Goal: Task Accomplishment & Management: Complete application form

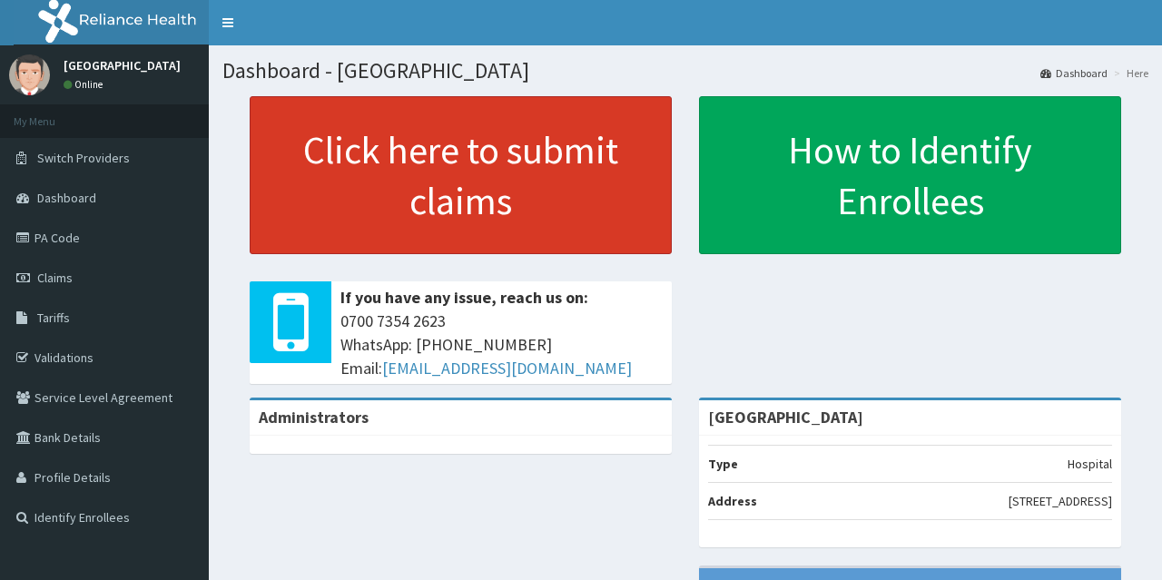
click at [480, 189] on link "Click here to submit claims" at bounding box center [461, 175] width 422 height 158
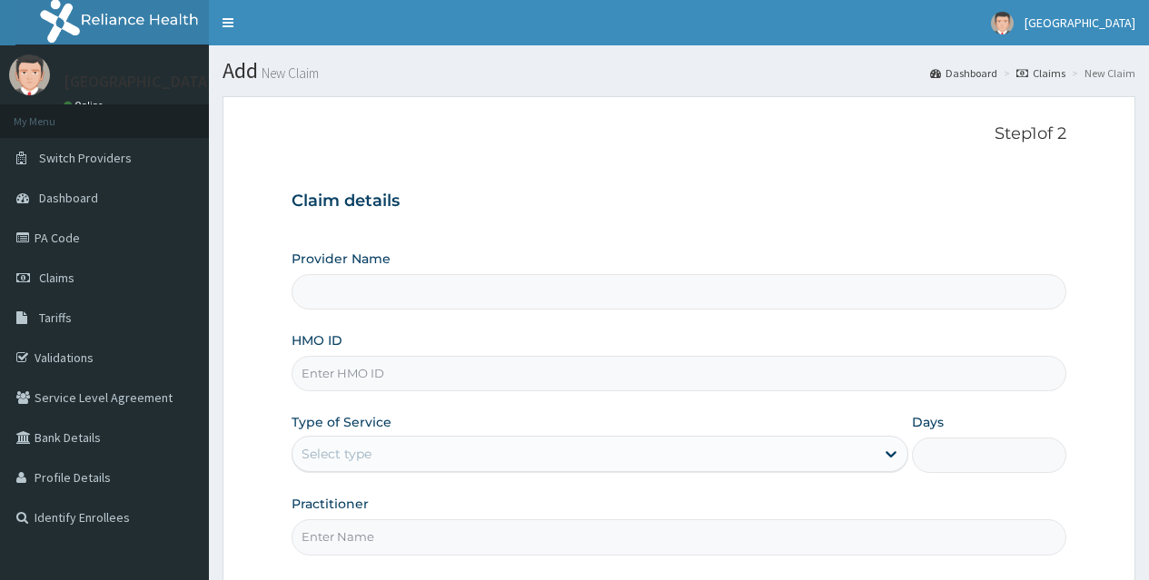
type input "[GEOGRAPHIC_DATA]"
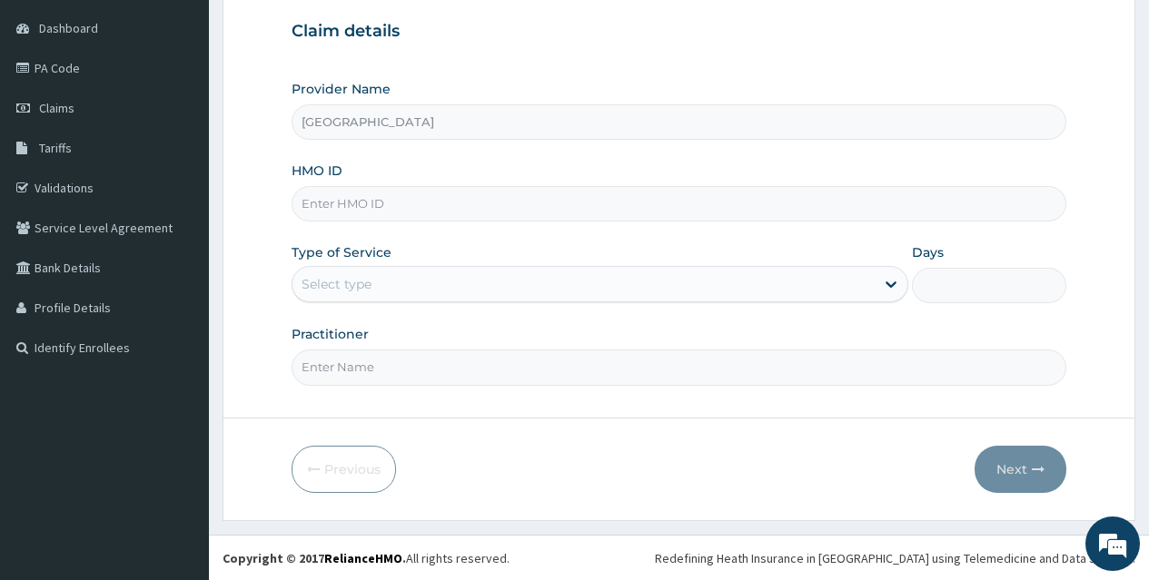
scroll to position [171, 0]
click at [707, 199] on input "HMO ID" at bounding box center [679, 202] width 775 height 35
type input "GBZ/10011/A"
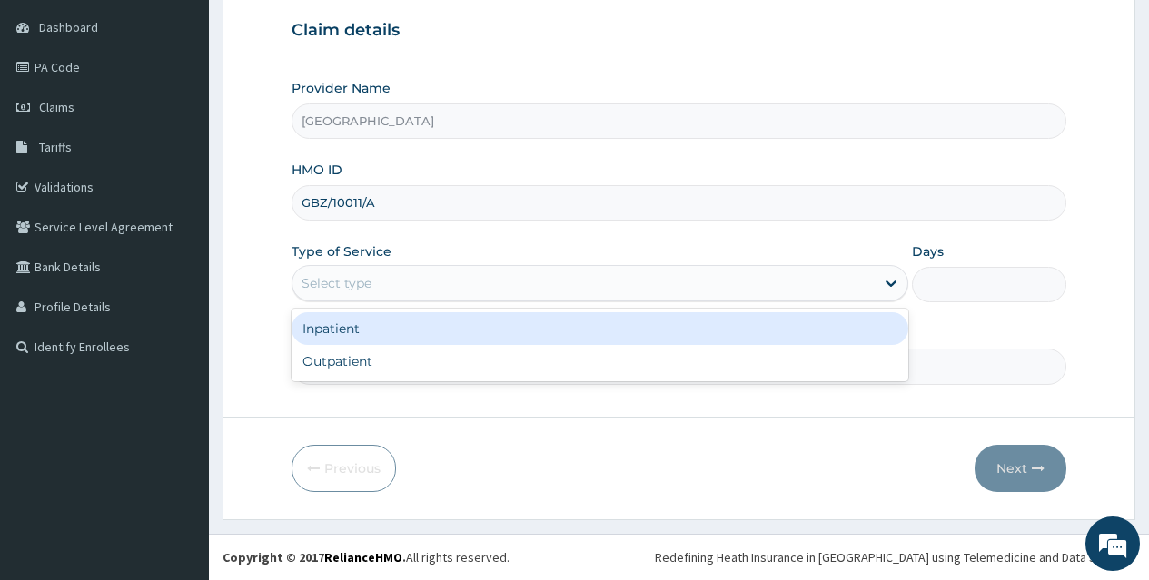
click at [663, 287] on div "Select type" at bounding box center [583, 283] width 582 height 29
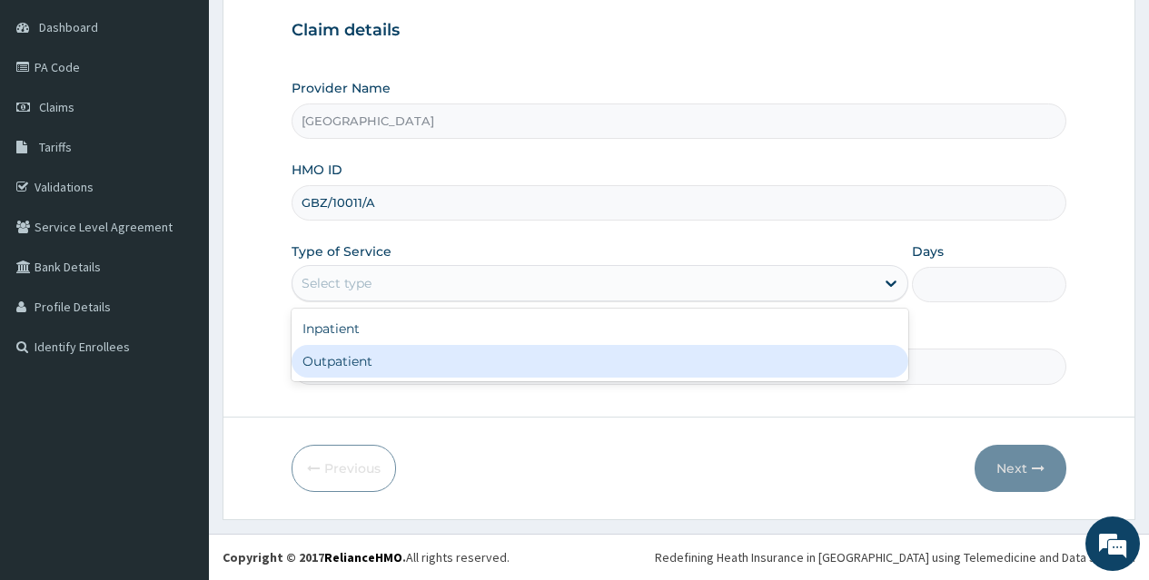
click at [661, 348] on div "Outpatient" at bounding box center [600, 361] width 617 height 33
type input "1"
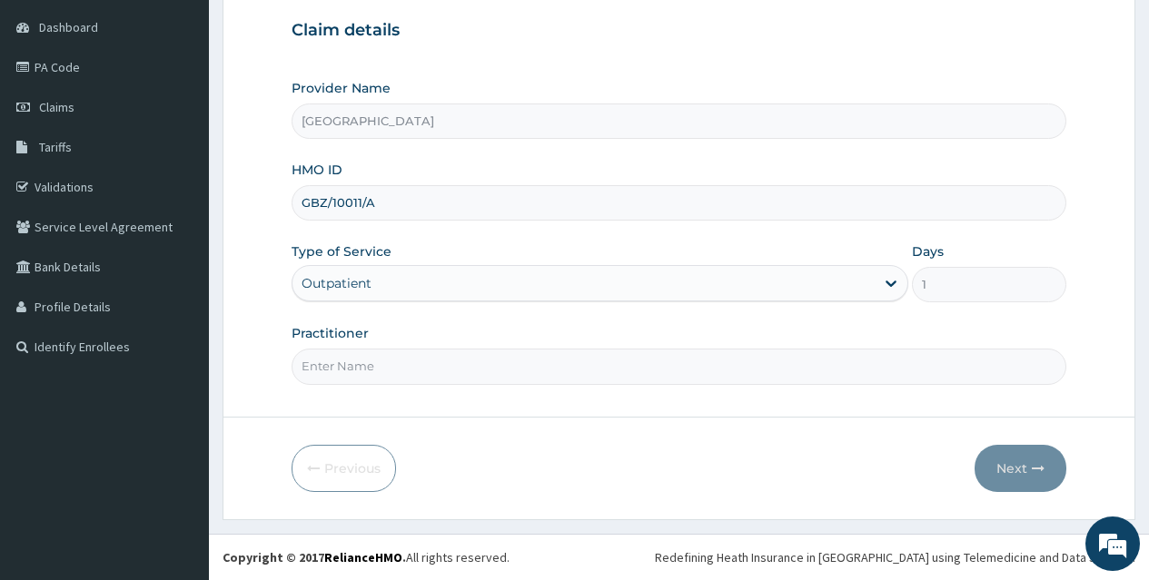
click at [536, 348] on div "Practitioner" at bounding box center [679, 354] width 775 height 60
click at [490, 360] on input "Practitioner" at bounding box center [679, 366] width 775 height 35
type input "[PERSON_NAME]"
click at [1024, 470] on button "Next" at bounding box center [1020, 468] width 92 height 47
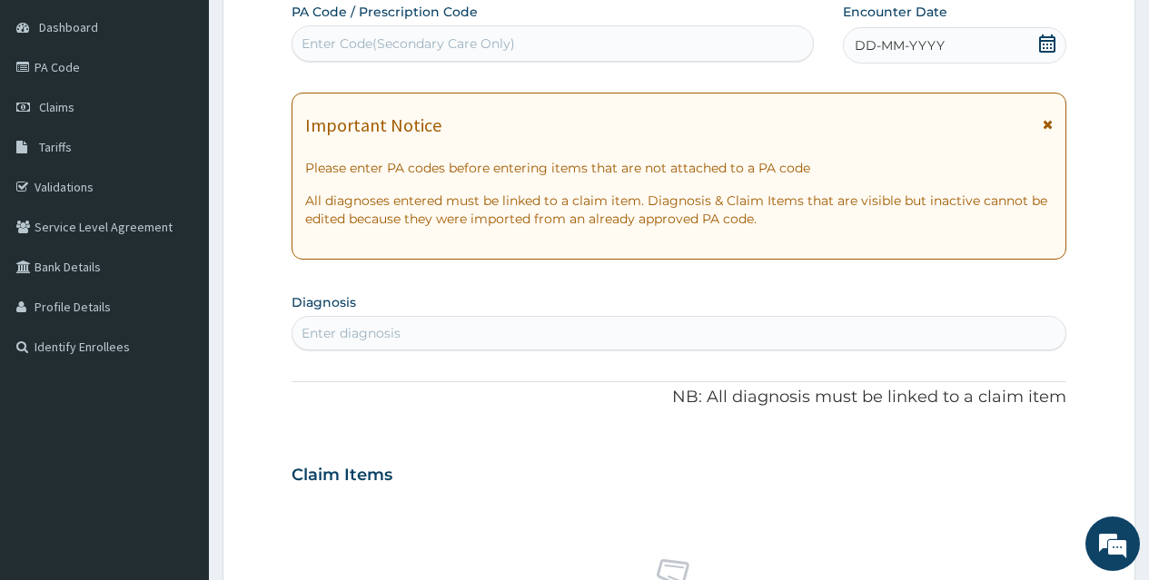
click at [1044, 46] on icon at bounding box center [1047, 44] width 18 height 18
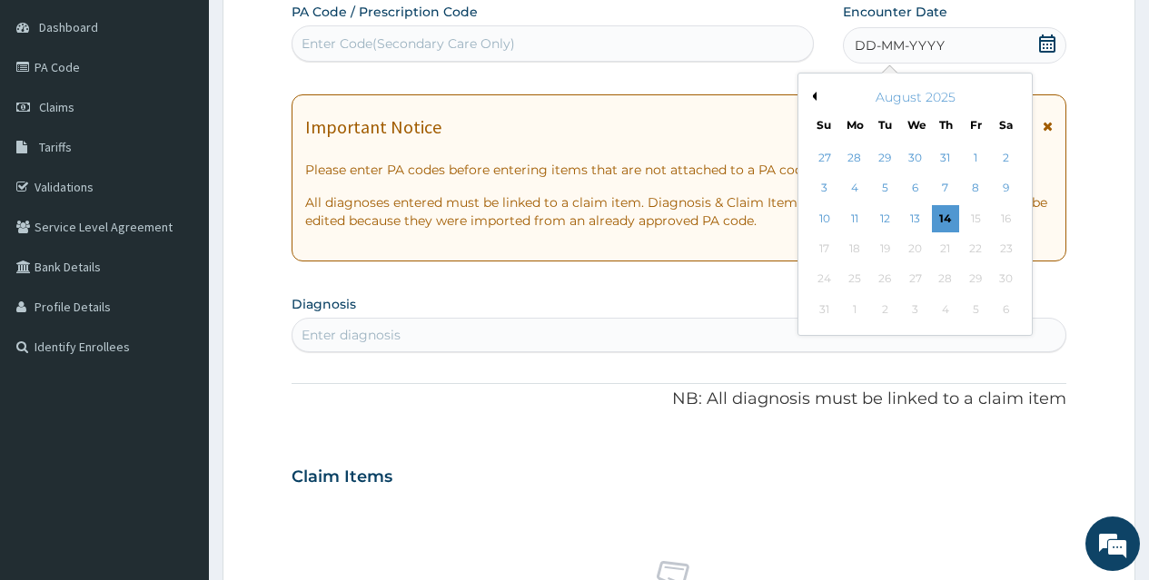
click at [811, 97] on button "Previous Month" at bounding box center [811, 96] width 9 height 9
click at [915, 285] on div "30" at bounding box center [914, 279] width 27 height 27
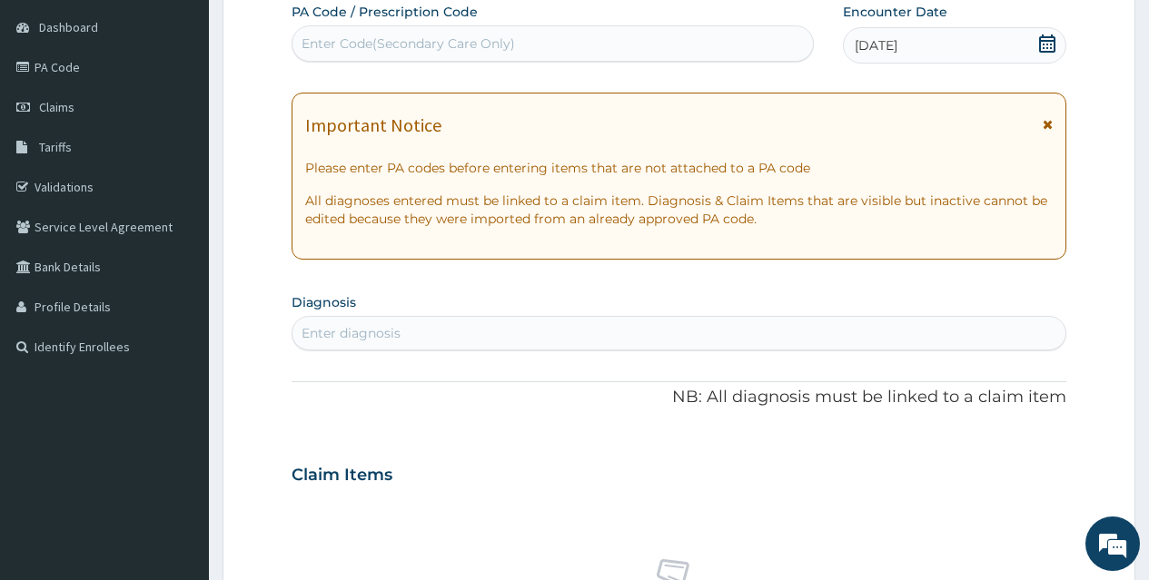
click at [473, 328] on div "Enter diagnosis" at bounding box center [678, 333] width 773 height 29
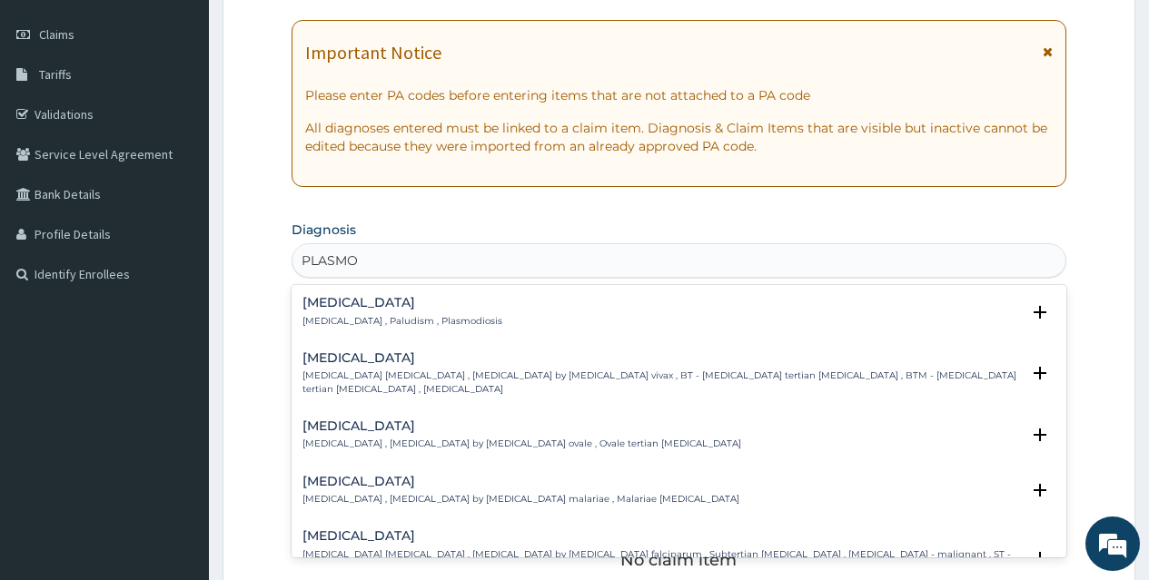
scroll to position [280, 0]
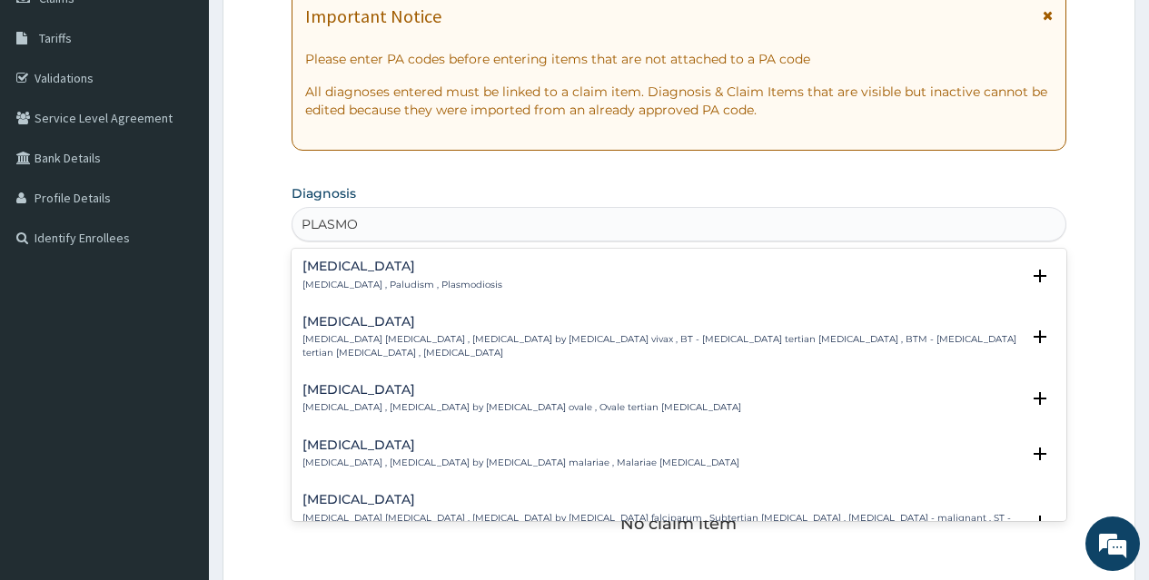
type input "PLASMOD"
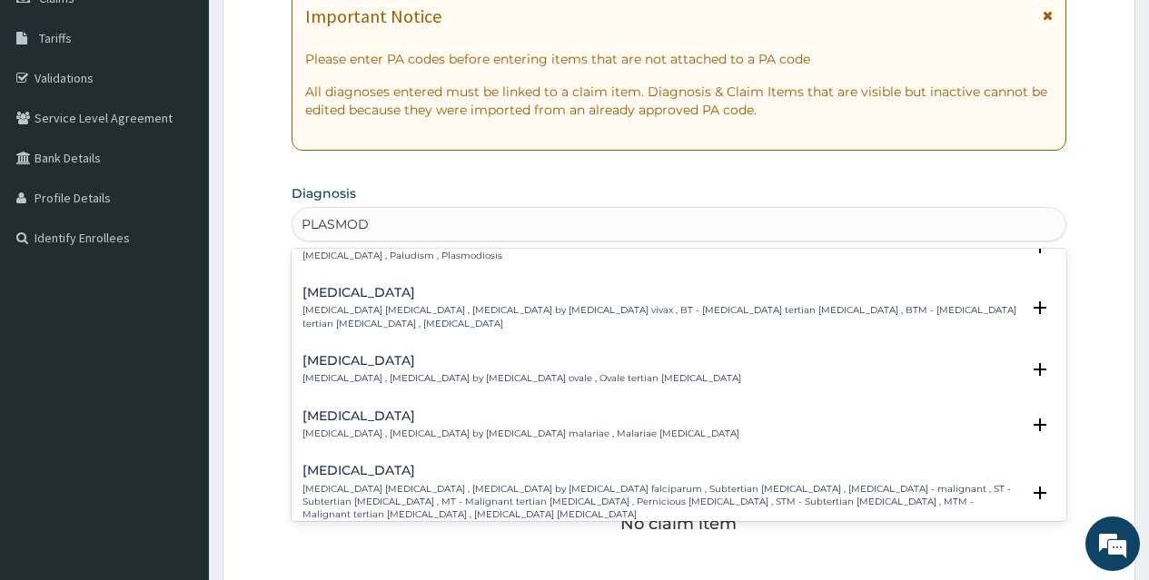
scroll to position [0, 0]
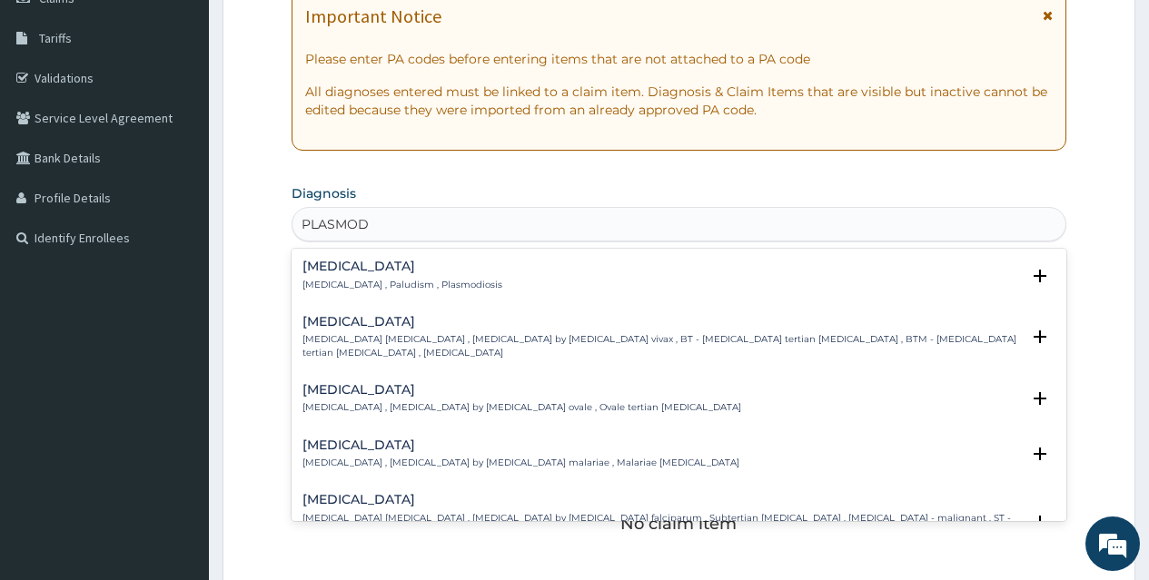
click at [383, 263] on h4 "[MEDICAL_DATA]" at bounding box center [402, 267] width 200 height 14
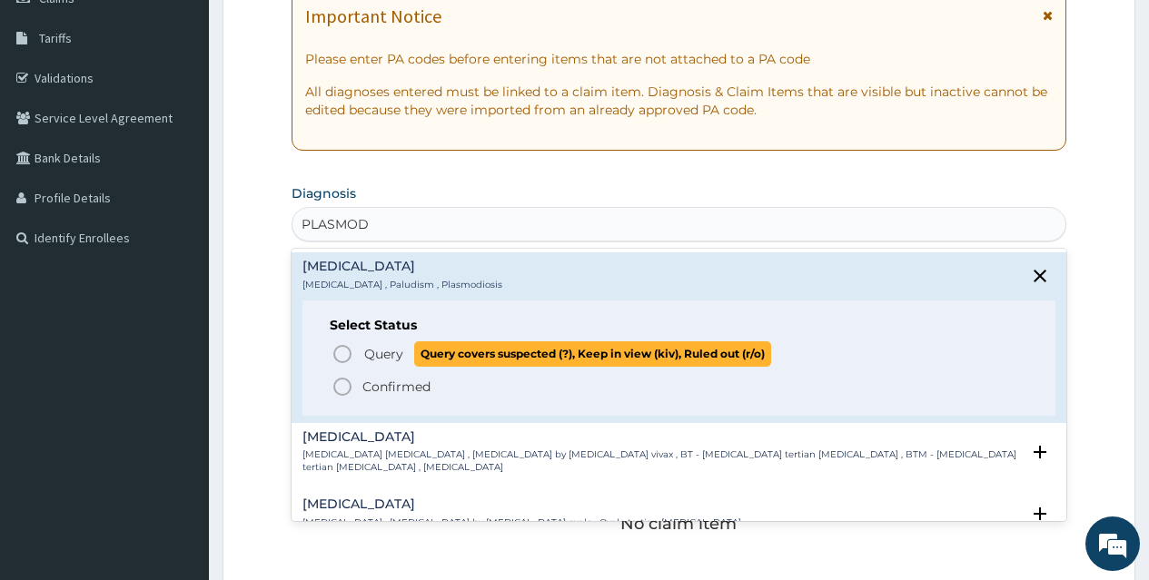
click at [347, 347] on circle "status option query" at bounding box center [342, 354] width 16 height 16
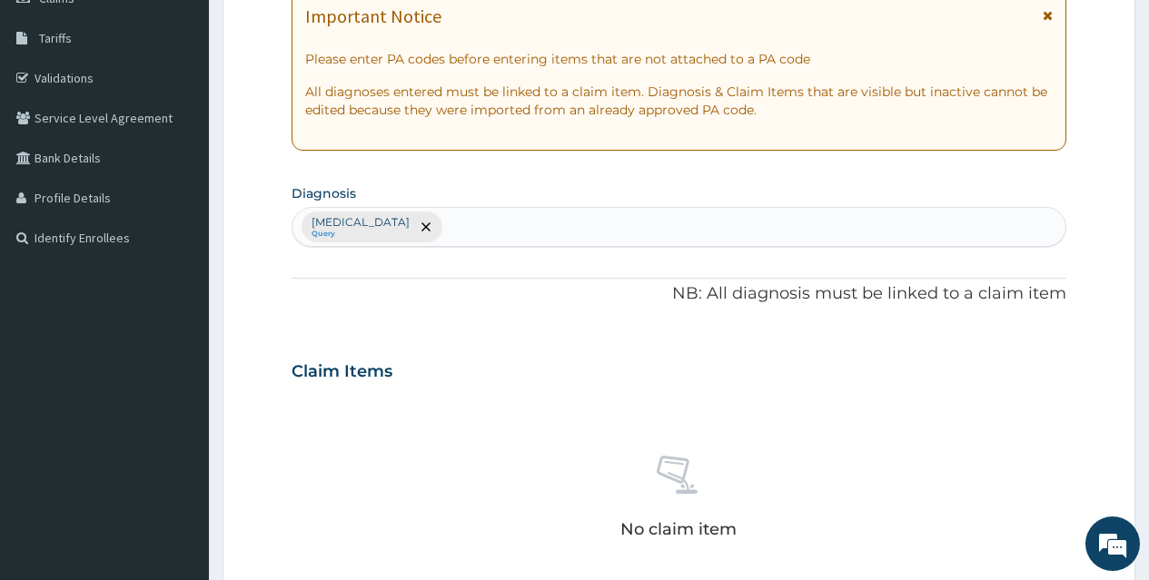
scroll to position [729, 0]
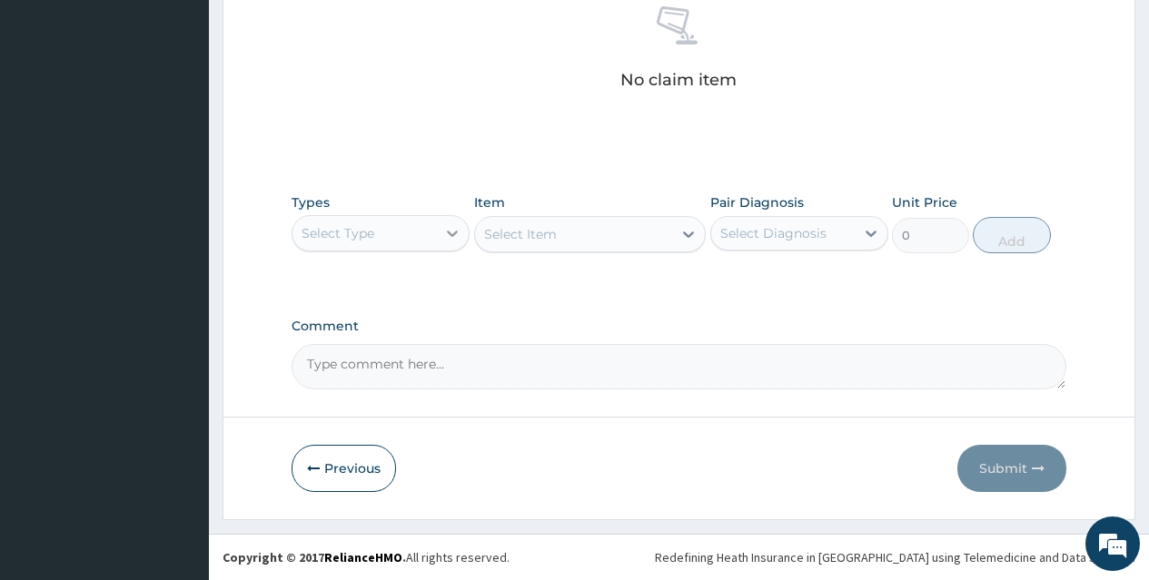
click at [444, 228] on icon at bounding box center [452, 233] width 18 height 18
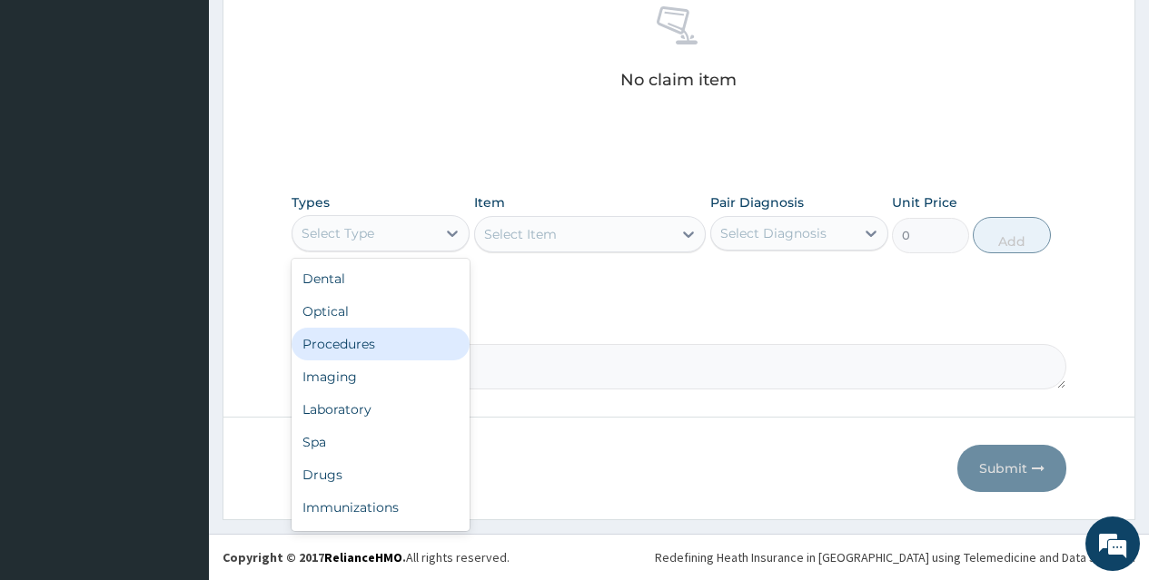
click at [411, 339] on div "Procedures" at bounding box center [381, 344] width 178 height 33
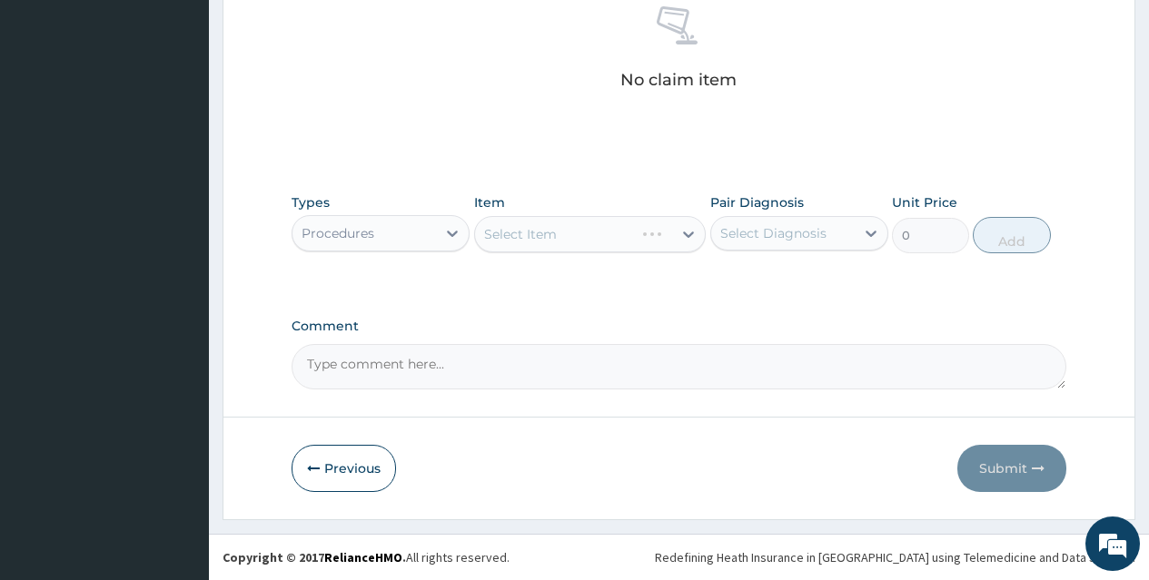
click at [588, 242] on div "Select Item" at bounding box center [590, 234] width 232 height 36
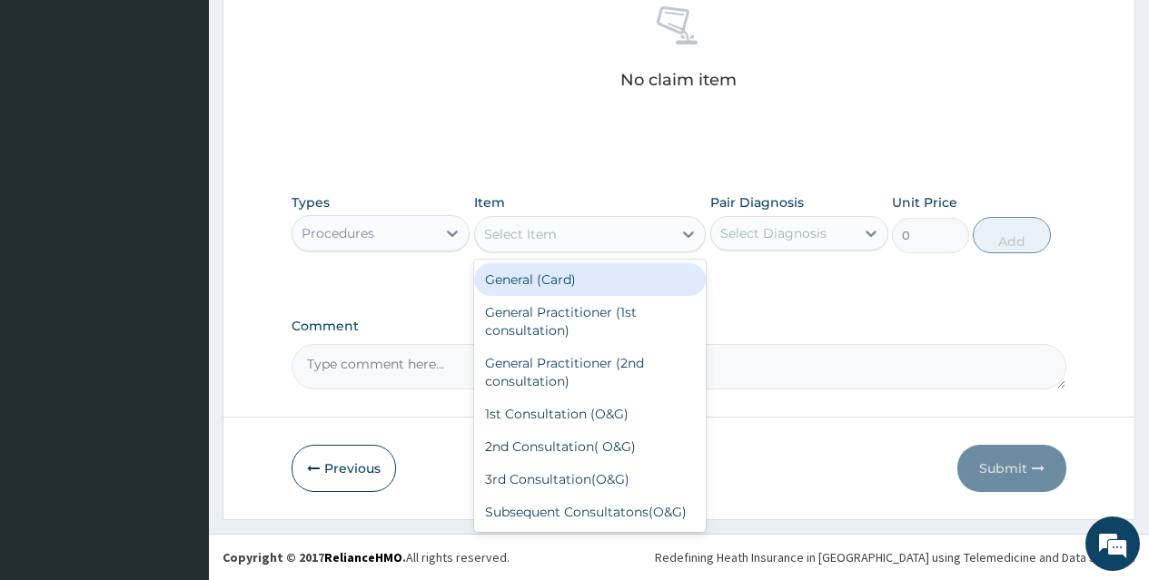
click at [617, 242] on div "Select Item" at bounding box center [574, 234] width 198 height 29
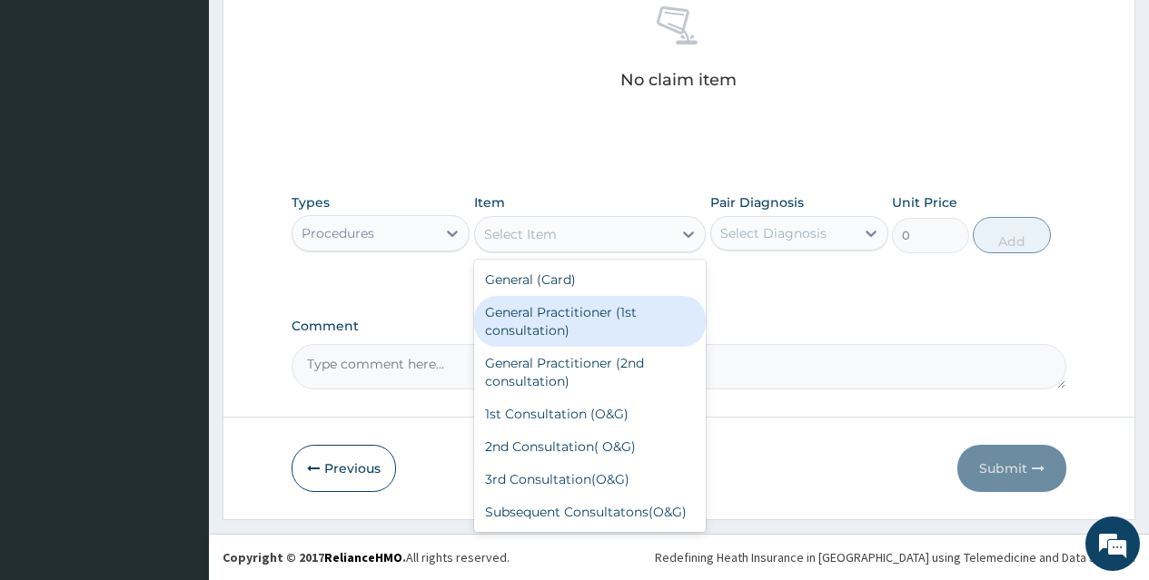
click at [595, 327] on div "General Practitioner (1st consultation)" at bounding box center [590, 321] width 232 height 51
type input "1500"
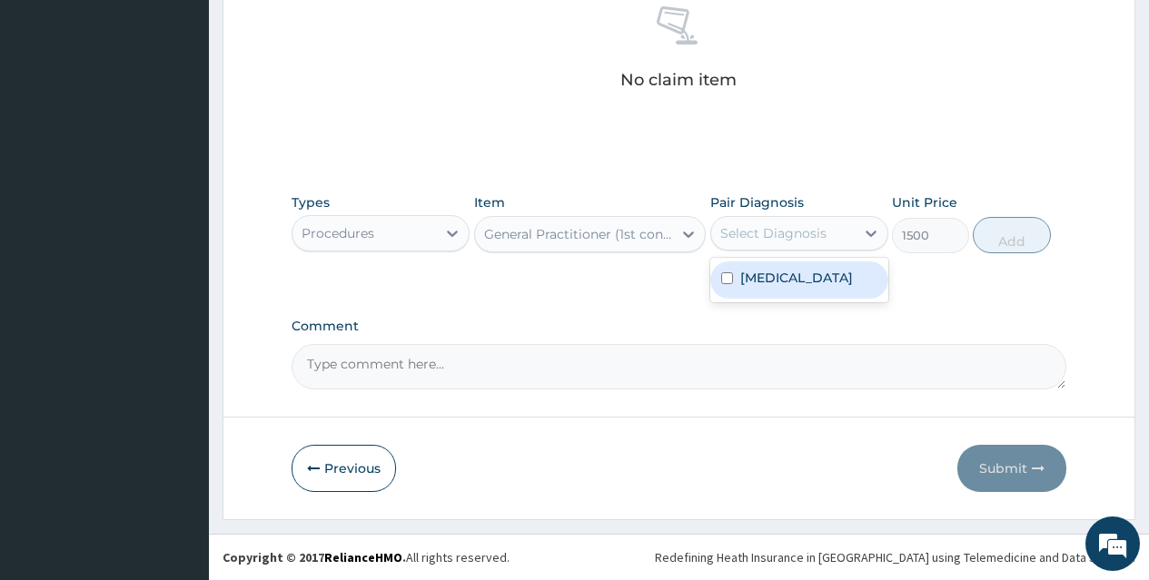
click at [835, 237] on div "Select Diagnosis" at bounding box center [782, 233] width 143 height 29
click at [826, 274] on div "[MEDICAL_DATA]" at bounding box center [799, 280] width 178 height 37
checkbox input "true"
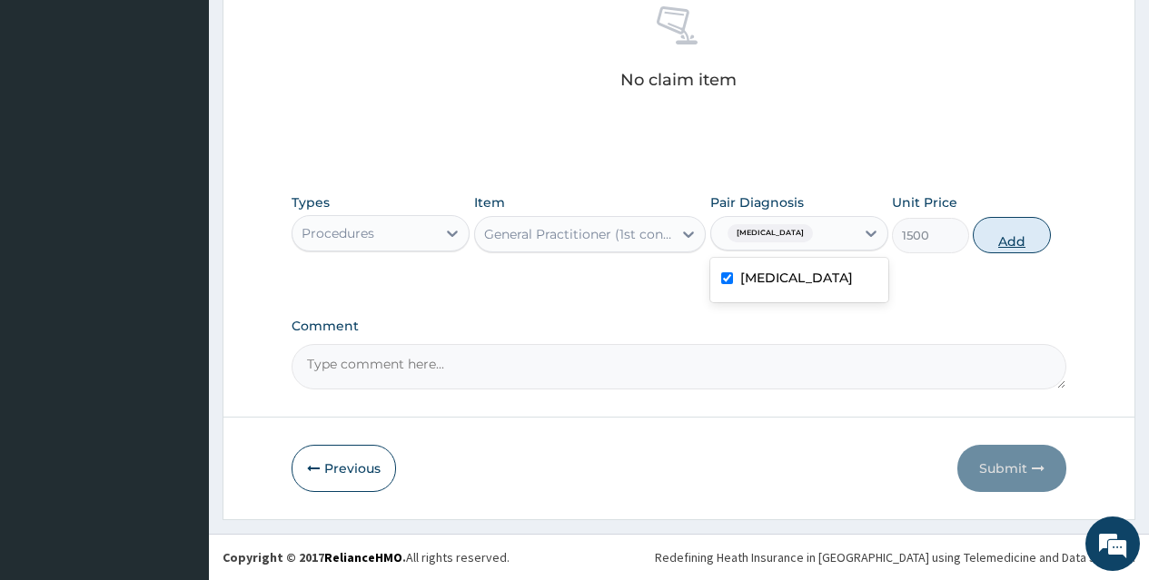
click at [1003, 232] on button "Add" at bounding box center [1011, 235] width 77 height 36
type input "0"
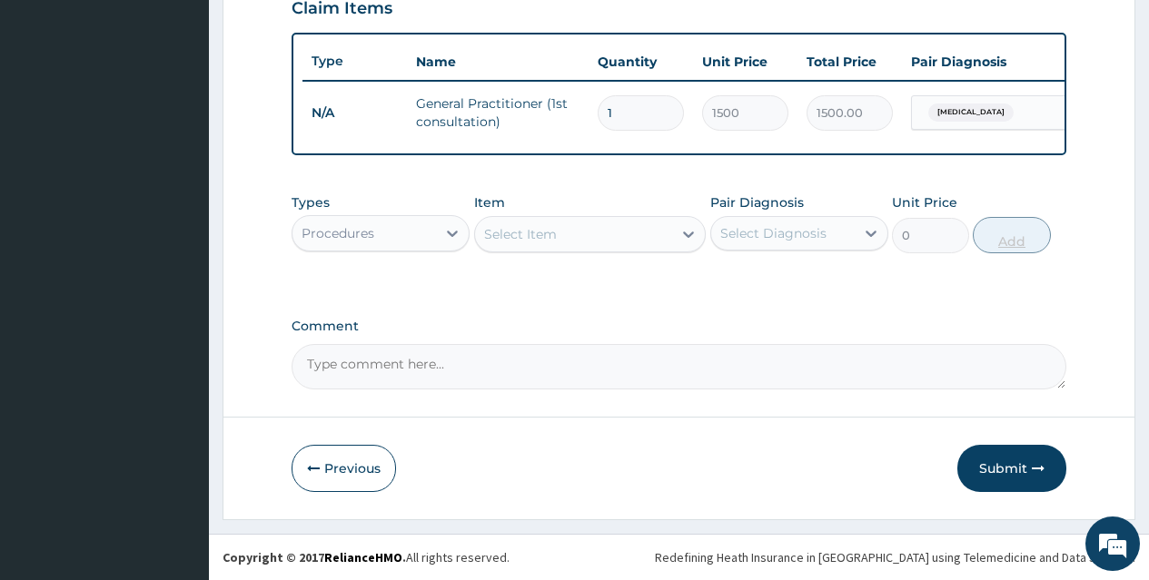
scroll to position [657, 0]
click at [425, 231] on div "Procedures" at bounding box center [363, 233] width 143 height 29
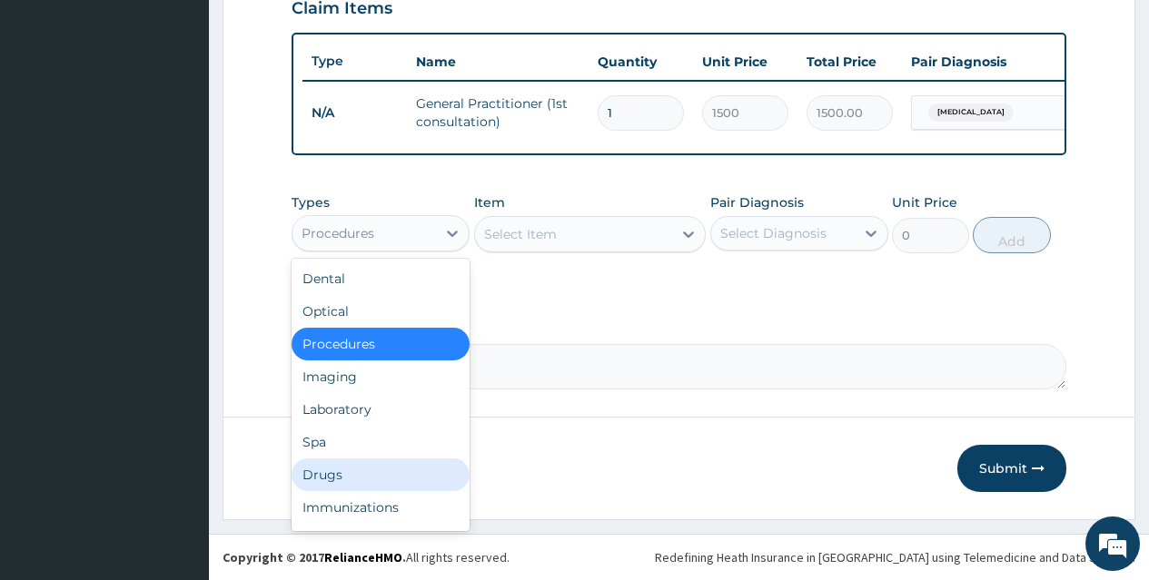
click at [418, 480] on div "Drugs" at bounding box center [381, 475] width 178 height 33
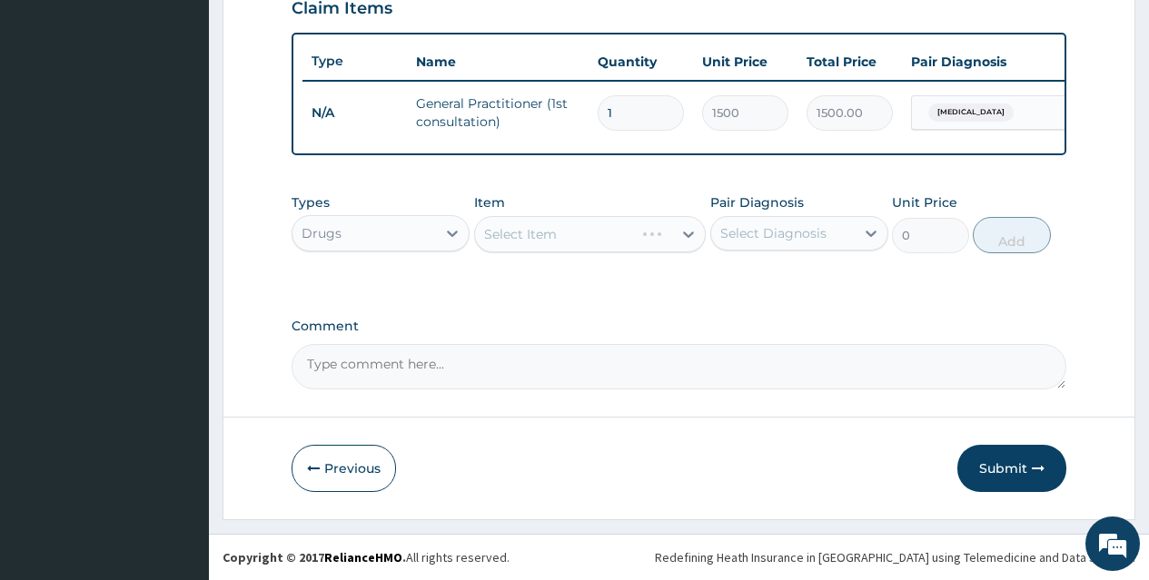
click at [628, 244] on div "Select Item" at bounding box center [590, 234] width 232 height 36
click at [639, 242] on div "Select Item" at bounding box center [590, 234] width 232 height 36
click at [639, 242] on div "Select Item" at bounding box center [574, 234] width 198 height 29
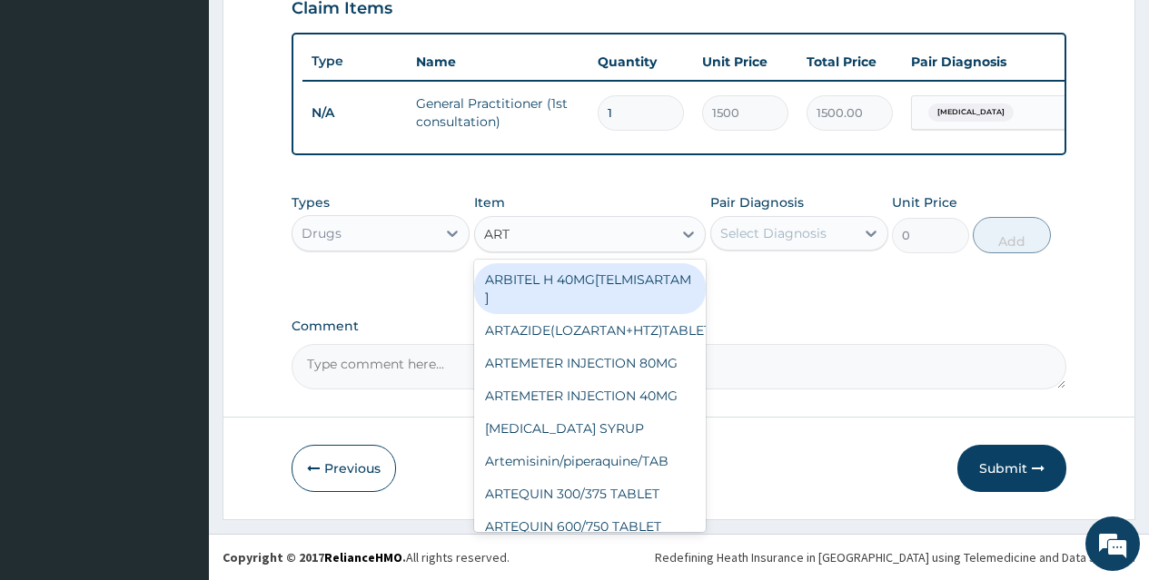
type input "ARTE"
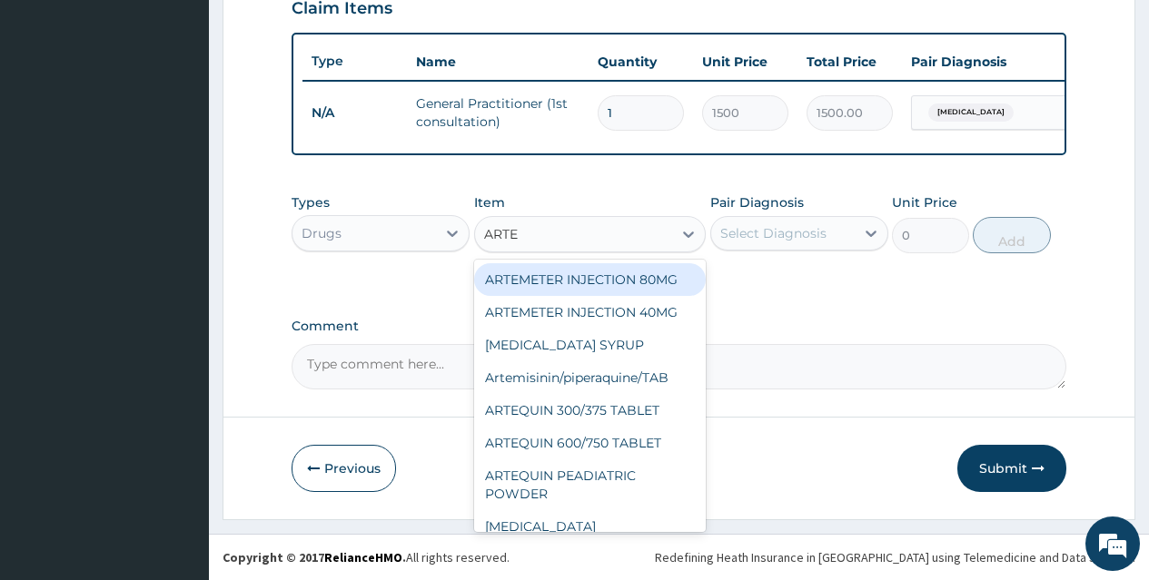
click at [648, 279] on div "ARTEMETER INJECTION 80MG" at bounding box center [590, 279] width 232 height 33
type input "210"
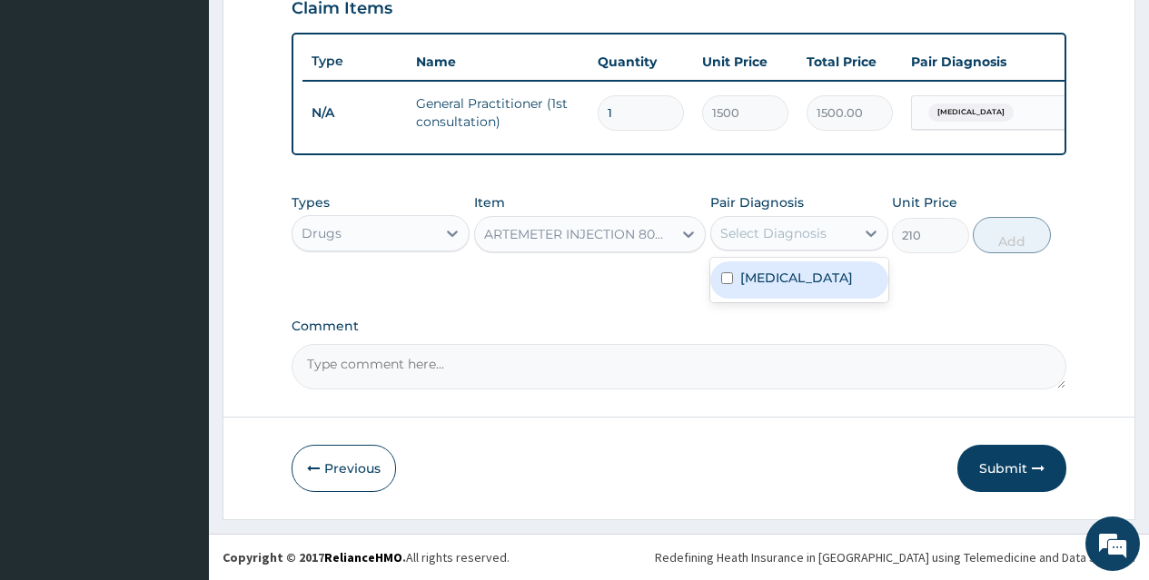
click at [811, 234] on div "Select Diagnosis" at bounding box center [773, 233] width 106 height 18
click at [814, 272] on div "[MEDICAL_DATA]" at bounding box center [799, 280] width 178 height 37
checkbox input "true"
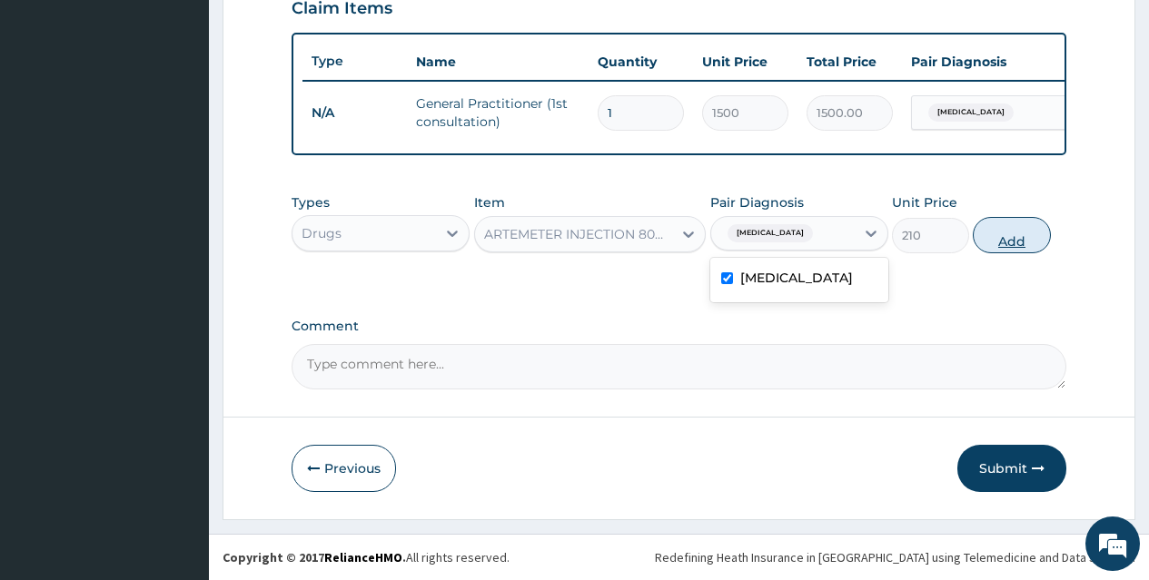
click at [994, 237] on button "Add" at bounding box center [1011, 235] width 77 height 36
type input "0"
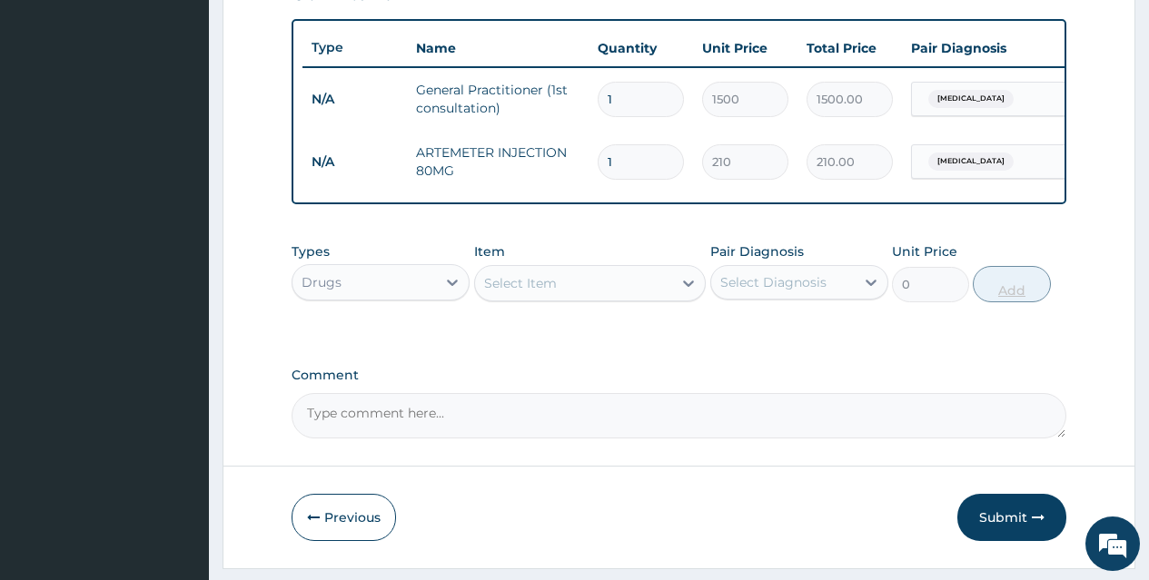
type input "0.00"
type input "6"
type input "1260.00"
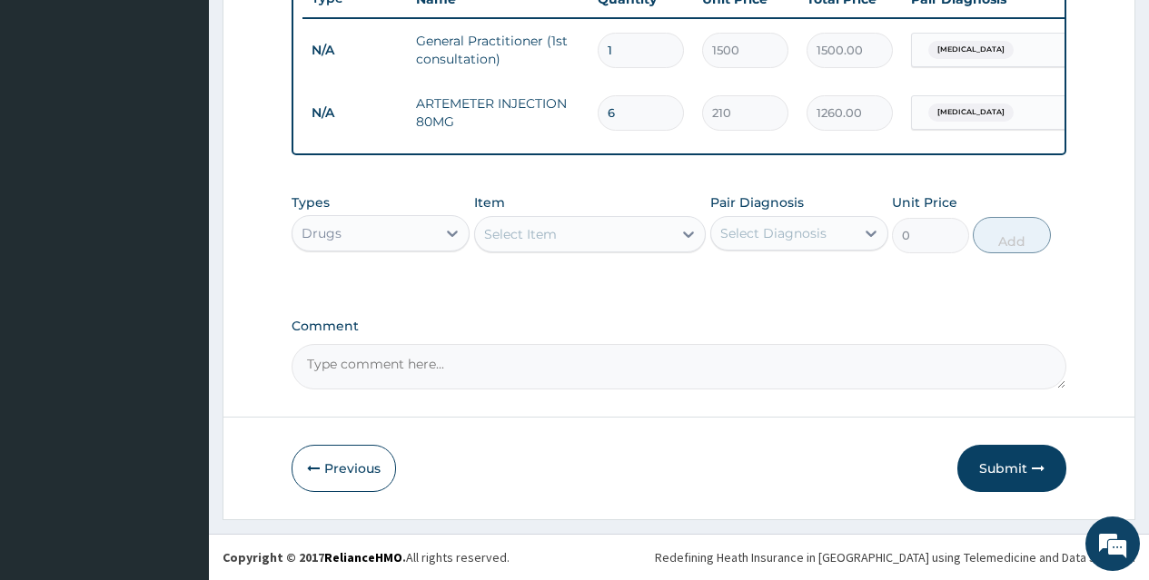
type input "6"
click at [627, 236] on div "Select Item" at bounding box center [574, 234] width 198 height 29
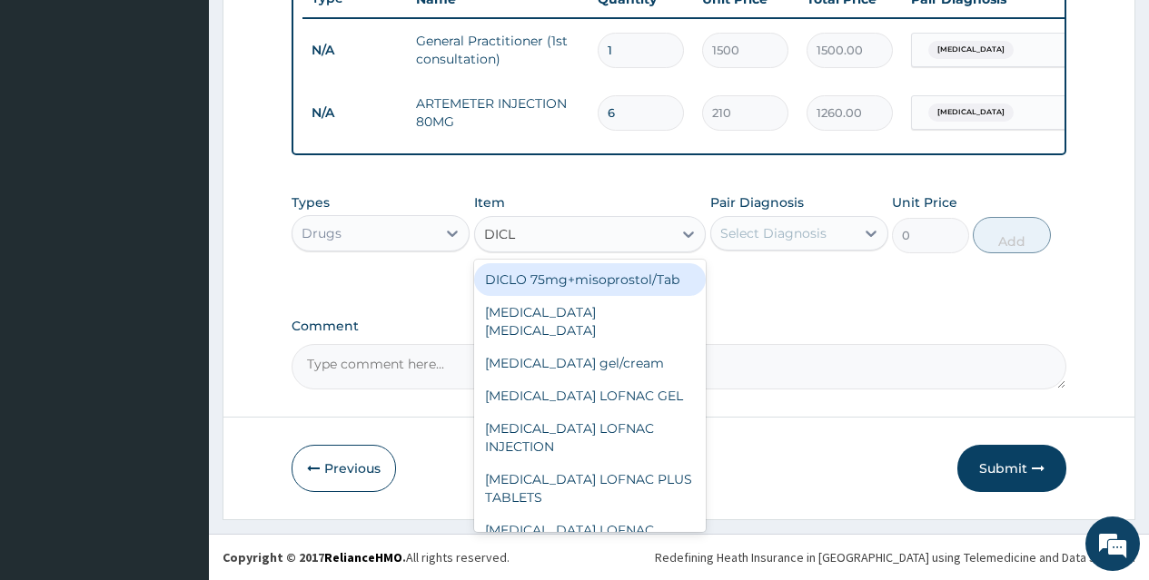
type input "DICLO"
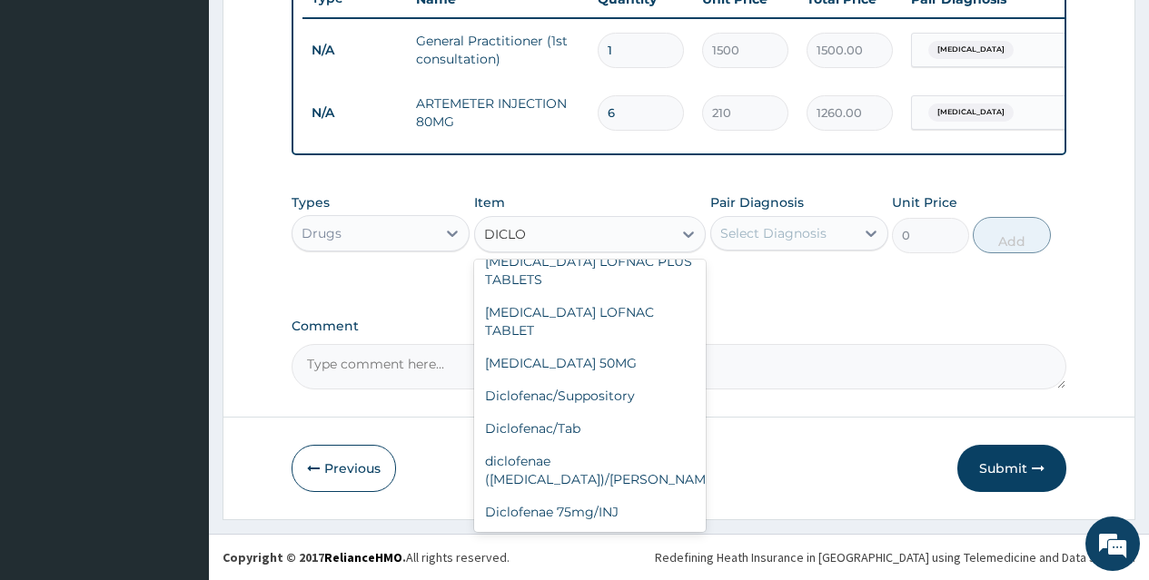
scroll to position [238, 0]
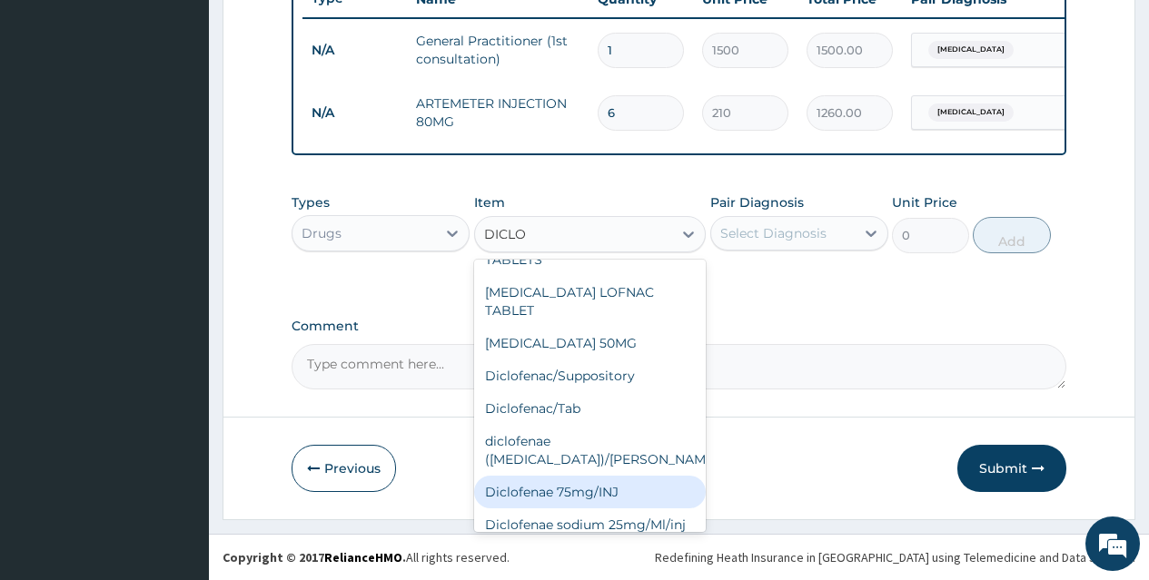
click at [643, 476] on div "Diclofenae 75mg/INJ" at bounding box center [590, 492] width 232 height 33
type input "39.38"
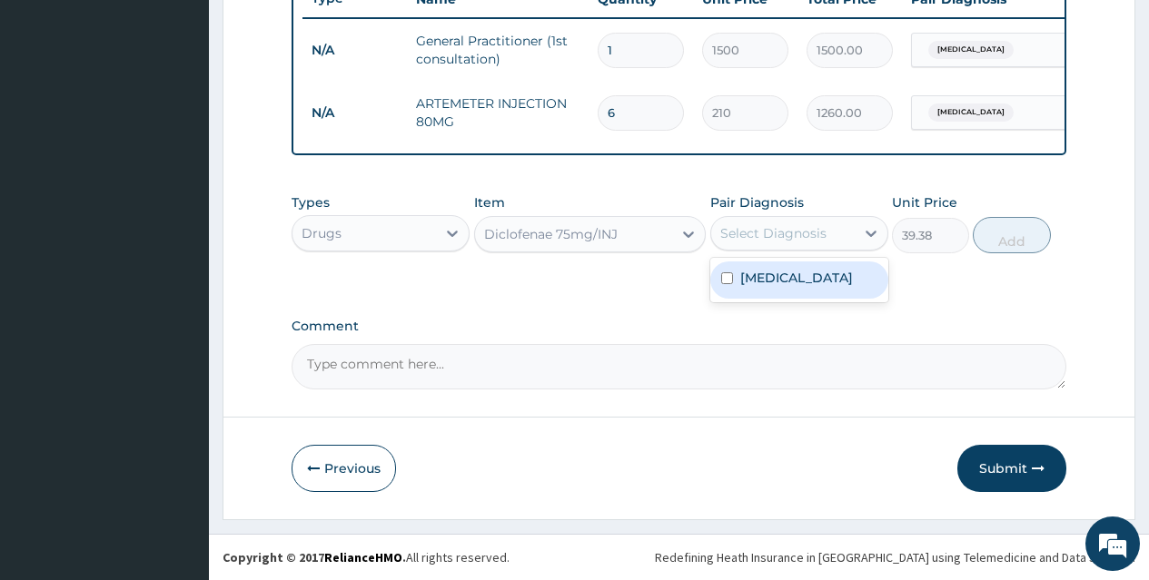
click at [844, 235] on div "Select Diagnosis" at bounding box center [782, 233] width 143 height 29
click at [844, 268] on div "[MEDICAL_DATA]" at bounding box center [799, 280] width 178 height 37
checkbox input "true"
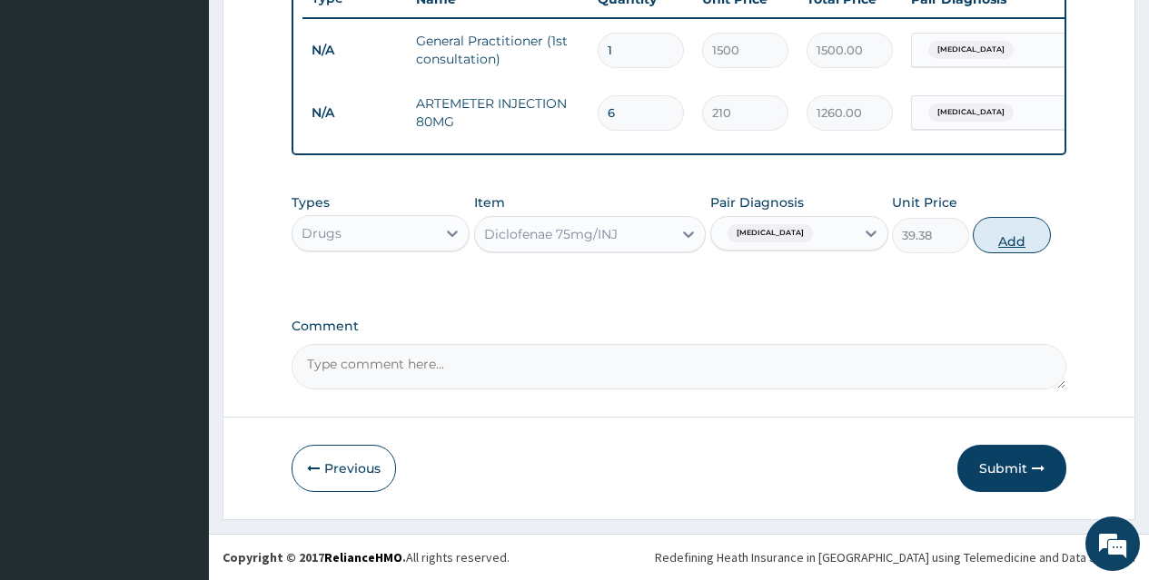
click at [1008, 237] on button "Add" at bounding box center [1011, 235] width 77 height 36
type input "0"
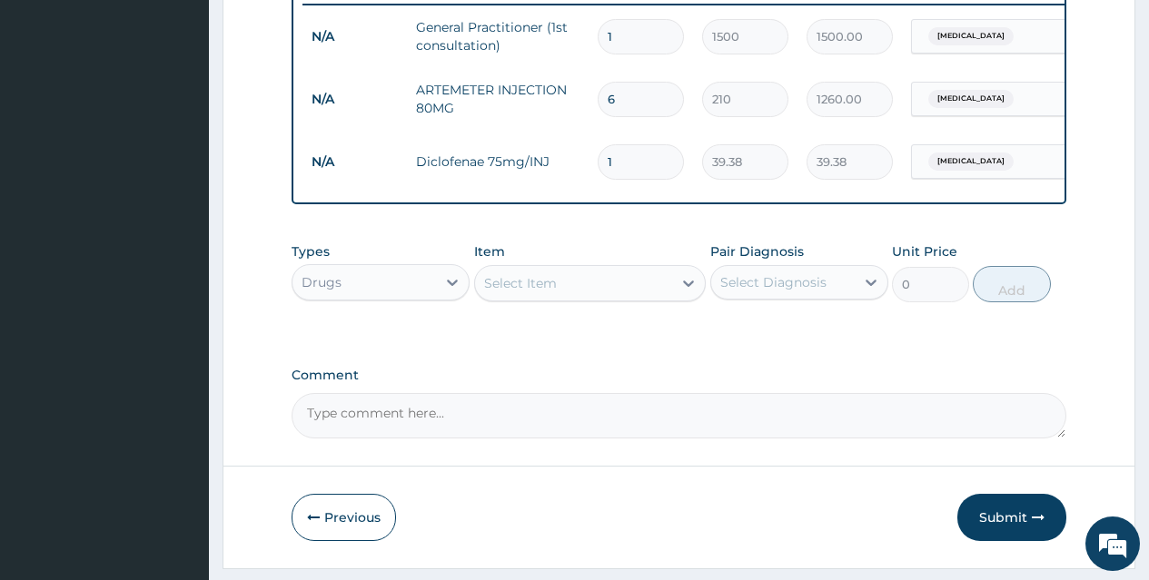
click at [613, 298] on div "Select Item" at bounding box center [574, 283] width 198 height 29
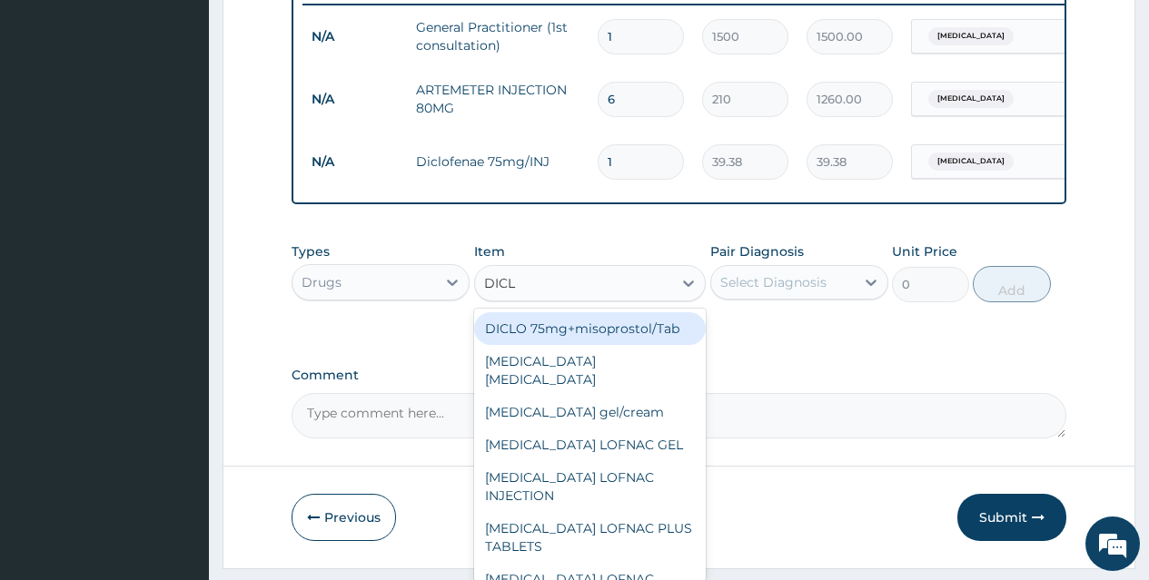
type input "DICLO"
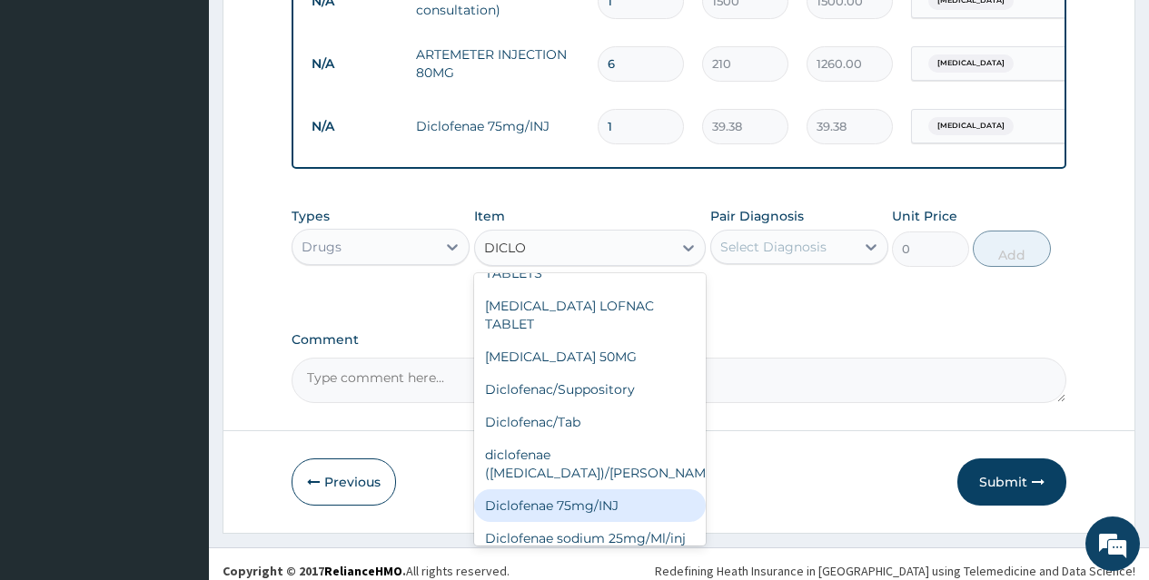
scroll to position [782, 0]
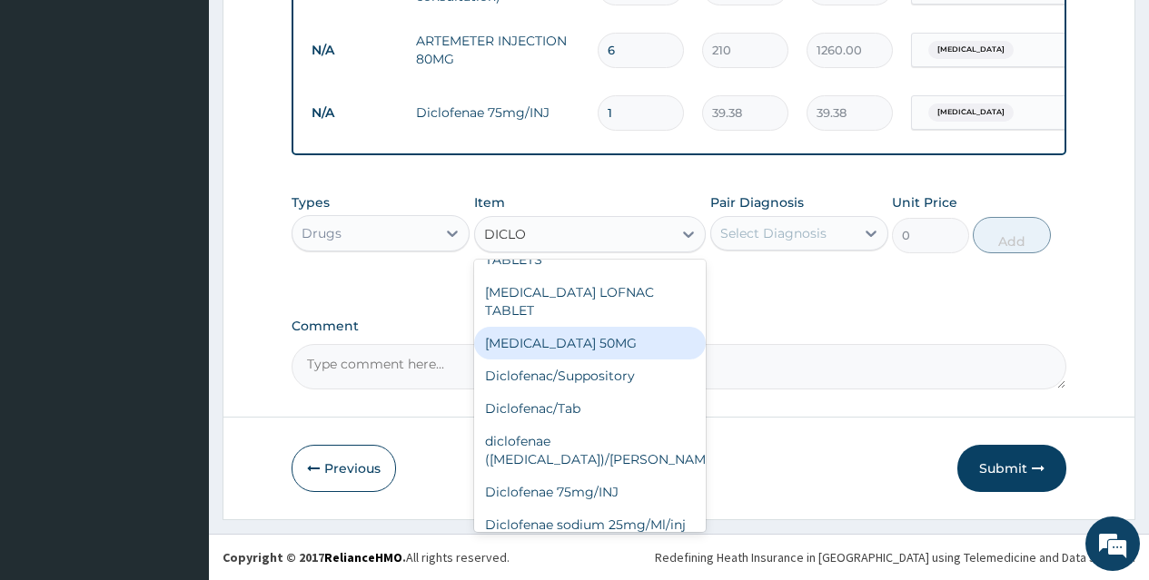
click at [646, 327] on div "DICLOFENAC SODIUM 50MG" at bounding box center [590, 343] width 232 height 33
type input "8.92"
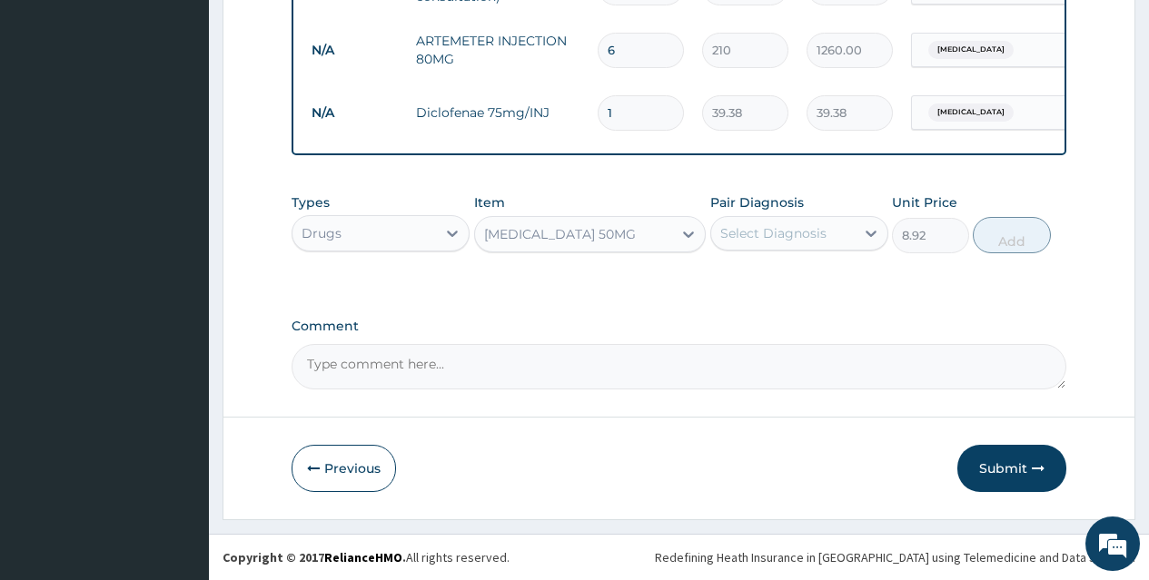
click at [776, 237] on div "Select Diagnosis" at bounding box center [773, 233] width 106 height 18
click at [802, 272] on div "Malaria" at bounding box center [799, 280] width 178 height 37
checkbox input "true"
click at [1008, 240] on button "Add" at bounding box center [1011, 235] width 77 height 36
type input "0"
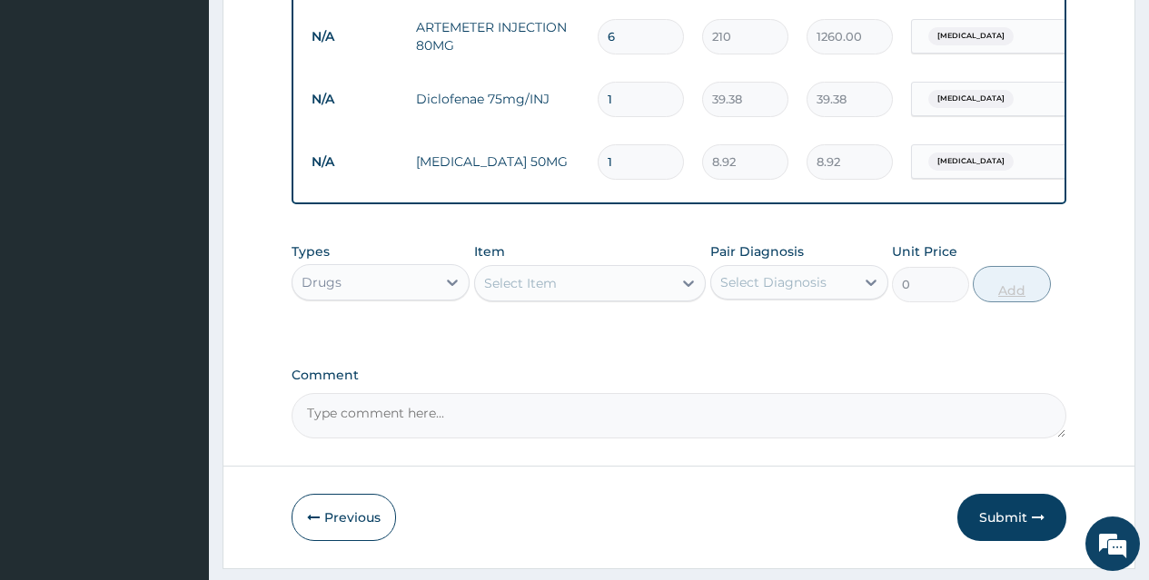
type input "10"
type input "89.20"
type input "10"
click at [633, 280] on div "Select Item" at bounding box center [590, 283] width 232 height 36
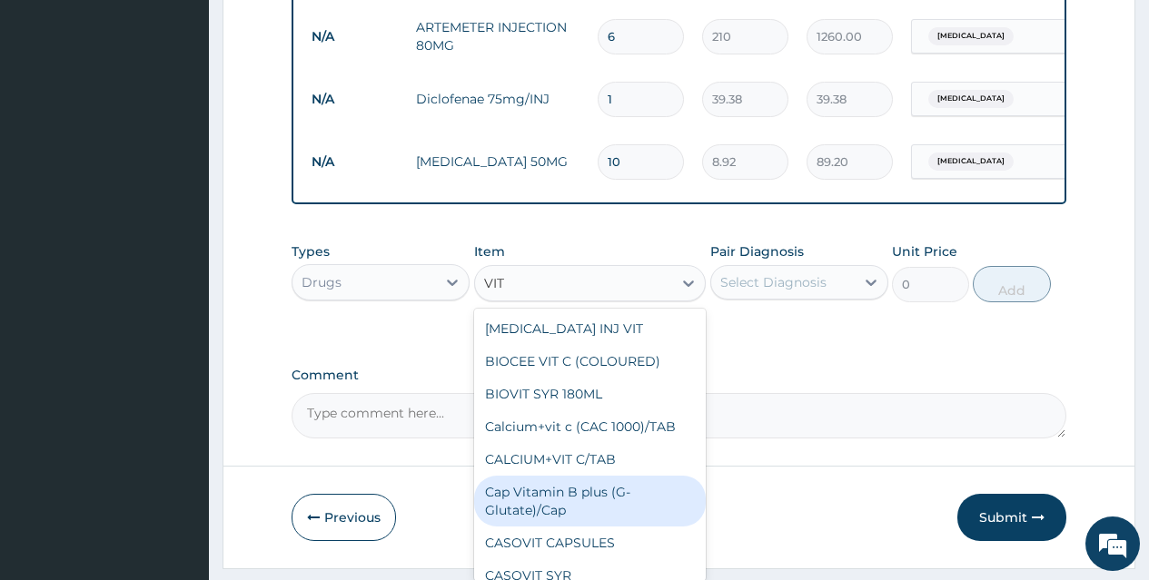
type input "VIT B"
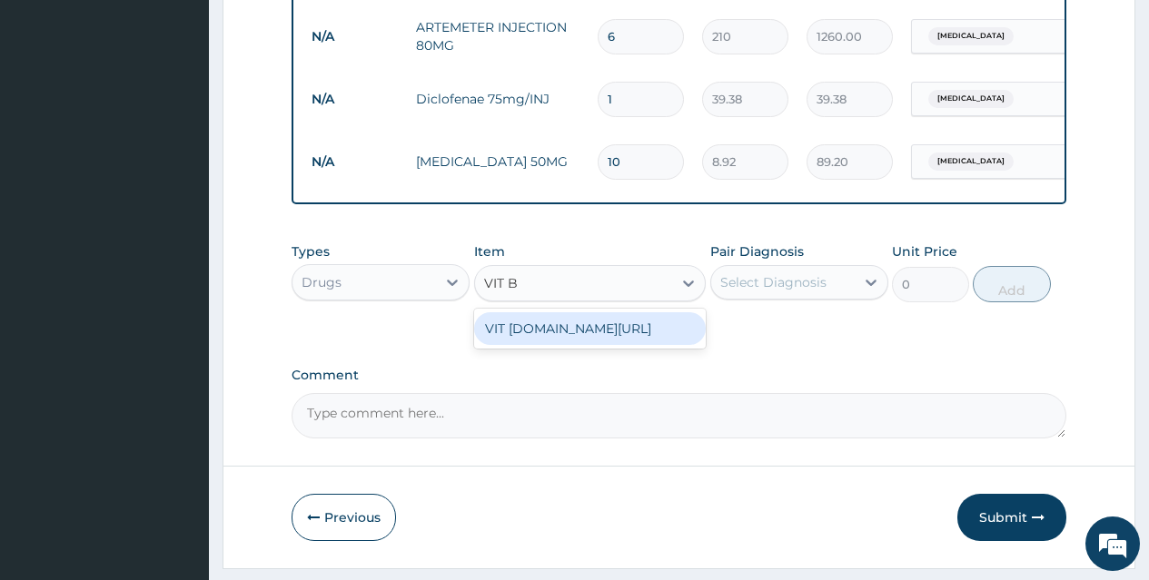
click at [644, 339] on div "VIT [DOMAIN_NAME][URL]" at bounding box center [590, 328] width 232 height 33
type input "13.12"
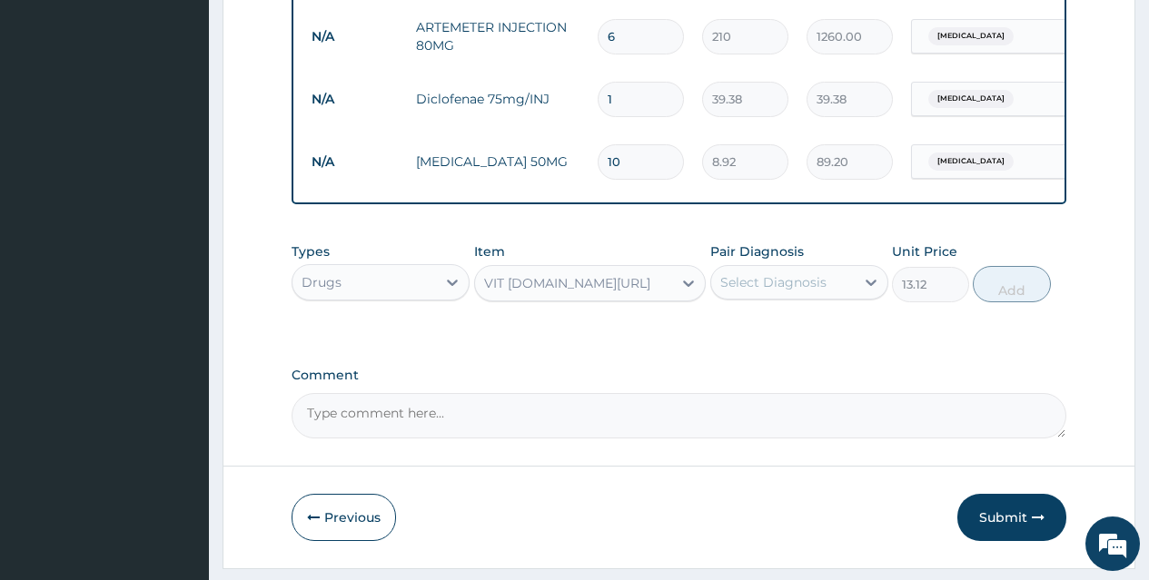
click at [826, 286] on div "Select Diagnosis" at bounding box center [782, 282] width 143 height 29
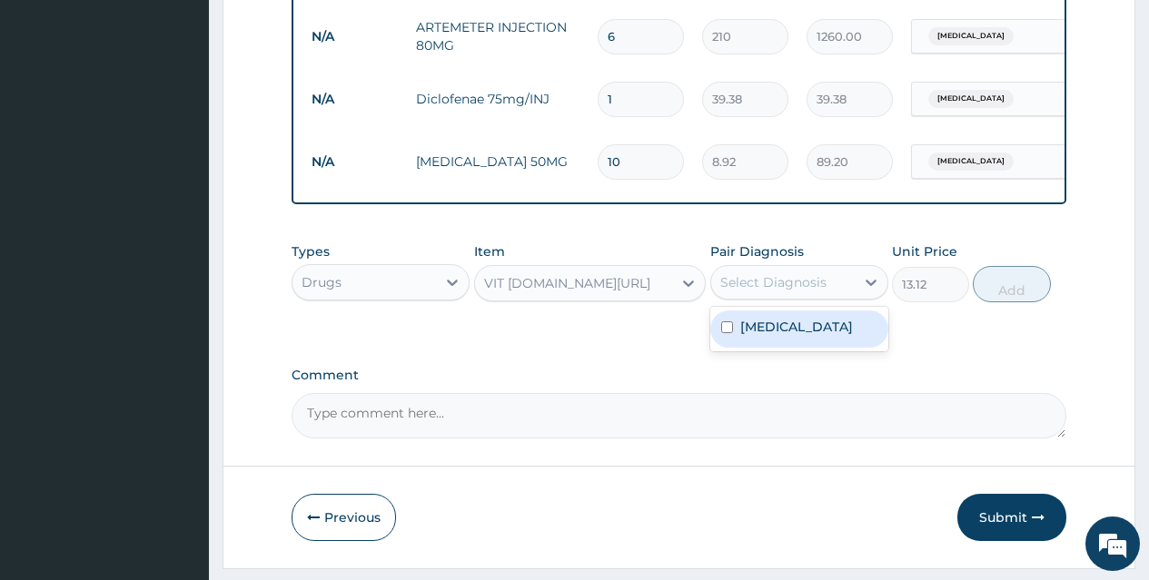
click at [826, 336] on div "Malaria" at bounding box center [799, 329] width 178 height 37
checkbox input "true"
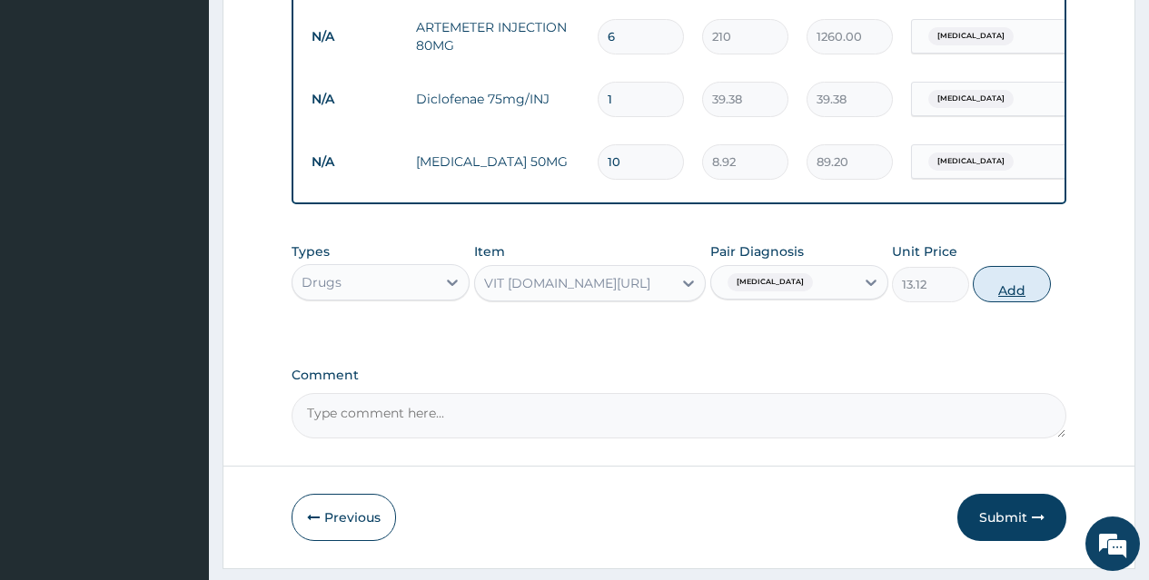
click at [1009, 294] on button "Add" at bounding box center [1011, 284] width 77 height 36
type input "0"
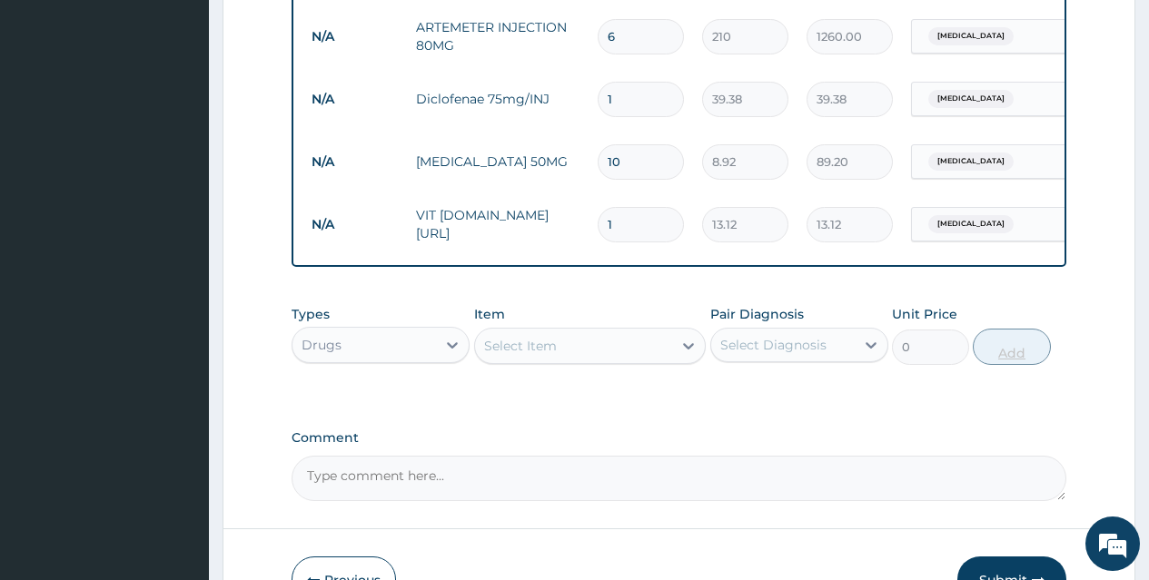
type input "10"
type input "131.20"
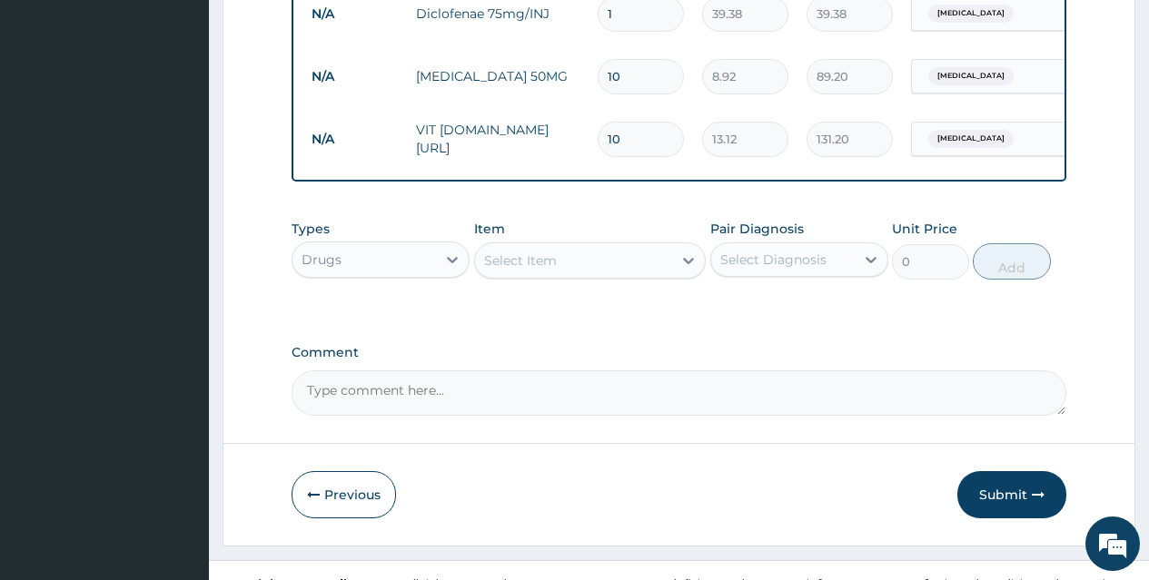
scroll to position [907, 0]
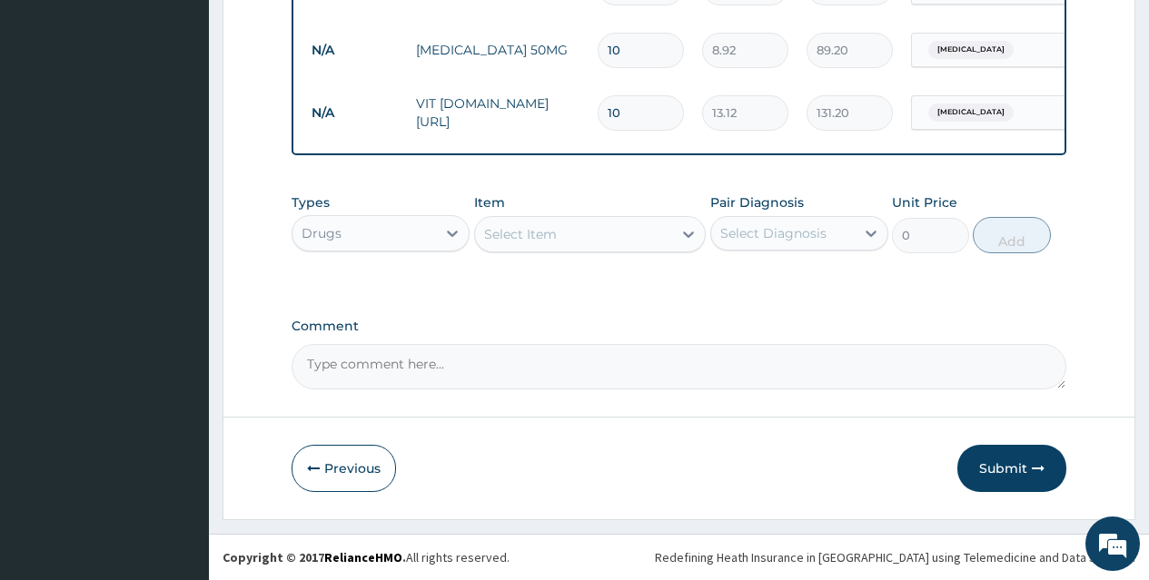
type input "10"
click at [636, 224] on div "Select Item" at bounding box center [574, 234] width 198 height 29
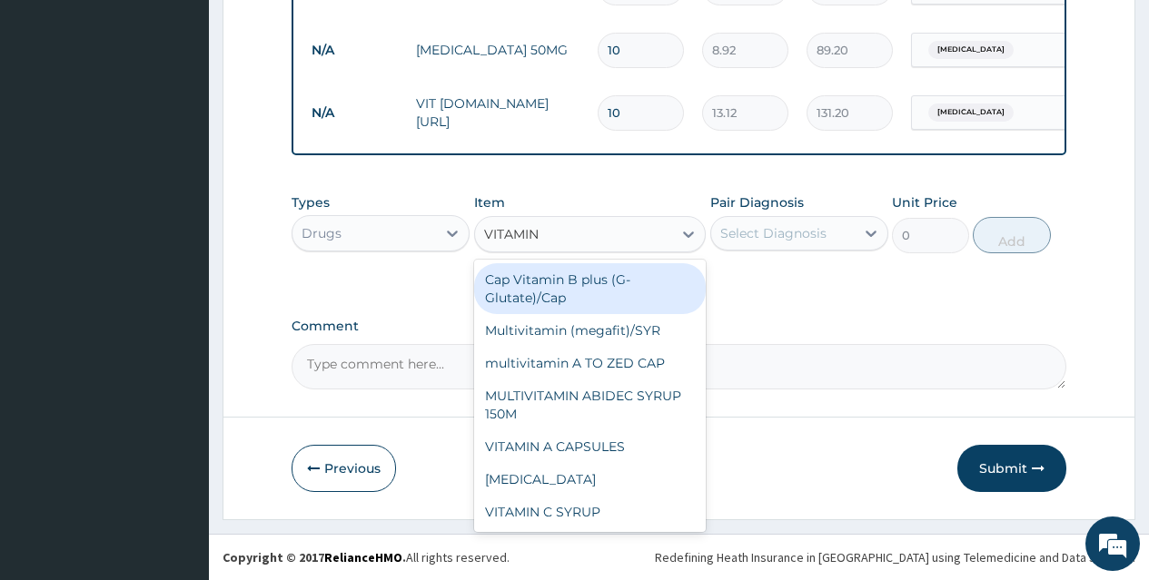
type input "VITAMIN C"
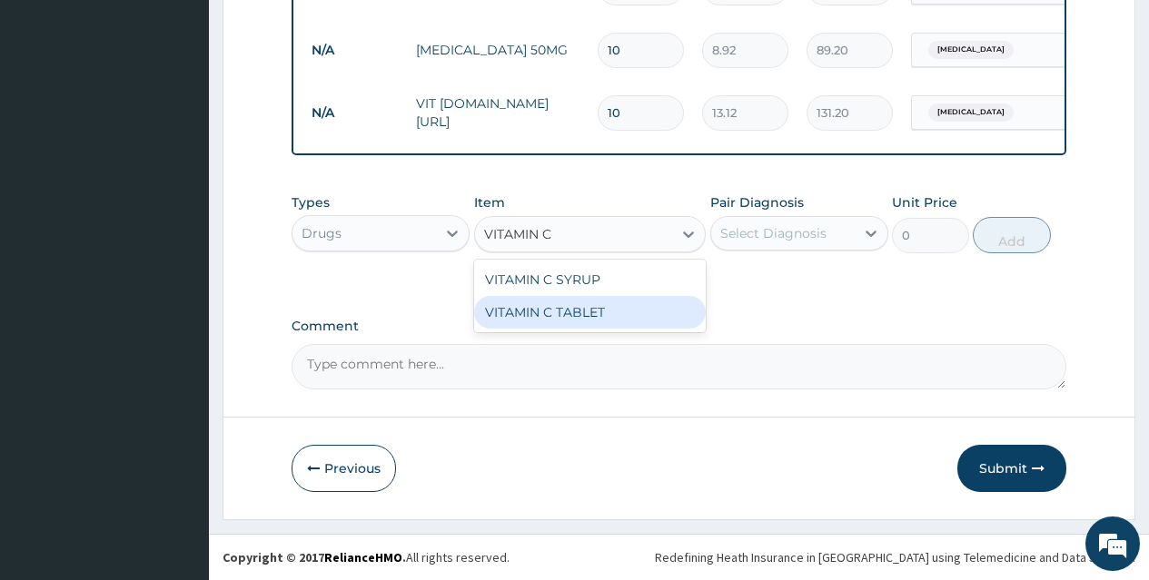
click at [645, 308] on div "VITAMIN C TABLET" at bounding box center [590, 312] width 232 height 33
type input "2.62"
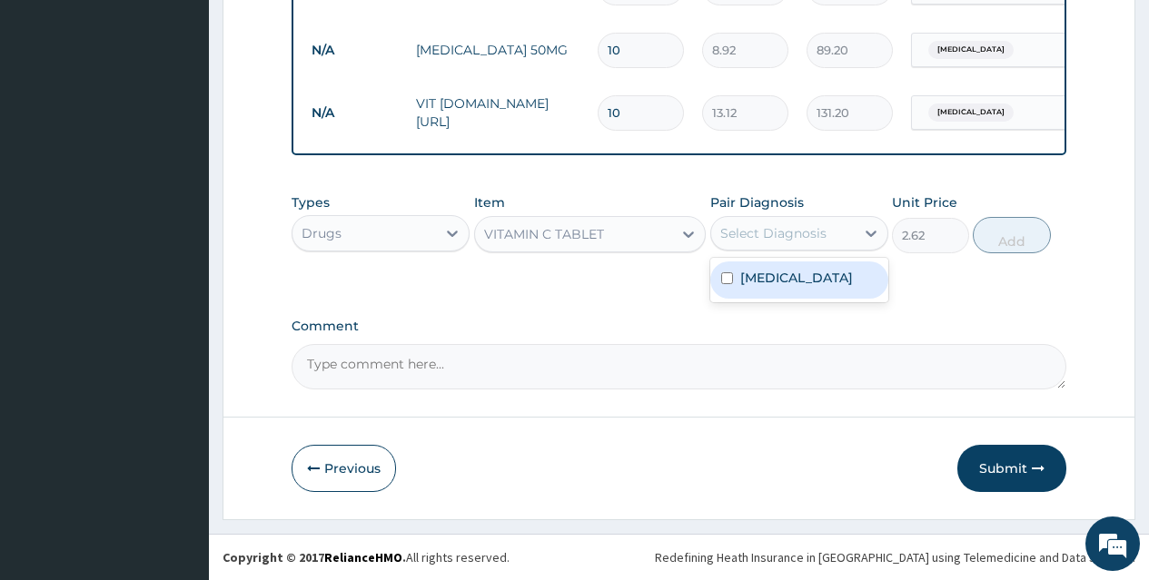
click at [804, 234] on div "Select Diagnosis" at bounding box center [773, 233] width 106 height 18
click at [818, 281] on div "Malaria" at bounding box center [799, 280] width 178 height 37
checkbox input "true"
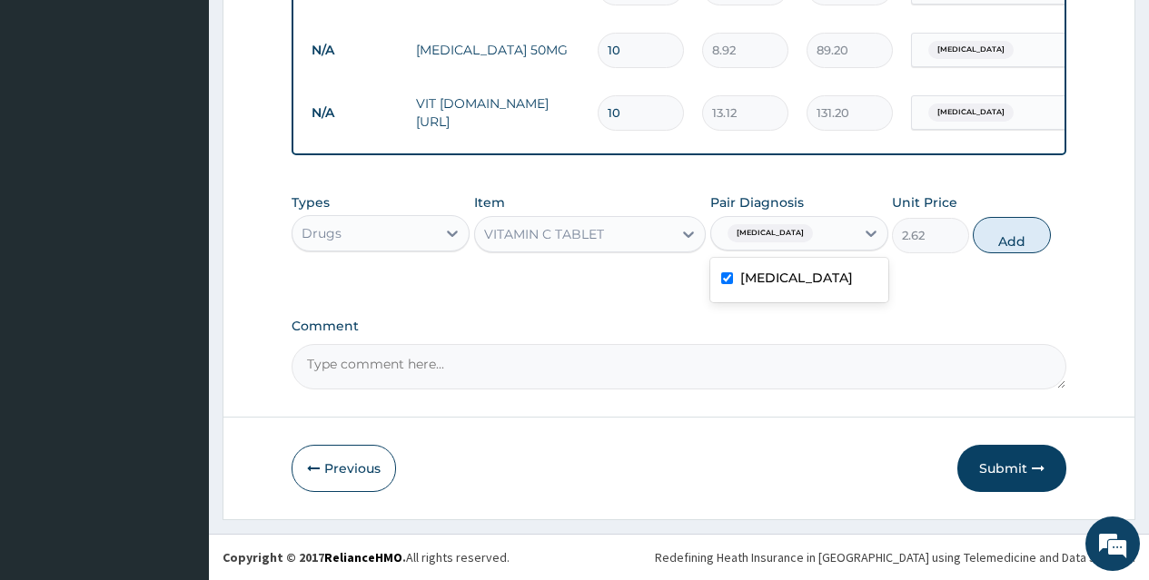
click at [992, 457] on button "Submit" at bounding box center [1011, 468] width 109 height 47
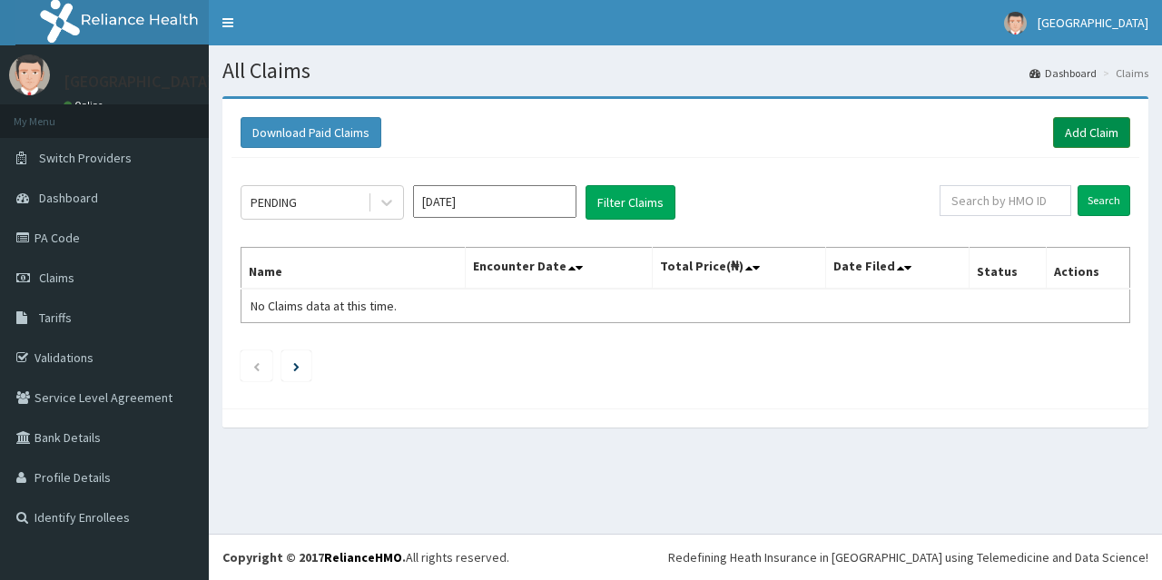
click at [1083, 128] on link "Add Claim" at bounding box center [1091, 132] width 77 height 31
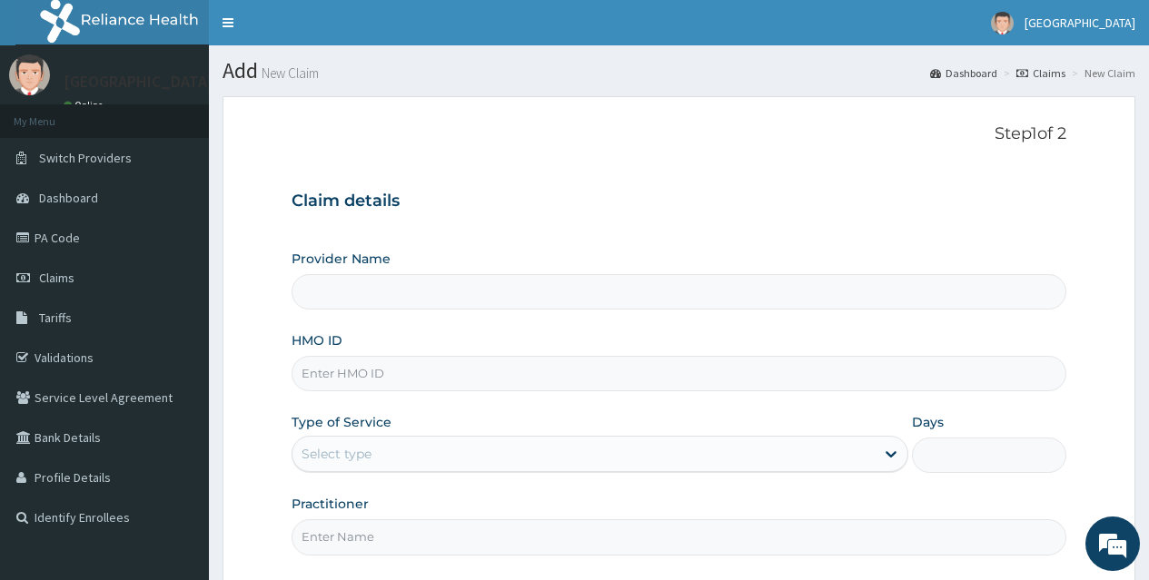
type input "[GEOGRAPHIC_DATA]"
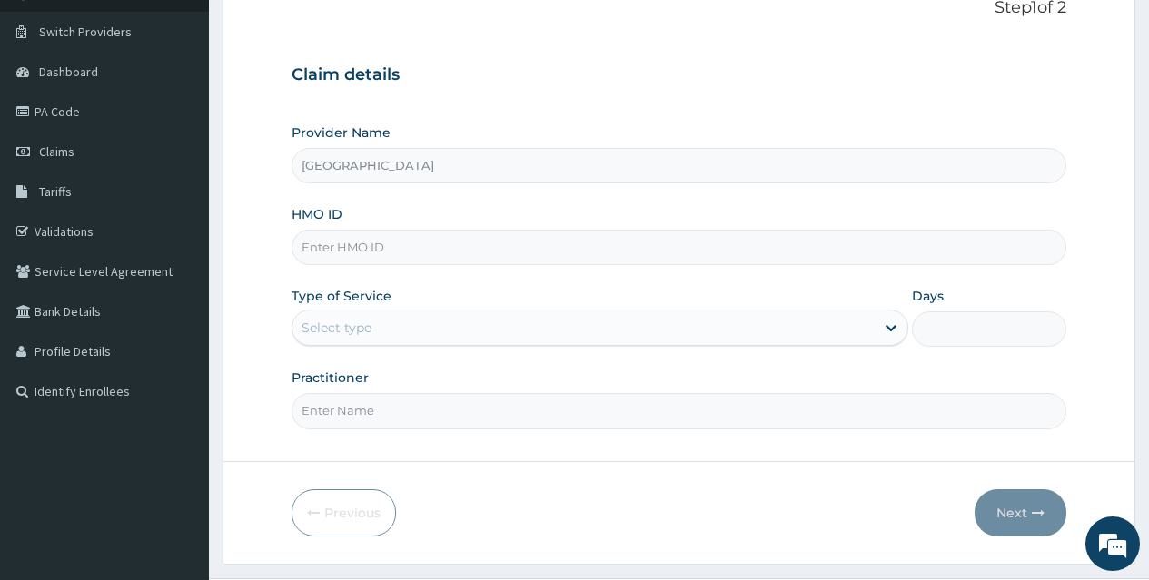
scroll to position [171, 0]
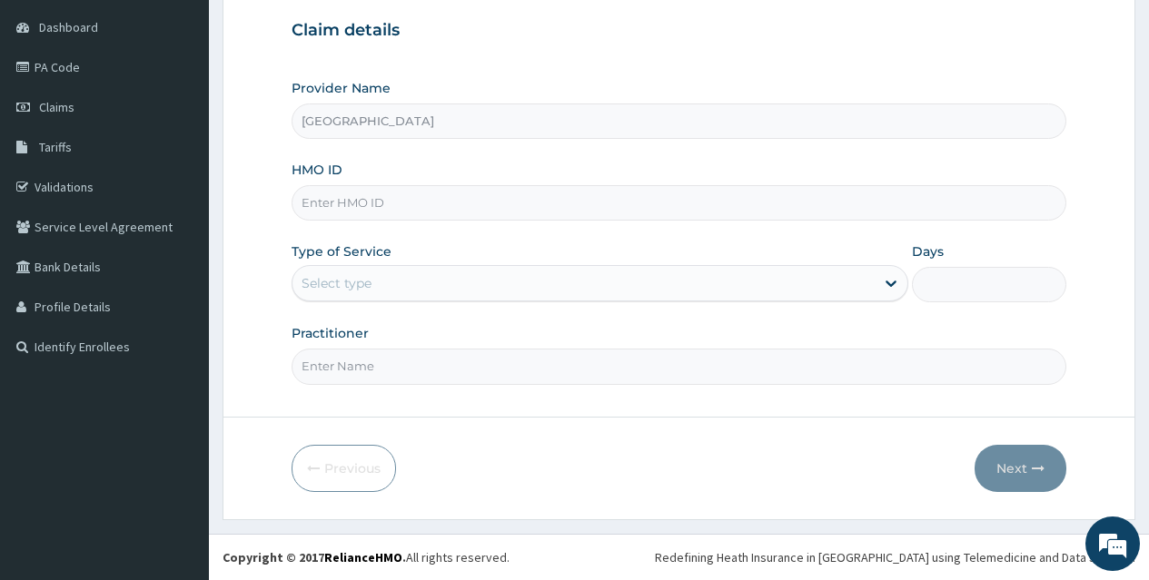
click at [729, 206] on input "HMO ID" at bounding box center [679, 202] width 775 height 35
type input "FCL/10101/A"
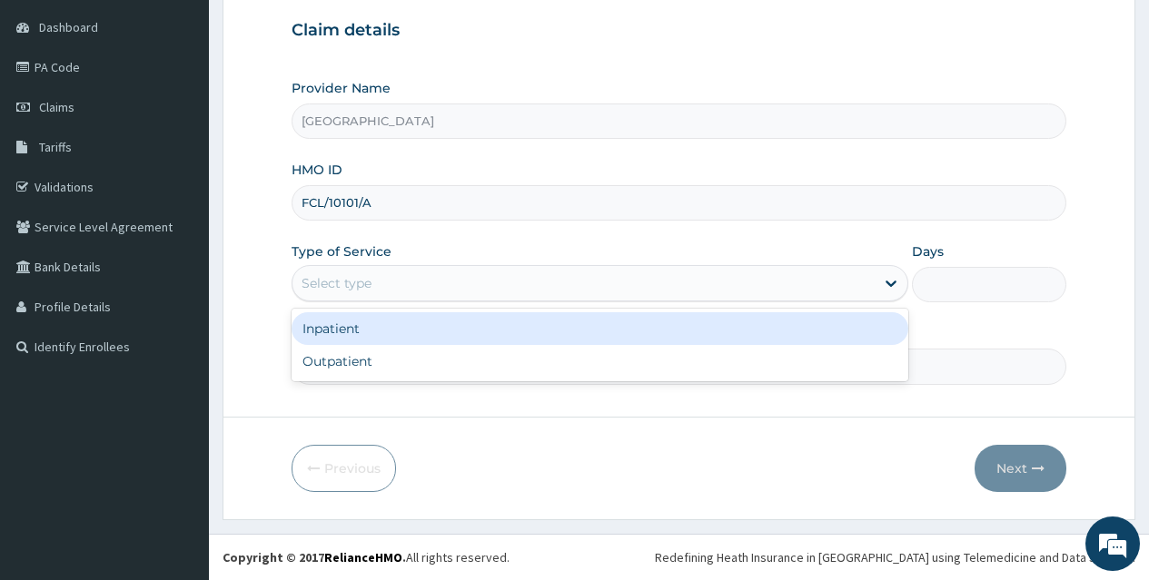
click at [677, 286] on div "Select type" at bounding box center [583, 283] width 582 height 29
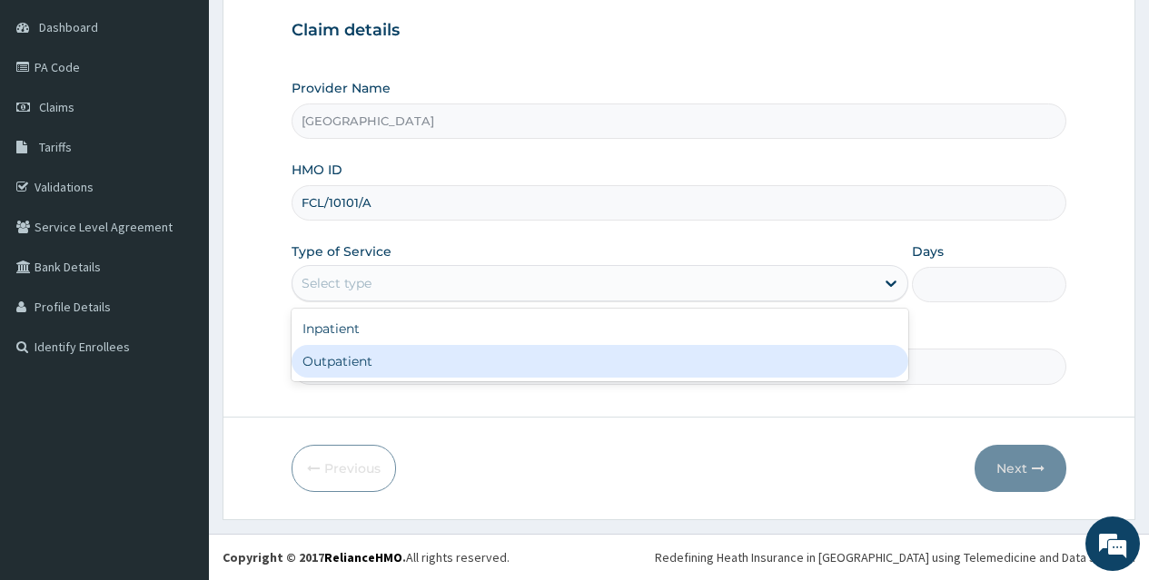
click at [677, 354] on div "Outpatient" at bounding box center [600, 361] width 617 height 33
type input "1"
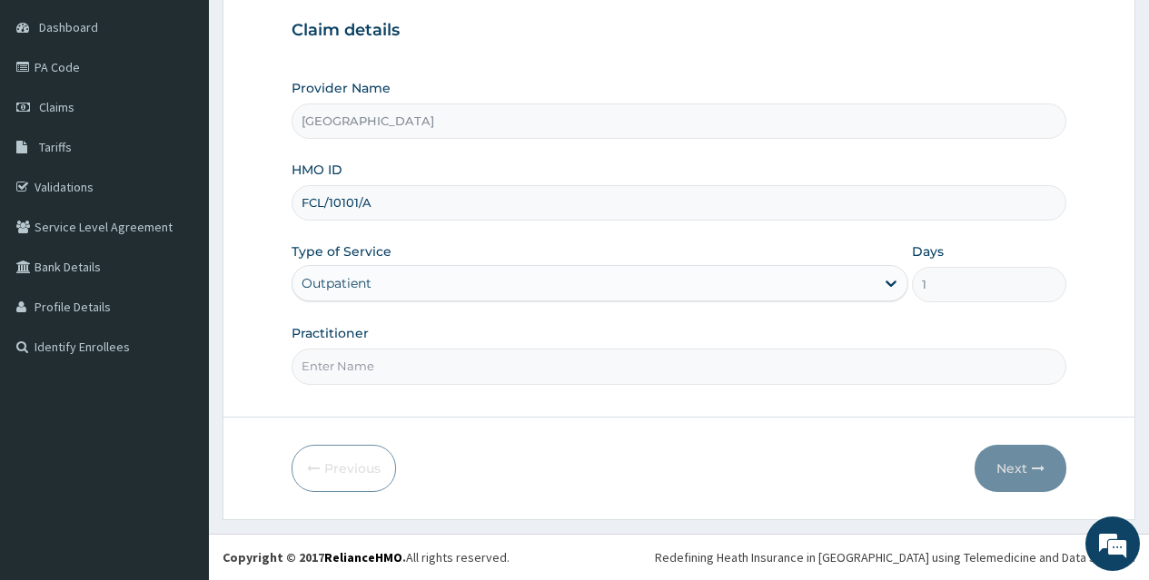
click at [624, 357] on input "Practitioner" at bounding box center [679, 366] width 775 height 35
type input "[PERSON_NAME]"
click at [1009, 474] on button "Next" at bounding box center [1020, 468] width 92 height 47
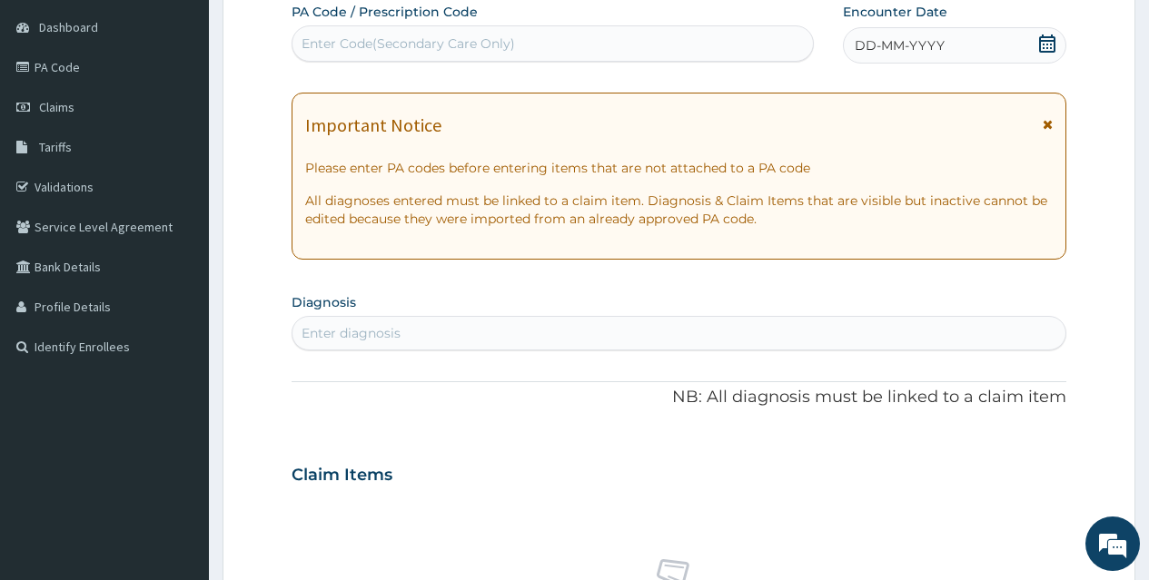
click at [1051, 43] on icon at bounding box center [1047, 44] width 18 height 18
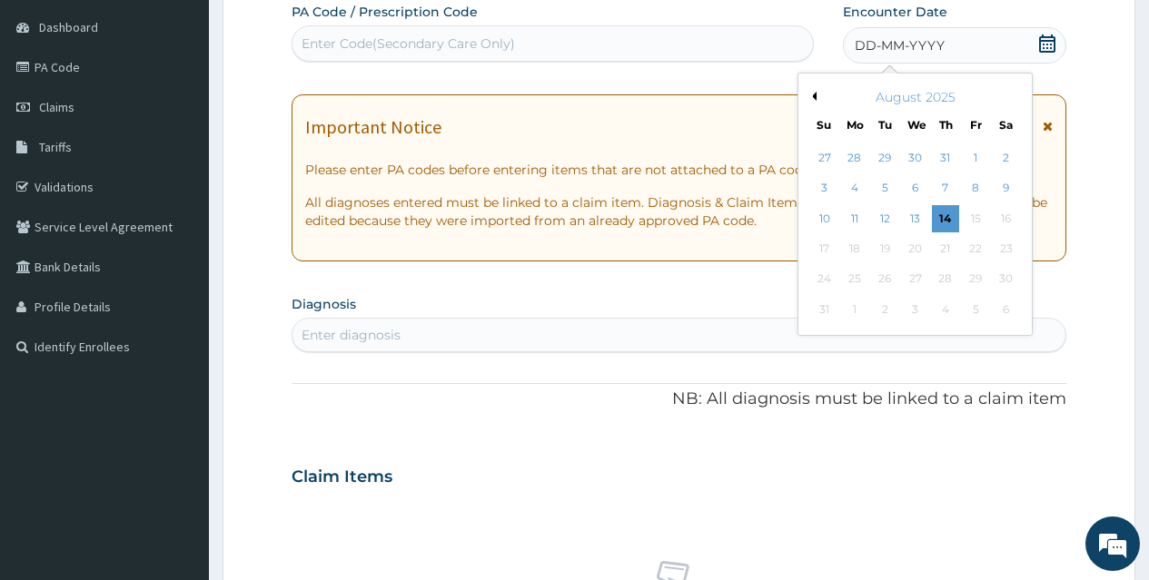
click at [814, 95] on button "Previous Month" at bounding box center [811, 96] width 9 height 9
click at [921, 268] on div "30" at bounding box center [914, 279] width 27 height 27
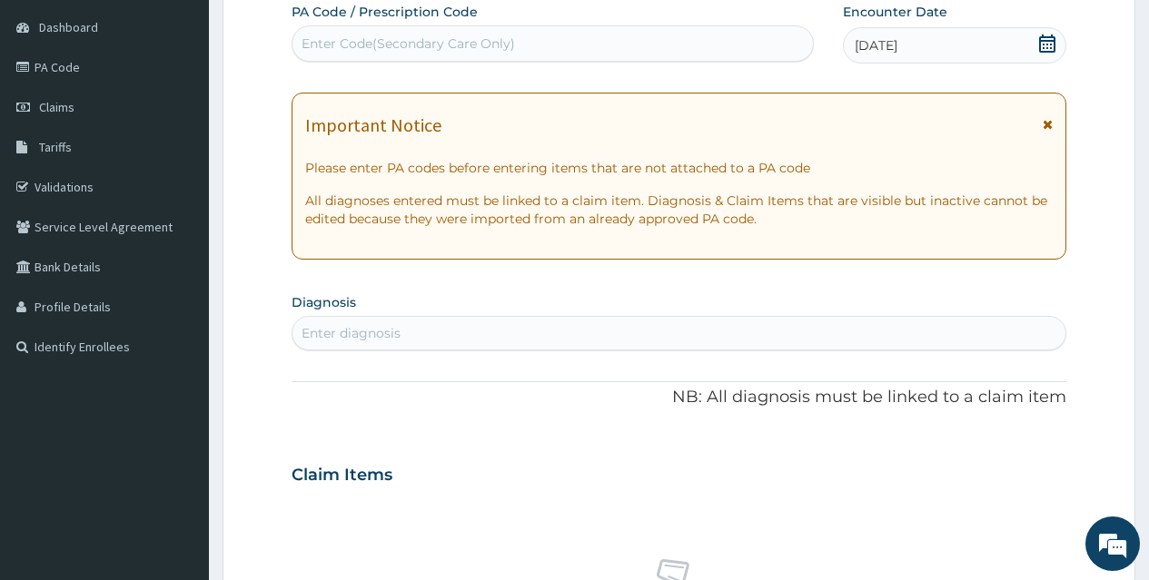
click at [718, 324] on div "Enter diagnosis" at bounding box center [678, 333] width 773 height 29
type input "PLASMO"
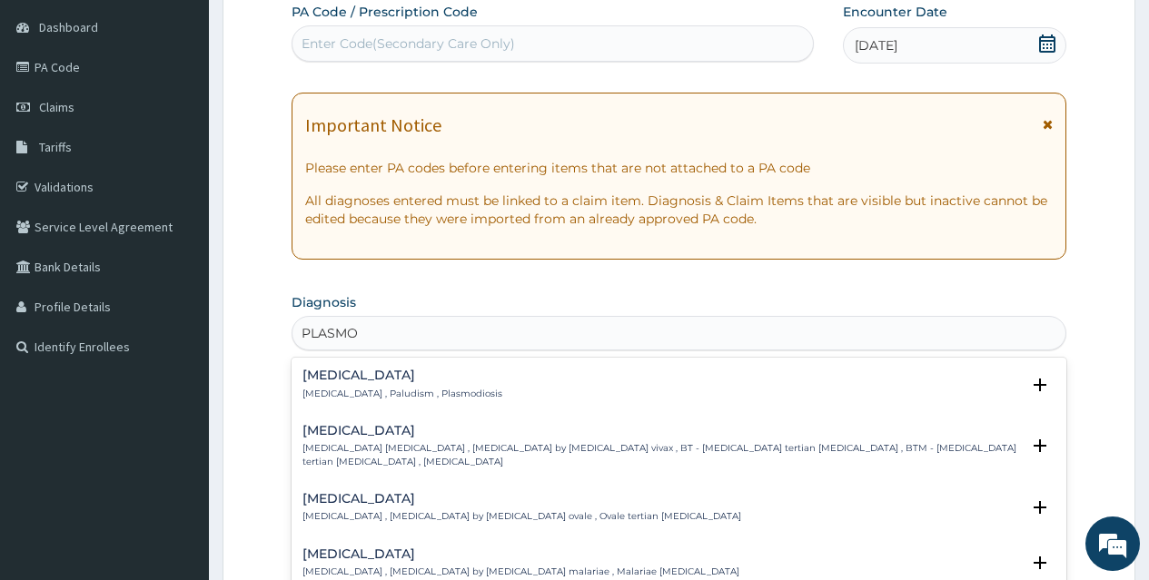
click at [379, 368] on div "Malaria Malaria , Paludism , Plasmodiosis Select Status Query Query covers susp…" at bounding box center [679, 388] width 775 height 55
click at [344, 374] on h4 "[MEDICAL_DATA]" at bounding box center [402, 376] width 200 height 14
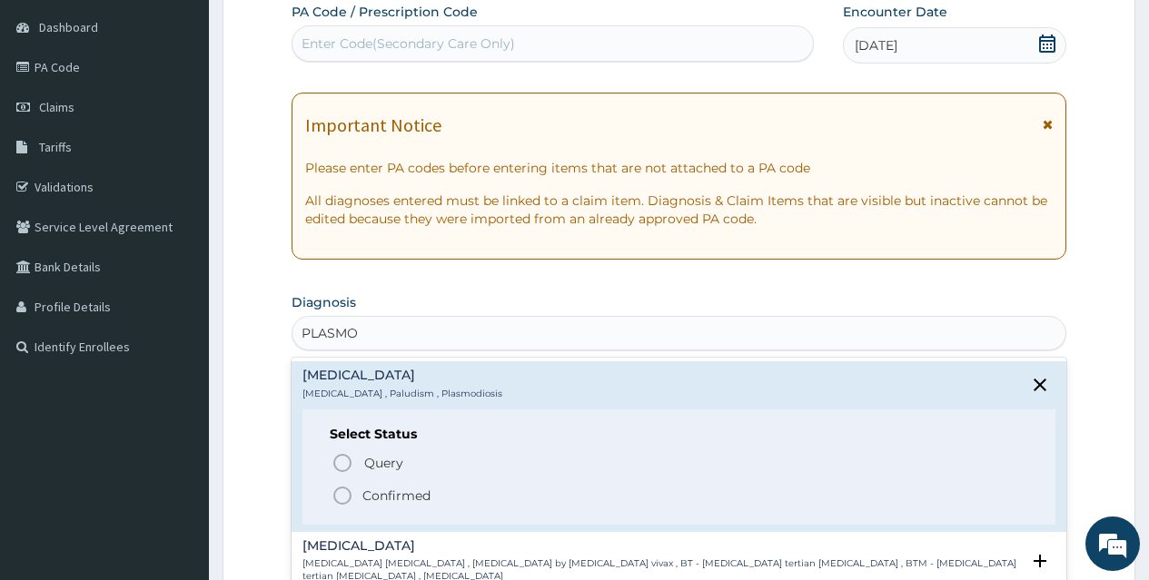
click at [346, 492] on icon "status option filled" at bounding box center [342, 496] width 22 height 22
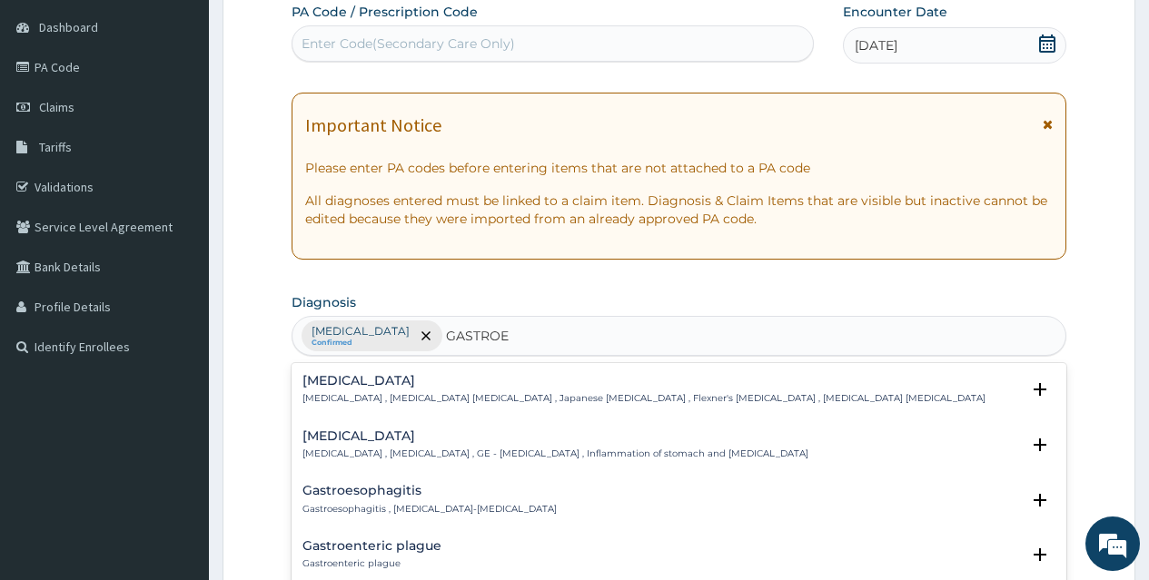
type input "GASTROEN"
click at [364, 436] on h4 "Gastroenteritis" at bounding box center [555, 437] width 506 height 14
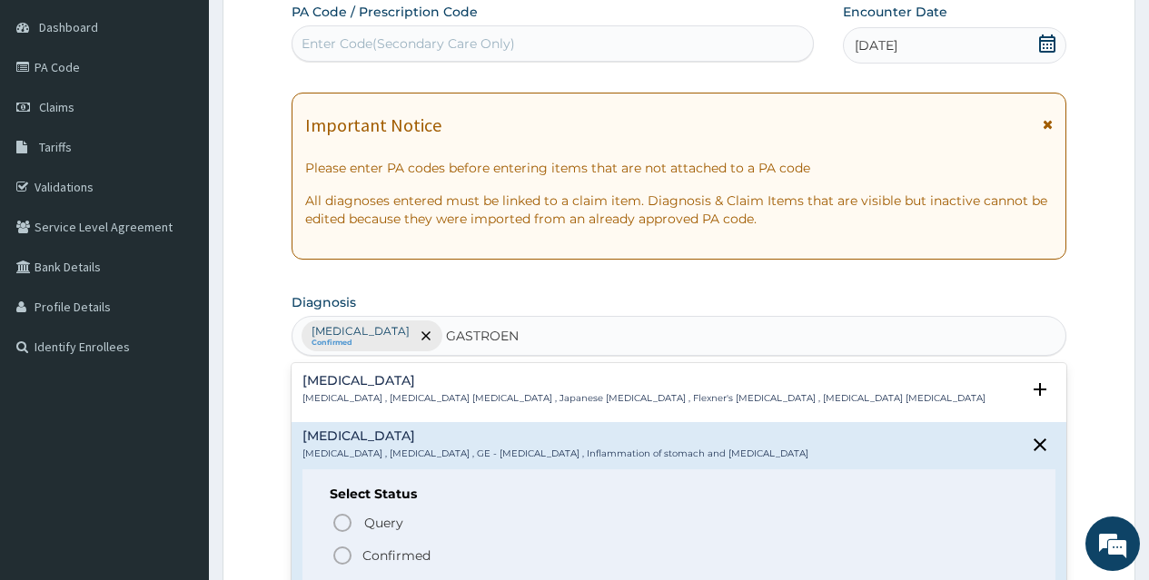
click at [390, 442] on h4 "Gastroenteritis" at bounding box center [555, 437] width 506 height 14
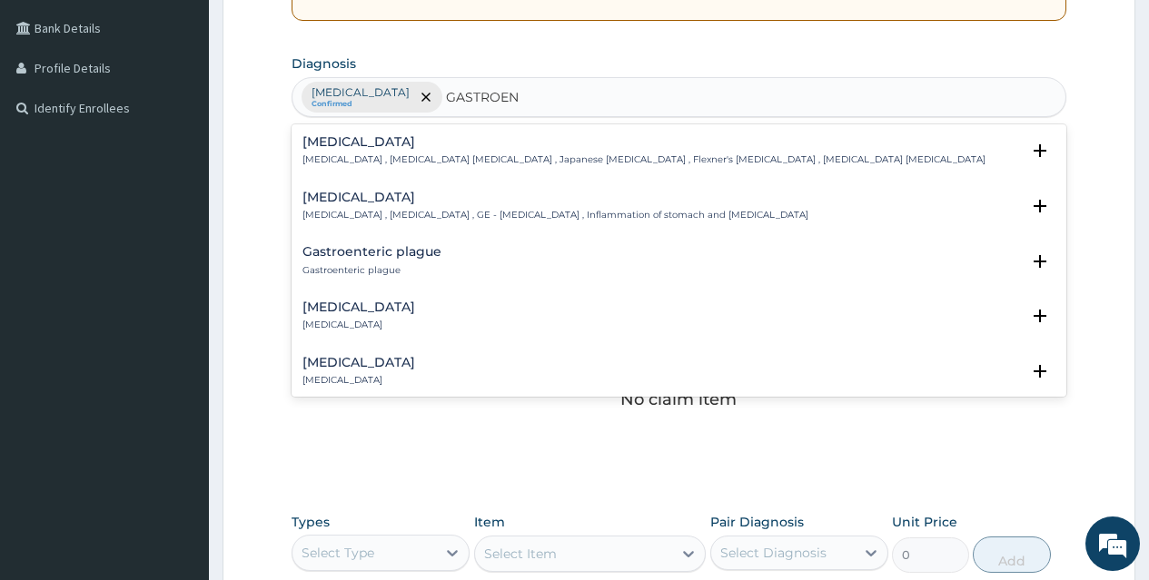
scroll to position [425, 0]
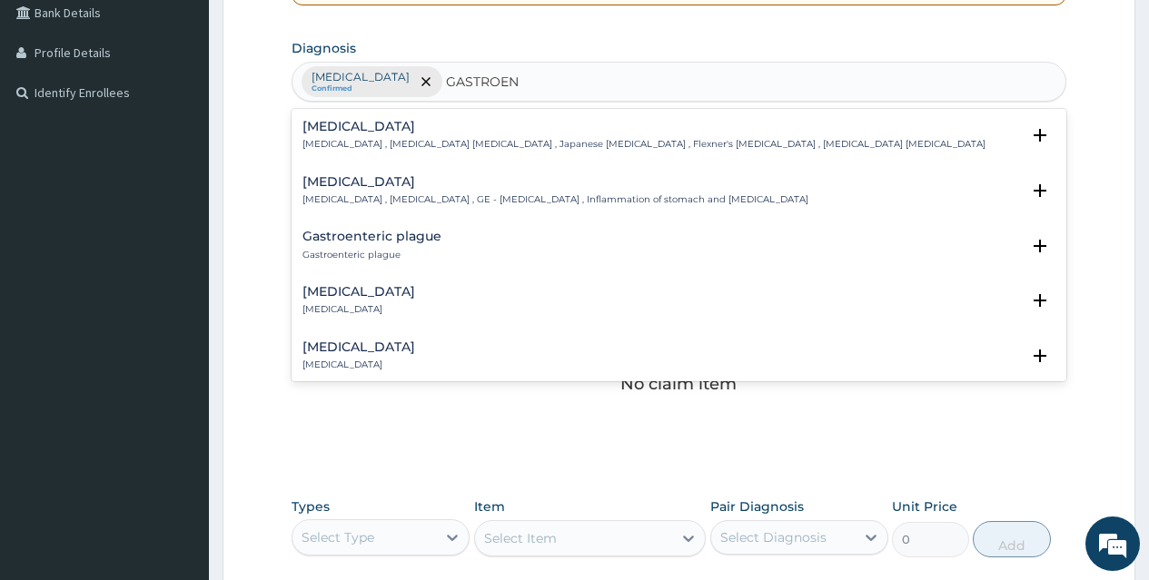
click at [386, 302] on div "Acute gastroenteritis Acute gastroenteritis" at bounding box center [358, 301] width 113 height 32
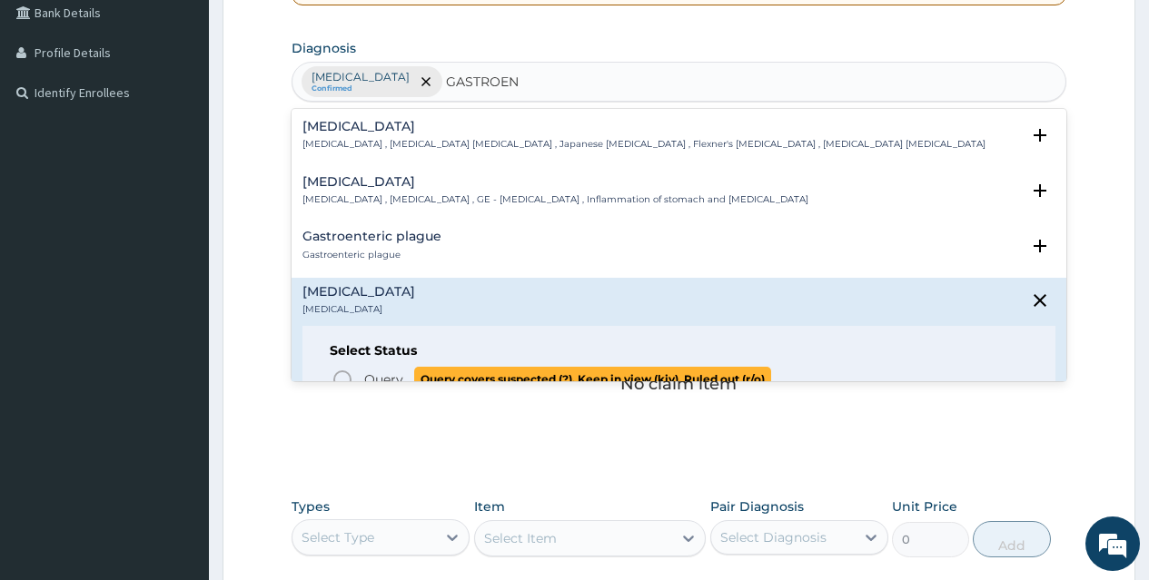
click at [345, 374] on icon "status option query" at bounding box center [342, 380] width 22 height 22
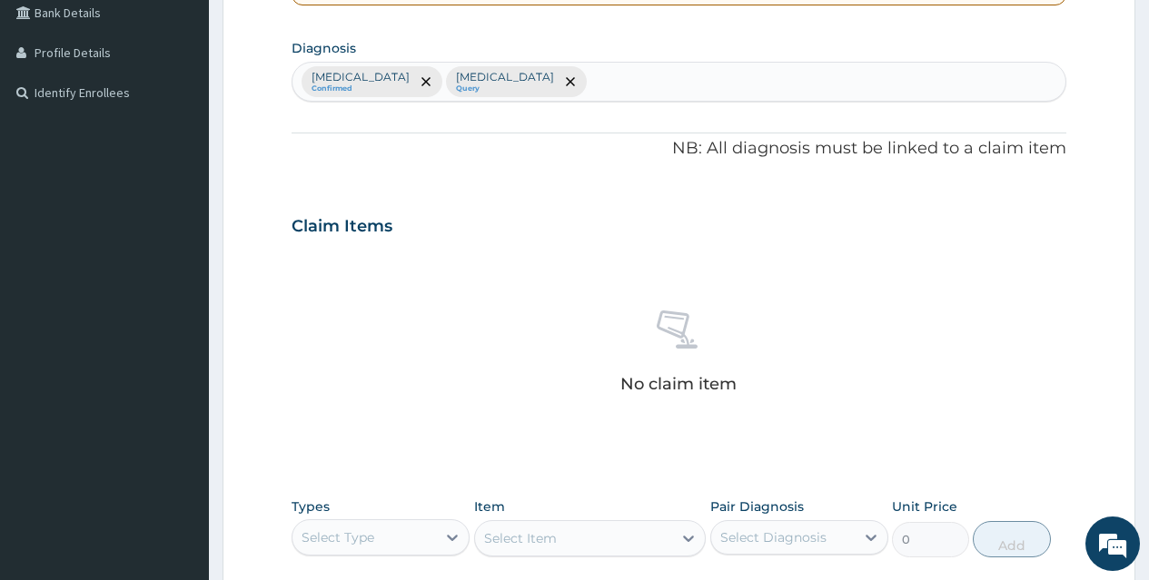
click at [871, 340] on div "No claim item" at bounding box center [679, 355] width 775 height 209
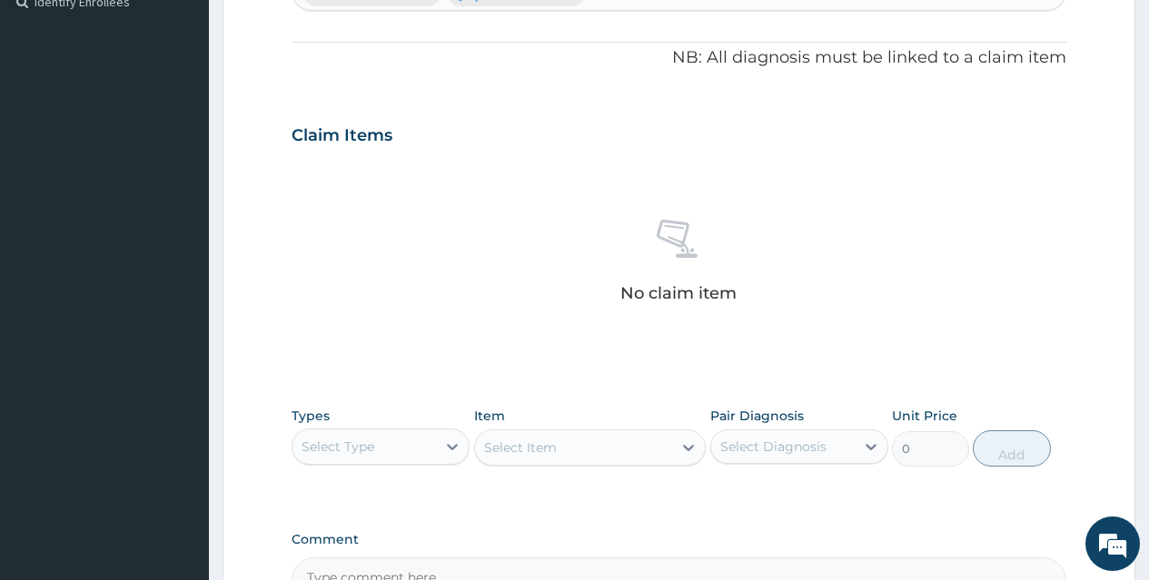
scroll to position [729, 0]
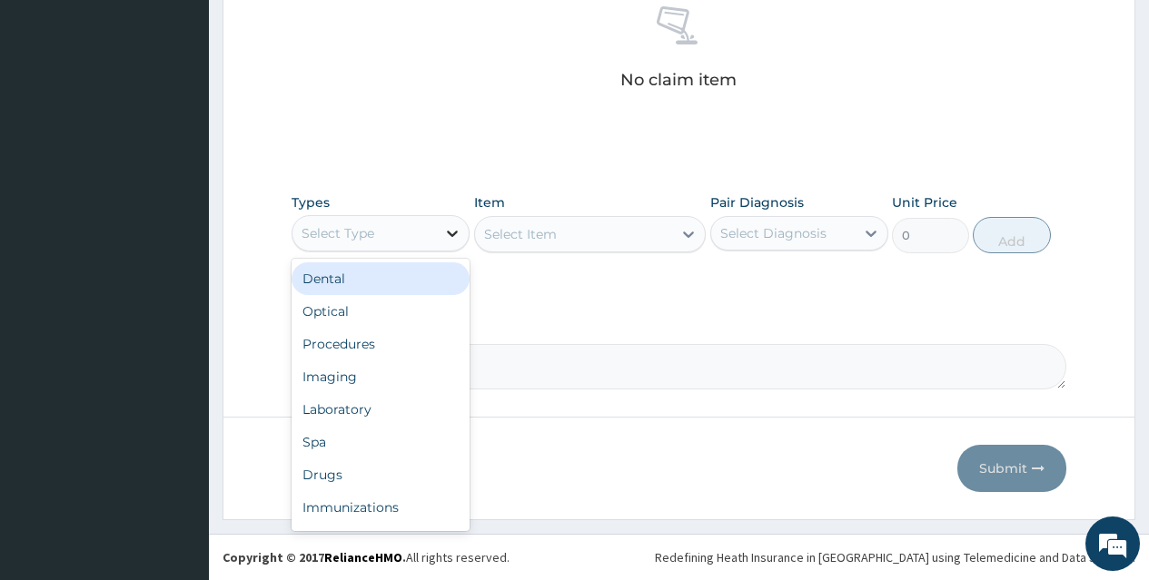
click at [439, 233] on div at bounding box center [452, 233] width 33 height 33
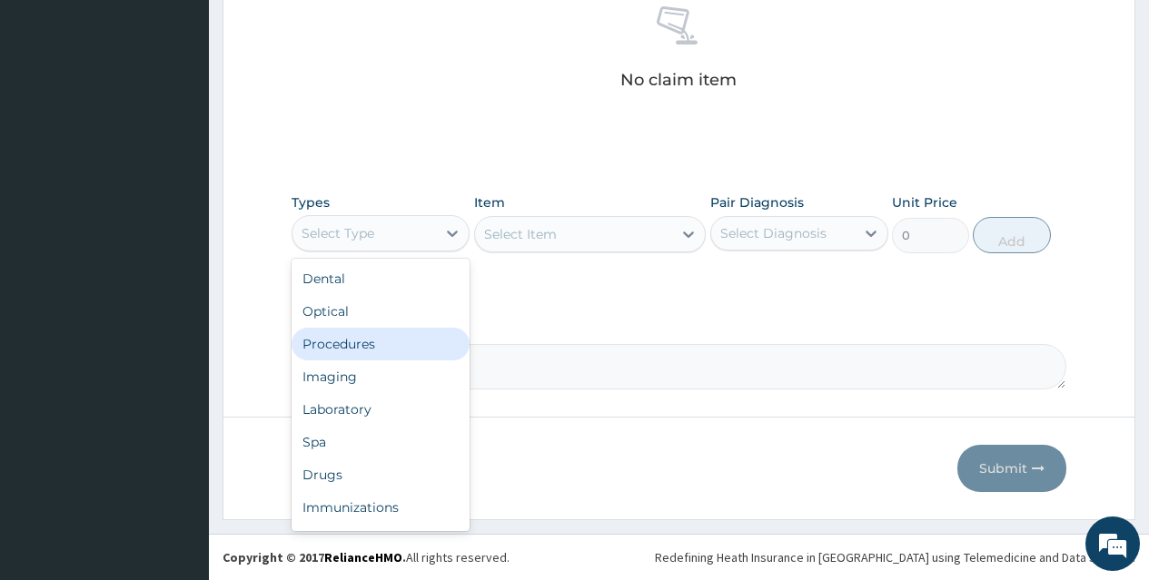
click at [400, 341] on div "Procedures" at bounding box center [381, 344] width 178 height 33
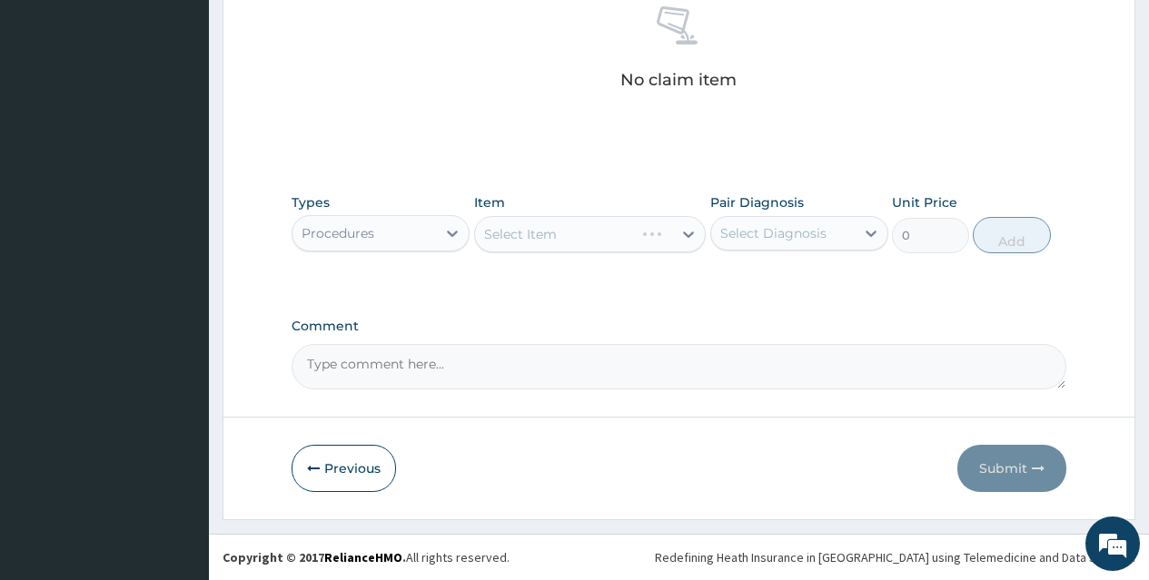
click at [548, 233] on div "Select Item" at bounding box center [590, 234] width 232 height 36
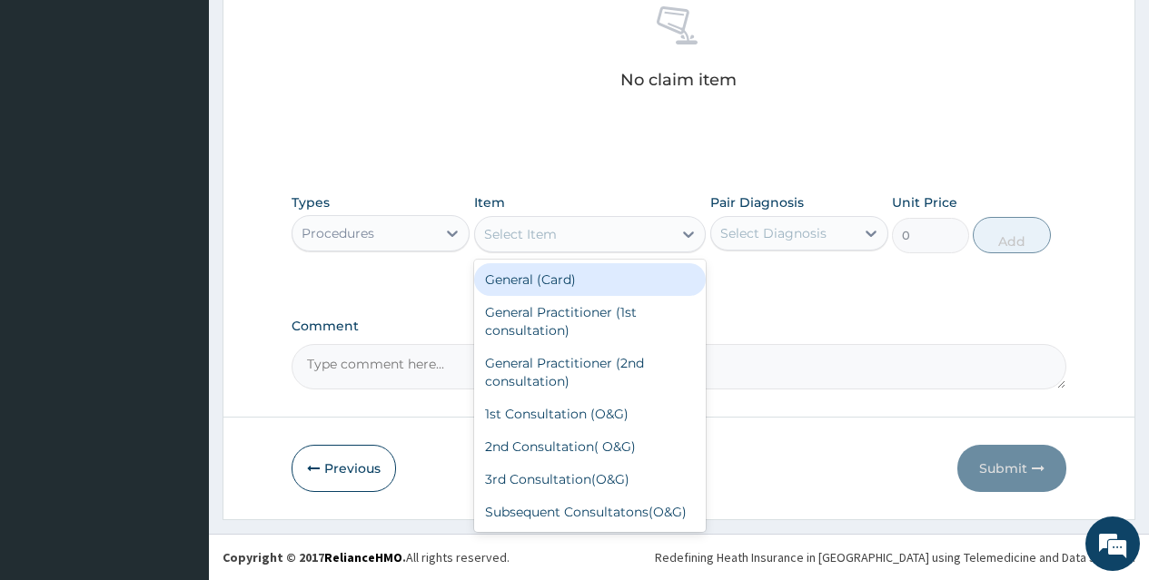
click at [624, 233] on div "Select Item" at bounding box center [574, 234] width 198 height 29
click at [619, 276] on div "General (Card)" at bounding box center [590, 279] width 232 height 33
type input "500"
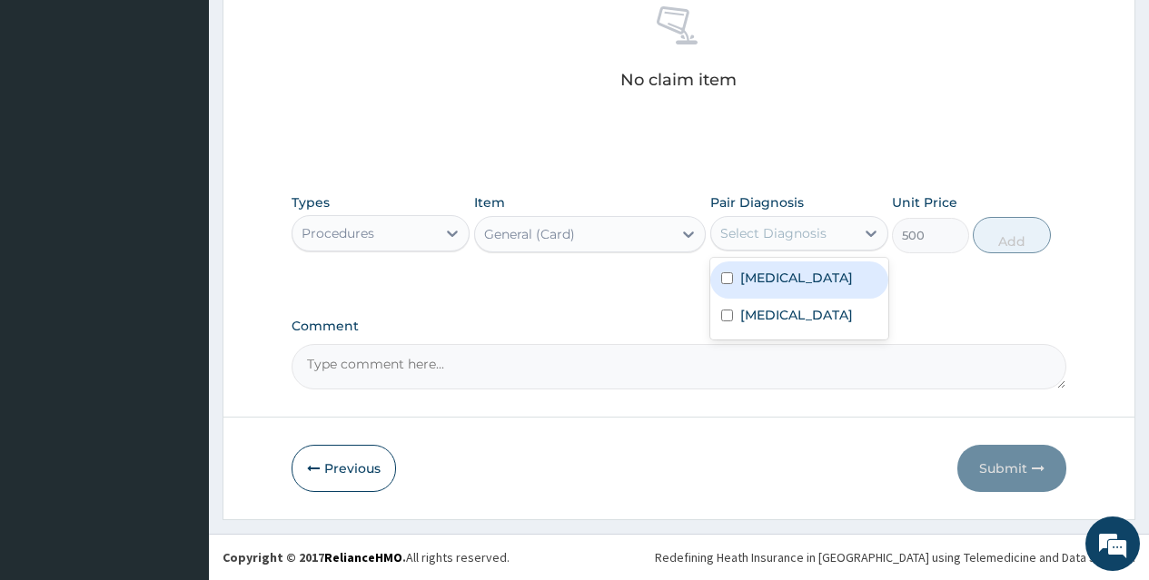
click at [818, 231] on div "Select Diagnosis" at bounding box center [773, 233] width 106 height 18
click at [820, 272] on div "Malaria" at bounding box center [799, 280] width 178 height 37
checkbox input "true"
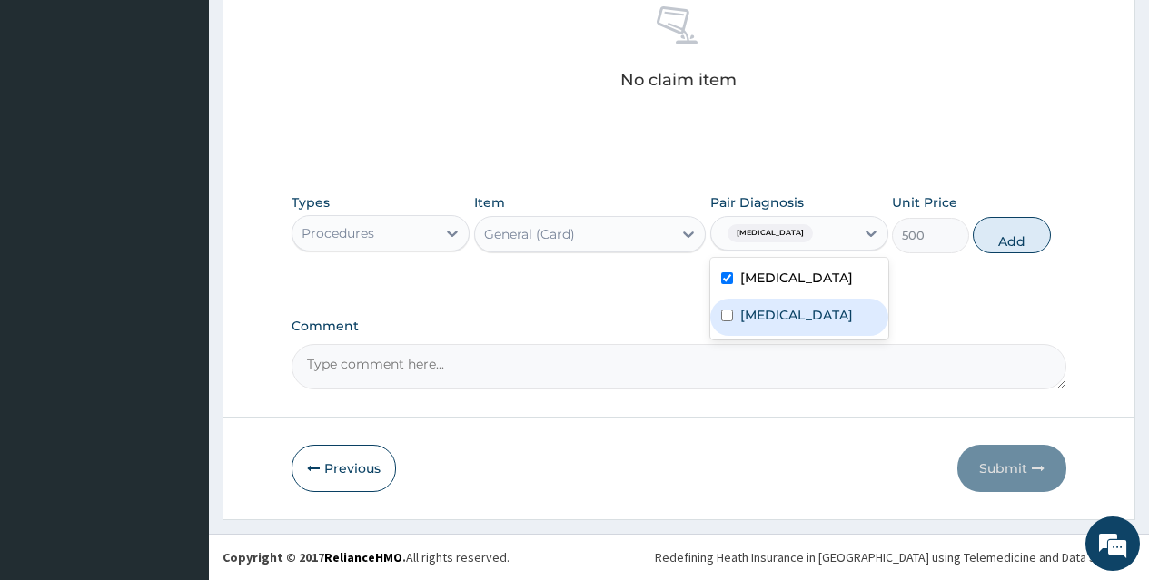
click at [831, 318] on label "Acute gastroenteritis" at bounding box center [796, 315] width 113 height 18
checkbox input "true"
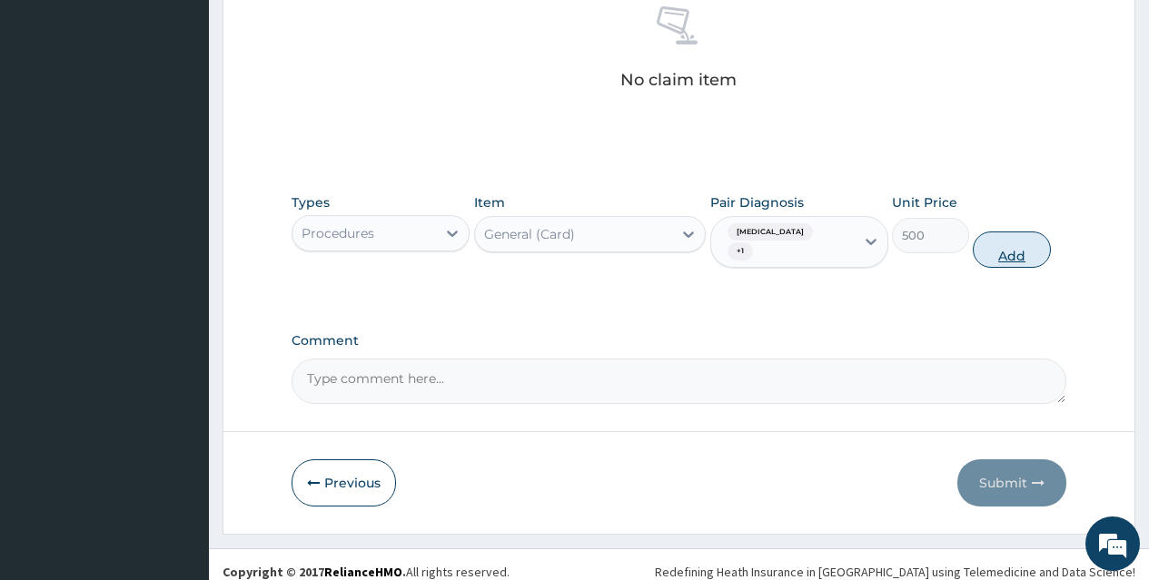
click at [1013, 232] on button "Add" at bounding box center [1011, 250] width 77 height 36
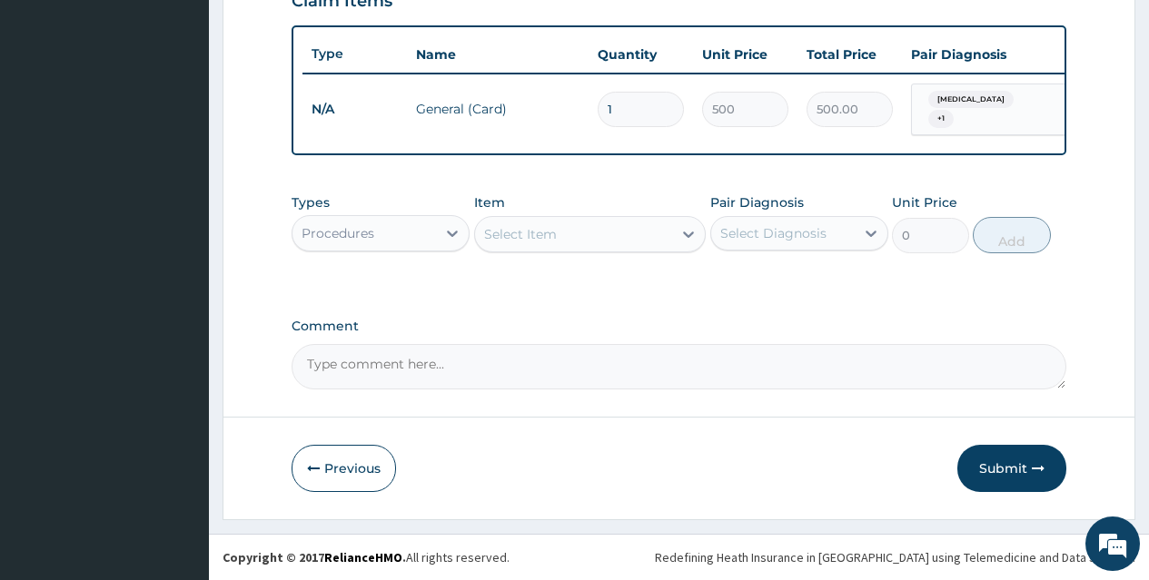
click at [624, 238] on div "Select Item" at bounding box center [574, 234] width 198 height 29
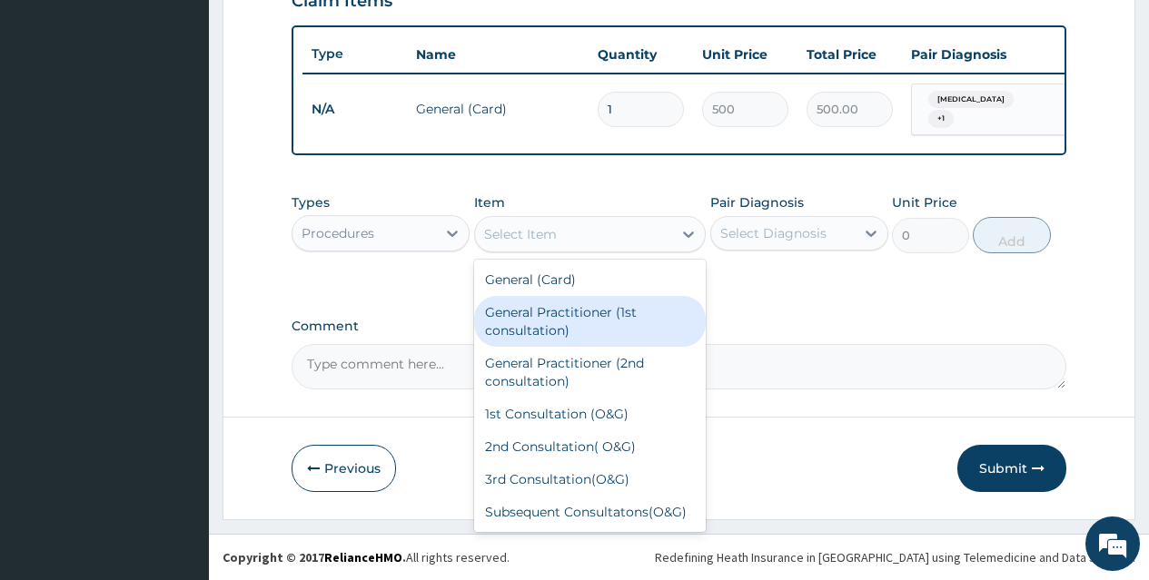
click at [607, 326] on div "General Practitioner (1st consultation)" at bounding box center [590, 321] width 232 height 51
type input "1500"
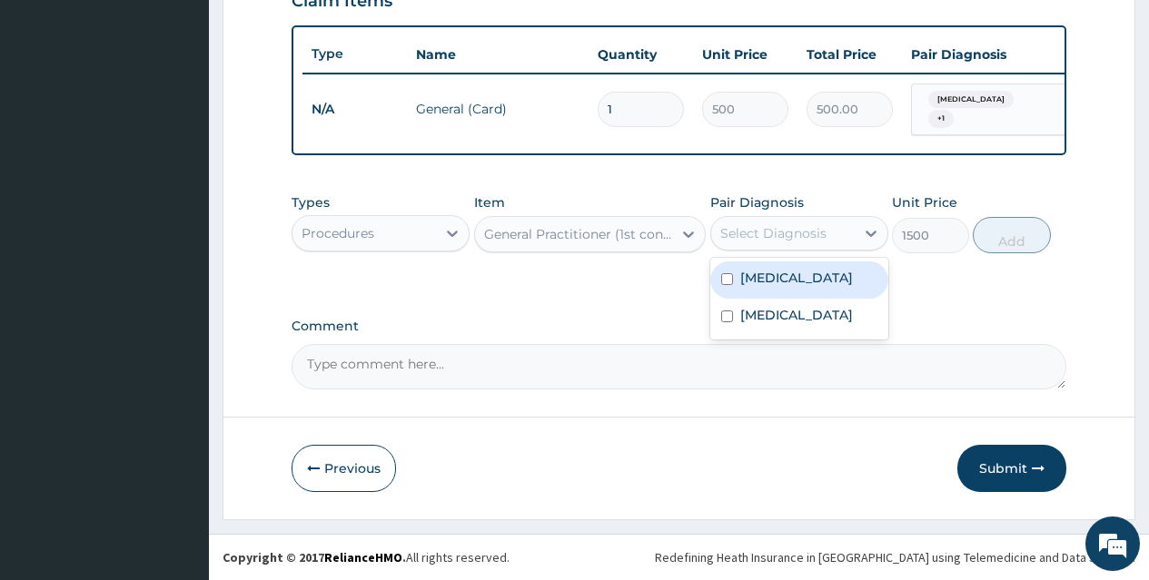
click at [777, 245] on div "Select Diagnosis" at bounding box center [782, 233] width 143 height 29
click at [790, 277] on div "Malaria" at bounding box center [799, 280] width 178 height 37
checkbox input "true"
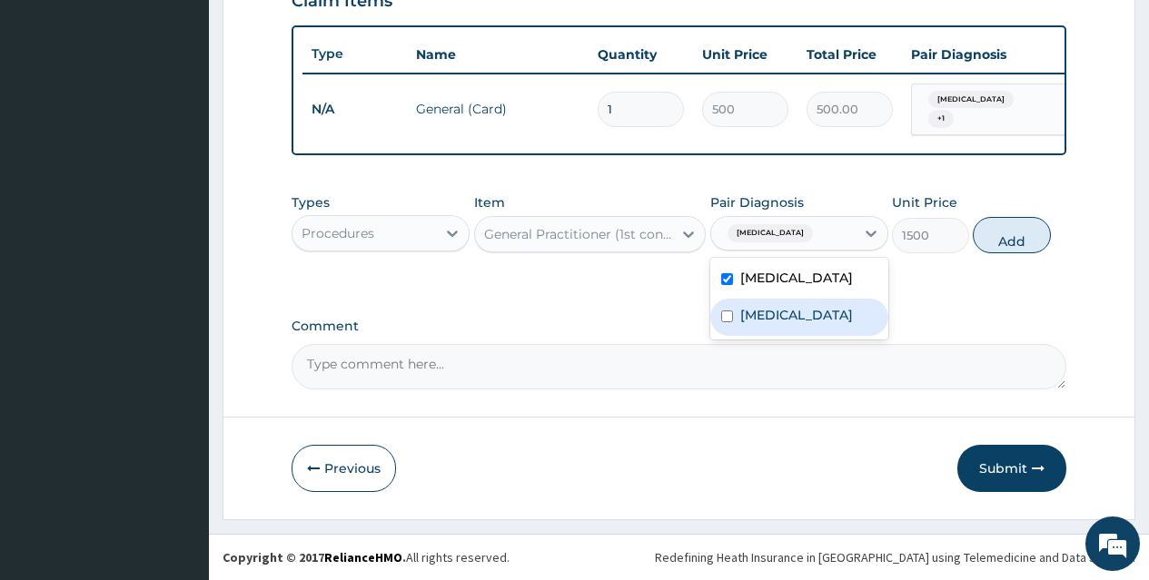
click at [805, 318] on label "Acute gastroenteritis" at bounding box center [796, 315] width 113 height 18
checkbox input "true"
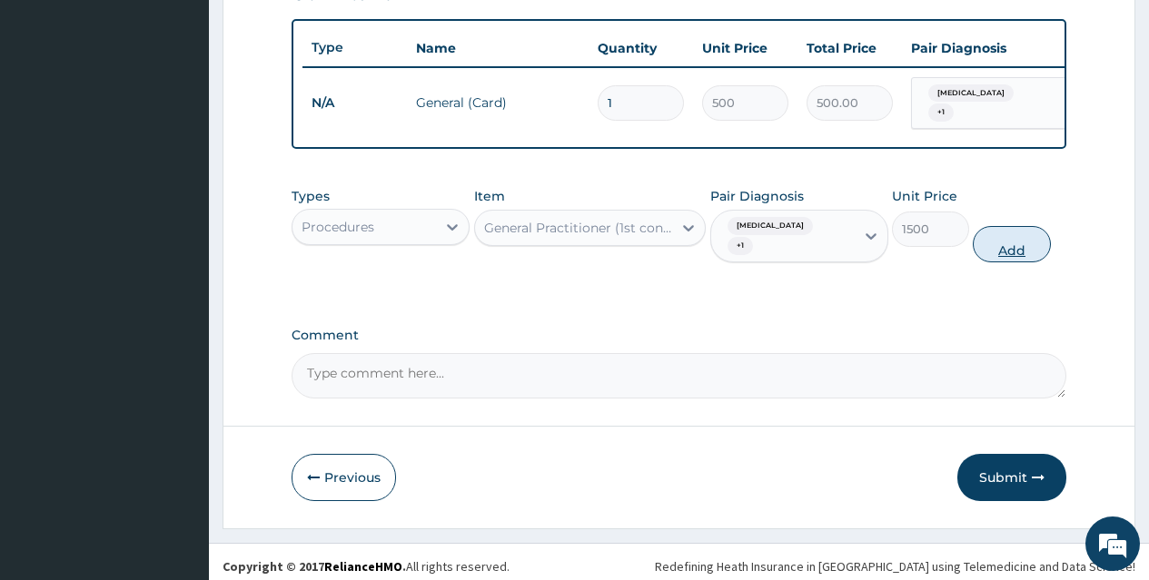
click at [1014, 231] on button "Add" at bounding box center [1011, 244] width 77 height 36
type input "0"
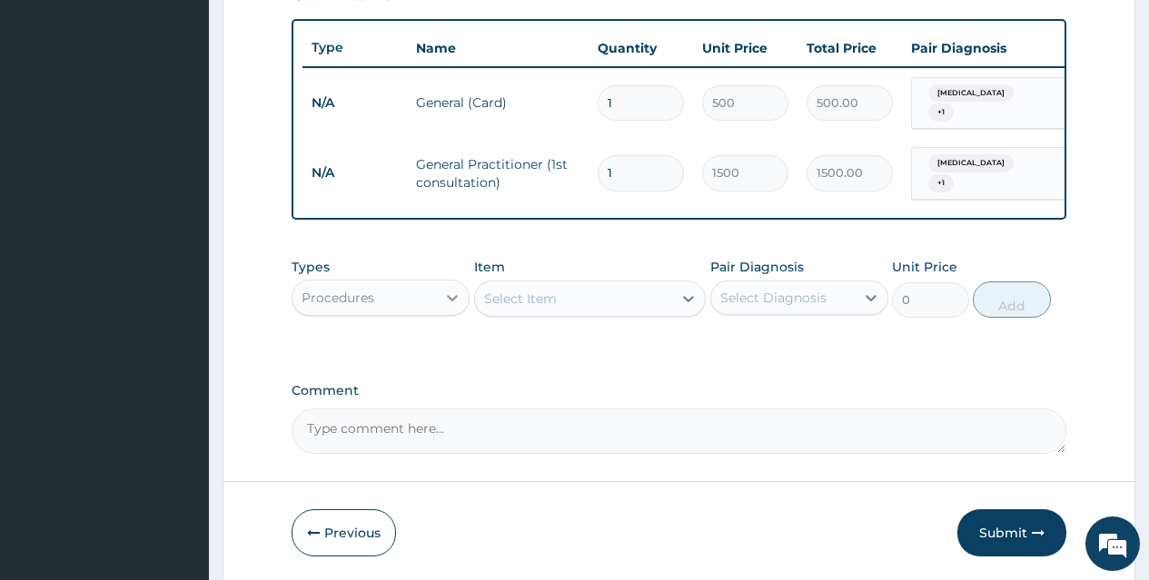
click at [448, 289] on icon at bounding box center [452, 298] width 18 height 18
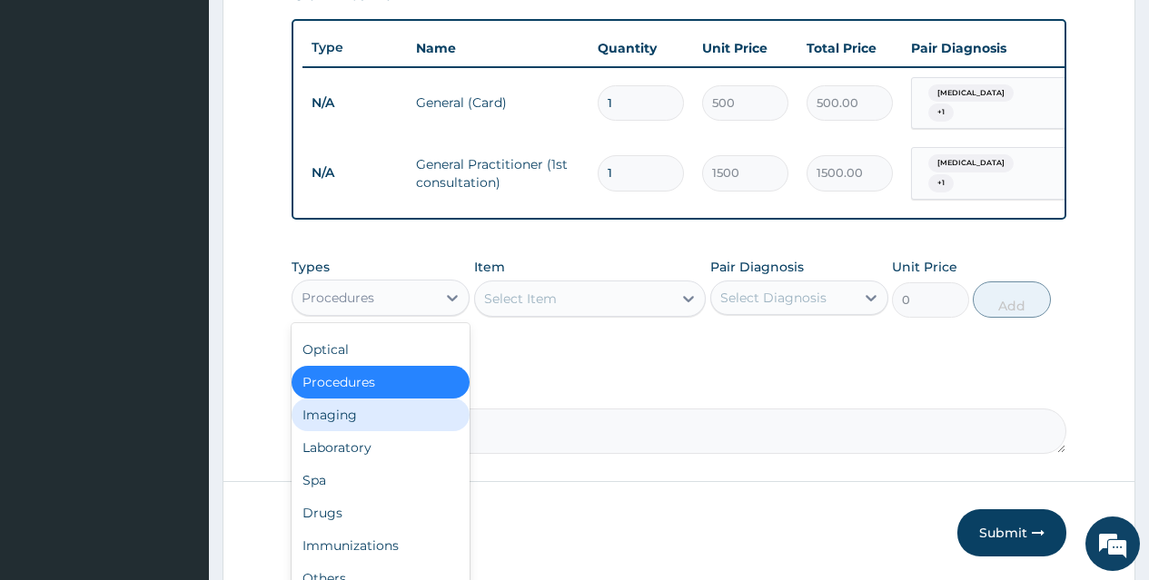
scroll to position [62, 0]
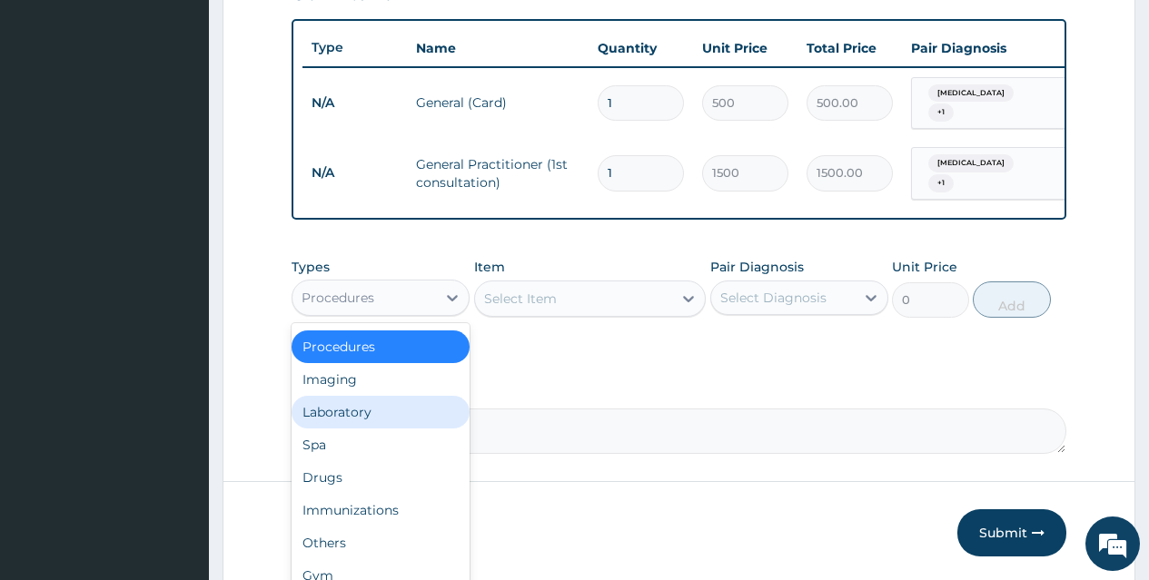
click at [420, 419] on div "Laboratory" at bounding box center [381, 412] width 178 height 33
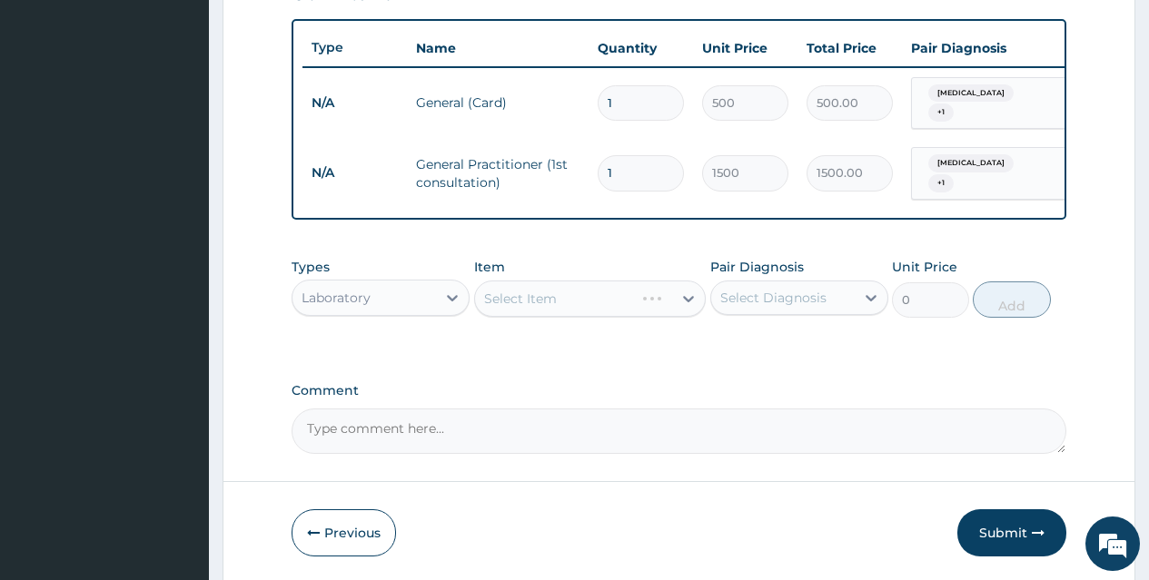
click at [574, 302] on div "Select Item" at bounding box center [590, 299] width 232 height 36
click at [559, 302] on div "Select Item" at bounding box center [574, 298] width 198 height 29
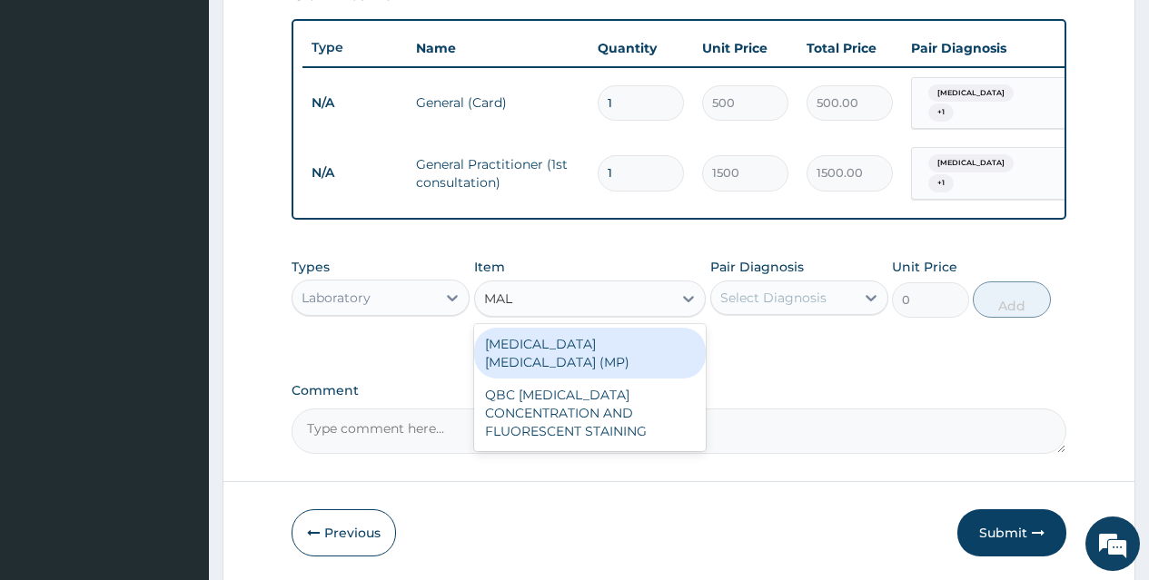
type input "MALA"
click at [566, 332] on div "MALARIA PARASITE (MP)" at bounding box center [590, 353] width 232 height 51
type input "560"
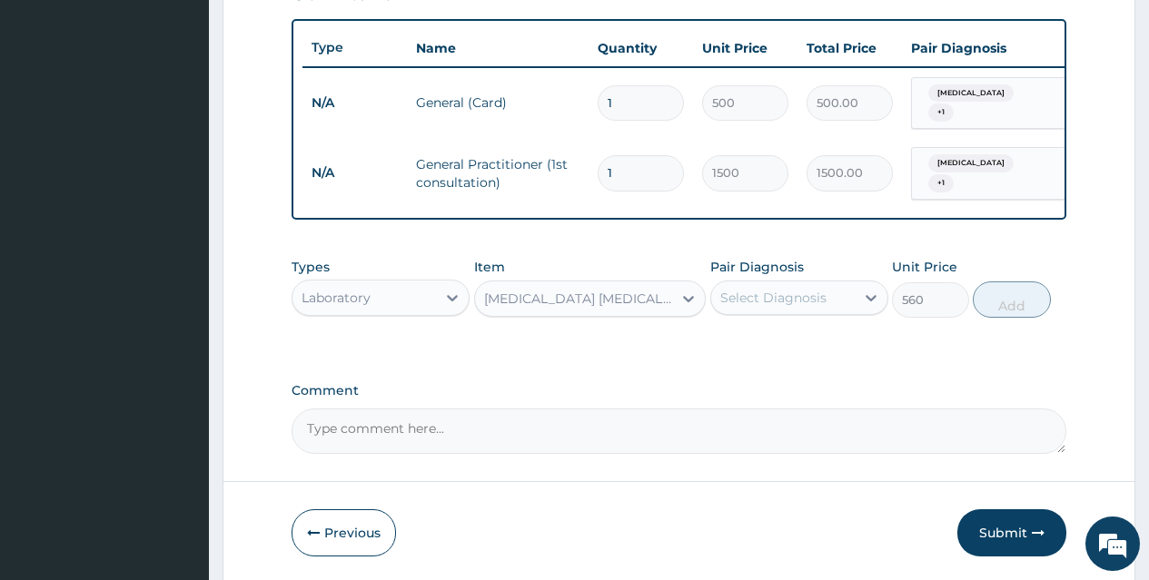
click at [802, 289] on div "Select Diagnosis" at bounding box center [773, 298] width 106 height 18
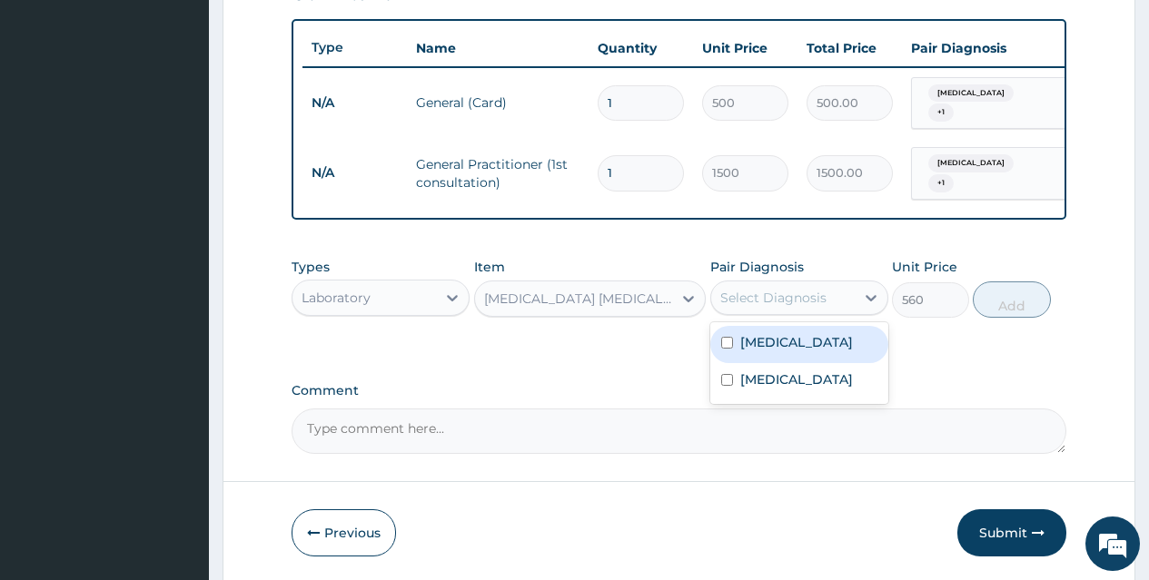
click at [809, 334] on div "Malaria" at bounding box center [799, 344] width 178 height 37
checkbox input "true"
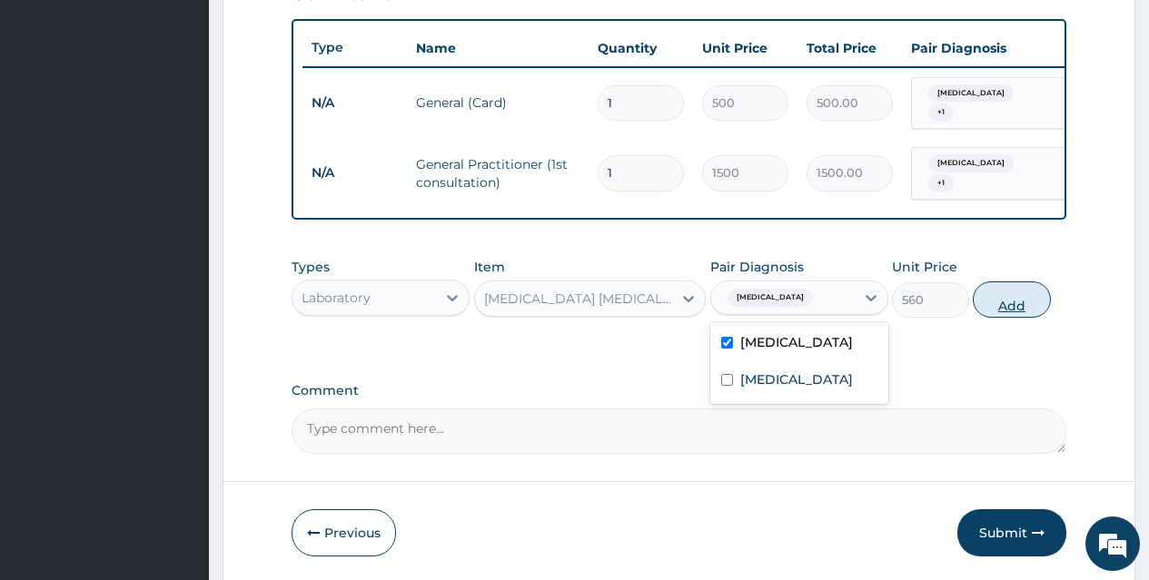
click at [984, 302] on button "Add" at bounding box center [1011, 300] width 77 height 36
type input "0"
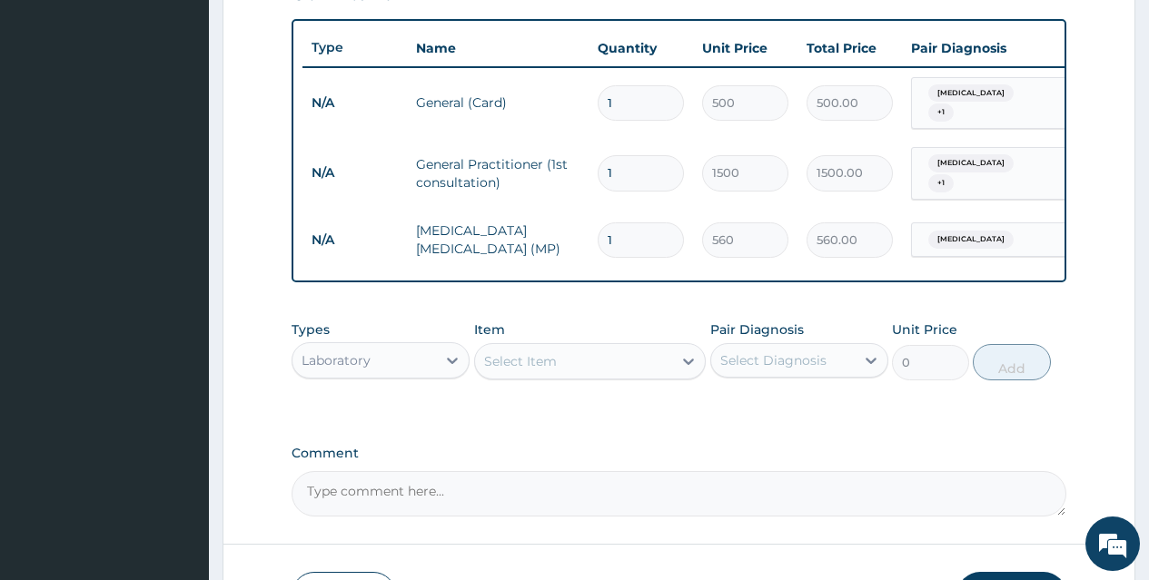
click at [604, 366] on div "Select Item" at bounding box center [574, 361] width 198 height 29
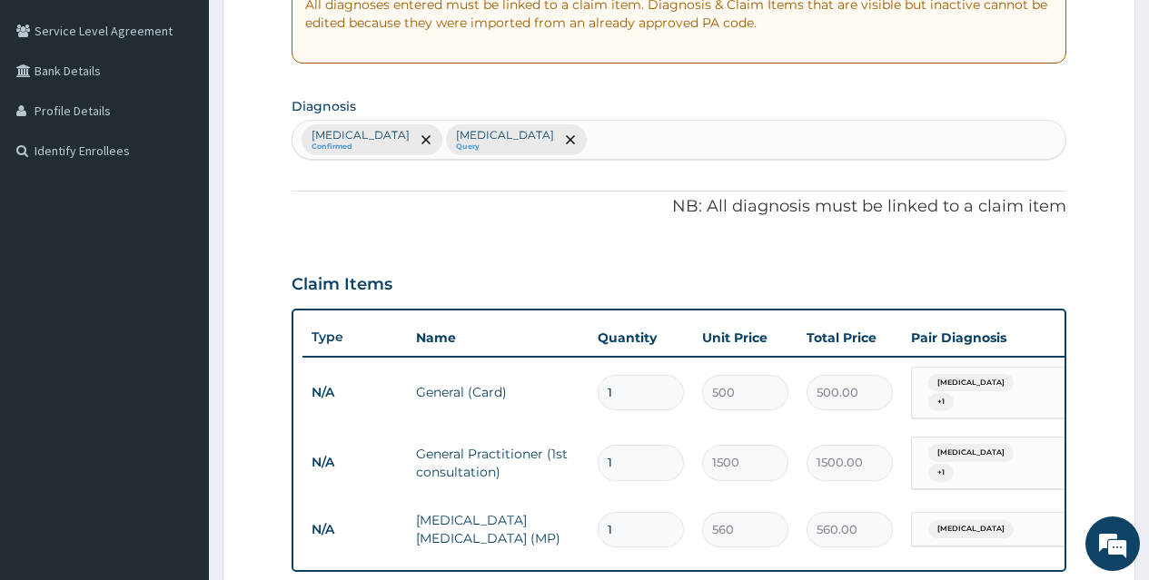
scroll to position [366, 0]
click at [947, 130] on div "Malaria Confirmed Acute gastroenteritis Query" at bounding box center [678, 141] width 773 height 38
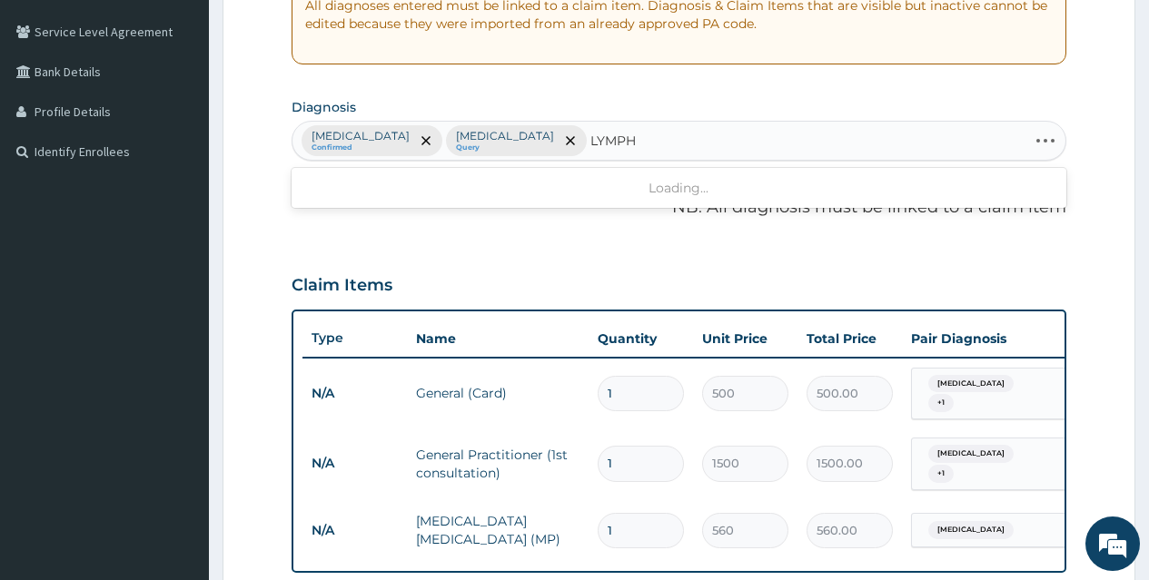
type input "LYMPHO"
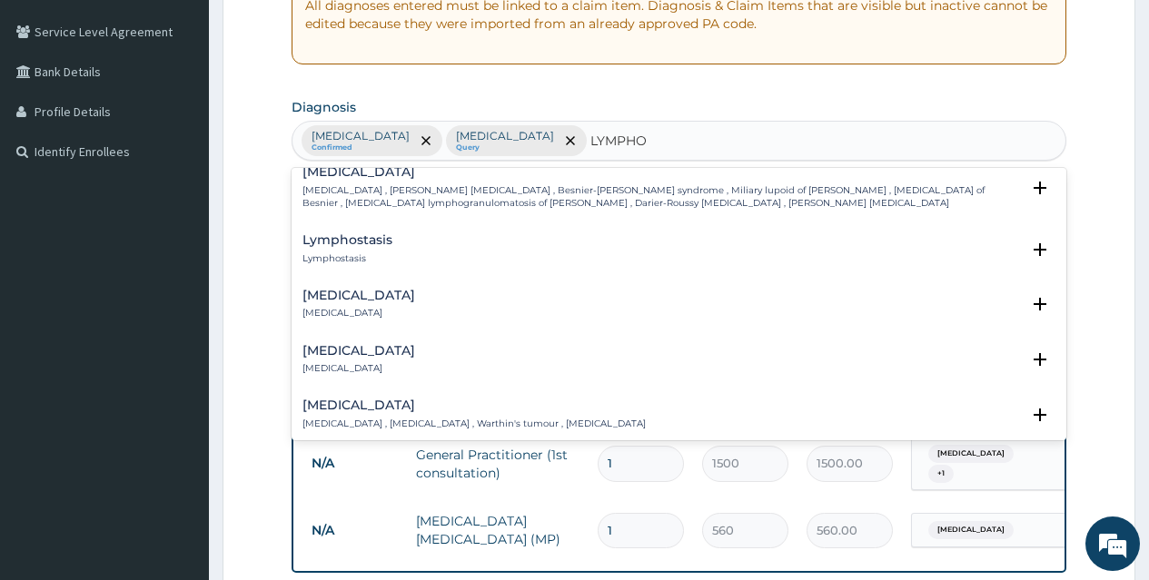
scroll to position [145, 0]
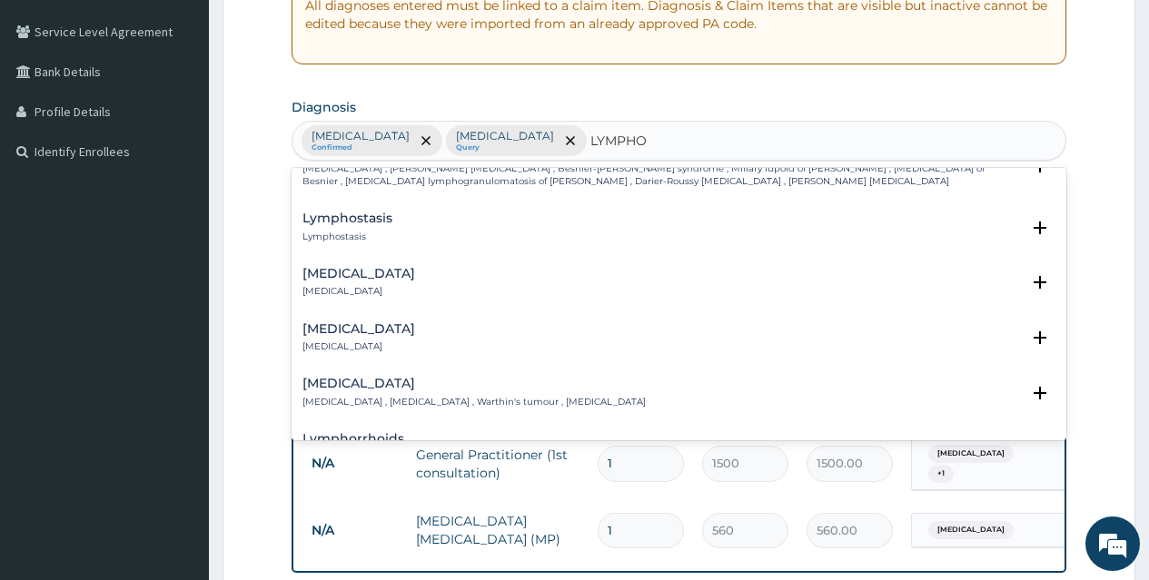
click at [386, 287] on p "Lymphocytosis" at bounding box center [358, 291] width 113 height 13
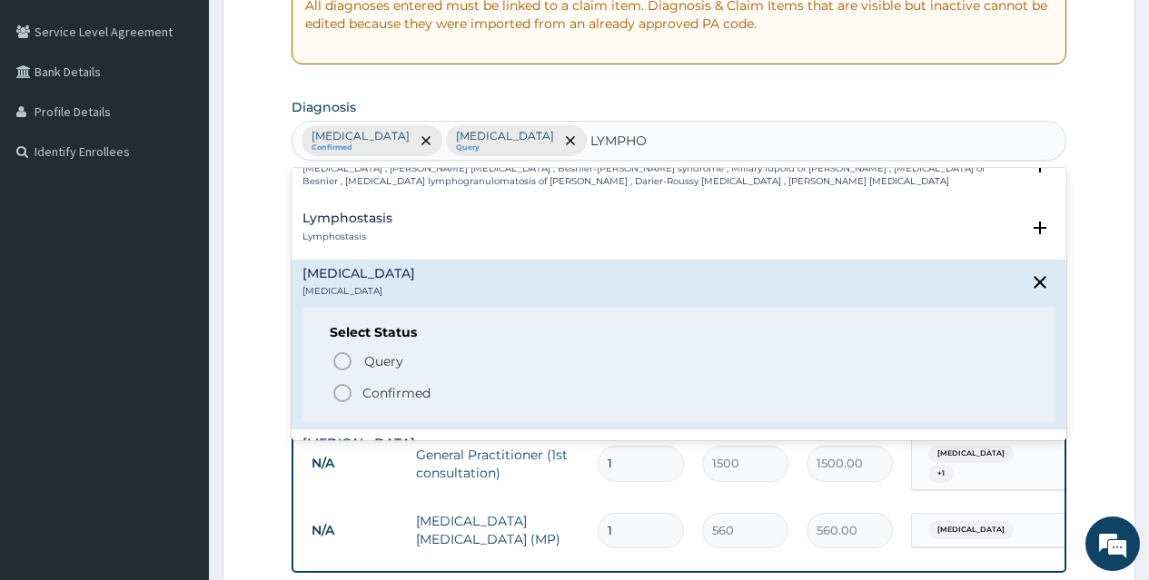
click at [340, 388] on icon "status option filled" at bounding box center [342, 393] width 22 height 22
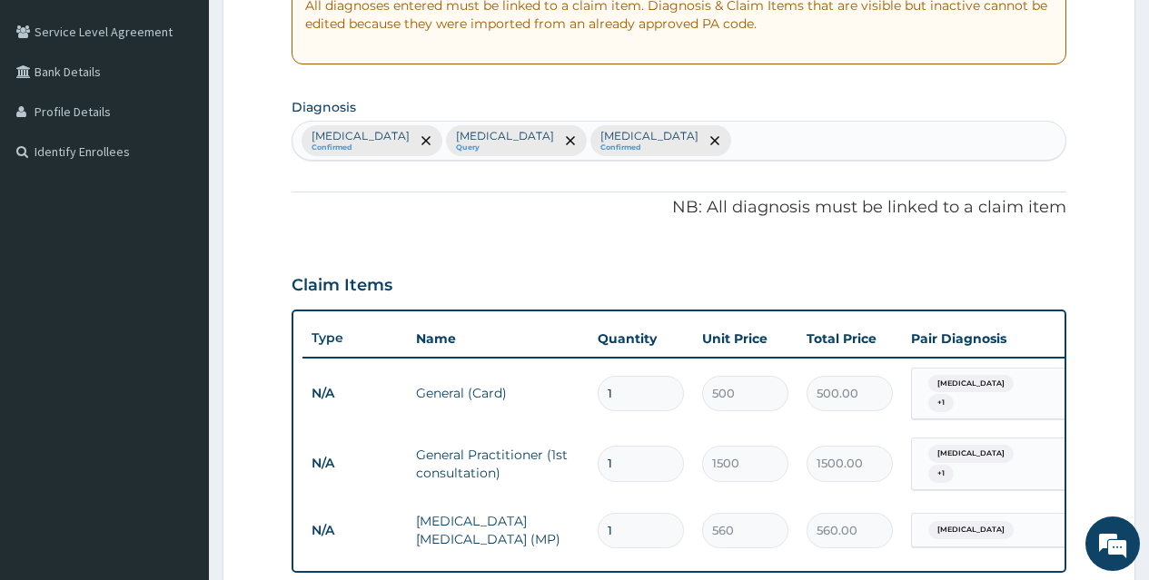
scroll to position [782, 0]
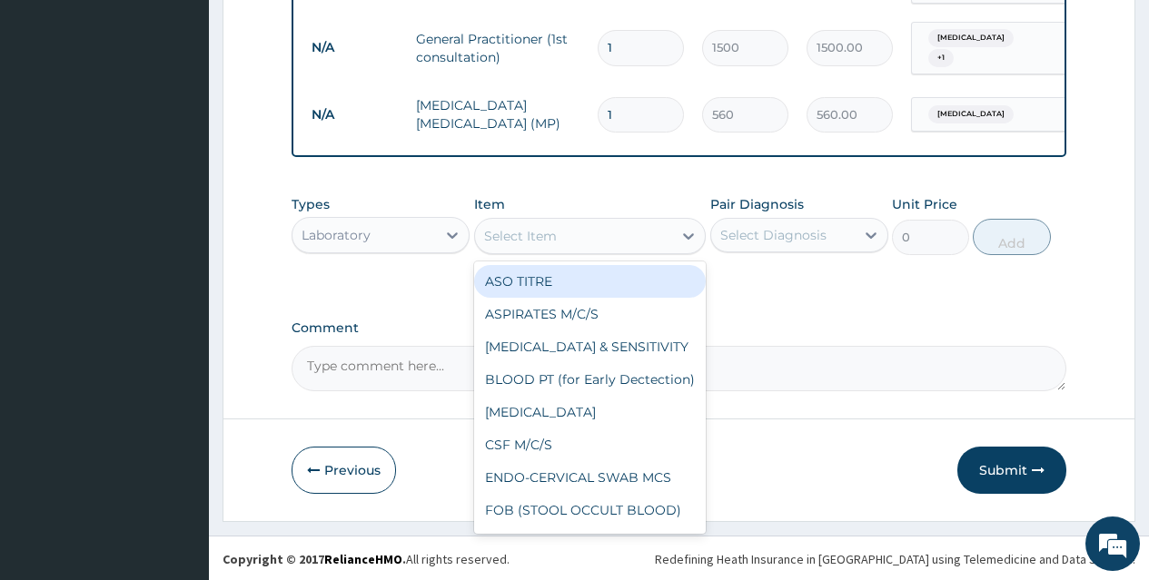
click at [598, 232] on div "Select Item" at bounding box center [574, 236] width 198 height 29
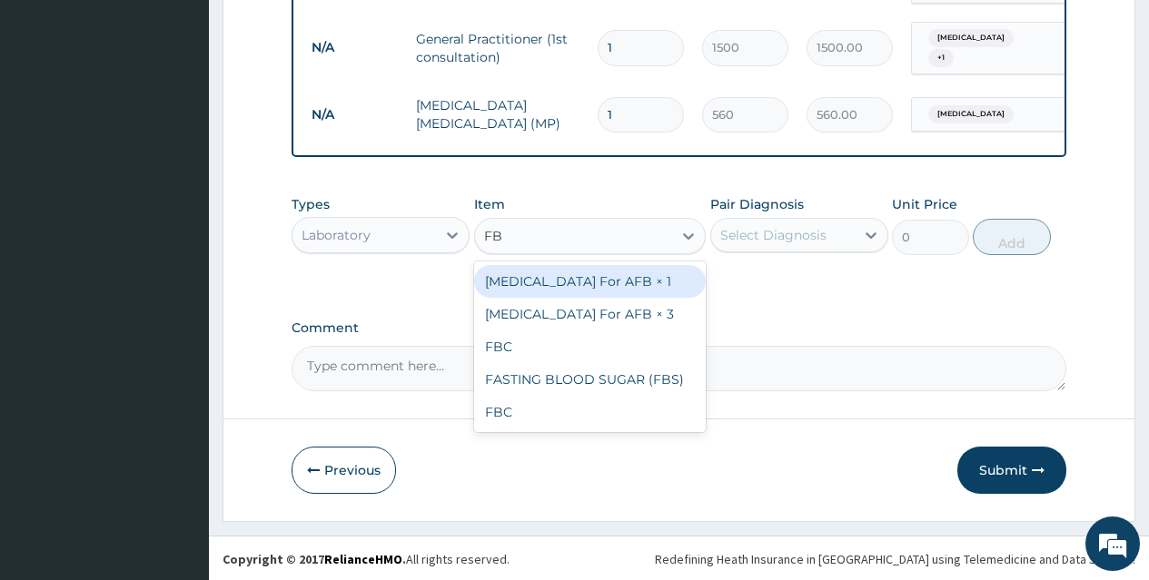
type input "FBC"
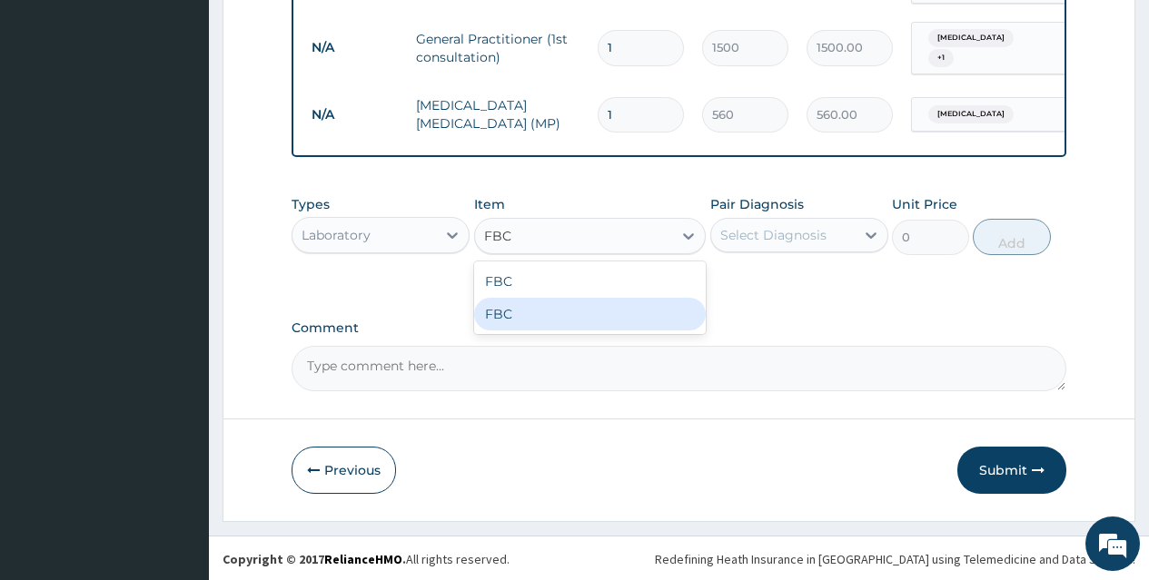
click at [613, 321] on div "FBC" at bounding box center [590, 314] width 232 height 33
type input "3000"
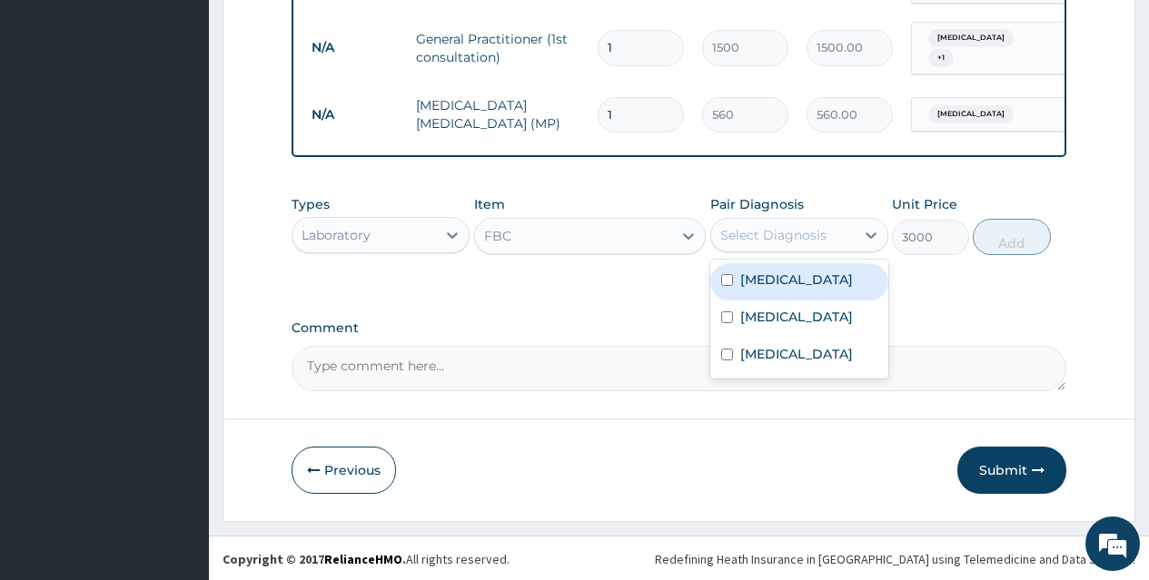
click at [804, 226] on div "Select Diagnosis" at bounding box center [773, 235] width 106 height 18
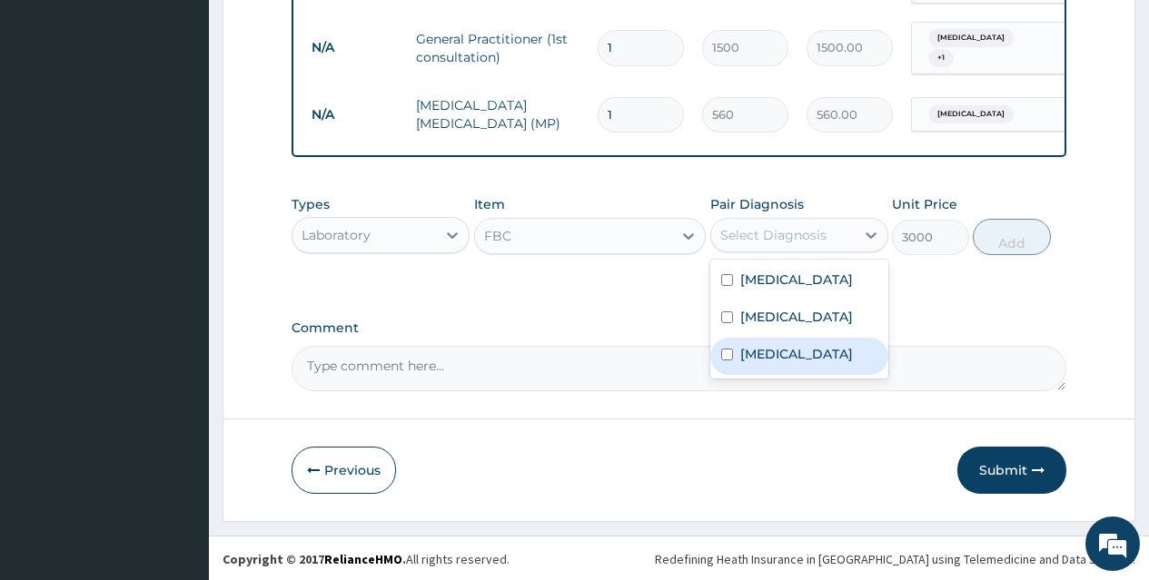
click at [832, 354] on label "Lymphocytosis" at bounding box center [796, 354] width 113 height 18
checkbox input "true"
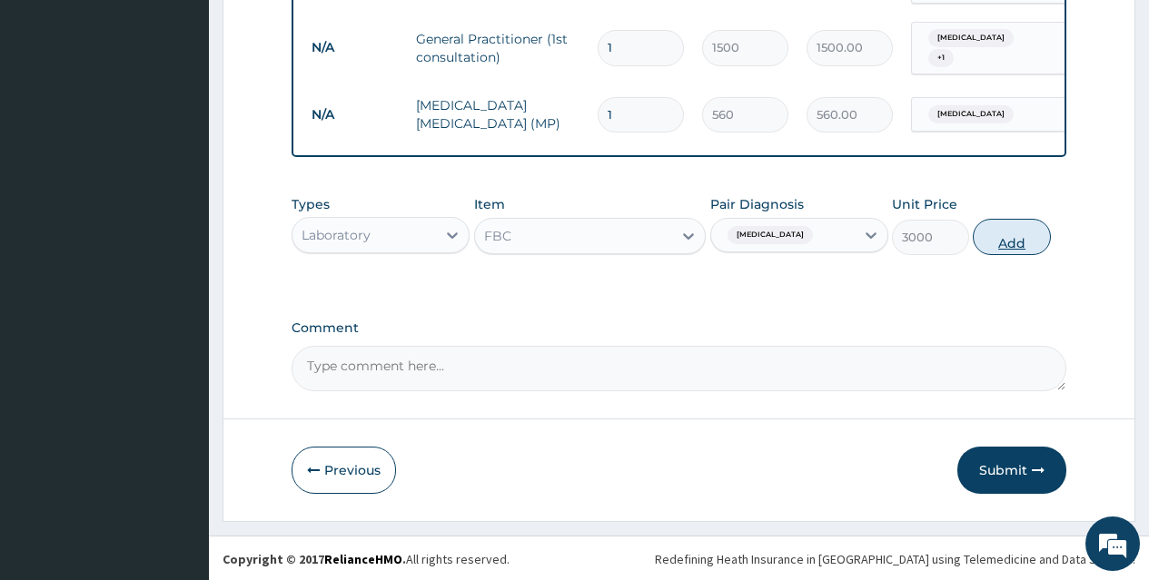
click at [1009, 236] on button "Add" at bounding box center [1011, 237] width 77 height 36
type input "0"
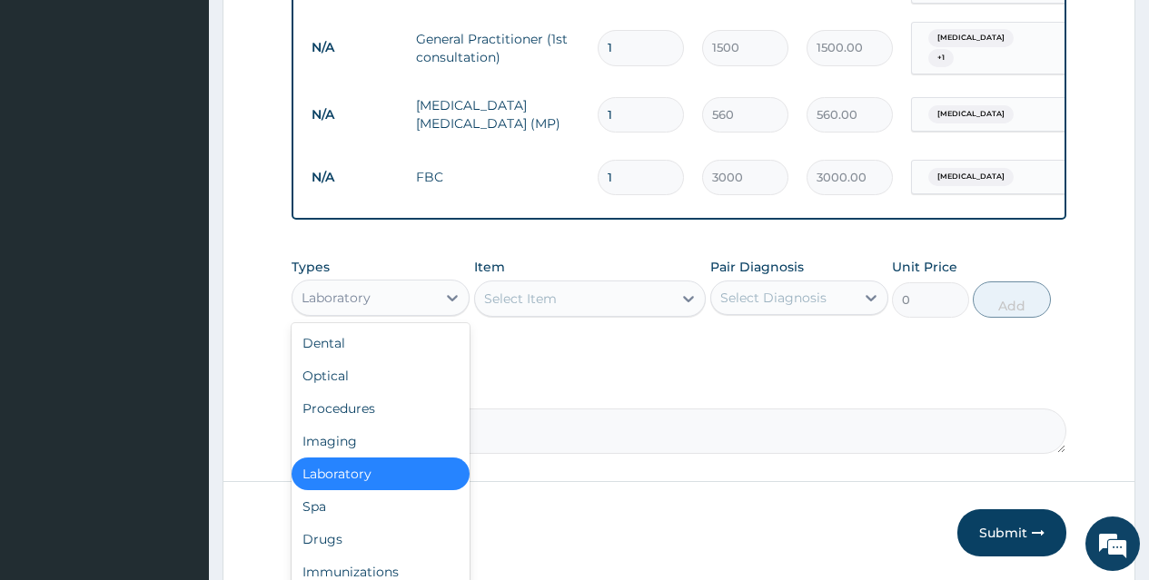
click at [428, 289] on div "Laboratory" at bounding box center [363, 297] width 143 height 29
click at [424, 523] on div "Drugs" at bounding box center [381, 539] width 178 height 33
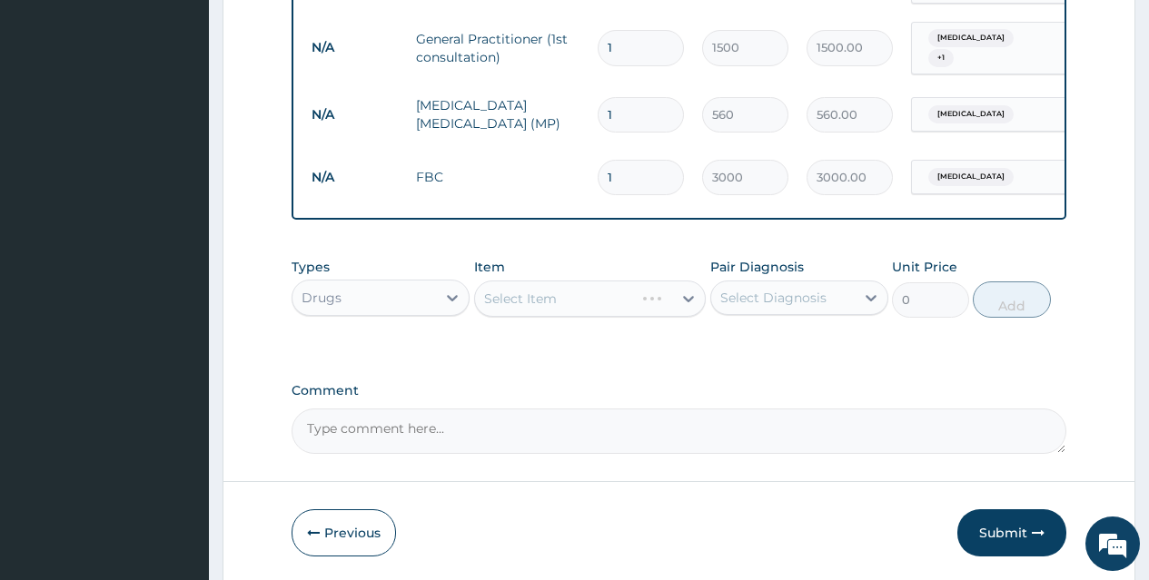
click at [608, 300] on div "Select Item" at bounding box center [590, 299] width 232 height 36
click at [608, 303] on div "Select Item" at bounding box center [574, 298] width 198 height 29
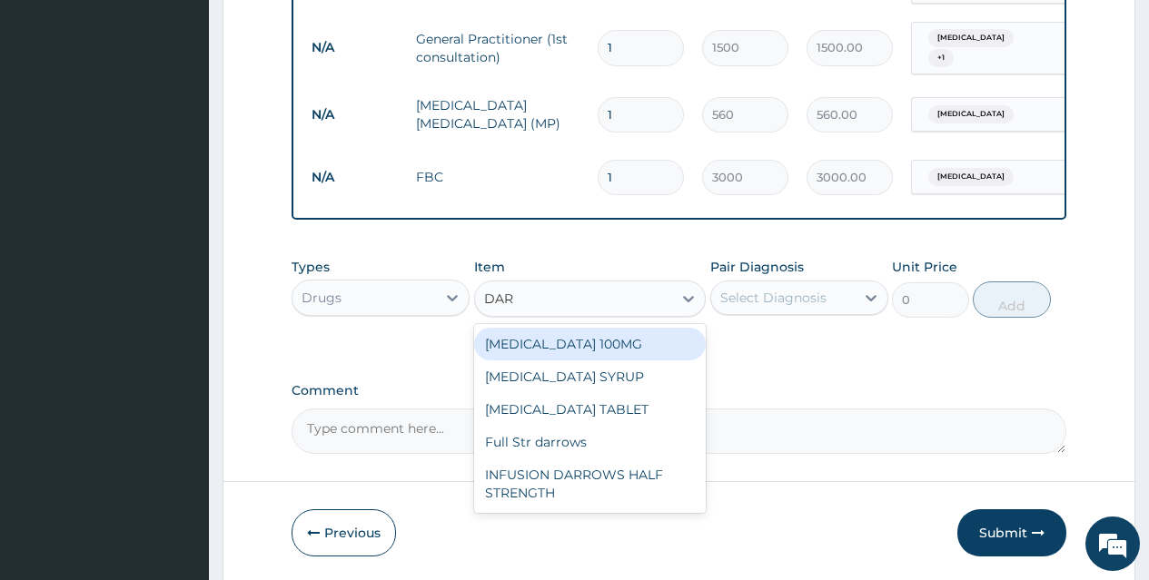
type input "DARR"
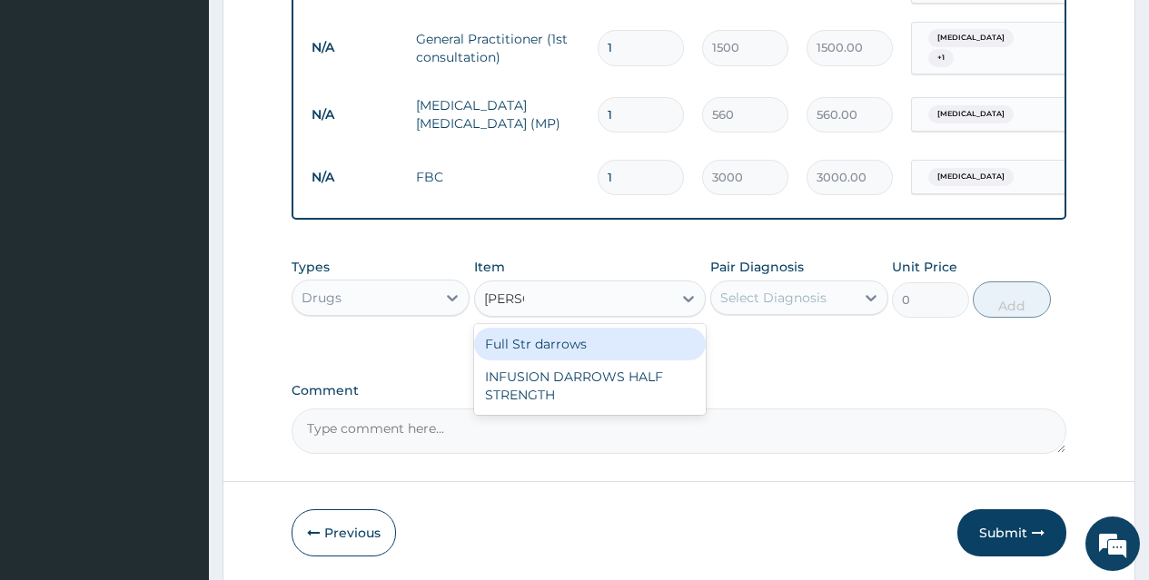
click at [611, 344] on div "Full Str darrows" at bounding box center [590, 344] width 232 height 33
type input "77.44"
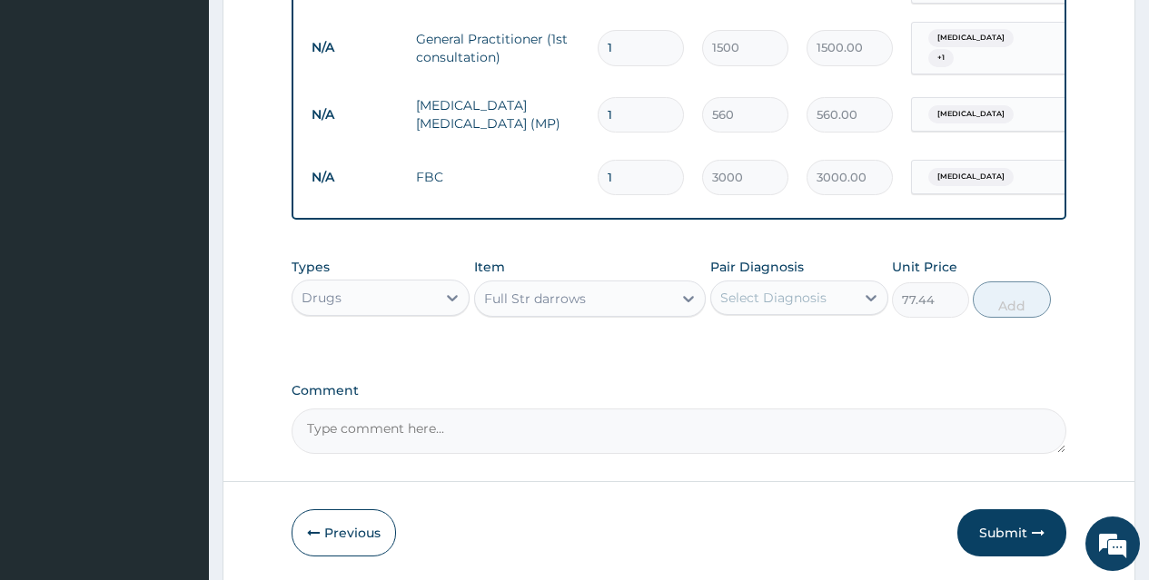
click at [758, 302] on div "Select Diagnosis" at bounding box center [773, 298] width 106 height 18
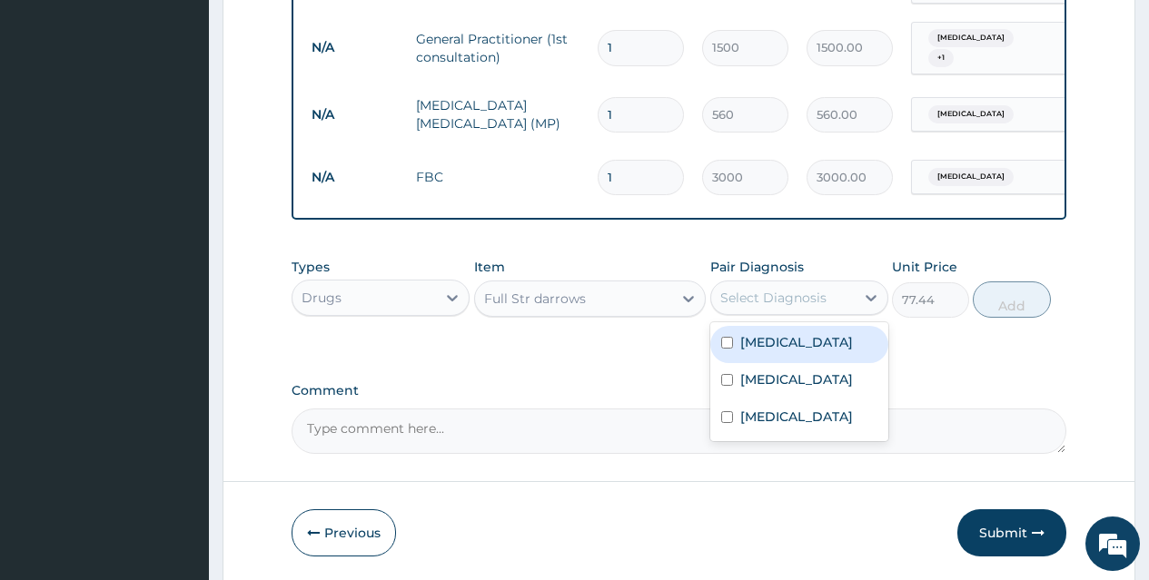
click at [786, 339] on label "[MEDICAL_DATA]" at bounding box center [796, 342] width 113 height 18
checkbox input "true"
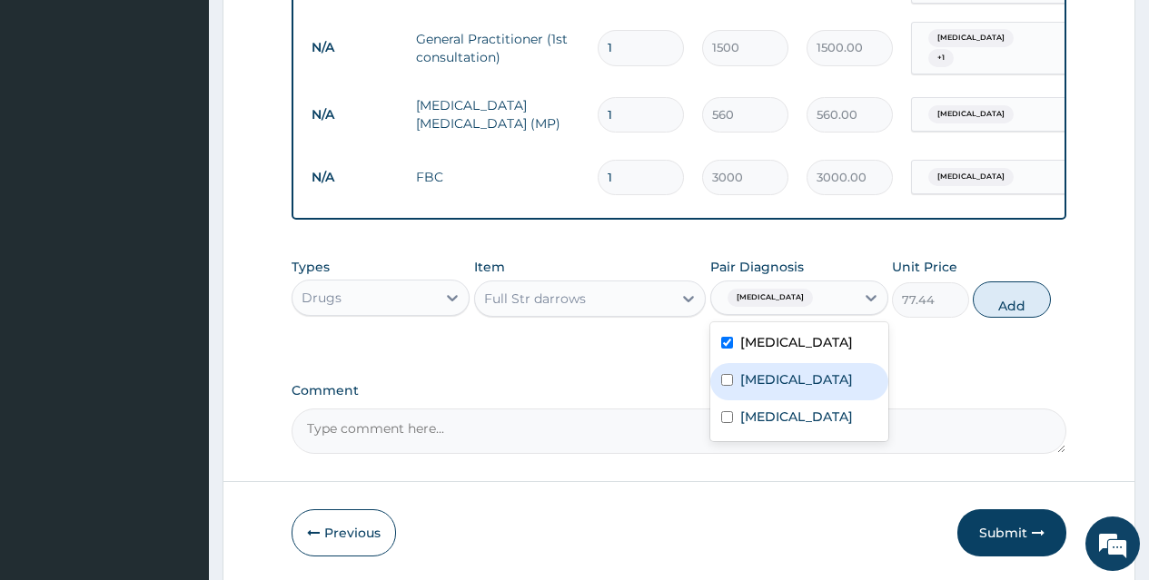
click at [789, 375] on label "Acute gastroenteritis" at bounding box center [796, 380] width 113 height 18
checkbox input "true"
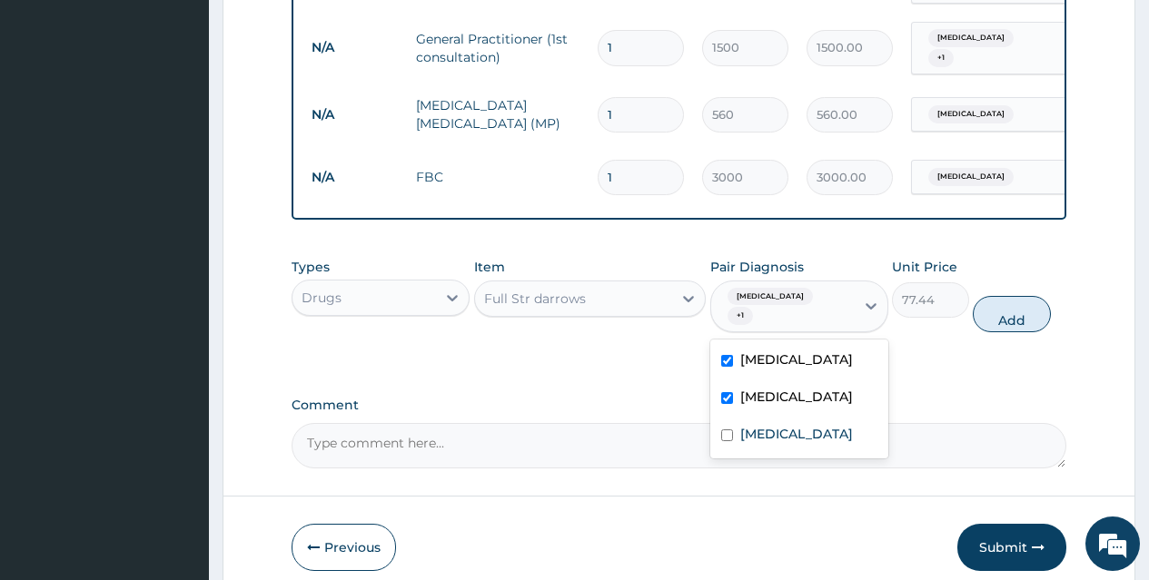
click at [765, 351] on label "[MEDICAL_DATA]" at bounding box center [796, 360] width 113 height 18
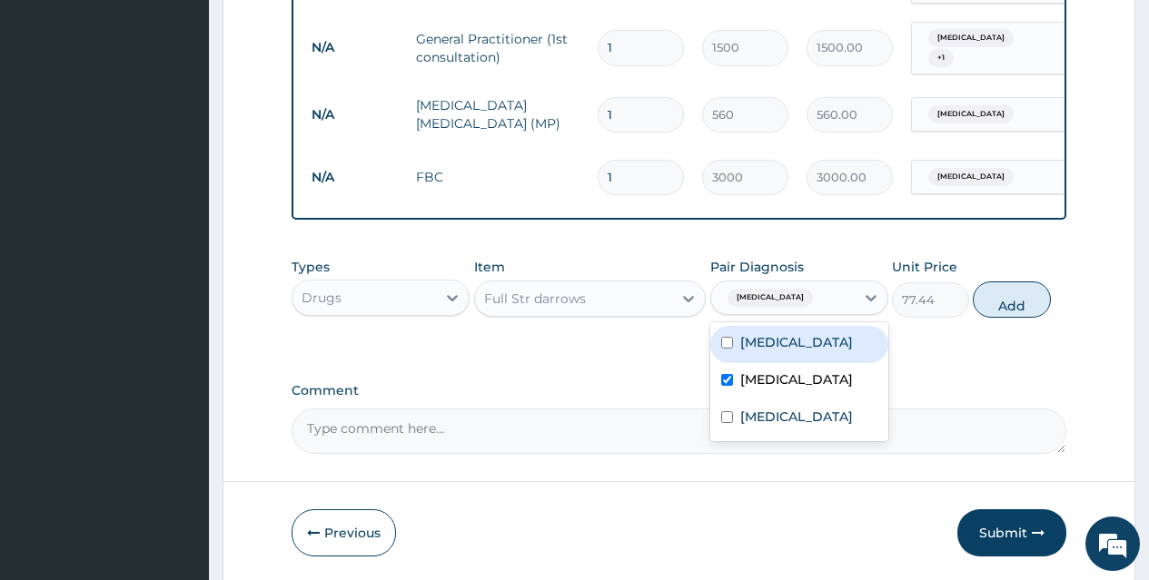
click at [765, 342] on label "[MEDICAL_DATA]" at bounding box center [796, 342] width 113 height 18
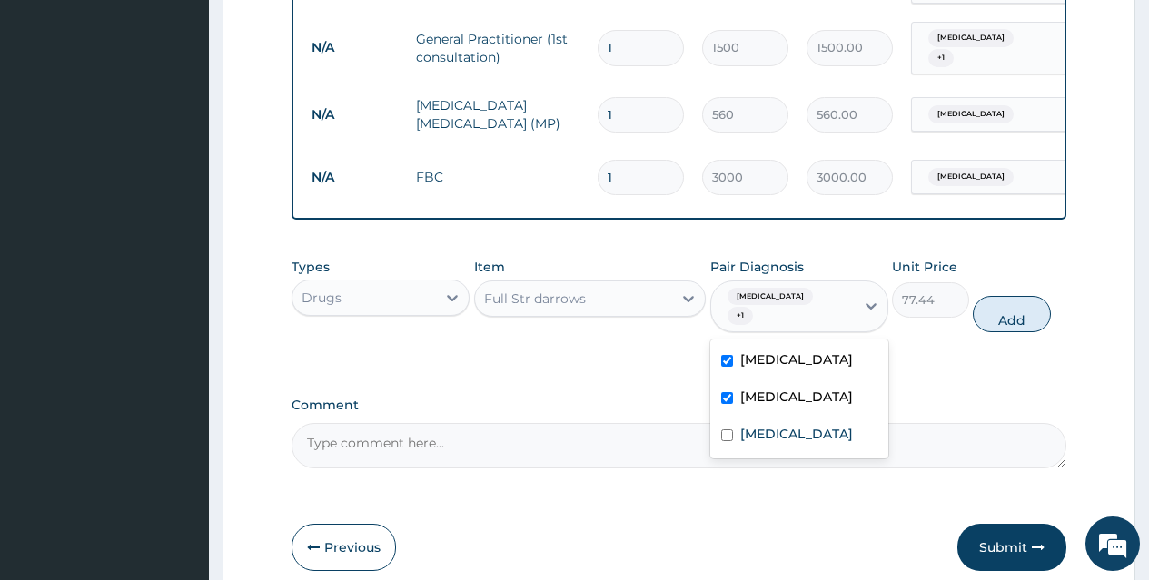
click at [765, 360] on label "[MEDICAL_DATA]" at bounding box center [796, 360] width 113 height 18
checkbox input "false"
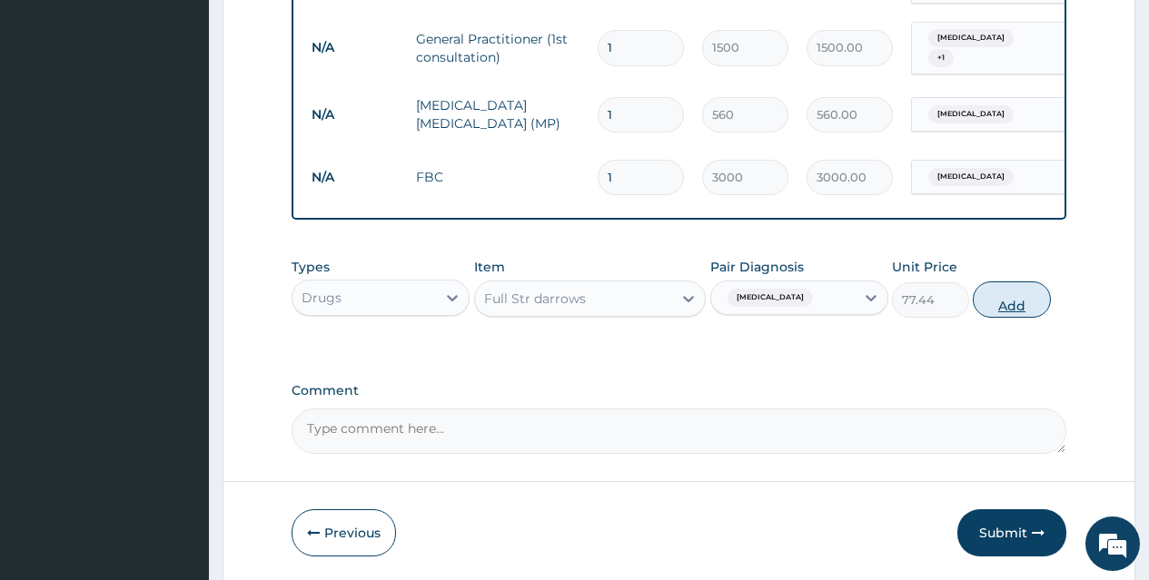
click at [1016, 296] on button "Add" at bounding box center [1011, 300] width 77 height 36
type input "0"
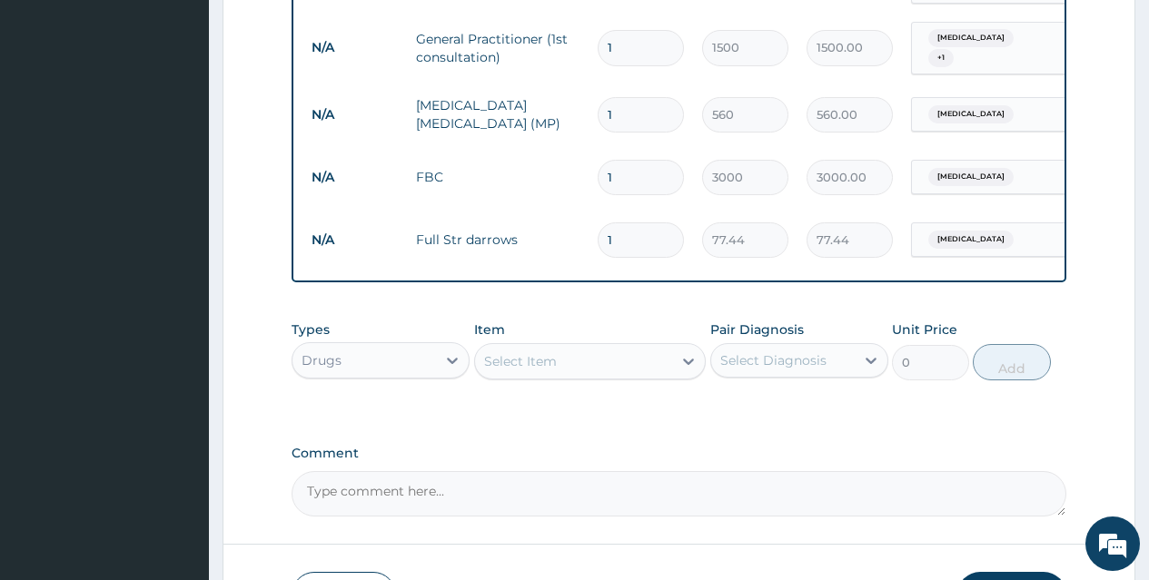
click at [601, 359] on div "Select Item" at bounding box center [574, 361] width 198 height 29
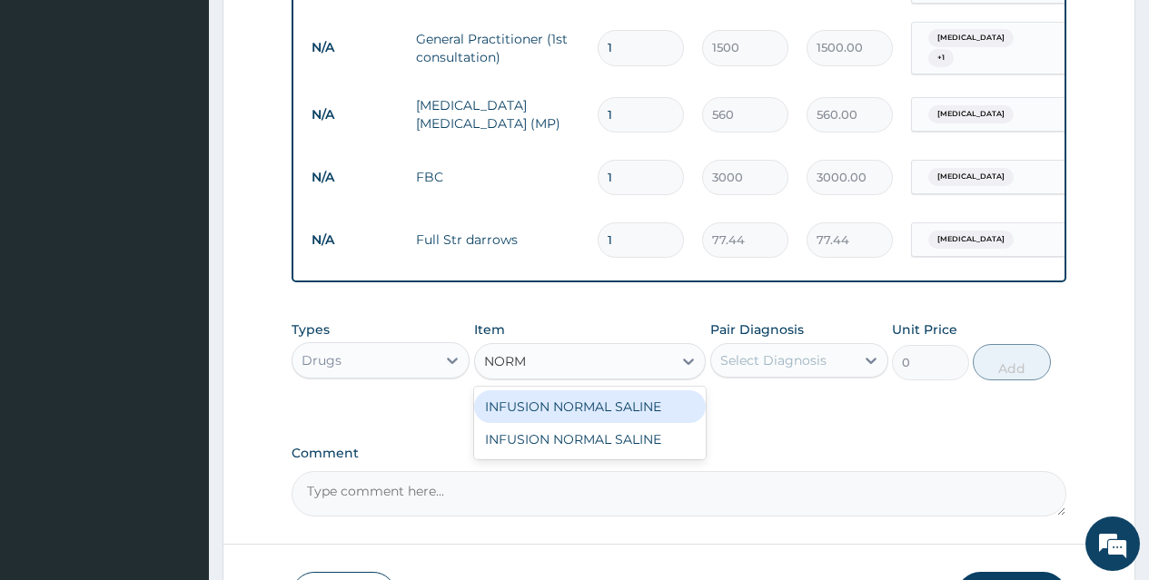
type input "NORMA"
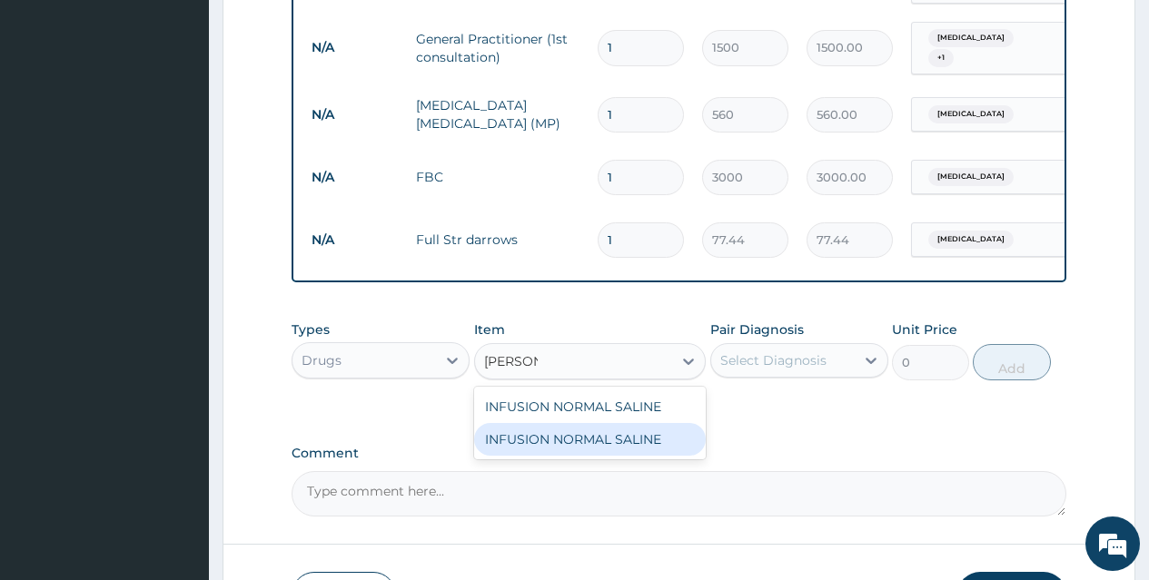
click at [616, 433] on div "INFUSION NORMAL SALINE" at bounding box center [590, 439] width 232 height 33
type input "600"
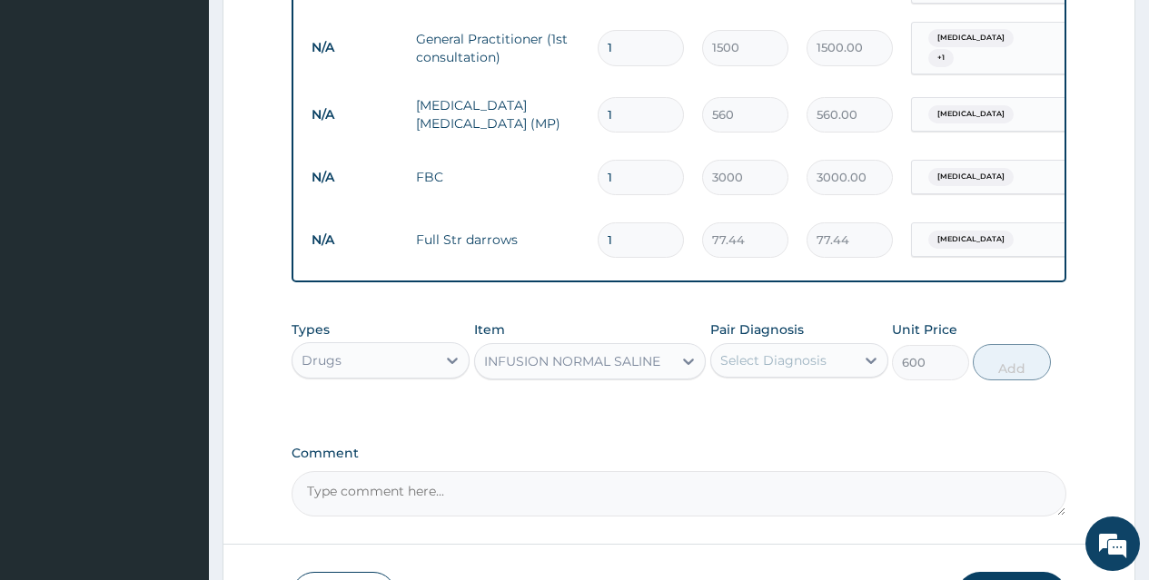
click at [762, 351] on div "Select Diagnosis" at bounding box center [773, 360] width 106 height 18
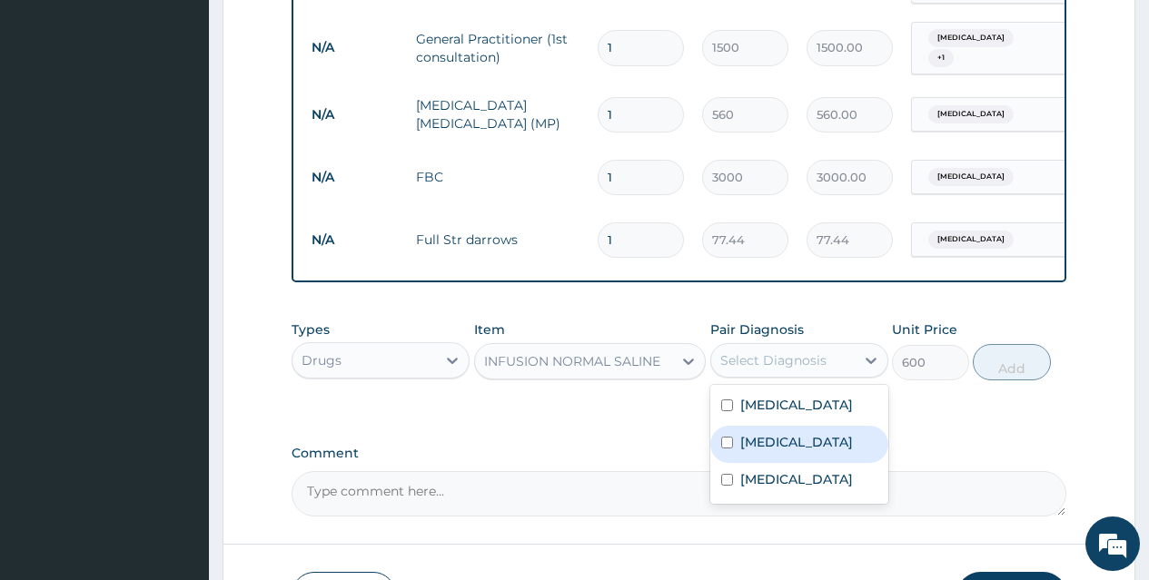
click at [795, 428] on div "Acute gastroenteritis" at bounding box center [799, 444] width 178 height 37
checkbox input "true"
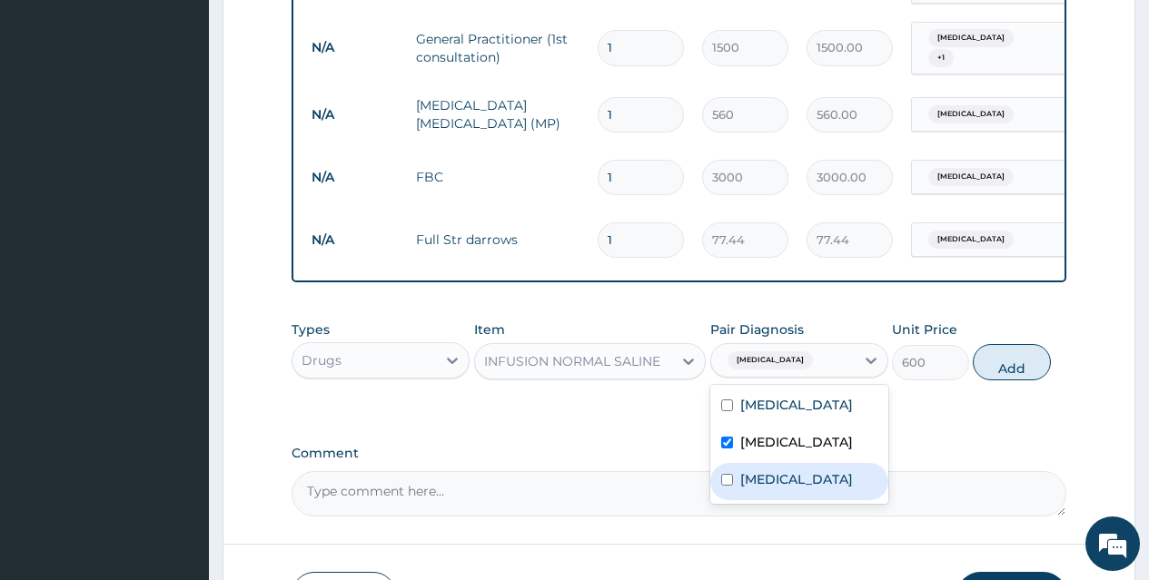
click at [799, 480] on label "Lymphocytosis" at bounding box center [796, 479] width 113 height 18
checkbox input "true"
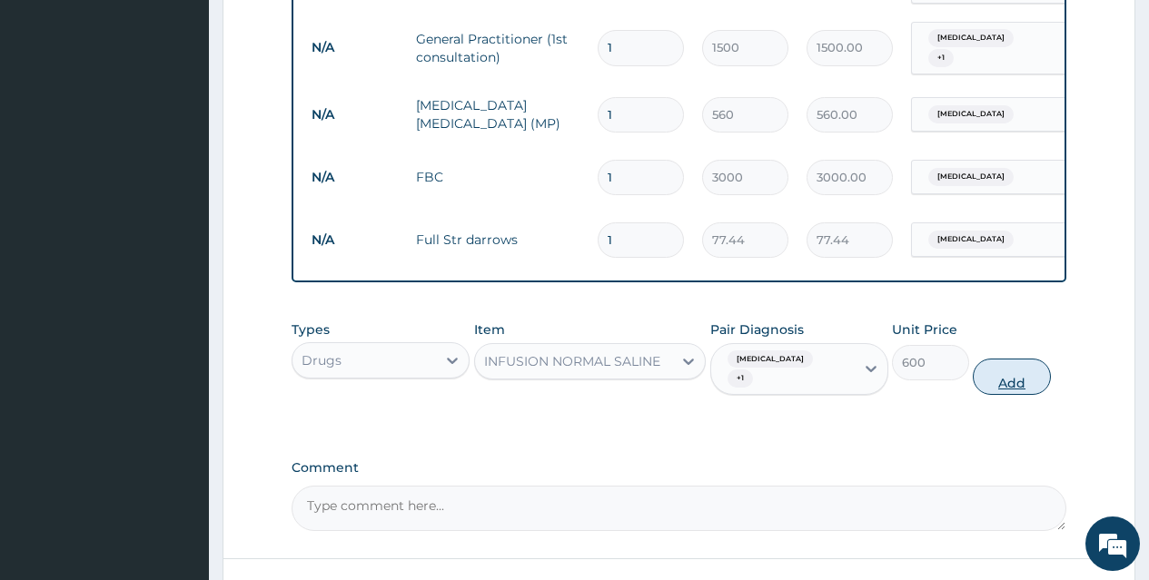
click at [1007, 380] on button "Add" at bounding box center [1011, 377] width 77 height 36
type input "0"
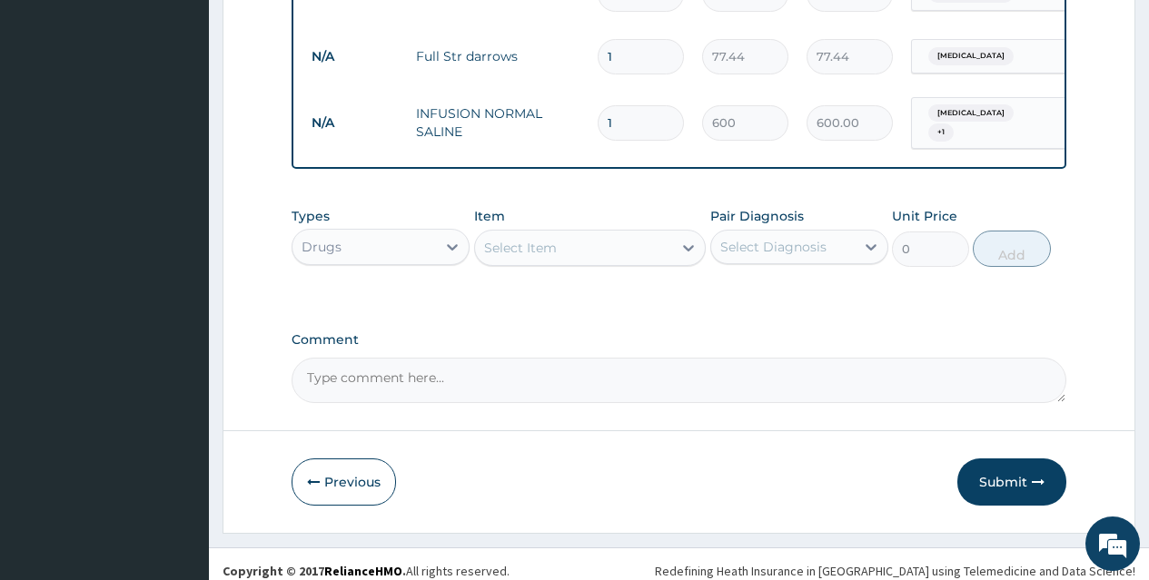
scroll to position [977, 0]
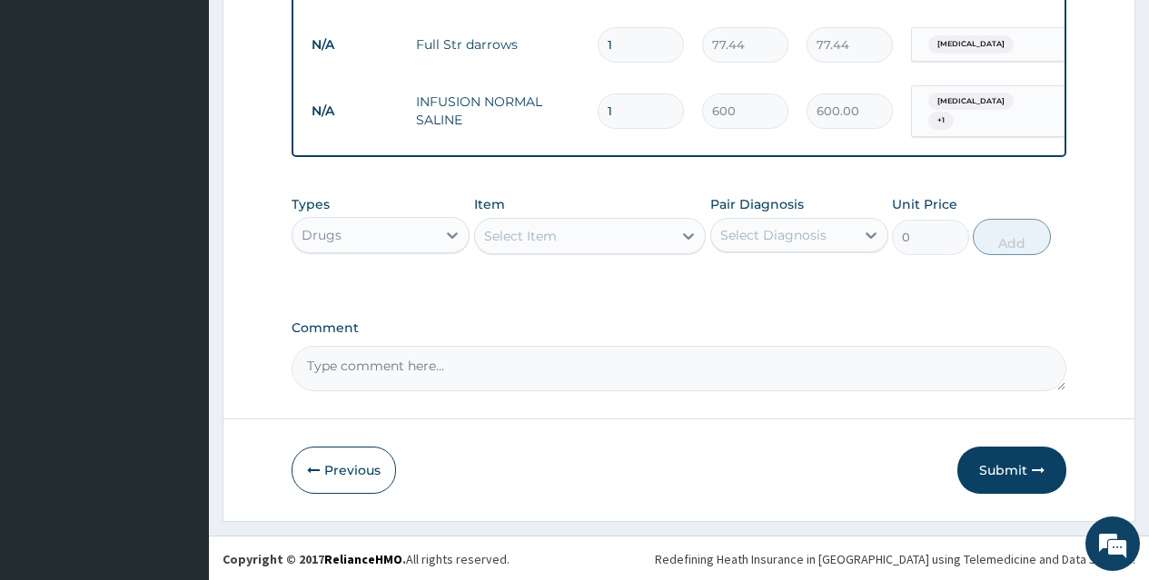
click at [626, 231] on div "Select Item" at bounding box center [574, 236] width 198 height 29
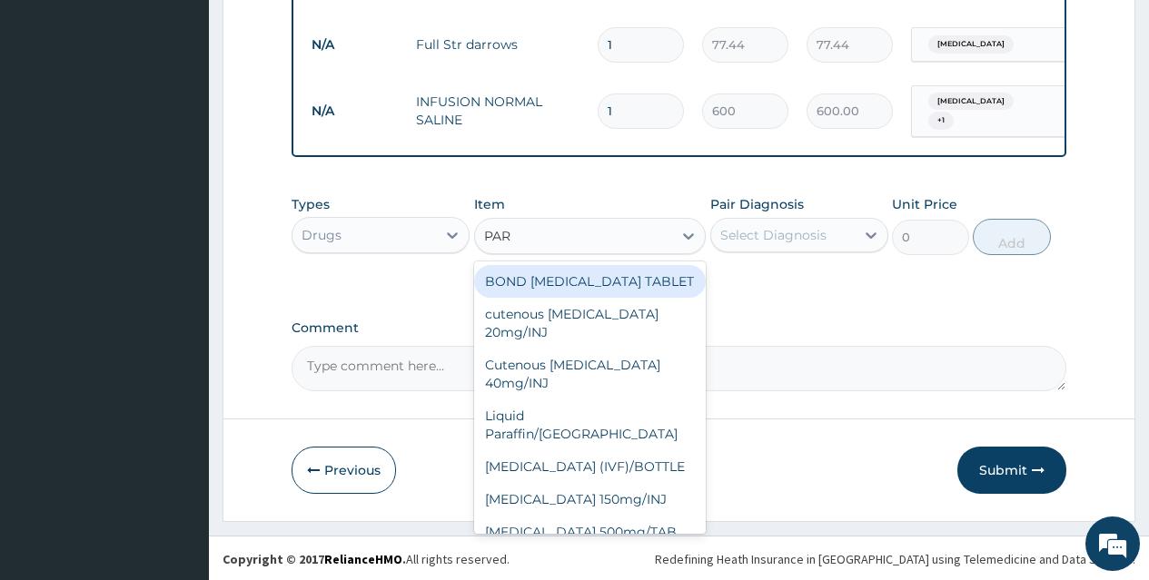
type input "PARA"
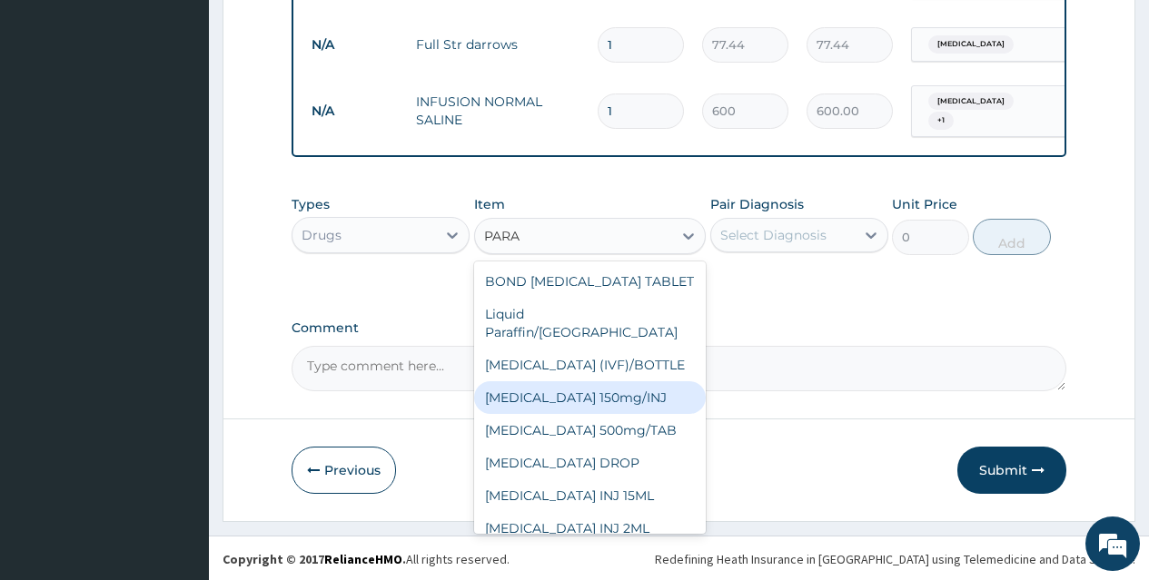
click at [634, 381] on div "[MEDICAL_DATA] 150mg/INJ" at bounding box center [590, 397] width 232 height 33
type input "31.5"
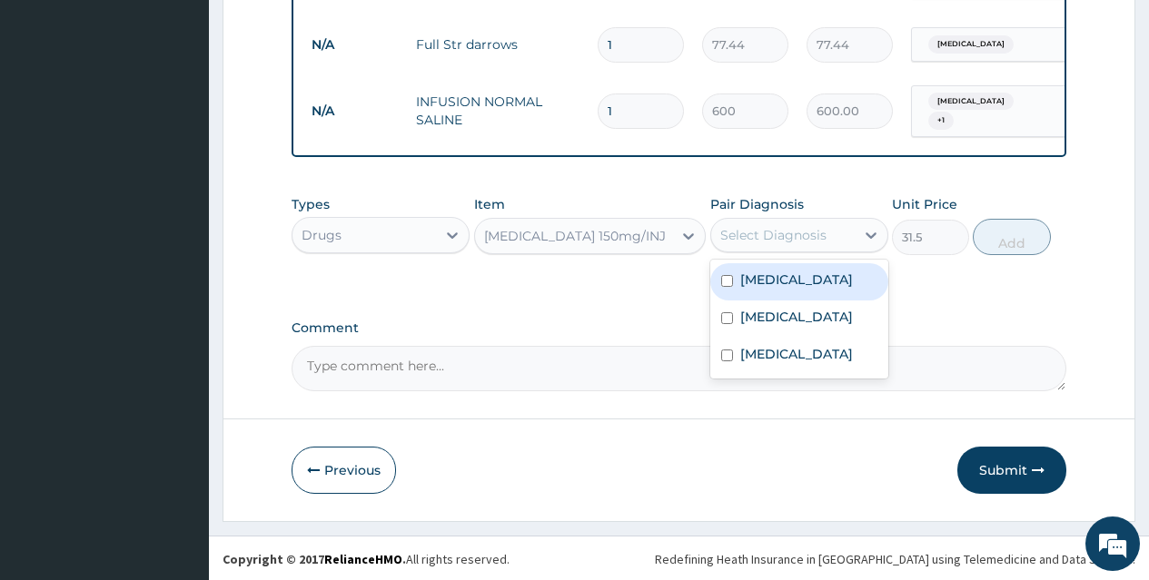
click at [838, 227] on div "Select Diagnosis" at bounding box center [782, 235] width 143 height 29
click at [816, 287] on div "[MEDICAL_DATA]" at bounding box center [799, 281] width 178 height 37
checkbox input "true"
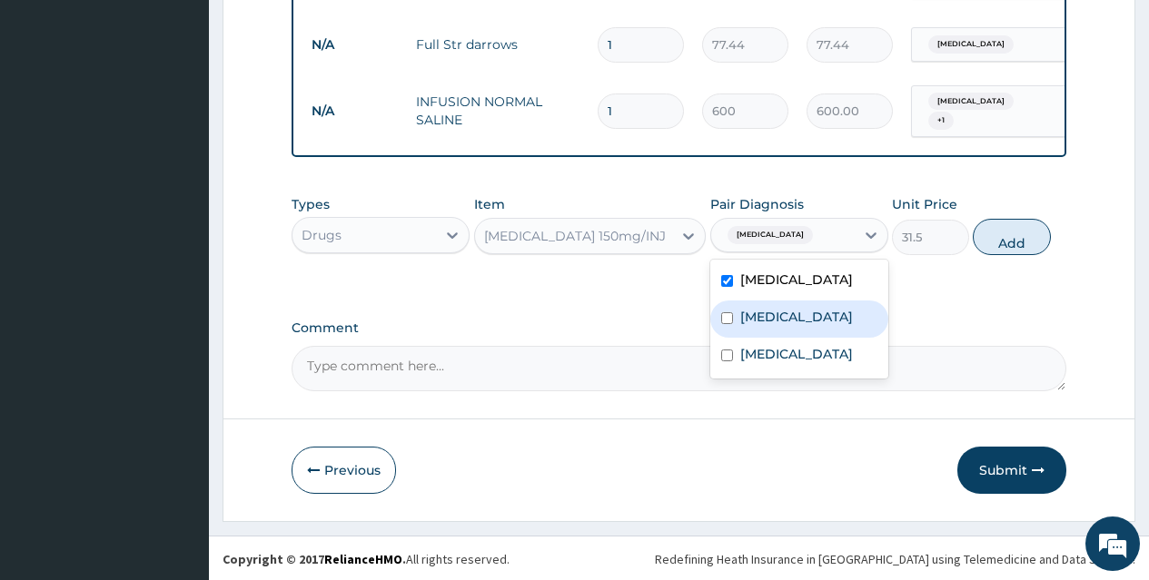
click at [811, 301] on div "Acute gastroenteritis" at bounding box center [799, 319] width 178 height 37
checkbox input "true"
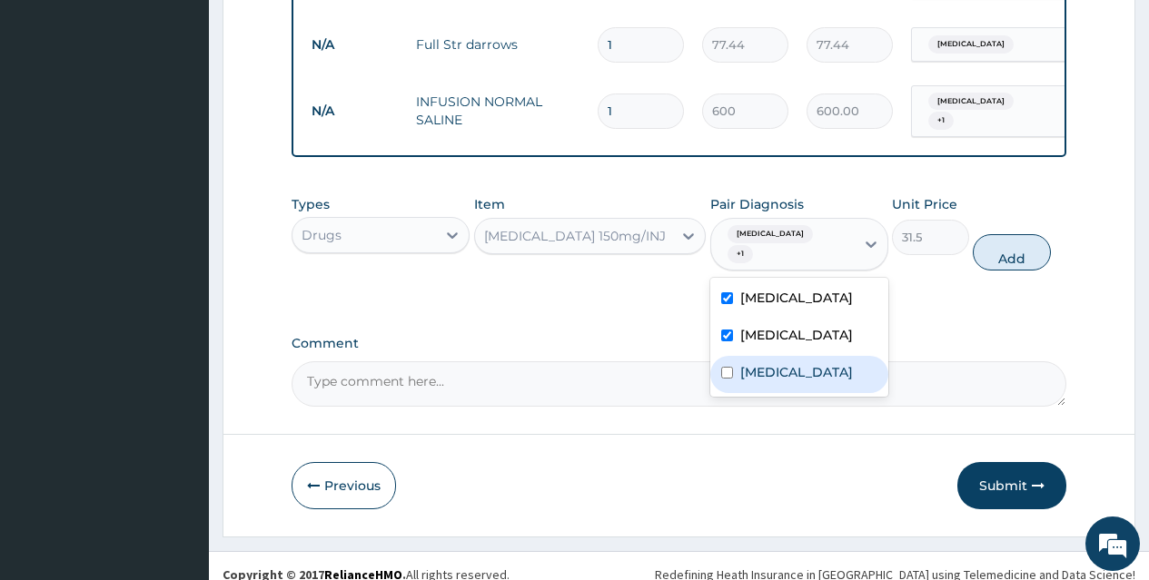
click at [817, 363] on label "Lymphocytosis" at bounding box center [796, 372] width 113 height 18
checkbox input "true"
click at [1006, 242] on button "Add" at bounding box center [1011, 252] width 77 height 36
type input "0"
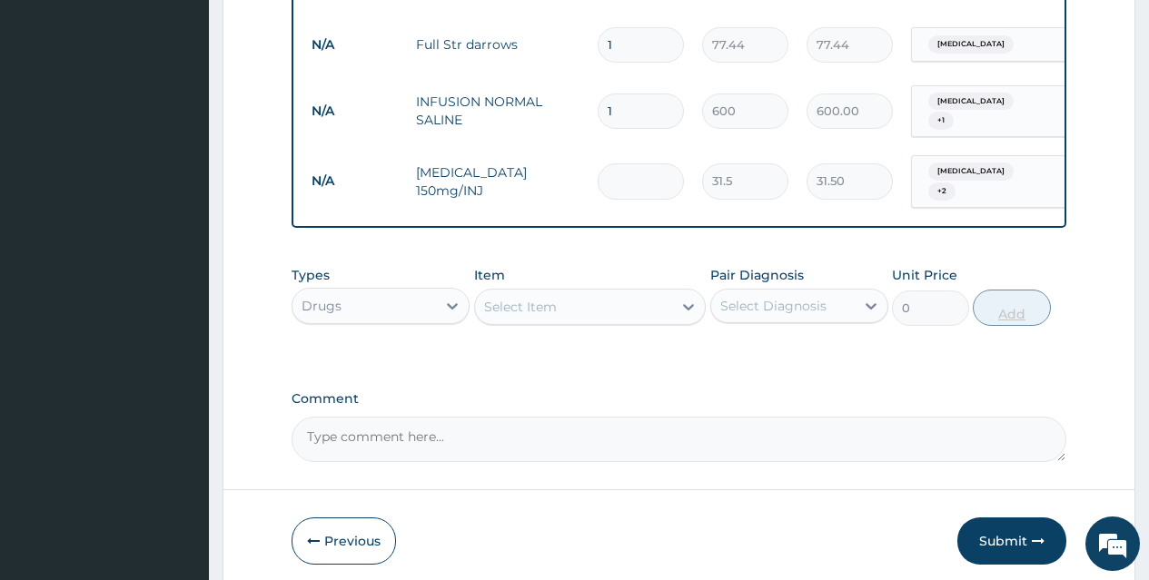
type input "0.00"
type input "4"
type input "126.00"
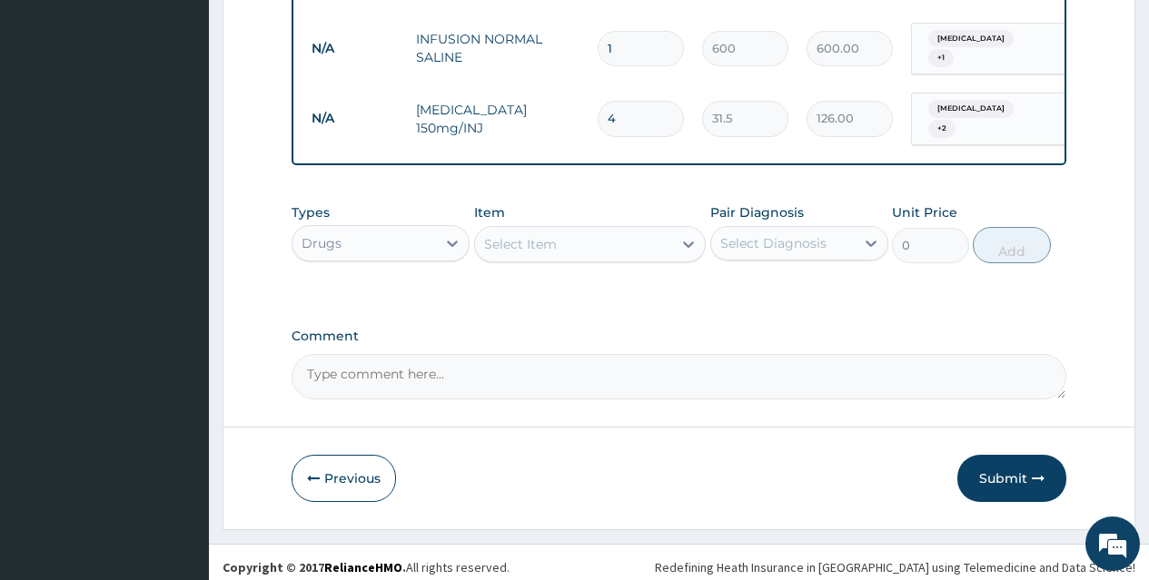
type input "4"
click at [639, 233] on div "Select Item" at bounding box center [574, 244] width 198 height 29
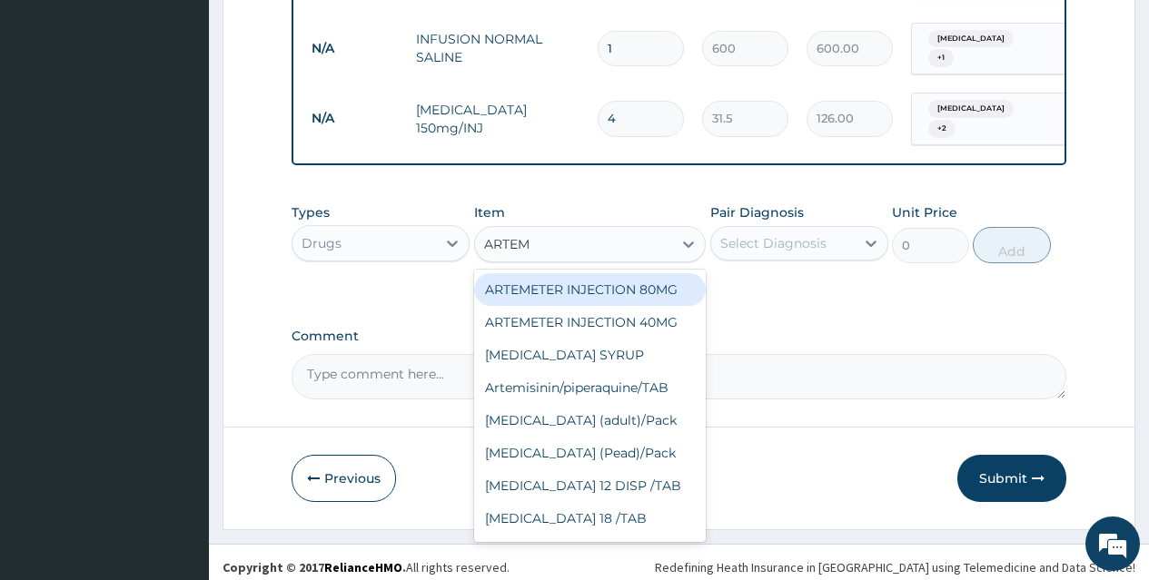
type input "ARTEME"
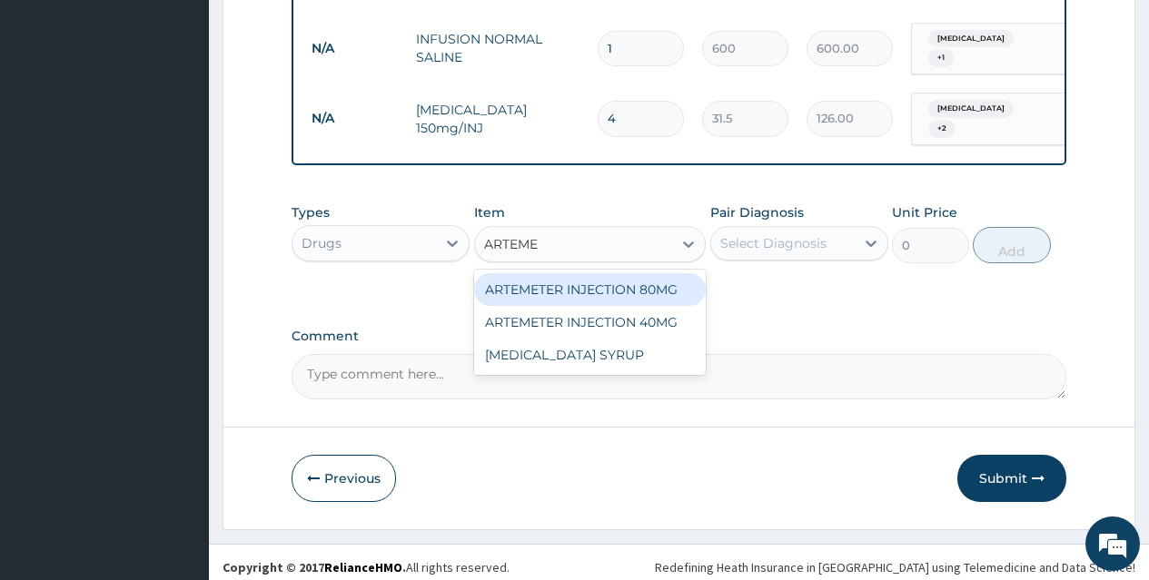
click at [644, 278] on div "ARTEMETER INJECTION 80MG" at bounding box center [590, 289] width 232 height 33
type input "210"
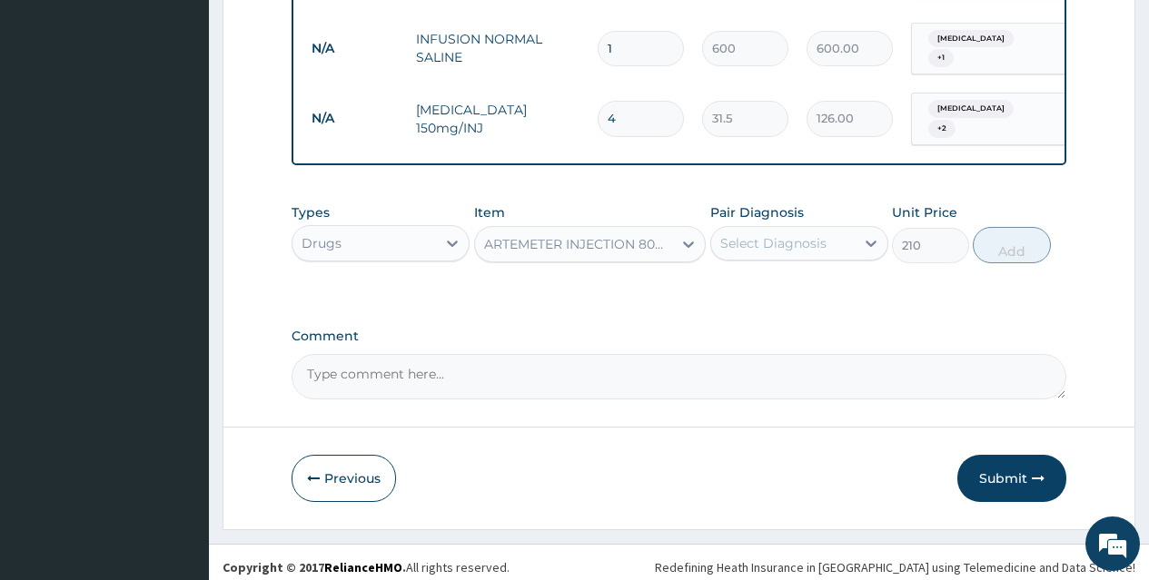
click at [775, 234] on div "Select Diagnosis" at bounding box center [773, 243] width 106 height 18
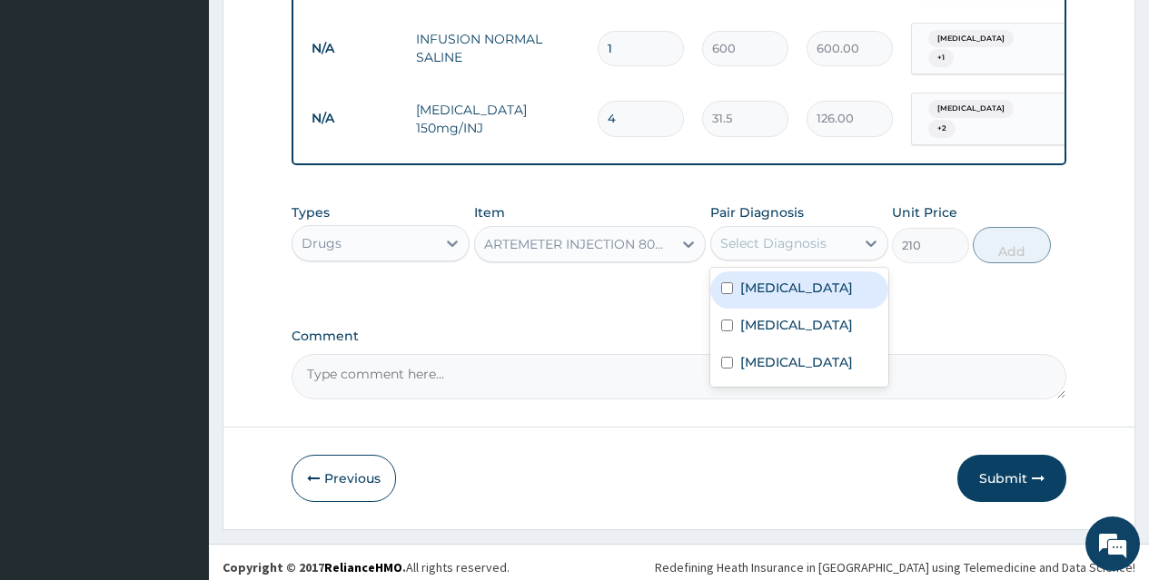
click at [786, 279] on label "[MEDICAL_DATA]" at bounding box center [796, 288] width 113 height 18
checkbox input "true"
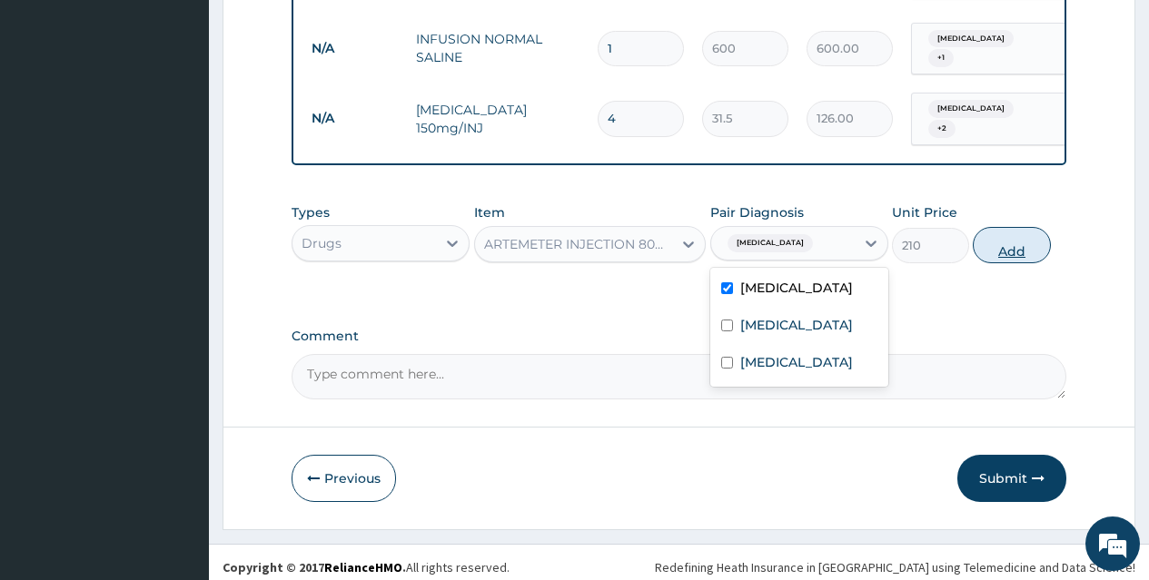
click at [1002, 232] on button "Add" at bounding box center [1011, 245] width 77 height 36
type input "0"
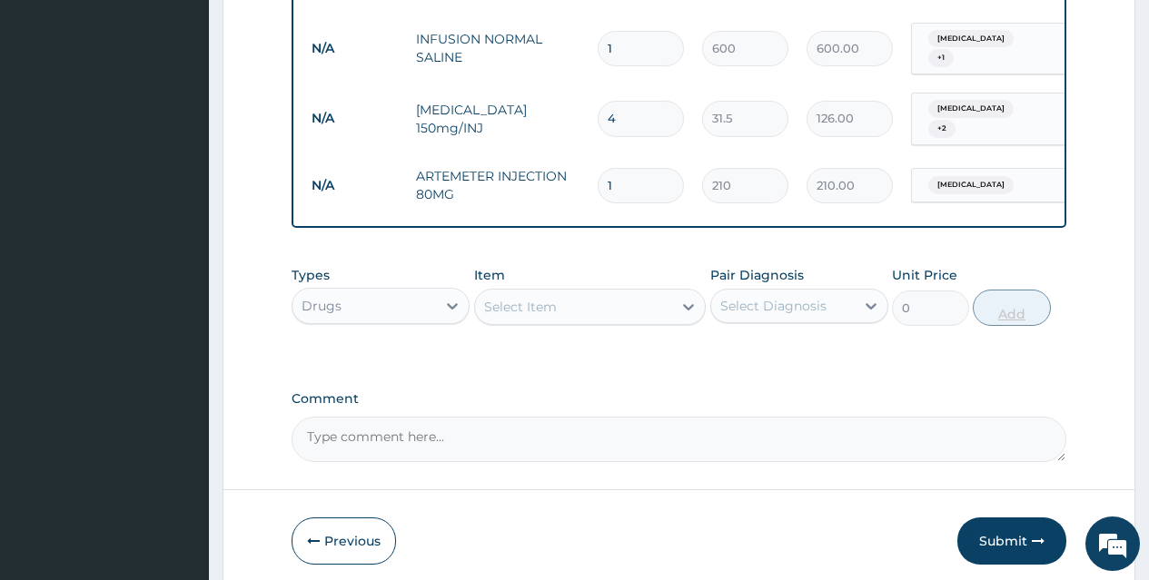
type input "0.00"
type input "6"
type input "1260.00"
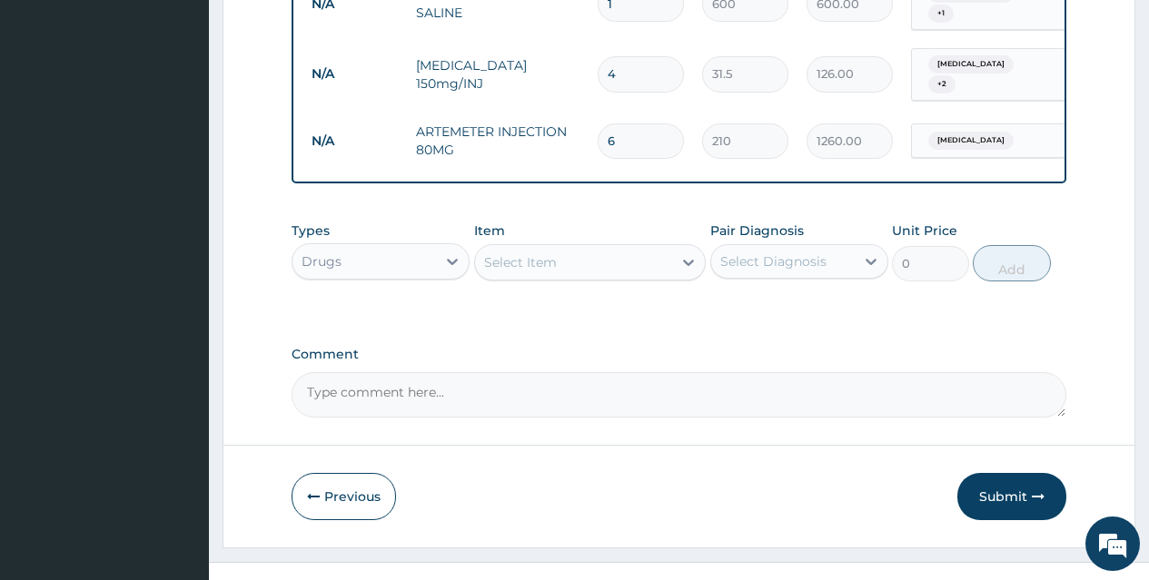
scroll to position [1103, 0]
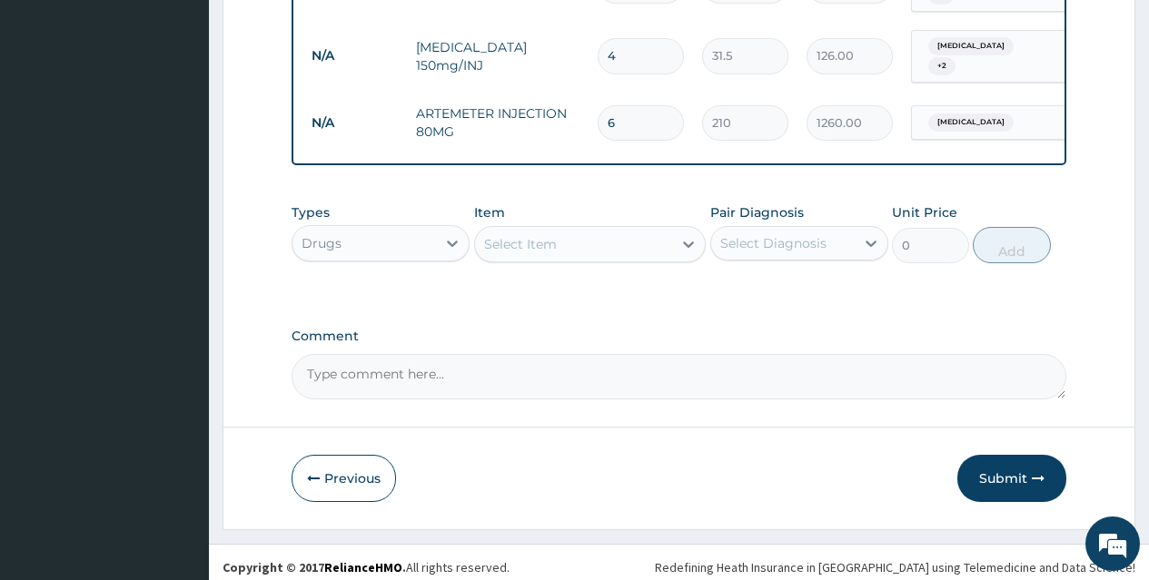
type input "6"
click at [651, 231] on div "Select Item" at bounding box center [574, 244] width 198 height 29
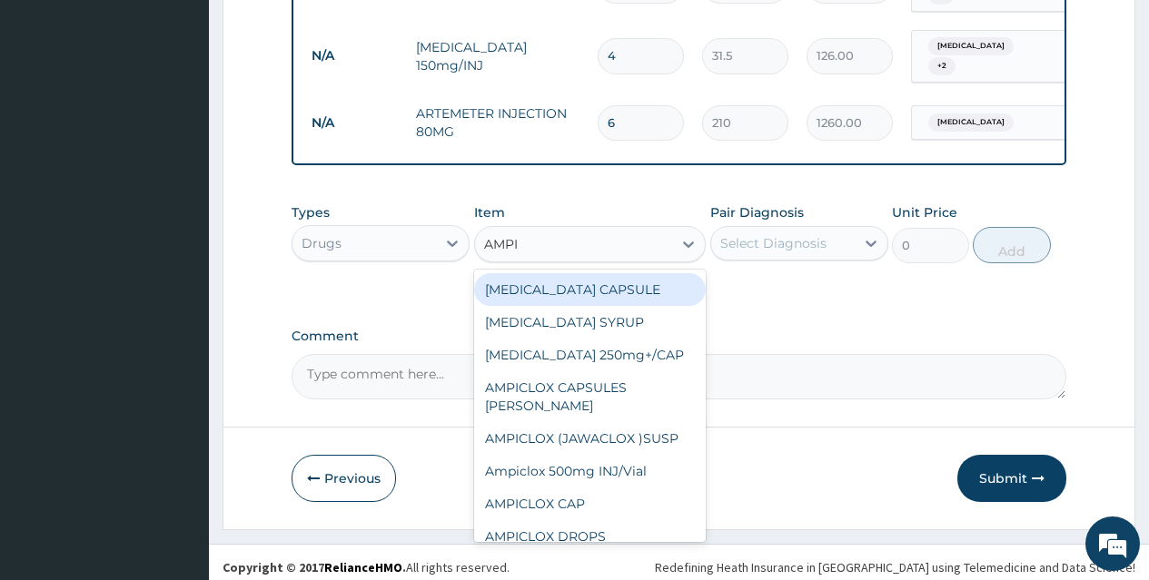
type input "AMPIC"
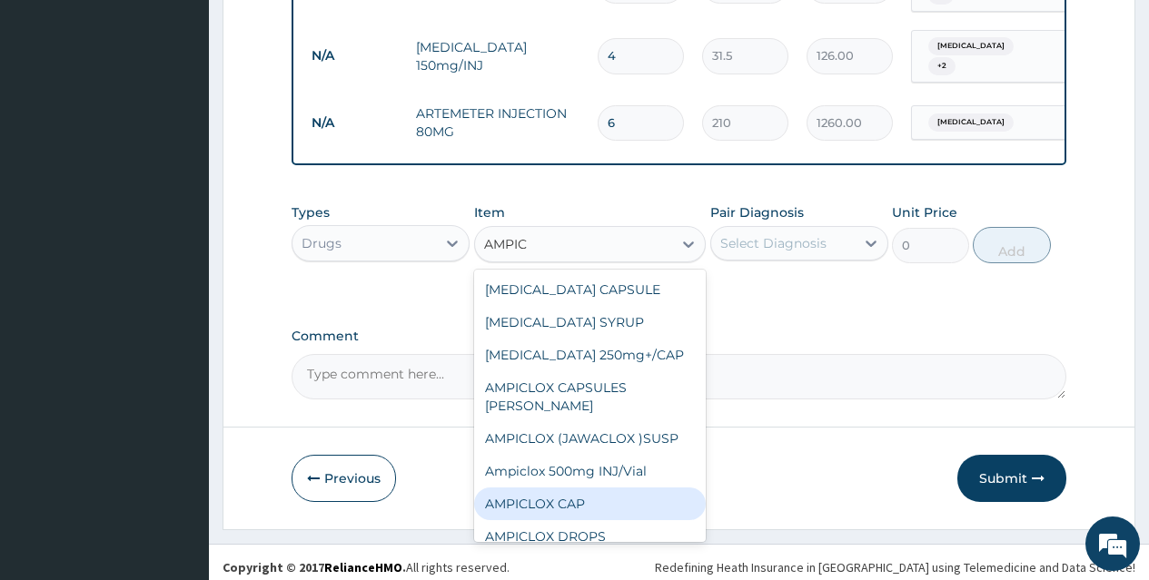
click at [644, 506] on div "AMPICLOX CAP" at bounding box center [590, 504] width 232 height 33
type input "26.25"
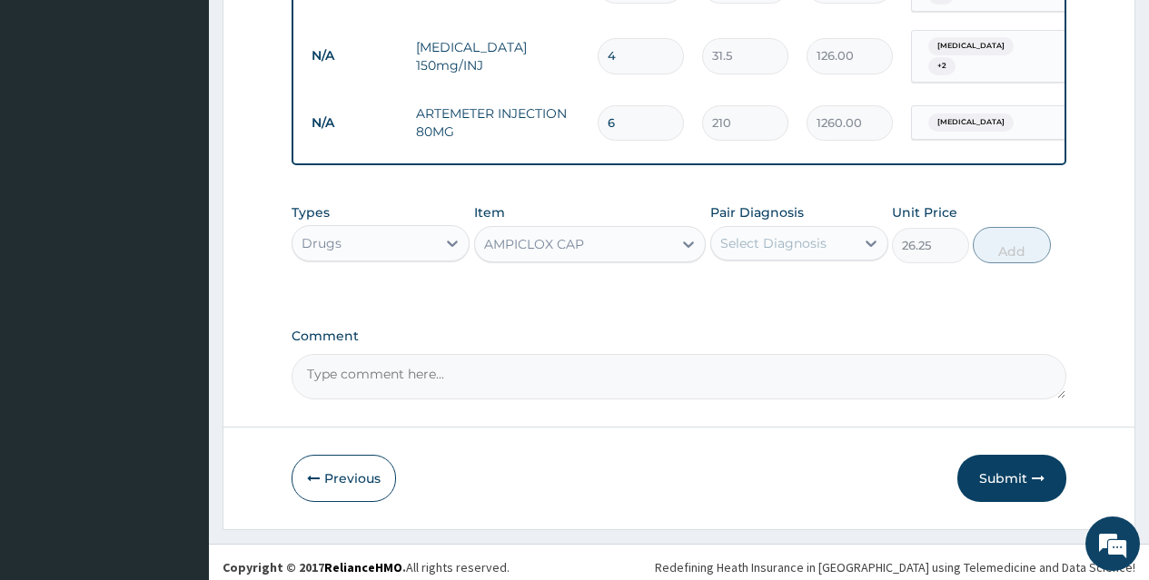
click at [797, 234] on div "Select Diagnosis" at bounding box center [773, 243] width 106 height 18
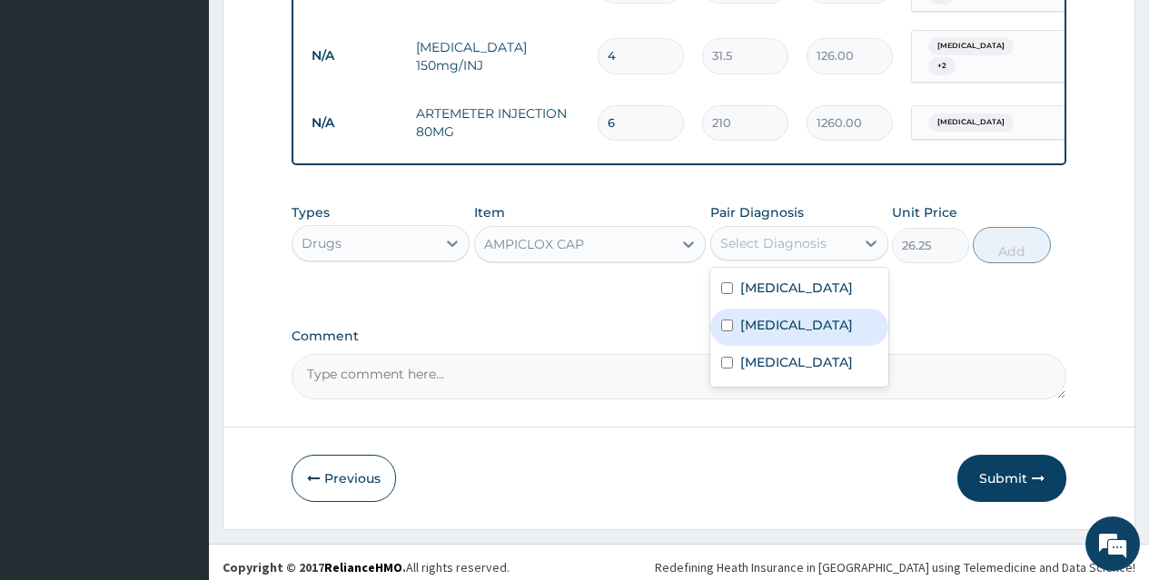
click at [808, 316] on label "Acute gastroenteritis" at bounding box center [796, 325] width 113 height 18
checkbox input "true"
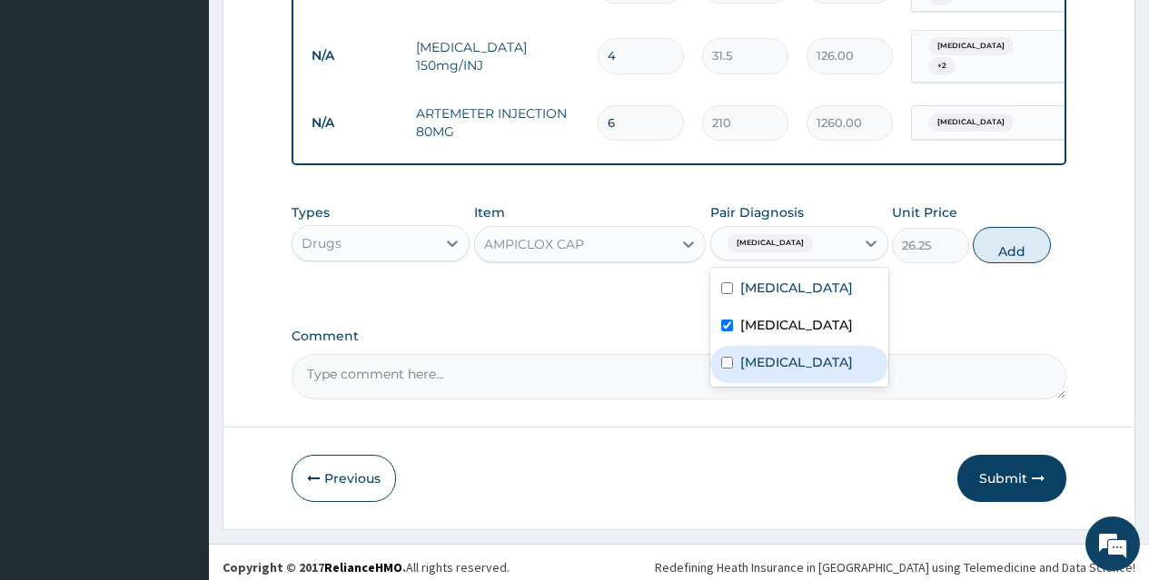
click at [808, 346] on div "Lymphocytosis" at bounding box center [799, 364] width 178 height 37
checkbox input "true"
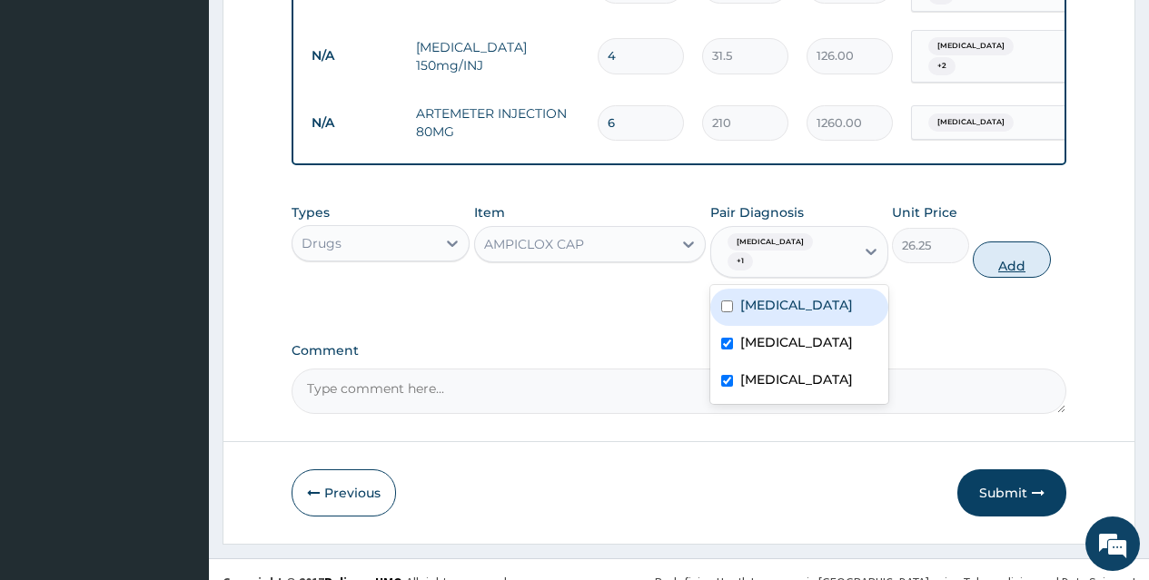
click at [1000, 253] on button "Add" at bounding box center [1011, 260] width 77 height 36
type input "0"
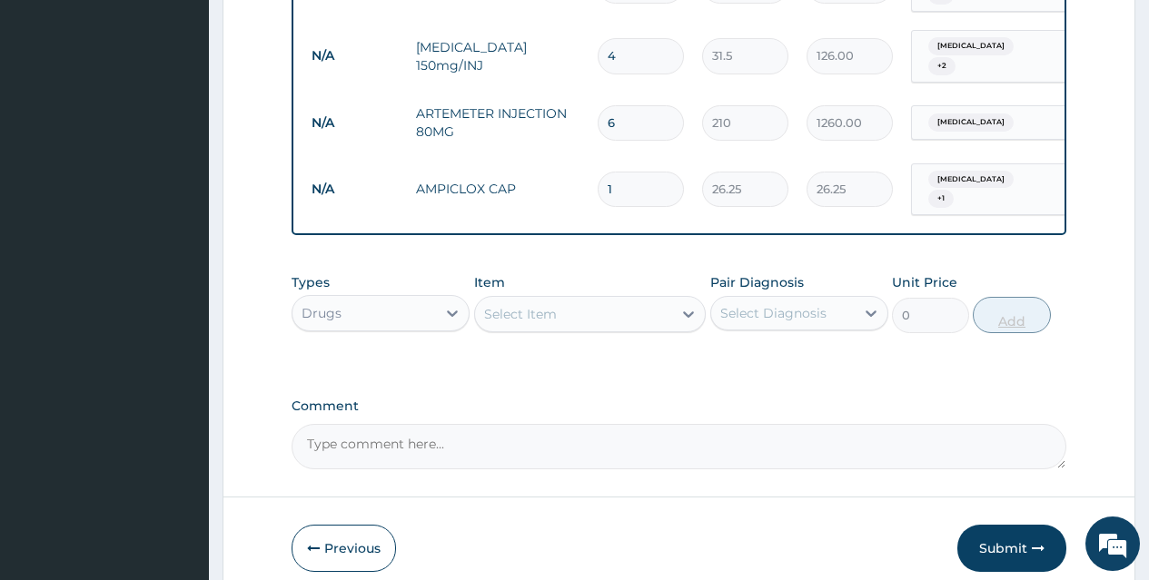
type input "0.00"
type input "2"
type input "52.50"
type input "20"
type input "525.00"
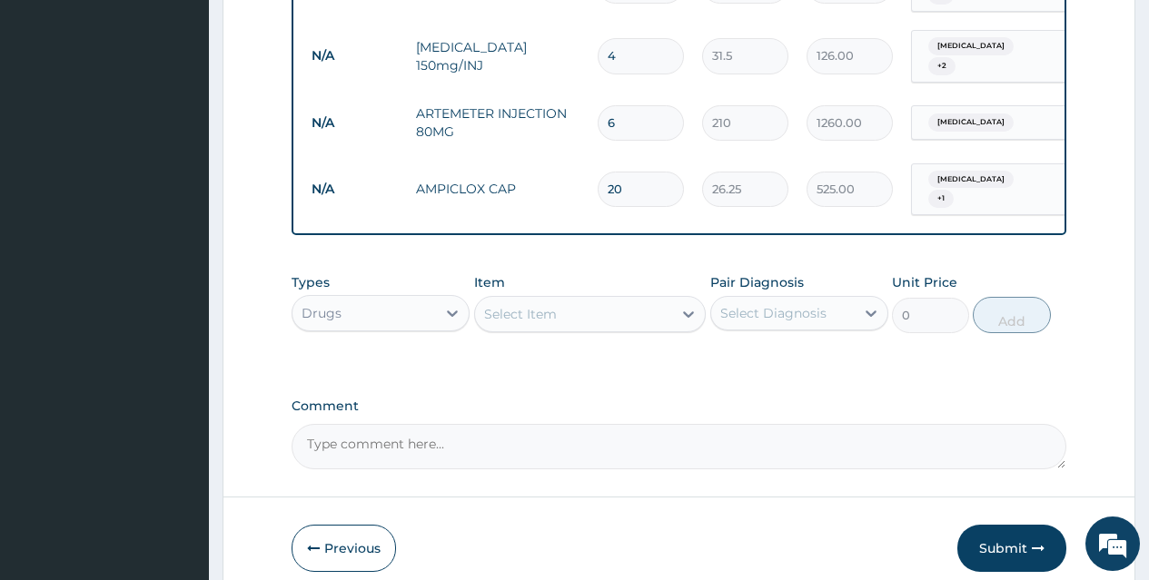
scroll to position [1173, 0]
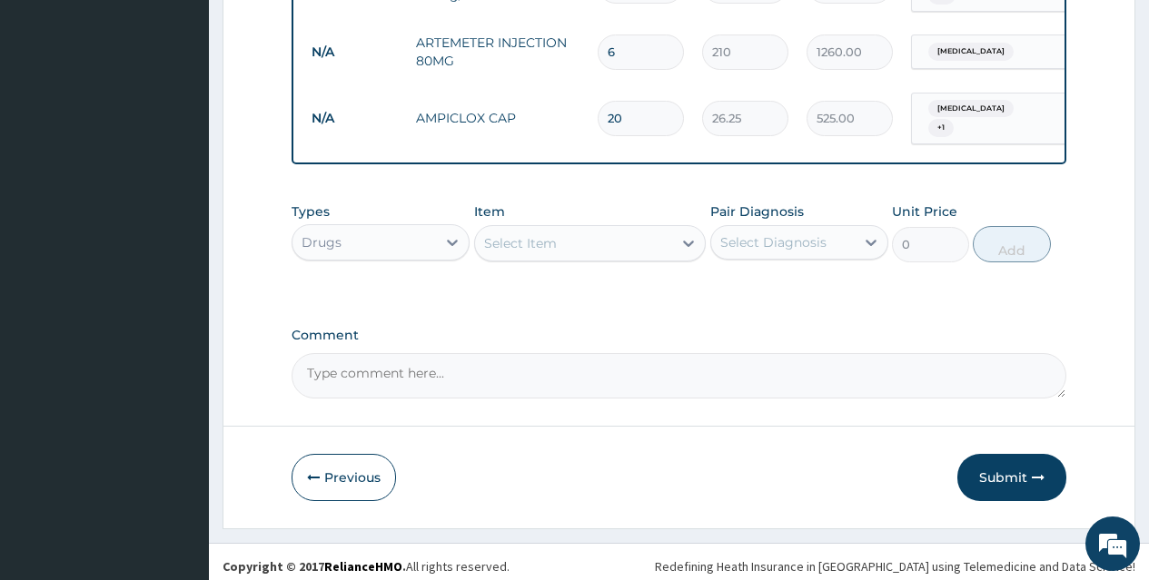
type input "20"
click at [595, 232] on div "Select Item" at bounding box center [574, 243] width 198 height 29
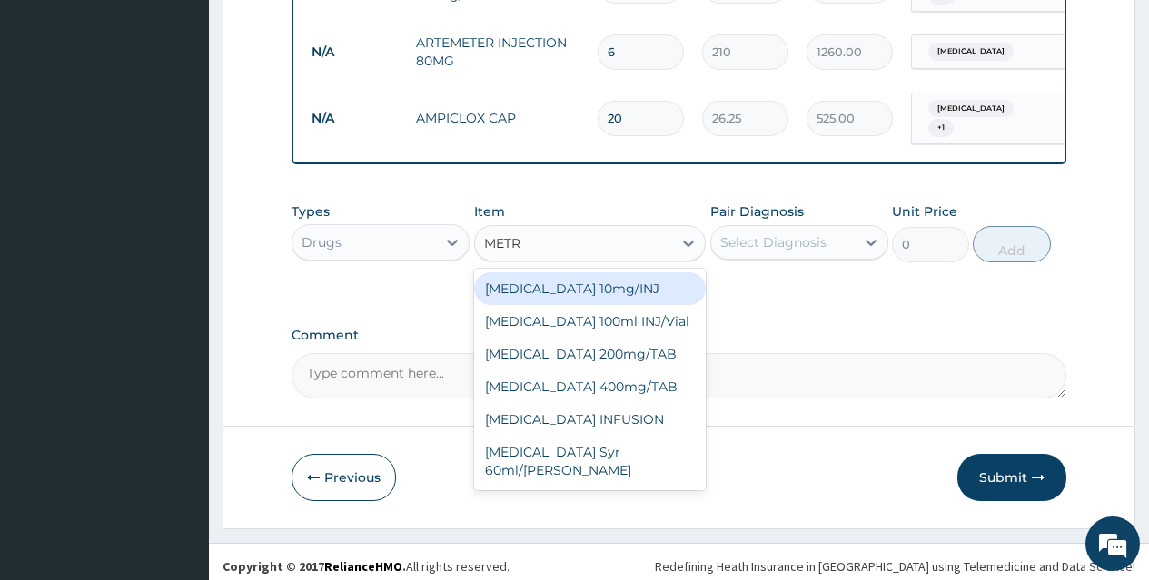
type input "METRO"
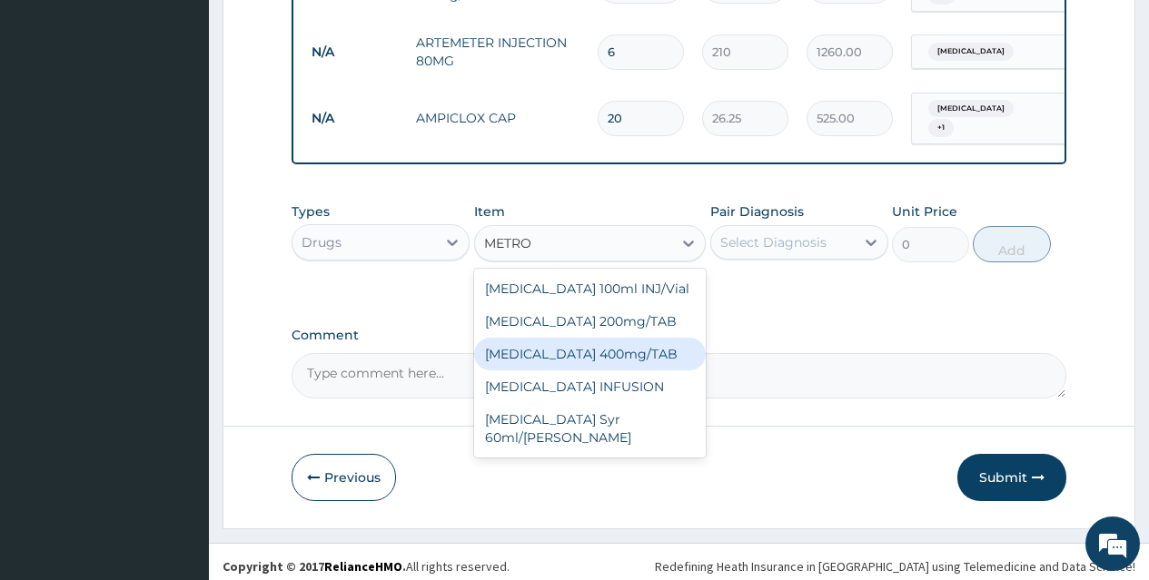
click at [623, 345] on div "[MEDICAL_DATA] 400mg/TAB" at bounding box center [590, 354] width 232 height 33
type input "10.5"
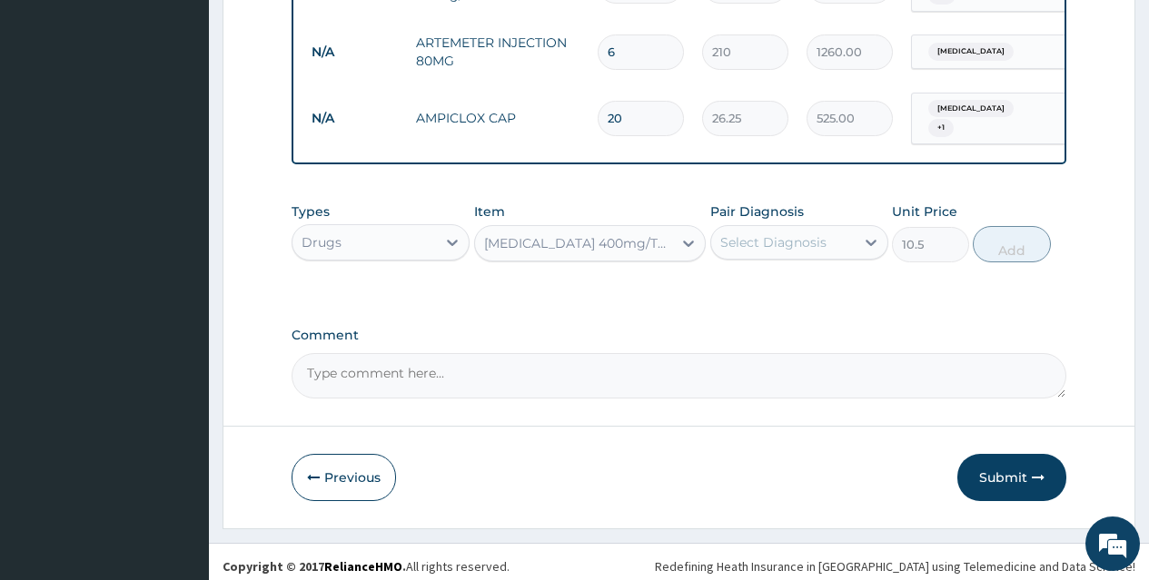
click at [820, 228] on div "Select Diagnosis" at bounding box center [782, 242] width 143 height 29
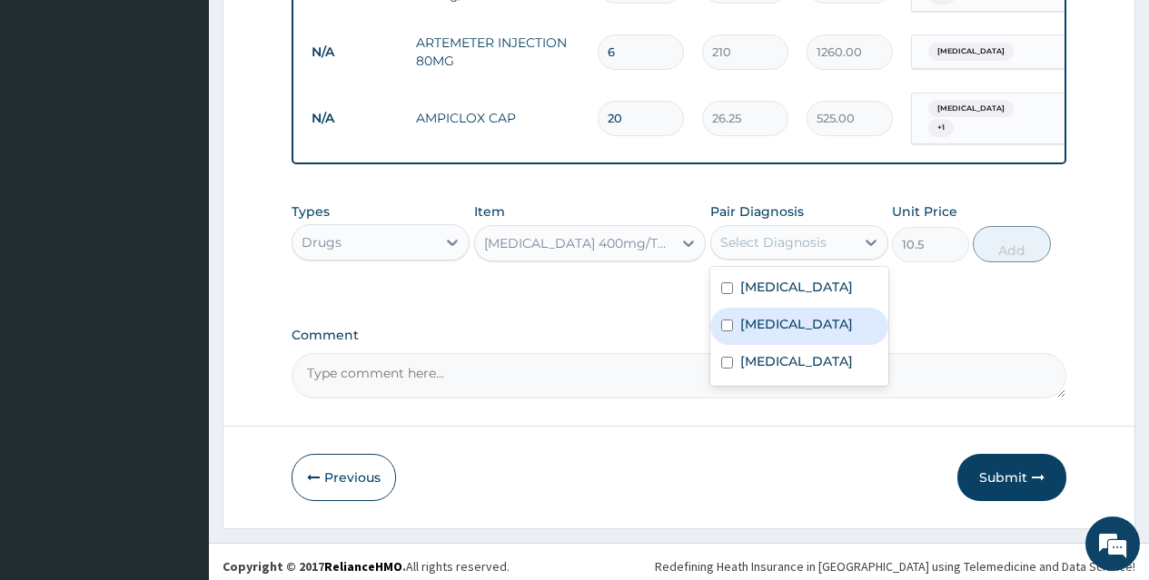
click at [829, 315] on label "Acute gastroenteritis" at bounding box center [796, 324] width 113 height 18
checkbox input "true"
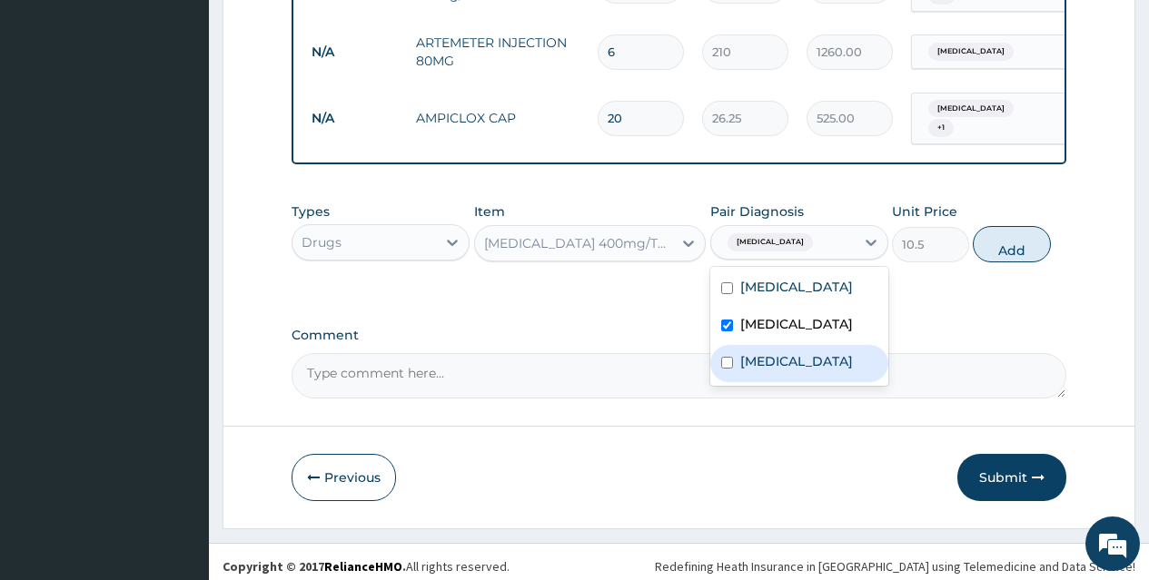
click at [829, 345] on div "Lymphocytosis" at bounding box center [799, 363] width 178 height 37
checkbox input "true"
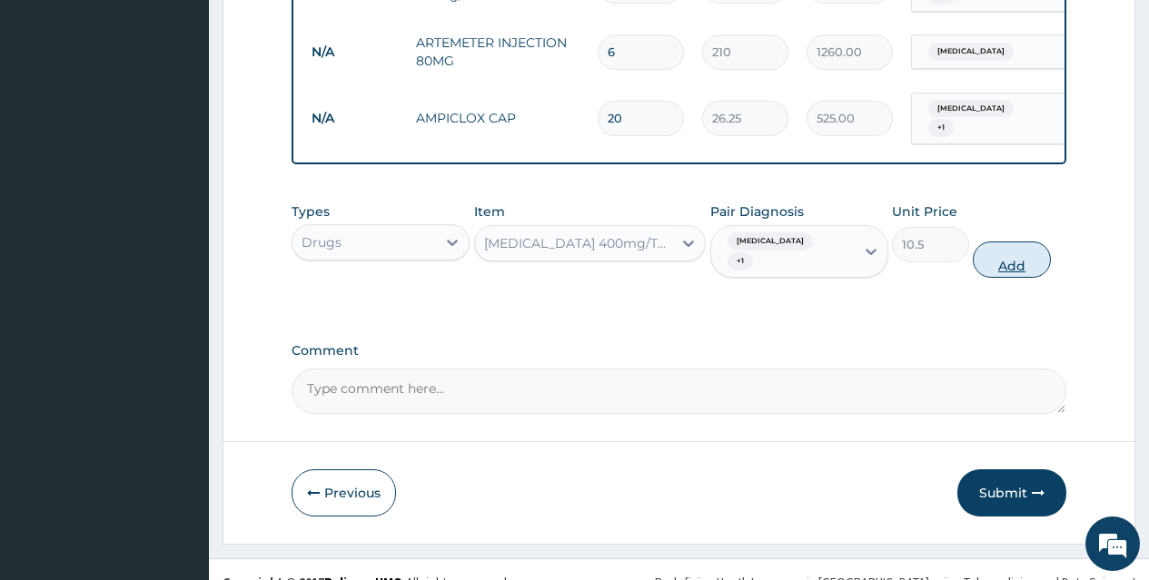
click at [1003, 249] on button "Add" at bounding box center [1011, 260] width 77 height 36
type input "0"
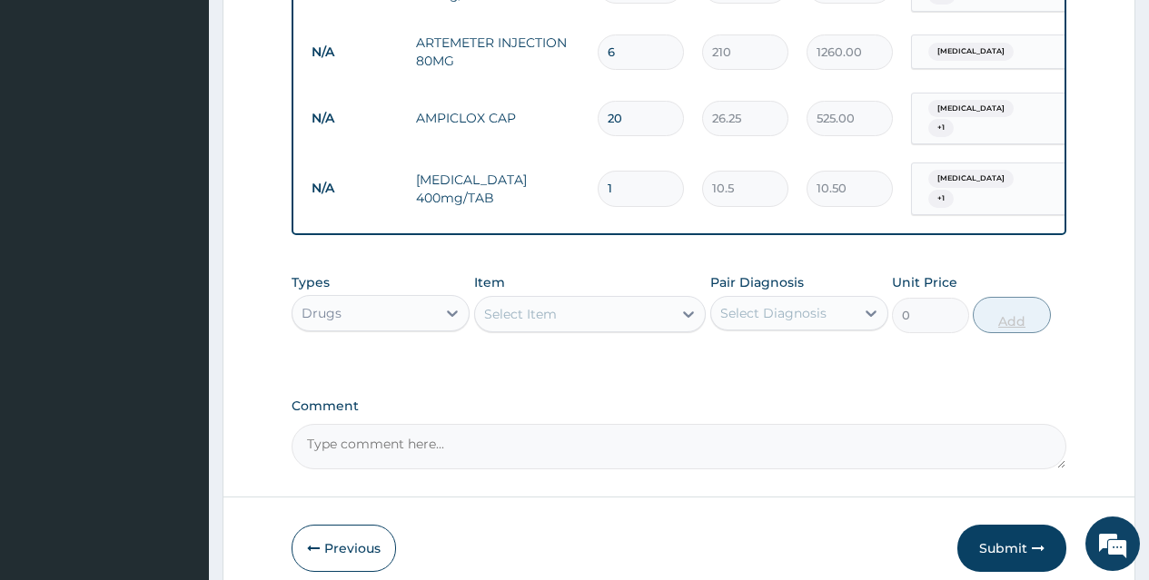
type input "15"
type input "157.50"
type input "15"
click at [648, 311] on div "Select Item" at bounding box center [574, 314] width 198 height 29
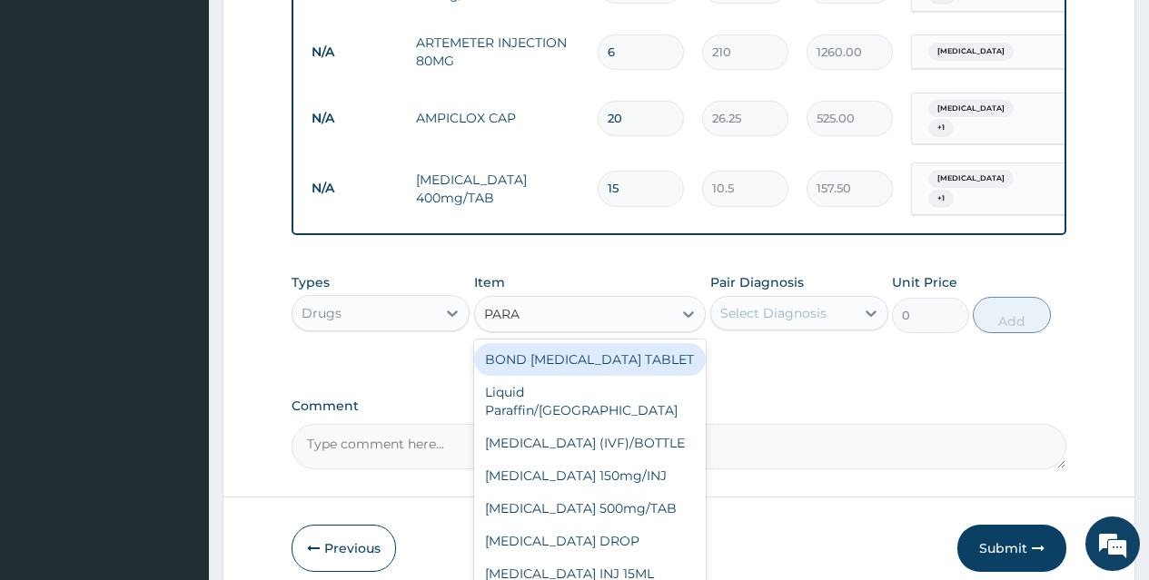
type input "PARAC"
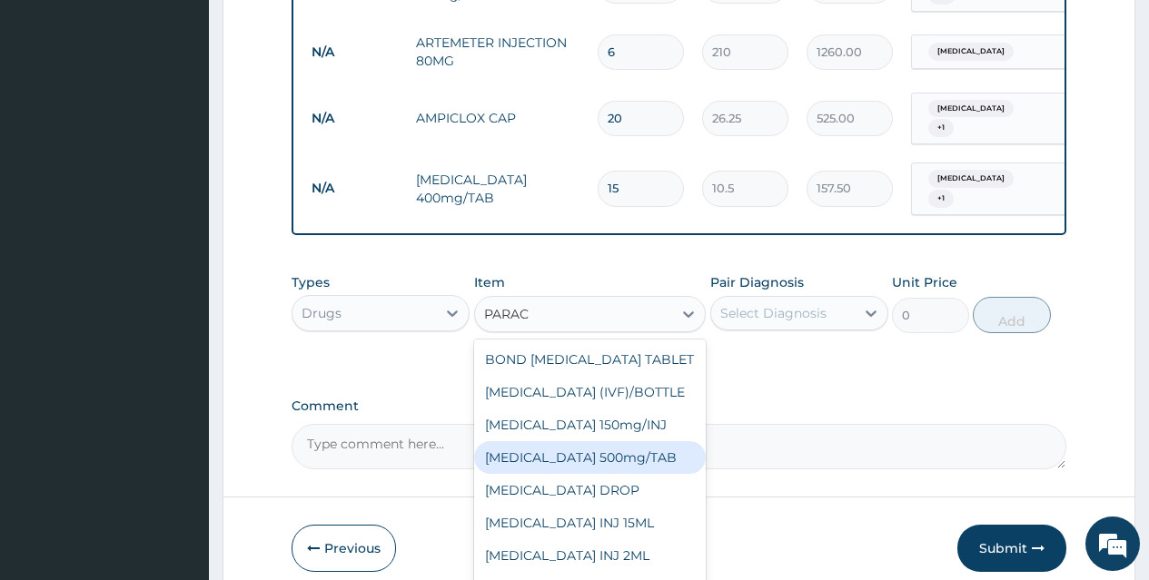
click at [657, 441] on div "[MEDICAL_DATA] 500mg/TAB" at bounding box center [590, 457] width 232 height 33
type input "5.25"
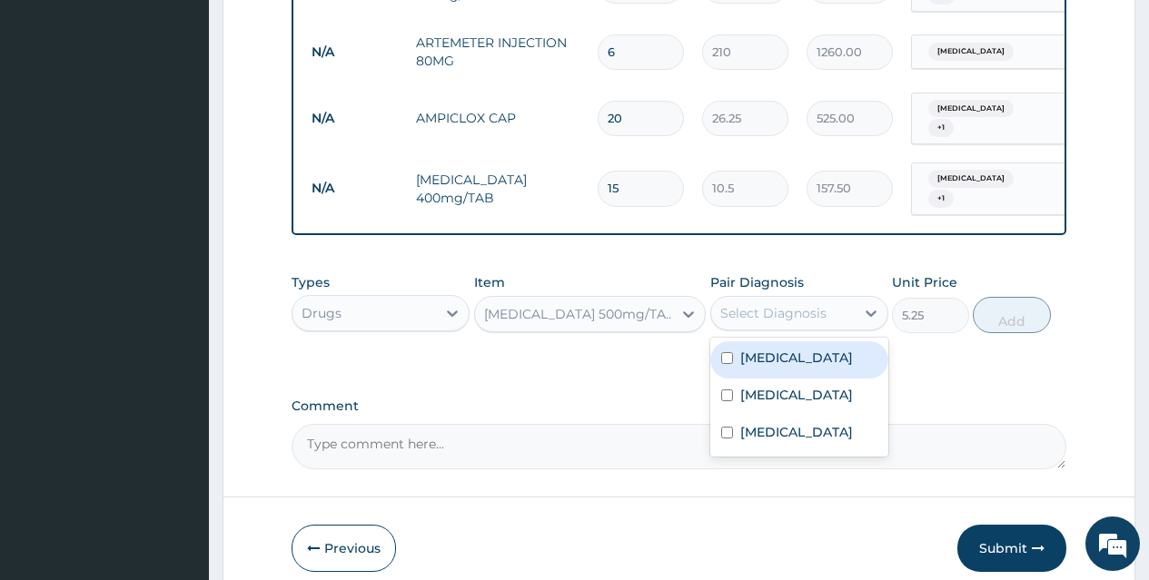
click at [785, 305] on div "Select Diagnosis" at bounding box center [773, 313] width 106 height 18
click at [810, 344] on div "[MEDICAL_DATA]" at bounding box center [799, 359] width 178 height 37
checkbox input "true"
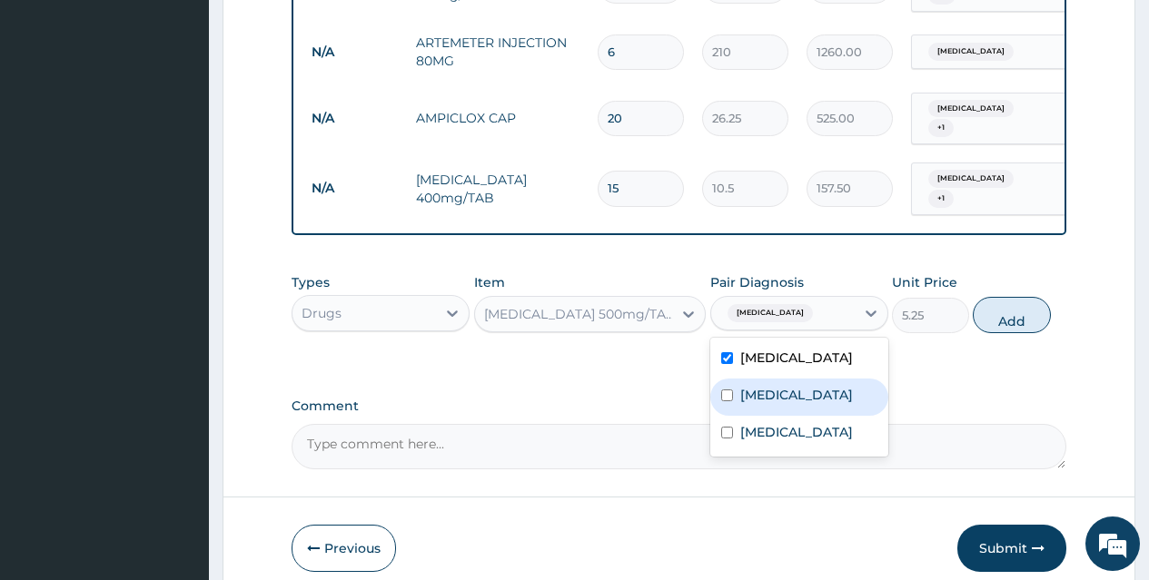
click at [810, 379] on div "Acute gastroenteritis" at bounding box center [799, 397] width 178 height 37
checkbox input "true"
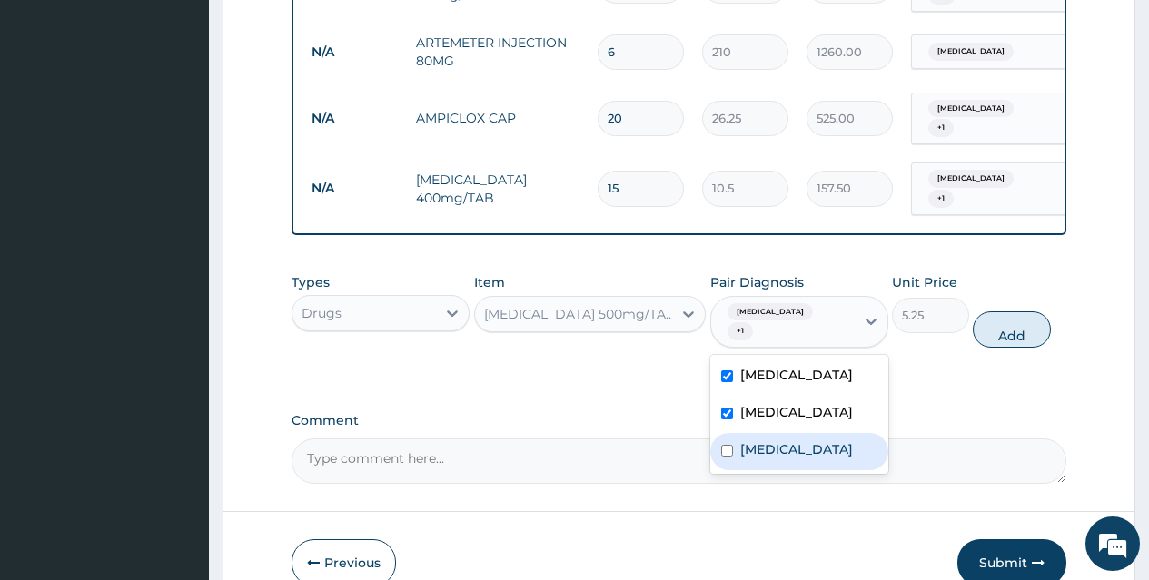
click at [816, 440] on label "Lymphocytosis" at bounding box center [796, 449] width 113 height 18
checkbox input "true"
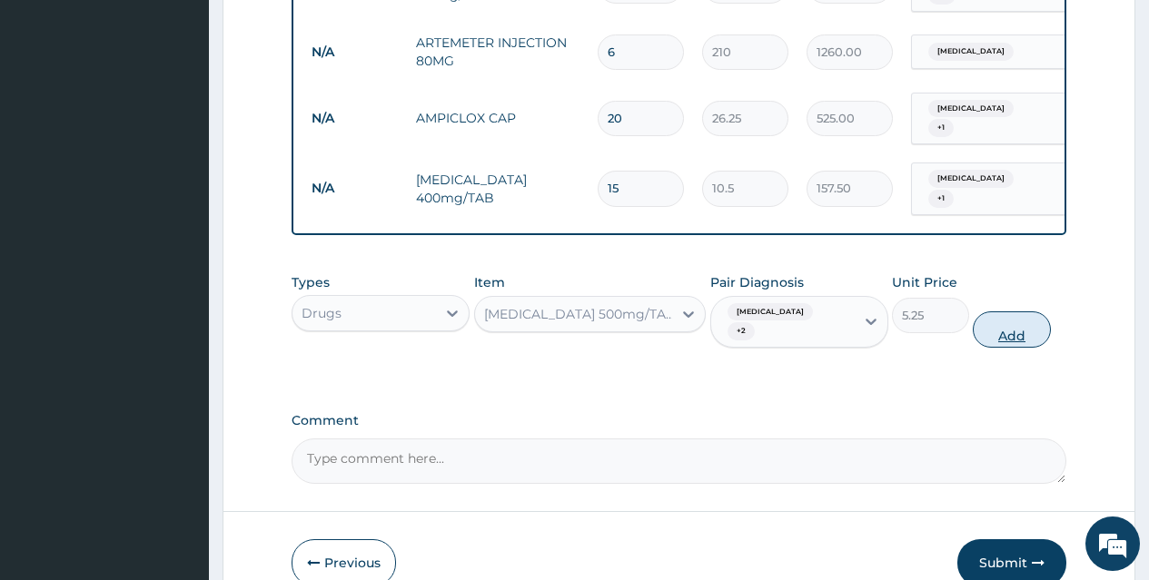
click at [998, 312] on button "Add" at bounding box center [1011, 330] width 77 height 36
type input "0"
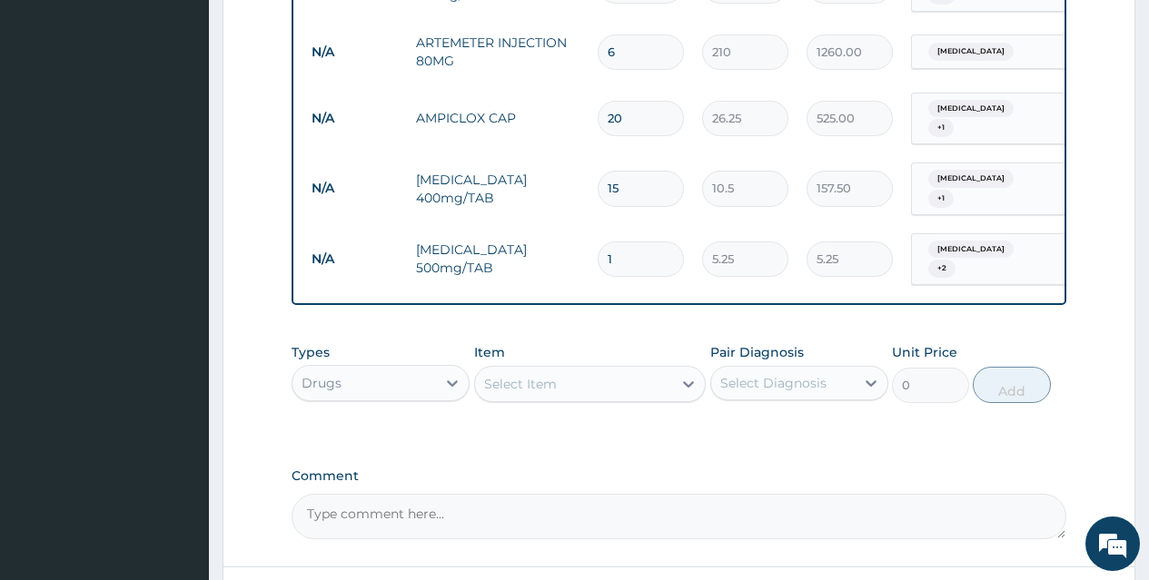
type input "18"
type input "94.50"
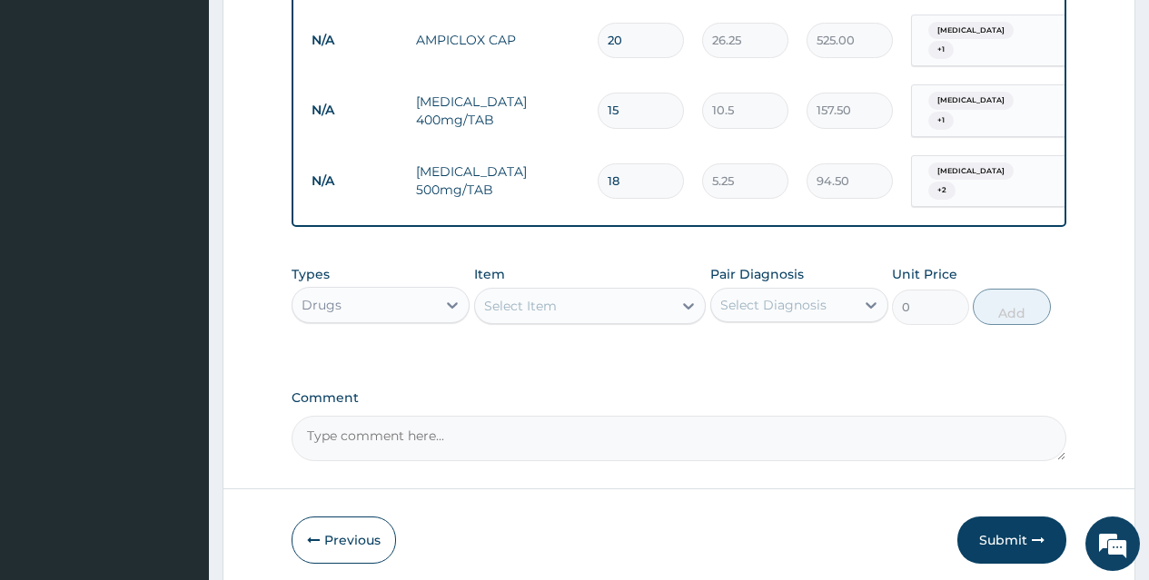
scroll to position [1306, 0]
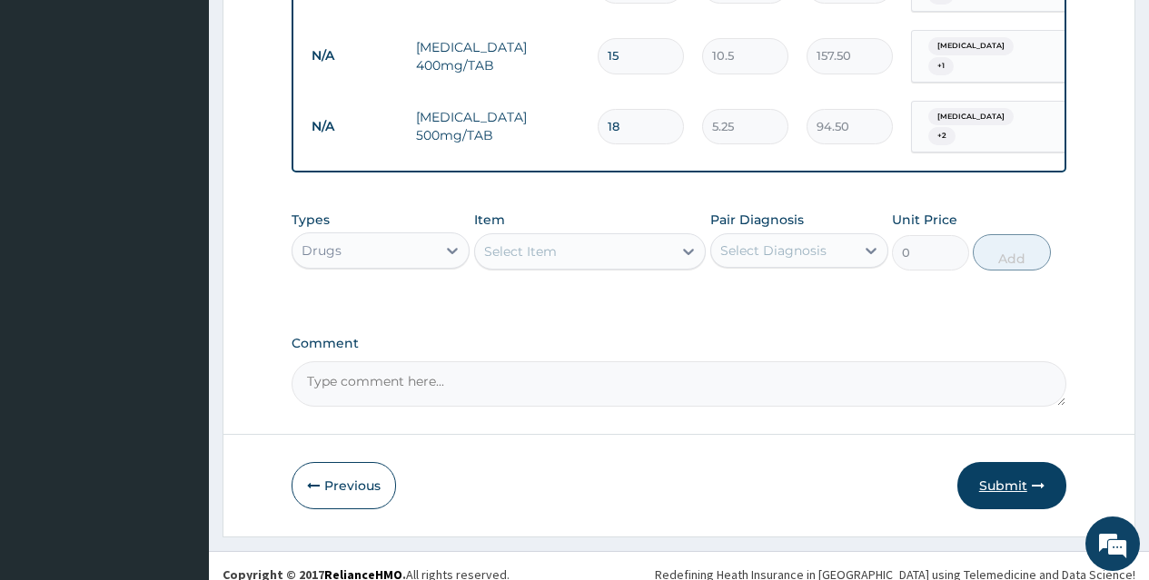
type input "18"
click at [1039, 477] on button "Submit" at bounding box center [1011, 485] width 109 height 47
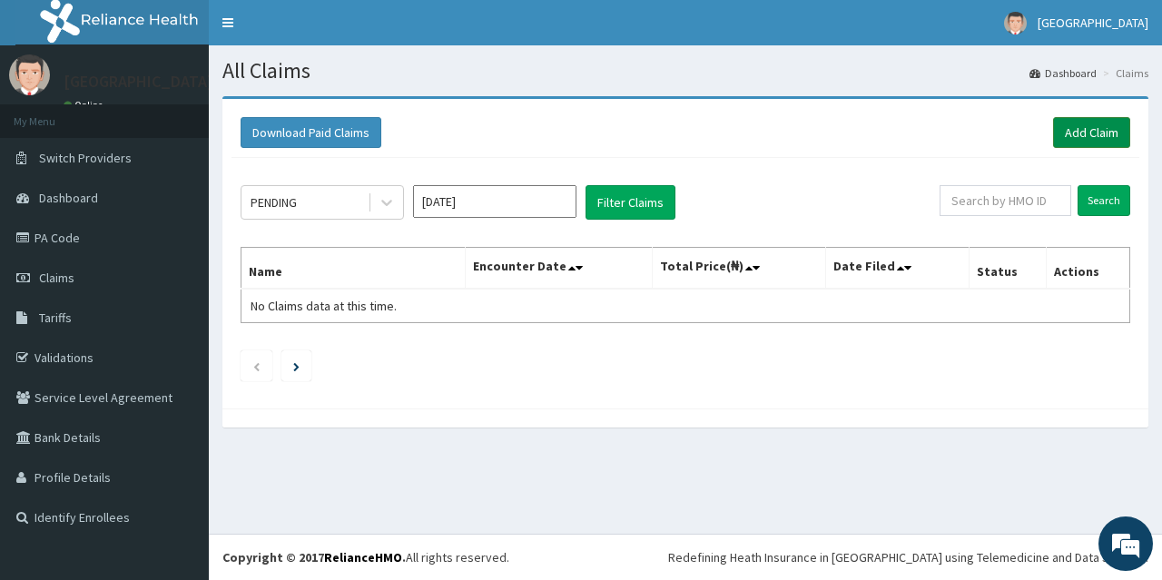
click at [1110, 122] on link "Add Claim" at bounding box center [1091, 132] width 77 height 31
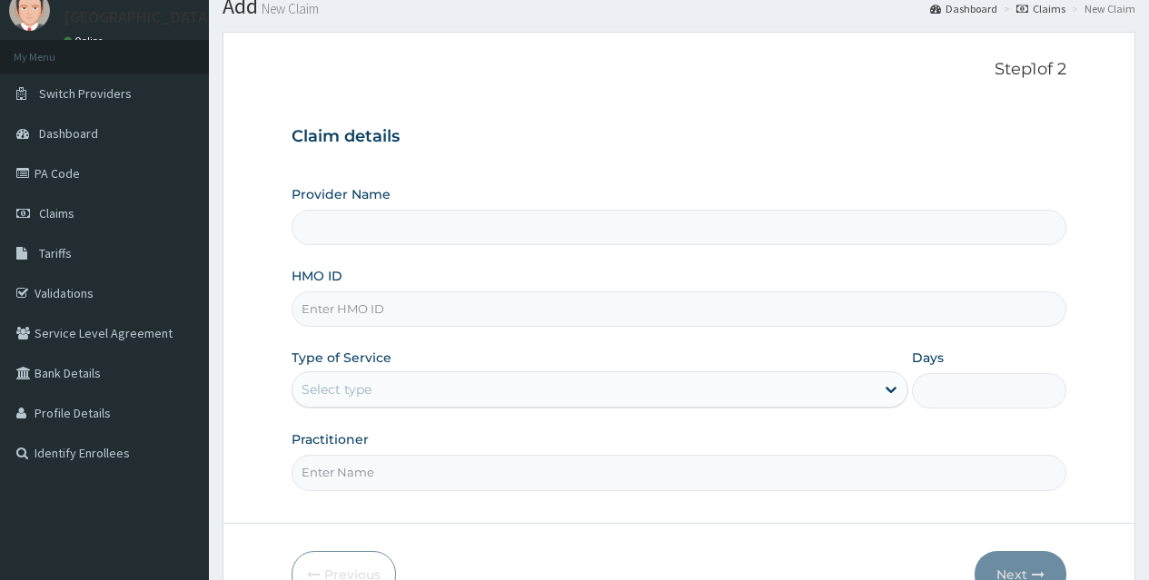
type input "[GEOGRAPHIC_DATA]"
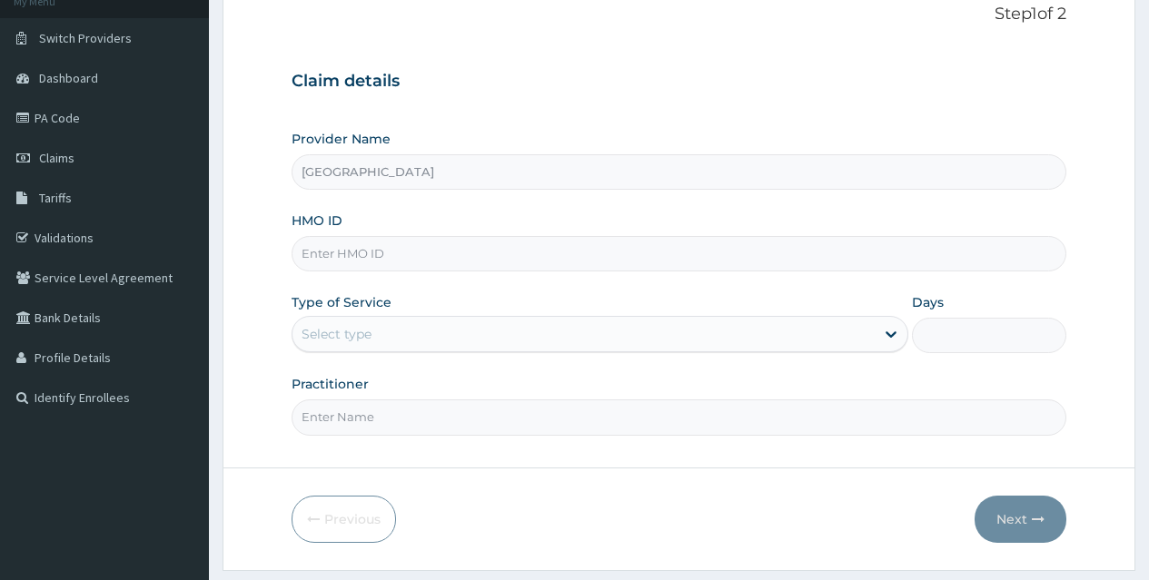
scroll to position [145, 0]
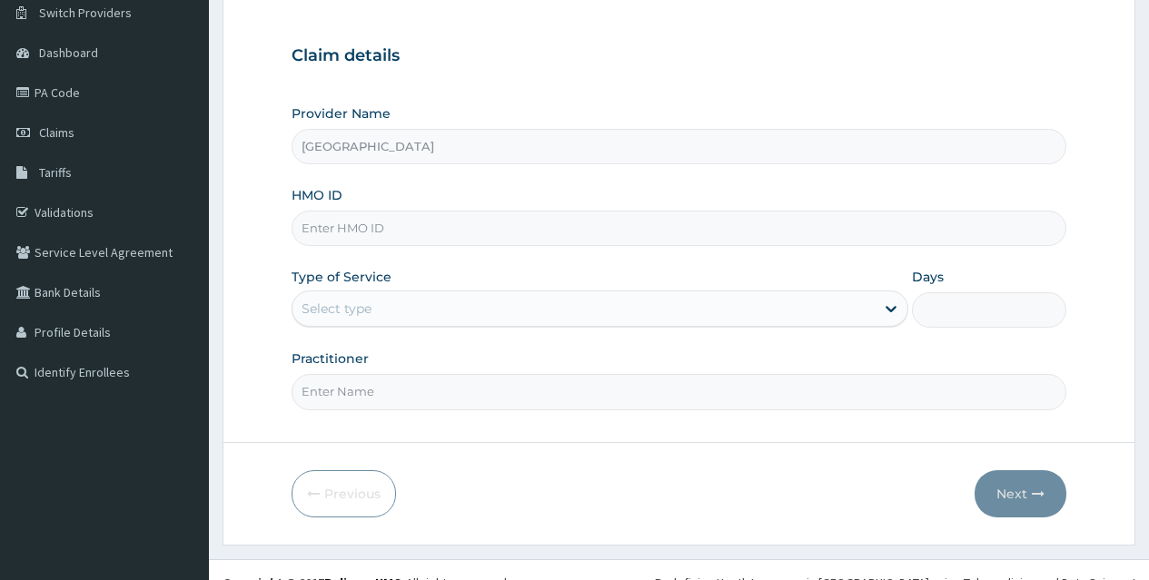
click at [602, 232] on input "HMO ID" at bounding box center [679, 228] width 775 height 35
type input "BTR/10826/B"
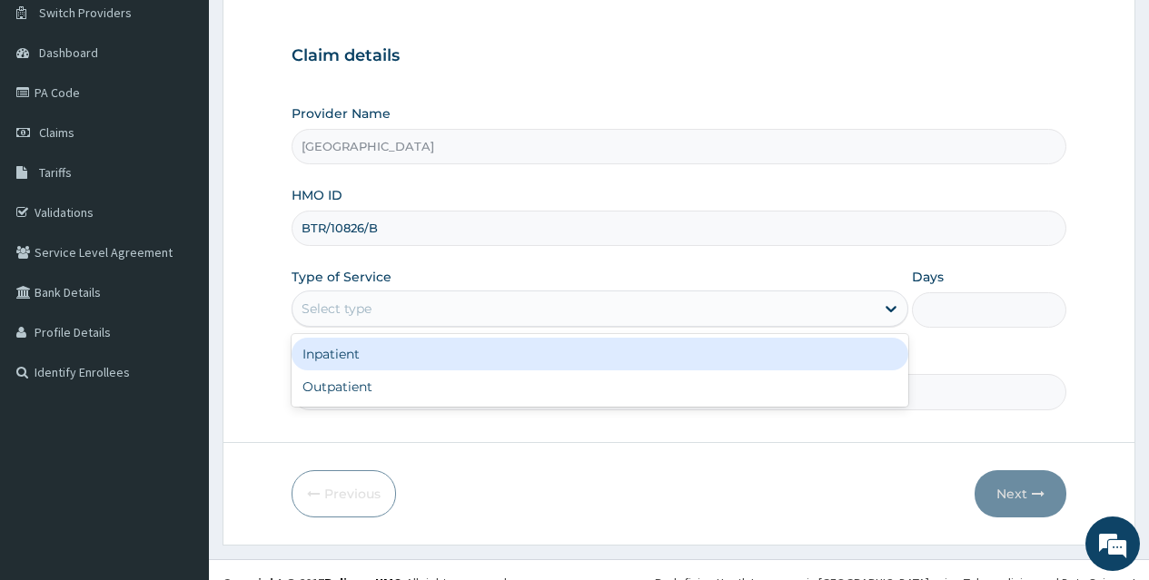
click at [608, 316] on div "Select type" at bounding box center [583, 308] width 582 height 29
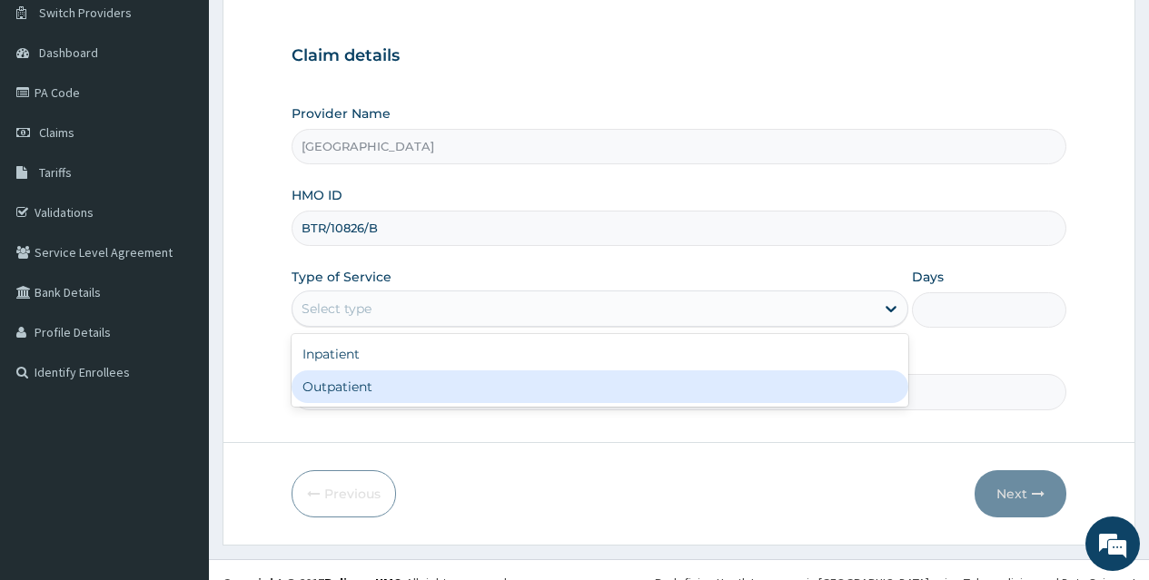
scroll to position [0, 0]
click at [603, 378] on div "Outpatient" at bounding box center [600, 387] width 617 height 33
type input "1"
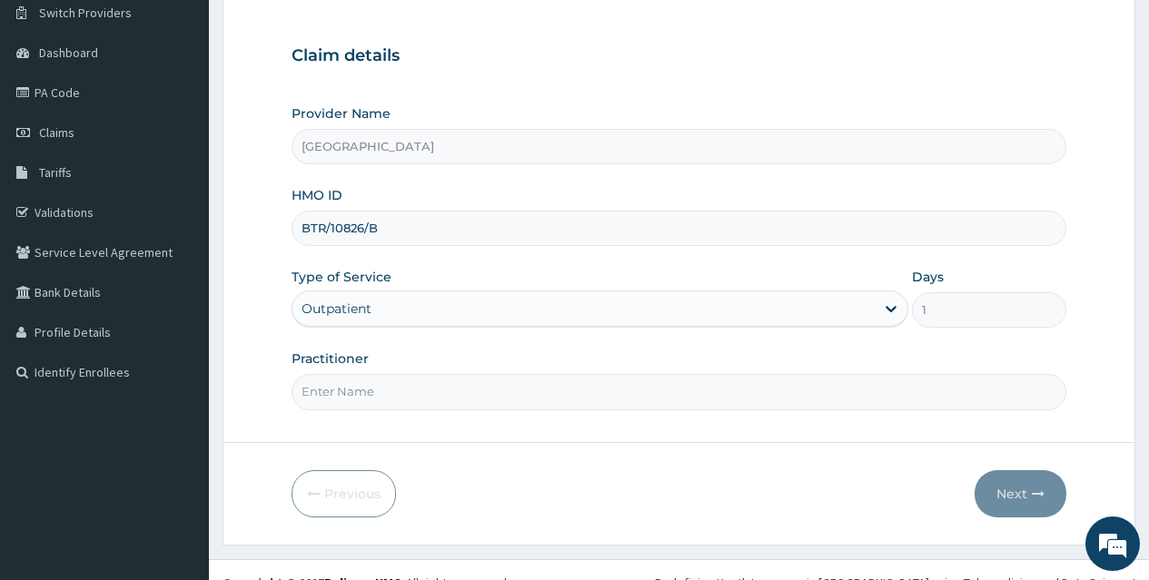
click at [539, 384] on input "Practitioner" at bounding box center [679, 391] width 775 height 35
type input "DR AYO ONI"
click at [1021, 489] on button "Next" at bounding box center [1020, 493] width 92 height 47
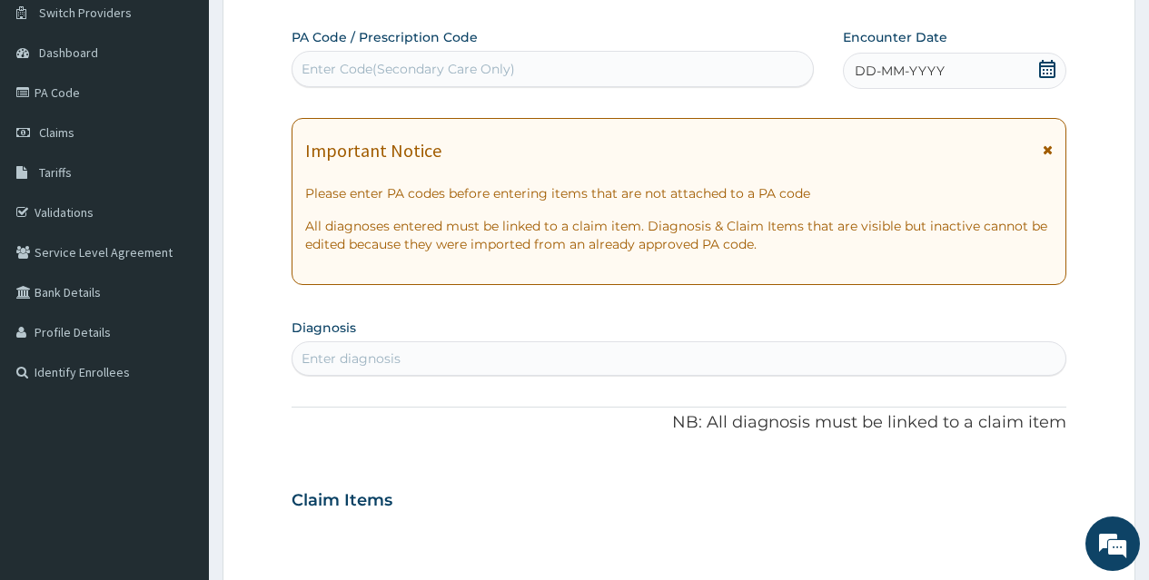
click at [1053, 68] on icon at bounding box center [1047, 69] width 18 height 18
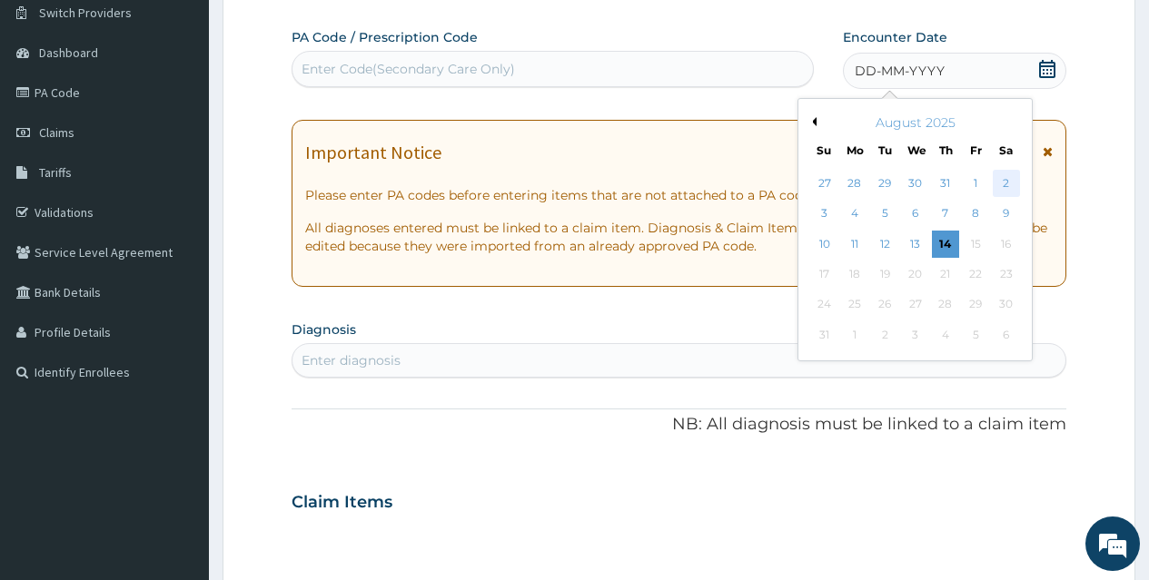
click at [1003, 179] on div "2" at bounding box center [1005, 183] width 27 height 27
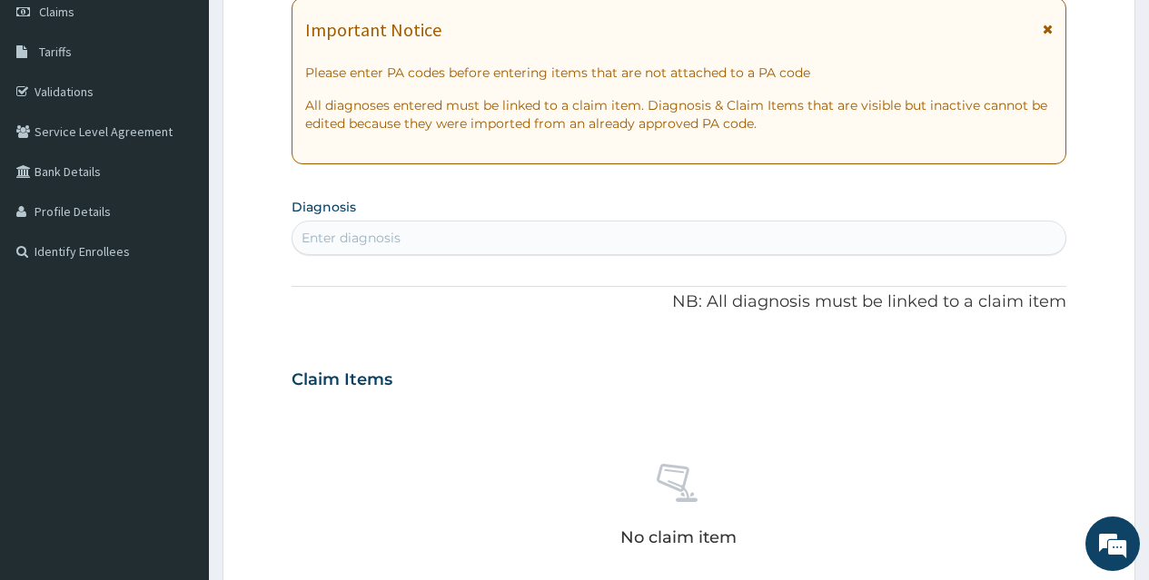
scroll to position [291, 0]
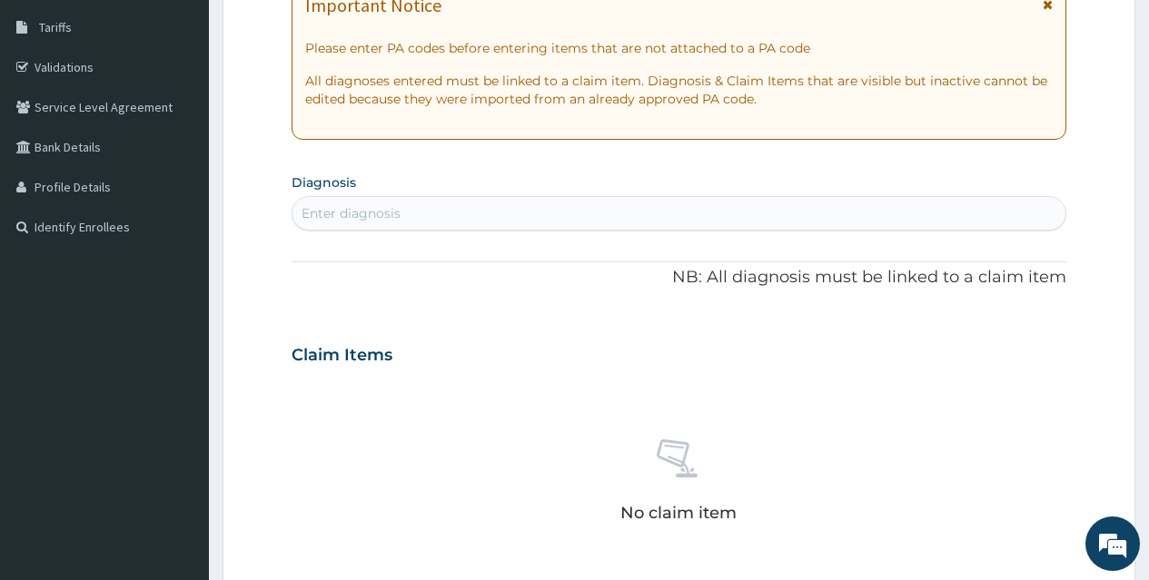
click at [699, 216] on div "Enter diagnosis" at bounding box center [678, 213] width 773 height 29
type input "PLASMOD"
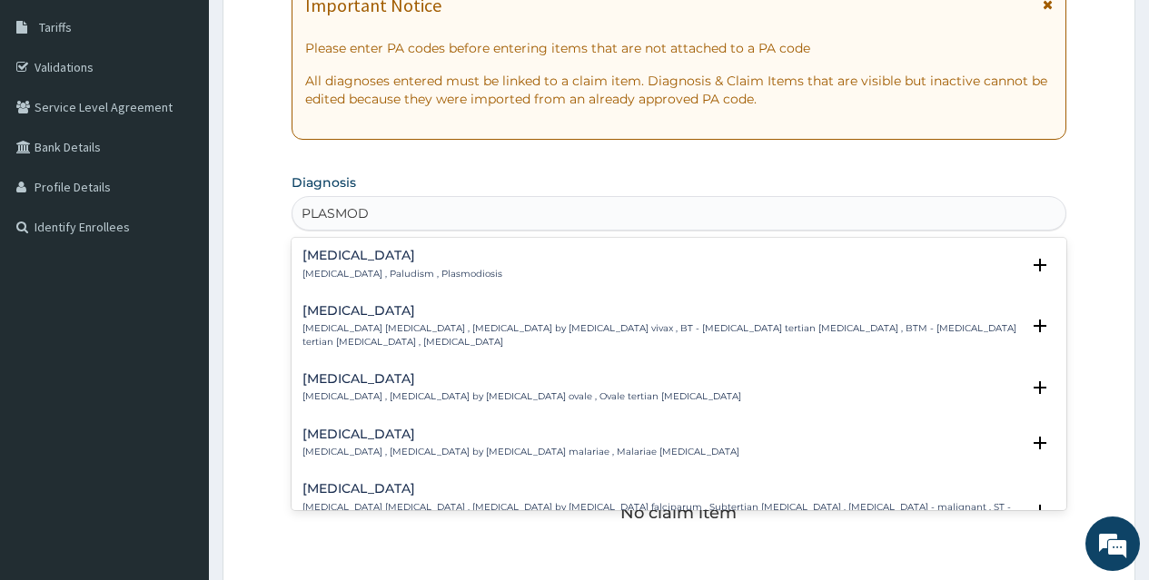
click at [356, 252] on h4 "Malaria" at bounding box center [402, 256] width 200 height 14
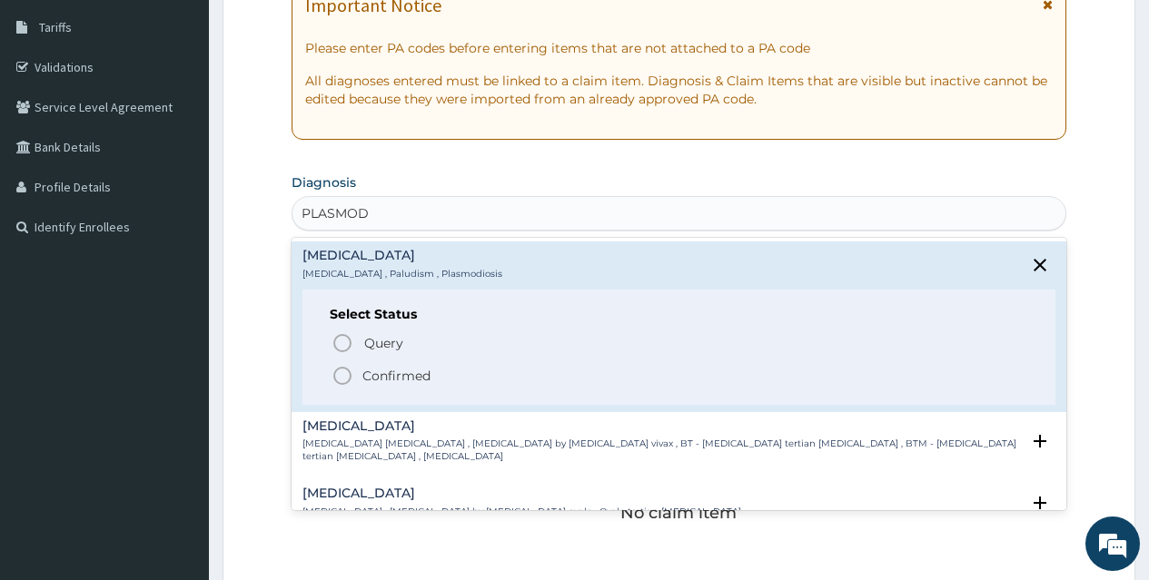
click at [340, 377] on icon "status option filled" at bounding box center [342, 376] width 22 height 22
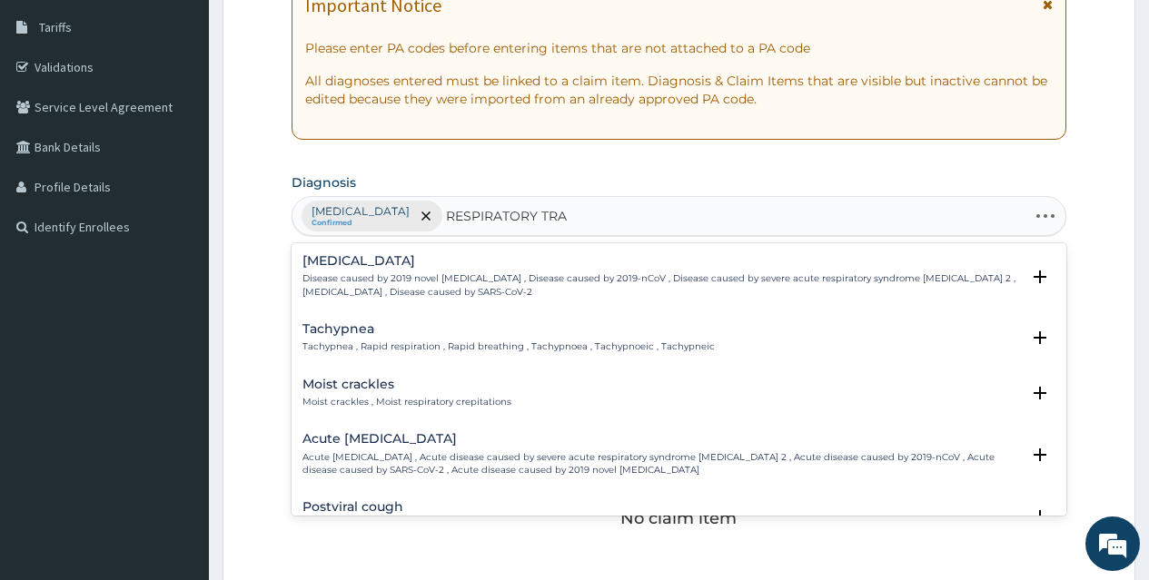
type input "RESPIRATORY TRAC"
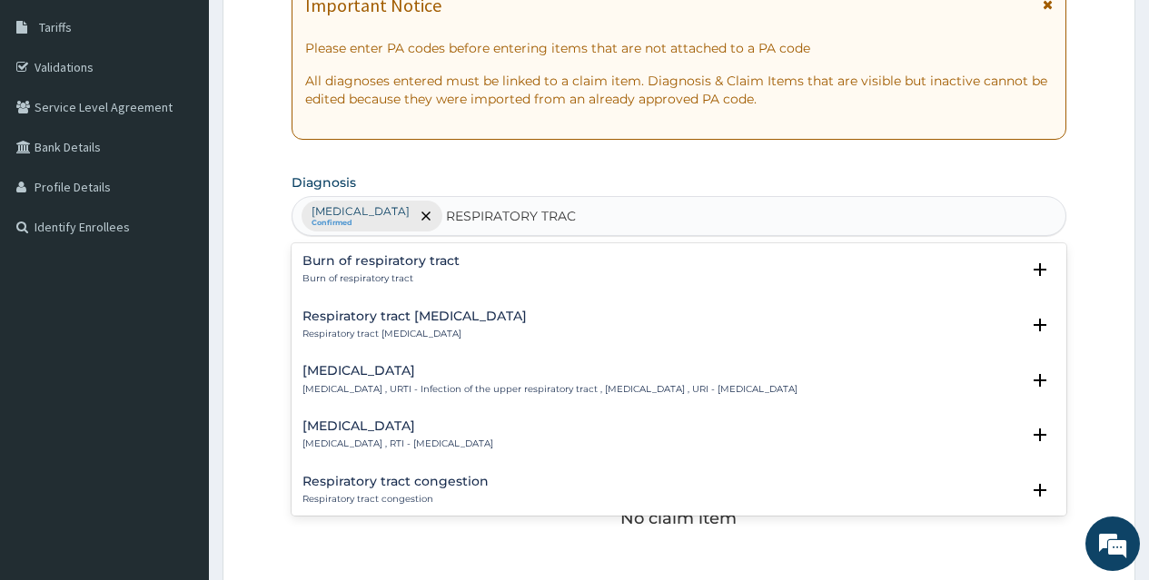
click at [388, 371] on h4 "Upper respiratory infection" at bounding box center [549, 371] width 495 height 14
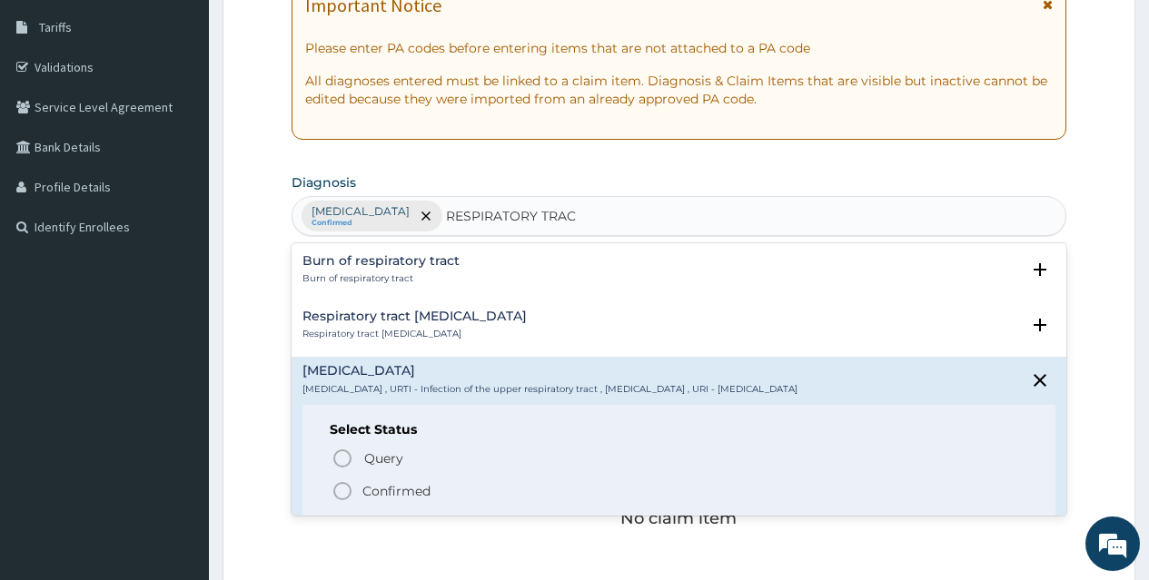
click at [342, 489] on icon "status option filled" at bounding box center [342, 491] width 22 height 22
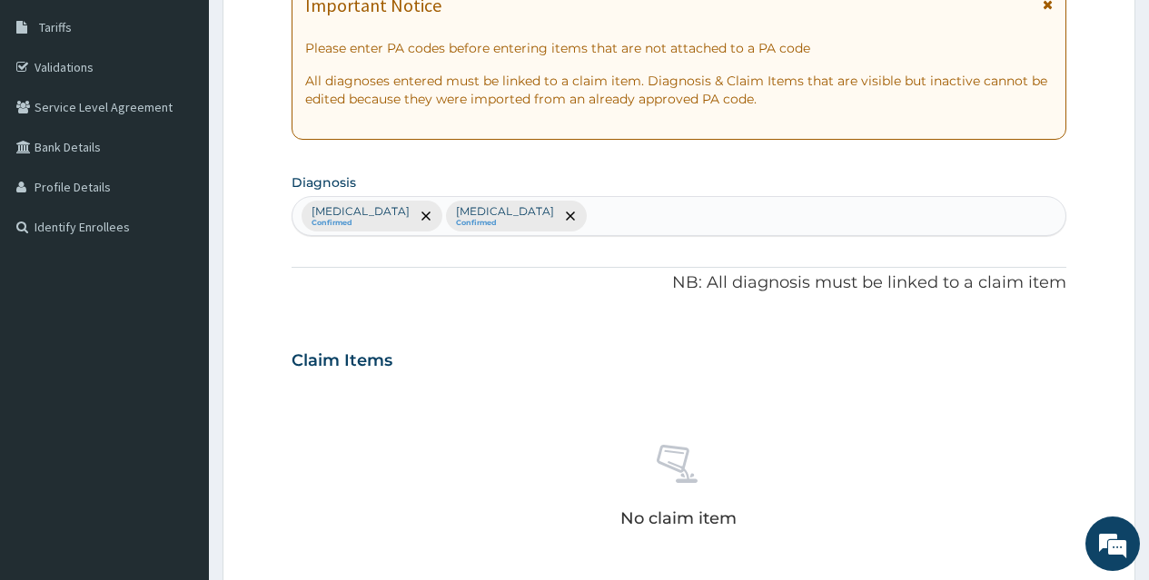
click at [756, 378] on div "Claim Items" at bounding box center [679, 356] width 775 height 47
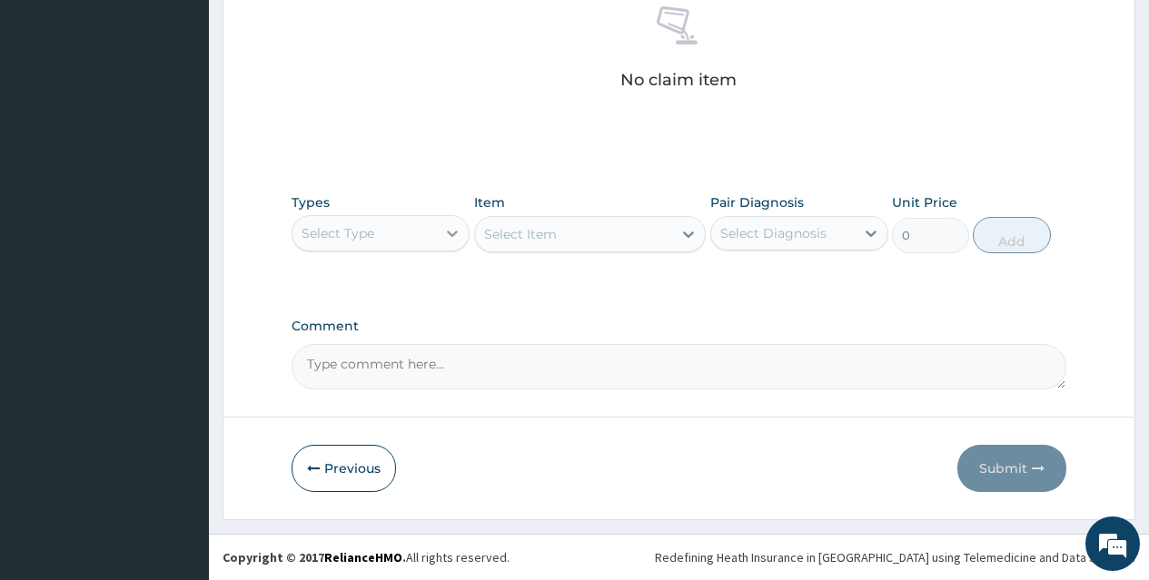
click at [448, 236] on icon at bounding box center [452, 233] width 18 height 18
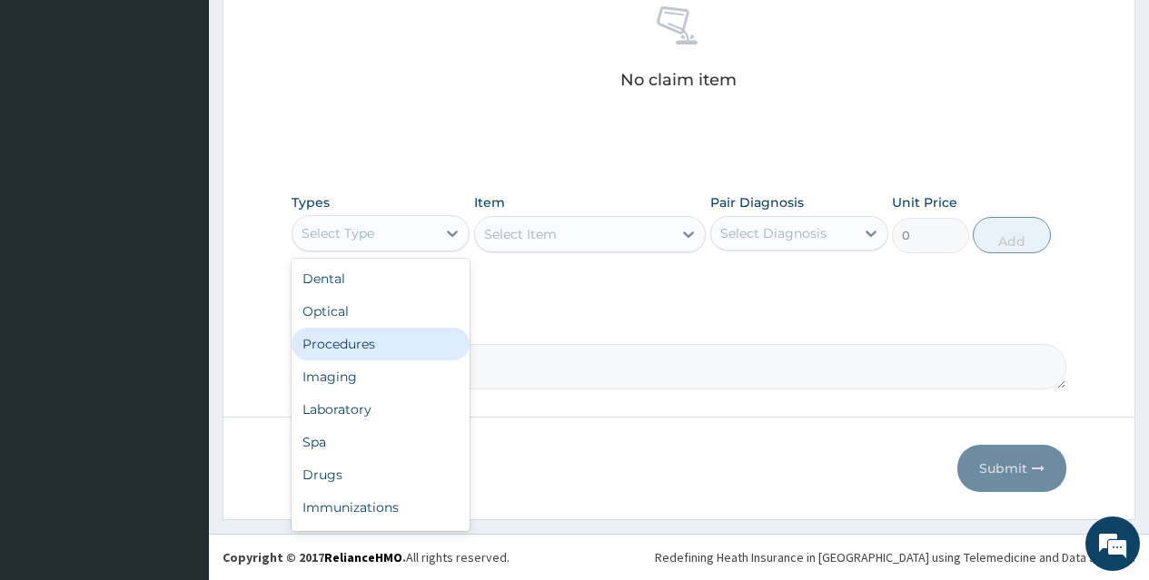
click at [431, 336] on div "Procedures" at bounding box center [381, 344] width 178 height 33
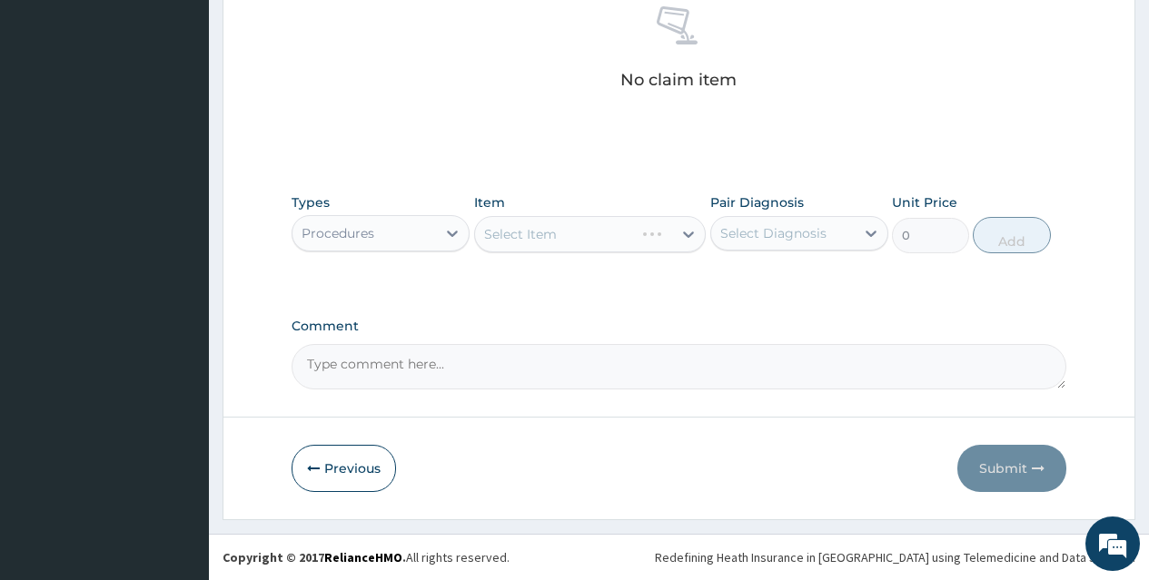
click at [596, 232] on div "Select Item" at bounding box center [590, 234] width 232 height 36
click at [596, 232] on div "Select Item" at bounding box center [574, 234] width 198 height 29
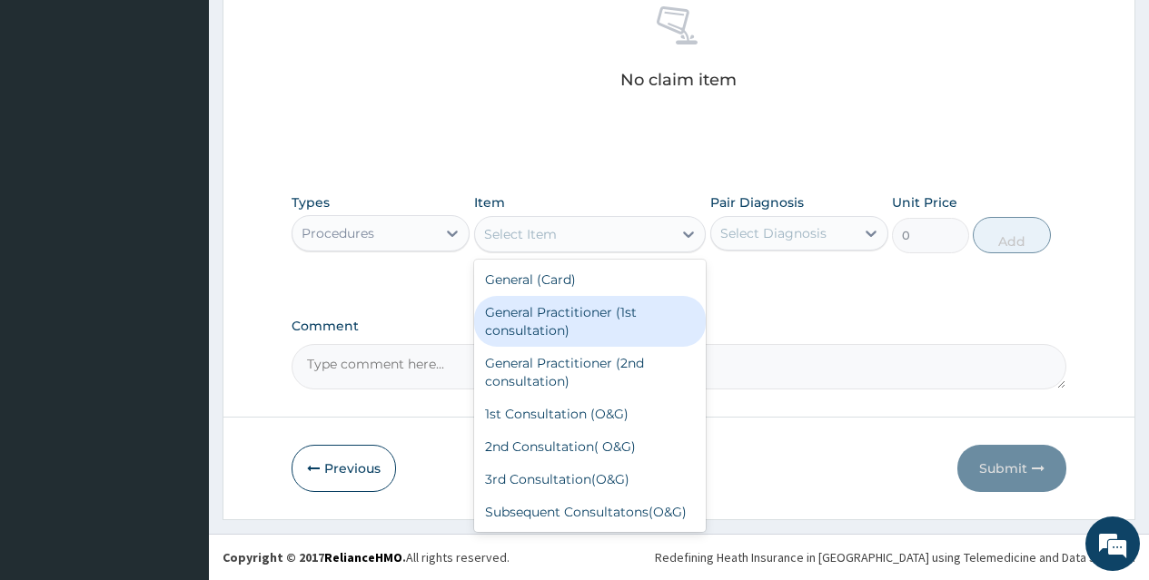
click at [601, 321] on div "General Practitioner (1st consultation)" at bounding box center [590, 321] width 232 height 51
type input "1500"
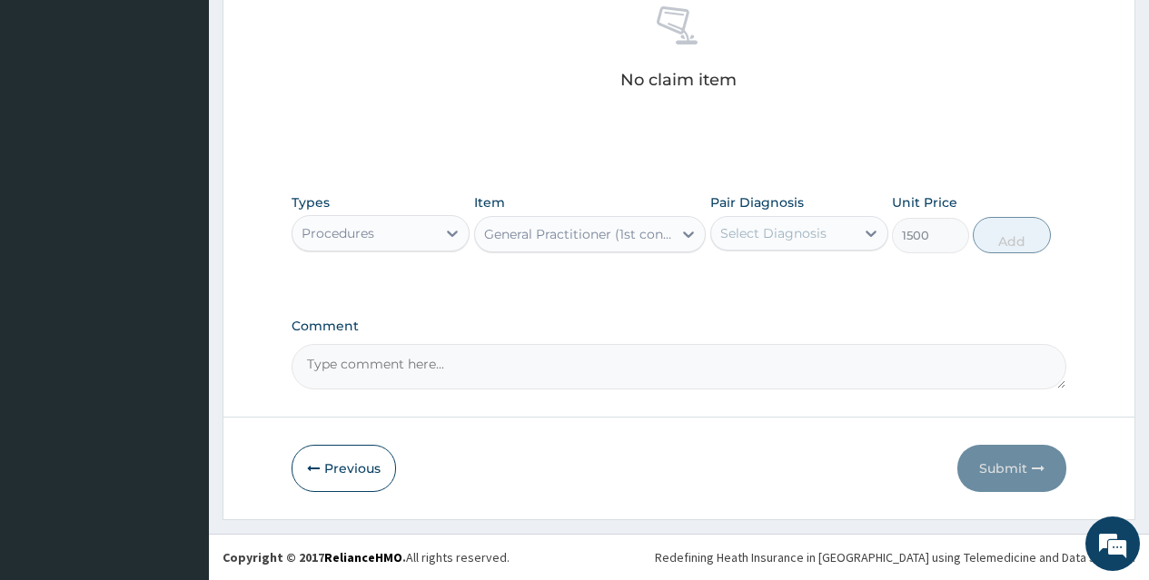
click at [796, 237] on div "Select Diagnosis" at bounding box center [773, 233] width 106 height 18
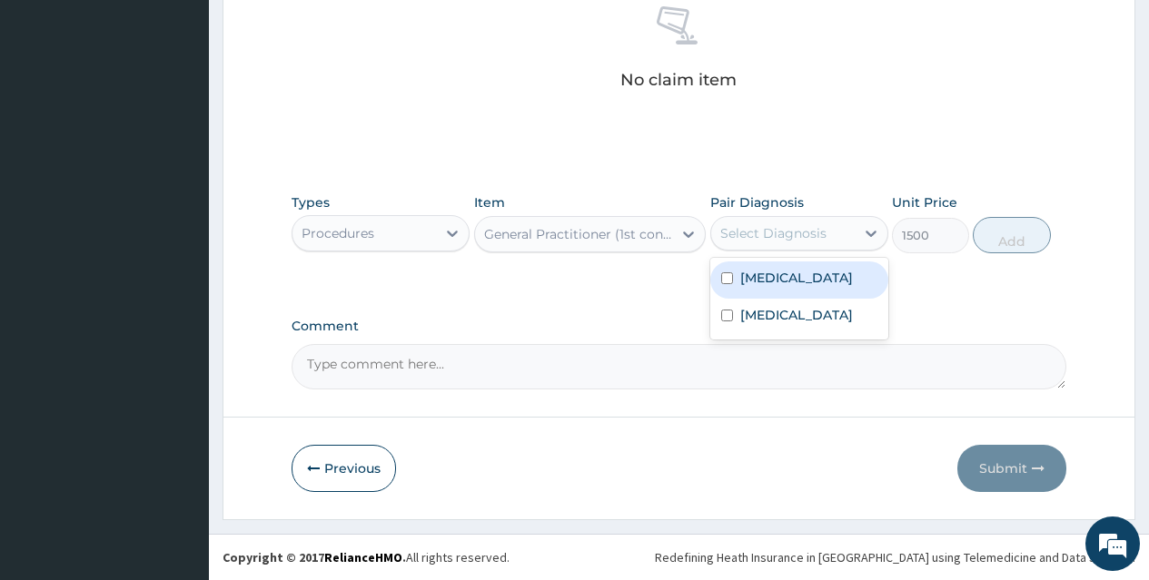
click at [814, 278] on div "[MEDICAL_DATA]" at bounding box center [799, 280] width 178 height 37
checkbox input "true"
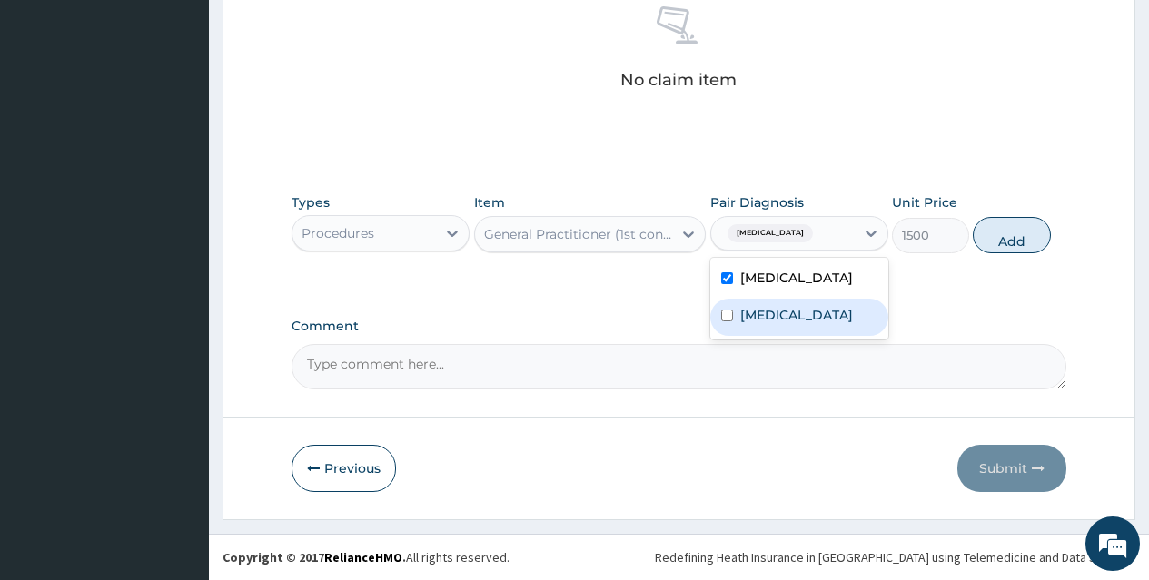
click at [818, 317] on label "Upper respiratory infection" at bounding box center [796, 315] width 113 height 18
checkbox input "true"
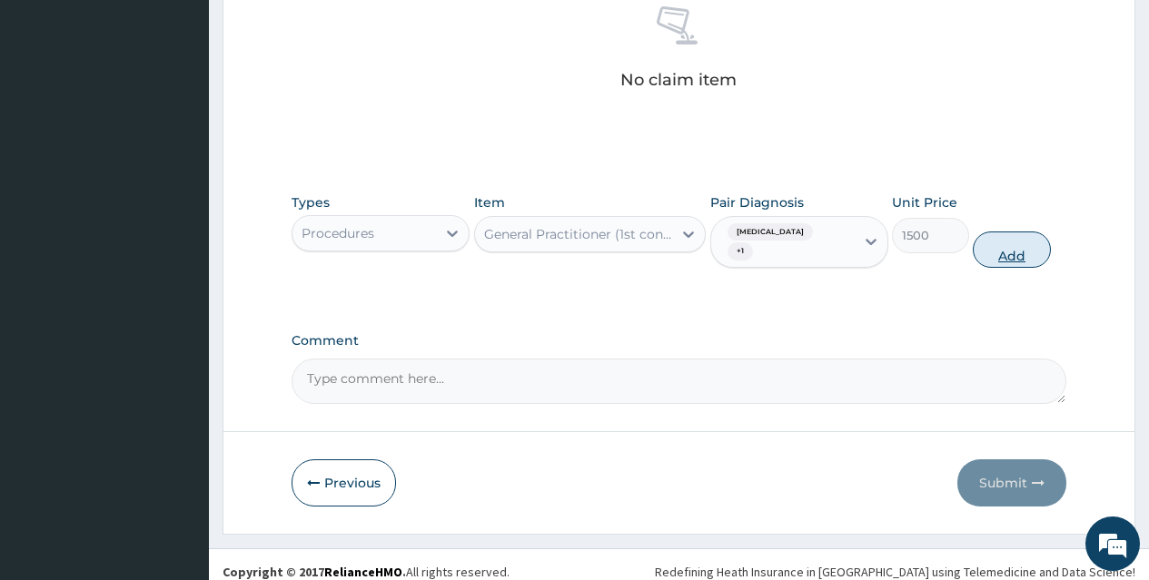
click at [1008, 234] on button "Add" at bounding box center [1011, 250] width 77 height 36
type input "0"
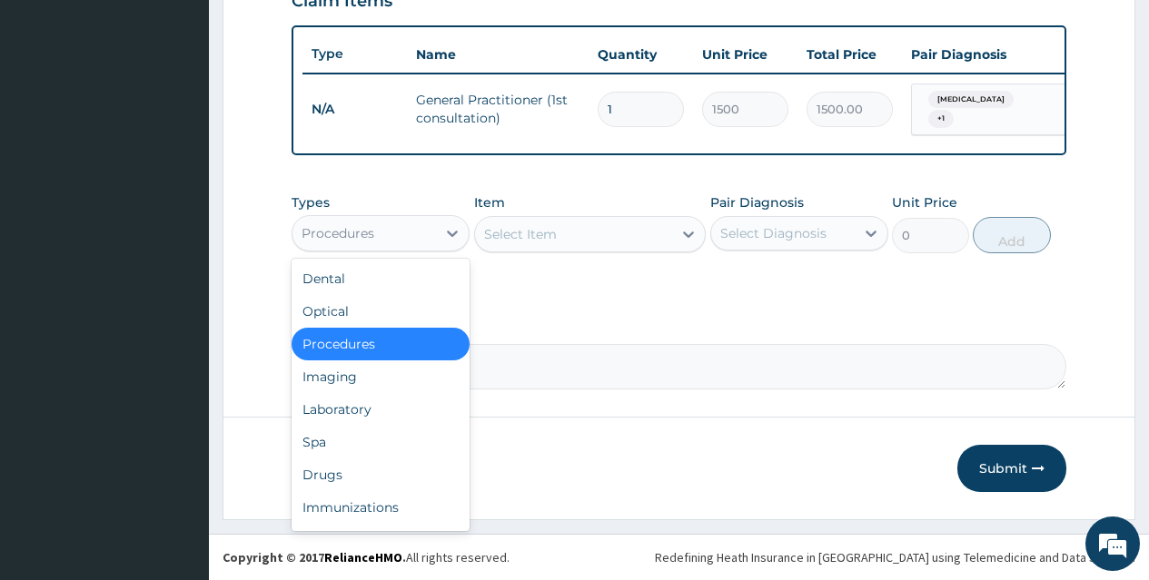
click at [433, 231] on div "Procedures" at bounding box center [363, 233] width 143 height 29
click at [385, 473] on div "Drugs" at bounding box center [381, 475] width 178 height 33
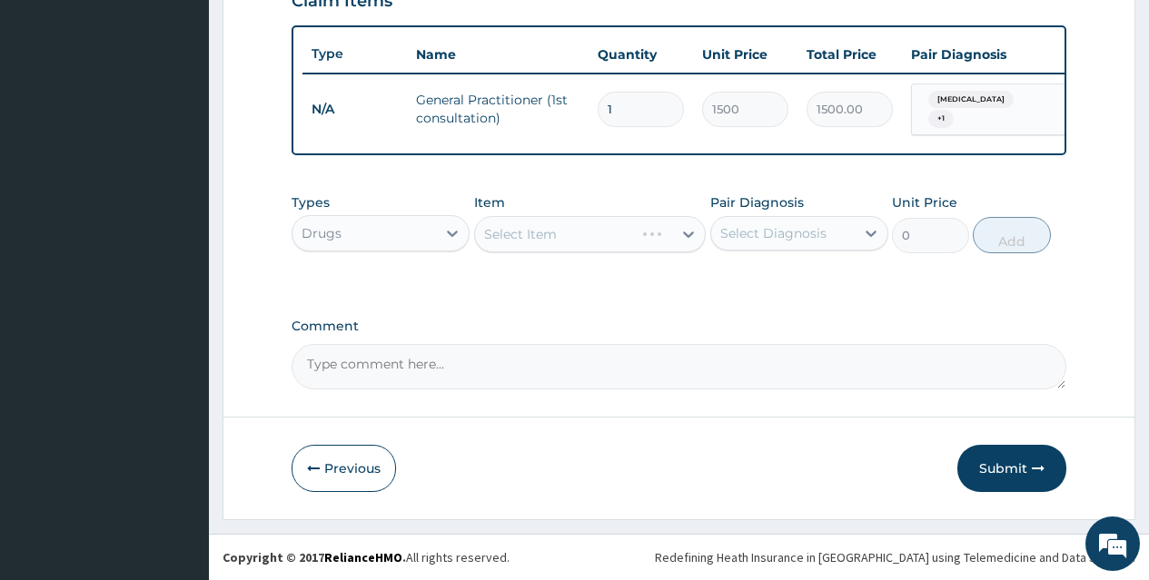
click at [577, 230] on div "Select Item" at bounding box center [590, 234] width 232 height 36
click at [604, 238] on div "Select Item" at bounding box center [574, 234] width 198 height 29
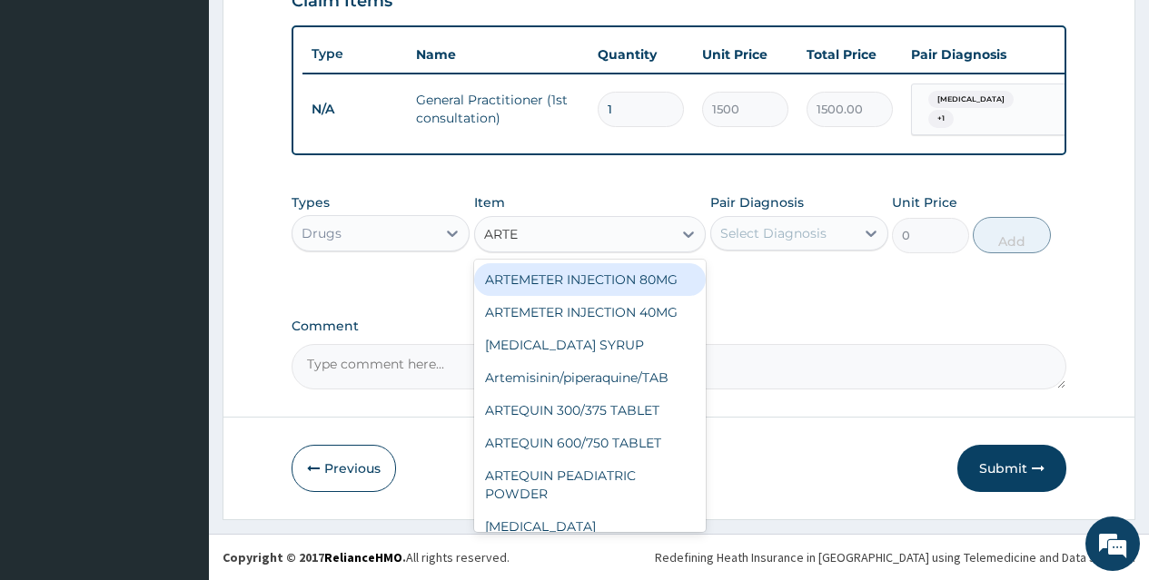
type input "ARTEM"
click at [607, 274] on div "ARTEMETER INJECTION 80MG" at bounding box center [590, 279] width 232 height 33
type input "210"
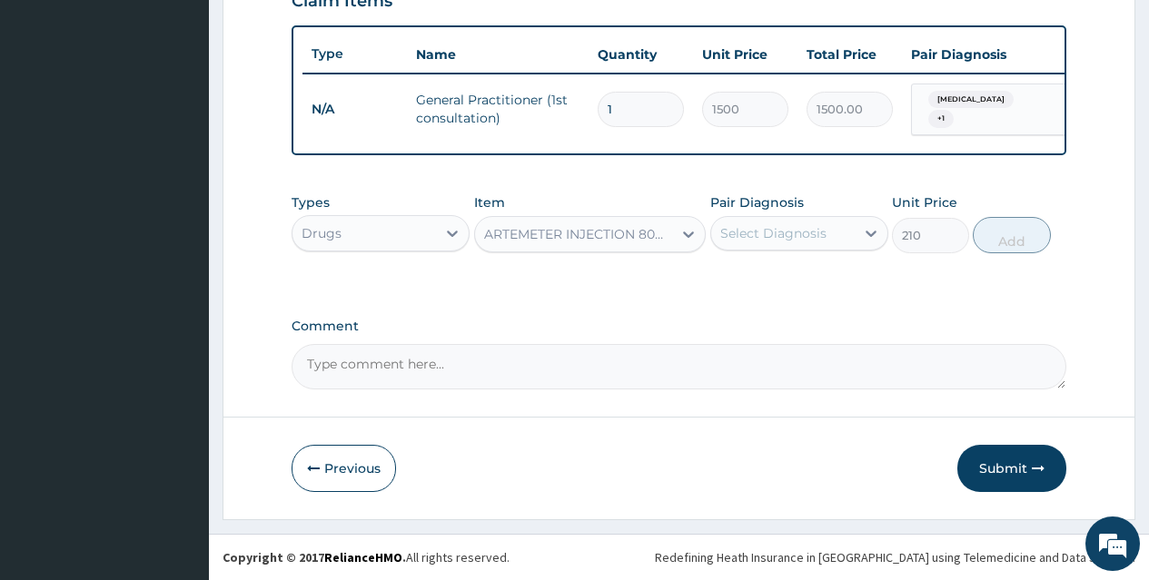
click at [815, 235] on div "Select Diagnosis" at bounding box center [773, 233] width 106 height 18
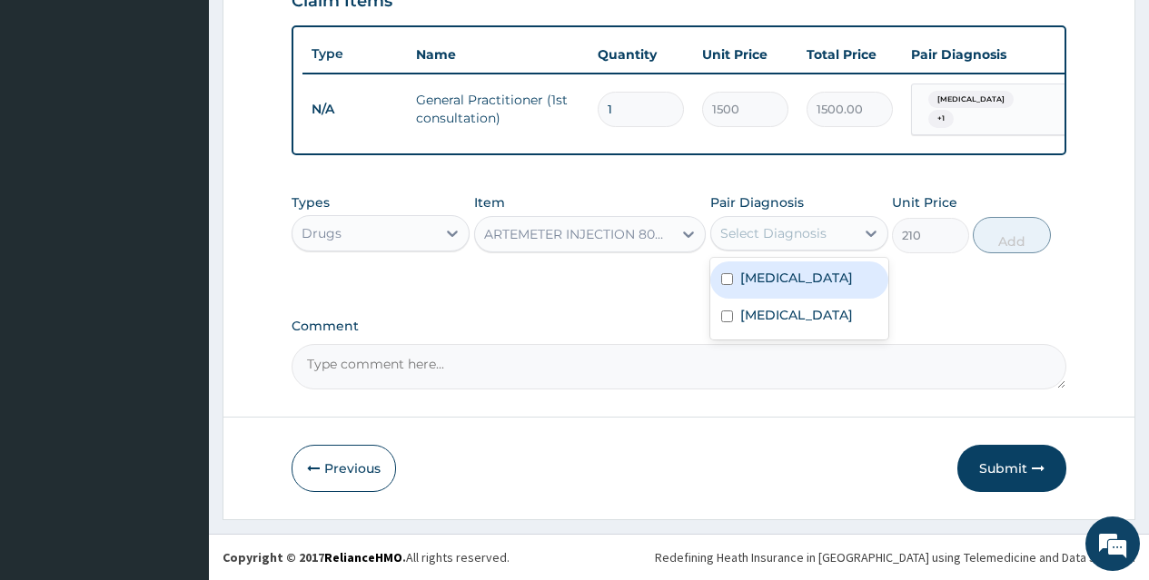
click at [815, 273] on div "[MEDICAL_DATA]" at bounding box center [799, 280] width 178 height 37
checkbox input "true"
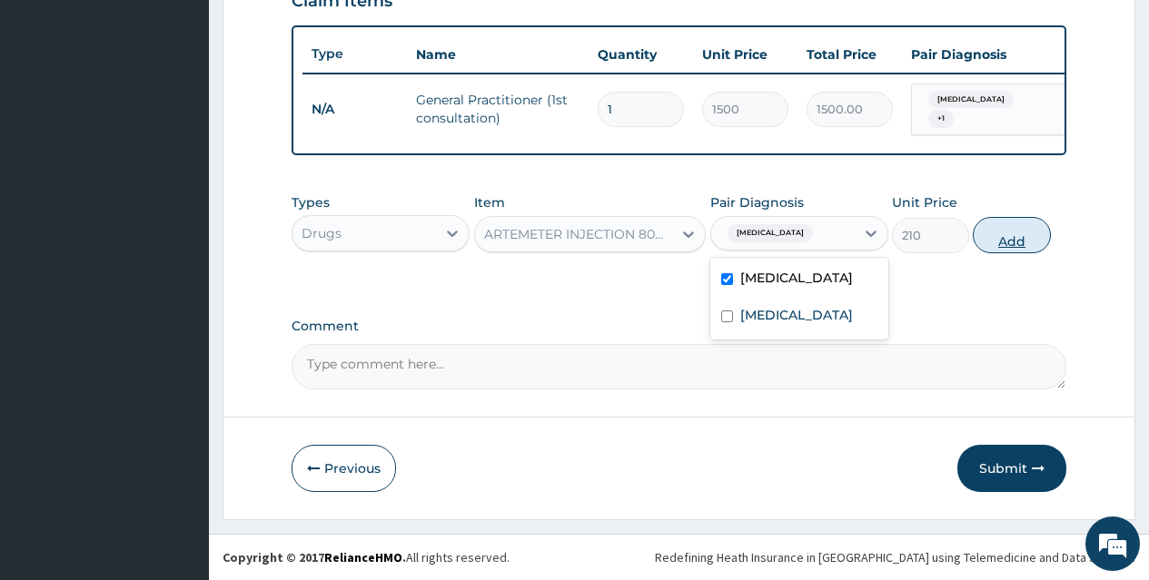
click at [1011, 240] on button "Add" at bounding box center [1011, 235] width 77 height 36
type input "0"
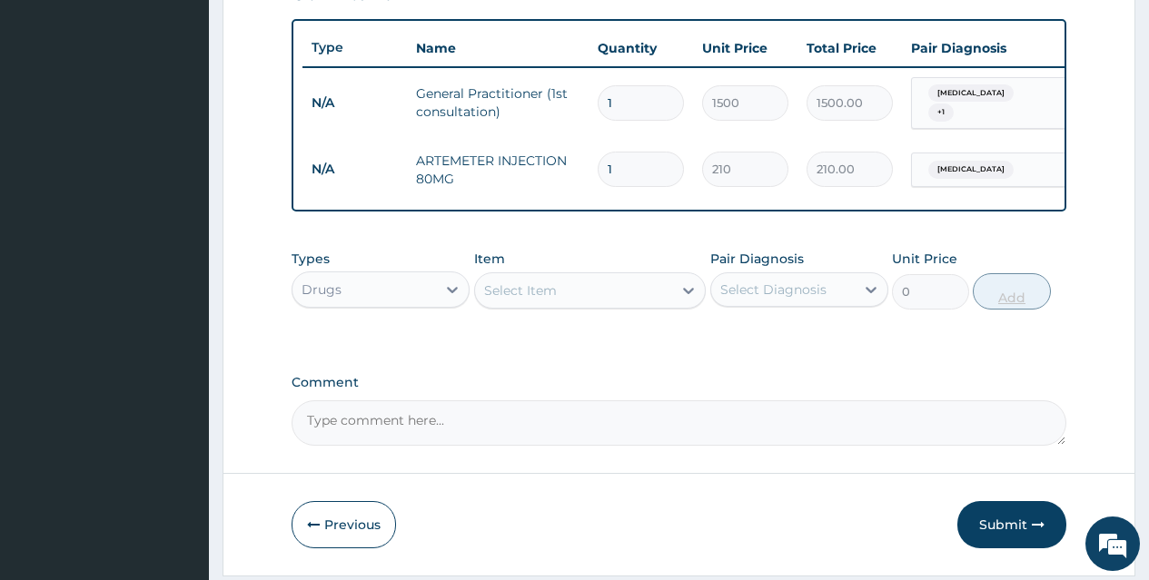
type input "0.00"
type input "6"
type input "1260.00"
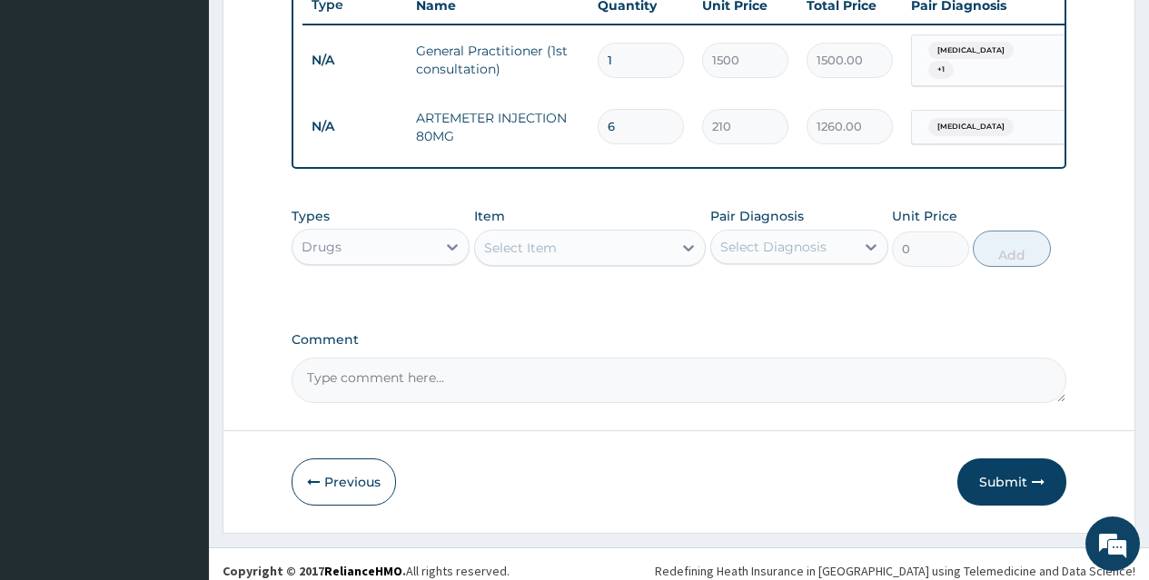
scroll to position [719, 0]
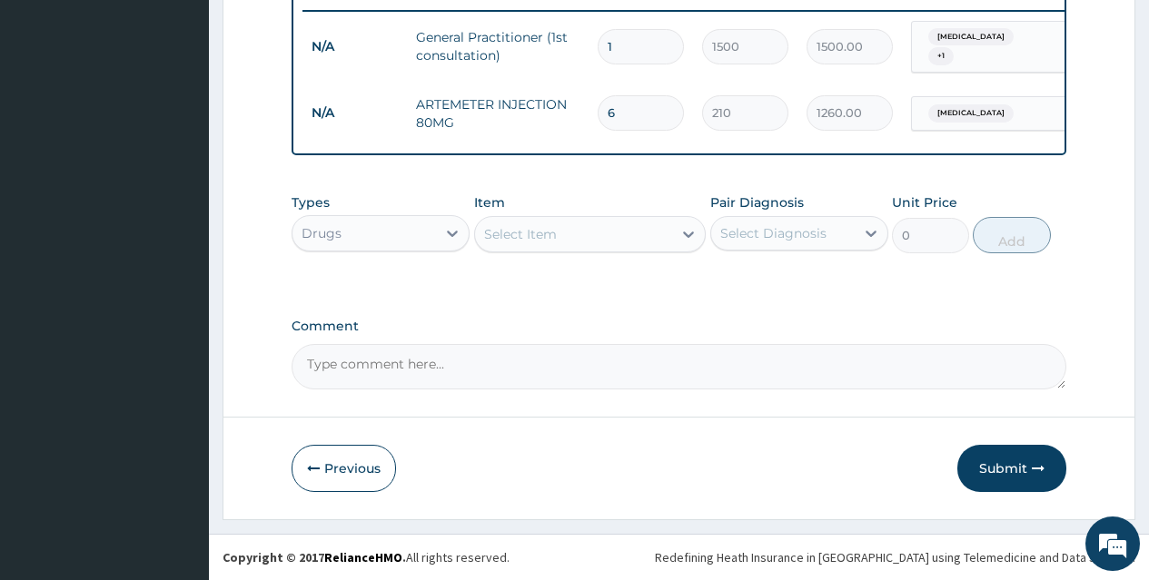
type input "6"
click at [658, 240] on div "Select Item" at bounding box center [574, 234] width 198 height 29
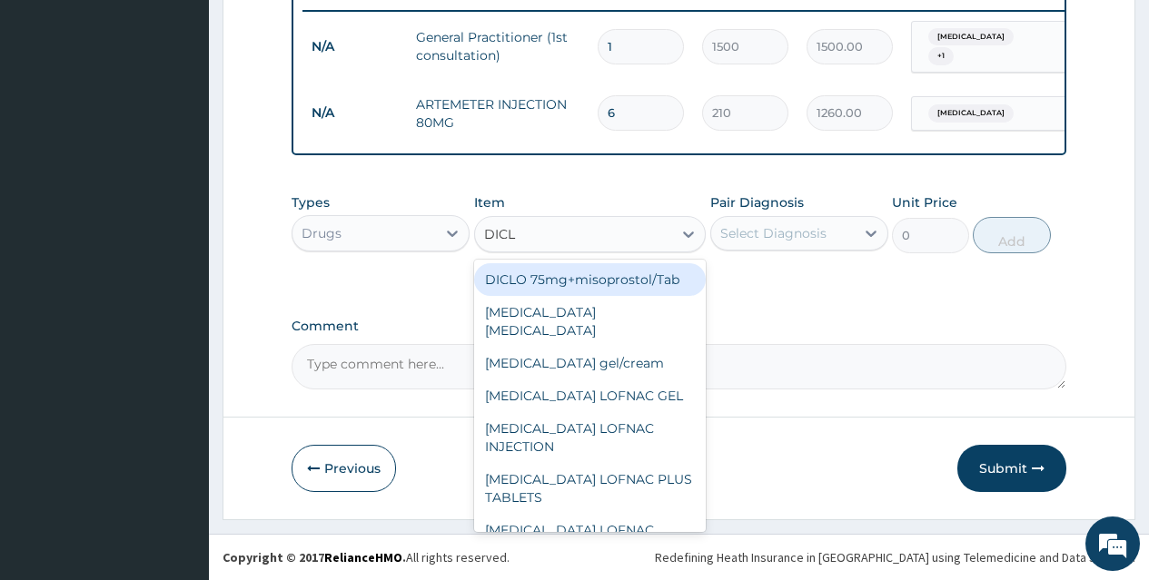
type input "DICLO"
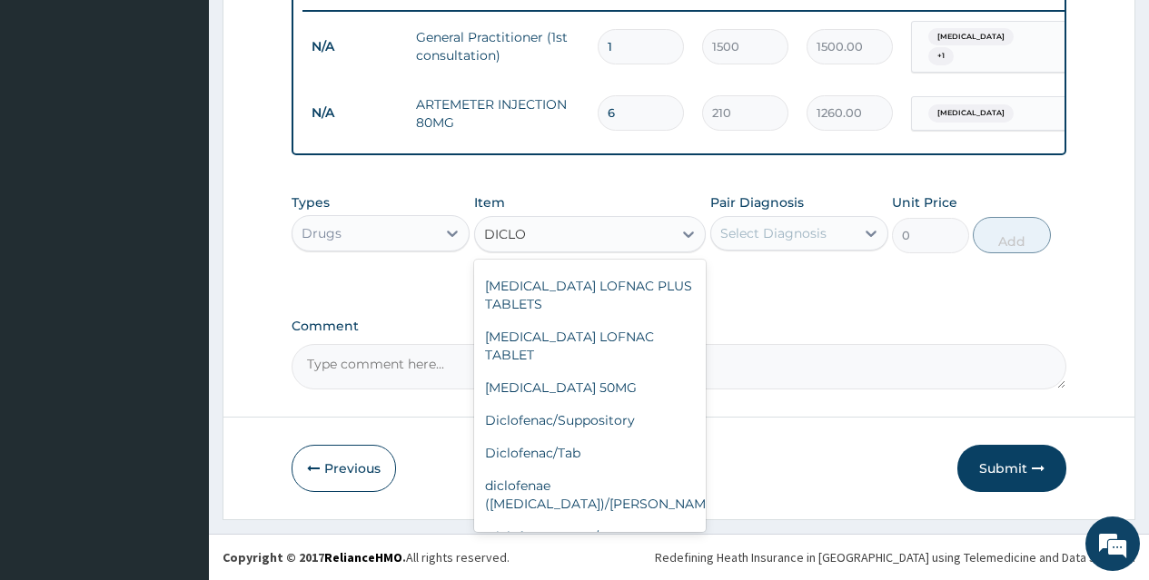
scroll to position [238, 0]
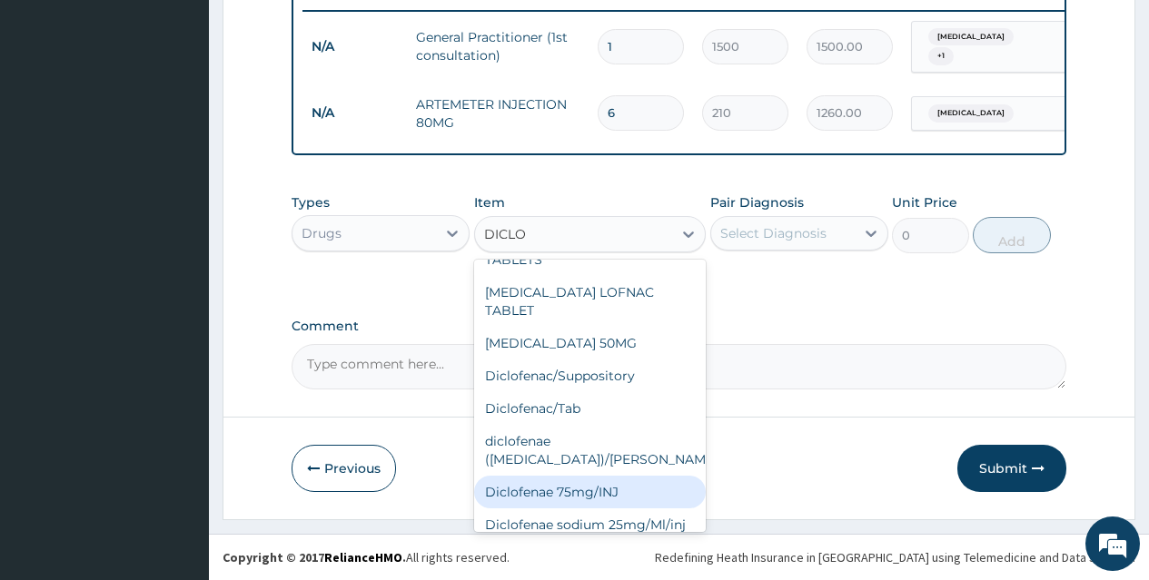
click at [638, 476] on div "Diclofenae 75mg/INJ" at bounding box center [590, 492] width 232 height 33
type input "39.38"
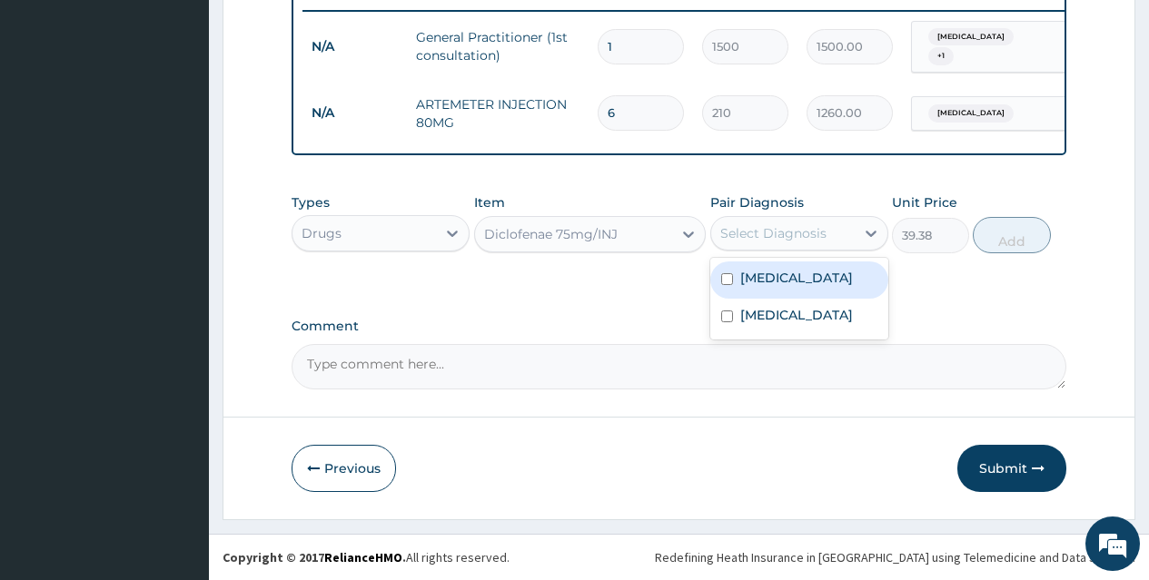
click at [846, 224] on div "Select Diagnosis" at bounding box center [782, 233] width 143 height 29
click at [845, 272] on div "[MEDICAL_DATA]" at bounding box center [799, 280] width 178 height 37
checkbox input "true"
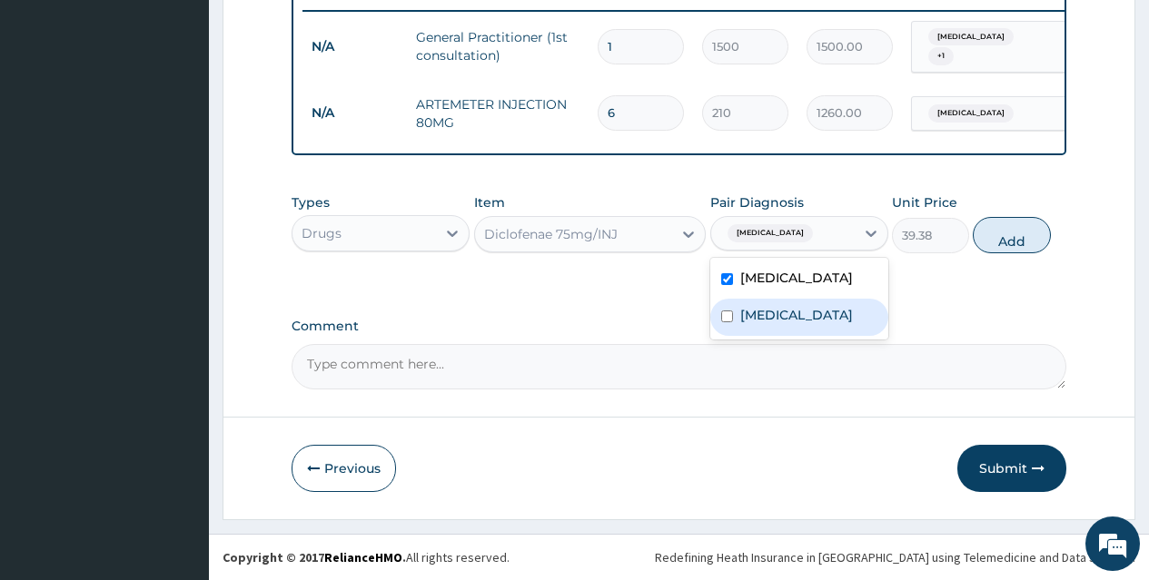
click at [844, 319] on label "Upper respiratory infection" at bounding box center [796, 315] width 113 height 18
checkbox input "true"
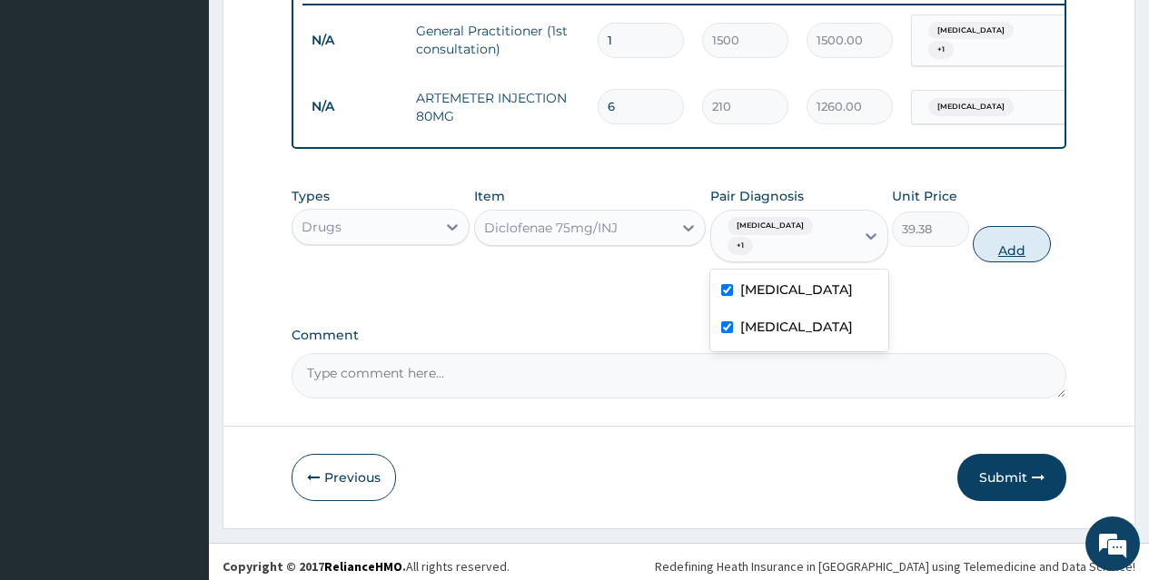
click at [1019, 231] on button "Add" at bounding box center [1011, 244] width 77 height 36
type input "0"
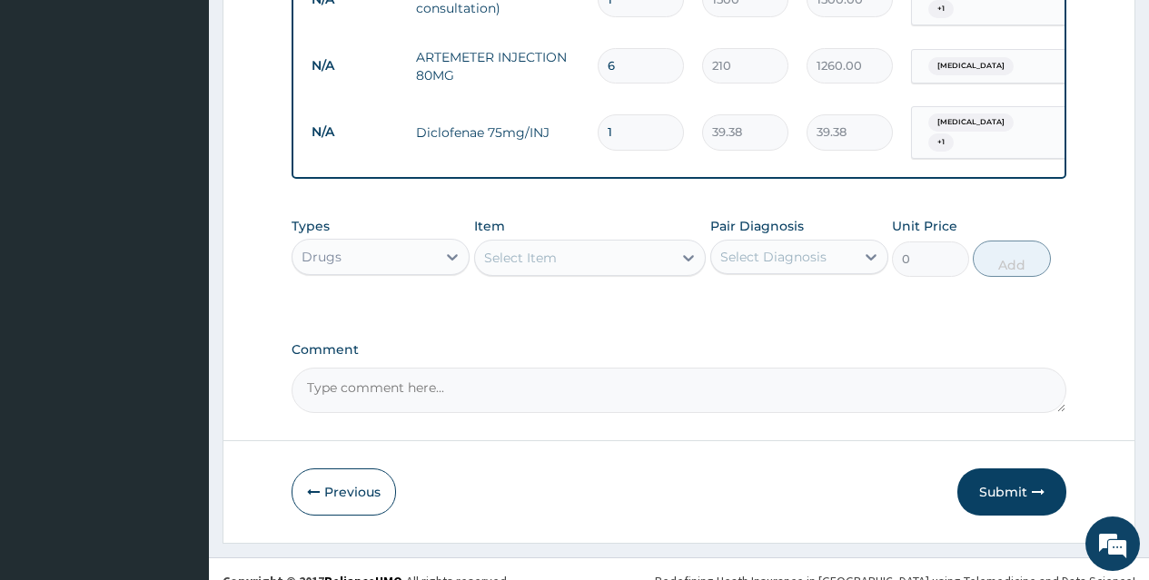
scroll to position [782, 0]
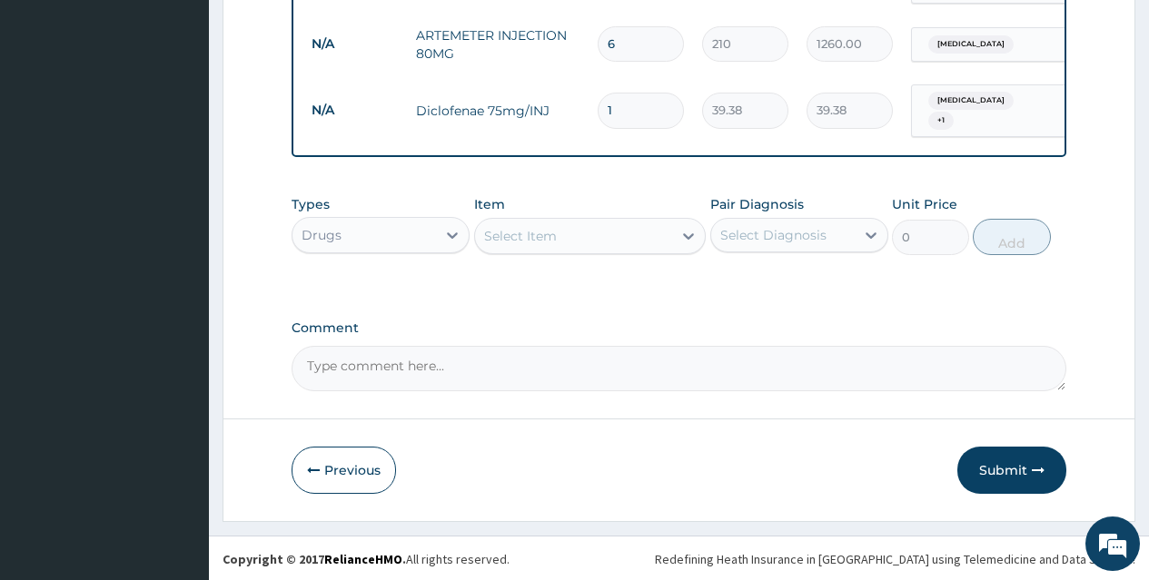
click at [621, 238] on div "Select Item" at bounding box center [574, 236] width 198 height 29
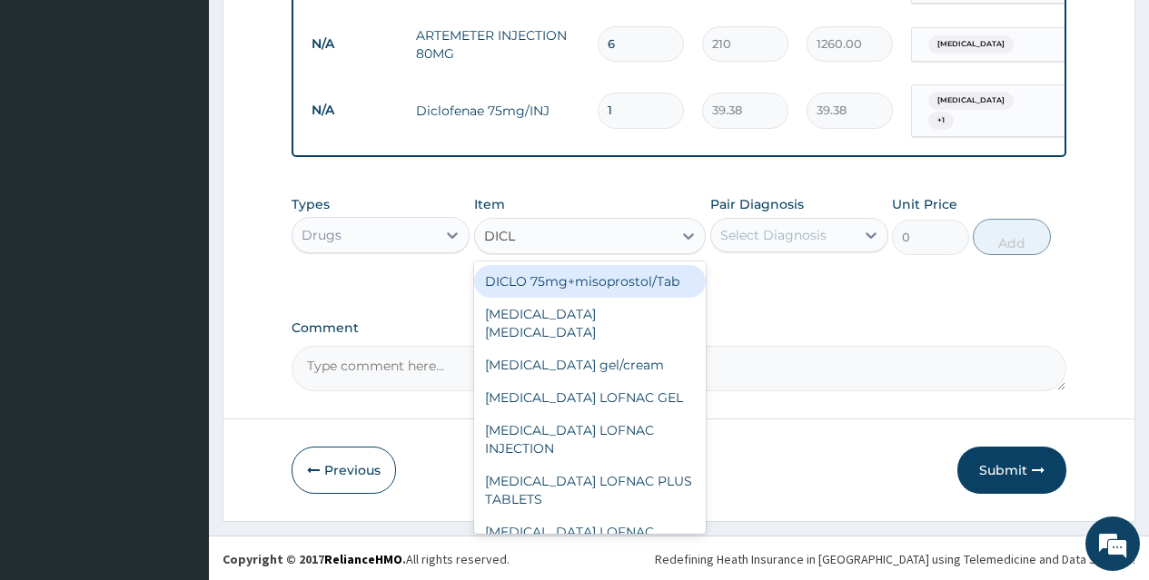
type input "DICLO"
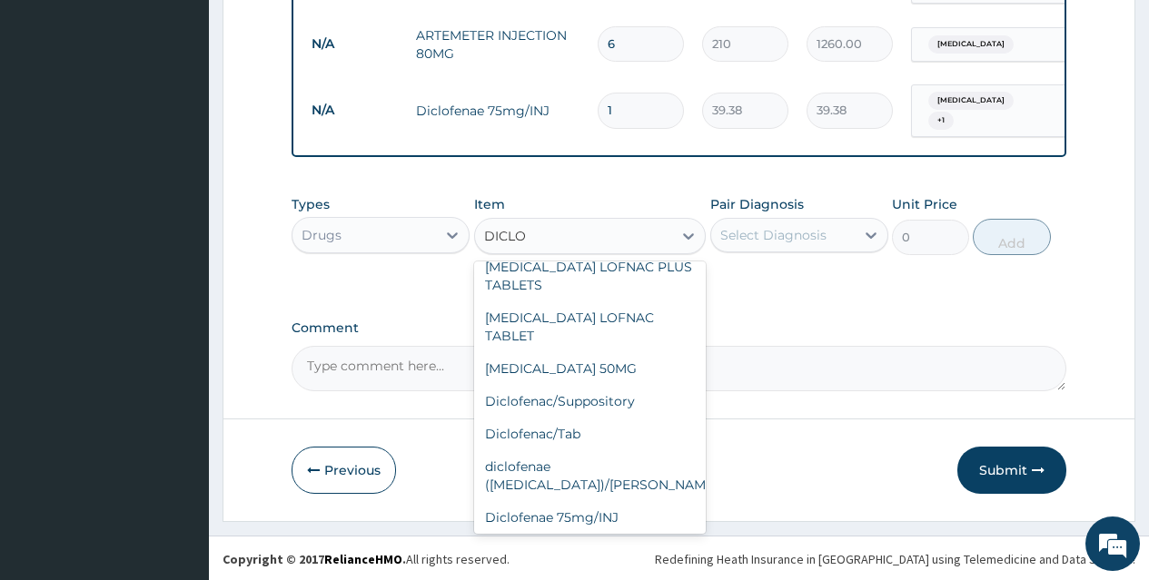
scroll to position [238, 0]
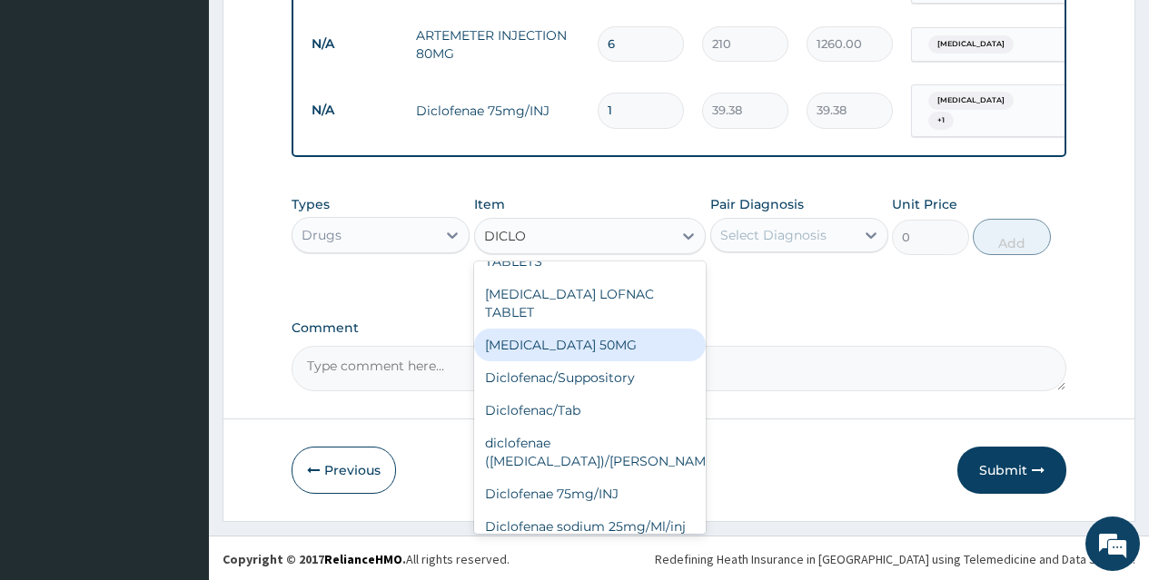
click at [669, 329] on div "[MEDICAL_DATA] 50MG" at bounding box center [590, 345] width 232 height 33
type input "8.92"
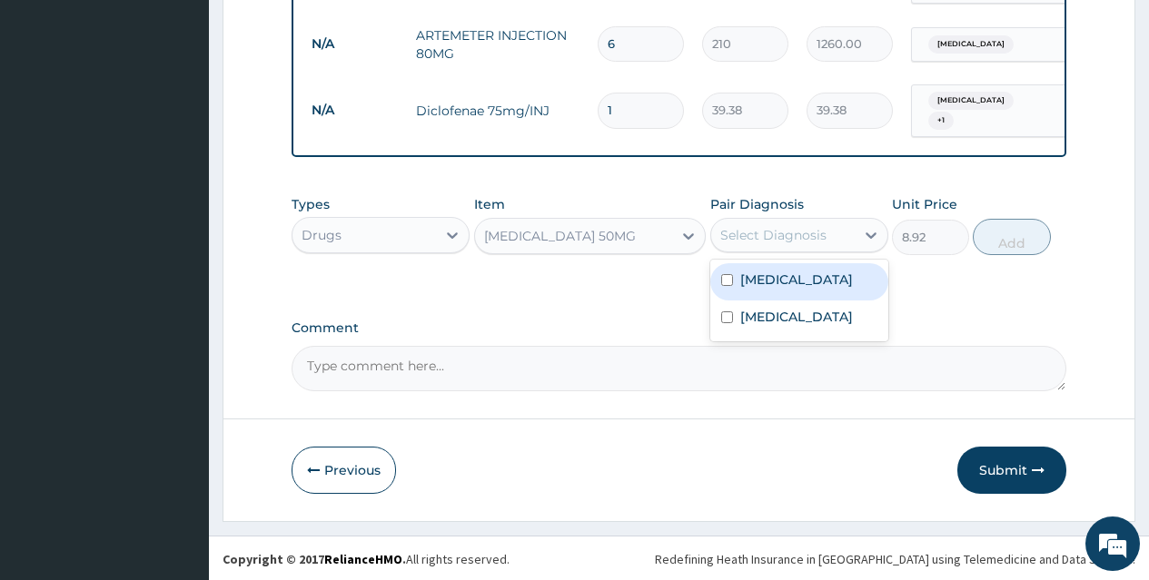
click at [822, 227] on div "Select Diagnosis" at bounding box center [773, 235] width 106 height 18
click at [822, 275] on div "[MEDICAL_DATA]" at bounding box center [799, 281] width 178 height 37
checkbox input "true"
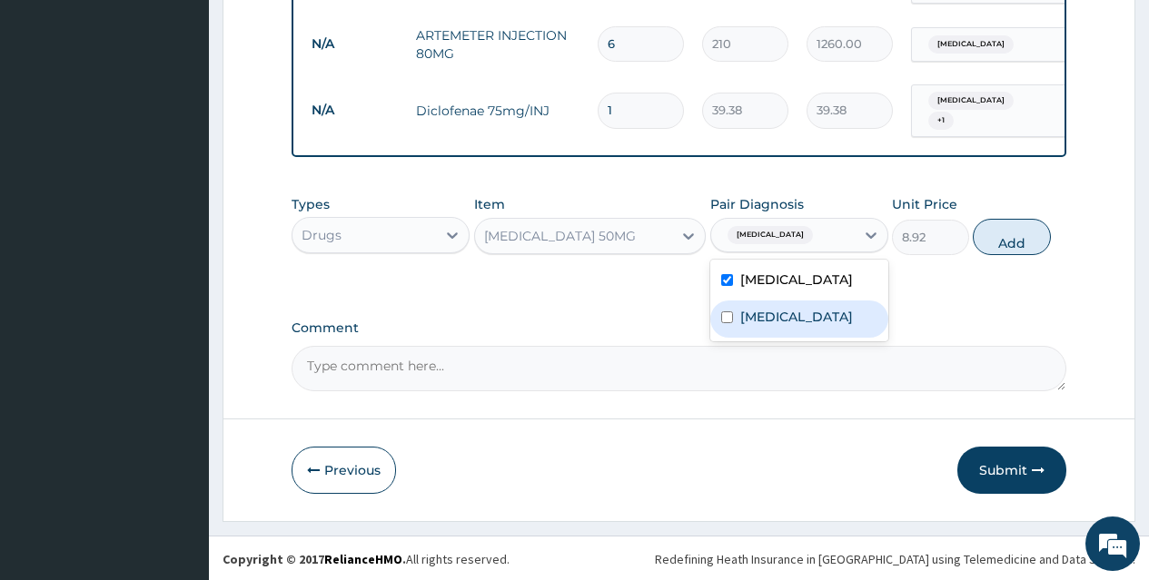
click at [822, 309] on label "Upper respiratory infection" at bounding box center [796, 317] width 113 height 18
checkbox input "true"
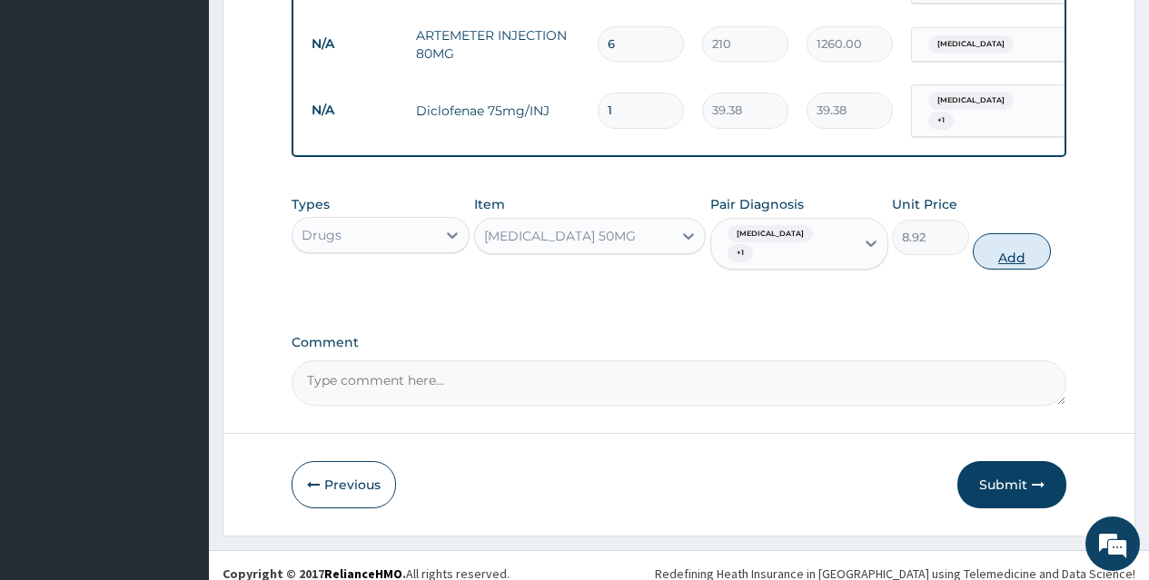
click at [1008, 241] on button "Add" at bounding box center [1011, 251] width 77 height 36
type input "0"
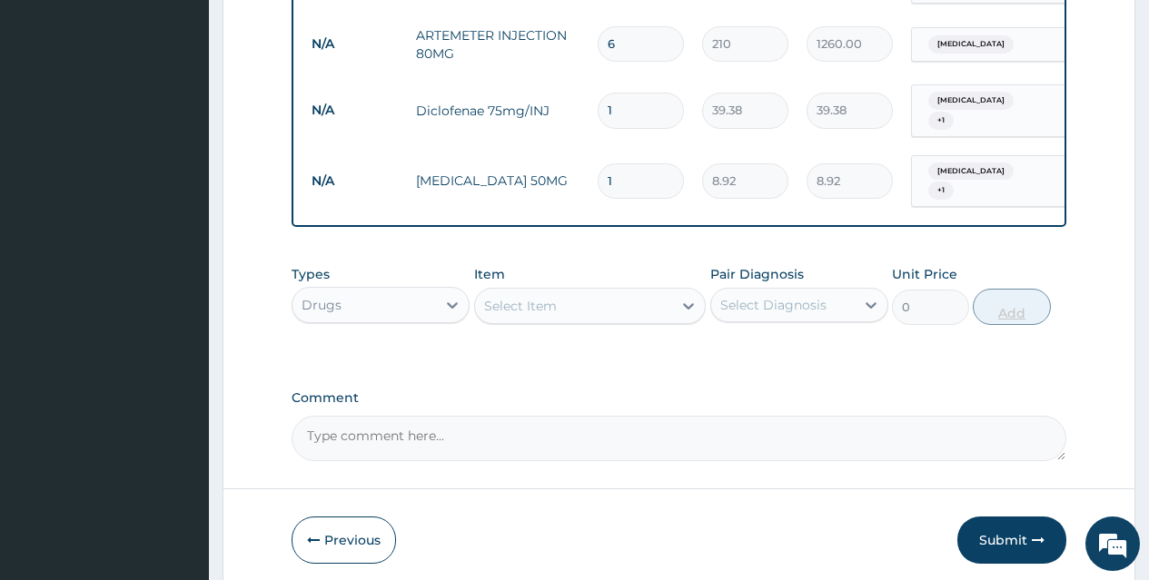
type input "10"
type input "89.20"
type input "10"
click at [609, 292] on div "Select Item" at bounding box center [574, 306] width 198 height 29
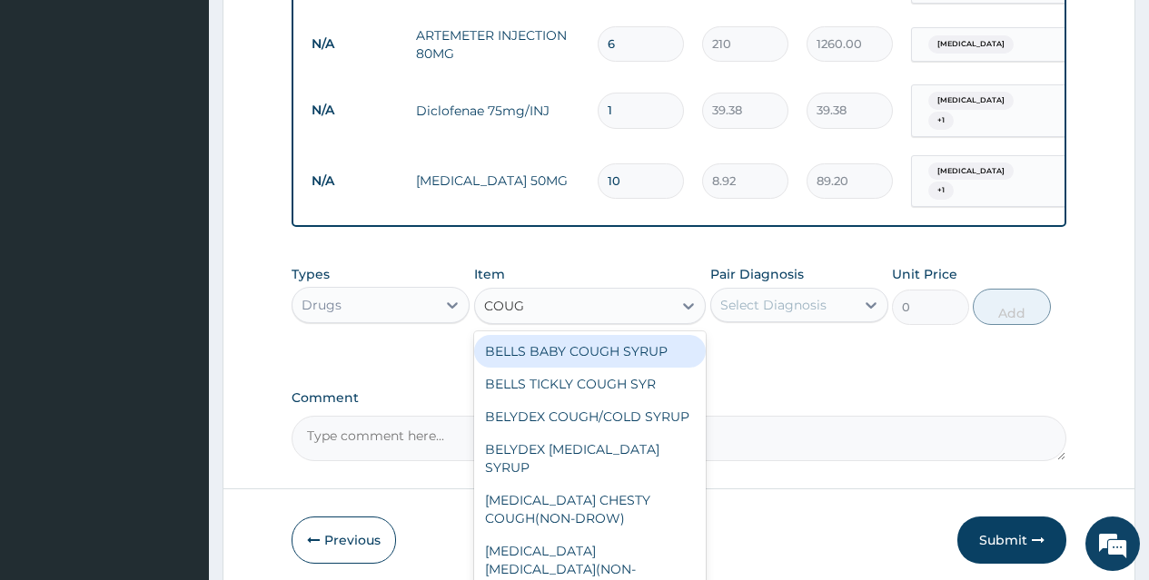
type input "COUGH"
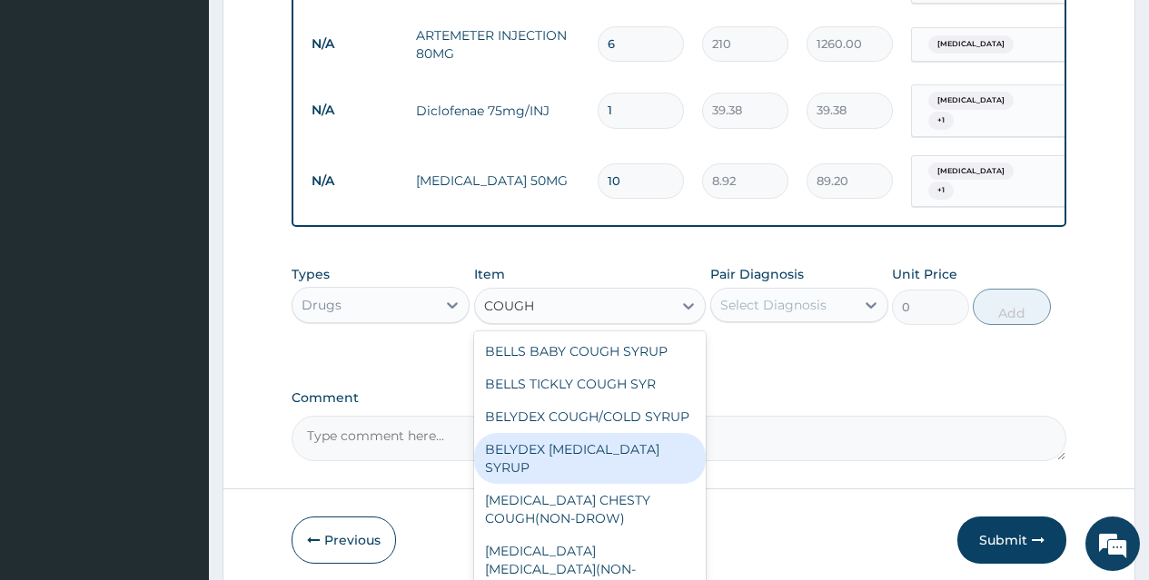
scroll to position [116, 0]
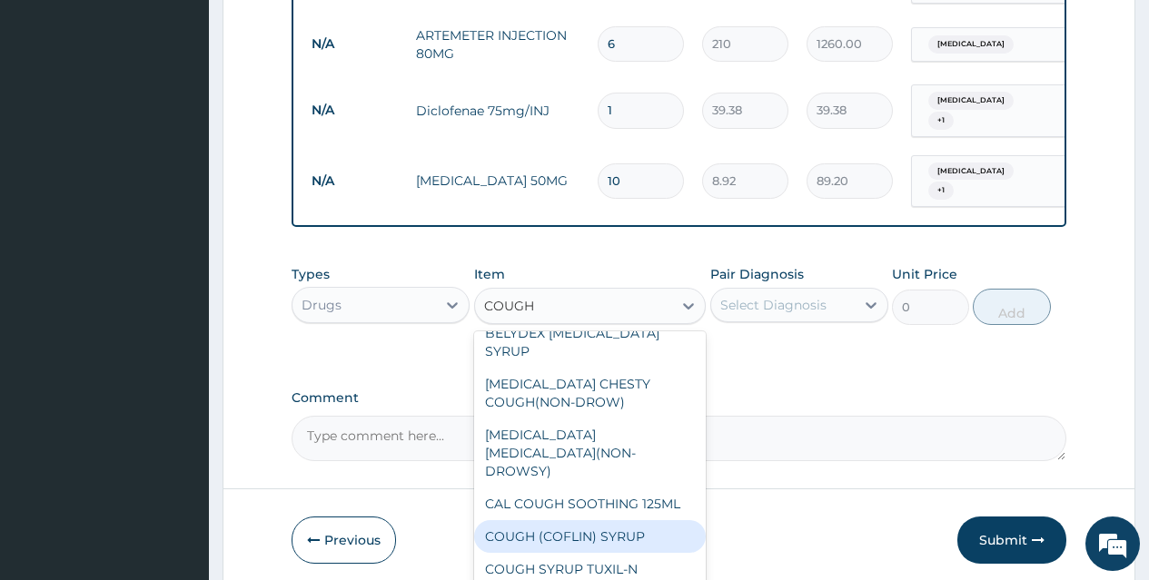
click at [660, 520] on div "COUGH (COFLIN) SYRUP" at bounding box center [590, 536] width 232 height 33
type input "157.5"
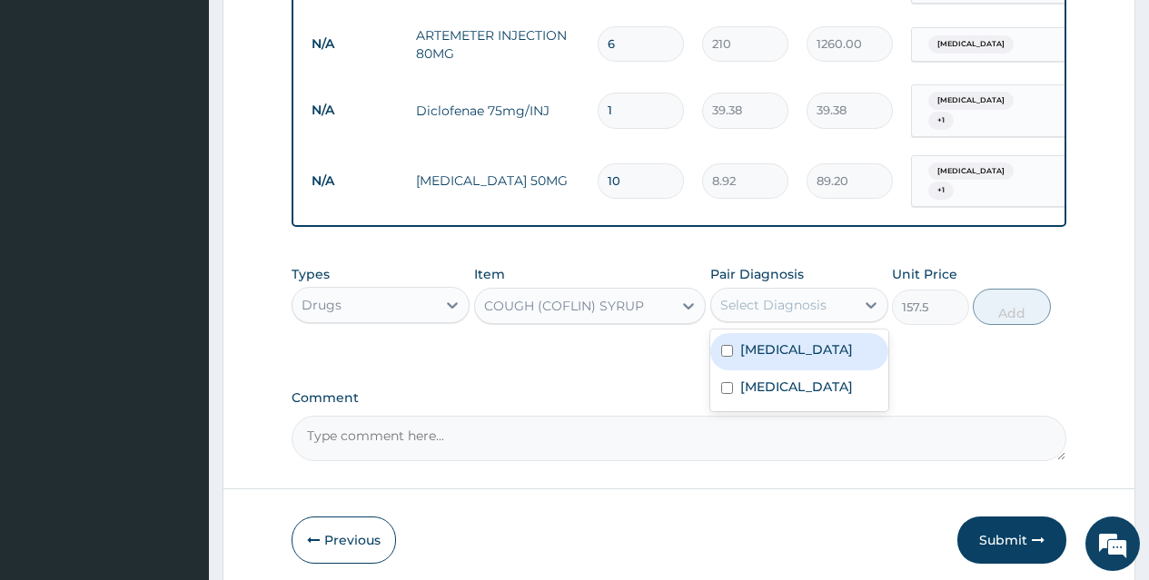
click at [827, 291] on div "Select Diagnosis" at bounding box center [782, 305] width 143 height 29
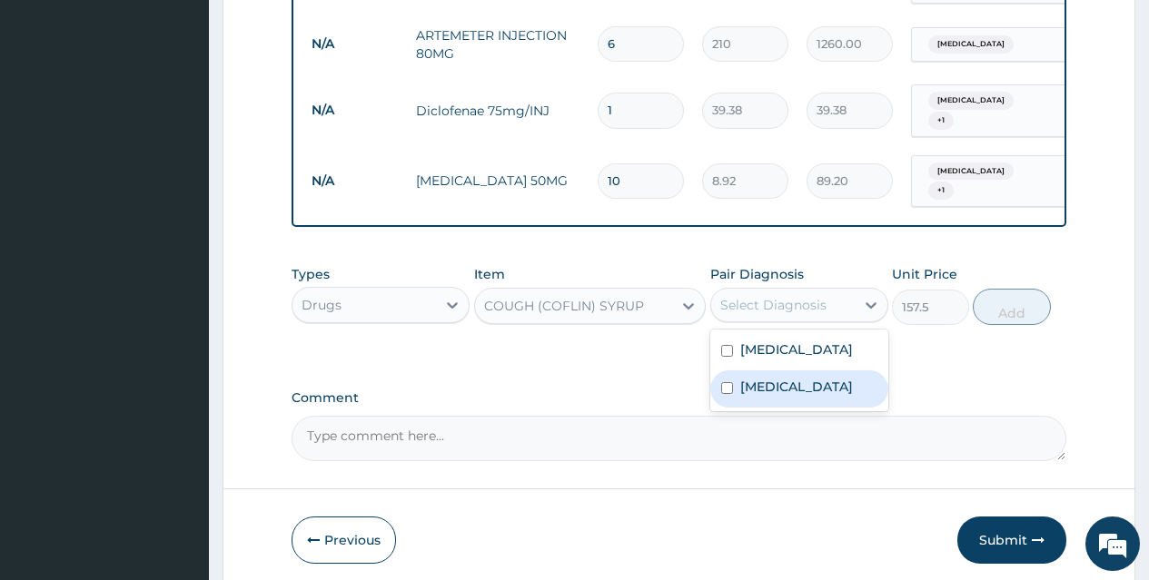
click at [836, 381] on label "Upper respiratory infection" at bounding box center [796, 387] width 113 height 18
checkbox input "true"
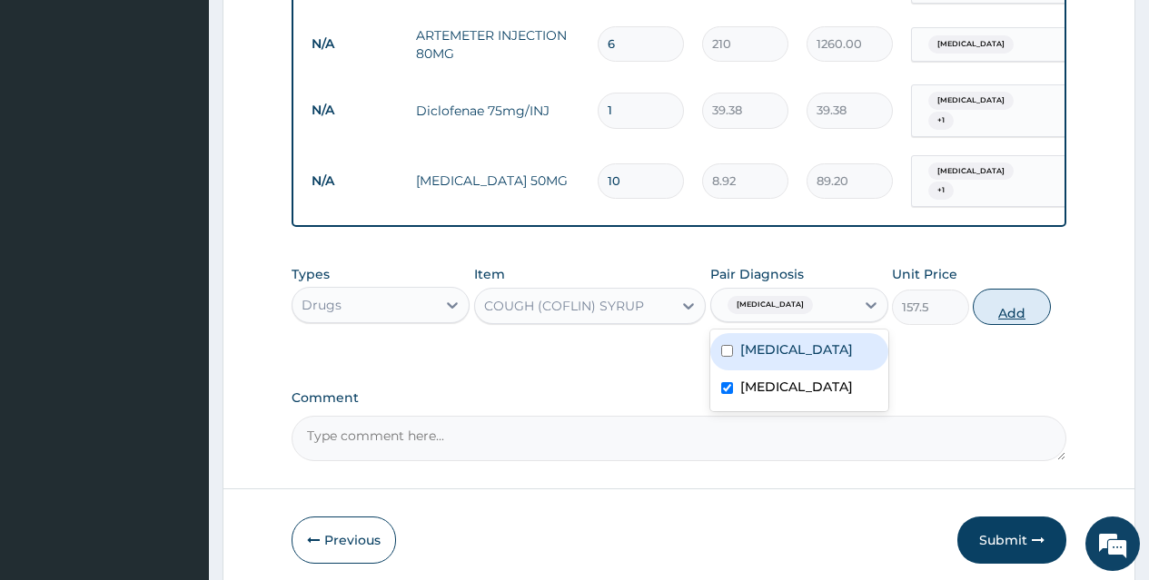
click at [1024, 296] on button "Add" at bounding box center [1011, 307] width 77 height 36
type input "0"
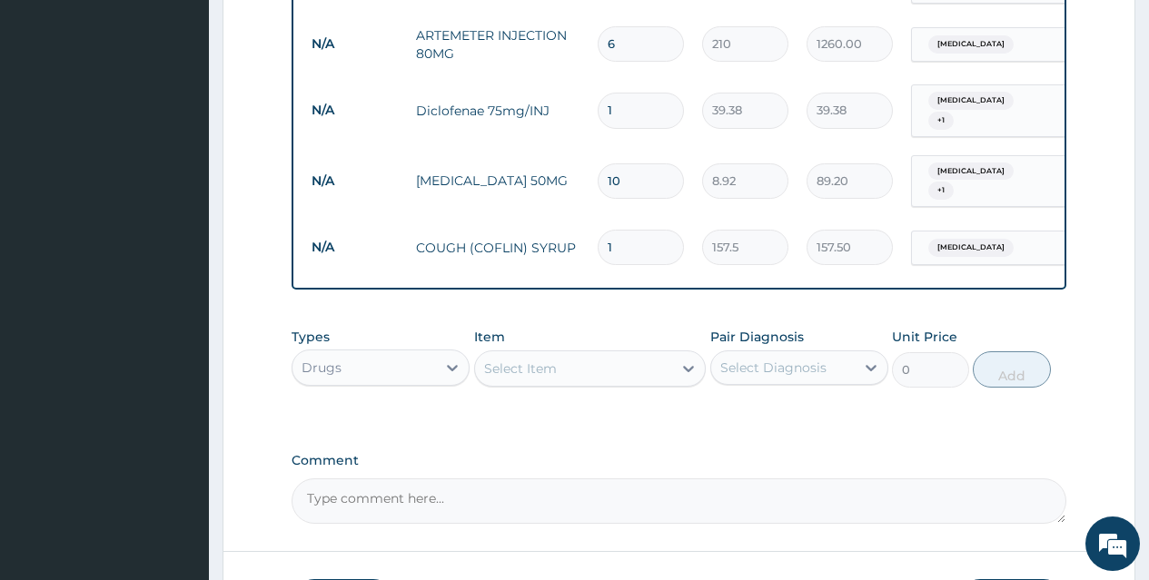
click at [599, 355] on div "Select Item" at bounding box center [574, 368] width 198 height 29
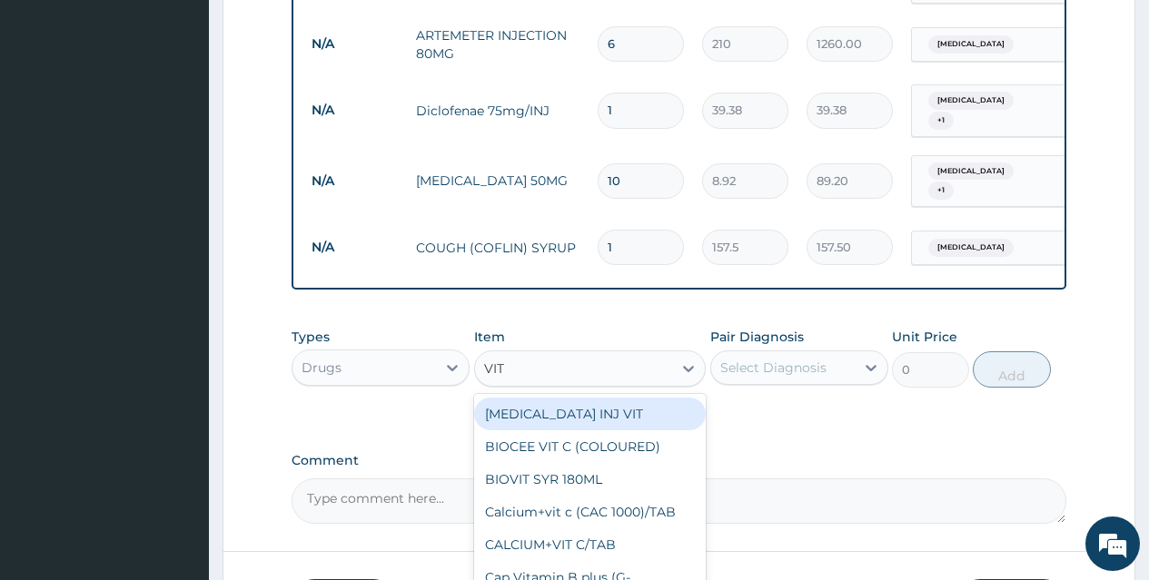
type input "VIT B"
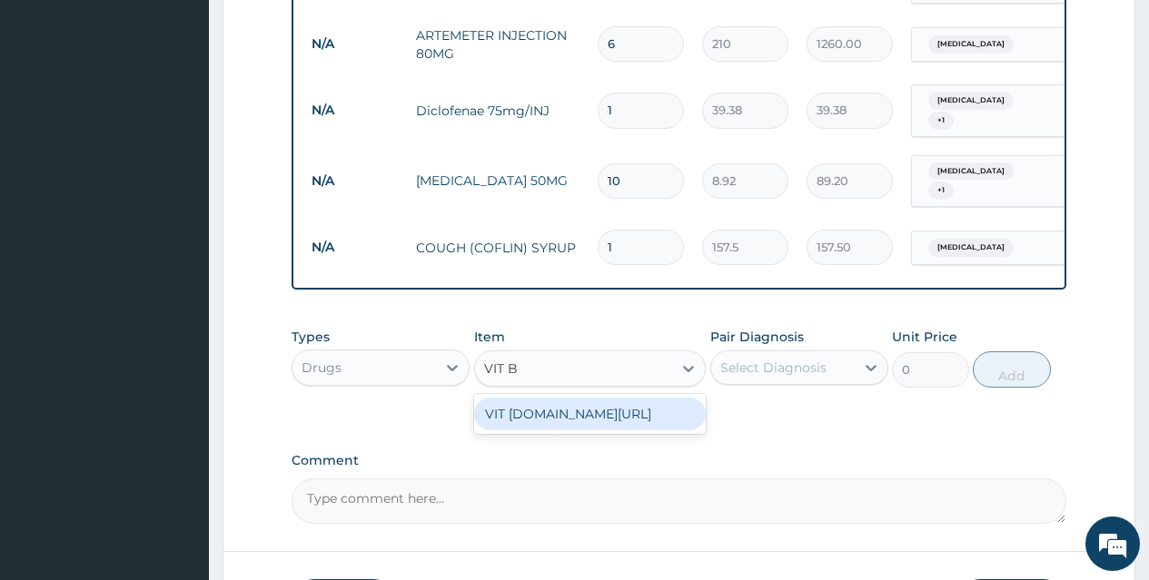
click at [607, 407] on div "VIT [DOMAIN_NAME][URL]" at bounding box center [590, 414] width 232 height 33
type input "13.12"
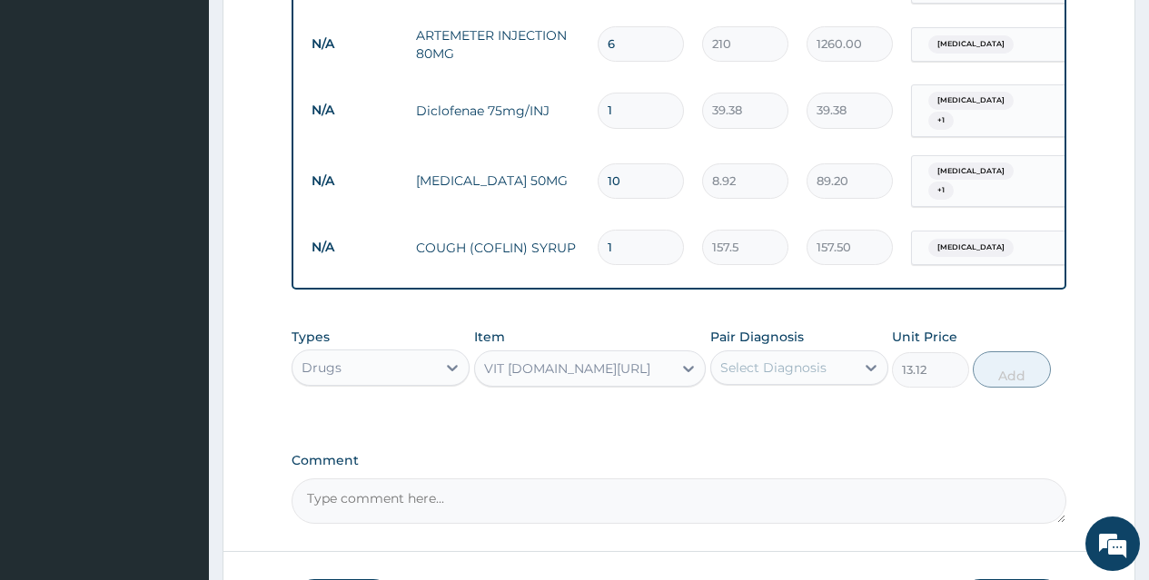
click at [776, 359] on div "Select Diagnosis" at bounding box center [773, 368] width 106 height 18
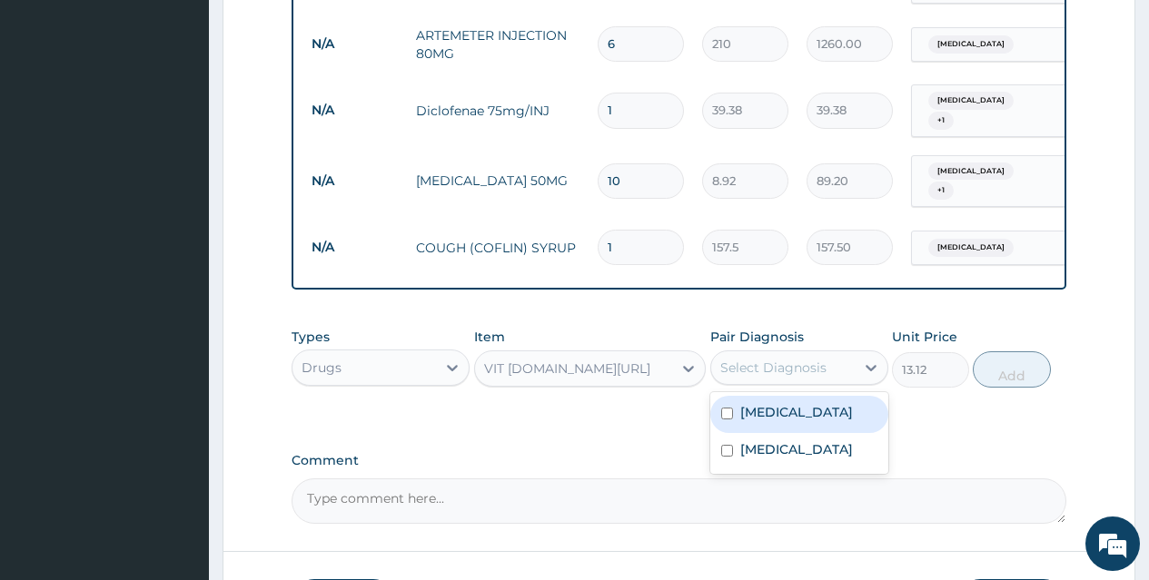
click at [798, 396] on div "[MEDICAL_DATA]" at bounding box center [799, 414] width 178 height 37
checkbox input "true"
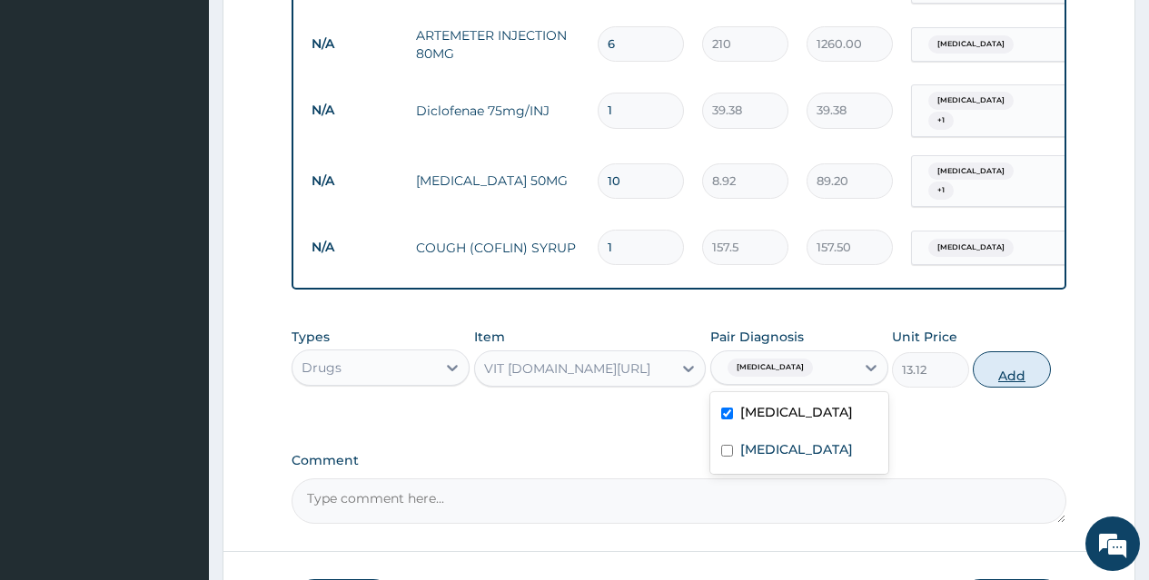
click at [1005, 364] on button "Add" at bounding box center [1011, 369] width 77 height 36
type input "0"
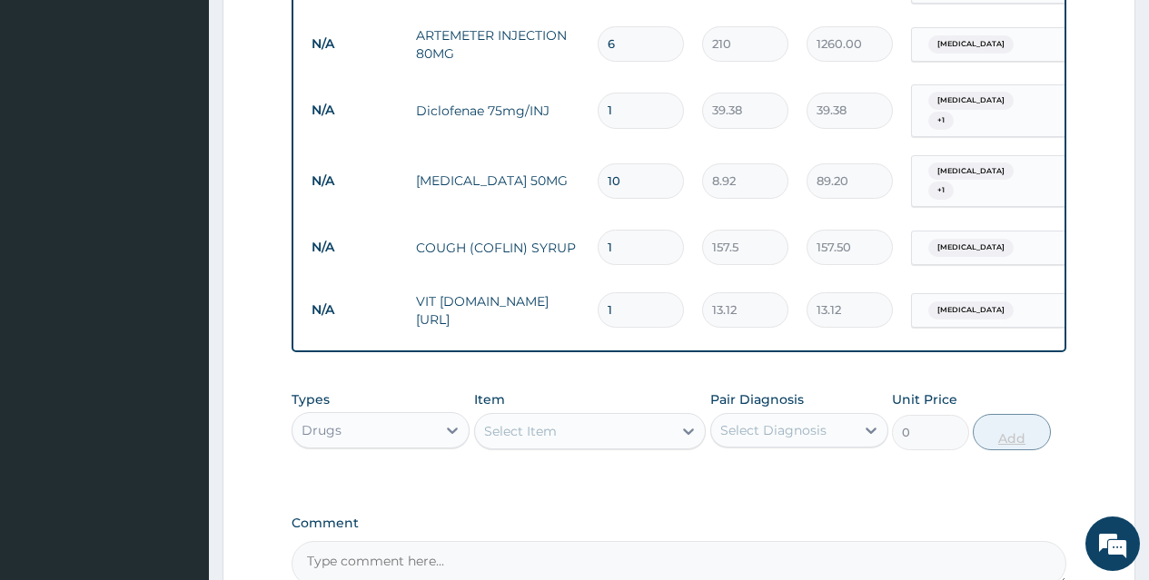
type input "10"
type input "131.20"
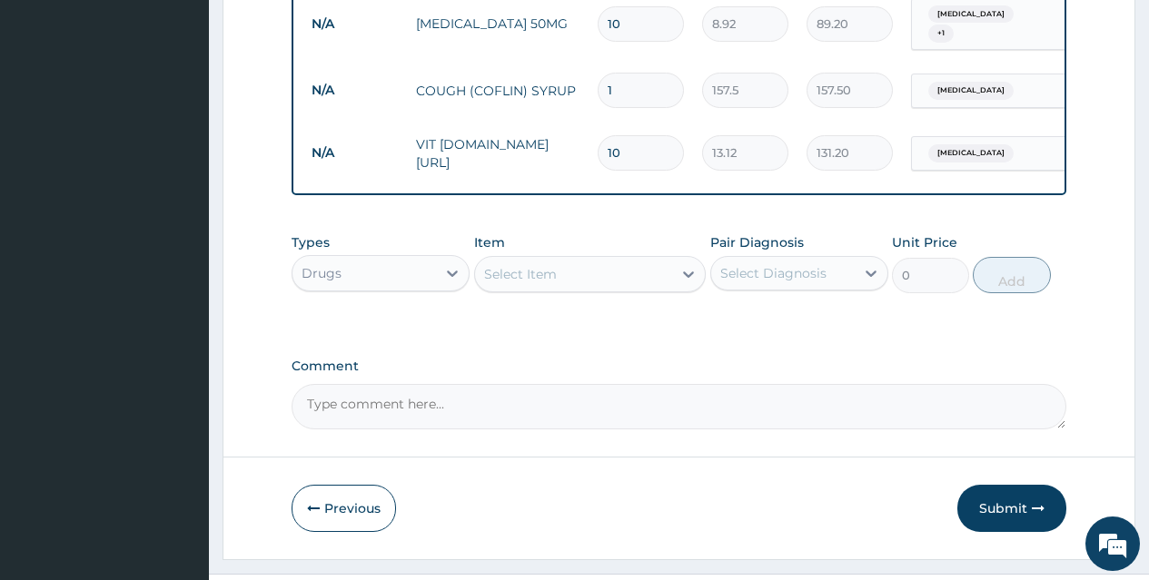
scroll to position [970, 0]
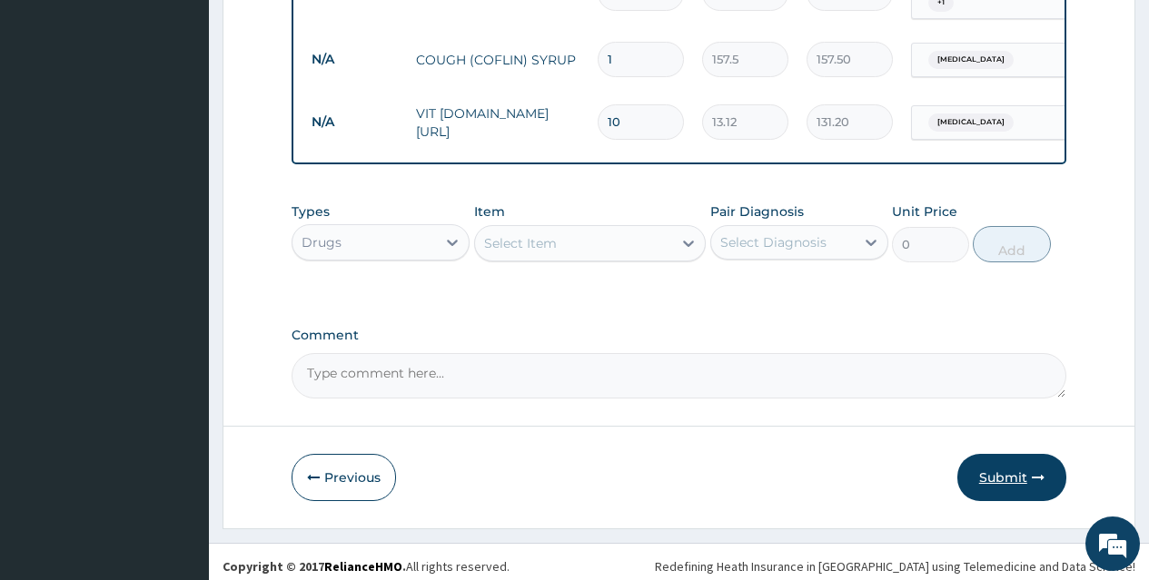
type input "10"
click at [1007, 473] on button "Submit" at bounding box center [1011, 477] width 109 height 47
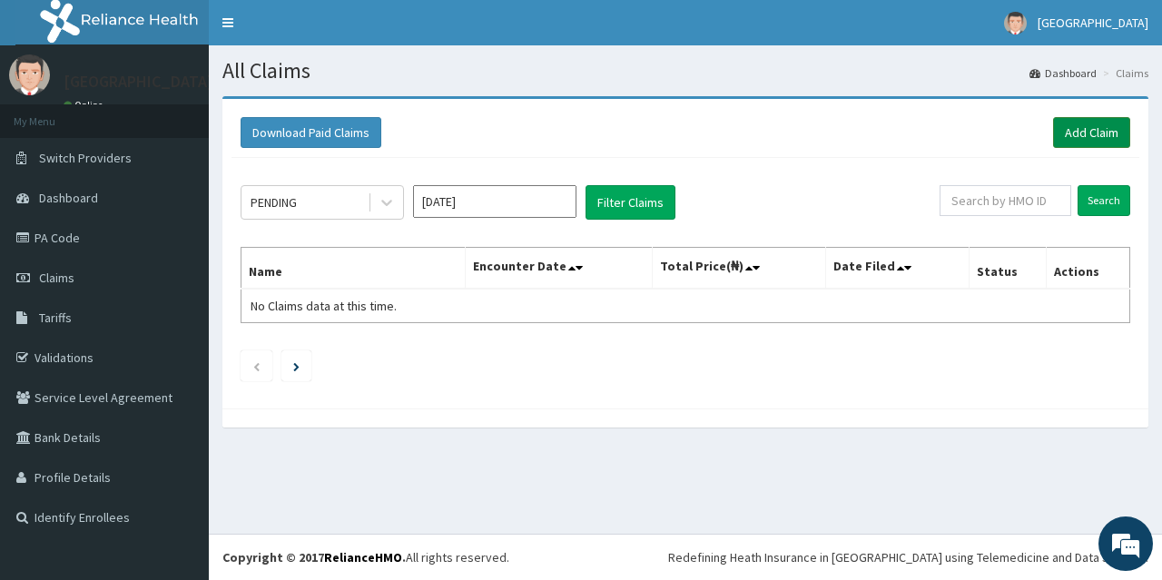
click at [1106, 128] on link "Add Claim" at bounding box center [1091, 132] width 77 height 31
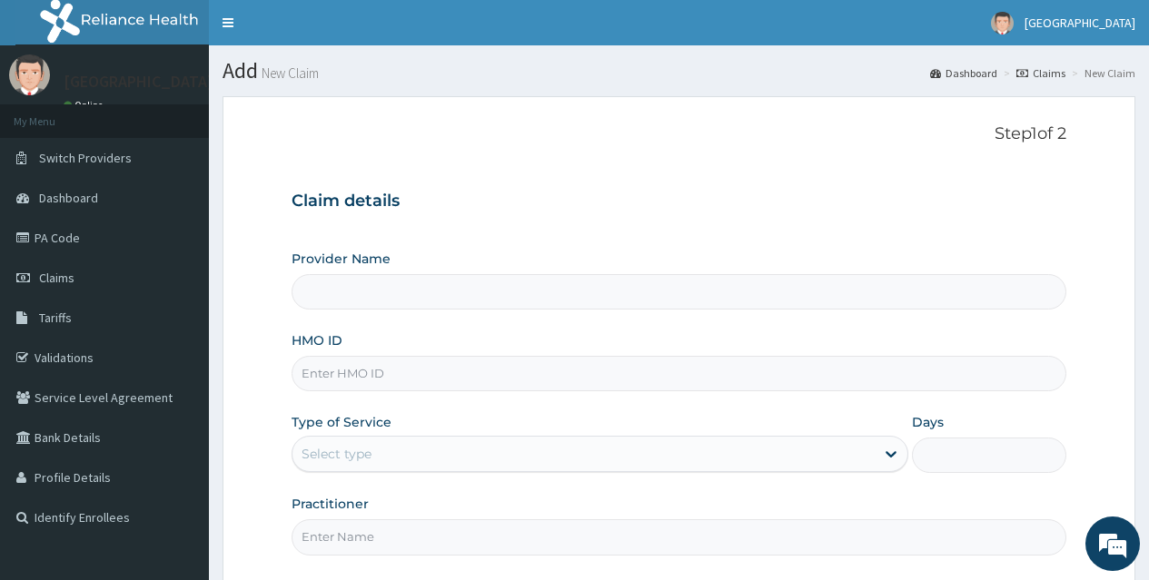
type input "[GEOGRAPHIC_DATA]"
click at [687, 366] on input "HMO ID" at bounding box center [679, 373] width 775 height 35
type input "GBZ/10533/A"
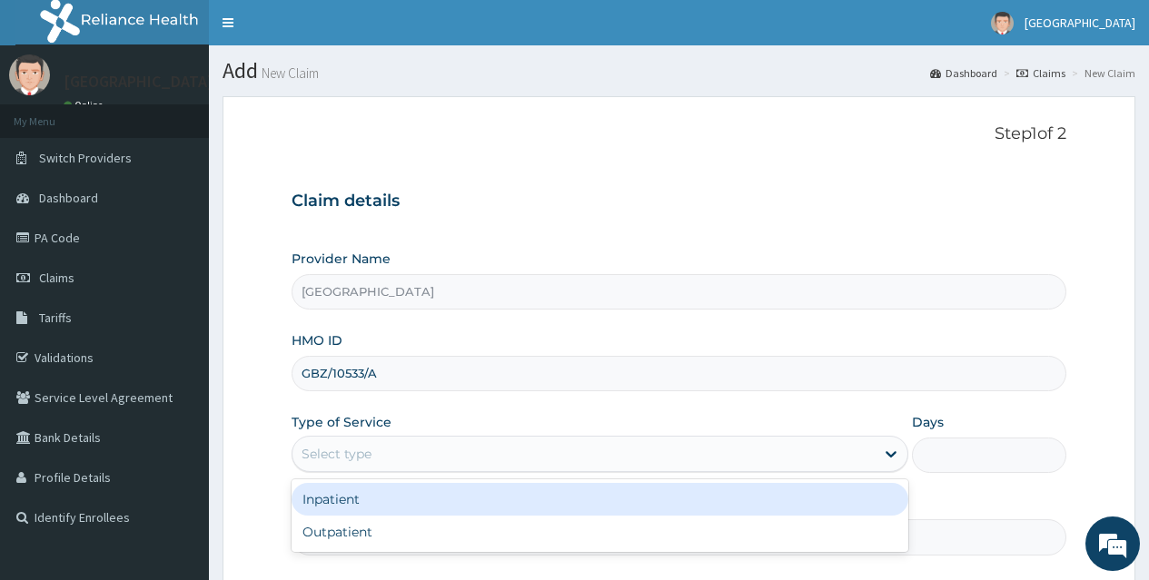
click at [687, 442] on div "Select type" at bounding box center [583, 454] width 582 height 29
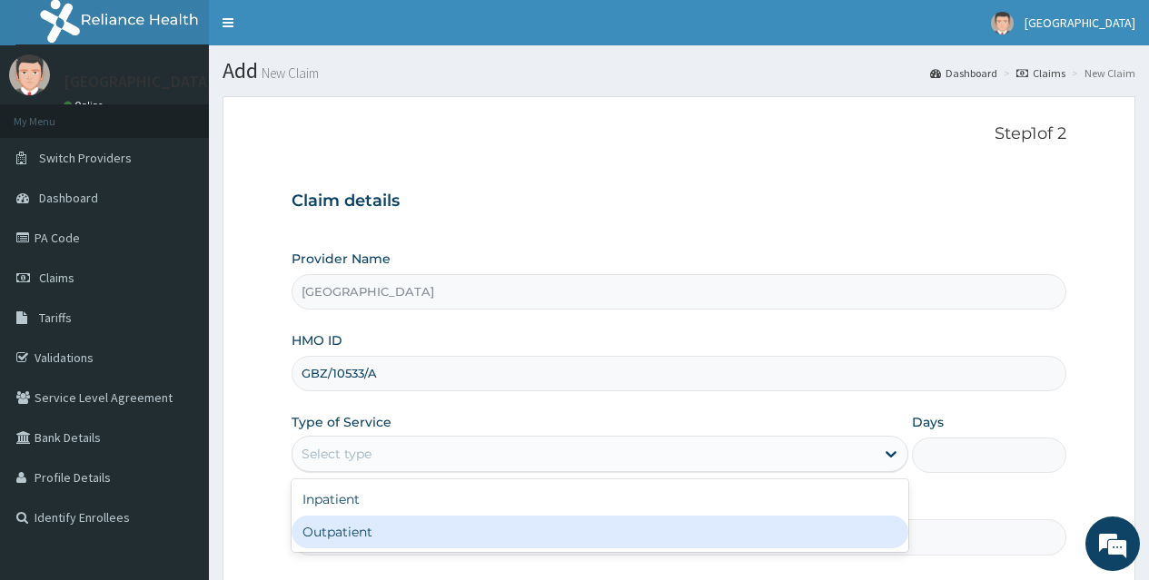
click at [682, 516] on div "Outpatient" at bounding box center [600, 532] width 617 height 33
type input "1"
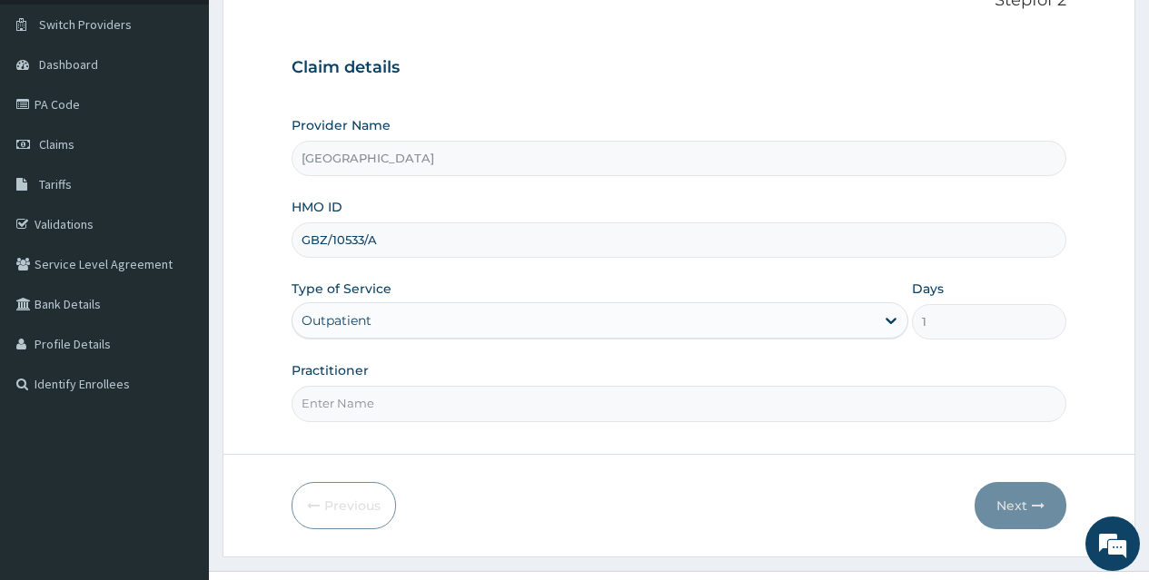
scroll to position [171, 0]
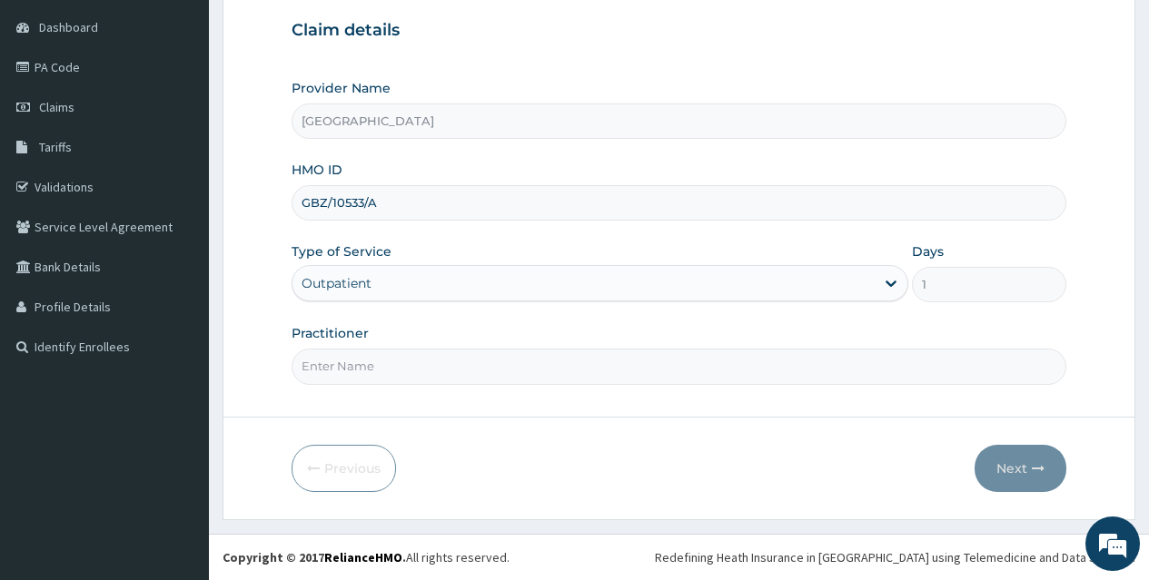
click at [547, 361] on input "Practitioner" at bounding box center [679, 366] width 775 height 35
type input "[PERSON_NAME]"
click at [1004, 457] on button "Next" at bounding box center [1020, 468] width 92 height 47
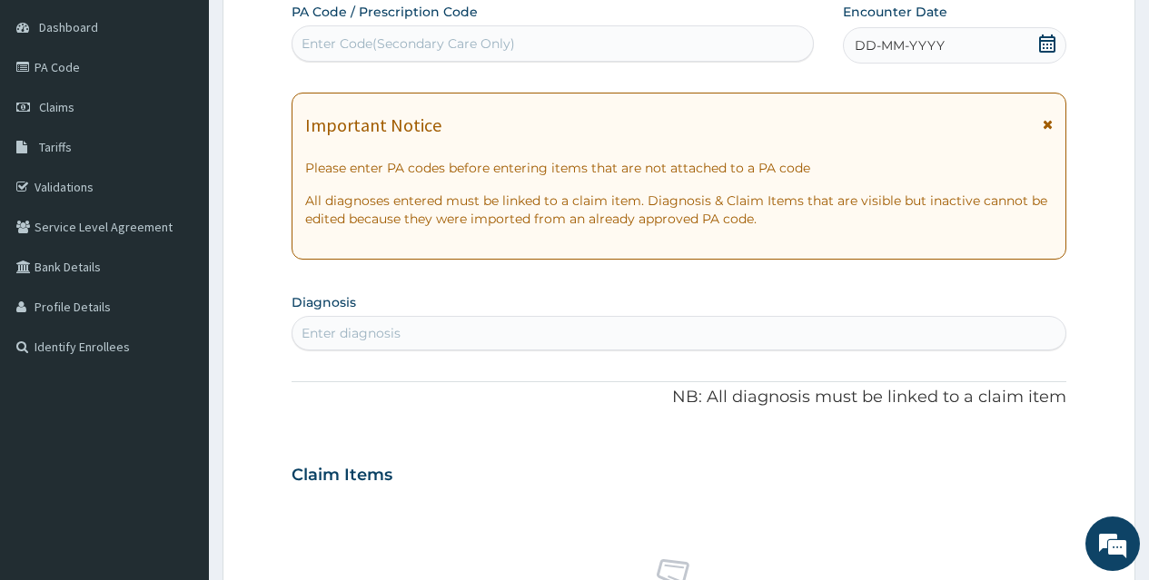
click at [1043, 40] on icon at bounding box center [1047, 44] width 16 height 18
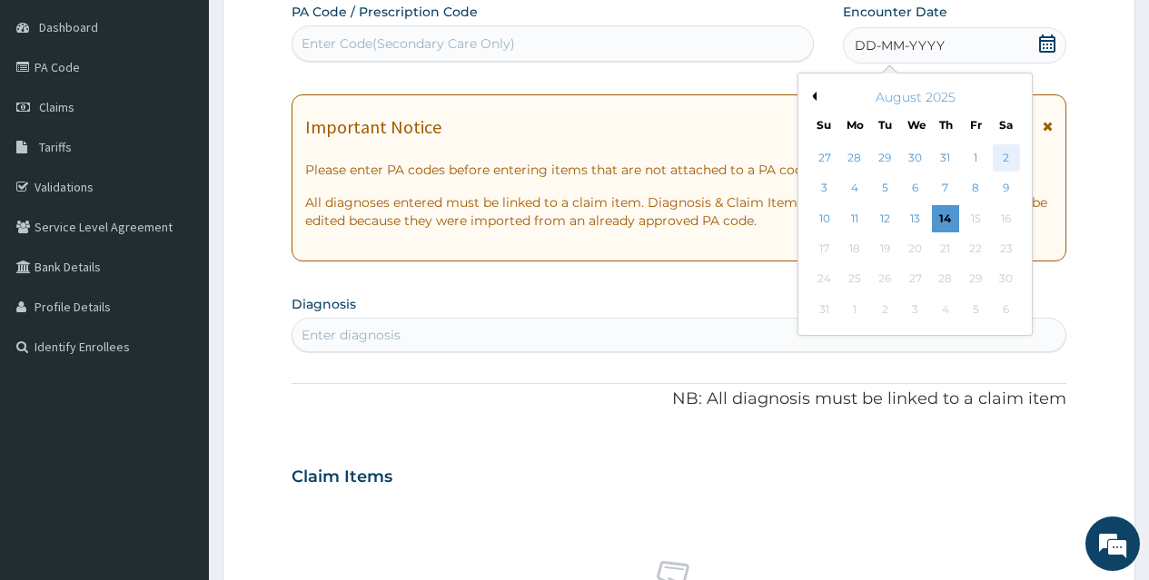
click at [1006, 154] on div "2" at bounding box center [1005, 157] width 27 height 27
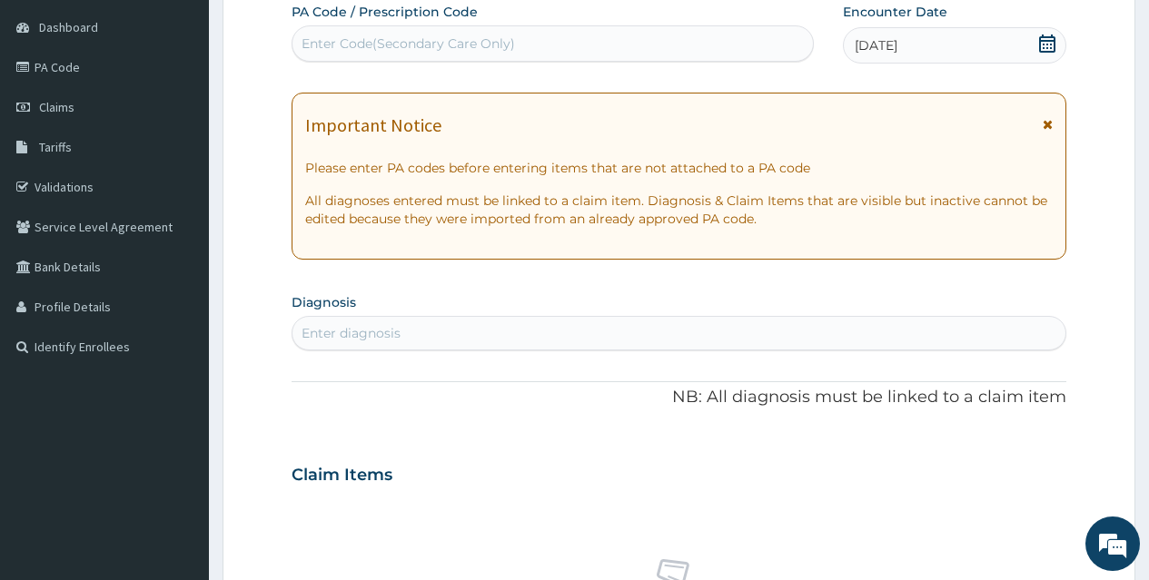
click at [668, 325] on div "Enter diagnosis" at bounding box center [678, 333] width 773 height 29
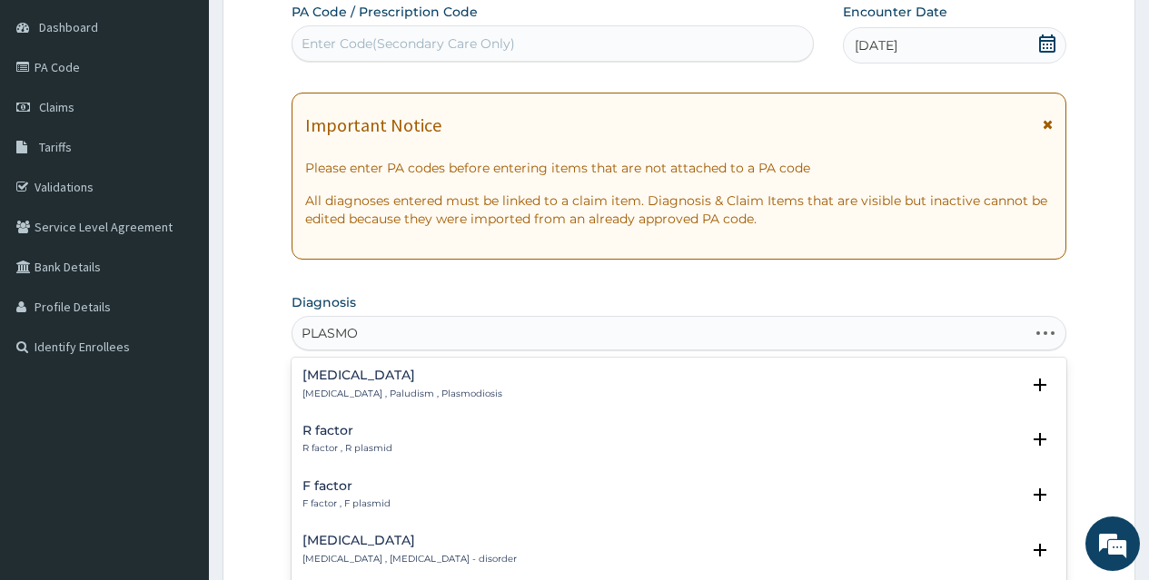
type input "PLASMOD"
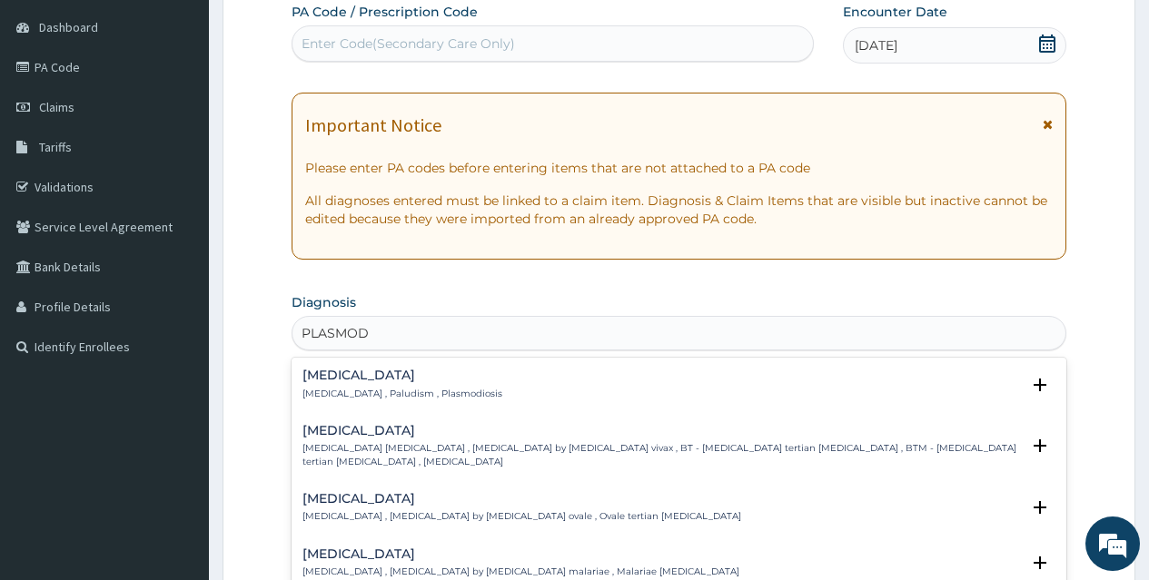
click at [361, 377] on h4 "[MEDICAL_DATA]" at bounding box center [402, 376] width 200 height 14
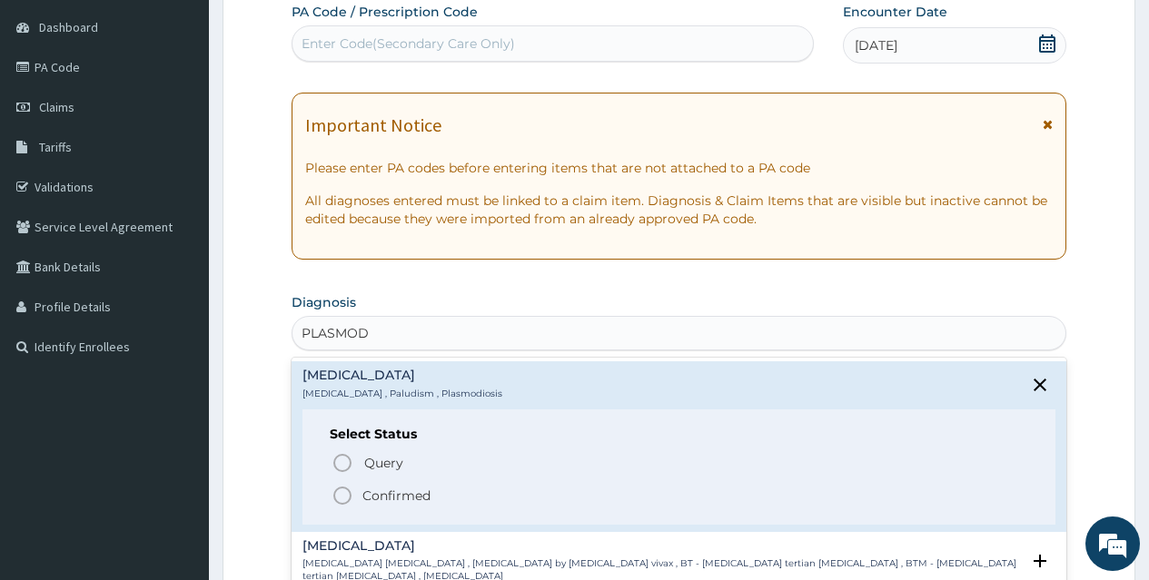
click at [344, 490] on icon "status option filled" at bounding box center [342, 496] width 22 height 22
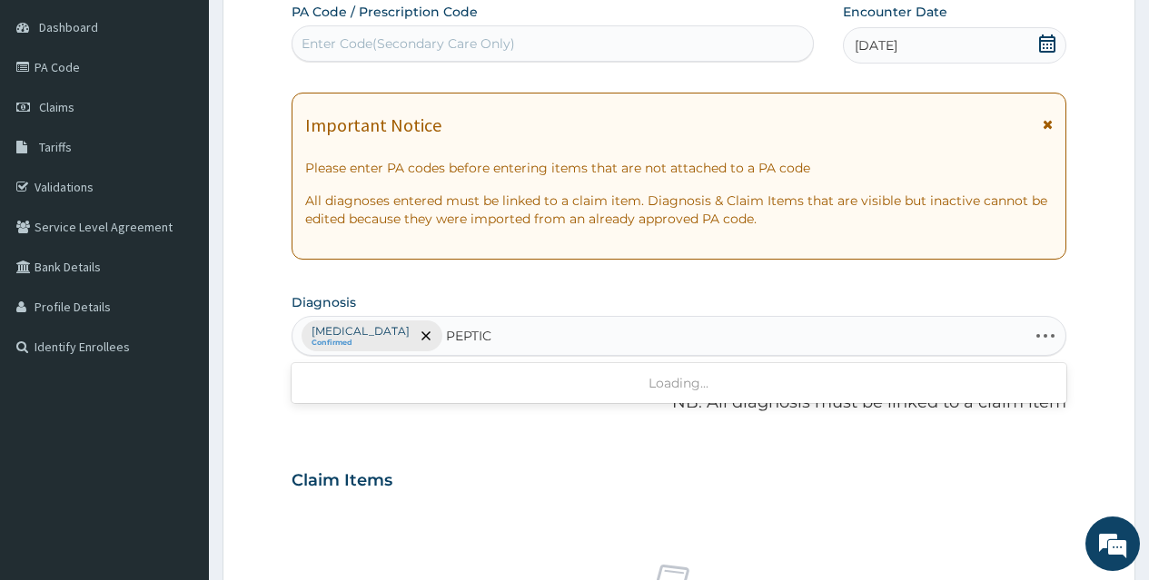
type input "PEPTIC"
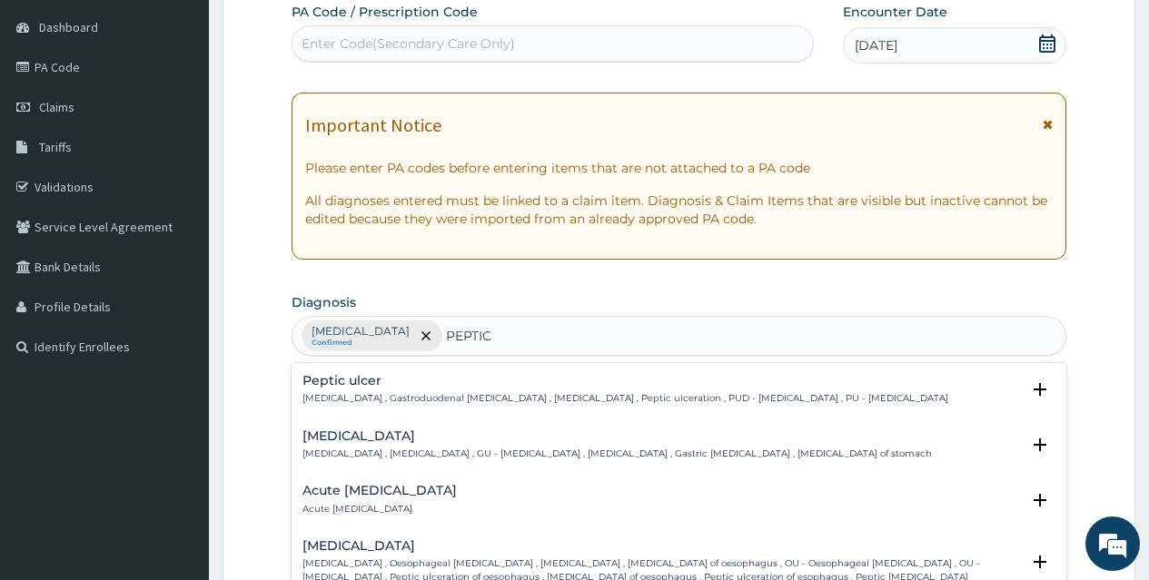
click at [381, 393] on p "Peptic ulcer , Gastroduodenal ulcer , Peptic ulcer disease , Peptic ulceration …" at bounding box center [625, 398] width 646 height 13
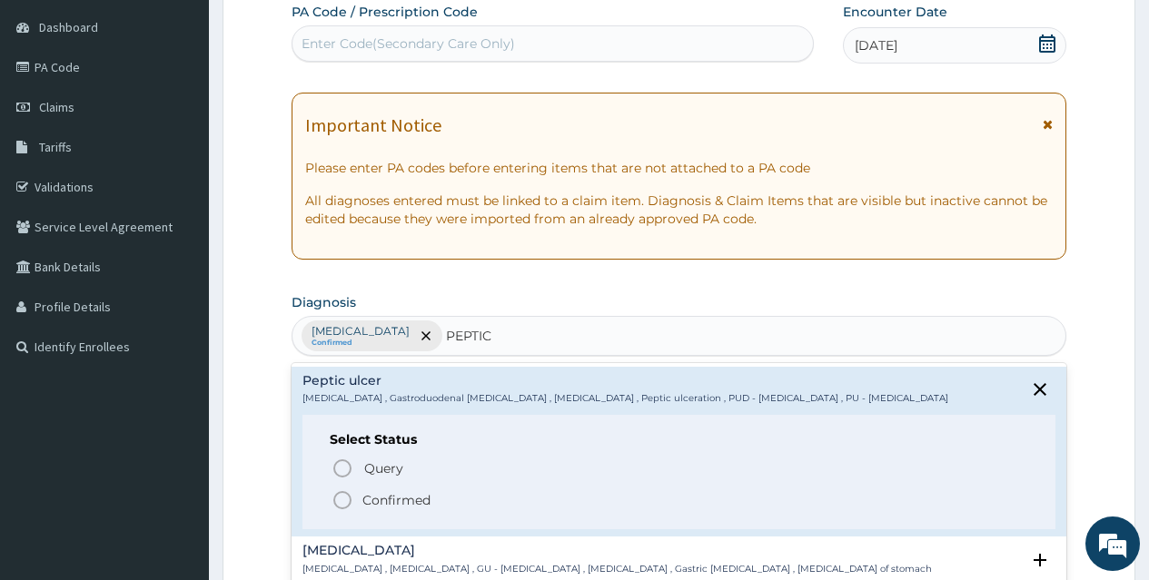
click at [342, 502] on icon "status option filled" at bounding box center [342, 501] width 22 height 22
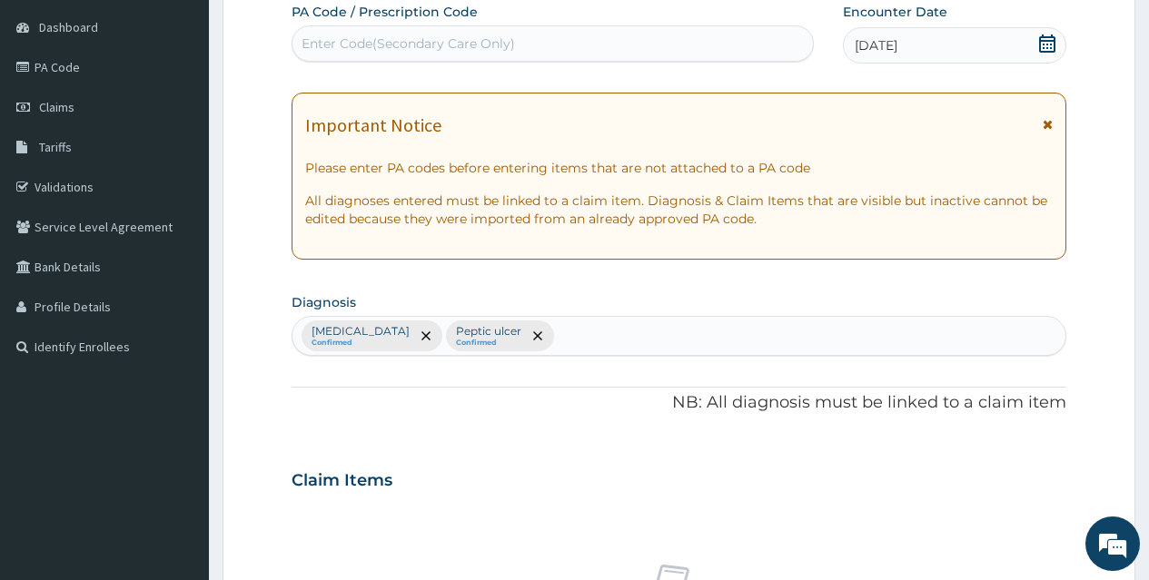
scroll to position [678, 0]
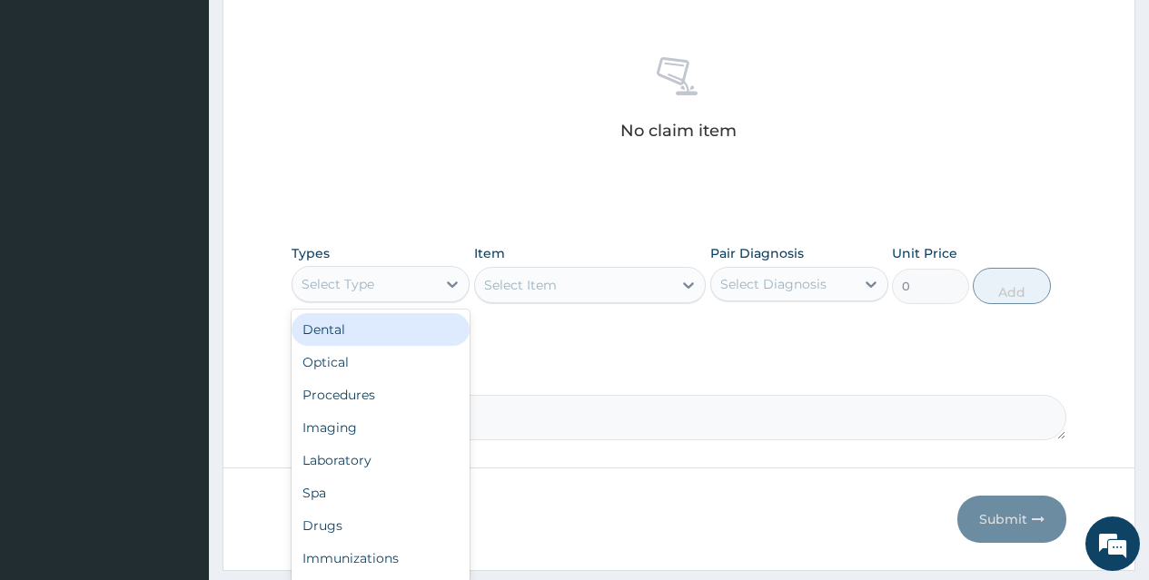
click at [432, 282] on div "Select Type" at bounding box center [363, 284] width 143 height 29
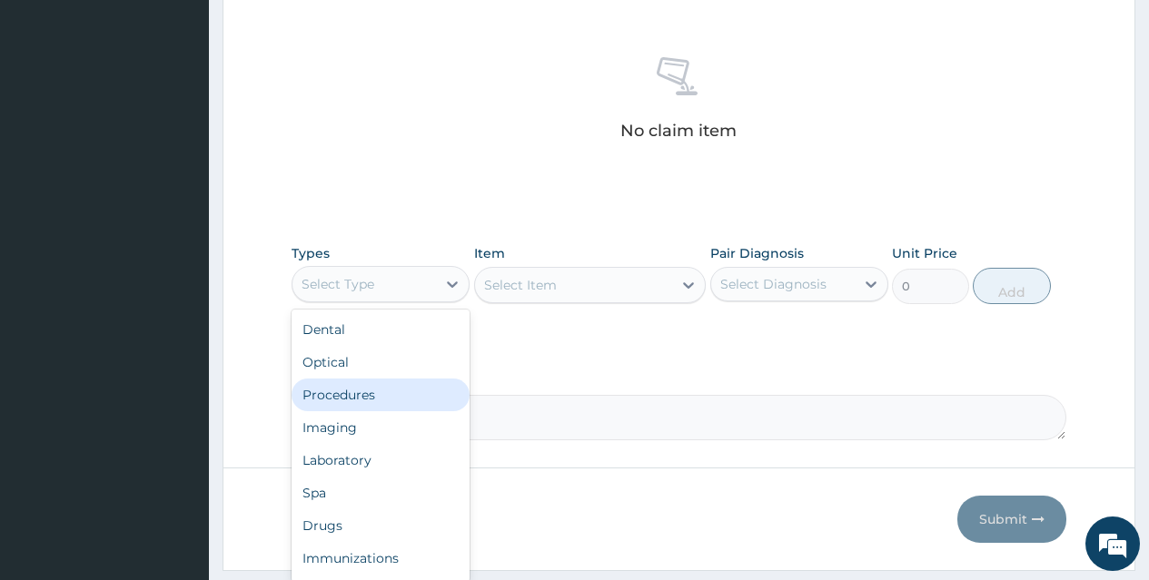
click at [412, 390] on div "Procedures" at bounding box center [381, 395] width 178 height 33
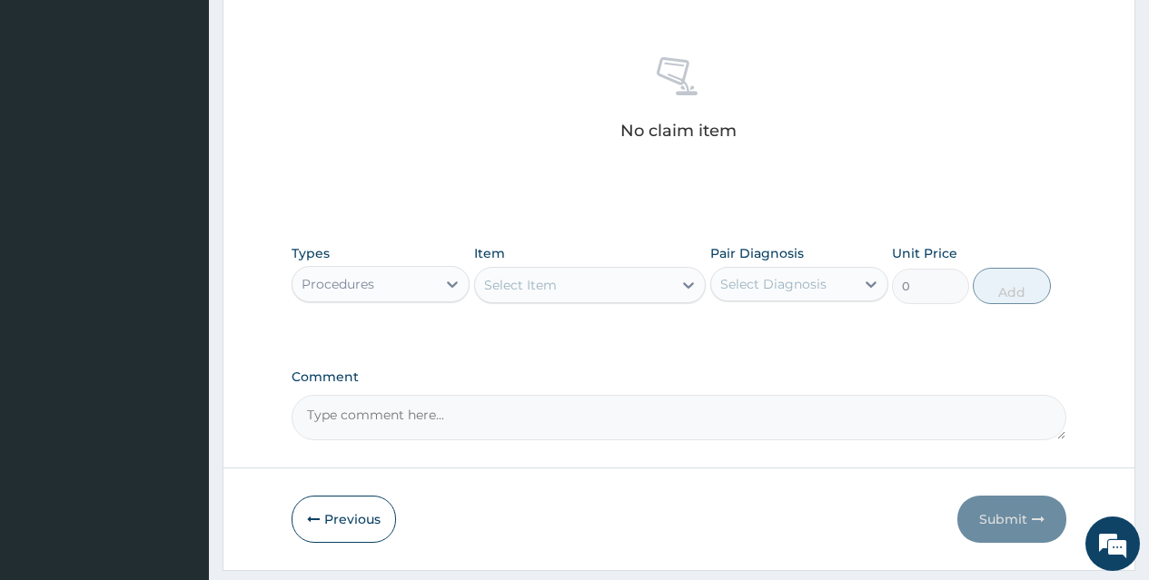
click at [611, 285] on div "Select Item" at bounding box center [590, 285] width 232 height 36
click at [611, 285] on div "Select Item" at bounding box center [574, 285] width 198 height 29
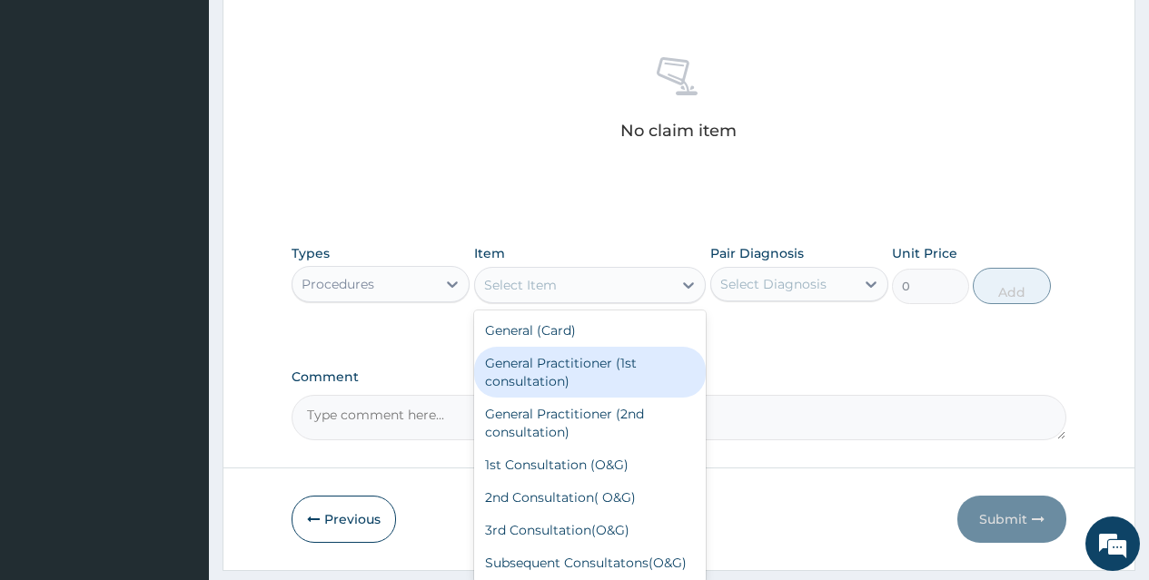
click at [617, 363] on div "General Practitioner (1st consultation)" at bounding box center [590, 372] width 232 height 51
type input "1500"
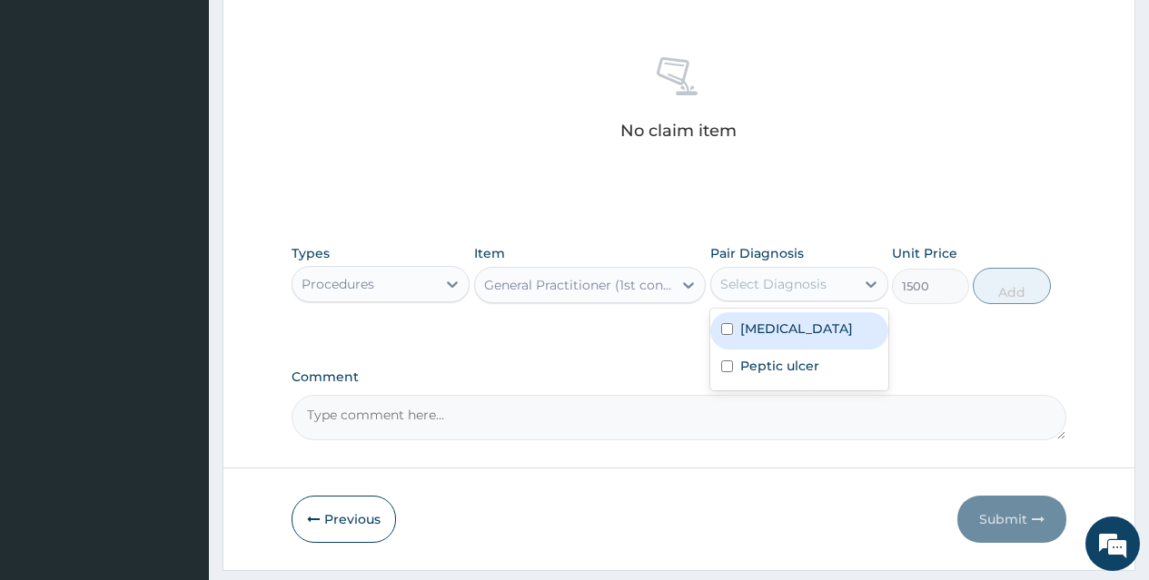
click at [794, 289] on div "Select Diagnosis" at bounding box center [773, 284] width 106 height 18
click at [797, 323] on div "Malaria" at bounding box center [799, 330] width 178 height 37
checkbox input "true"
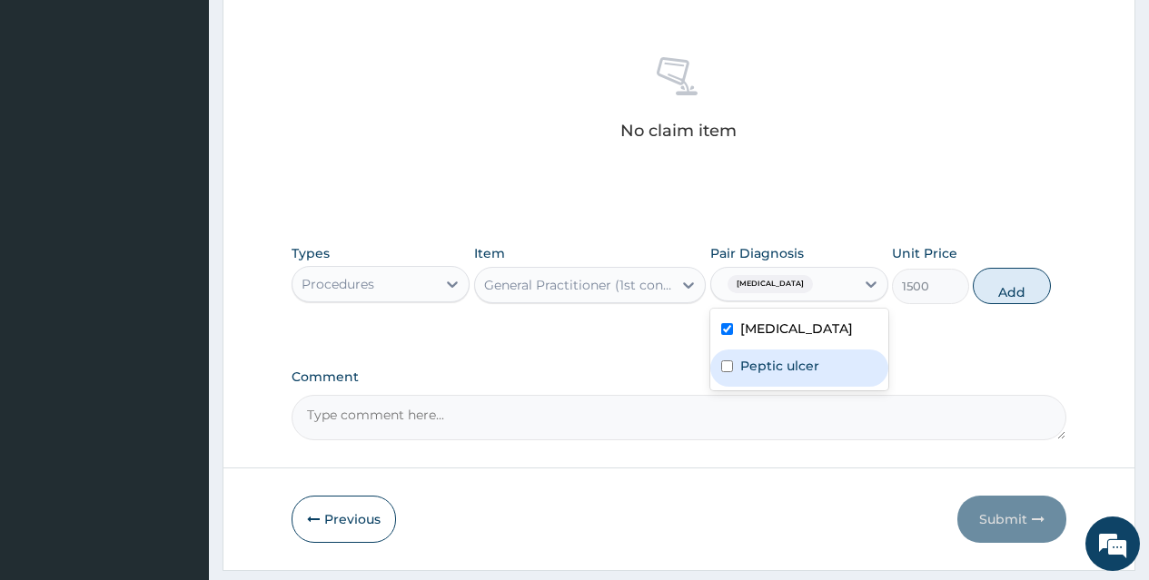
click at [803, 352] on div "Peptic ulcer" at bounding box center [799, 368] width 178 height 37
checkbox input "true"
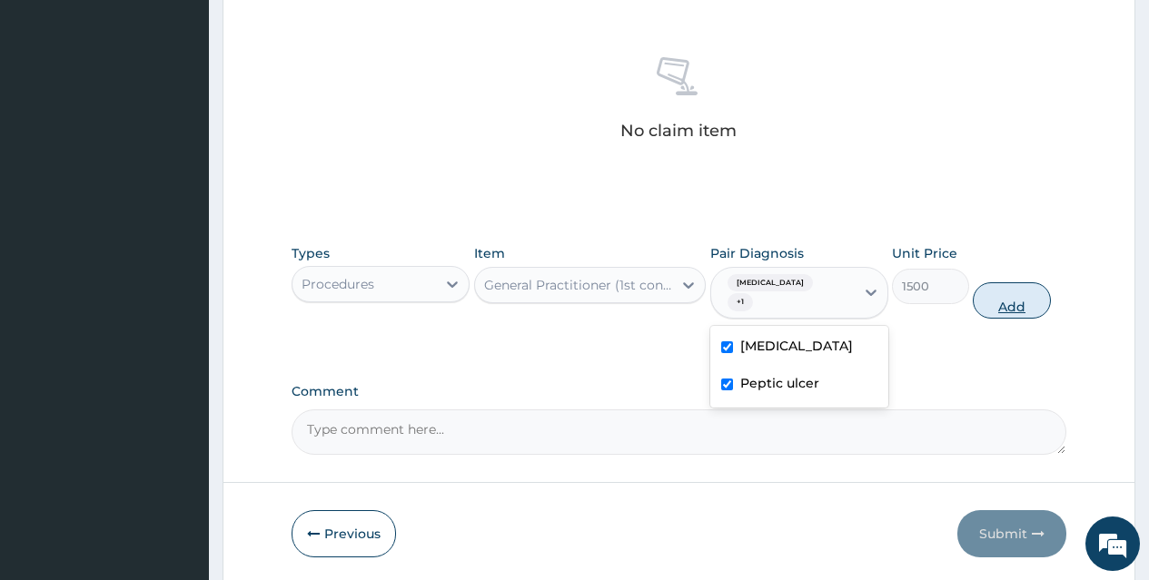
click at [1018, 282] on button "Add" at bounding box center [1011, 300] width 77 height 36
type input "0"
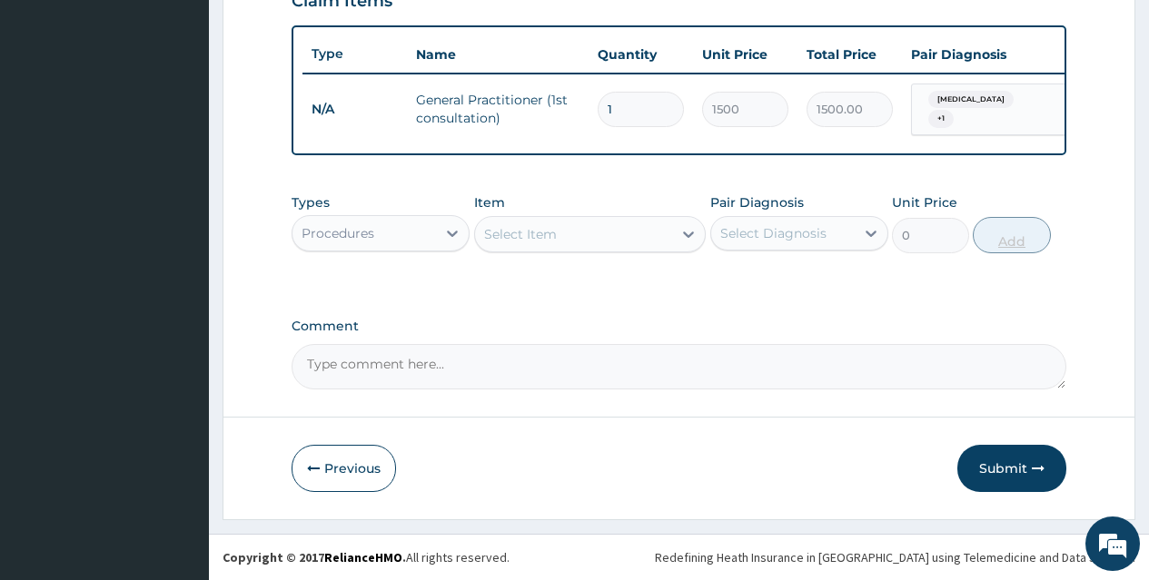
scroll to position [657, 0]
click at [429, 242] on div "Procedures" at bounding box center [363, 233] width 143 height 29
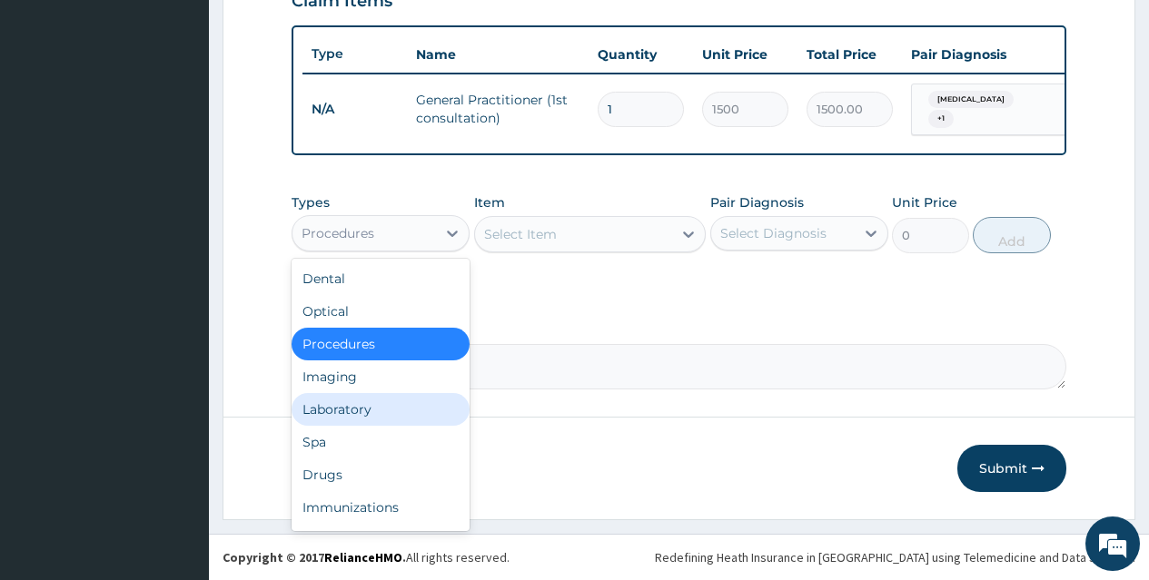
click at [398, 402] on div "Laboratory" at bounding box center [381, 409] width 178 height 33
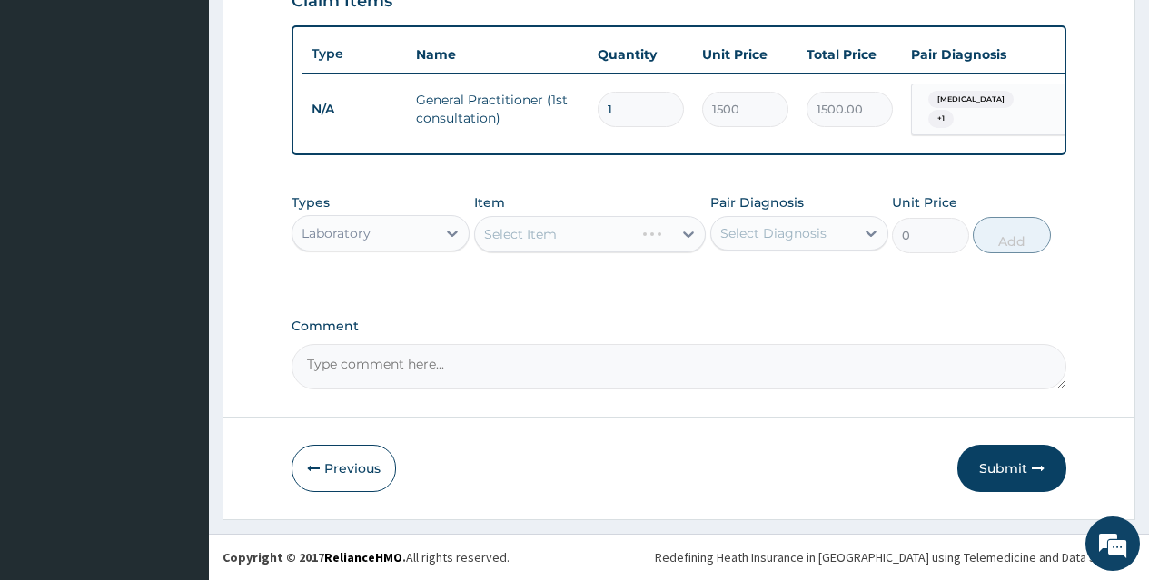
click at [591, 232] on div "Select Item" at bounding box center [590, 234] width 232 height 36
click at [591, 232] on div "Select Item" at bounding box center [574, 234] width 198 height 29
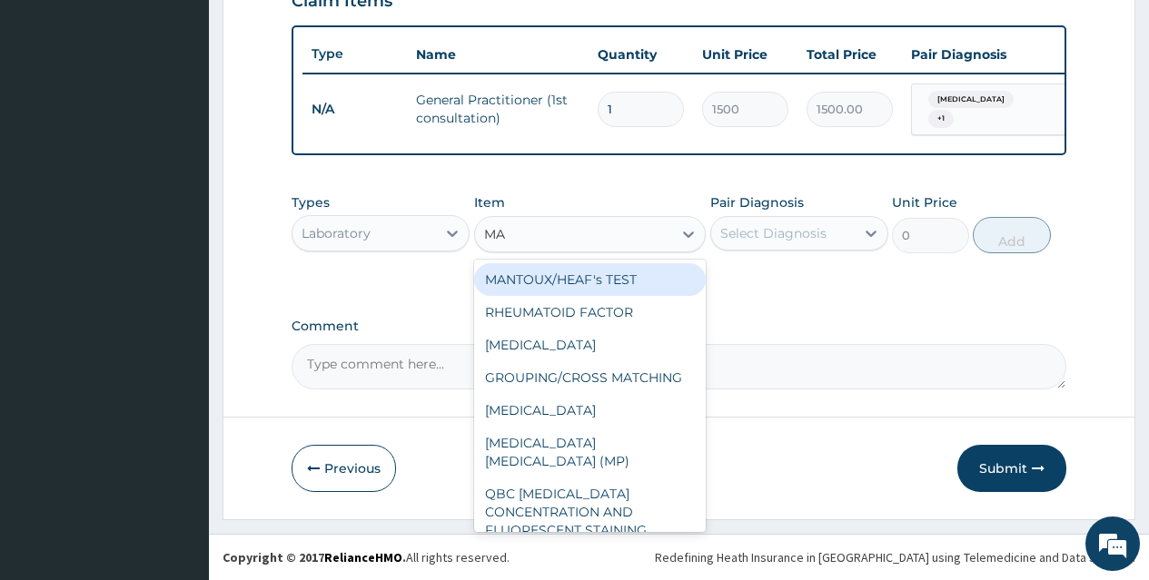
type input "MAL"
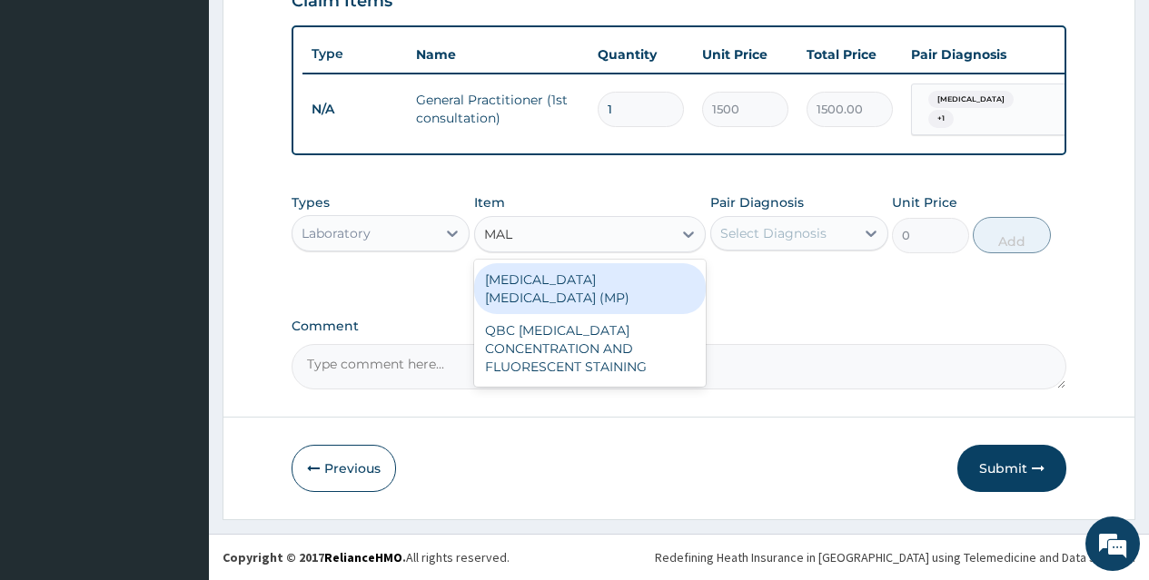
click at [603, 281] on div "MALARIA PARASITE (MP)" at bounding box center [590, 288] width 232 height 51
type input "560"
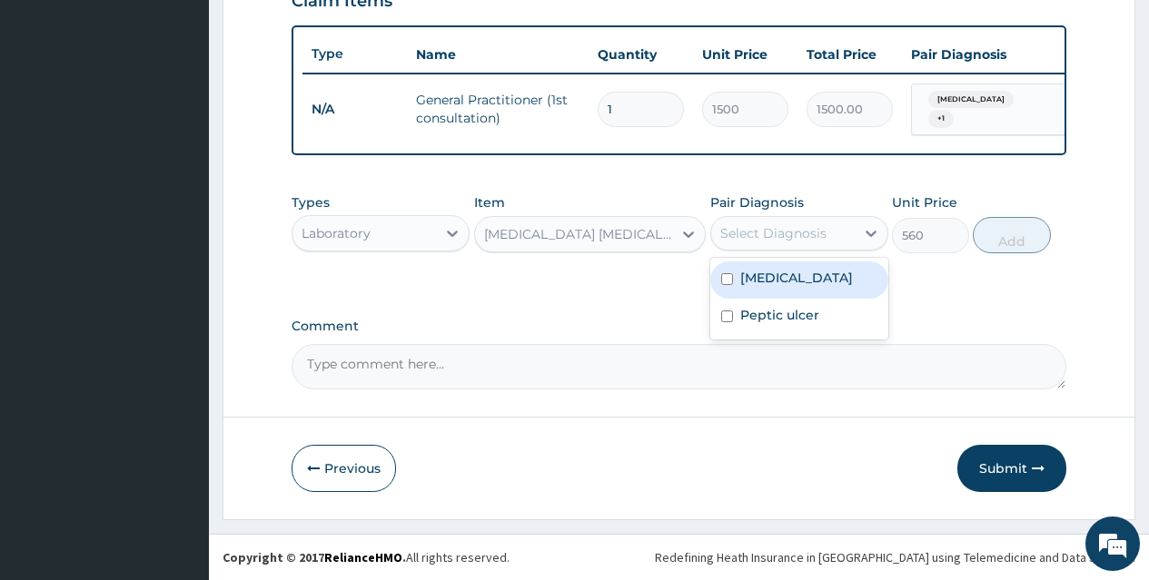
click at [773, 245] on div "Select Diagnosis" at bounding box center [782, 233] width 143 height 29
click at [796, 271] on div "Malaria" at bounding box center [799, 280] width 178 height 37
checkbox input "true"
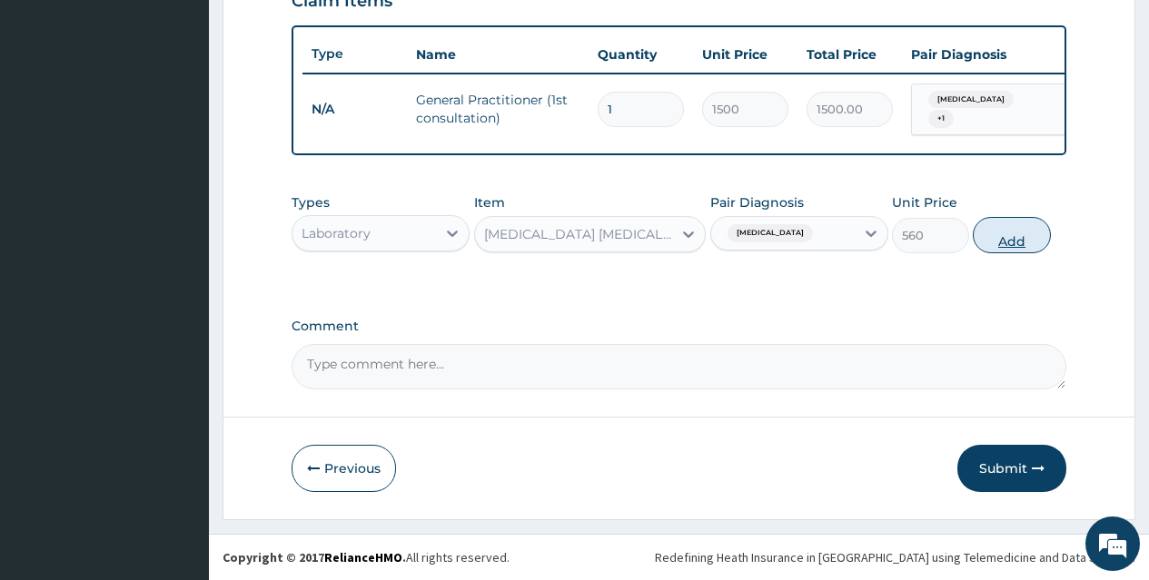
click at [1007, 229] on button "Add" at bounding box center [1011, 235] width 77 height 36
type input "0"
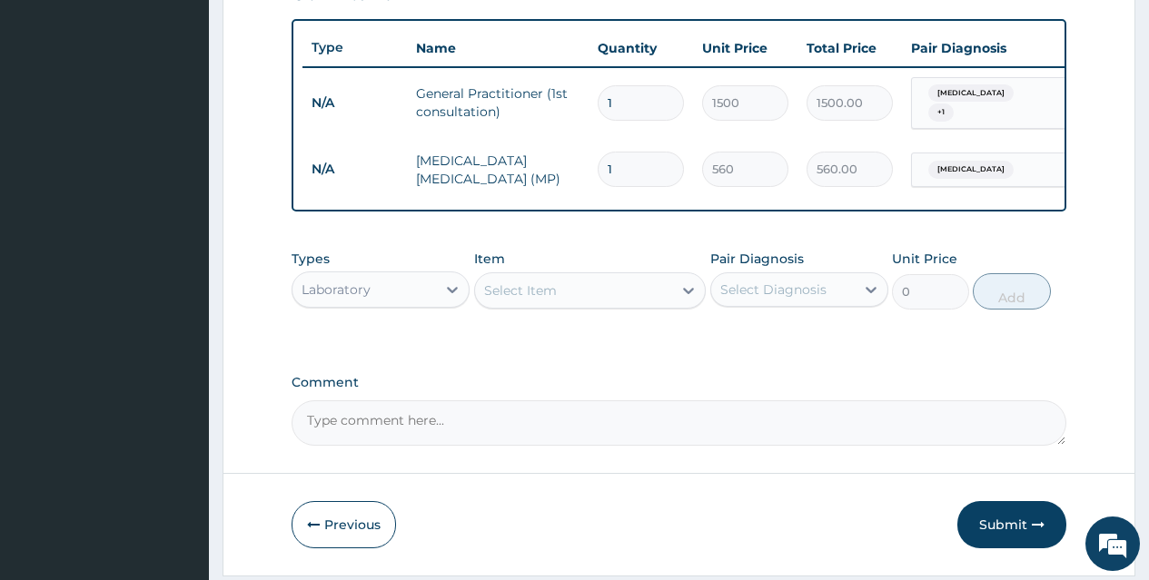
scroll to position [149, 0]
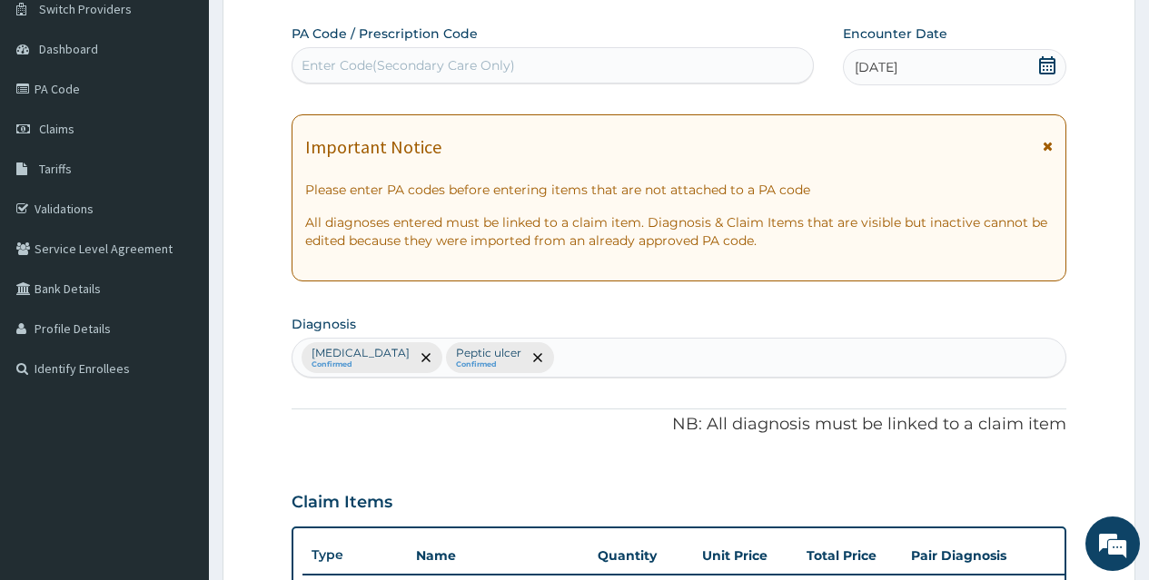
click at [697, 350] on div "Malaria Confirmed Peptic ulcer Confirmed" at bounding box center [678, 358] width 773 height 38
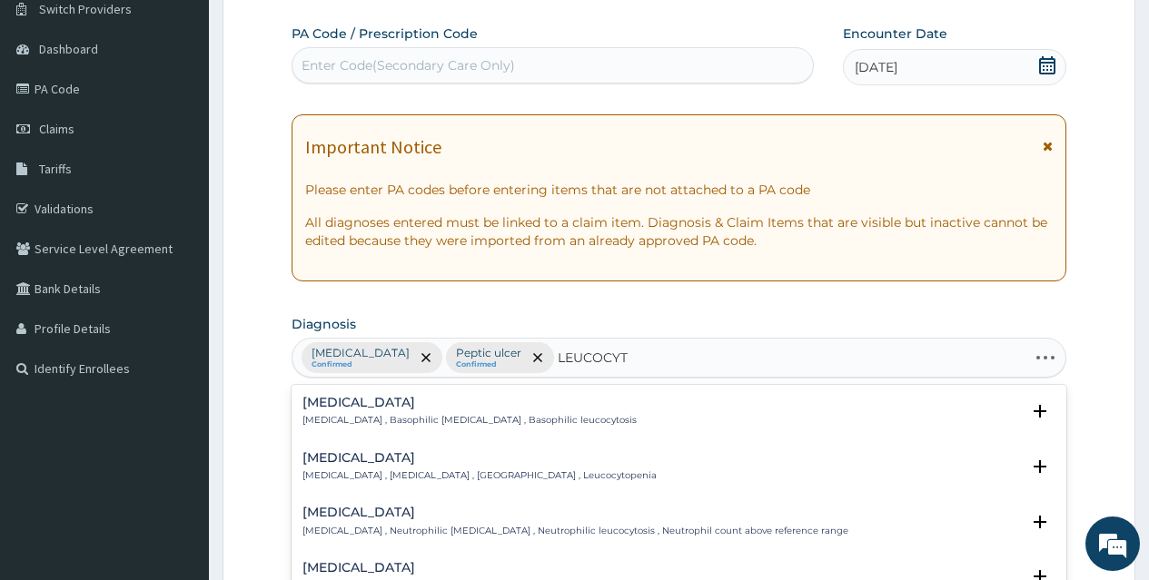
type input "LEUCOCYTO"
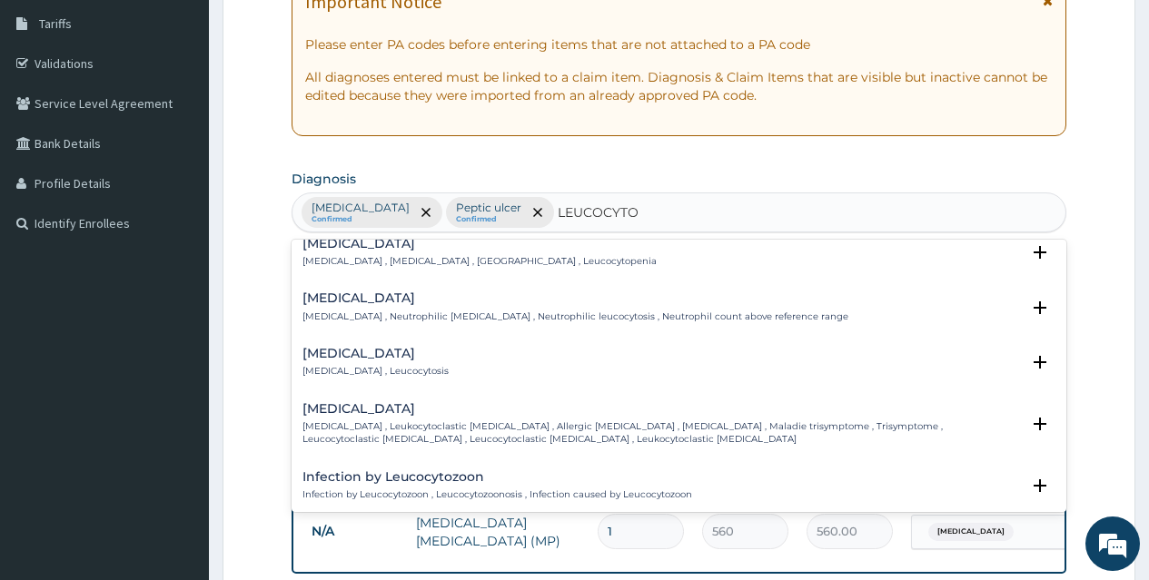
scroll to position [73, 0]
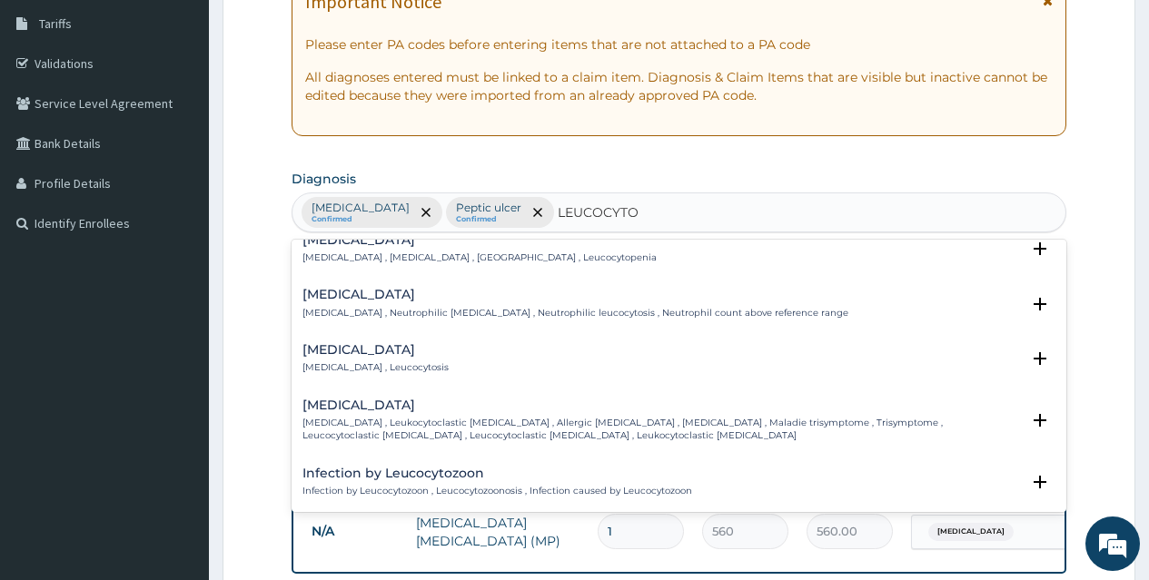
click at [370, 353] on h4 "Leukocytosis" at bounding box center [375, 350] width 146 height 14
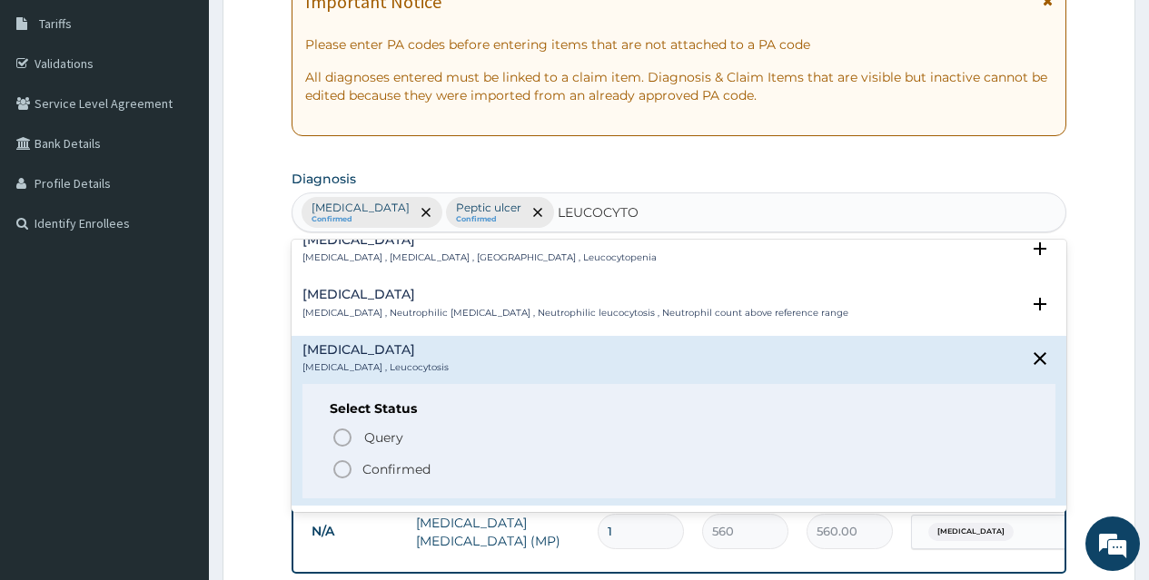
click at [347, 469] on icon "status option filled" at bounding box center [342, 470] width 22 height 22
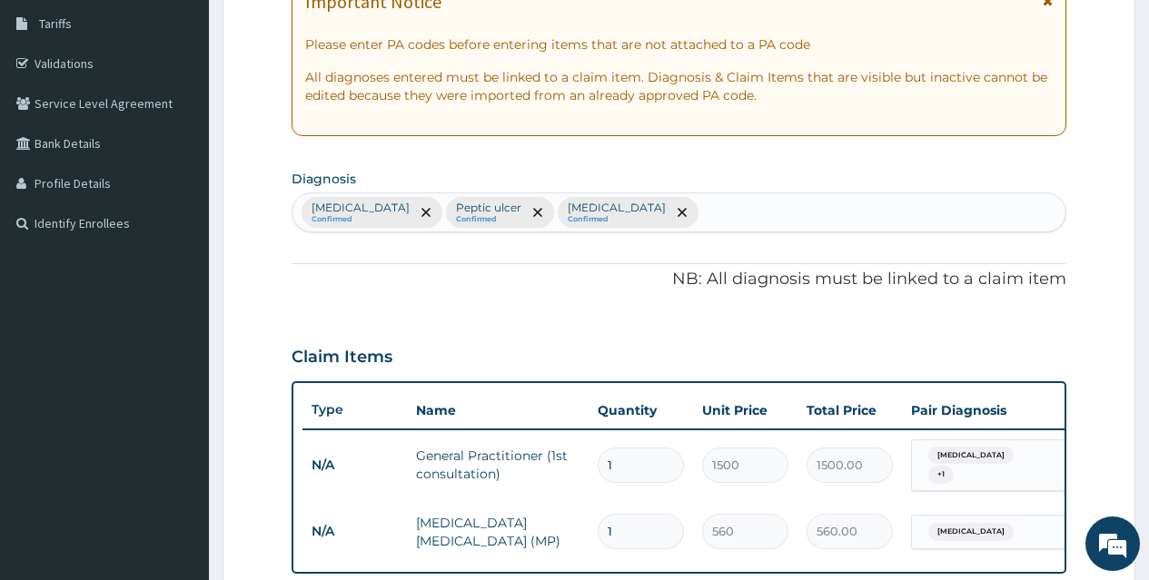
scroll to position [719, 0]
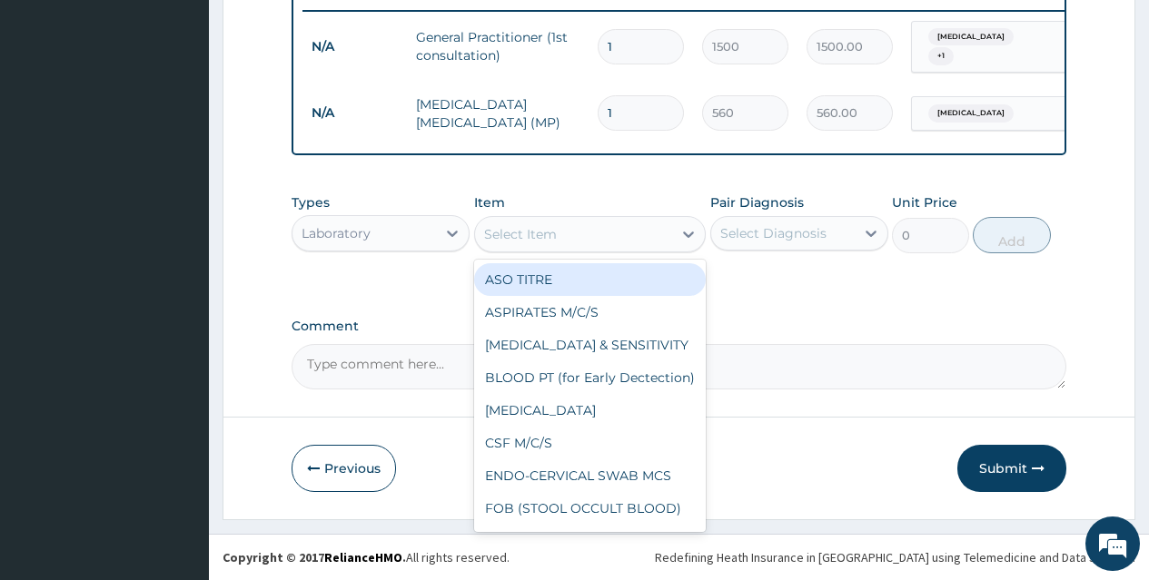
click at [639, 242] on div "Select Item" at bounding box center [574, 234] width 198 height 29
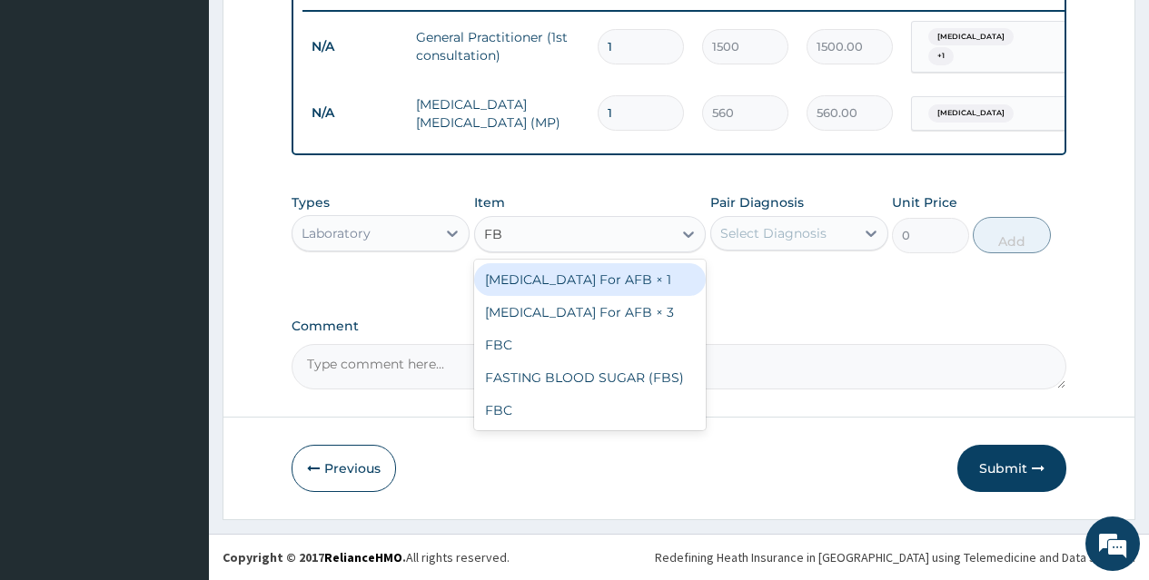
type input "FBC"
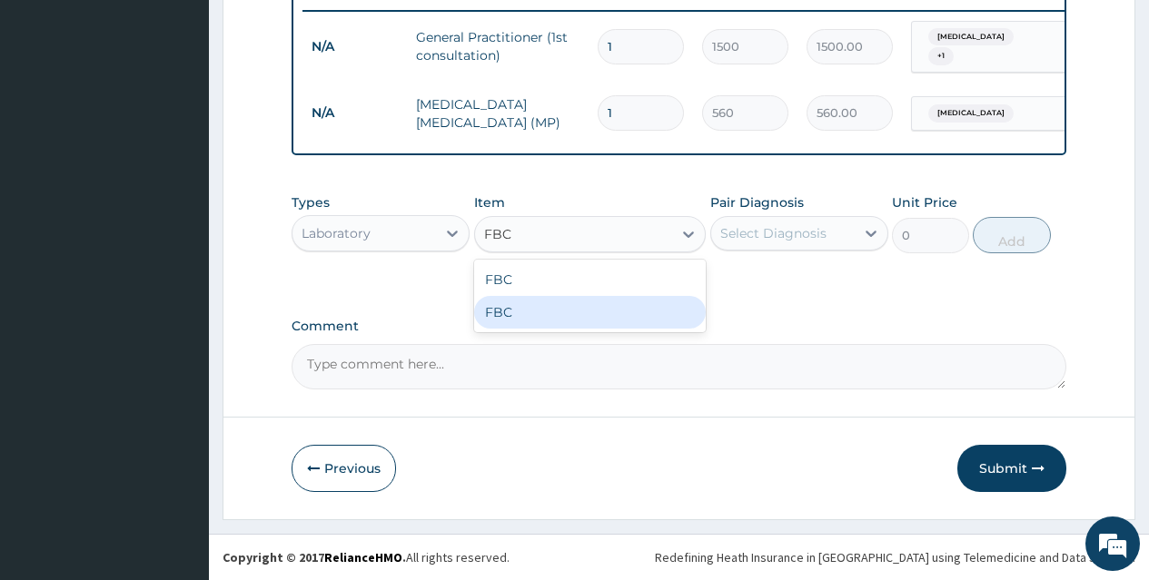
click at [639, 296] on div "FBC" at bounding box center [590, 312] width 232 height 33
type input "3000"
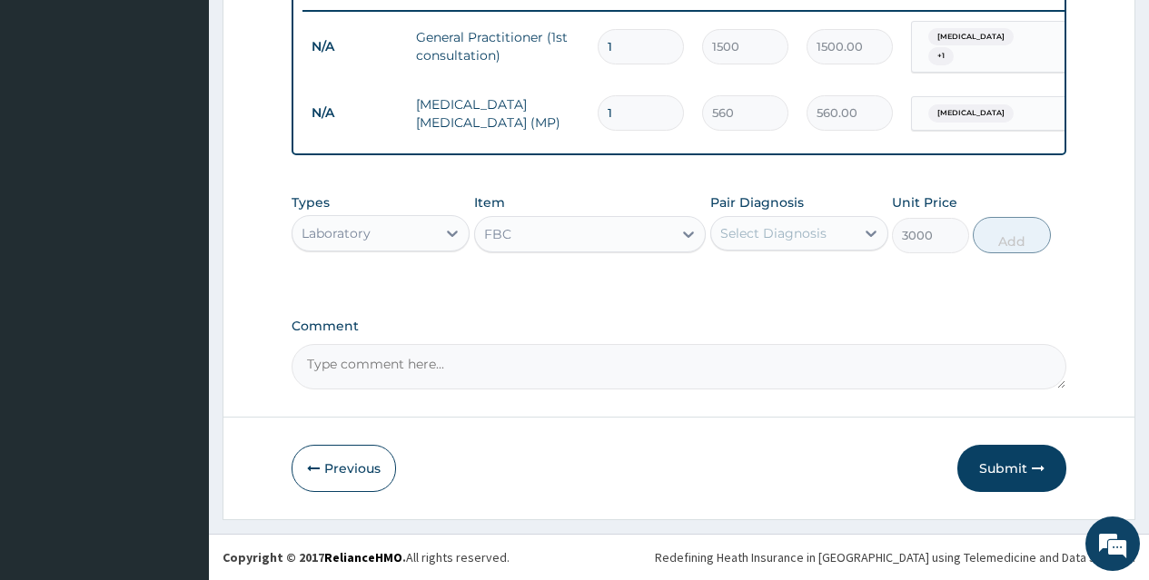
click at [776, 219] on div "Select Diagnosis" at bounding box center [782, 233] width 143 height 29
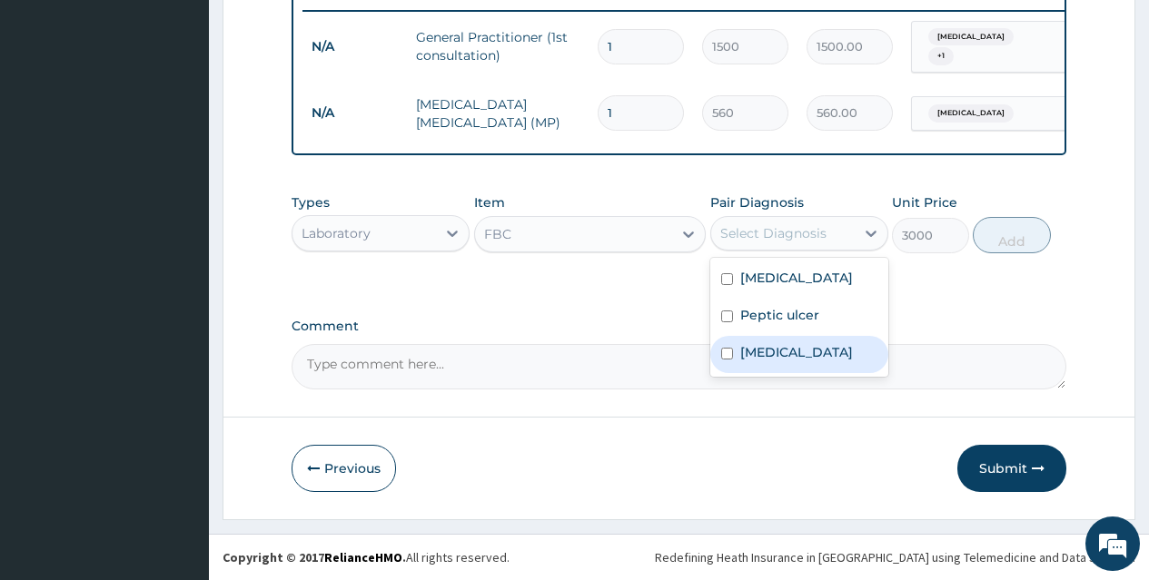
click at [799, 344] on label "Leukocytosis" at bounding box center [796, 352] width 113 height 18
checkbox input "true"
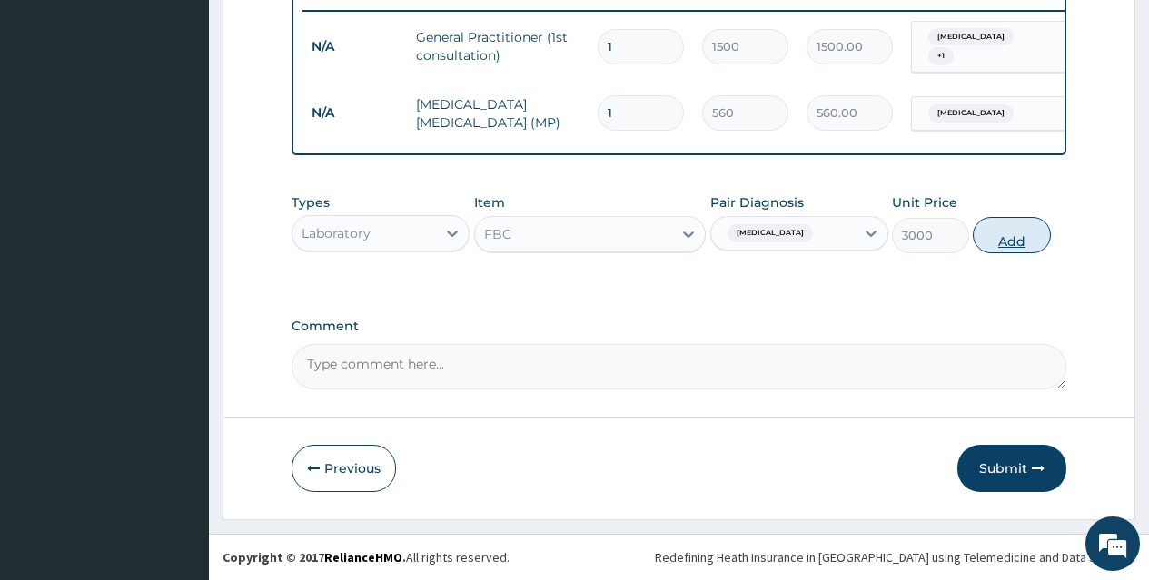
click at [1024, 230] on button "Add" at bounding box center [1011, 235] width 77 height 36
type input "0"
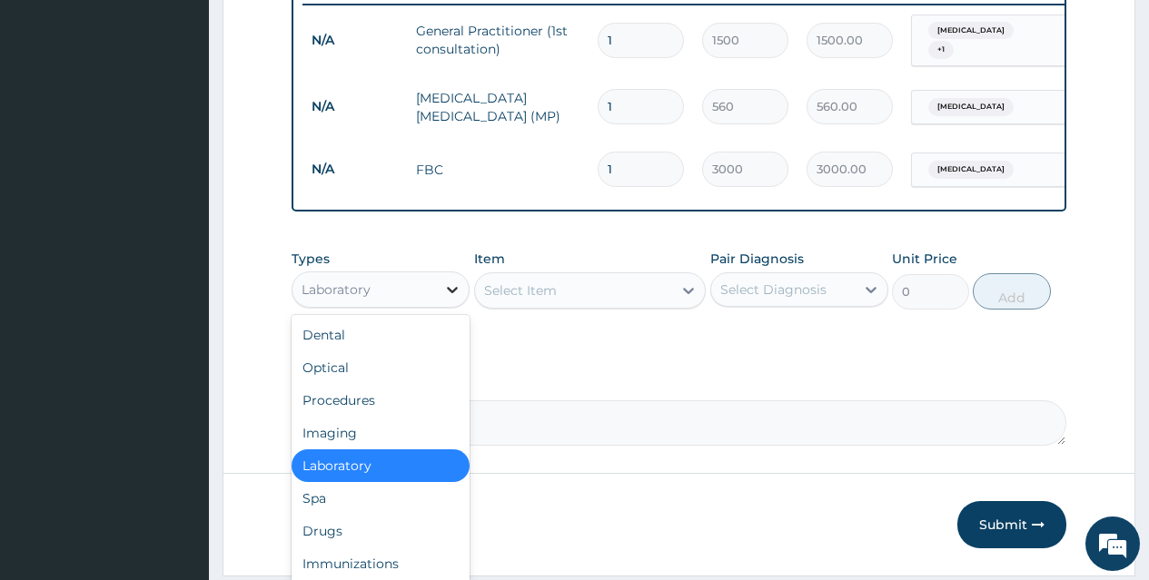
click at [437, 300] on div at bounding box center [452, 289] width 33 height 33
click at [406, 537] on div "Drugs" at bounding box center [381, 531] width 178 height 33
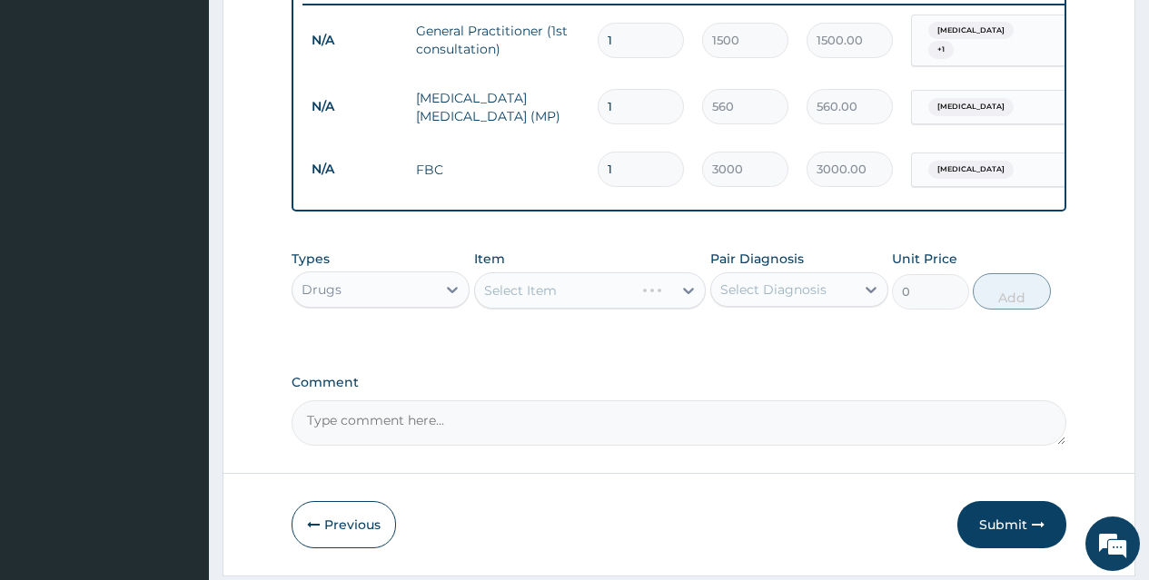
click at [598, 291] on div "Select Item" at bounding box center [590, 290] width 232 height 36
click at [596, 302] on div "Select Item" at bounding box center [574, 290] width 198 height 29
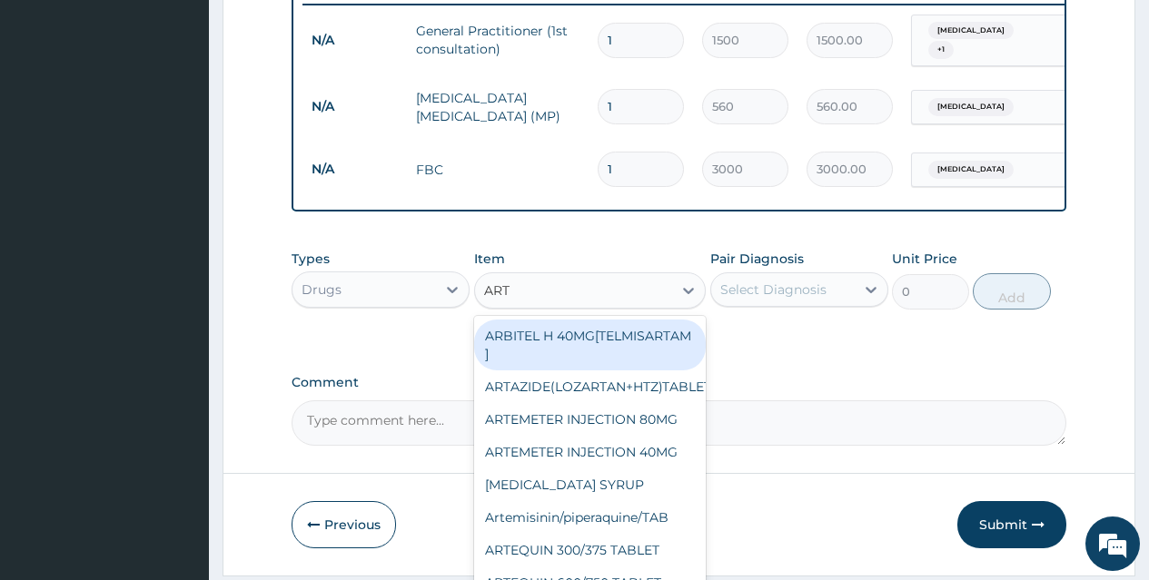
type input "ARTE"
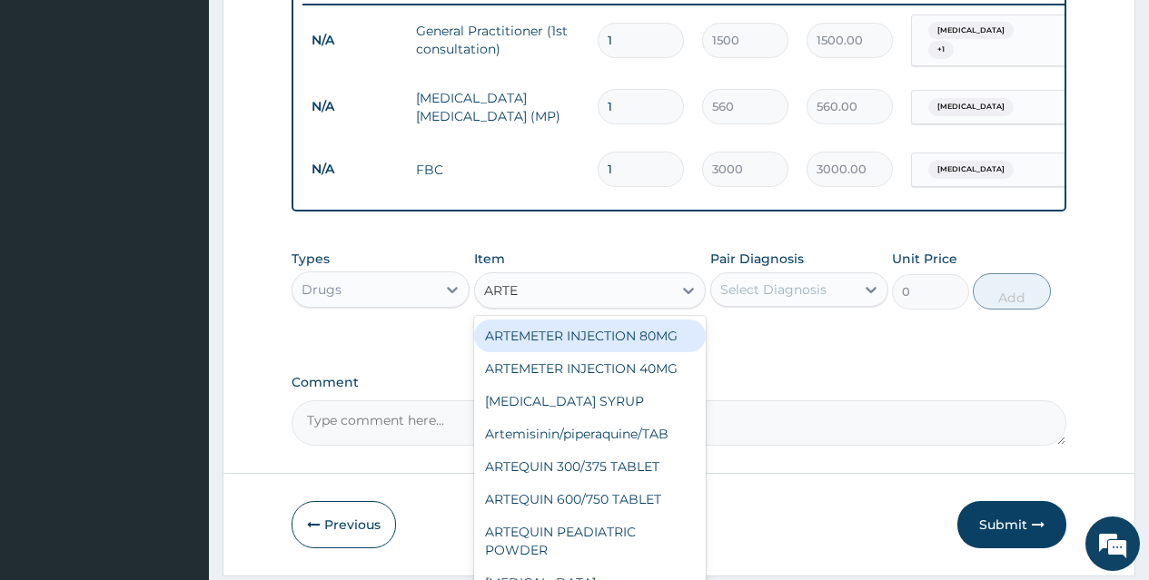
click at [608, 342] on div "ARTEMETER INJECTION 80MG" at bounding box center [590, 336] width 232 height 33
type input "210"
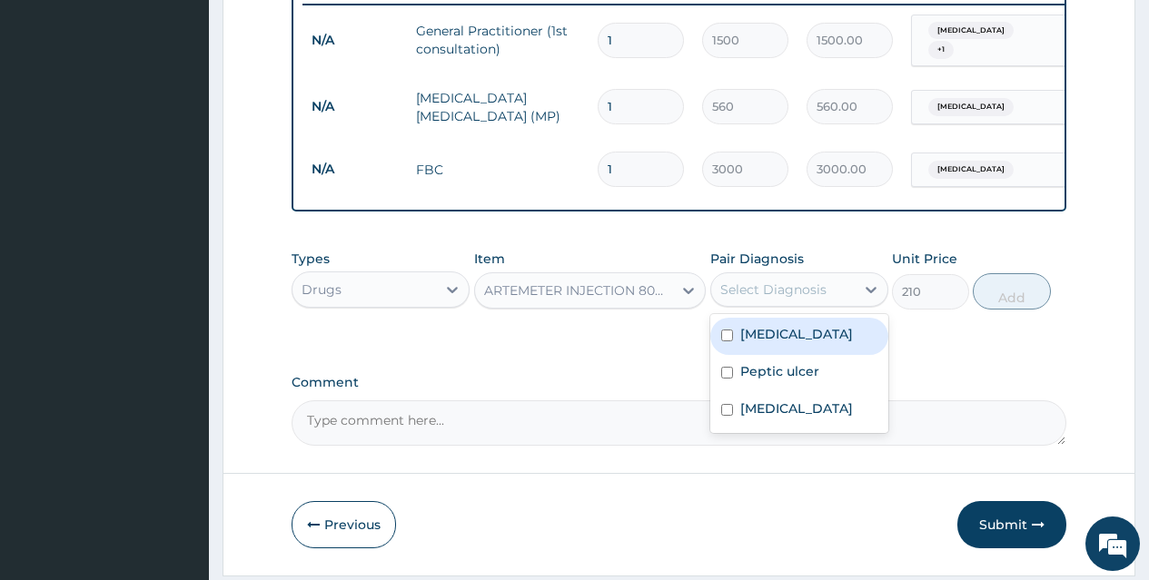
click at [797, 295] on div "Select Diagnosis" at bounding box center [773, 290] width 106 height 18
click at [810, 332] on div "[MEDICAL_DATA]" at bounding box center [799, 336] width 178 height 37
checkbox input "true"
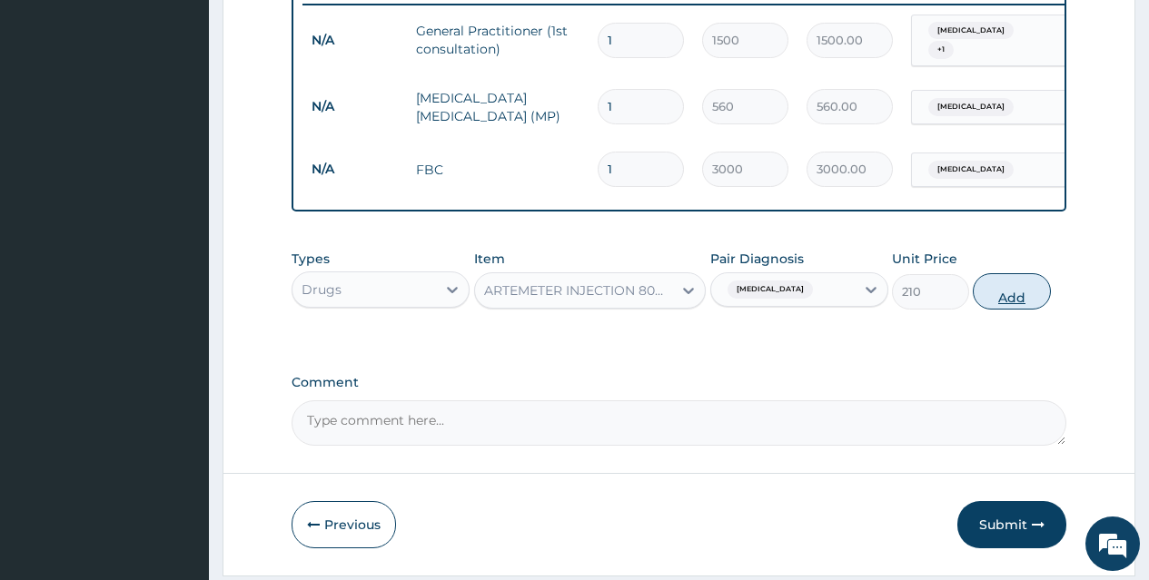
click at [1012, 289] on button "Add" at bounding box center [1011, 291] width 77 height 36
type input "0"
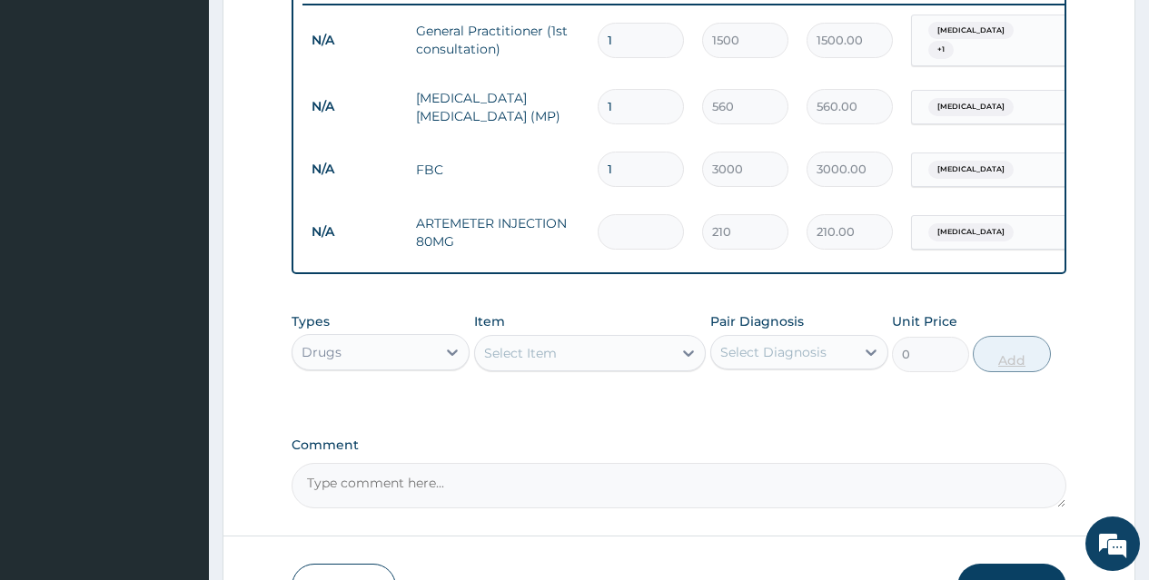
type input "0.00"
type input "6"
type input "1260.00"
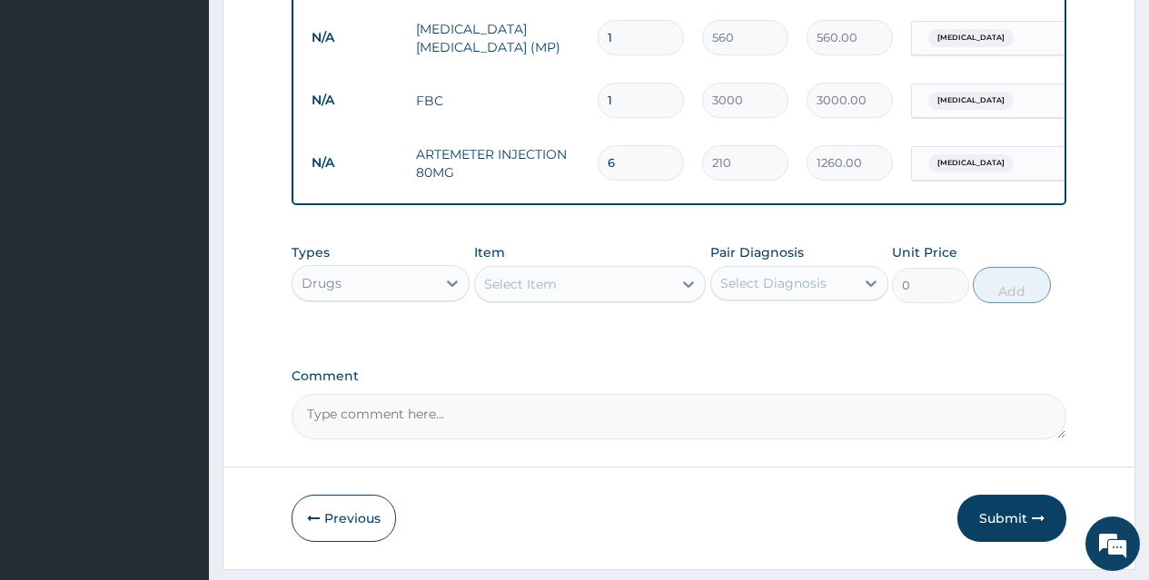
scroll to position [845, 0]
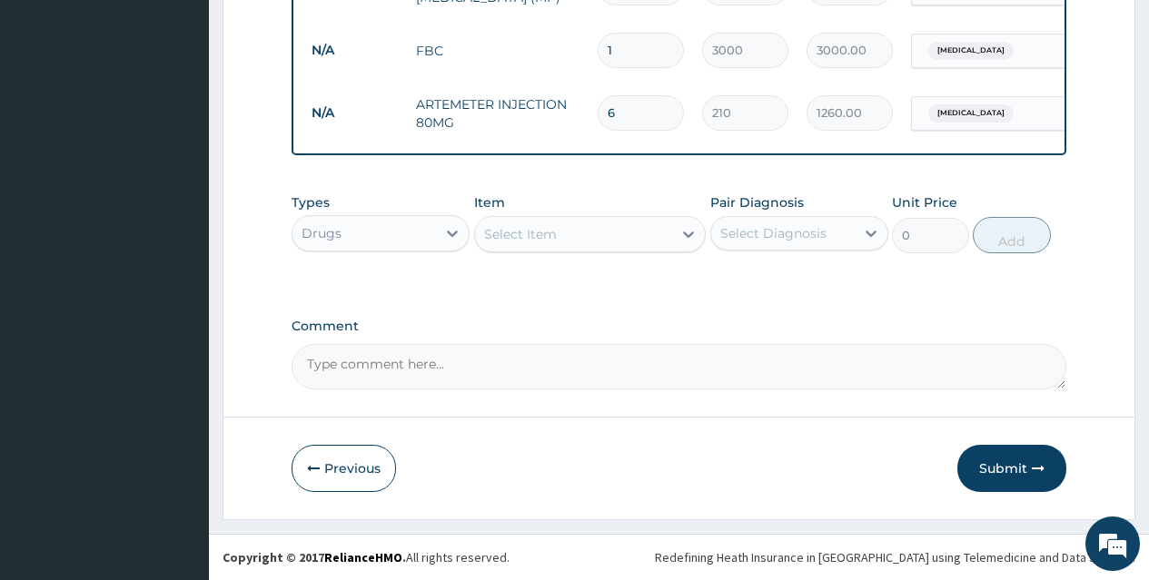
type input "6"
click at [638, 230] on div "Select Item" at bounding box center [574, 234] width 198 height 29
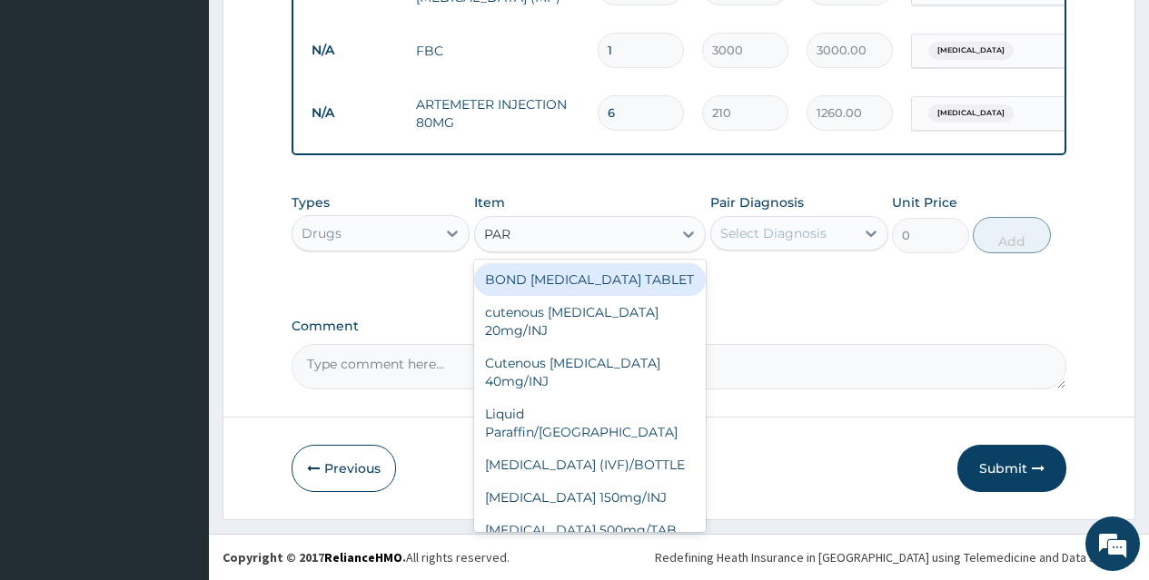
type input "PARA"
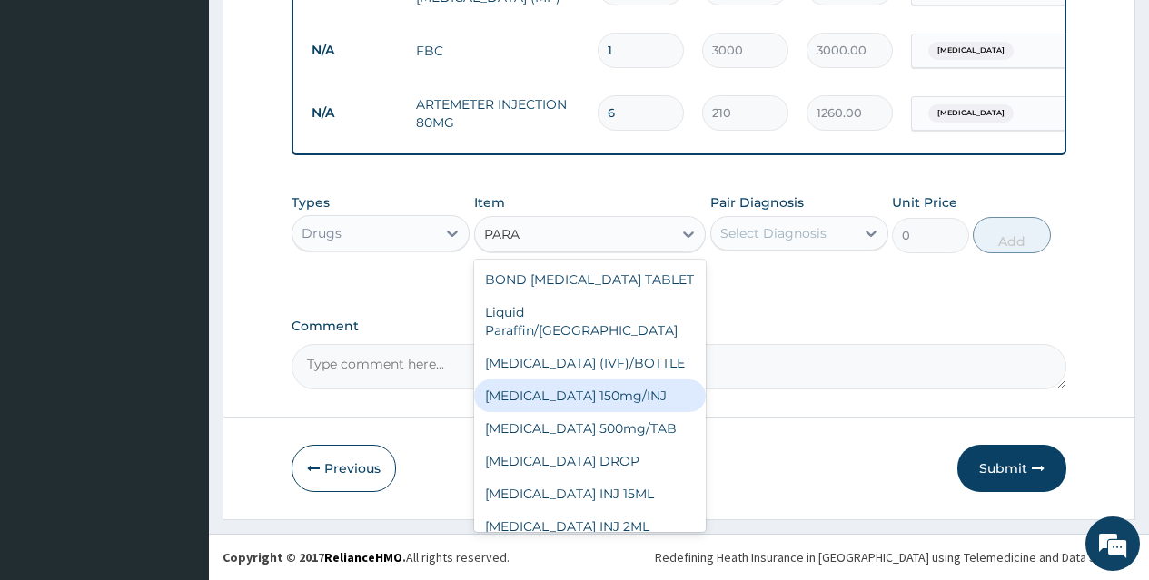
click at [637, 381] on div "[MEDICAL_DATA] 150mg/INJ" at bounding box center [590, 396] width 232 height 33
type input "31.5"
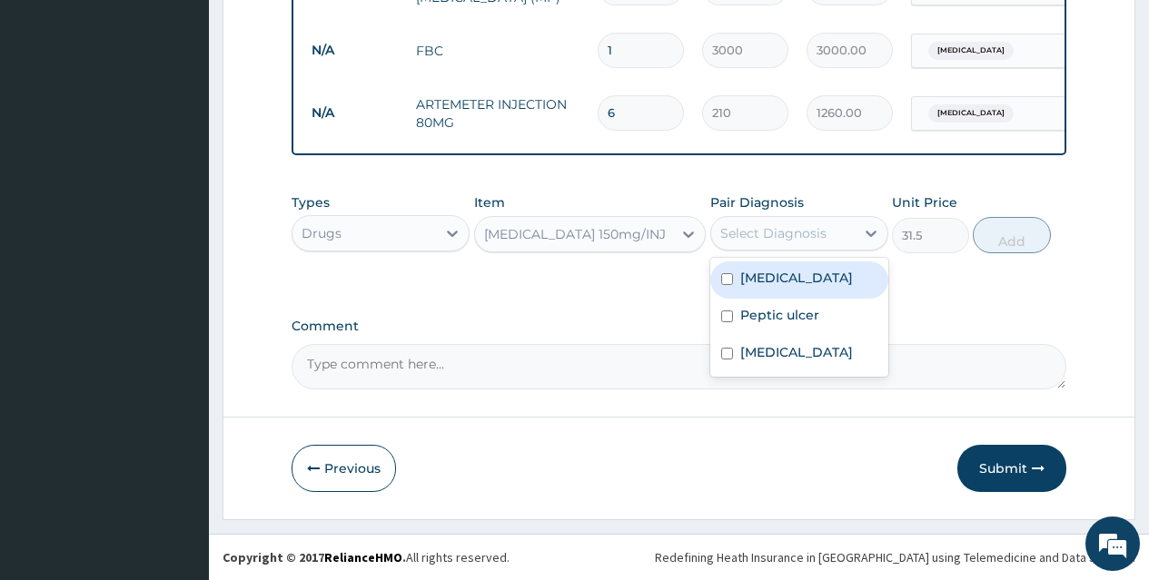
click at [790, 236] on div "Select Diagnosis" at bounding box center [773, 233] width 106 height 18
click at [806, 271] on div "[MEDICAL_DATA]" at bounding box center [799, 280] width 178 height 37
checkbox input "true"
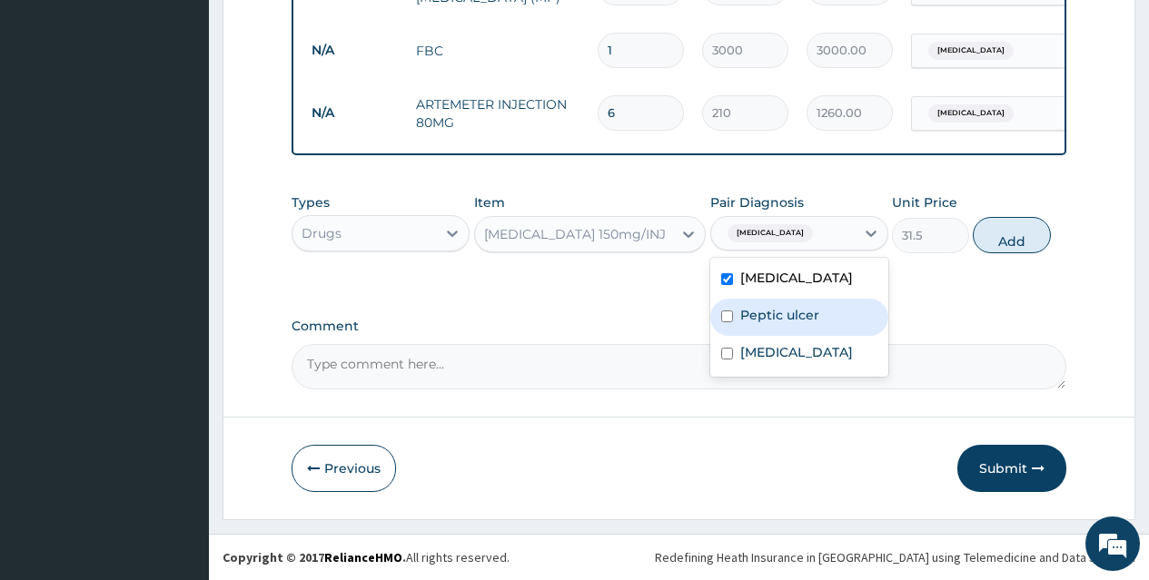
click at [806, 304] on div "Peptic ulcer" at bounding box center [799, 317] width 178 height 37
checkbox input "true"
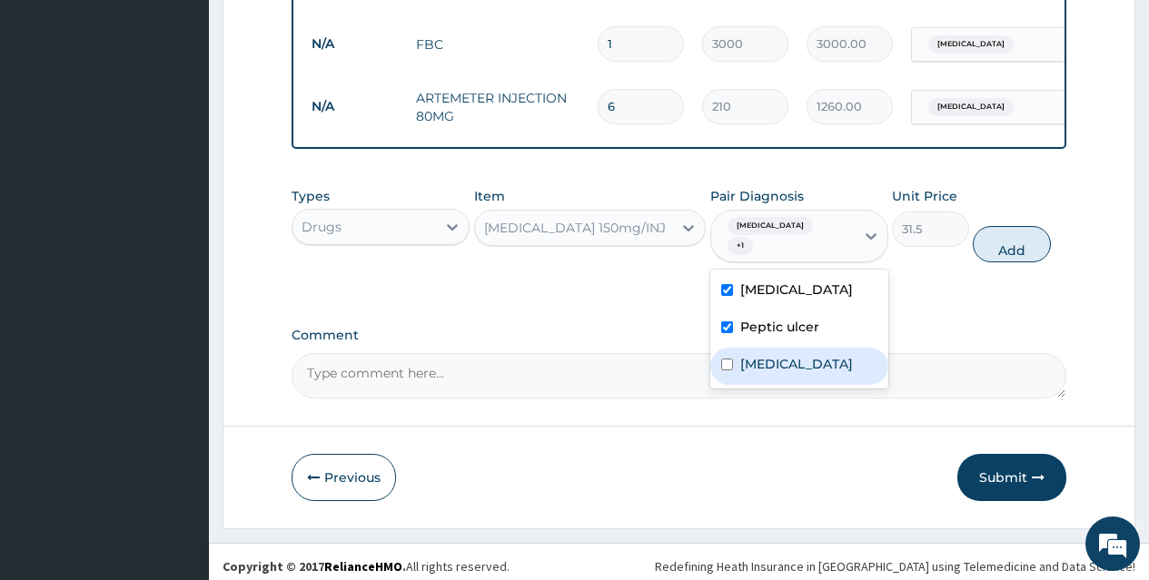
click at [811, 355] on label "Leukocytosis" at bounding box center [796, 364] width 113 height 18
checkbox input "true"
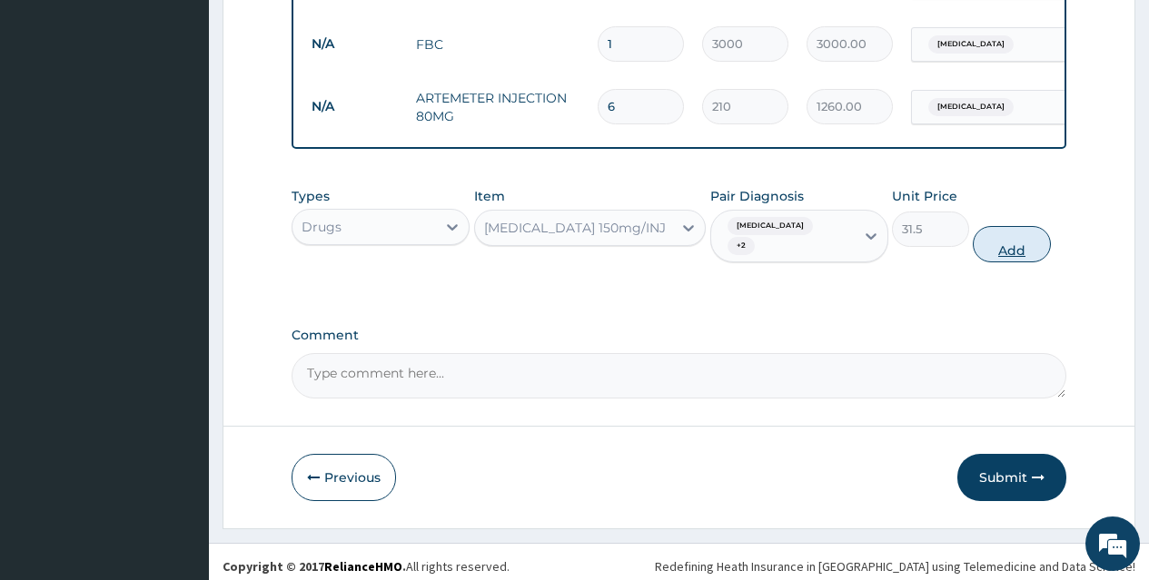
click at [1005, 232] on button "Add" at bounding box center [1011, 244] width 77 height 36
type input "0"
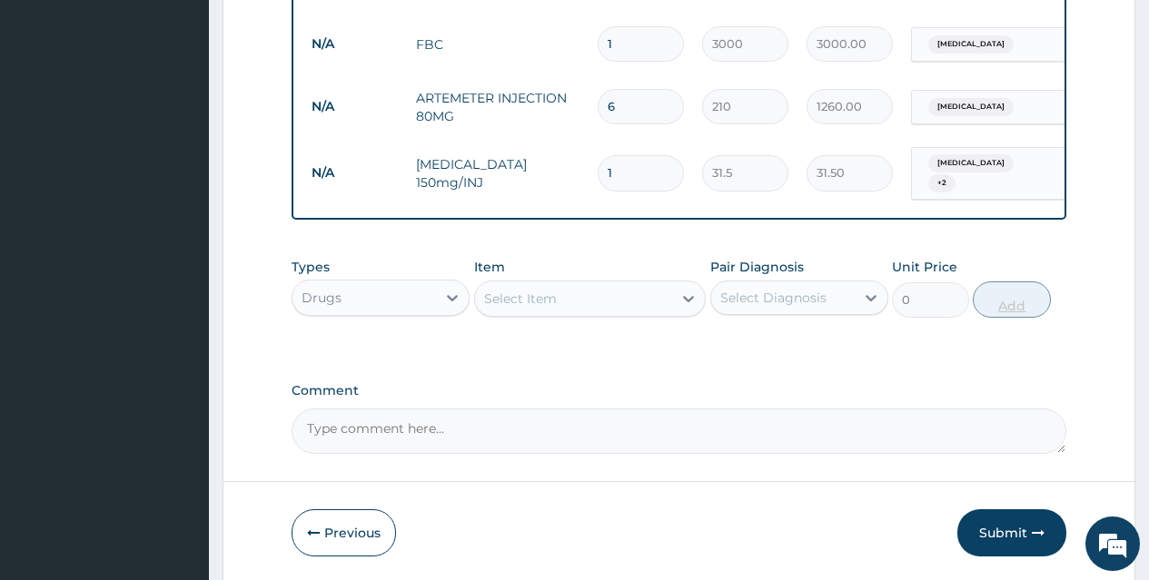
type input "0.00"
type input "6"
type input "189.00"
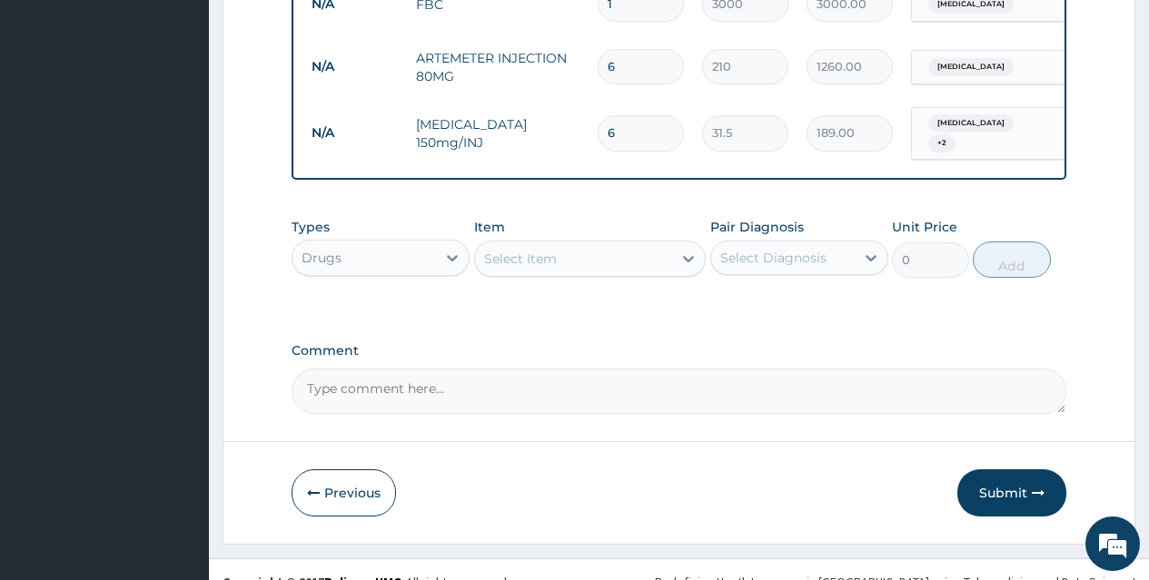
scroll to position [907, 0]
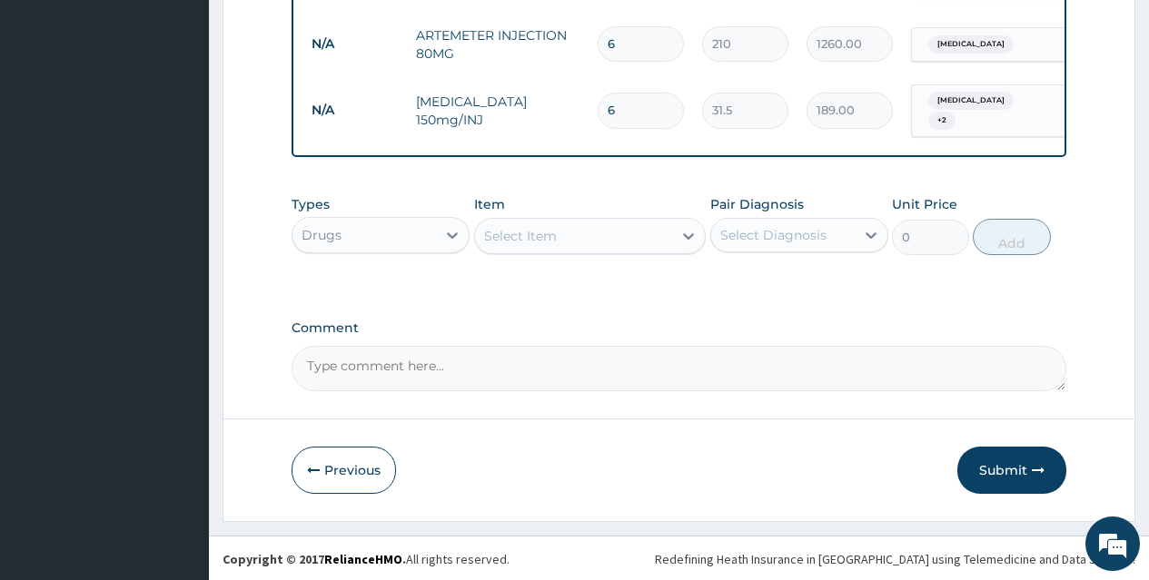
type input "6"
click at [659, 232] on div "Select Item" at bounding box center [574, 236] width 198 height 29
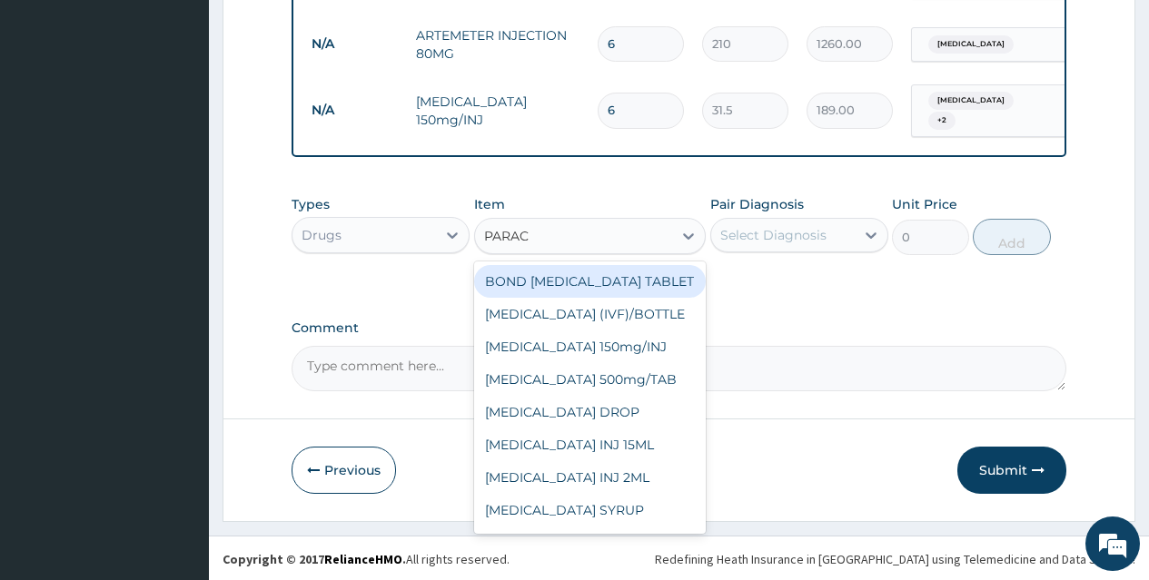
type input "PARACE"
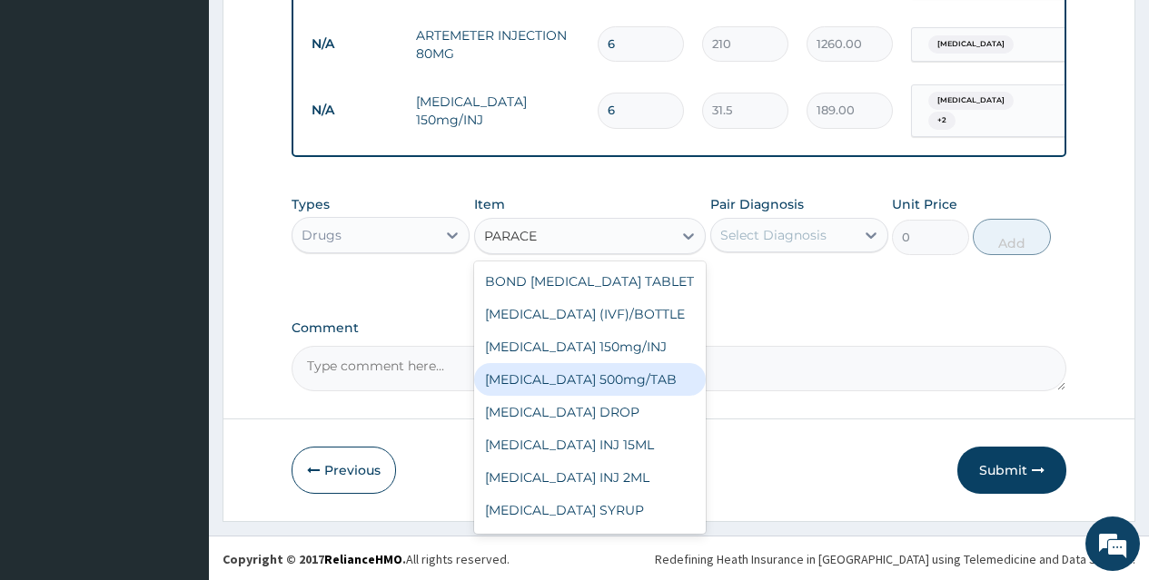
click at [661, 371] on div "[MEDICAL_DATA] 500mg/TAB" at bounding box center [590, 379] width 232 height 33
type input "5.25"
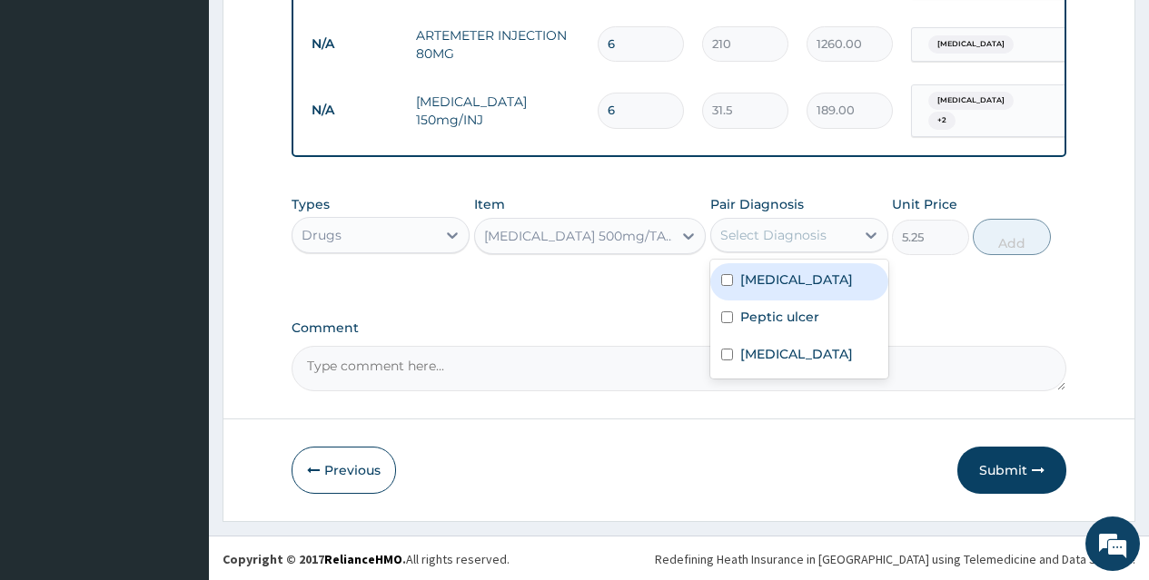
click at [796, 221] on div "Select Diagnosis" at bounding box center [782, 235] width 143 height 29
click at [796, 279] on div "[MEDICAL_DATA]" at bounding box center [799, 281] width 178 height 37
checkbox input "true"
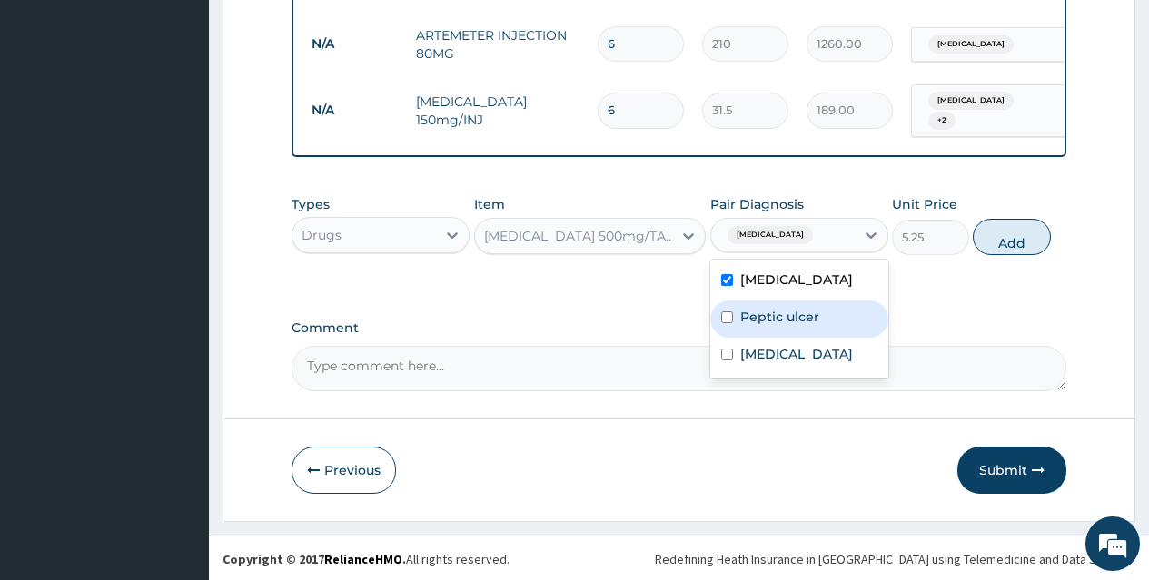
click at [802, 303] on div "Peptic ulcer" at bounding box center [799, 319] width 178 height 37
checkbox input "true"
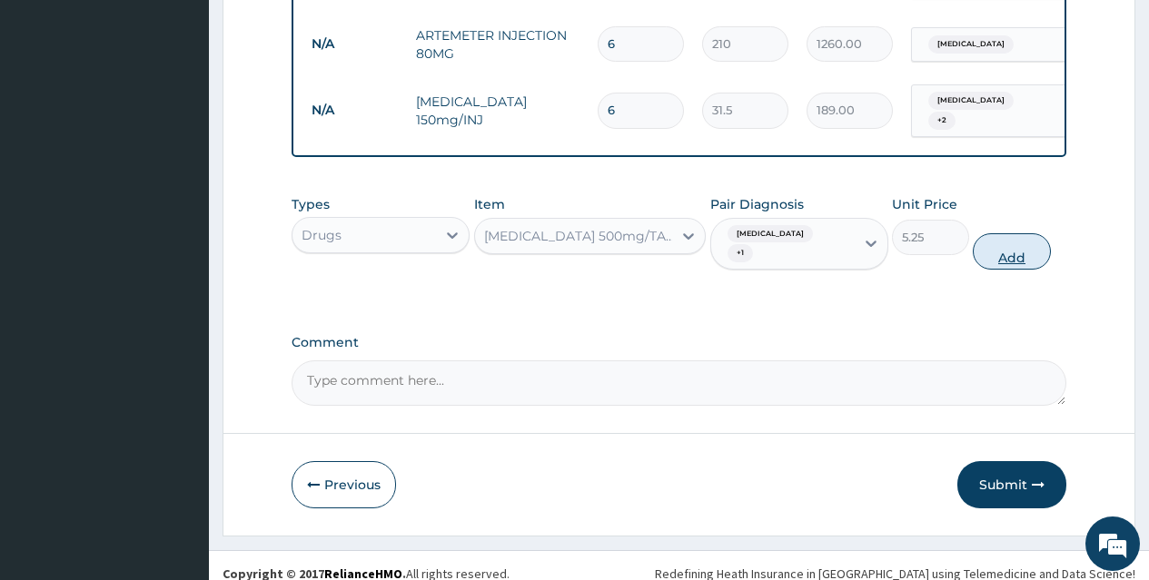
click at [1002, 235] on button "Add" at bounding box center [1011, 251] width 77 height 36
type input "0"
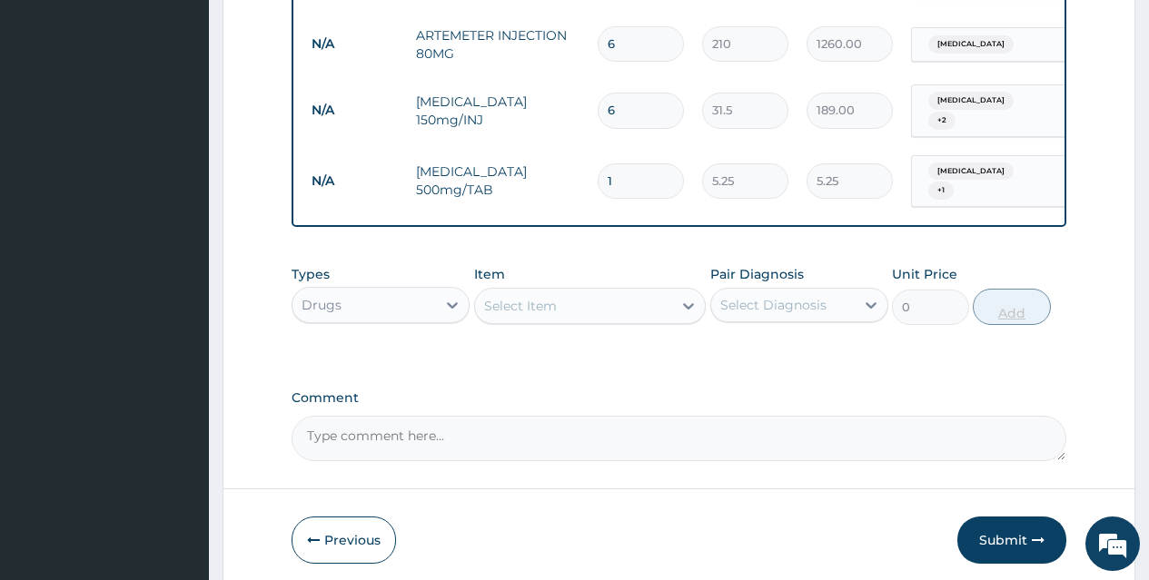
type input "18"
type input "94.50"
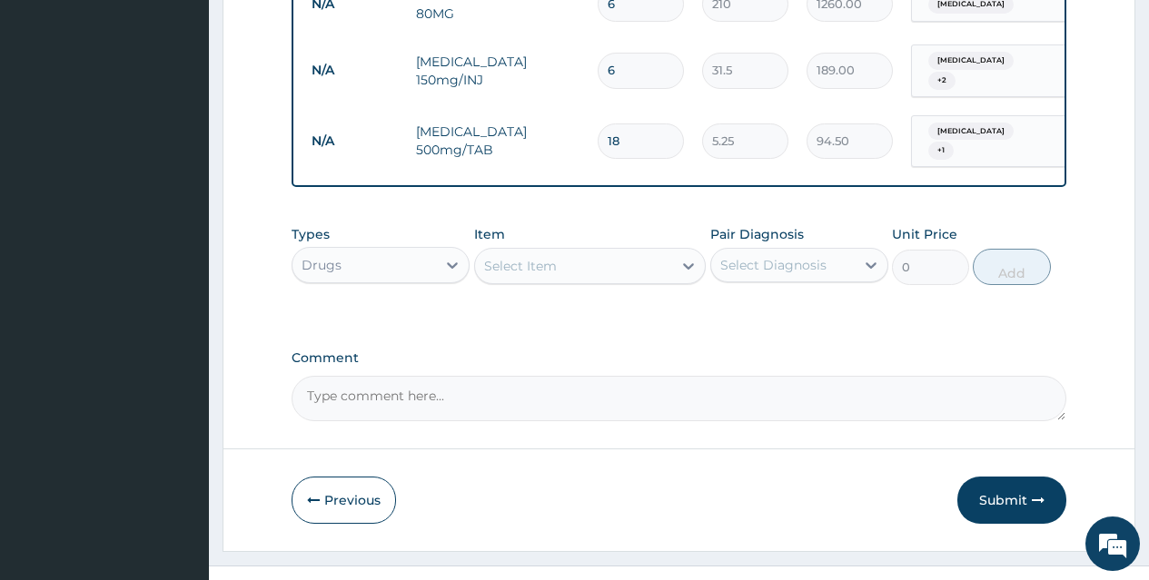
scroll to position [970, 0]
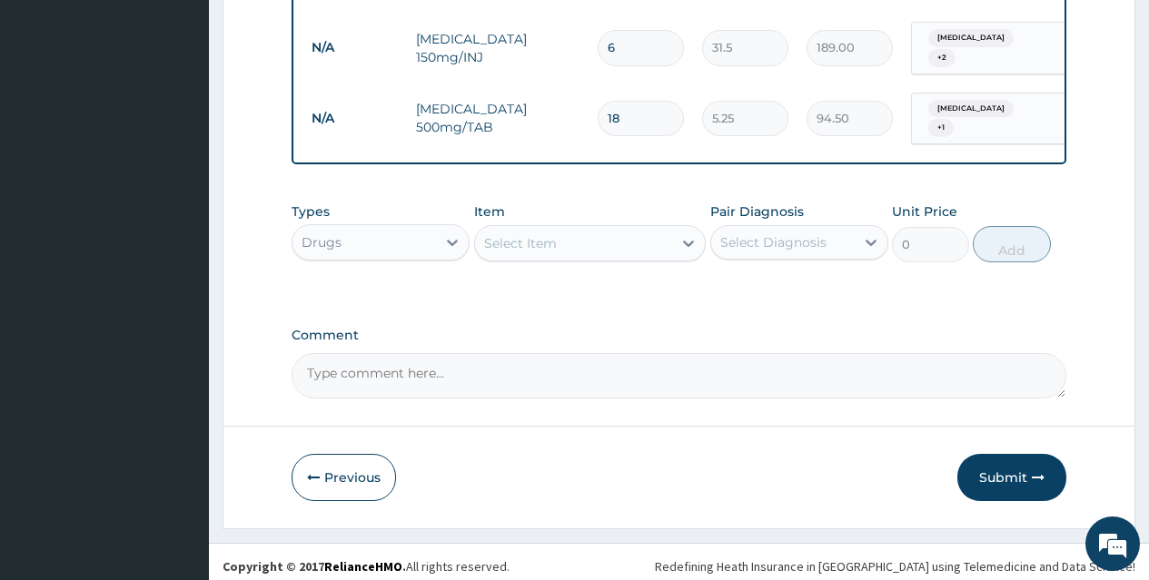
type input "18"
click at [643, 229] on div "Select Item" at bounding box center [574, 243] width 198 height 29
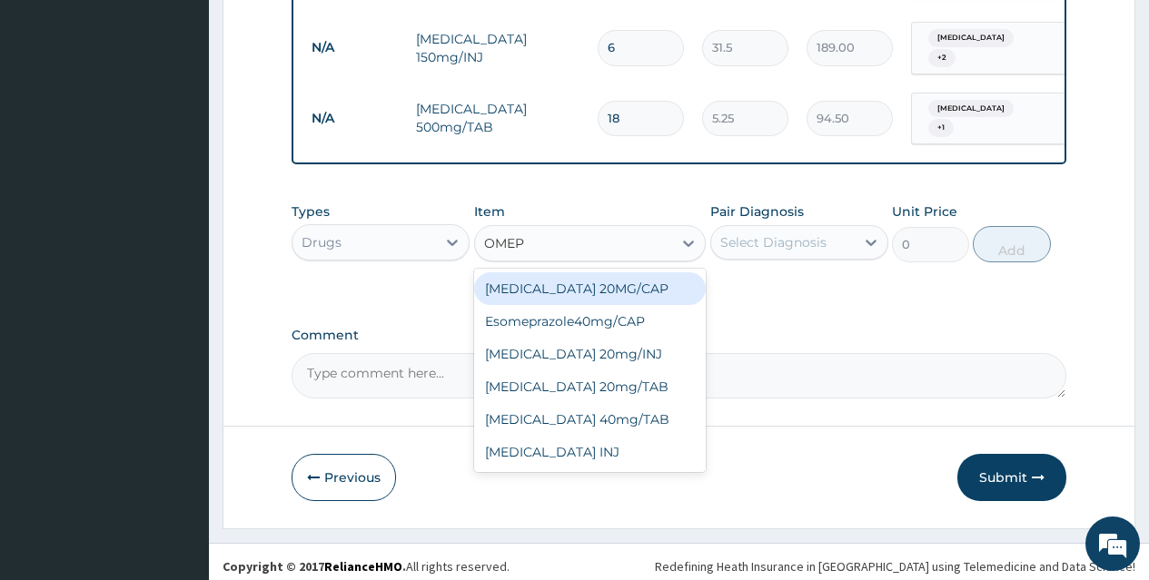
type input "OMEPR"
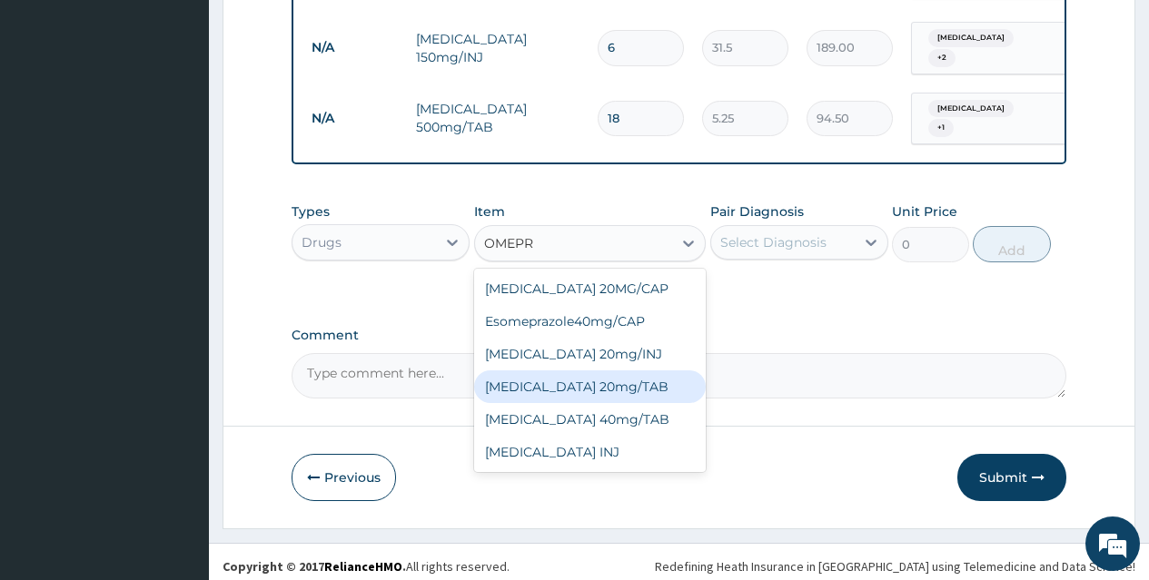
click at [634, 379] on div "[MEDICAL_DATA] 20mg/TAB" at bounding box center [590, 387] width 232 height 33
type input "78.75"
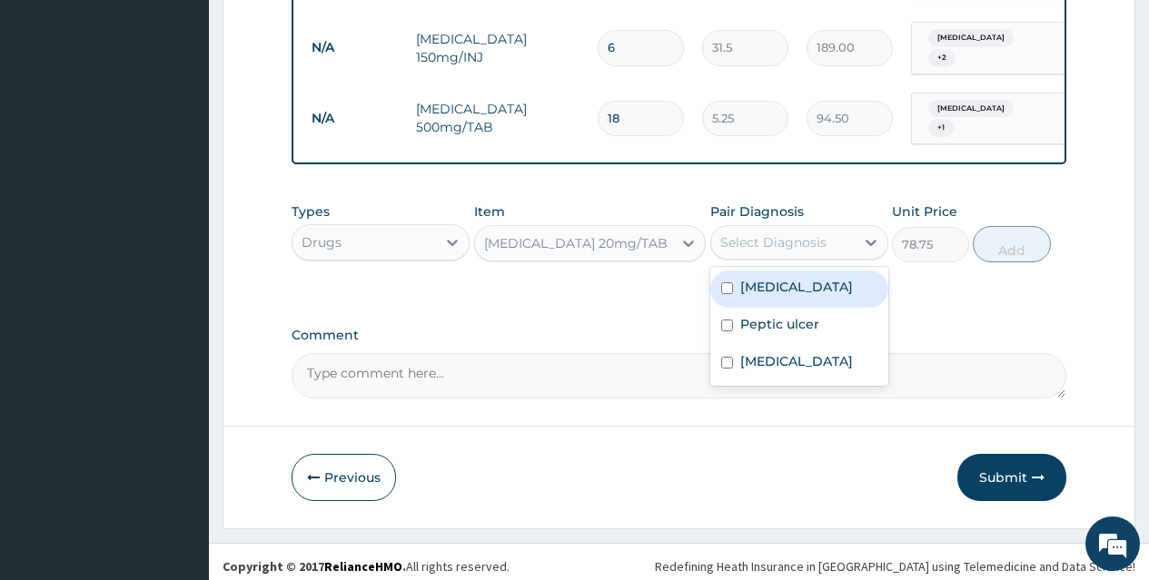
click at [802, 236] on div "Select Diagnosis" at bounding box center [773, 242] width 106 height 18
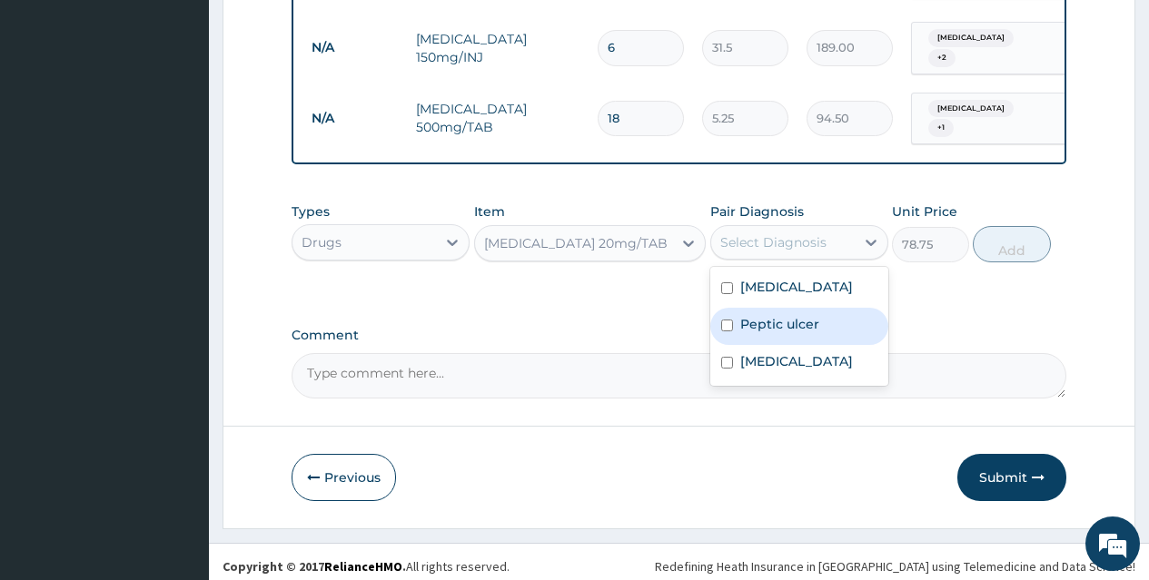
click at [809, 317] on label "Peptic ulcer" at bounding box center [779, 324] width 79 height 18
checkbox input "true"
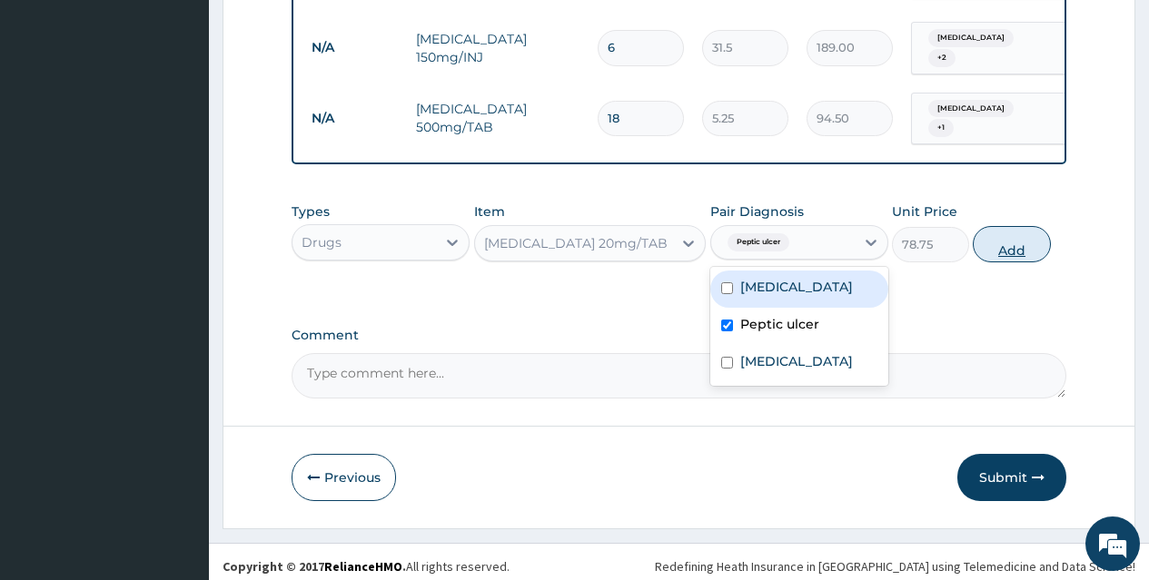
click at [1008, 229] on button "Add" at bounding box center [1011, 244] width 77 height 36
type input "0"
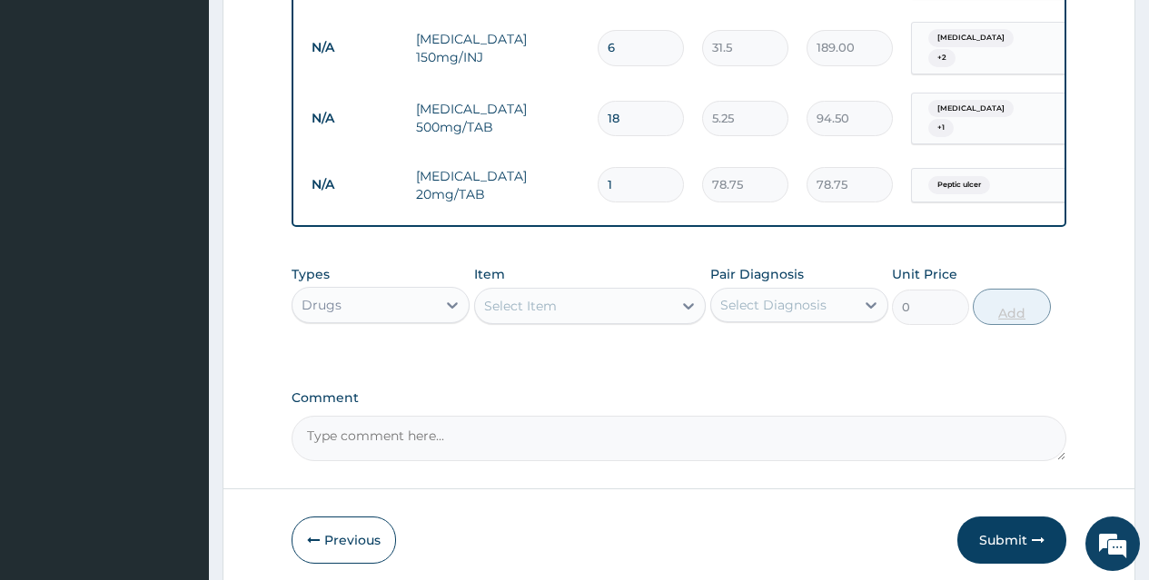
type input "14"
type input "1102.50"
type input "14"
click at [582, 292] on div "Select Item" at bounding box center [574, 306] width 198 height 29
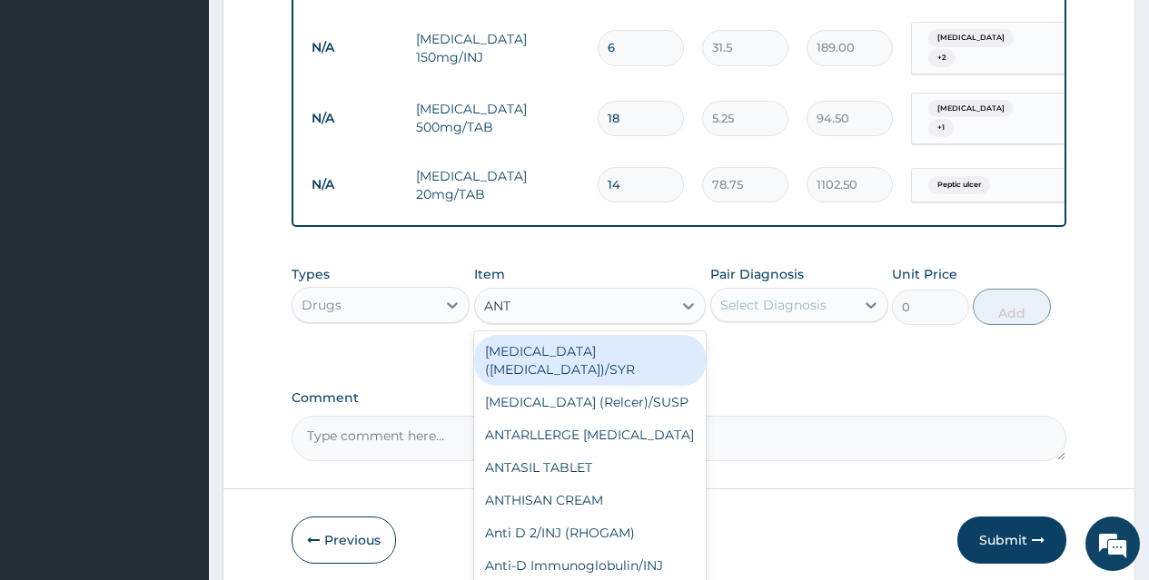
type input "ANTA"
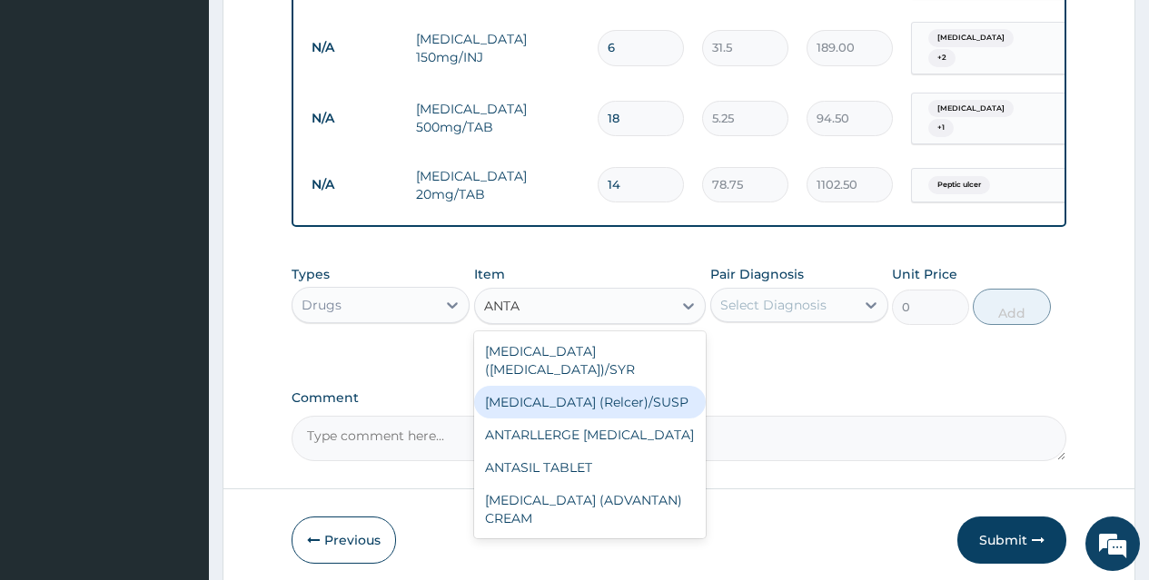
click at [604, 386] on div "[MEDICAL_DATA] (Relcer)/SUSP" at bounding box center [590, 402] width 232 height 33
type input "446.25"
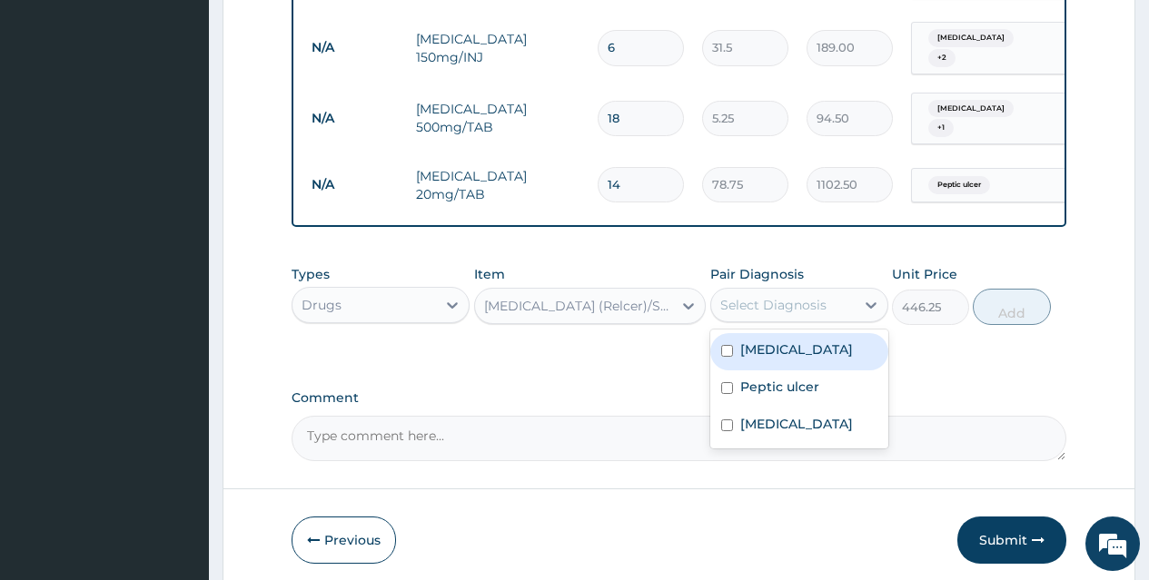
click at [777, 296] on div "Select Diagnosis" at bounding box center [773, 305] width 106 height 18
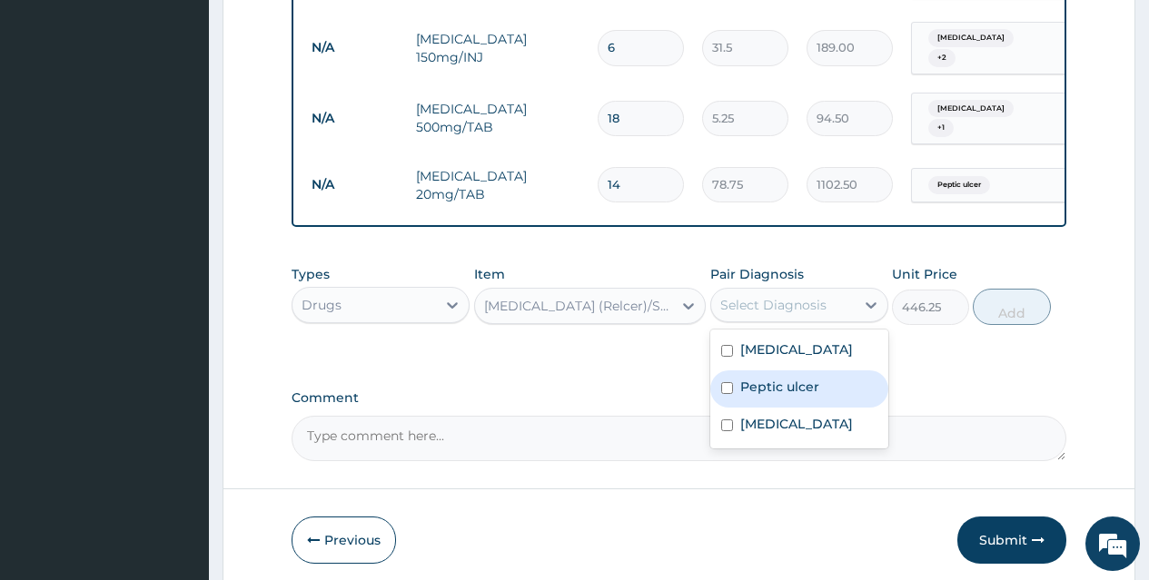
click at [813, 378] on label "Peptic ulcer" at bounding box center [779, 387] width 79 height 18
checkbox input "true"
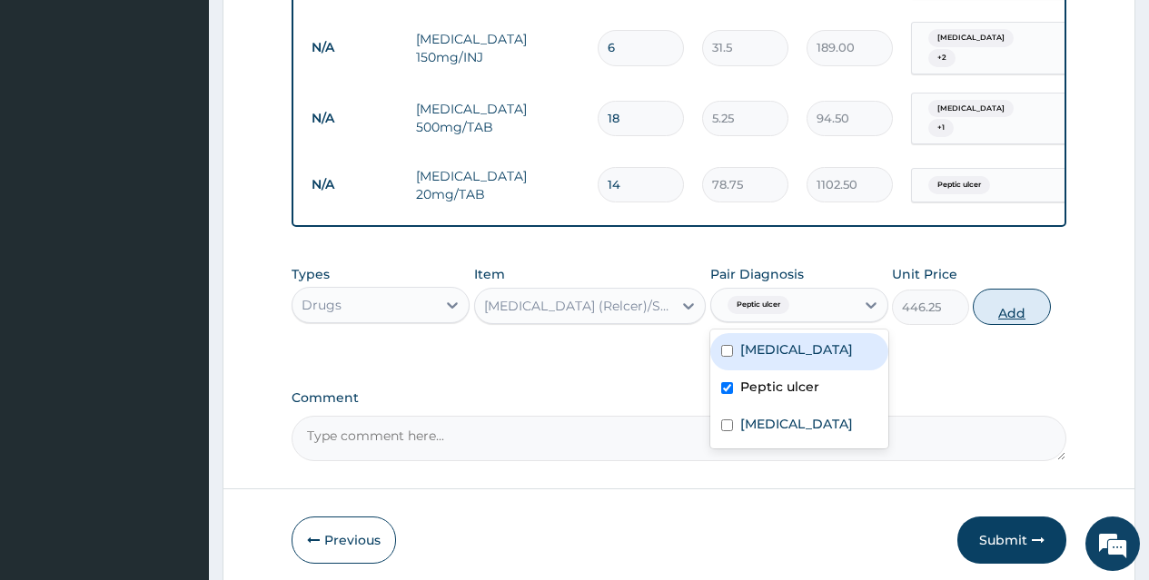
click at [1003, 295] on button "Add" at bounding box center [1011, 307] width 77 height 36
type input "0"
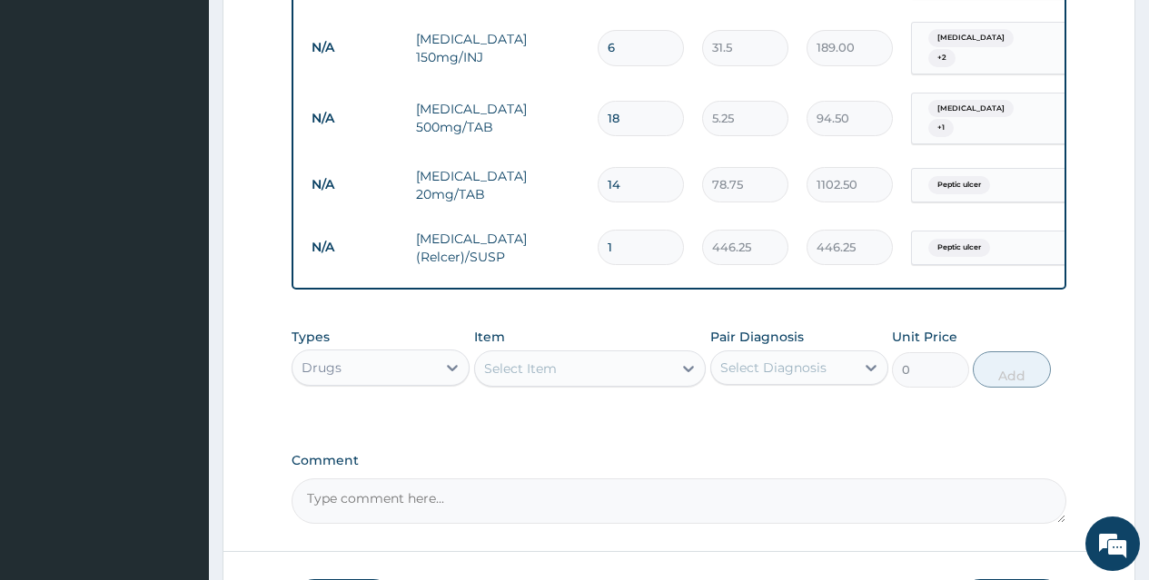
scroll to position [1095, 0]
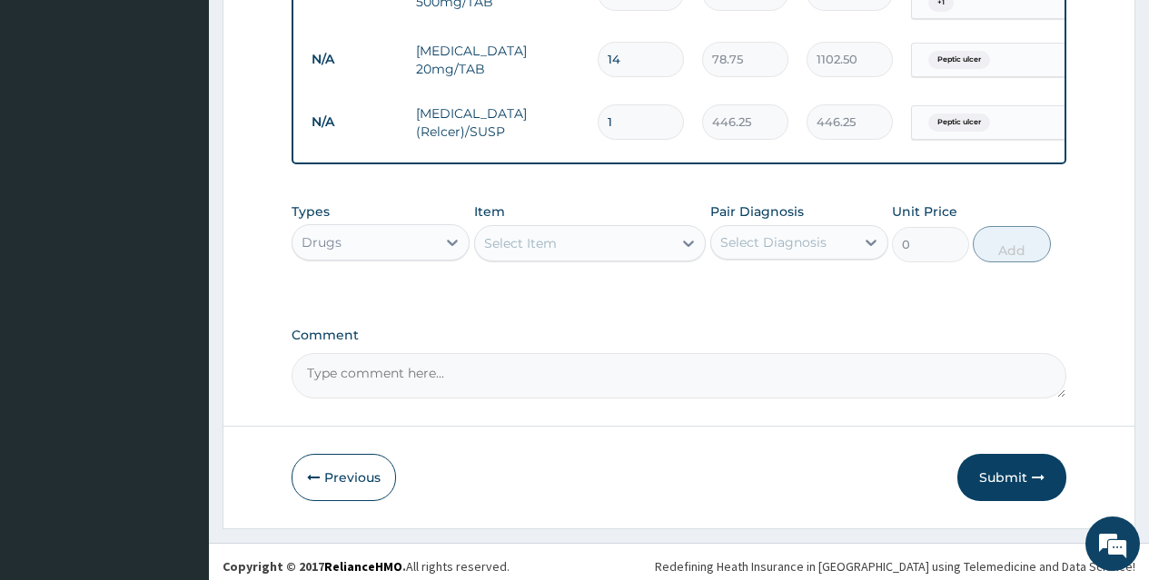
click at [658, 233] on div "Select Item" at bounding box center [574, 243] width 198 height 29
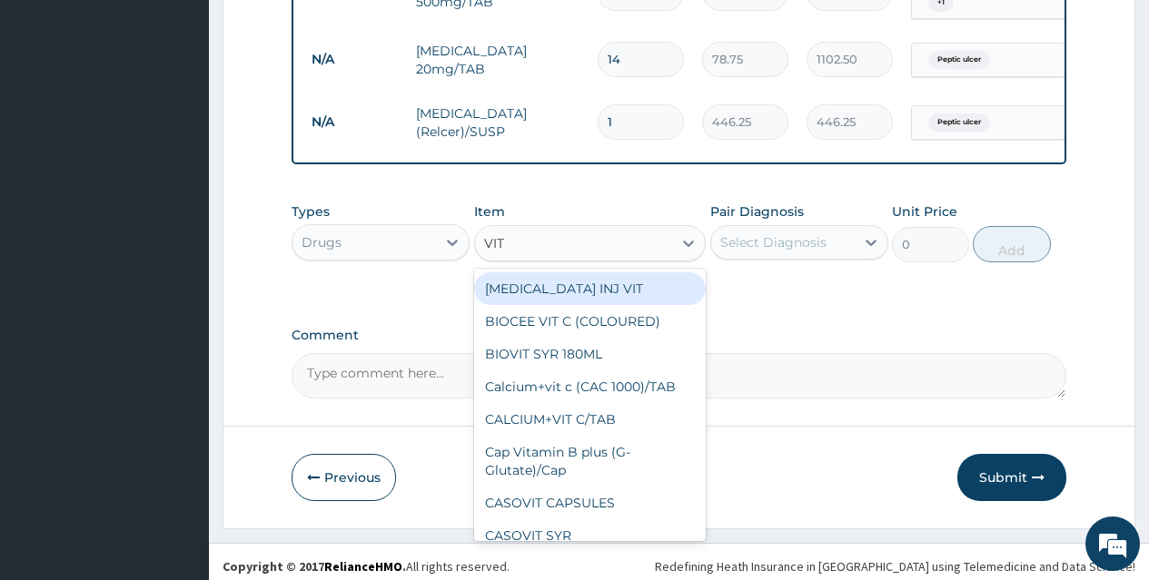
type input "VIT B"
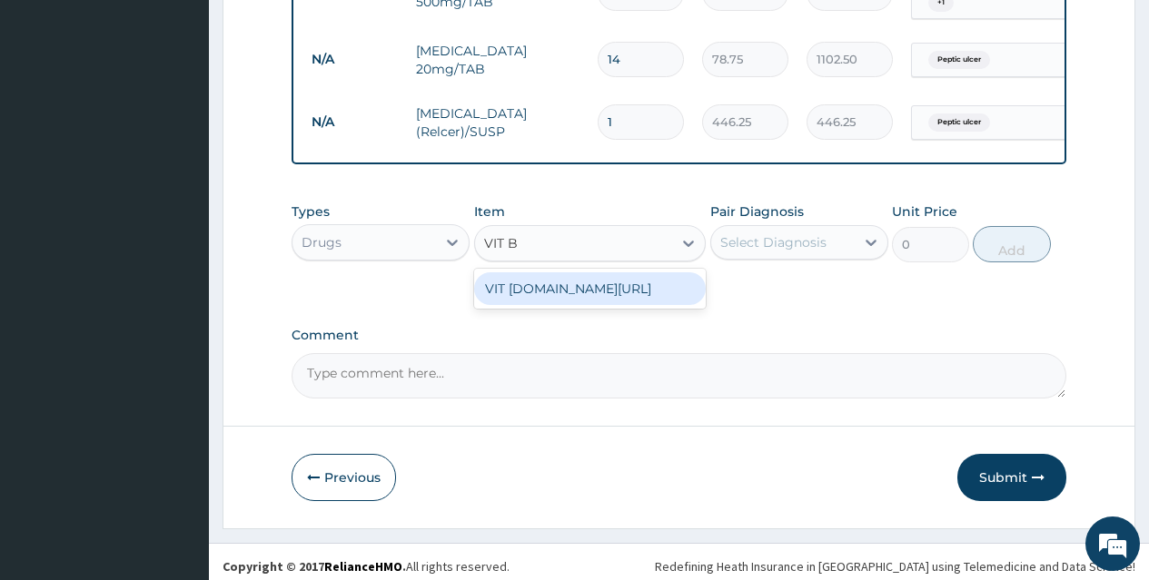
click at [661, 272] on div "VIT [DOMAIN_NAME][URL]" at bounding box center [590, 288] width 232 height 33
type input "13.12"
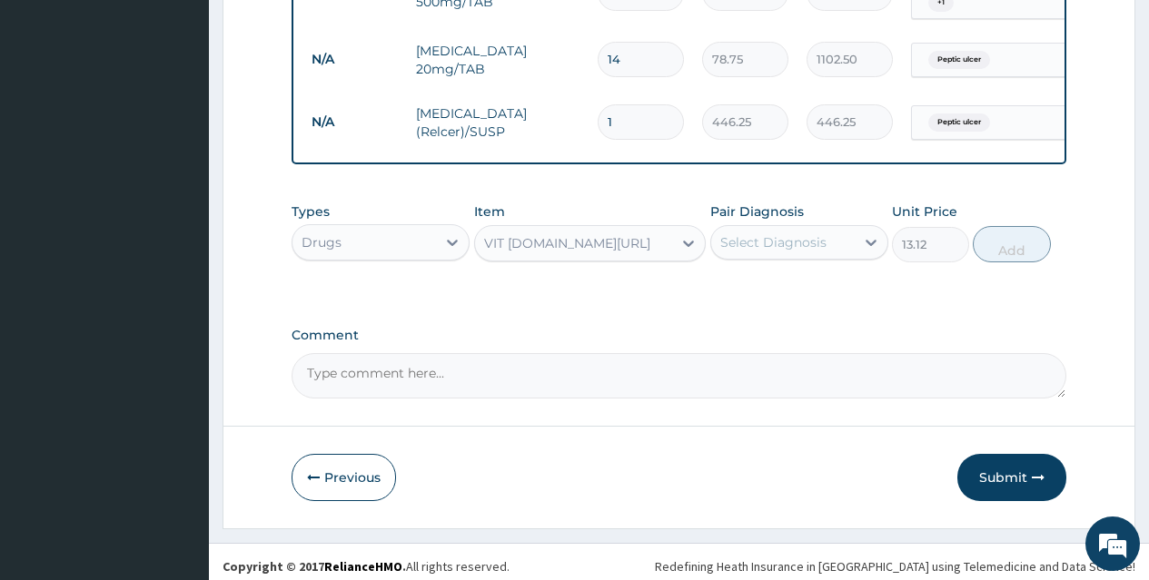
click at [808, 236] on div "Select Diagnosis" at bounding box center [773, 242] width 106 height 18
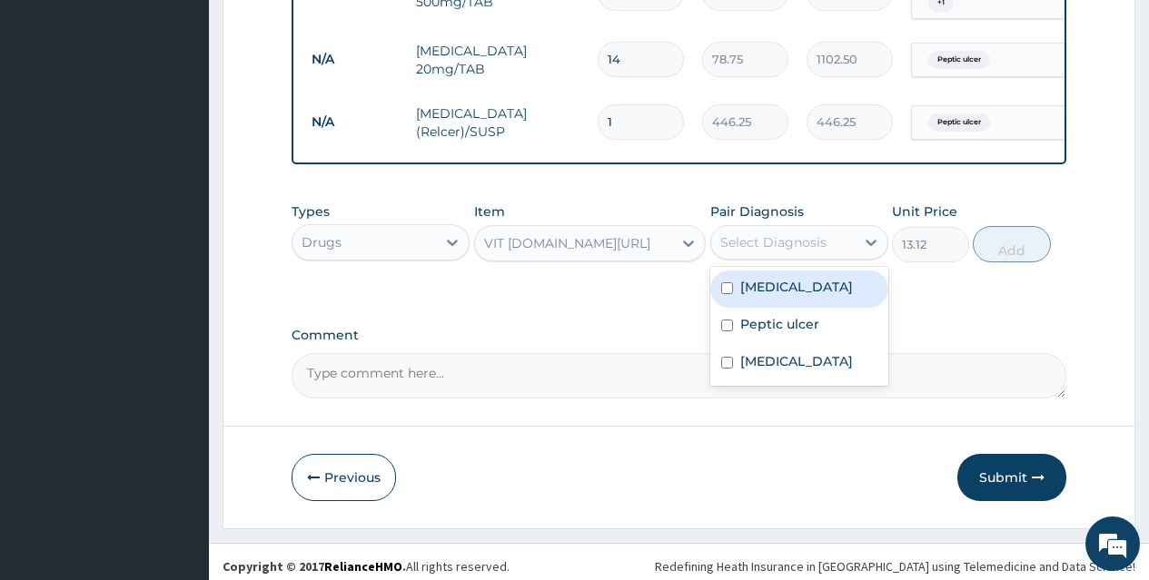
click at [819, 276] on div "[MEDICAL_DATA]" at bounding box center [799, 289] width 178 height 37
checkbox input "true"
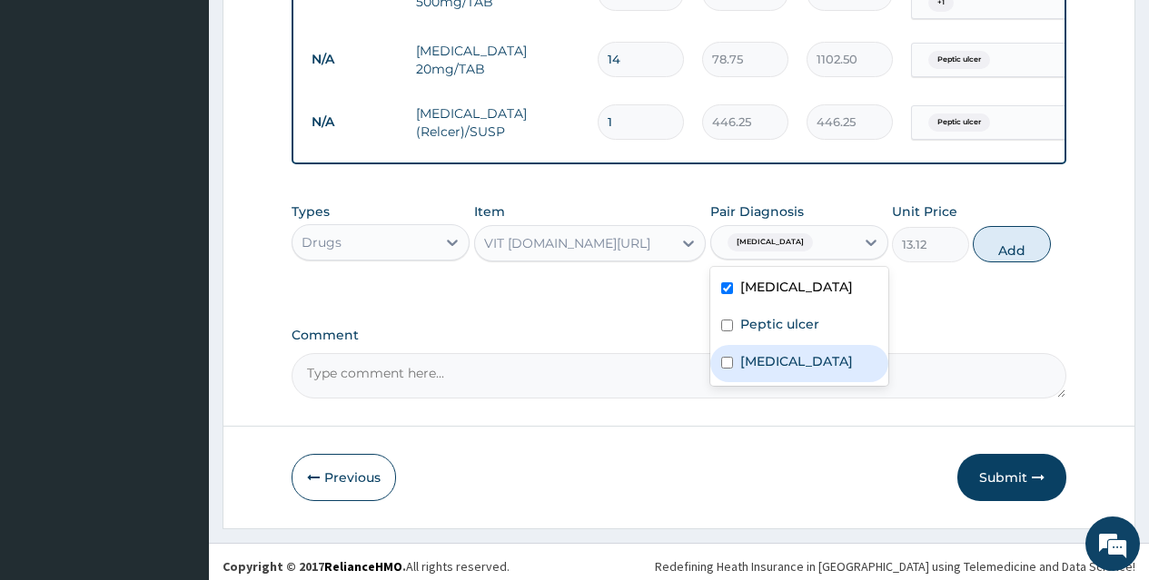
click at [819, 352] on label "Leukocytosis" at bounding box center [796, 361] width 113 height 18
checkbox input "true"
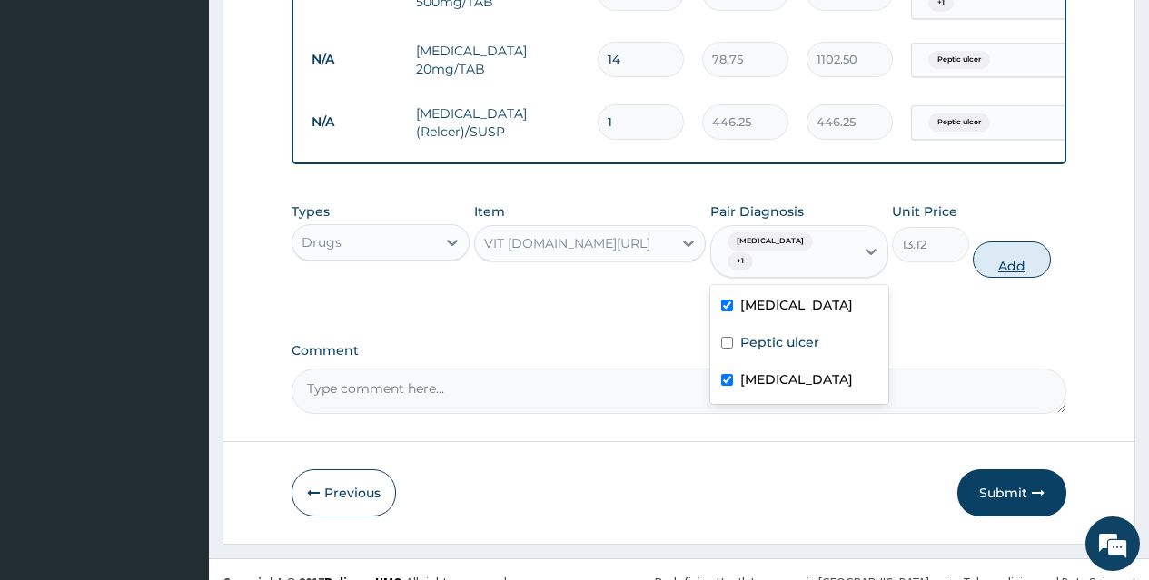
click at [1017, 242] on button "Add" at bounding box center [1011, 260] width 77 height 36
type input "0"
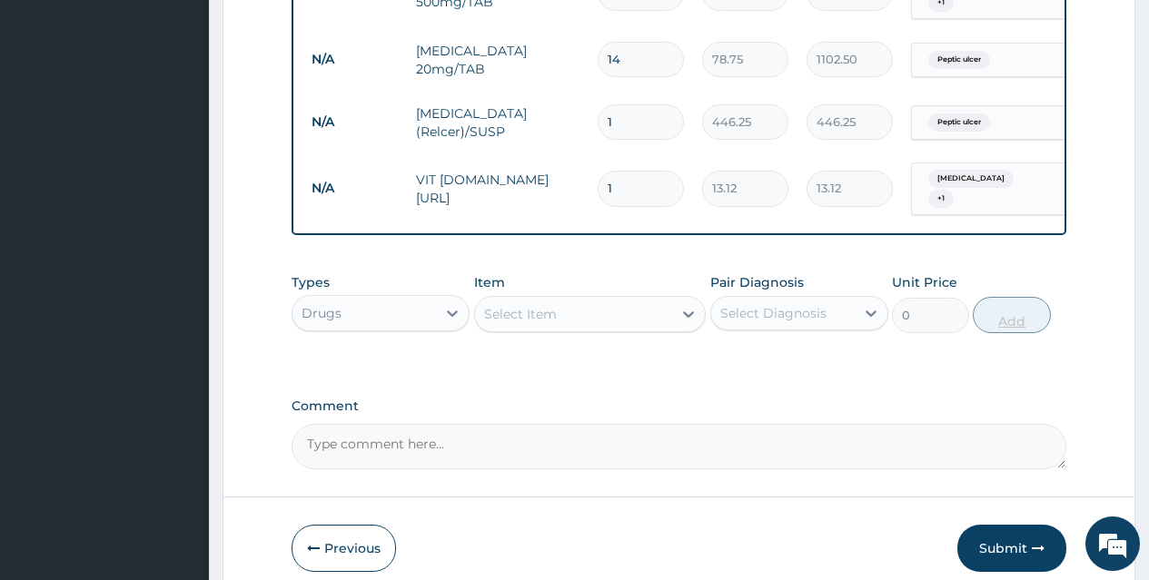
type input "10"
type input "131.20"
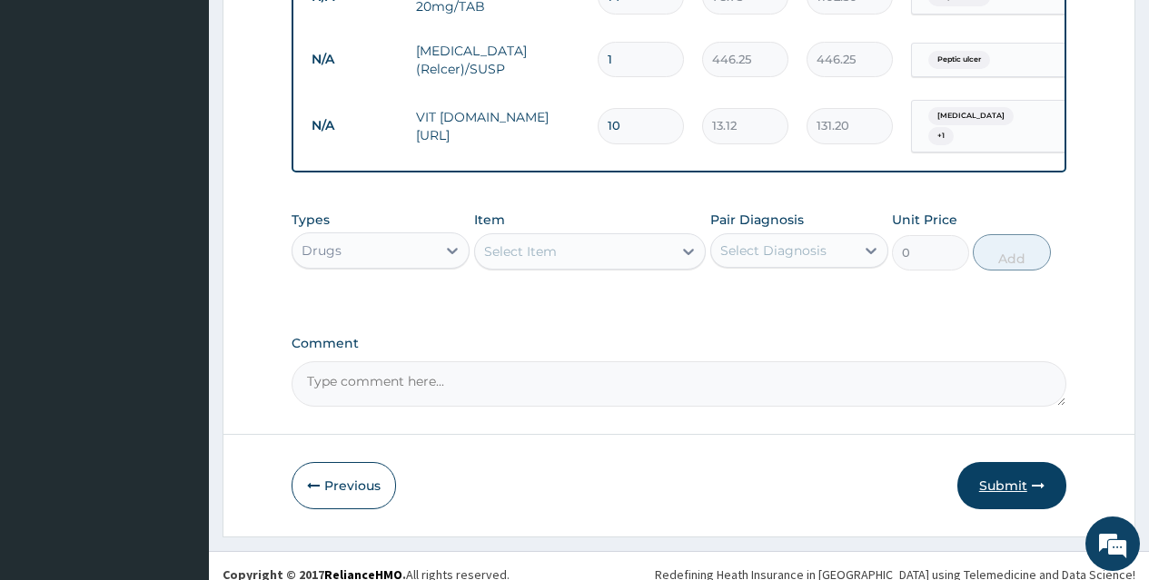
type input "10"
click at [1014, 462] on button "Submit" at bounding box center [1011, 485] width 109 height 47
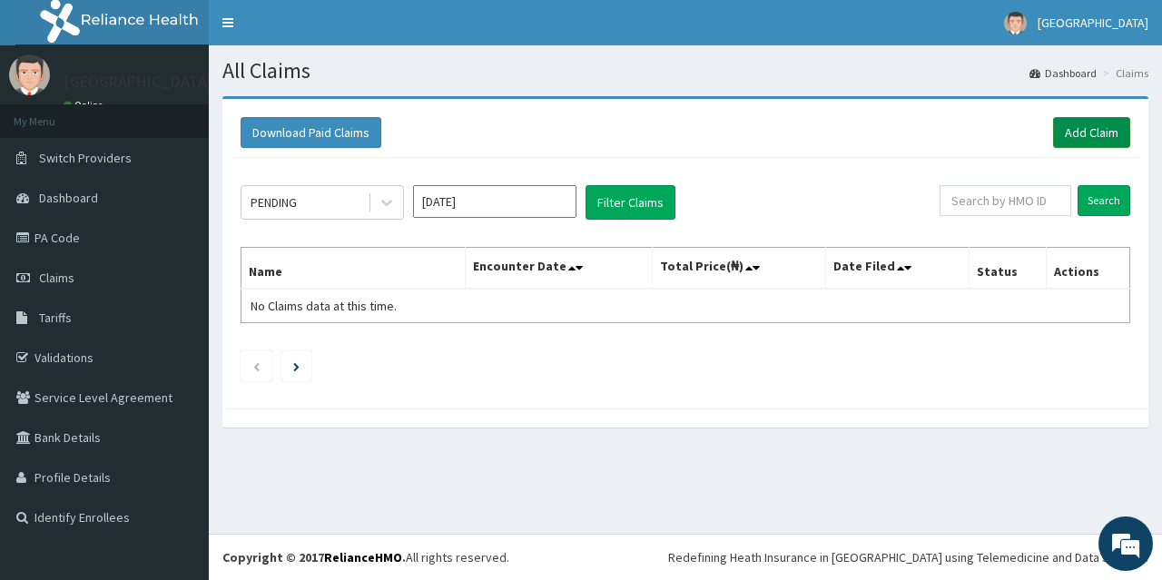
click at [1101, 133] on link "Add Claim" at bounding box center [1091, 132] width 77 height 31
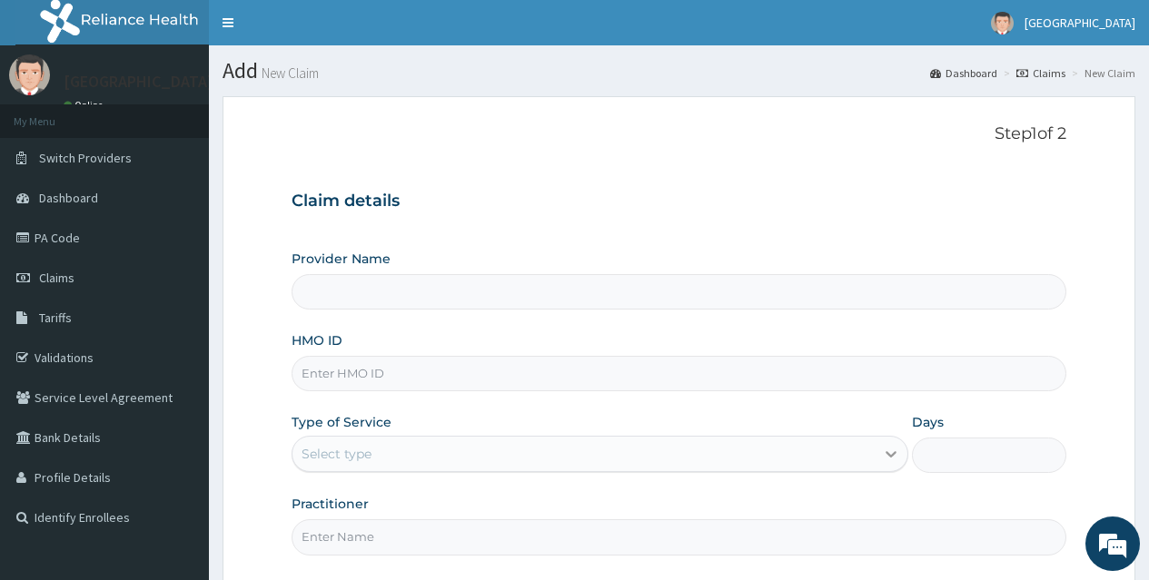
type input "[GEOGRAPHIC_DATA]"
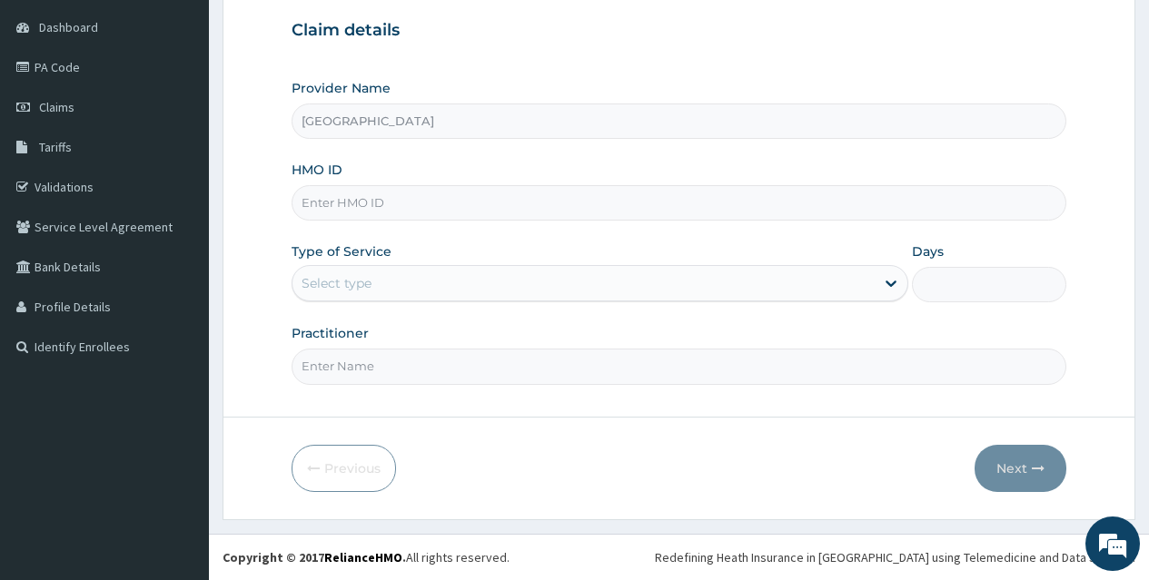
click at [566, 203] on input "HMO ID" at bounding box center [679, 202] width 775 height 35
type input "GBZ/10533/A"
click at [603, 280] on div "Select type" at bounding box center [583, 283] width 582 height 29
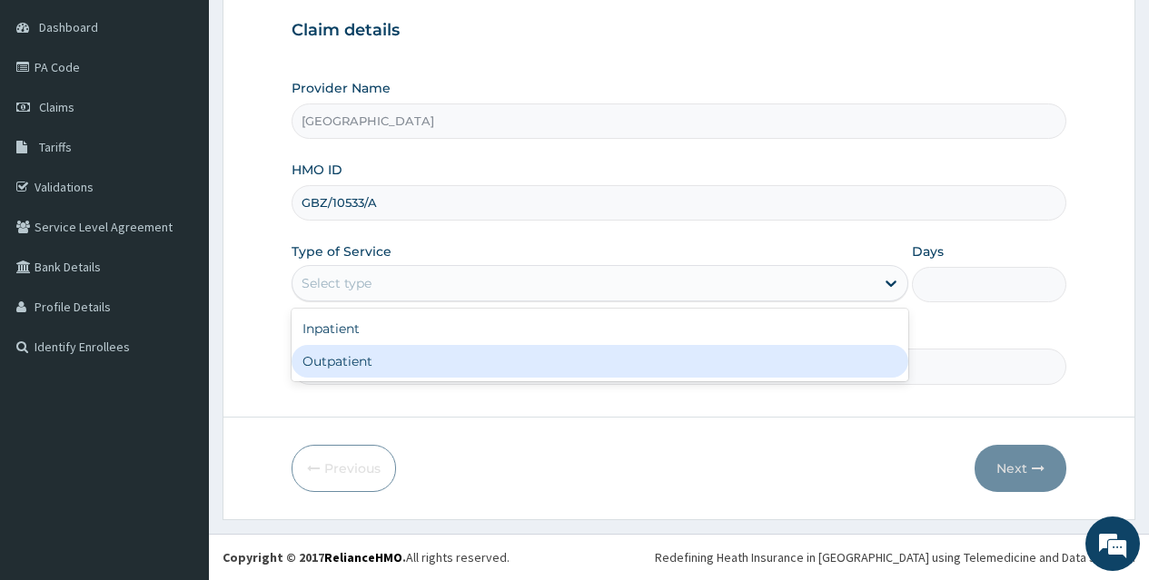
click at [608, 349] on div "Outpatient" at bounding box center [600, 361] width 617 height 33
type input "1"
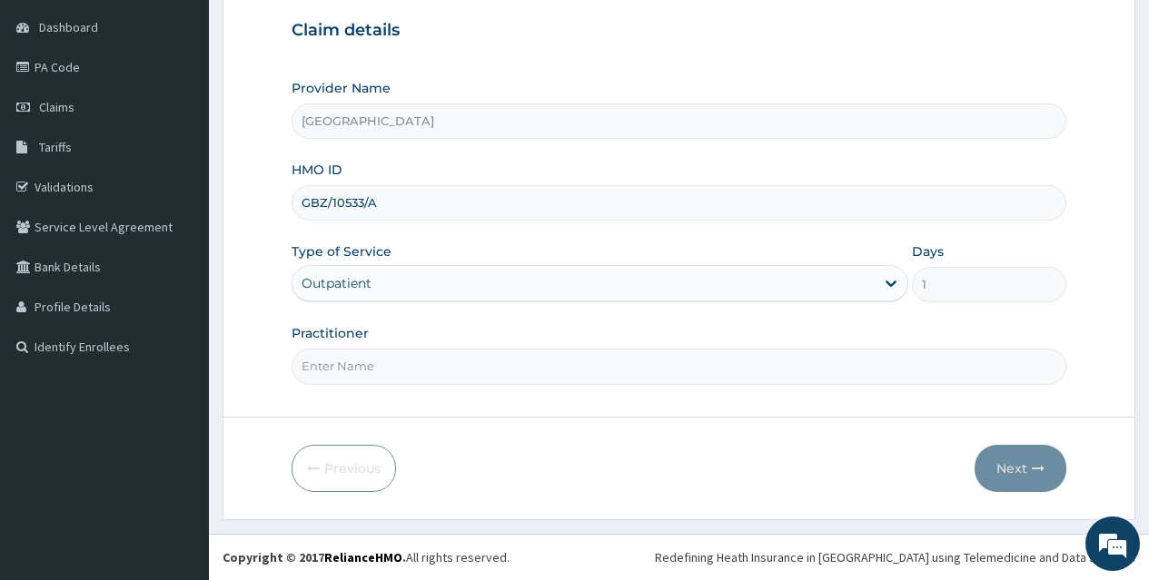
click at [513, 372] on input "Practitioner" at bounding box center [679, 366] width 775 height 35
type input "[PERSON_NAME]"
click at [1004, 454] on button "Next" at bounding box center [1020, 468] width 92 height 47
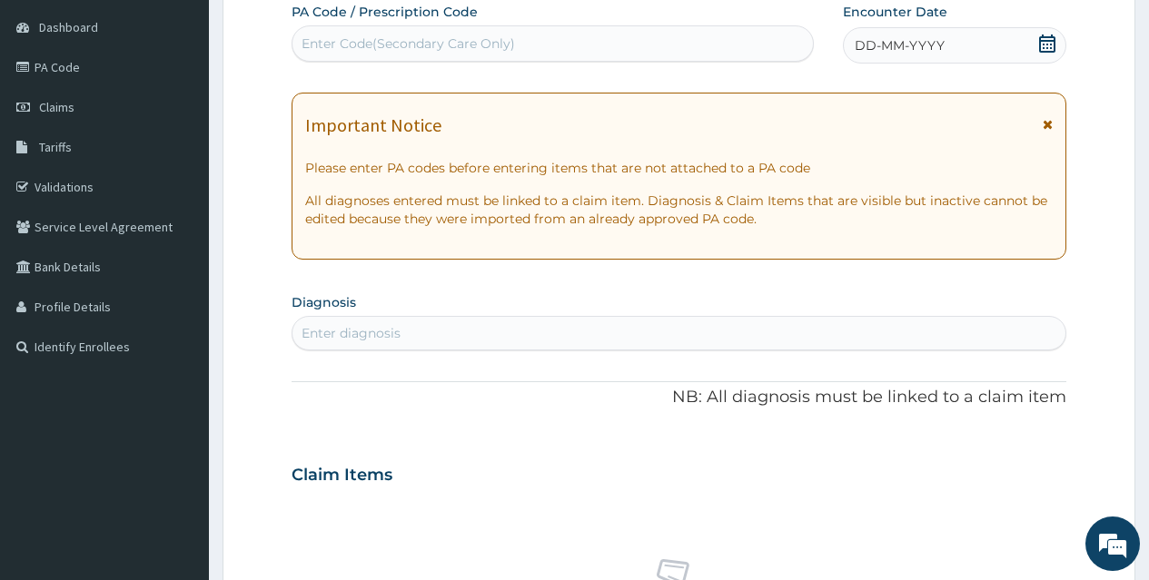
click at [1050, 43] on icon at bounding box center [1047, 44] width 18 height 18
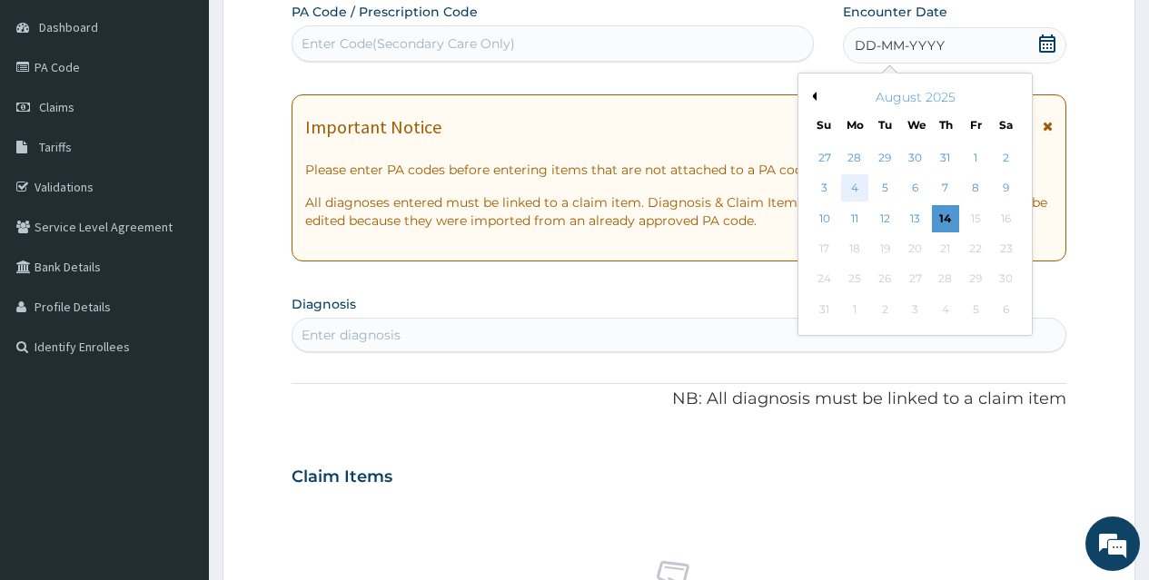
click at [853, 188] on div "4" at bounding box center [854, 188] width 27 height 27
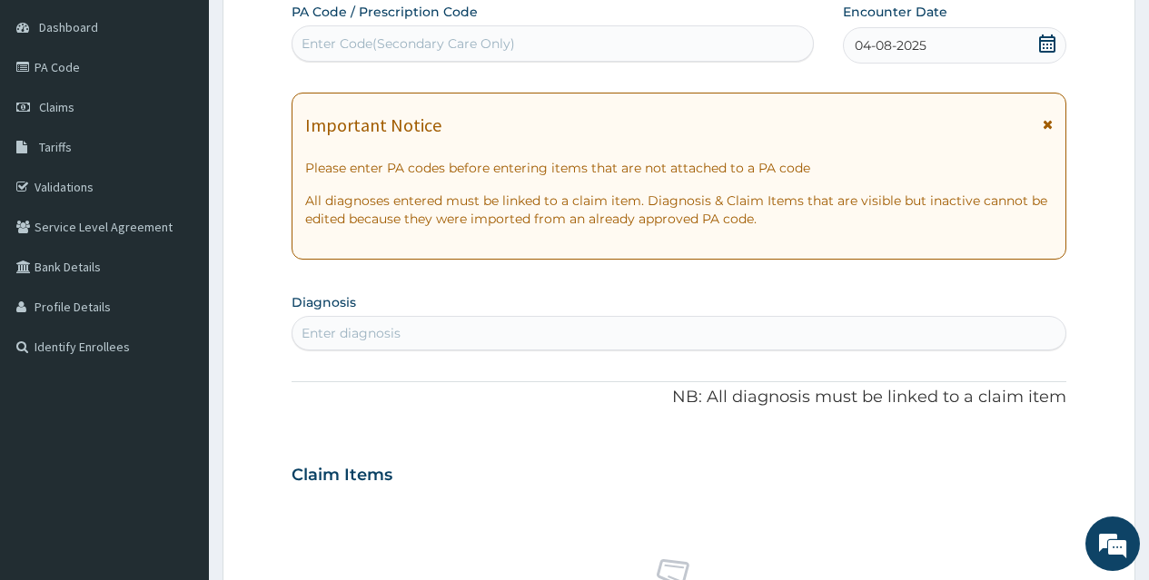
click at [681, 329] on div "Enter diagnosis" at bounding box center [678, 333] width 773 height 29
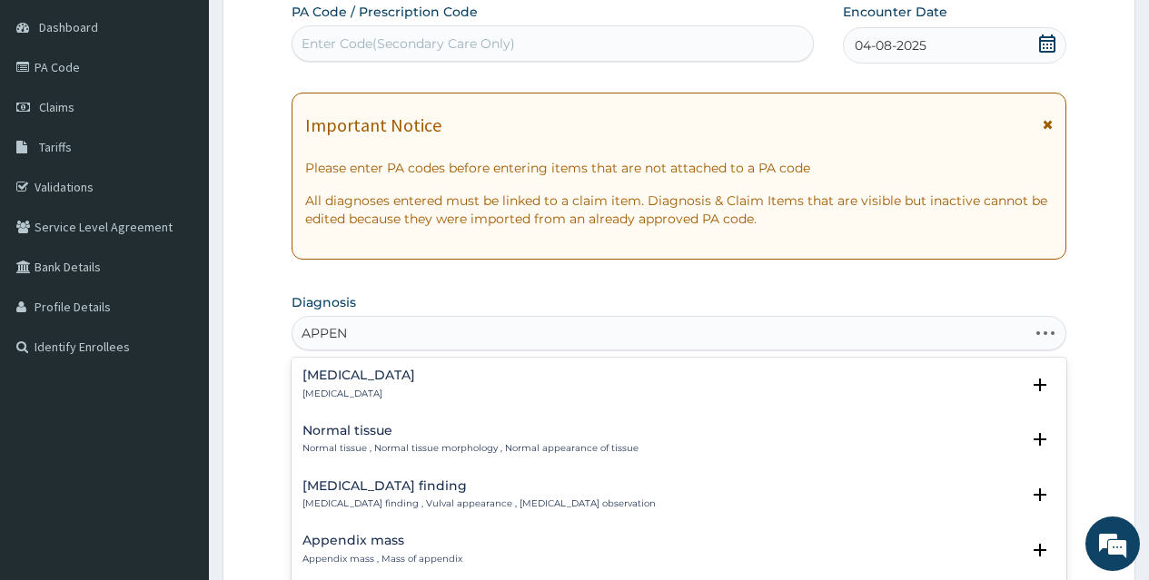
type input "APPEND"
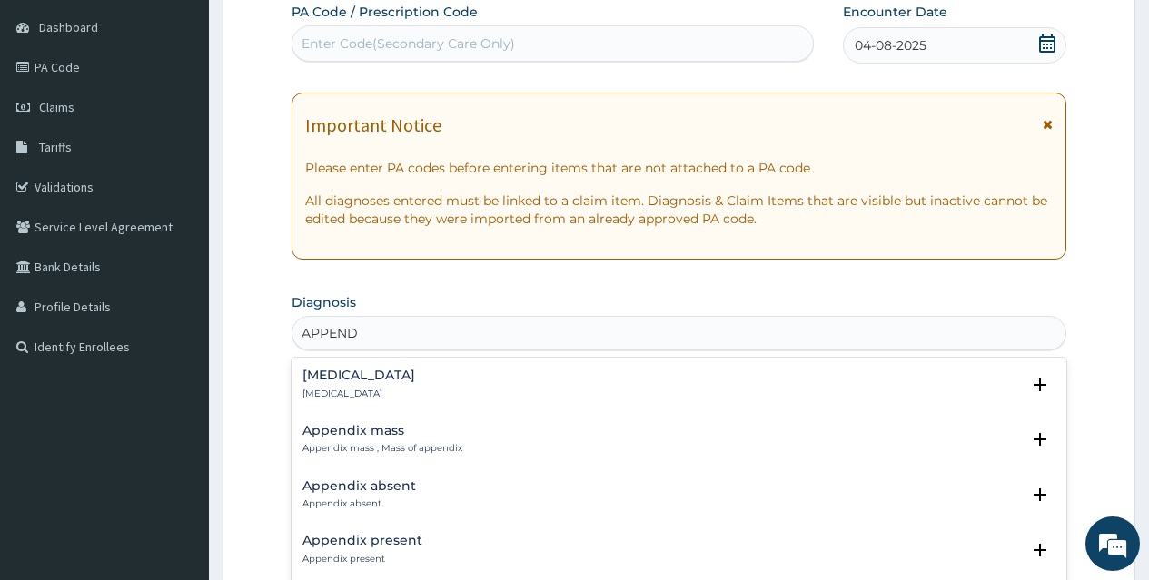
click at [371, 383] on div "[MEDICAL_DATA] [MEDICAL_DATA]" at bounding box center [358, 385] width 113 height 32
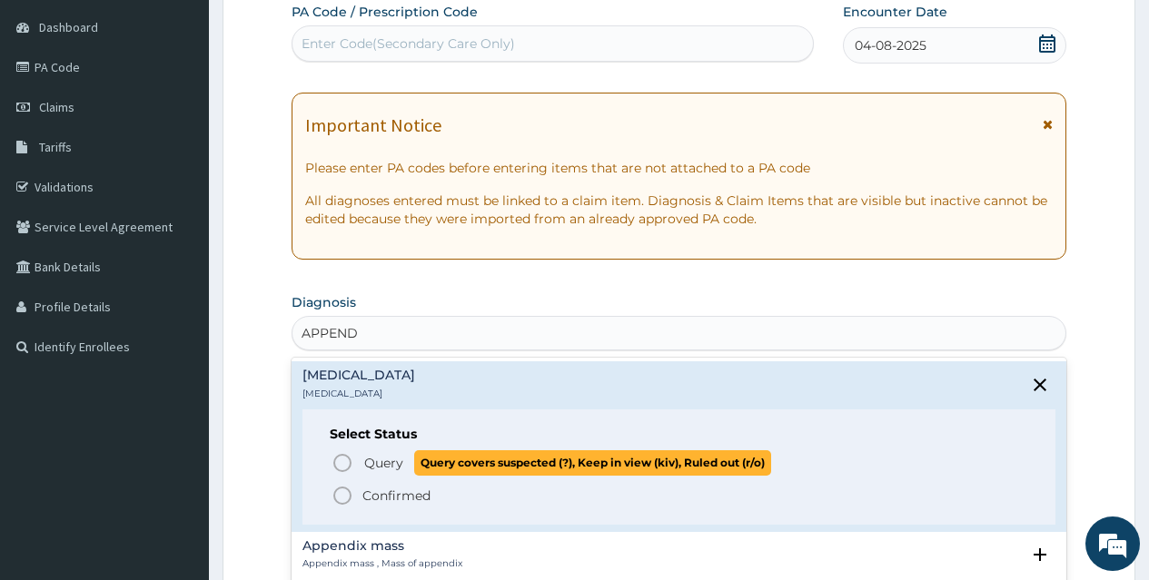
click at [341, 460] on icon "status option query" at bounding box center [342, 463] width 22 height 22
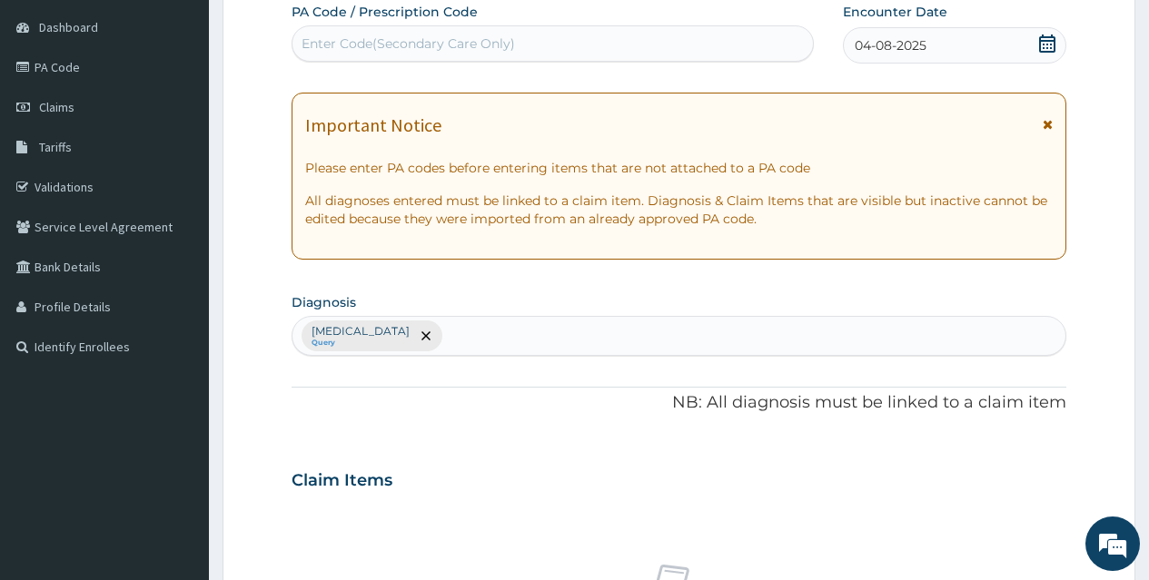
scroll to position [678, 0]
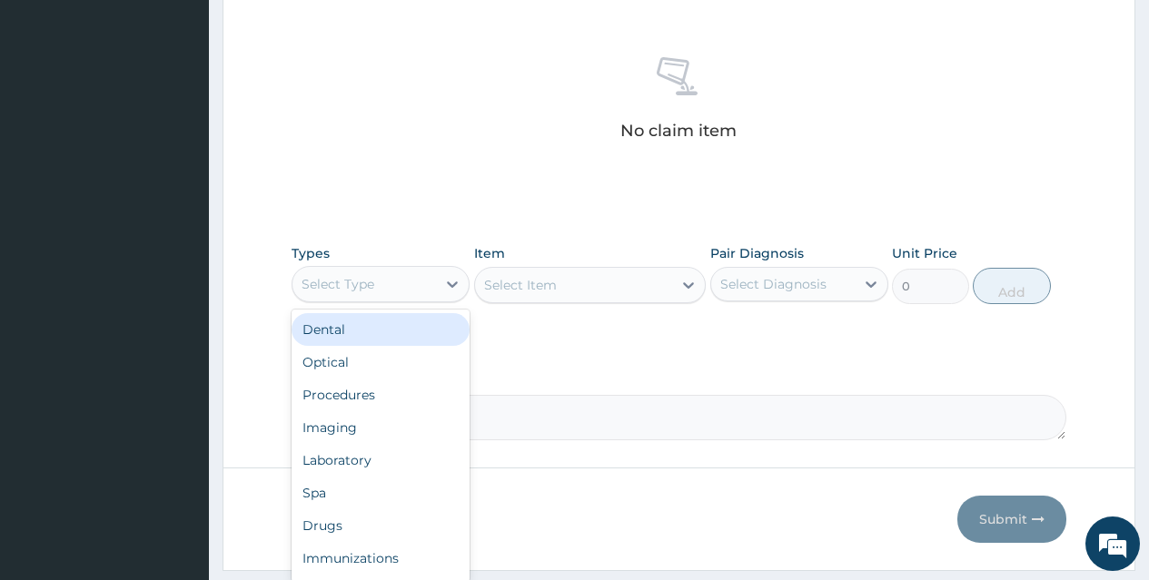
click at [420, 286] on div "Select Type" at bounding box center [363, 284] width 143 height 29
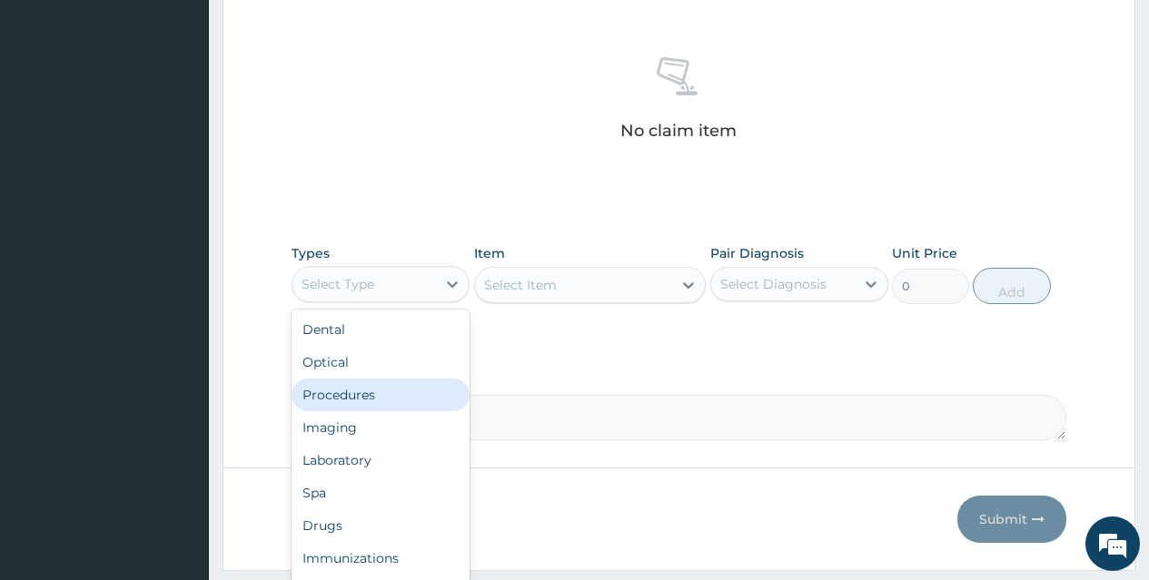
click at [416, 389] on div "Procedures" at bounding box center [381, 395] width 178 height 33
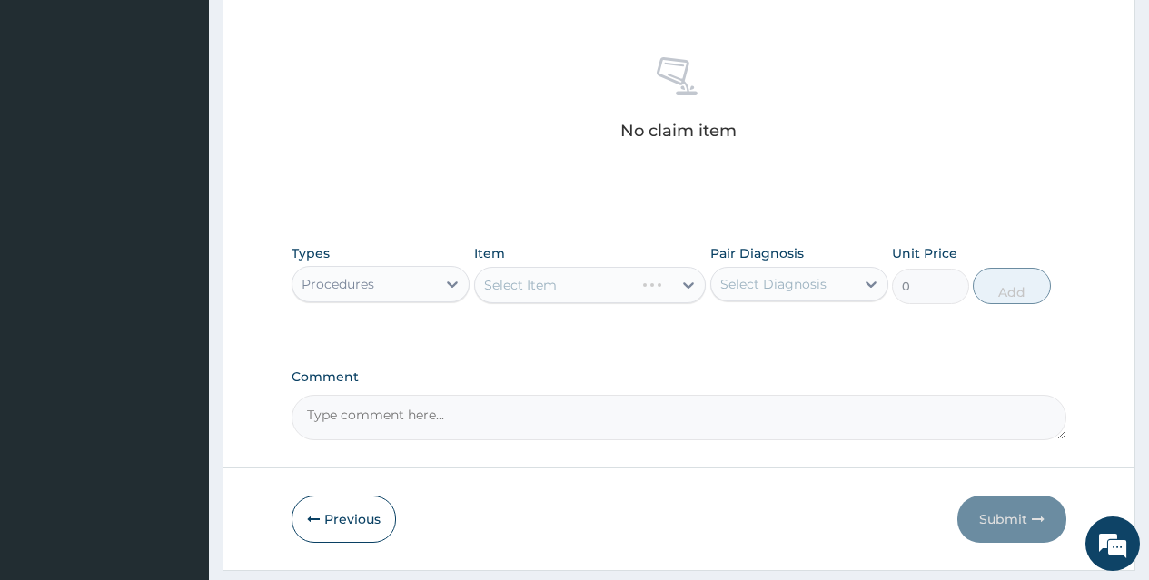
click at [617, 276] on div "Select Item" at bounding box center [590, 285] width 232 height 36
click at [617, 276] on div "Select Item" at bounding box center [574, 285] width 198 height 29
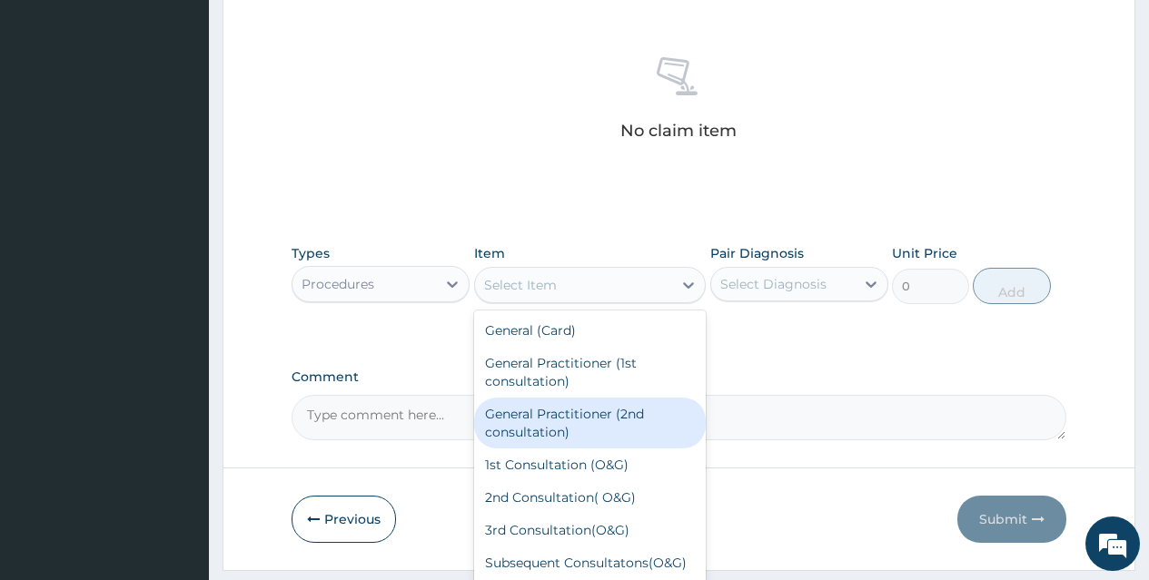
click at [617, 421] on div "General Practitioner (2nd consultation)" at bounding box center [590, 423] width 232 height 51
type input "800"
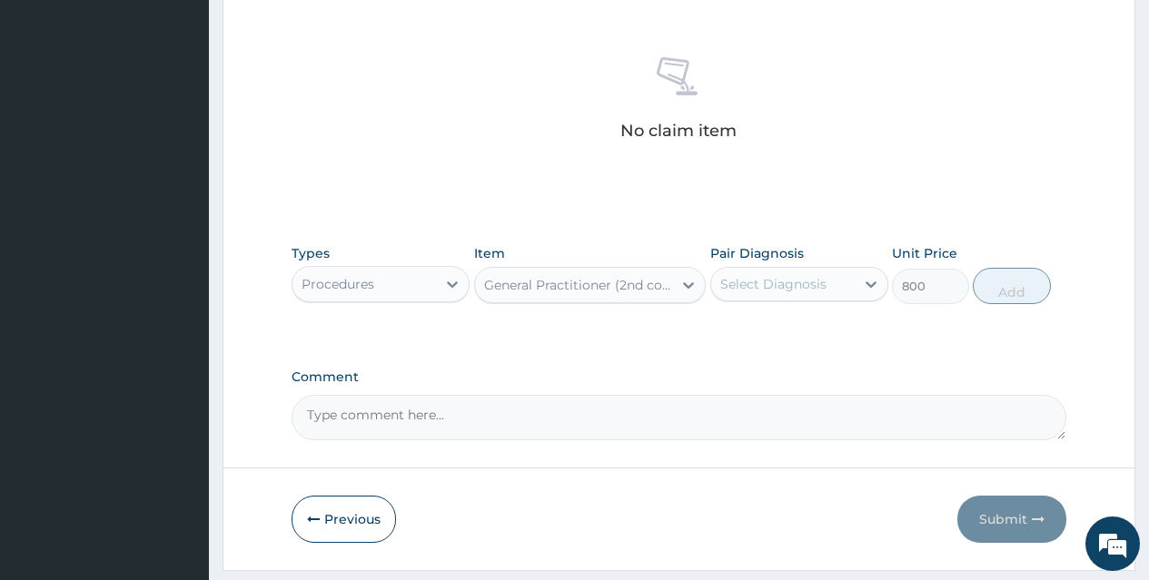
click at [845, 283] on div "Select Diagnosis" at bounding box center [782, 284] width 143 height 29
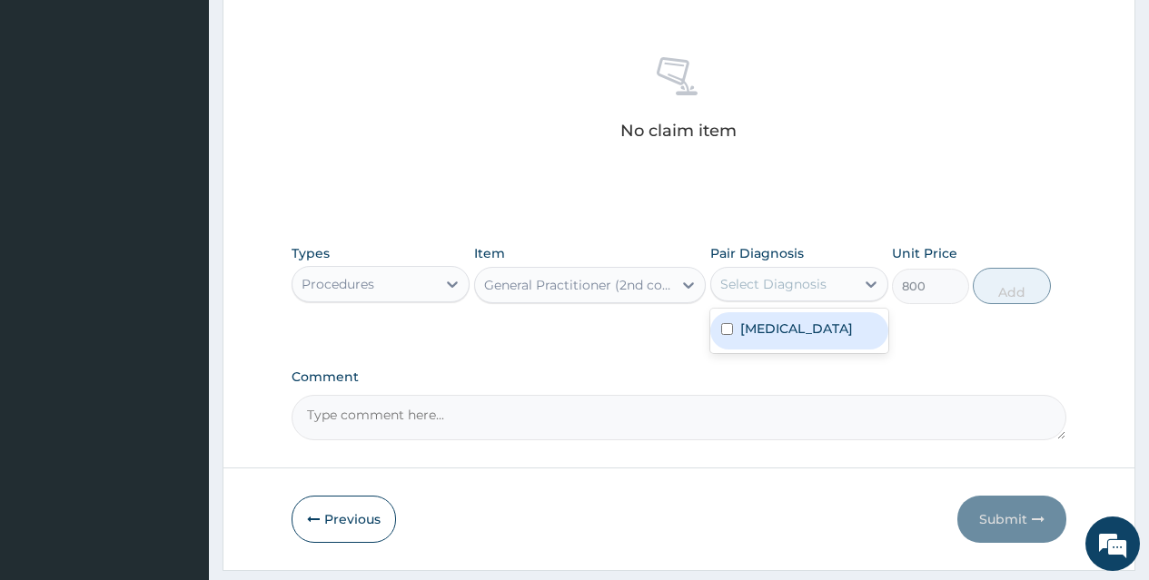
click at [845, 323] on div "[MEDICAL_DATA]" at bounding box center [799, 330] width 178 height 37
checkbox input "true"
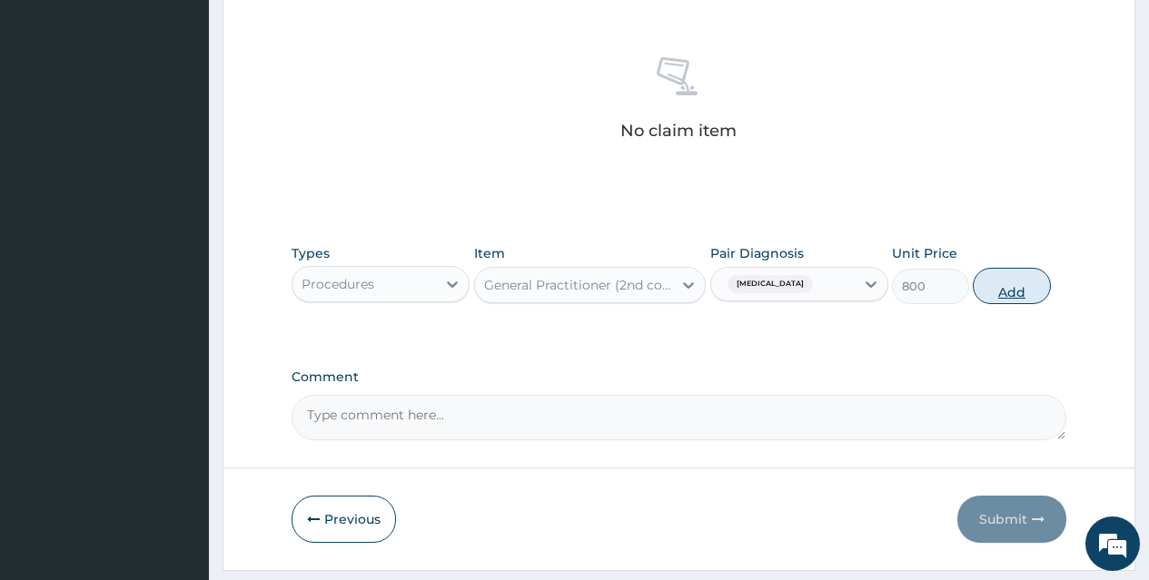
click at [1022, 281] on button "Add" at bounding box center [1011, 286] width 77 height 36
type input "0"
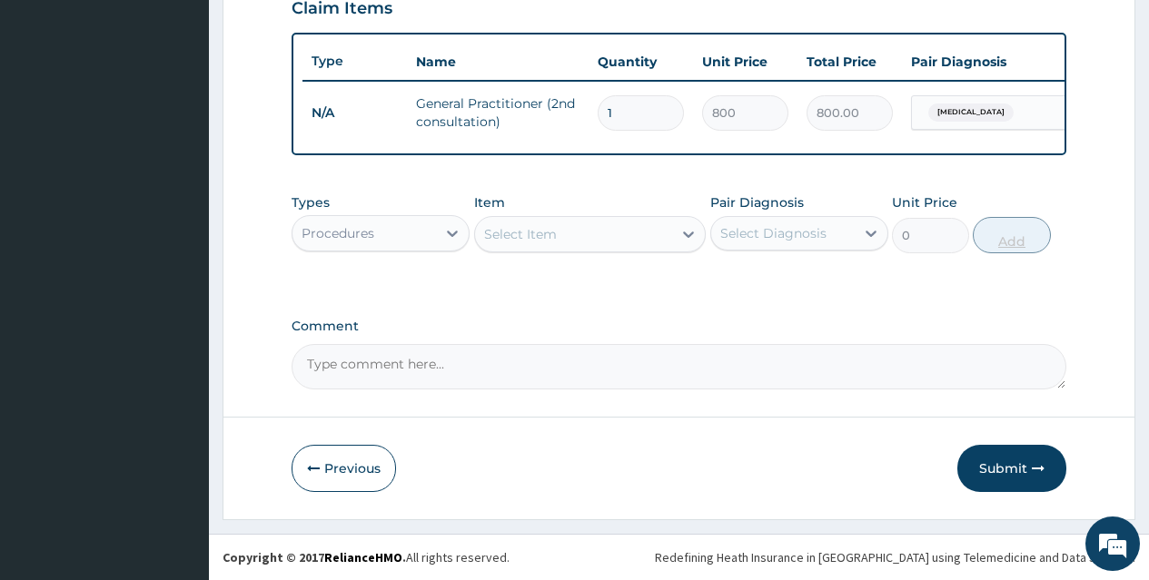
scroll to position [657, 0]
click at [431, 232] on div "Procedures" at bounding box center [363, 233] width 143 height 29
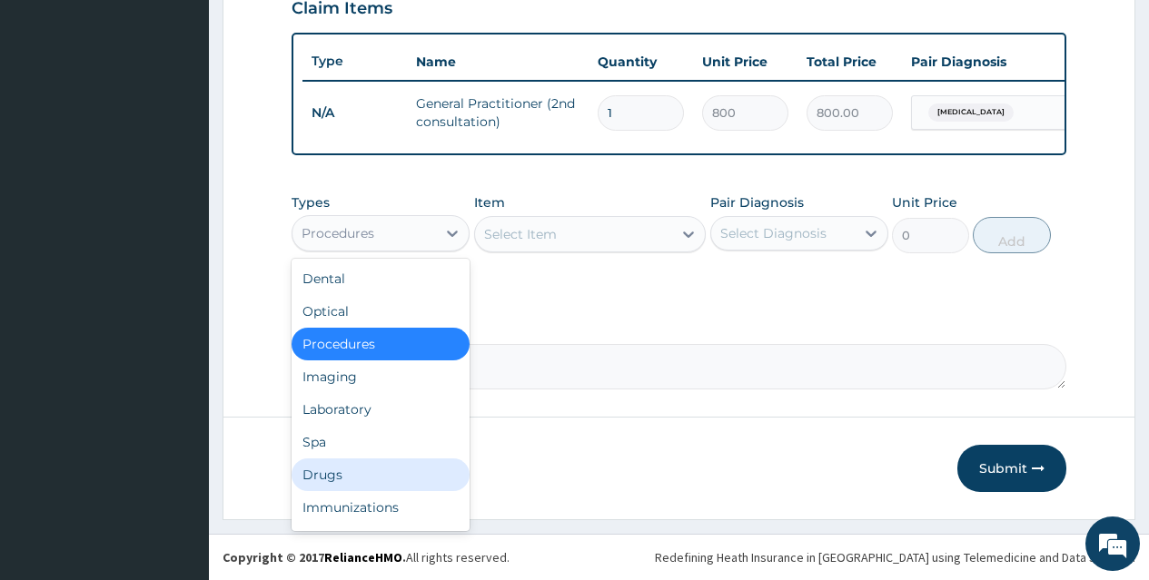
click at [397, 475] on div "Drugs" at bounding box center [381, 475] width 178 height 33
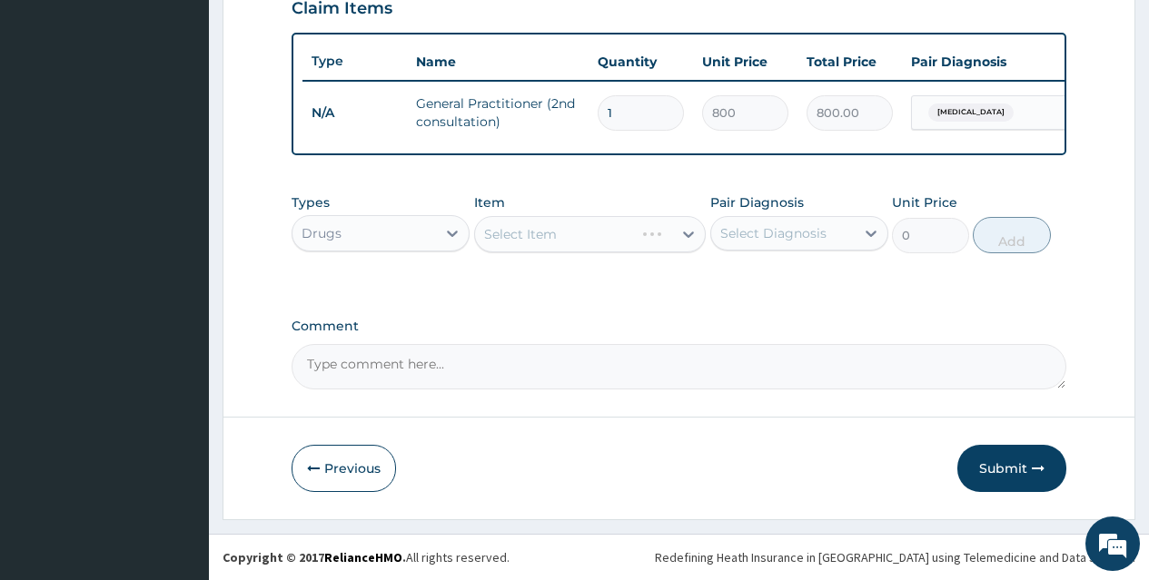
click at [631, 236] on div "Select Item" at bounding box center [590, 234] width 232 height 36
click at [631, 236] on div "Select Item" at bounding box center [574, 234] width 198 height 29
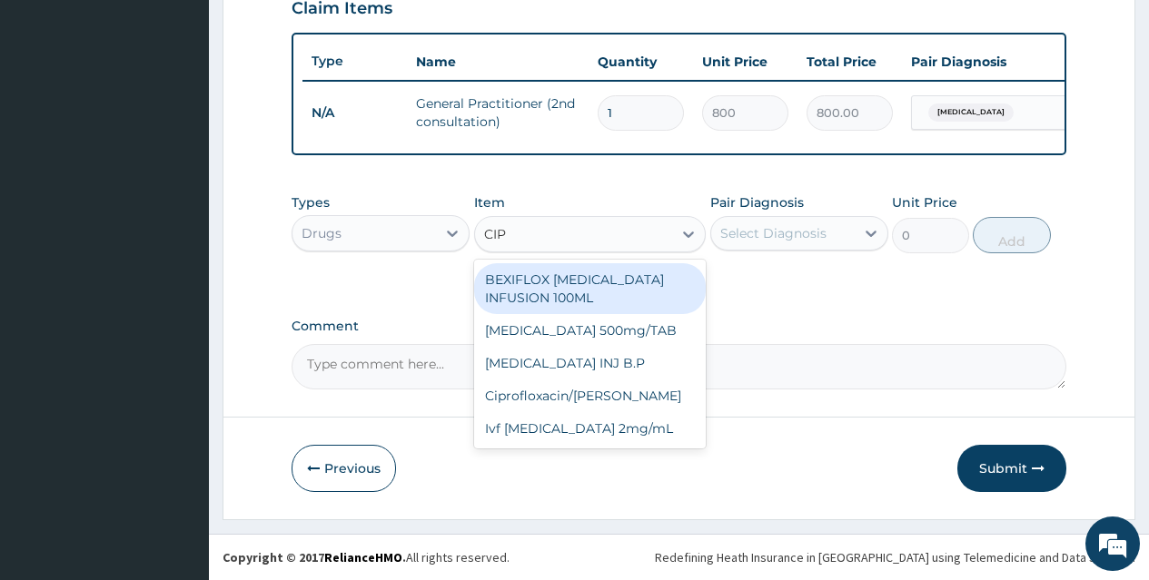
type input "CIPR"
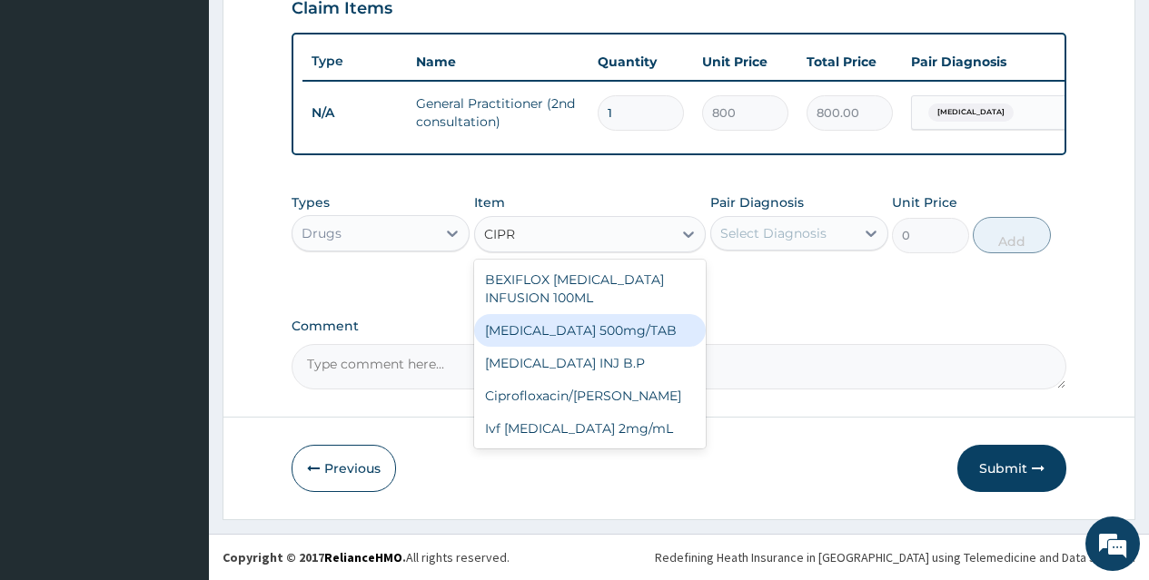
click at [634, 334] on div "[MEDICAL_DATA] 500mg/TAB" at bounding box center [590, 330] width 232 height 33
type input "26.77"
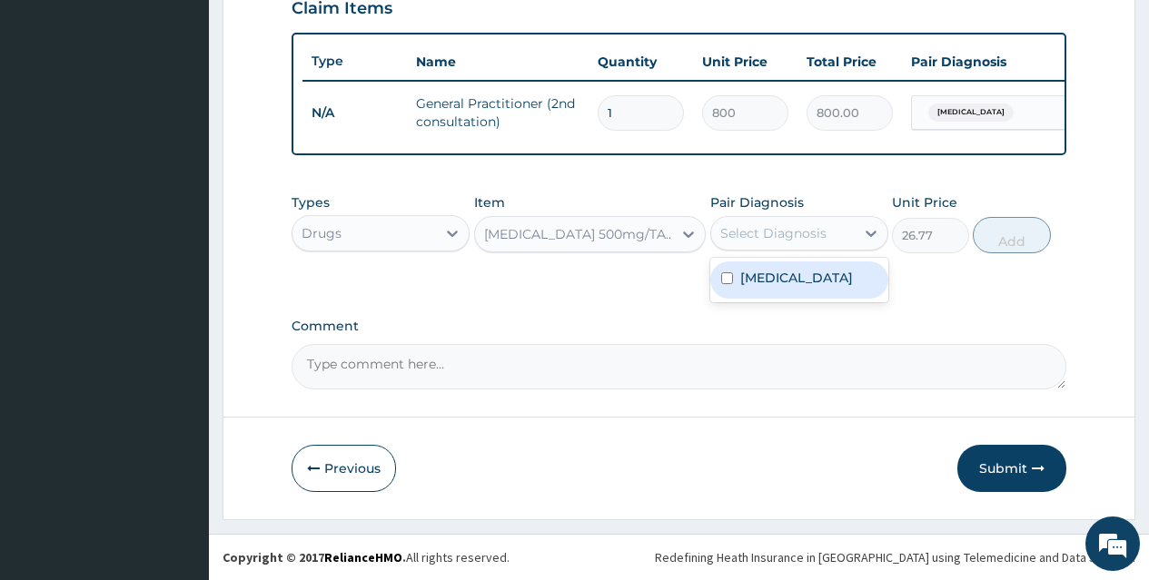
click at [806, 227] on div "Select Diagnosis" at bounding box center [773, 233] width 106 height 18
click at [825, 282] on div "[MEDICAL_DATA]" at bounding box center [799, 280] width 178 height 37
checkbox input "true"
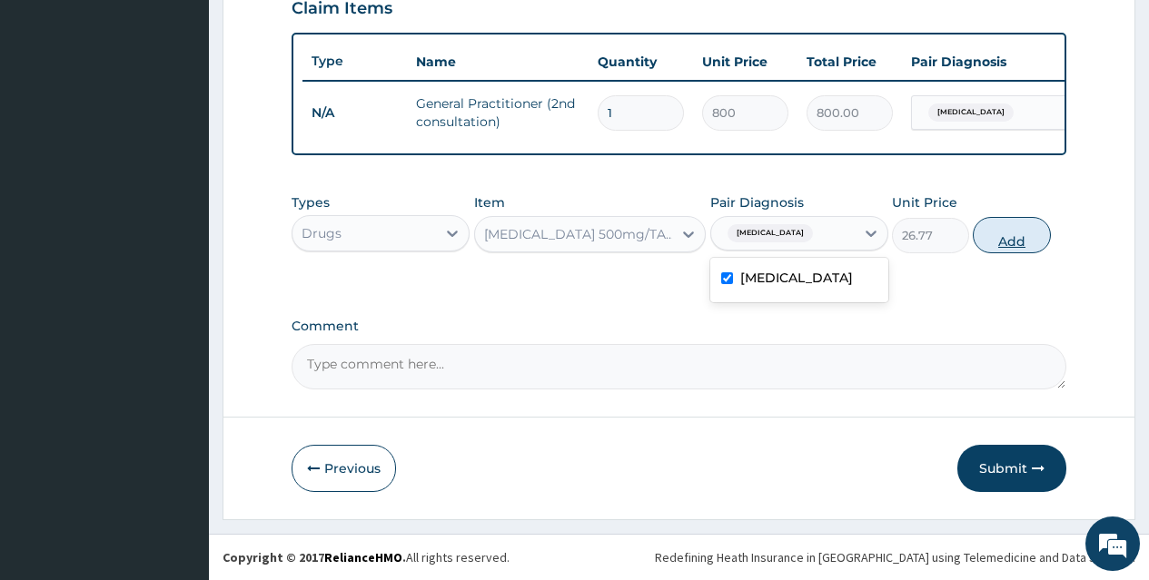
click at [1015, 237] on button "Add" at bounding box center [1011, 235] width 77 height 36
type input "0"
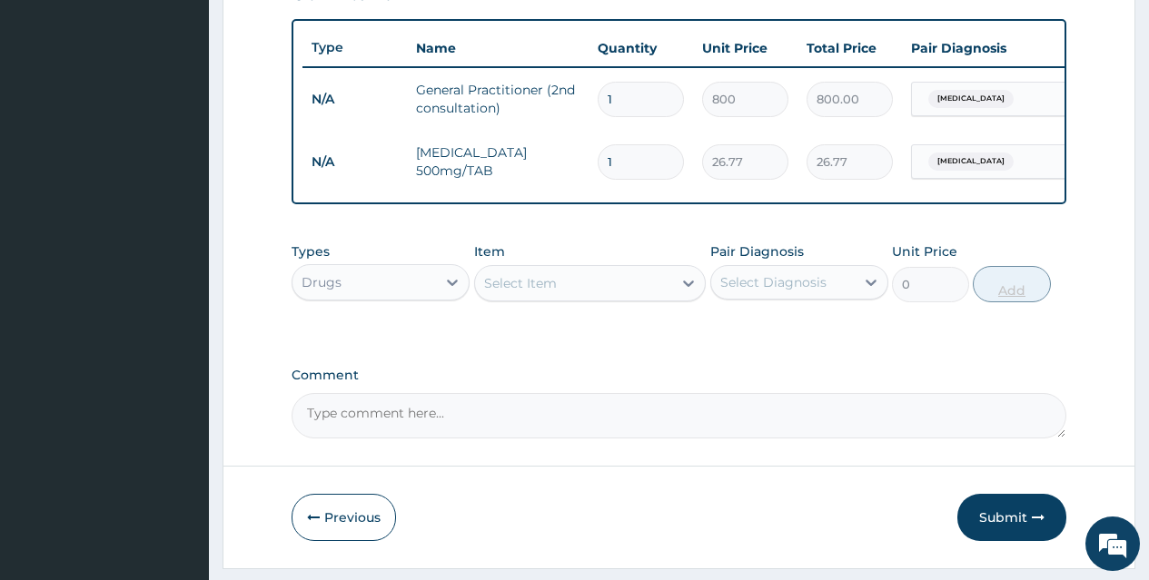
type input "10"
type input "267.70"
type input "10"
click at [612, 287] on div "Select Item" at bounding box center [574, 283] width 198 height 29
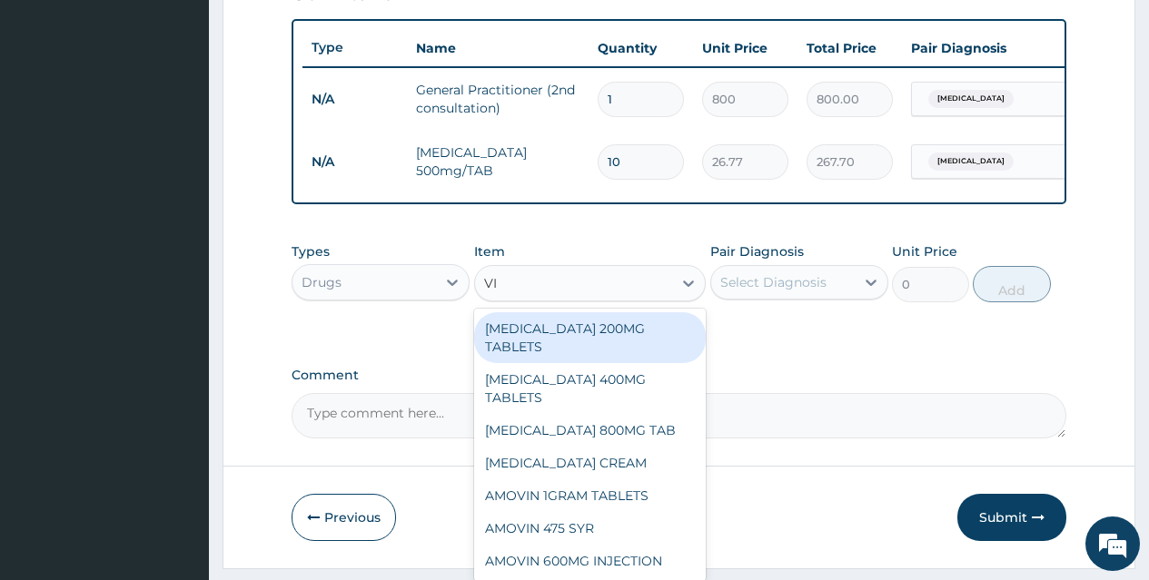
type input "VIT"
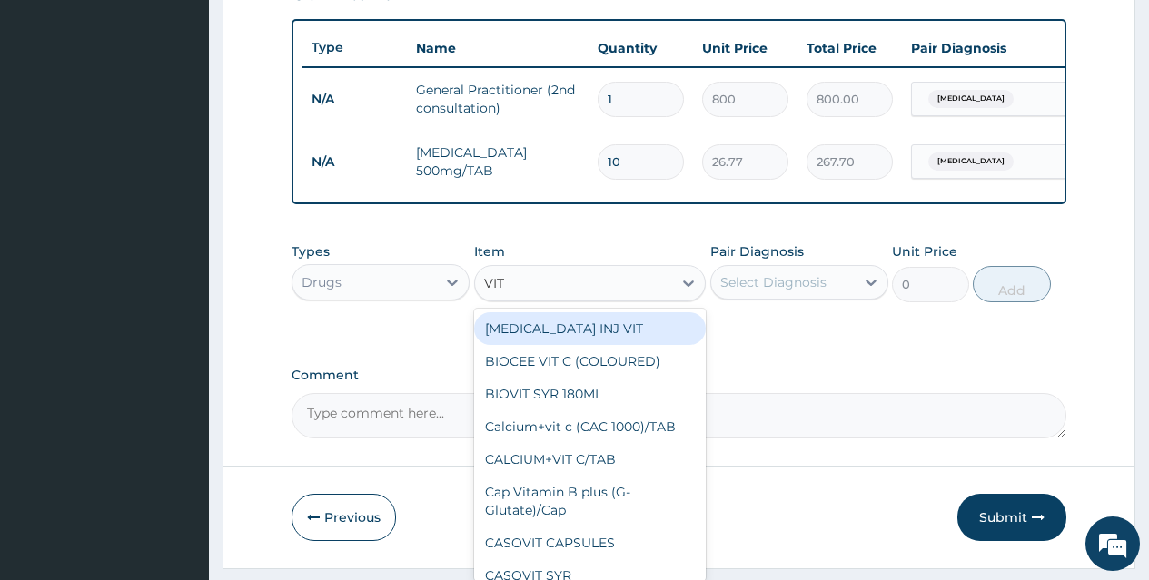
click at [634, 345] on div "[MEDICAL_DATA] INJ VIT" at bounding box center [590, 328] width 232 height 33
type input "3.15"
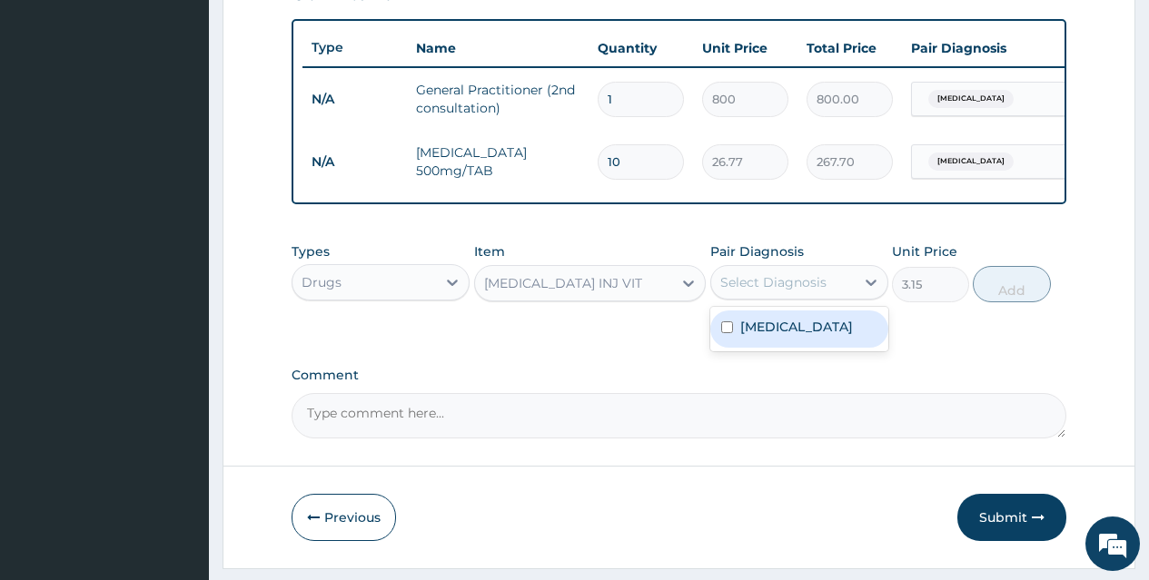
click at [775, 292] on div "Select Diagnosis" at bounding box center [773, 282] width 106 height 18
click at [808, 327] on div "[MEDICAL_DATA]" at bounding box center [799, 329] width 178 height 37
checkbox input "true"
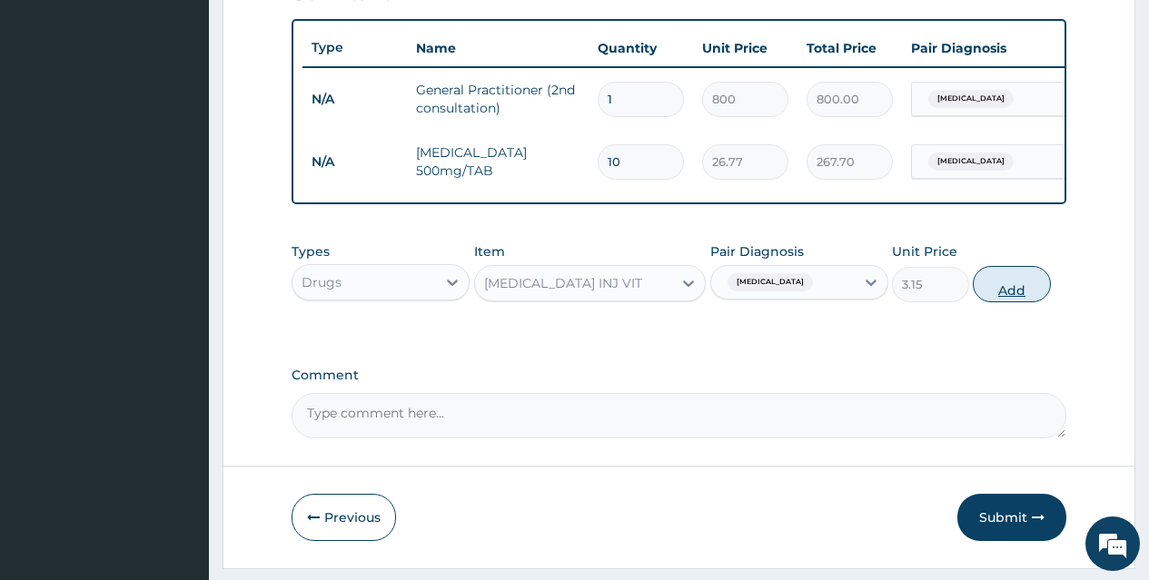
click at [1023, 298] on button "Add" at bounding box center [1011, 284] width 77 height 36
type input "0"
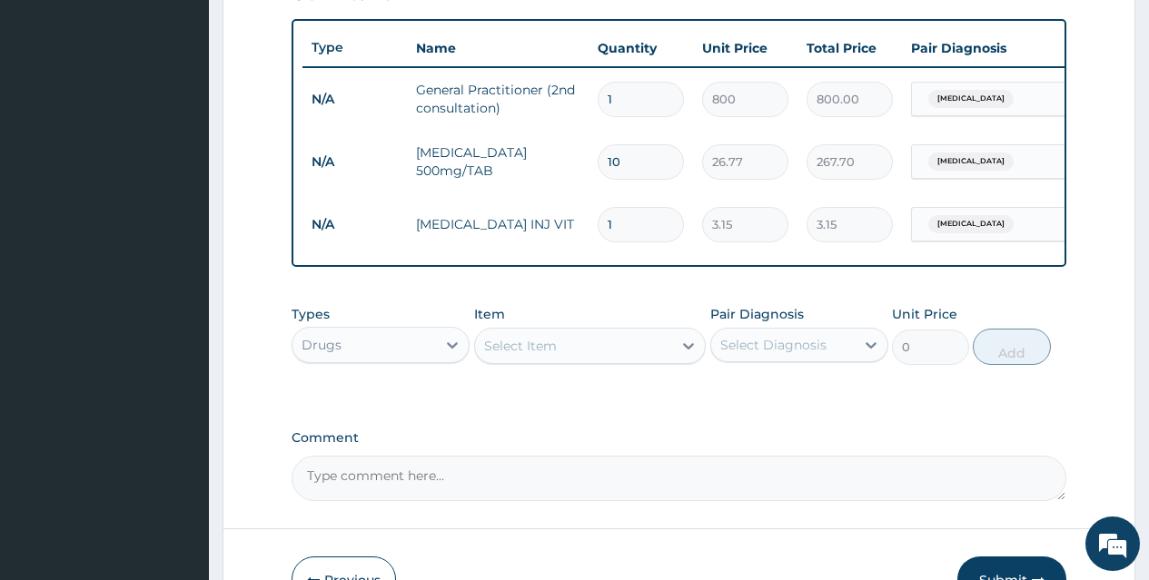
click at [590, 359] on div "Select Item" at bounding box center [574, 345] width 198 height 29
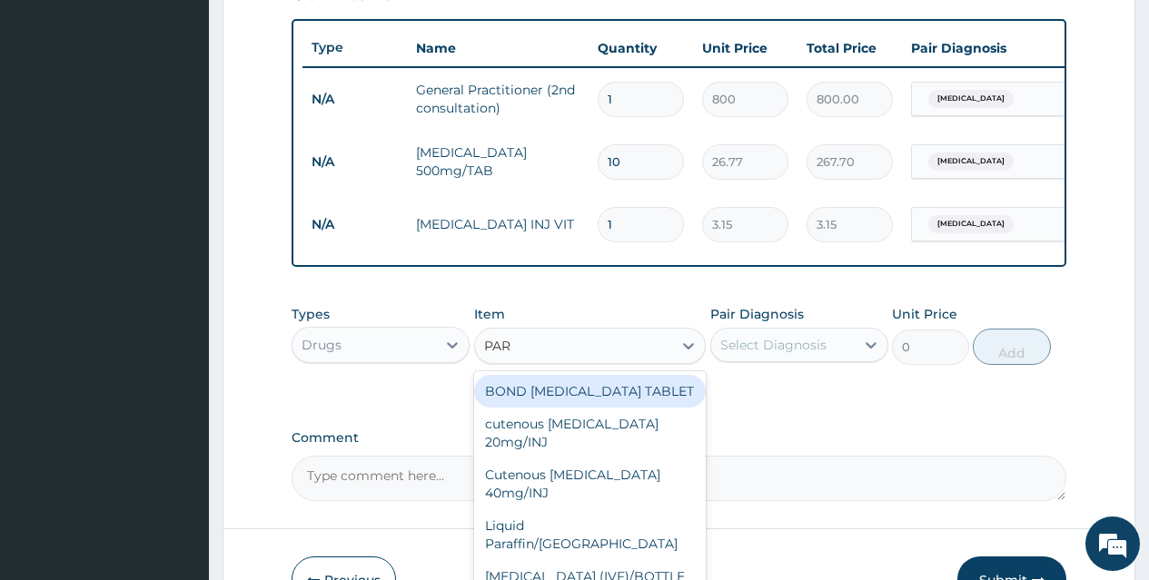
type input "PARA"
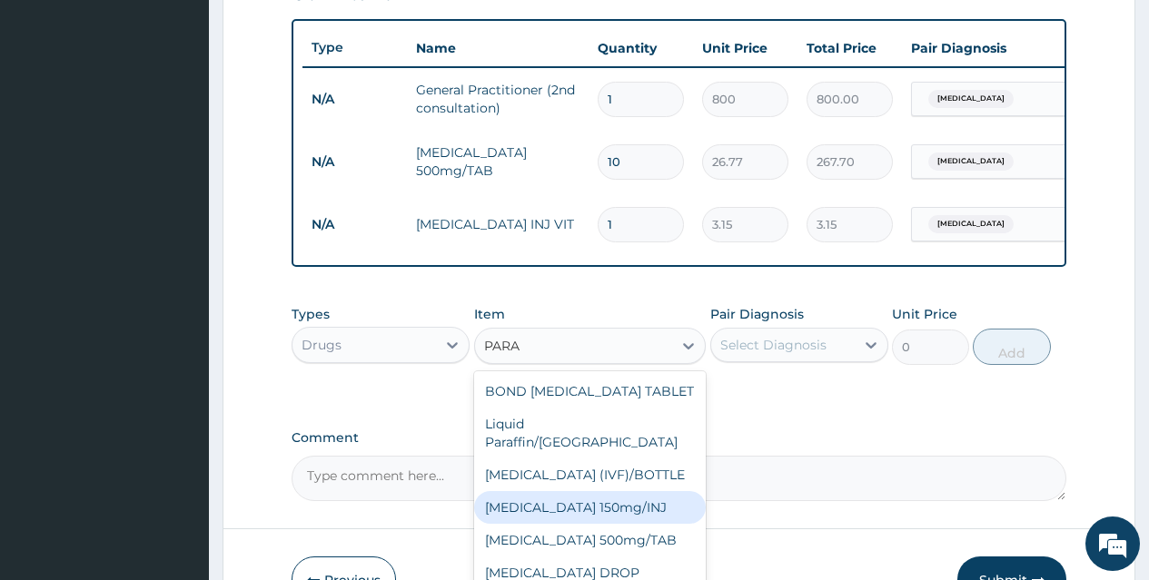
click at [603, 499] on div "[MEDICAL_DATA] 150mg/INJ" at bounding box center [590, 507] width 232 height 33
type input "31.5"
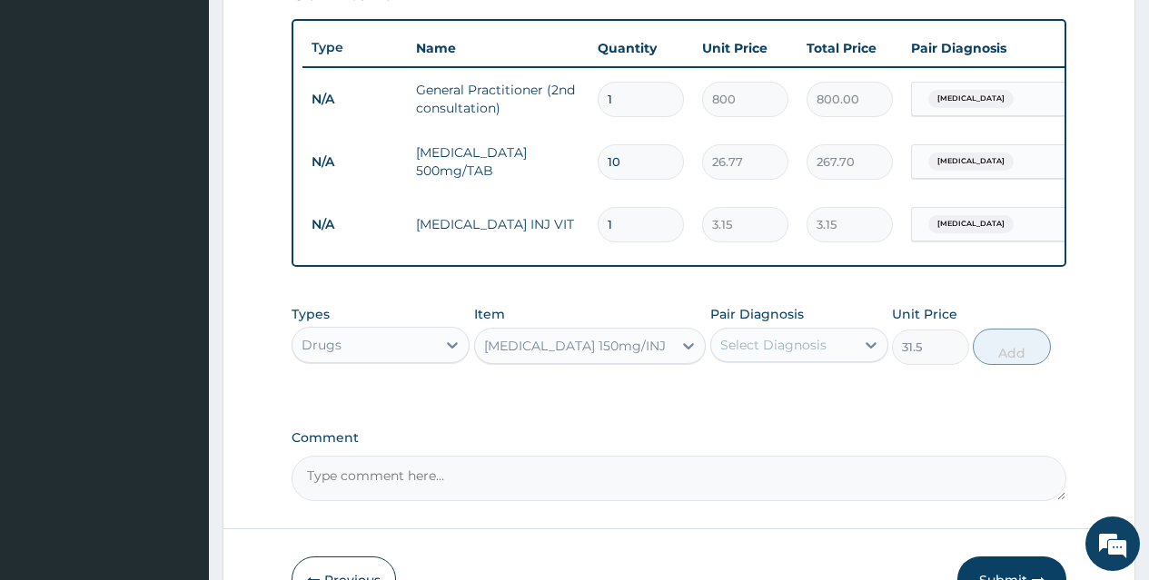
click at [835, 350] on div "Select Diagnosis" at bounding box center [782, 345] width 143 height 29
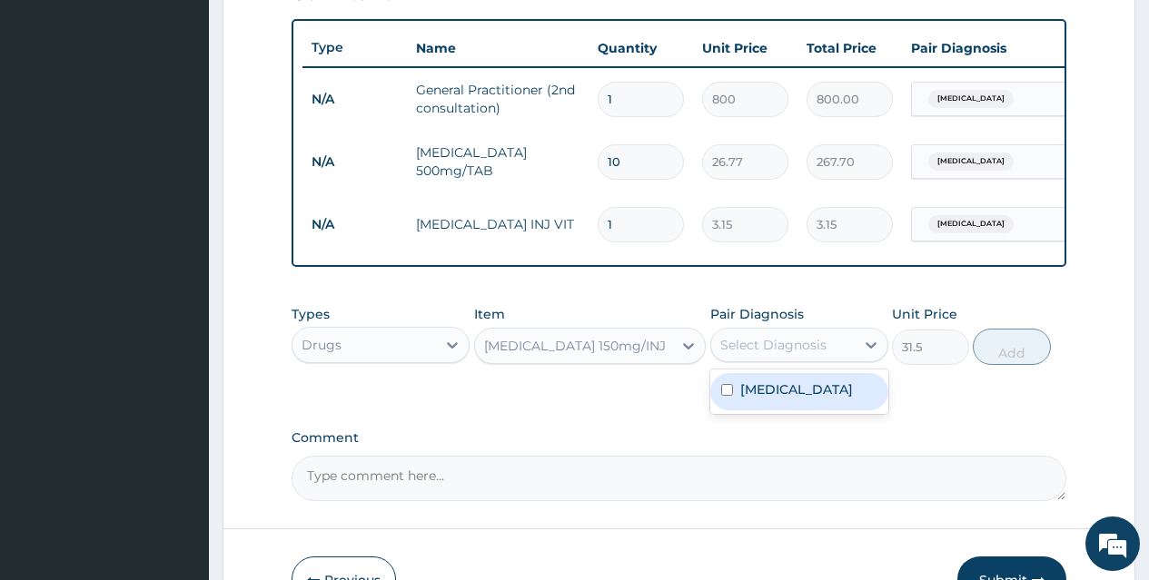
click at [835, 410] on div "[MEDICAL_DATA]" at bounding box center [799, 391] width 178 height 37
checkbox input "true"
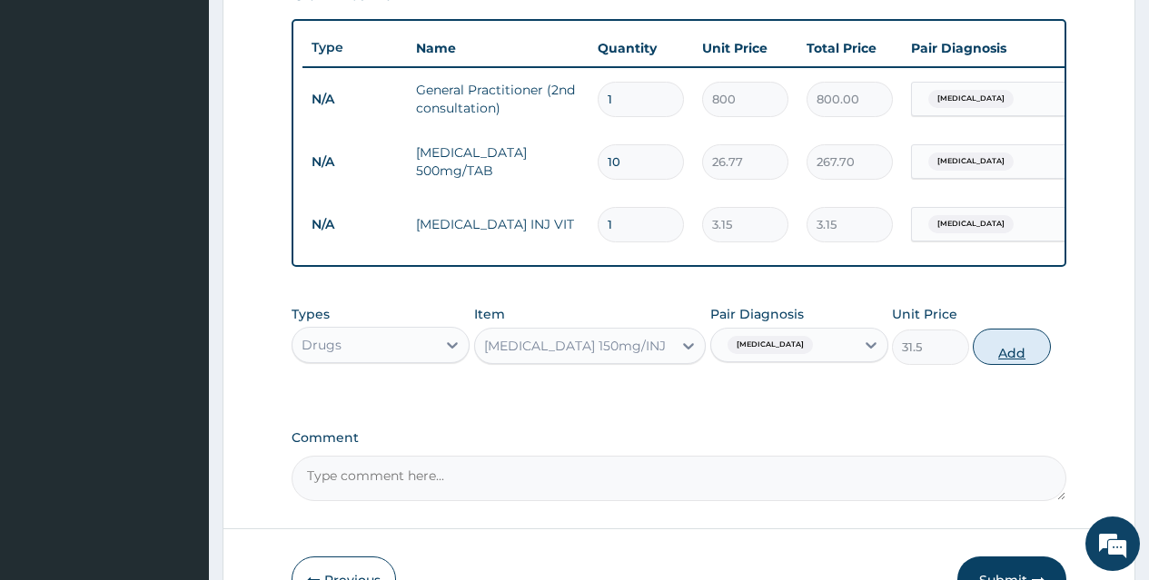
click at [1028, 359] on button "Add" at bounding box center [1011, 347] width 77 height 36
type input "0"
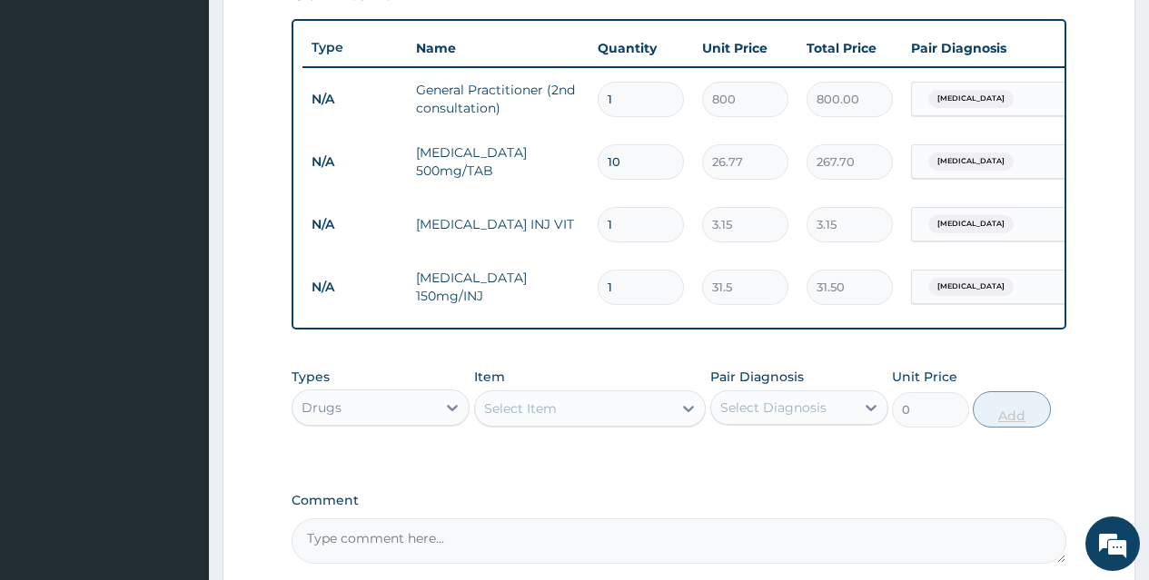
type input "0.00"
type input "4"
type input "126.00"
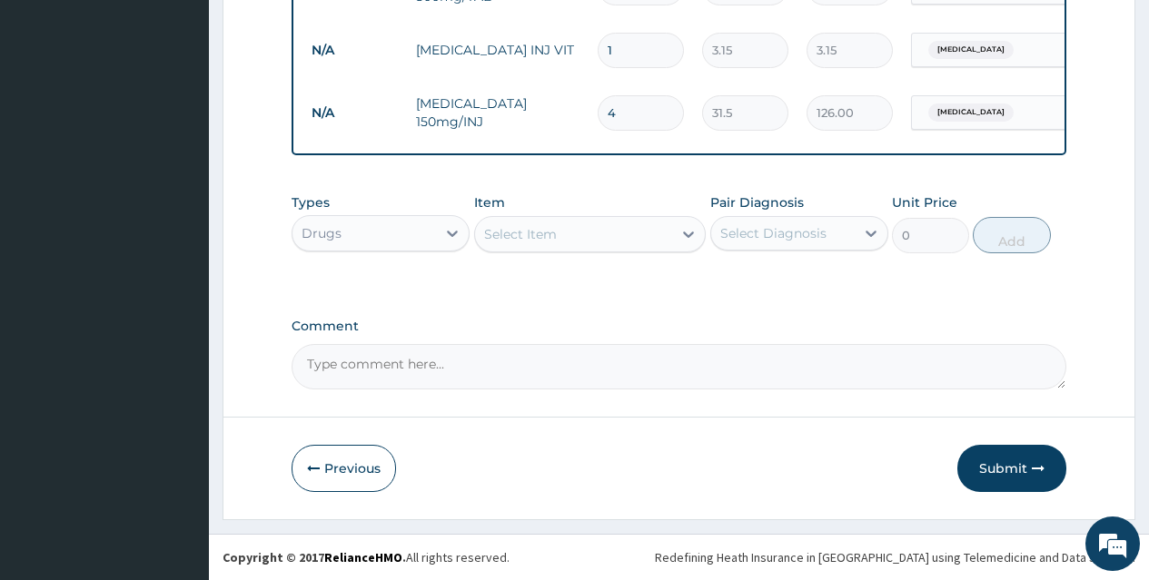
type input "4"
click at [625, 232] on div "Select Item" at bounding box center [574, 234] width 198 height 29
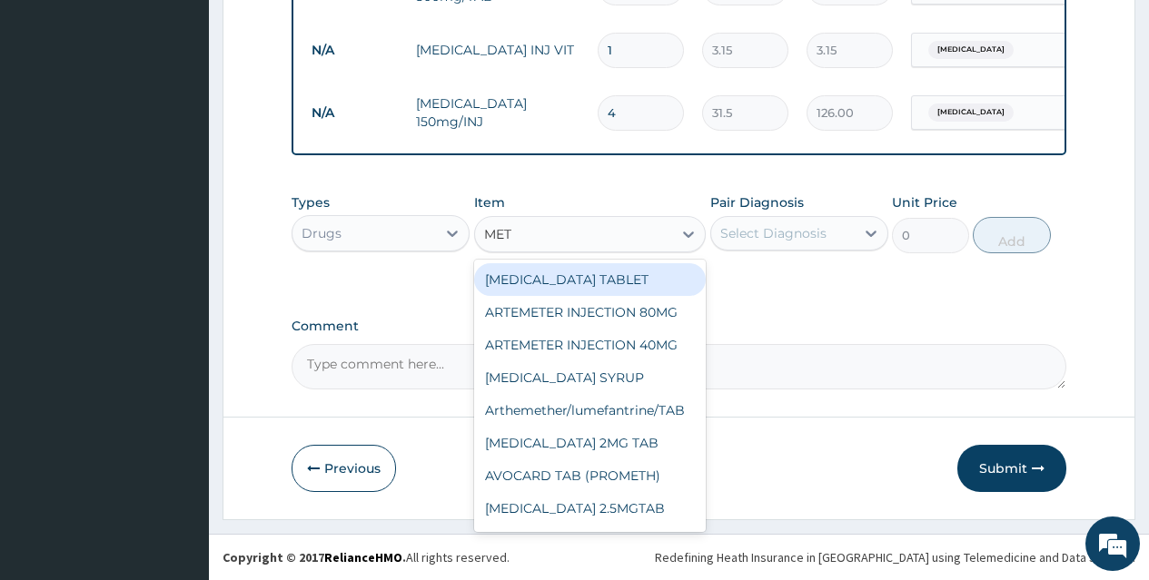
type input "METR"
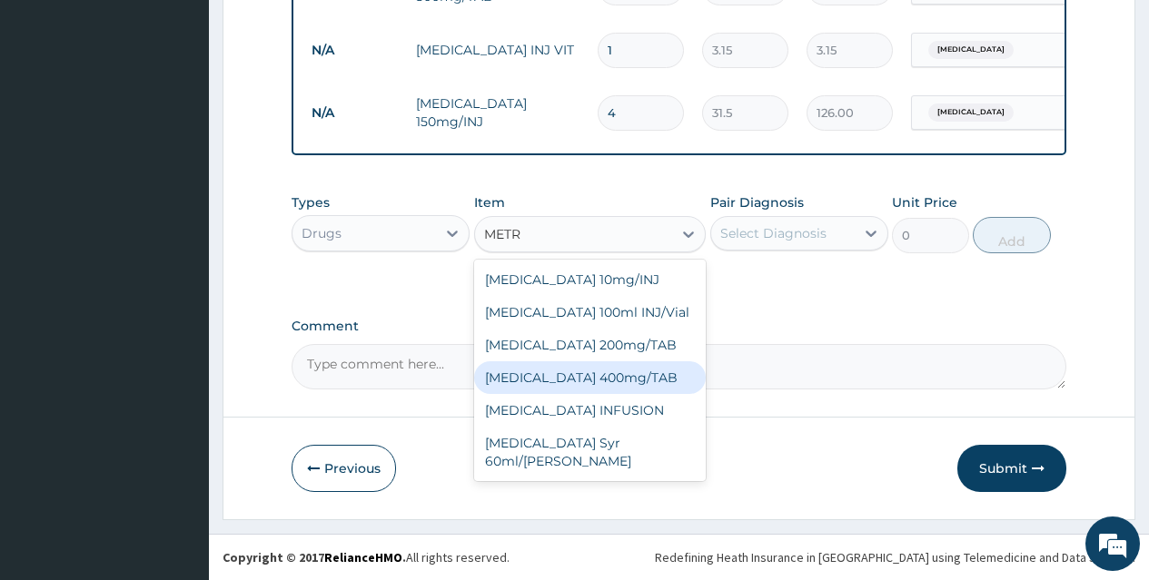
click at [623, 369] on div "[MEDICAL_DATA] 400mg/TAB" at bounding box center [590, 377] width 232 height 33
type input "10.5"
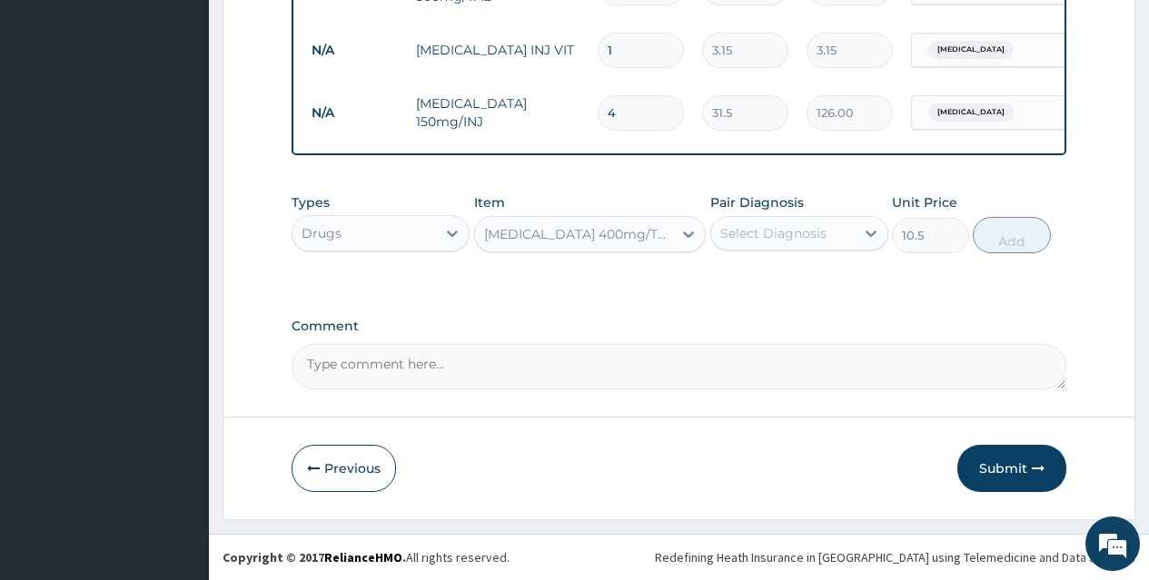
click at [829, 227] on div "Select Diagnosis" at bounding box center [782, 233] width 143 height 29
click at [829, 268] on div "[MEDICAL_DATA]" at bounding box center [799, 280] width 178 height 37
checkbox input "true"
click at [996, 236] on button "Add" at bounding box center [1011, 235] width 77 height 36
type input "0"
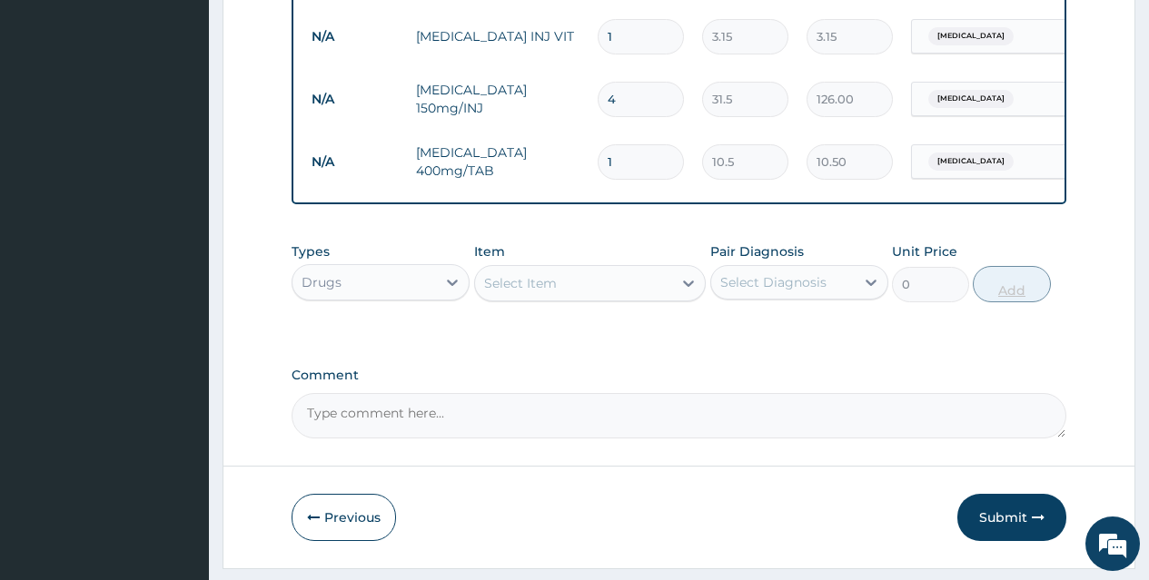
type input "15"
type input "157.50"
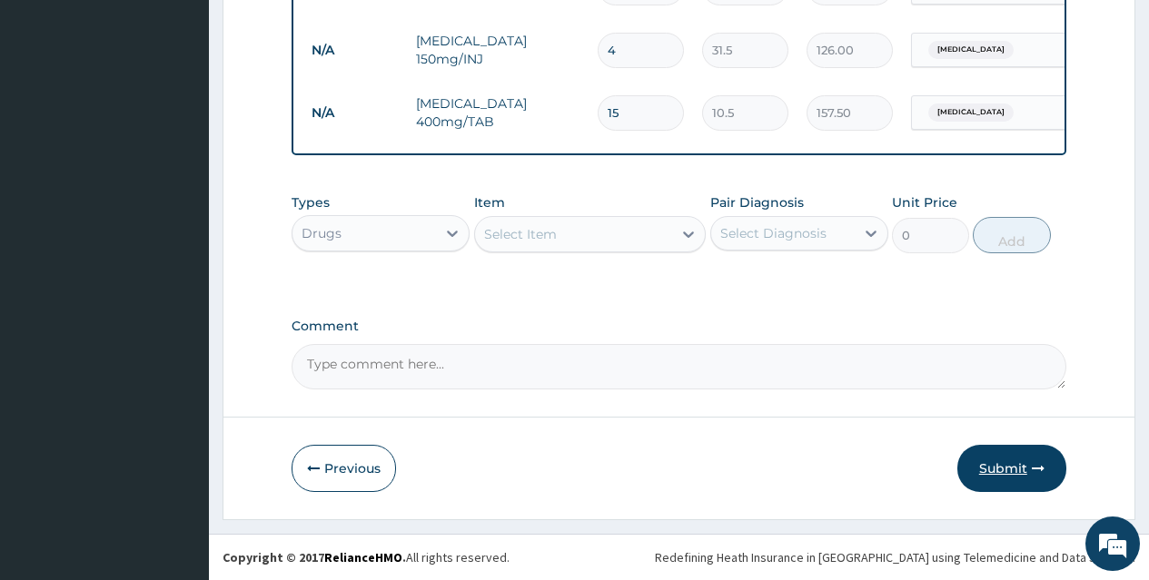
type input "15"
click at [991, 463] on button "Submit" at bounding box center [1011, 468] width 109 height 47
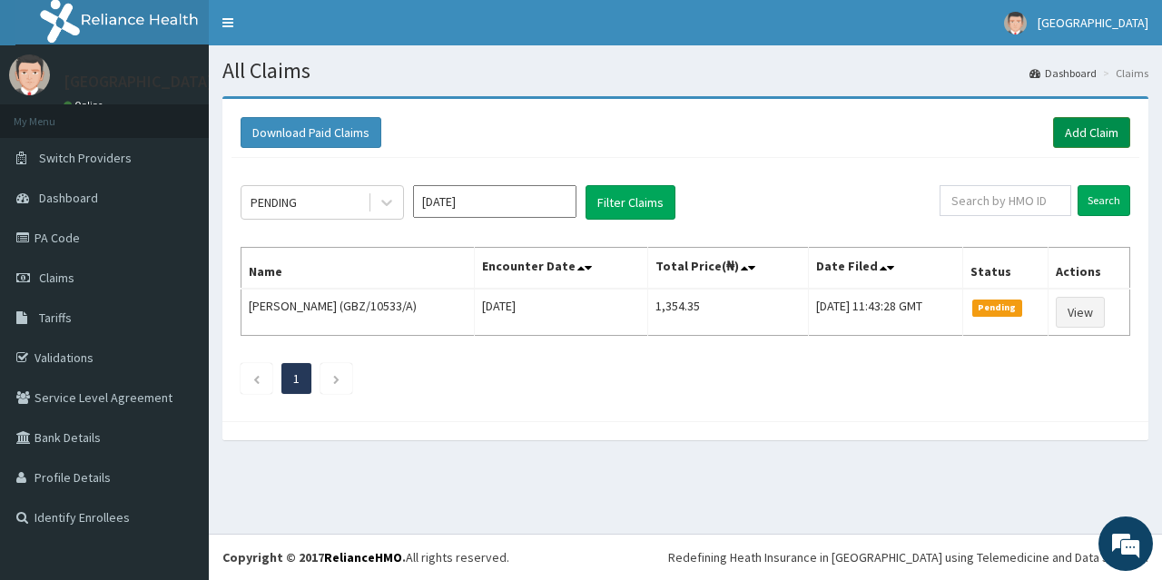
click at [1085, 124] on link "Add Claim" at bounding box center [1091, 132] width 77 height 31
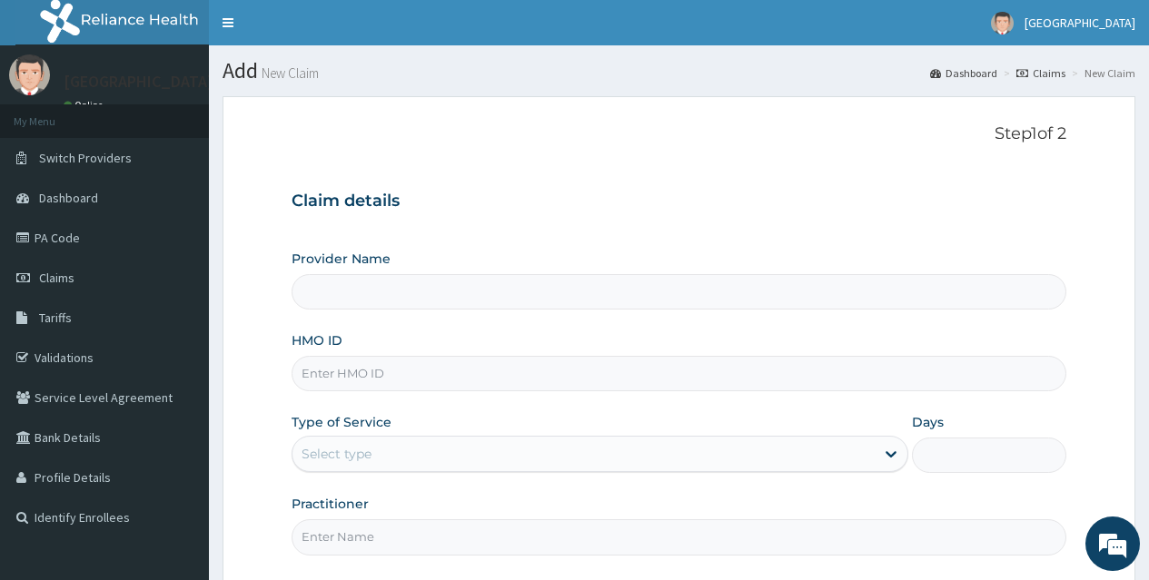
type input "[GEOGRAPHIC_DATA]"
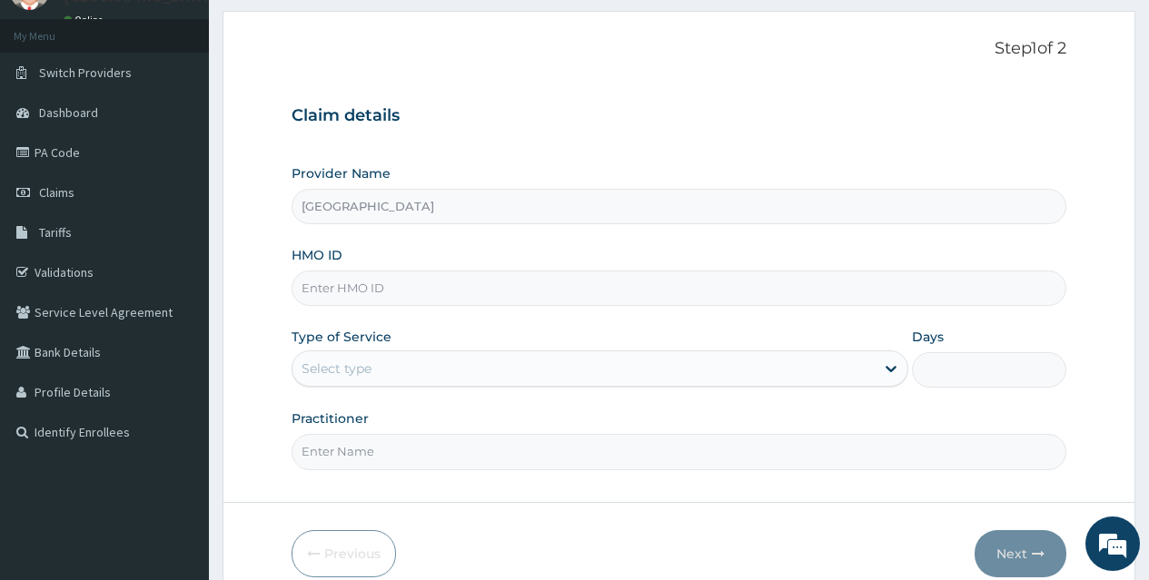
scroll to position [109, 0]
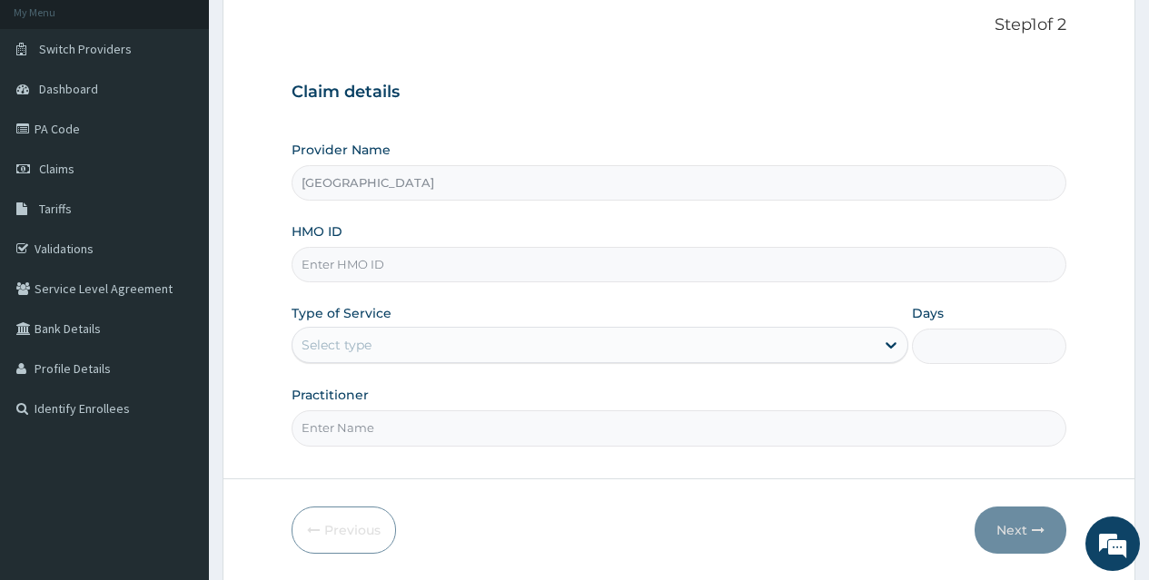
click at [720, 273] on input "HMO ID" at bounding box center [679, 264] width 775 height 35
type input "NKK/10192/E"
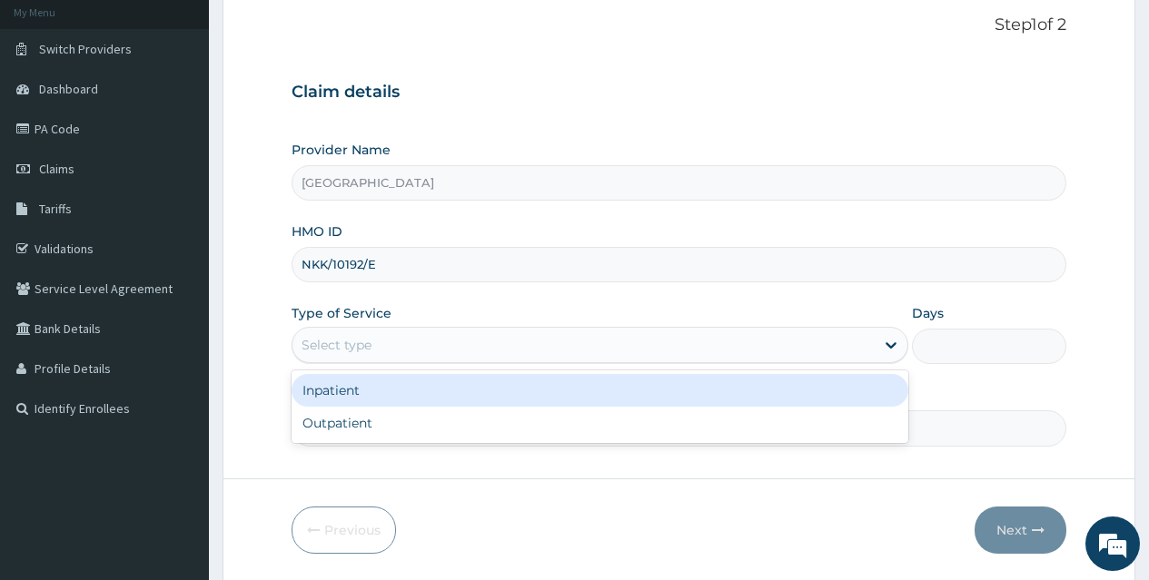
click at [657, 340] on div "Select type" at bounding box center [583, 345] width 582 height 29
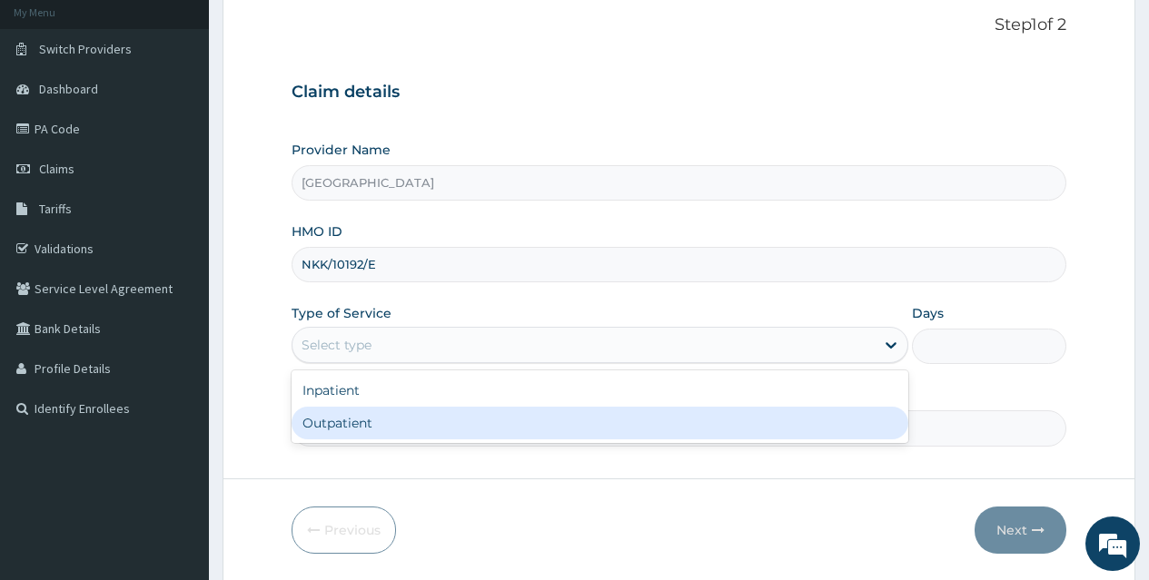
click at [647, 407] on div "Outpatient" at bounding box center [600, 423] width 617 height 33
type input "1"
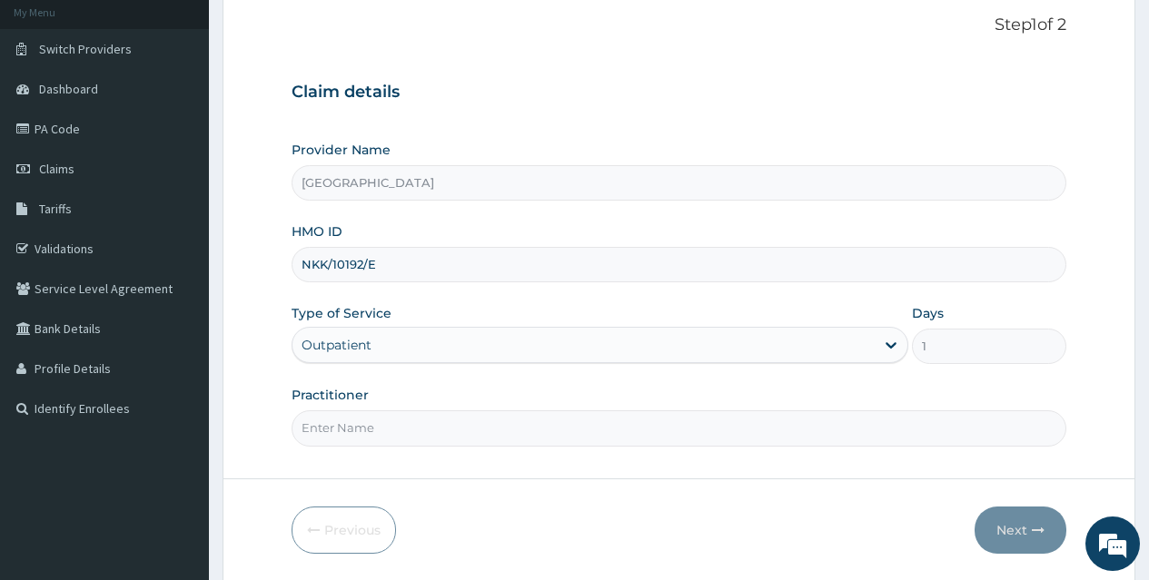
click at [570, 415] on input "Practitioner" at bounding box center [679, 427] width 775 height 35
type input "DR AYO ONI"
click at [996, 529] on button "Next" at bounding box center [1020, 530] width 92 height 47
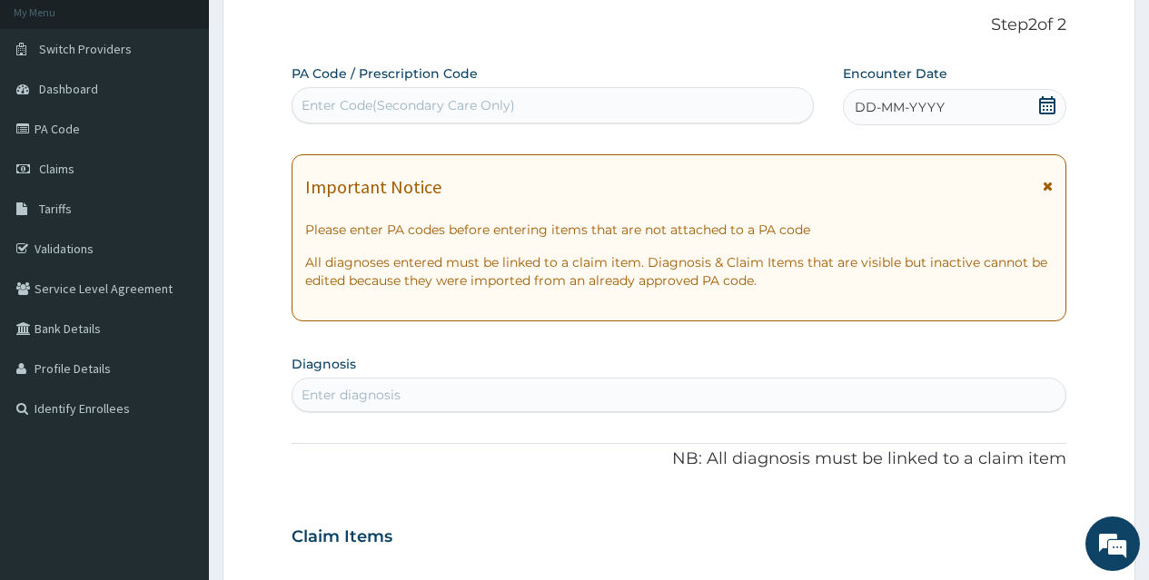
click at [1053, 102] on icon at bounding box center [1047, 105] width 16 height 18
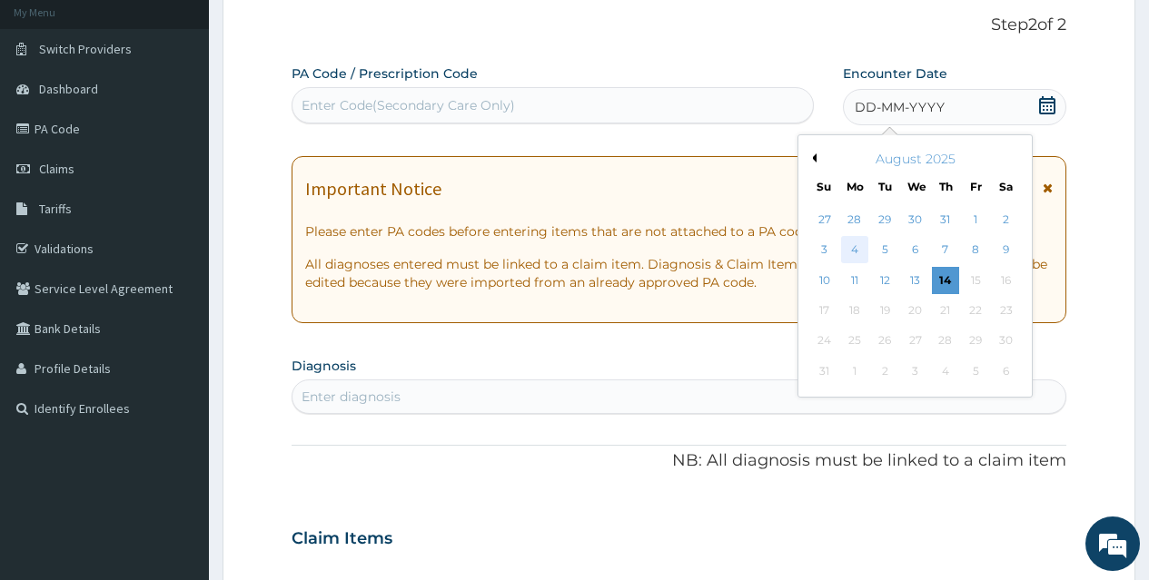
click at [857, 248] on div "4" at bounding box center [854, 250] width 27 height 27
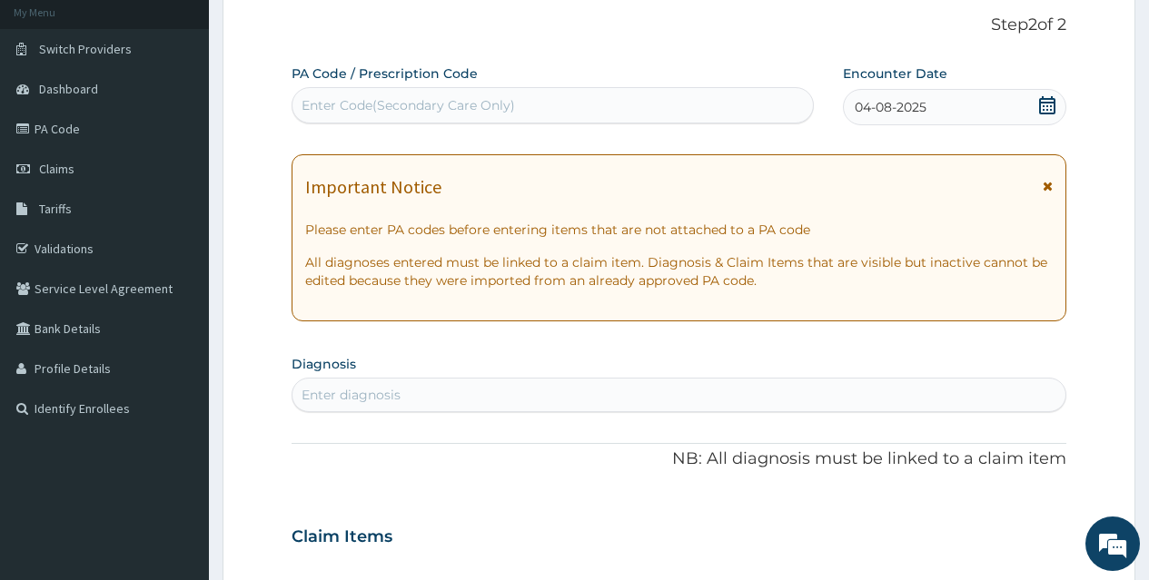
click at [820, 393] on div "Enter diagnosis" at bounding box center [678, 395] width 773 height 29
type input "PLASMOD"
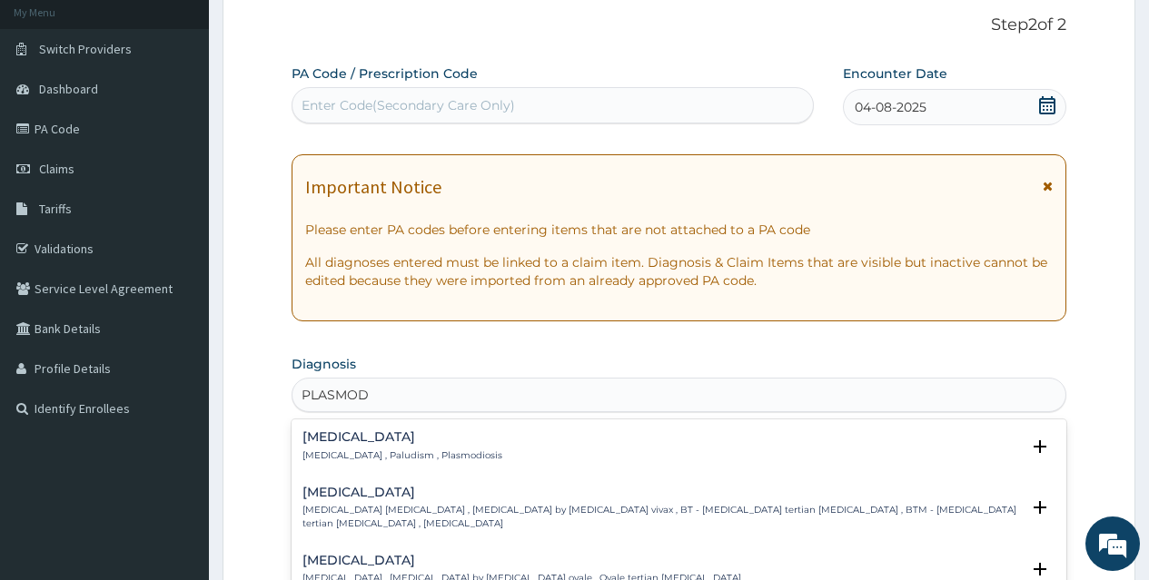
click at [393, 435] on h4 "Malaria" at bounding box center [402, 437] width 200 height 14
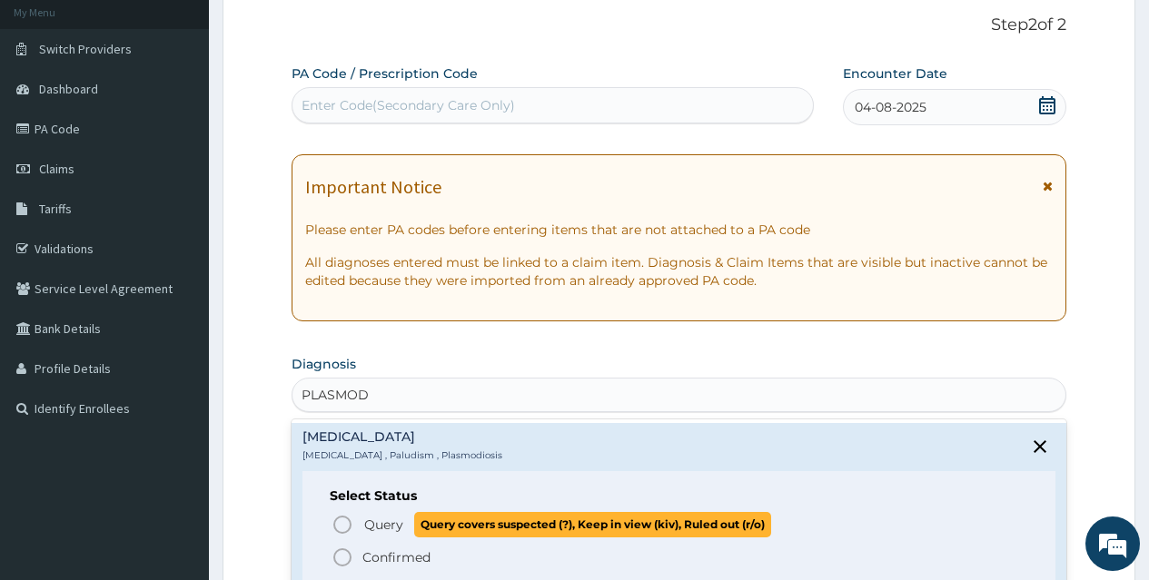
click at [341, 522] on icon "status option query" at bounding box center [342, 525] width 22 height 22
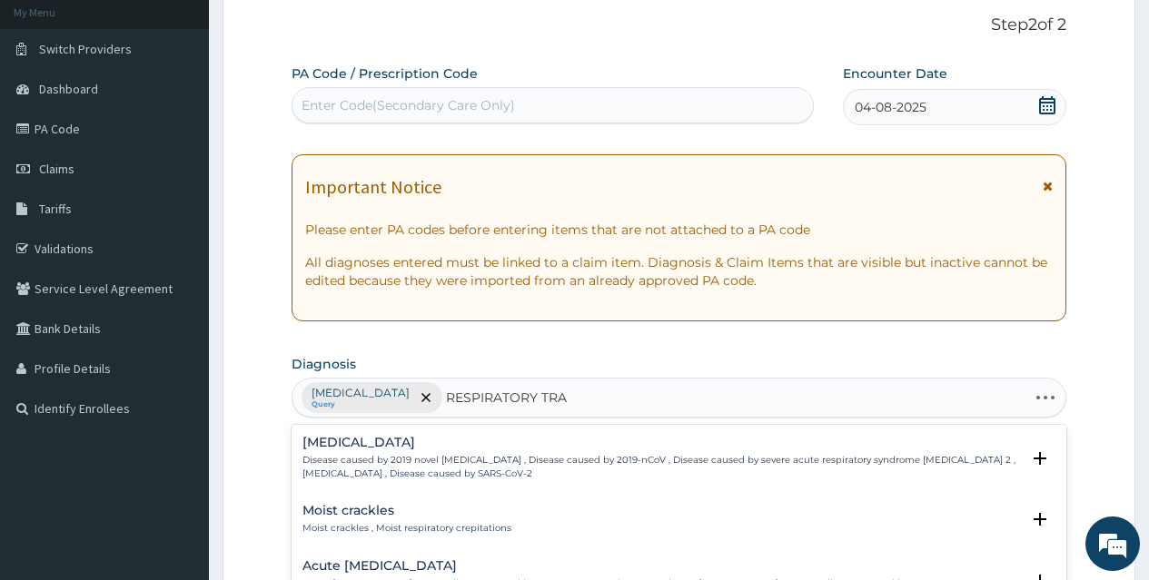
type input "RESPIRATORY TRAC"
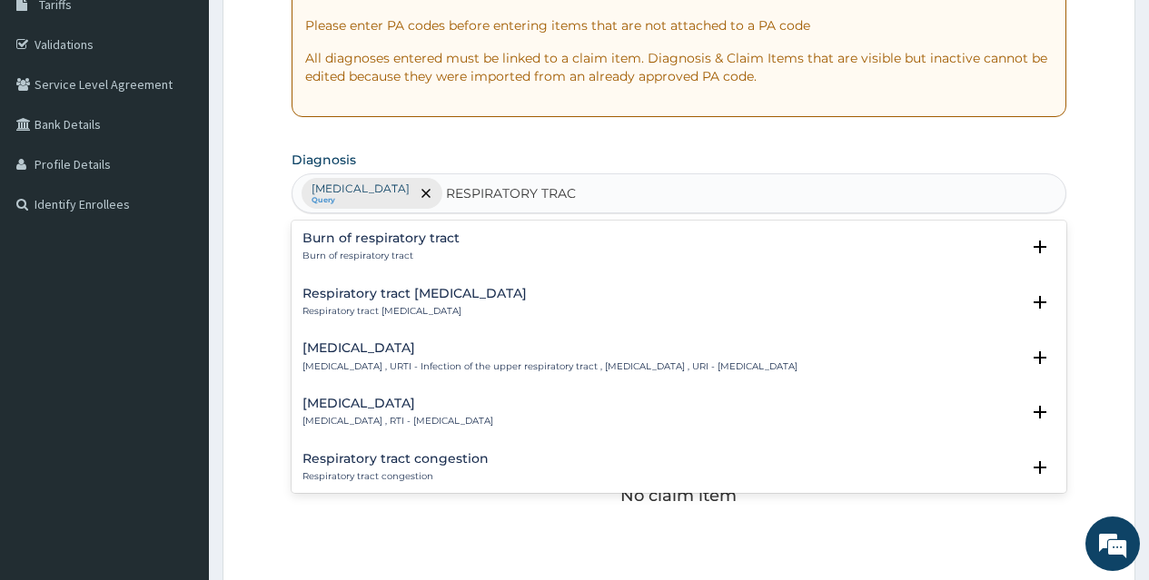
scroll to position [327, 0]
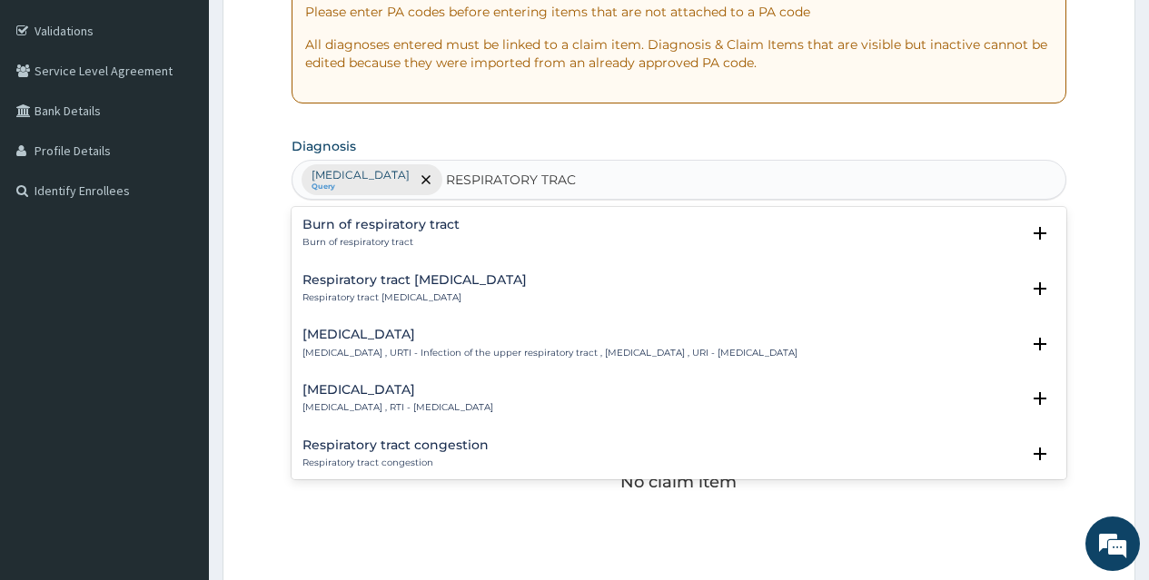
click at [400, 330] on h4 "Upper respiratory infection" at bounding box center [549, 335] width 495 height 14
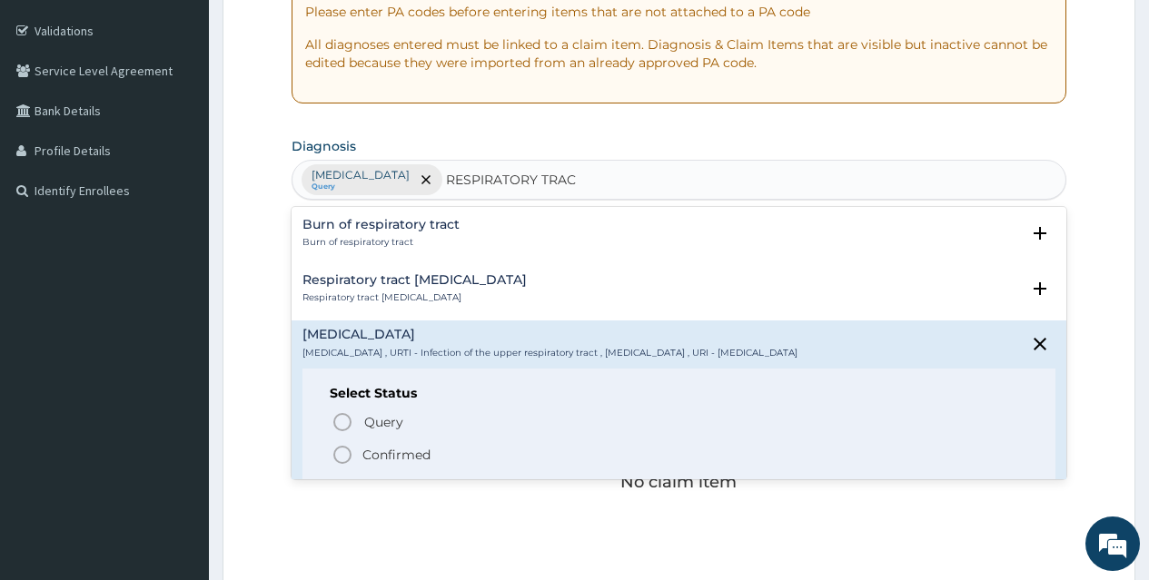
click at [343, 456] on icon "status option filled" at bounding box center [342, 455] width 22 height 22
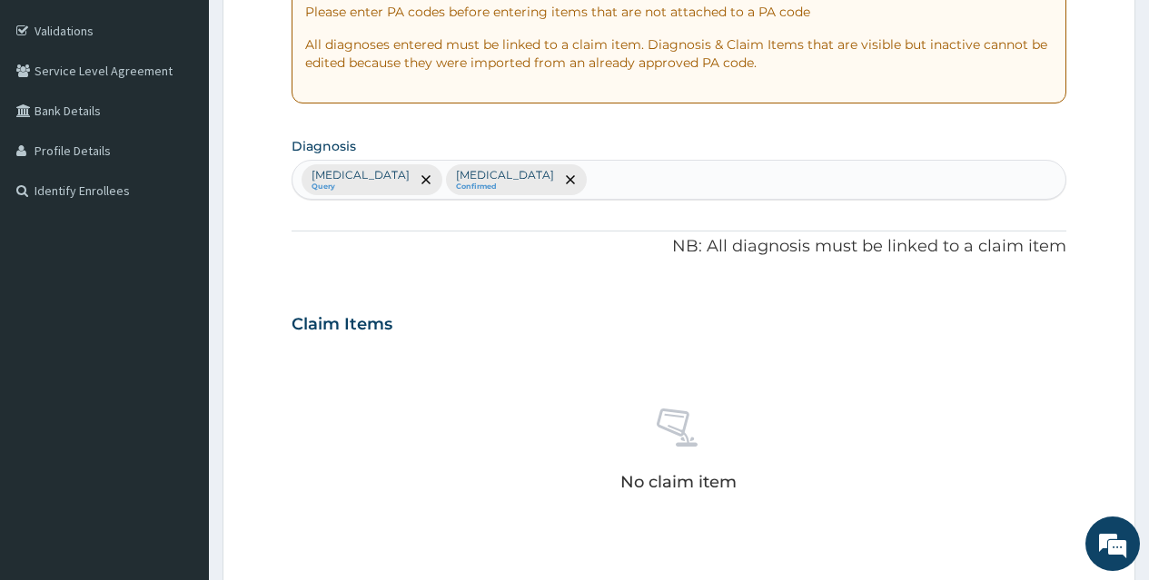
click at [582, 349] on div "No claim item" at bounding box center [679, 453] width 775 height 209
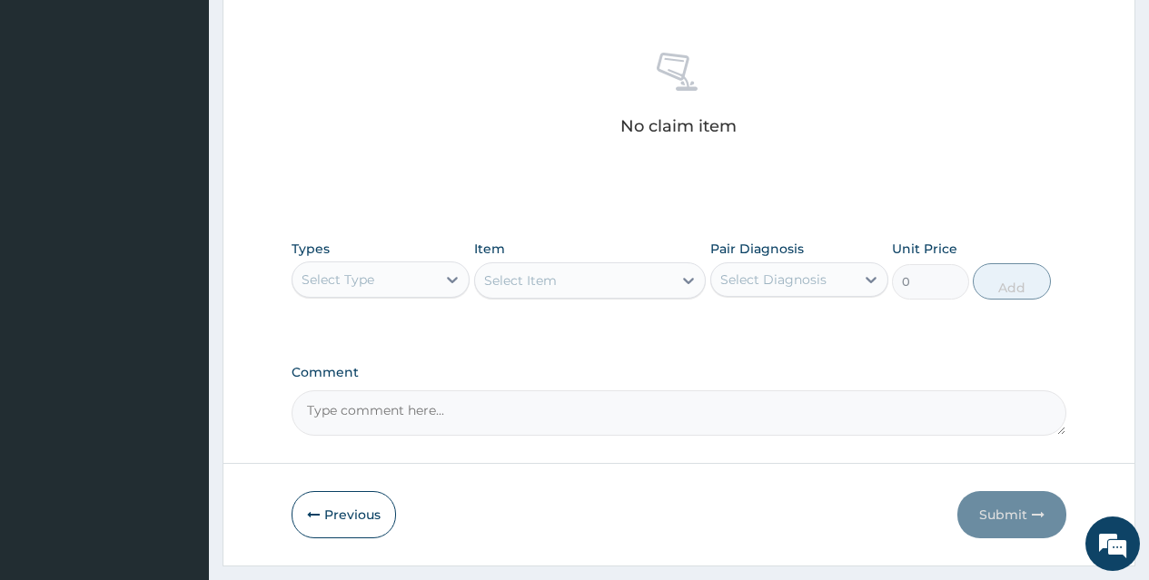
scroll to position [729, 0]
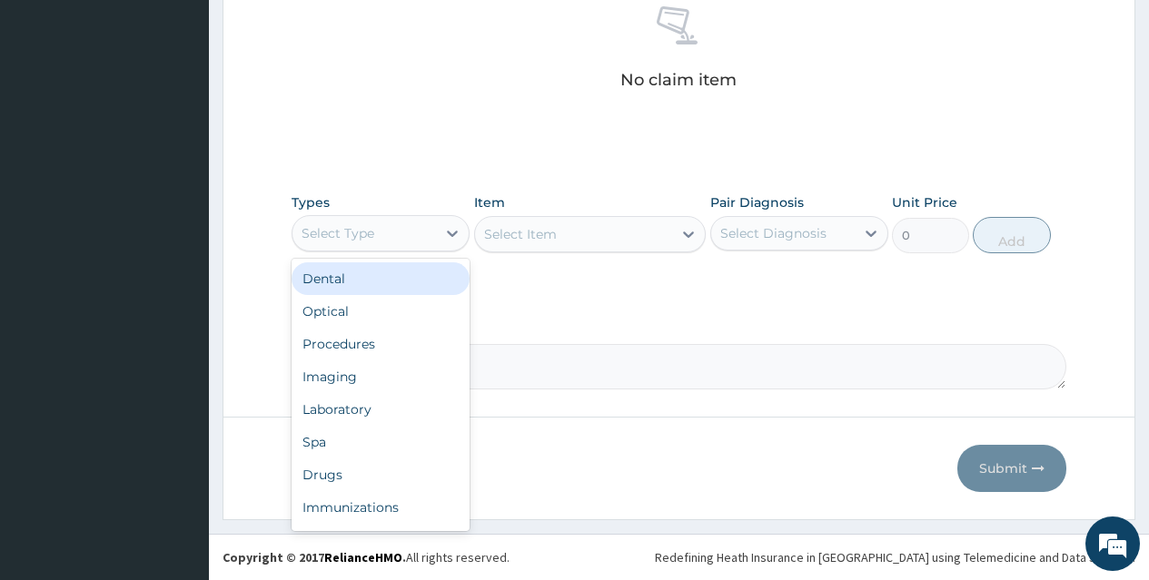
click at [421, 225] on div "Select Type" at bounding box center [363, 233] width 143 height 29
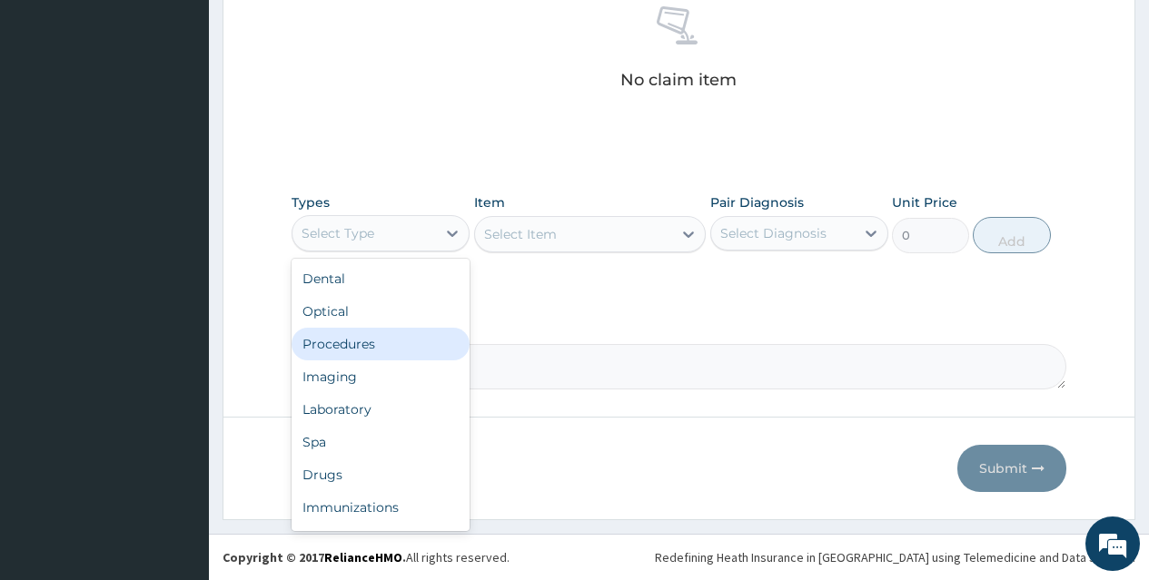
click at [415, 338] on div "Procedures" at bounding box center [381, 344] width 178 height 33
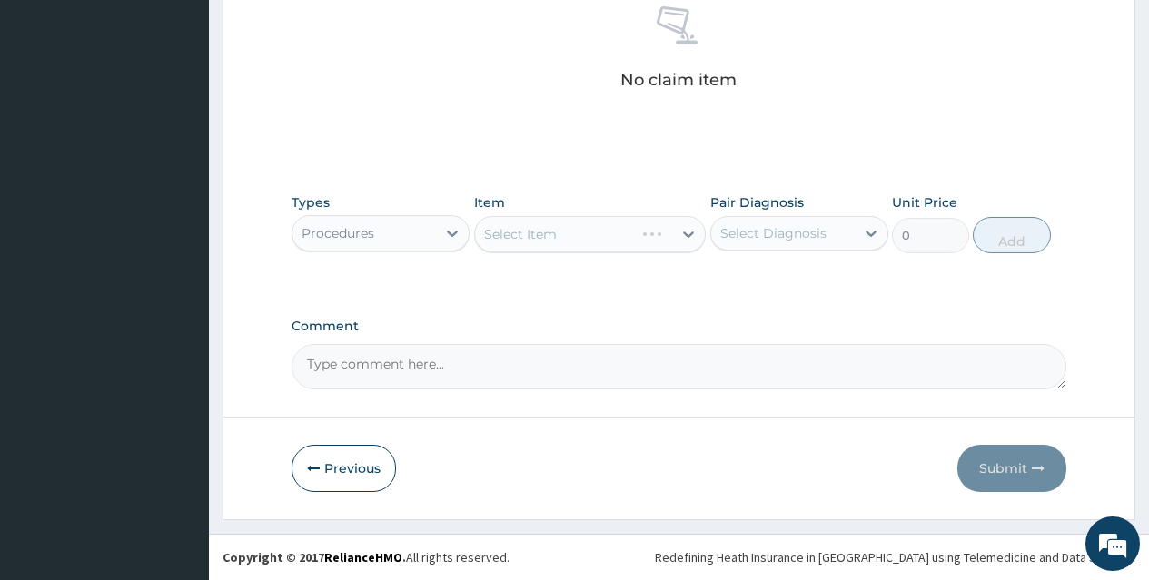
click at [633, 241] on div "Select Item" at bounding box center [590, 234] width 232 height 36
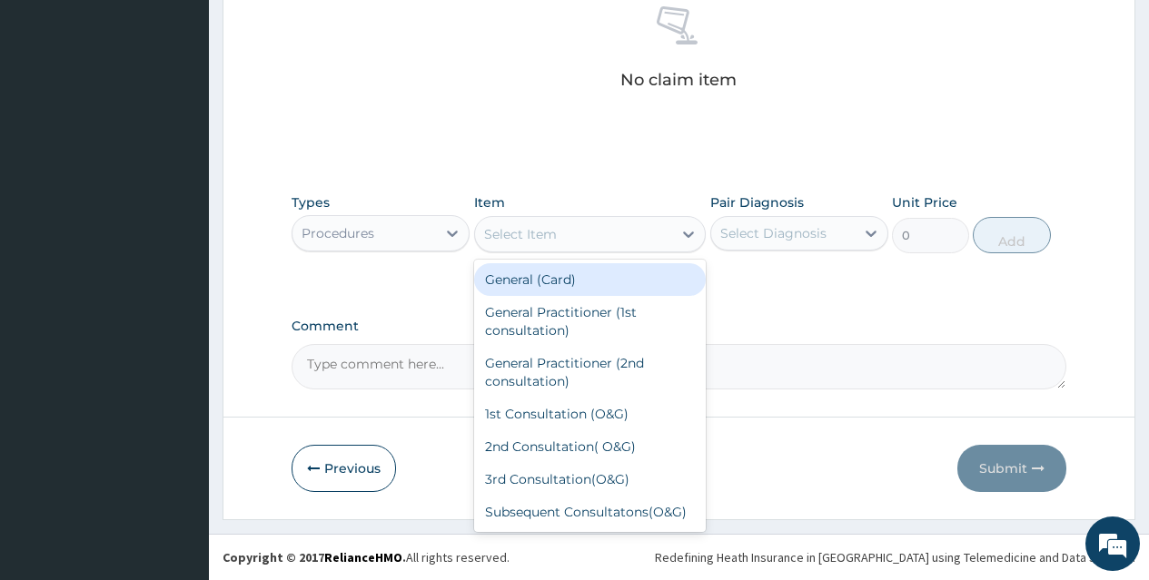
click at [633, 241] on div "Select Item" at bounding box center [574, 234] width 198 height 29
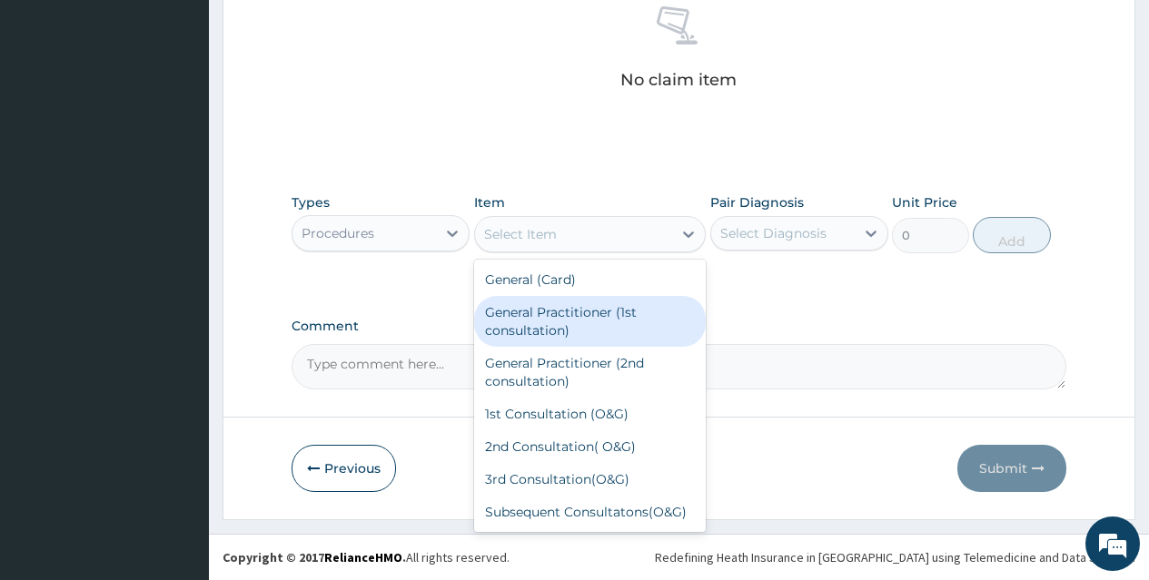
click at [633, 319] on div "General Practitioner (1st consultation)" at bounding box center [590, 321] width 232 height 51
type input "1500"
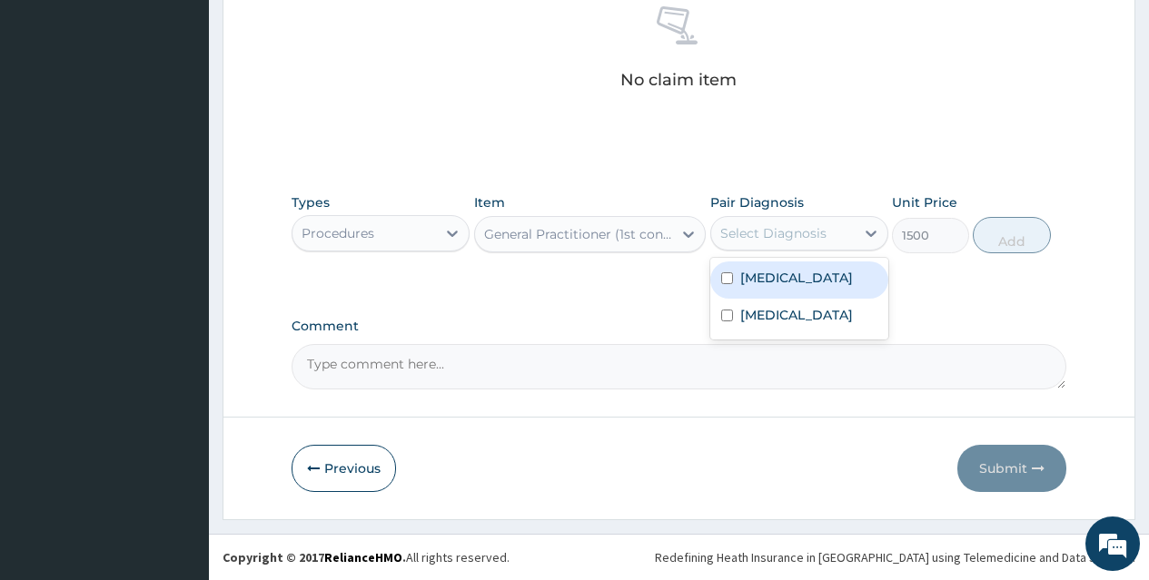
click at [785, 226] on div "Select Diagnosis" at bounding box center [773, 233] width 106 height 18
click at [787, 276] on div "Malaria" at bounding box center [799, 280] width 178 height 37
checkbox input "true"
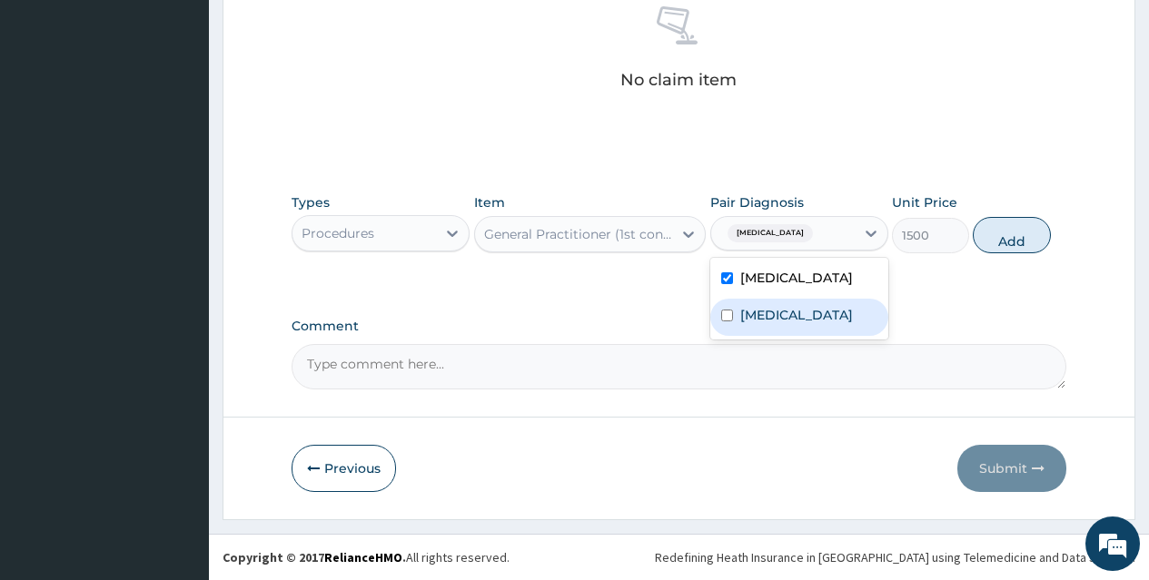
click at [793, 314] on label "Upper respiratory infection" at bounding box center [796, 315] width 113 height 18
checkbox input "true"
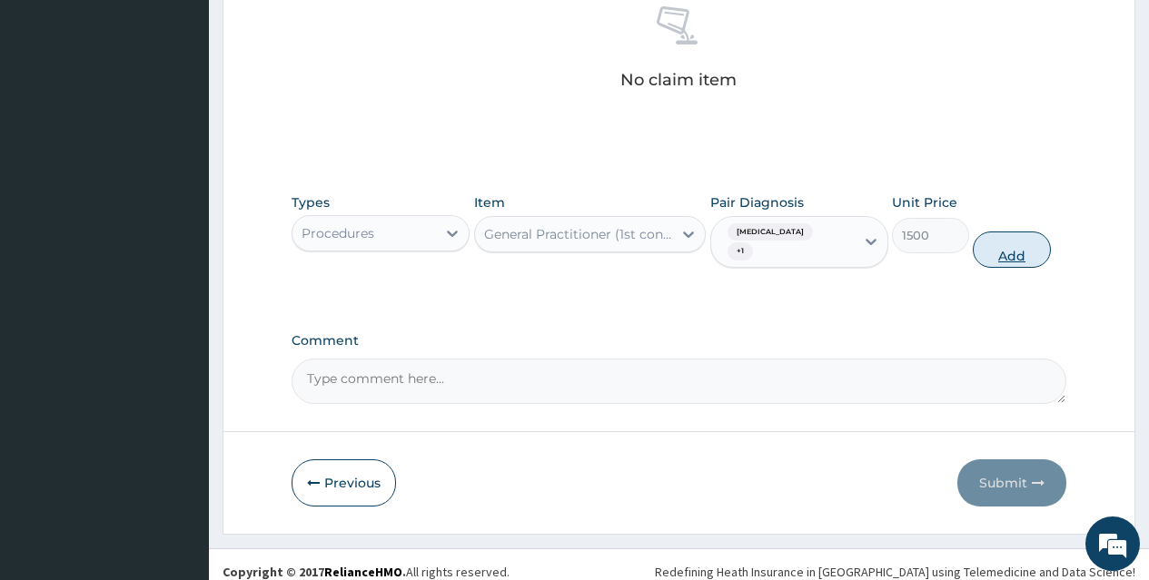
click at [1004, 244] on button "Add" at bounding box center [1011, 250] width 77 height 36
type input "0"
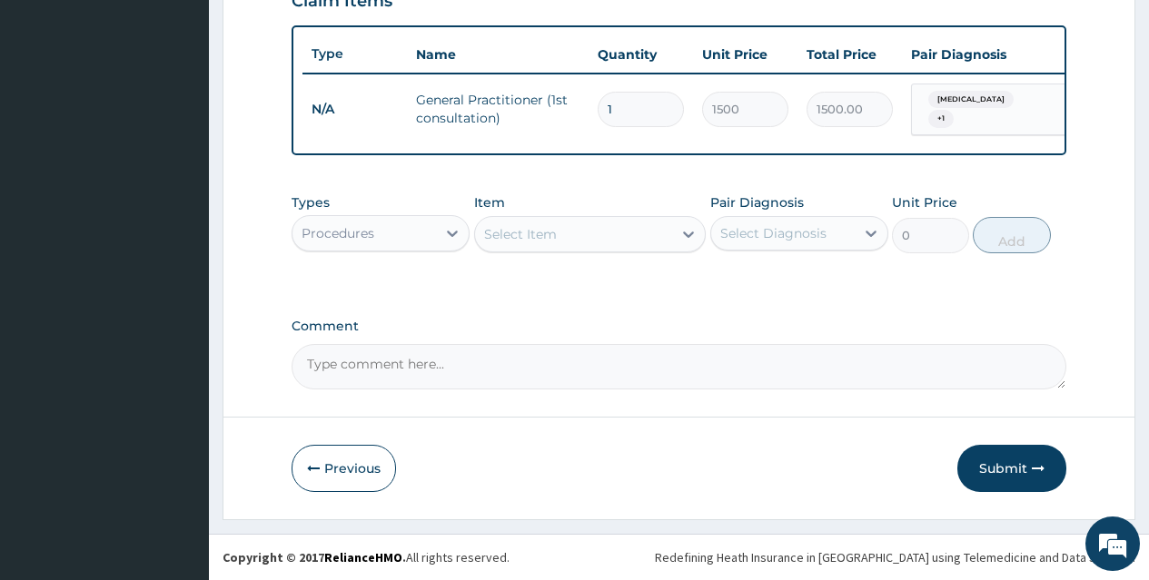
scroll to position [657, 0]
click at [450, 243] on div at bounding box center [452, 233] width 33 height 33
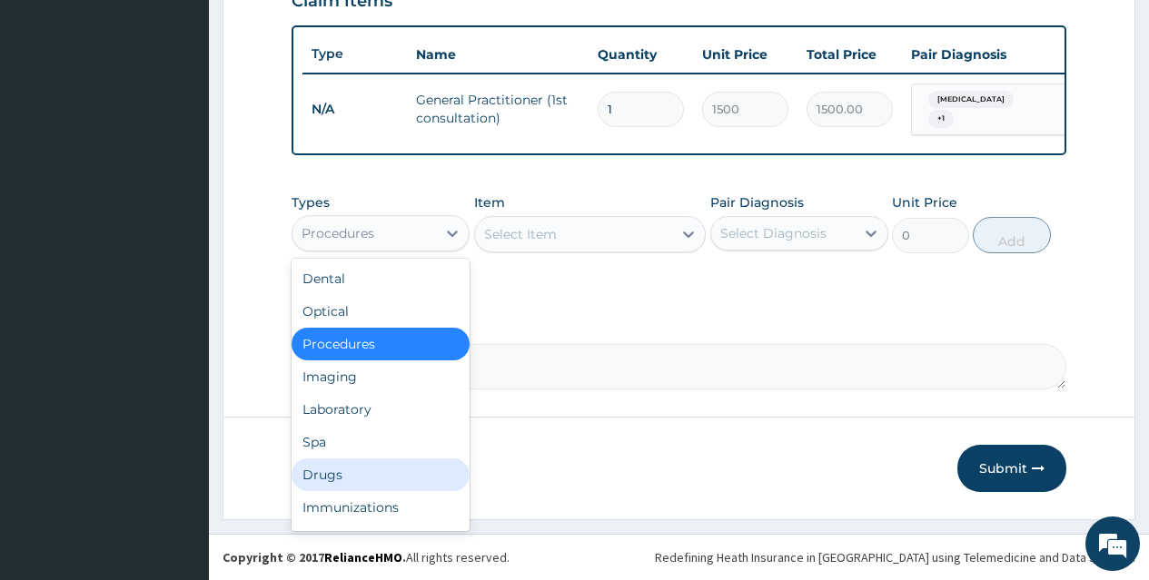
click at [387, 468] on div "Drugs" at bounding box center [381, 475] width 178 height 33
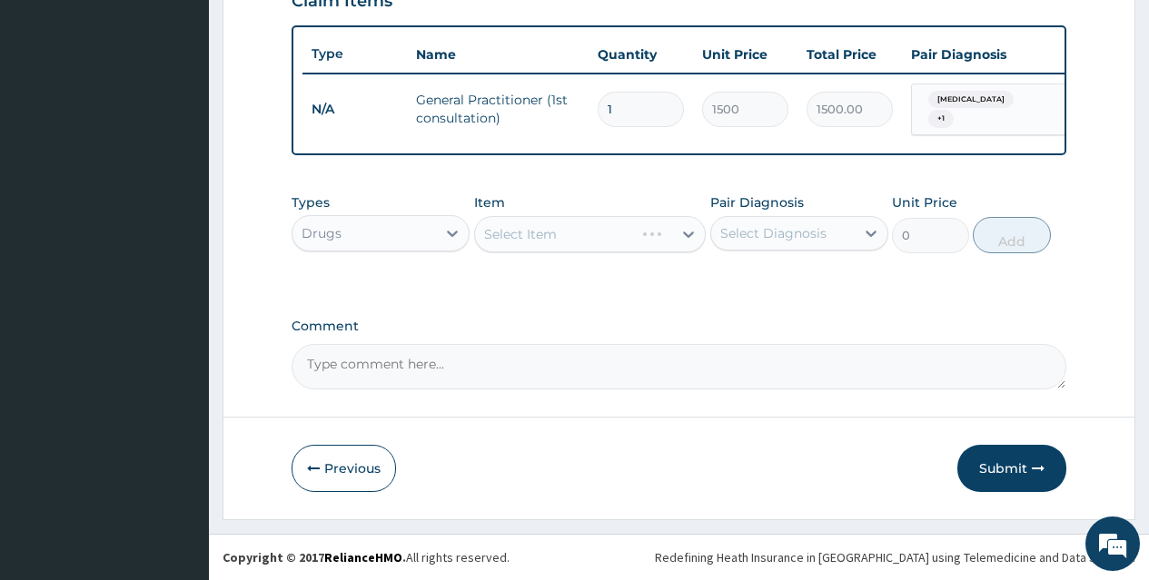
click at [616, 240] on div "Select Item" at bounding box center [590, 234] width 232 height 36
click at [616, 240] on div "Select Item" at bounding box center [574, 234] width 198 height 29
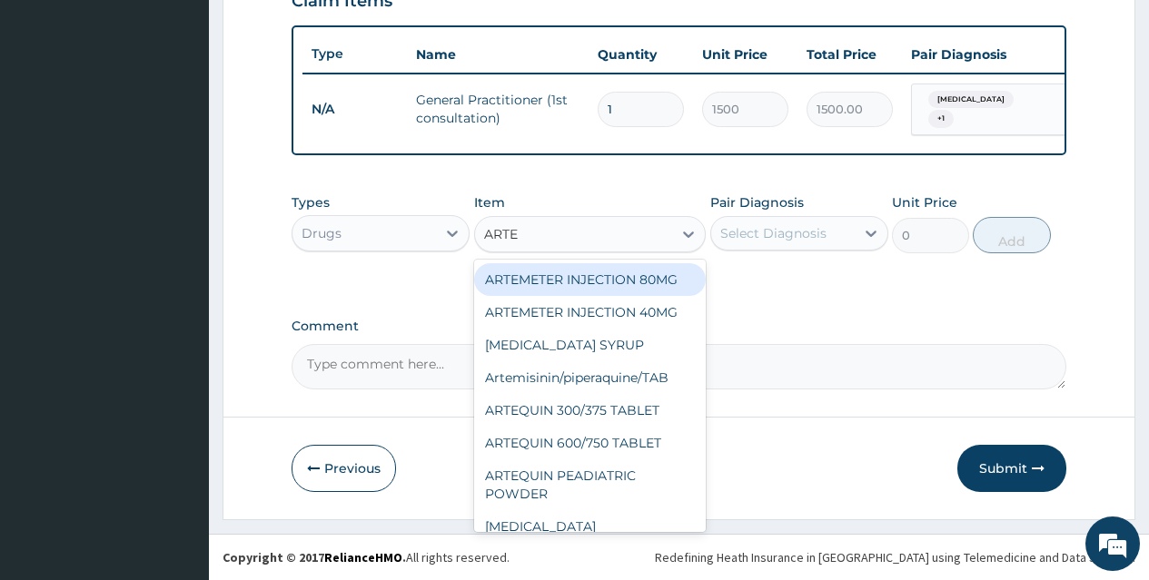
type input "ARTEM"
click at [616, 284] on div "ARTEMETER INJECTION 80MG" at bounding box center [590, 279] width 232 height 33
type input "210"
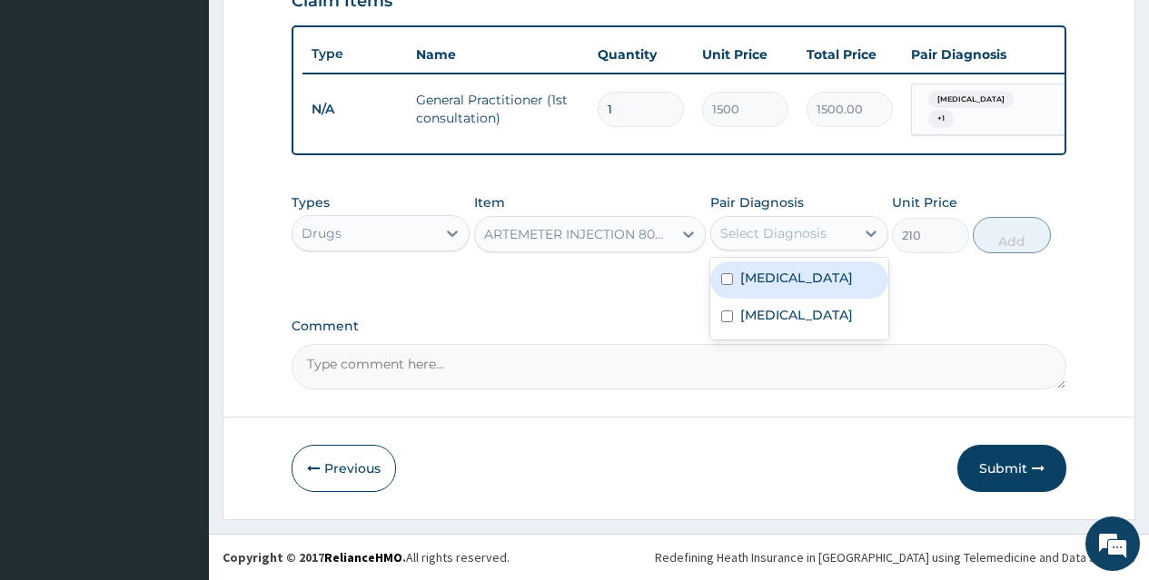
click at [786, 228] on div "Select Diagnosis" at bounding box center [773, 233] width 106 height 18
click at [794, 291] on div "Malaria" at bounding box center [799, 280] width 178 height 37
checkbox input "true"
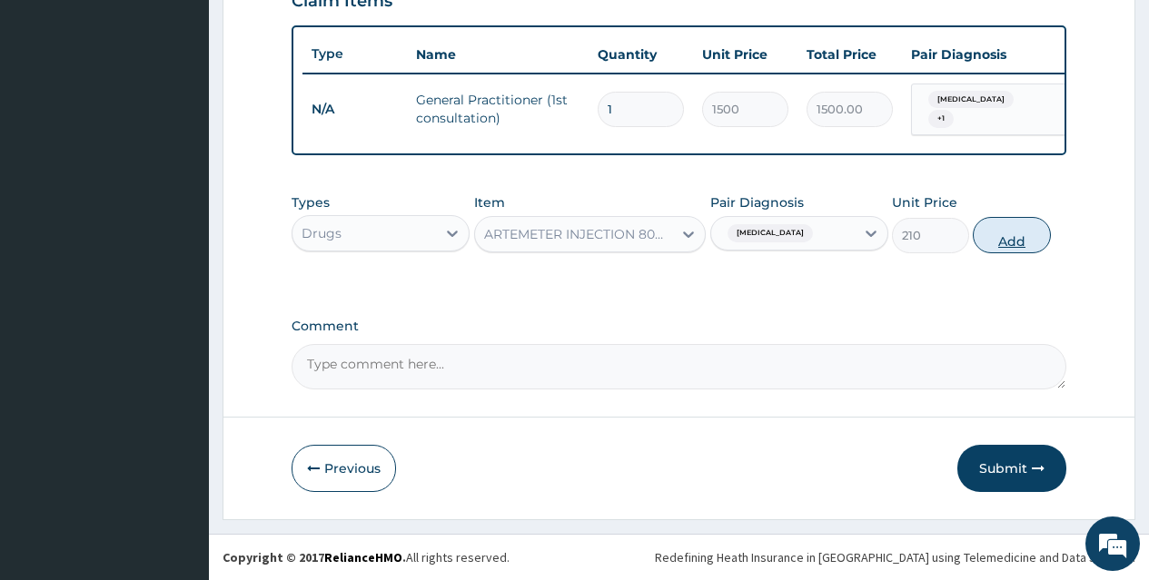
click at [1023, 227] on button "Add" at bounding box center [1011, 235] width 77 height 36
type input "0"
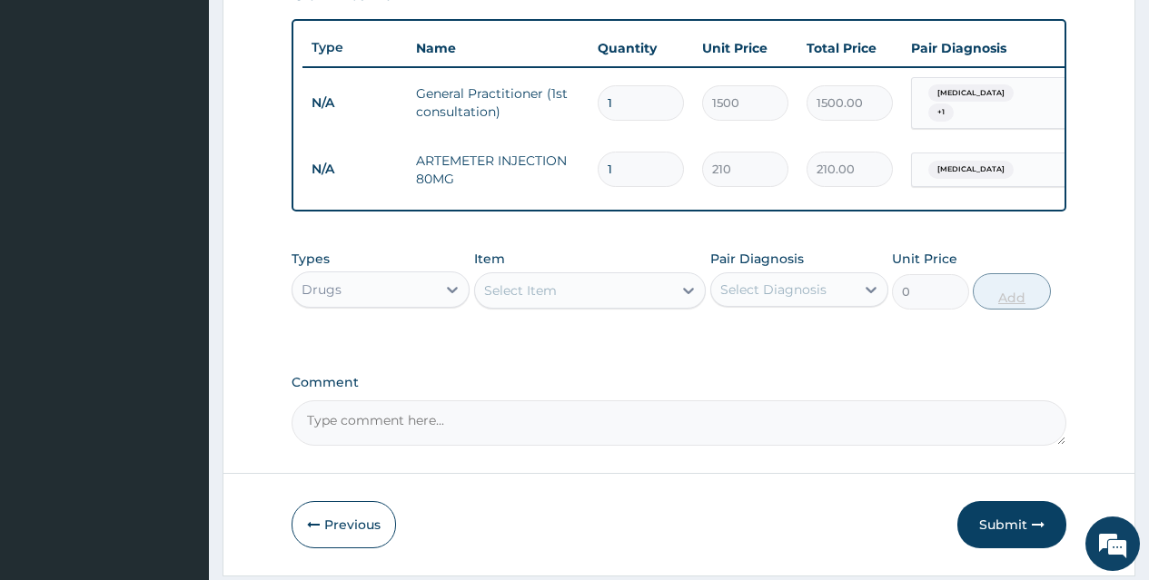
type input "0.00"
type input "6"
type input "1260.00"
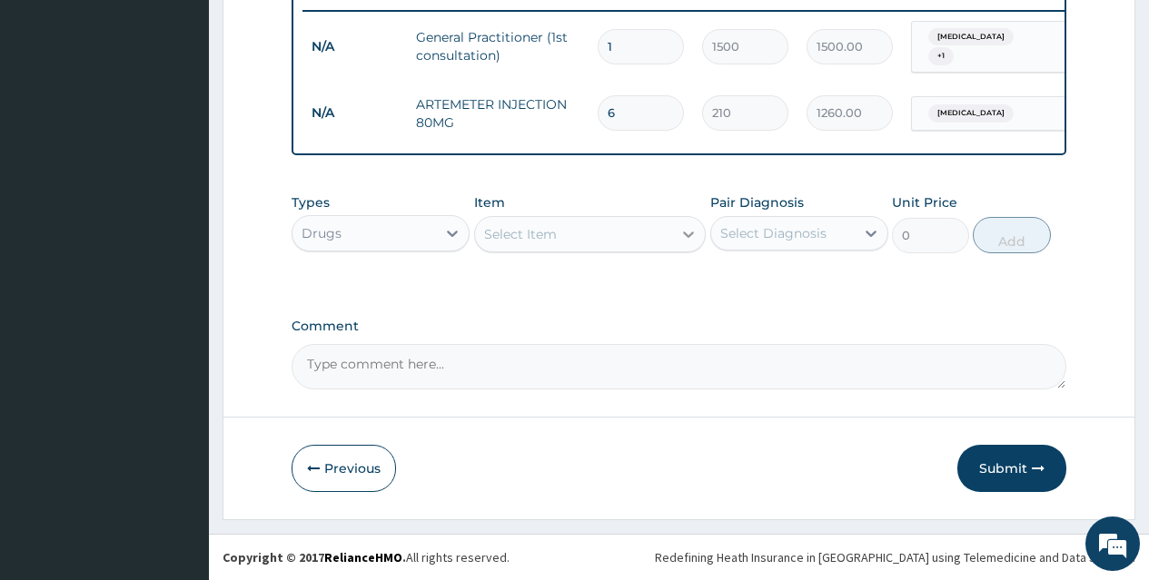
type input "6"
click at [674, 222] on div at bounding box center [688, 234] width 33 height 33
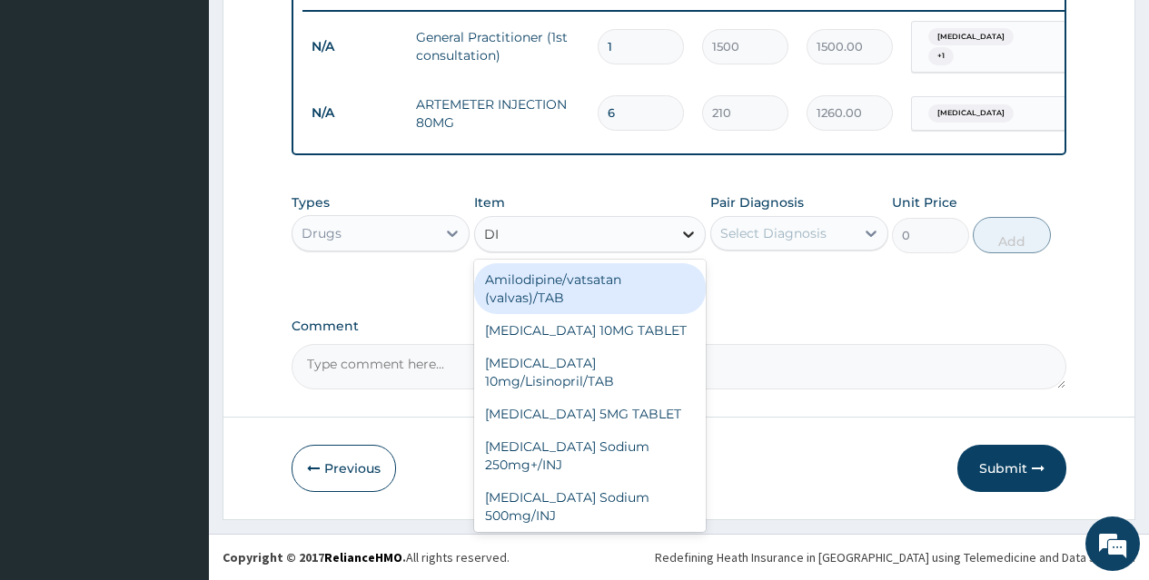
type input "DIC"
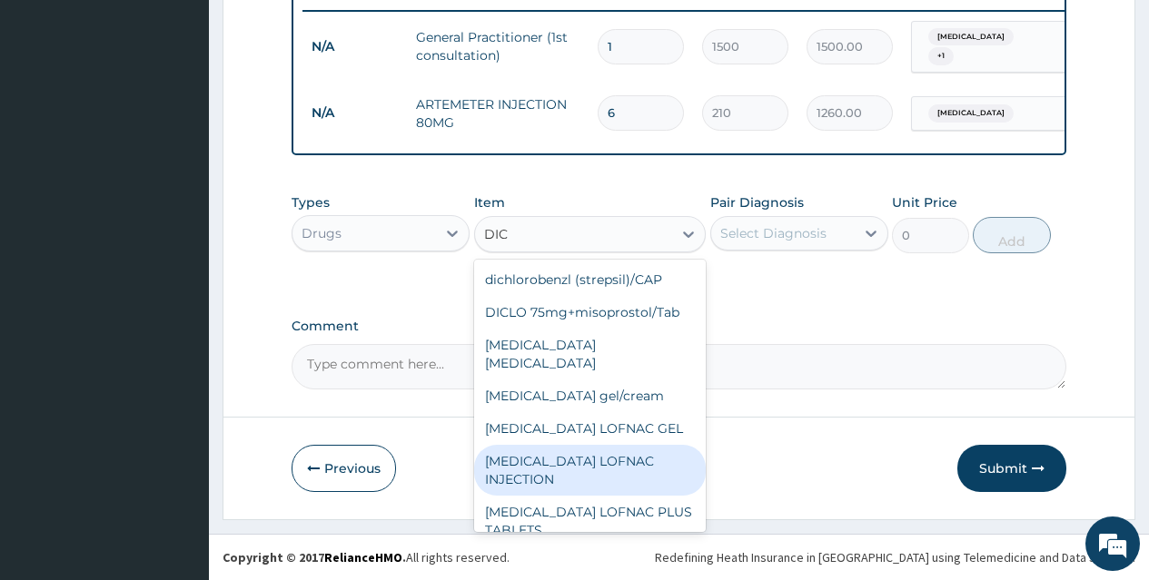
scroll to position [238, 0]
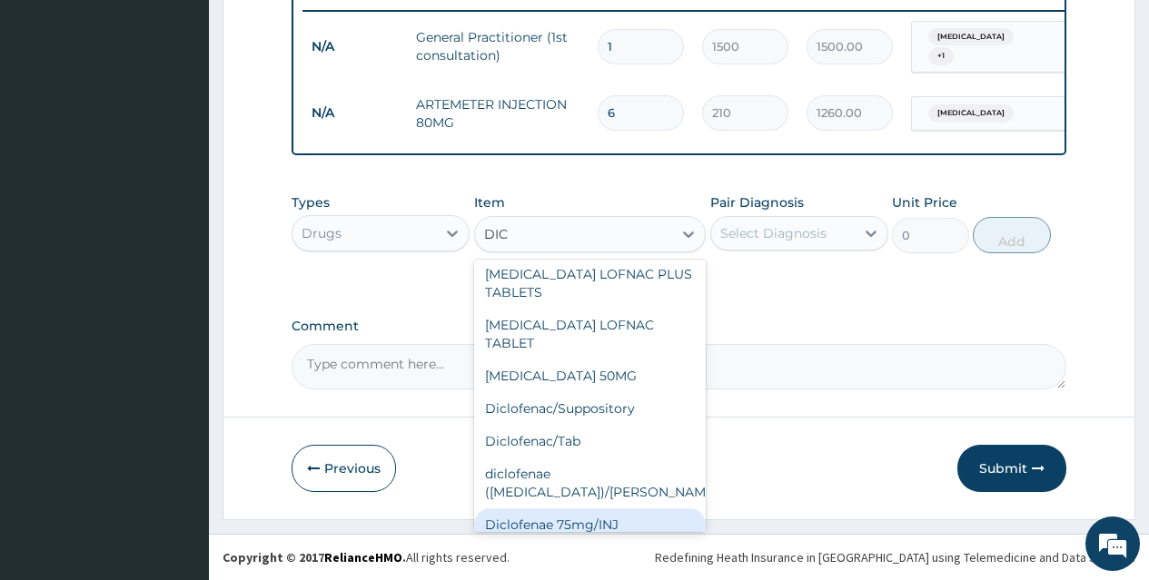
click at [654, 509] on div "Diclofenae 75mg/INJ" at bounding box center [590, 525] width 232 height 33
type input "39.38"
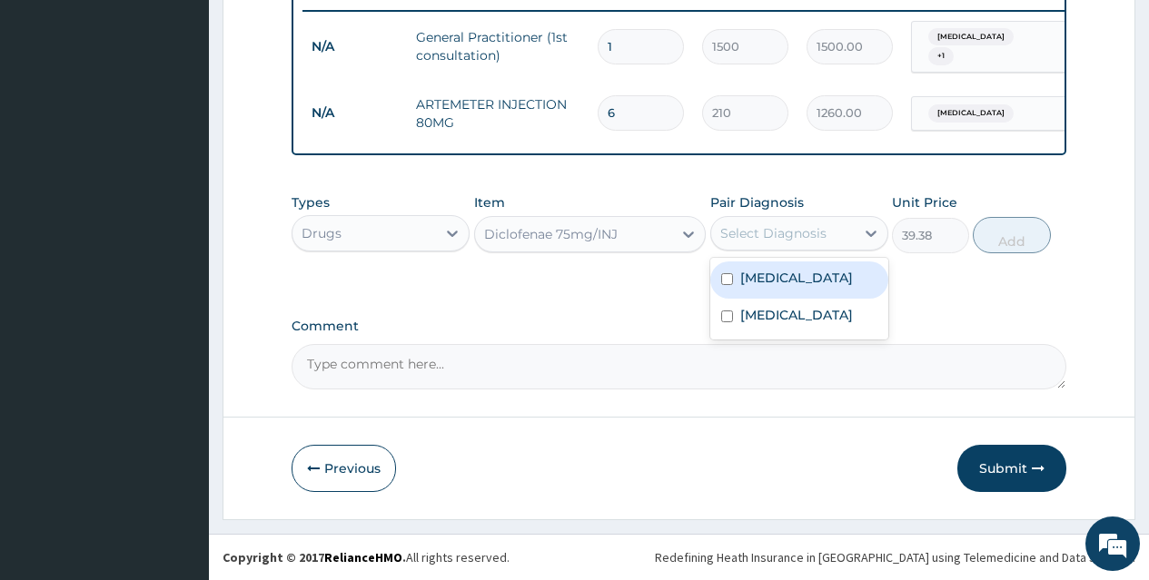
click at [816, 225] on div "Select Diagnosis" at bounding box center [773, 233] width 106 height 18
click at [816, 272] on div "Malaria" at bounding box center [799, 280] width 178 height 37
checkbox input "true"
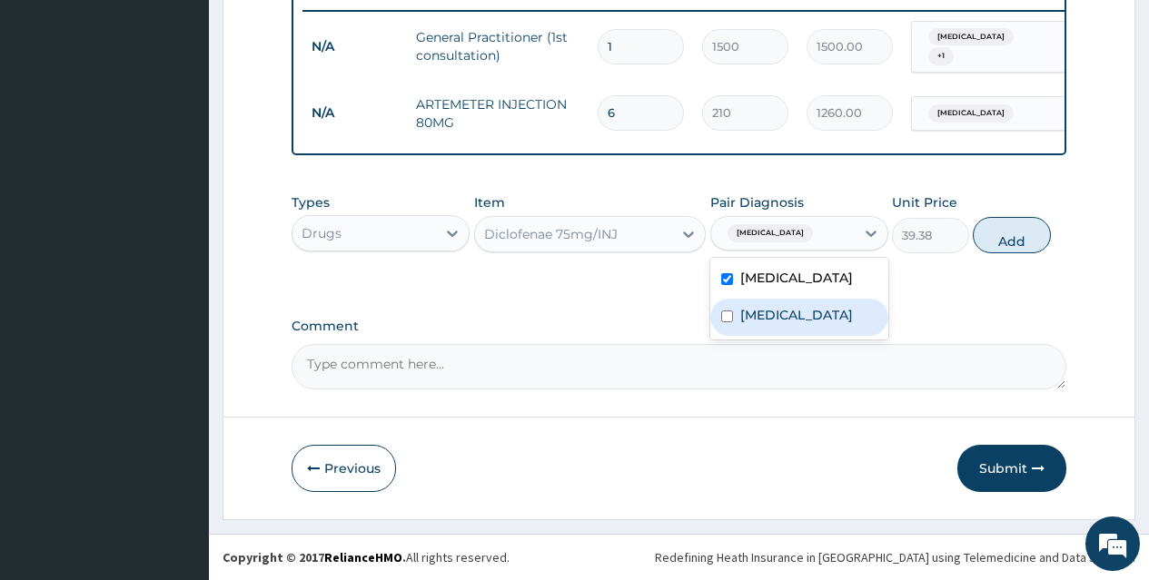
click at [816, 323] on label "Upper respiratory infection" at bounding box center [796, 315] width 113 height 18
checkbox input "true"
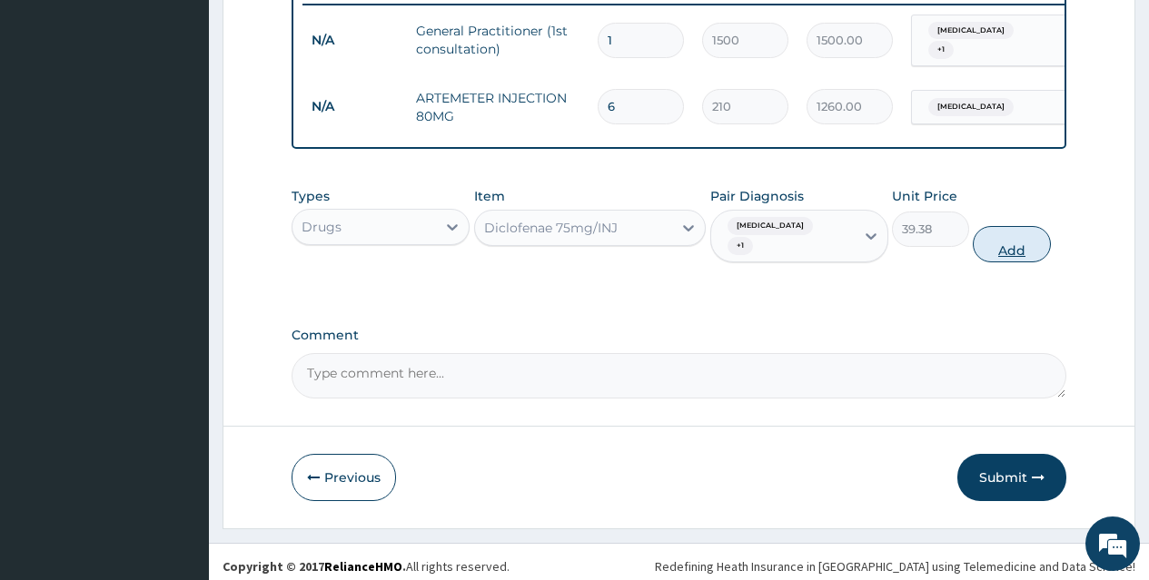
click at [1003, 234] on button "Add" at bounding box center [1011, 244] width 77 height 36
type input "0"
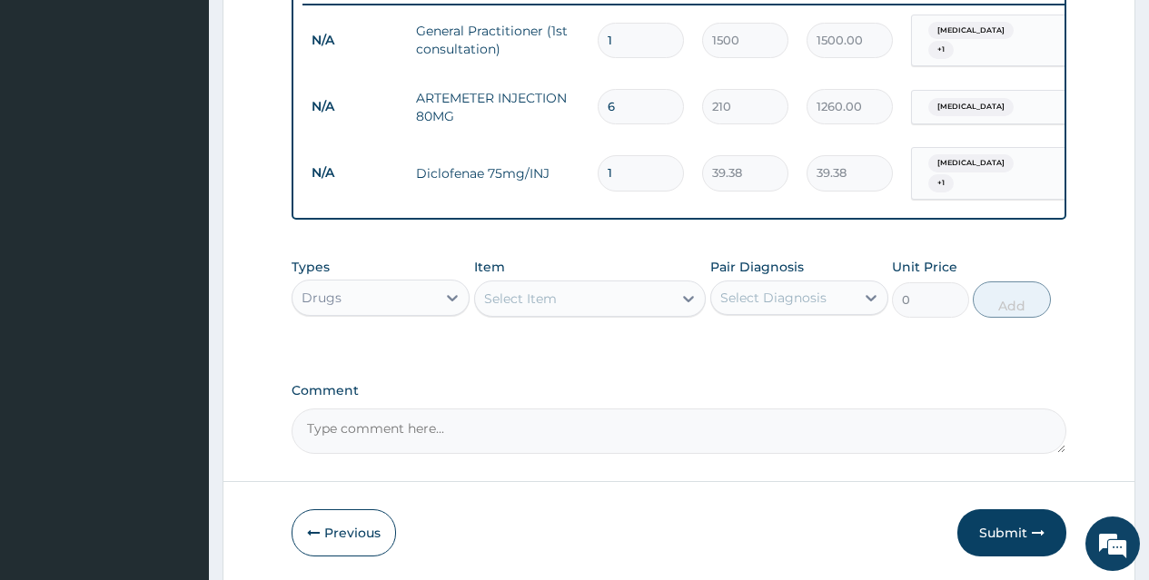
scroll to position [782, 0]
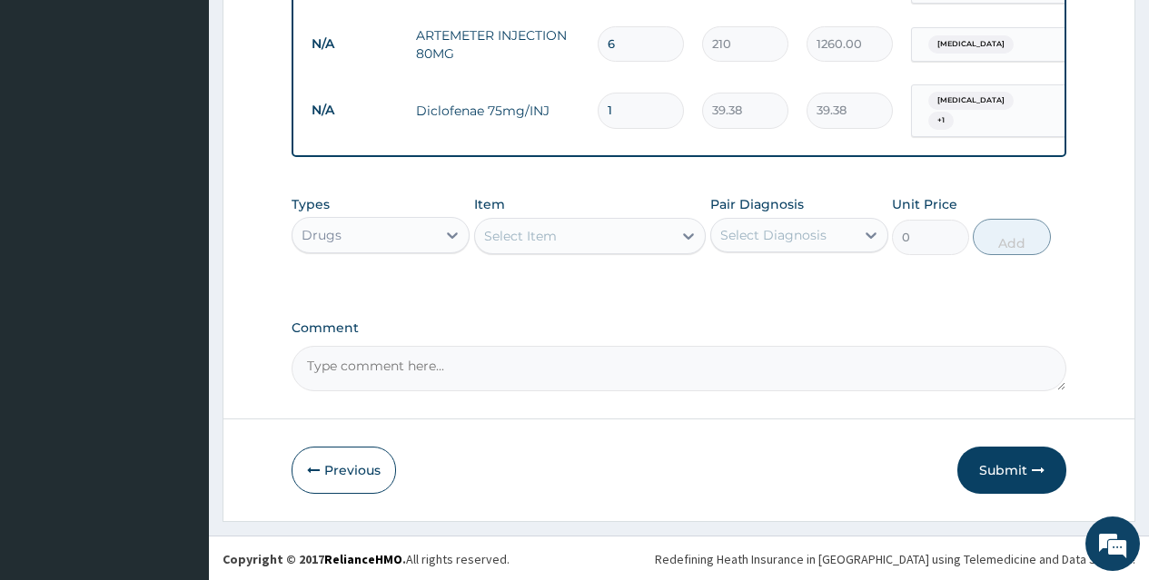
click at [642, 235] on div "Select Item" at bounding box center [574, 236] width 198 height 29
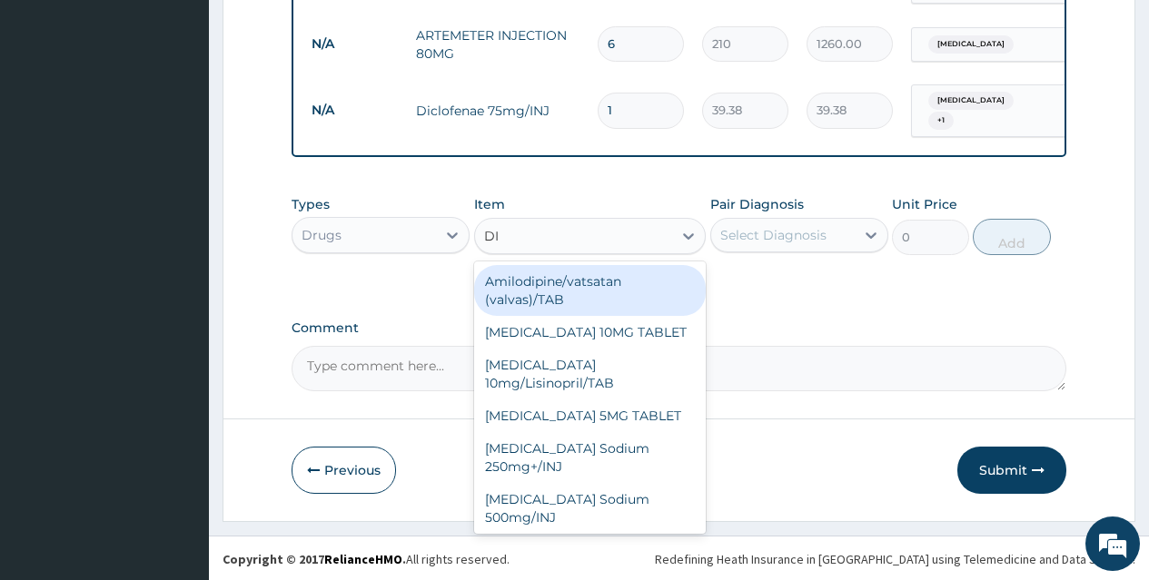
type input "DIC"
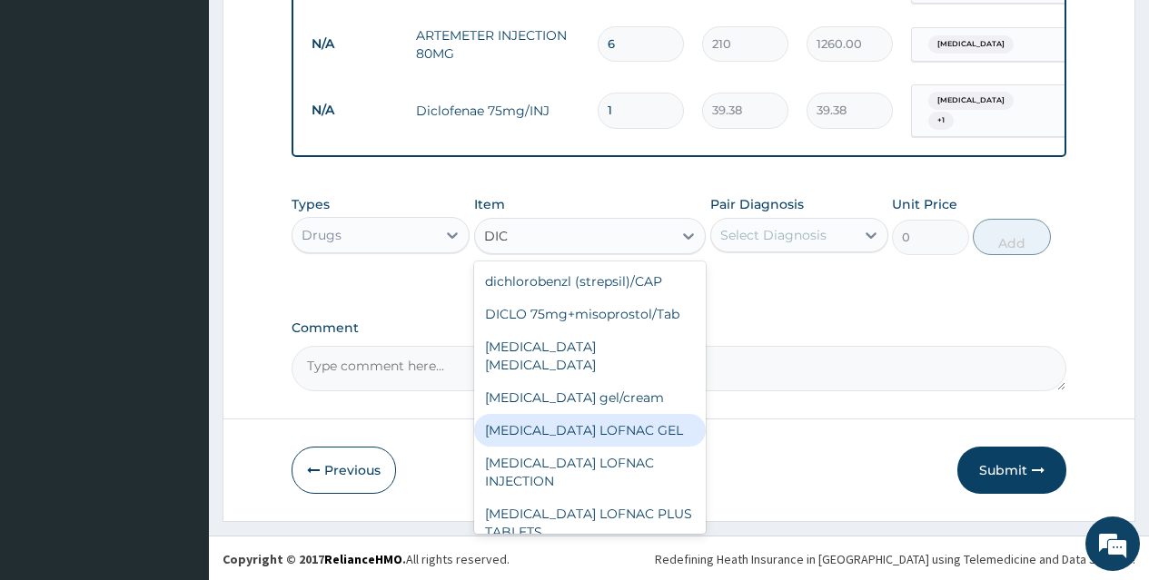
scroll to position [238, 0]
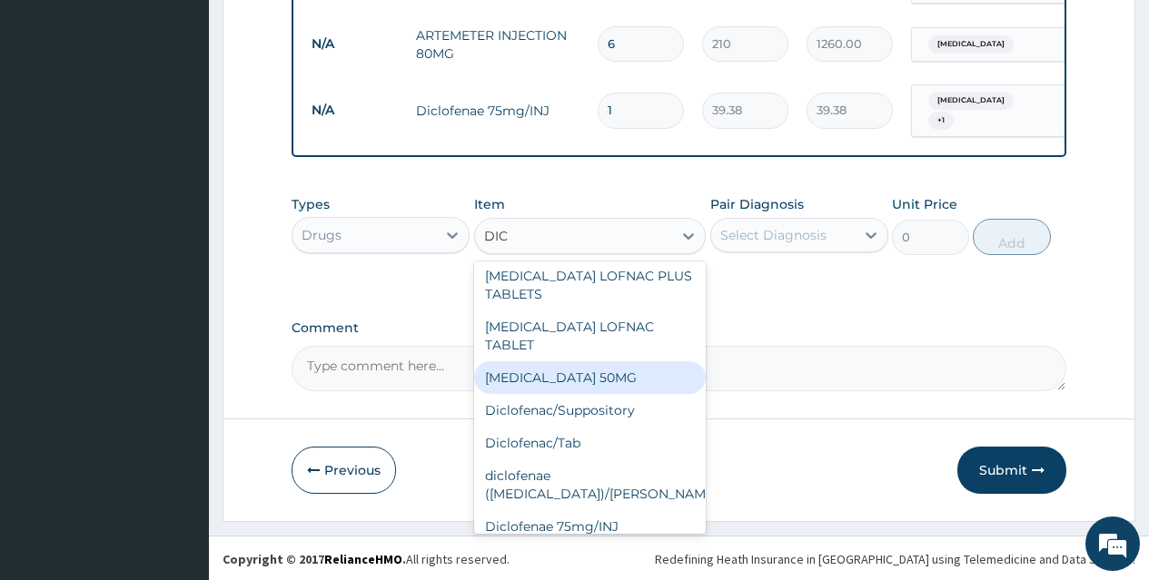
click at [653, 361] on div "DICLOFENAC SODIUM 50MG" at bounding box center [590, 377] width 232 height 33
type input "8.92"
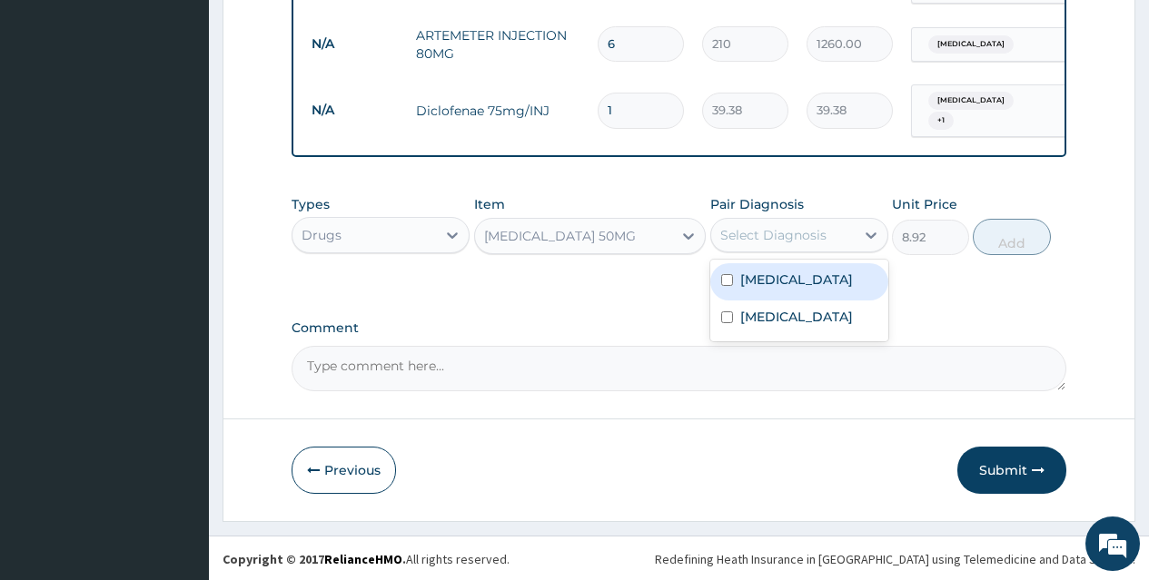
click at [783, 223] on div "Select Diagnosis" at bounding box center [782, 235] width 143 height 29
click at [803, 280] on div "Malaria" at bounding box center [799, 281] width 178 height 37
checkbox input "true"
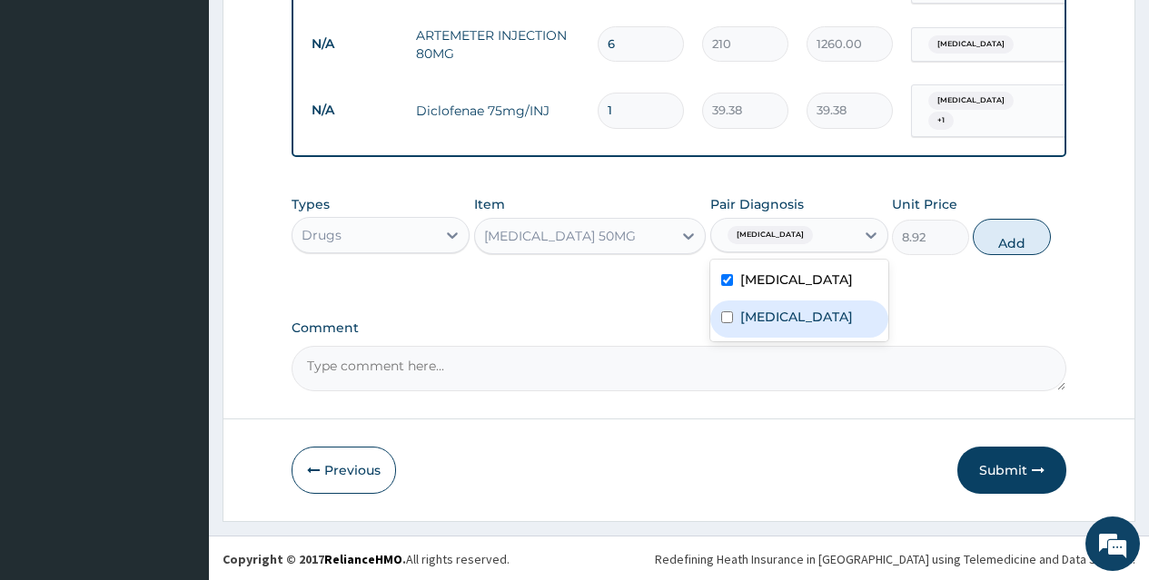
click at [810, 320] on label "Upper respiratory infection" at bounding box center [796, 317] width 113 height 18
checkbox input "true"
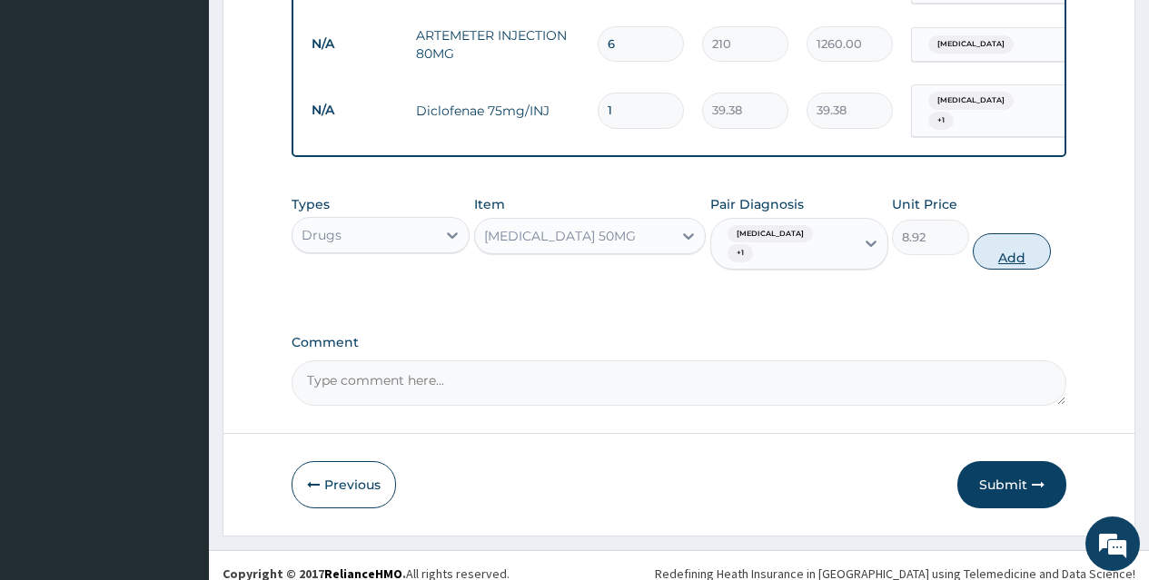
click at [1017, 235] on button "Add" at bounding box center [1011, 251] width 77 height 36
type input "0"
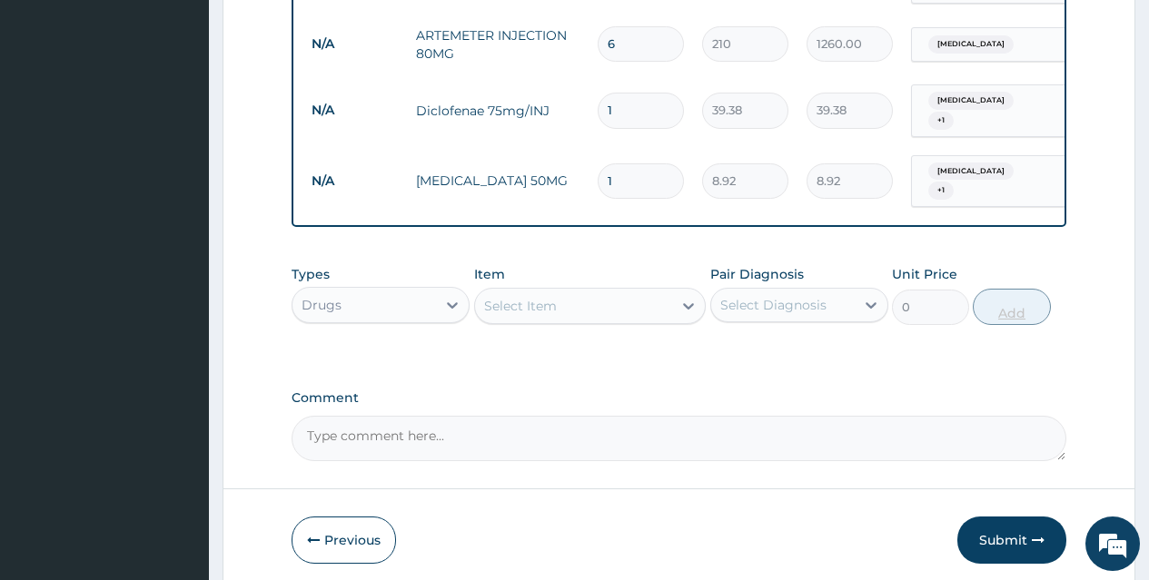
type input "10"
type input "89.20"
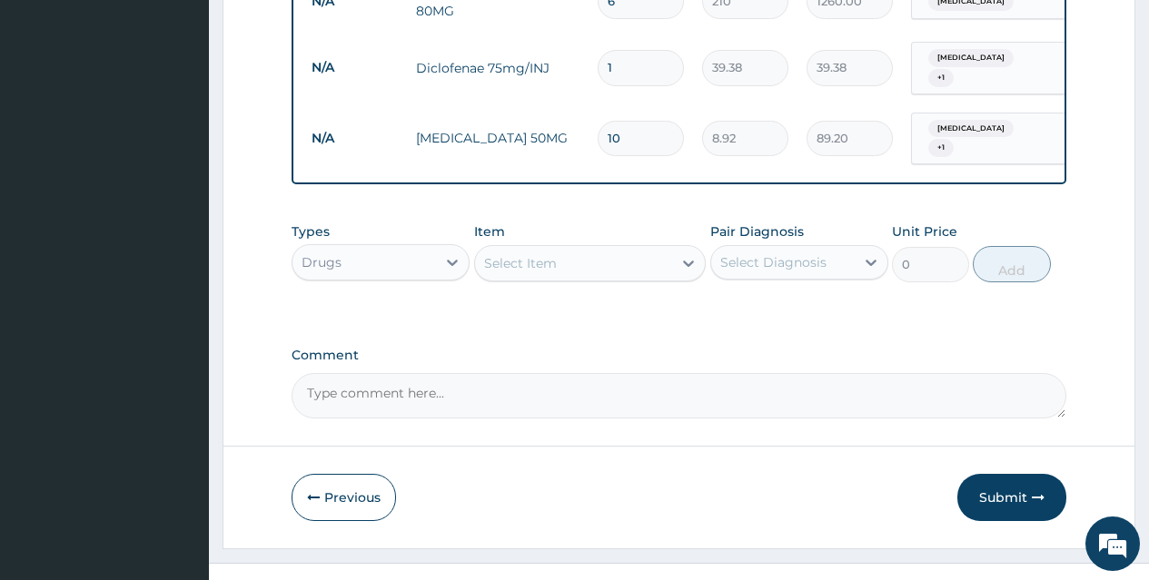
scroll to position [845, 0]
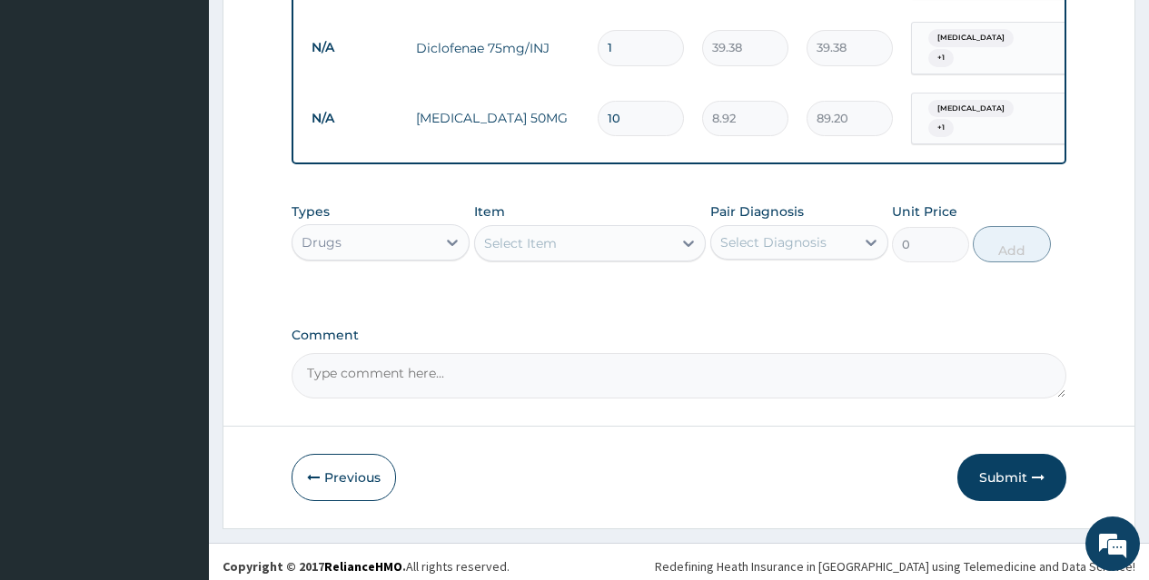
type input "10"
click at [641, 240] on div "Select Item" at bounding box center [574, 243] width 198 height 29
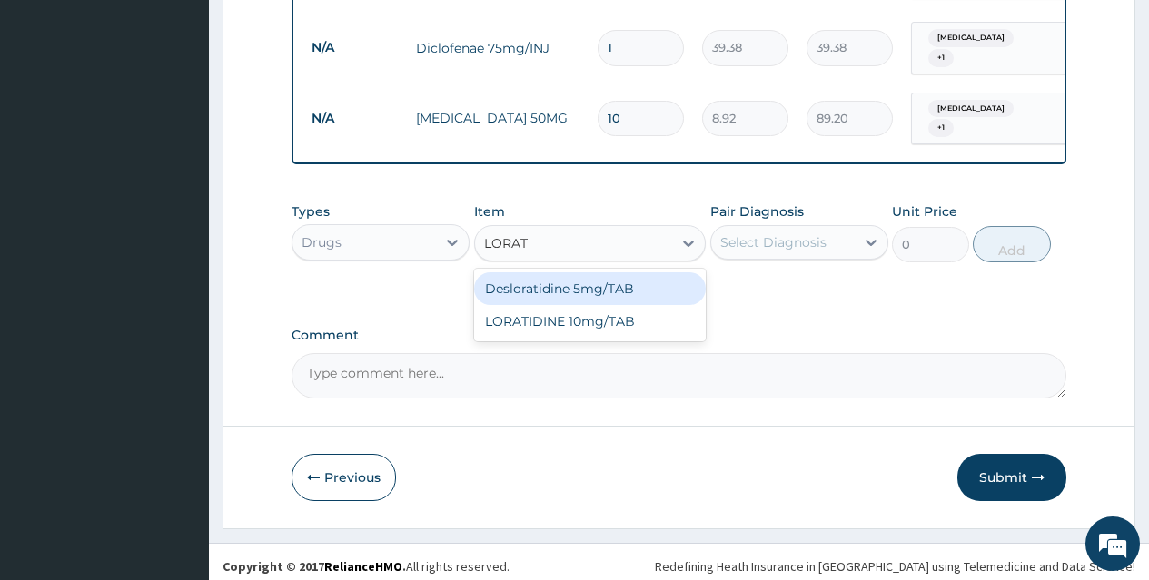
type input "LORATI"
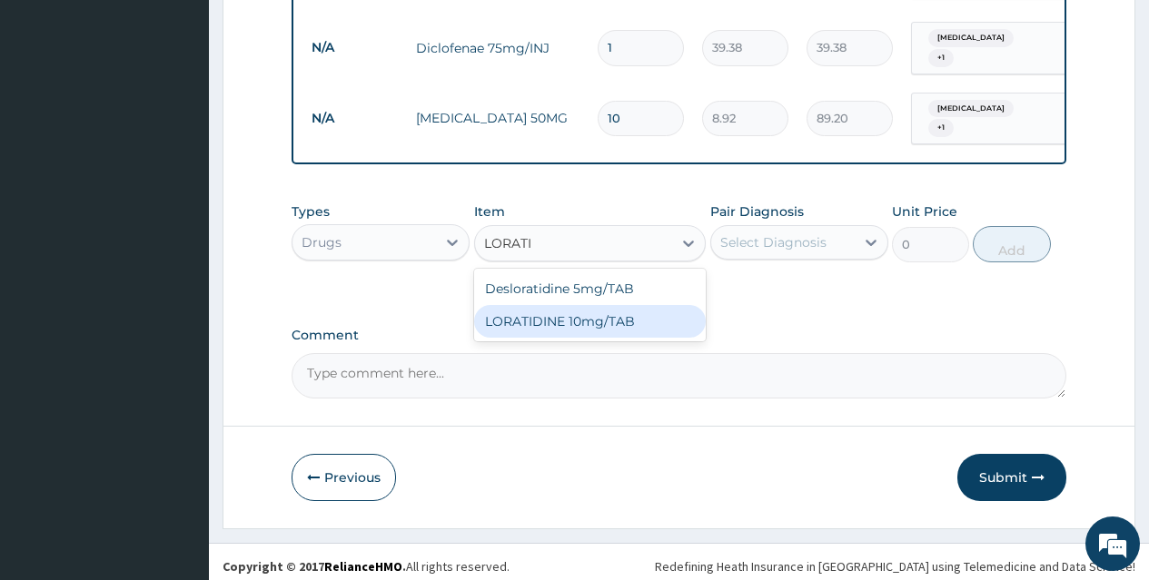
click at [647, 309] on div "LORATIDINE 10mg/TAB" at bounding box center [590, 321] width 232 height 33
type input "11.55"
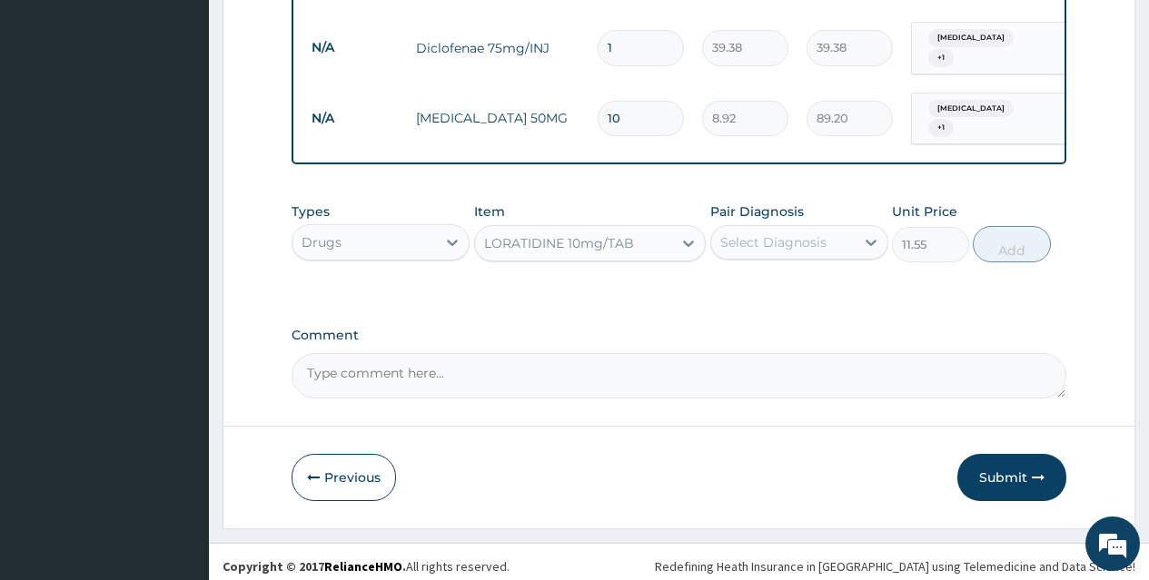
click at [796, 233] on div "Select Diagnosis" at bounding box center [773, 242] width 106 height 18
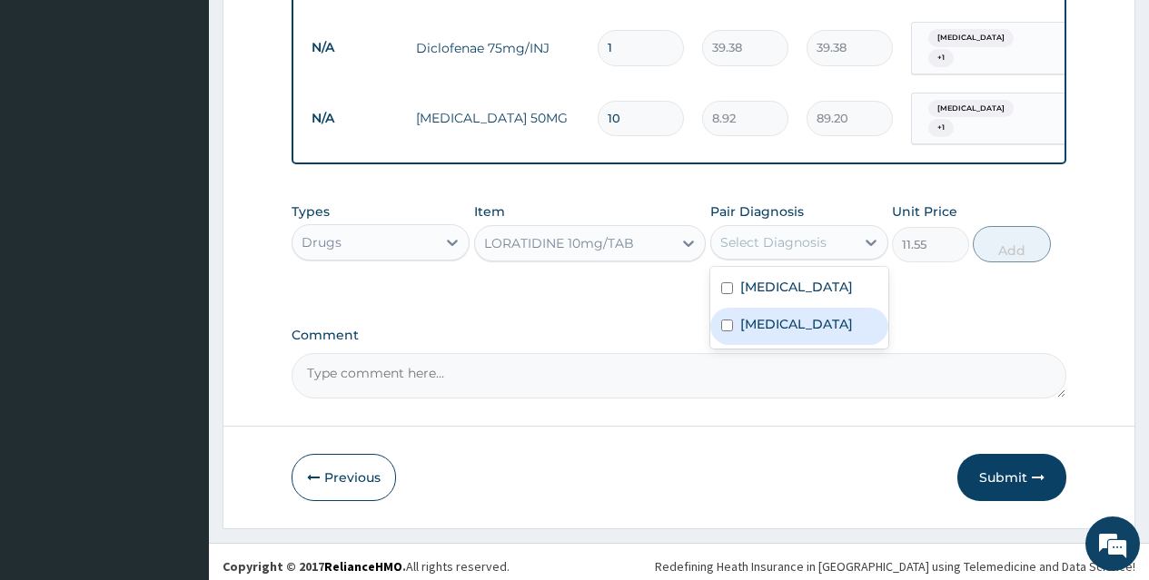
click at [807, 327] on label "Upper respiratory infection" at bounding box center [796, 324] width 113 height 18
checkbox input "true"
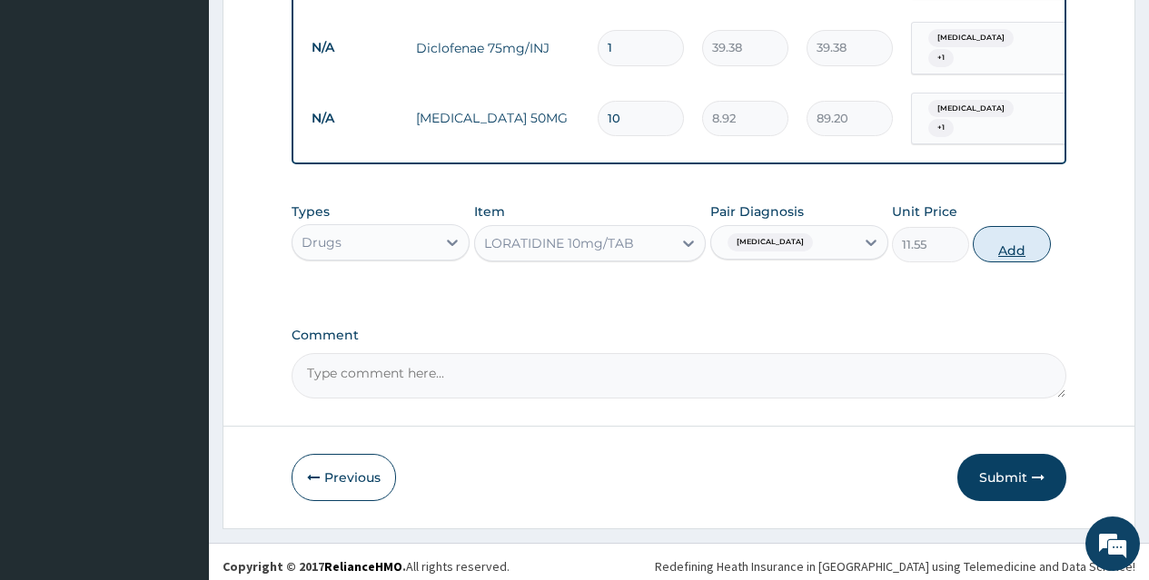
click at [1012, 236] on button "Add" at bounding box center [1011, 244] width 77 height 36
type input "0"
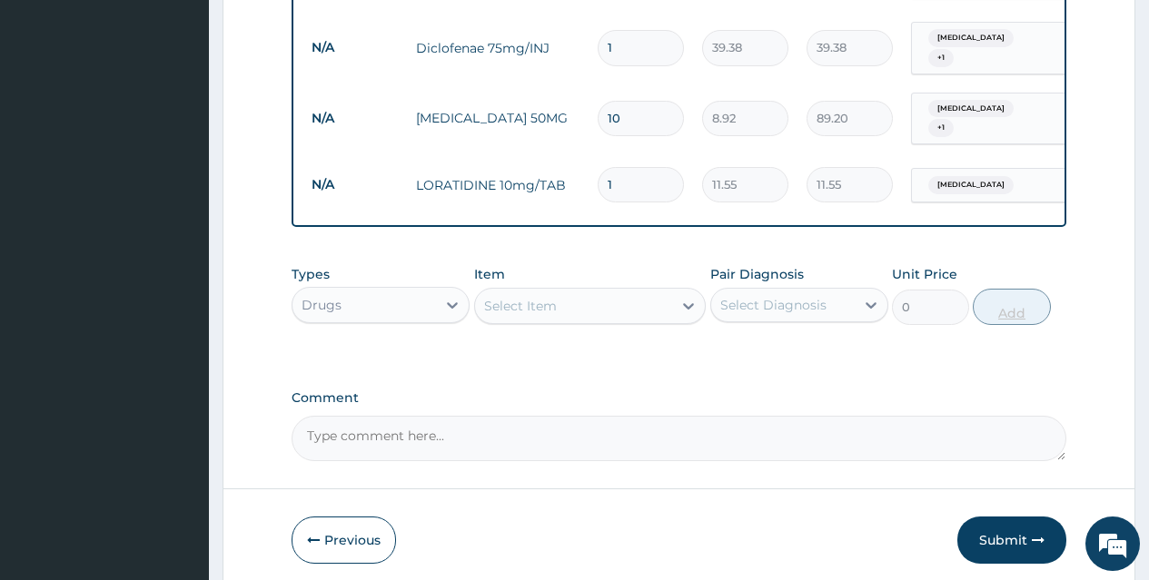
type input "0.00"
type input "5"
type input "57.75"
type input "5"
click at [630, 297] on div "Select Item" at bounding box center [574, 306] width 198 height 29
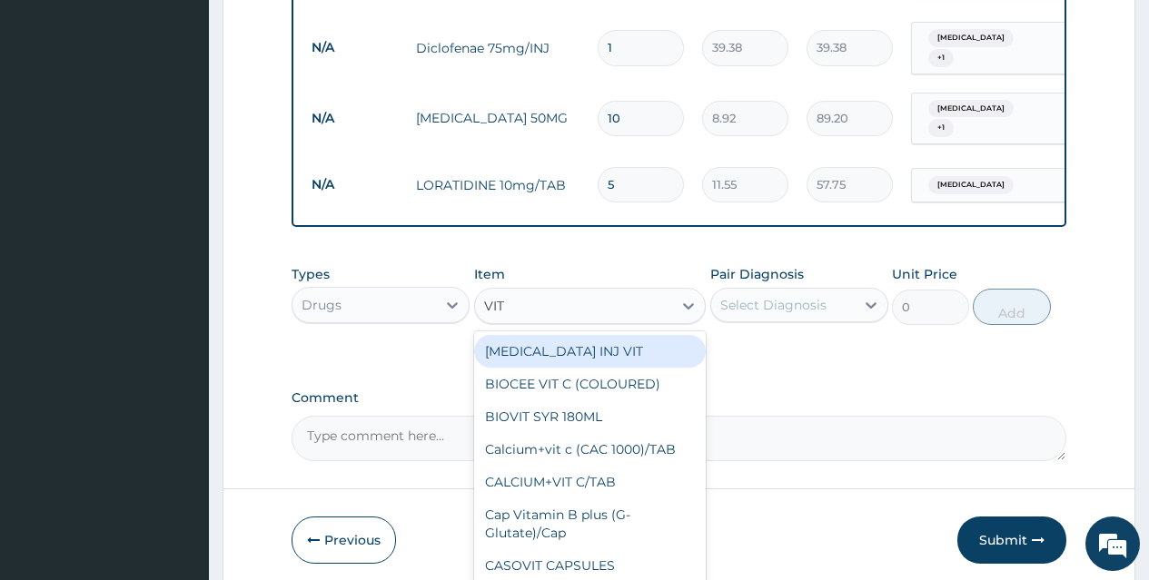
type input "VIT B"
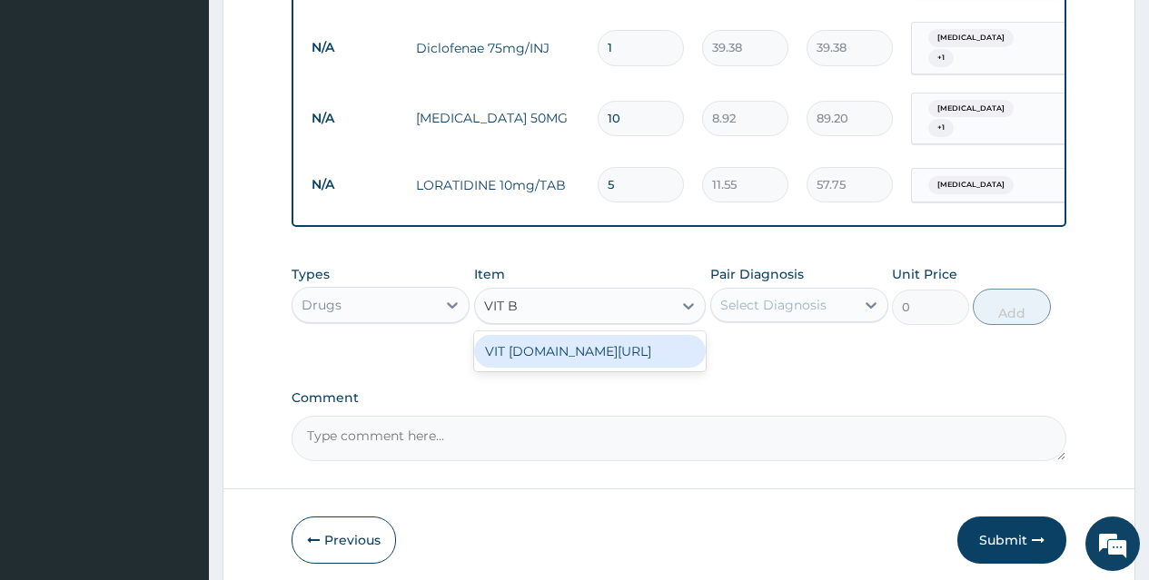
click at [630, 346] on div "VIT B.co/TAB" at bounding box center [590, 351] width 232 height 33
type input "13.12"
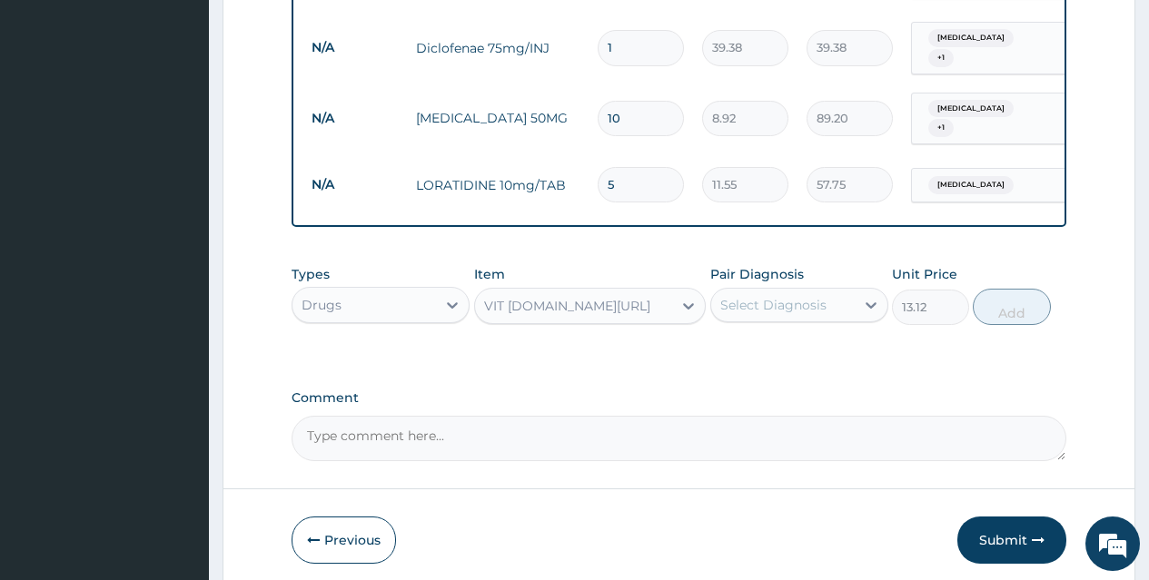
click at [793, 300] on div "Select Diagnosis" at bounding box center [773, 305] width 106 height 18
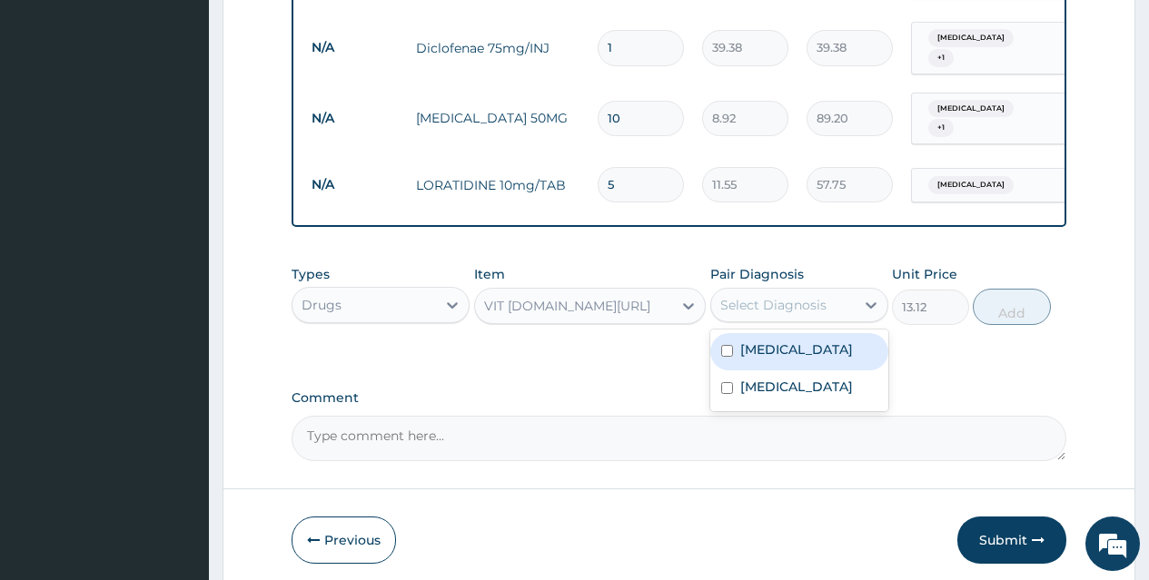
click at [810, 353] on div "Malaria" at bounding box center [799, 351] width 178 height 37
checkbox input "true"
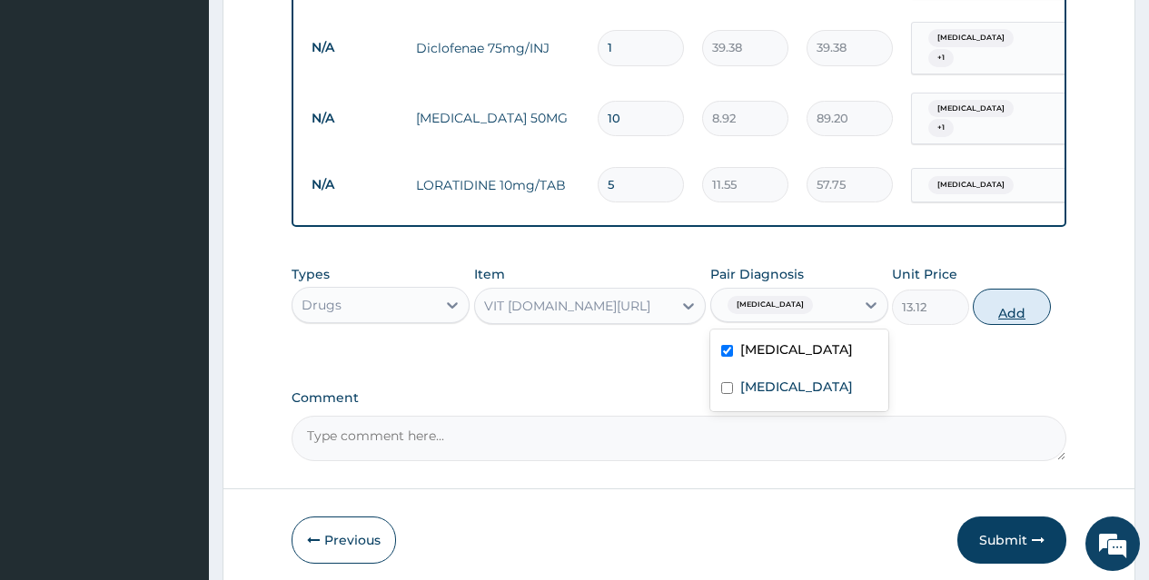
click at [998, 298] on button "Add" at bounding box center [1011, 307] width 77 height 36
type input "0"
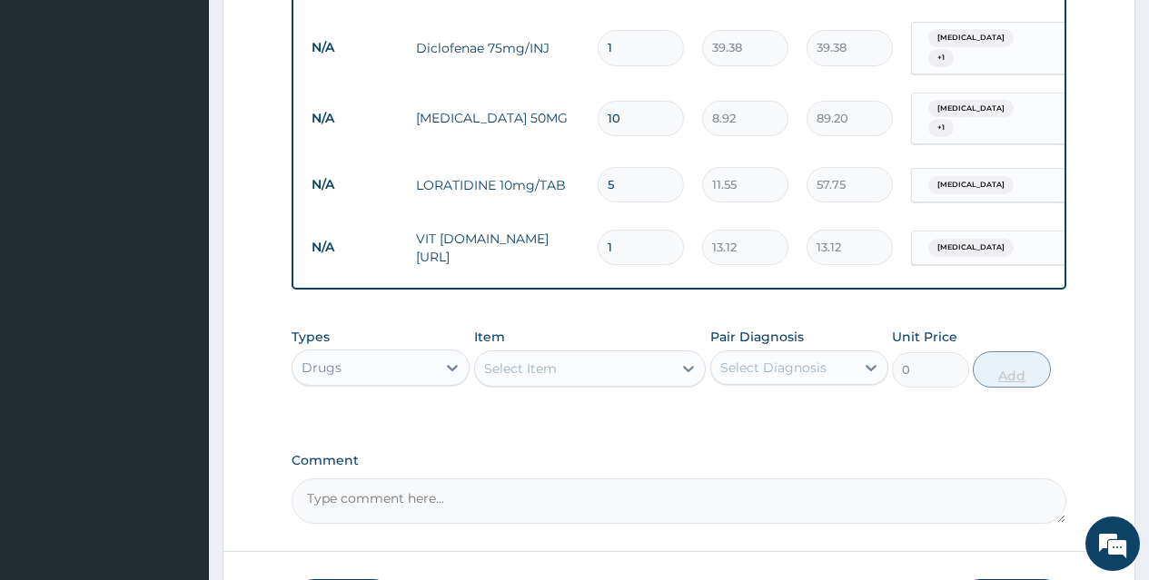
type input "10"
type input "131.20"
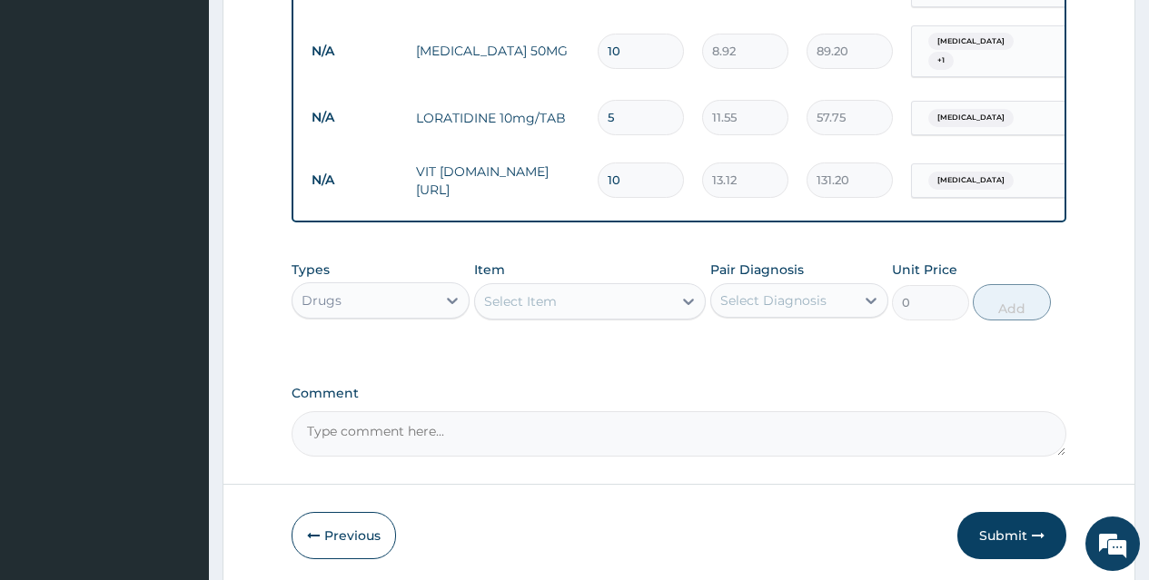
scroll to position [970, 0]
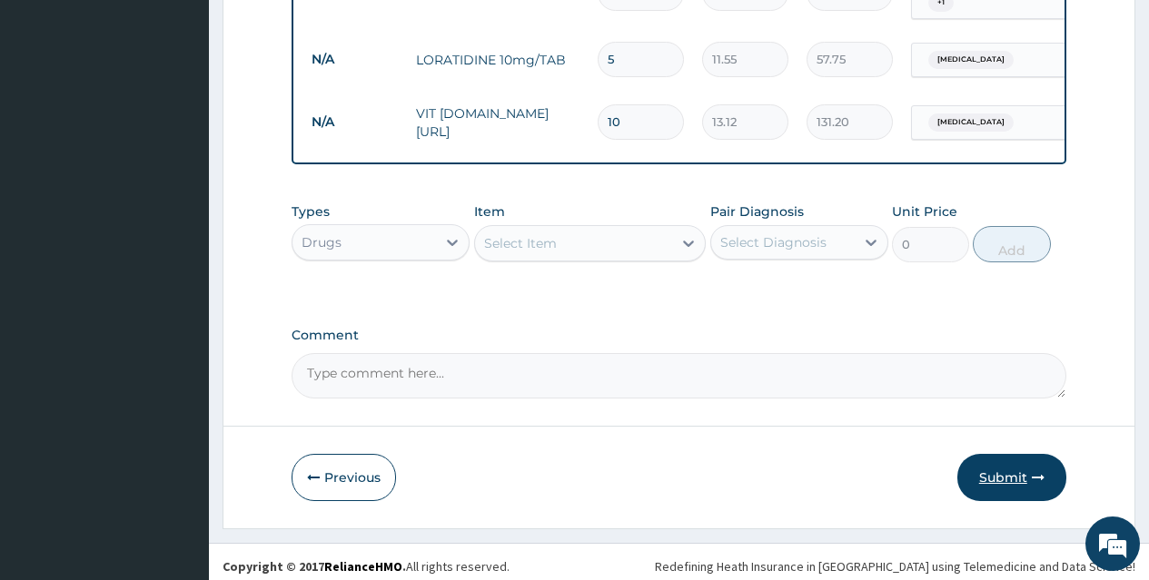
type input "10"
click at [1020, 469] on button "Submit" at bounding box center [1011, 477] width 109 height 47
click at [1014, 464] on button "Submit" at bounding box center [1011, 477] width 109 height 47
click at [1014, 454] on button "Submit" at bounding box center [1011, 477] width 109 height 47
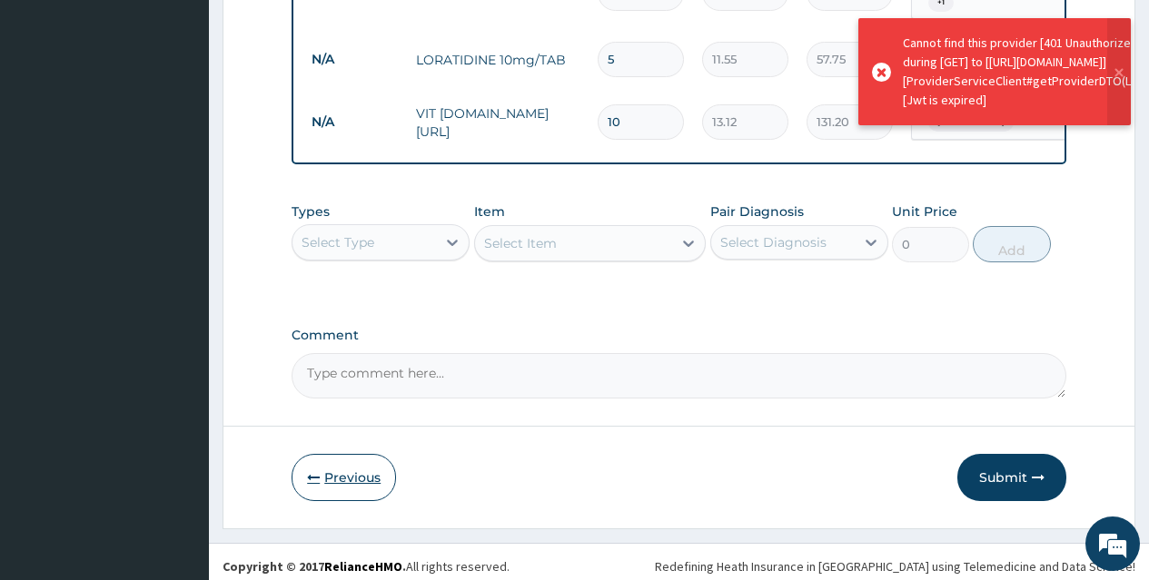
click at [343, 463] on button "Previous" at bounding box center [344, 477] width 104 height 47
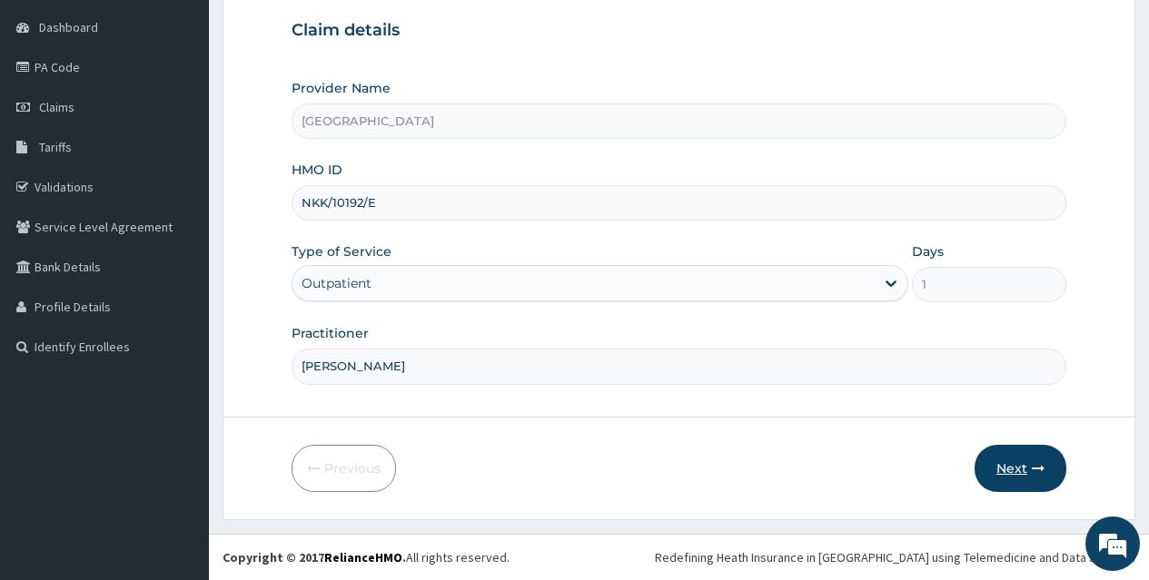
click at [1010, 466] on button "Next" at bounding box center [1020, 468] width 92 height 47
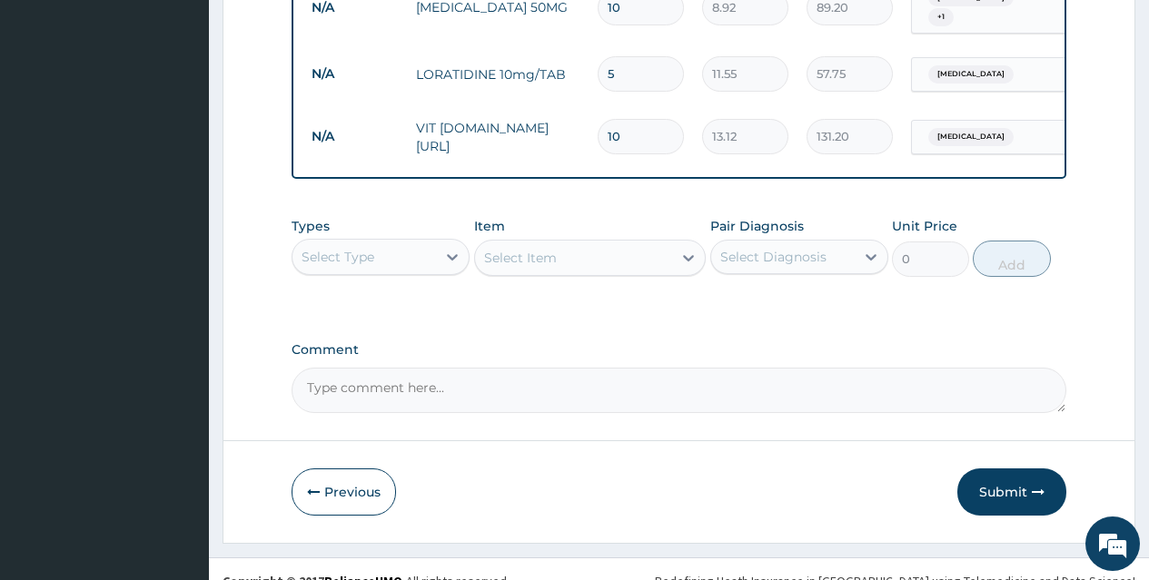
scroll to position [970, 0]
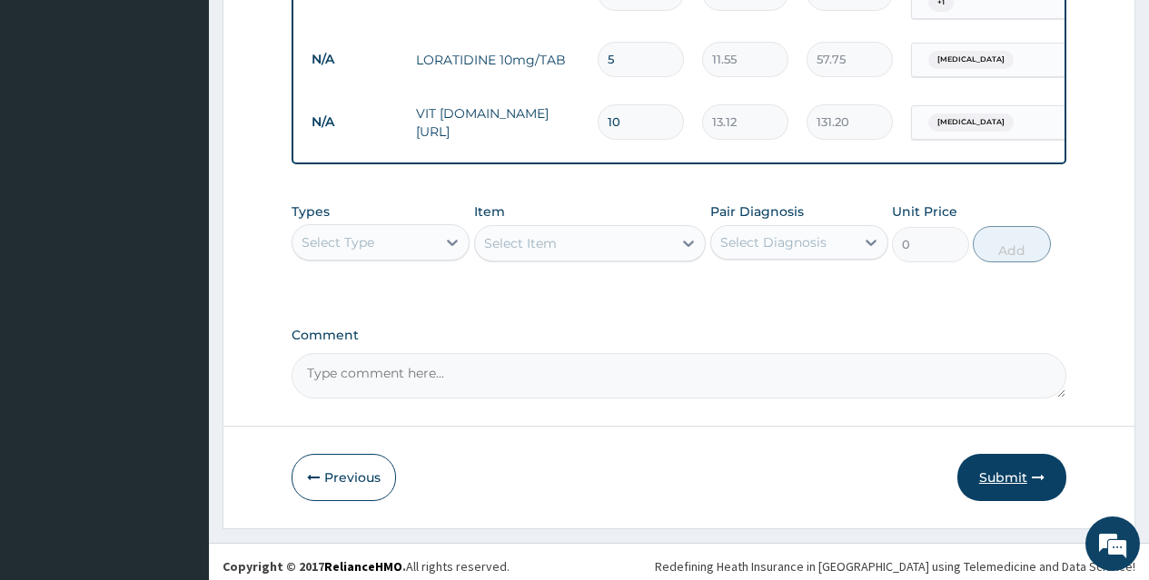
click at [999, 465] on button "Submit" at bounding box center [1011, 477] width 109 height 47
click at [344, 460] on button "Previous" at bounding box center [344, 477] width 104 height 47
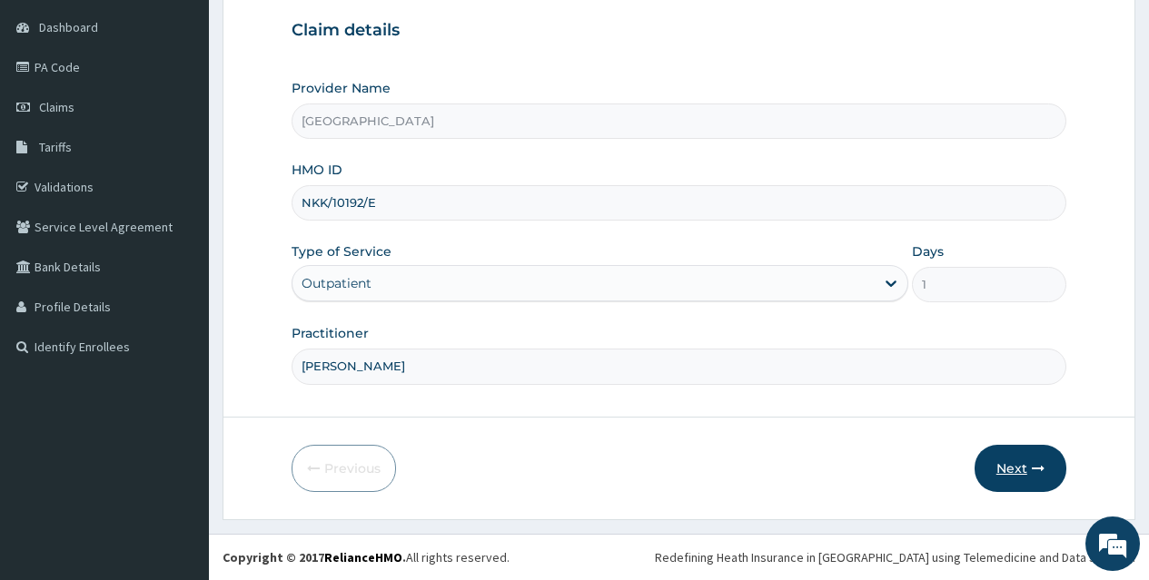
click at [1024, 465] on button "Next" at bounding box center [1020, 468] width 92 height 47
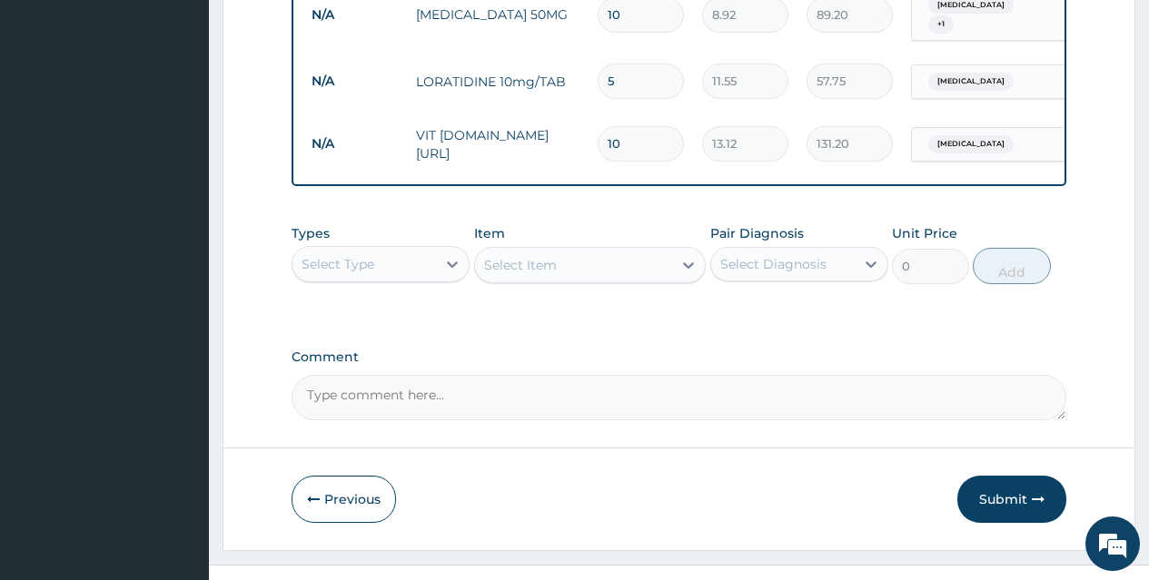
scroll to position [970, 0]
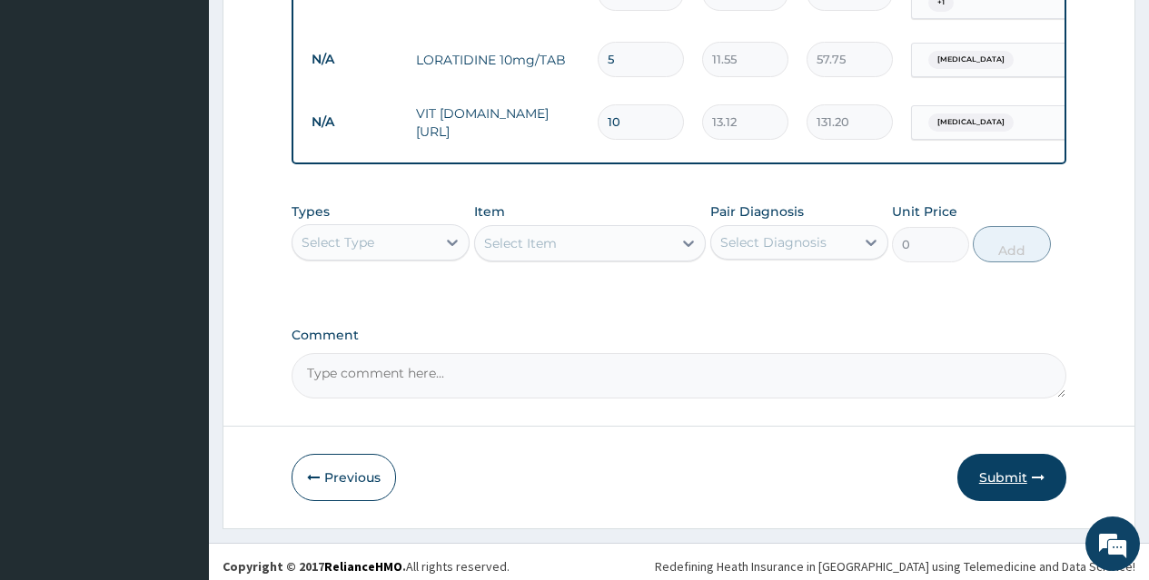
click at [1015, 454] on button "Submit" at bounding box center [1011, 477] width 109 height 47
click at [1005, 460] on button "Submit" at bounding box center [1011, 477] width 109 height 47
click at [1022, 470] on button "Submit" at bounding box center [1011, 477] width 109 height 47
click at [1017, 462] on button "Submit" at bounding box center [1011, 477] width 109 height 47
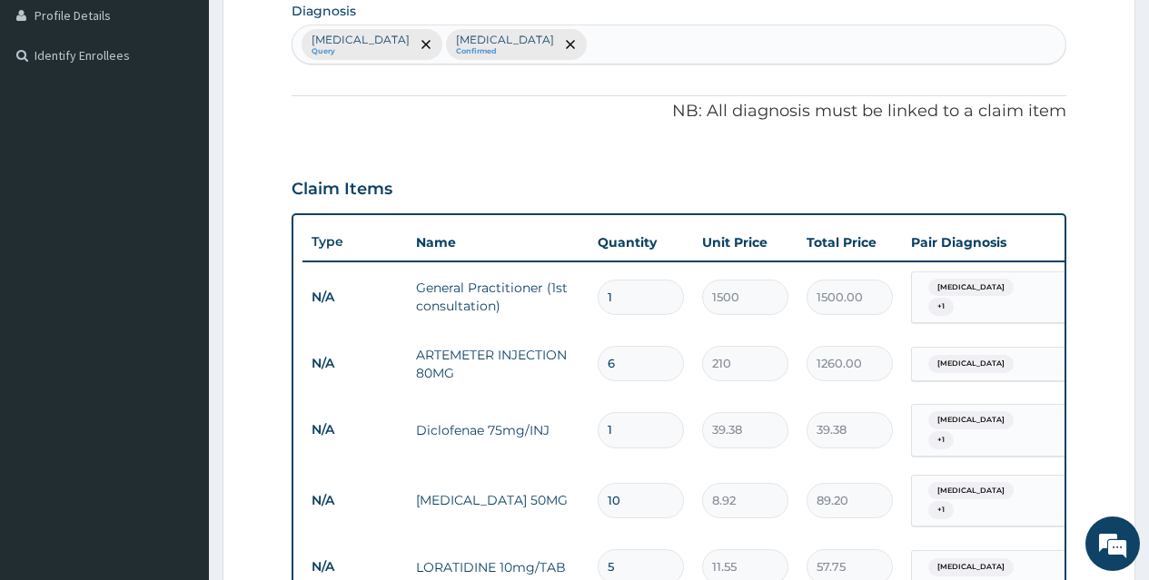
scroll to position [0, 0]
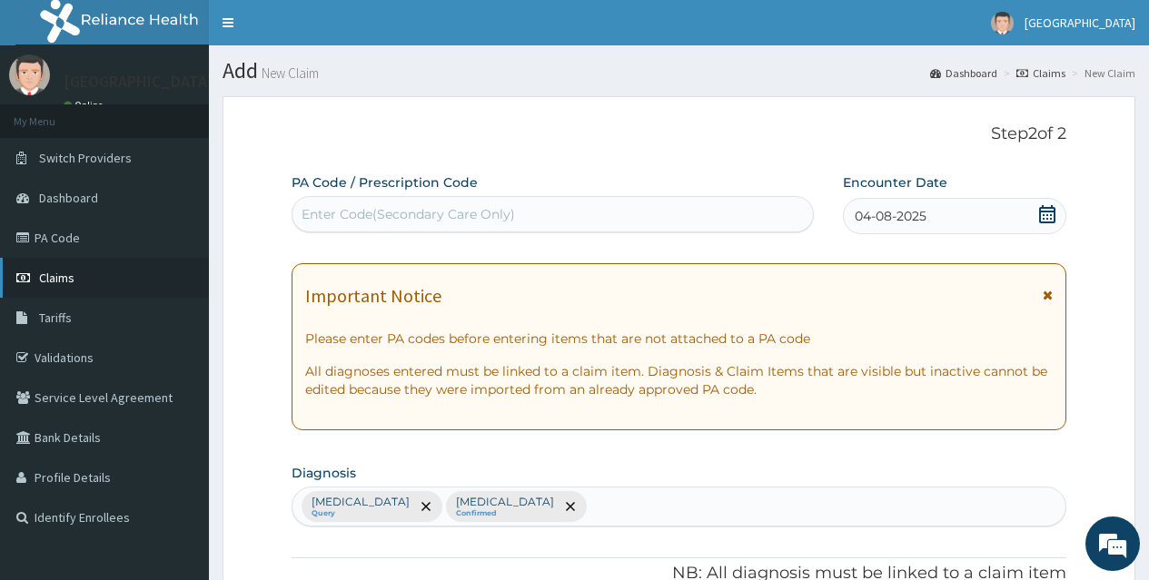
click at [84, 272] on link "Claims" at bounding box center [104, 278] width 209 height 40
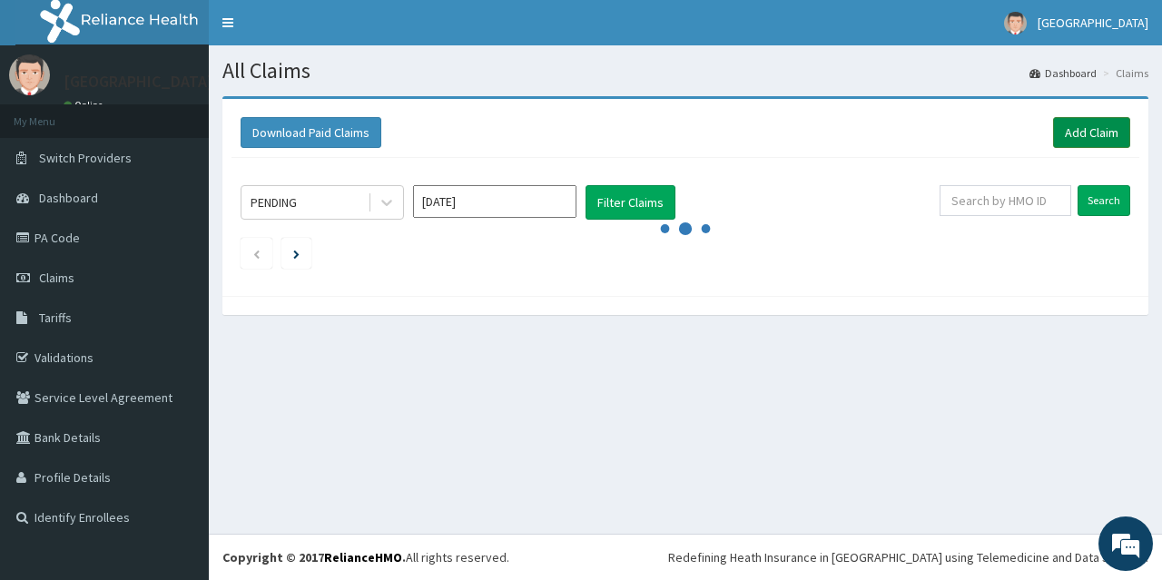
click at [1098, 135] on link "Add Claim" at bounding box center [1091, 132] width 77 height 31
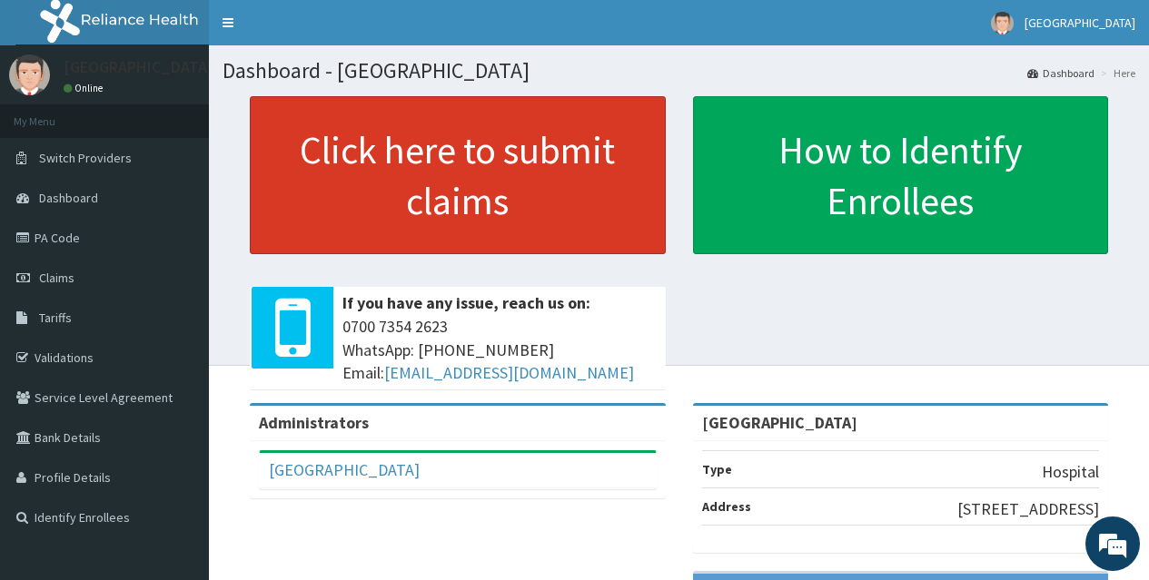
click at [444, 163] on link "Click here to submit claims" at bounding box center [458, 175] width 416 height 158
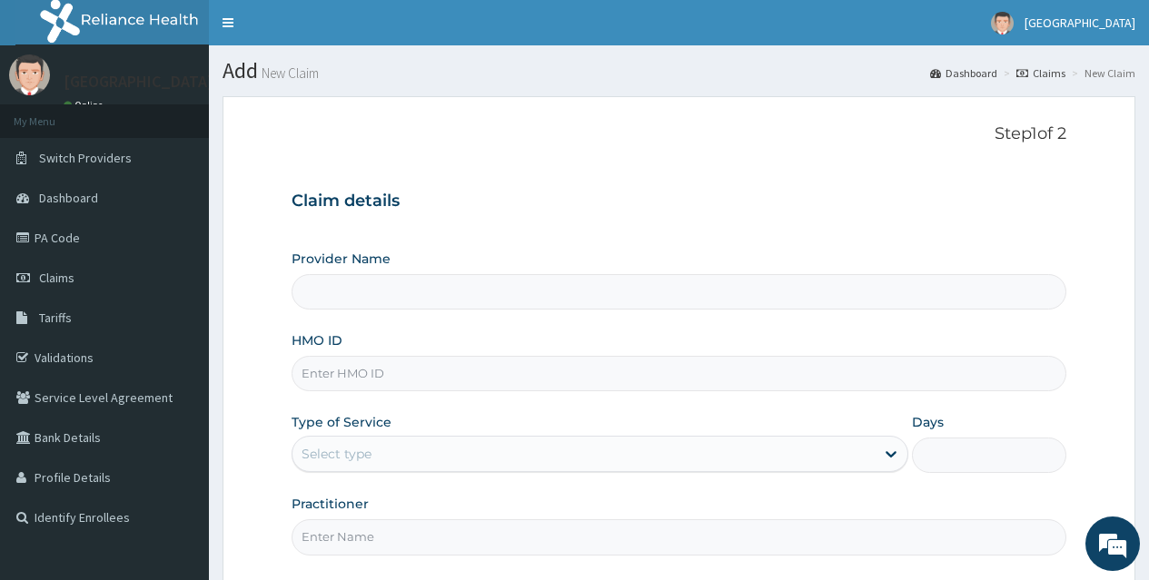
type input "[GEOGRAPHIC_DATA]"
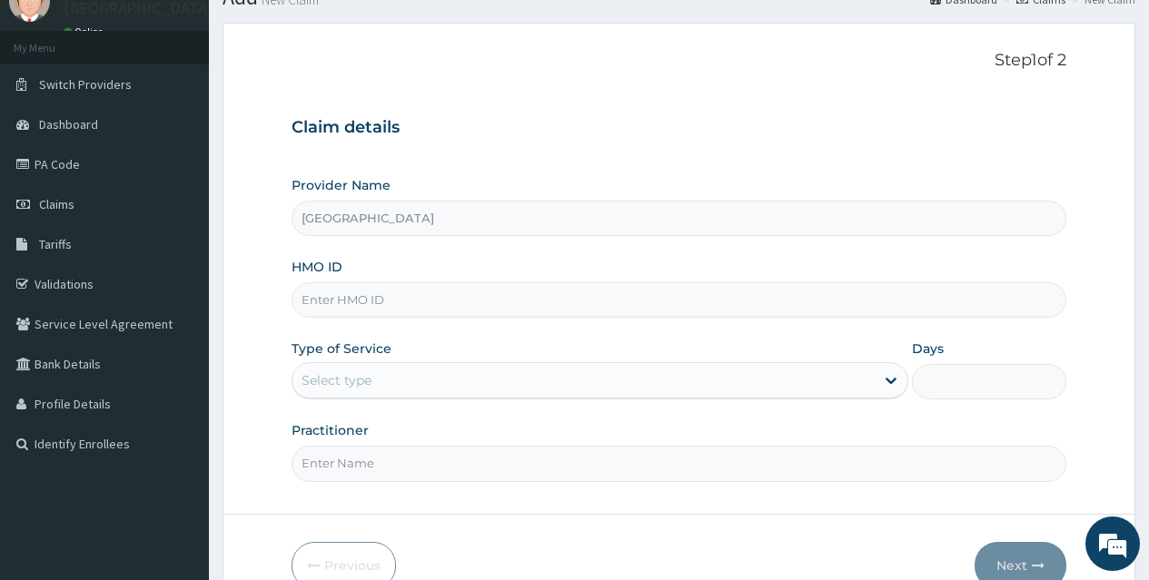
scroll to position [109, 0]
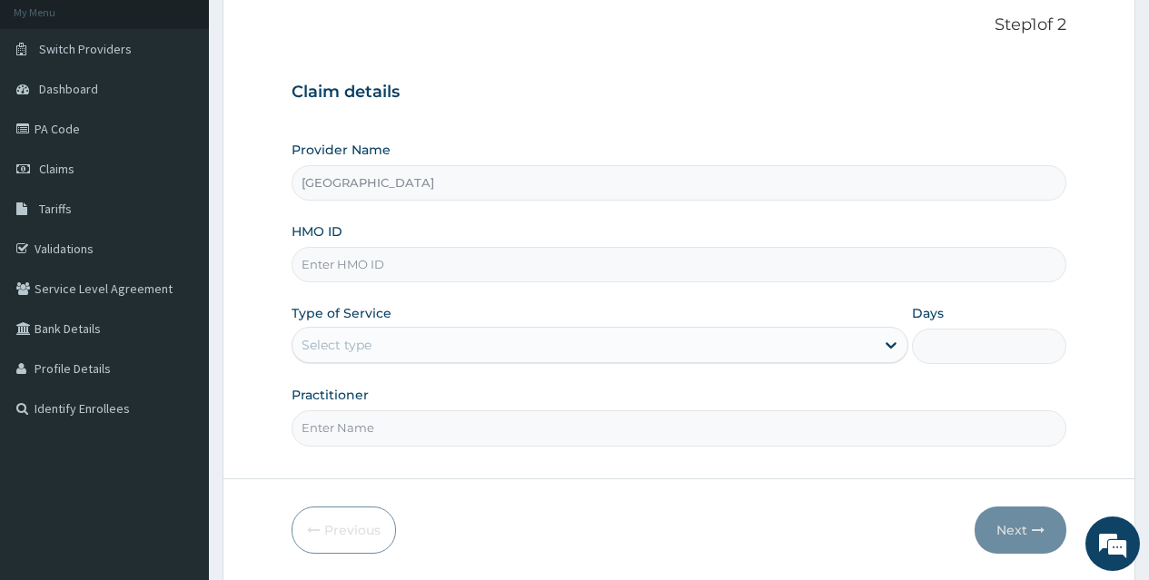
click at [715, 261] on input "HMO ID" at bounding box center [679, 264] width 775 height 35
type input "FCL/10401/A"
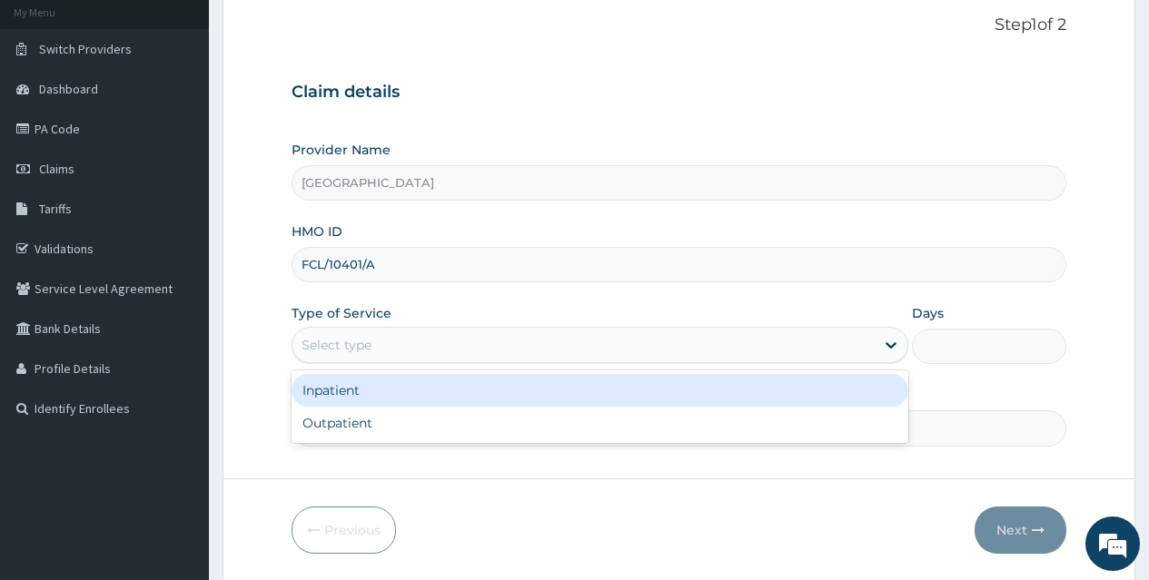
click at [691, 341] on div "Select type" at bounding box center [583, 345] width 582 height 29
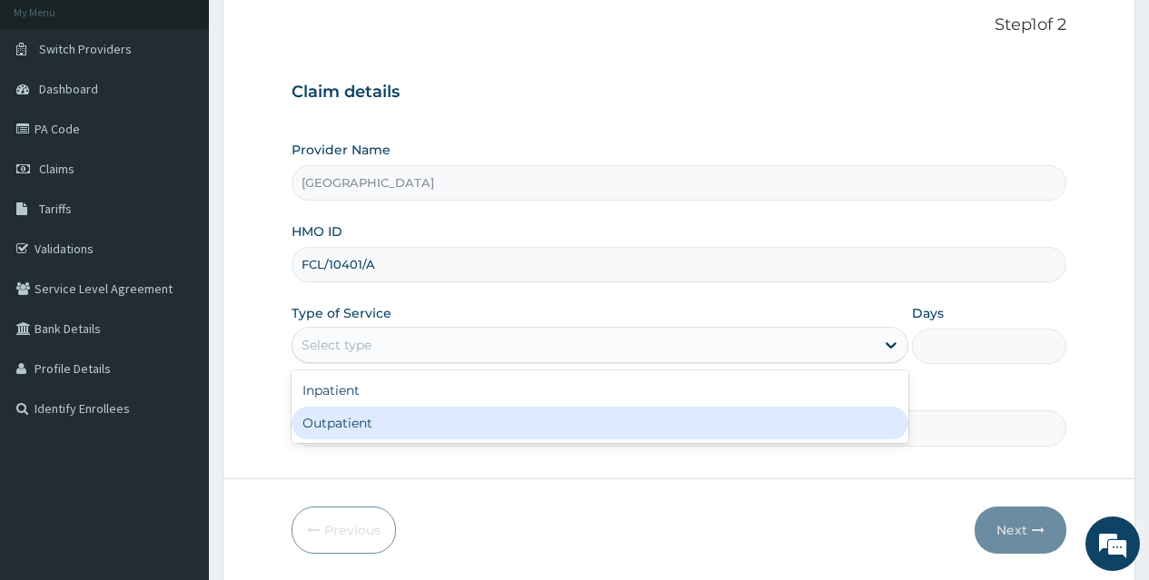
click at [672, 410] on div "Outpatient" at bounding box center [600, 423] width 617 height 33
type input "1"
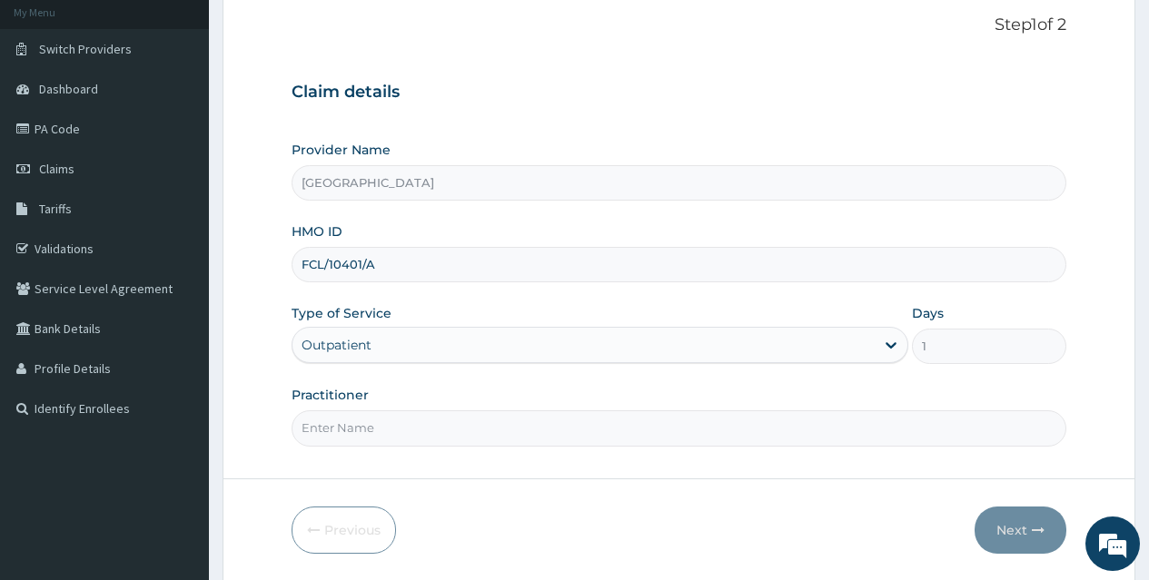
click at [494, 426] on input "Practitioner" at bounding box center [679, 427] width 775 height 35
type input "[PERSON_NAME]"
click at [1010, 522] on button "Next" at bounding box center [1020, 530] width 92 height 47
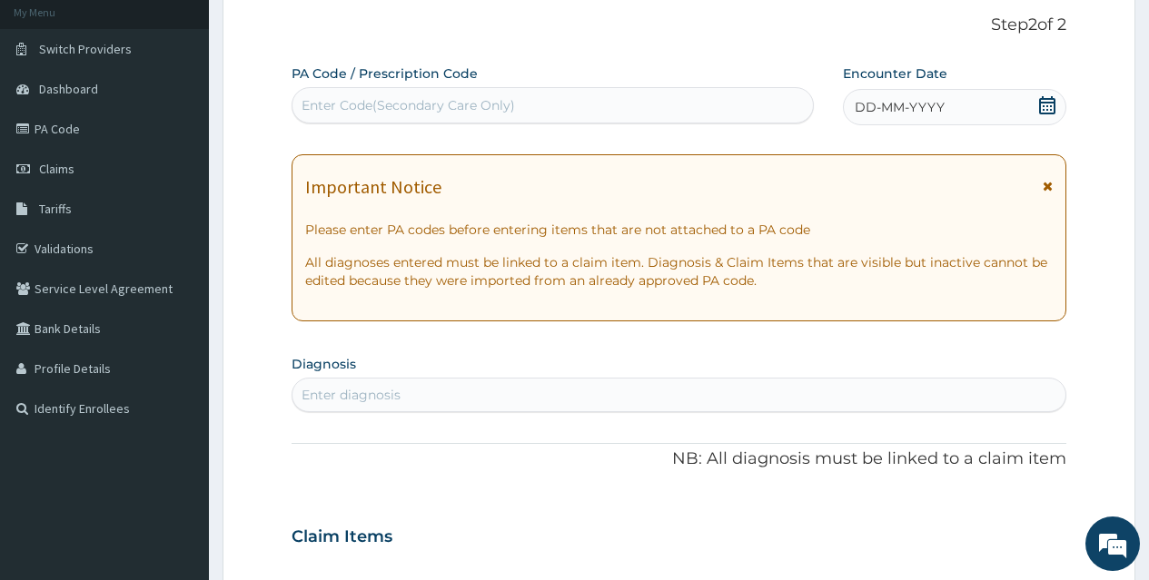
click at [1049, 105] on icon at bounding box center [1047, 105] width 18 height 18
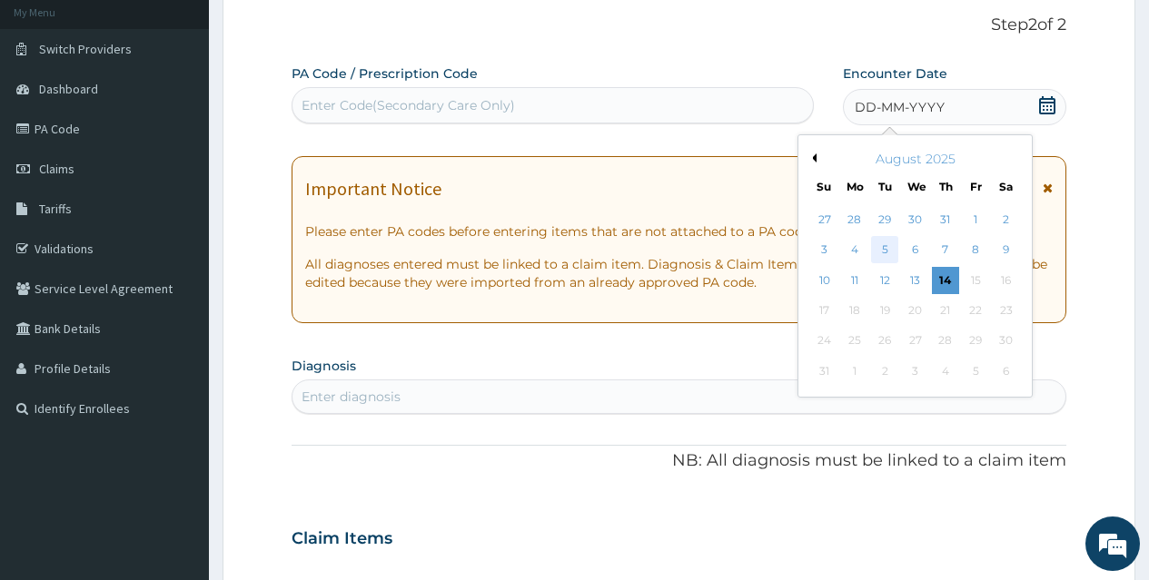
click at [884, 252] on div "5" at bounding box center [884, 250] width 27 height 27
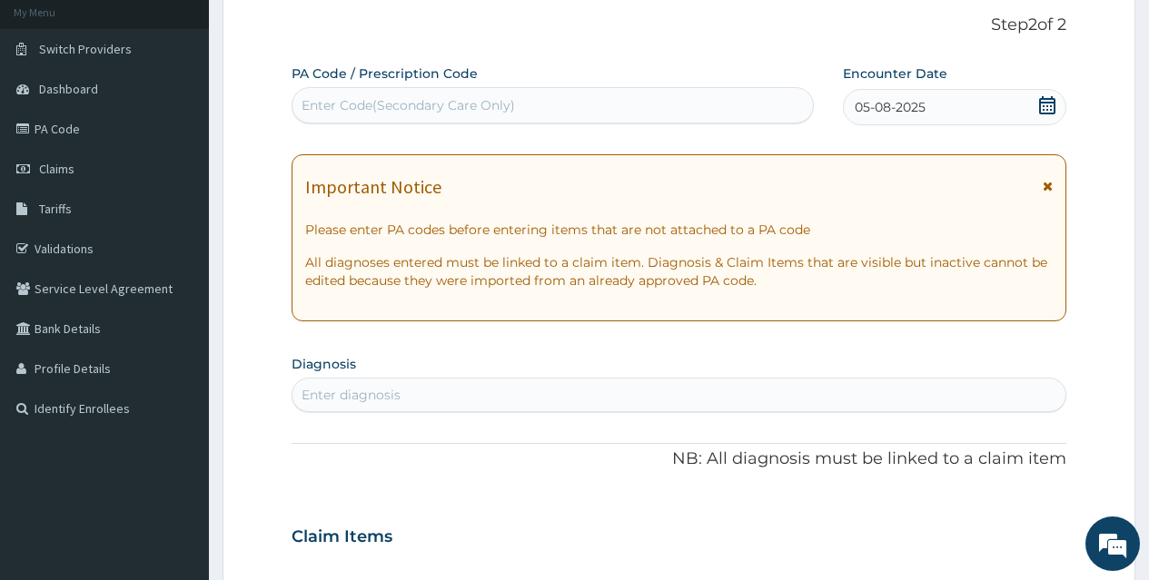
click at [1069, 361] on form "Step 2 of 2 PA Code / Prescription Code Enter Code(Secondary Care Only) Encount…" at bounding box center [679, 561] width 913 height 1148
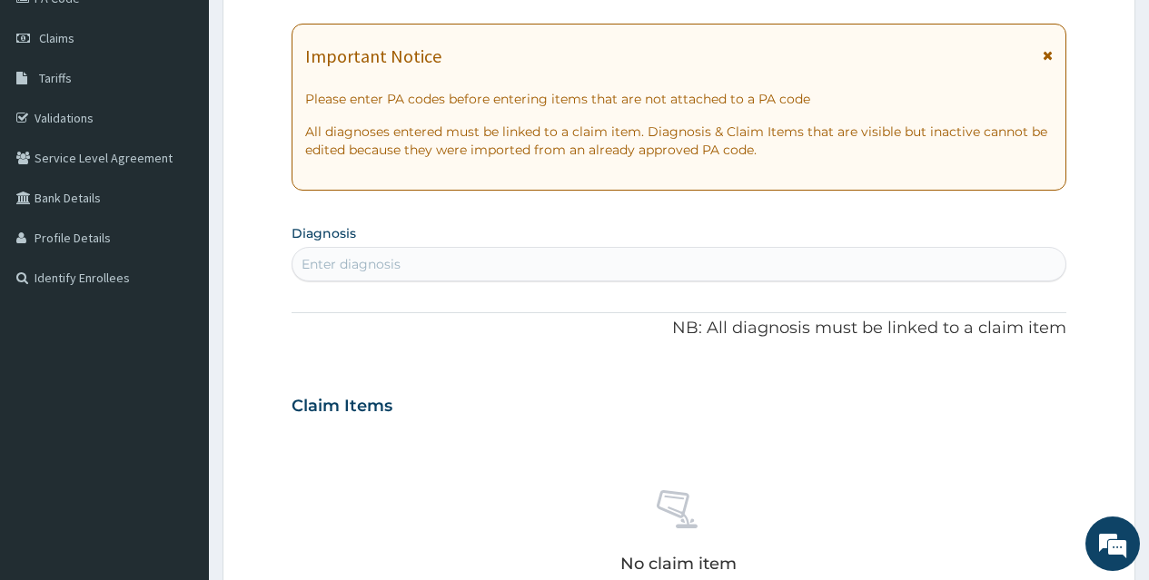
scroll to position [254, 0]
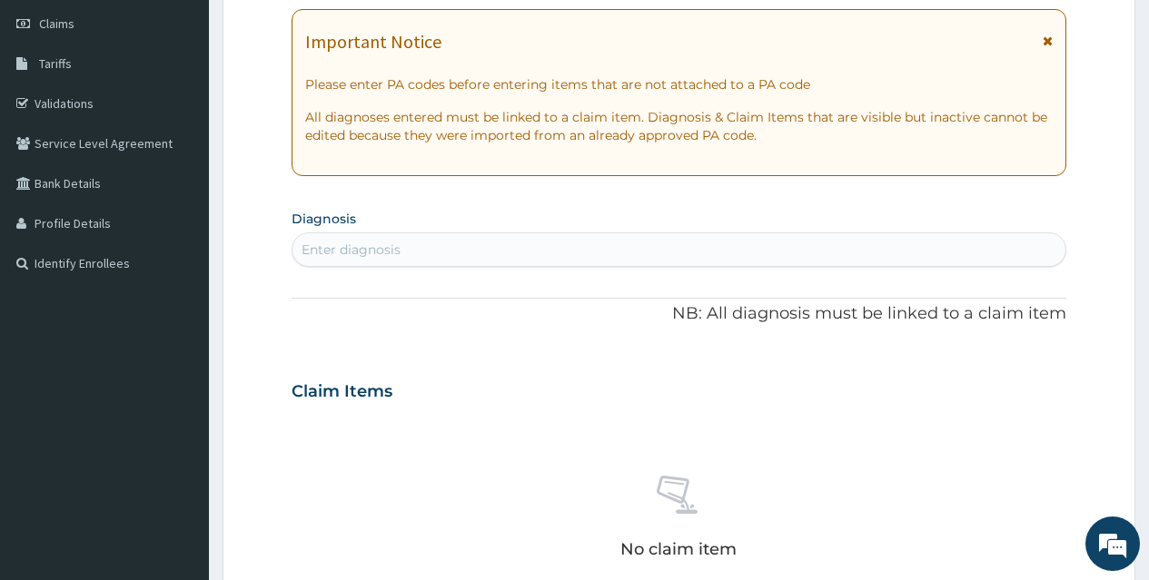
click at [583, 252] on div "Enter diagnosis" at bounding box center [678, 249] width 773 height 29
type input "PLASMOD"
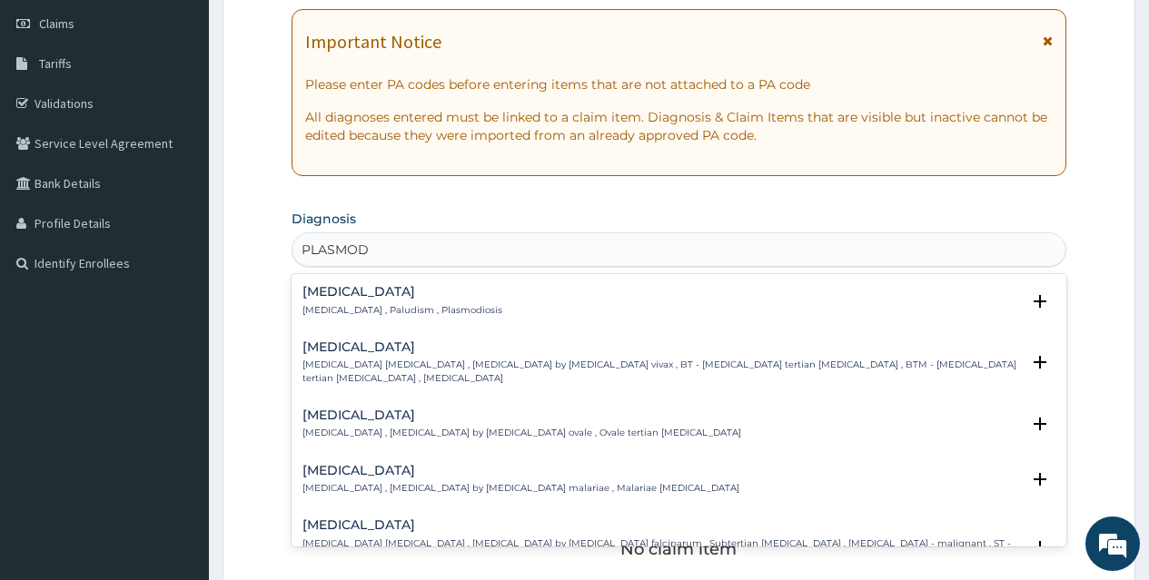
click at [400, 283] on div "Malaria Malaria , Paludism , Plasmodiosis Select Status Query Query covers susp…" at bounding box center [679, 305] width 775 height 55
click at [364, 305] on p "[MEDICAL_DATA] , Paludism , Plasmodiosis" at bounding box center [402, 310] width 200 height 13
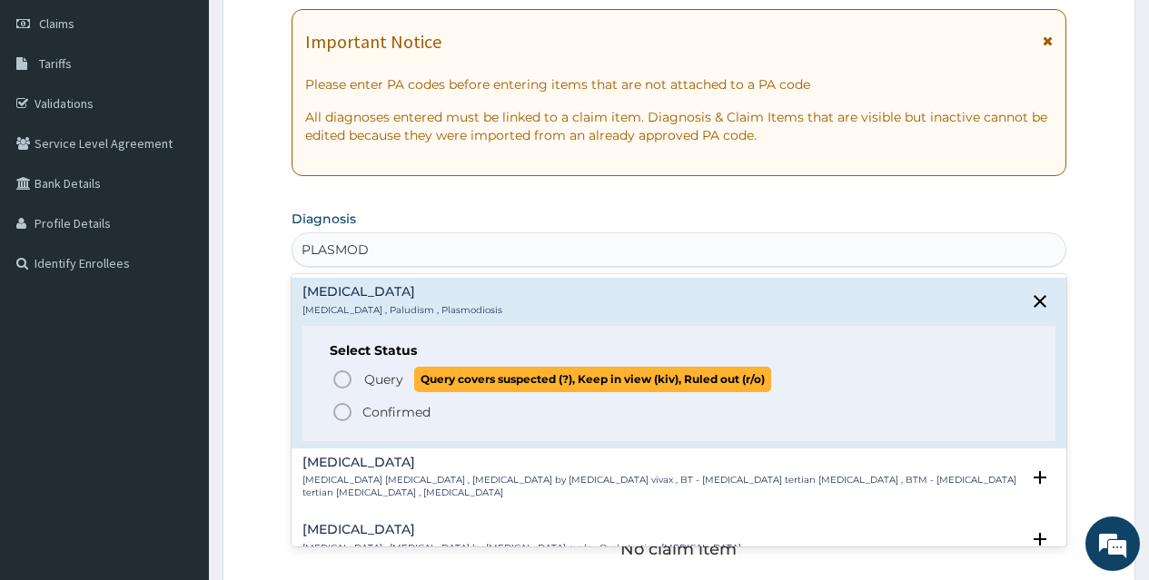
click at [340, 379] on icon "status option query" at bounding box center [342, 380] width 22 height 22
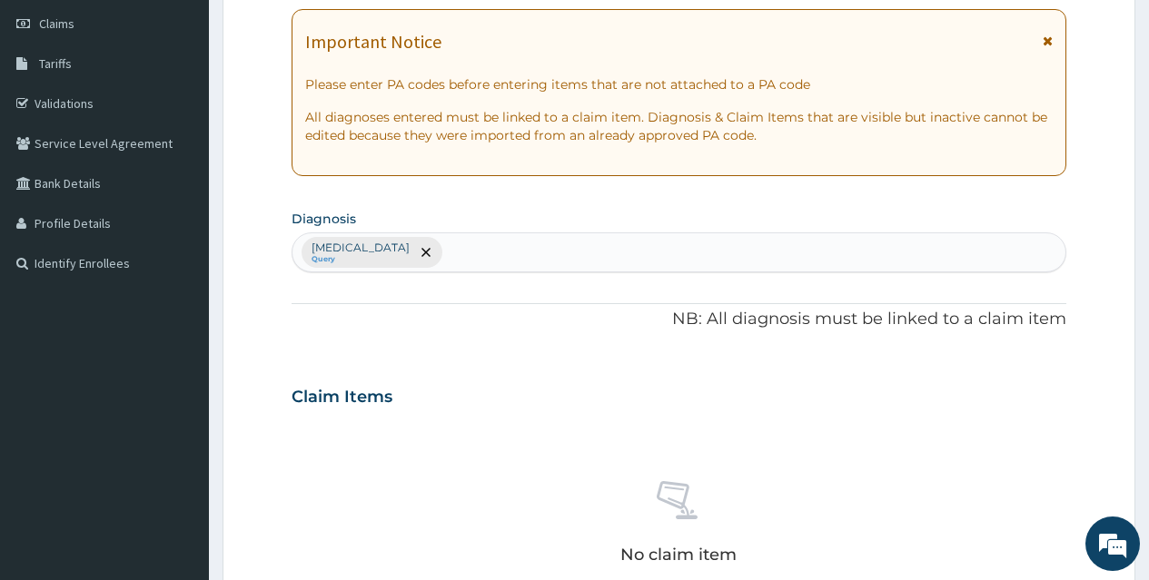
click at [623, 341] on div "PA Code / Prescription Code Enter Code(Secondary Care Only) Encounter Date 05-0…" at bounding box center [679, 391] width 775 height 945
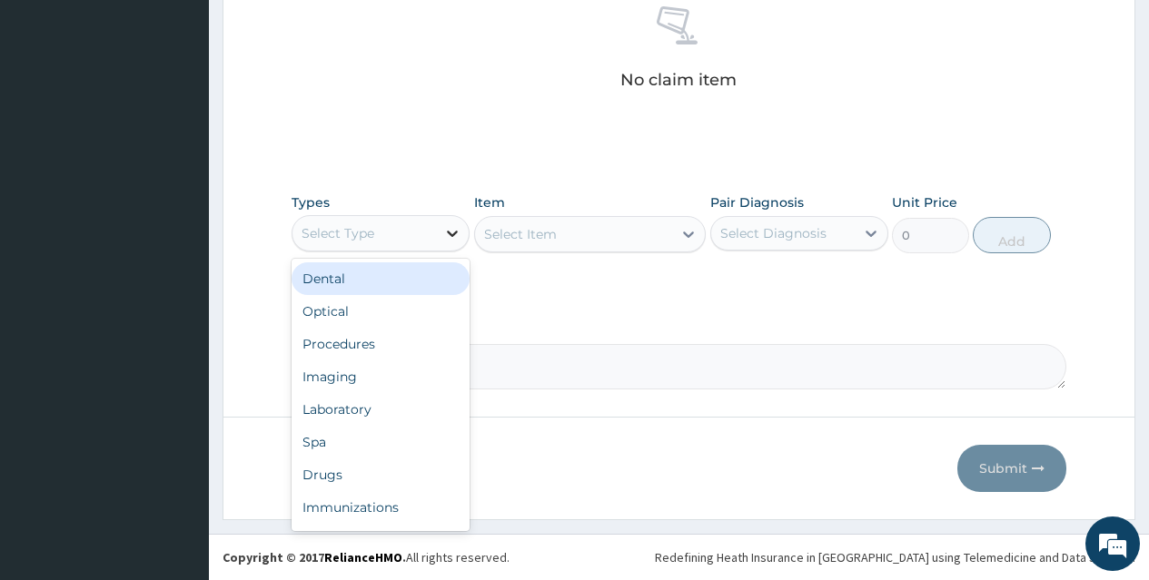
click at [442, 223] on div at bounding box center [452, 233] width 33 height 33
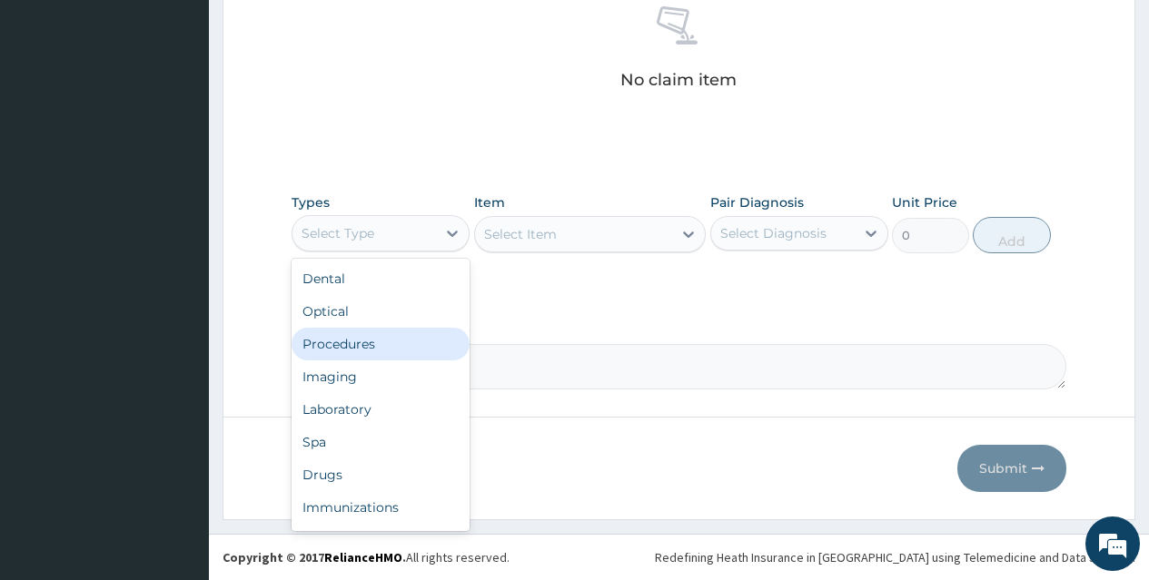
click at [411, 348] on div "Procedures" at bounding box center [381, 344] width 178 height 33
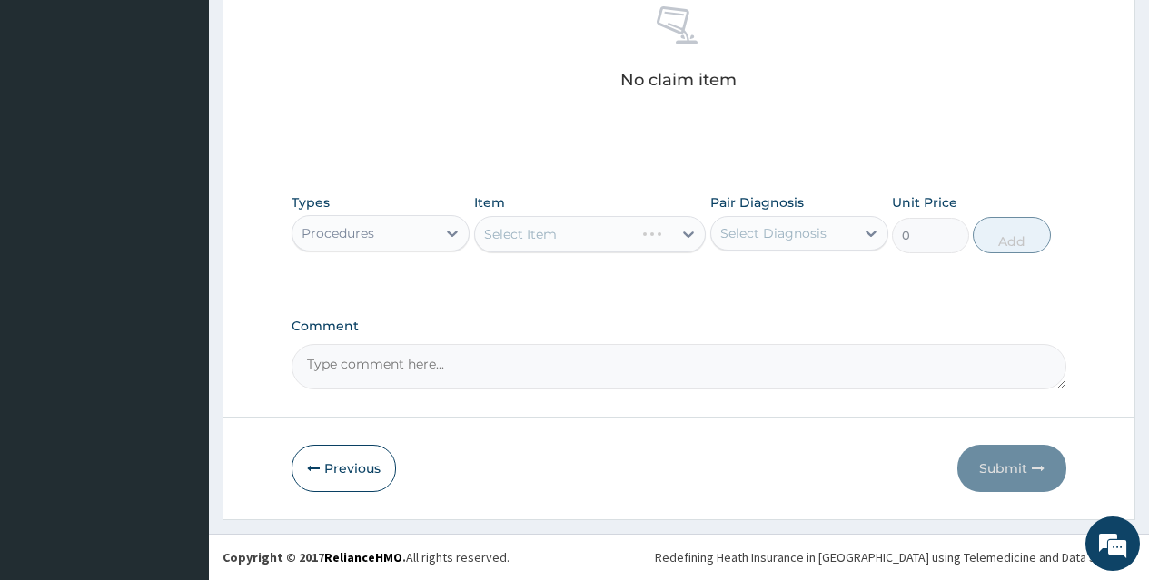
click at [625, 223] on div "Select Item" at bounding box center [590, 234] width 232 height 36
click at [625, 223] on div "Select Item" at bounding box center [555, 234] width 160 height 29
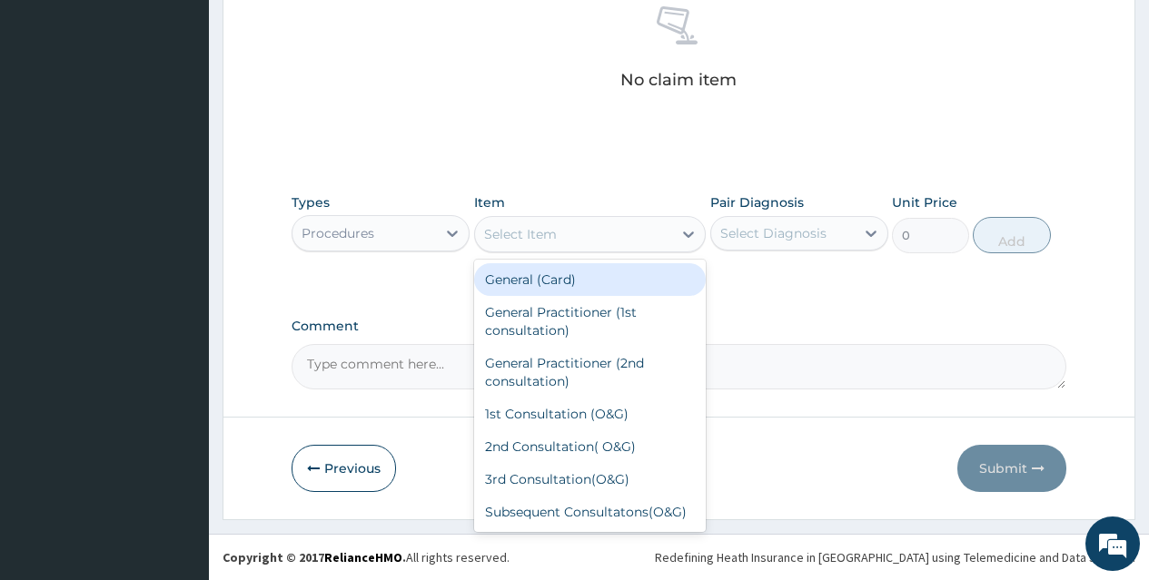
click at [623, 265] on div "General (Card)" at bounding box center [590, 279] width 232 height 33
type input "500"
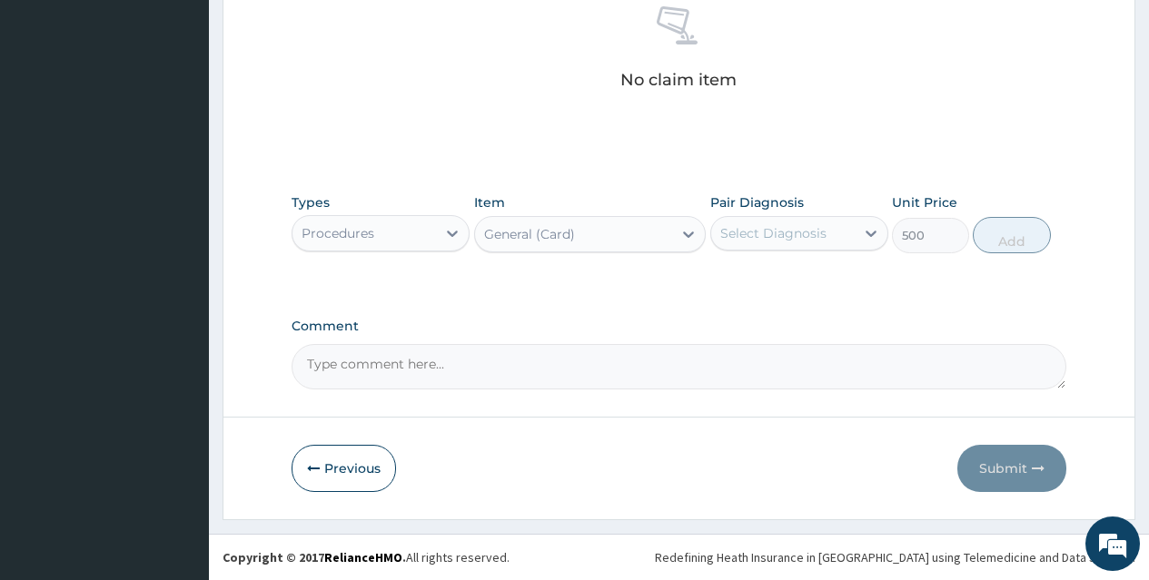
click at [804, 225] on div "Select Diagnosis" at bounding box center [773, 233] width 106 height 18
click at [818, 267] on div "[MEDICAL_DATA]" at bounding box center [799, 280] width 178 height 37
checkbox input "true"
click at [1009, 228] on button "Add" at bounding box center [1011, 235] width 77 height 36
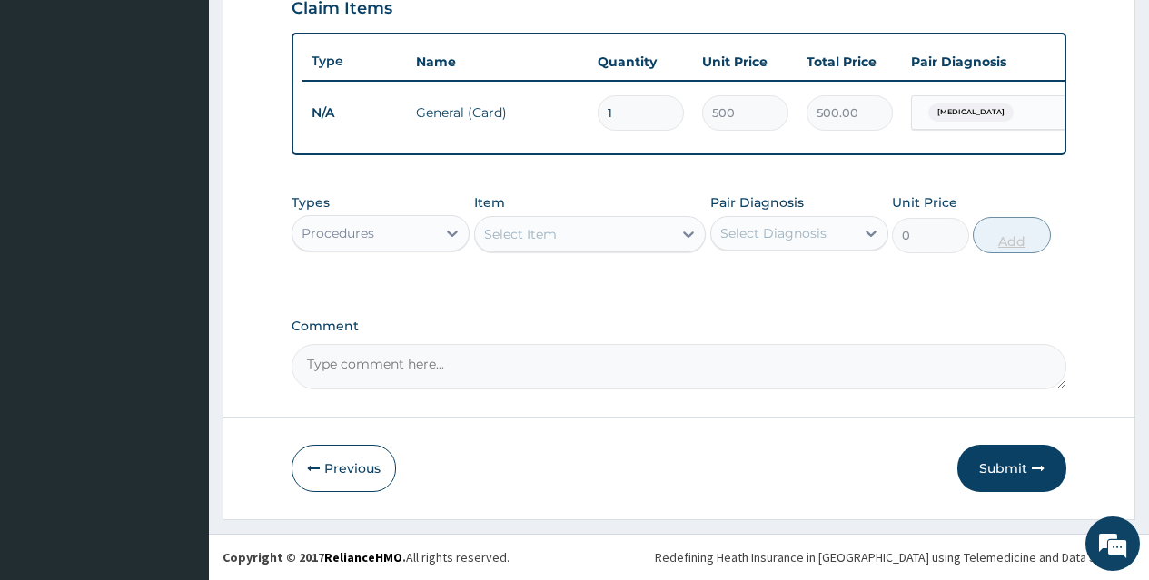
scroll to position [657, 0]
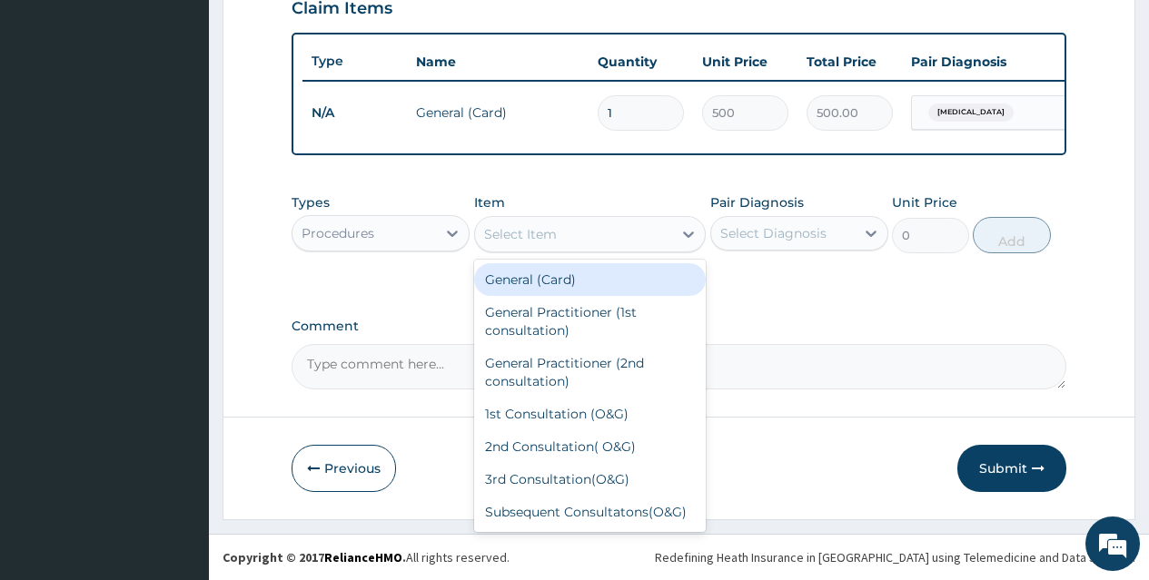
click at [666, 242] on div "Select Item" at bounding box center [574, 234] width 198 height 29
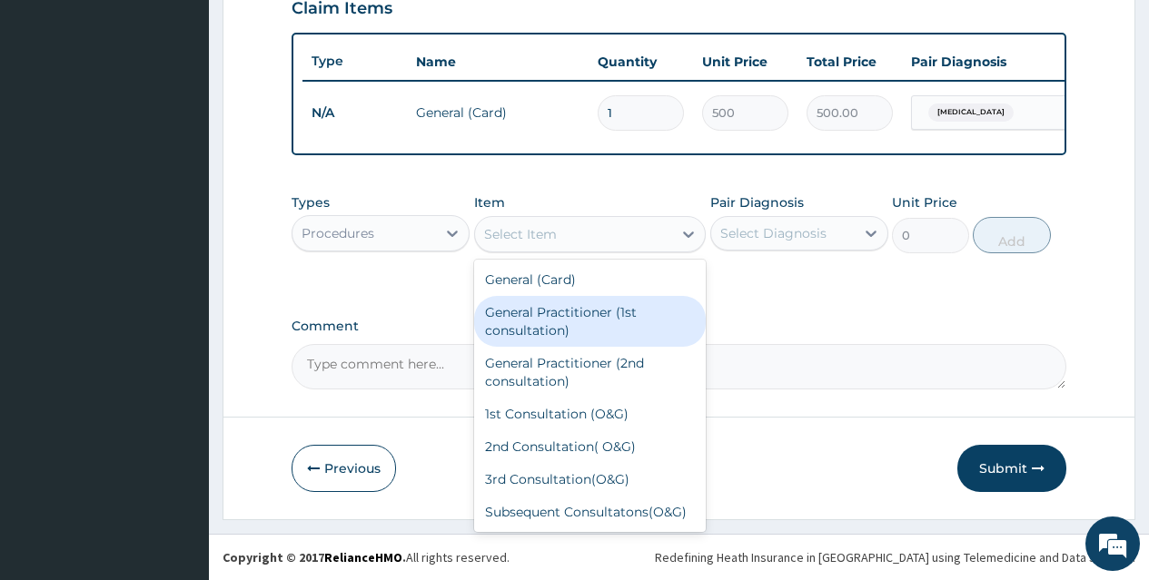
click at [622, 324] on div "General Practitioner (1st consultation)" at bounding box center [590, 321] width 232 height 51
type input "1500"
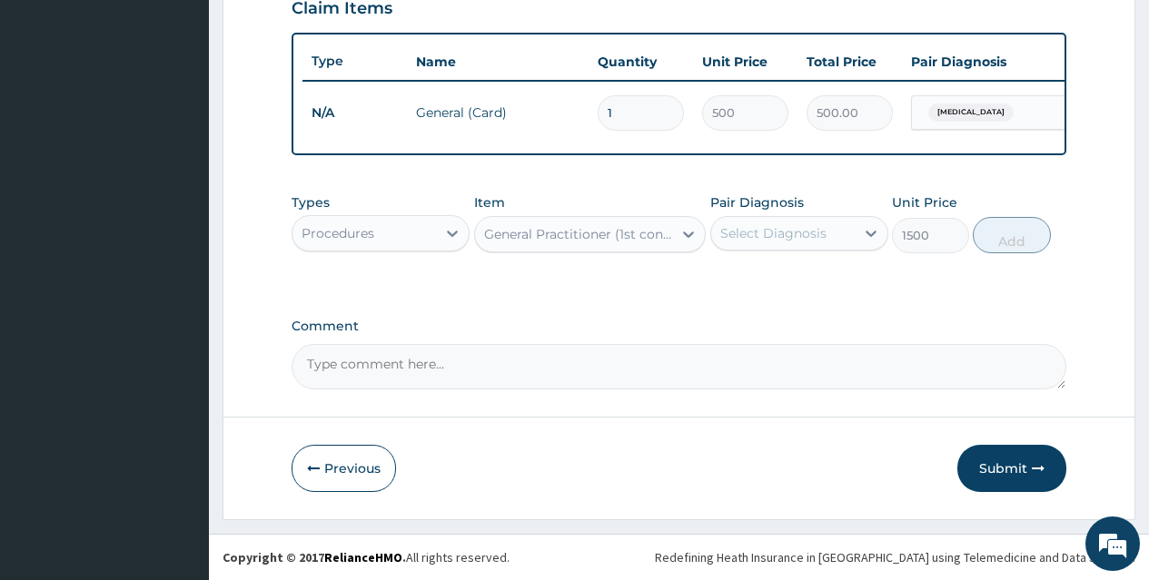
click at [765, 237] on div "Select Diagnosis" at bounding box center [773, 233] width 106 height 18
click at [808, 269] on div "[MEDICAL_DATA]" at bounding box center [799, 280] width 178 height 37
checkbox input "true"
click at [1020, 234] on button "Add" at bounding box center [1011, 235] width 77 height 36
type input "0"
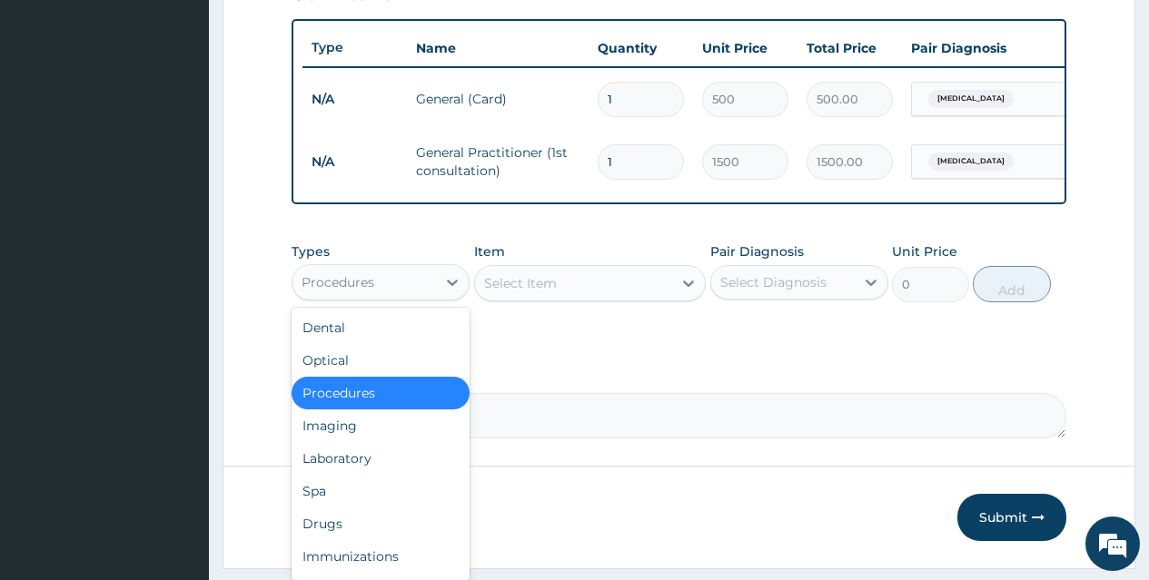
click at [398, 297] on div "Procedures" at bounding box center [363, 282] width 143 height 29
click at [382, 524] on div "Drugs" at bounding box center [381, 524] width 178 height 33
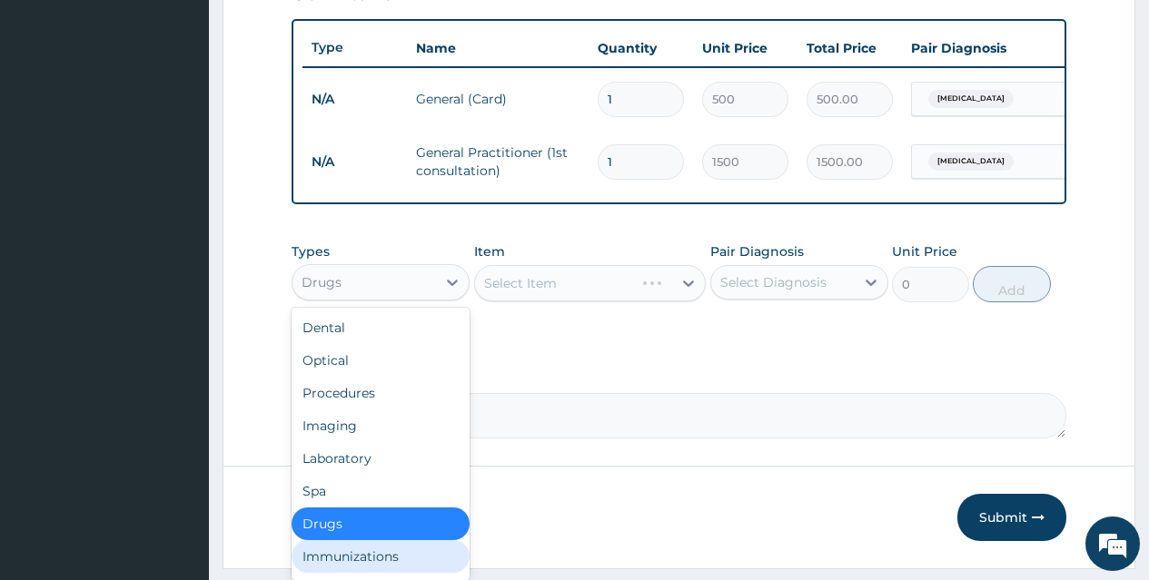
scroll to position [4, 0]
click at [609, 339] on div "Types option Drugs, selected. option Immunizations focused, 8 of 10. 10 results…" at bounding box center [679, 285] width 775 height 105
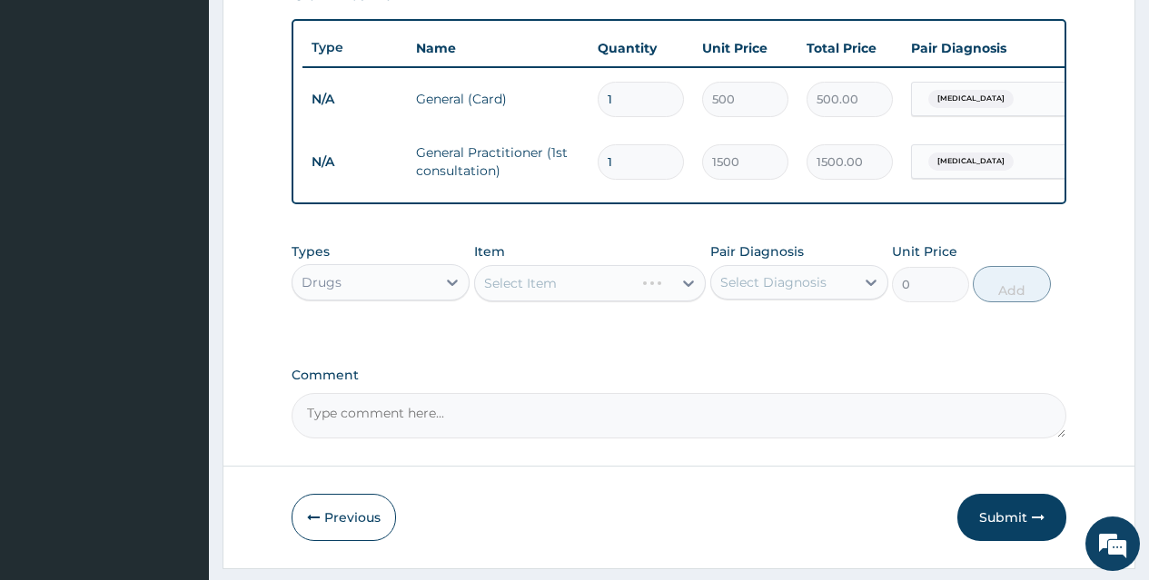
click at [629, 297] on div "Select Item" at bounding box center [590, 283] width 232 height 36
click at [629, 297] on div "Select Item" at bounding box center [574, 283] width 198 height 29
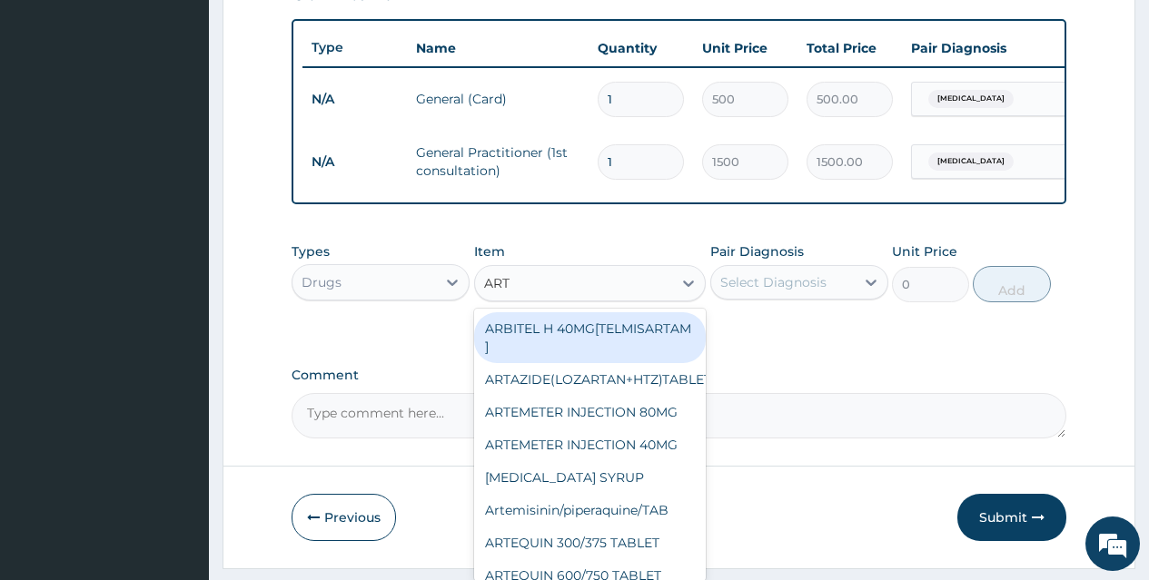
type input "ARTE"
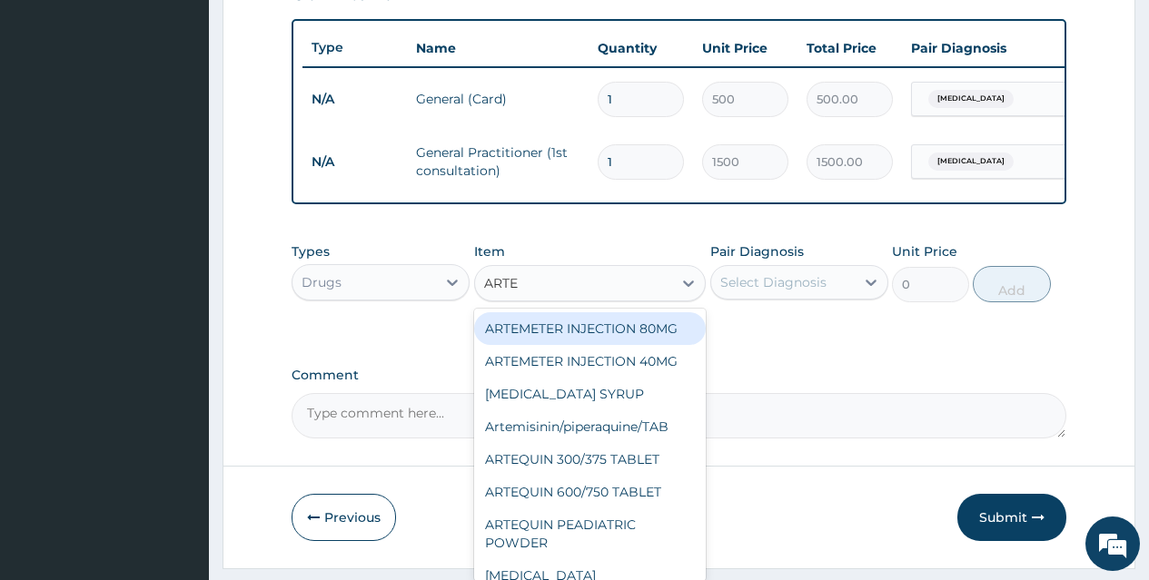
click at [629, 340] on div "ARTEMETER INJECTION 80MG" at bounding box center [590, 328] width 232 height 33
type input "210"
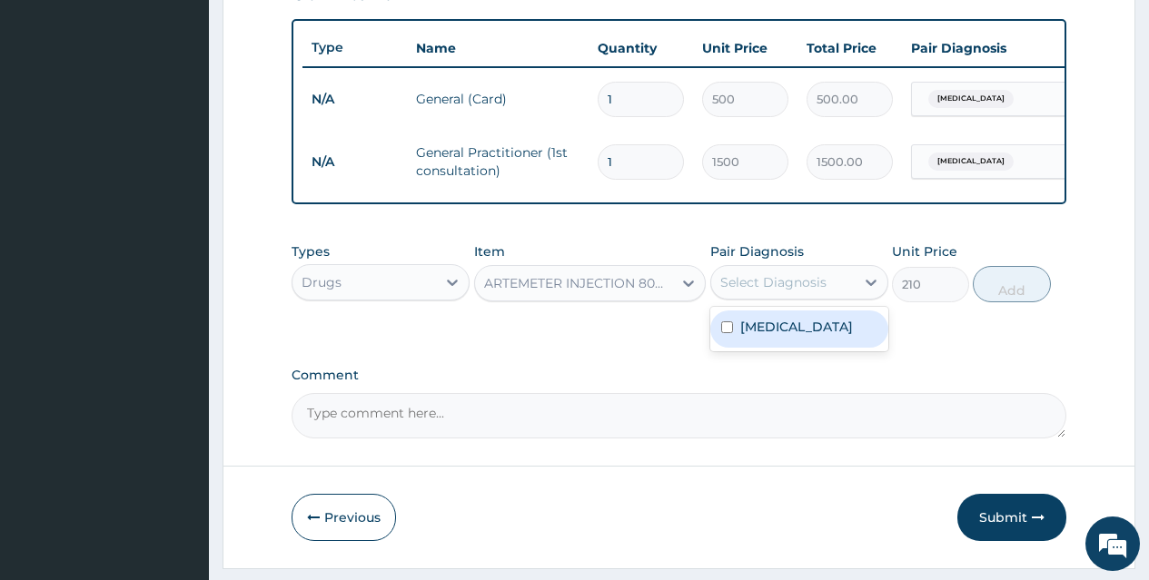
click at [798, 292] on div "Select Diagnosis" at bounding box center [773, 282] width 106 height 18
click at [816, 346] on div "[MEDICAL_DATA]" at bounding box center [799, 329] width 178 height 37
checkbox input "true"
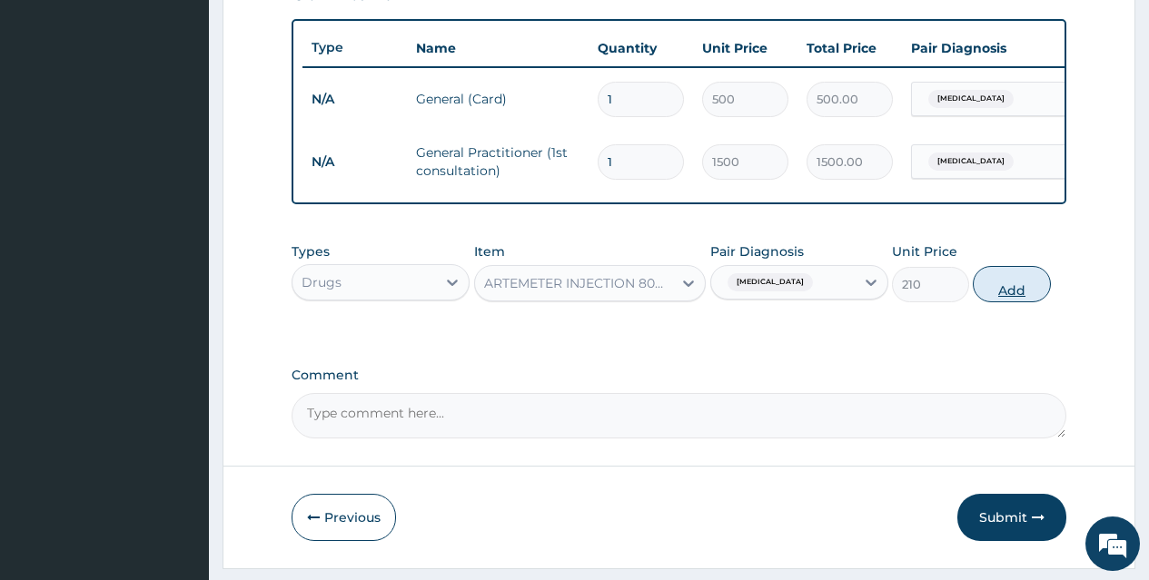
click at [1016, 300] on button "Add" at bounding box center [1011, 284] width 77 height 36
type input "0"
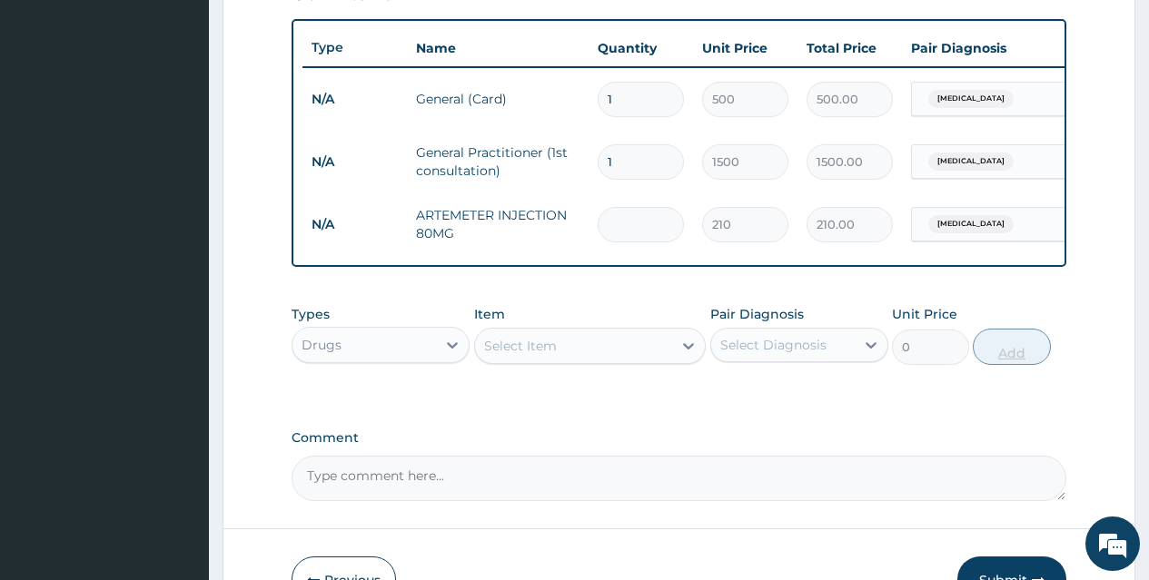
type input "0.00"
type input "6"
type input "1260.00"
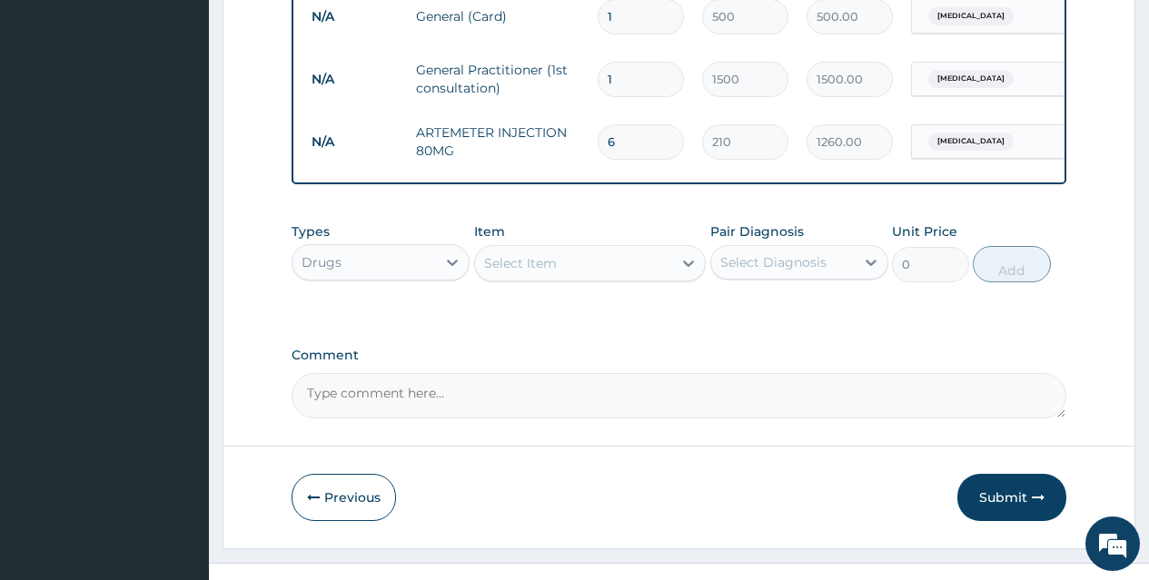
scroll to position [782, 0]
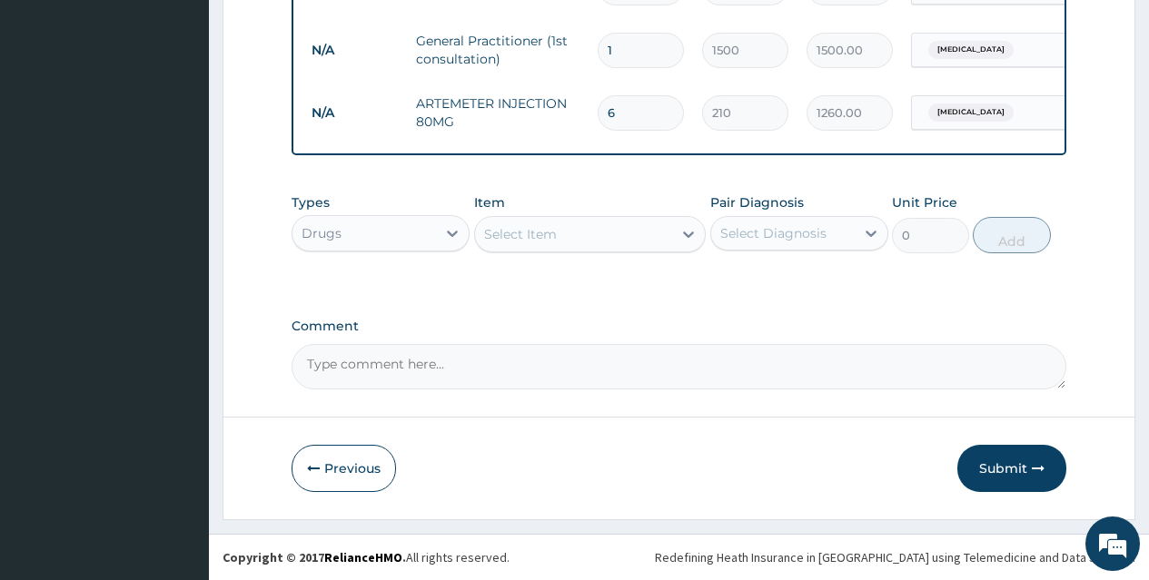
type input "6"
click at [668, 226] on div "Select Item" at bounding box center [574, 234] width 198 height 29
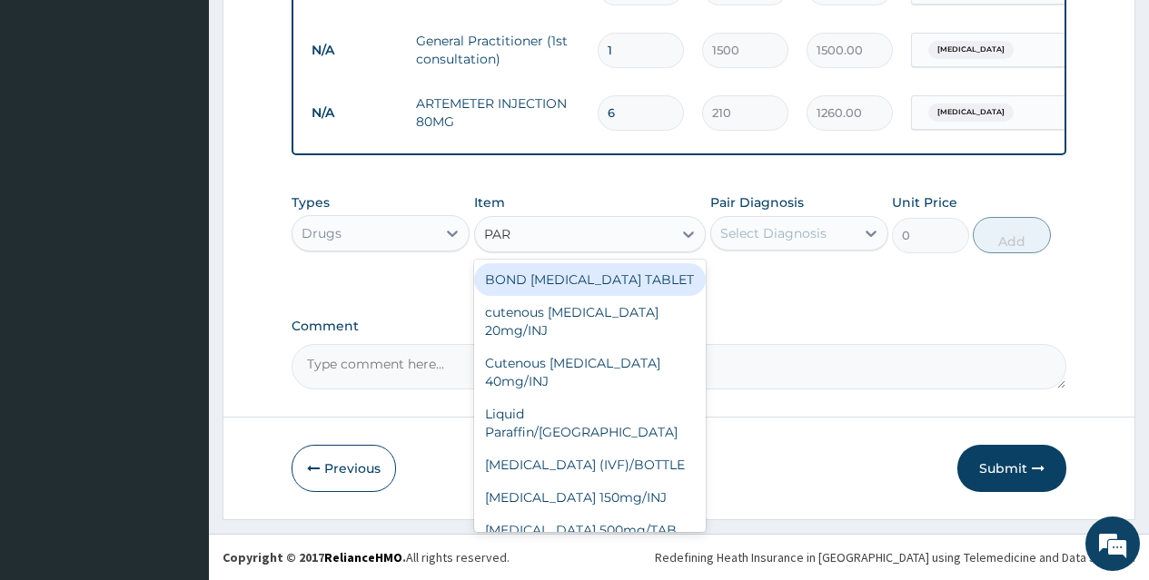
type input "PARA"
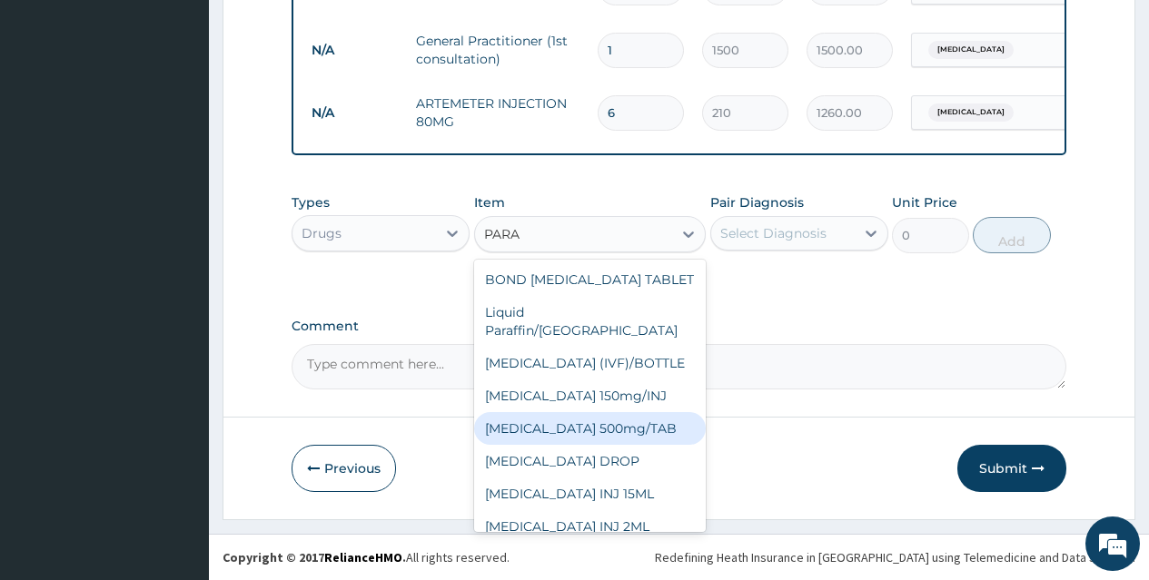
click at [646, 412] on div "[MEDICAL_DATA] 500mg/TAB" at bounding box center [590, 428] width 232 height 33
type input "5.25"
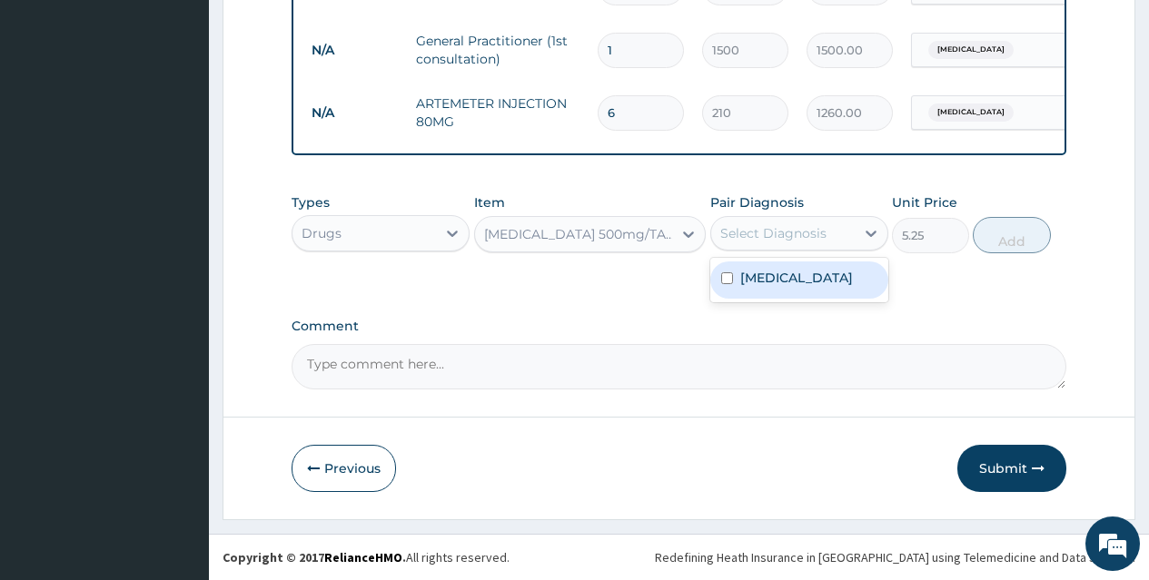
click at [833, 236] on div "Select Diagnosis" at bounding box center [782, 233] width 143 height 29
click at [833, 278] on div "Malaria" at bounding box center [799, 280] width 178 height 37
checkbox input "true"
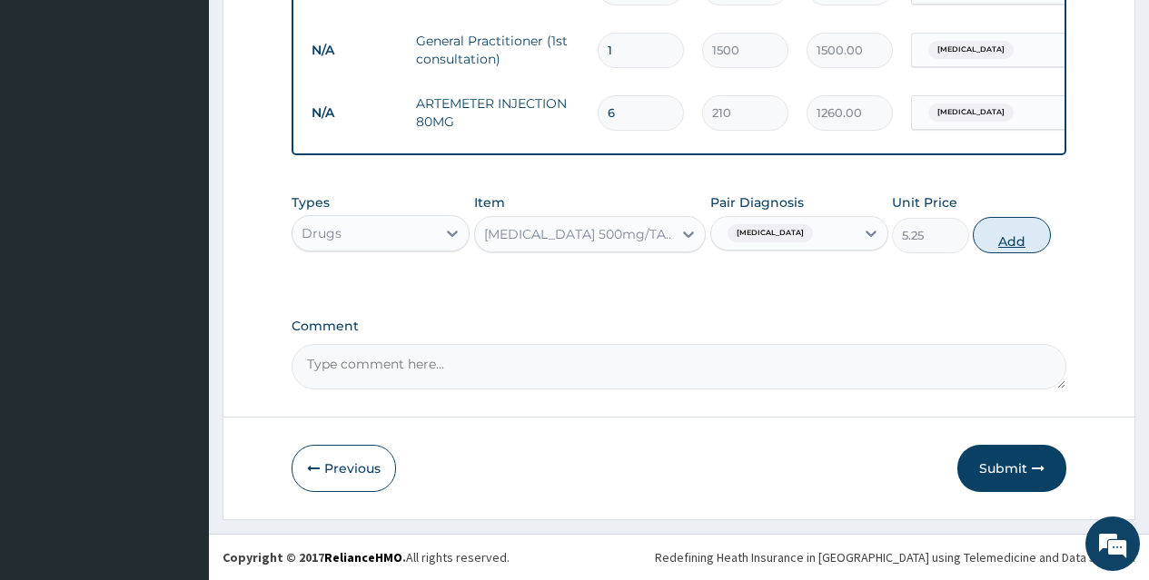
click at [998, 242] on button "Add" at bounding box center [1011, 235] width 77 height 36
type input "0"
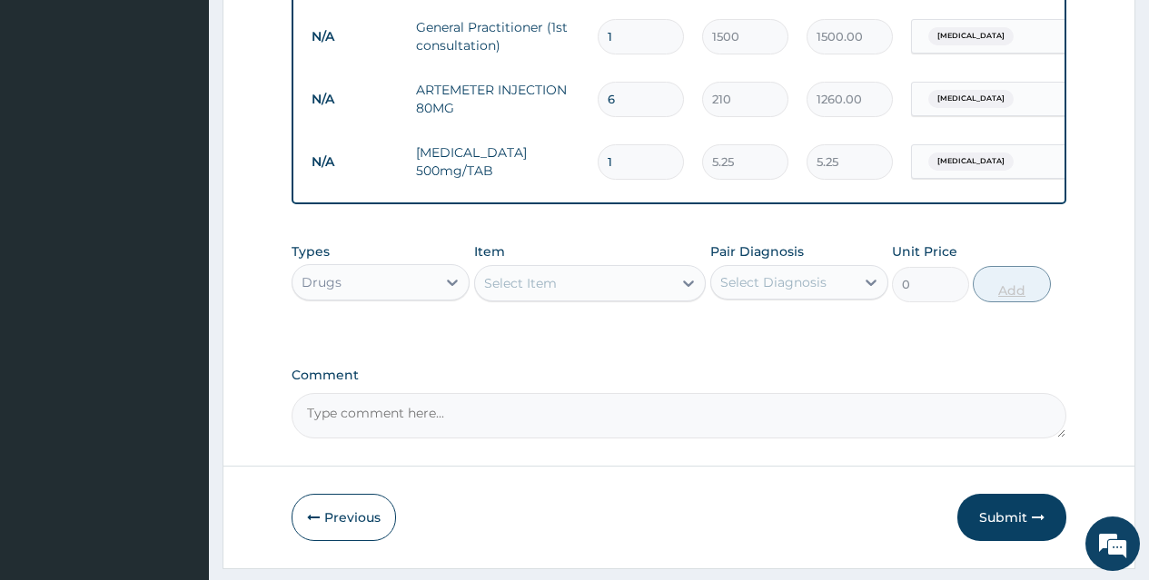
type input "18"
type input "94.50"
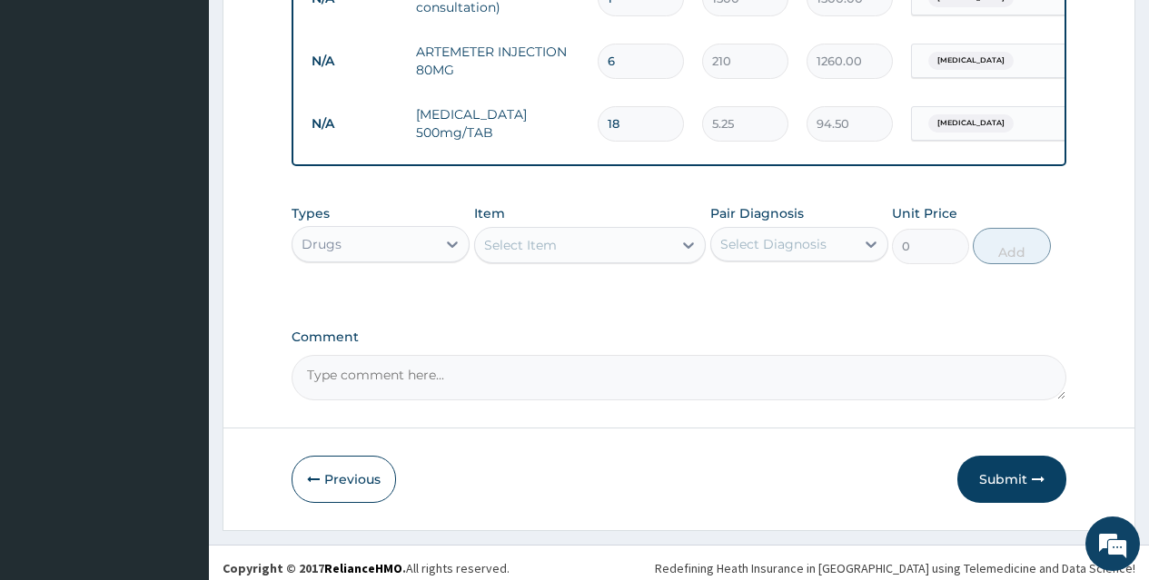
scroll to position [845, 0]
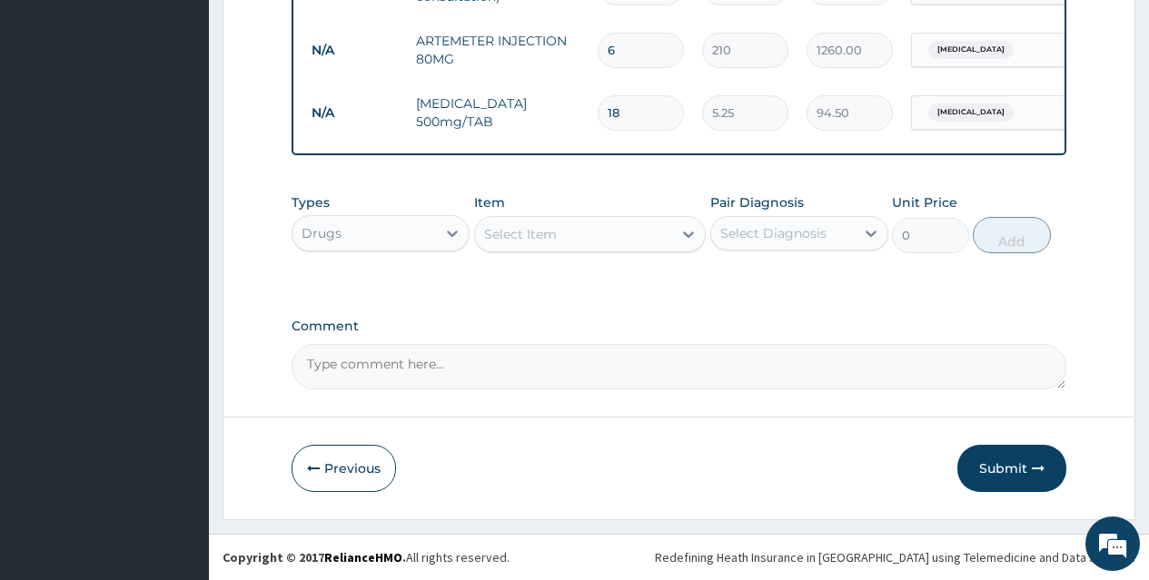
type input "18"
click at [638, 233] on div "Select Item" at bounding box center [574, 234] width 198 height 29
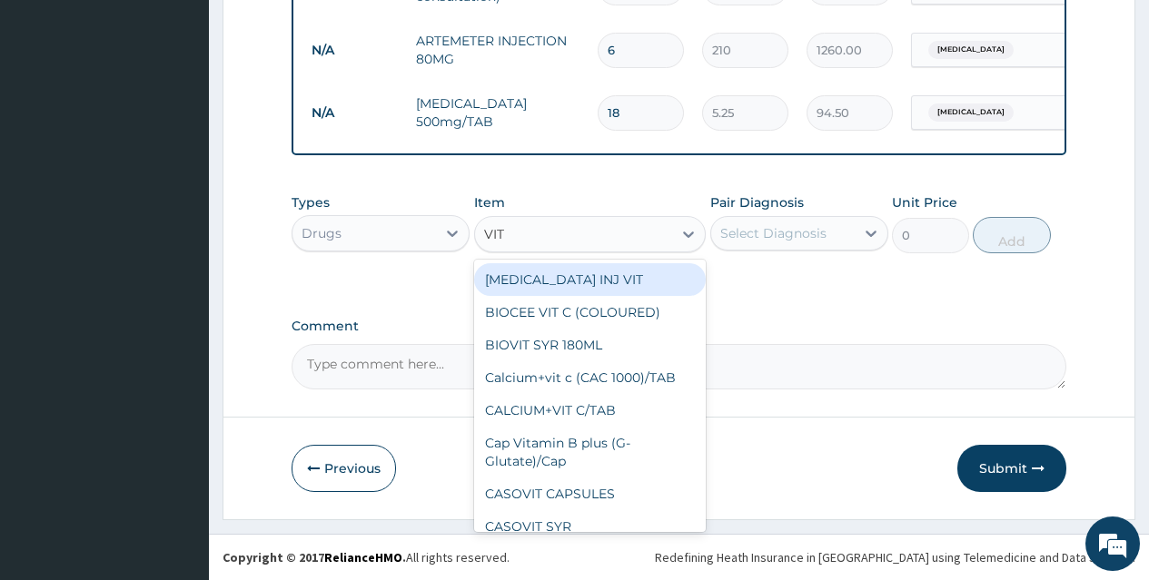
type input "VIT B"
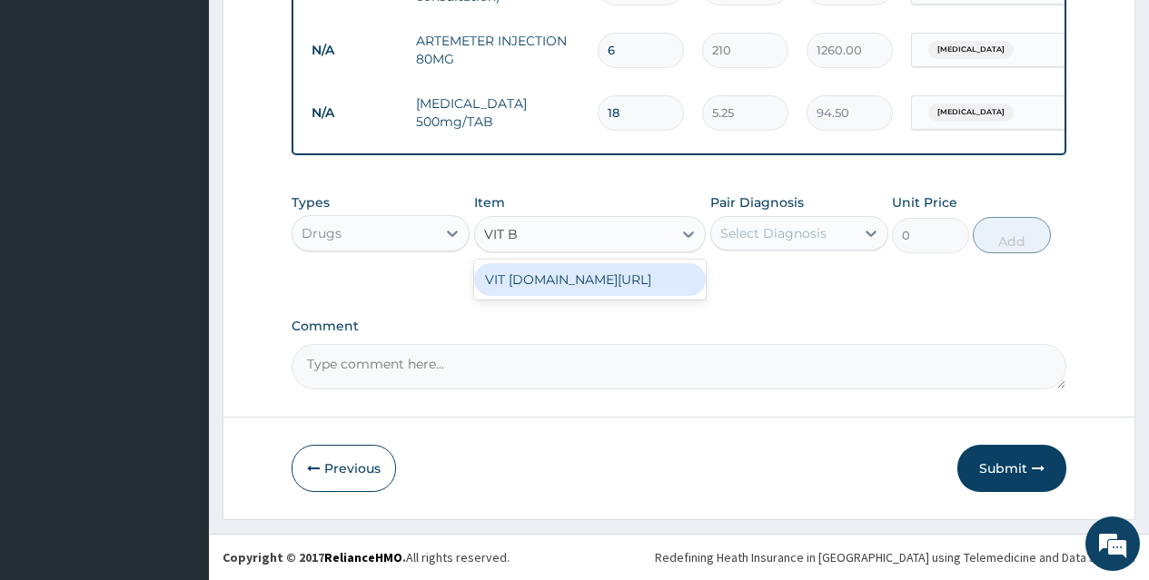
click at [638, 273] on div "VIT [DOMAIN_NAME][URL]" at bounding box center [590, 279] width 232 height 33
type input "13.12"
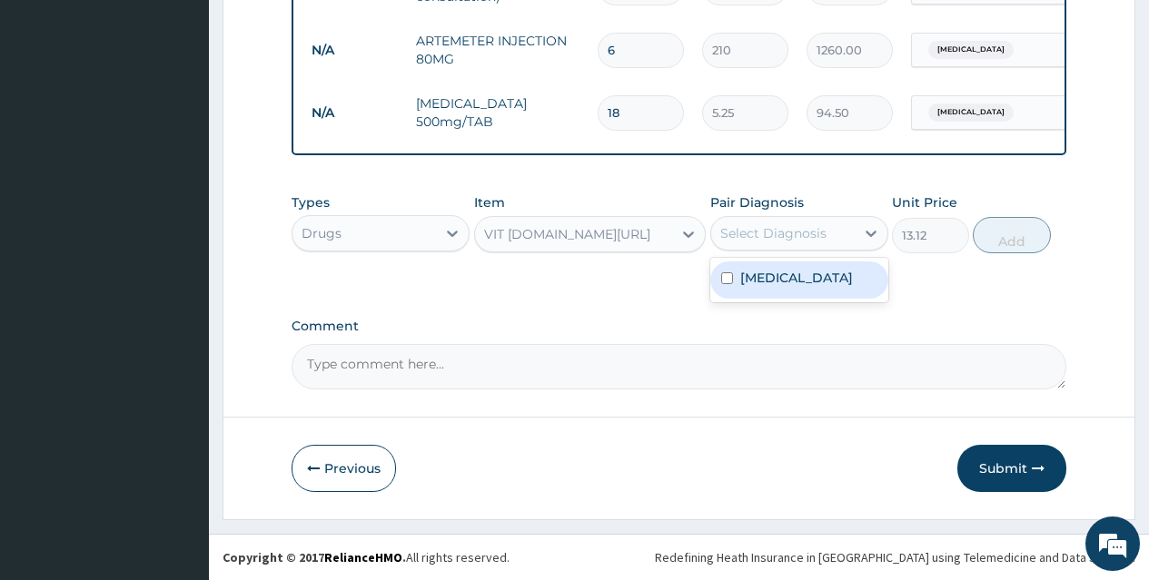
click at [801, 232] on div "Select Diagnosis" at bounding box center [773, 233] width 106 height 18
click at [812, 288] on div "Malaria" at bounding box center [799, 280] width 178 height 37
checkbox input "true"
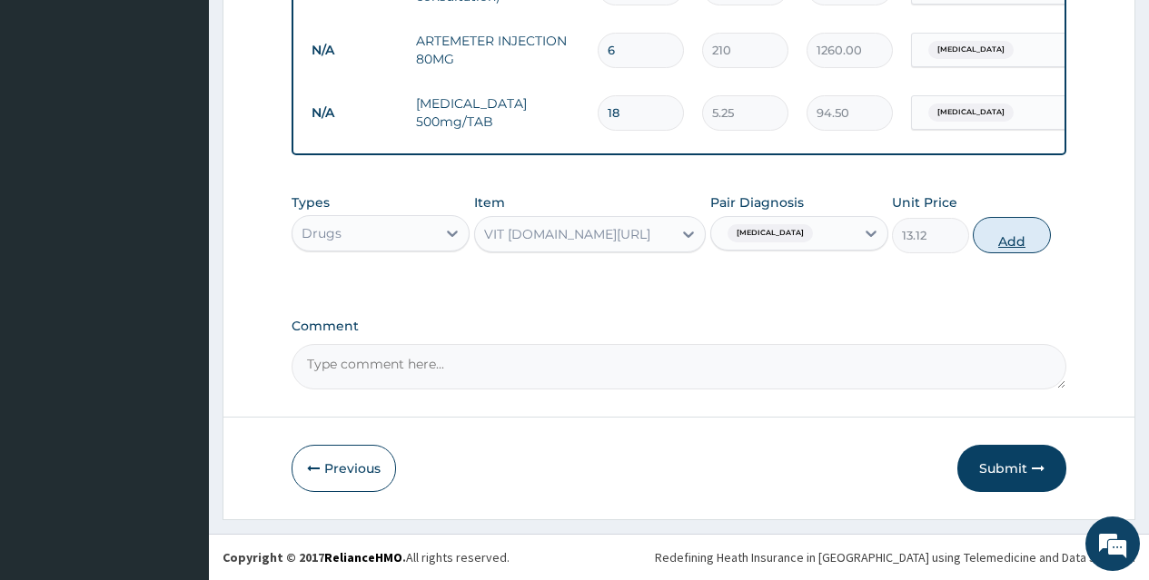
click at [1016, 233] on button "Add" at bounding box center [1011, 235] width 77 height 36
type input "0"
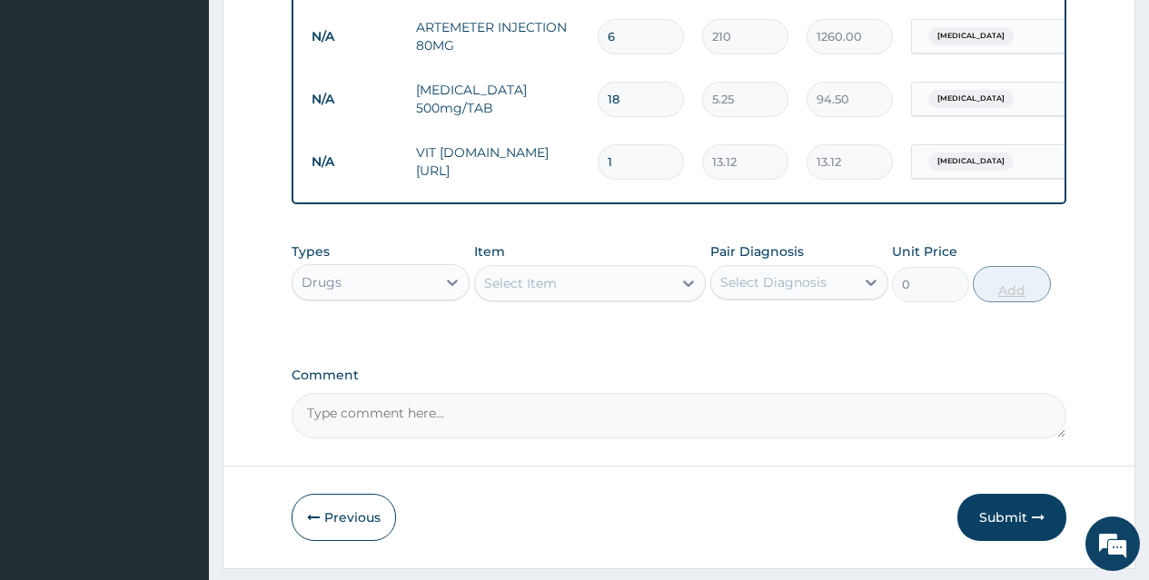
type input "15"
type input "196.80"
type input "15"
click at [636, 298] on div "Select Item" at bounding box center [574, 283] width 198 height 29
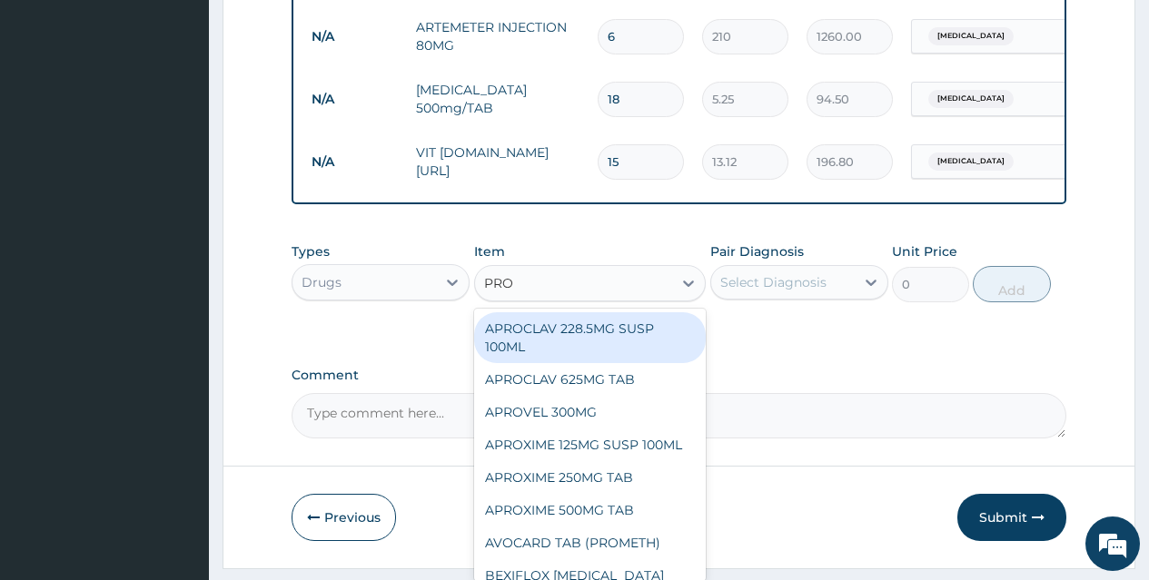
type input "PROM"
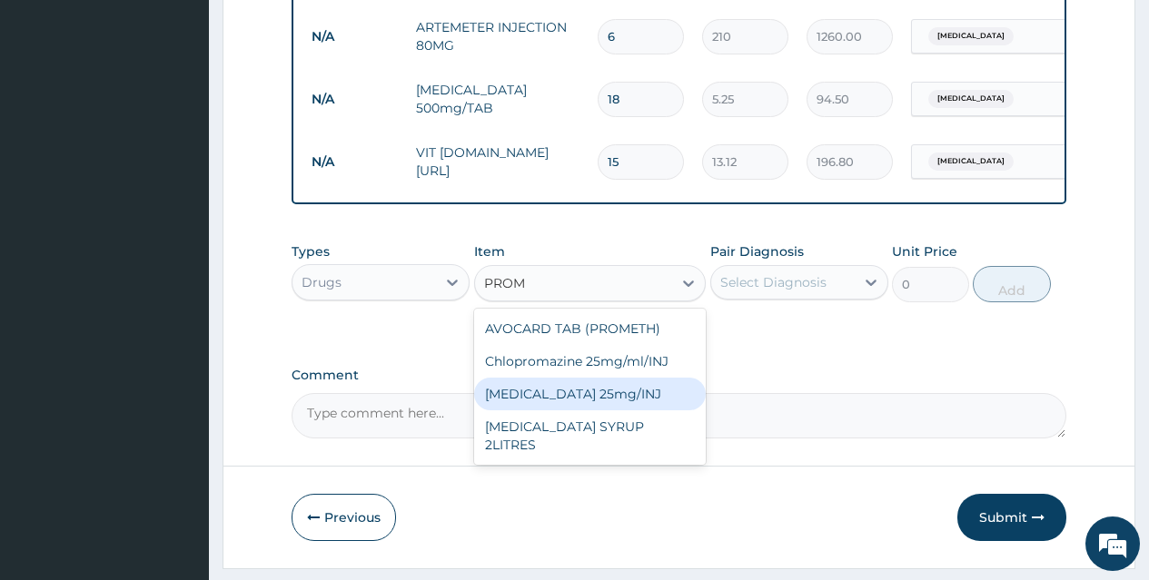
click at [636, 400] on div "[MEDICAL_DATA] 25mg/INJ" at bounding box center [590, 394] width 232 height 33
type input "52.5"
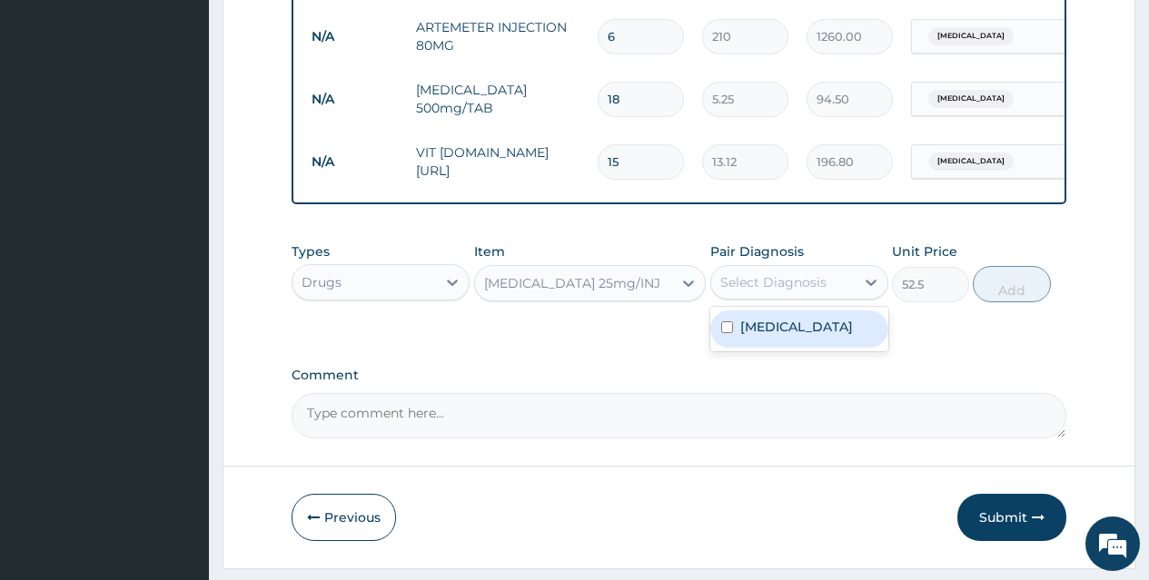
click at [792, 292] on div "Select Diagnosis" at bounding box center [773, 282] width 106 height 18
click at [803, 336] on div "Malaria" at bounding box center [799, 329] width 178 height 37
checkbox input "true"
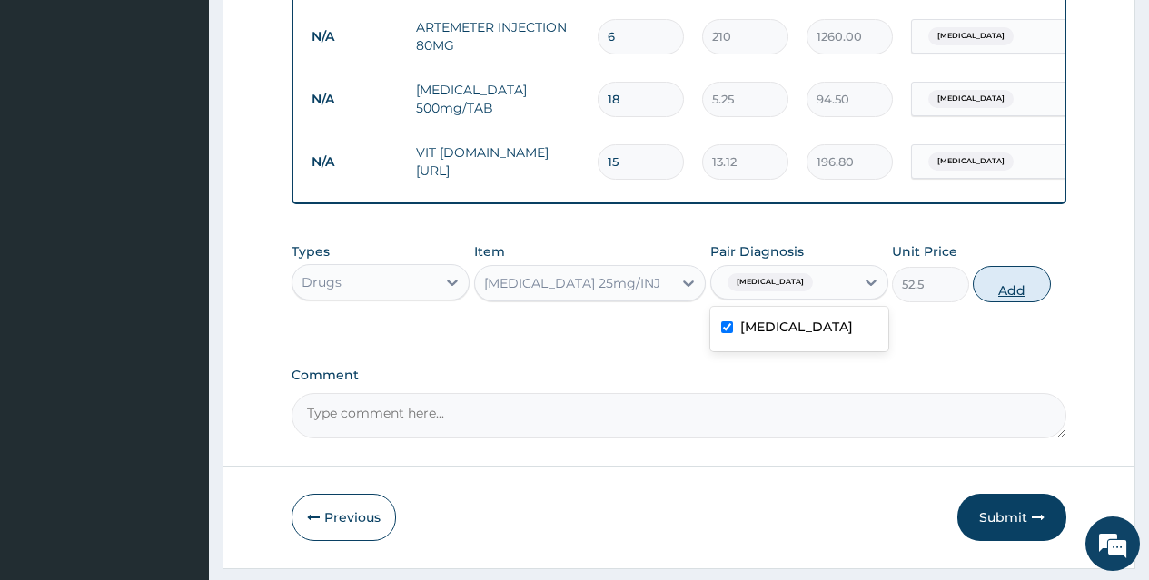
click at [1013, 302] on button "Add" at bounding box center [1011, 284] width 77 height 36
type input "0"
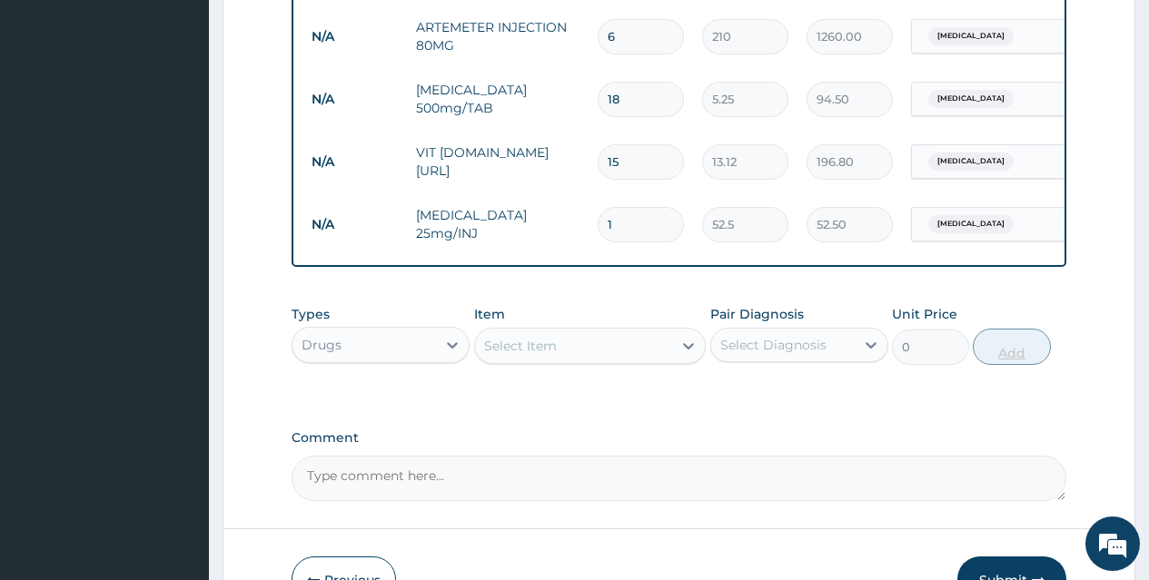
type input "0.00"
type input "3"
type input "157.50"
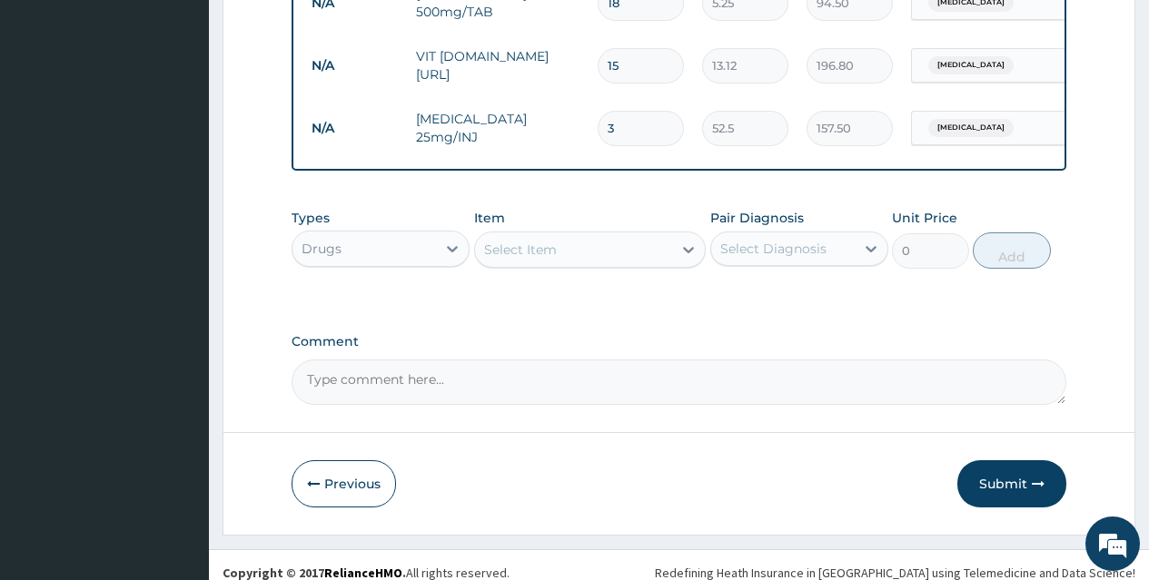
scroll to position [970, 0]
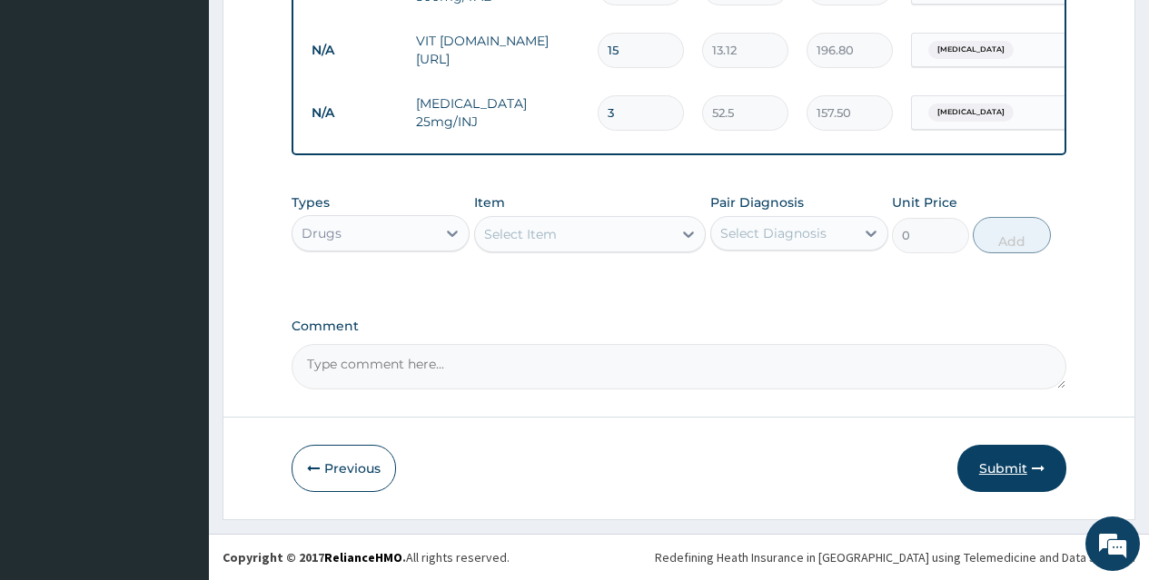
type input "3"
click at [1036, 460] on button "Submit" at bounding box center [1011, 468] width 109 height 47
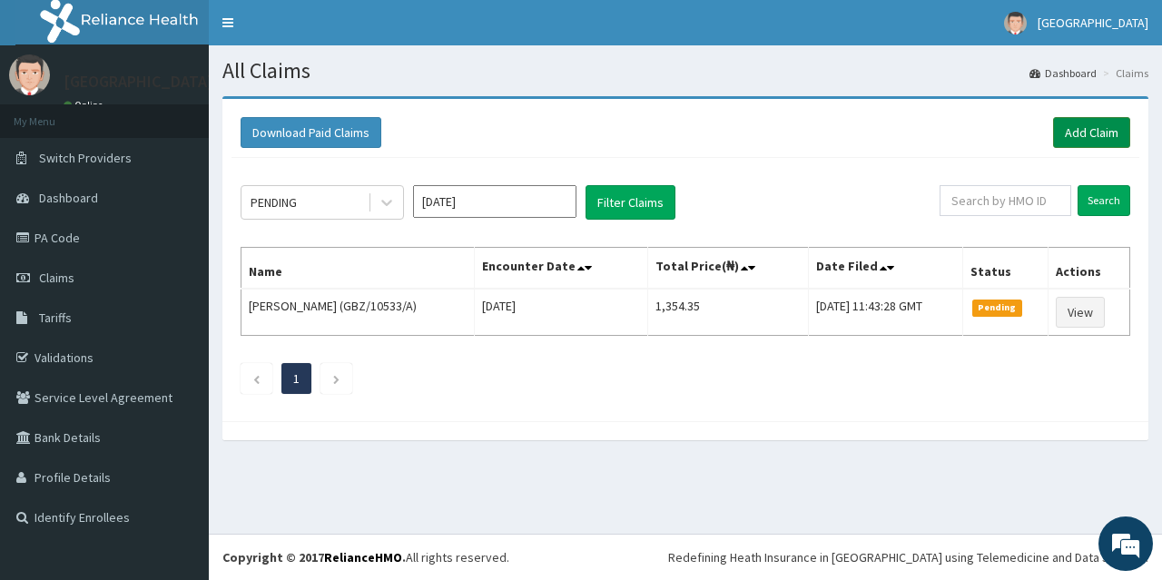
click at [1099, 127] on link "Add Claim" at bounding box center [1091, 132] width 77 height 31
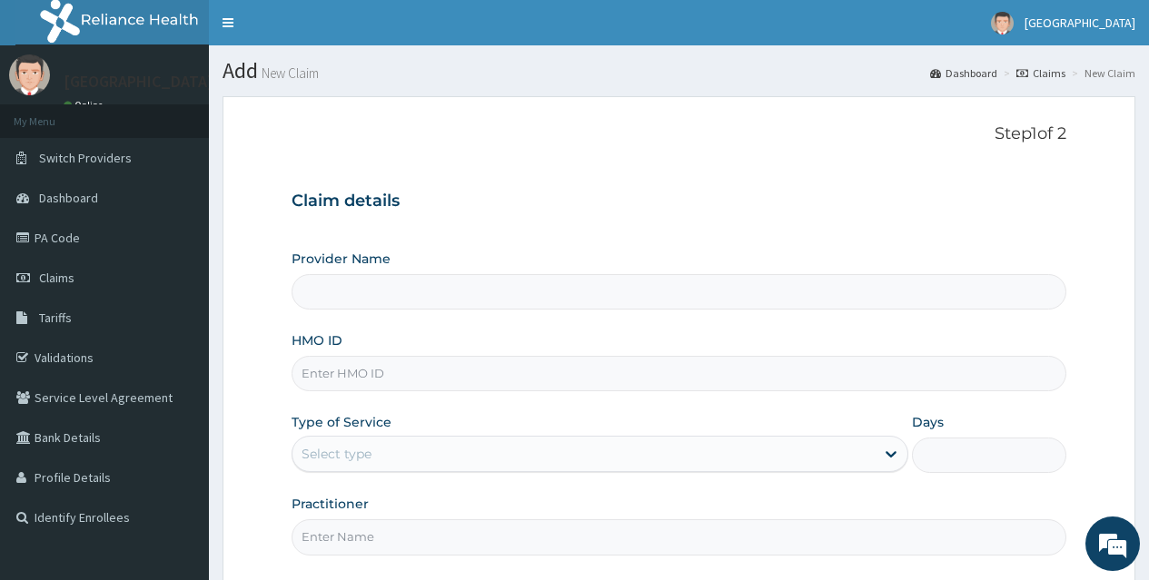
type input "[GEOGRAPHIC_DATA]"
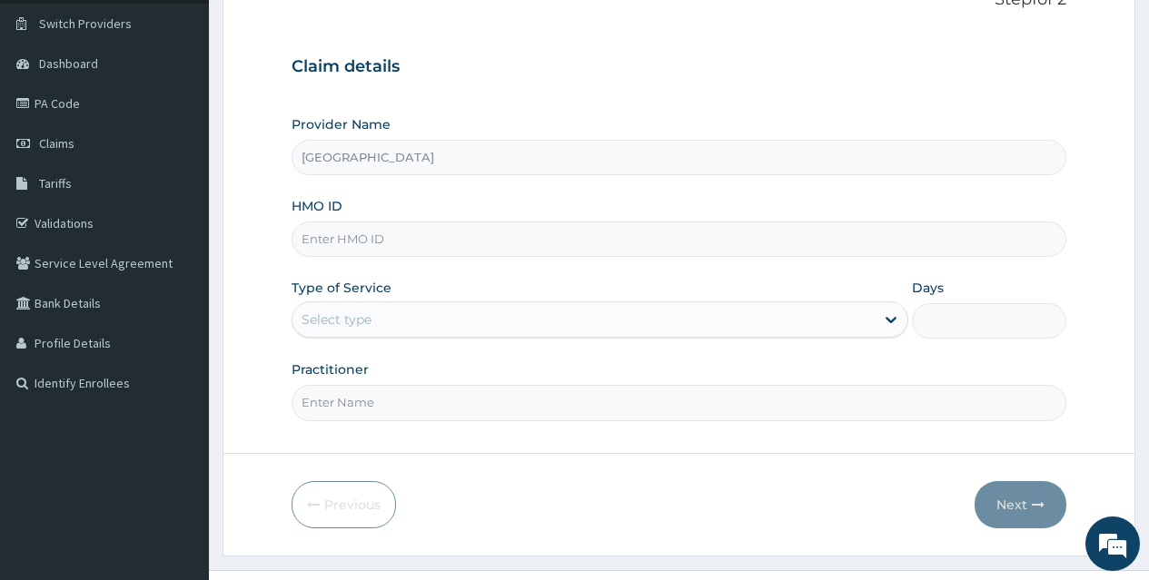
scroll to position [171, 0]
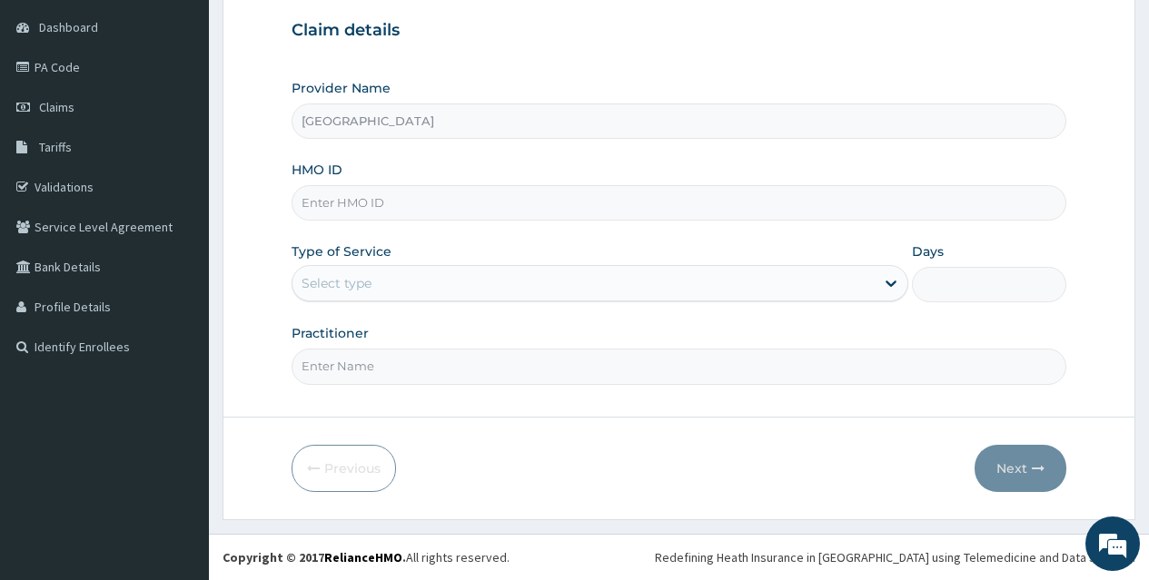
click at [642, 200] on input "HMO ID" at bounding box center [679, 202] width 775 height 35
type input "FCC/14743/A"
click at [621, 279] on div "Select type" at bounding box center [583, 283] width 582 height 29
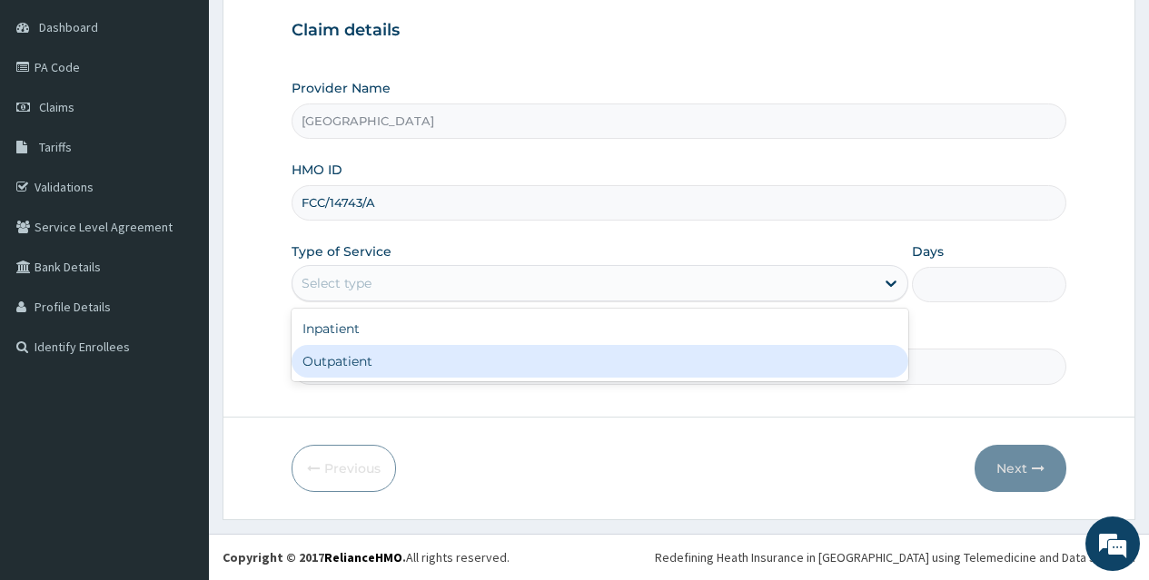
click at [600, 361] on div "Outpatient" at bounding box center [600, 361] width 617 height 33
type input "1"
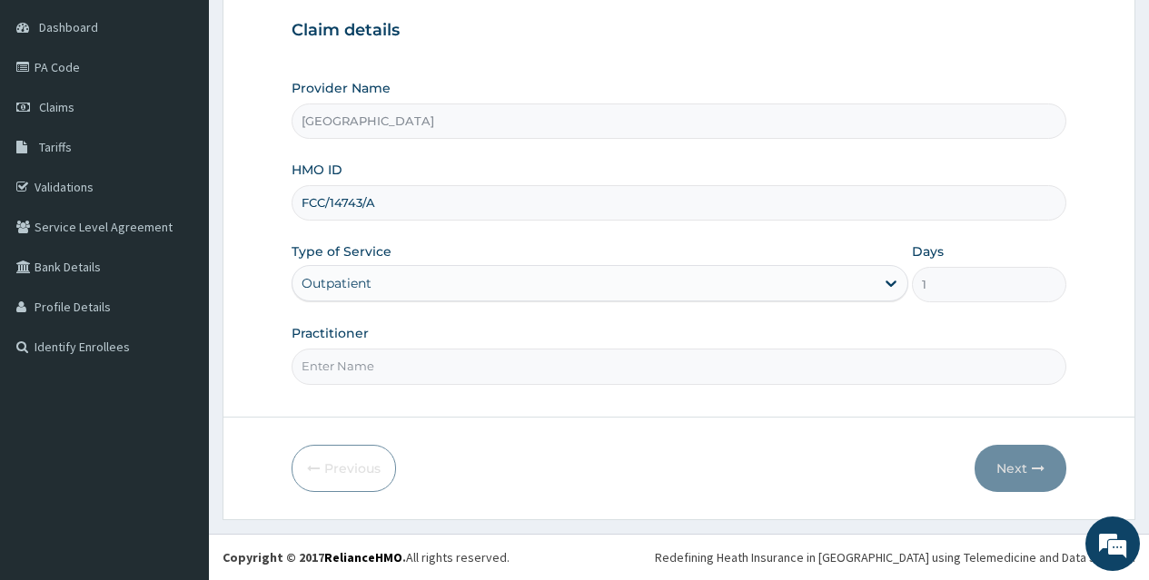
click at [497, 361] on input "Practitioner" at bounding box center [679, 366] width 775 height 35
type input "[PERSON_NAME]"
click at [999, 462] on button "Next" at bounding box center [1020, 468] width 92 height 47
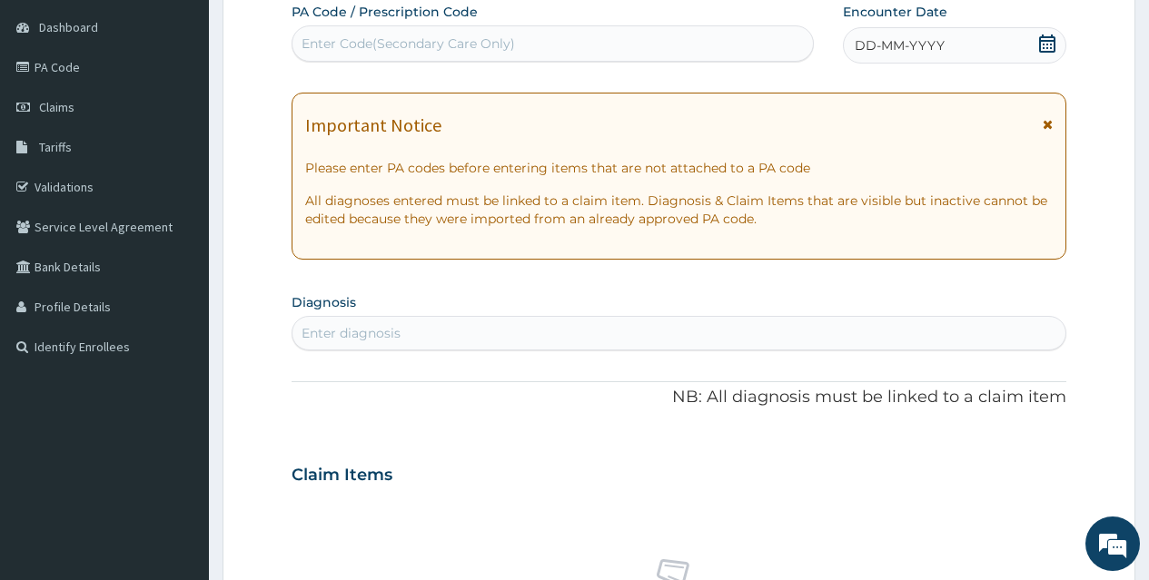
click at [1053, 45] on icon at bounding box center [1047, 44] width 18 height 18
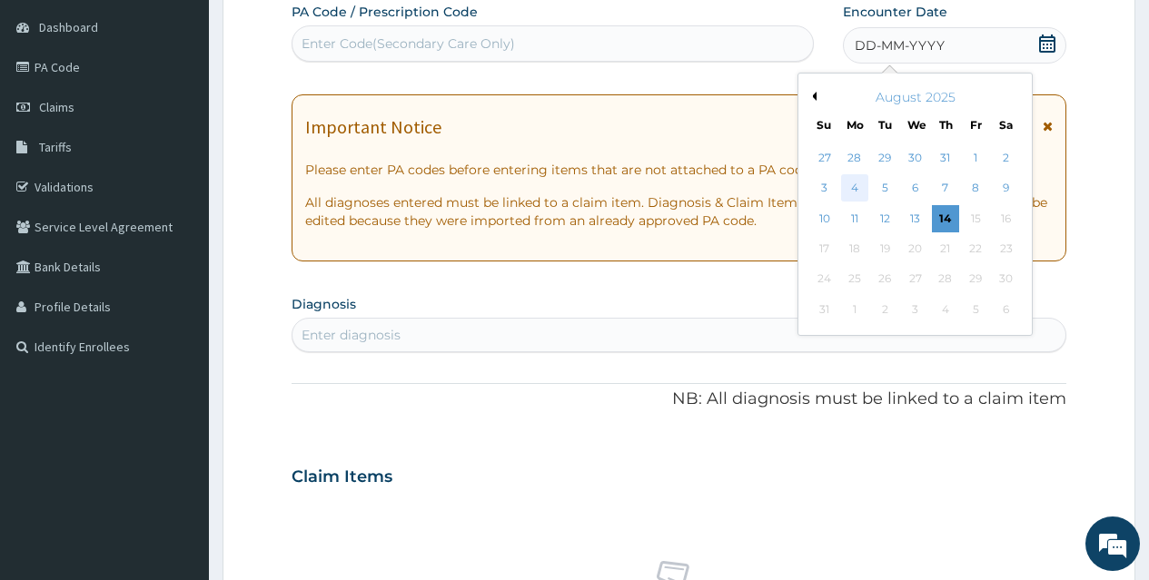
click at [844, 188] on div "4" at bounding box center [854, 188] width 27 height 27
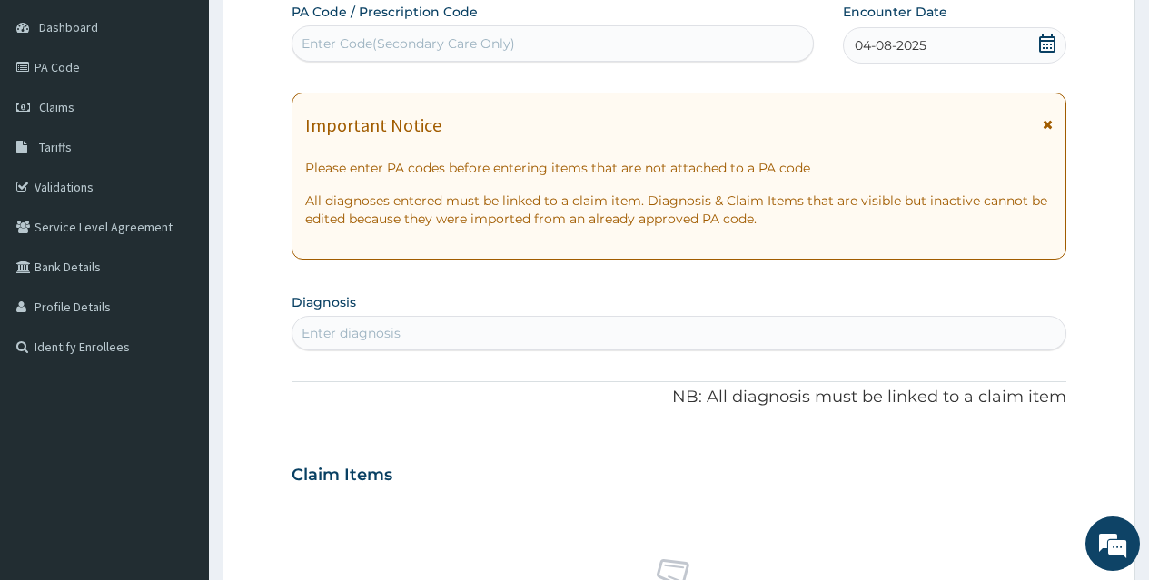
click at [642, 333] on div "Enter diagnosis" at bounding box center [678, 333] width 773 height 29
type input "PLASMOD"
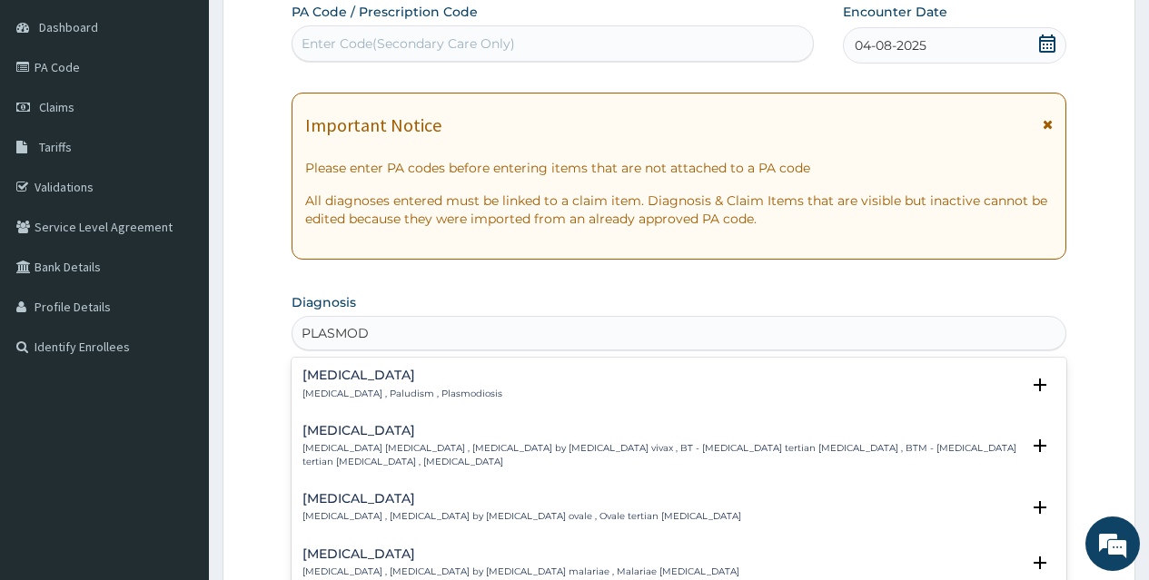
click at [331, 388] on p "[MEDICAL_DATA] , Paludism , Plasmodiosis" at bounding box center [402, 394] width 200 height 13
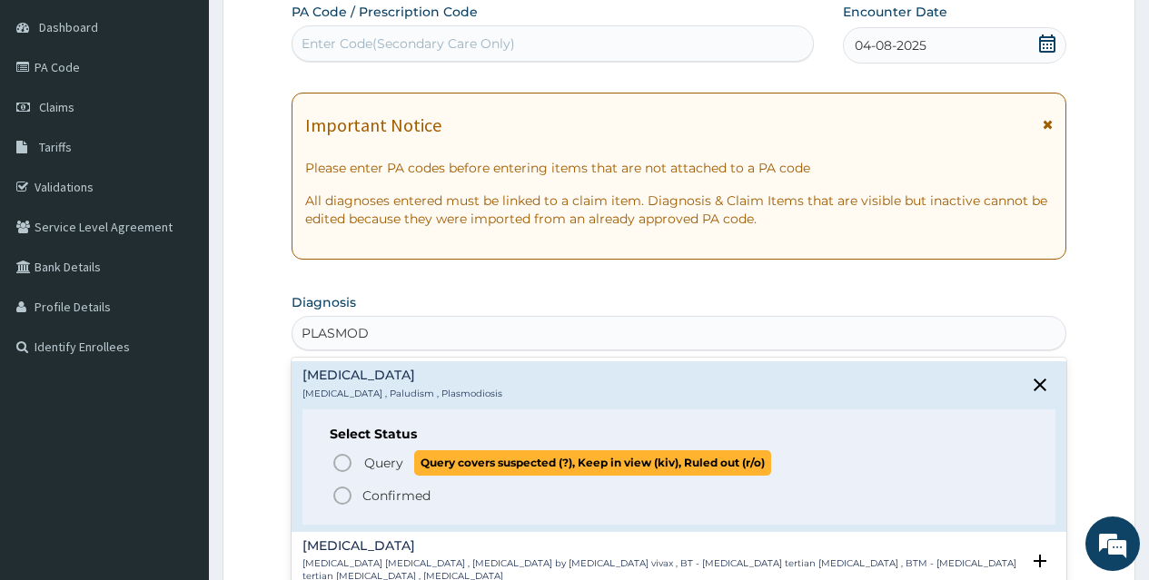
click at [348, 462] on icon "status option query" at bounding box center [342, 463] width 22 height 22
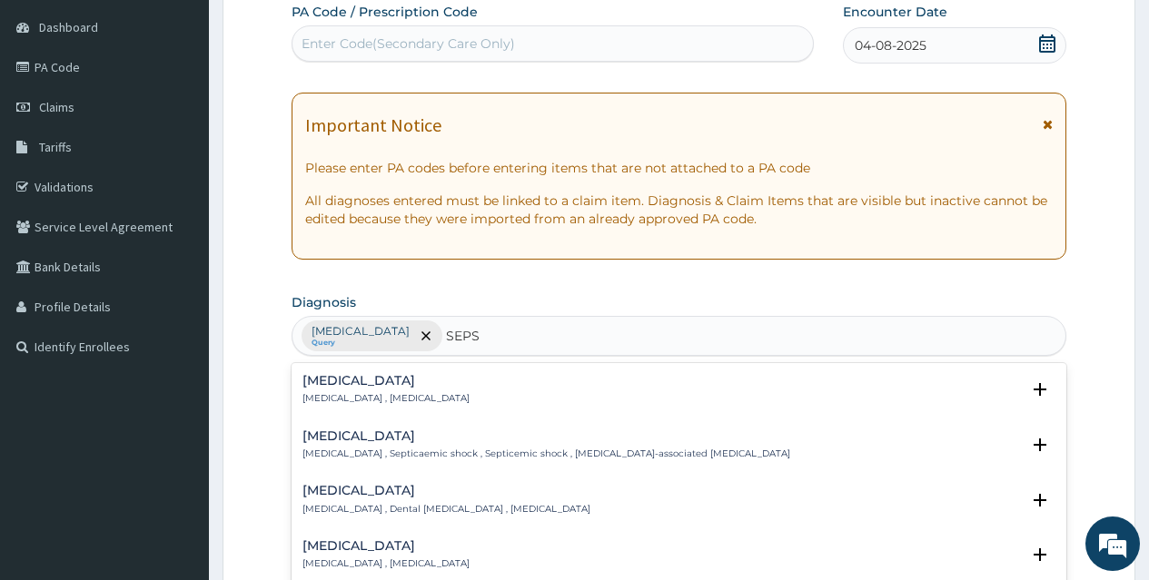
type input "SEPSI"
click at [337, 382] on h4 "[MEDICAL_DATA]" at bounding box center [385, 381] width 167 height 14
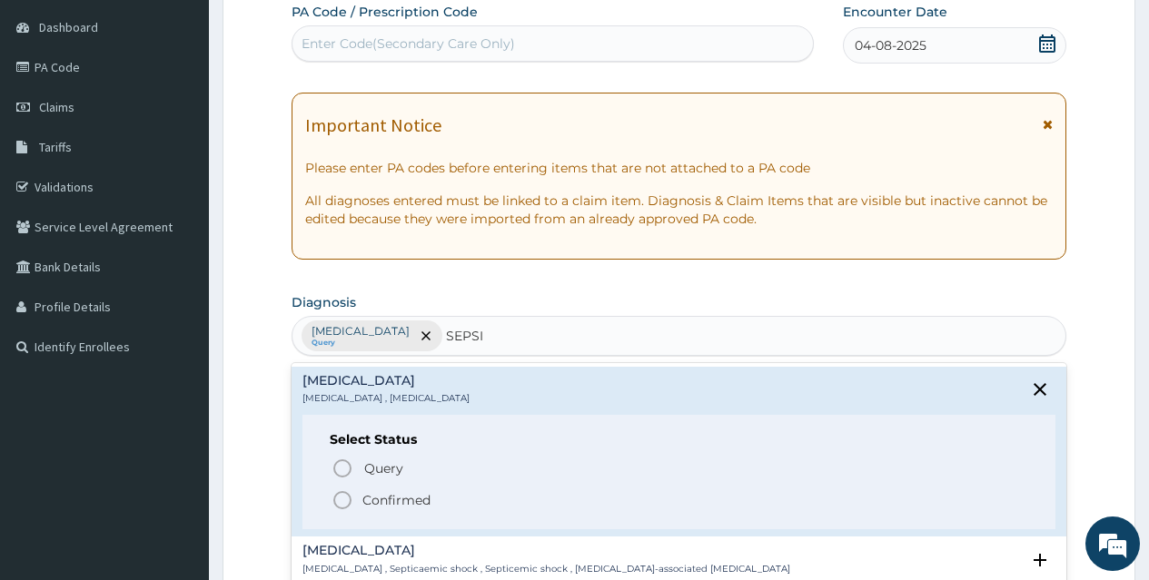
click at [343, 493] on circle "status option filled" at bounding box center [342, 500] width 16 height 16
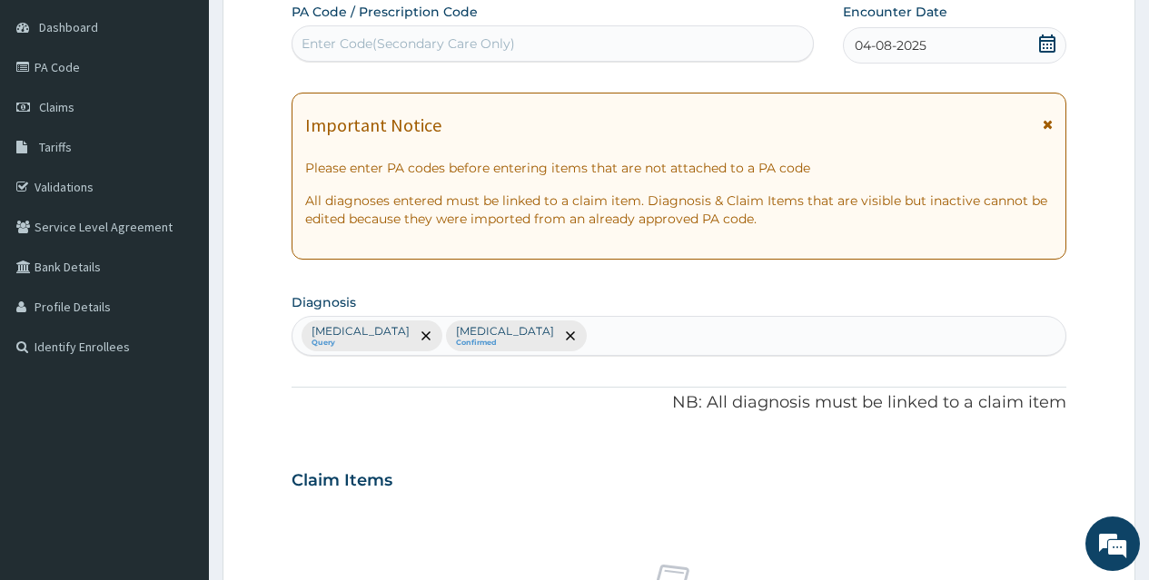
scroll to position [678, 0]
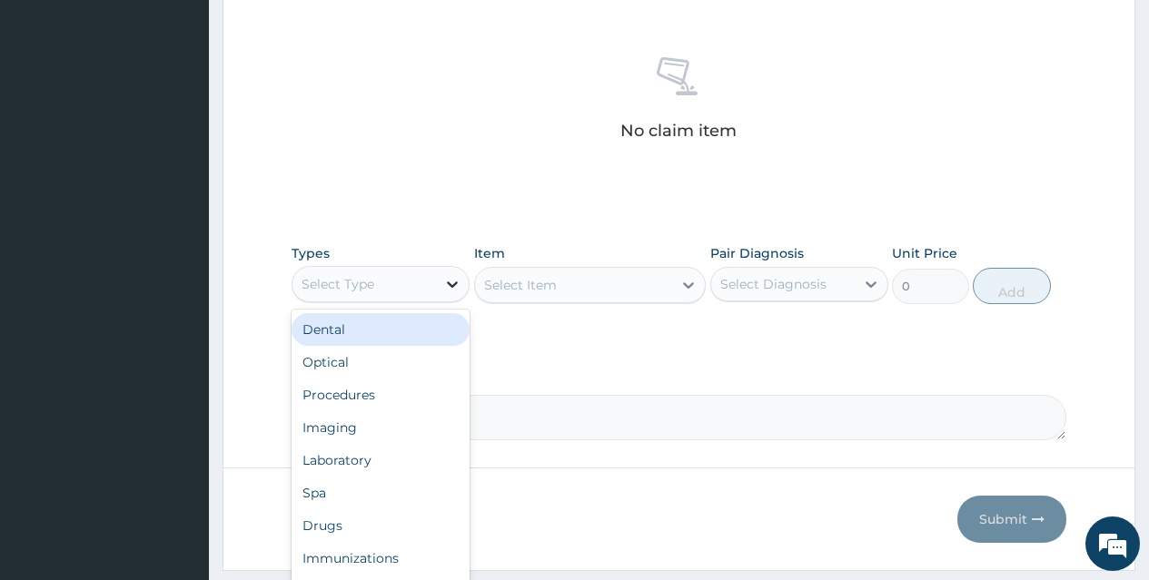
click at [452, 287] on icon at bounding box center [452, 285] width 11 height 6
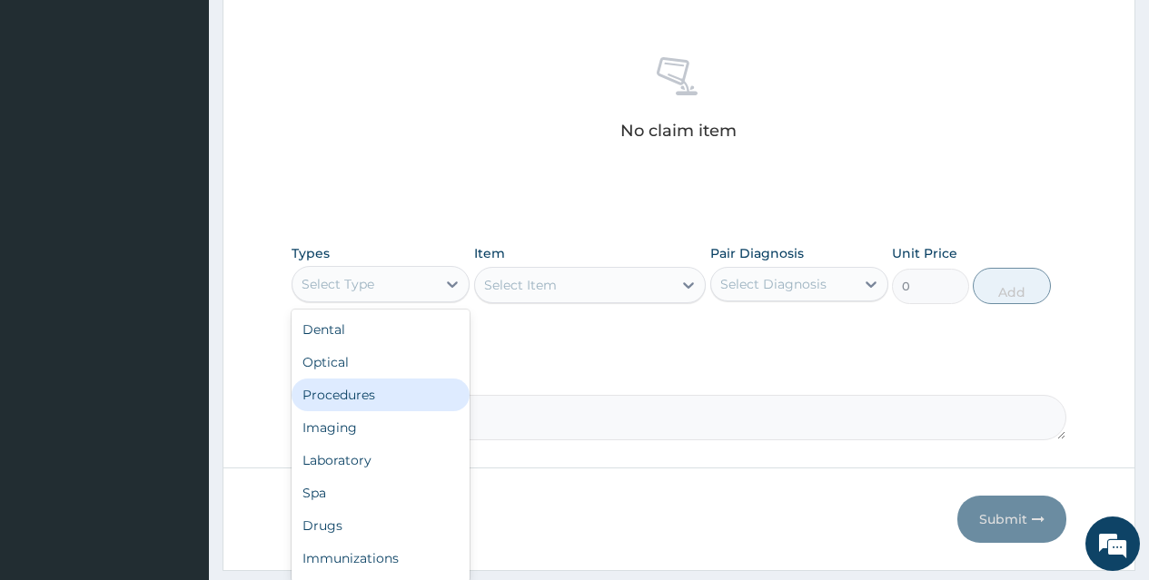
click at [391, 393] on div "Procedures" at bounding box center [381, 395] width 178 height 33
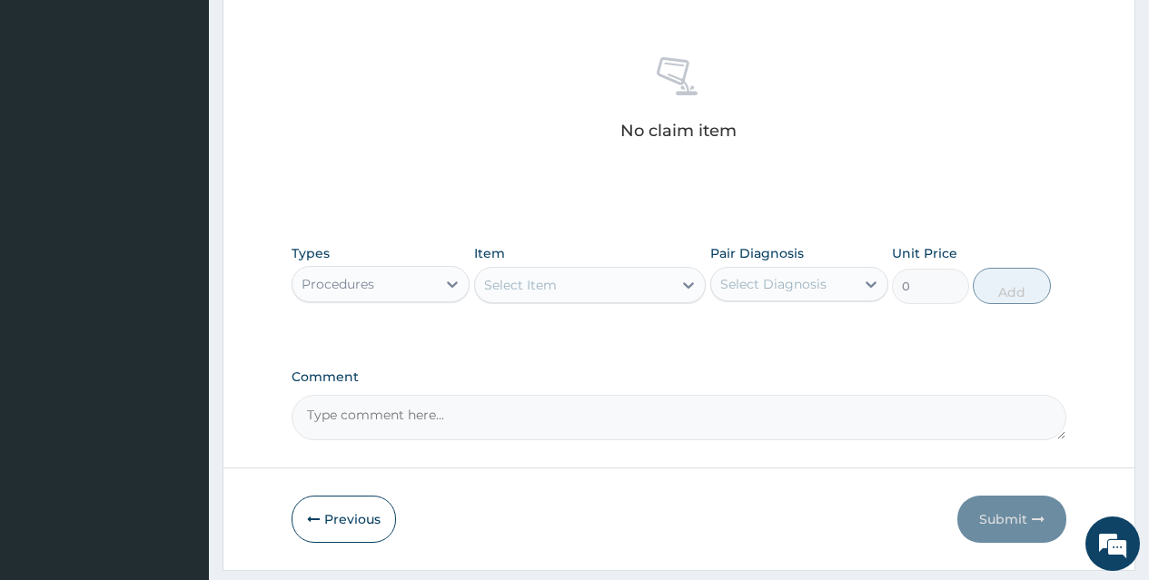
click at [618, 289] on div "Select Item" at bounding box center [574, 285] width 198 height 29
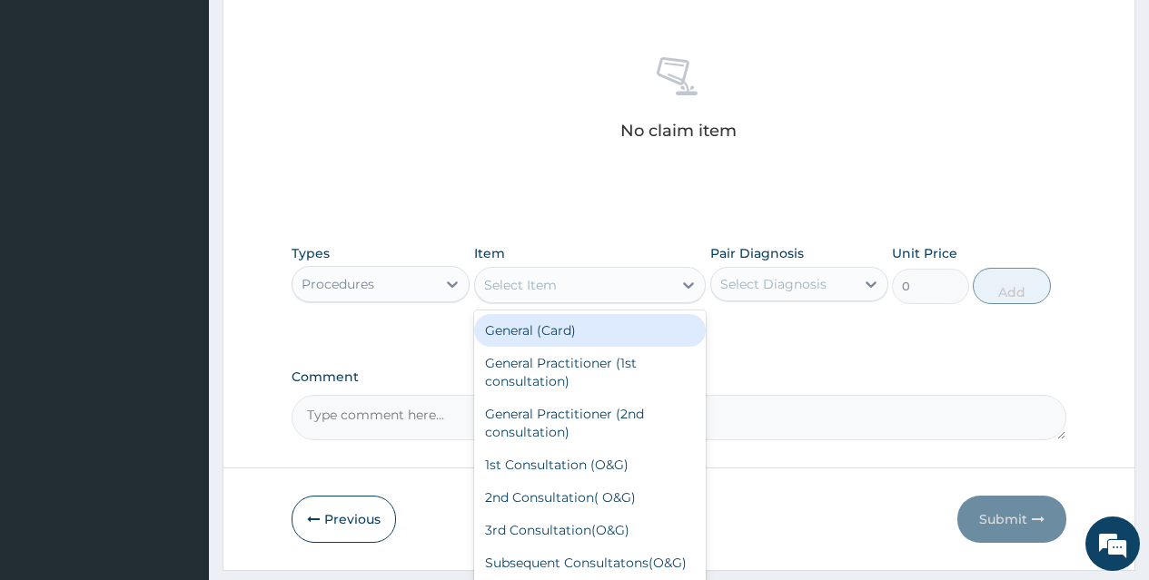
click at [632, 325] on div "General (Card)" at bounding box center [590, 330] width 232 height 33
type input "500"
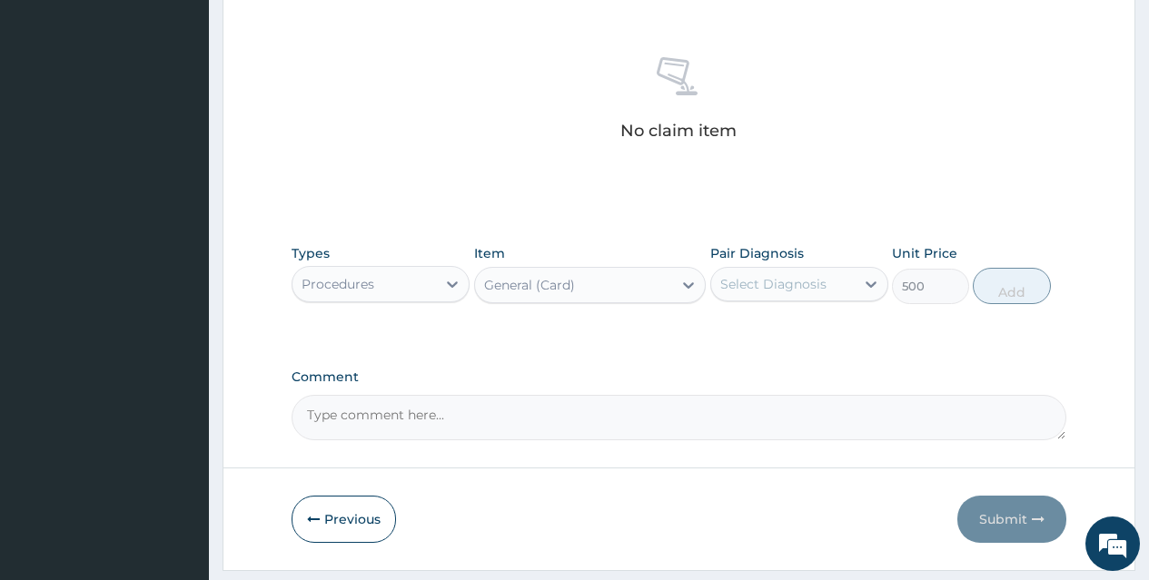
click at [802, 290] on div "Select Diagnosis" at bounding box center [773, 284] width 106 height 18
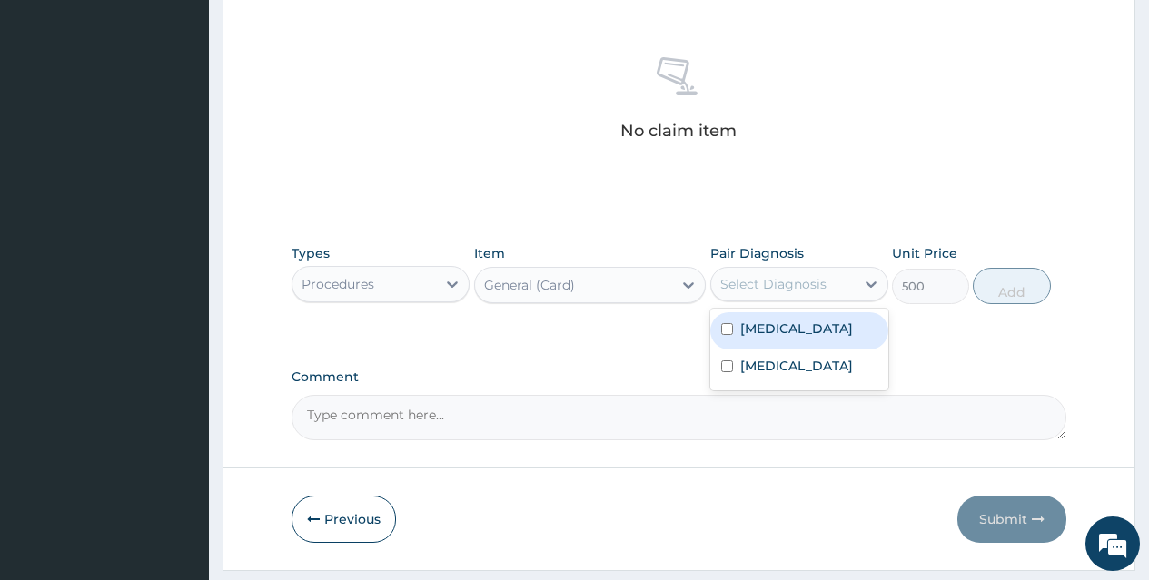
click at [802, 328] on div "[MEDICAL_DATA]" at bounding box center [799, 330] width 178 height 37
checkbox input "true"
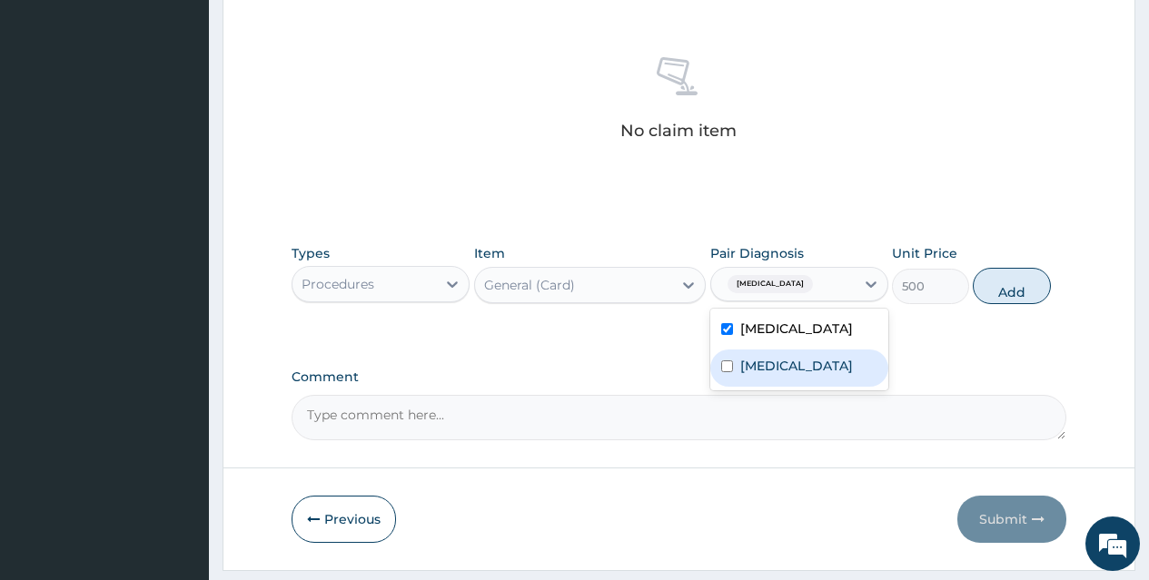
click at [803, 362] on div "[MEDICAL_DATA]" at bounding box center [799, 368] width 178 height 37
checkbox input "true"
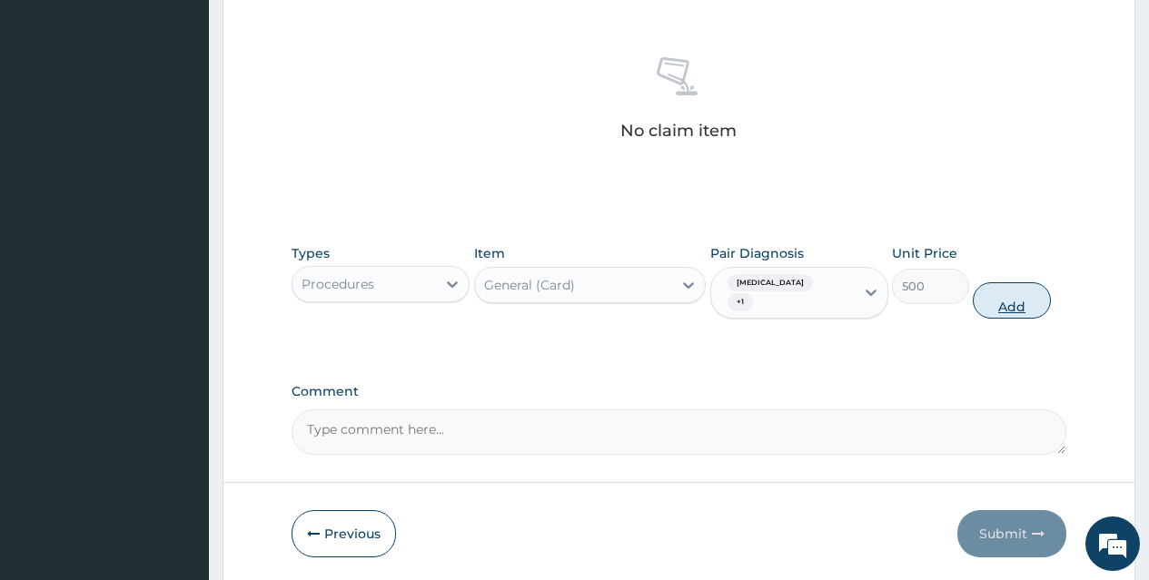
click at [1001, 282] on button "Add" at bounding box center [1011, 300] width 77 height 36
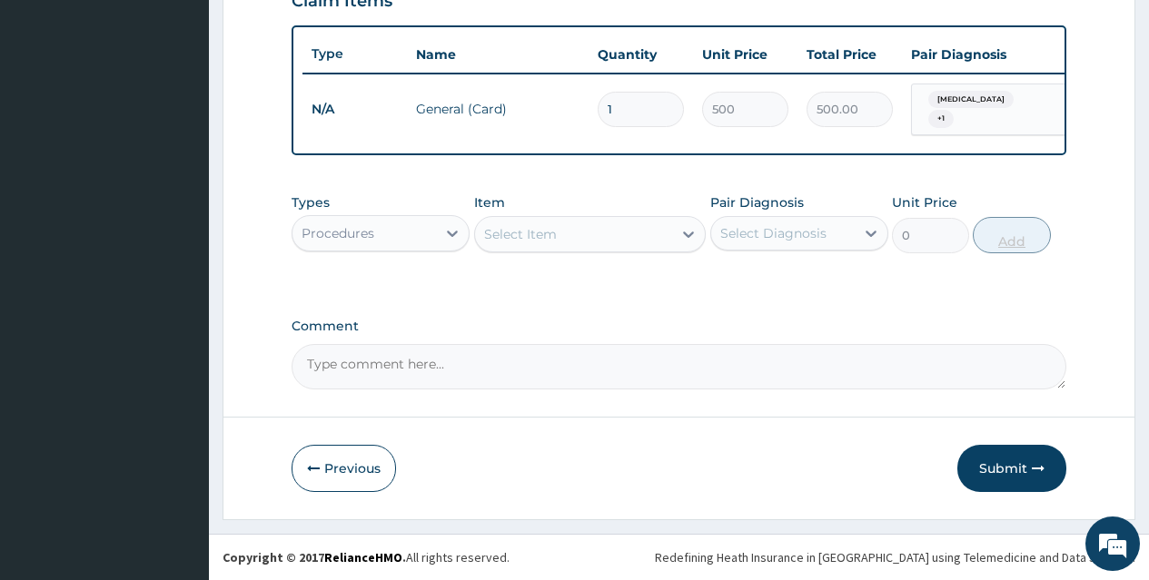
scroll to position [657, 0]
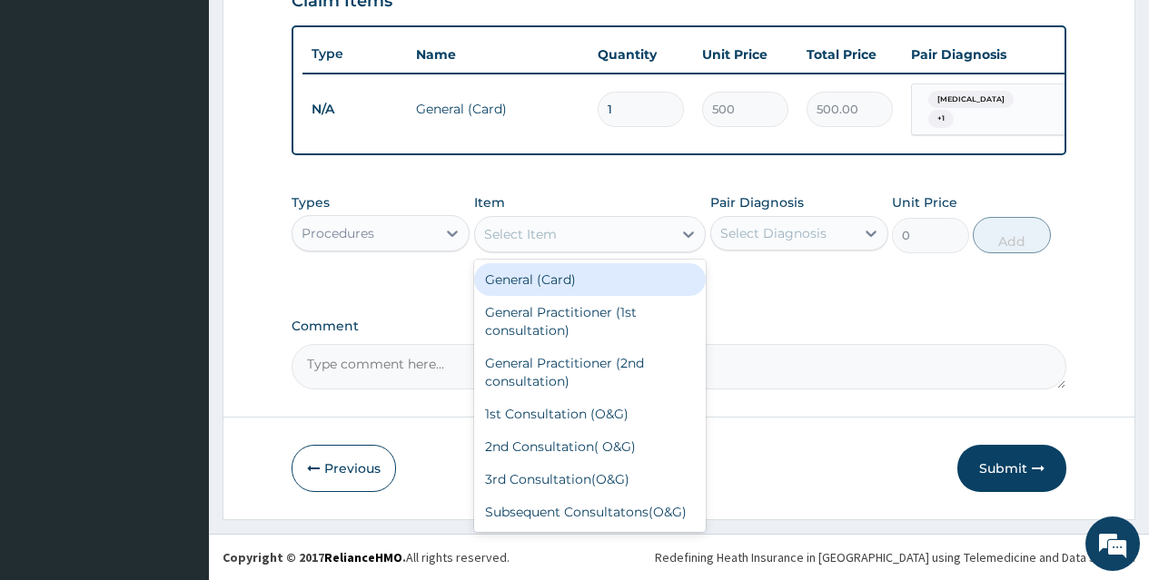
click at [650, 230] on div "Select Item" at bounding box center [574, 234] width 198 height 29
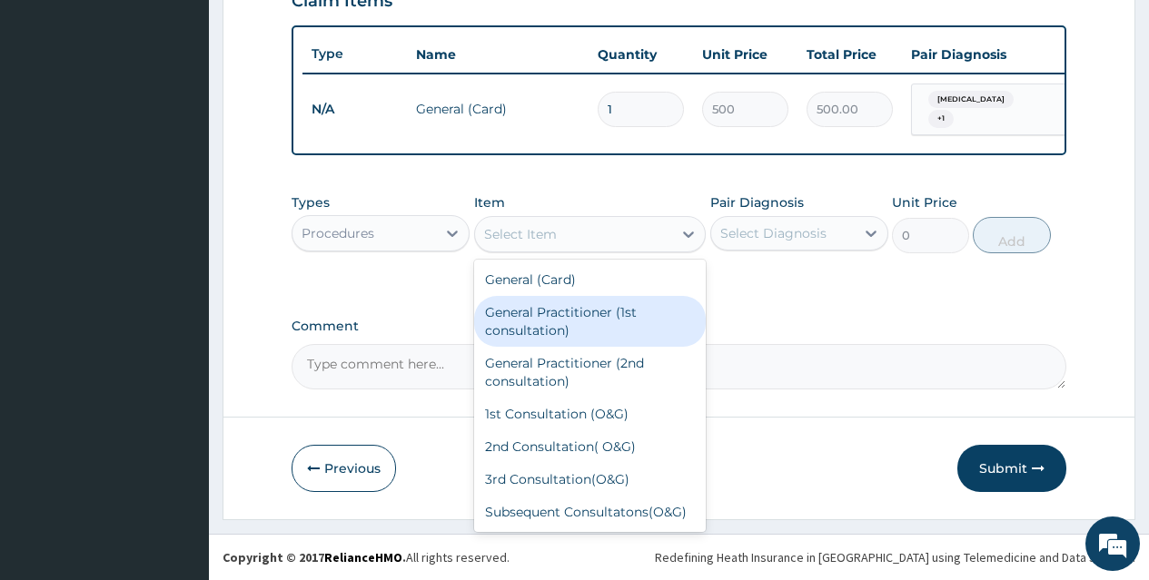
click at [634, 318] on div "General Practitioner (1st consultation)" at bounding box center [590, 321] width 232 height 51
type input "1500"
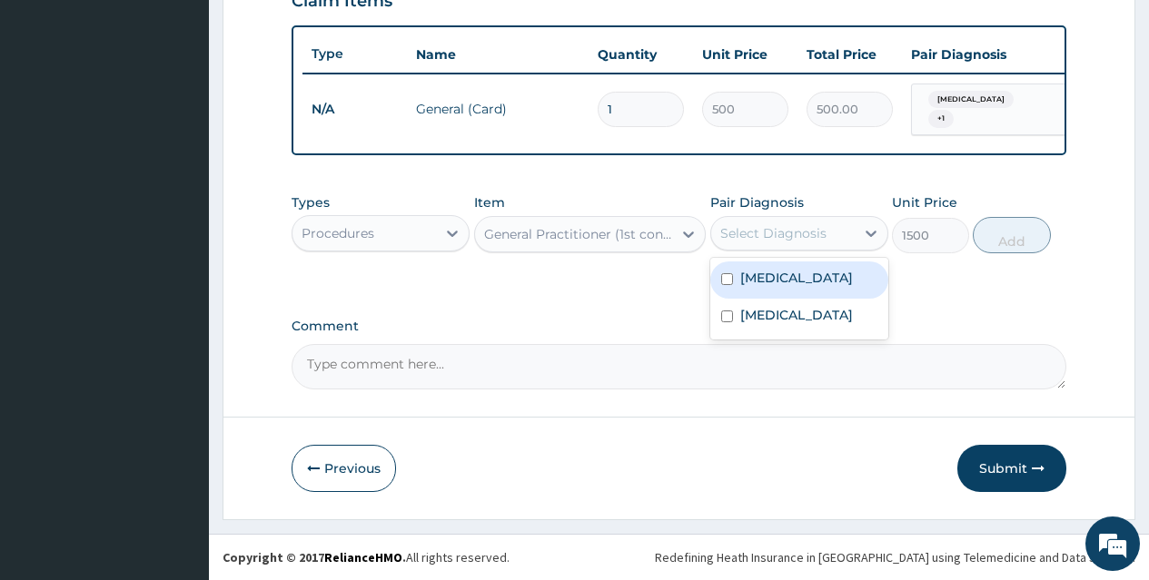
click at [804, 234] on div "Select Diagnosis" at bounding box center [773, 233] width 106 height 18
click at [804, 269] on div "[MEDICAL_DATA]" at bounding box center [799, 280] width 178 height 37
checkbox input "true"
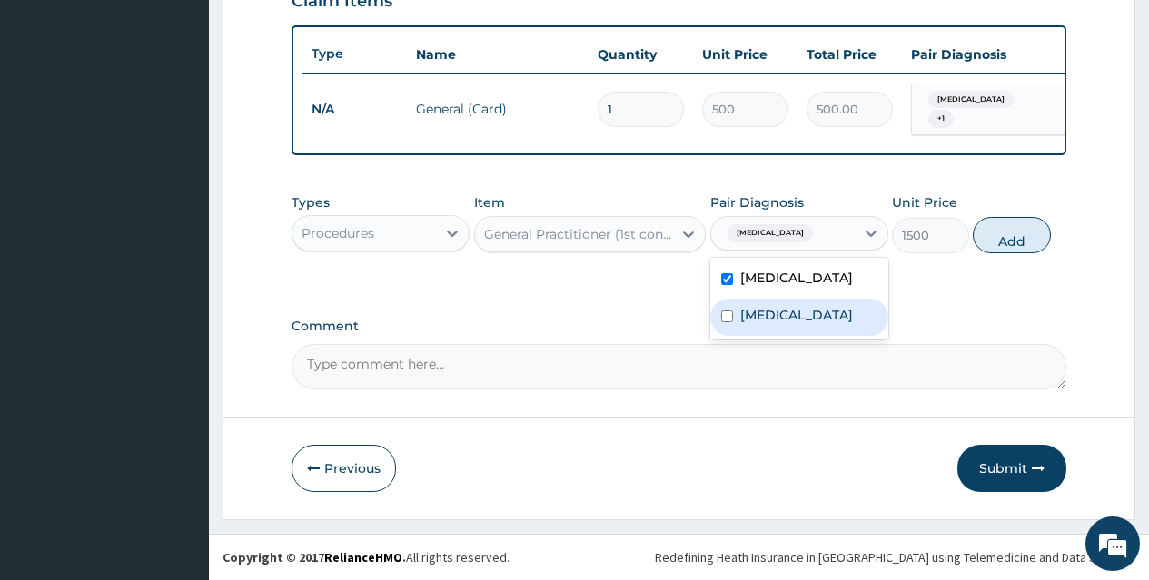
click at [804, 315] on div "[MEDICAL_DATA]" at bounding box center [799, 317] width 178 height 37
checkbox input "true"
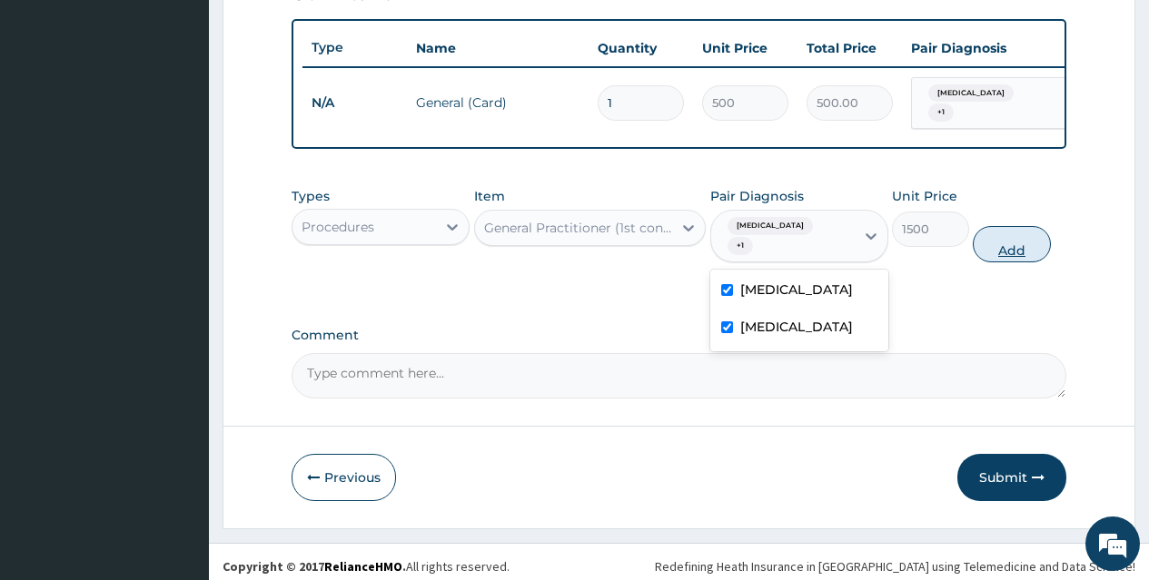
click at [1008, 242] on button "Add" at bounding box center [1011, 244] width 77 height 36
type input "0"
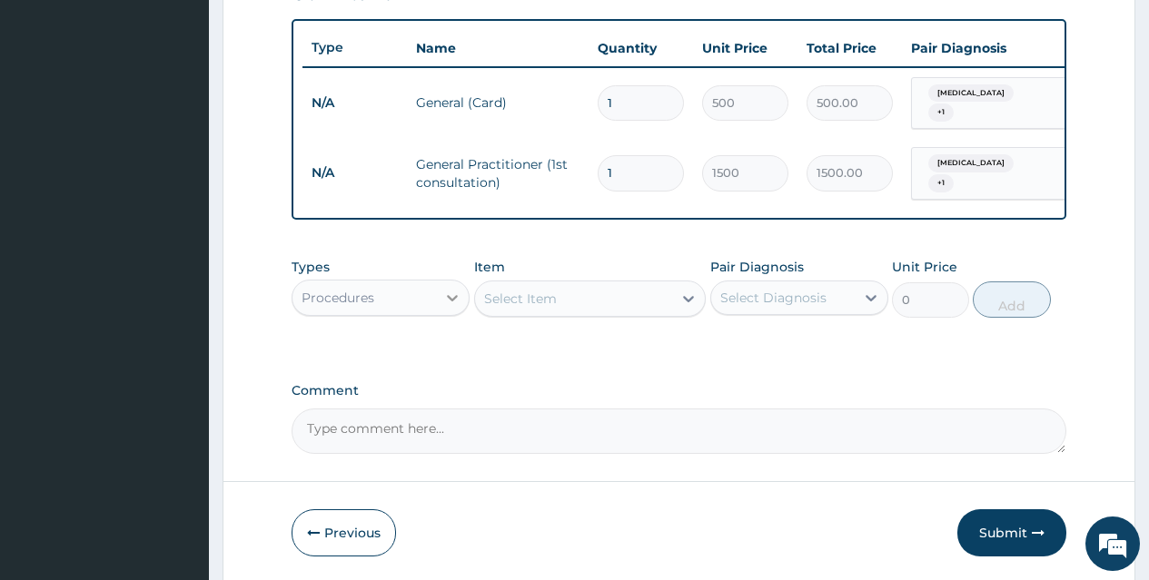
click at [444, 299] on icon at bounding box center [452, 298] width 18 height 18
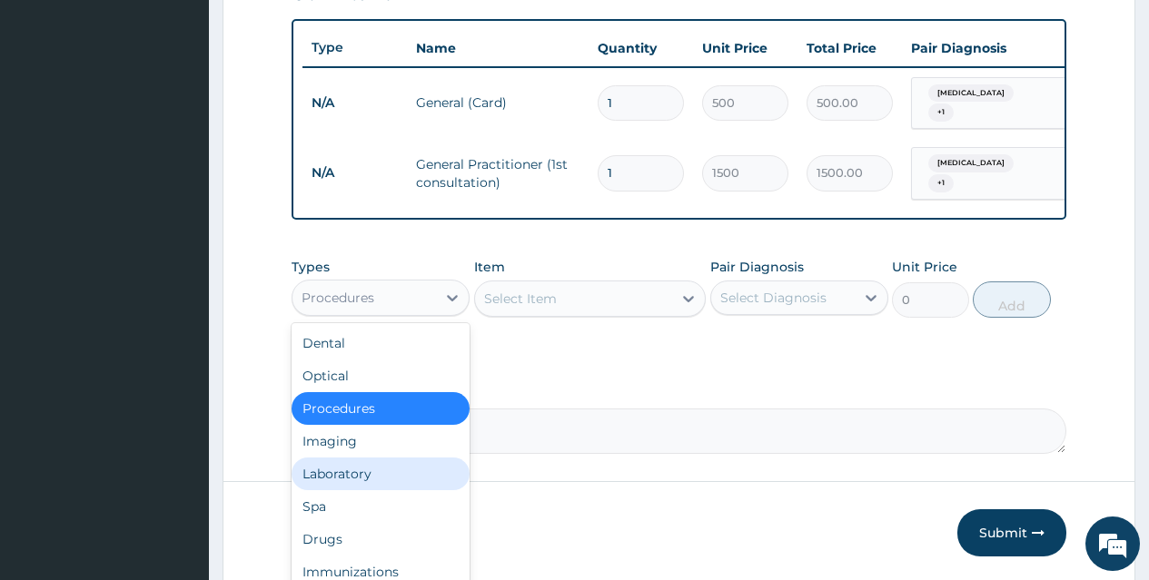
click at [410, 471] on div "Laboratory" at bounding box center [381, 474] width 178 height 33
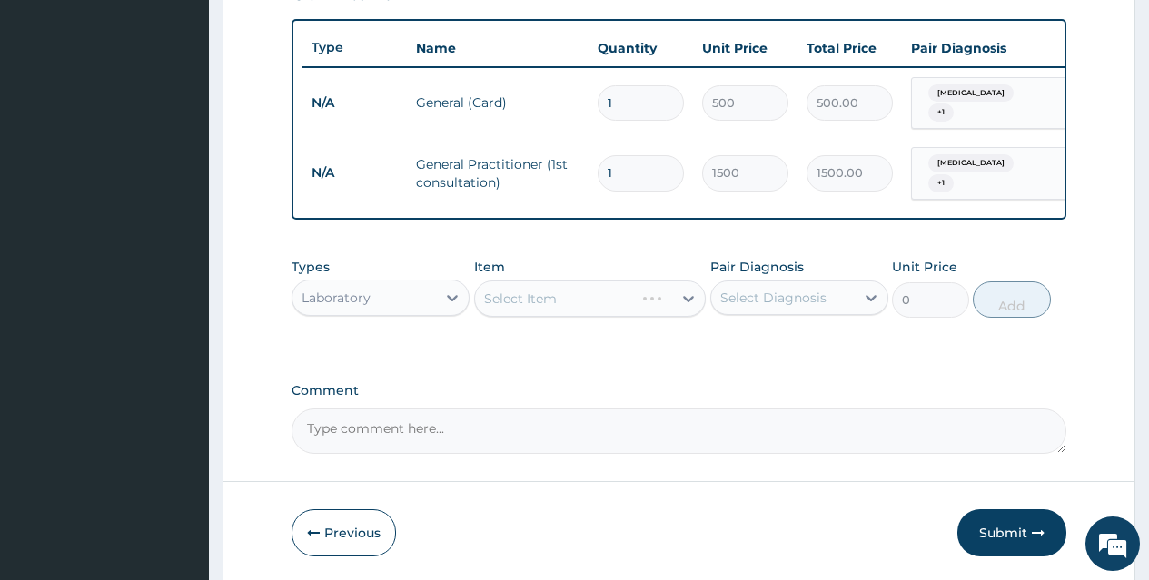
click at [600, 290] on div "Select Item" at bounding box center [590, 299] width 232 height 36
click at [598, 306] on div "Select Item" at bounding box center [574, 298] width 198 height 29
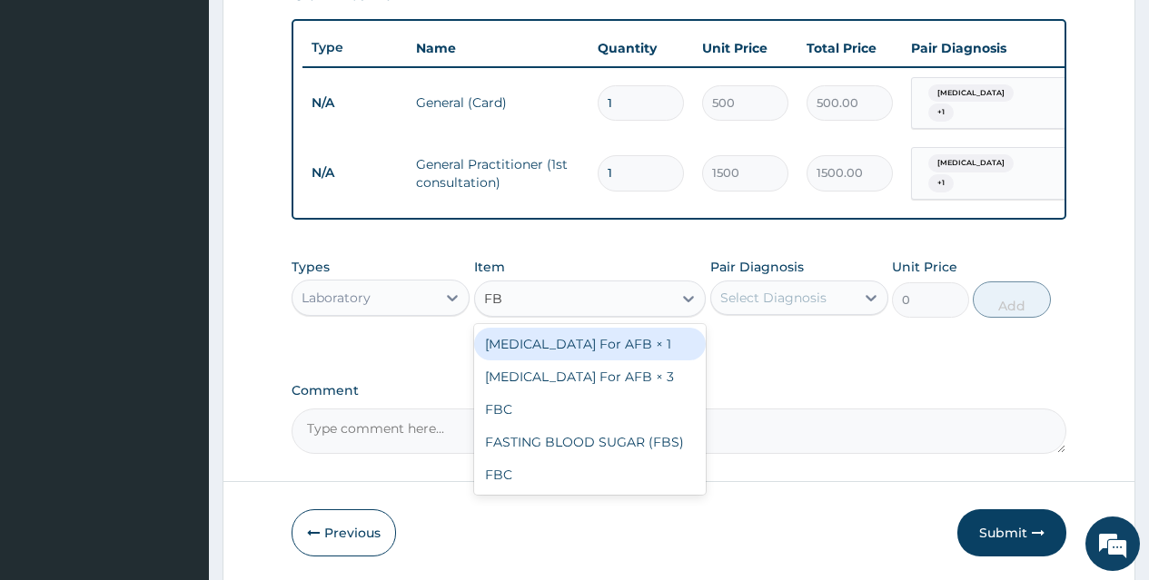
type input "FBC"
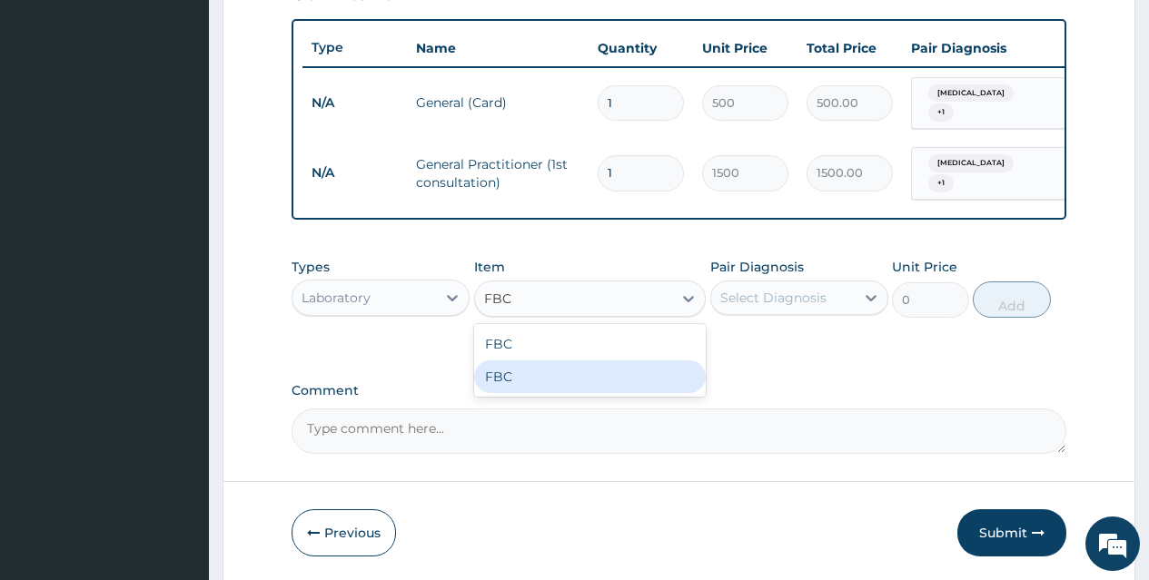
click at [613, 376] on div "FBC" at bounding box center [590, 377] width 232 height 33
type input "3000"
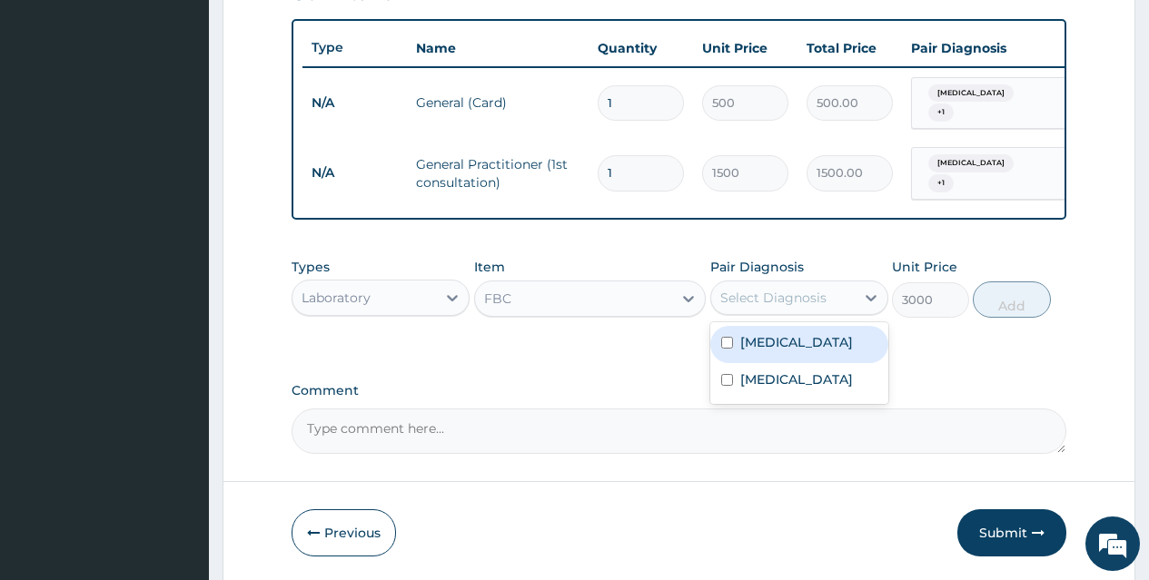
click at [806, 298] on div "Select Diagnosis" at bounding box center [773, 298] width 106 height 18
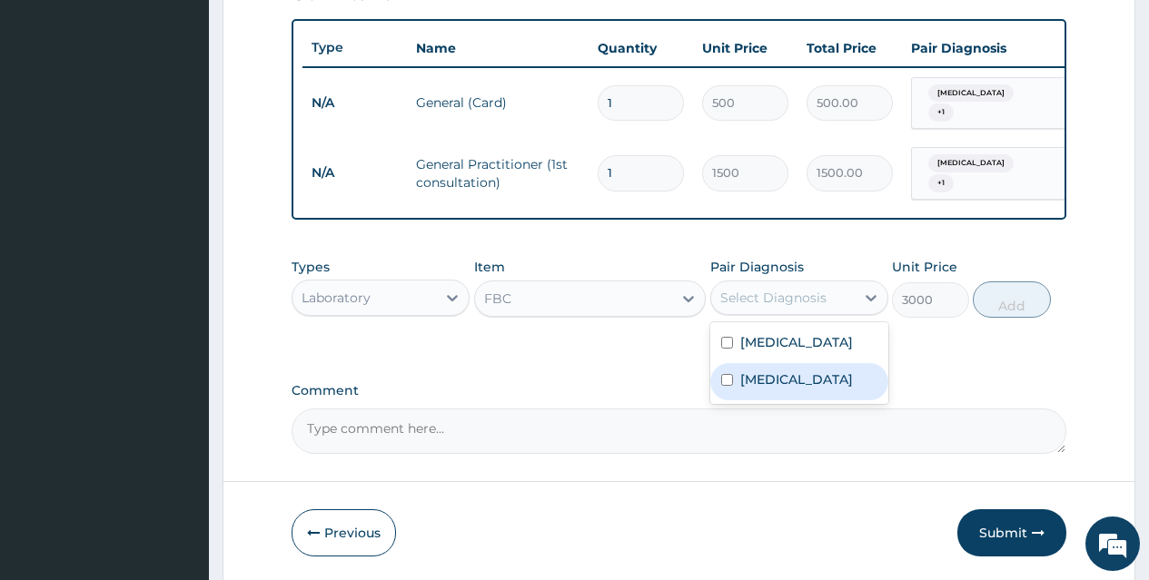
click at [817, 363] on div "[MEDICAL_DATA]" at bounding box center [799, 381] width 178 height 37
checkbox input "true"
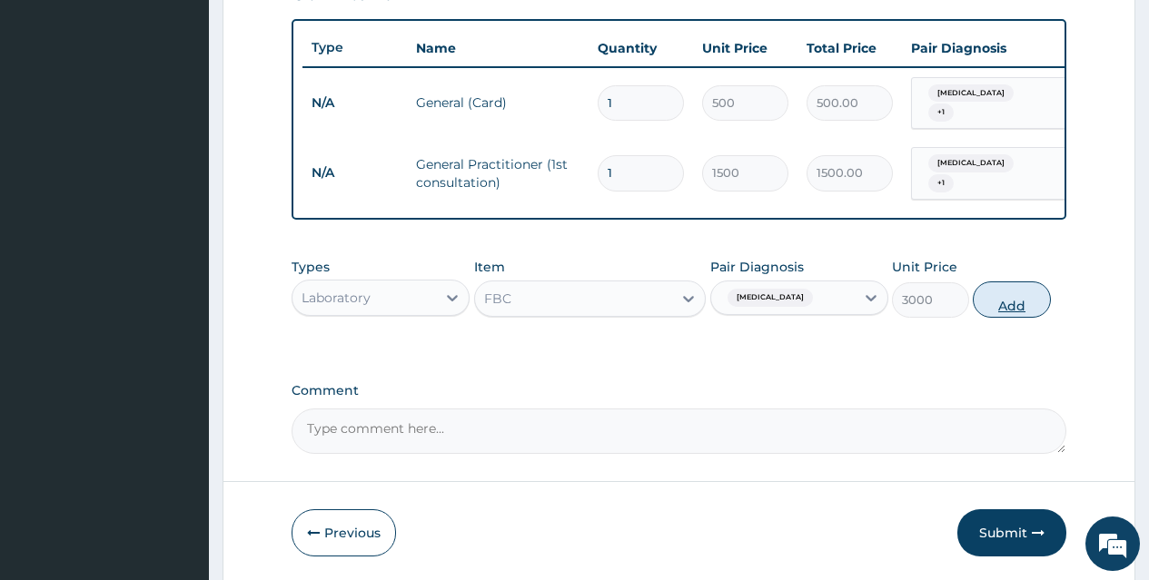
click at [1022, 292] on button "Add" at bounding box center [1011, 300] width 77 height 36
type input "0"
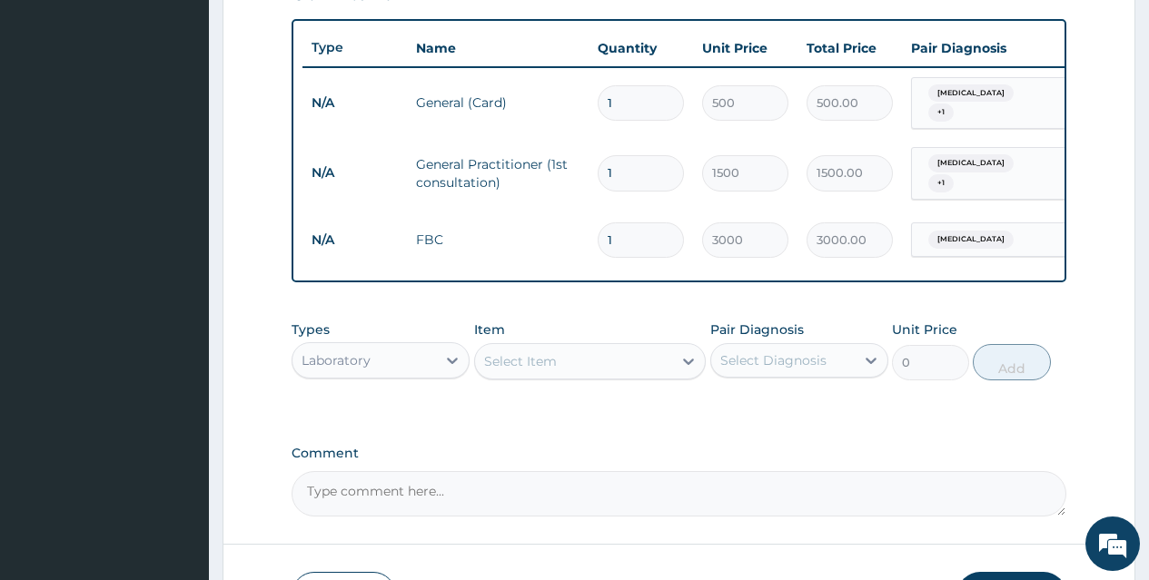
scroll to position [782, 0]
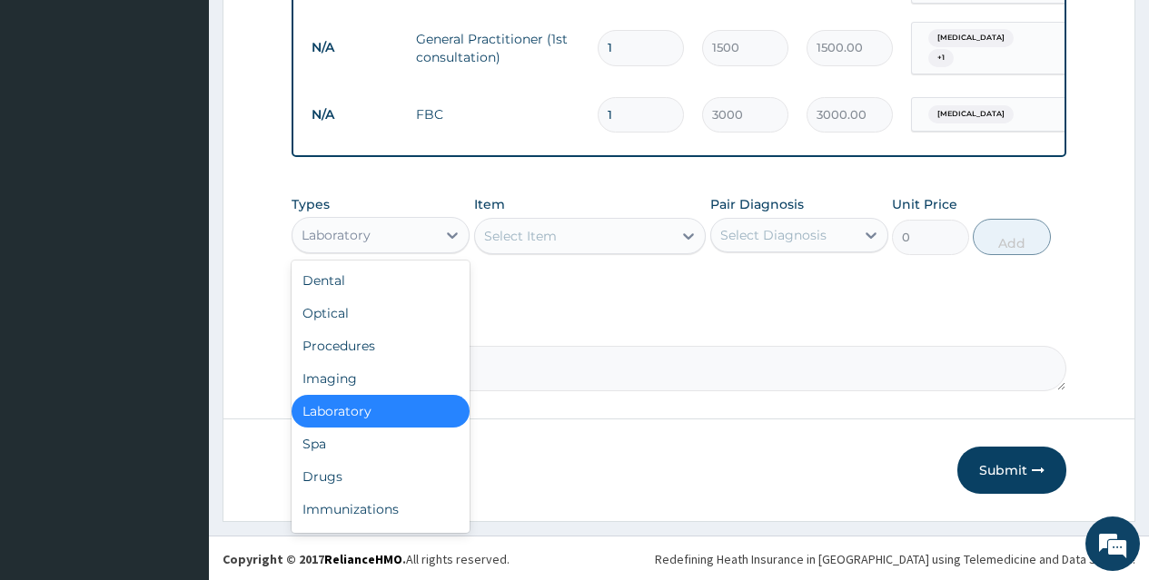
click at [399, 236] on div "Laboratory" at bounding box center [363, 235] width 143 height 29
click at [394, 473] on div "Drugs" at bounding box center [381, 476] width 178 height 33
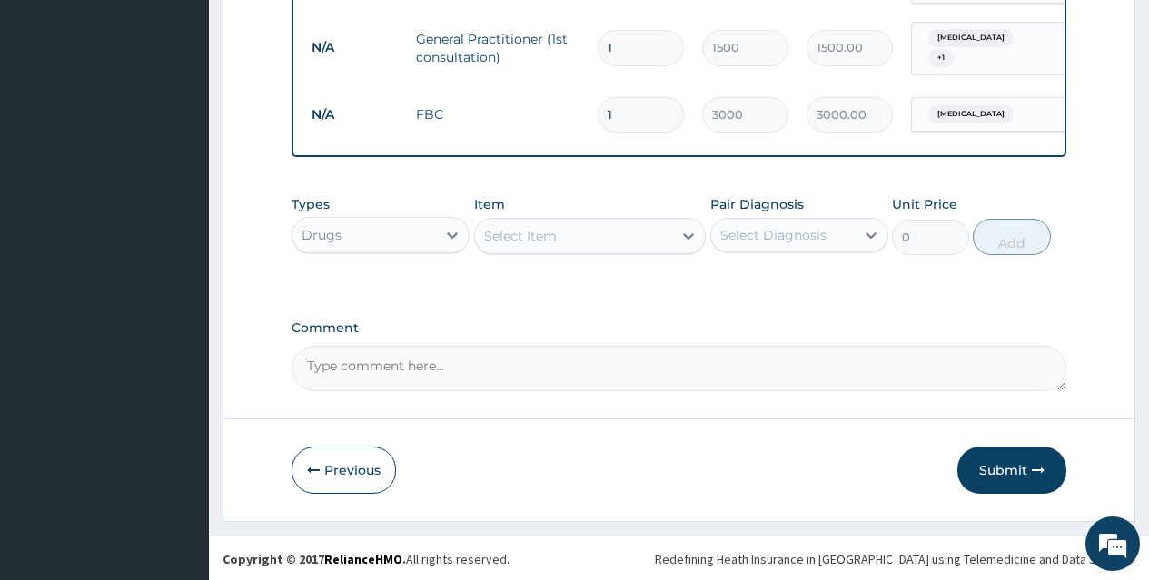
click at [630, 240] on div "Select Item" at bounding box center [574, 236] width 198 height 29
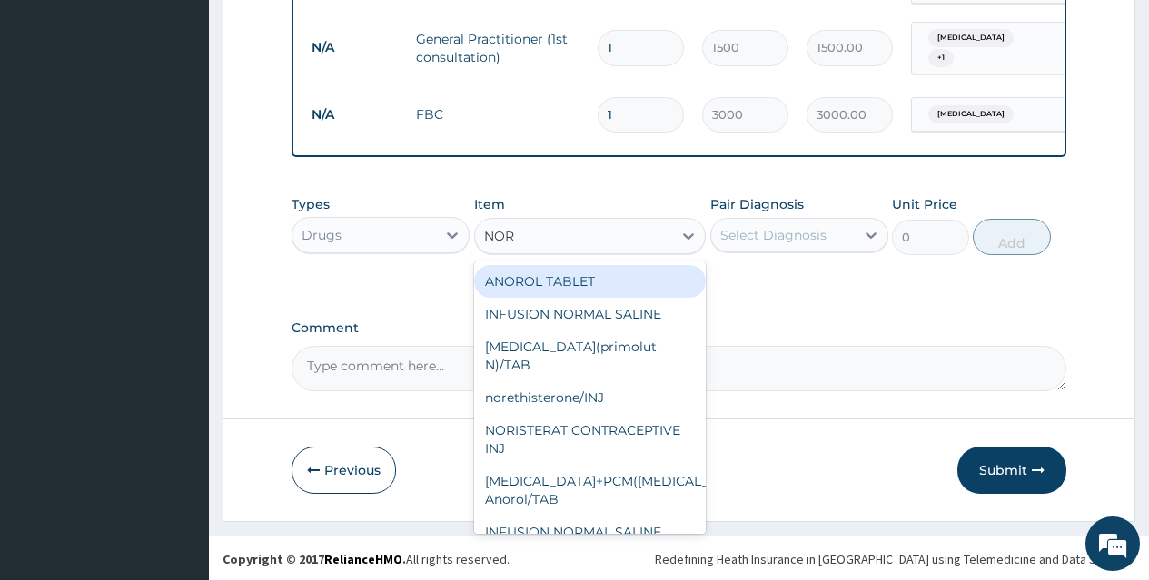
type input "NORM"
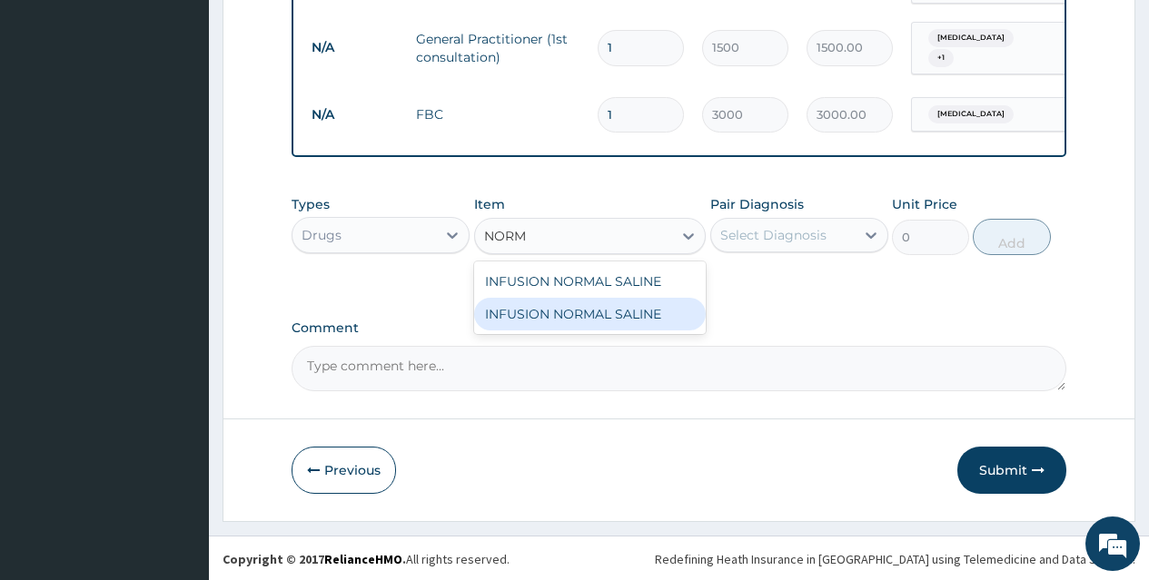
click at [630, 320] on div "INFUSION NORMAL SALINE" at bounding box center [590, 314] width 232 height 33
type input "600"
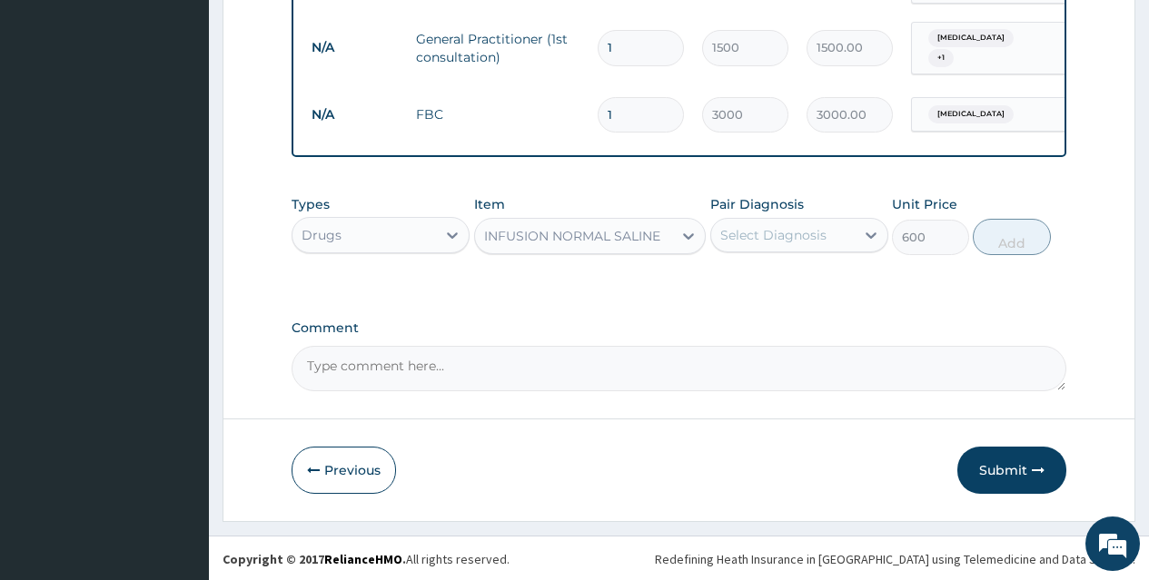
click at [805, 235] on div "Select Diagnosis" at bounding box center [773, 235] width 106 height 18
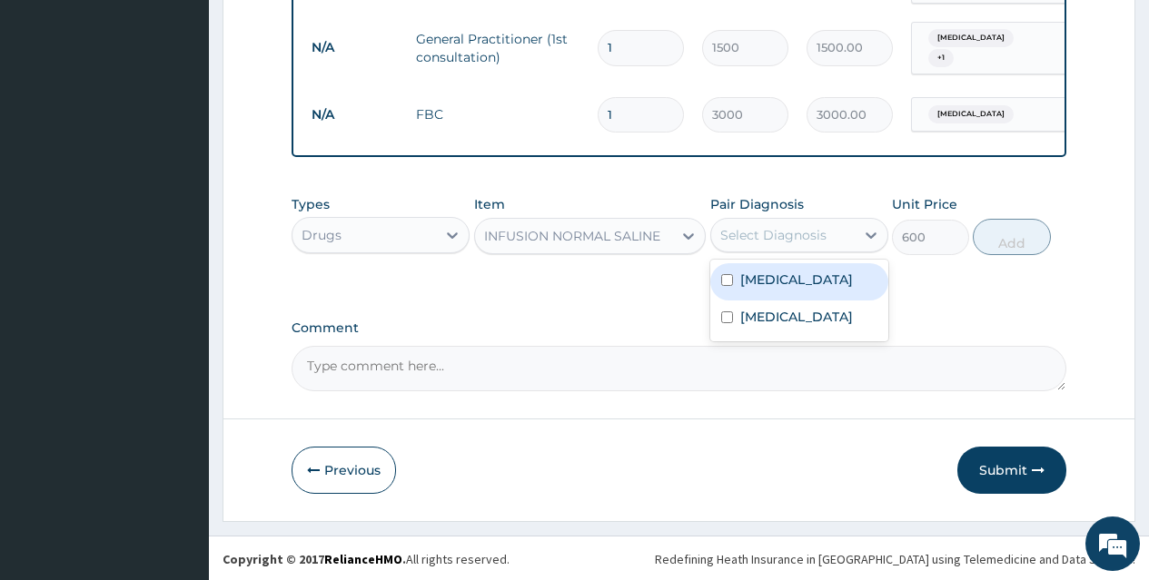
click at [811, 281] on div "[MEDICAL_DATA]" at bounding box center [799, 281] width 178 height 37
checkbox input "true"
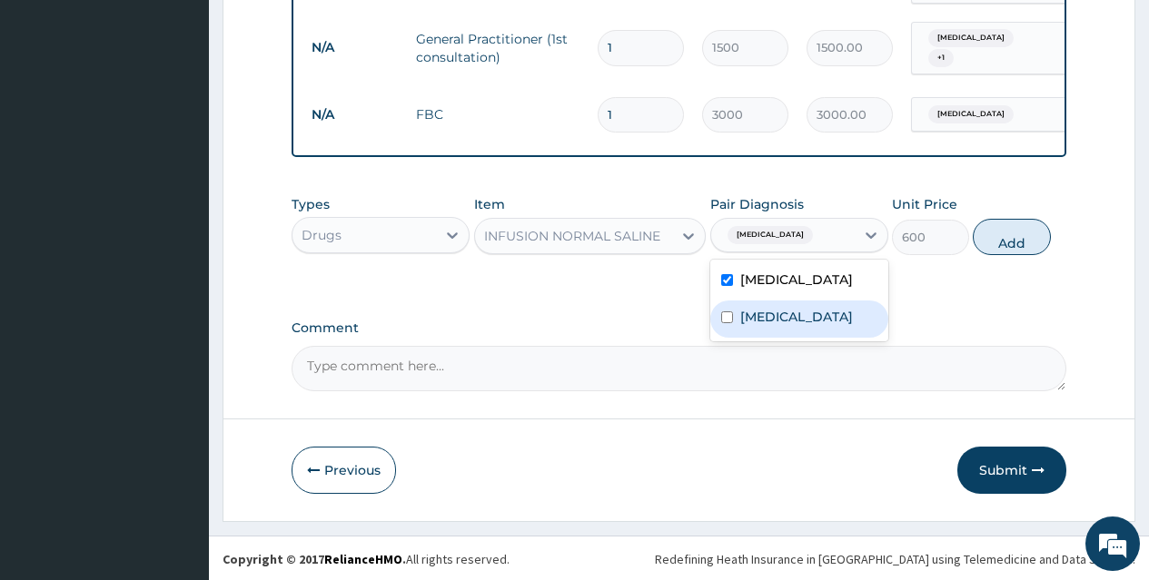
click at [811, 315] on div "[MEDICAL_DATA]" at bounding box center [799, 319] width 178 height 37
checkbox input "true"
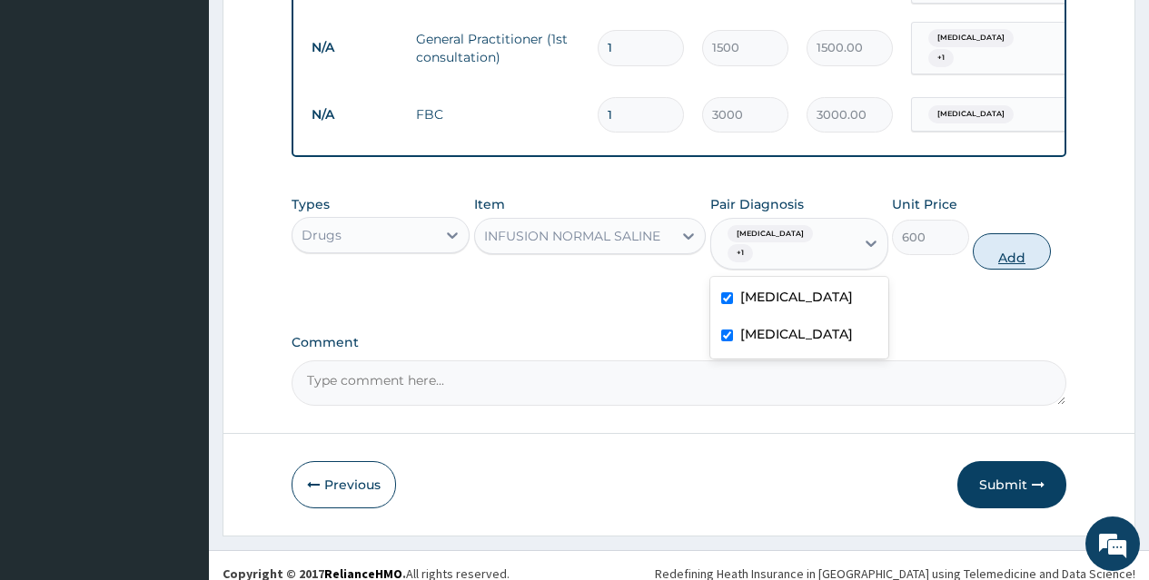
click at [1003, 241] on button "Add" at bounding box center [1011, 251] width 77 height 36
type input "0"
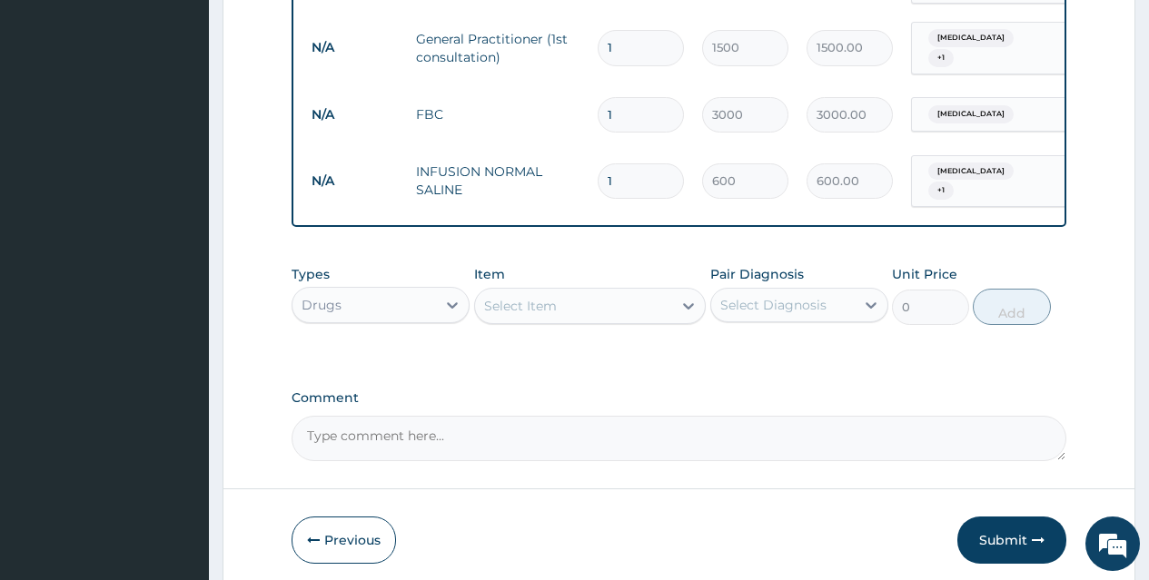
click at [641, 299] on div "Select Item" at bounding box center [574, 306] width 198 height 29
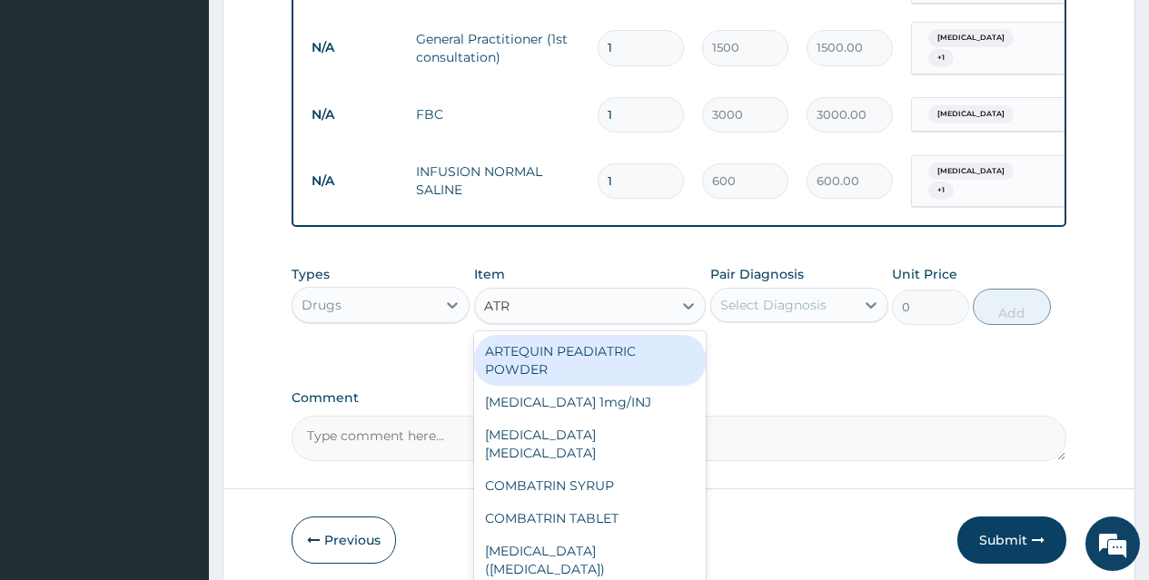
type input "ATRO"
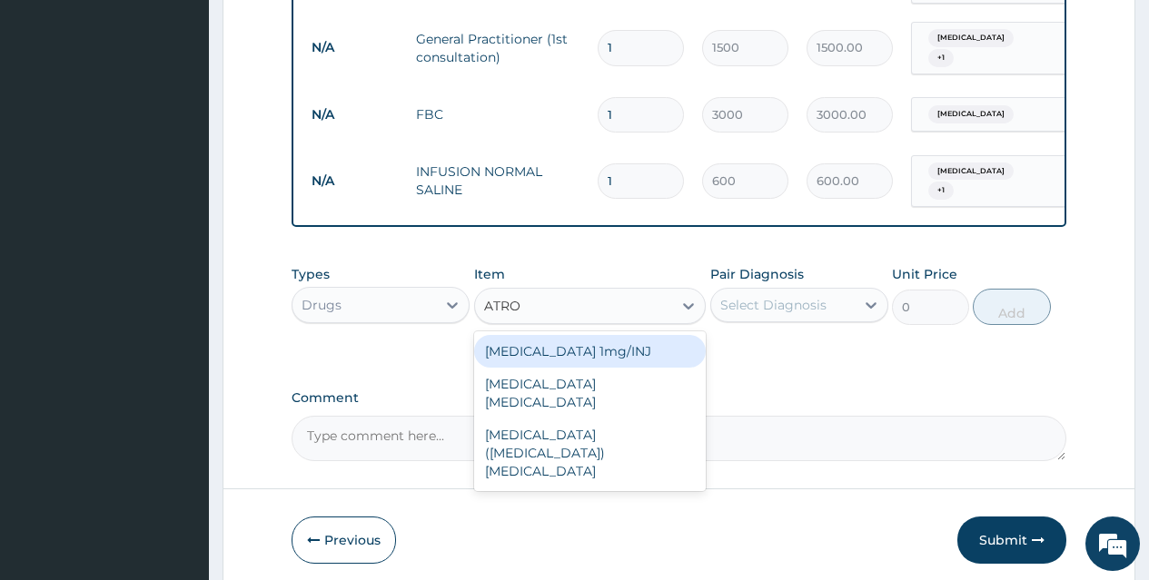
click at [641, 336] on div "[MEDICAL_DATA] 1mg/INJ" at bounding box center [590, 351] width 232 height 33
type input "1365"
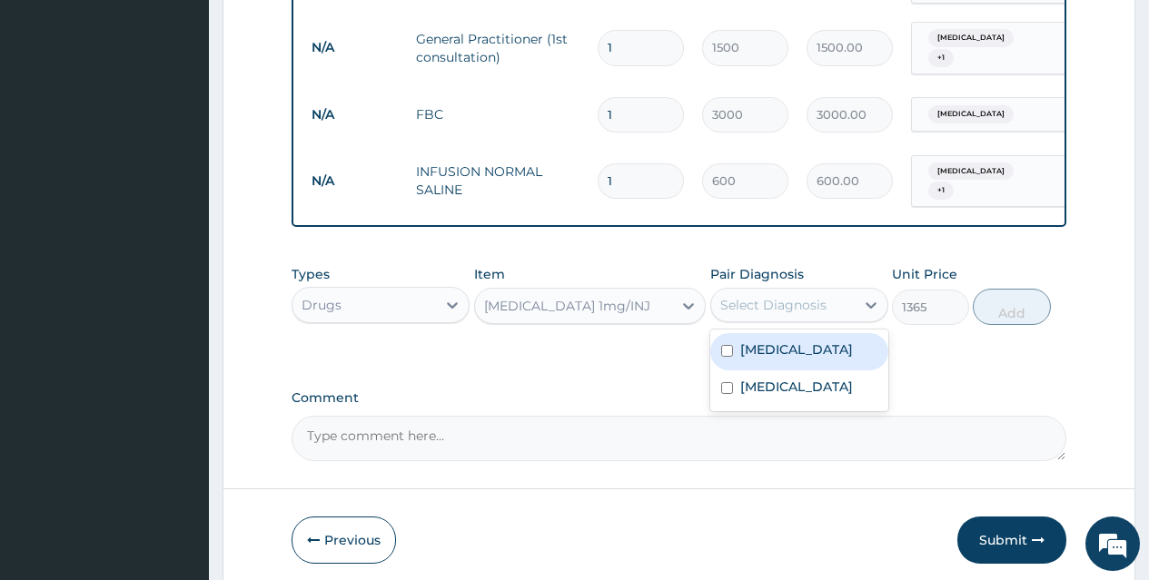
click at [802, 296] on div "Select Diagnosis" at bounding box center [773, 305] width 106 height 18
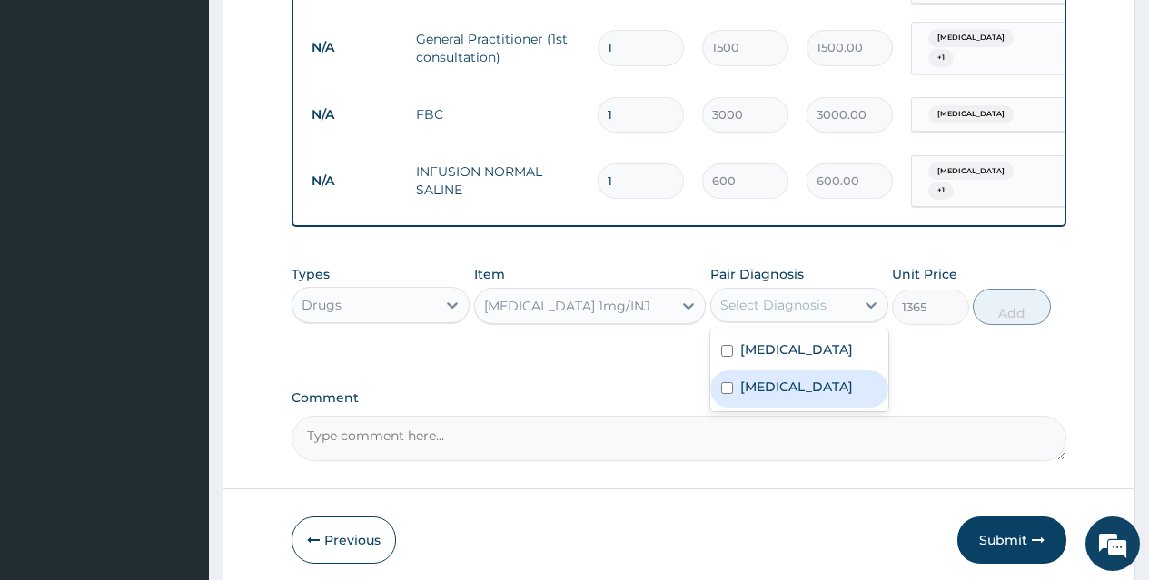
click at [802, 375] on div "[MEDICAL_DATA]" at bounding box center [799, 389] width 178 height 37
checkbox input "true"
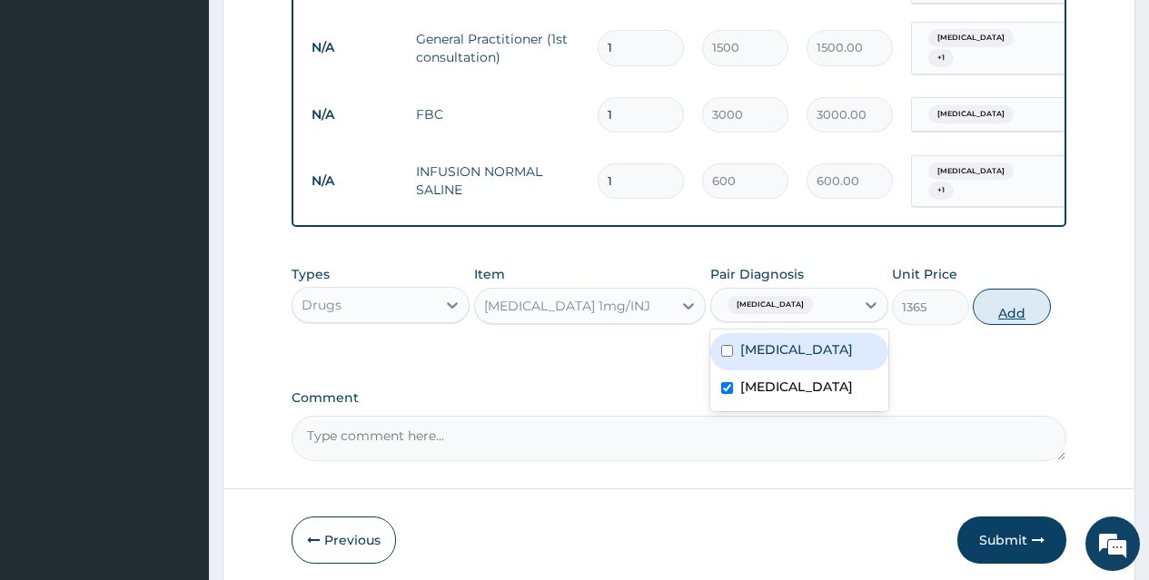
click at [1004, 299] on button "Add" at bounding box center [1011, 307] width 77 height 36
type input "0"
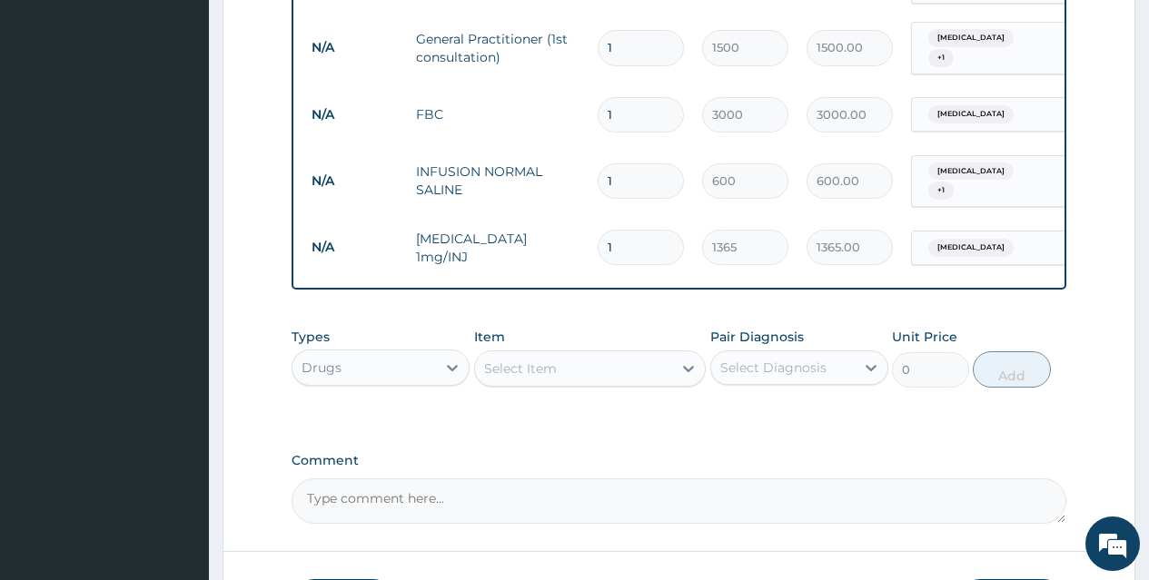
scroll to position [907, 0]
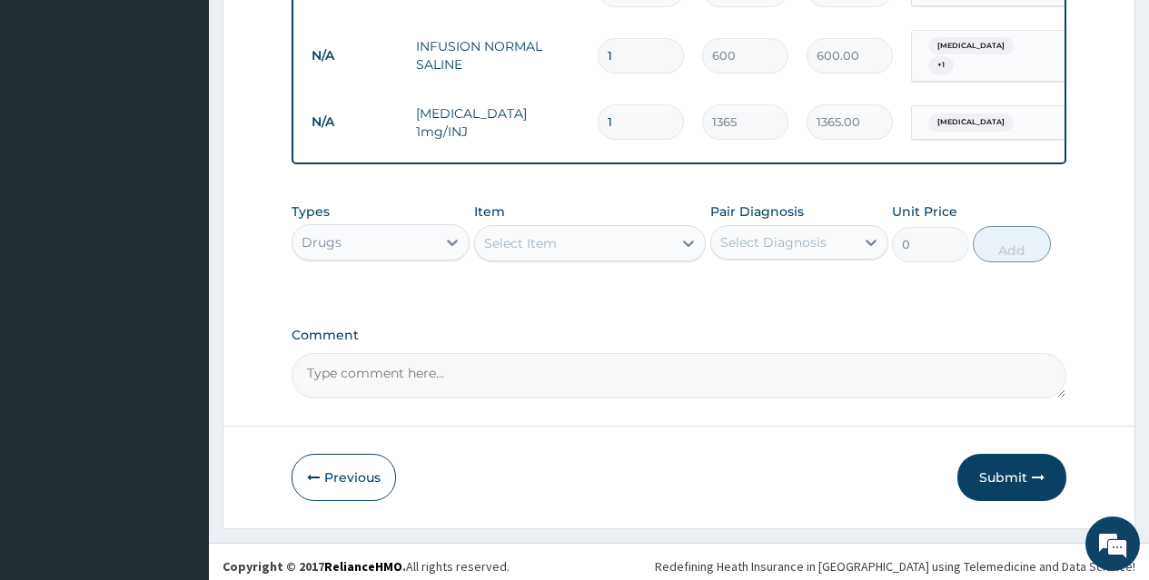
click at [625, 232] on div "Select Item" at bounding box center [574, 243] width 198 height 29
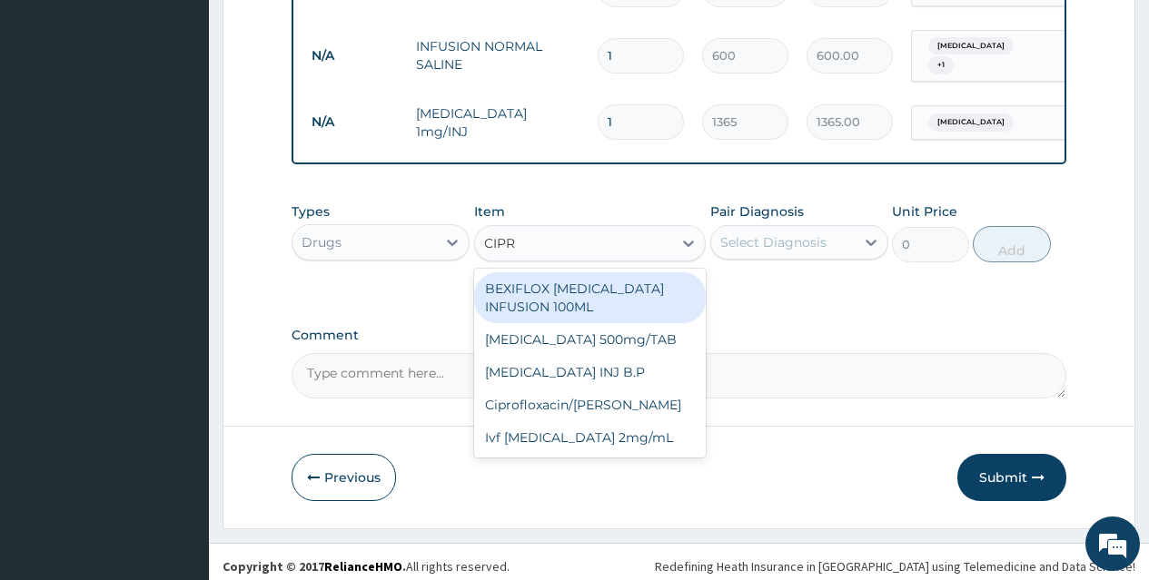
type input "[MEDICAL_DATA]"
click at [666, 300] on div "BEXIFLOX [MEDICAL_DATA] INFUSION 100ML" at bounding box center [590, 297] width 232 height 51
type input "183.75"
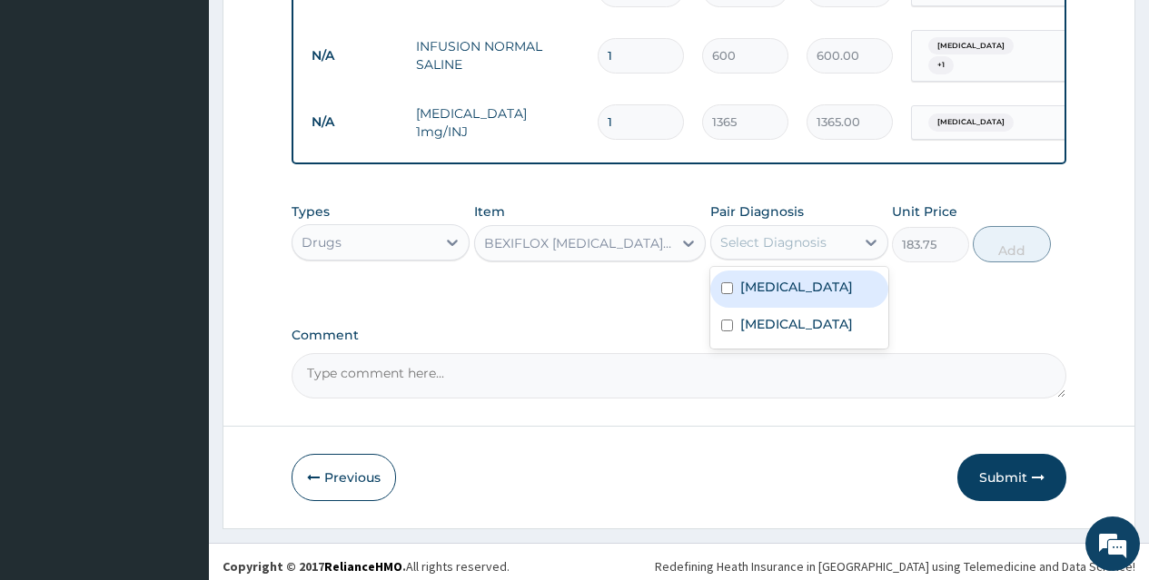
click at [814, 235] on div "Select Diagnosis" at bounding box center [773, 242] width 106 height 18
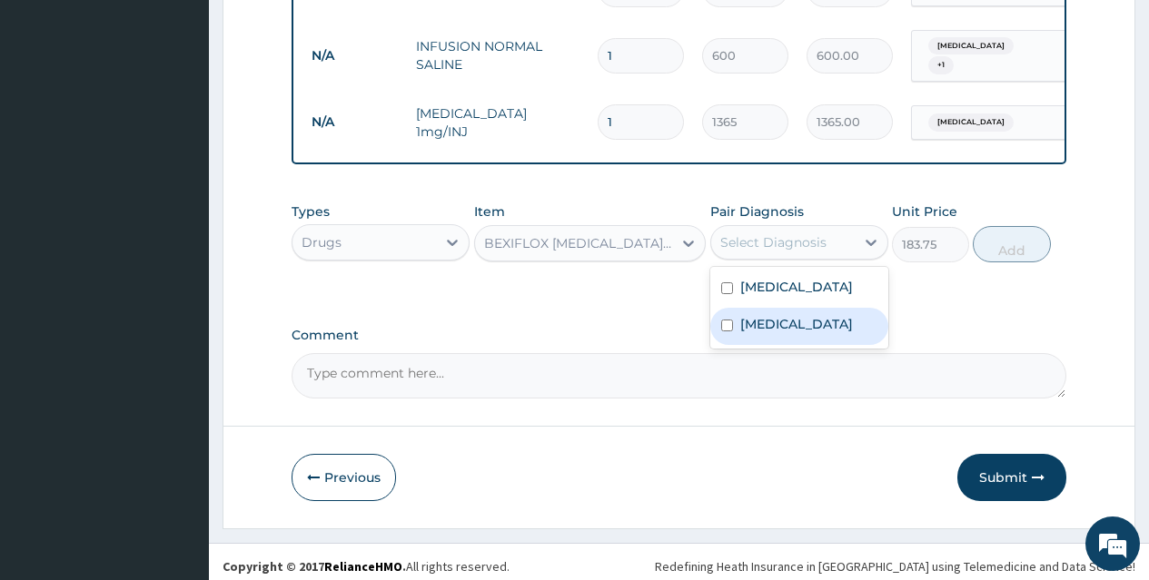
click at [814, 315] on div "[MEDICAL_DATA]" at bounding box center [799, 326] width 178 height 37
checkbox input "true"
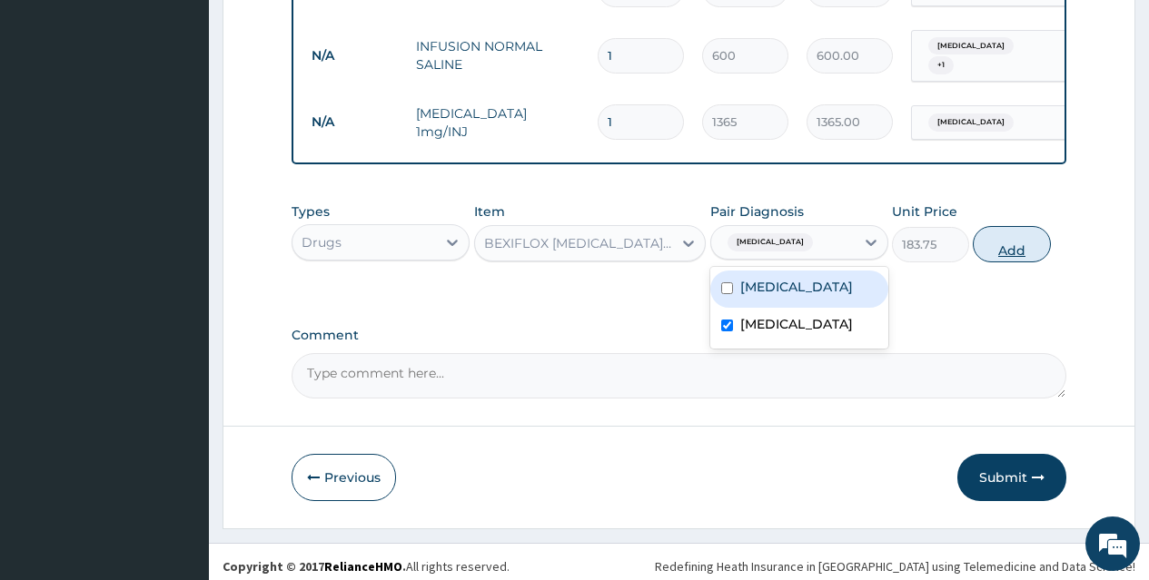
click at [1013, 235] on button "Add" at bounding box center [1011, 244] width 77 height 36
type input "0"
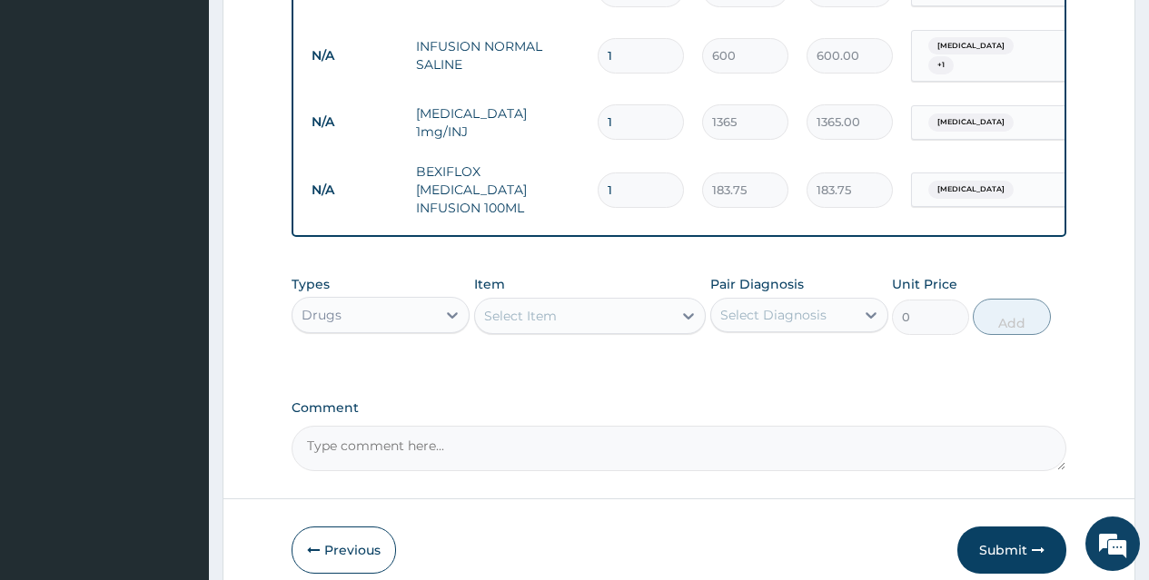
scroll to position [0, 137]
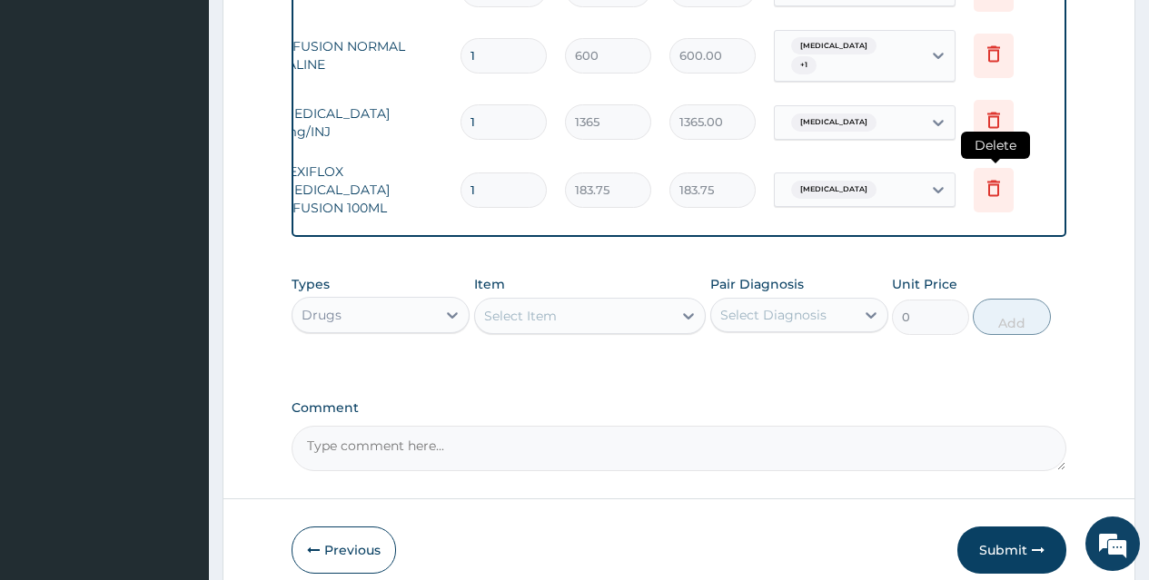
click at [1000, 180] on icon at bounding box center [993, 188] width 13 height 16
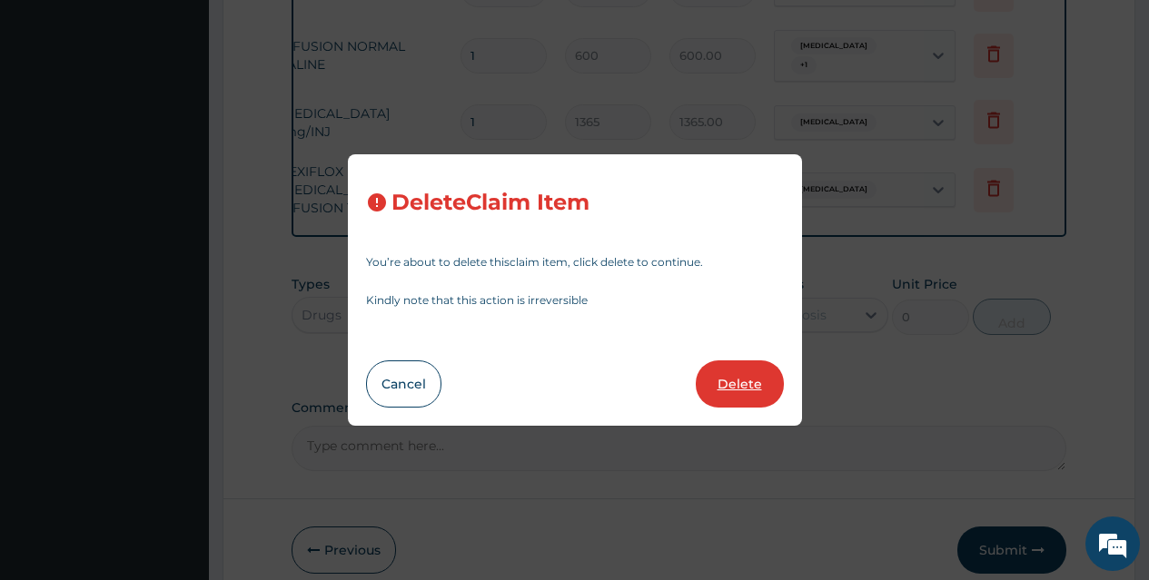
click at [726, 378] on button "Delete" at bounding box center [740, 384] width 88 height 47
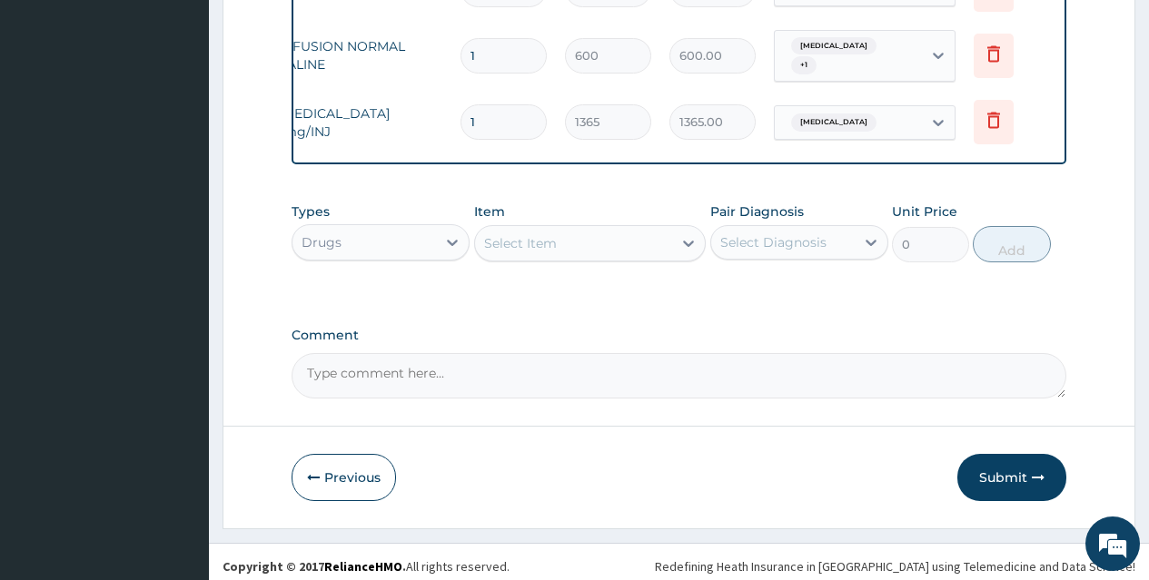
click at [576, 229] on div "Select Item" at bounding box center [574, 243] width 198 height 29
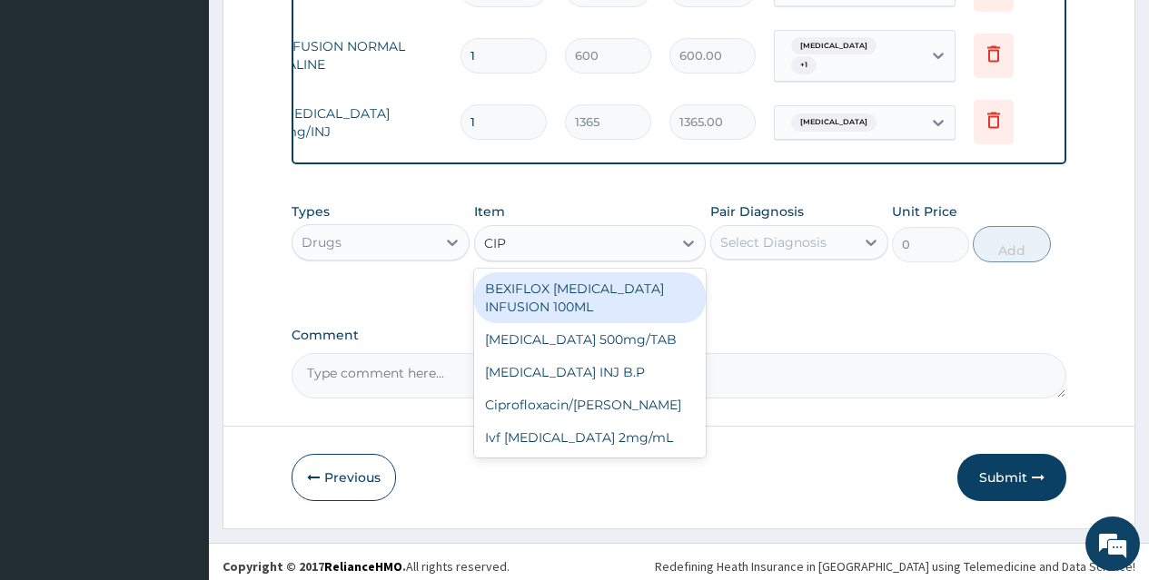
type input "CIPR"
click at [572, 292] on div "BEXIFLOX [MEDICAL_DATA] INFUSION 100ML" at bounding box center [590, 297] width 232 height 51
type input "183.75"
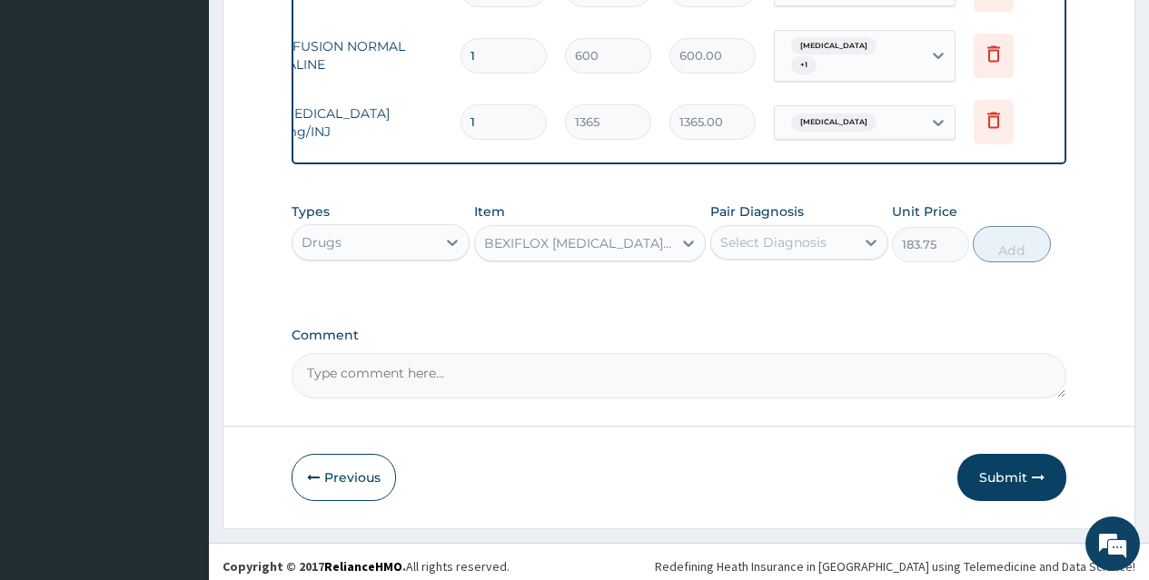
scroll to position [0, 0]
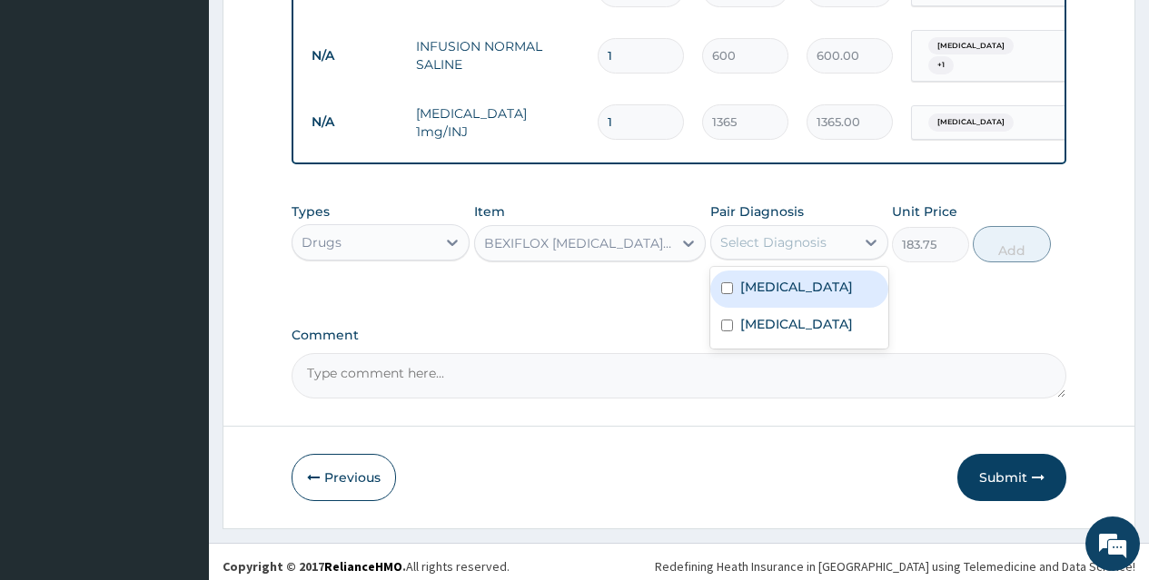
click at [781, 233] on div "Select Diagnosis" at bounding box center [773, 242] width 106 height 18
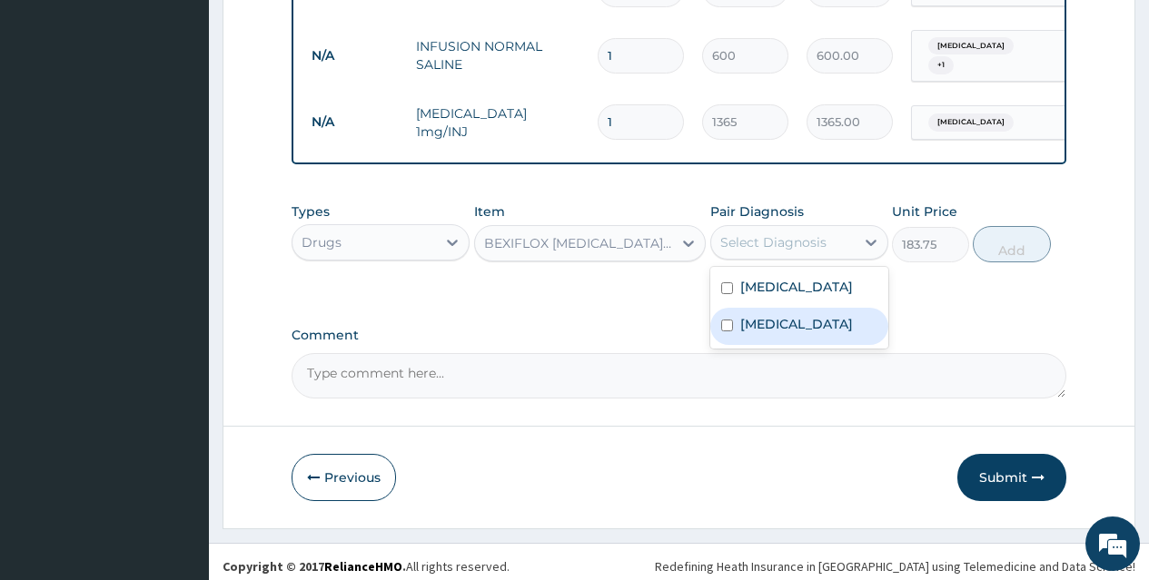
click at [803, 311] on div "[MEDICAL_DATA]" at bounding box center [799, 326] width 178 height 37
checkbox input "true"
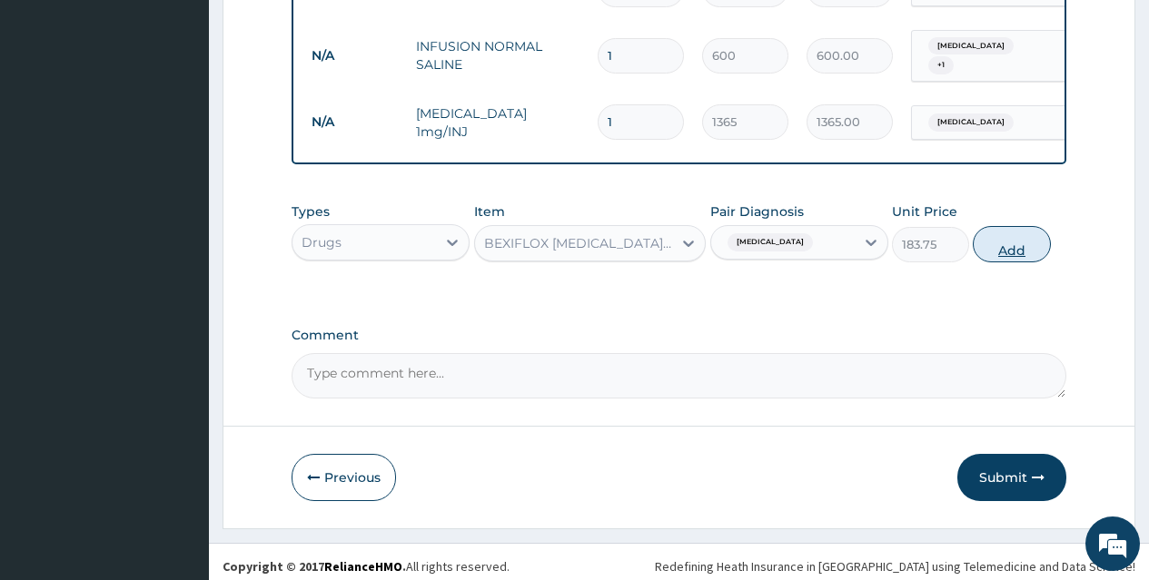
click at [1014, 239] on button "Add" at bounding box center [1011, 244] width 77 height 36
type input "0"
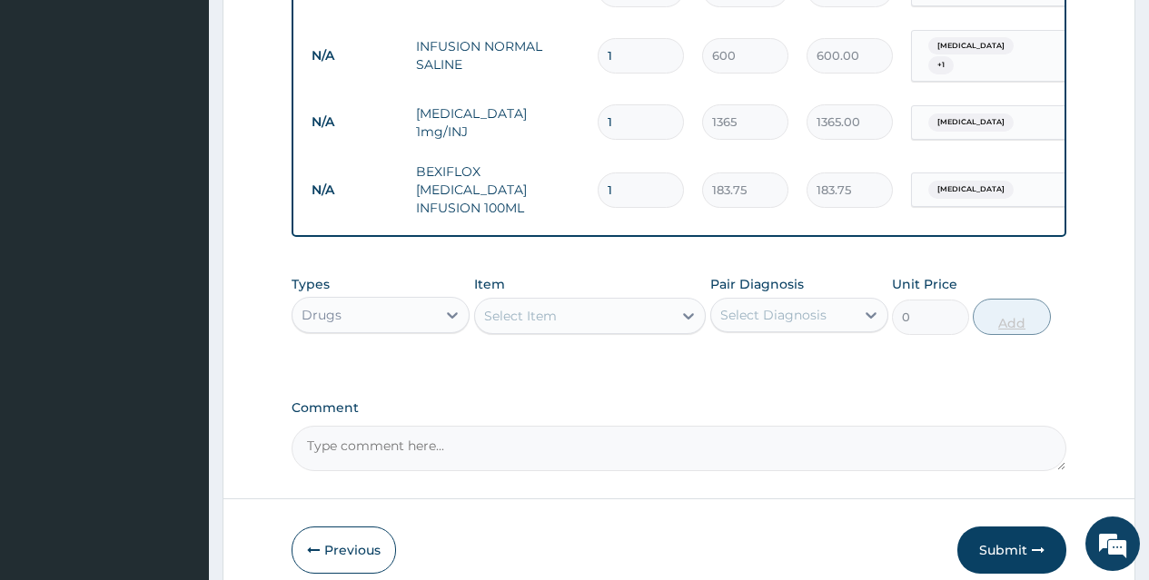
type input "0.00"
type input "2"
type input "367.50"
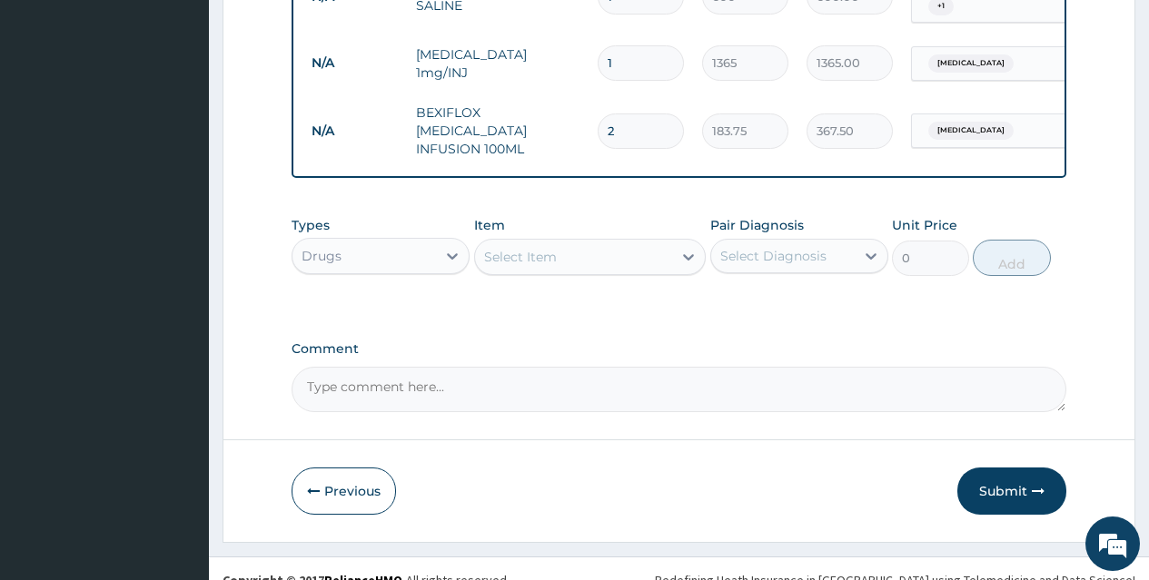
scroll to position [970, 0]
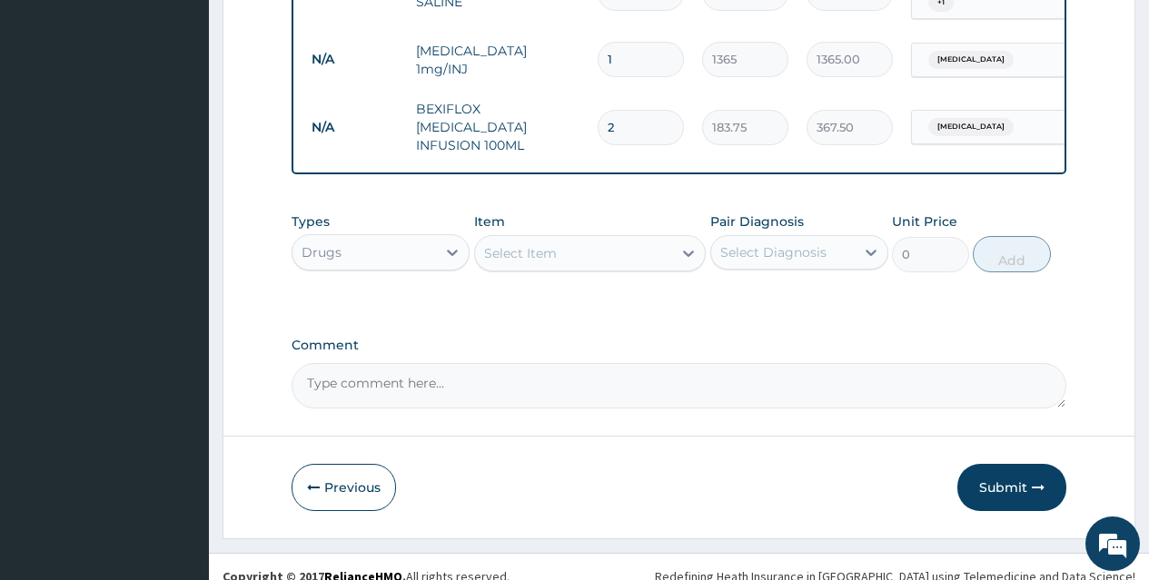
type input "2"
click at [627, 239] on div "Select Item" at bounding box center [574, 253] width 198 height 29
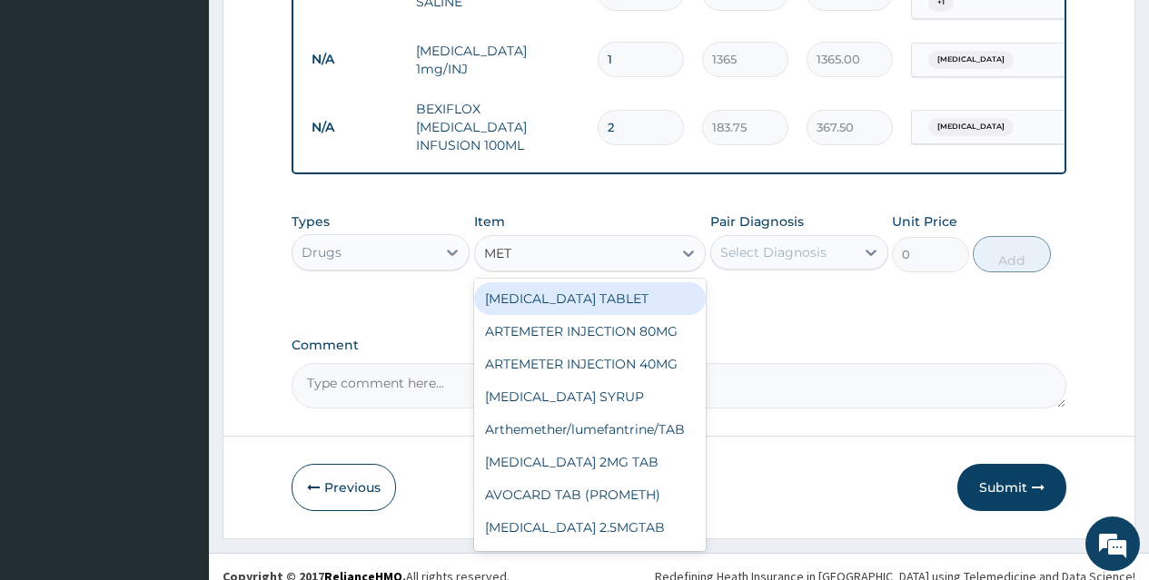
type input "METR"
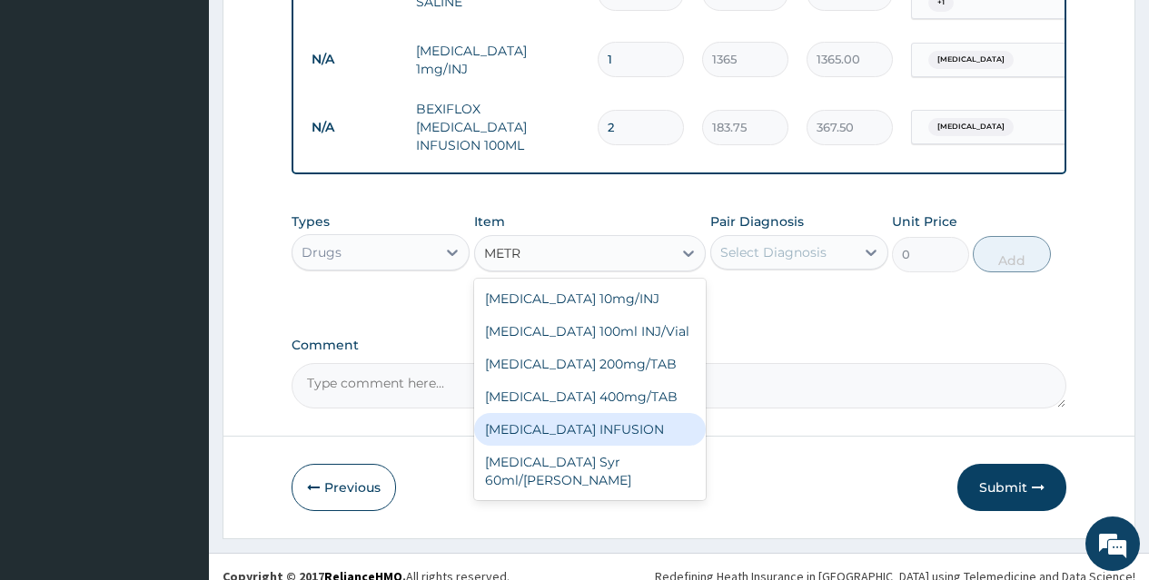
click at [656, 416] on div "[MEDICAL_DATA] INFUSION" at bounding box center [590, 429] width 232 height 33
type input "131.25"
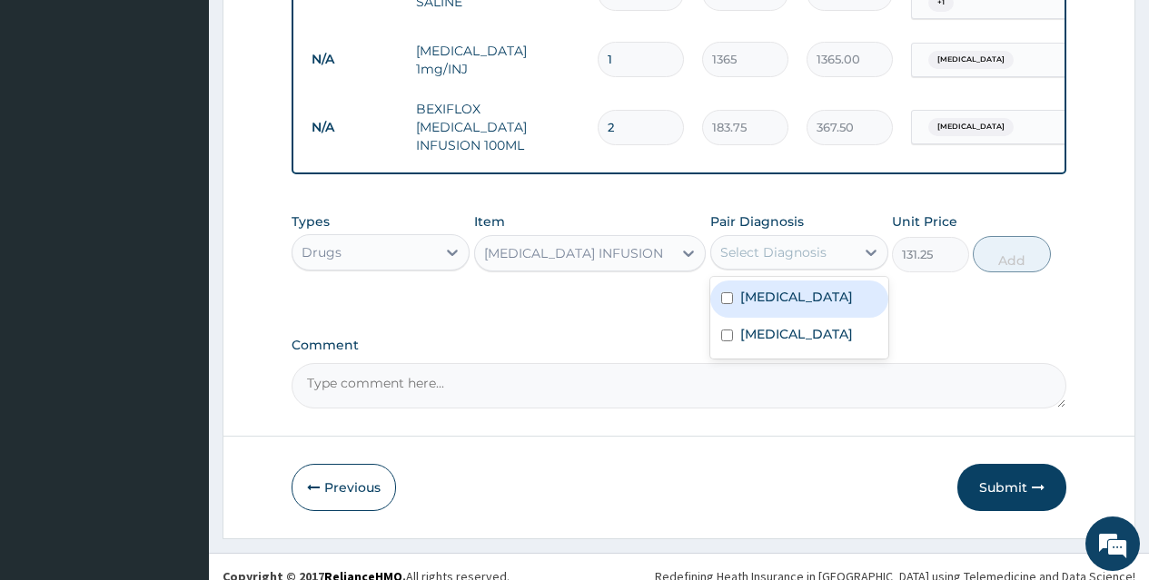
click at [824, 243] on div "Select Diagnosis" at bounding box center [773, 252] width 106 height 18
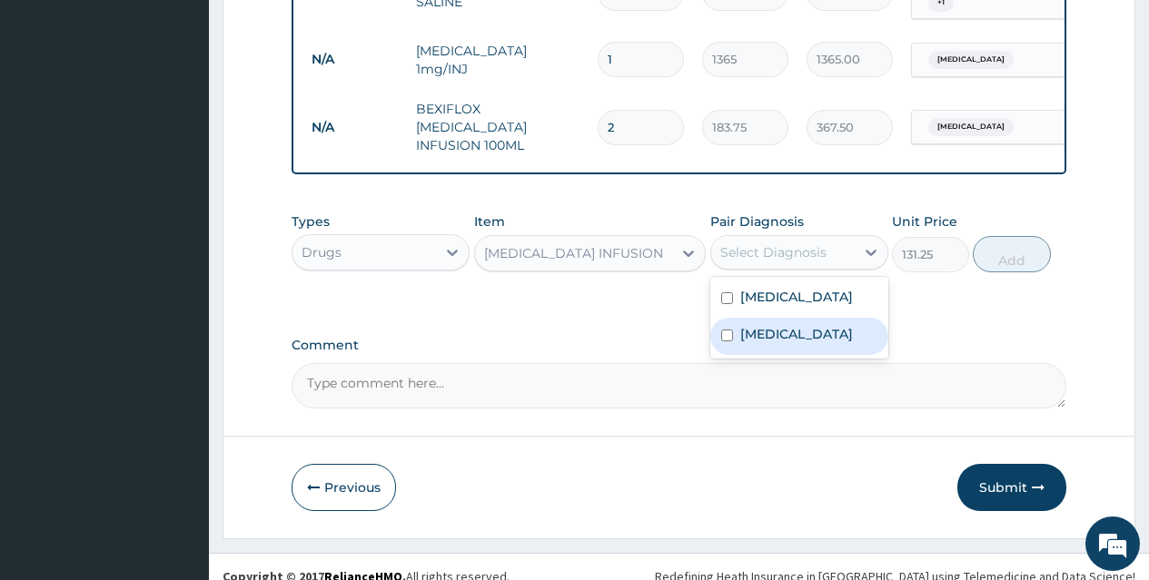
click at [827, 318] on div "[MEDICAL_DATA]" at bounding box center [799, 336] width 178 height 37
checkbox input "true"
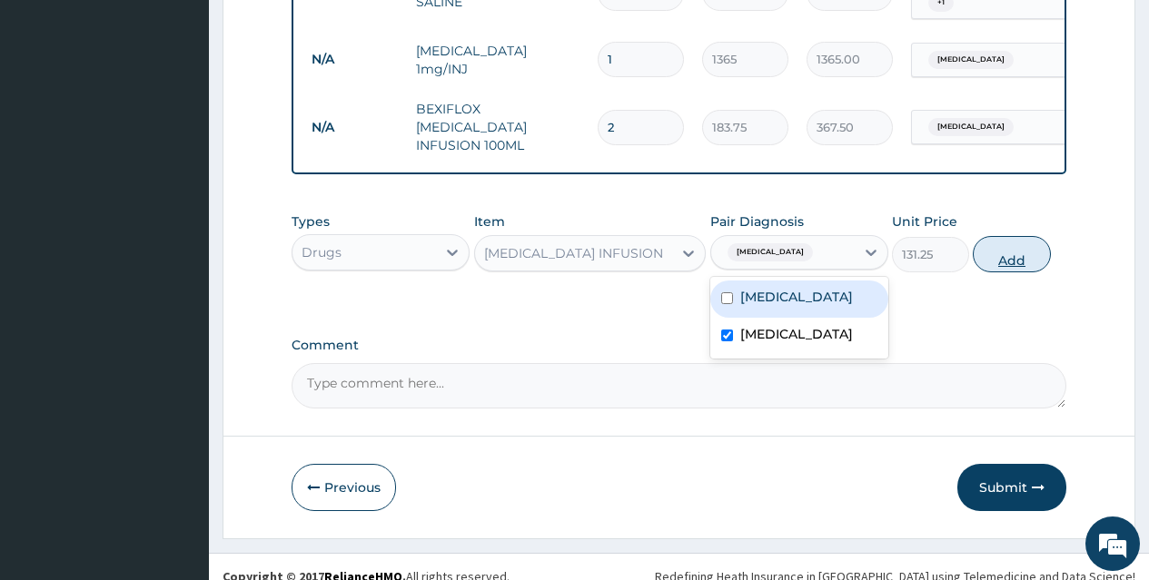
click at [1006, 241] on button "Add" at bounding box center [1011, 254] width 77 height 36
type input "0"
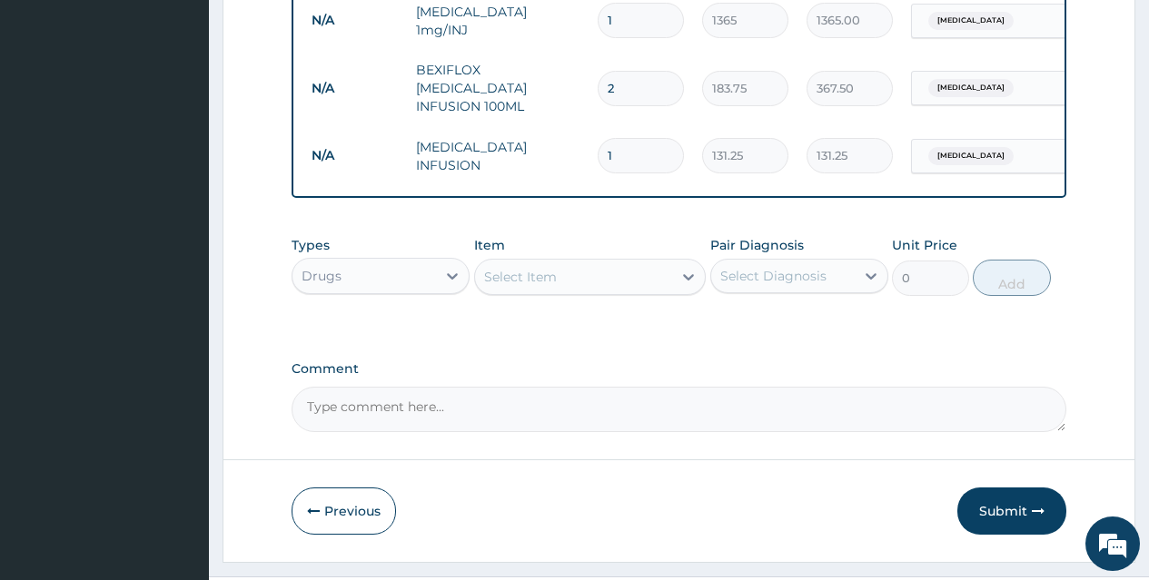
scroll to position [1033, 0]
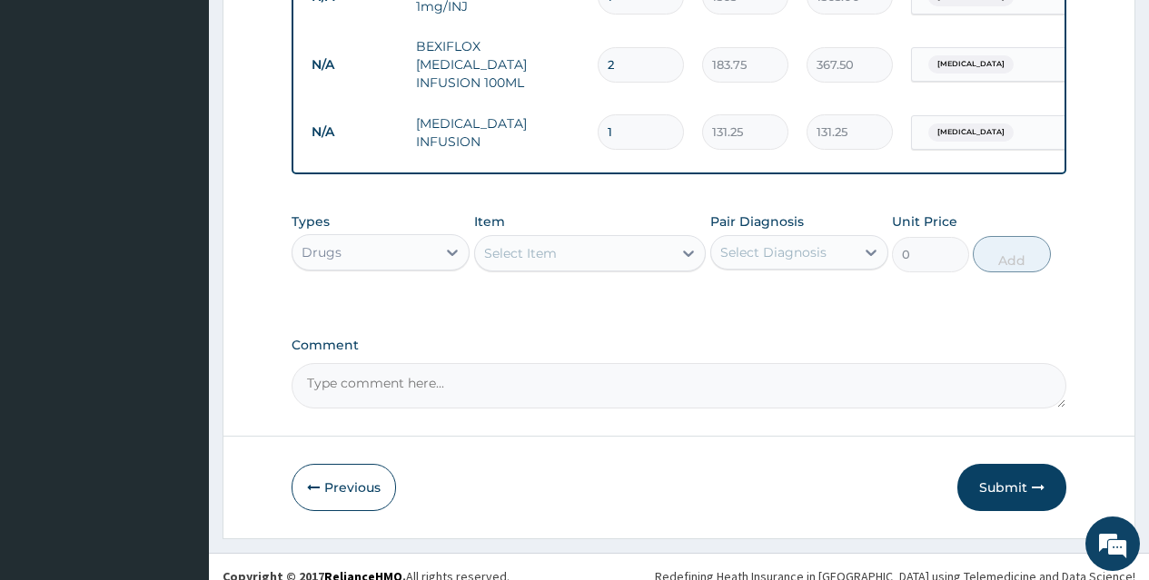
click at [665, 239] on div "Select Item" at bounding box center [574, 253] width 198 height 29
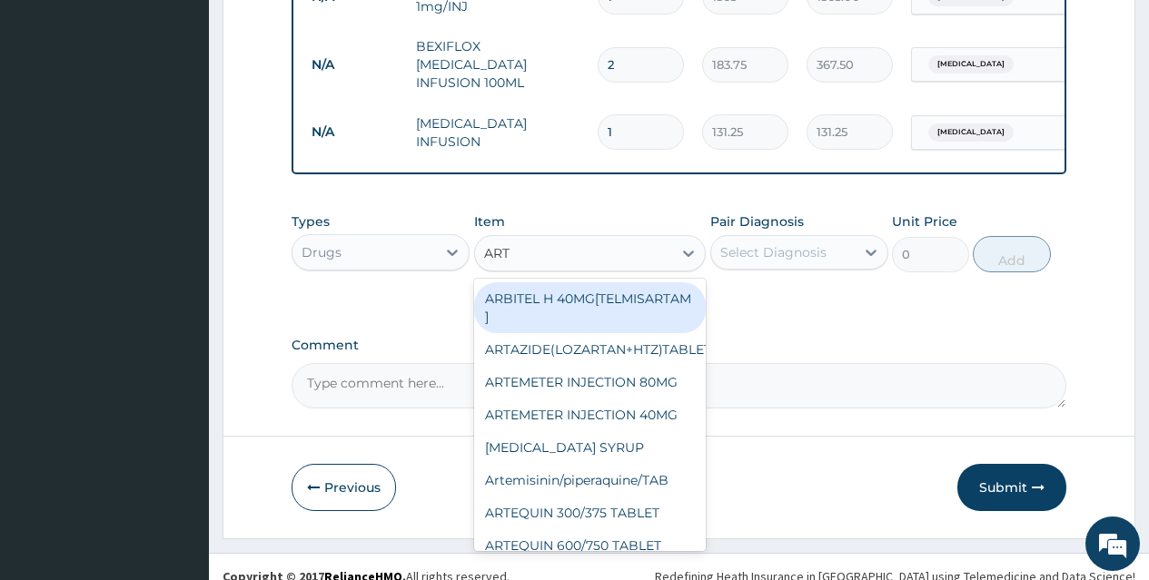
type input "ARTE"
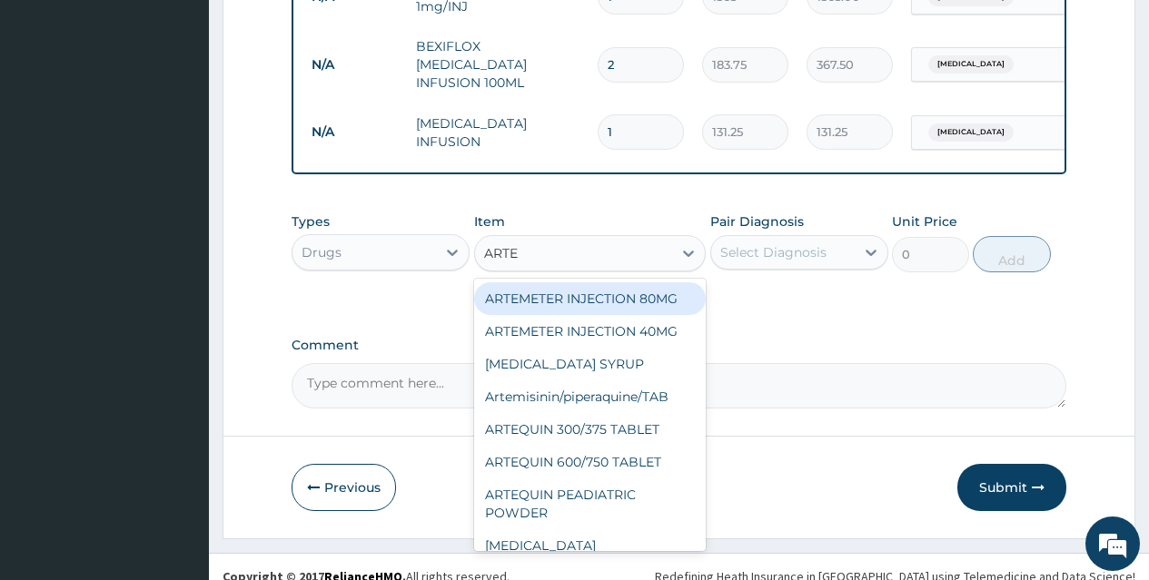
click at [665, 282] on div "ARTEMETER INJECTION 80MG" at bounding box center [590, 298] width 232 height 33
type input "210"
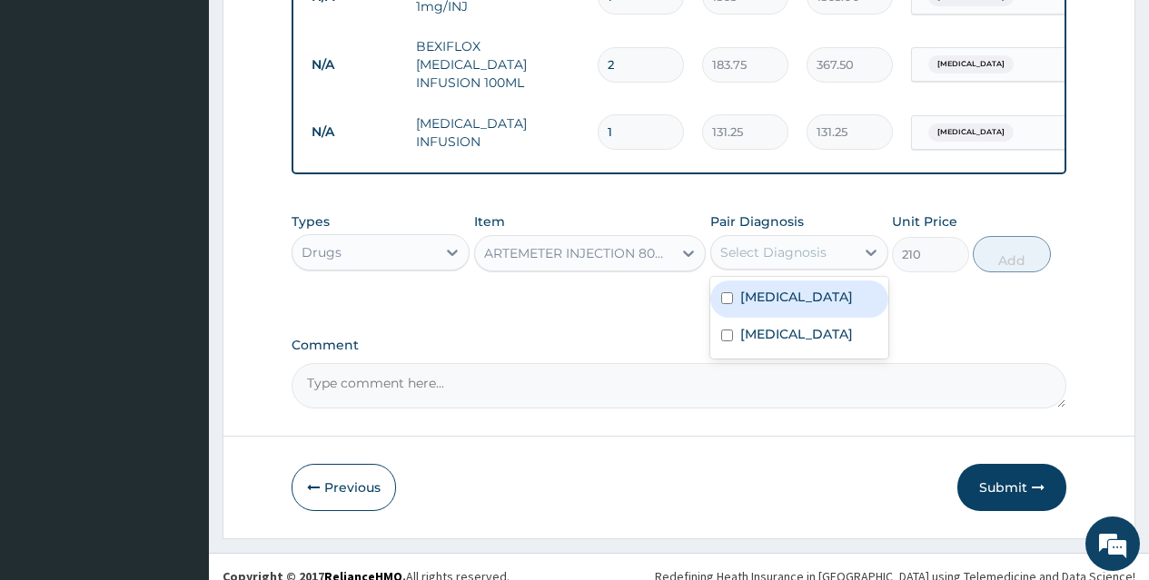
click at [824, 243] on div "Select Diagnosis" at bounding box center [773, 252] width 106 height 18
click at [831, 283] on div "[MEDICAL_DATA]" at bounding box center [799, 299] width 178 height 37
checkbox input "true"
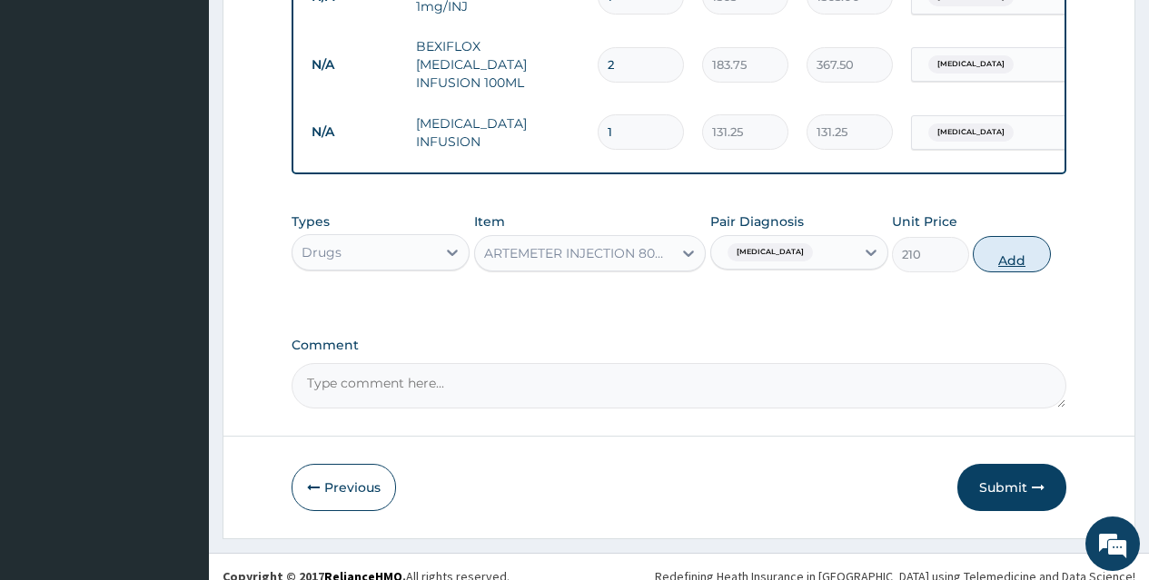
click at [1004, 246] on button "Add" at bounding box center [1011, 254] width 77 height 36
type input "0"
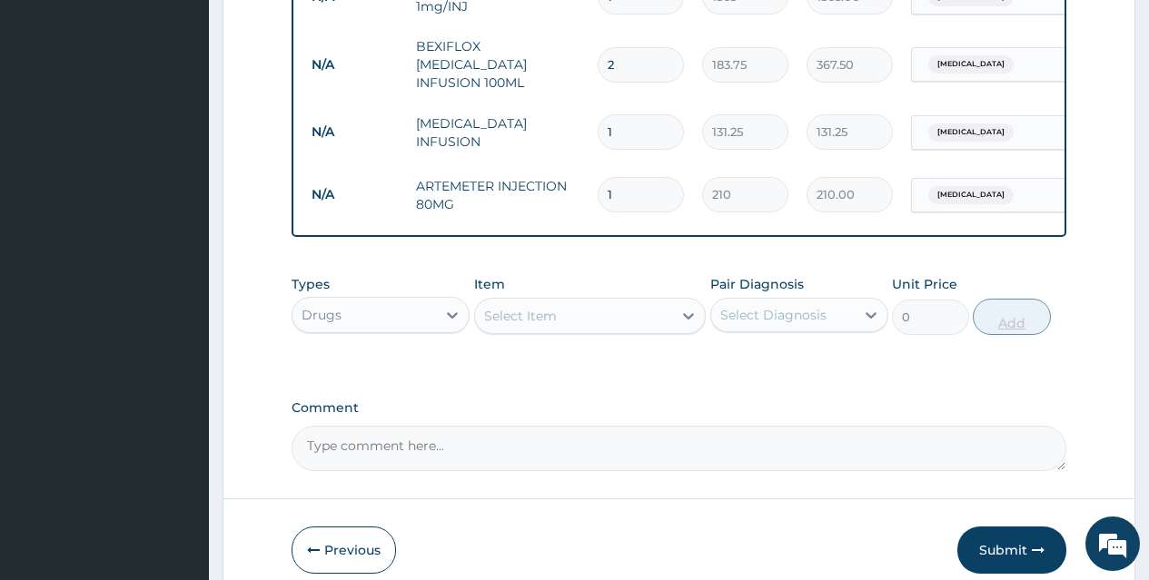
type input "0.00"
type input "6"
type input "1260.00"
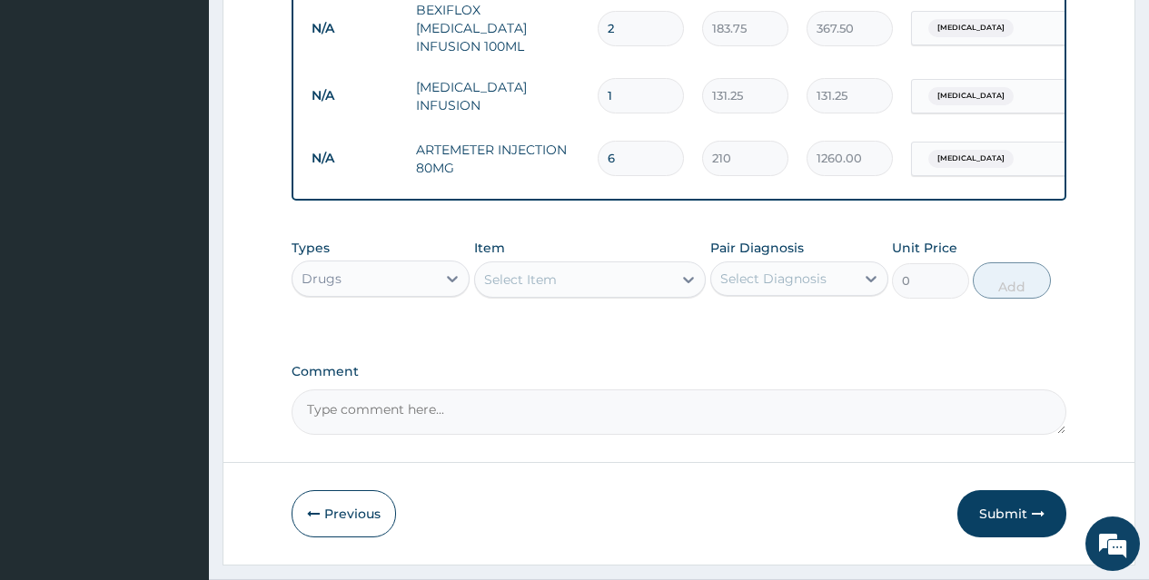
type input "6"
click at [669, 265] on div "Select Item" at bounding box center [574, 279] width 198 height 29
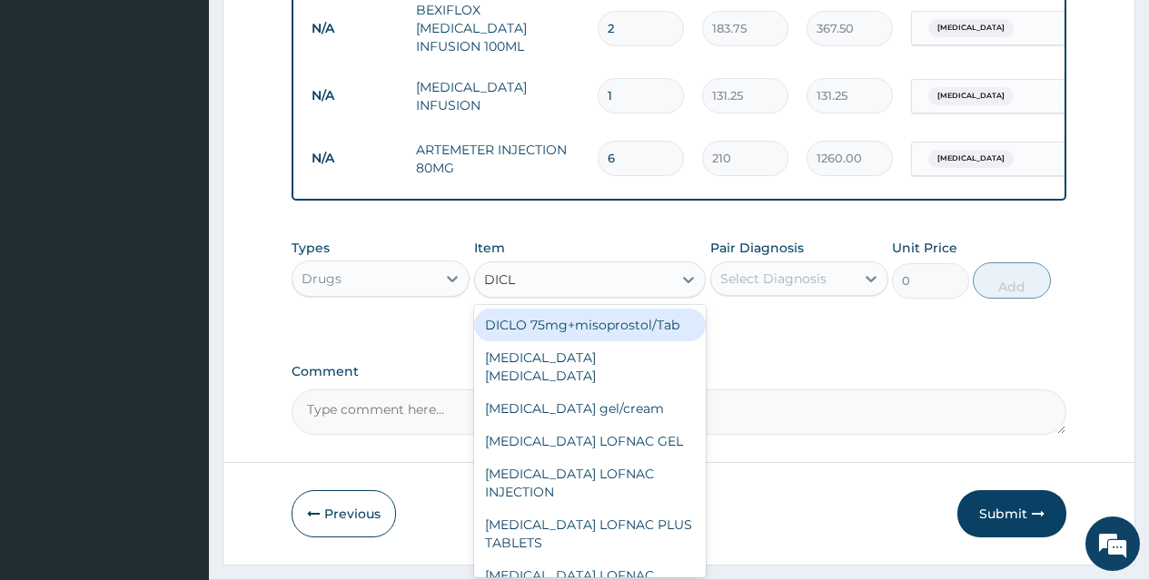
type input "DICLO"
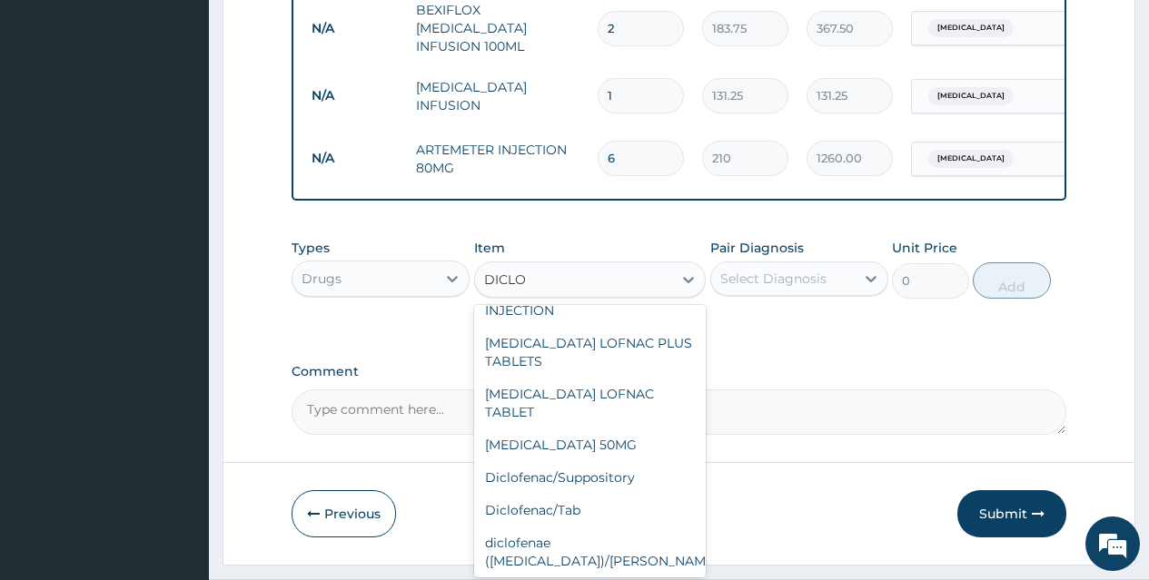
scroll to position [238, 0]
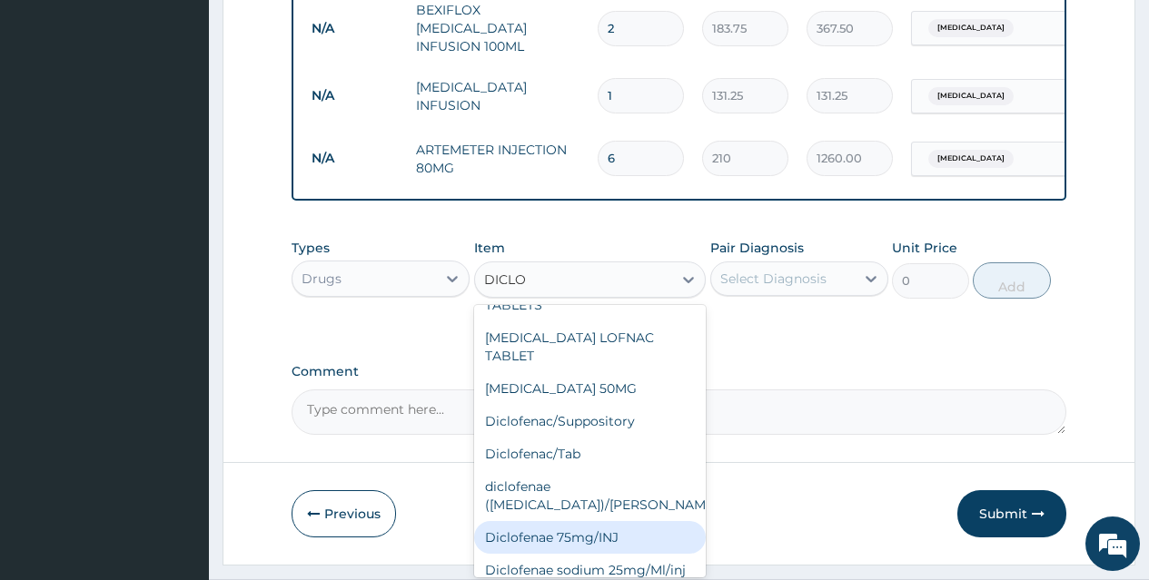
click at [636, 521] on div "Diclofenae 75mg/INJ" at bounding box center [590, 537] width 232 height 33
type input "39.38"
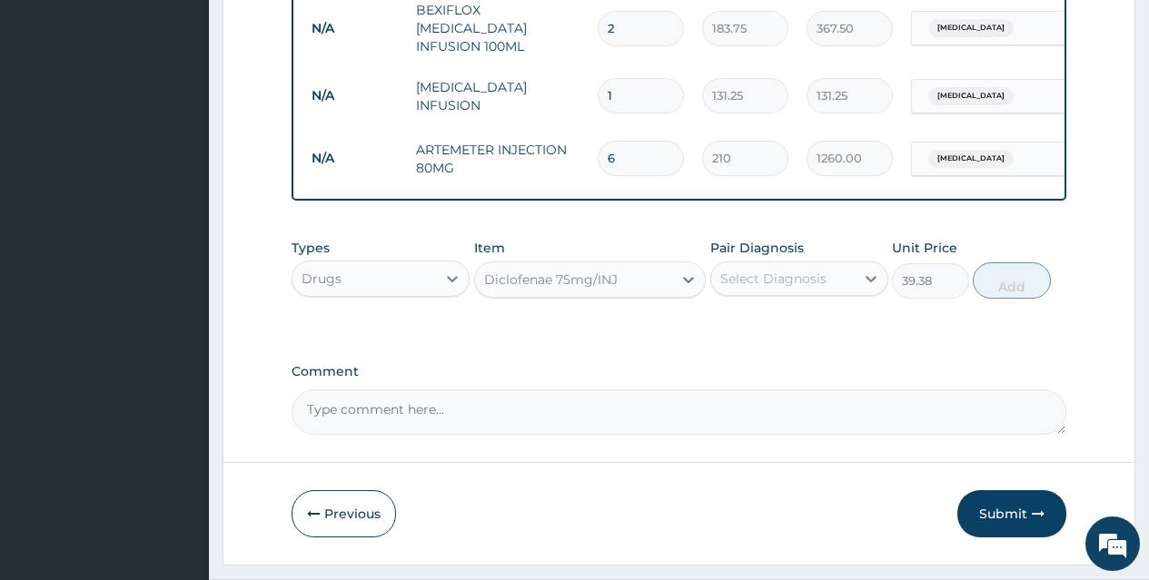
click at [800, 264] on div "Select Diagnosis" at bounding box center [782, 278] width 143 height 29
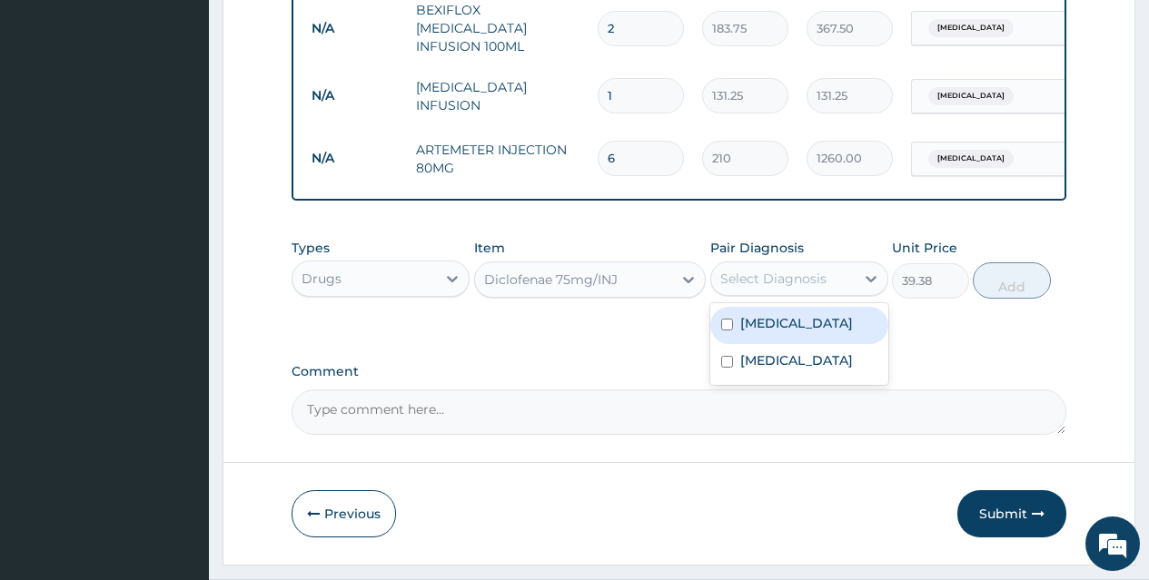
click at [809, 307] on div "[MEDICAL_DATA]" at bounding box center [799, 325] width 178 height 37
checkbox input "true"
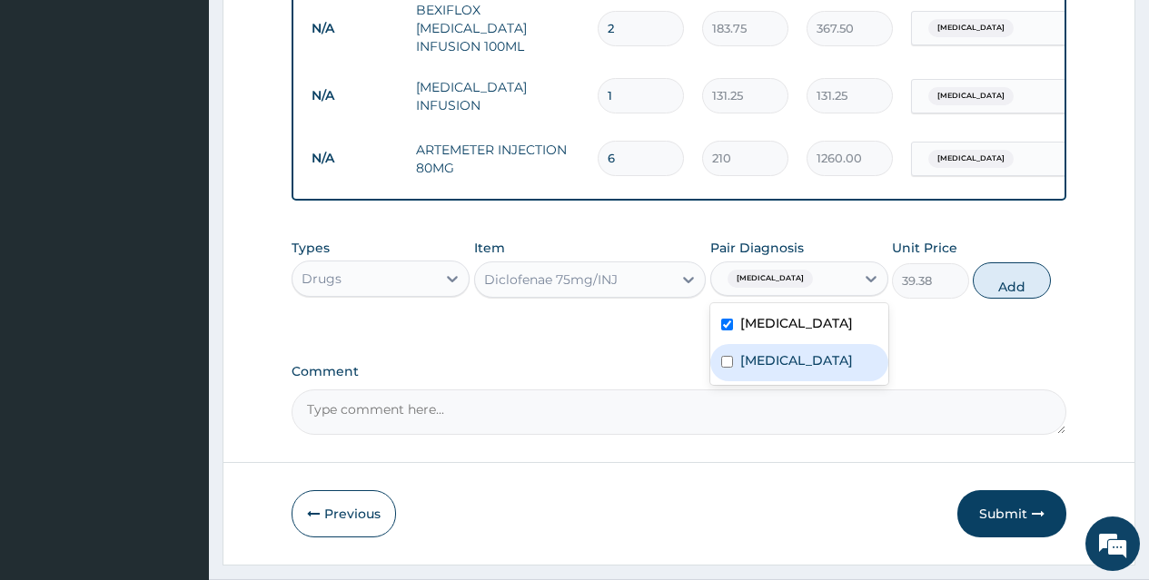
click at [810, 344] on div "[MEDICAL_DATA]" at bounding box center [799, 362] width 178 height 37
checkbox input "true"
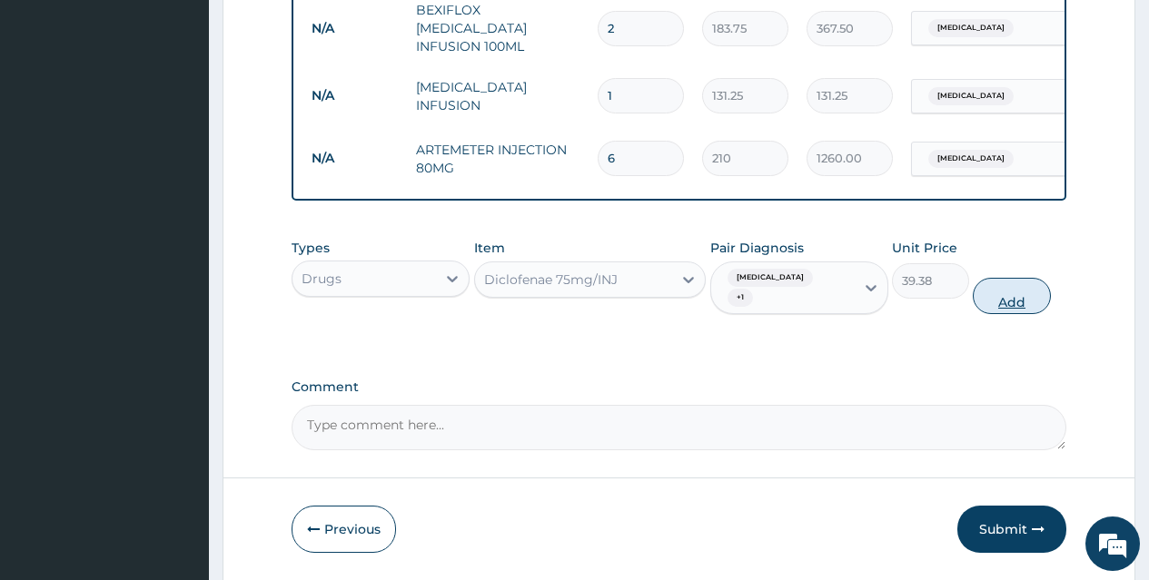
click at [1032, 278] on button "Add" at bounding box center [1011, 296] width 77 height 36
type input "0"
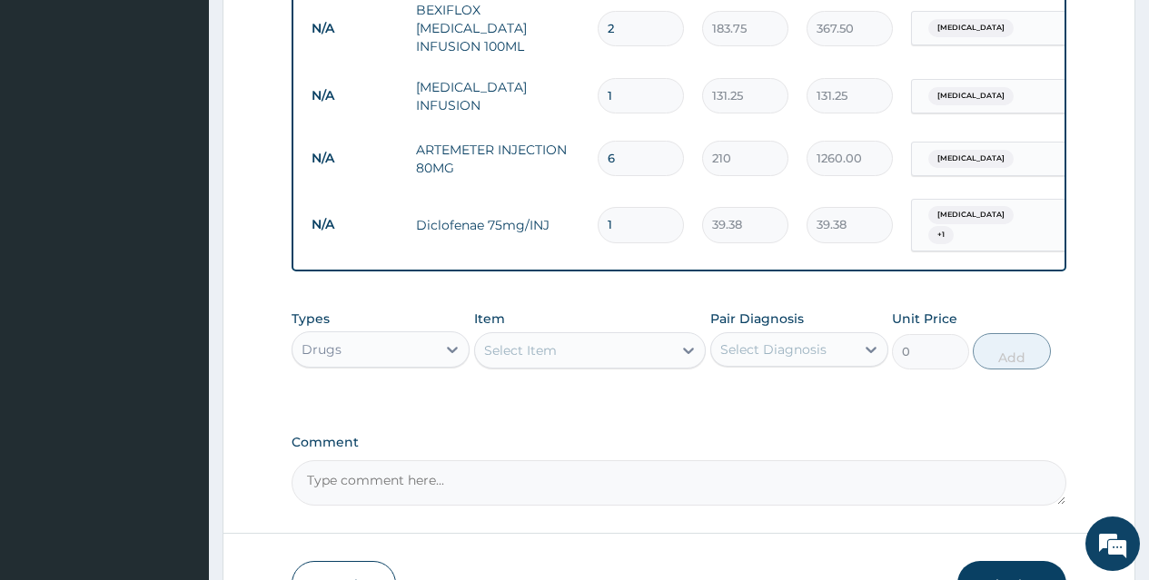
scroll to position [1158, 0]
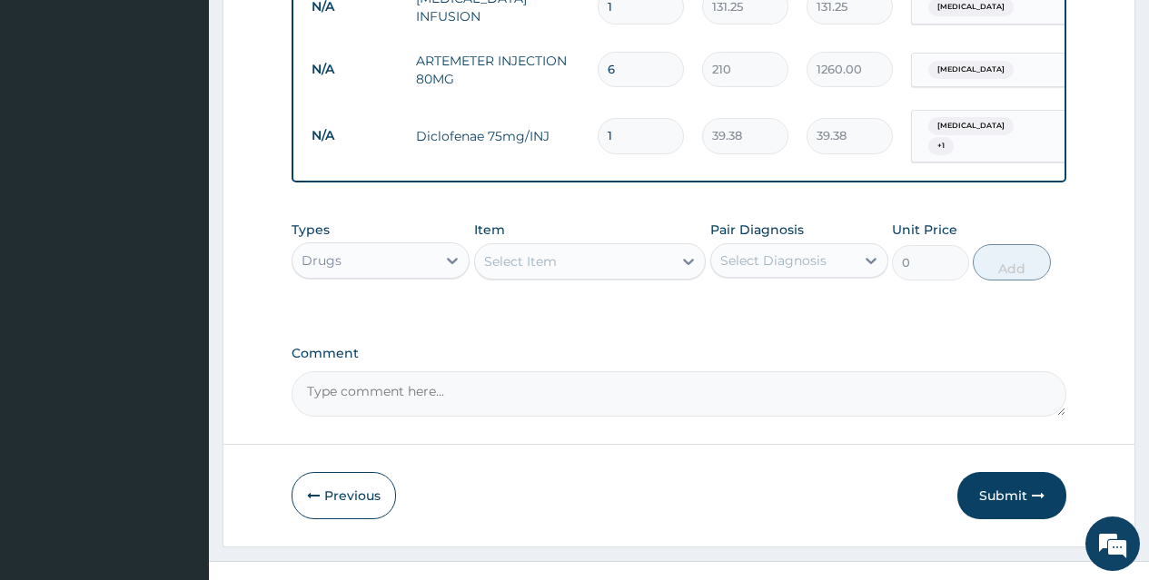
click at [621, 247] on div "Select Item" at bounding box center [574, 261] width 198 height 29
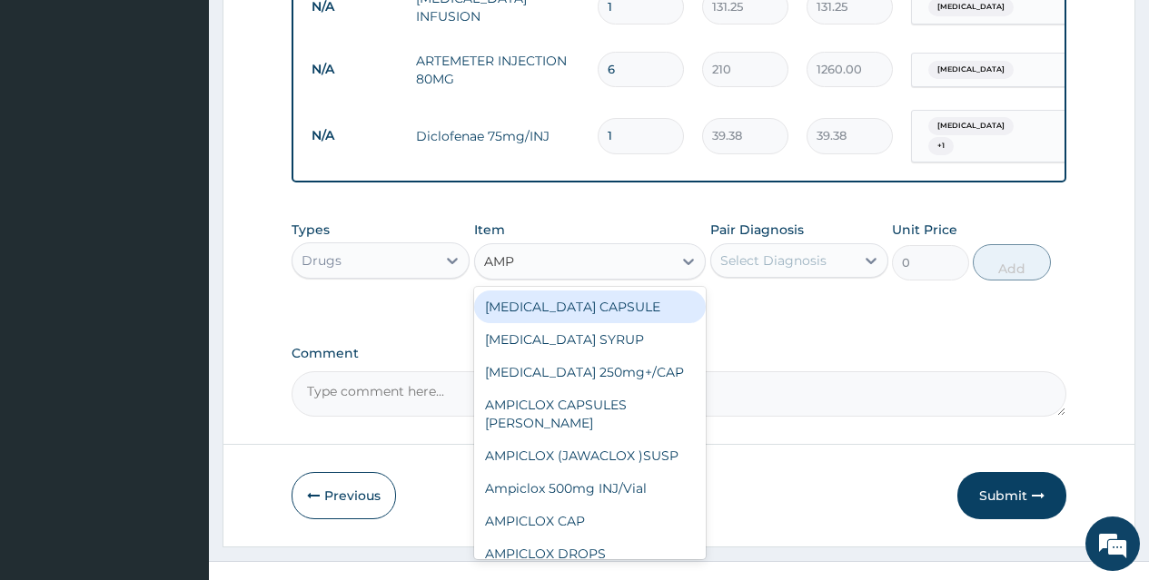
type input "AMPI"
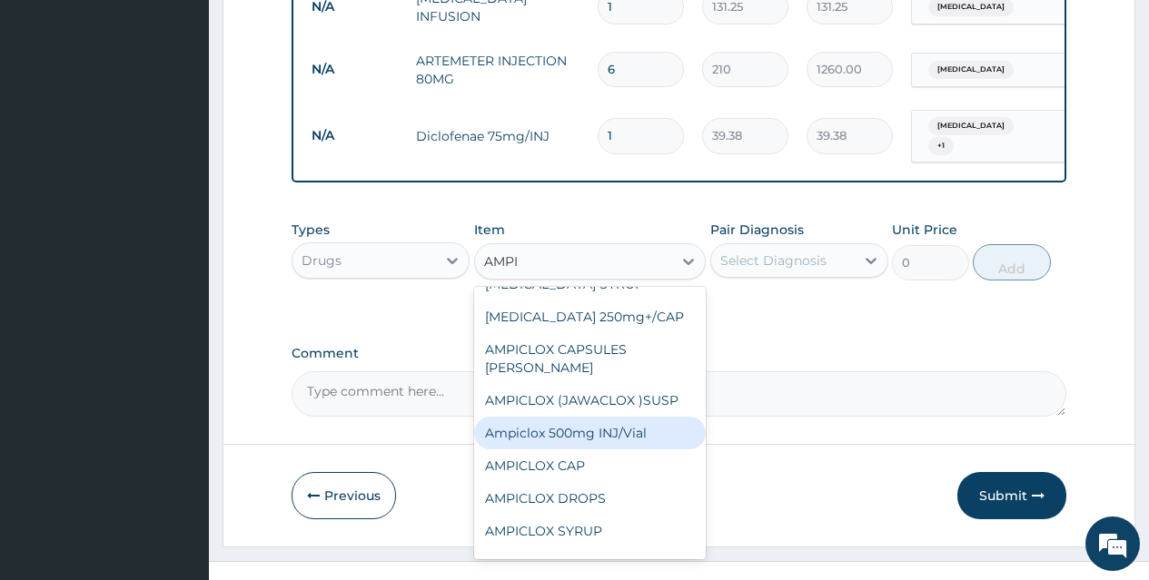
scroll to position [98, 0]
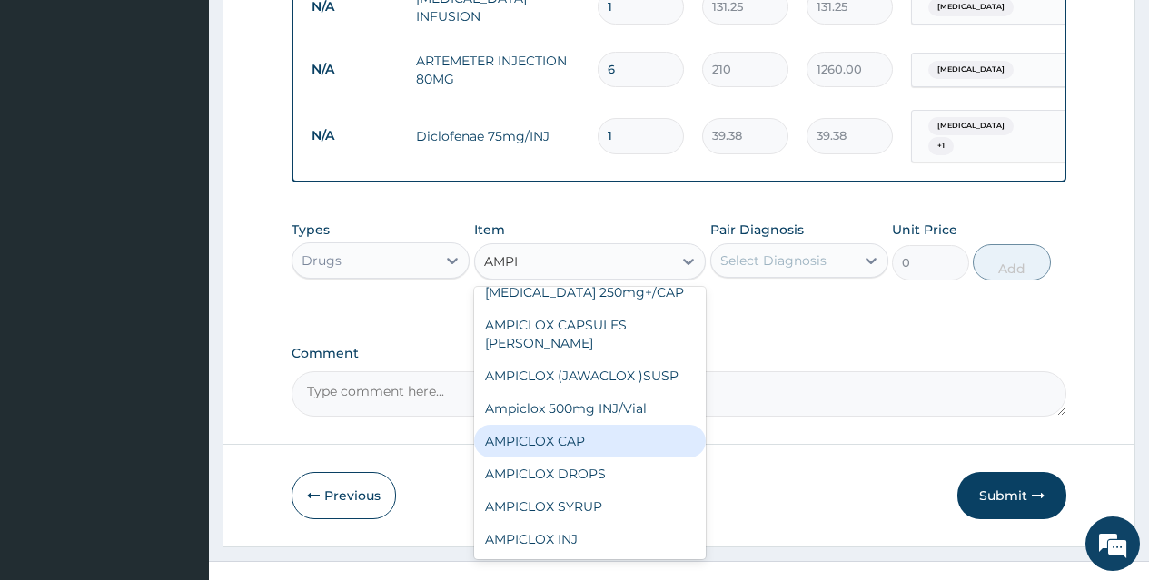
click at [630, 425] on div "AMPICLOX CAP" at bounding box center [590, 441] width 232 height 33
type input "26.25"
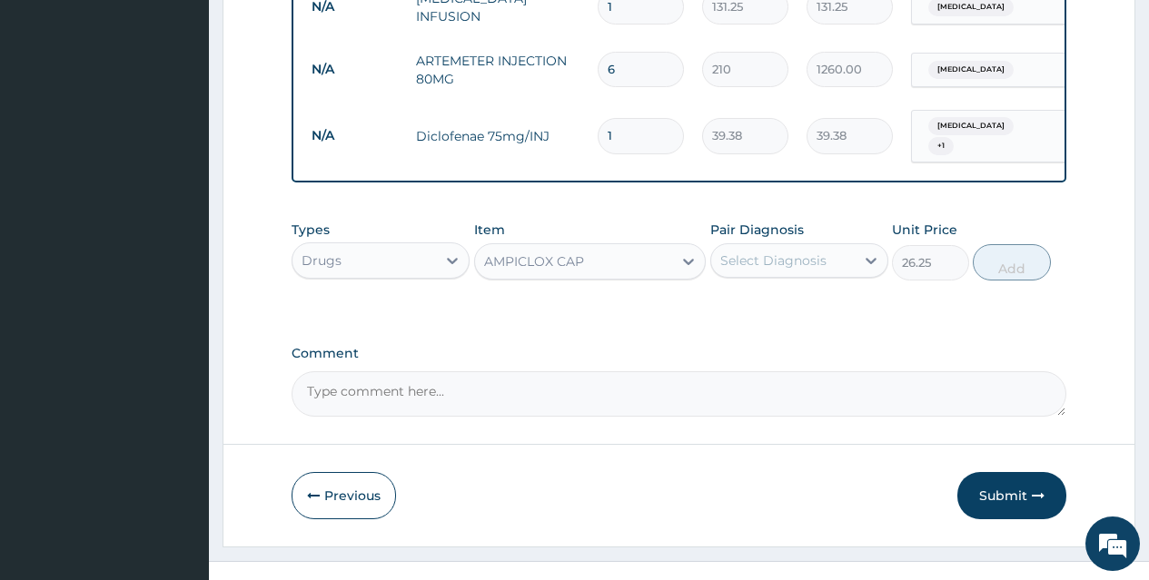
click at [800, 252] on div "Select Diagnosis" at bounding box center [773, 261] width 106 height 18
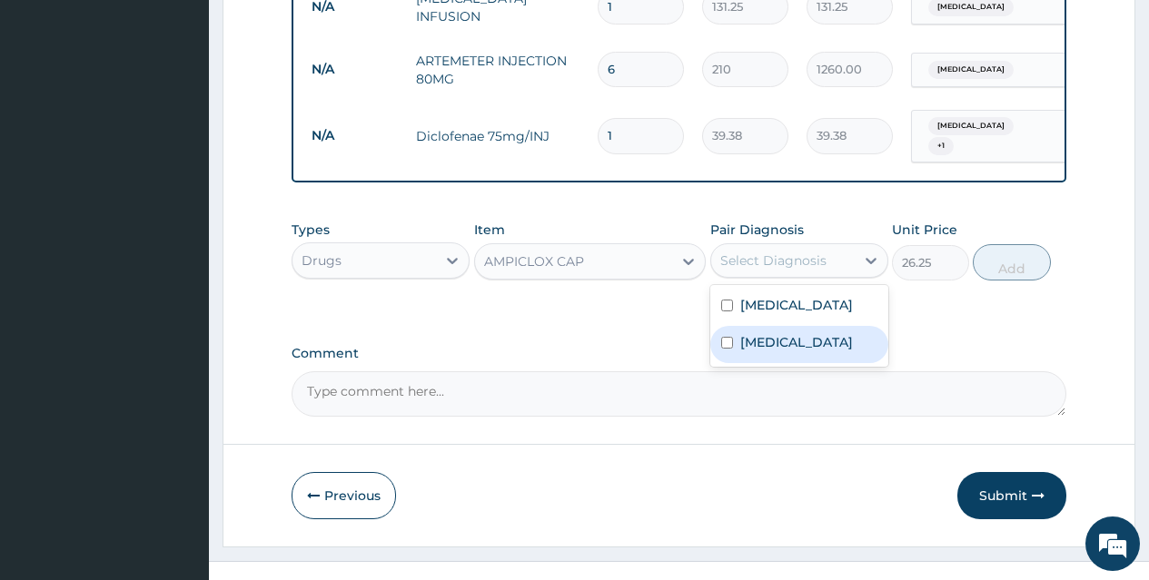
click at [818, 326] on div "[MEDICAL_DATA]" at bounding box center [799, 344] width 178 height 37
checkbox input "true"
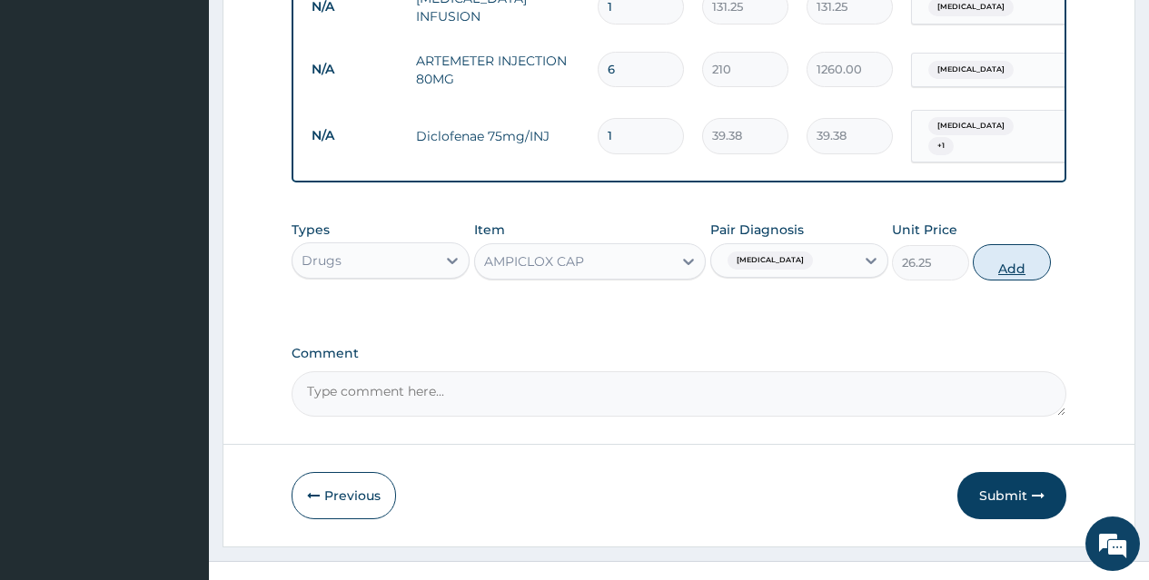
click at [1020, 244] on button "Add" at bounding box center [1011, 262] width 77 height 36
type input "0"
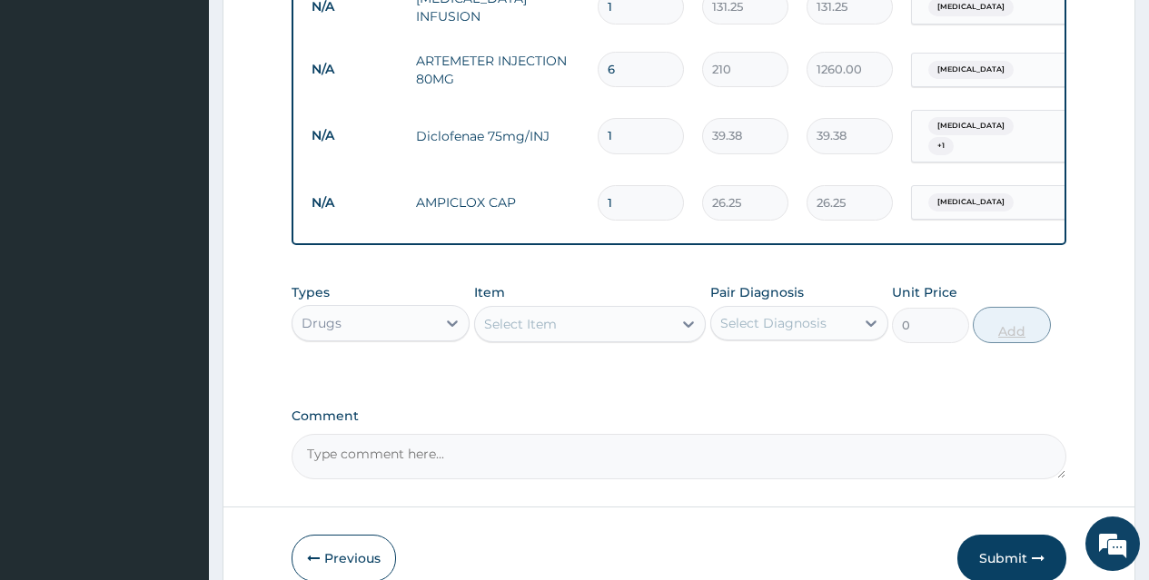
type input "14"
type input "367.50"
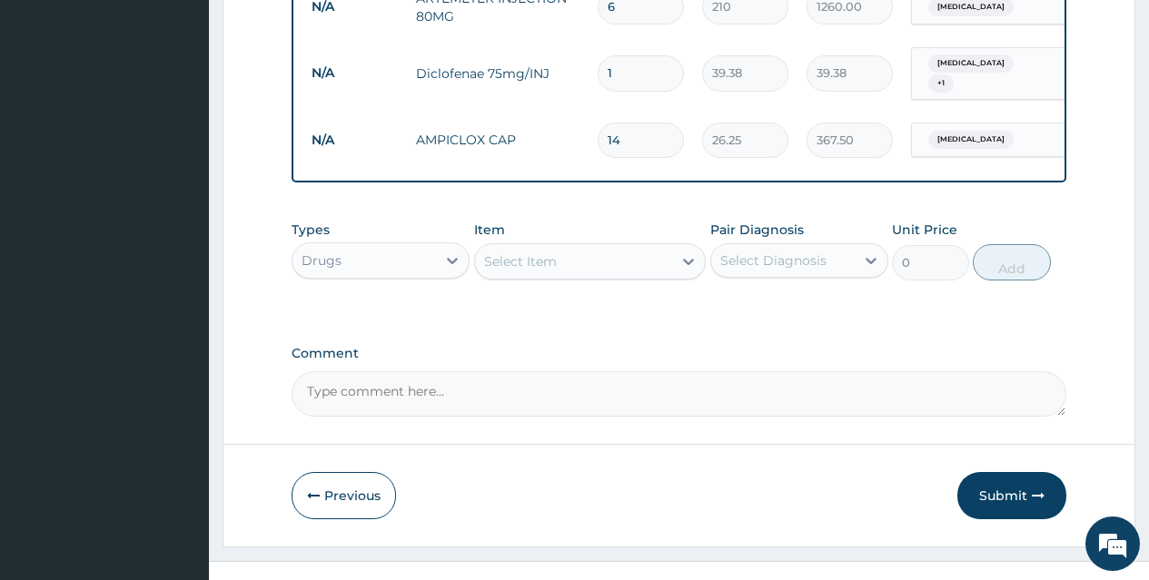
type input "14"
click at [549, 252] on div "Select Item" at bounding box center [520, 261] width 73 height 18
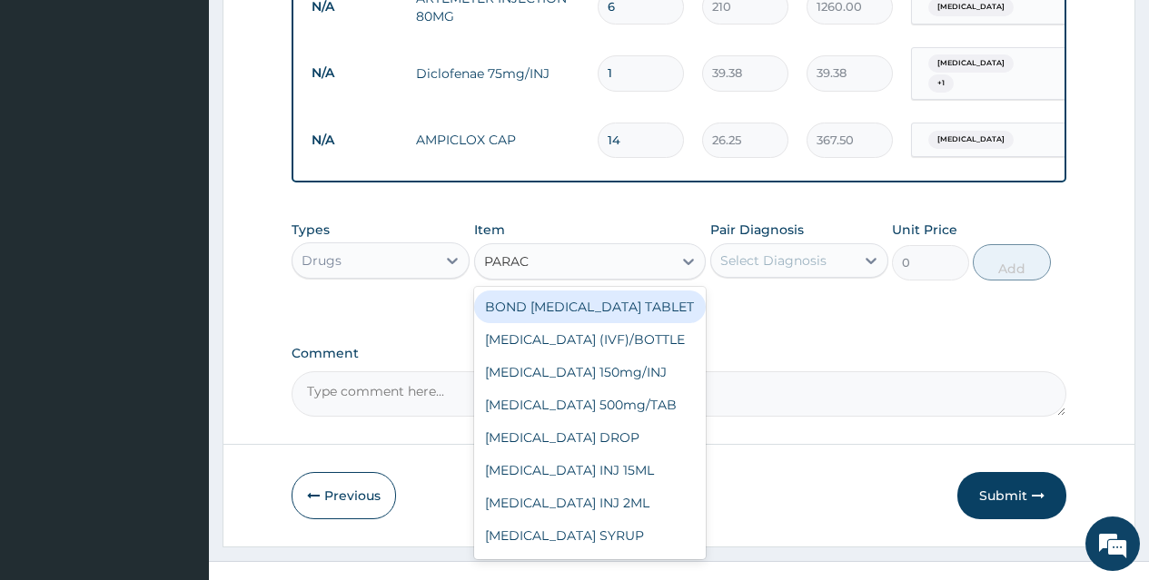
type input "PARACE"
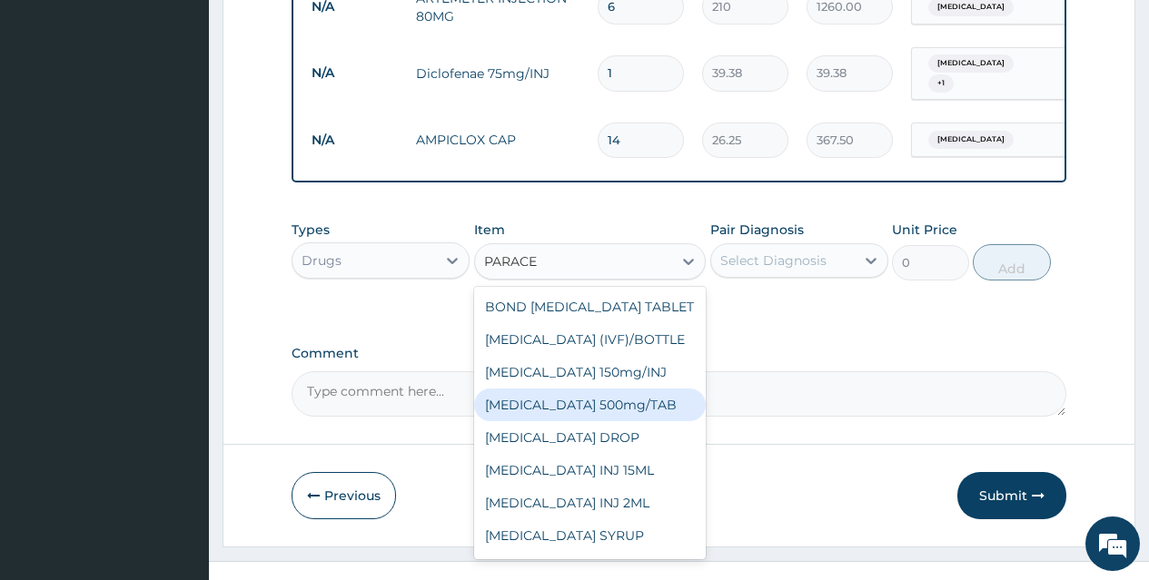
click at [647, 389] on div "[MEDICAL_DATA] 500mg/TAB" at bounding box center [590, 405] width 232 height 33
type input "5.25"
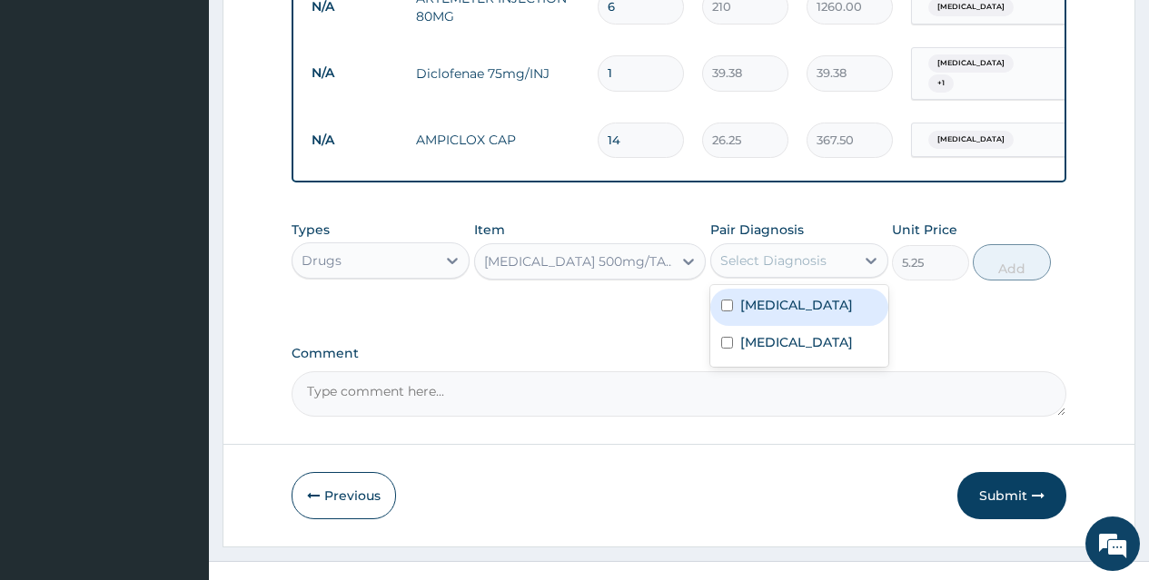
click at [791, 252] on div "Select Diagnosis" at bounding box center [773, 261] width 106 height 18
click at [802, 289] on div "[MEDICAL_DATA]" at bounding box center [799, 307] width 178 height 37
checkbox input "true"
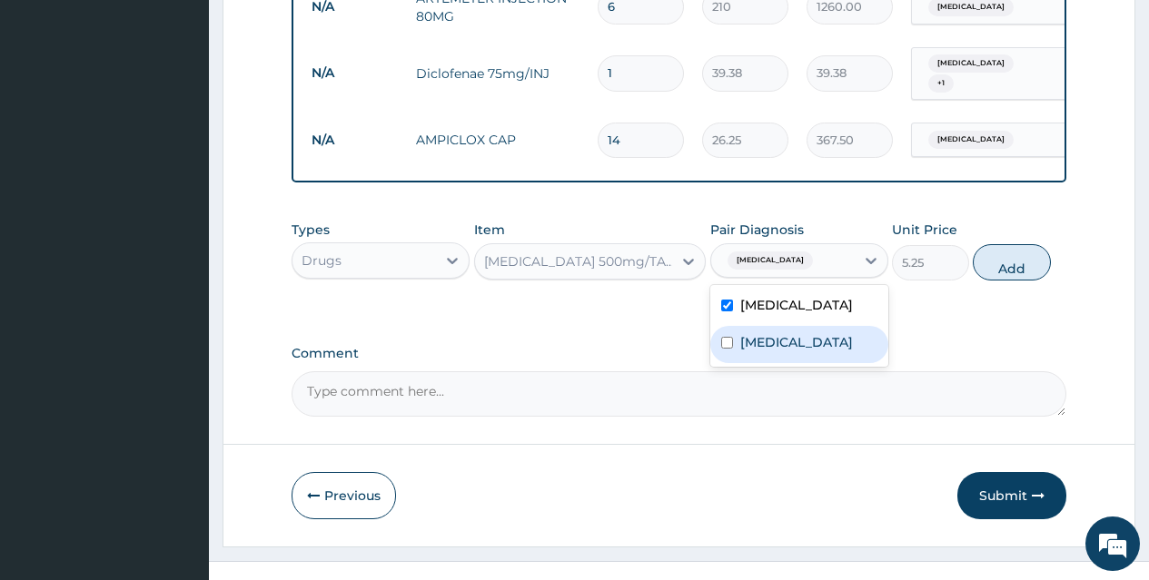
click at [803, 326] on div "[MEDICAL_DATA]" at bounding box center [799, 344] width 178 height 37
checkbox input "true"
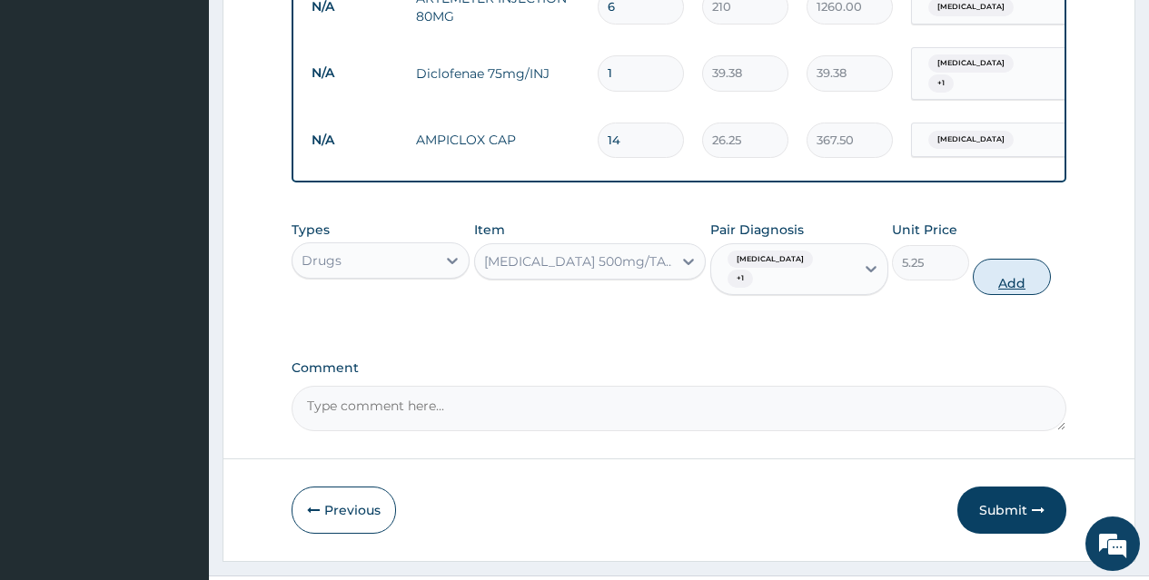
click at [1013, 259] on button "Add" at bounding box center [1011, 277] width 77 height 36
type input "0"
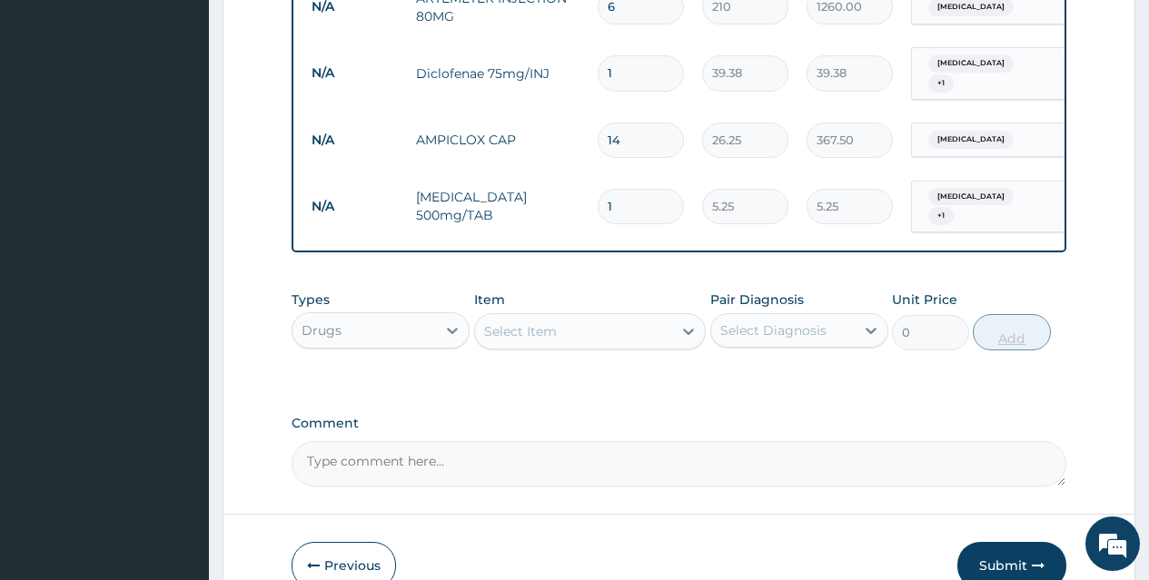
type input "18"
type input "94.50"
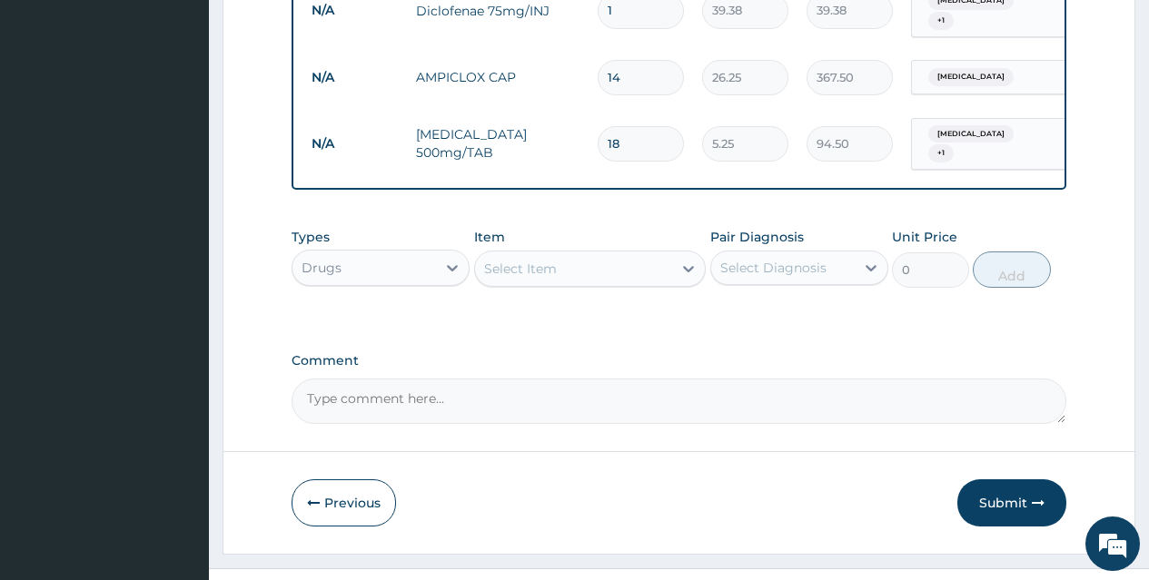
type input "18"
click at [612, 254] on div "Select Item" at bounding box center [574, 268] width 198 height 29
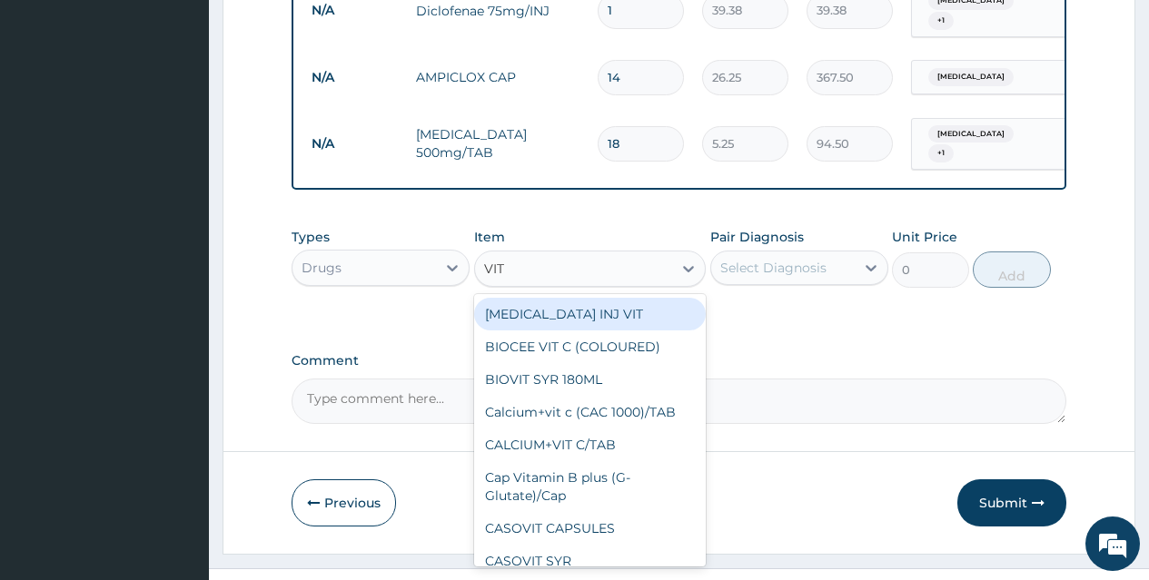
type input "VIT B"
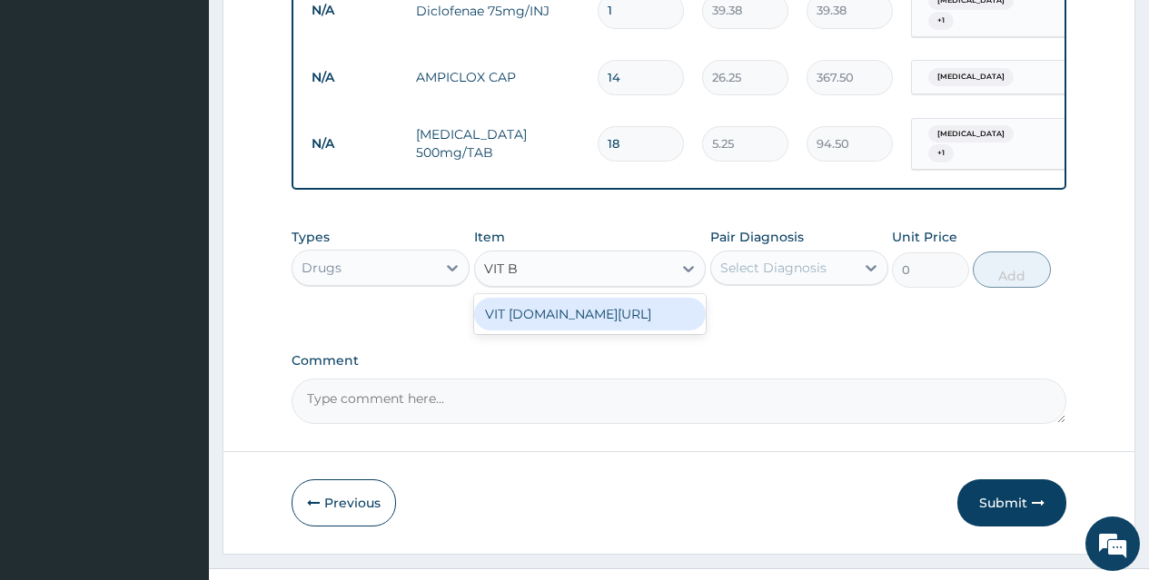
click at [631, 298] on div "VIT [DOMAIN_NAME][URL]" at bounding box center [590, 314] width 232 height 33
type input "13.12"
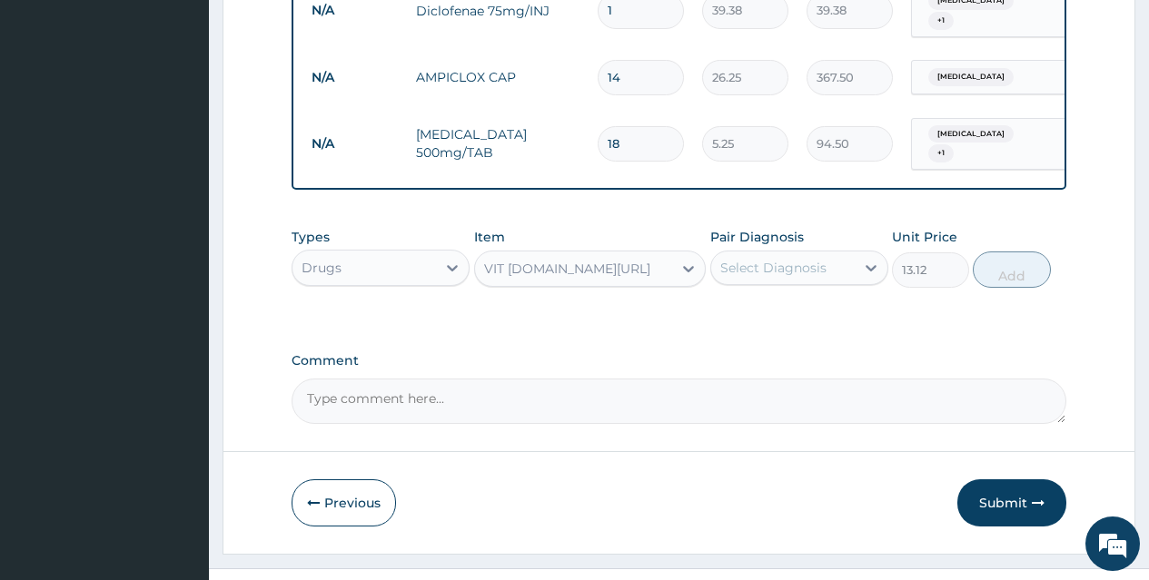
click at [805, 228] on div "Pair Diagnosis Select Diagnosis" at bounding box center [799, 258] width 178 height 60
click at [820, 253] on div "Select Diagnosis" at bounding box center [782, 267] width 143 height 29
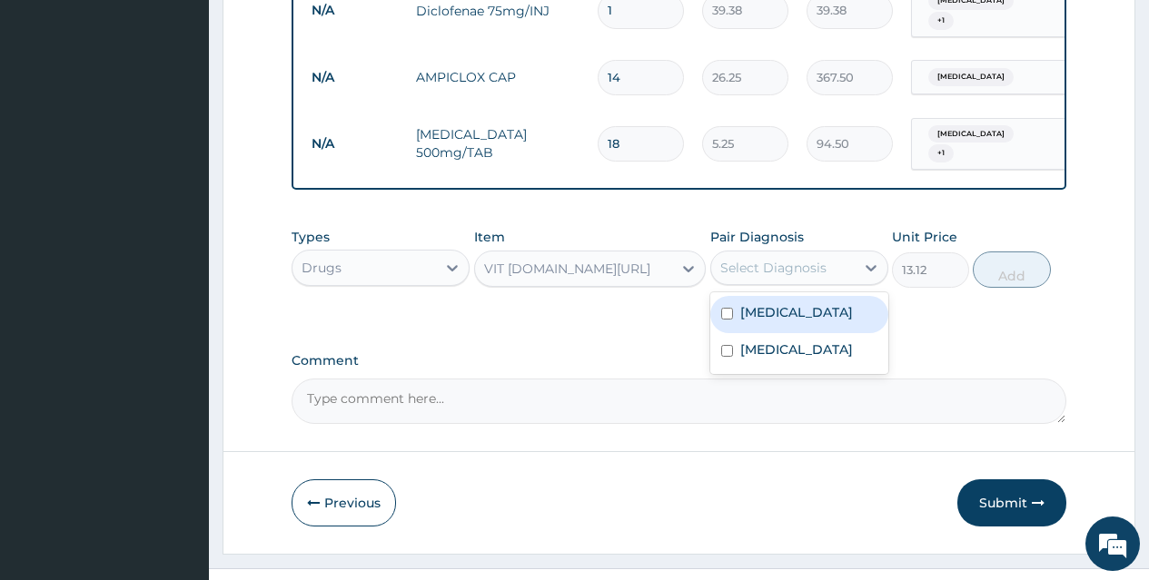
click at [820, 296] on div "[MEDICAL_DATA]" at bounding box center [799, 314] width 178 height 37
checkbox input "true"
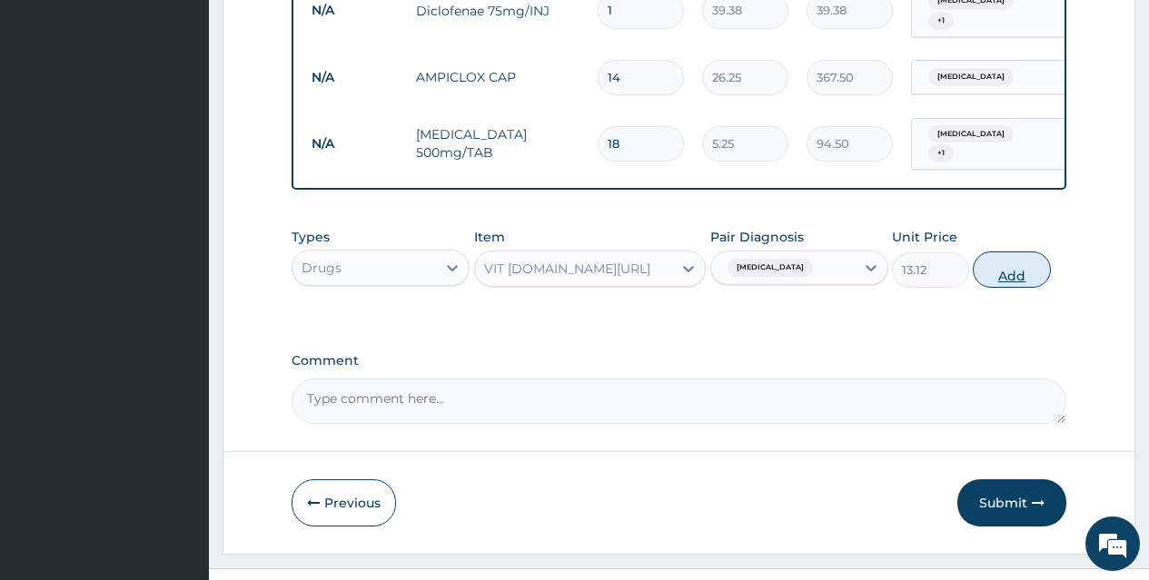
click at [1018, 252] on button "Add" at bounding box center [1011, 270] width 77 height 36
type input "0"
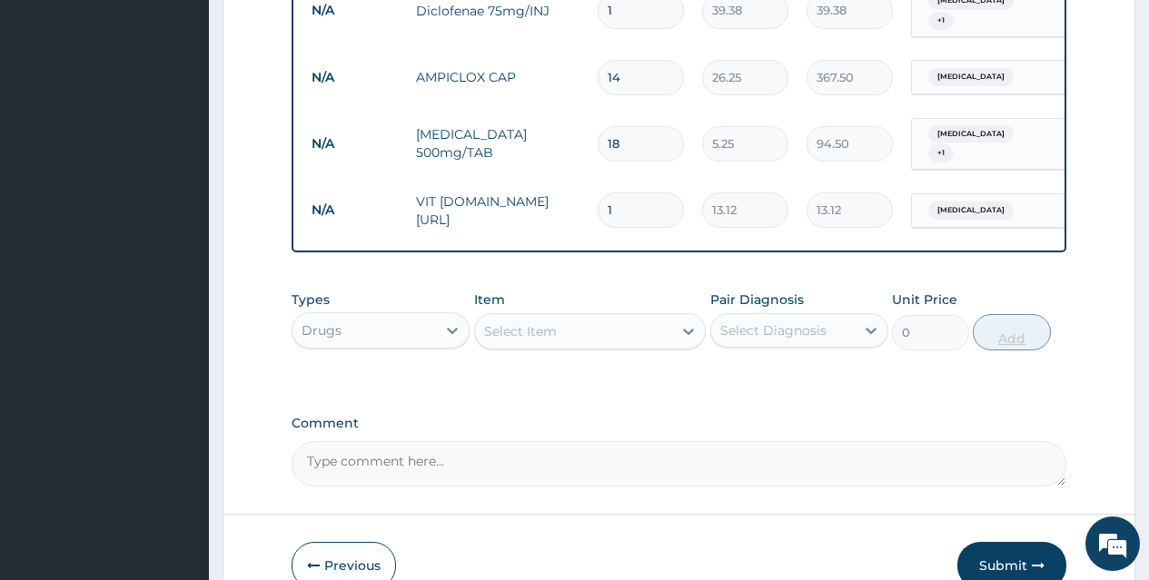
type input "14"
type input "183.68"
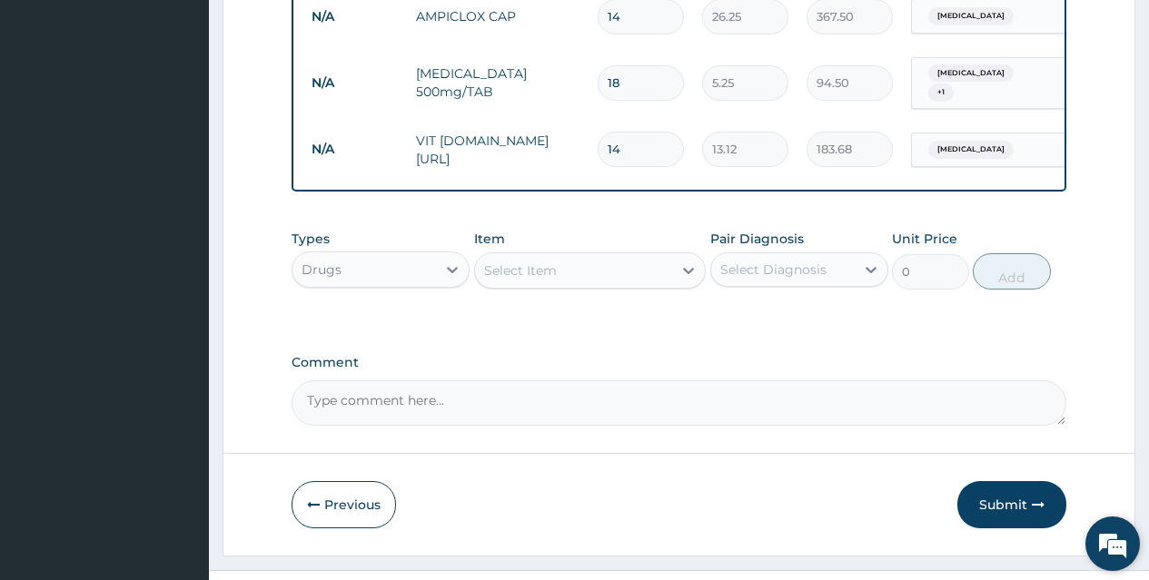
scroll to position [1346, 0]
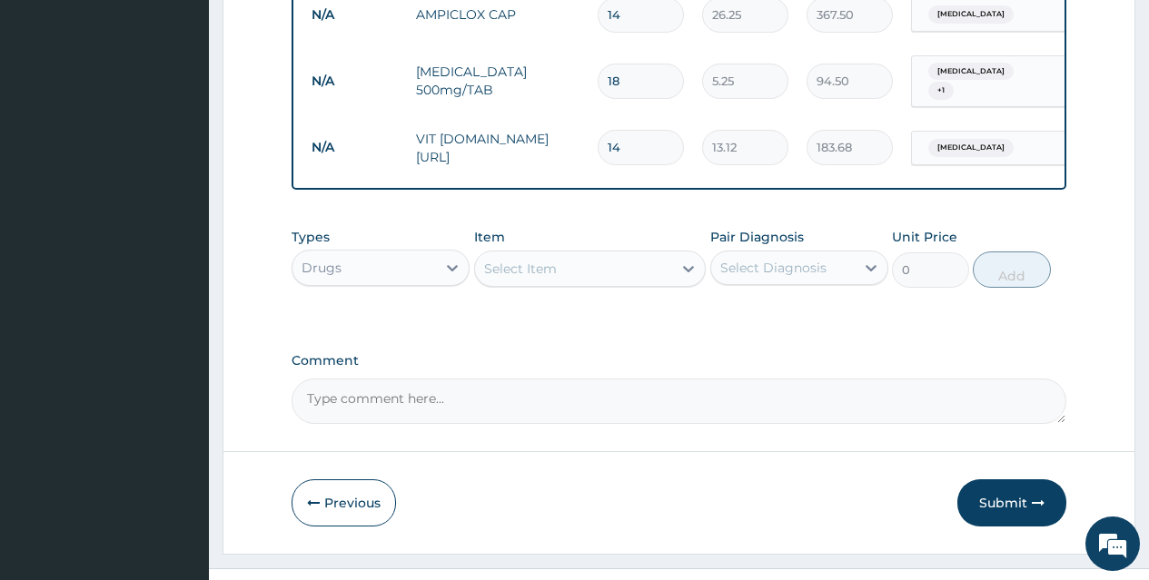
type input "14"
click at [600, 254] on div "Select Item" at bounding box center [574, 268] width 198 height 29
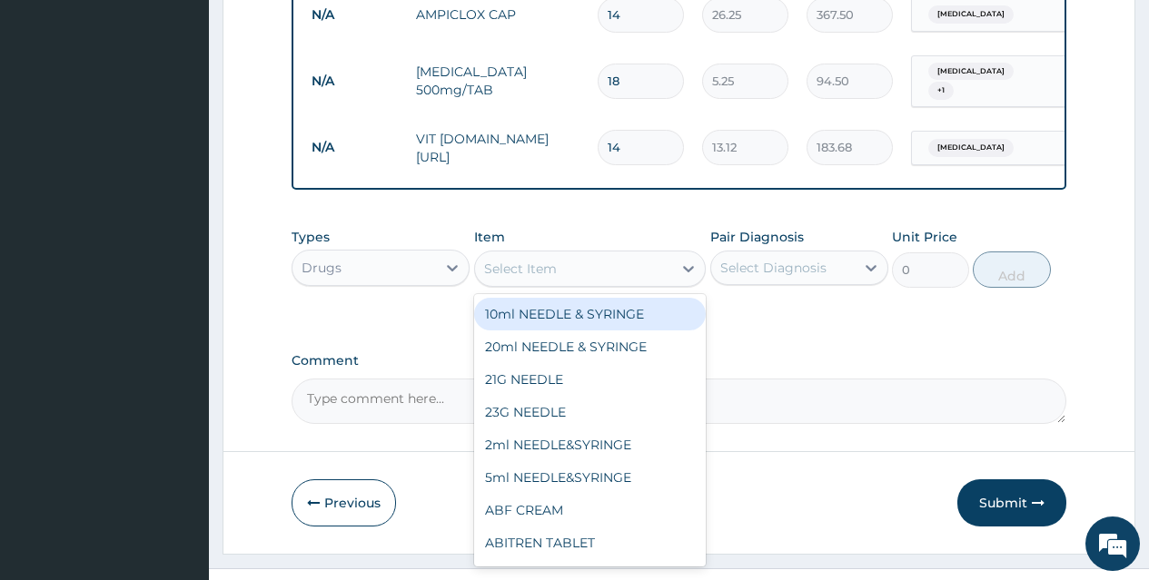
type input "V"
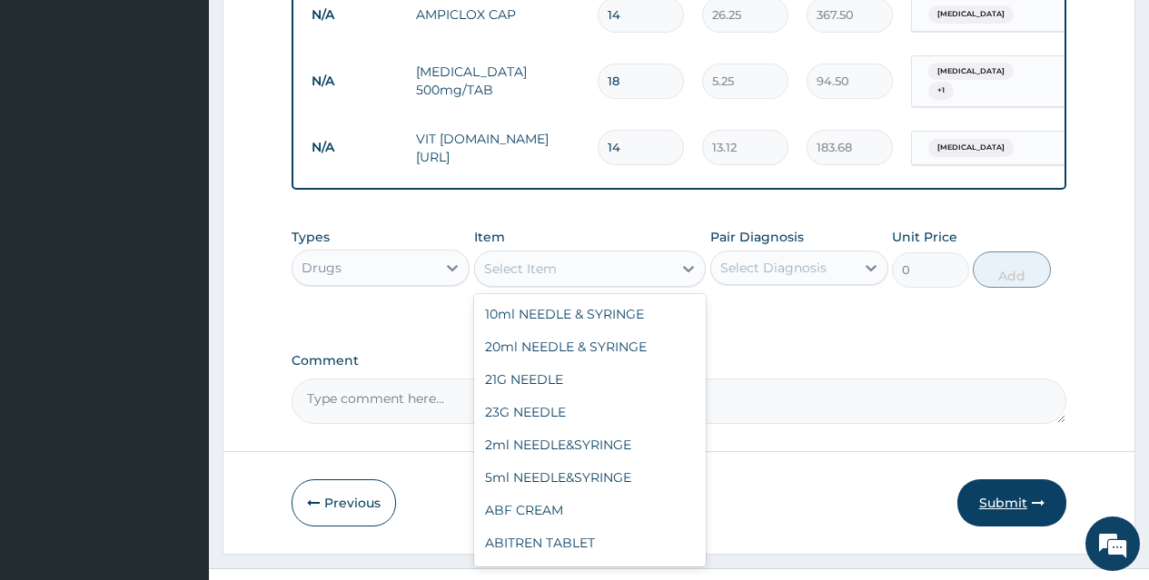
click at [1018, 480] on button "Submit" at bounding box center [1011, 503] width 109 height 47
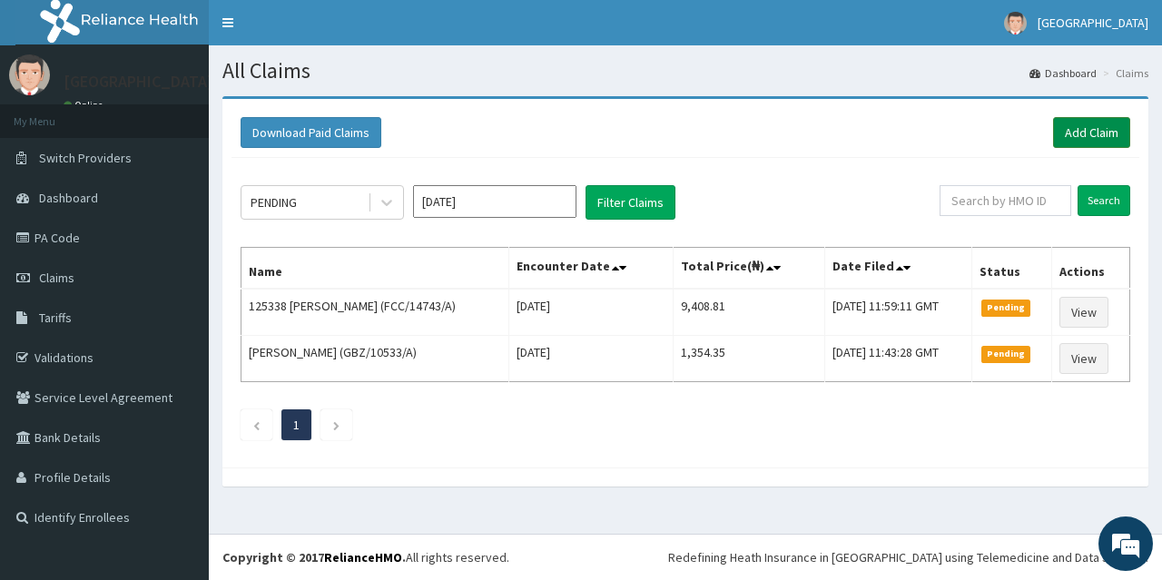
click at [1097, 133] on link "Add Claim" at bounding box center [1091, 132] width 77 height 31
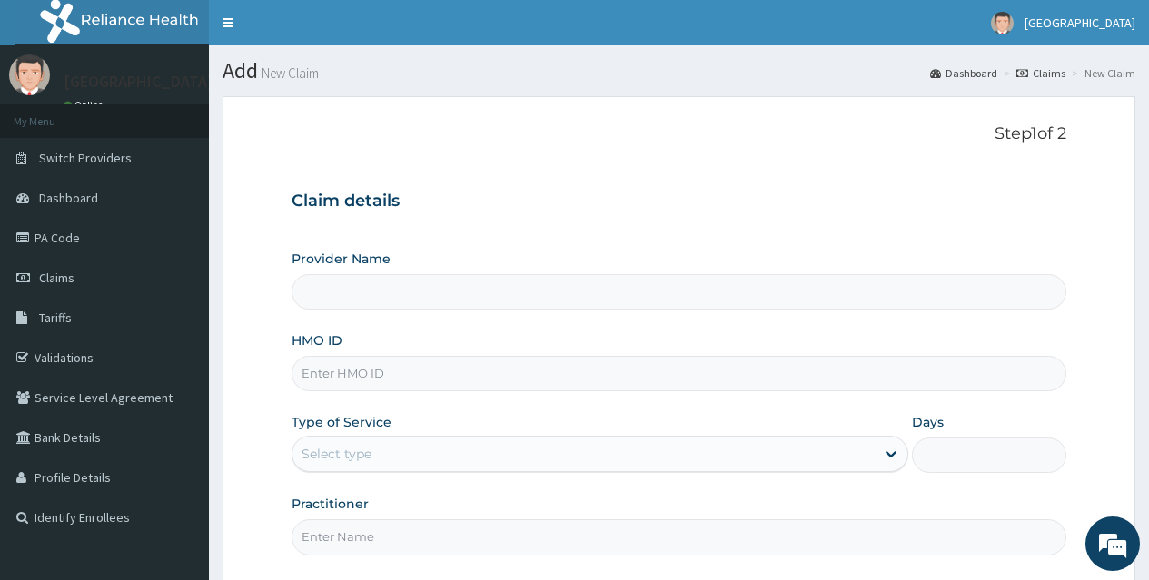
type input "[GEOGRAPHIC_DATA]"
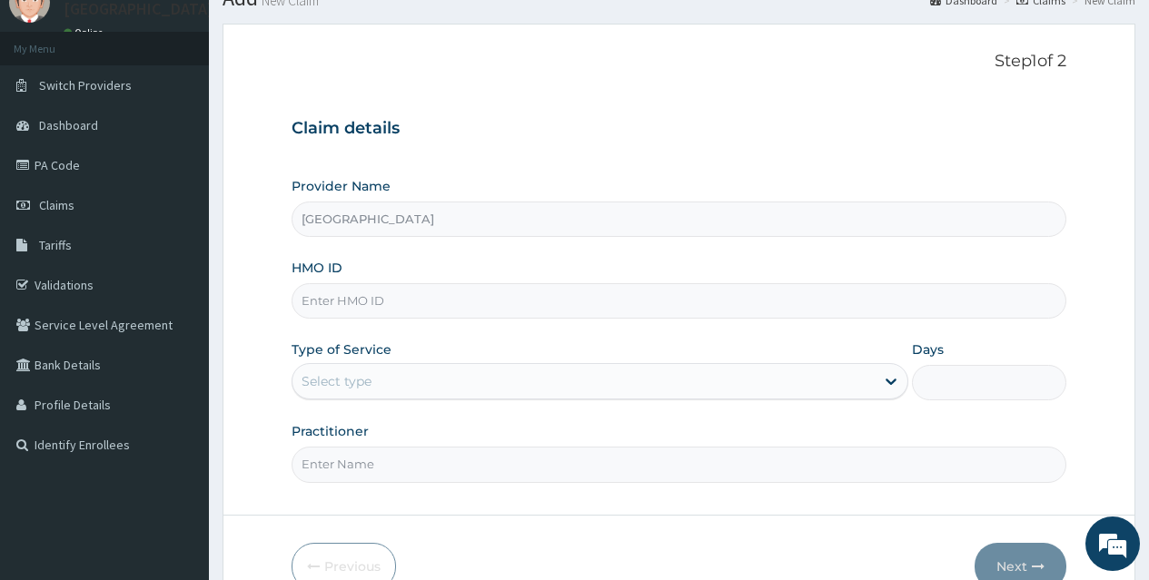
scroll to position [109, 0]
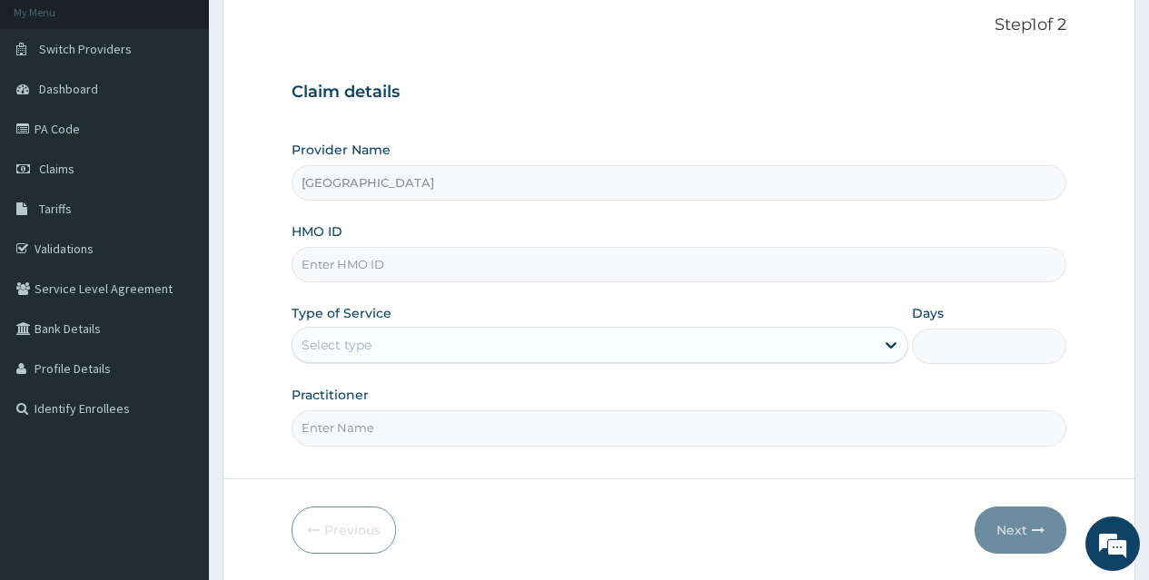
click at [707, 269] on input "HMO ID" at bounding box center [679, 264] width 775 height 35
type input "acq/10130/b"
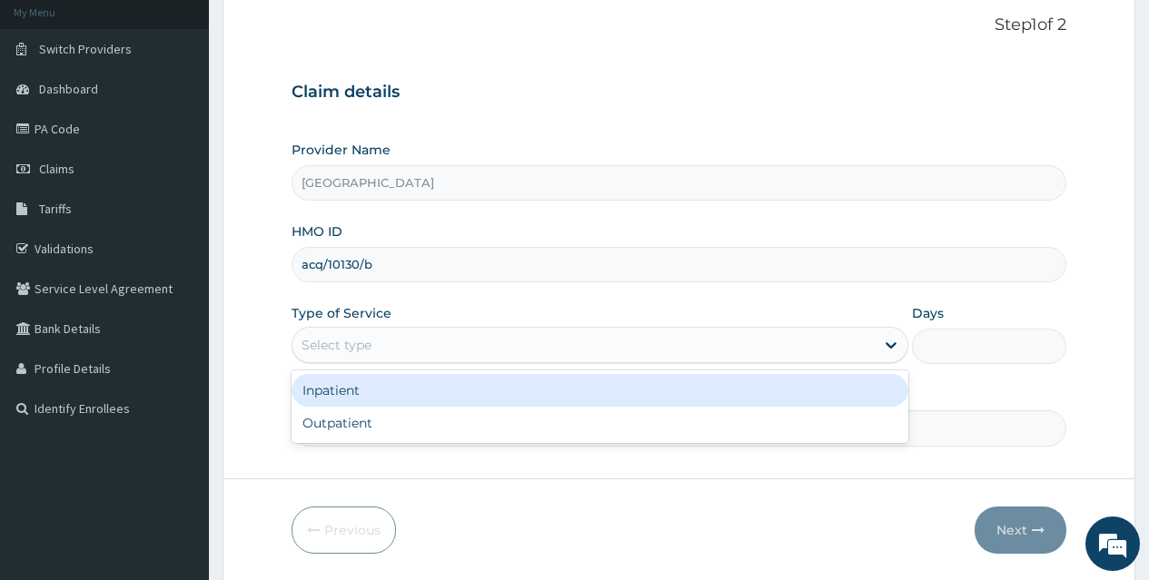
click at [463, 342] on div "Select type" at bounding box center [583, 345] width 582 height 29
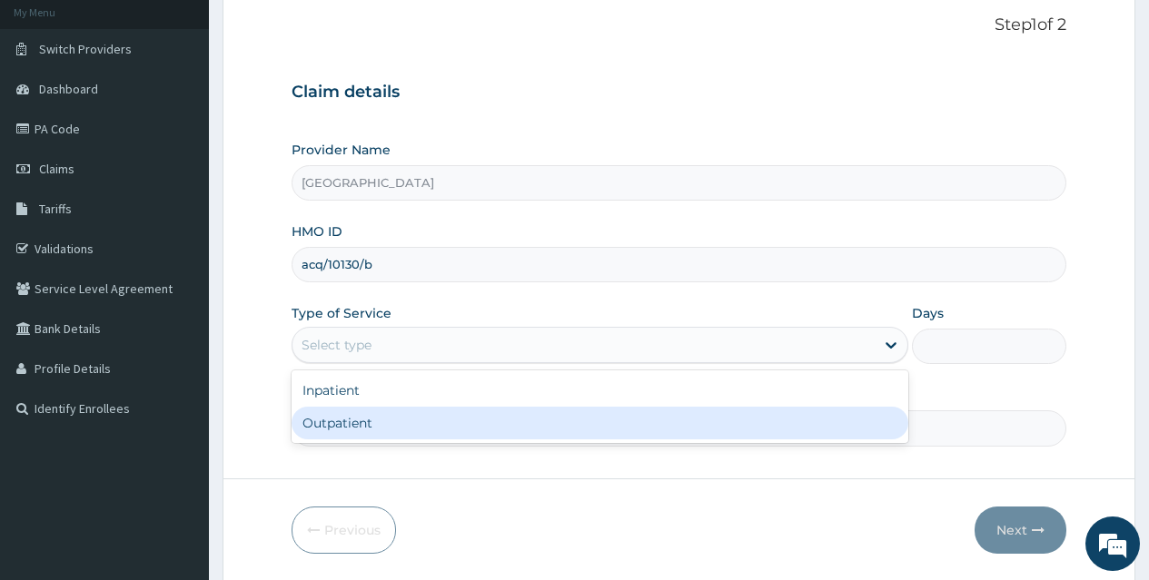
click at [466, 411] on div "Outpatient" at bounding box center [600, 423] width 617 height 33
type input "1"
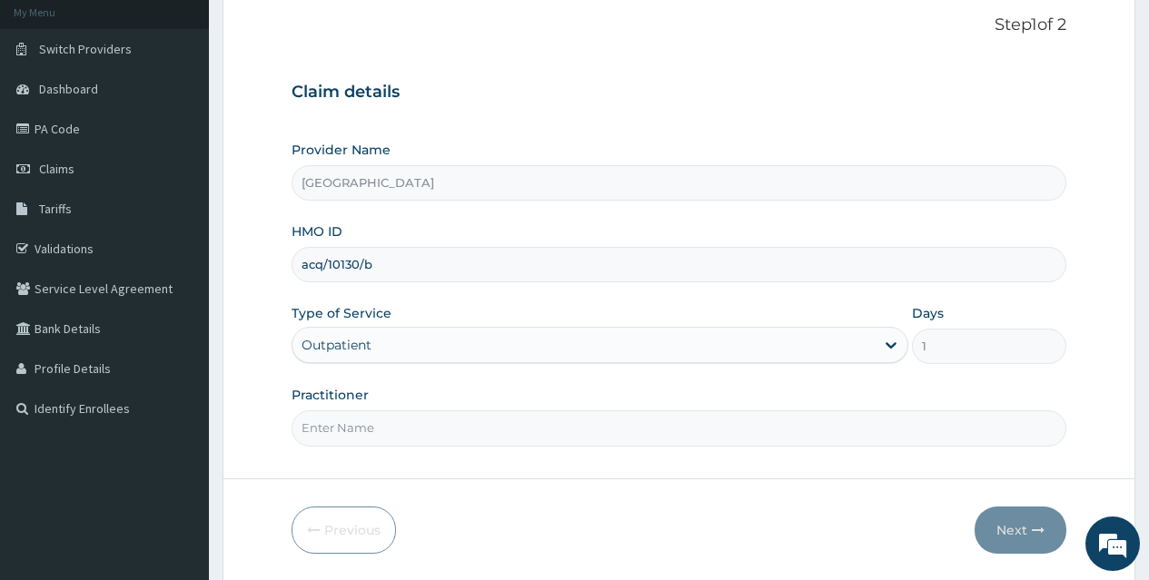
click at [439, 420] on input "Practitioner" at bounding box center [679, 427] width 775 height 35
type input "[PERSON_NAME]"
click at [1007, 529] on button "Next" at bounding box center [1020, 530] width 92 height 47
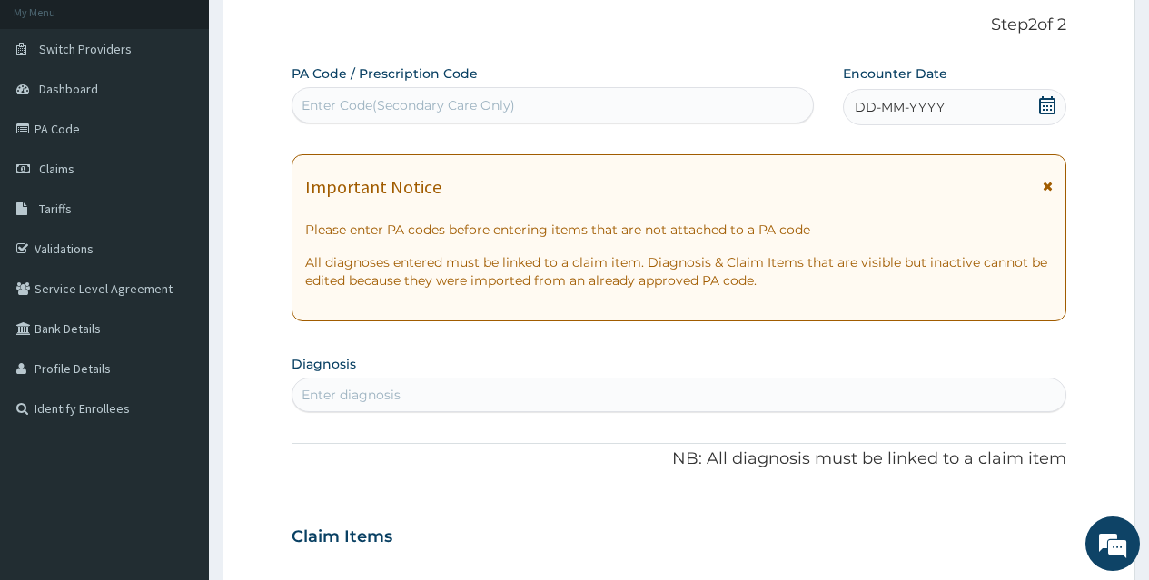
click at [1047, 104] on icon at bounding box center [1047, 105] width 18 height 18
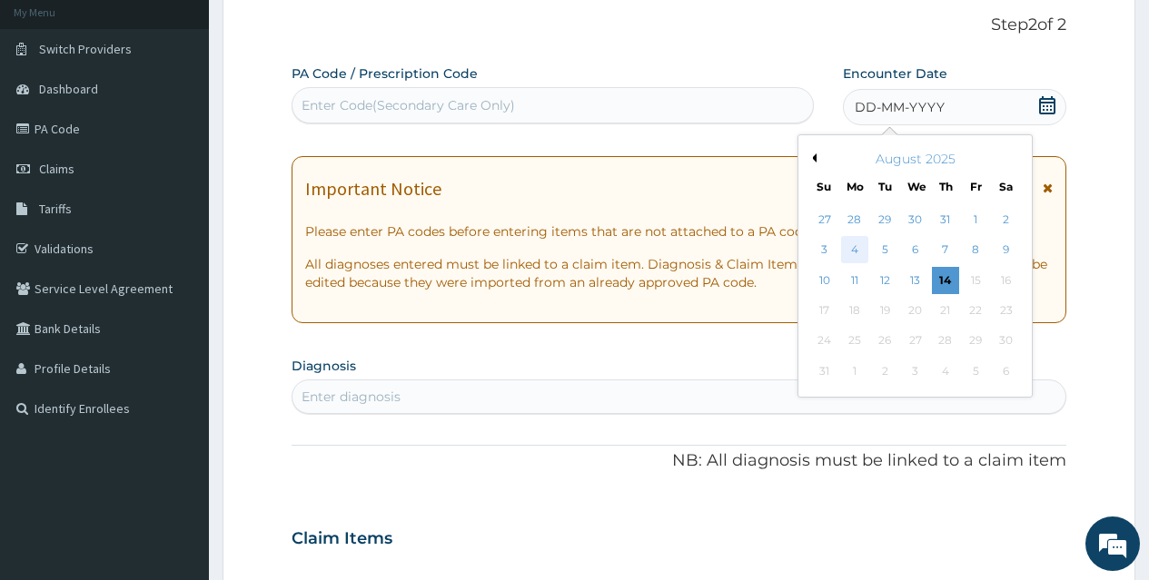
click at [862, 242] on div "4" at bounding box center [854, 250] width 27 height 27
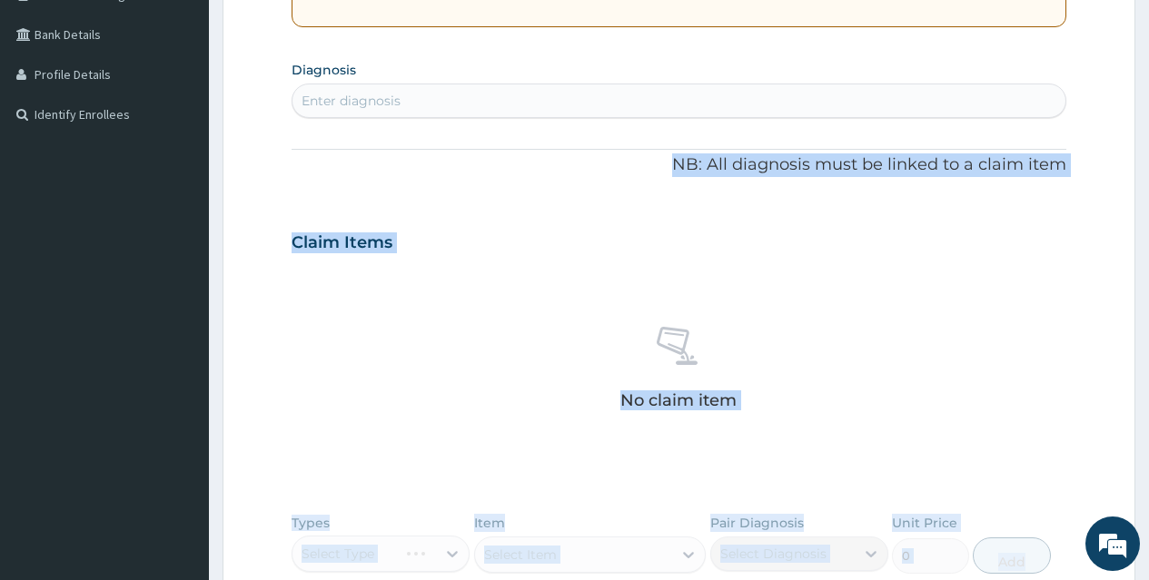
scroll to position [441, 0]
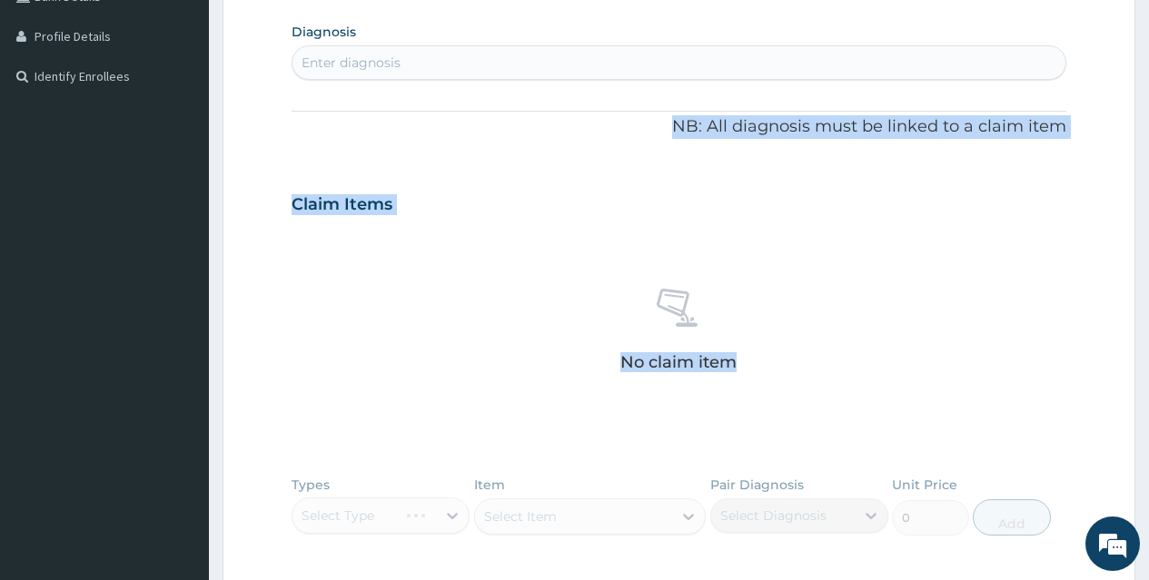
drag, startPoint x: 1098, startPoint y: 417, endPoint x: 1132, endPoint y: 443, distance: 43.4
click at [1132, 443] on form "Step 2 of 2 PA Code / Prescription Code Enter Code(Secondary Care Only) Encount…" at bounding box center [679, 229] width 913 height 1148
click at [1059, 242] on div "No claim item" at bounding box center [679, 333] width 775 height 209
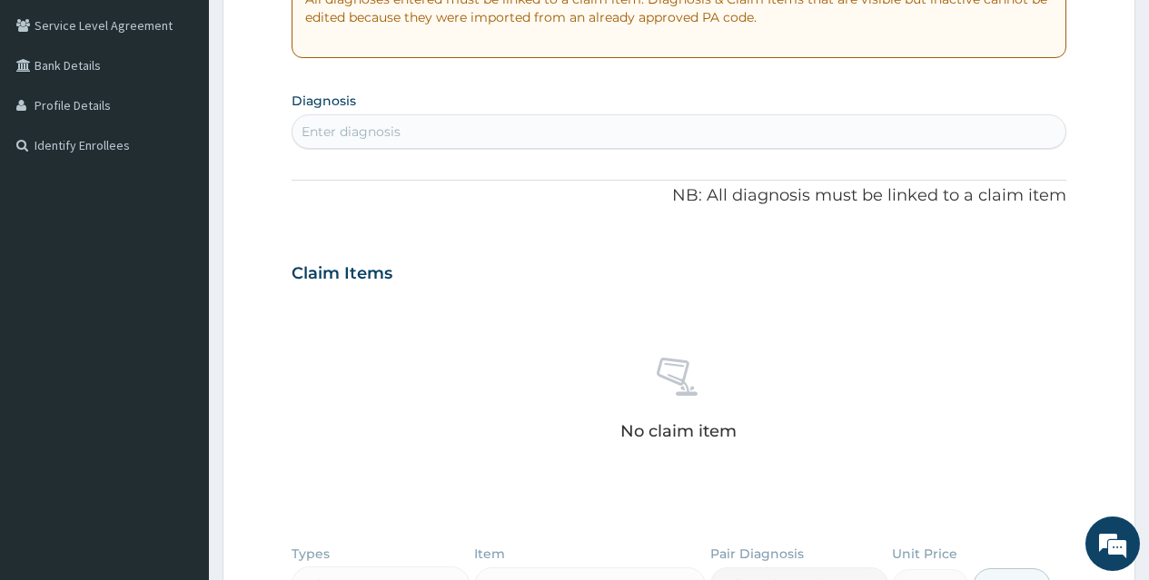
scroll to position [369, 0]
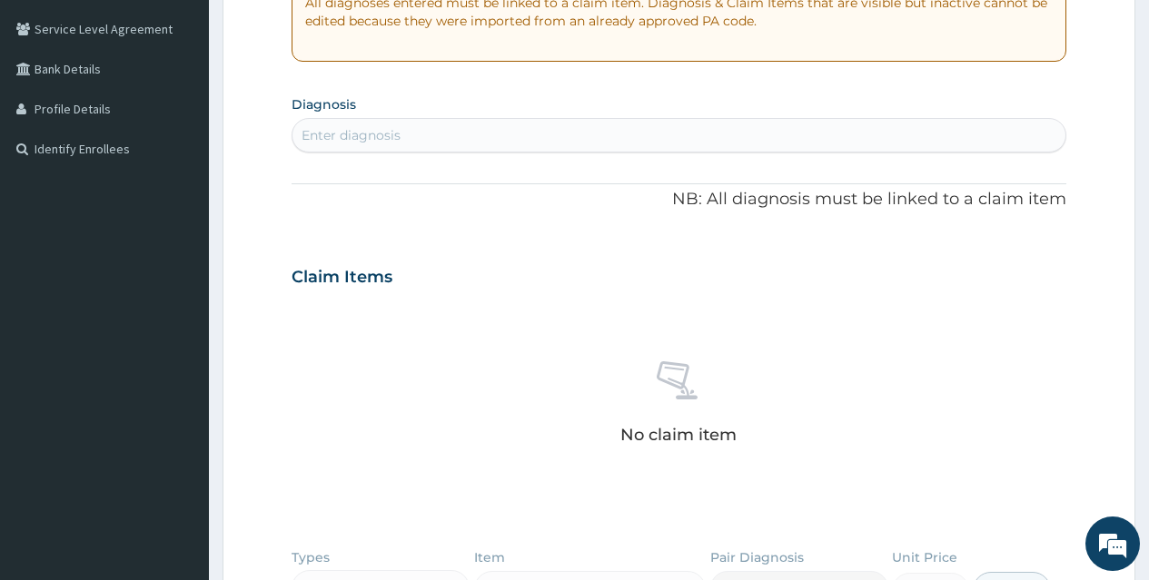
click at [731, 133] on div "Enter diagnosis" at bounding box center [678, 135] width 773 height 29
type input "PLASMOD"
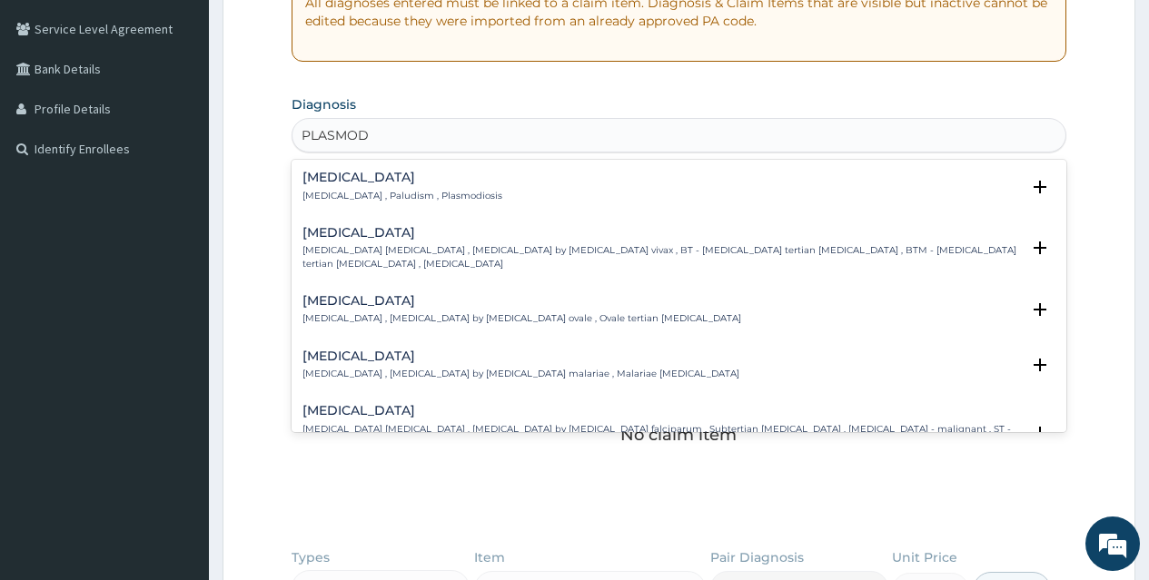
click at [387, 186] on div "[MEDICAL_DATA] [MEDICAL_DATA] , Paludism , Plasmodiosis" at bounding box center [402, 187] width 200 height 32
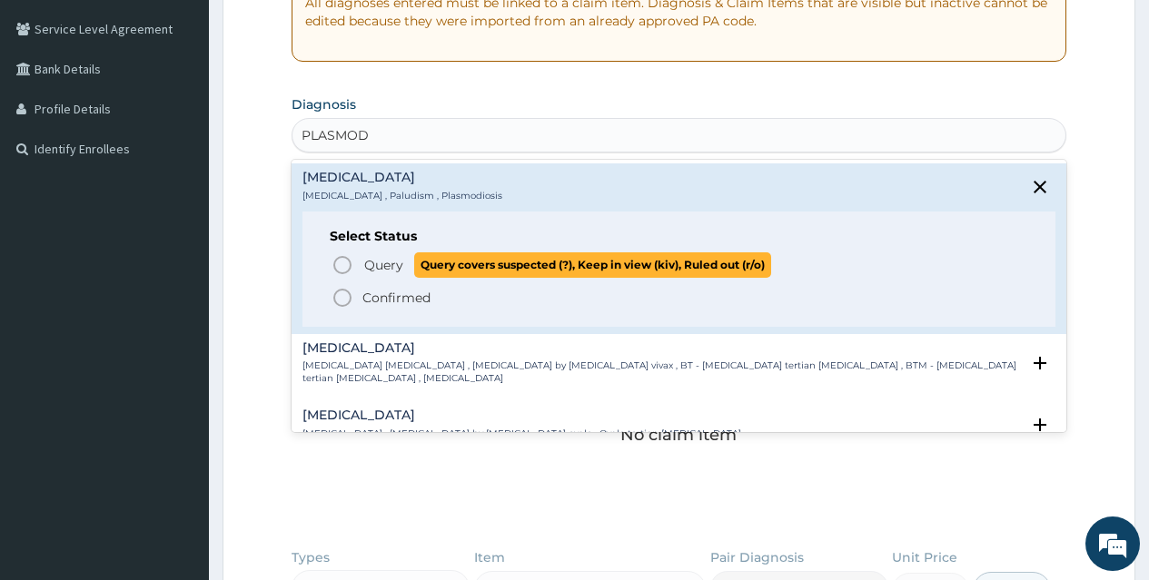
click at [343, 264] on icon "status option query" at bounding box center [342, 265] width 22 height 22
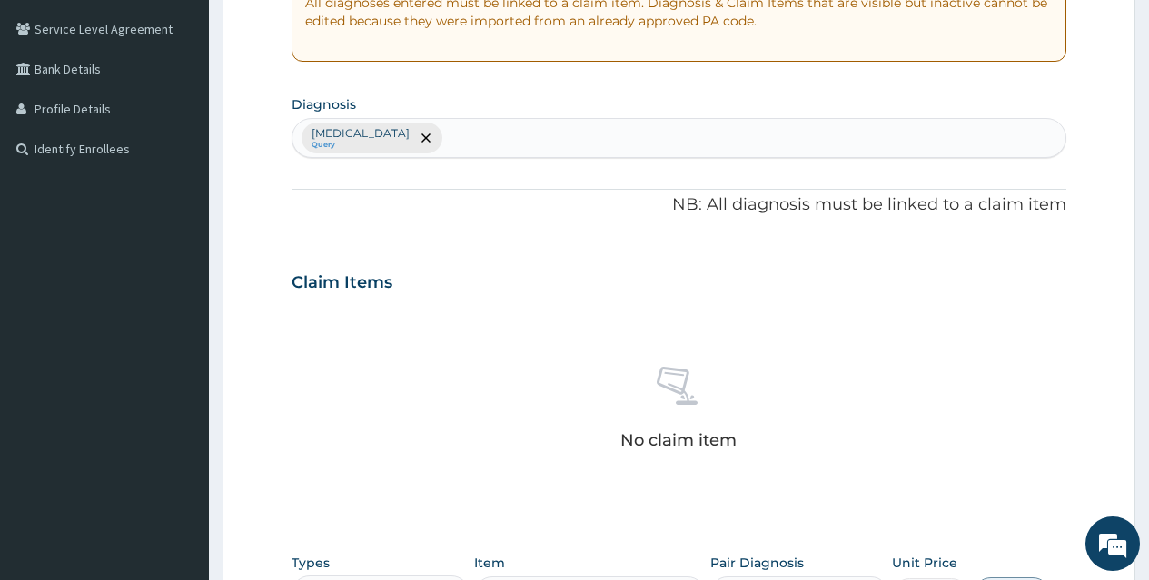
click at [576, 278] on div "Claim Items" at bounding box center [679, 278] width 775 height 47
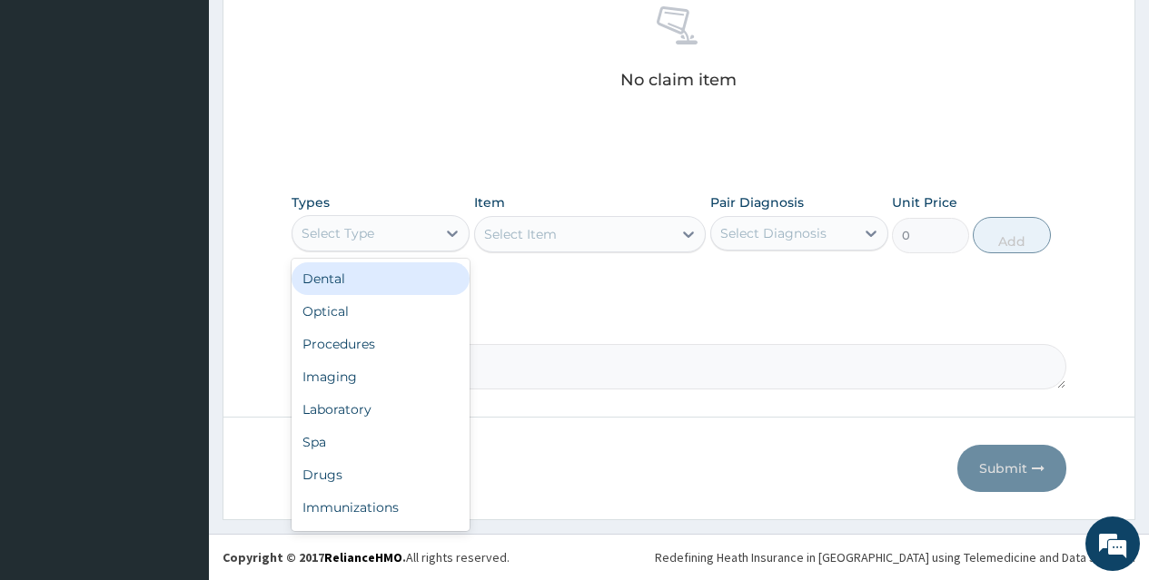
click at [436, 230] on div "Select Type" at bounding box center [363, 233] width 143 height 29
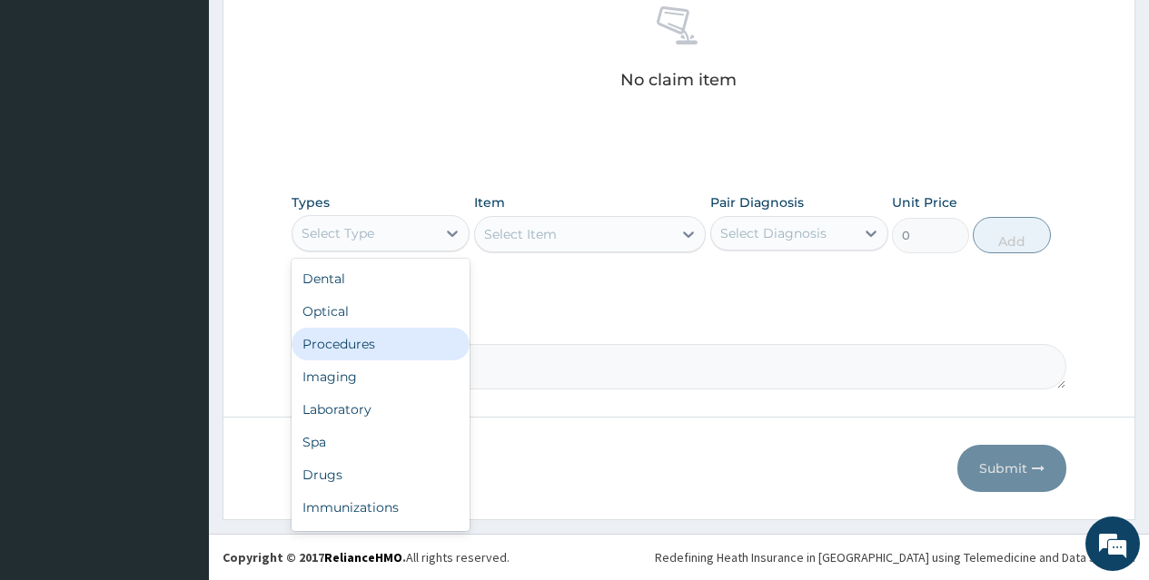
click at [425, 337] on div "Procedures" at bounding box center [381, 344] width 178 height 33
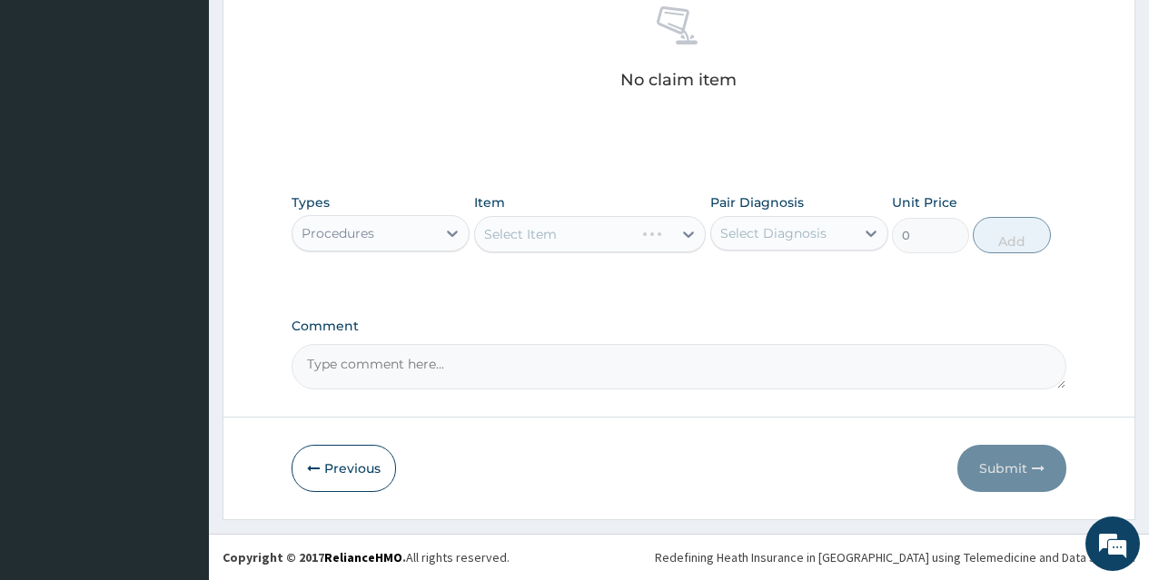
click at [599, 234] on div "Select Item" at bounding box center [590, 234] width 232 height 36
click at [599, 234] on div "Select Item" at bounding box center [574, 234] width 198 height 29
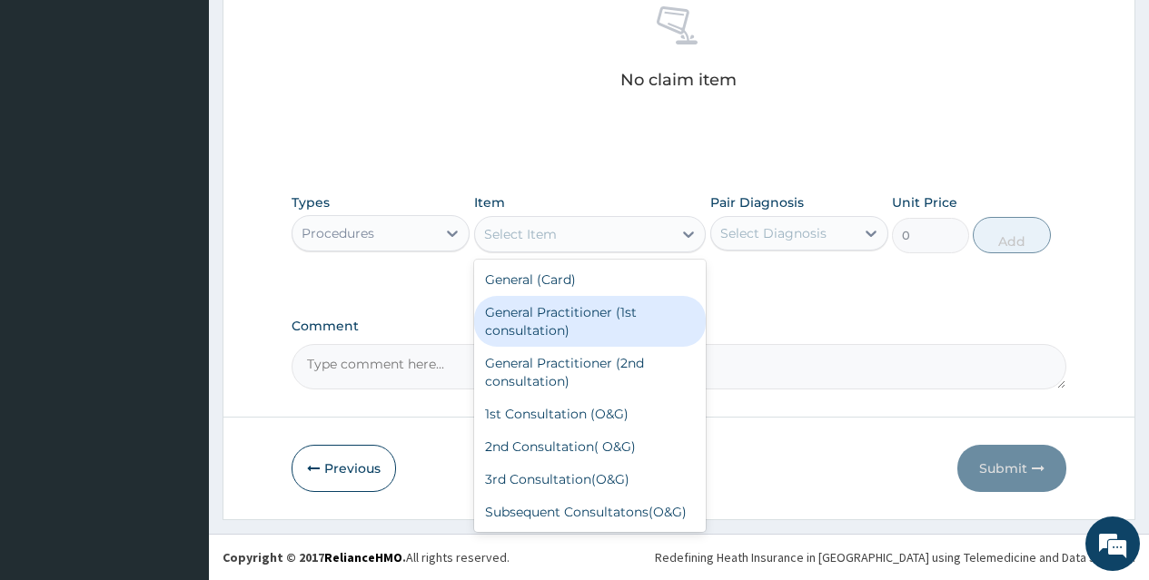
click at [606, 312] on div "General Practitioner (1st consultation)" at bounding box center [590, 321] width 232 height 51
type input "1500"
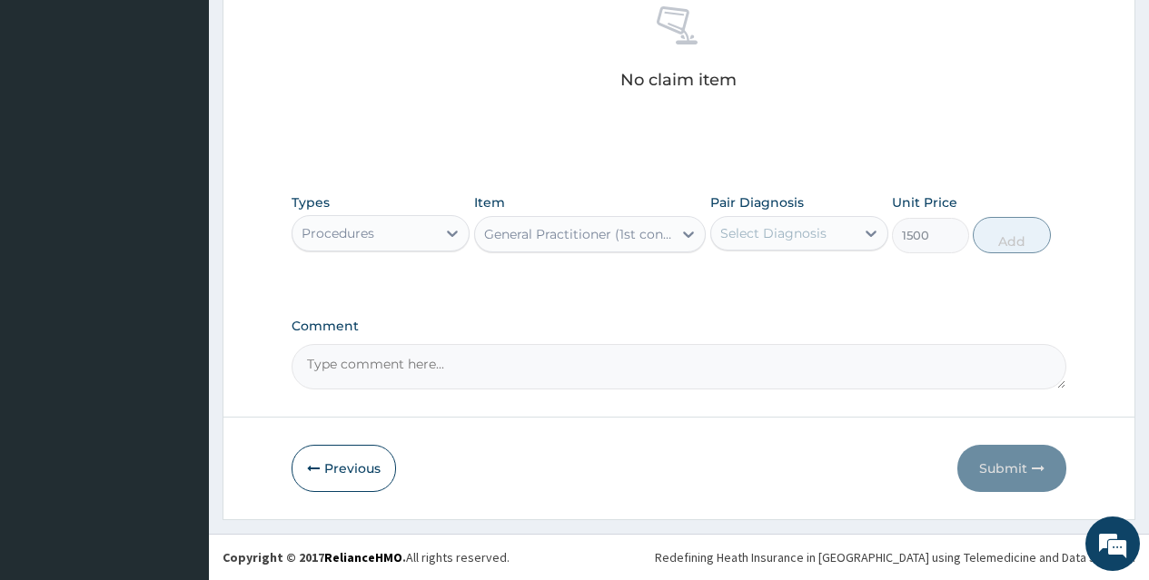
click at [806, 235] on div "Select Diagnosis" at bounding box center [773, 233] width 106 height 18
click at [816, 282] on div "[MEDICAL_DATA]" at bounding box center [799, 280] width 178 height 37
checkbox input "true"
drag, startPoint x: 1015, startPoint y: 232, endPoint x: 507, endPoint y: 330, distance: 517.8
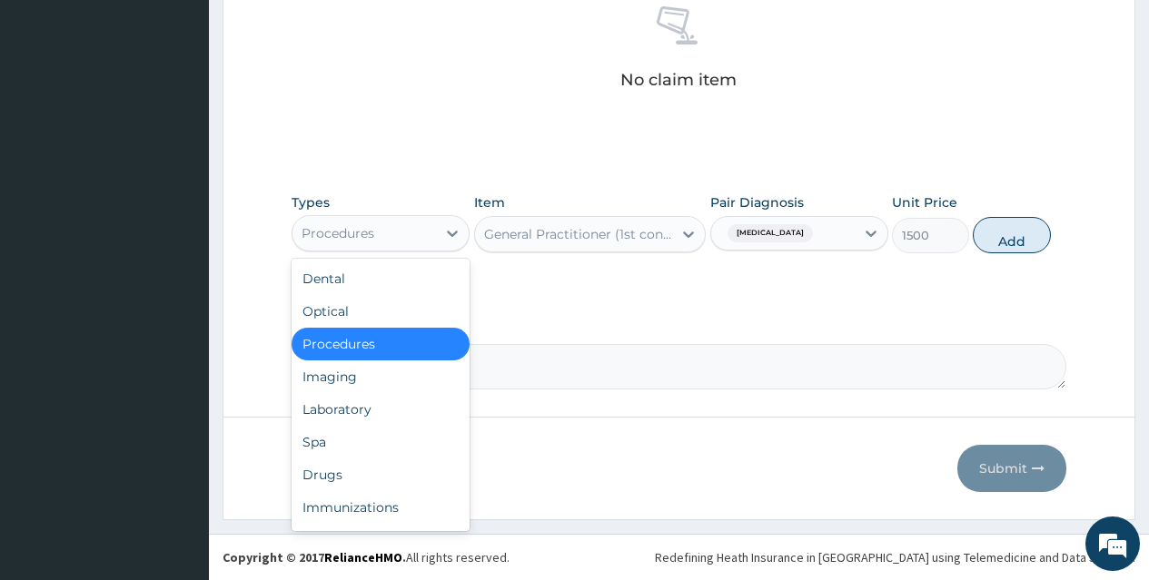
click at [436, 240] on div "Procedures" at bounding box center [363, 233] width 143 height 29
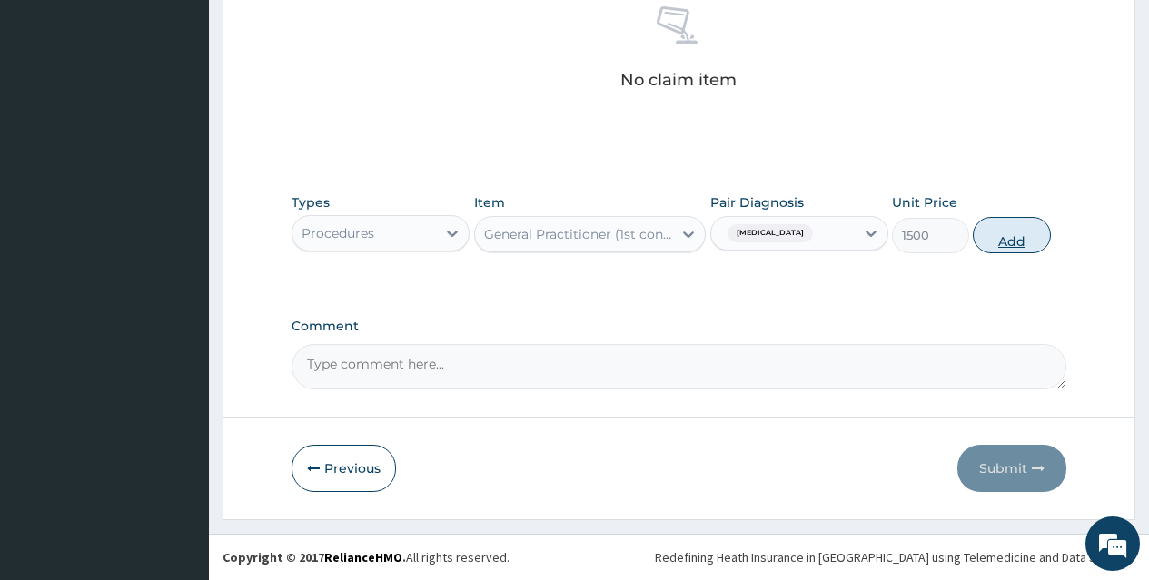
click at [1028, 237] on button "Add" at bounding box center [1011, 235] width 77 height 36
type input "0"
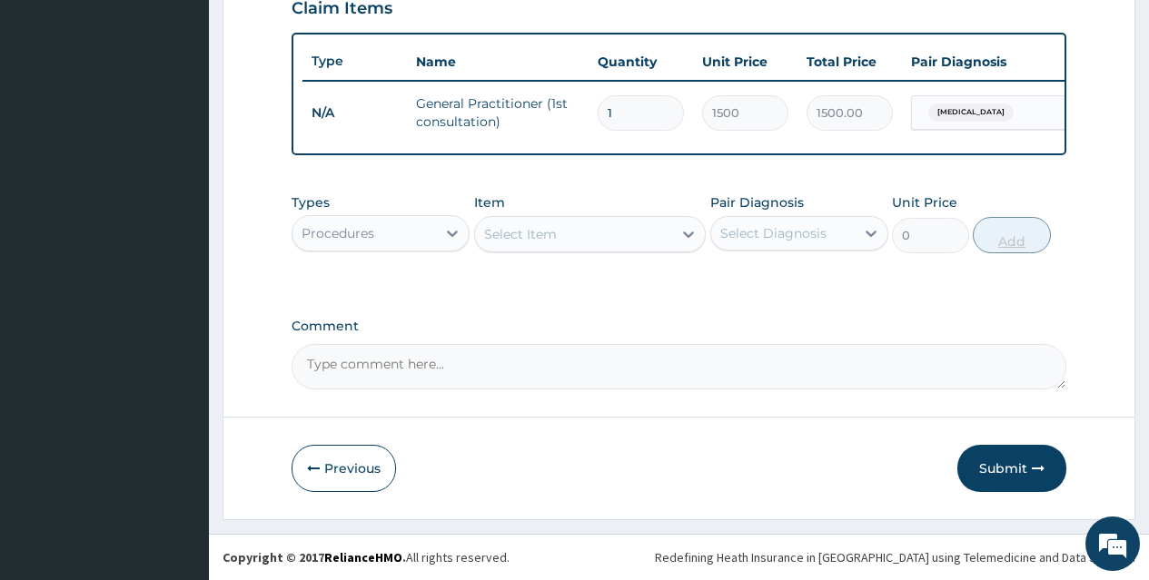
scroll to position [657, 0]
click at [419, 235] on div "Procedures" at bounding box center [363, 233] width 143 height 29
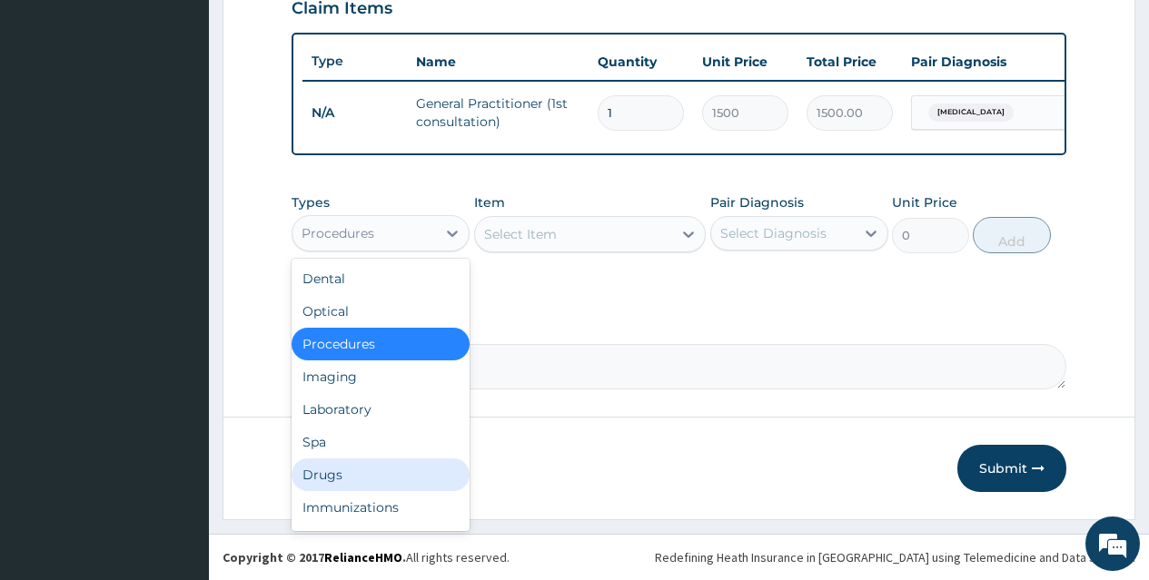
click at [392, 476] on div "Drugs" at bounding box center [381, 475] width 178 height 33
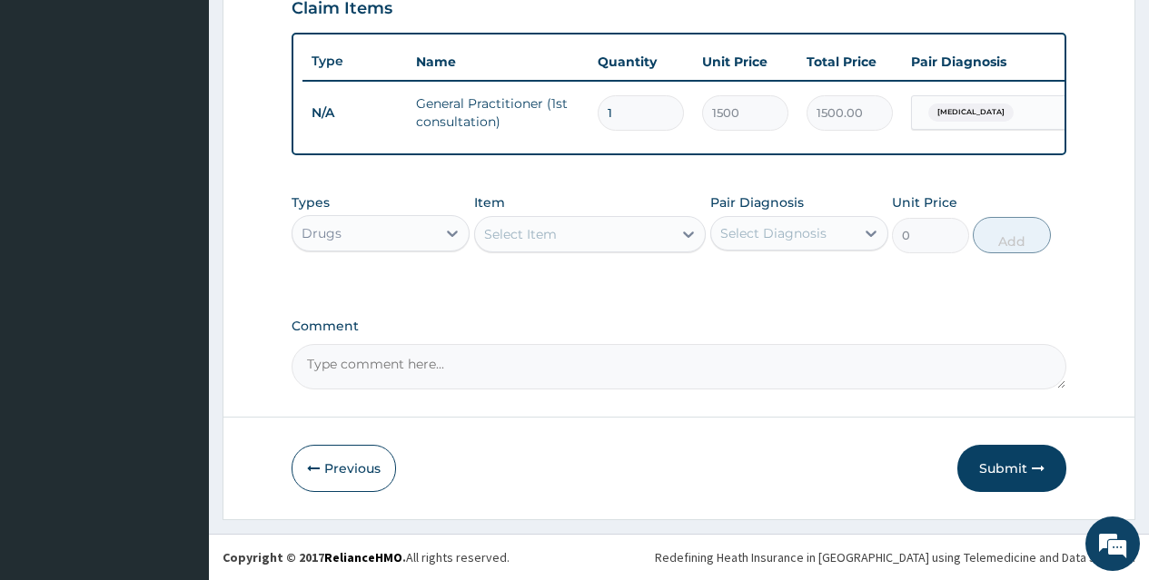
click at [598, 232] on div "Select Item" at bounding box center [574, 234] width 198 height 29
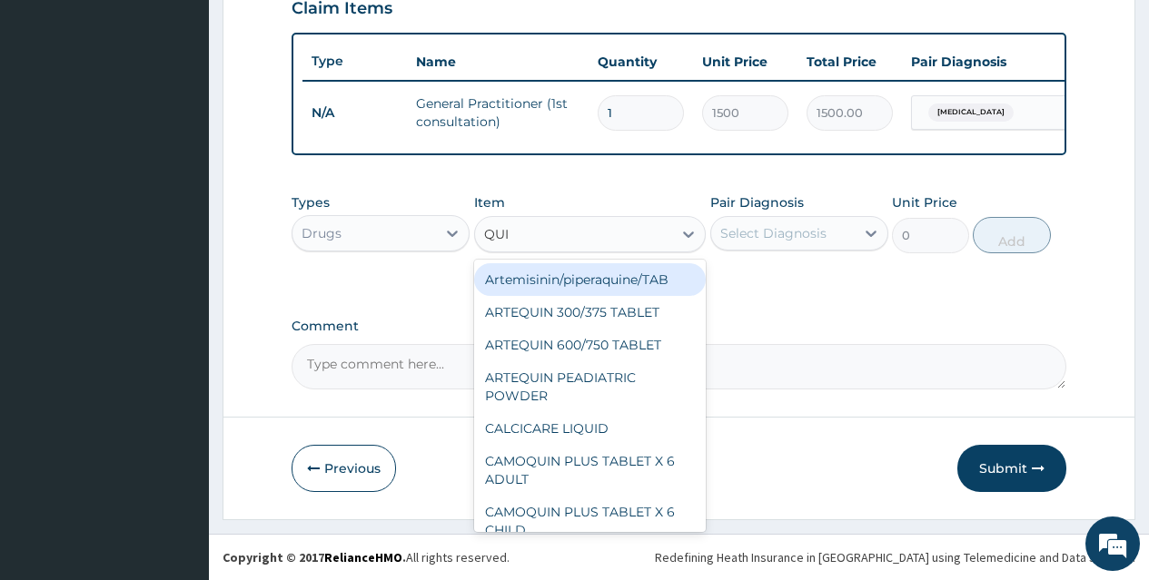
type input "QUIN"
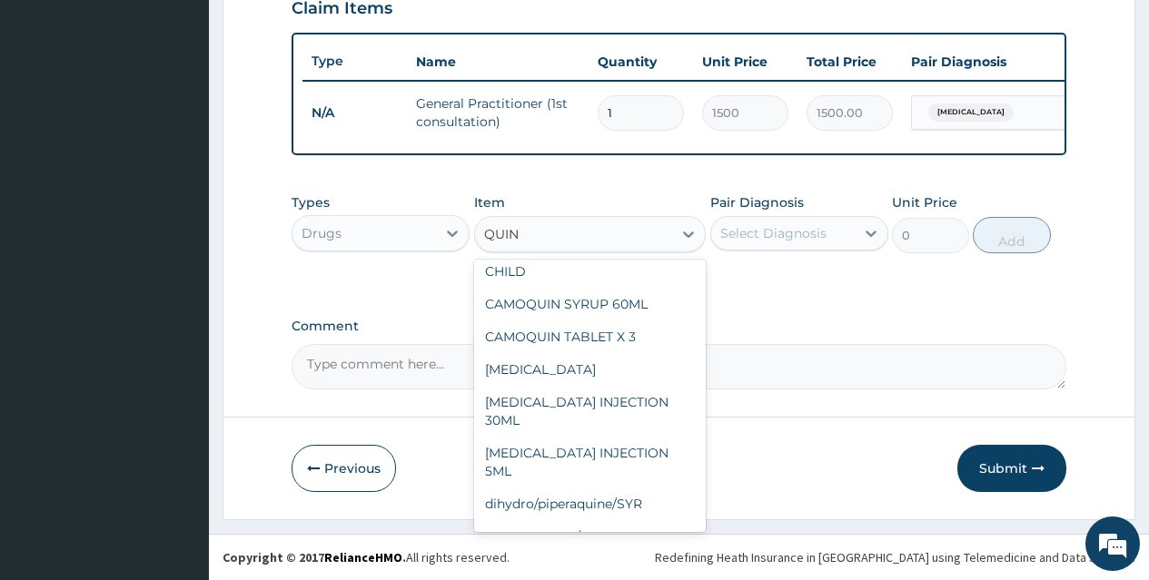
scroll to position [362, 0]
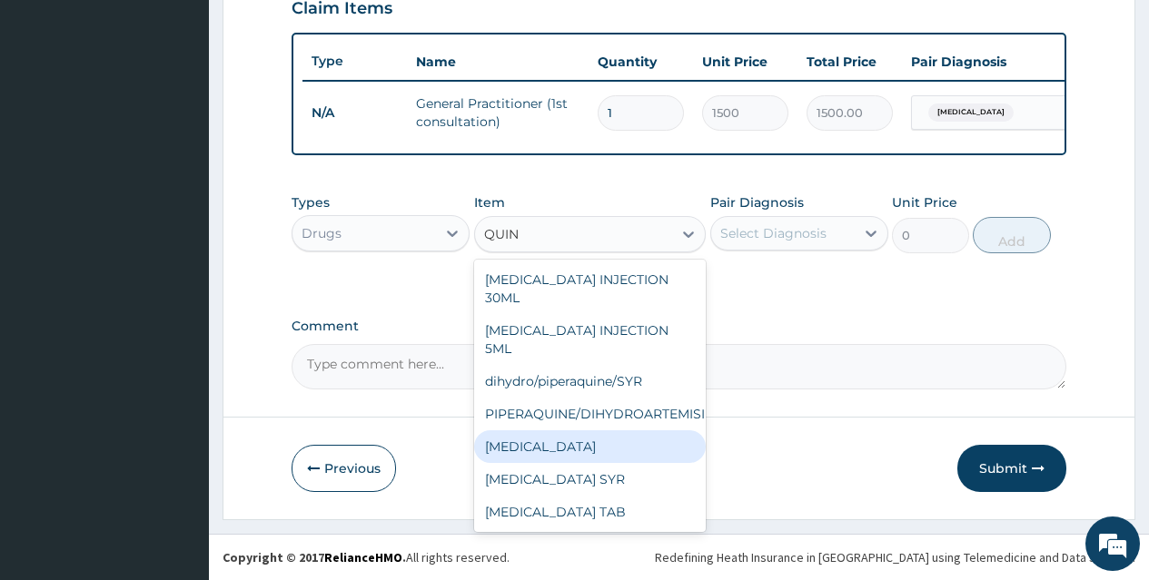
click at [640, 439] on div "[MEDICAL_DATA]" at bounding box center [590, 446] width 232 height 33
type input "100"
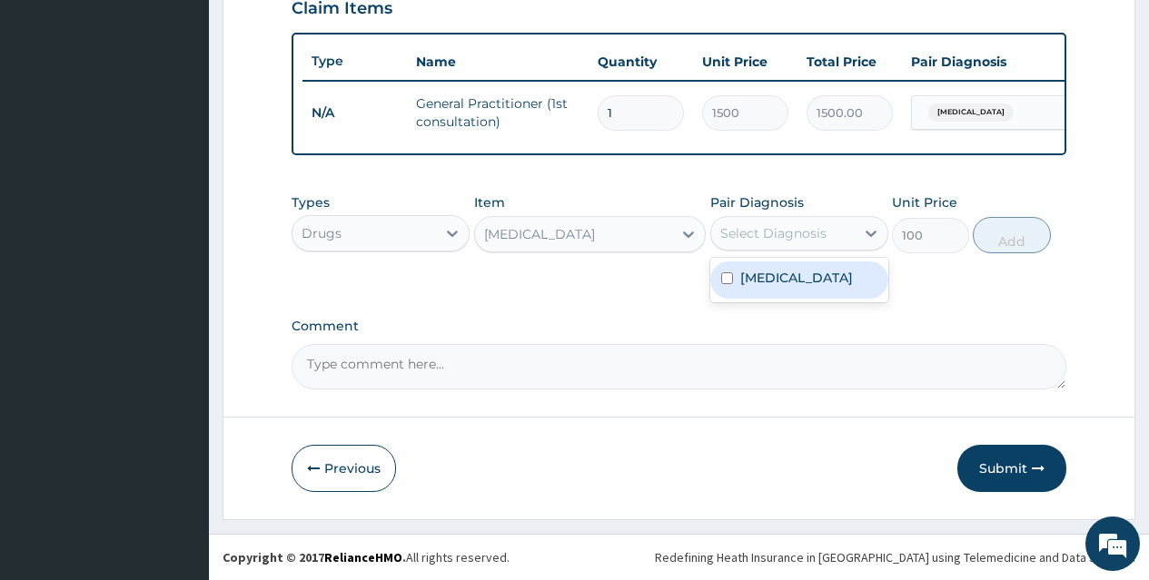
click at [771, 234] on div "Select Diagnosis" at bounding box center [773, 233] width 106 height 18
click at [783, 278] on label "[MEDICAL_DATA]" at bounding box center [796, 278] width 113 height 18
checkbox input "true"
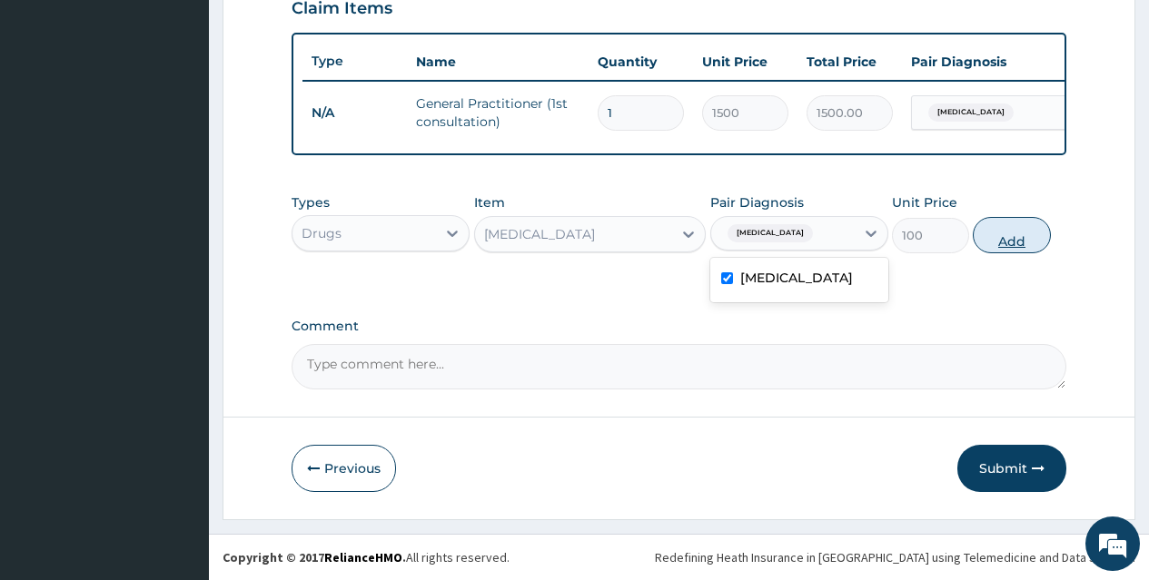
click at [1004, 242] on button "Add" at bounding box center [1011, 235] width 77 height 36
type input "0"
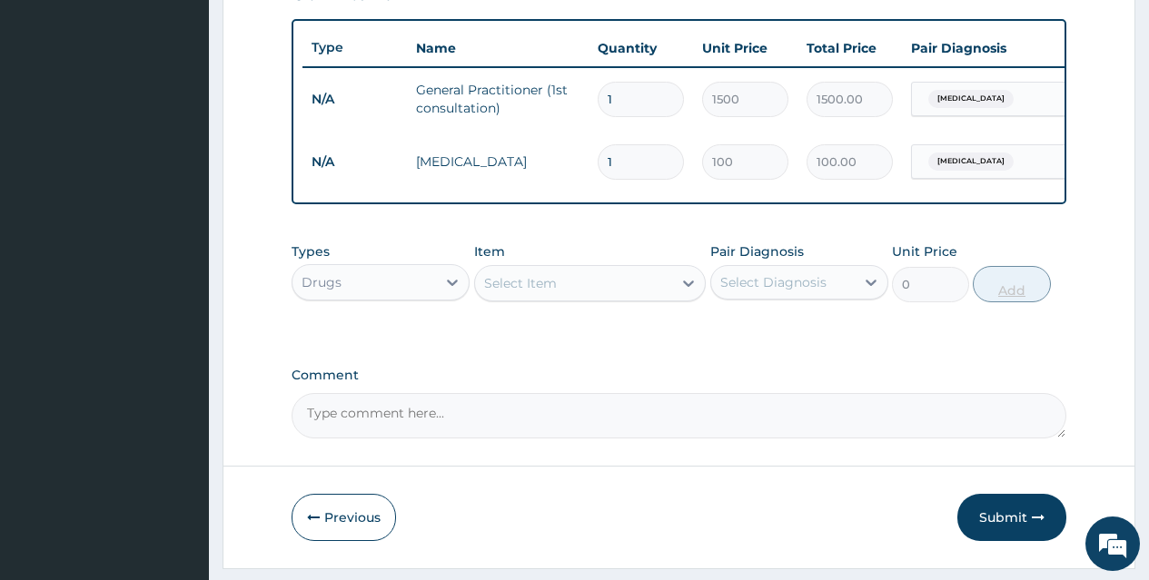
type input "0.00"
type input "6"
type input "600.00"
type input "6"
click at [644, 290] on div "Select Item" at bounding box center [574, 283] width 198 height 29
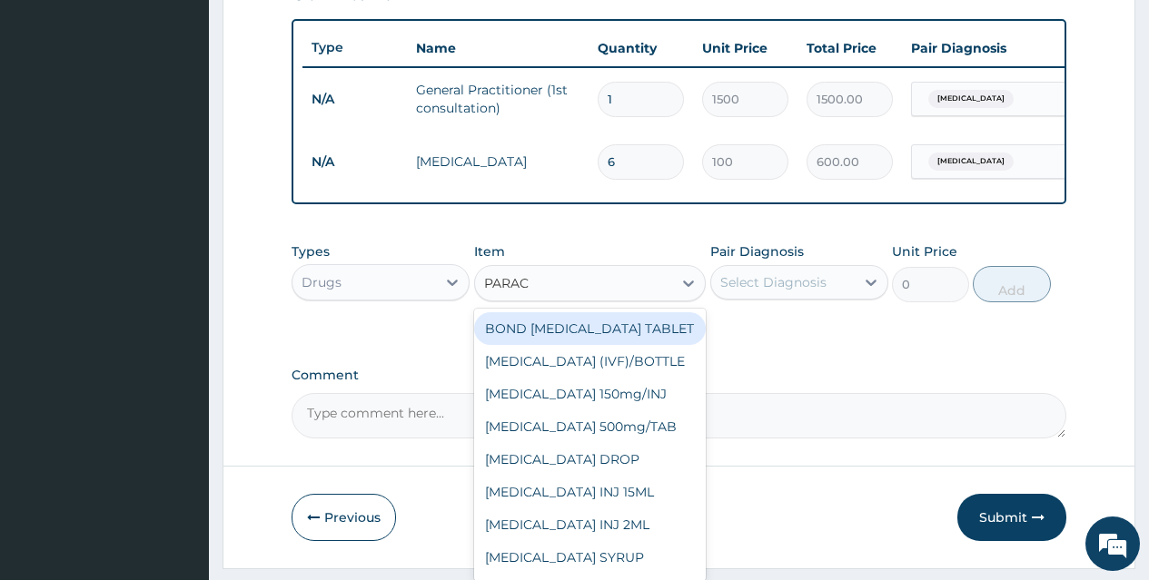
type input "PARACE"
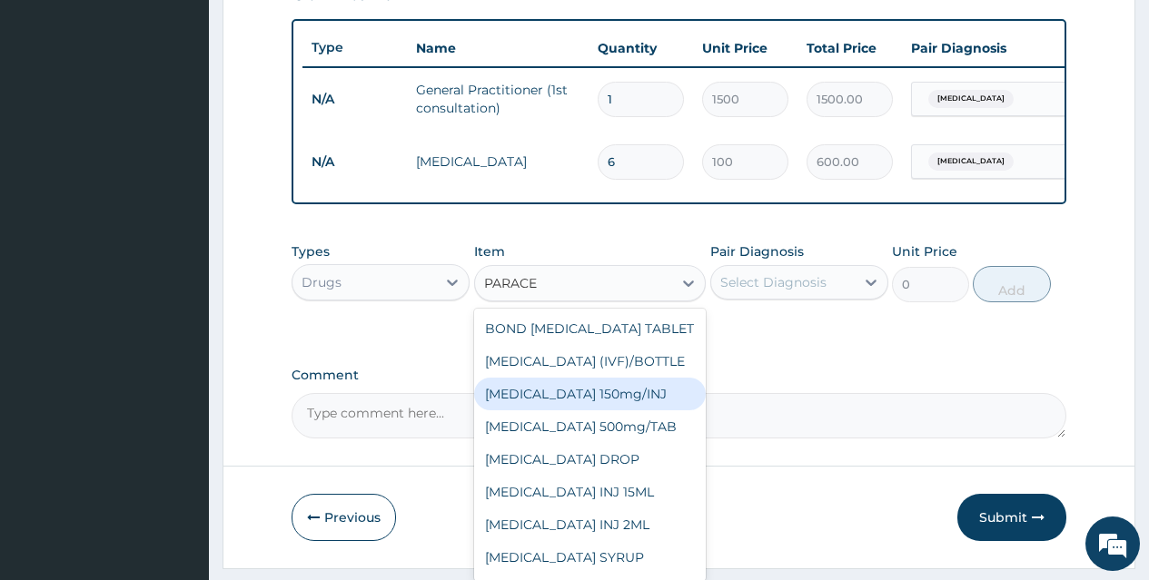
click at [638, 400] on div "[MEDICAL_DATA] 150mg/INJ" at bounding box center [590, 394] width 232 height 33
type input "31.5"
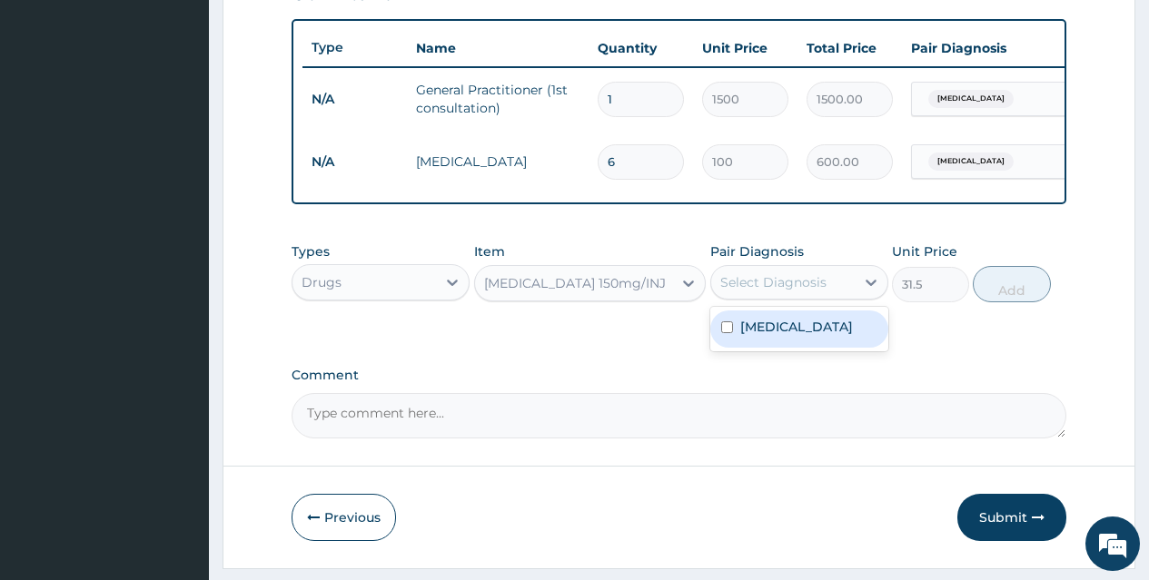
click at [820, 286] on div "Select Diagnosis" at bounding box center [773, 282] width 106 height 18
click at [820, 335] on div "[MEDICAL_DATA]" at bounding box center [799, 329] width 178 height 37
checkbox input "true"
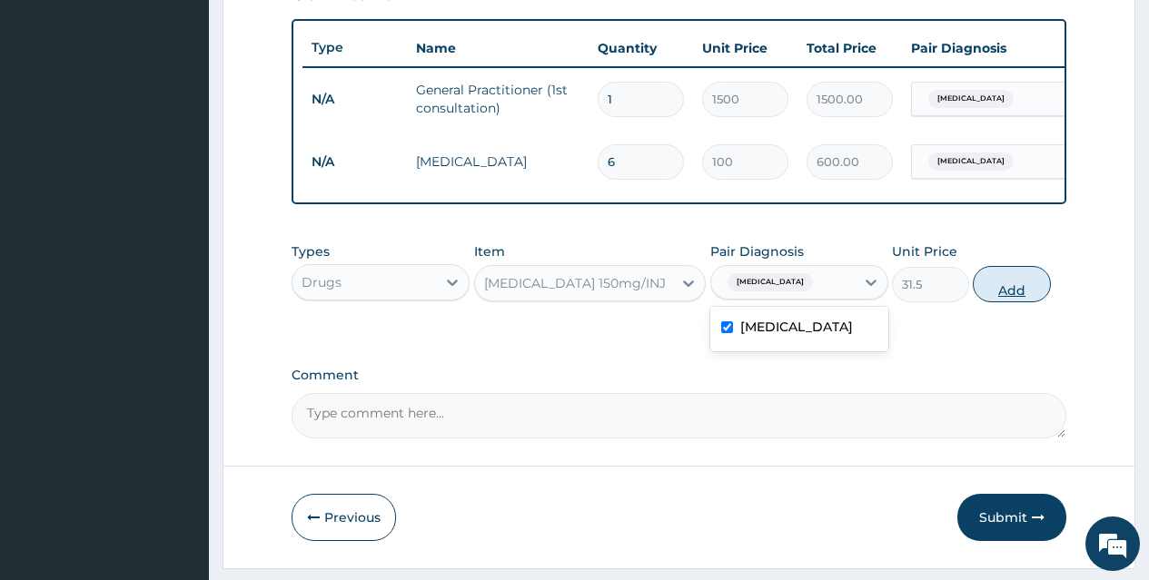
click at [1029, 299] on button "Add" at bounding box center [1011, 284] width 77 height 36
type input "0"
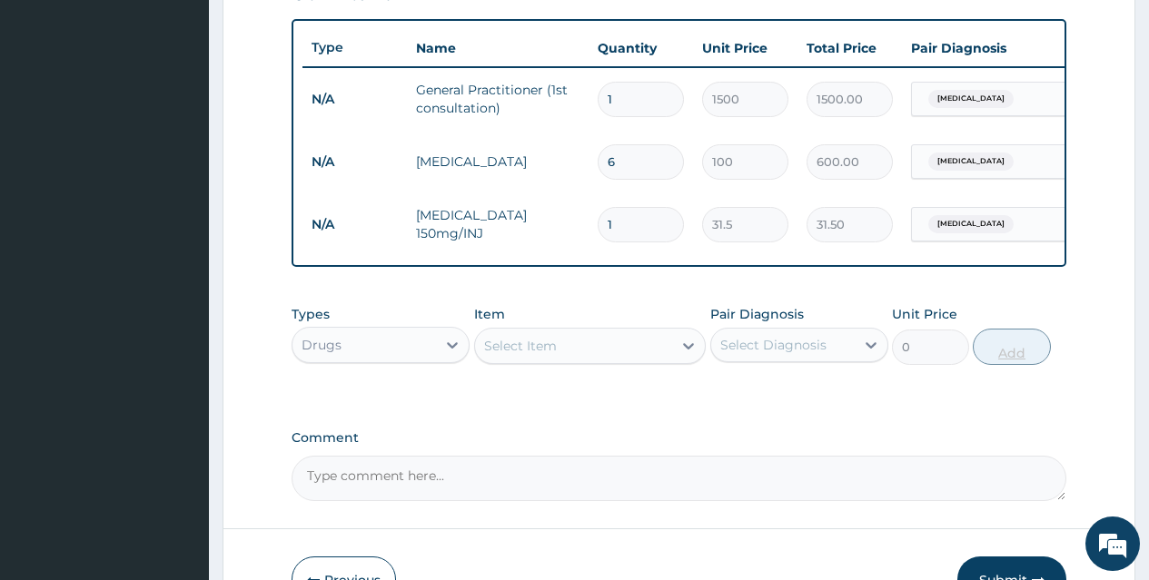
type input "0.00"
type input "8"
type input "252.00"
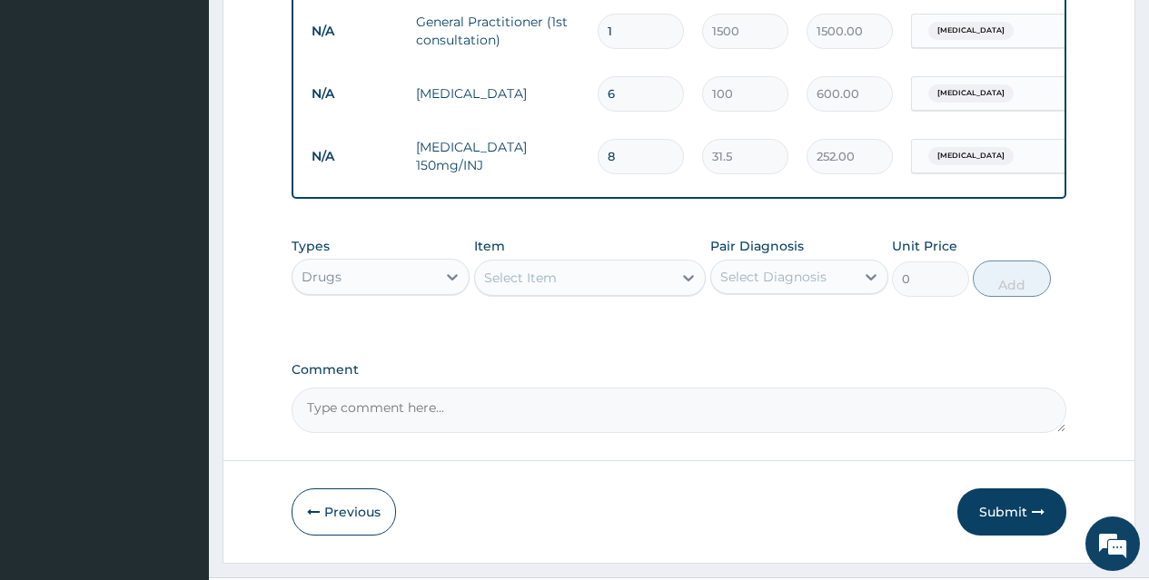
scroll to position [782, 0]
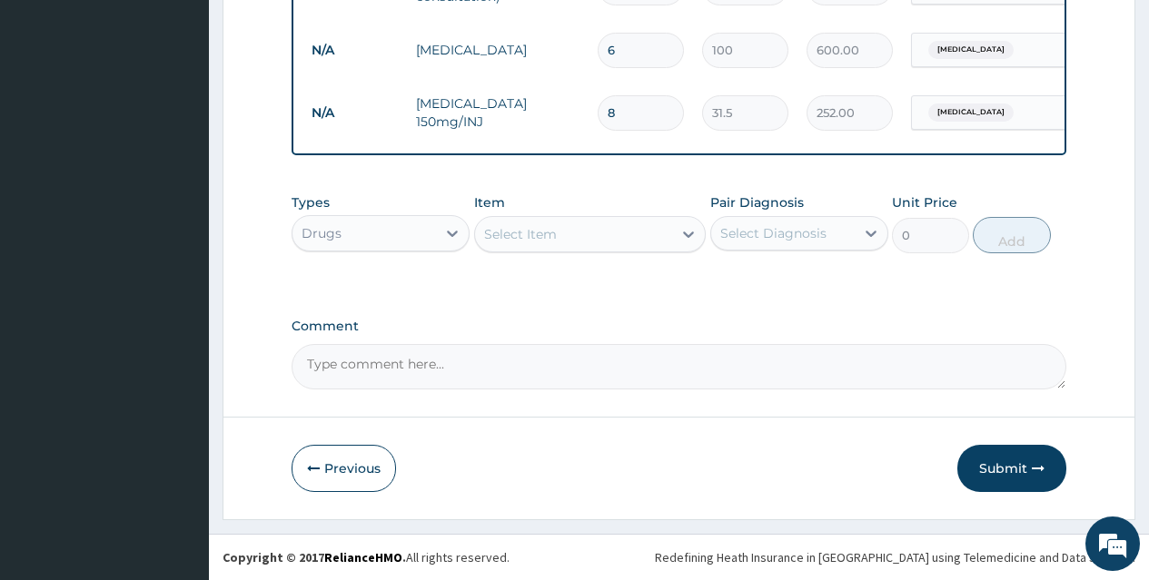
type input "8"
click at [654, 232] on div "Select Item" at bounding box center [574, 234] width 198 height 29
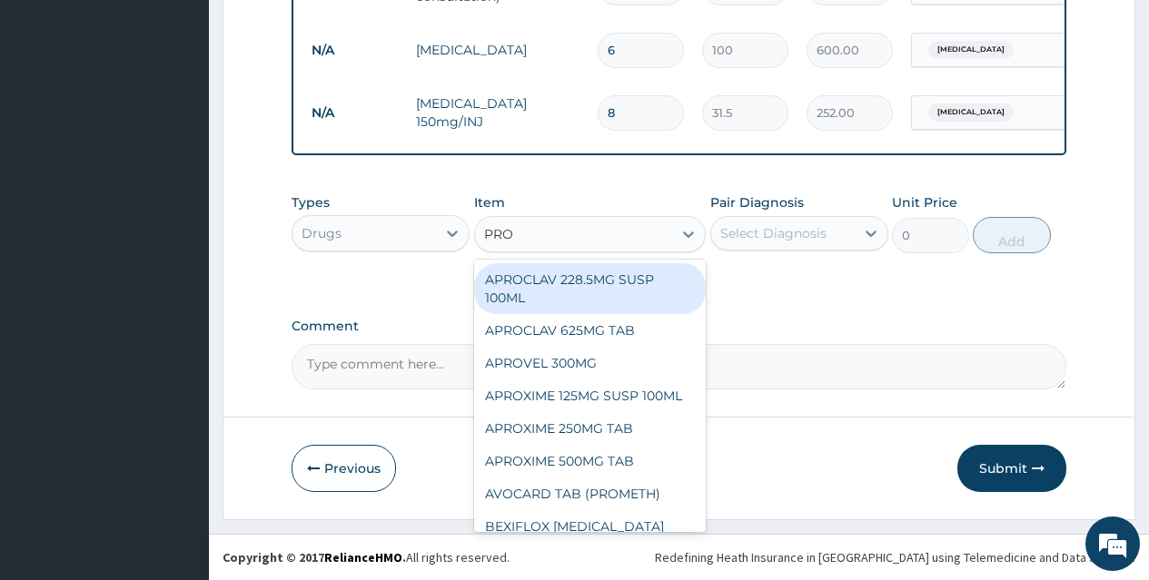
type input "PROM"
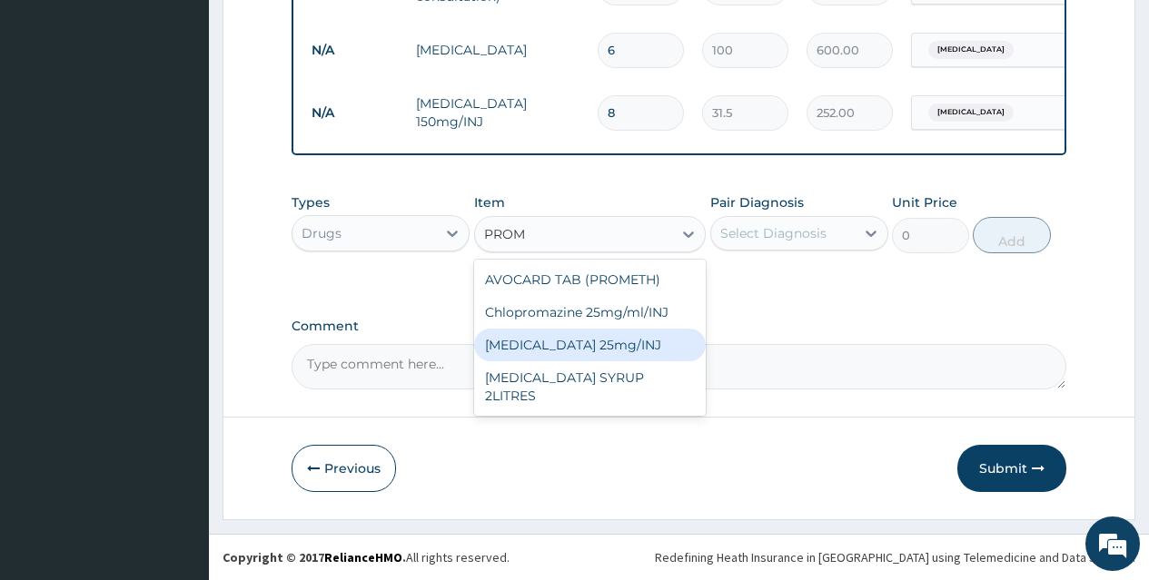
click at [648, 341] on div "[MEDICAL_DATA] 25mg/INJ" at bounding box center [590, 345] width 232 height 33
type input "52.5"
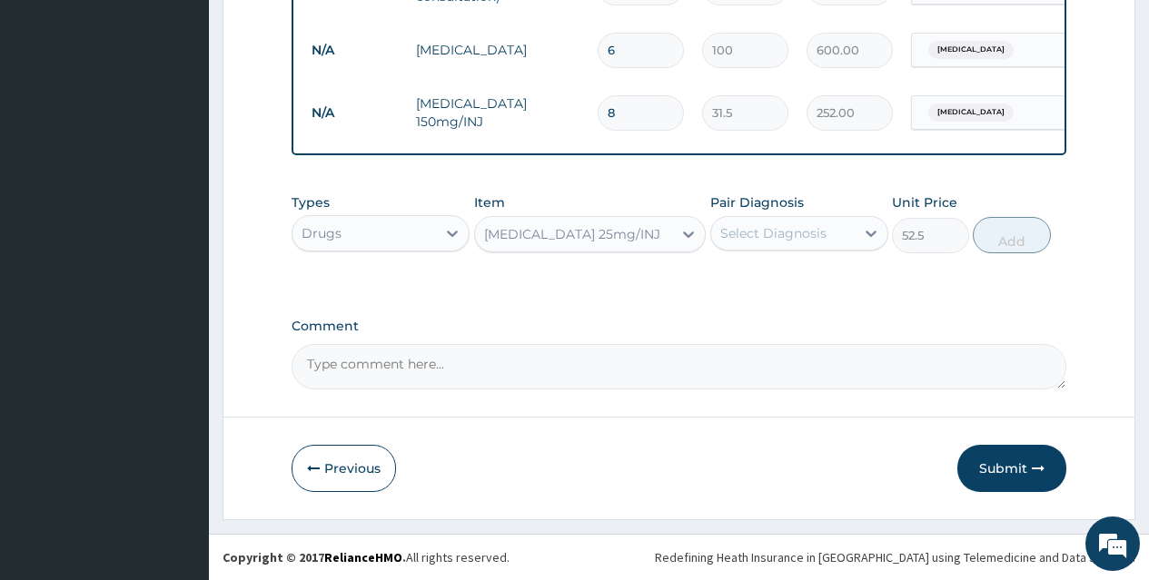
click at [780, 233] on div "Select Diagnosis" at bounding box center [773, 233] width 106 height 18
click at [790, 272] on div "[MEDICAL_DATA]" at bounding box center [799, 280] width 178 height 37
checkbox input "true"
click at [999, 230] on button "Add" at bounding box center [1011, 235] width 77 height 36
type input "0"
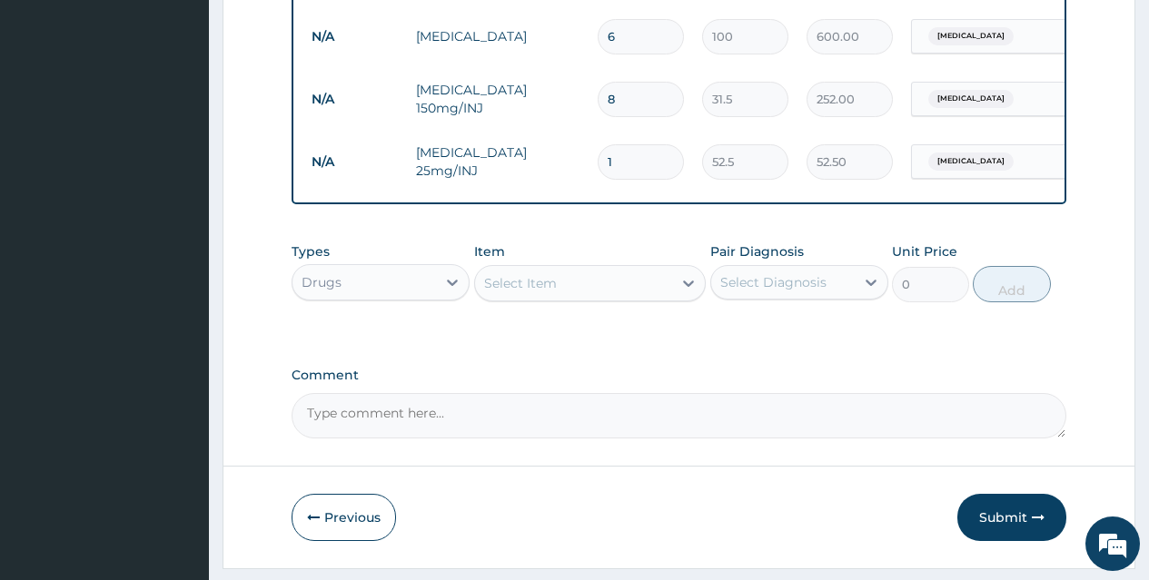
scroll to position [845, 0]
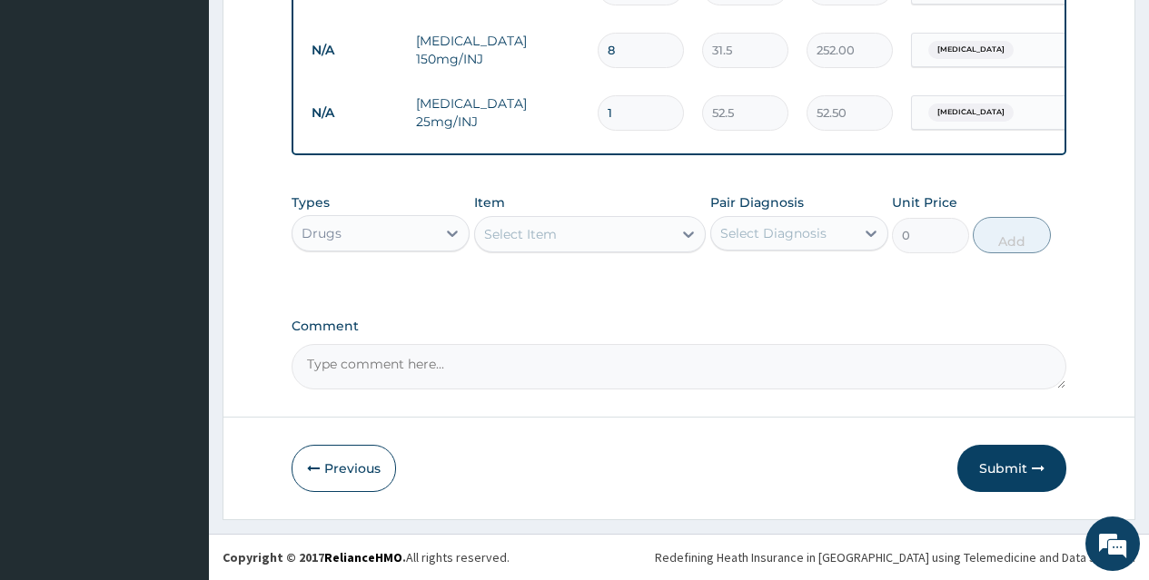
click at [627, 230] on div "Select Item" at bounding box center [574, 234] width 198 height 29
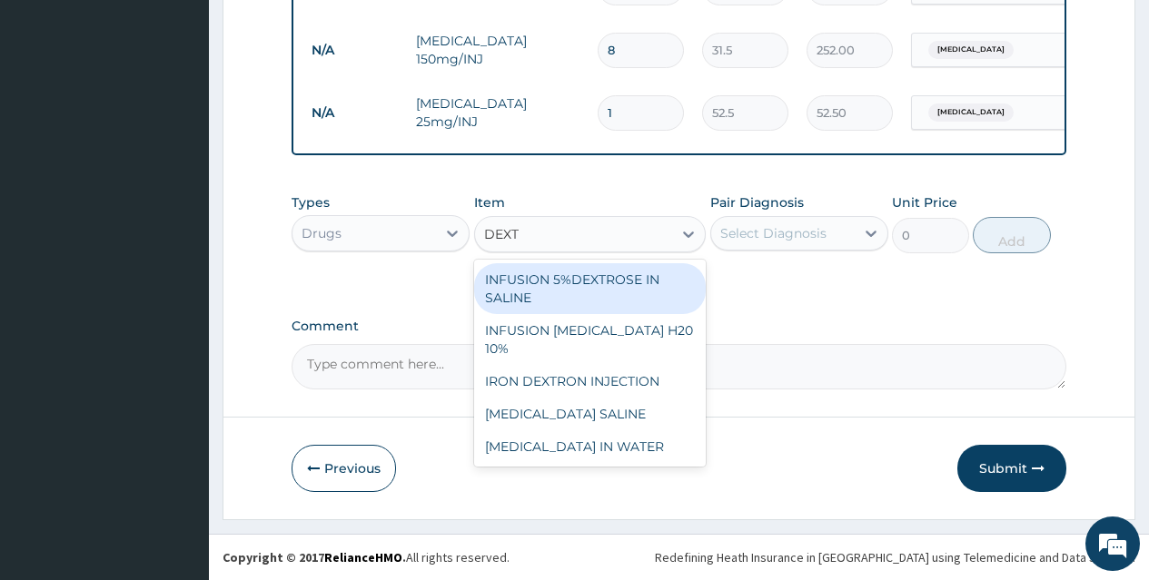
type input "DEXTR"
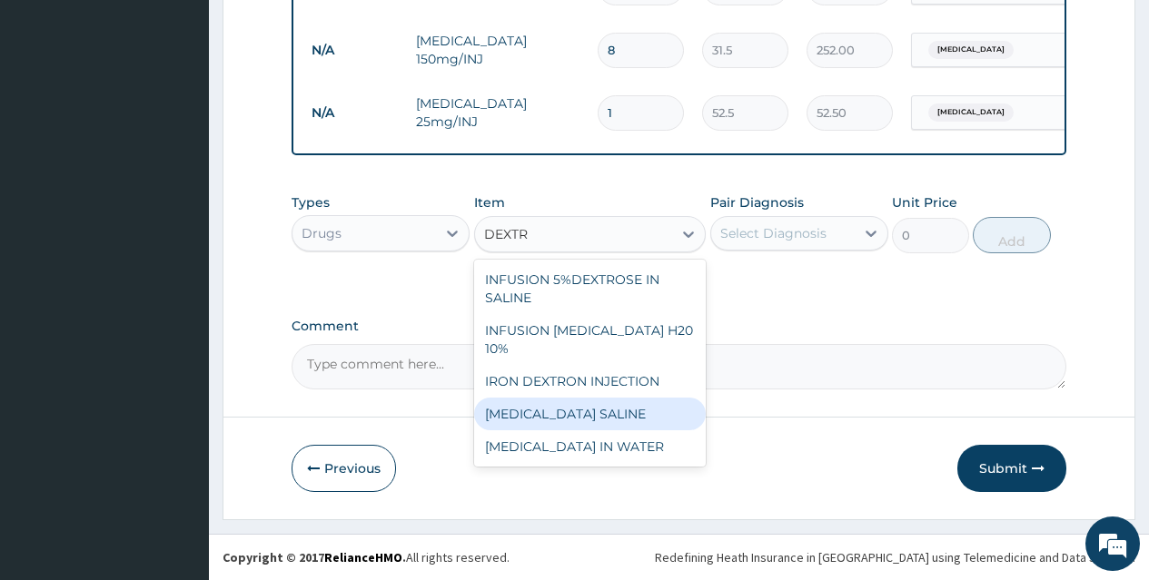
click at [631, 398] on div "[MEDICAL_DATA] SALINE" at bounding box center [590, 414] width 232 height 33
type input "600"
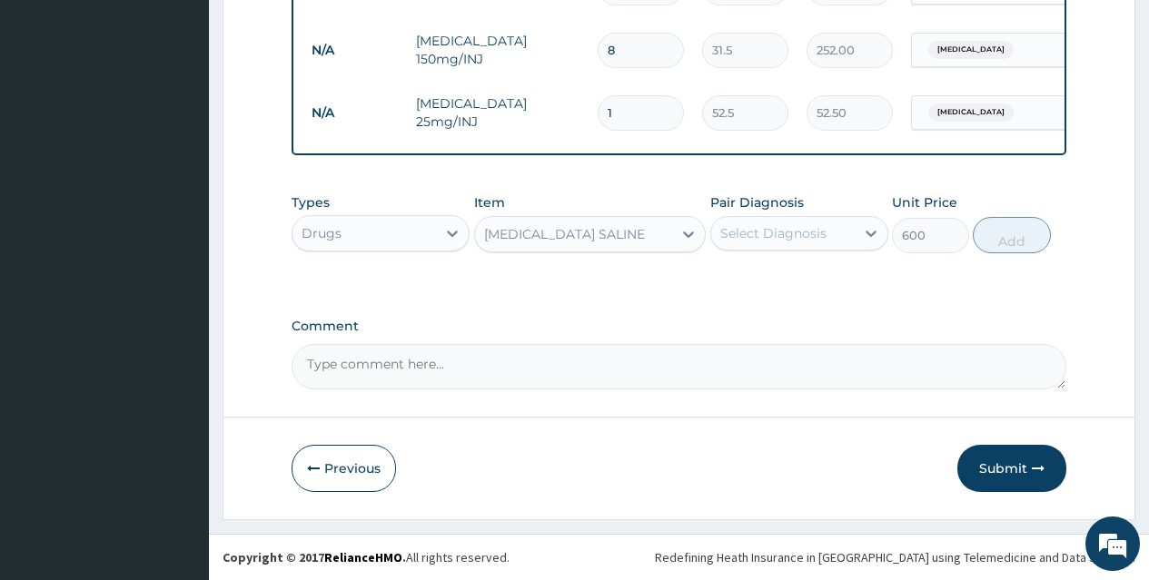
click at [816, 231] on div "Select Diagnosis" at bounding box center [773, 233] width 106 height 18
click at [816, 281] on div "[MEDICAL_DATA]" at bounding box center [799, 280] width 178 height 37
checkbox input "true"
click at [1002, 232] on button "Add" at bounding box center [1011, 235] width 77 height 36
type input "0"
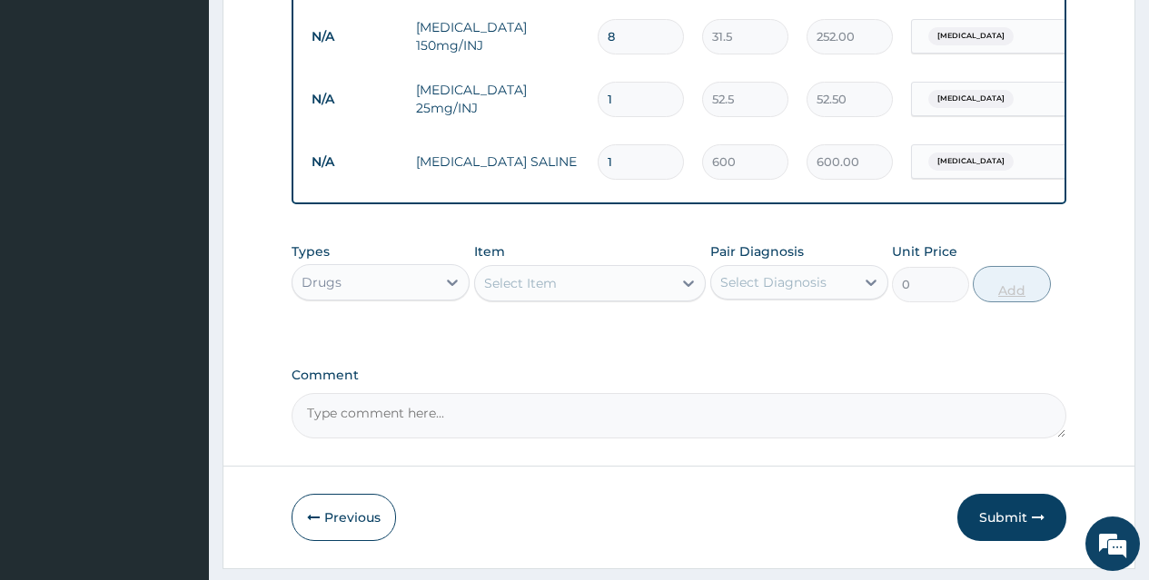
type input "0.00"
type input "1"
type input "600.00"
type input "0.00"
type input "3"
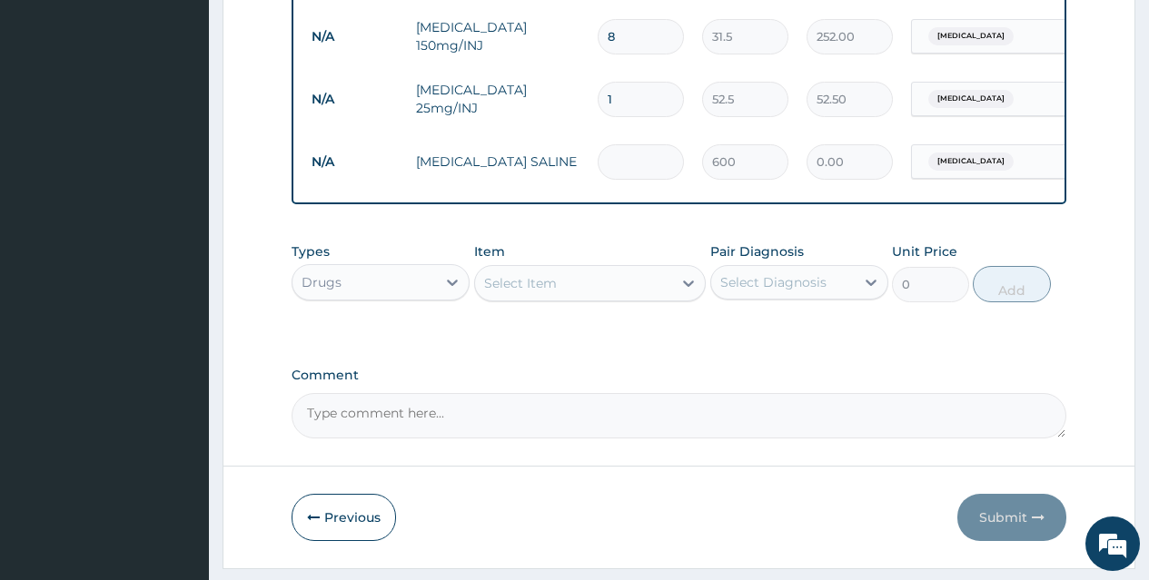
type input "1800.00"
type input "3"
click at [661, 294] on div "Select Item" at bounding box center [574, 283] width 198 height 29
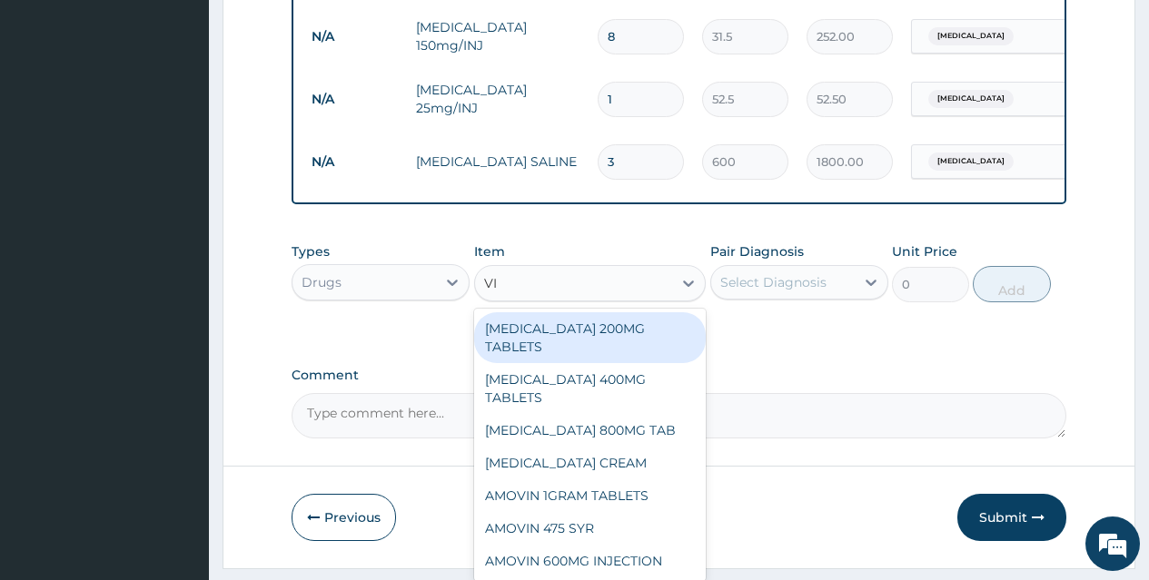
type input "VIT"
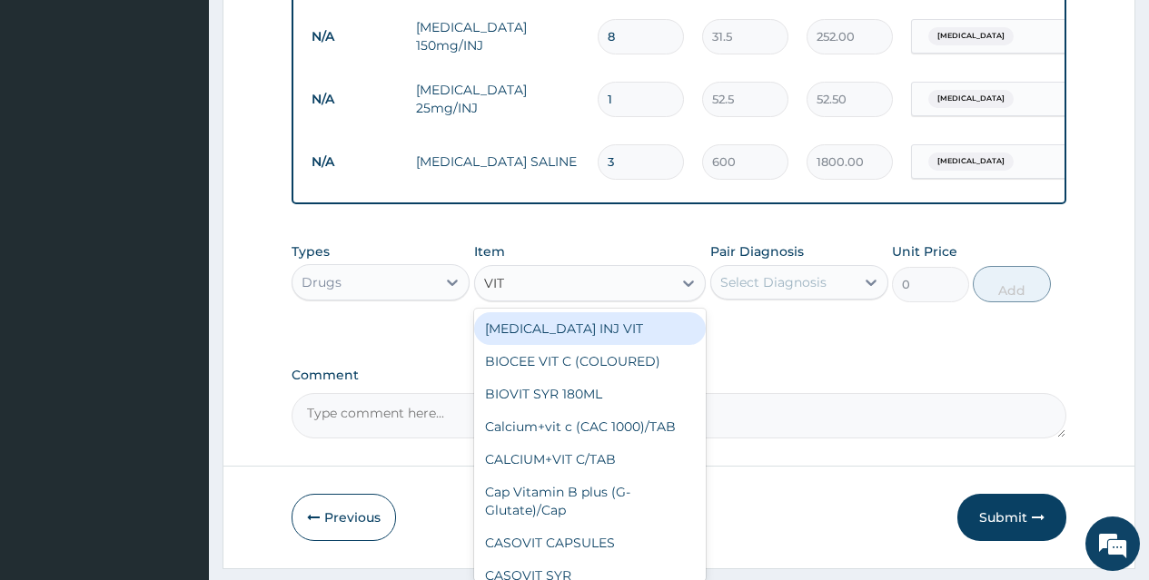
click at [661, 330] on div "[MEDICAL_DATA] INJ VIT" at bounding box center [590, 328] width 232 height 33
type input "3.15"
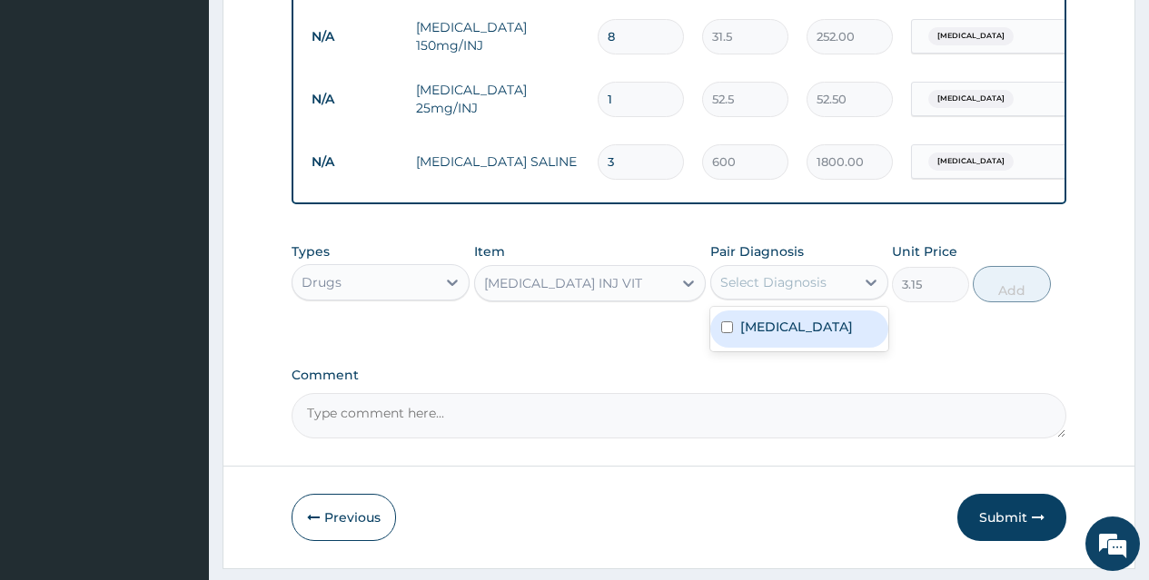
click at [810, 292] on div "Select Diagnosis" at bounding box center [773, 282] width 106 height 18
click at [829, 347] on div "[MEDICAL_DATA]" at bounding box center [799, 329] width 178 height 37
checkbox input "true"
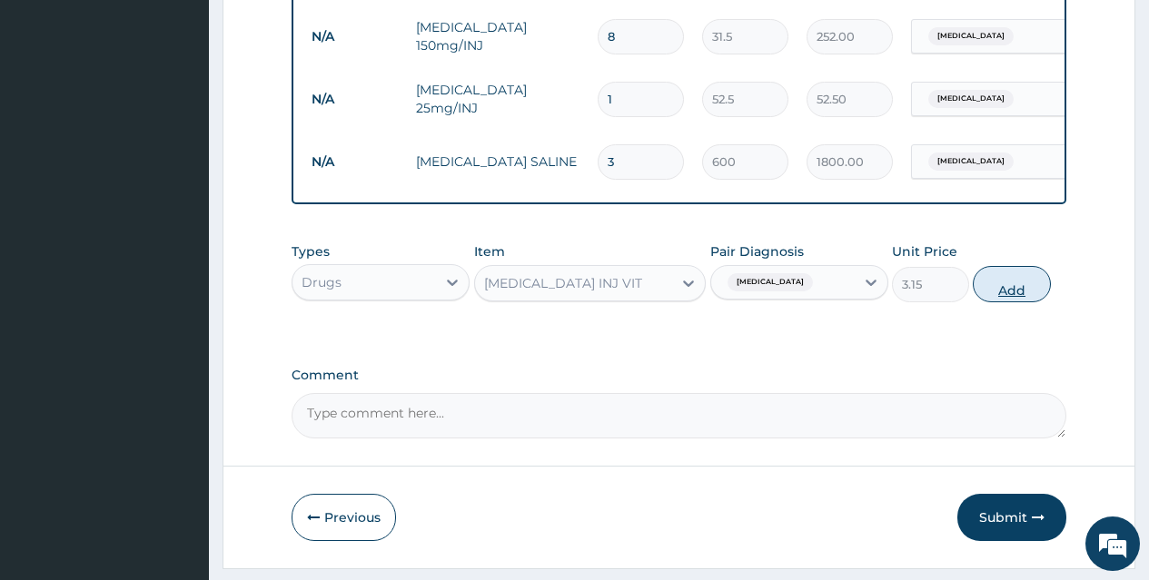
click at [1004, 296] on button "Add" at bounding box center [1011, 284] width 77 height 36
type input "0"
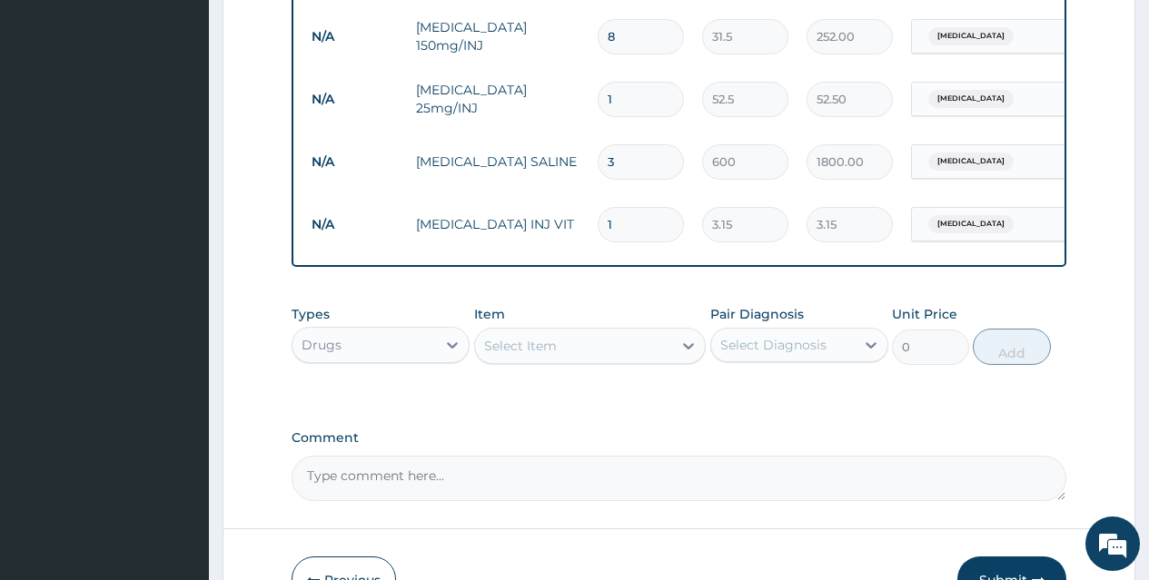
scroll to position [970, 0]
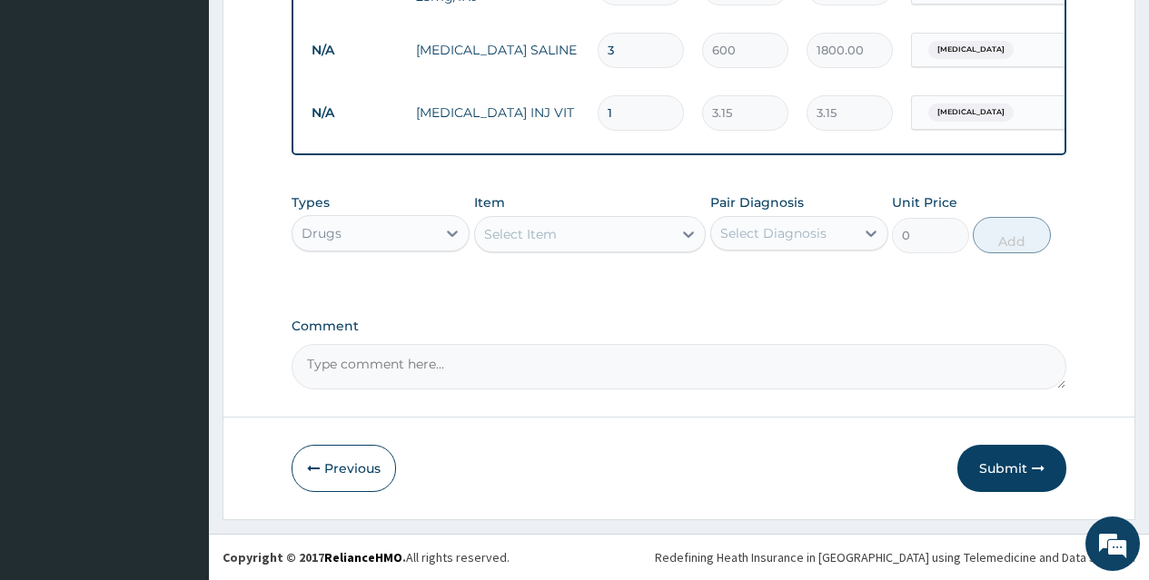
click at [667, 233] on div "Select Item" at bounding box center [574, 234] width 198 height 29
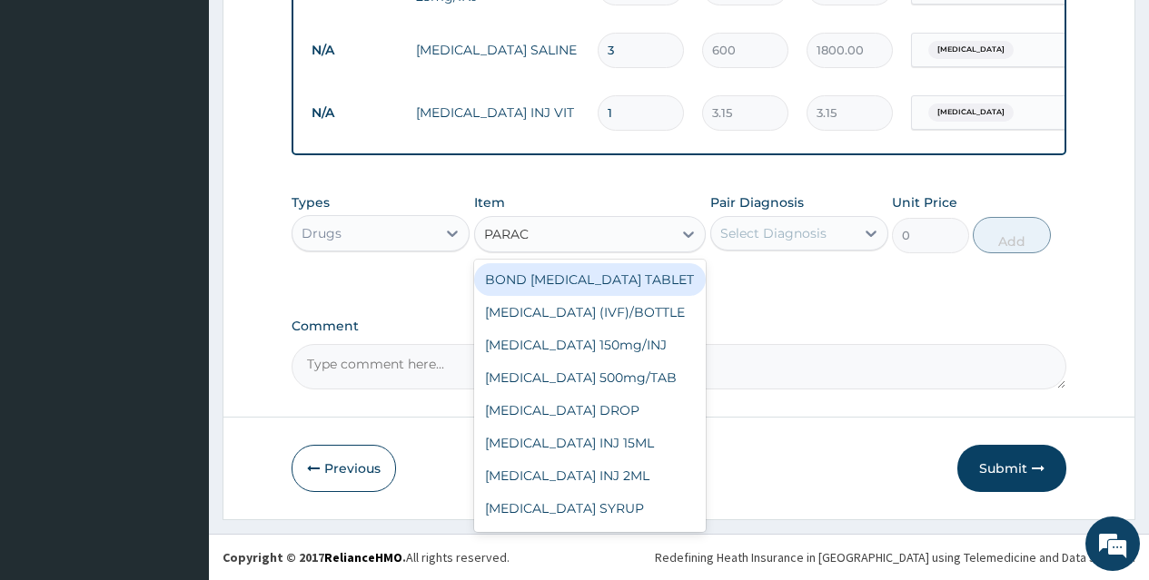
type input "PARACE"
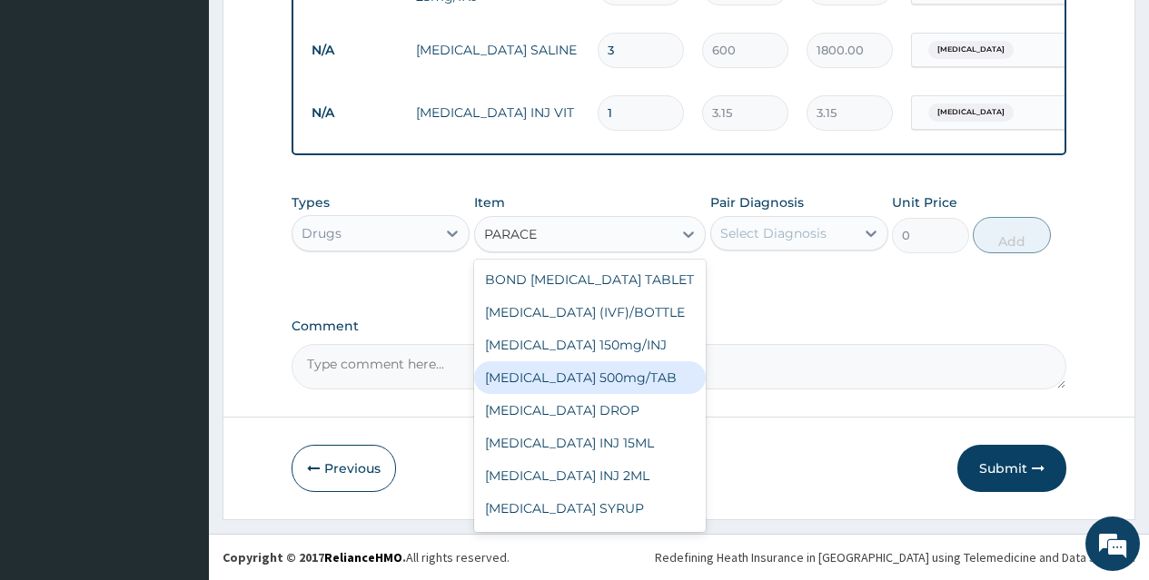
click at [648, 384] on div "[MEDICAL_DATA] 500mg/TAB" at bounding box center [590, 377] width 232 height 33
type input "5.25"
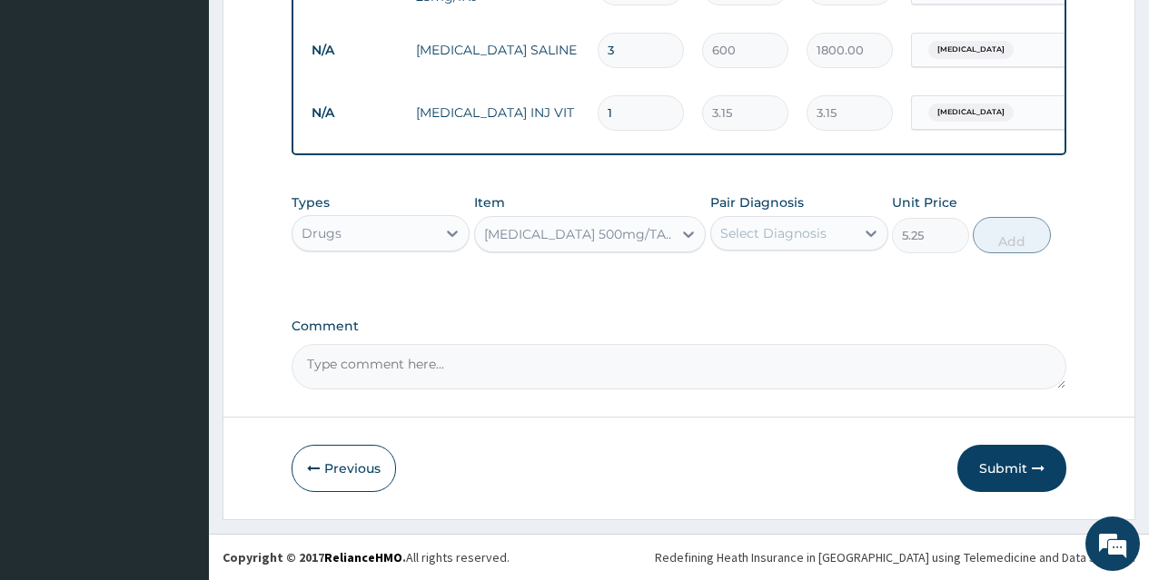
click at [823, 232] on div "Select Diagnosis" at bounding box center [773, 233] width 106 height 18
click at [833, 284] on div "[MEDICAL_DATA]" at bounding box center [799, 280] width 178 height 37
checkbox input "true"
click at [999, 238] on button "Add" at bounding box center [1011, 235] width 77 height 36
type input "0"
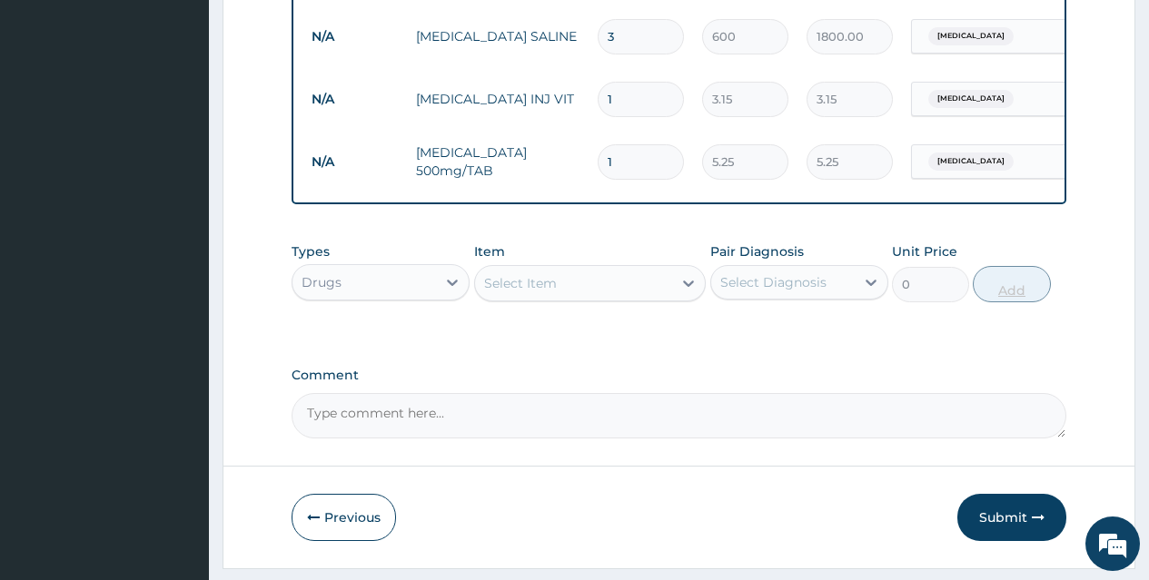
type input "18"
type input "94.50"
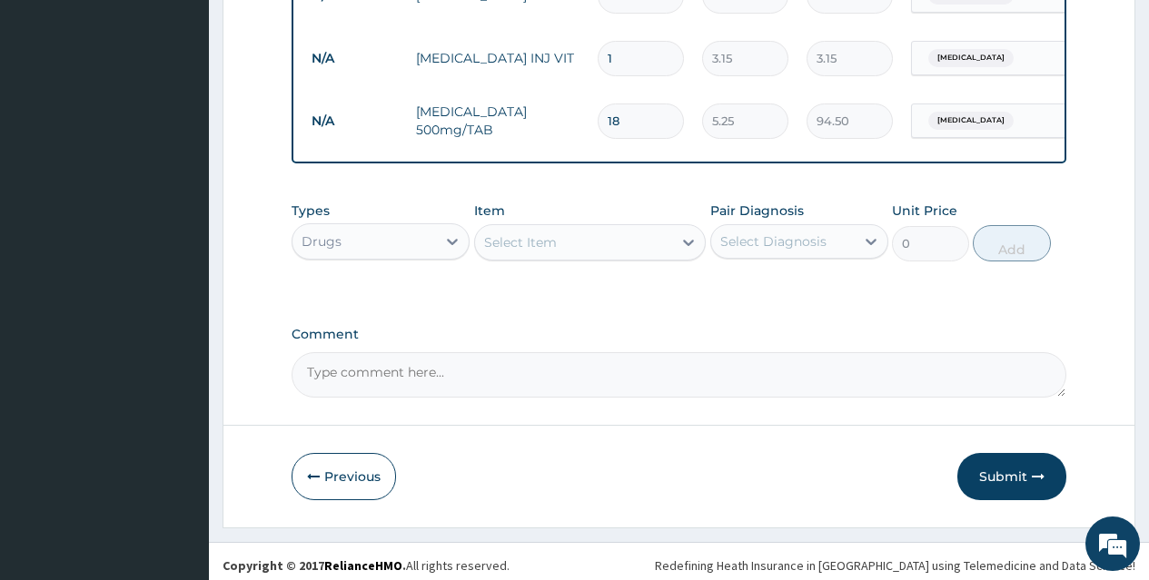
scroll to position [1033, 0]
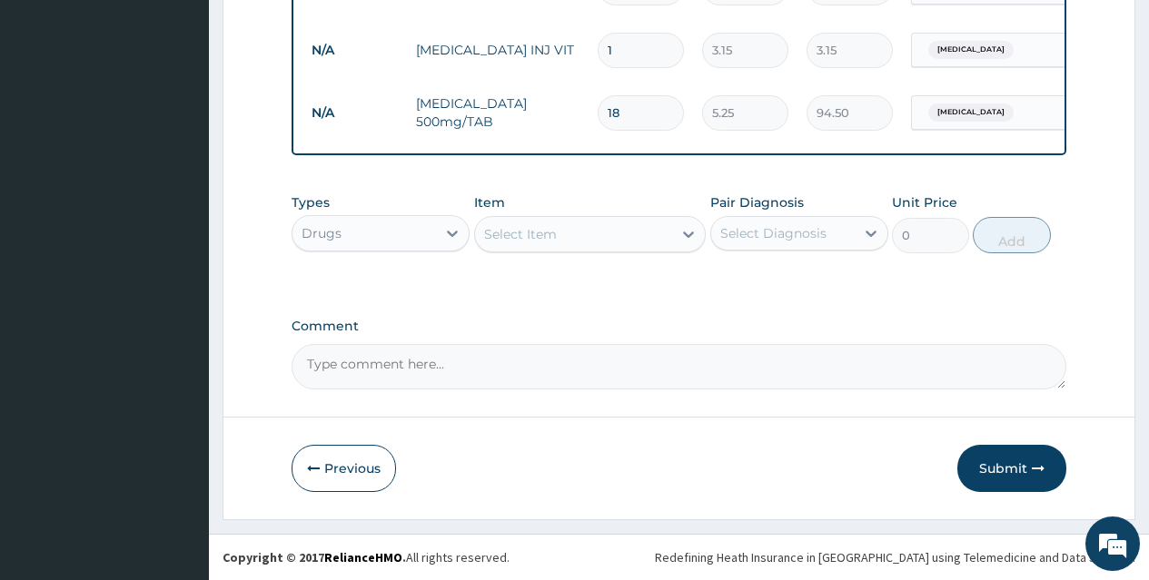
type input "18"
click at [645, 228] on div "Select Item" at bounding box center [574, 234] width 198 height 29
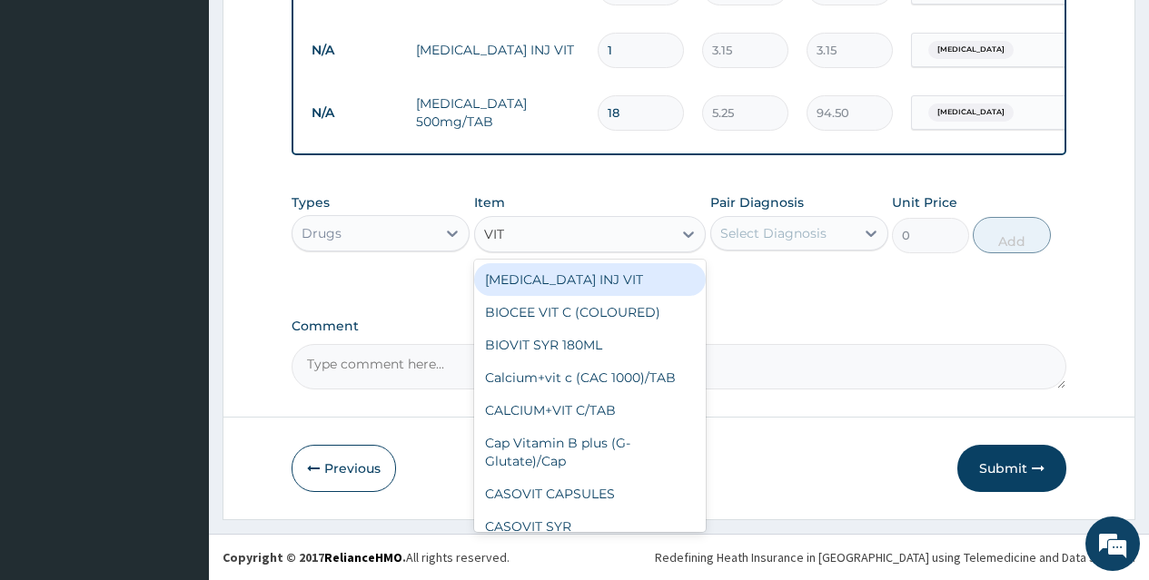
type input "VIT B"
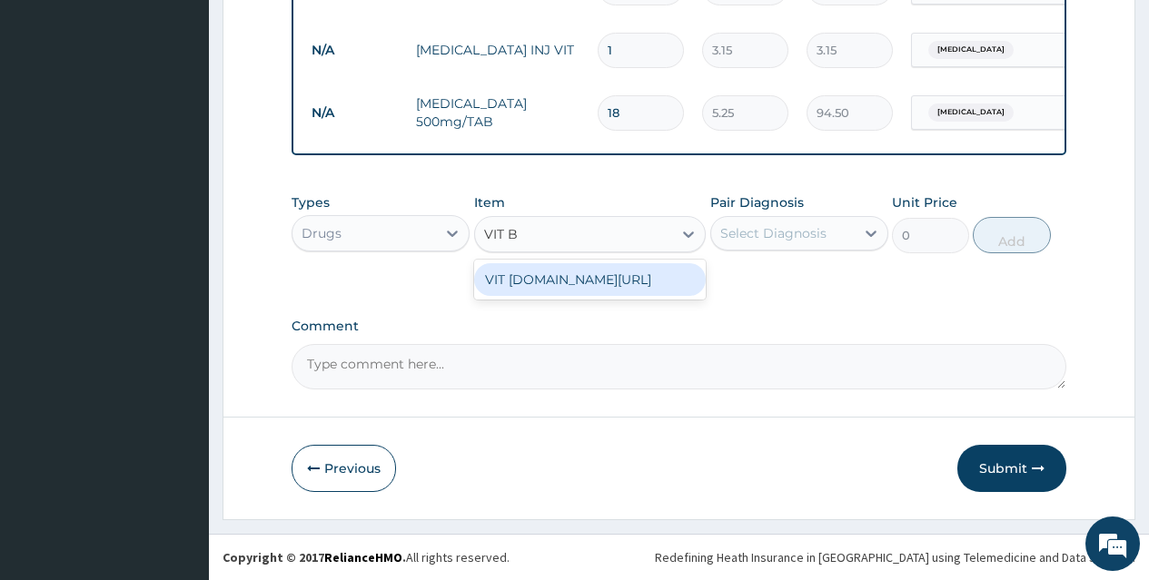
click at [642, 272] on div "VIT [DOMAIN_NAME][URL]" at bounding box center [590, 279] width 232 height 33
type input "13.12"
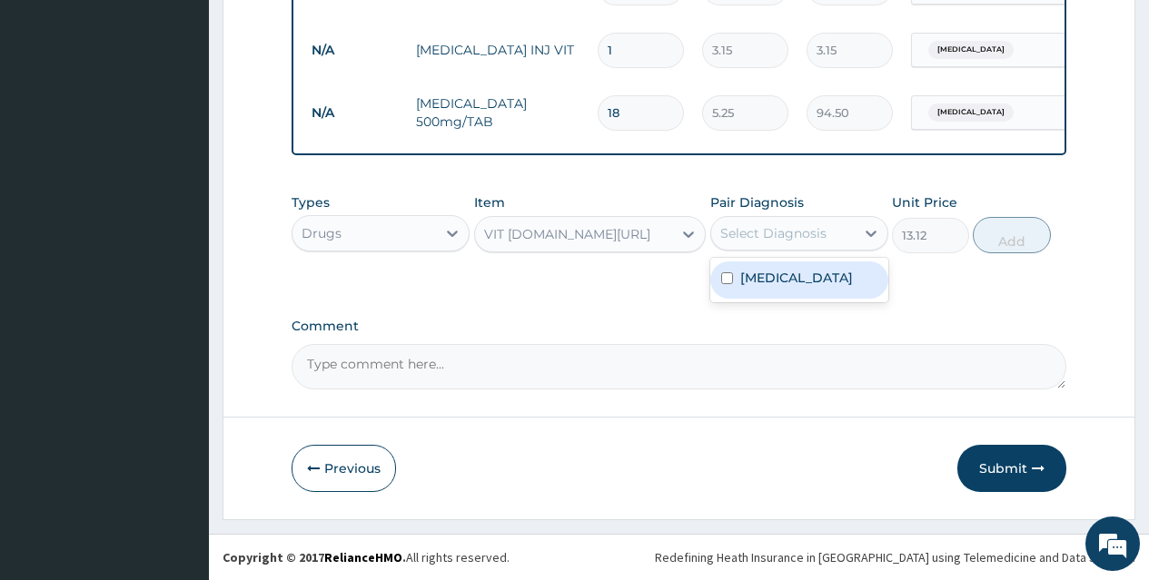
click at [798, 235] on div "Select Diagnosis" at bounding box center [773, 233] width 106 height 18
click at [812, 276] on div "[MEDICAL_DATA]" at bounding box center [799, 280] width 178 height 37
checkbox input "true"
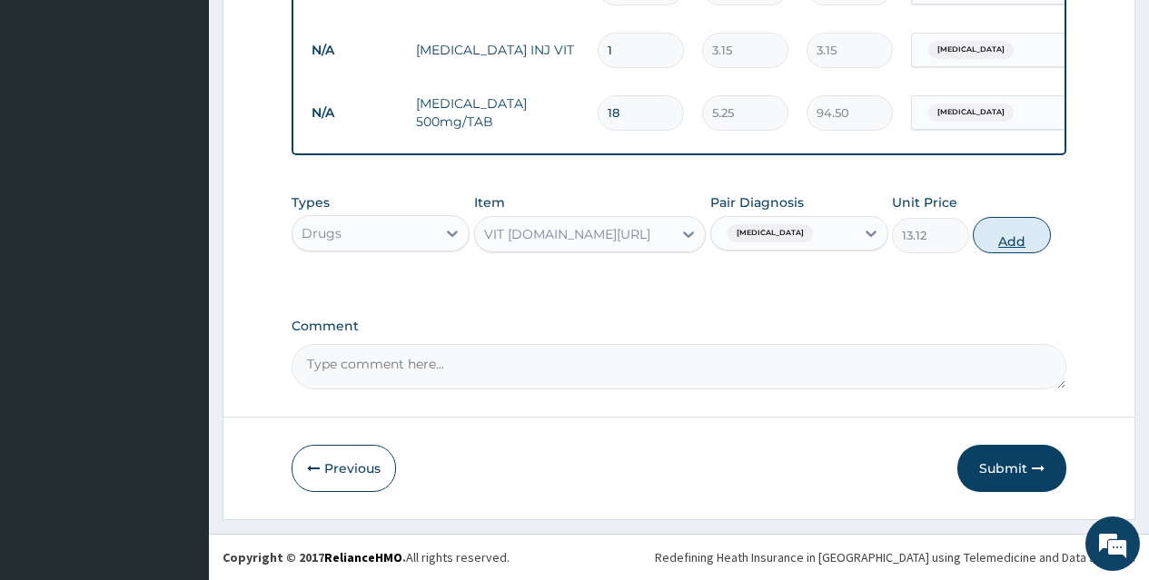
click at [998, 229] on button "Add" at bounding box center [1011, 235] width 77 height 36
type input "0"
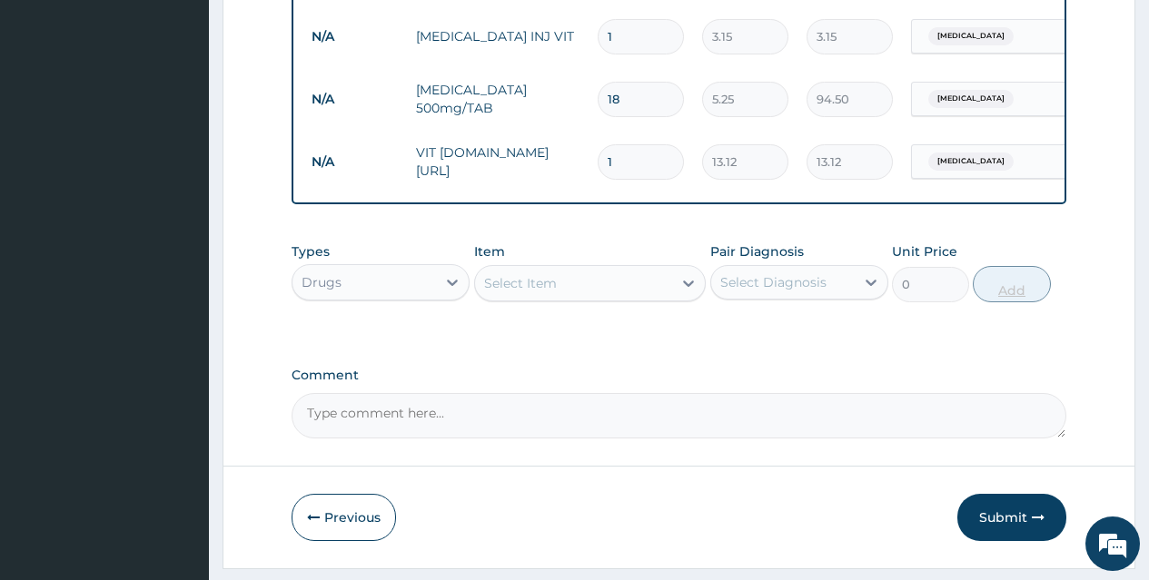
type input "15"
type input "196.80"
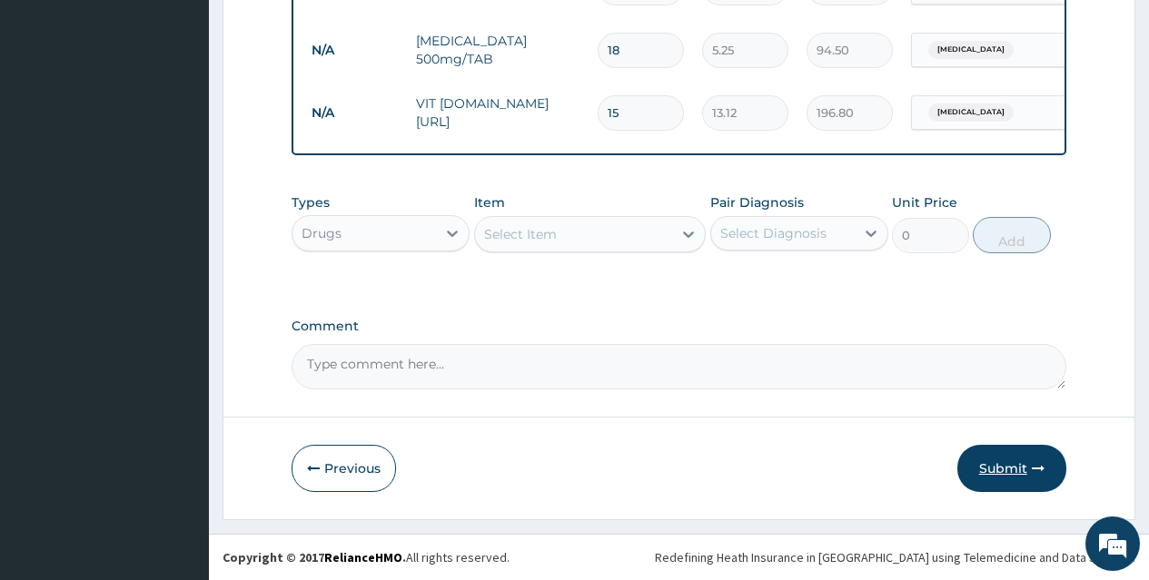
type input "15"
click at [1015, 464] on button "Submit" at bounding box center [1011, 468] width 109 height 47
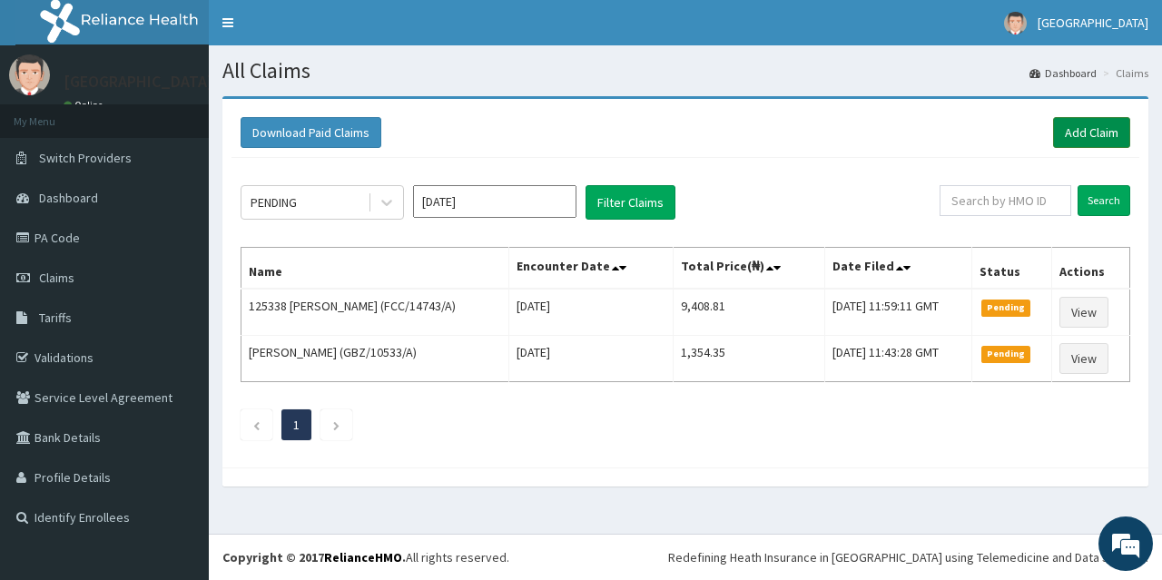
click at [1088, 129] on link "Add Claim" at bounding box center [1091, 132] width 77 height 31
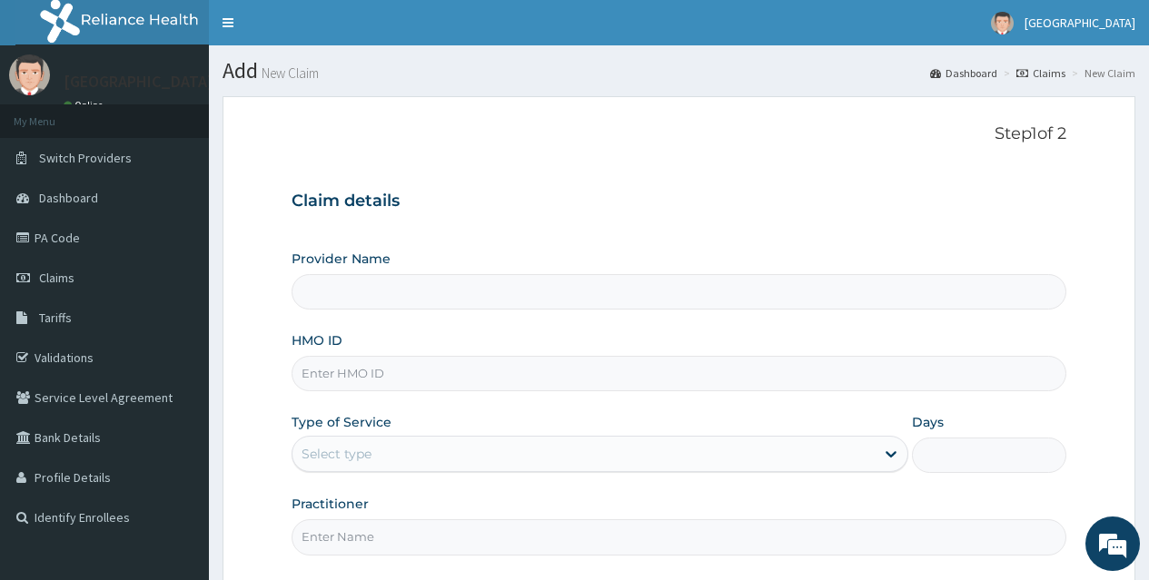
type input "[GEOGRAPHIC_DATA]"
click at [740, 373] on input "HMO ID" at bounding box center [679, 373] width 775 height 35
type input "OKB/11199/A"
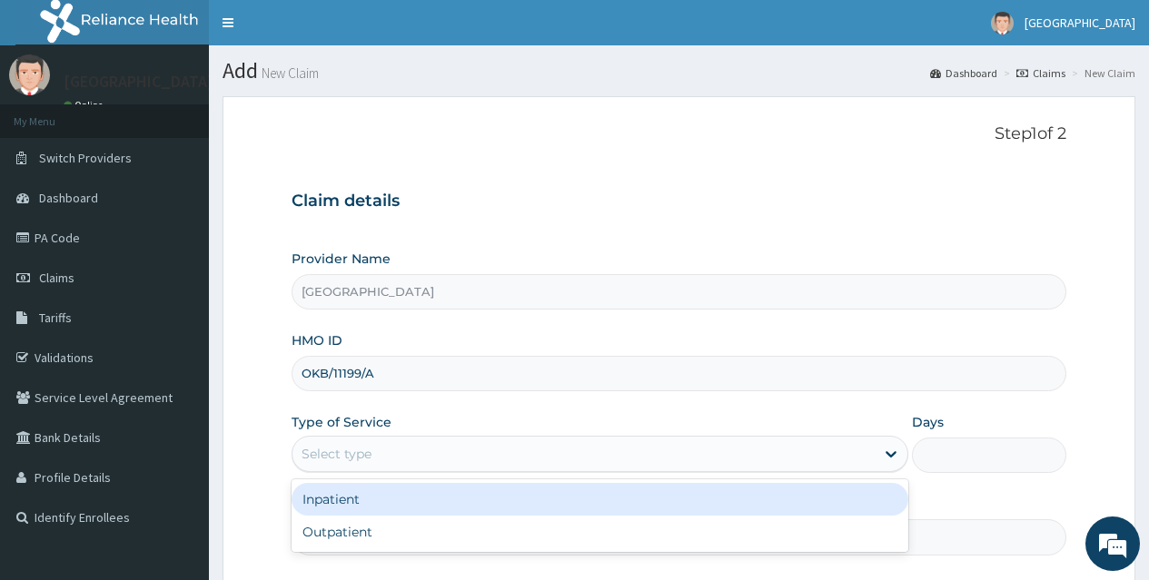
click at [654, 456] on div "Select type" at bounding box center [583, 454] width 582 height 29
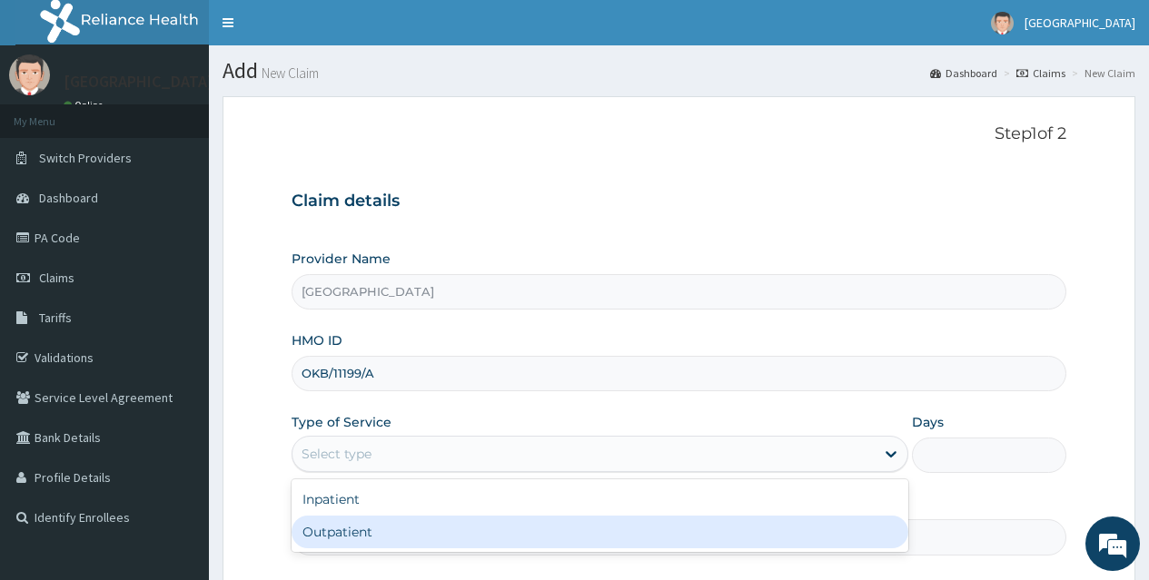
click at [623, 520] on div "Outpatient" at bounding box center [600, 532] width 617 height 33
type input "1"
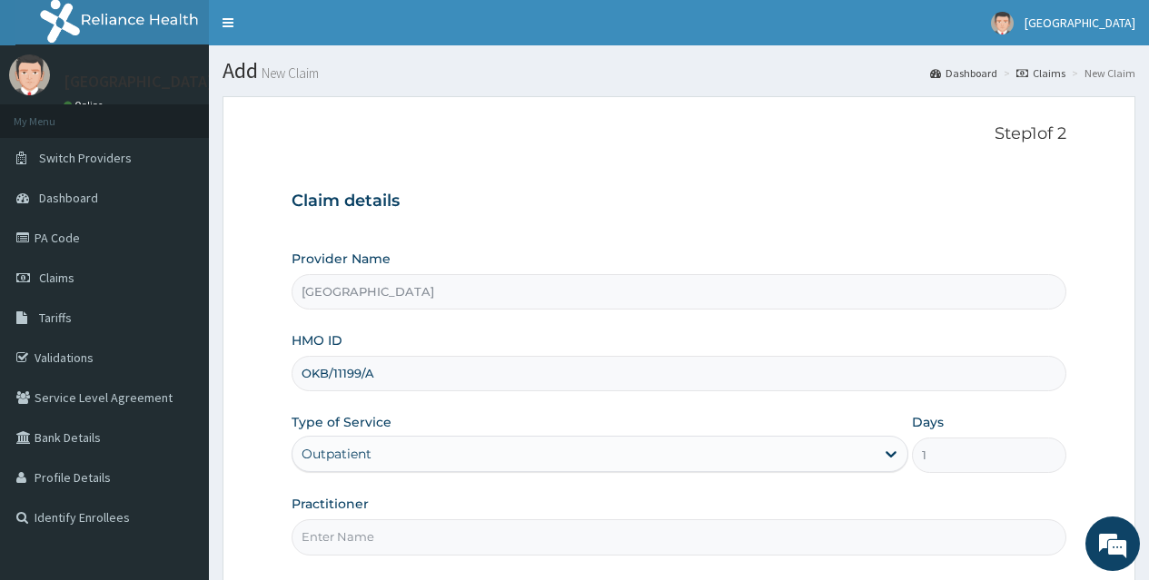
click at [517, 533] on input "Practitioner" at bounding box center [679, 536] width 775 height 35
type input "DR AYO ONI"
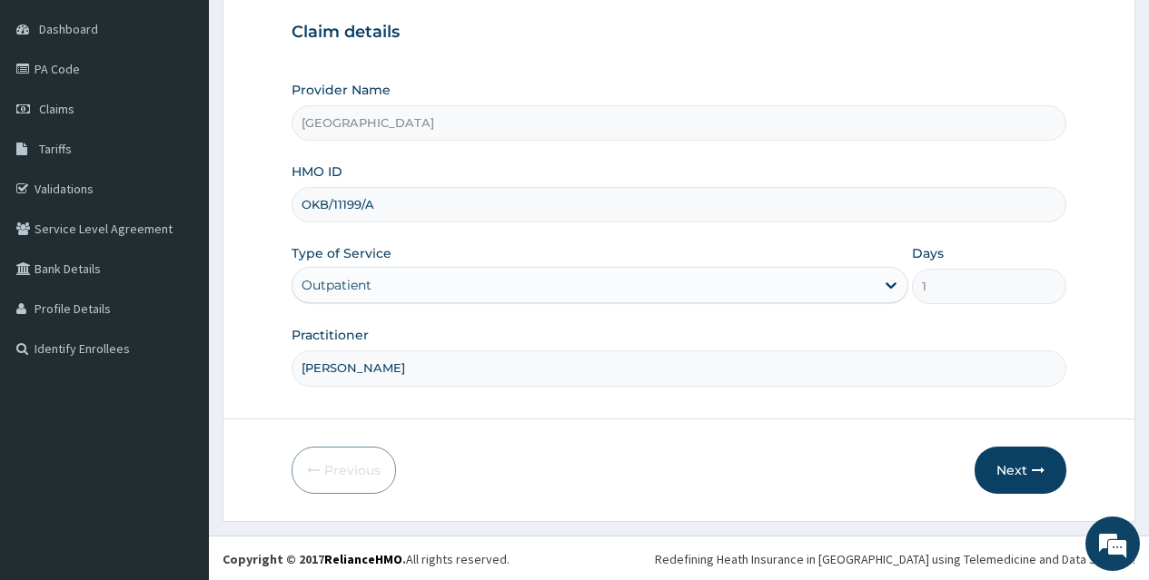
scroll to position [171, 0]
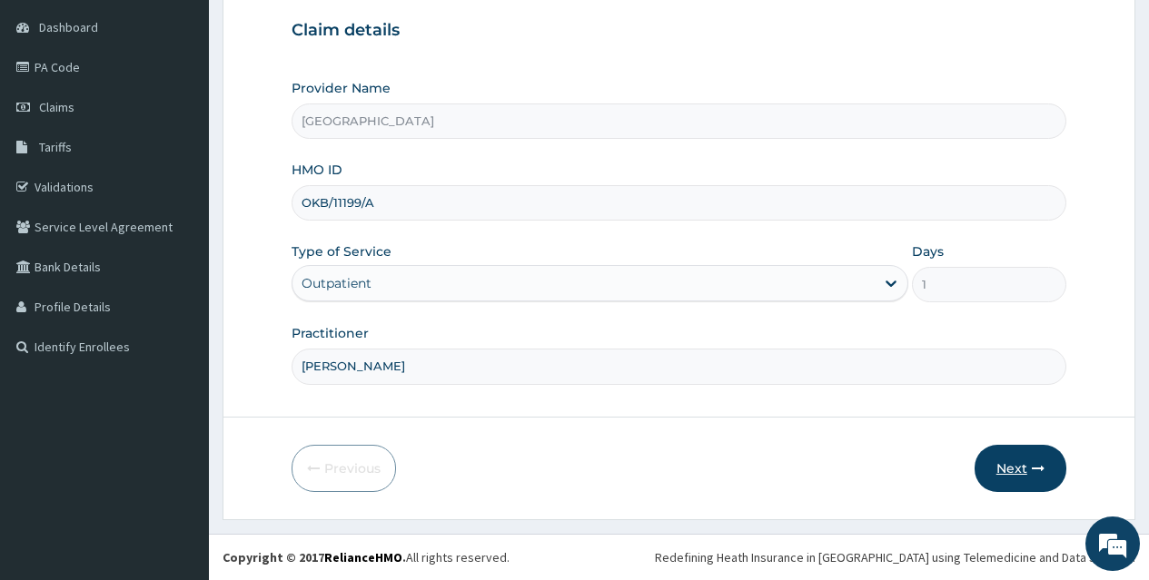
click at [1023, 470] on button "Next" at bounding box center [1020, 468] width 92 height 47
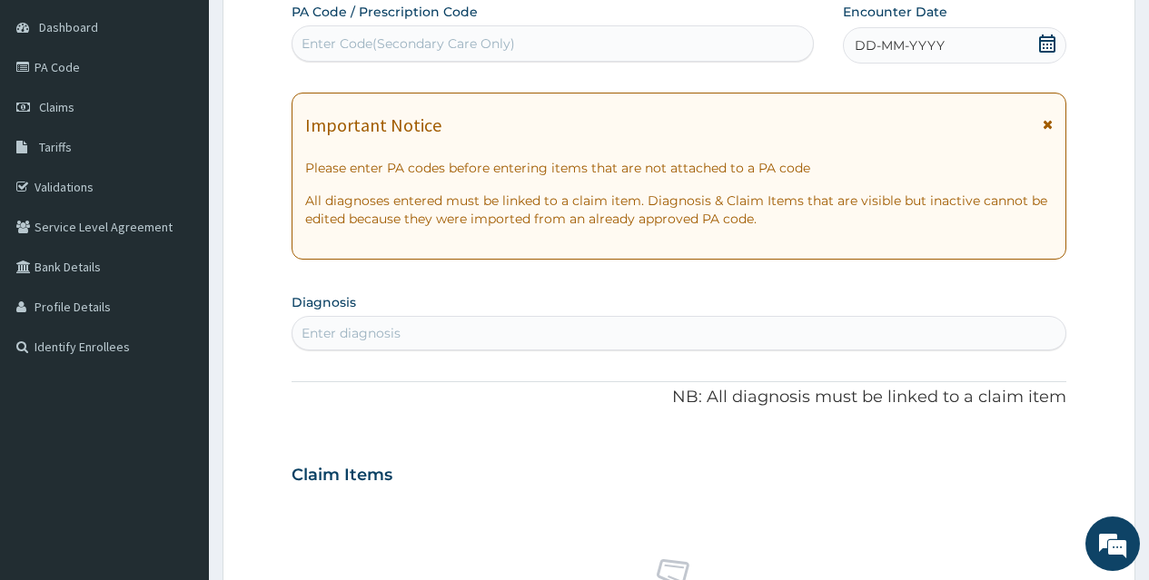
click at [1049, 40] on icon at bounding box center [1047, 44] width 16 height 18
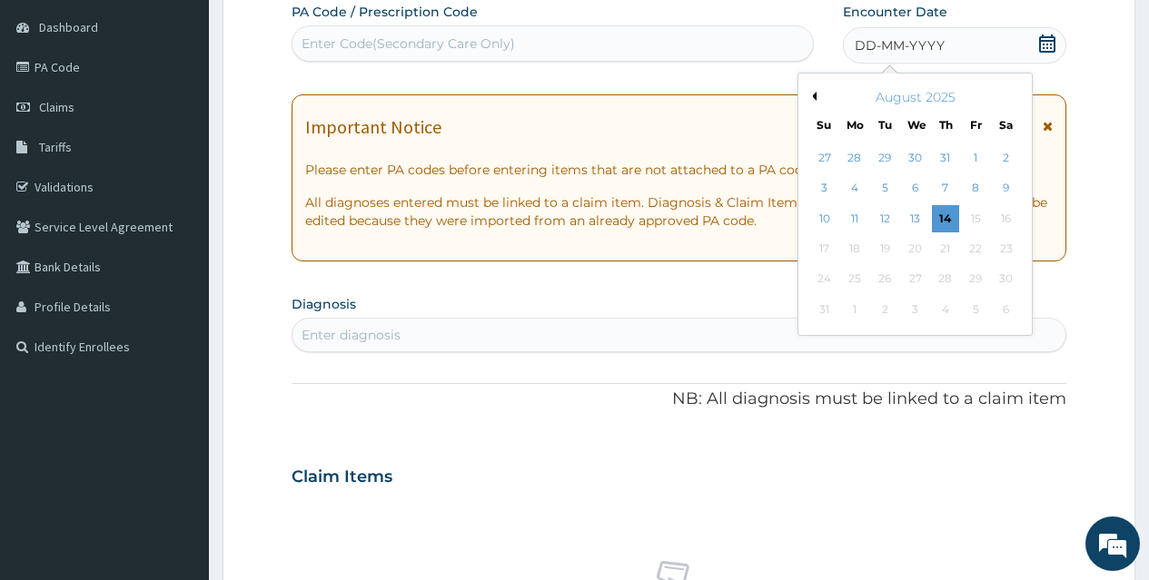
click at [812, 96] on button "Previous Month" at bounding box center [811, 96] width 9 height 9
click at [889, 282] on div "29" at bounding box center [884, 279] width 27 height 27
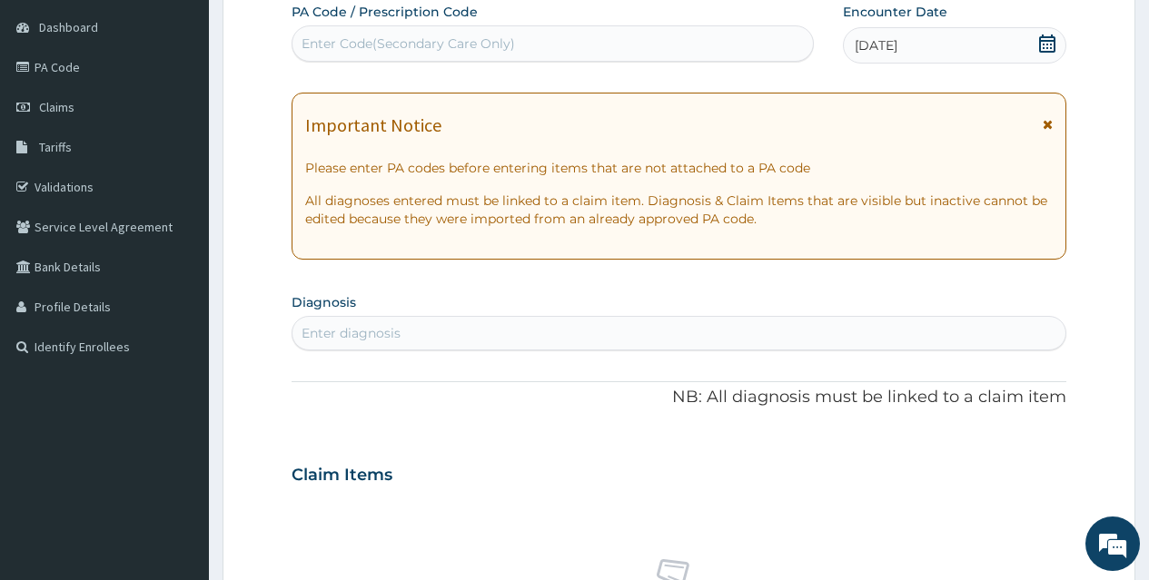
click at [659, 329] on div "Enter diagnosis" at bounding box center [678, 333] width 773 height 29
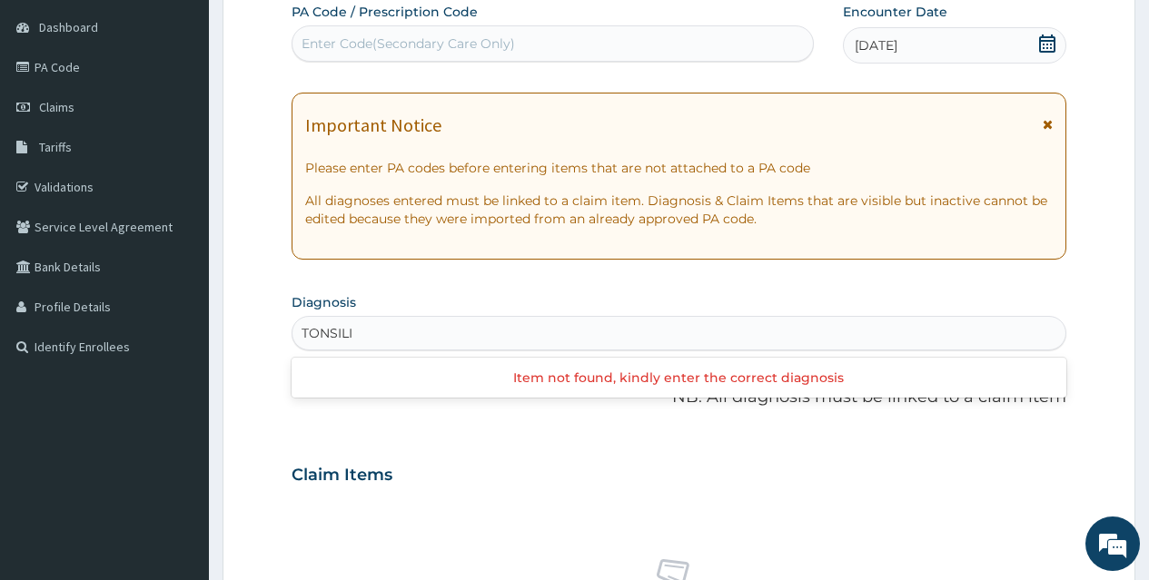
type input "TONSIL"
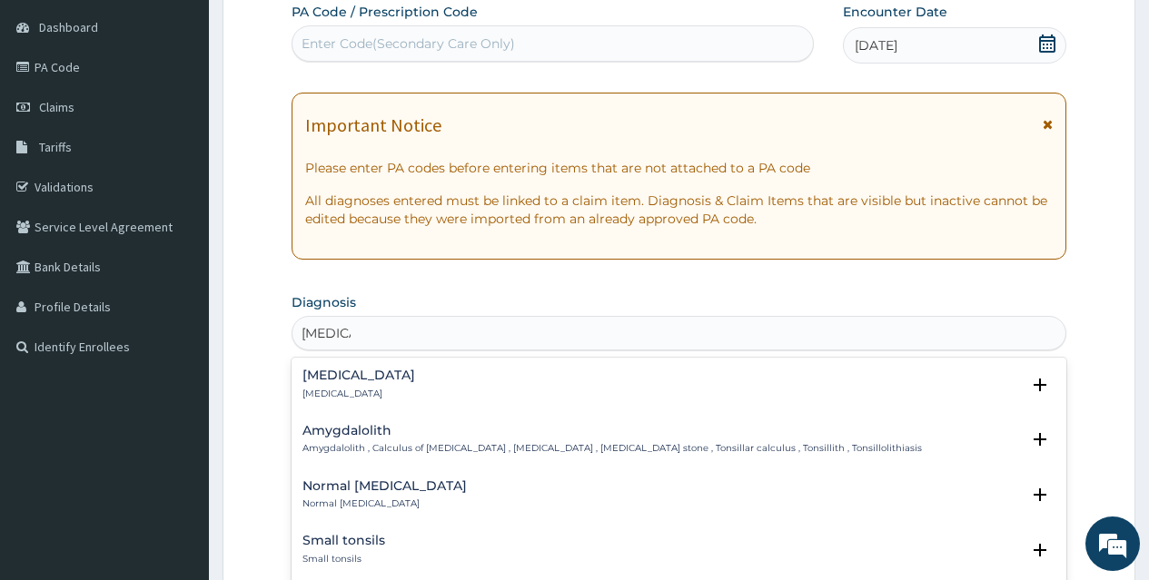
click at [327, 383] on div "Tonsillitis Tonsillitis" at bounding box center [358, 385] width 113 height 32
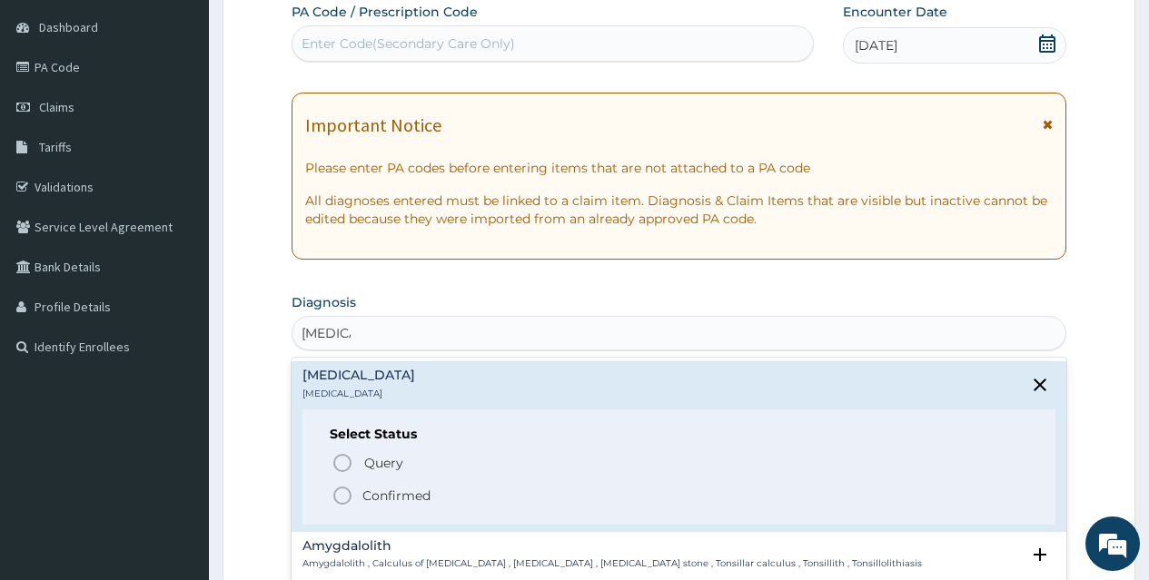
click at [338, 497] on icon "status option filled" at bounding box center [342, 496] width 22 height 22
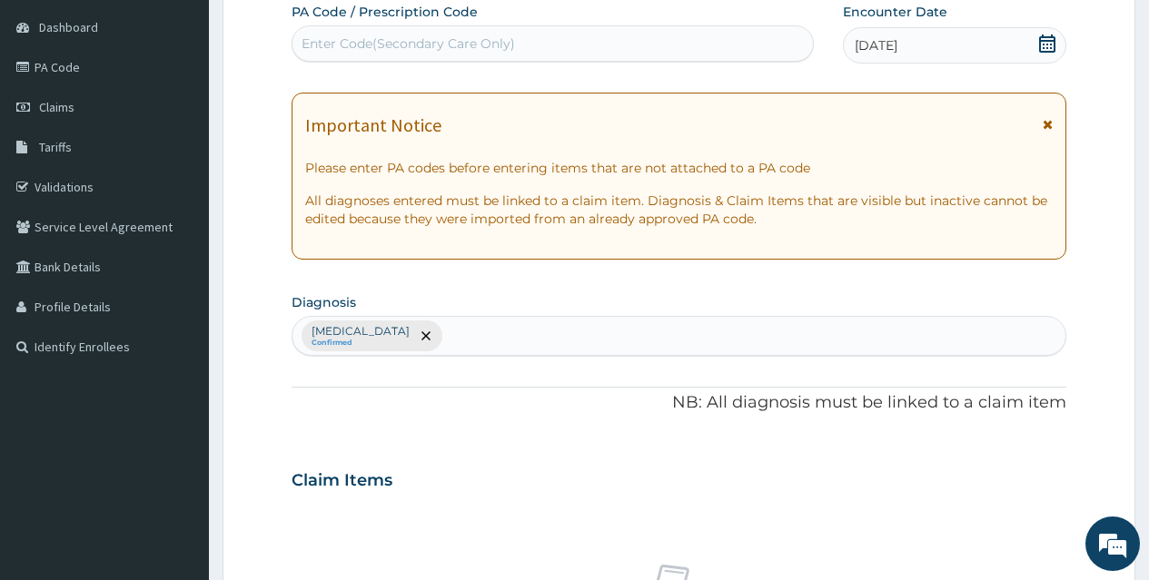
scroll to position [678, 0]
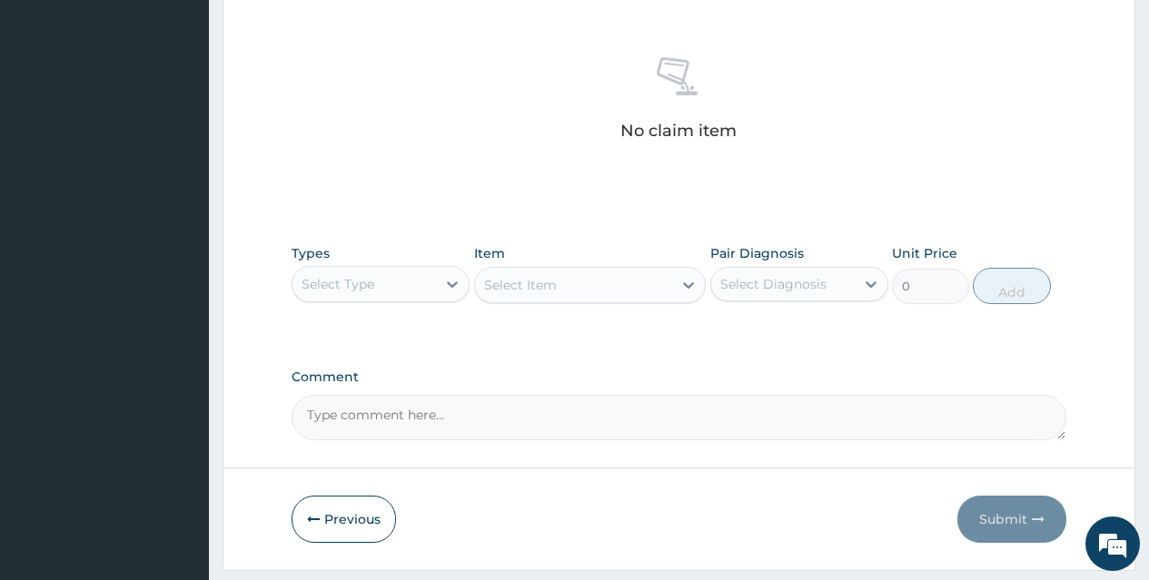
click at [436, 279] on div "Select Type" at bounding box center [363, 284] width 143 height 29
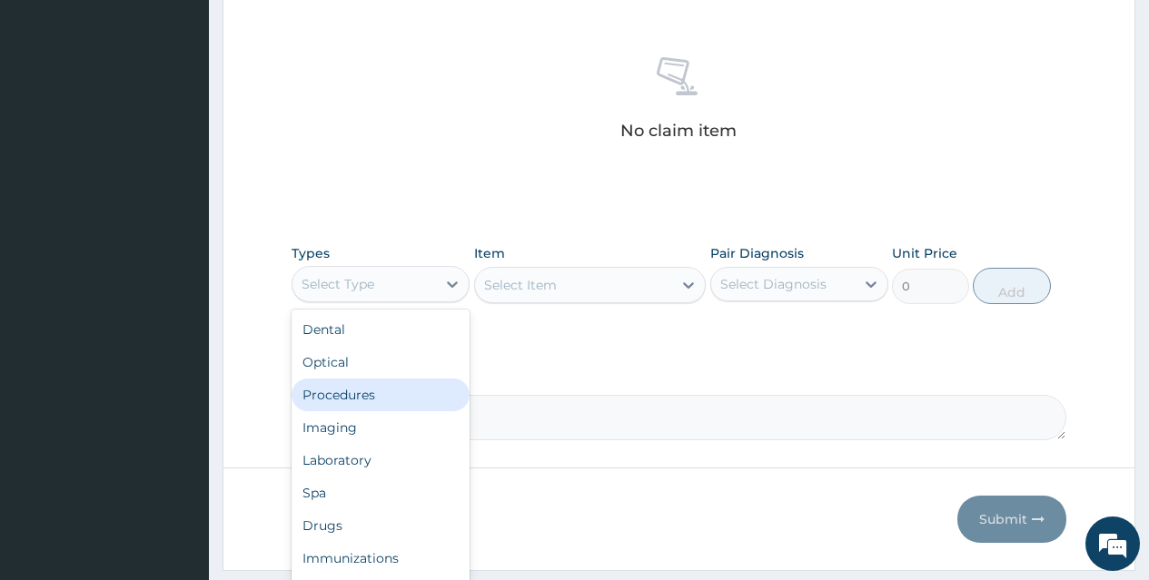
click at [410, 389] on div "Procedures" at bounding box center [381, 395] width 178 height 33
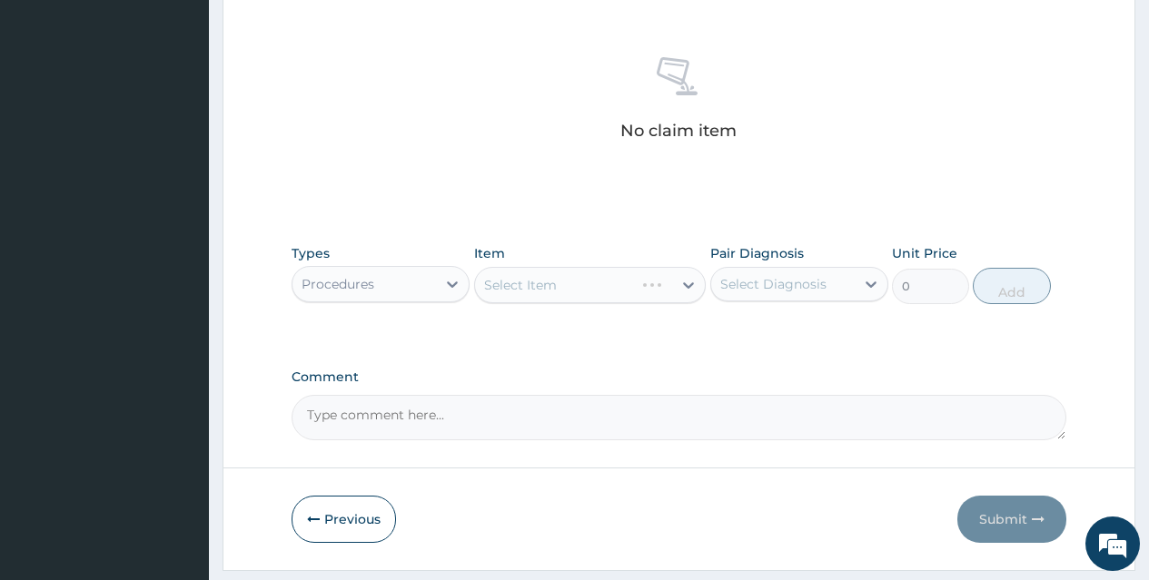
click at [625, 282] on div "Select Item" at bounding box center [590, 285] width 232 height 36
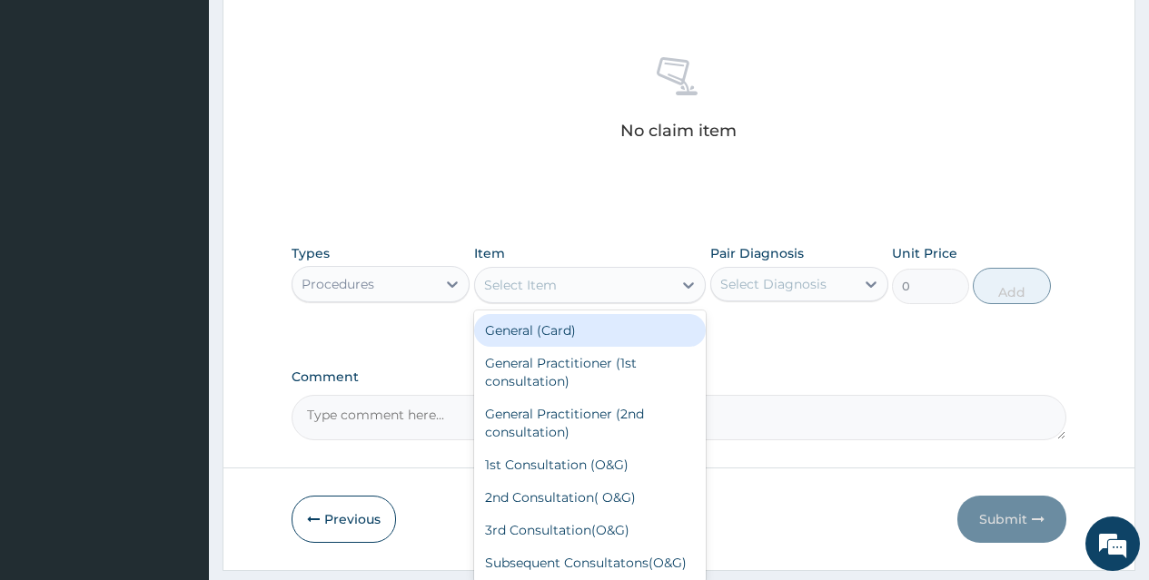
click at [625, 282] on div "Select Item" at bounding box center [574, 285] width 198 height 29
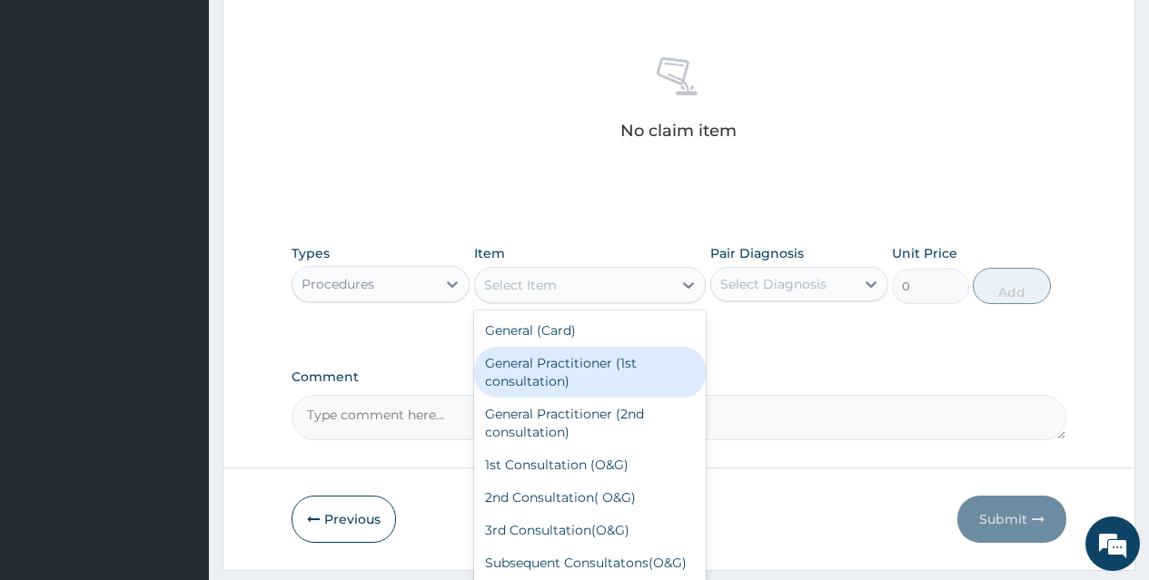
click at [623, 370] on div "General Practitioner (1st consultation)" at bounding box center [590, 372] width 232 height 51
type input "1500"
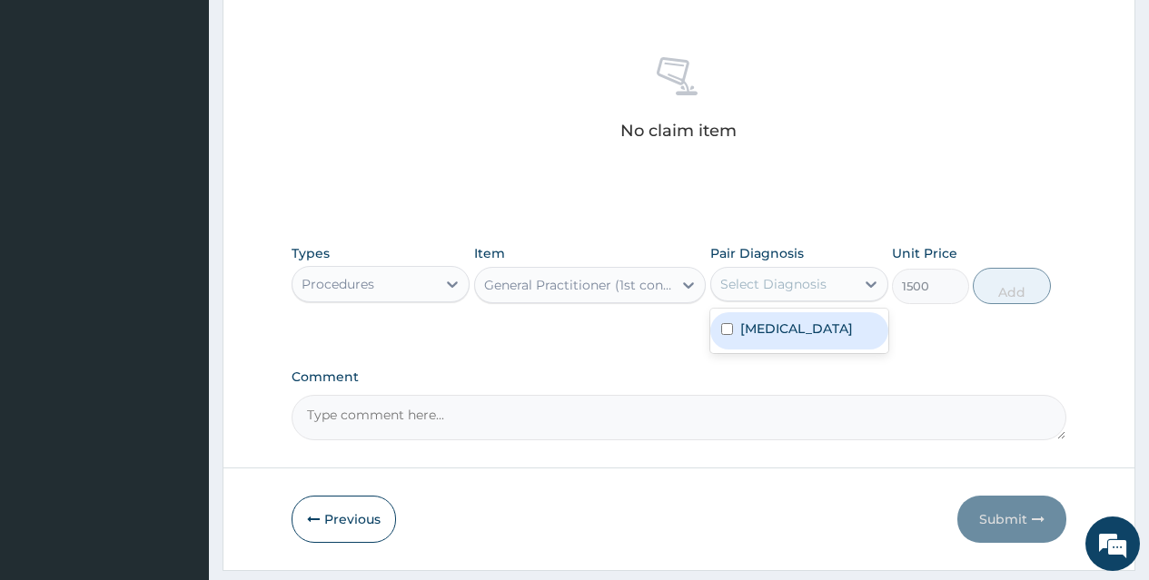
click at [784, 295] on div "Select Diagnosis" at bounding box center [782, 284] width 143 height 29
click at [806, 328] on div "Tonsillitis" at bounding box center [799, 330] width 178 height 37
checkbox input "true"
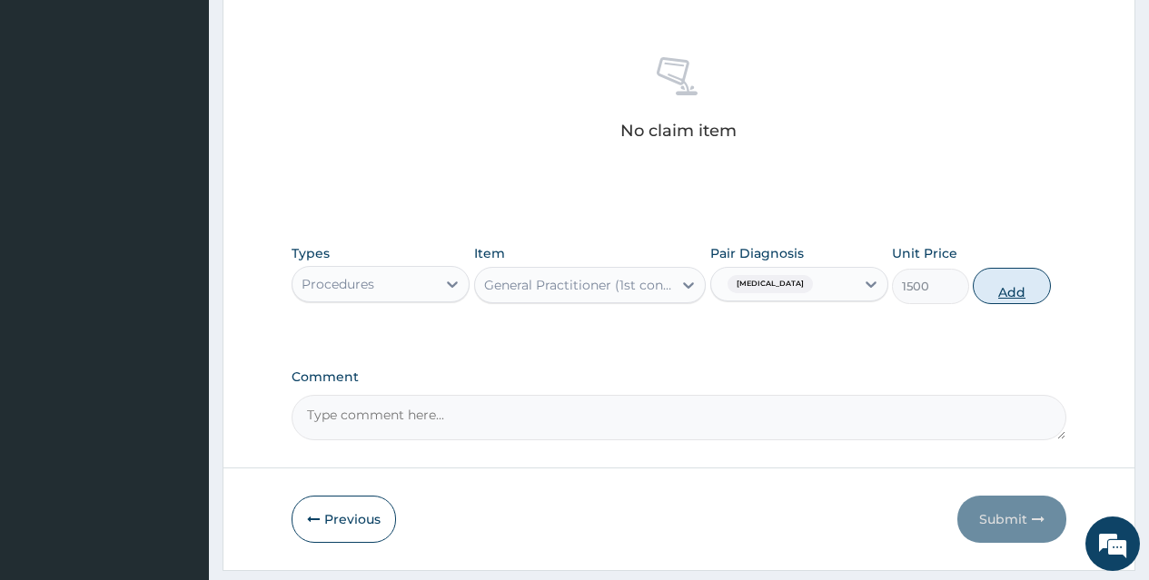
click at [1006, 282] on button "Add" at bounding box center [1011, 286] width 77 height 36
type input "0"
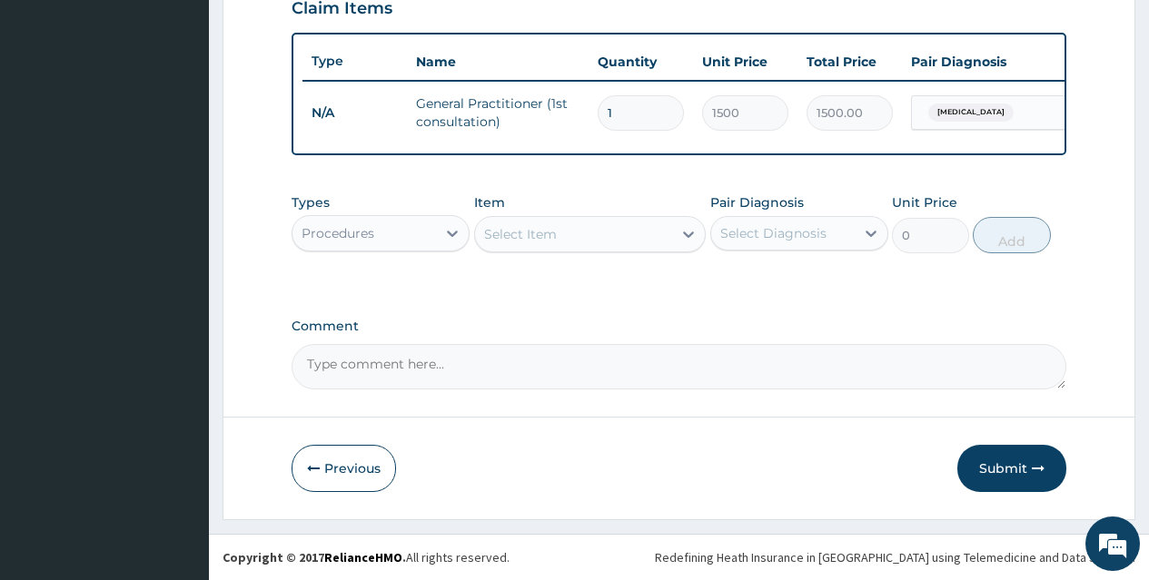
scroll to position [657, 0]
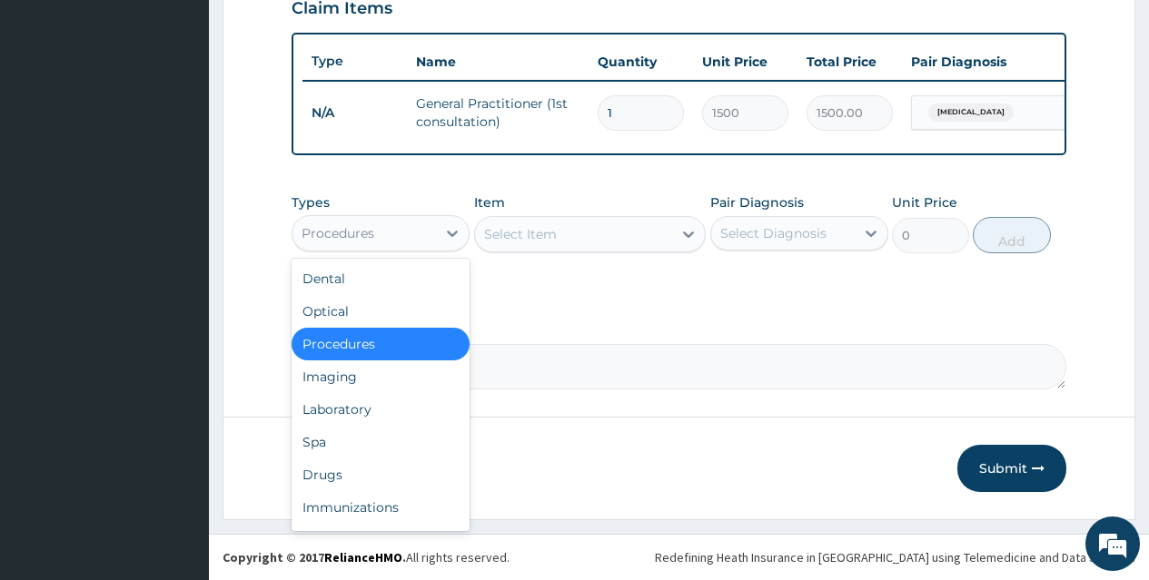
click at [409, 225] on div "Procedures" at bounding box center [363, 233] width 143 height 29
click at [385, 470] on div "Drugs" at bounding box center [381, 475] width 178 height 33
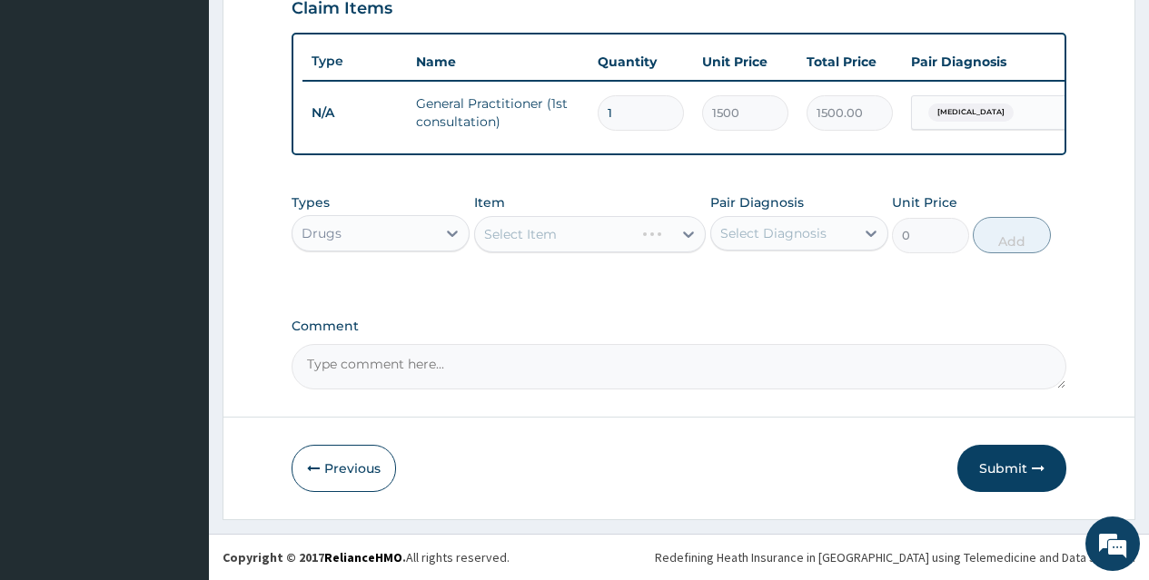
click at [638, 232] on div "Select Item" at bounding box center [590, 234] width 232 height 36
click at [631, 232] on div "Select Item" at bounding box center [590, 234] width 232 height 36
click at [631, 232] on div "Select Item" at bounding box center [574, 234] width 198 height 29
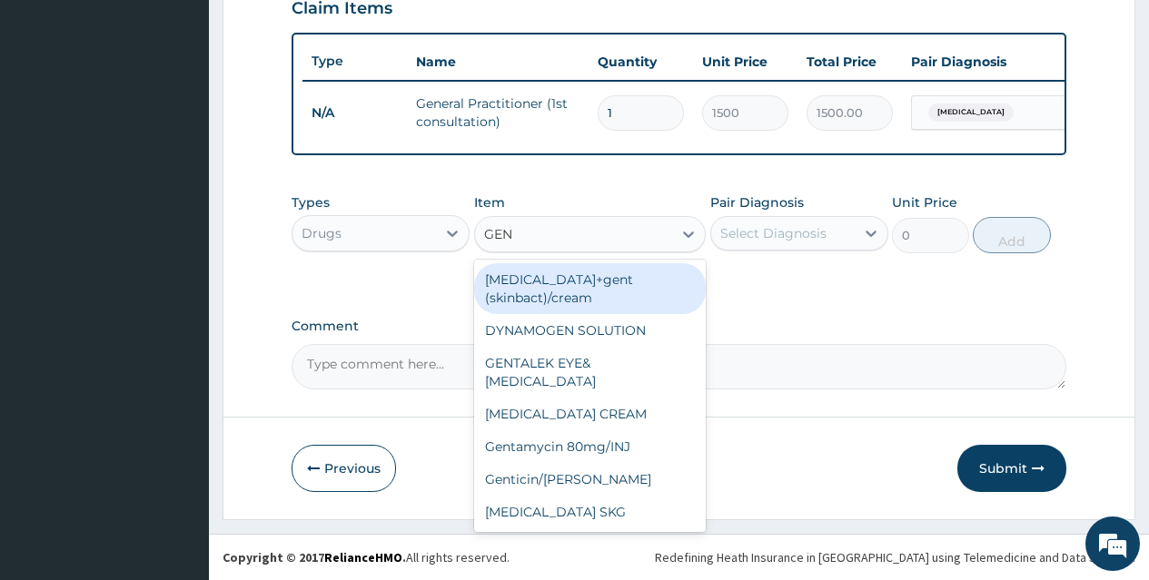
type input "GENT"
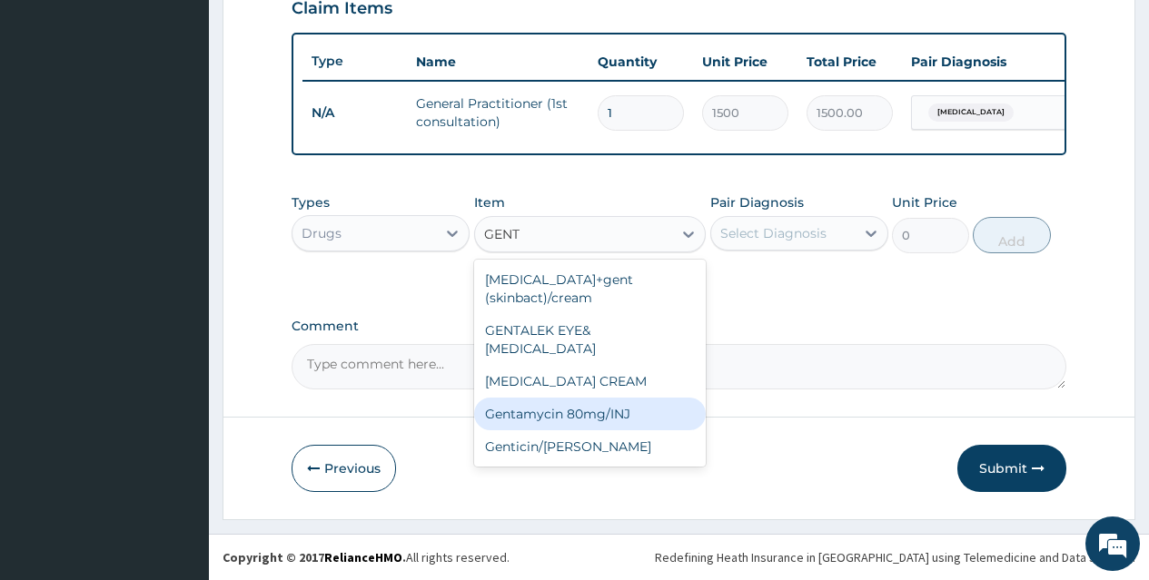
click at [632, 398] on div "Gentamycin 80mg/INJ" at bounding box center [590, 414] width 232 height 33
type input "52.5"
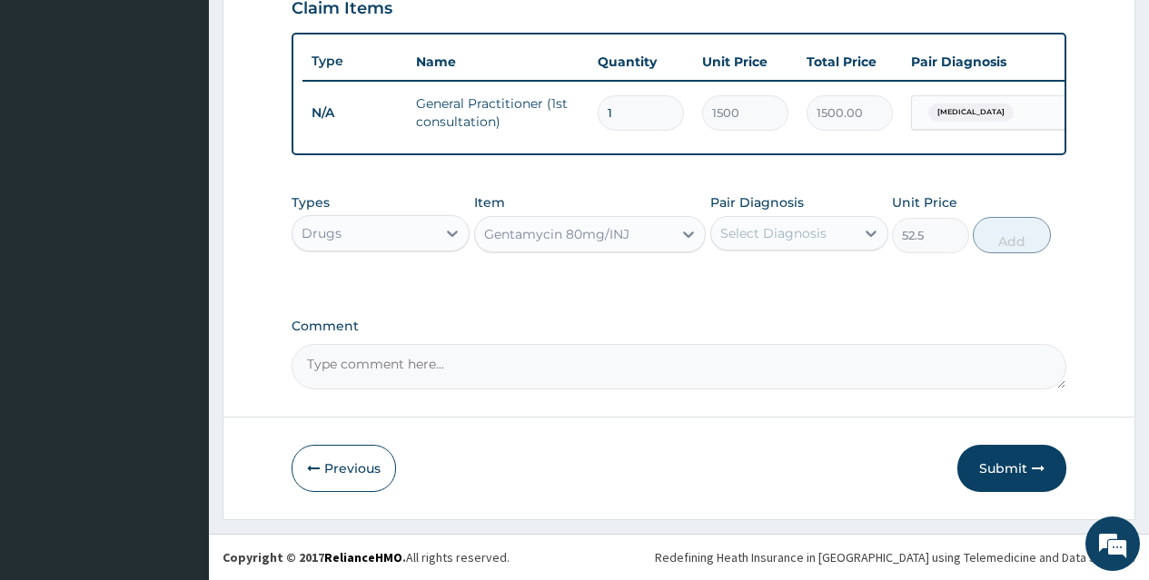
click at [790, 230] on div "Select Diagnosis" at bounding box center [773, 233] width 106 height 18
click at [799, 282] on div "Tonsillitis" at bounding box center [799, 280] width 178 height 37
checkbox input "true"
click at [1017, 232] on button "Add" at bounding box center [1011, 235] width 77 height 36
type input "0"
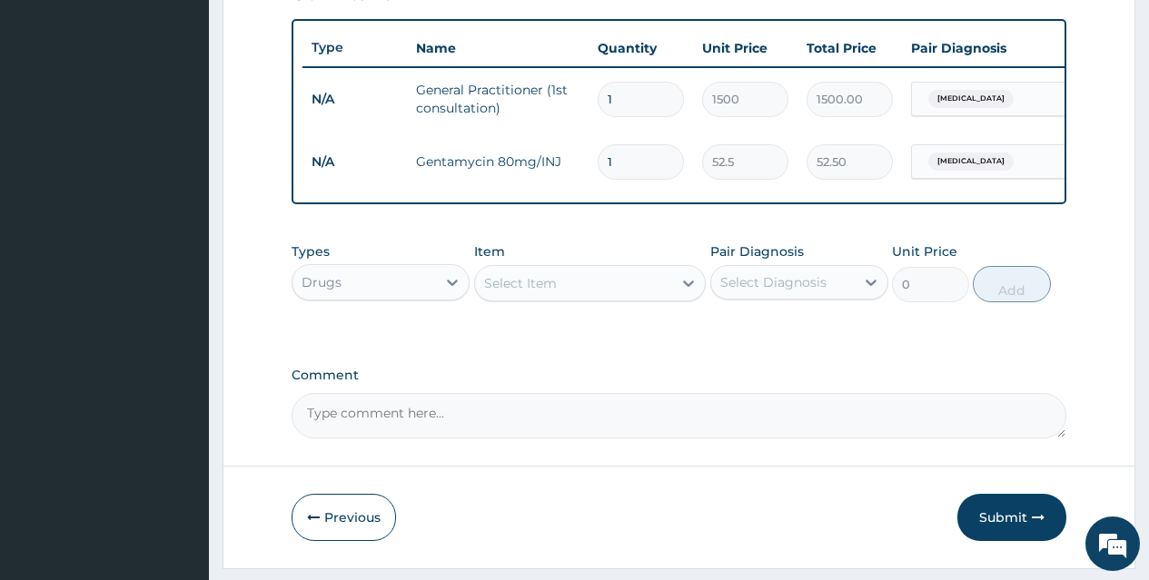
click at [651, 295] on div "Select Item" at bounding box center [574, 283] width 198 height 29
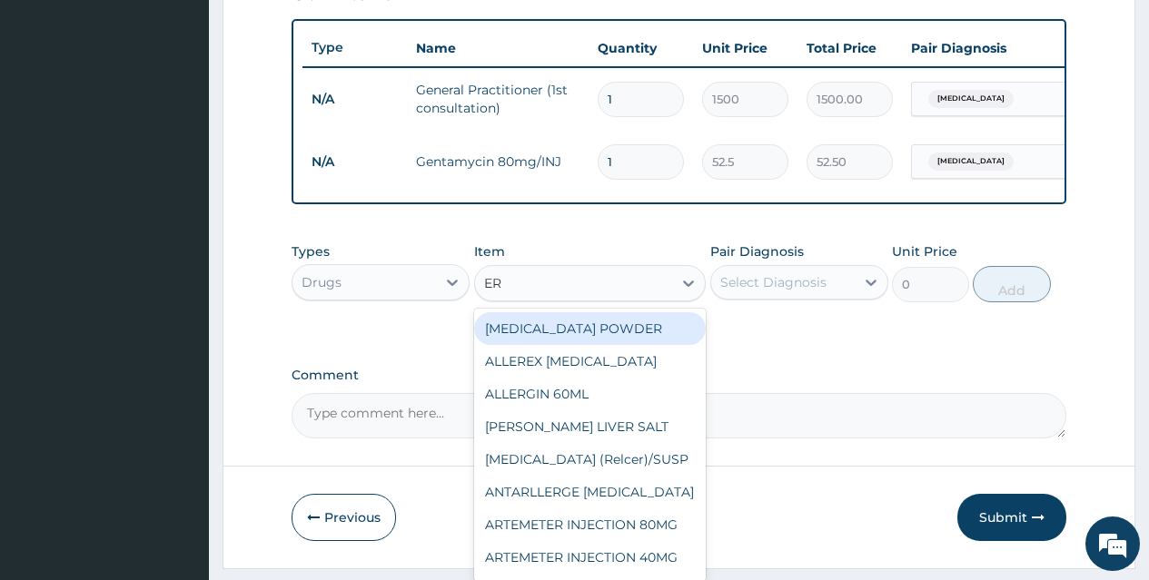
type input "ERY"
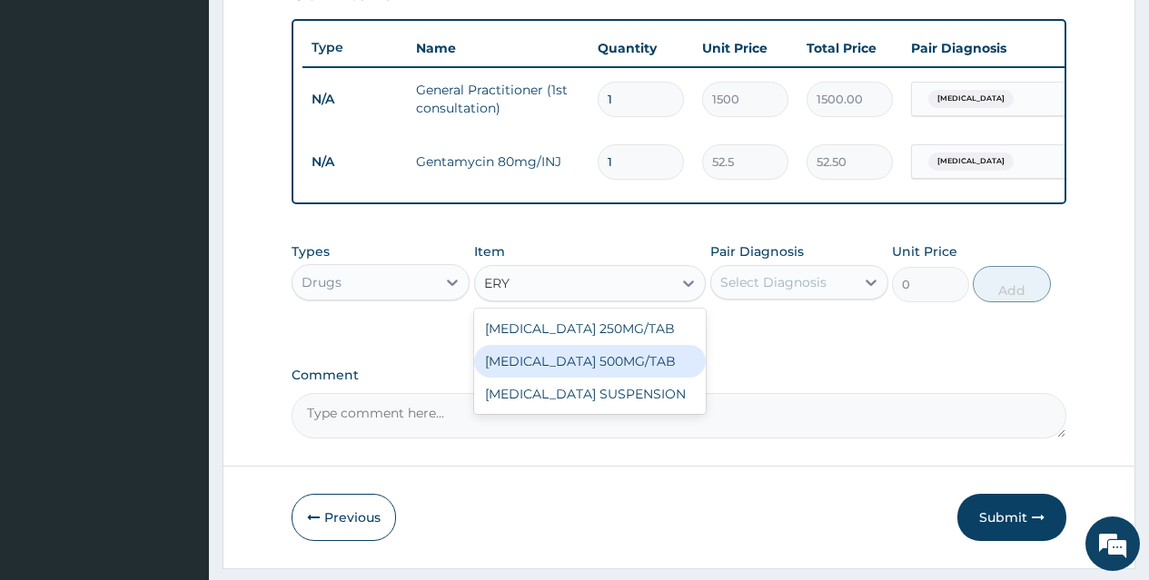
click at [651, 378] on div "ERYTHROMYCIN 500MG/TAB" at bounding box center [590, 361] width 232 height 33
type input "18.38"
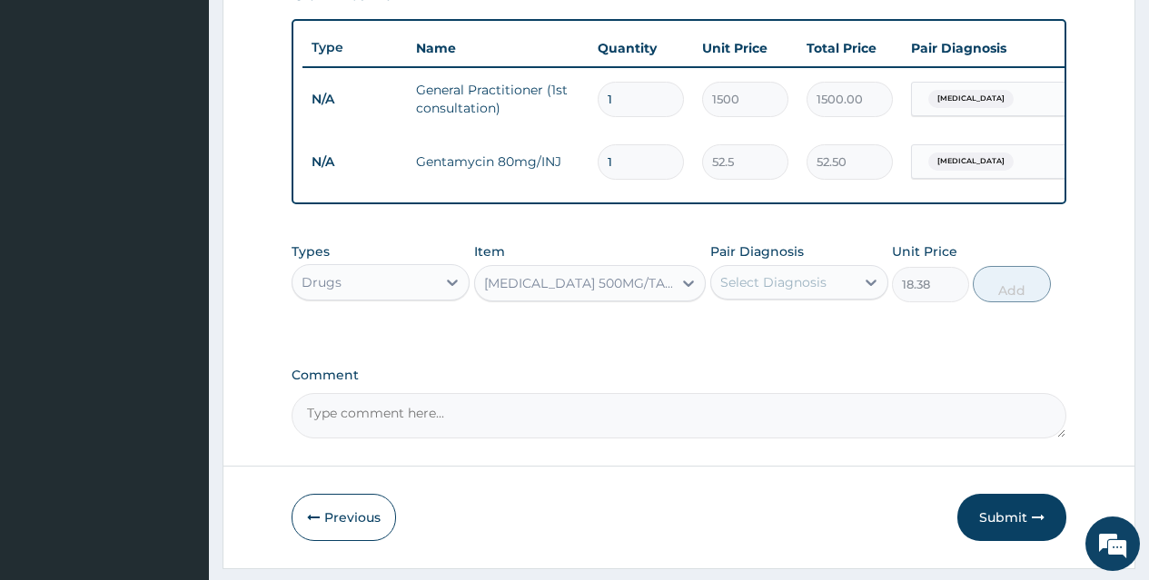
click at [789, 292] on div "Select Diagnosis" at bounding box center [773, 282] width 106 height 18
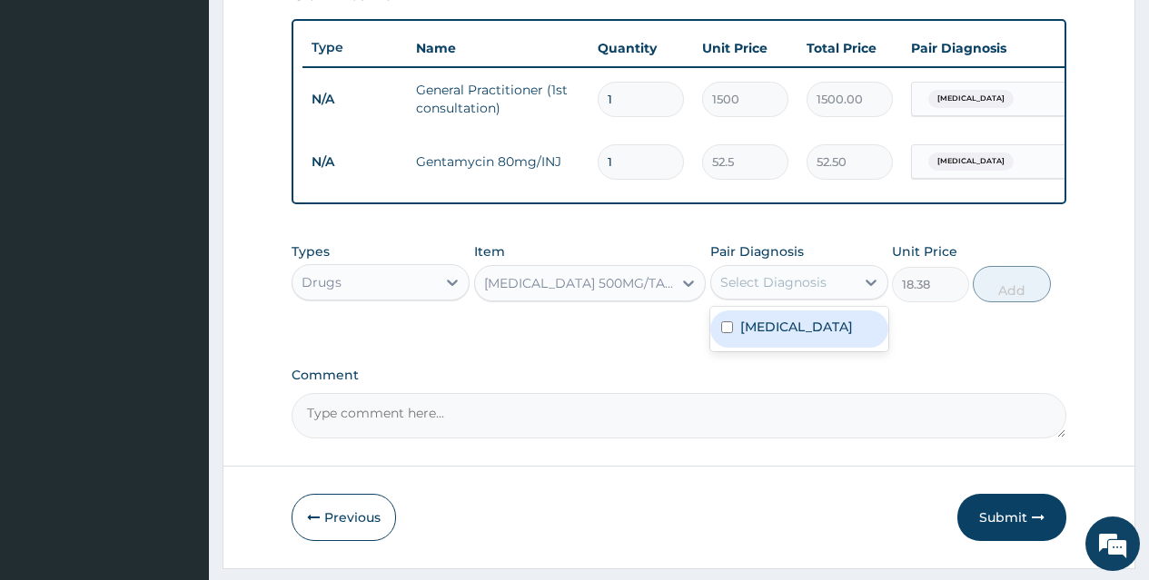
click at [794, 336] on label "Tonsillitis" at bounding box center [796, 327] width 113 height 18
checkbox input "true"
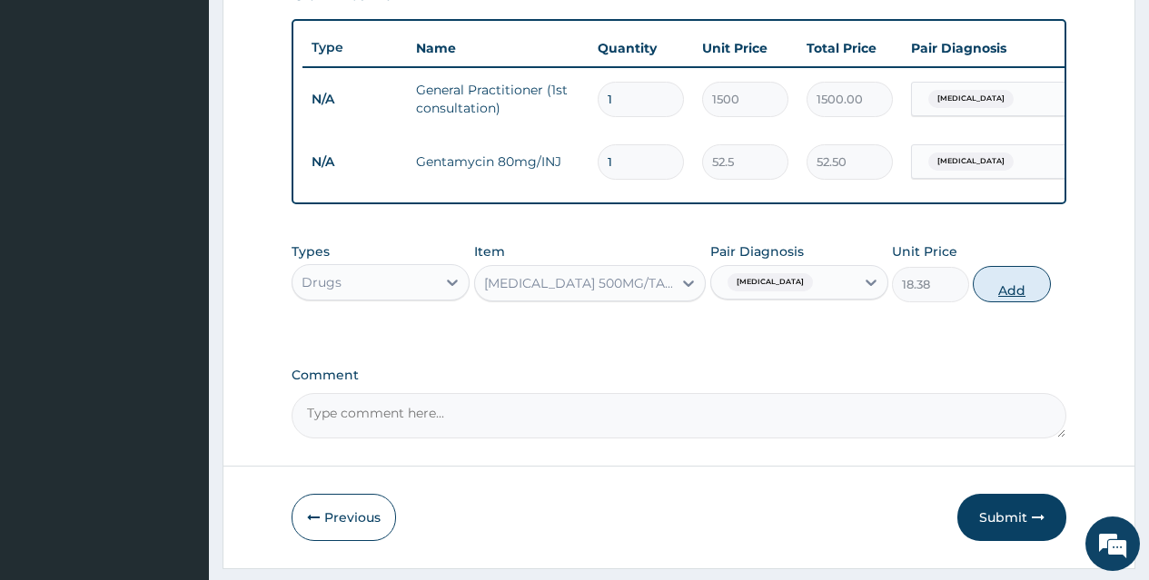
click at [1005, 298] on button "Add" at bounding box center [1011, 284] width 77 height 36
type input "0"
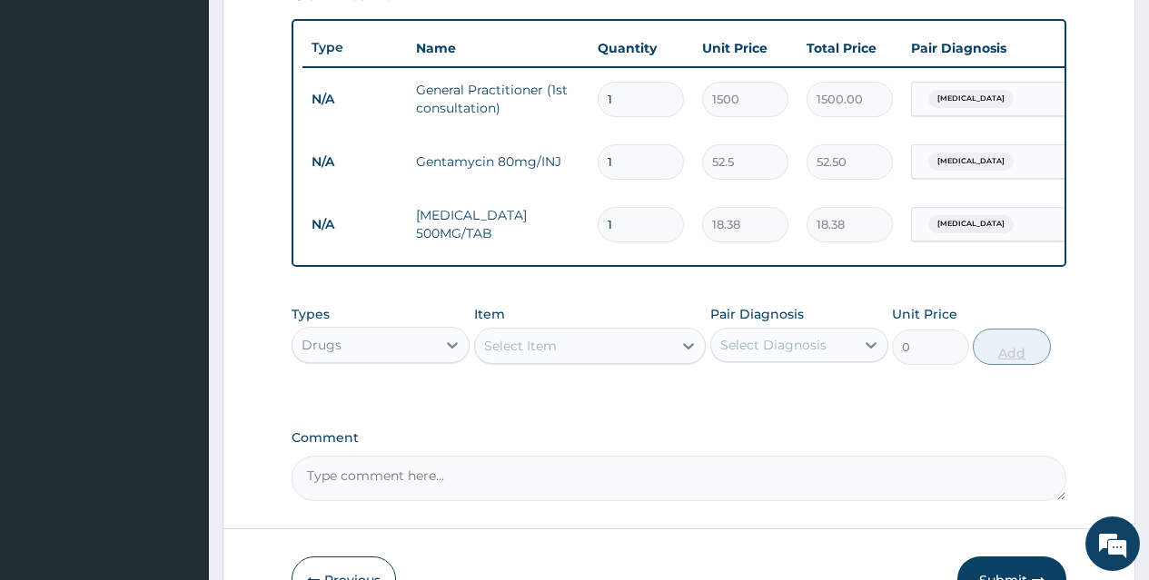
type input "10"
type input "183.80"
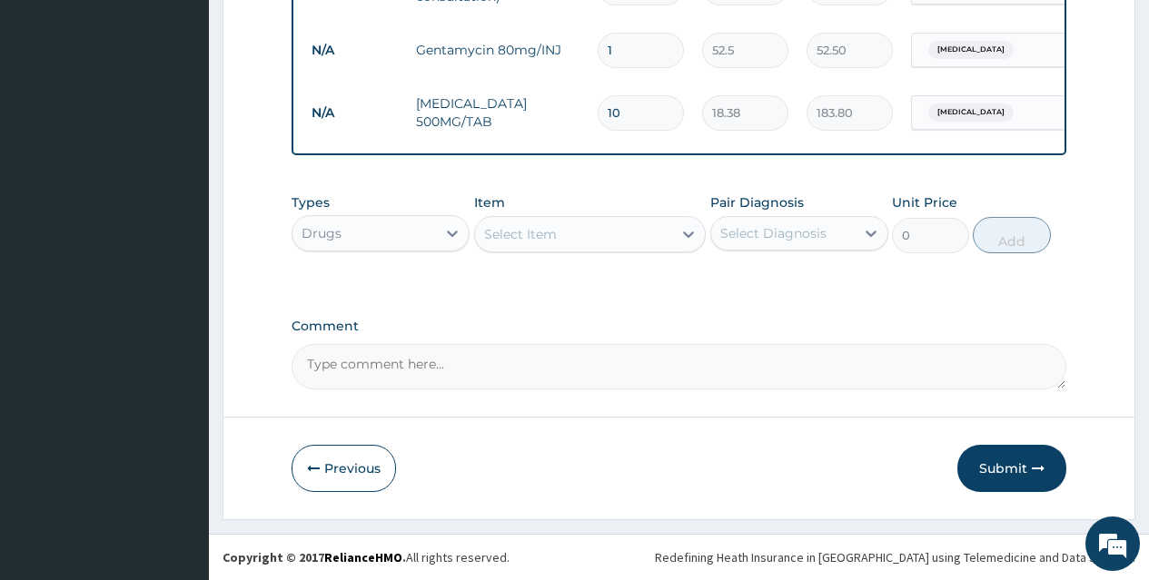
scroll to position [782, 0]
type input "10"
click at [632, 228] on div "Select Item" at bounding box center [574, 234] width 198 height 29
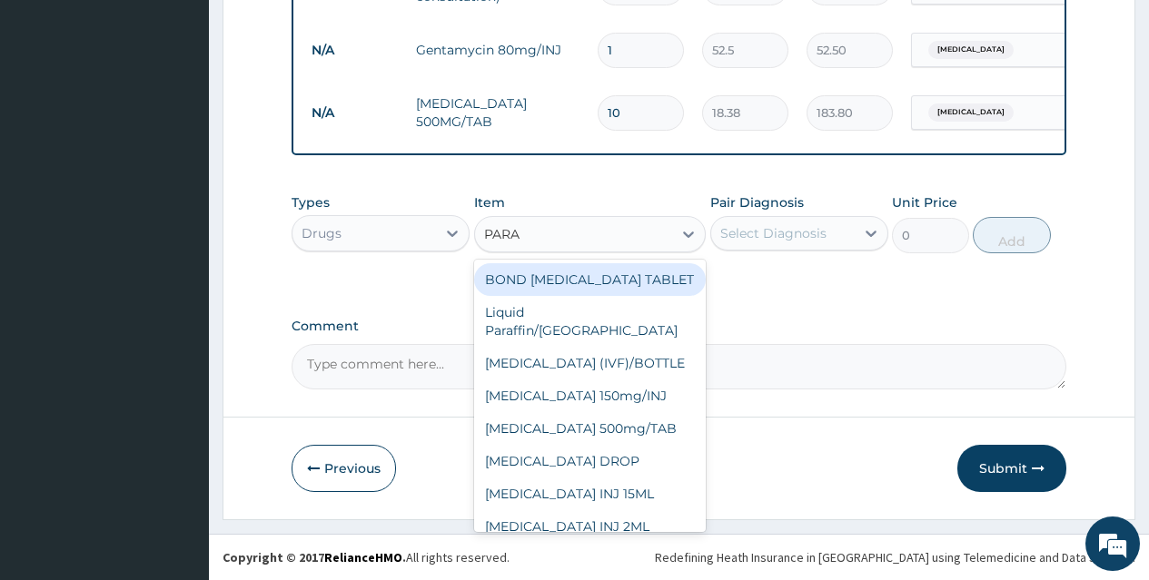
type input "PARAC"
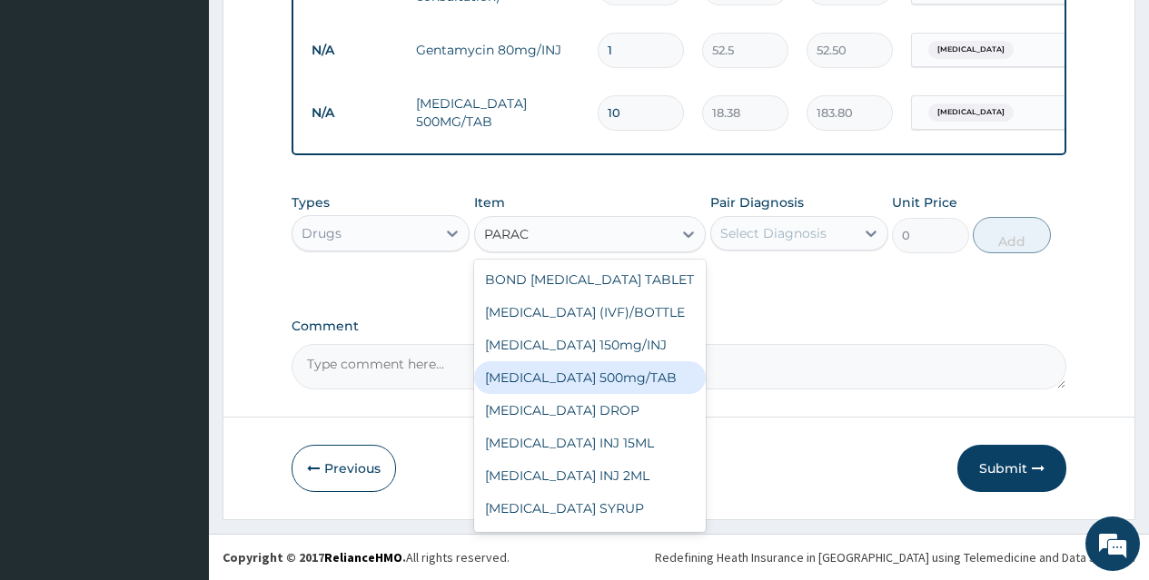
click at [644, 378] on div "PARACETAMOL 500mg/TAB" at bounding box center [590, 377] width 232 height 33
type input "5.25"
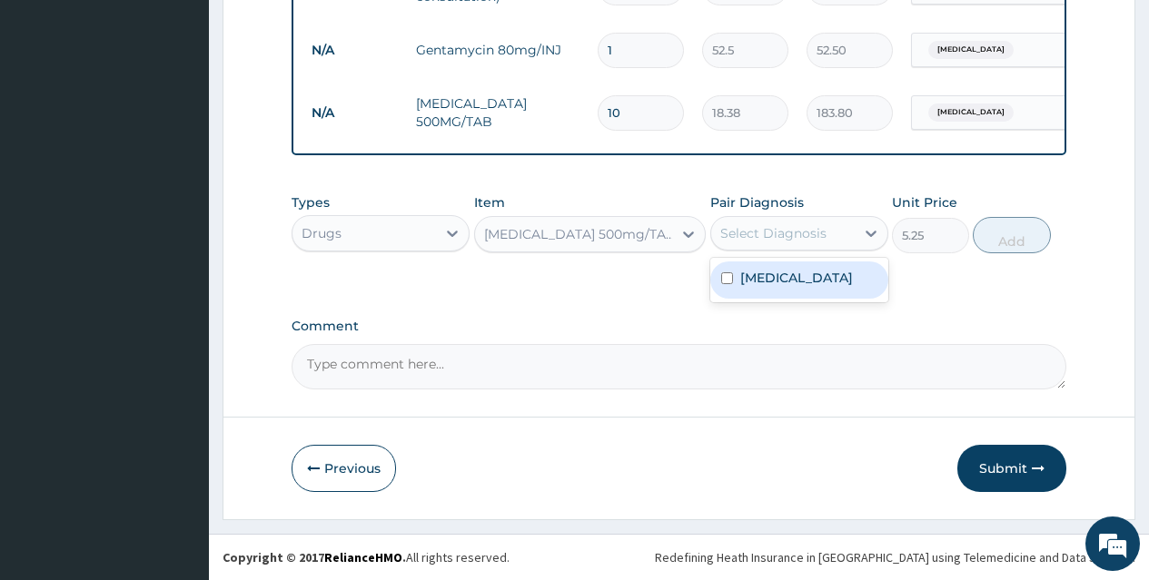
click at [802, 232] on div "Select Diagnosis" at bounding box center [773, 233] width 106 height 18
click at [804, 270] on div "Tonsillitis" at bounding box center [799, 280] width 178 height 37
checkbox input "true"
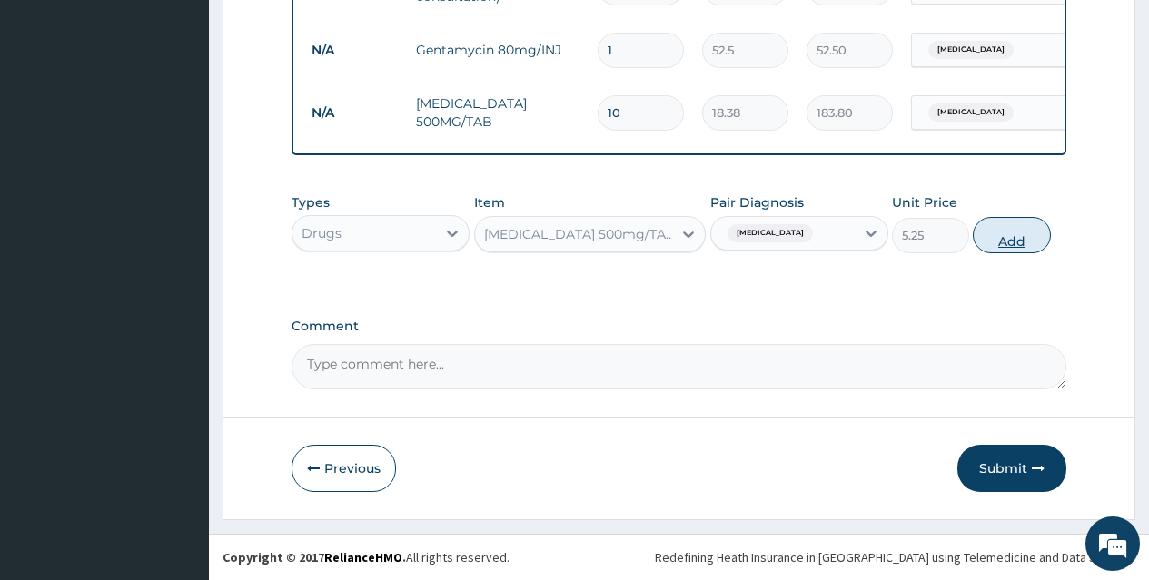
click at [1011, 230] on button "Add" at bounding box center [1011, 235] width 77 height 36
type input "0"
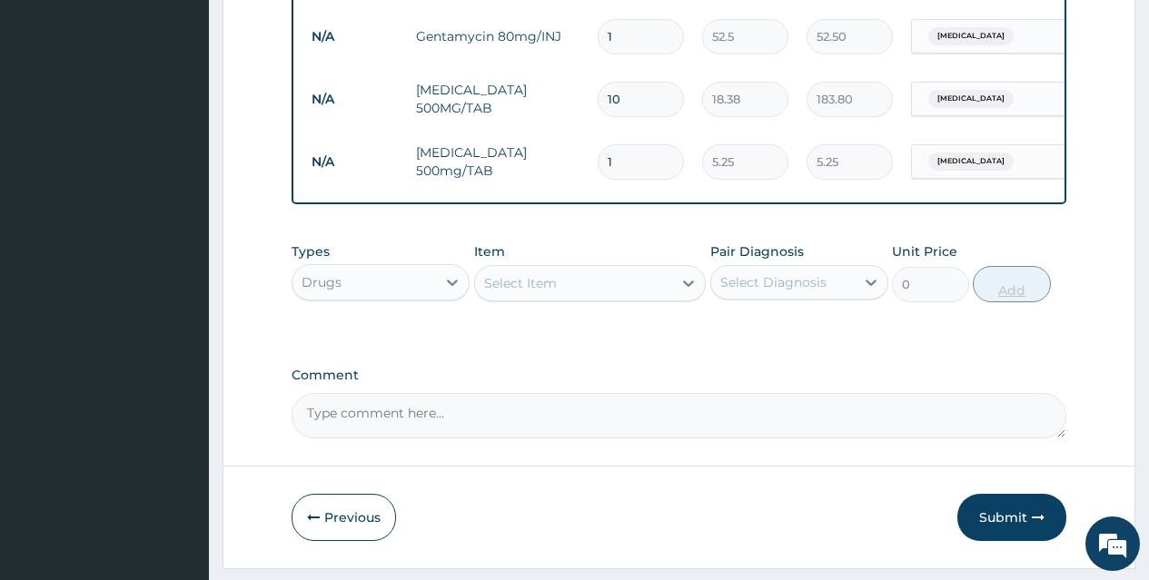
type input "18"
type input "94.50"
type input "18"
click at [635, 297] on div "Select Item" at bounding box center [574, 283] width 198 height 29
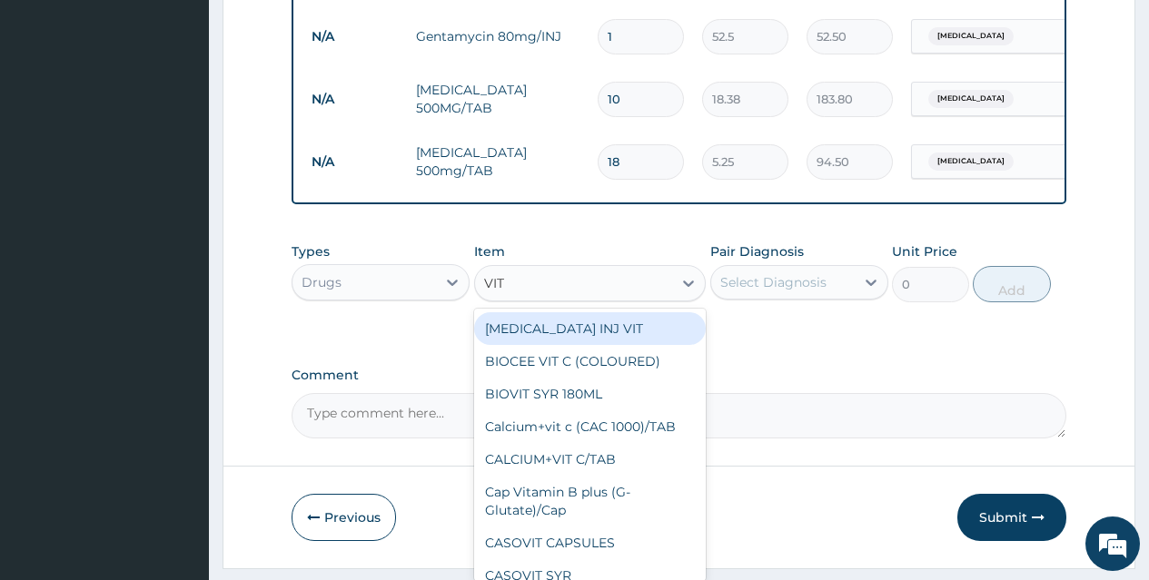
type input "VIT C"
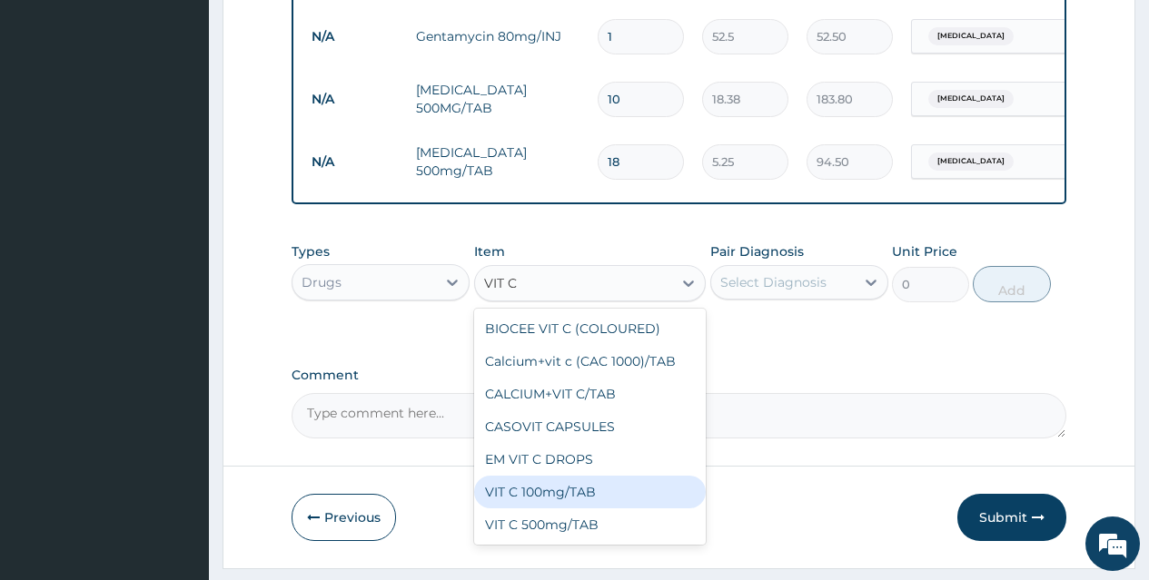
click at [609, 509] on div "VIT C 100mg/TAB" at bounding box center [590, 492] width 232 height 33
type input "4.2"
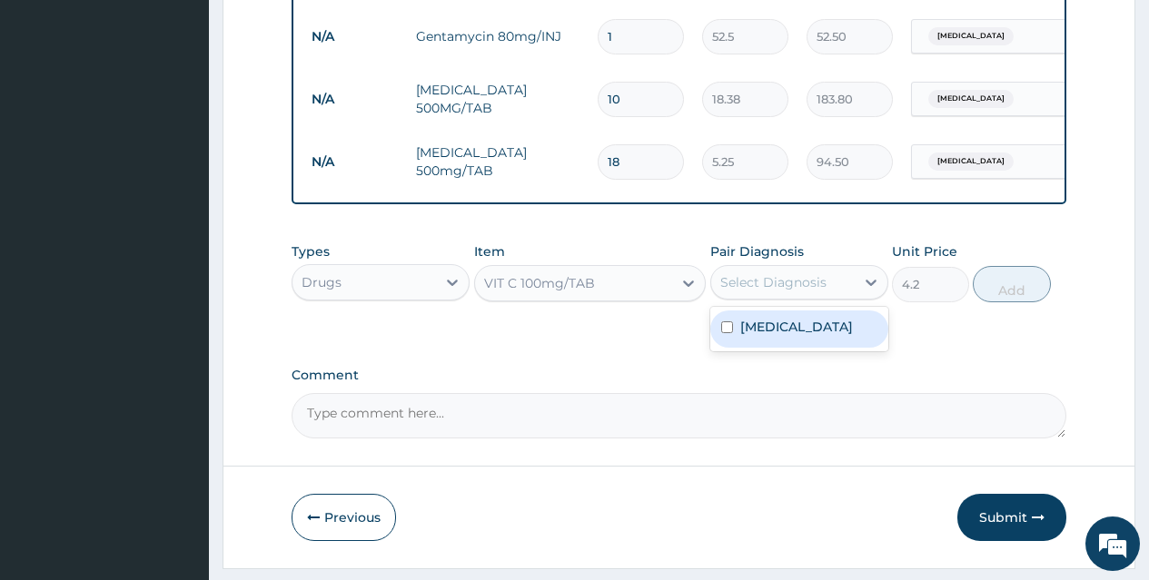
click at [834, 294] on div "Select Diagnosis" at bounding box center [782, 282] width 143 height 29
click at [836, 327] on div "Tonsillitis" at bounding box center [799, 329] width 178 height 37
checkbox input "true"
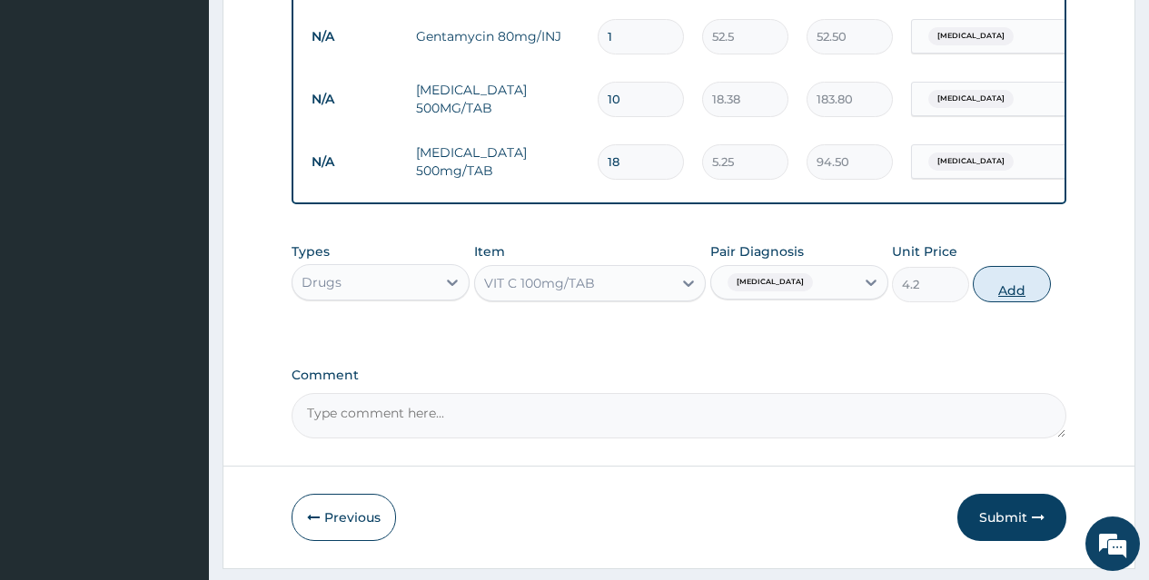
click at [1004, 287] on button "Add" at bounding box center [1011, 284] width 77 height 36
type input "0"
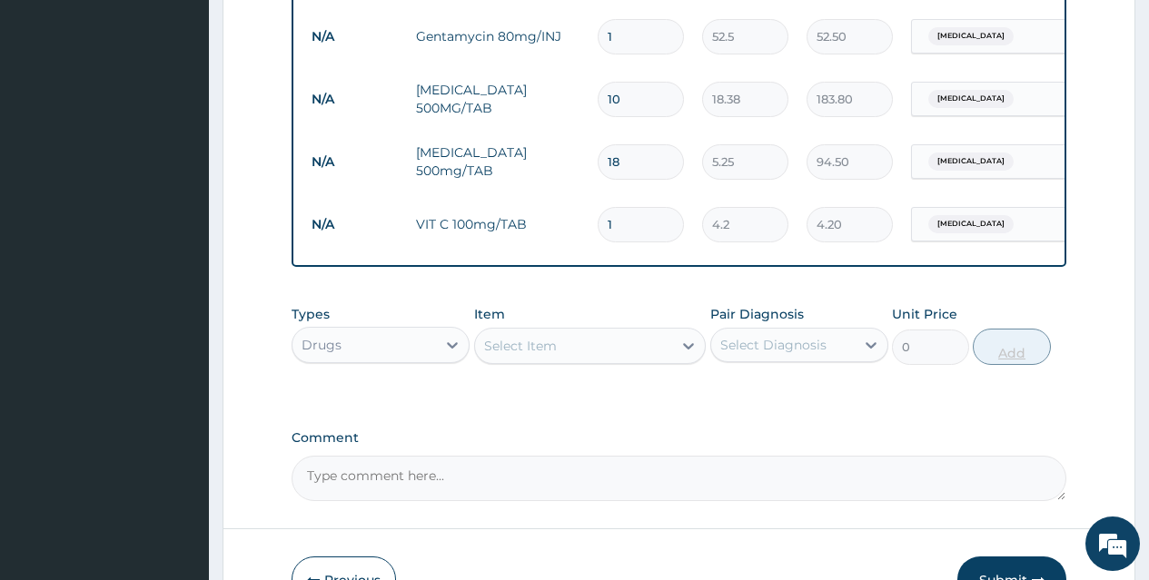
type input "15"
type input "63.00"
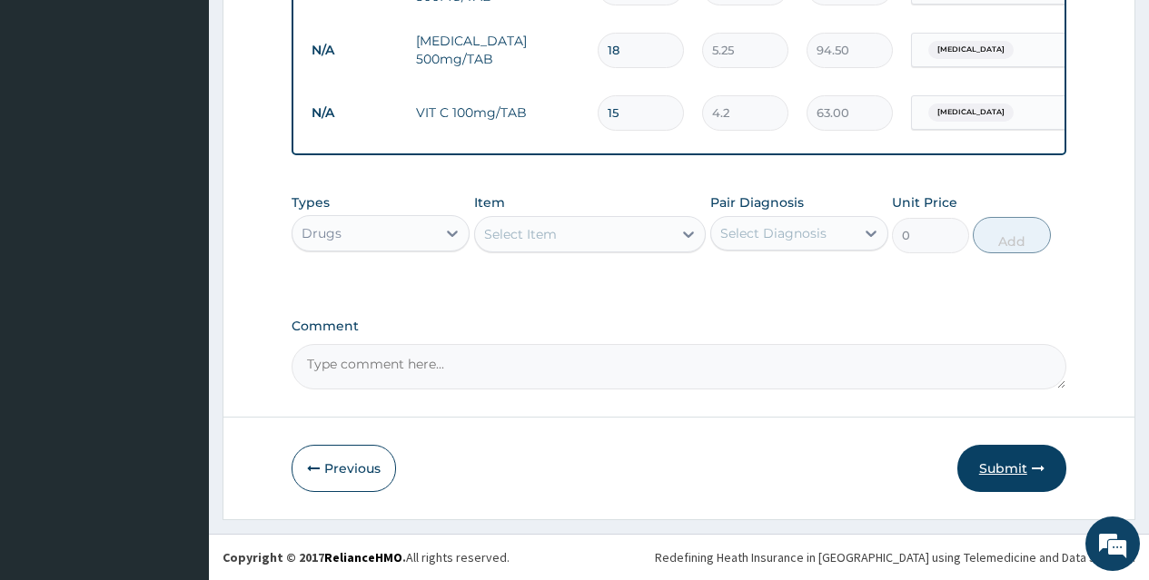
type input "15"
click at [1022, 464] on button "Submit" at bounding box center [1011, 468] width 109 height 47
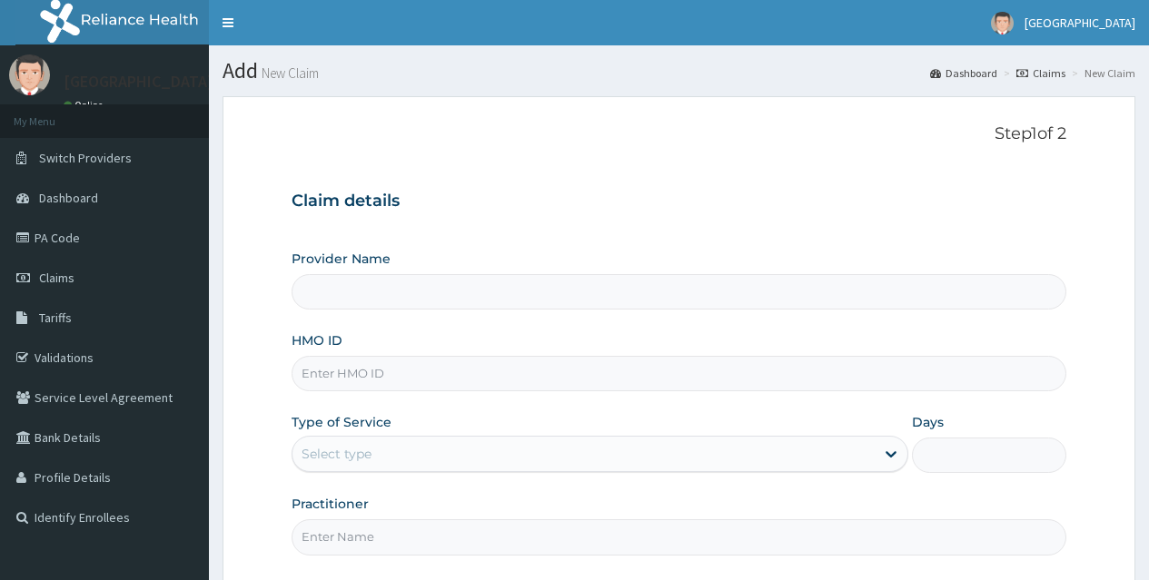
type input "[GEOGRAPHIC_DATA]"
click at [742, 372] on input "HMO ID" at bounding box center [679, 373] width 775 height 35
click at [742, 372] on input "A" at bounding box center [679, 373] width 775 height 35
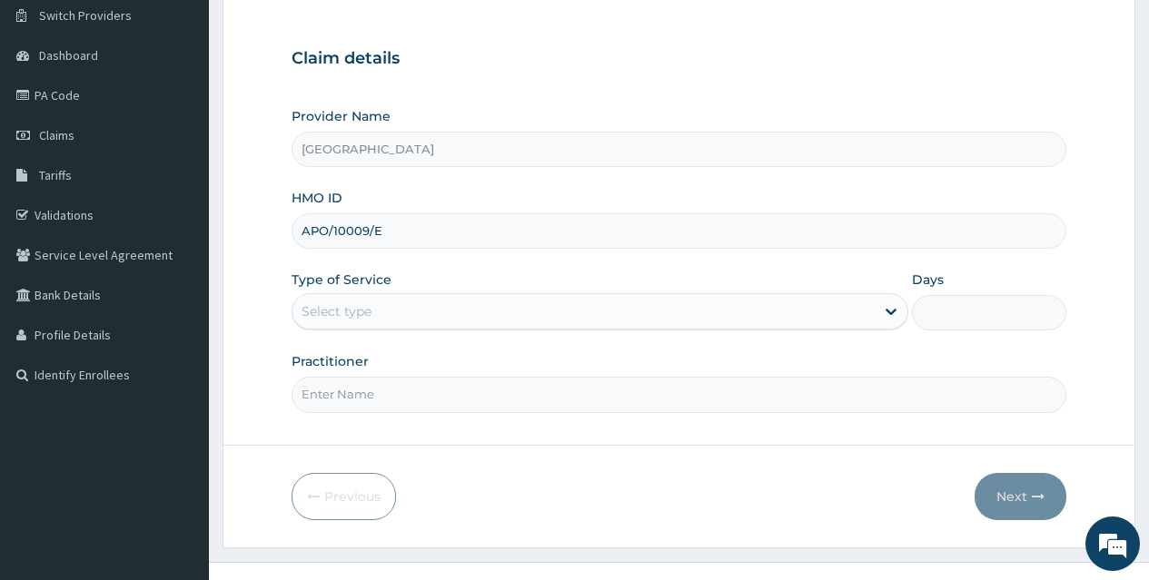
scroll to position [145, 0]
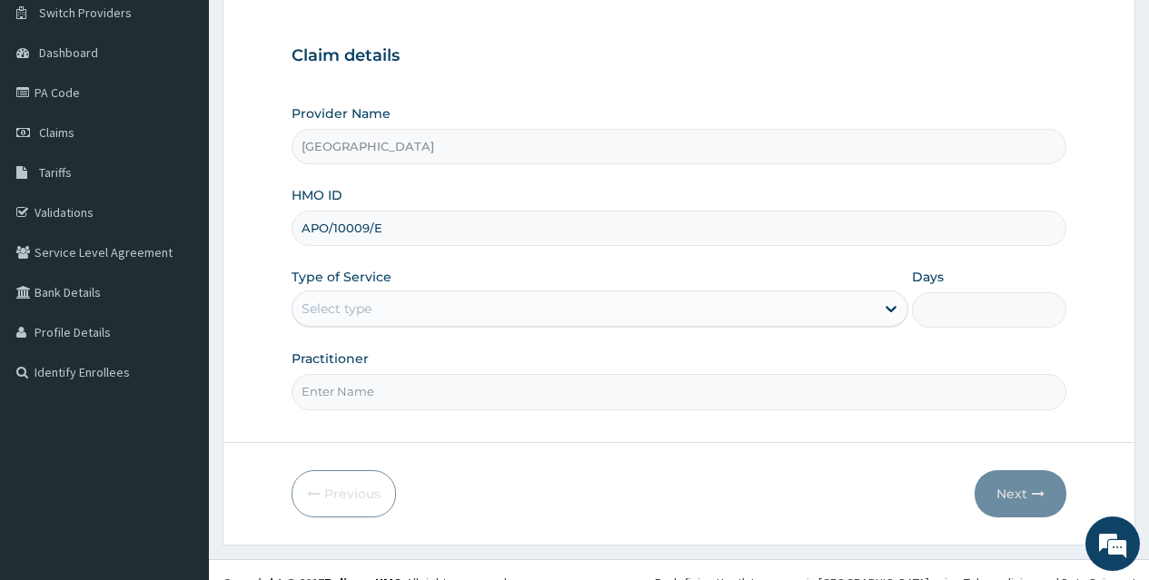
type input "APO/10009/E"
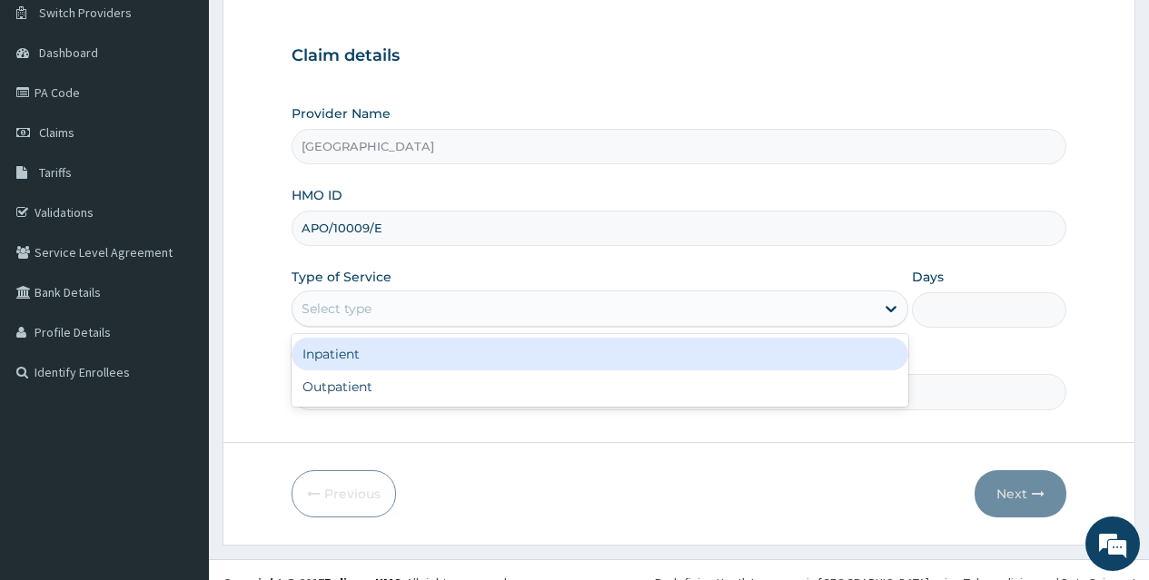
click at [571, 306] on div "Select type" at bounding box center [583, 308] width 582 height 29
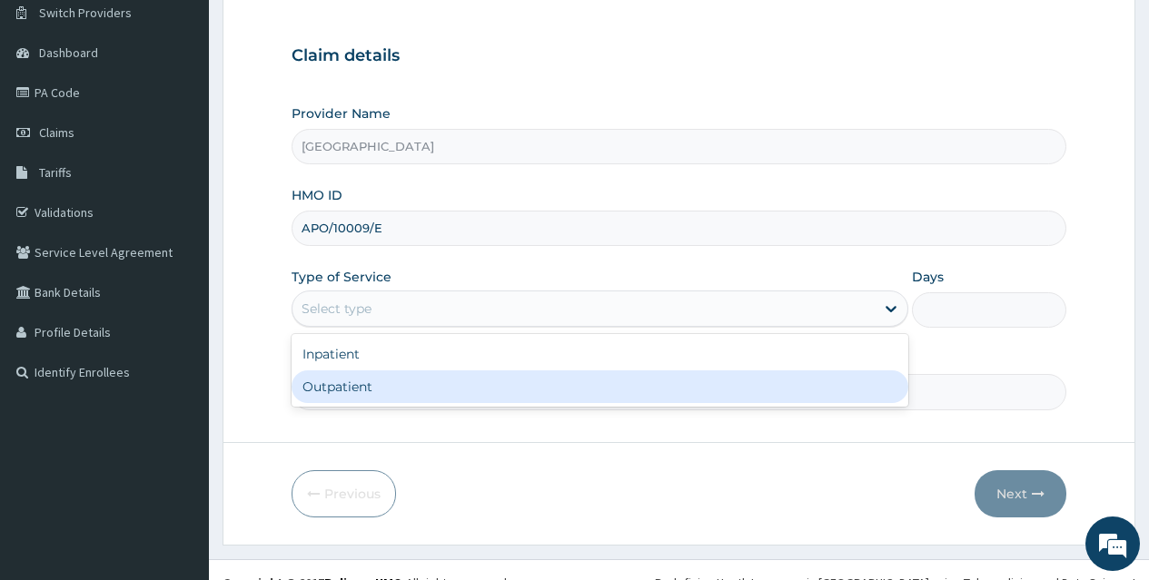
click at [539, 389] on div "Outpatient" at bounding box center [600, 387] width 617 height 33
type input "1"
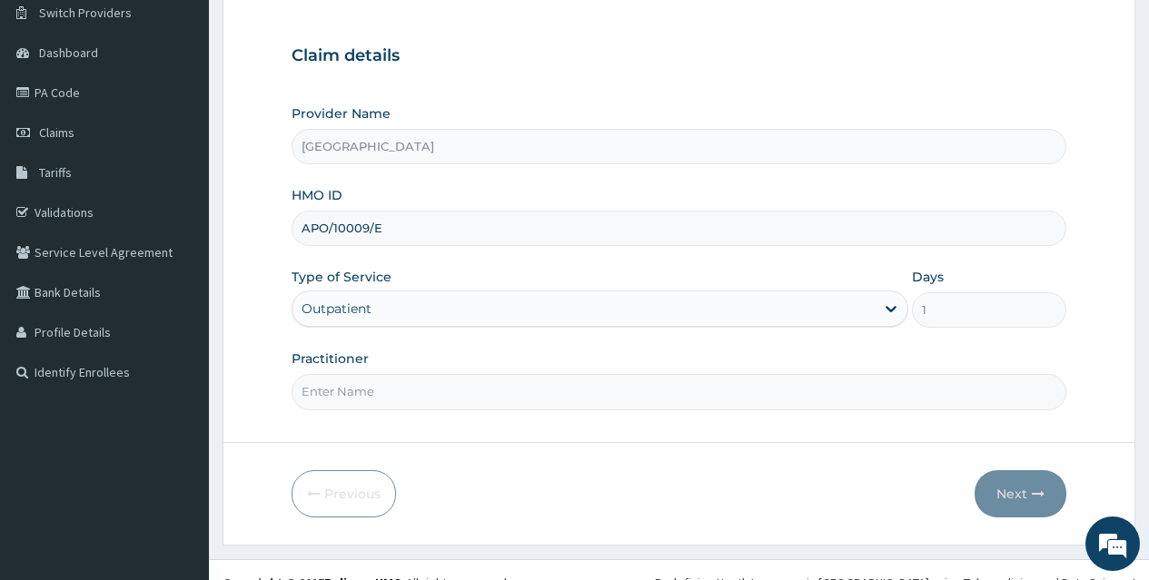
click at [478, 389] on input "Practitioner" at bounding box center [679, 391] width 775 height 35
type input "[PERSON_NAME]"
click at [1013, 491] on button "Next" at bounding box center [1020, 493] width 92 height 47
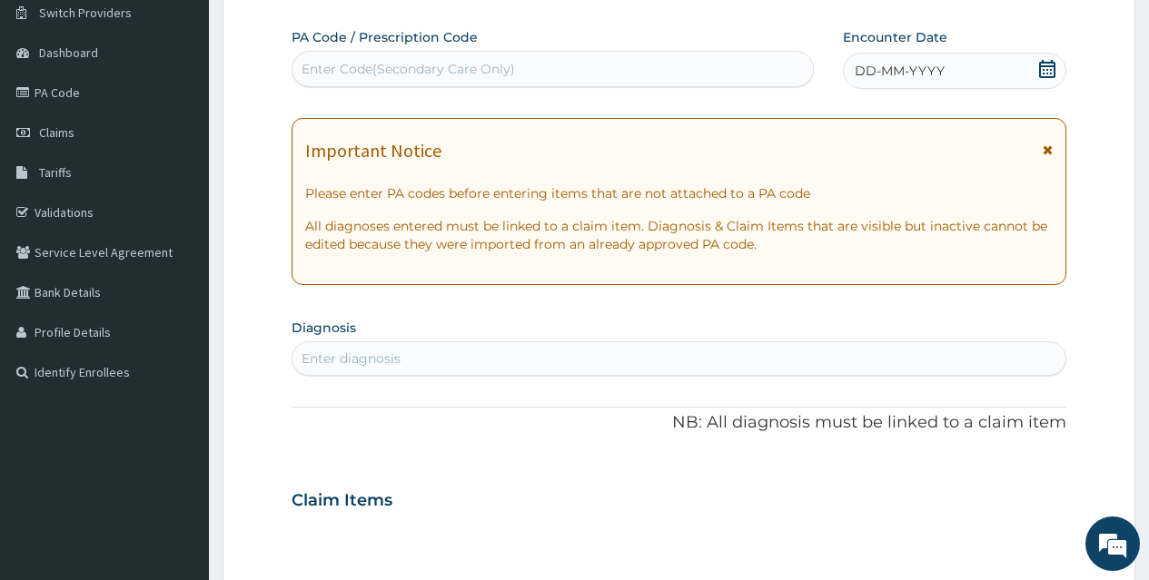
click at [1051, 60] on icon at bounding box center [1047, 69] width 18 height 18
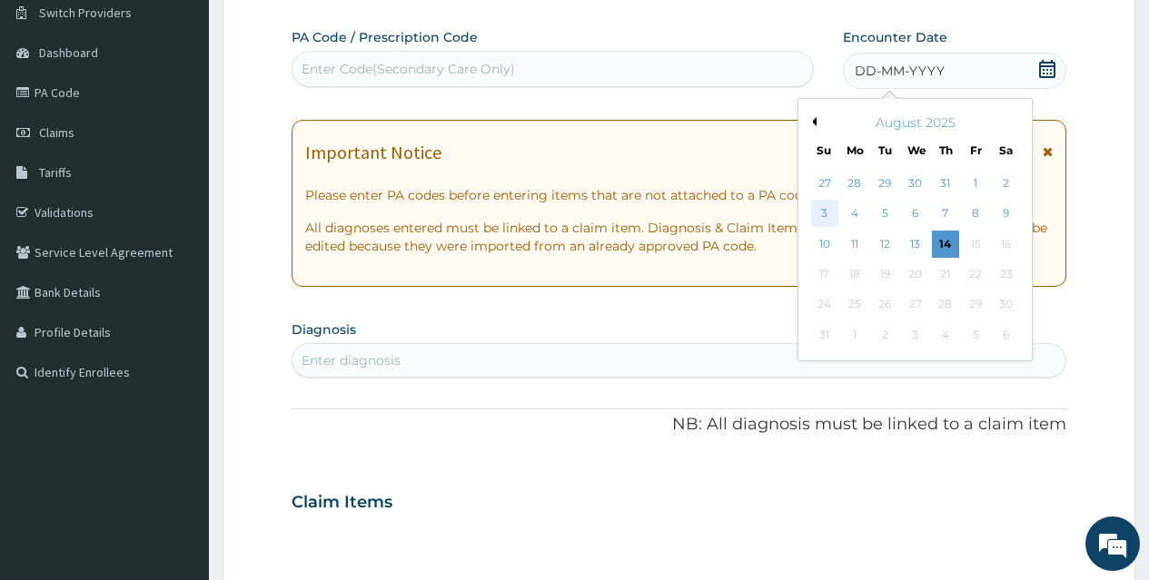
click at [830, 209] on div "3" at bounding box center [823, 214] width 27 height 27
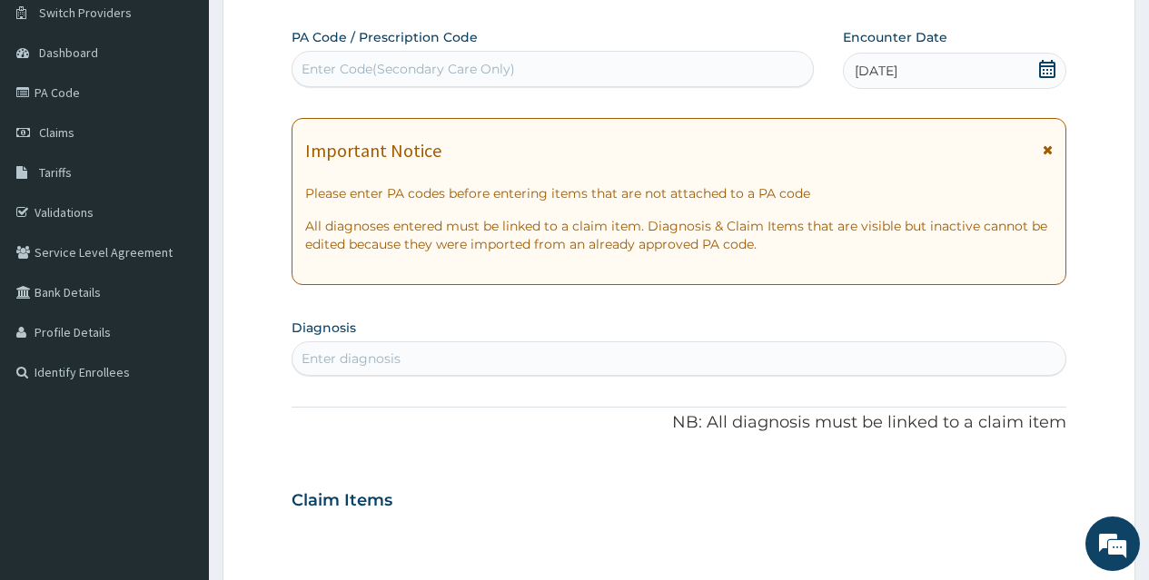
click at [616, 355] on div "Enter diagnosis" at bounding box center [678, 358] width 773 height 29
type input "PLASMOD"
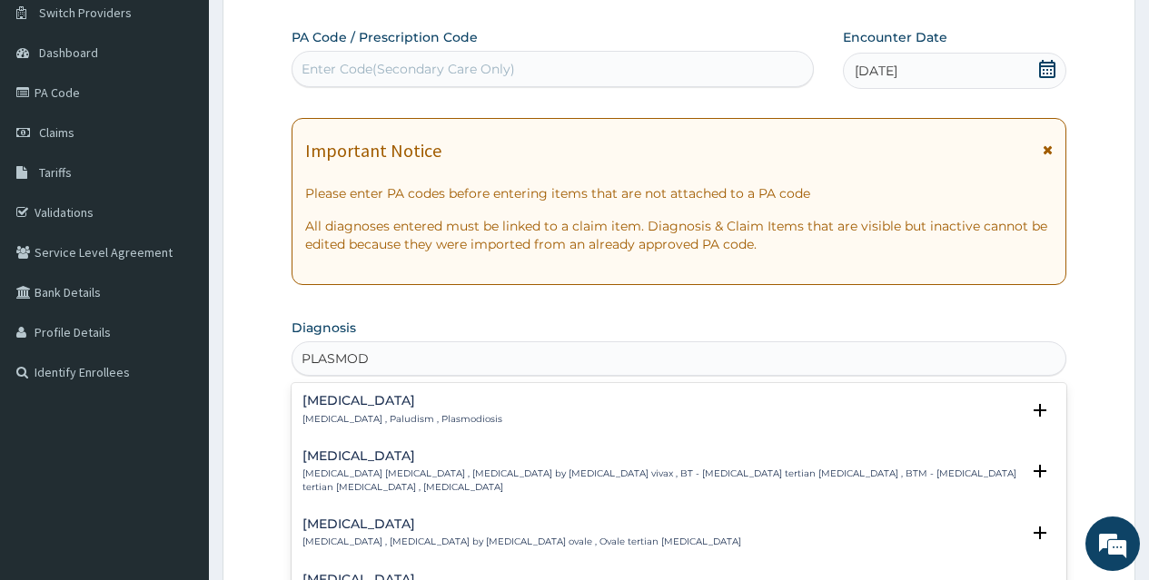
click at [355, 414] on p "[MEDICAL_DATA] , Paludism , Plasmodiosis" at bounding box center [402, 419] width 200 height 13
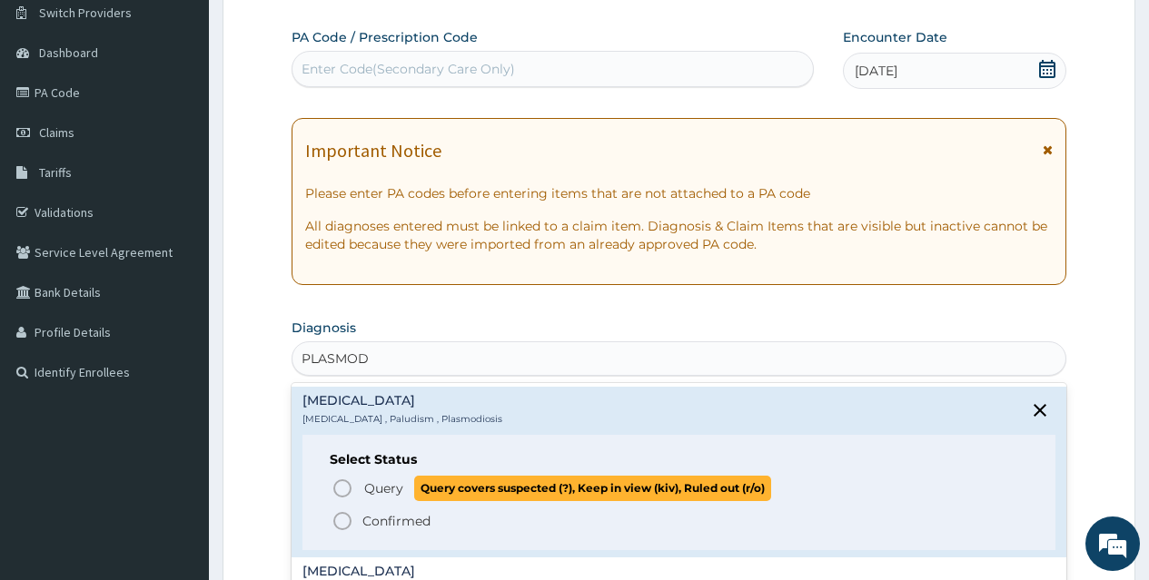
click at [342, 486] on icon "status option query" at bounding box center [342, 489] width 22 height 22
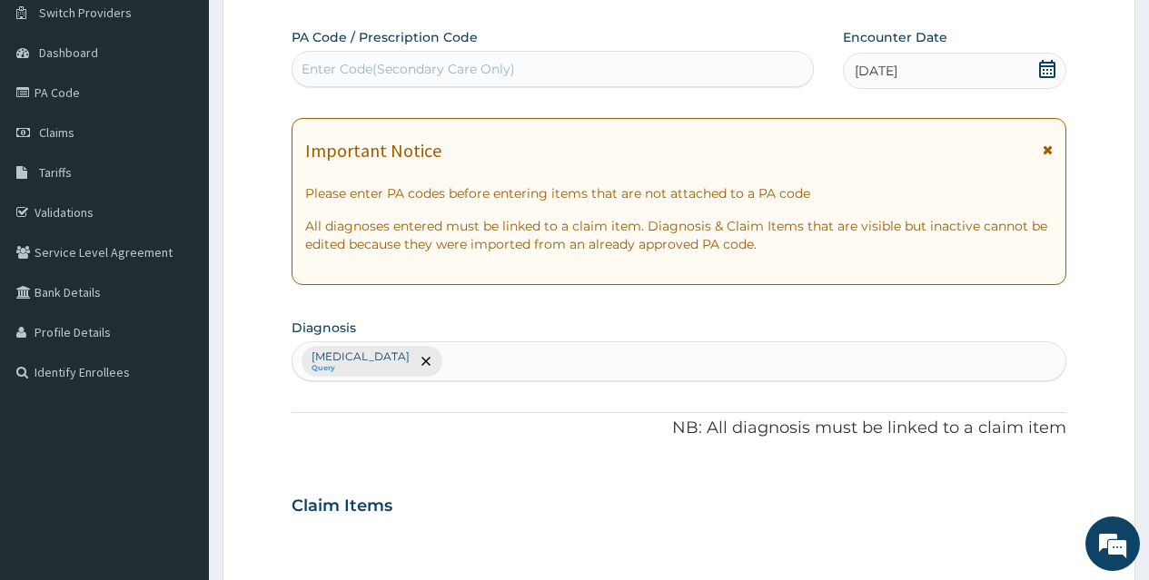
scroll to position [653, 0]
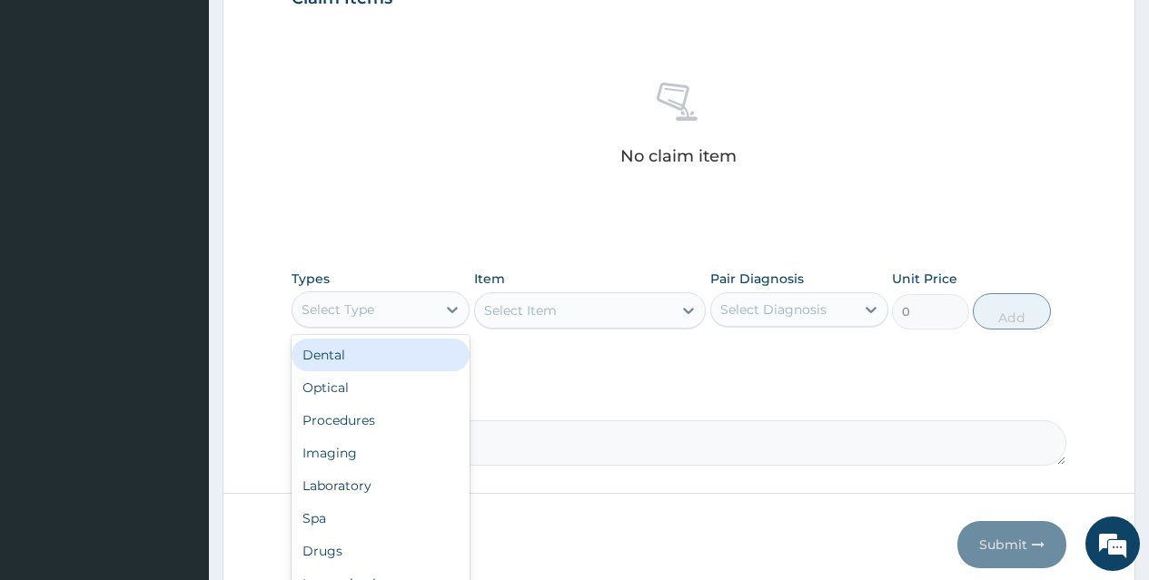
click at [427, 310] on div "Select Type" at bounding box center [363, 309] width 143 height 29
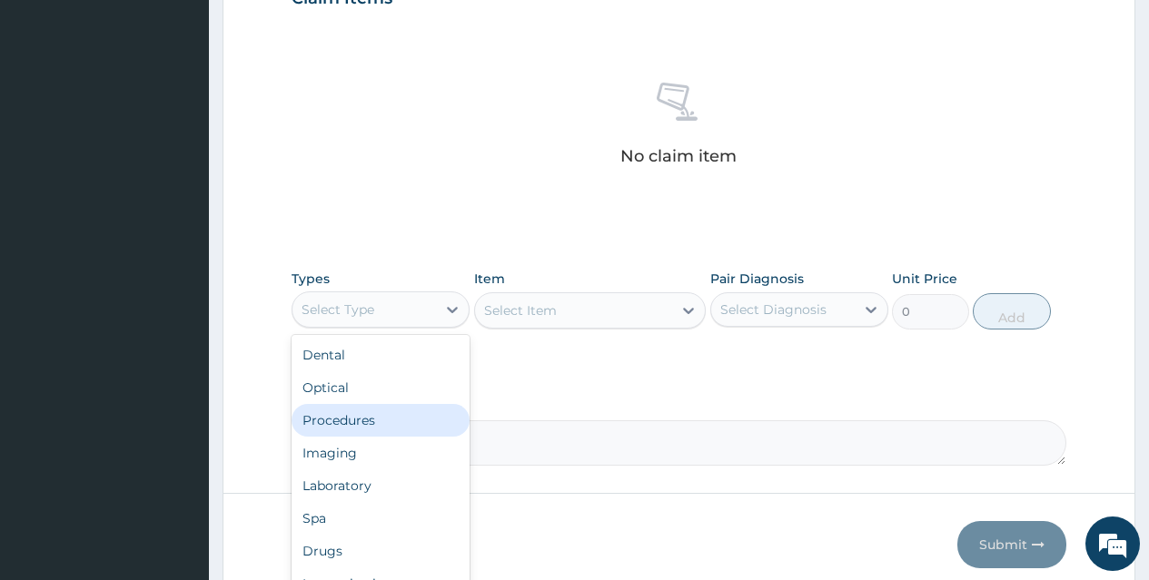
click at [419, 419] on div "Procedures" at bounding box center [381, 420] width 178 height 33
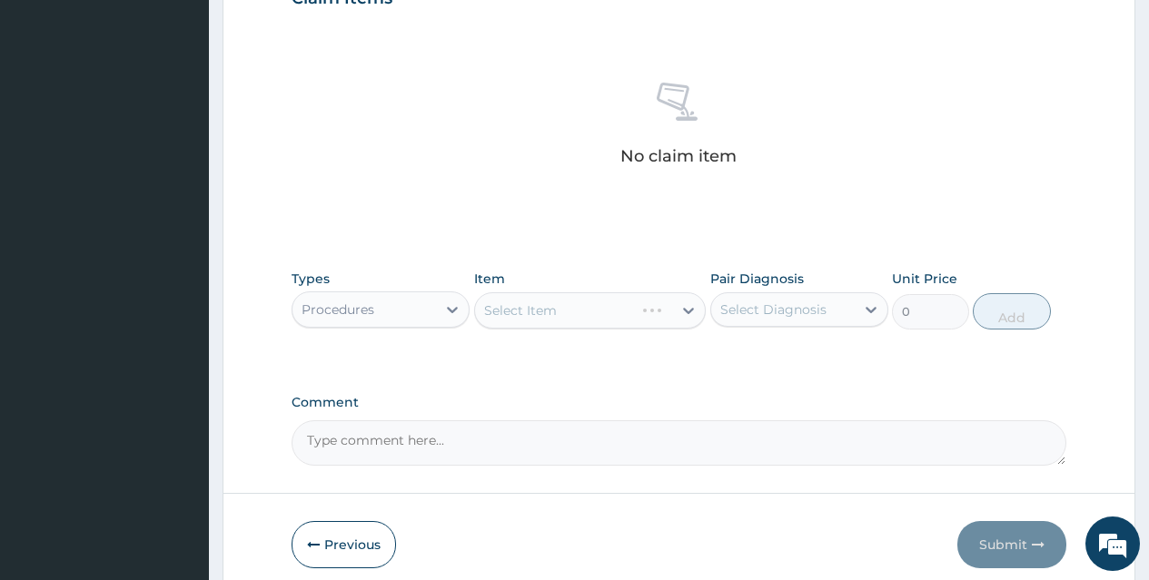
click at [592, 306] on div "Select Item" at bounding box center [590, 310] width 232 height 36
click at [610, 312] on div "Select Item" at bounding box center [590, 310] width 232 height 36
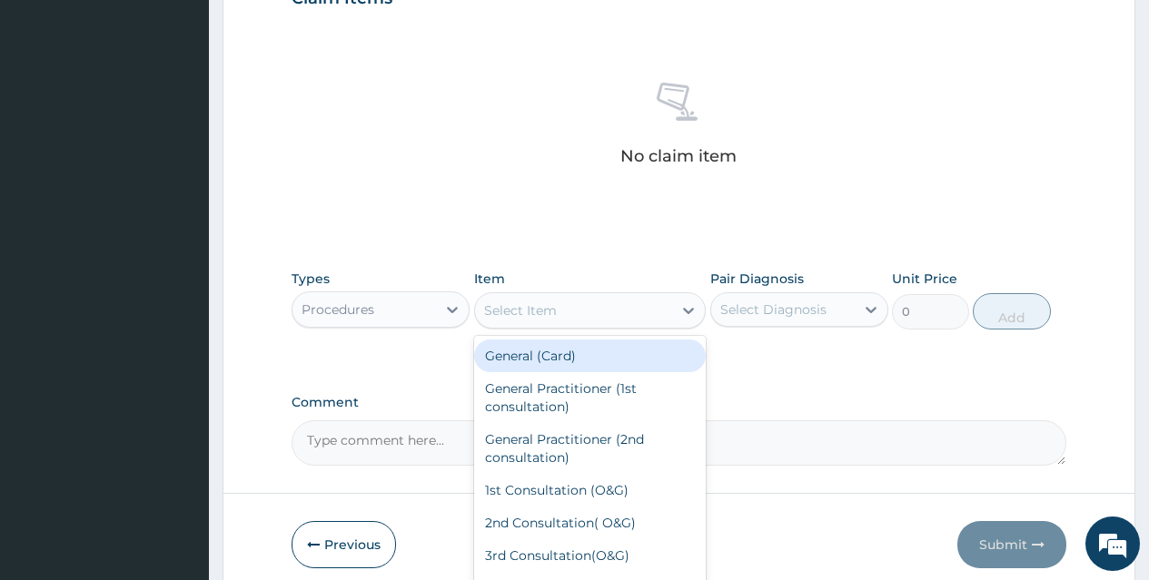
click at [610, 312] on div "Select Item" at bounding box center [574, 310] width 198 height 29
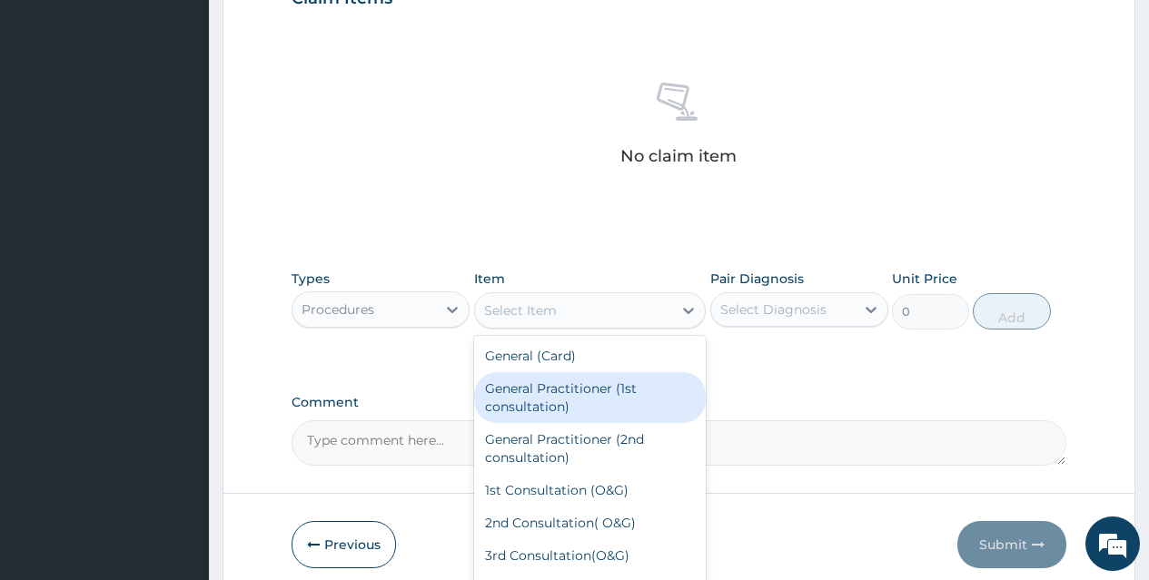
click at [617, 387] on div "General Practitioner (1st consultation)" at bounding box center [590, 397] width 232 height 51
type input "1500"
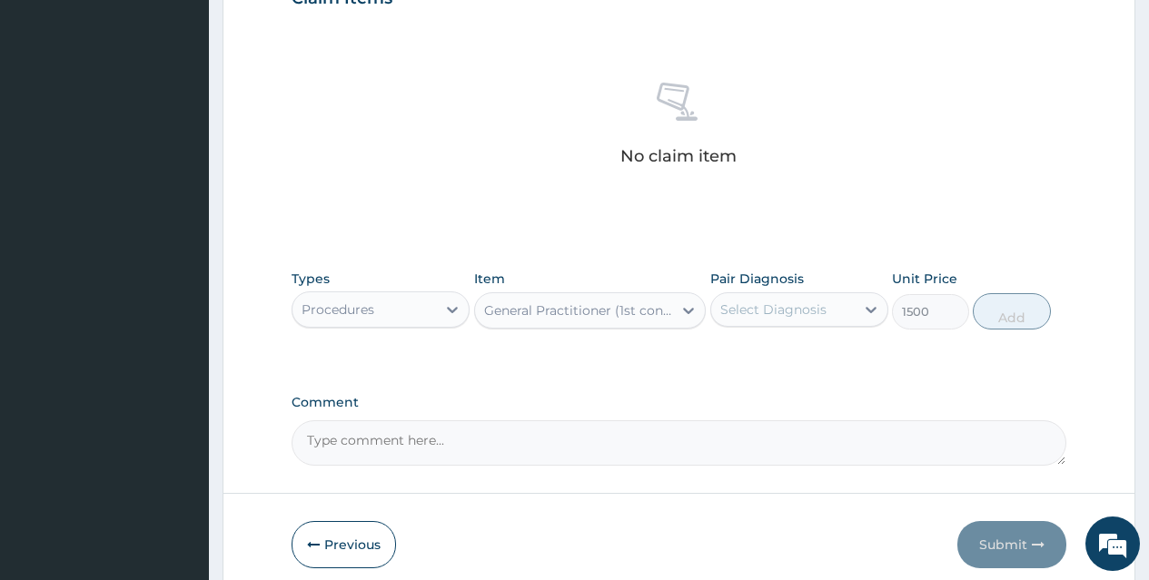
click at [793, 310] on div "Select Diagnosis" at bounding box center [773, 310] width 106 height 18
click at [809, 344] on div "[MEDICAL_DATA]" at bounding box center [799, 356] width 178 height 37
checkbox input "true"
click at [1009, 319] on button "Add" at bounding box center [1011, 311] width 77 height 36
type input "0"
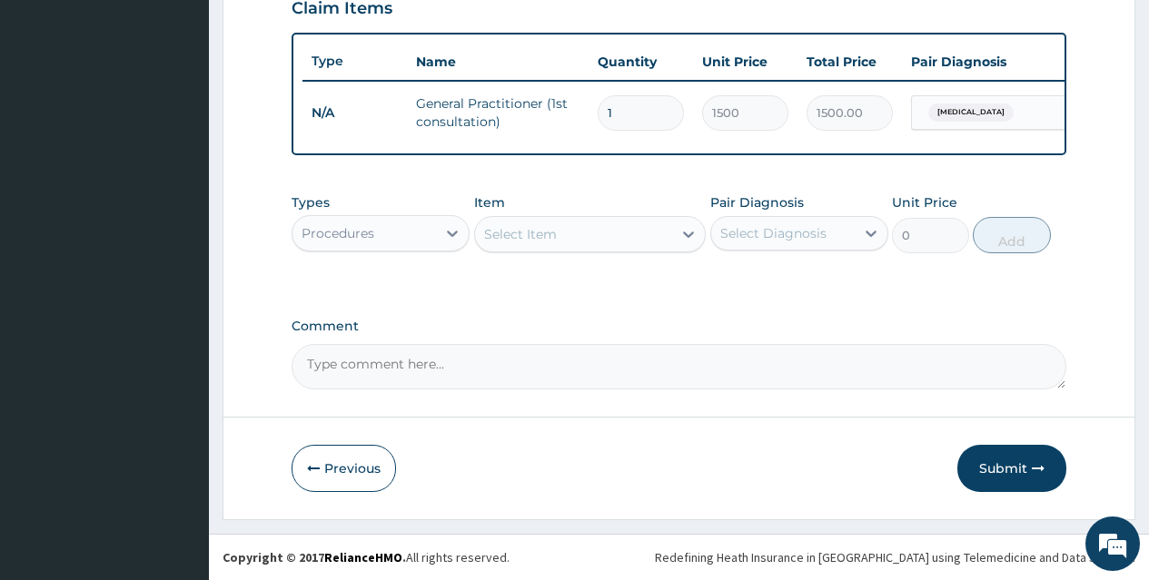
click at [432, 236] on div "Procedures" at bounding box center [363, 233] width 143 height 29
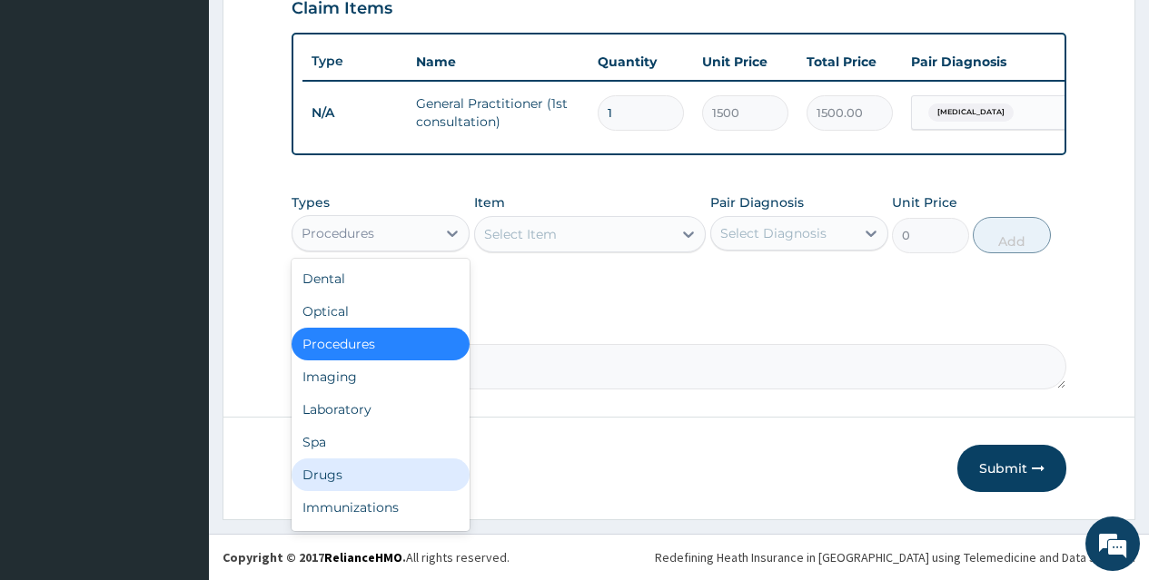
click at [382, 473] on div "Drugs" at bounding box center [381, 475] width 178 height 33
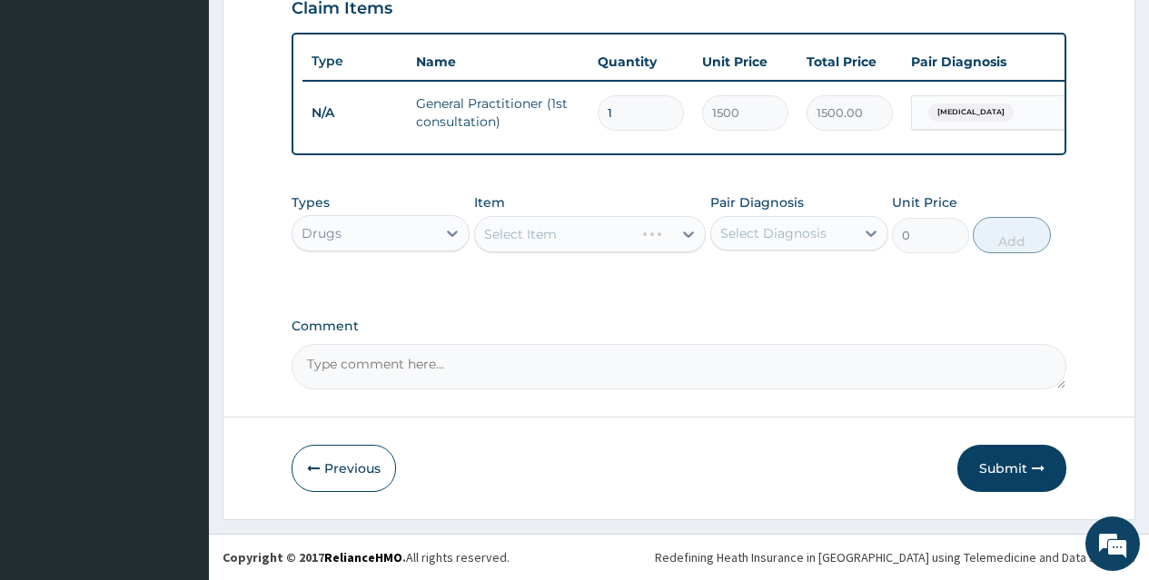
click at [635, 239] on div "Select Item" at bounding box center [590, 234] width 232 height 36
click at [635, 239] on div "Select Item" at bounding box center [574, 234] width 198 height 29
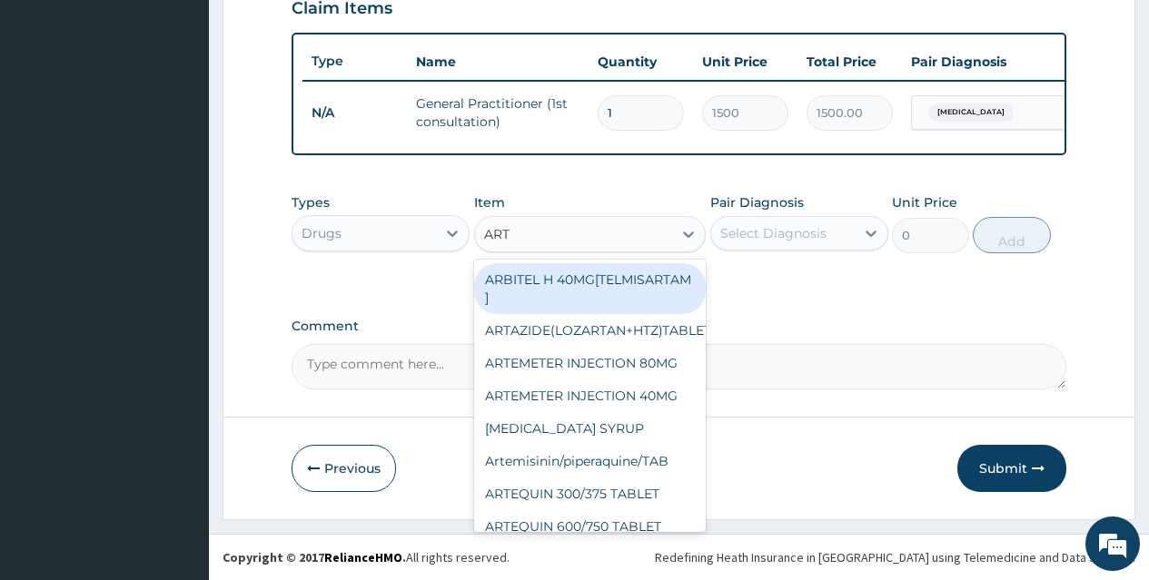
type input "ARTE"
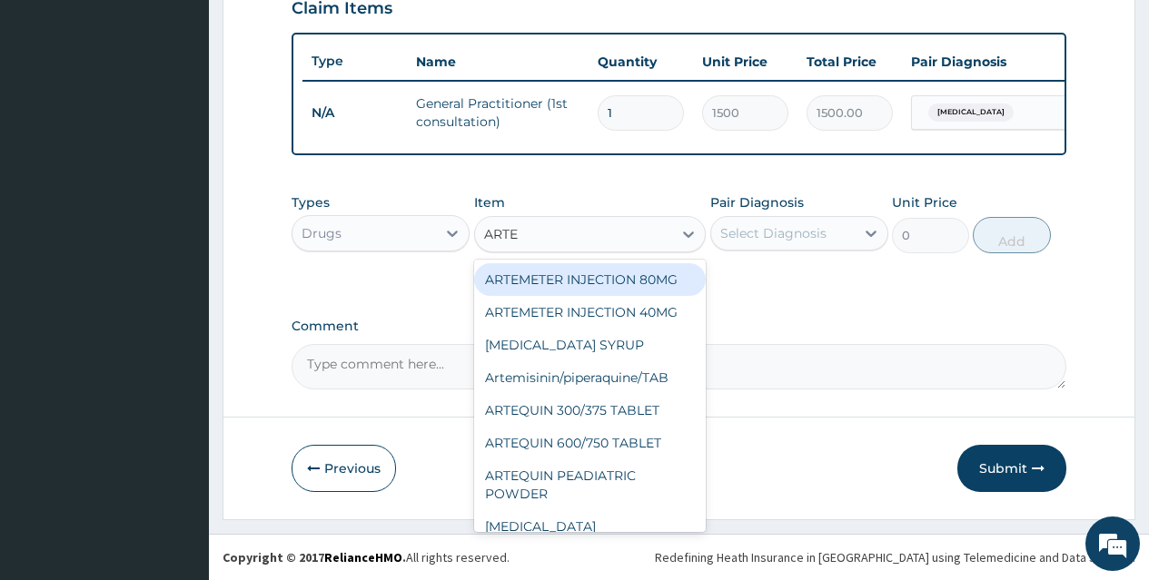
click at [642, 287] on div "ARTEMETER INJECTION 80MG" at bounding box center [590, 279] width 232 height 33
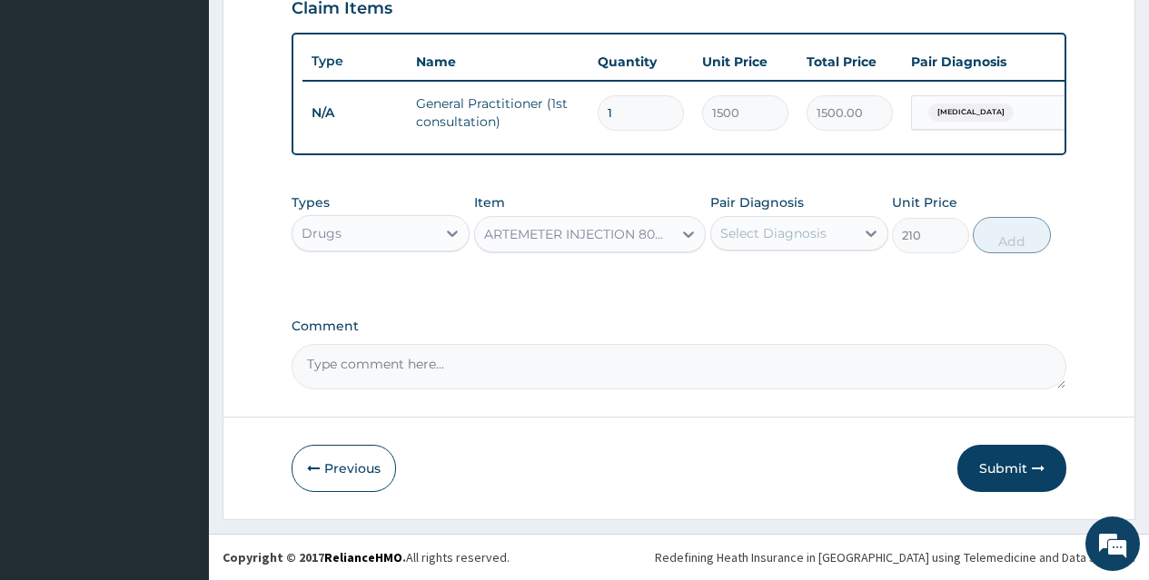
click at [670, 243] on div "ARTEMETER INJECTION 80MG" at bounding box center [579, 234] width 191 height 18
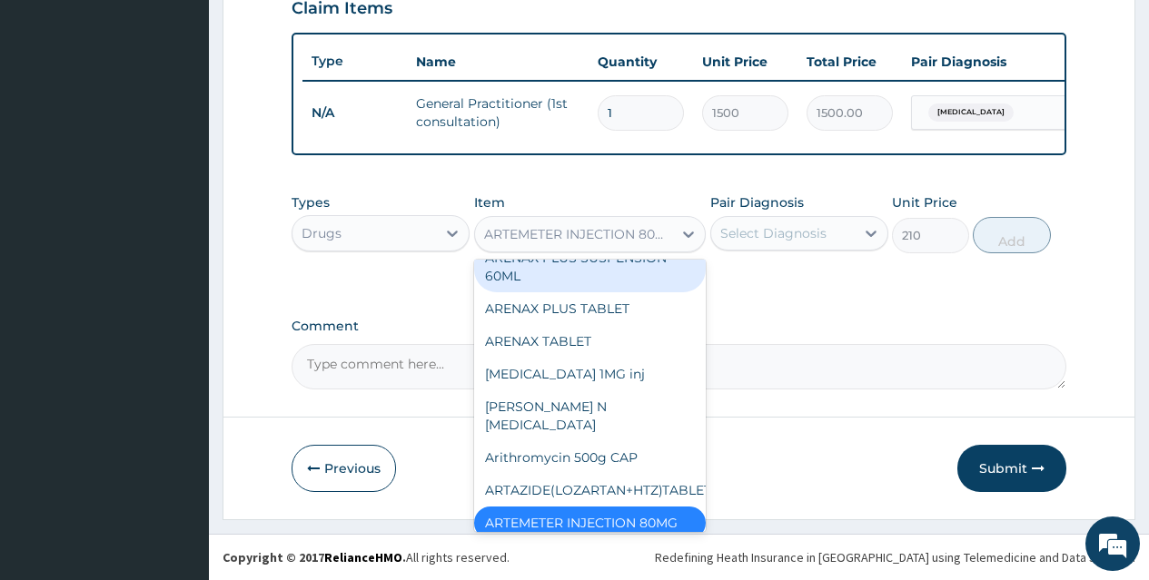
scroll to position [4810, 0]
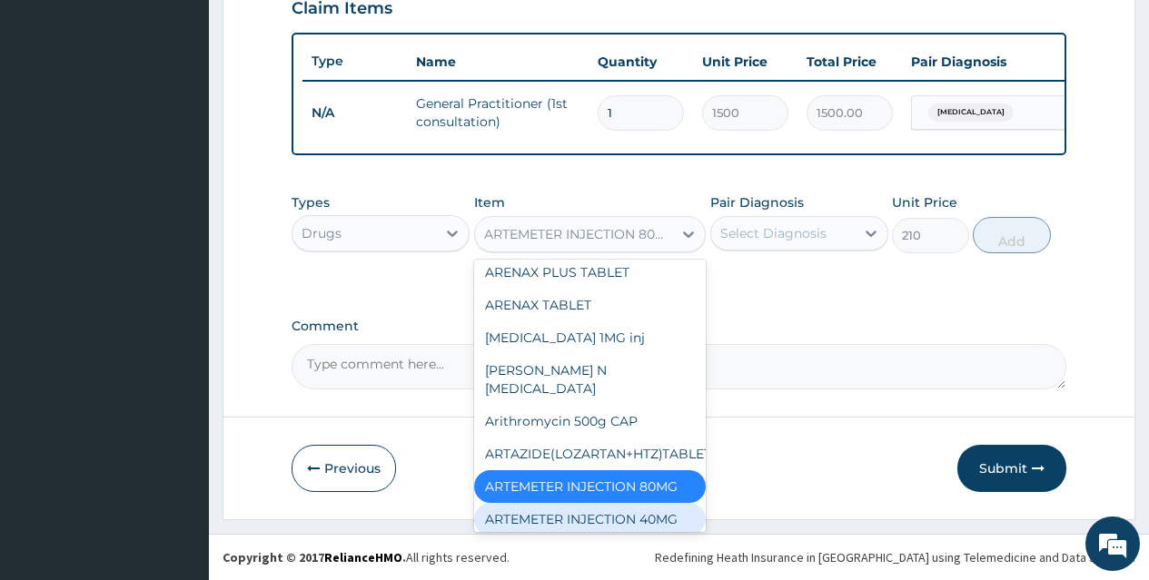
click at [655, 503] on div "ARTEMETER INJECTION 40MG" at bounding box center [590, 519] width 232 height 33
type input "131.25"
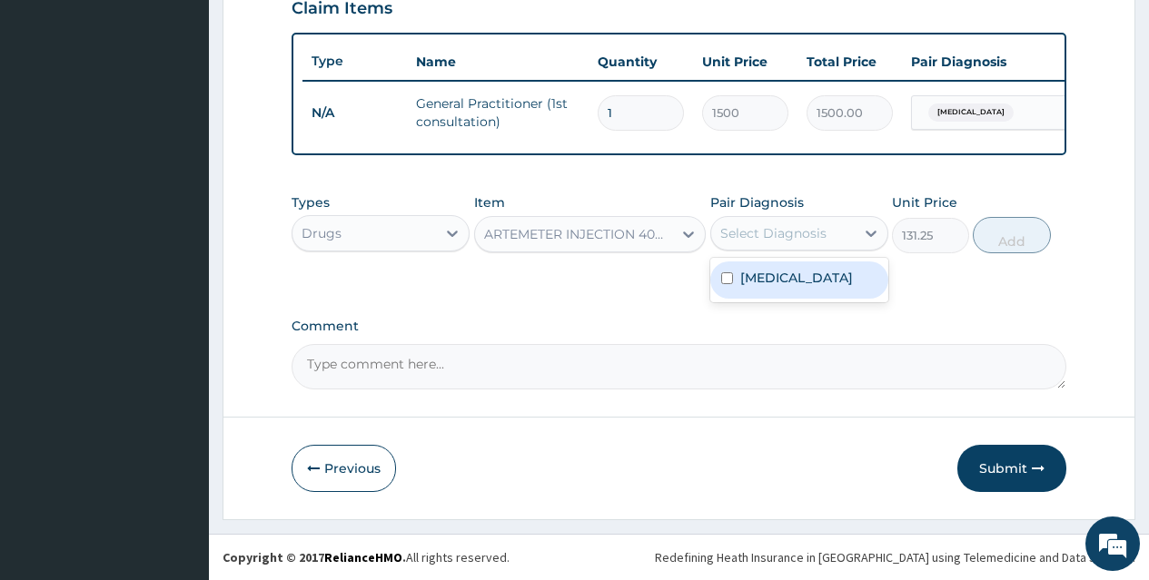
click at [780, 232] on div "Select Diagnosis" at bounding box center [773, 233] width 106 height 18
click at [808, 291] on div "[MEDICAL_DATA]" at bounding box center [799, 280] width 178 height 37
checkbox input "true"
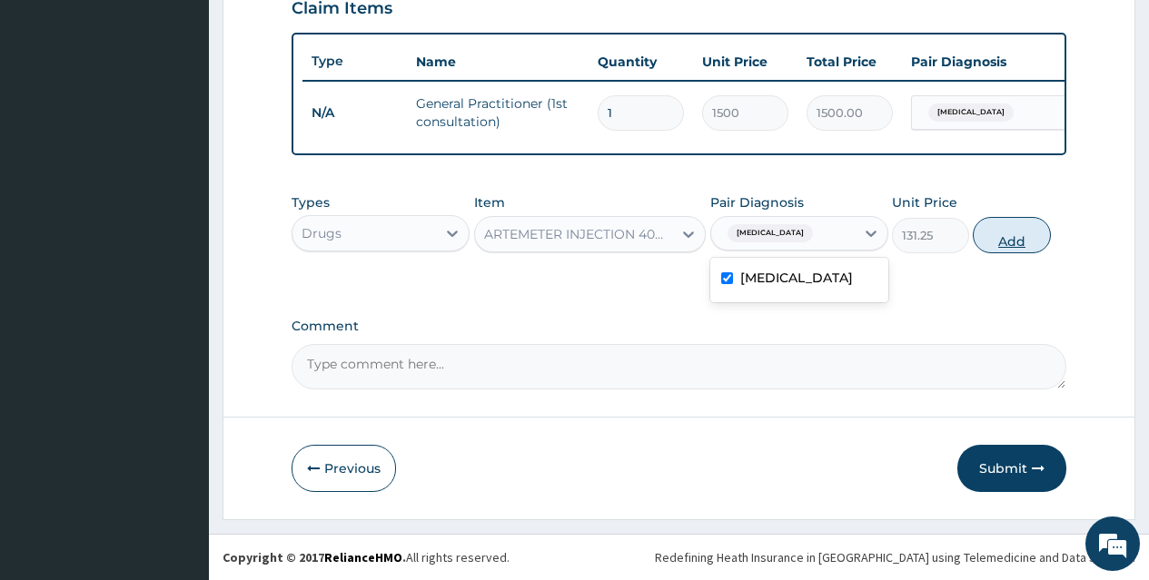
click at [1014, 240] on button "Add" at bounding box center [1011, 235] width 77 height 36
type input "0"
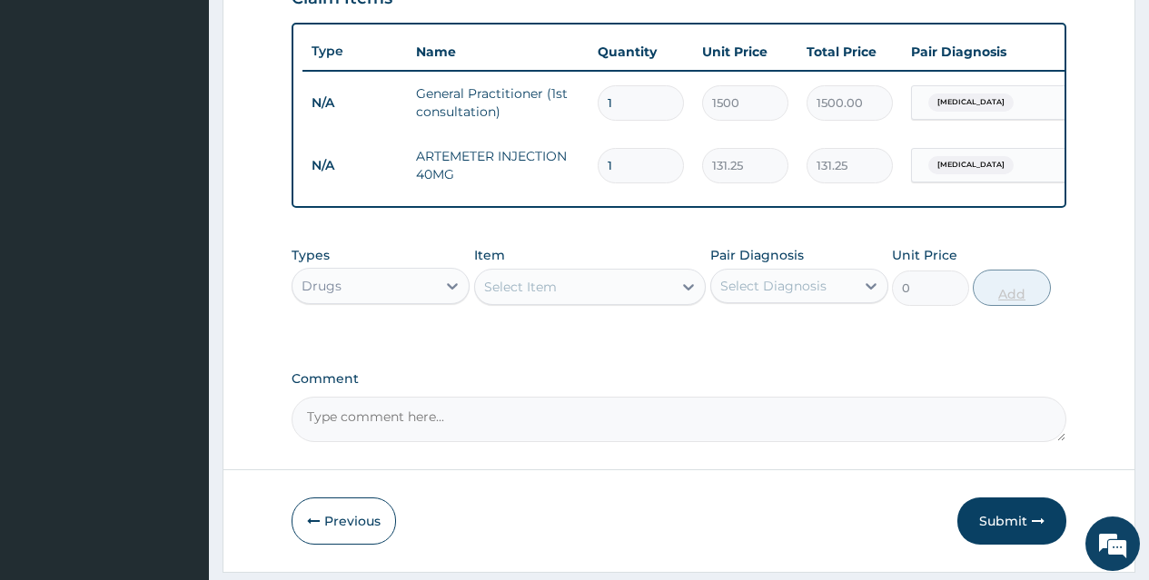
type input "0.00"
type input "3"
type input "393.75"
type input "3"
click at [628, 300] on div "Select Item" at bounding box center [574, 286] width 198 height 29
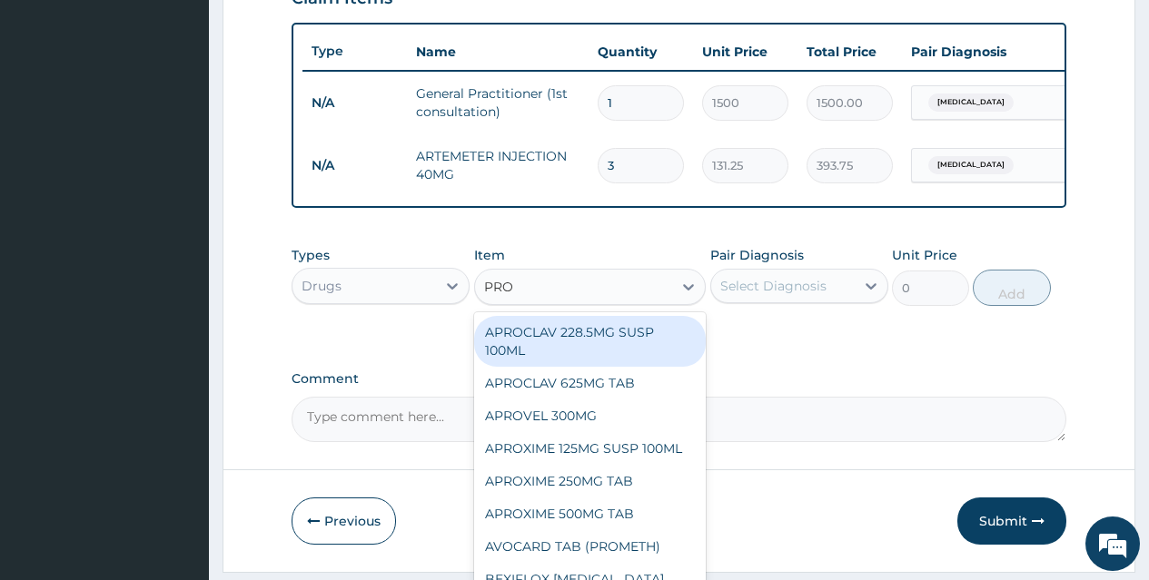
type input "PROM"
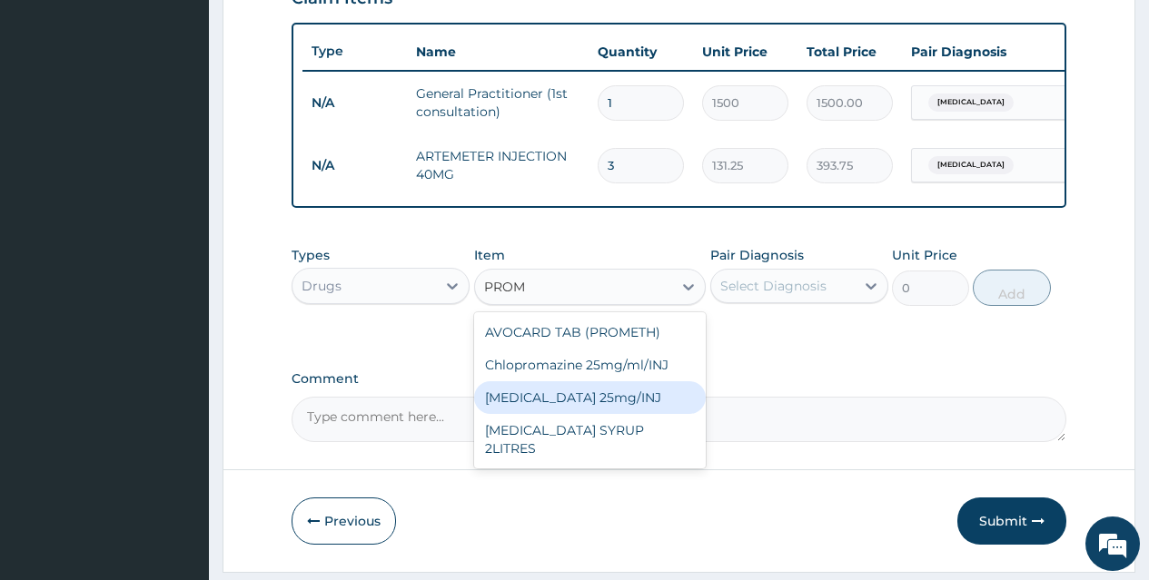
click at [634, 409] on div "[MEDICAL_DATA] 25mg/INJ" at bounding box center [590, 397] width 232 height 33
type input "52.5"
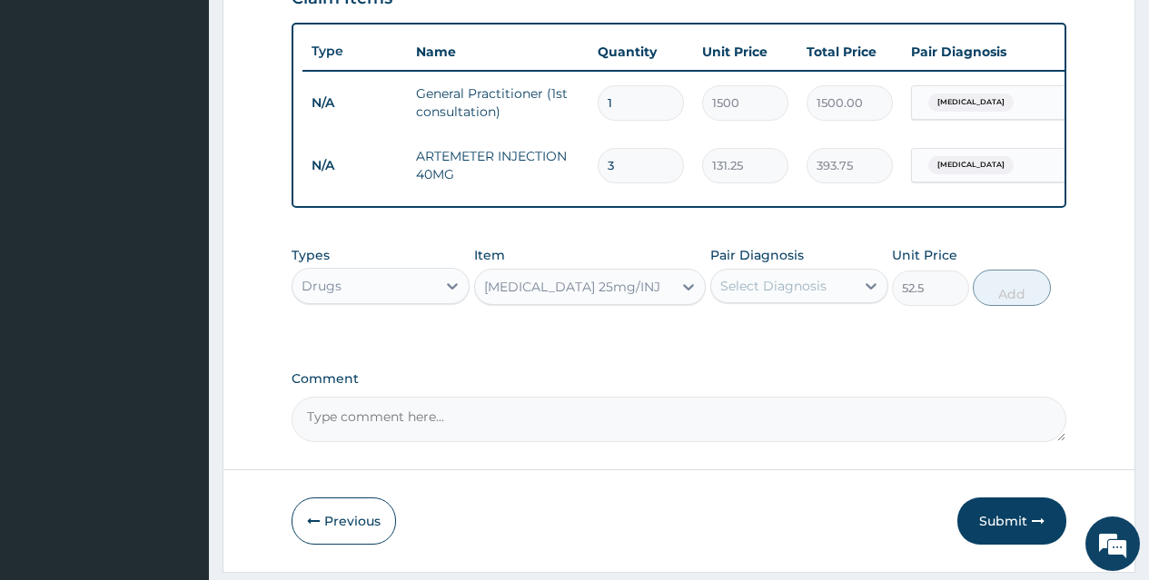
click at [815, 295] on div "Select Diagnosis" at bounding box center [773, 286] width 106 height 18
click at [816, 347] on div "[MEDICAL_DATA]" at bounding box center [799, 332] width 178 height 37
checkbox input "true"
click at [1018, 306] on button "Add" at bounding box center [1011, 288] width 77 height 36
type input "0"
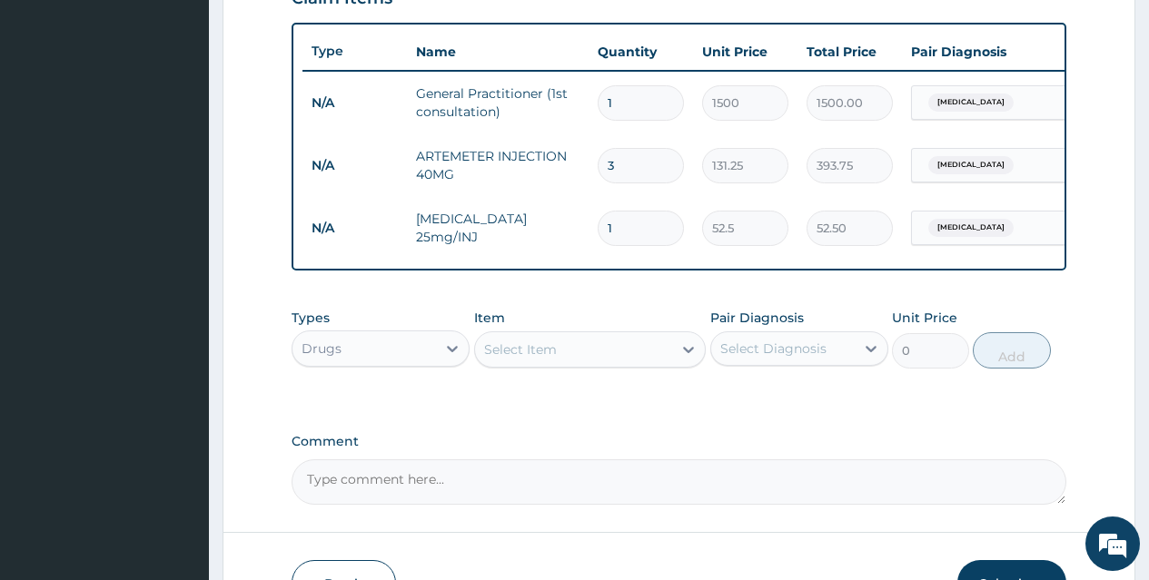
click at [658, 359] on div "Select Item" at bounding box center [574, 349] width 198 height 29
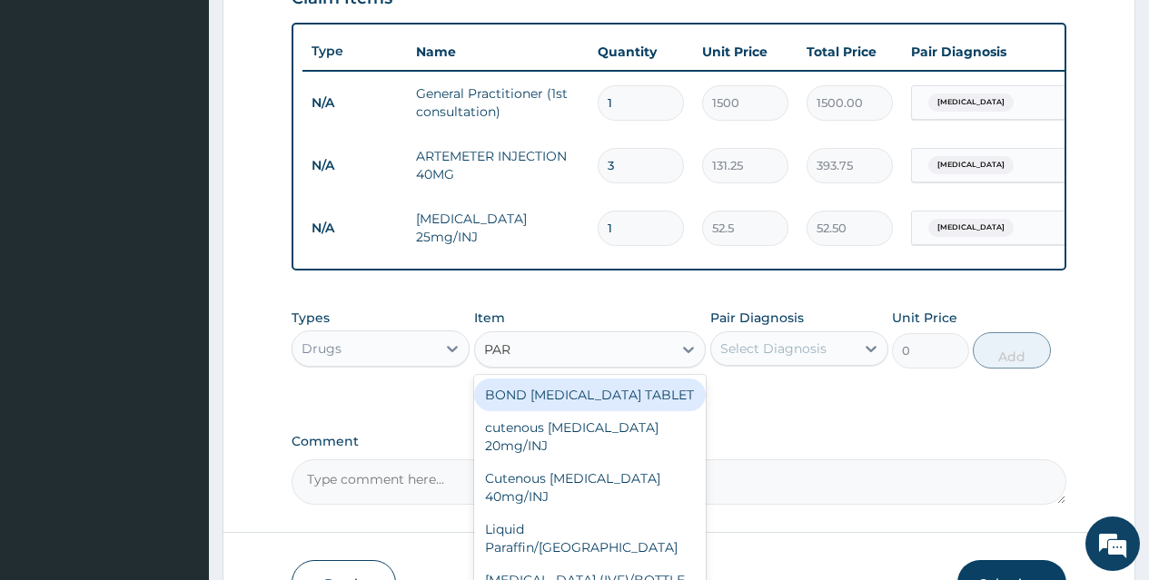
type input "PARA"
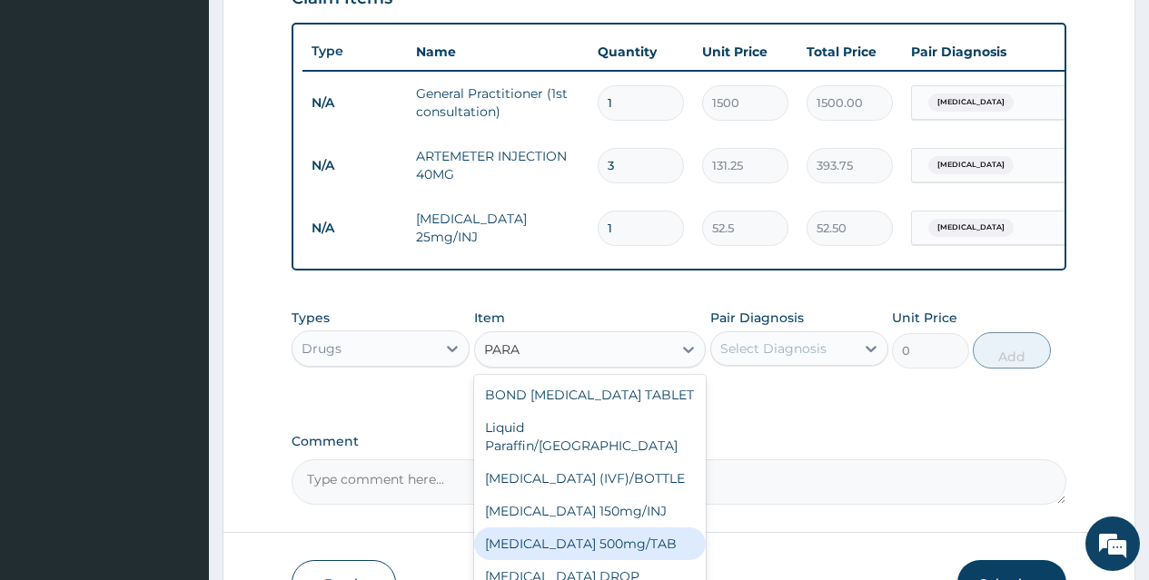
click at [658, 533] on div "[MEDICAL_DATA] 500mg/TAB" at bounding box center [590, 544] width 232 height 33
type input "5.25"
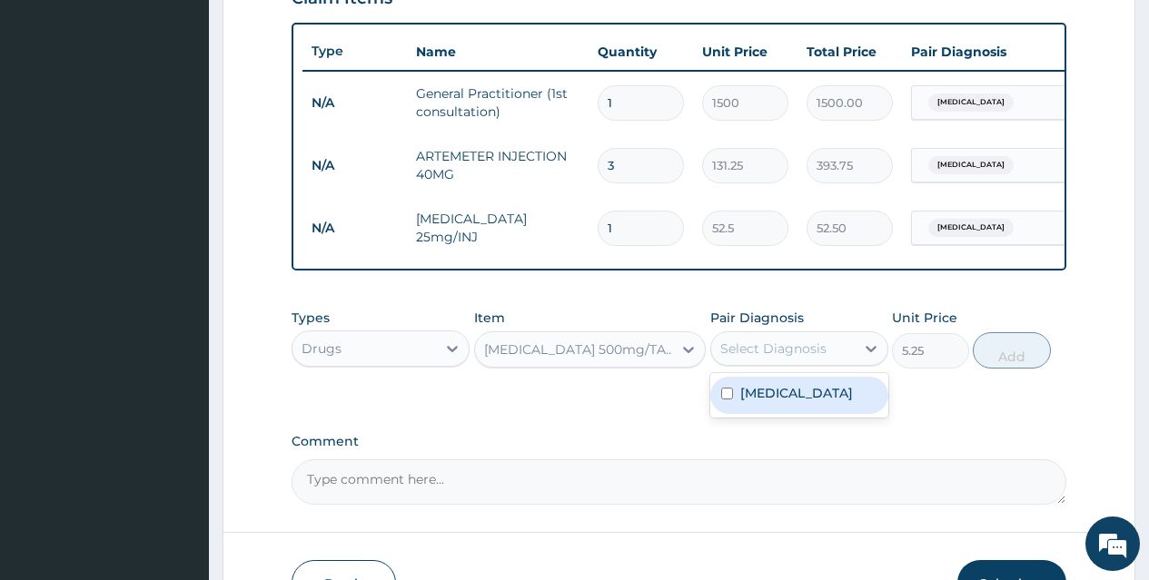
click at [809, 355] on div "Select Diagnosis" at bounding box center [773, 349] width 106 height 18
click at [822, 402] on div "[MEDICAL_DATA]" at bounding box center [799, 395] width 178 height 37
checkbox input "true"
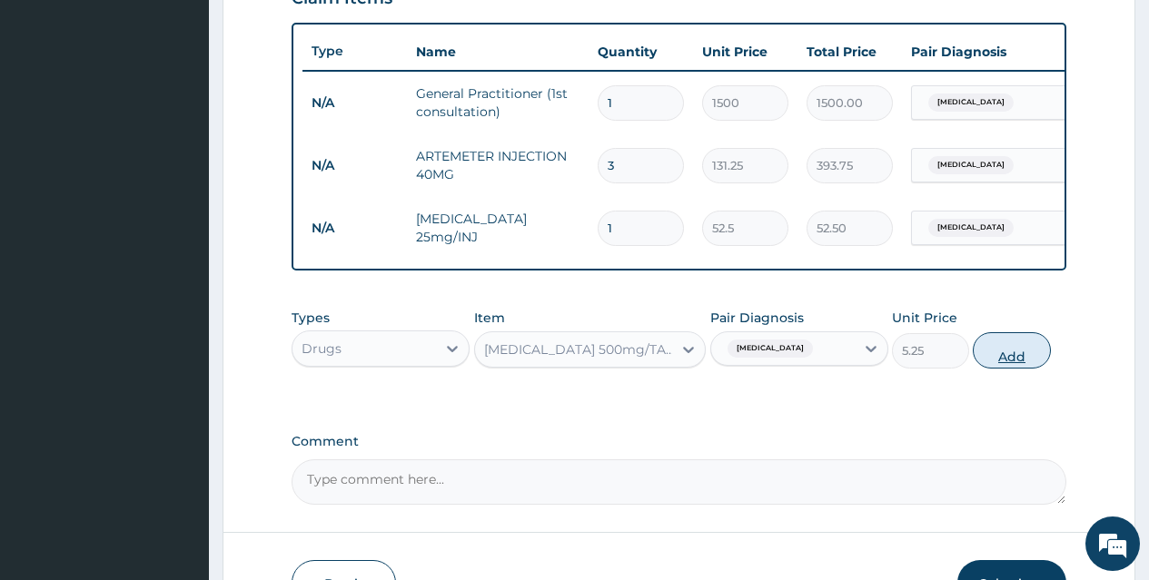
click at [1018, 364] on button "Add" at bounding box center [1011, 350] width 77 height 36
type input "0"
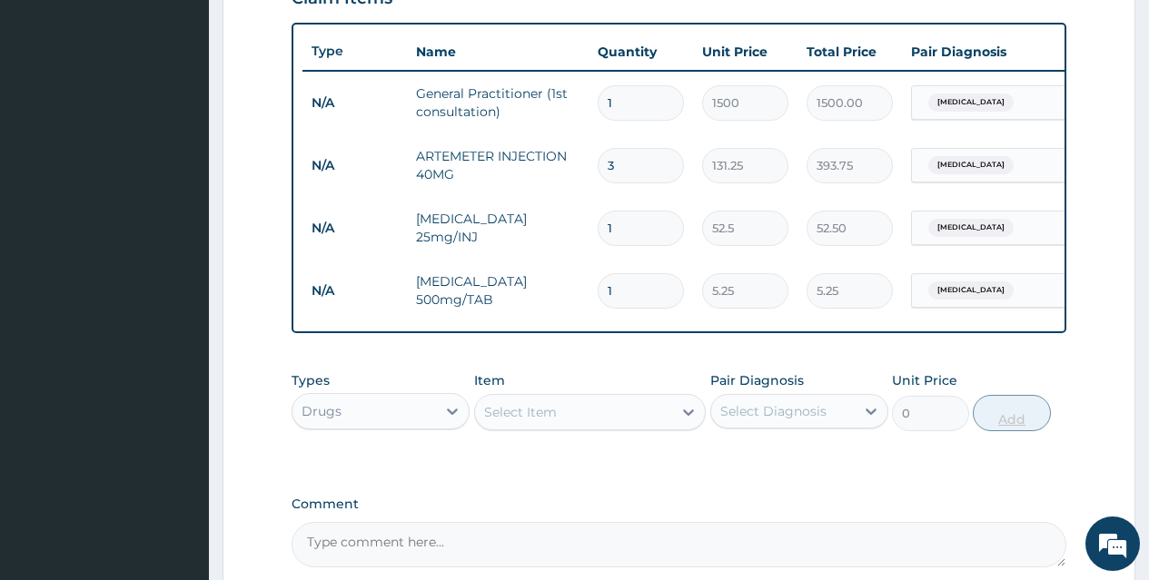
type input "0.00"
type input "9"
type input "47.25"
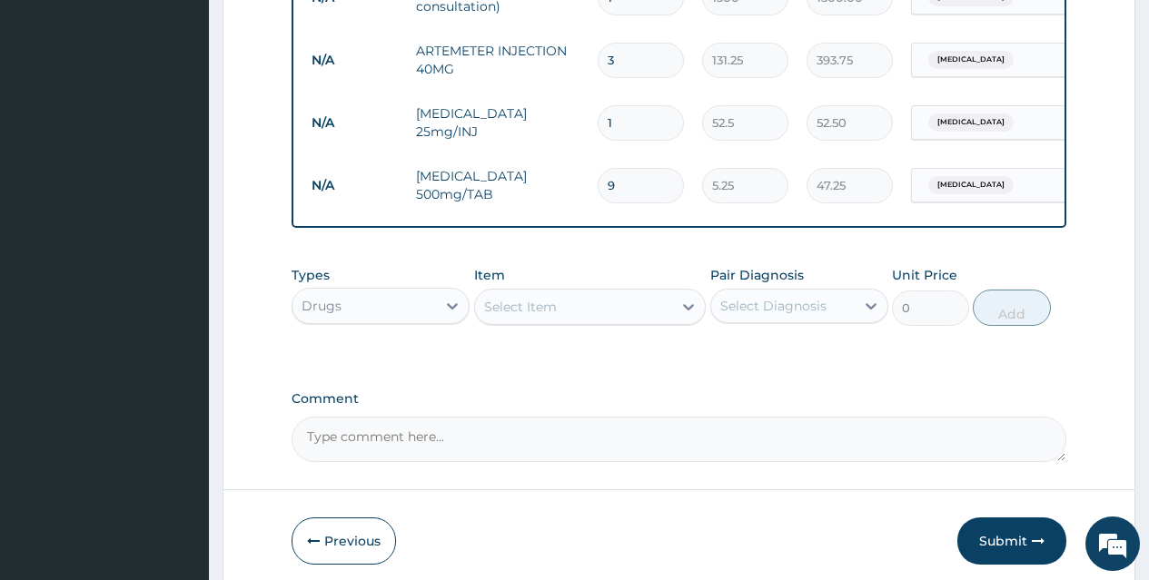
scroll to position [762, 0]
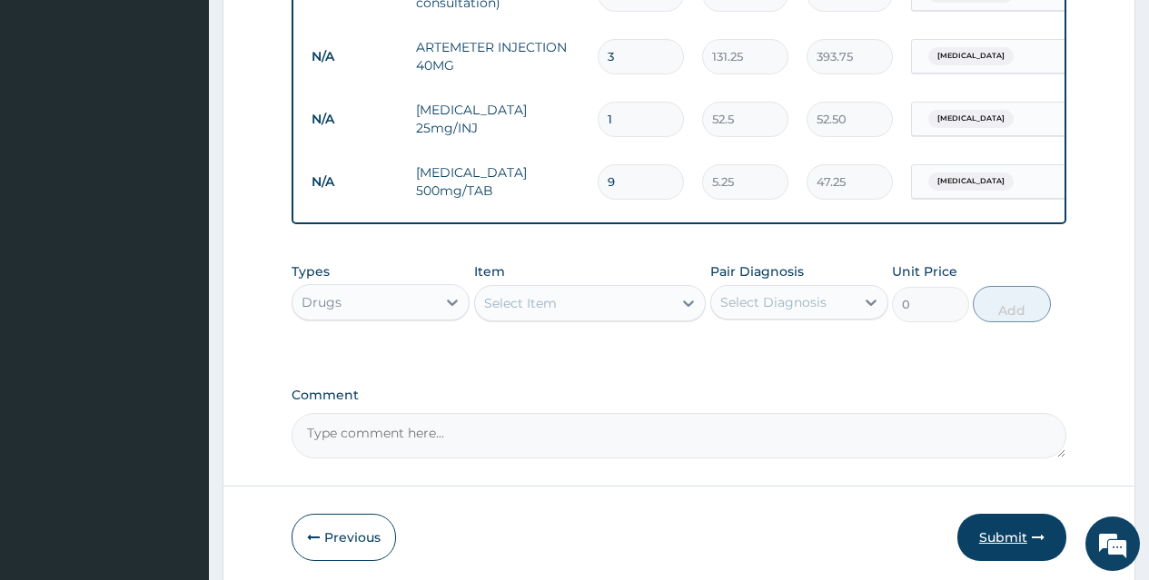
type input "9"
click at [994, 540] on button "Submit" at bounding box center [1011, 537] width 109 height 47
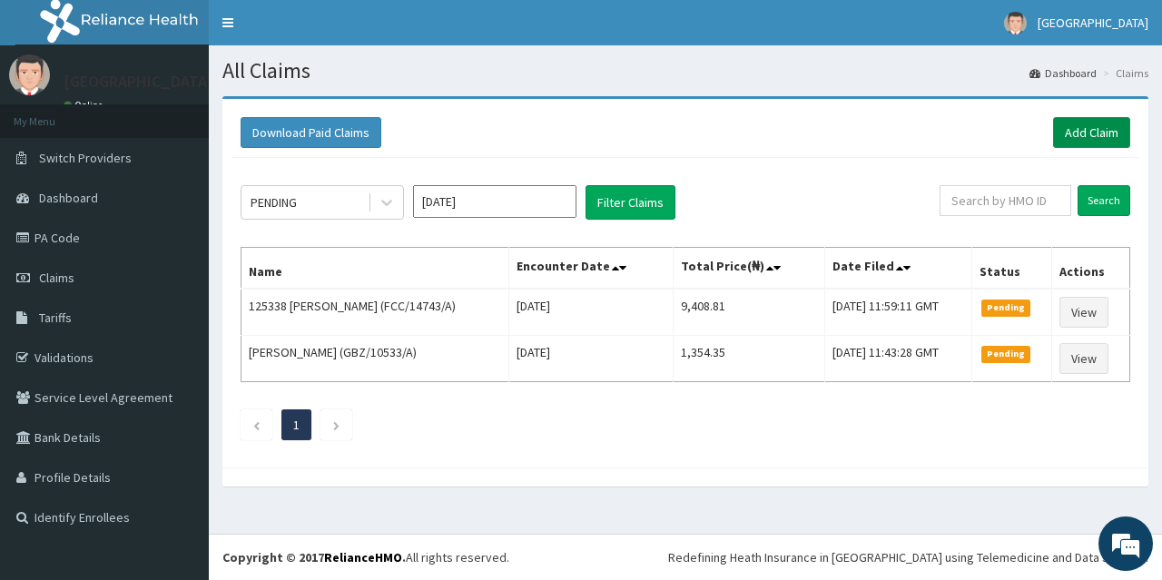
click at [1098, 124] on link "Add Claim" at bounding box center [1091, 132] width 77 height 31
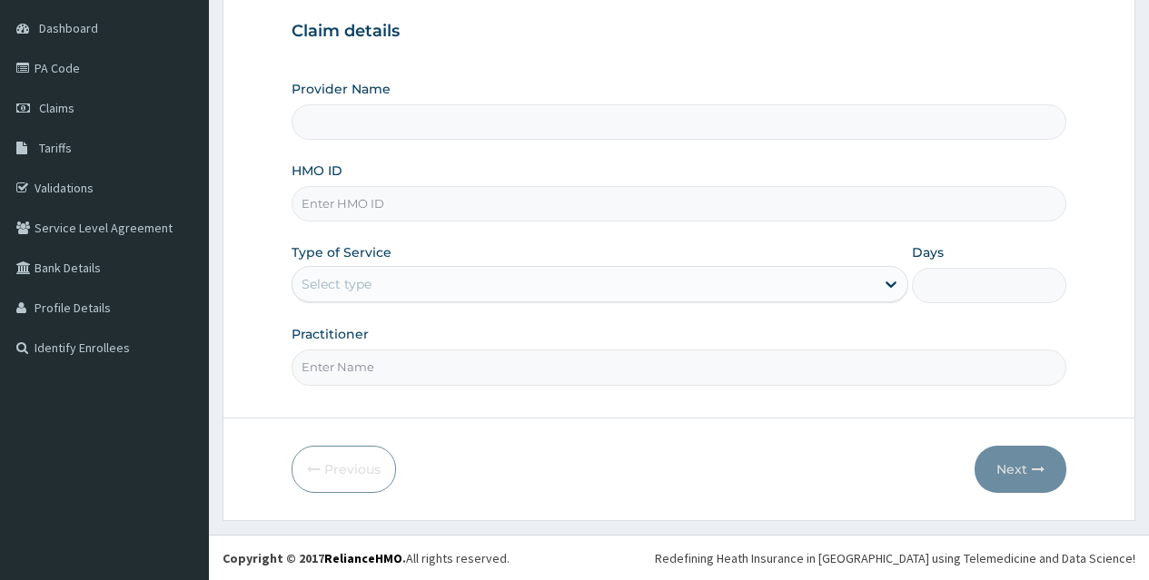
scroll to position [171, 0]
type input "[GEOGRAPHIC_DATA]"
click at [697, 213] on input "HMO ID" at bounding box center [679, 202] width 775 height 35
type input "DWP/10047/B"
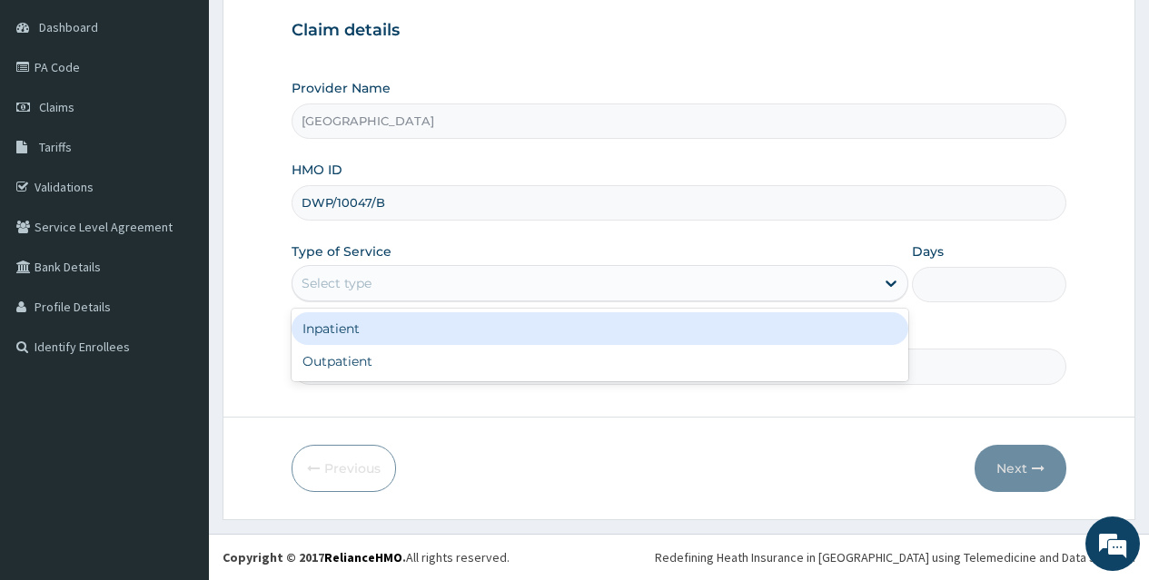
click at [676, 284] on div "Select type" at bounding box center [583, 283] width 582 height 29
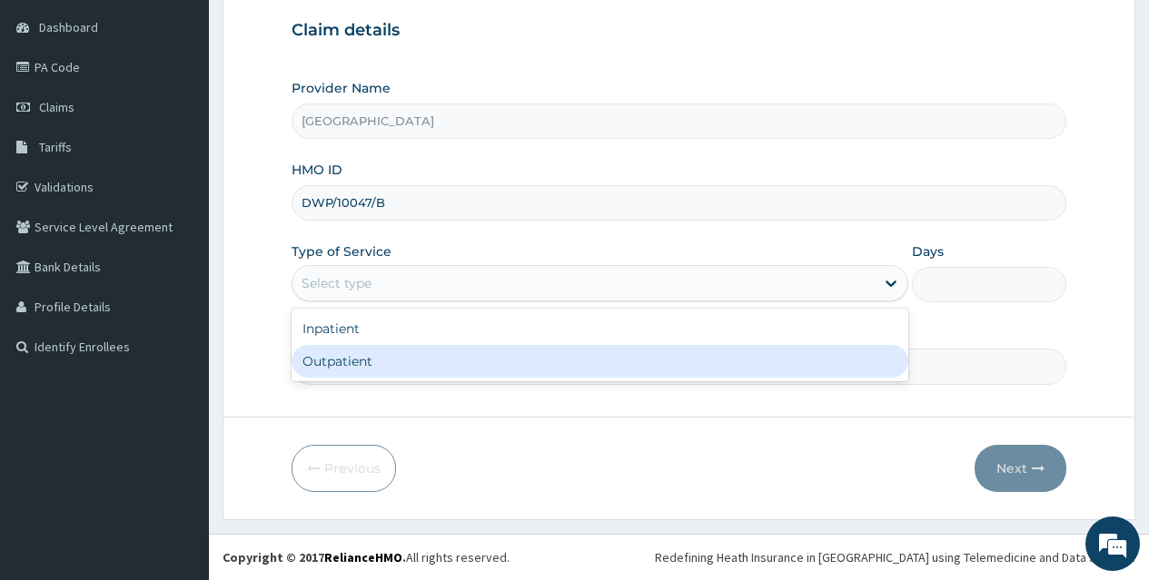
click at [673, 357] on div "Outpatient" at bounding box center [600, 361] width 617 height 33
type input "1"
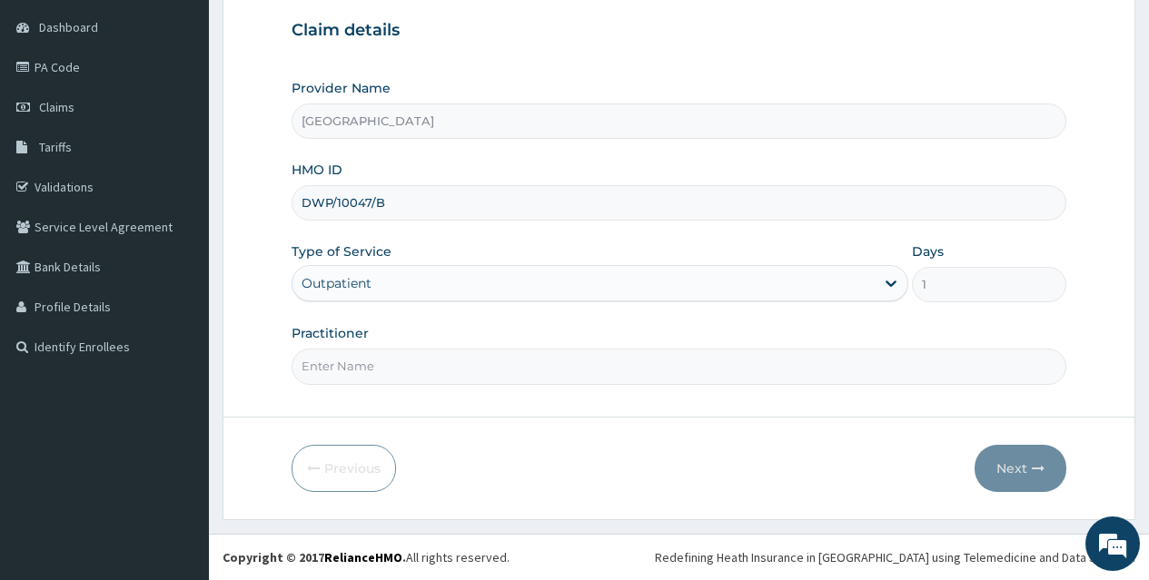
click at [572, 357] on input "Practitioner" at bounding box center [679, 366] width 775 height 35
type input "[PERSON_NAME]"
click at [1007, 465] on button "Next" at bounding box center [1020, 468] width 92 height 47
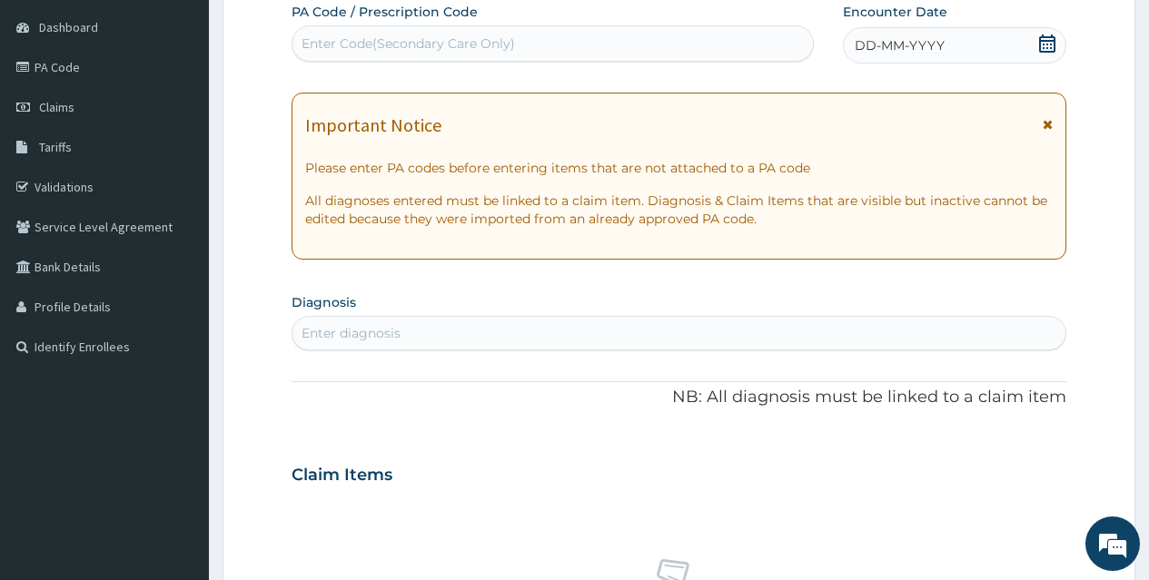
click at [1048, 44] on icon at bounding box center [1047, 44] width 18 height 18
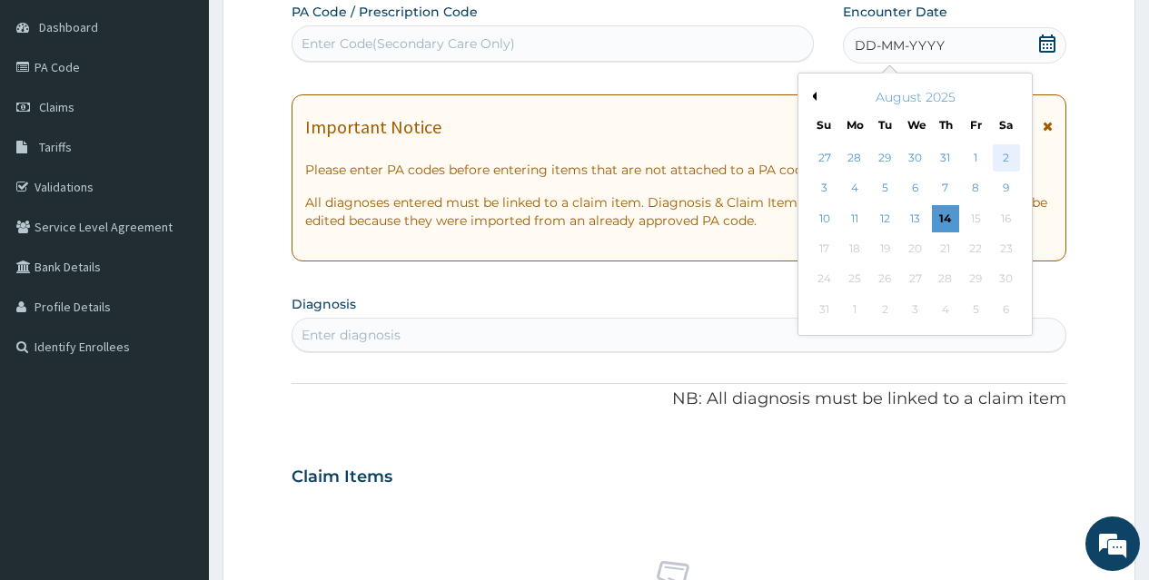
click at [1000, 153] on div "2" at bounding box center [1005, 157] width 27 height 27
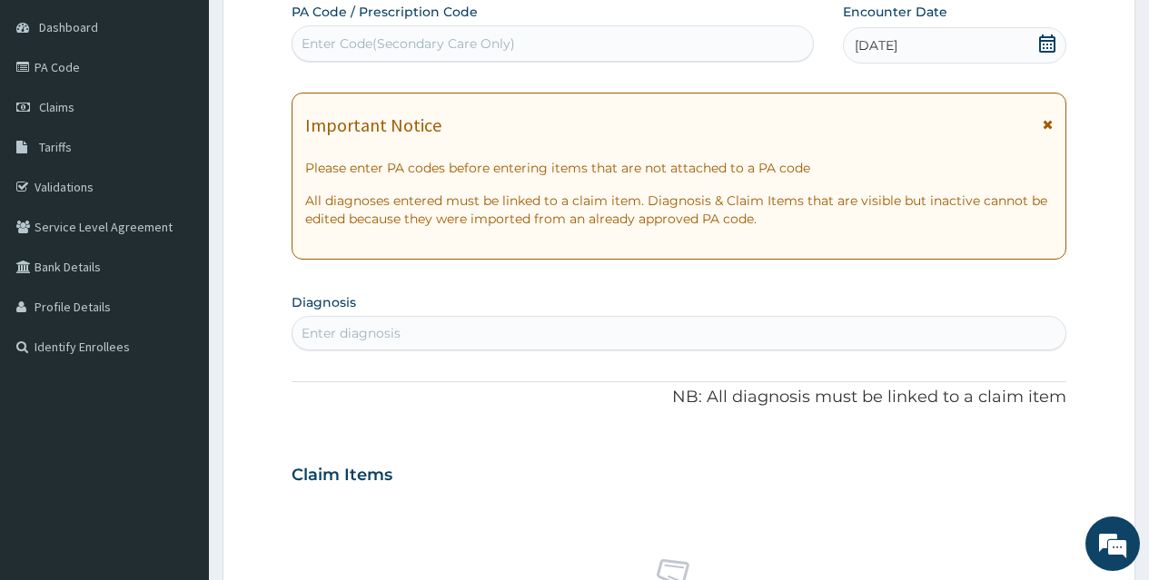
click at [575, 327] on div "Enter diagnosis" at bounding box center [678, 333] width 773 height 29
type input "PLASMOD"
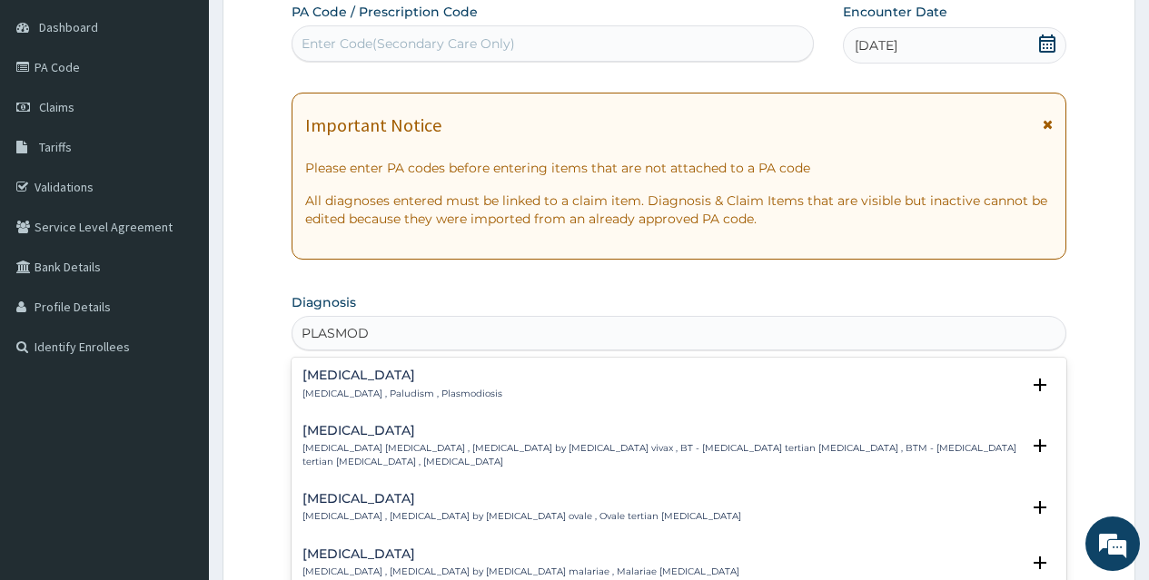
click at [355, 370] on h4 "Malaria" at bounding box center [402, 376] width 200 height 14
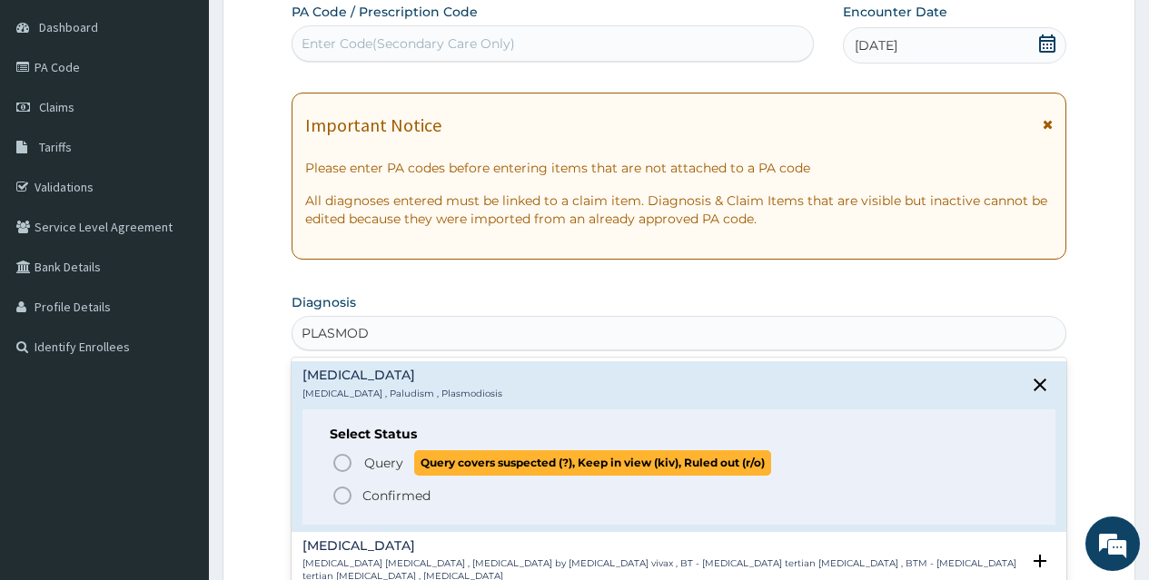
click at [345, 461] on icon "status option query" at bounding box center [342, 463] width 22 height 22
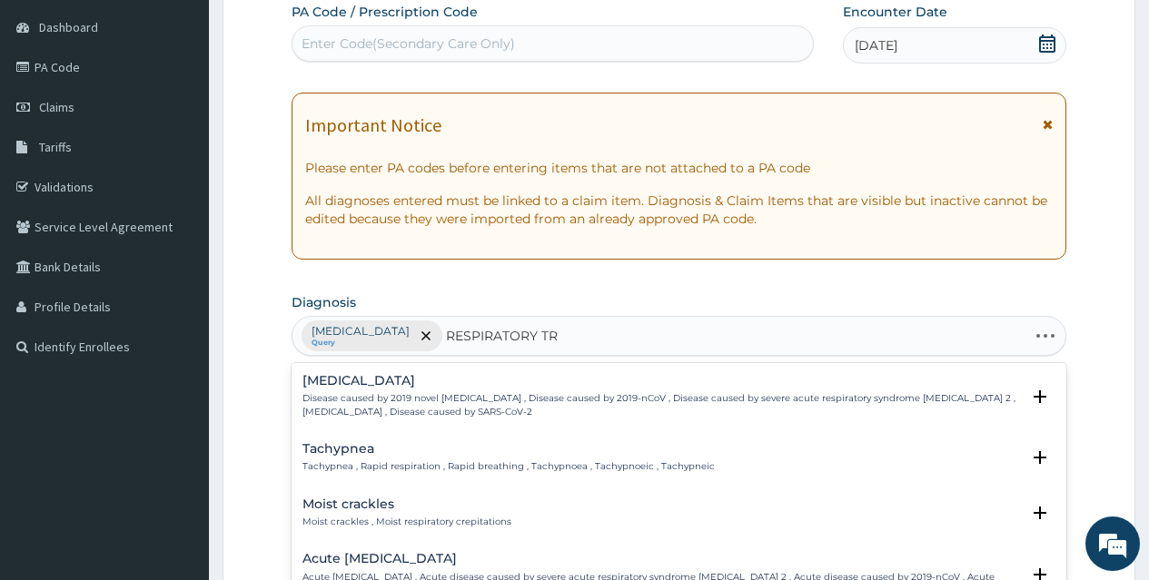
type input "RESPIRATORY TRA"
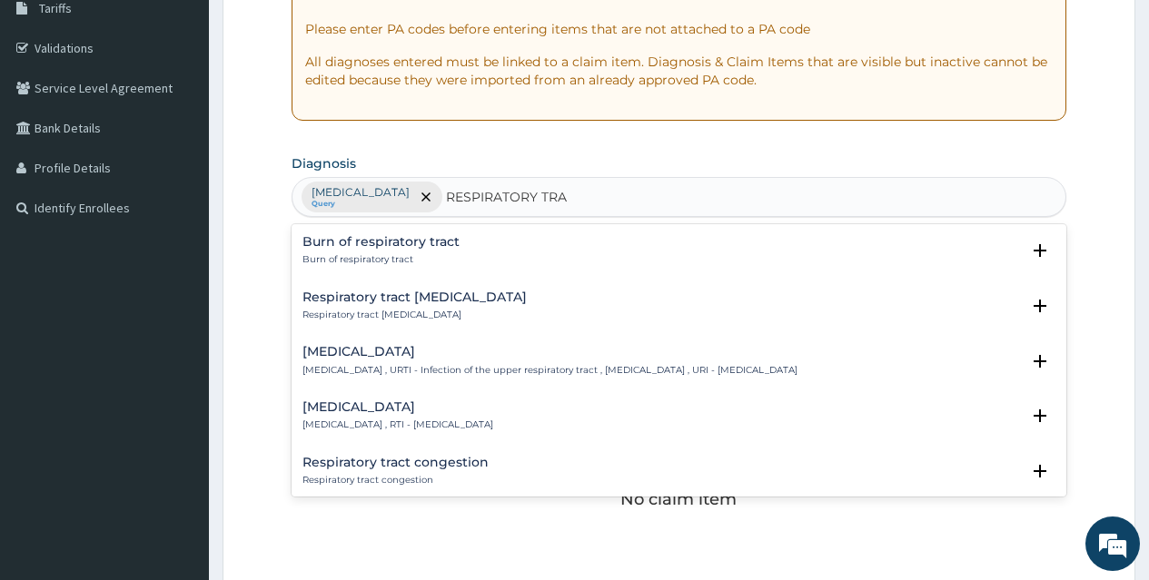
scroll to position [316, 0]
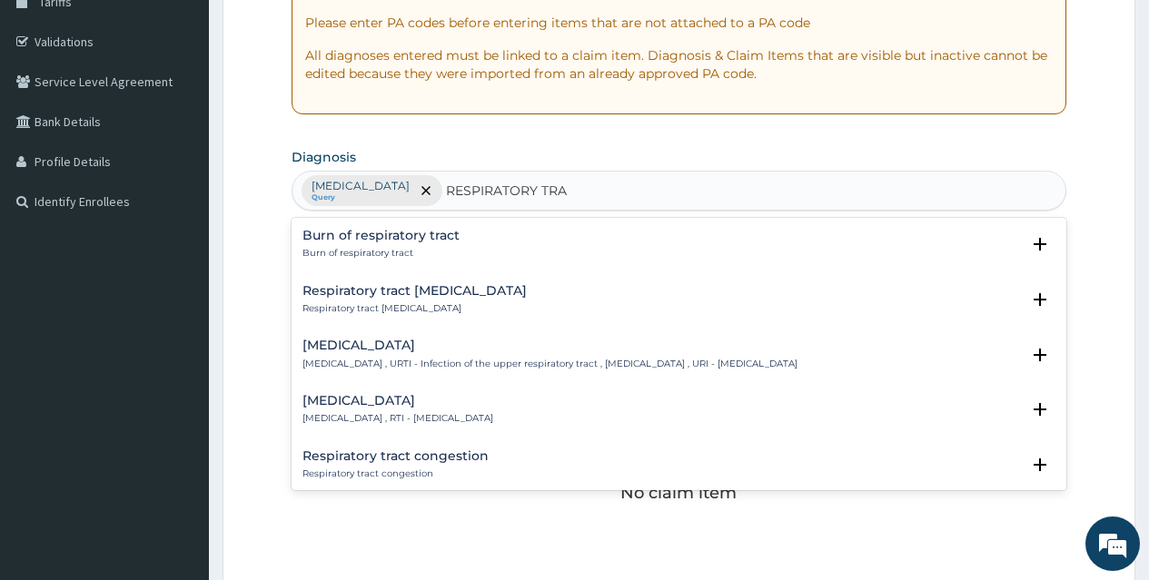
click at [391, 345] on h4 "[MEDICAL_DATA]" at bounding box center [549, 346] width 495 height 14
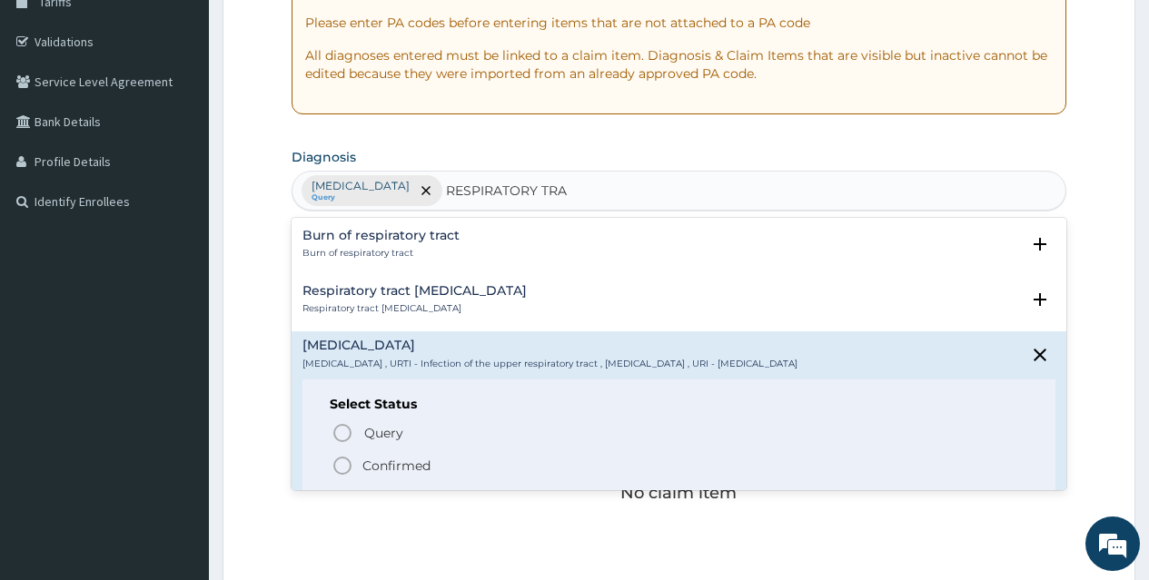
click at [345, 461] on icon "status option filled" at bounding box center [342, 466] width 22 height 22
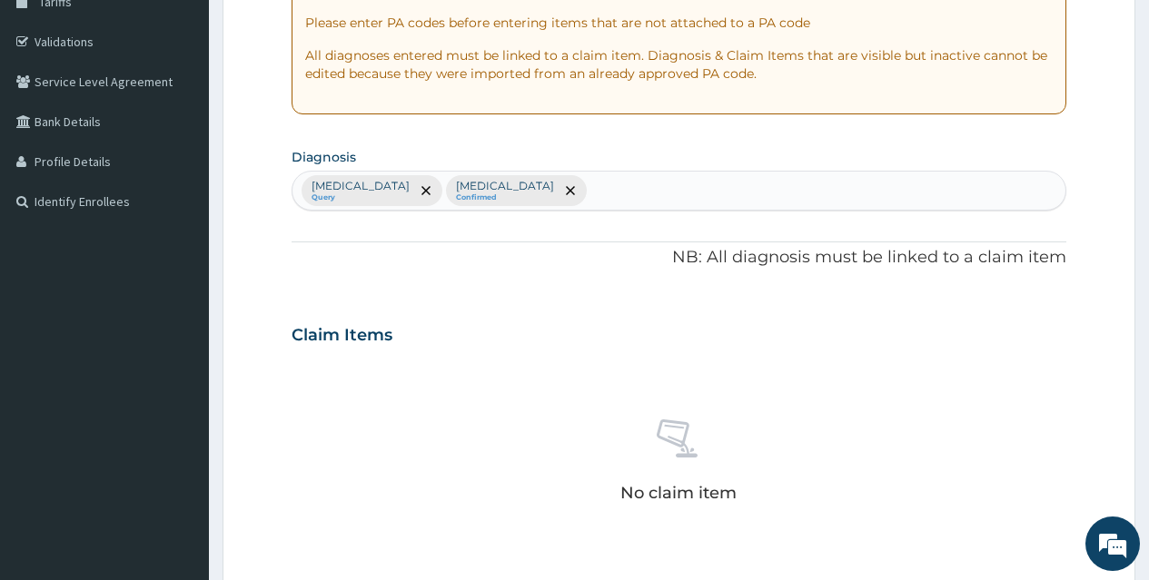
click at [766, 410] on div "No claim item" at bounding box center [679, 464] width 775 height 209
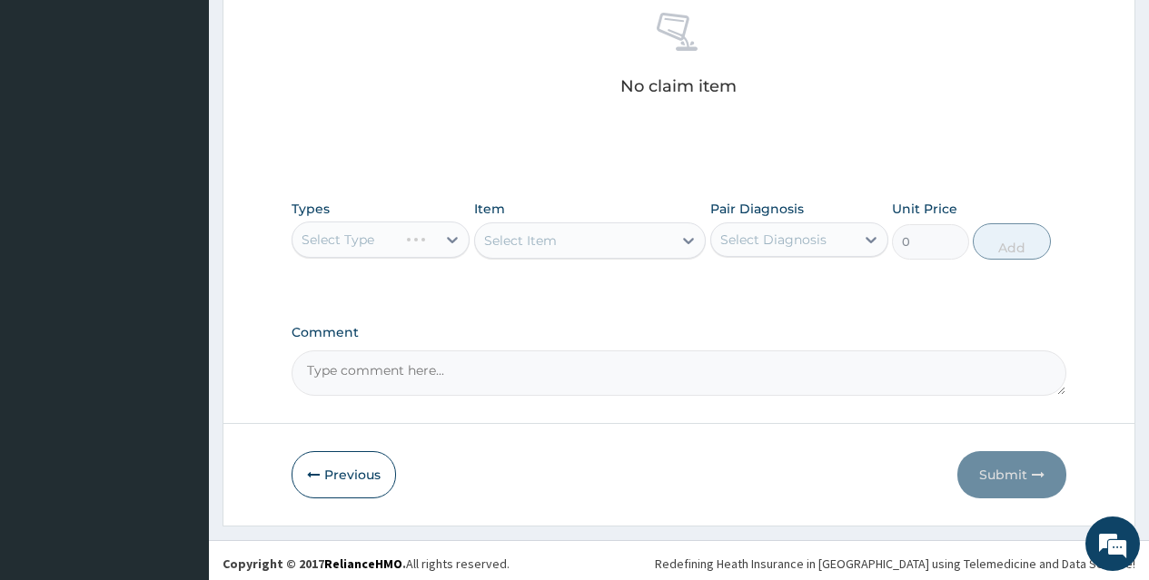
scroll to position [729, 0]
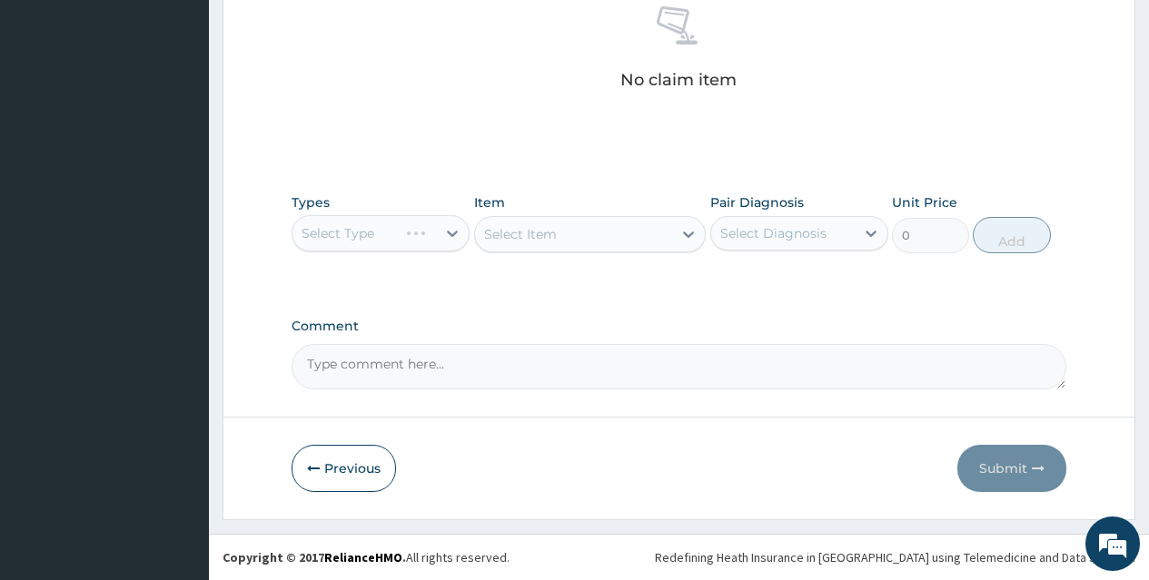
click at [421, 233] on div "Select Type" at bounding box center [381, 233] width 178 height 36
click at [450, 230] on div "Select Type" at bounding box center [381, 233] width 178 height 36
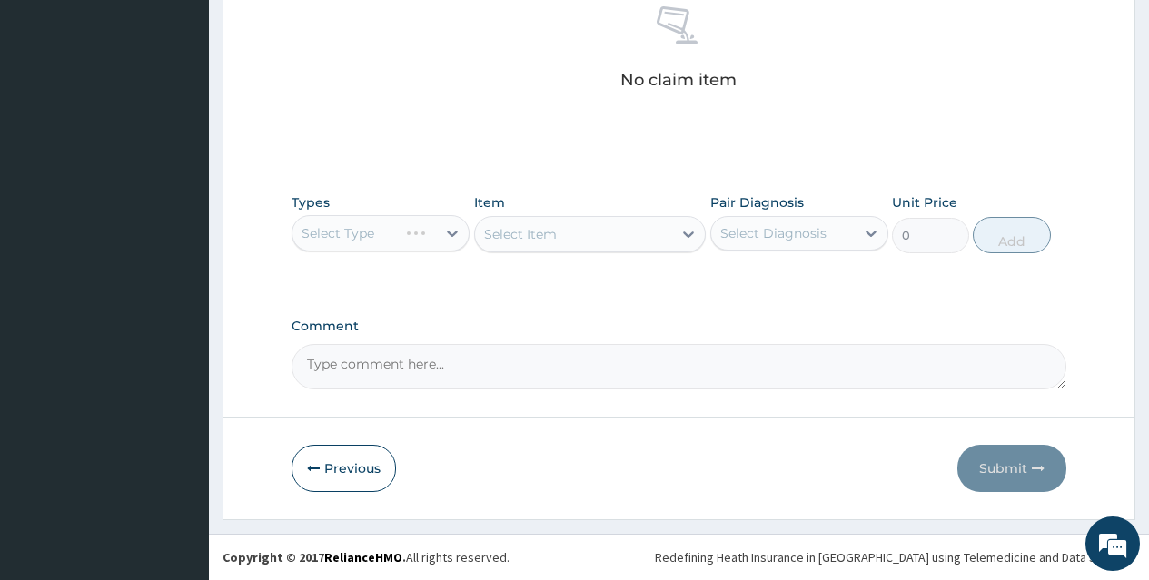
click at [449, 247] on div "Select Type" at bounding box center [381, 233] width 178 height 36
click at [426, 237] on div "Select Type" at bounding box center [381, 233] width 178 height 36
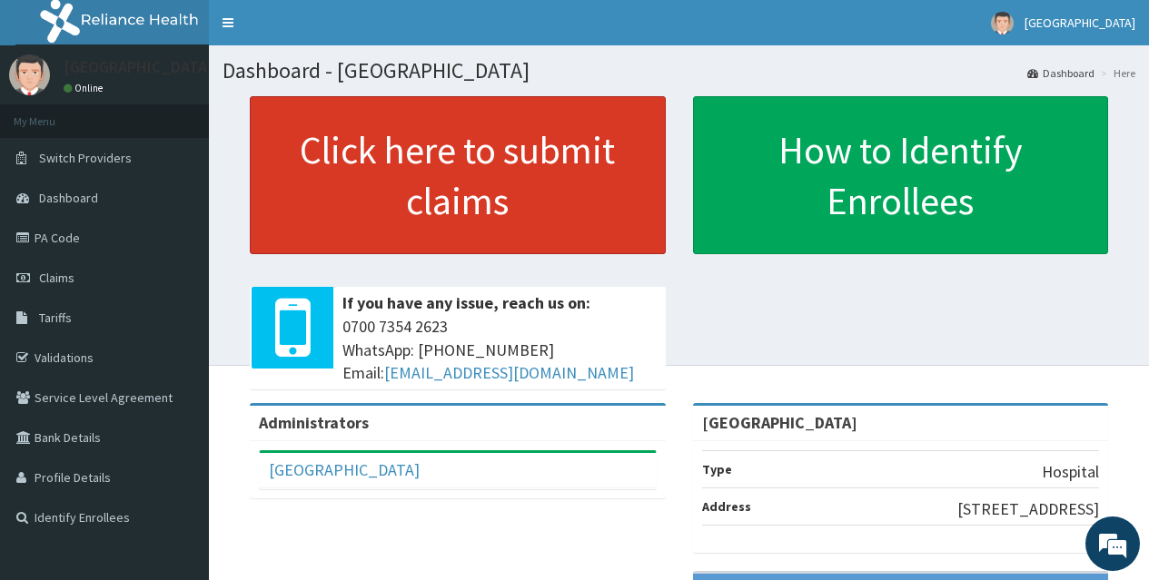
click at [490, 157] on link "Click here to submit claims" at bounding box center [458, 175] width 416 height 158
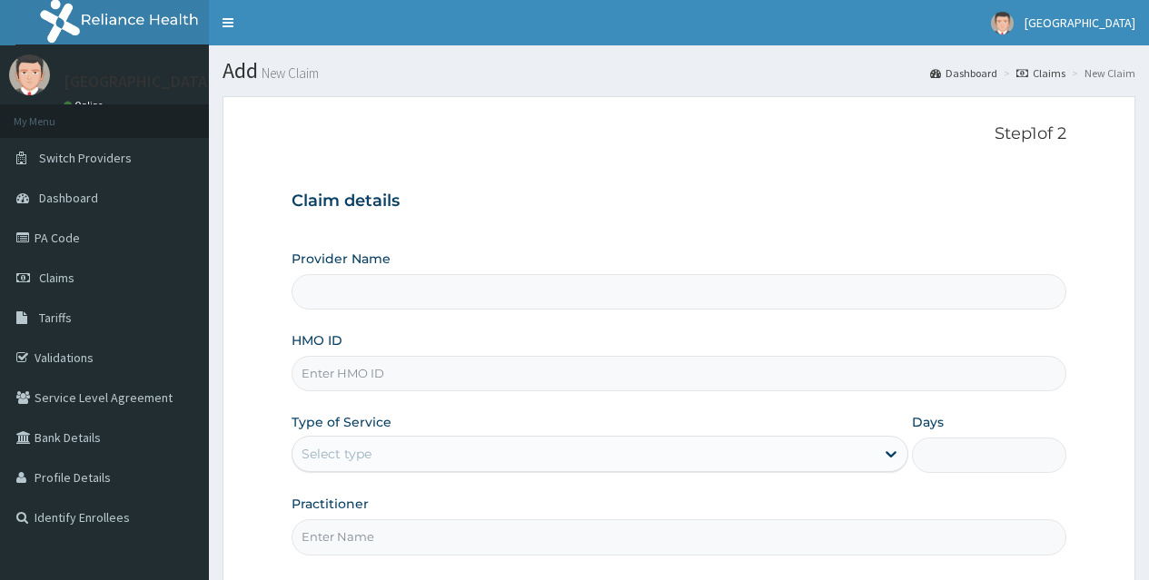
type input "[GEOGRAPHIC_DATA]"
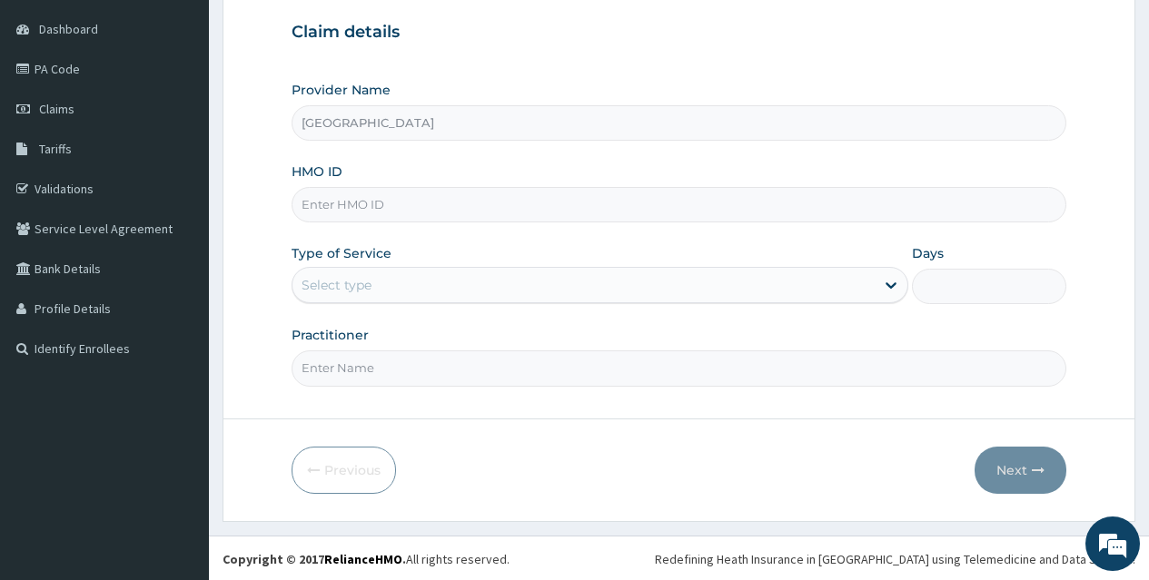
scroll to position [171, 0]
click at [723, 200] on input "HMO ID" at bounding box center [679, 202] width 775 height 35
type input "DWP/10047/B"
click at [719, 287] on div "Select type" at bounding box center [583, 283] width 582 height 29
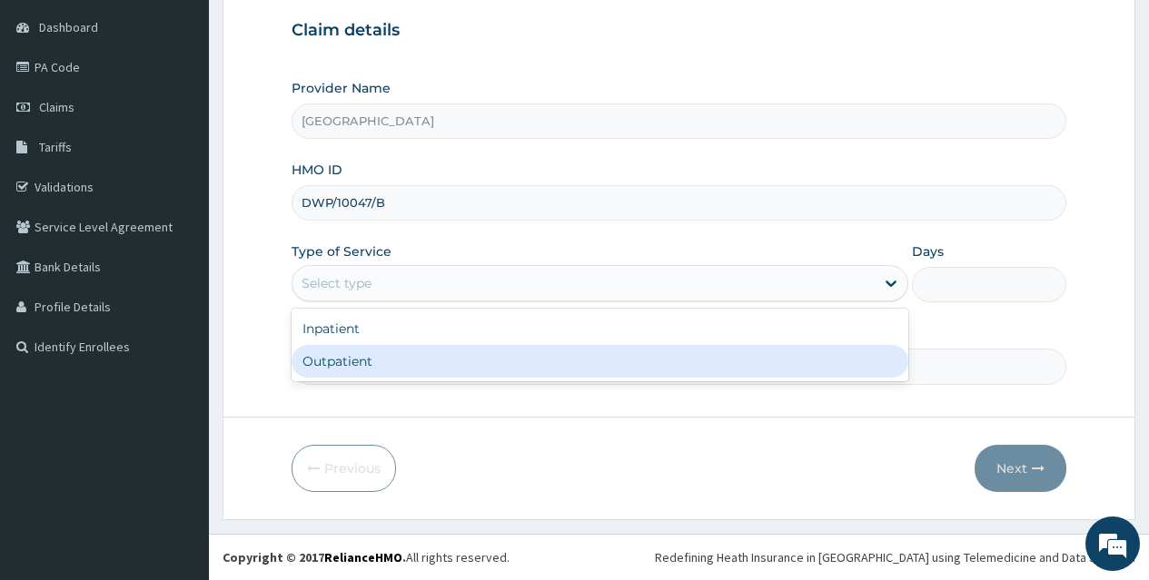
click at [712, 356] on div "Outpatient" at bounding box center [600, 361] width 617 height 33
type input "1"
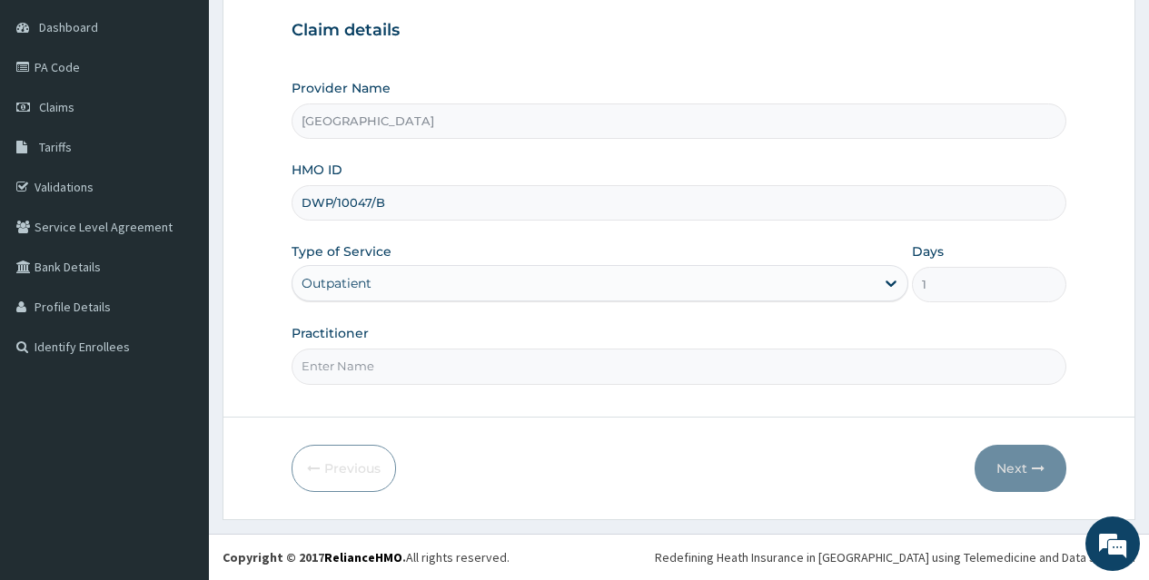
click at [630, 356] on input "Practitioner" at bounding box center [679, 366] width 775 height 35
click at [469, 7] on div "Claim details Provider Name AGAPE MEDICAL CENTRE HMO ID DWP/10047/B Type of Ser…" at bounding box center [679, 193] width 775 height 381
click at [595, 361] on input "Practitioner" at bounding box center [679, 366] width 775 height 35
click at [493, 208] on input "DWP/10047/B" at bounding box center [679, 202] width 775 height 35
type input "DWP/10047/A"
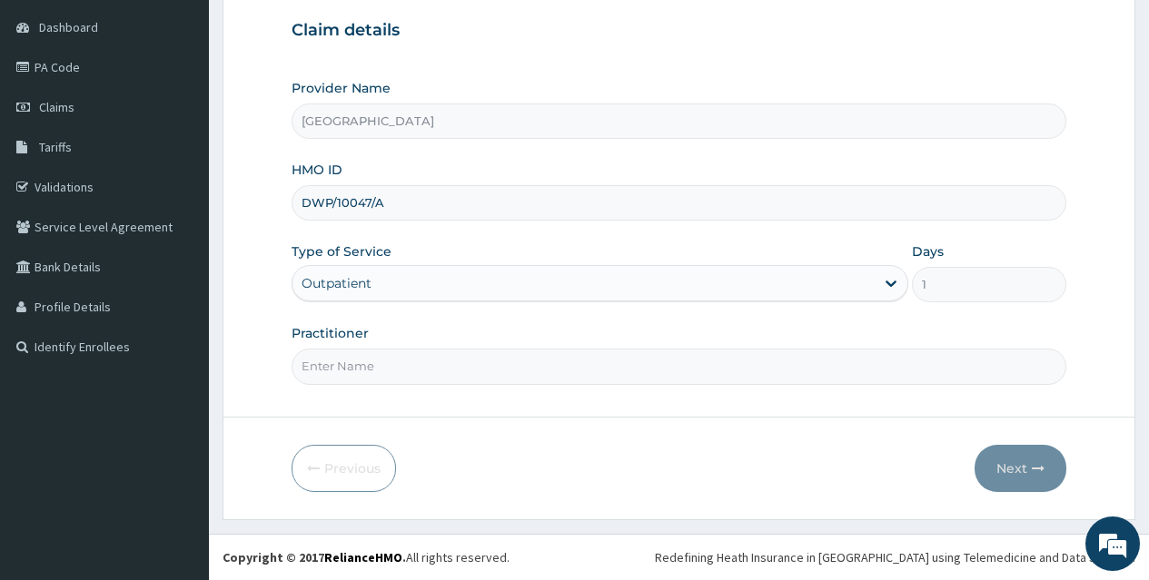
click at [542, 367] on input "Practitioner" at bounding box center [679, 366] width 775 height 35
type input "[PERSON_NAME]"
click at [1021, 459] on button "Next" at bounding box center [1020, 468] width 92 height 47
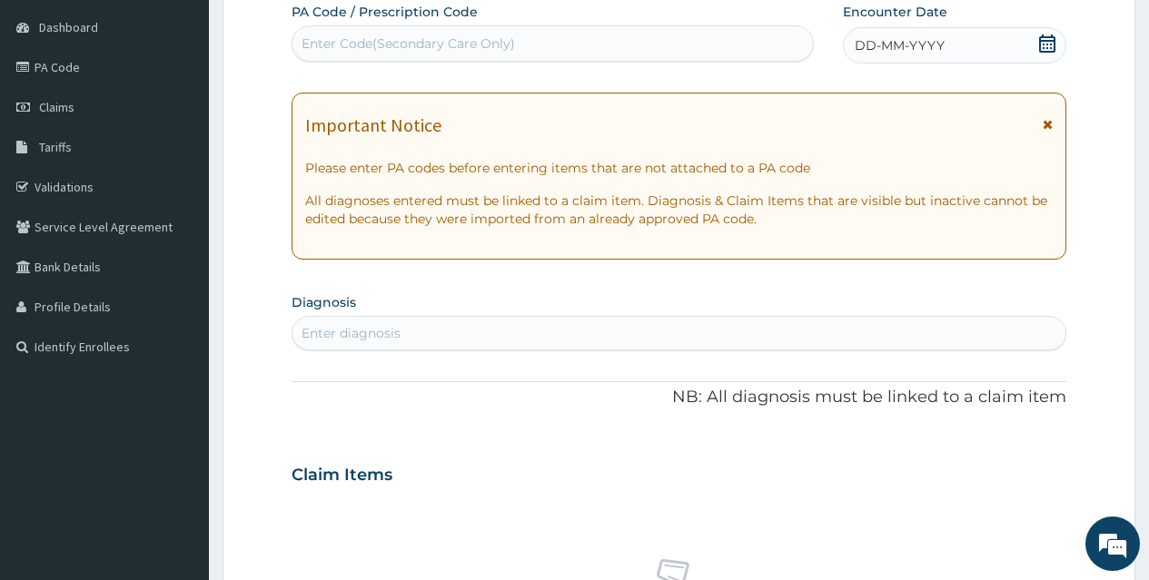
click at [1043, 40] on icon at bounding box center [1047, 44] width 16 height 18
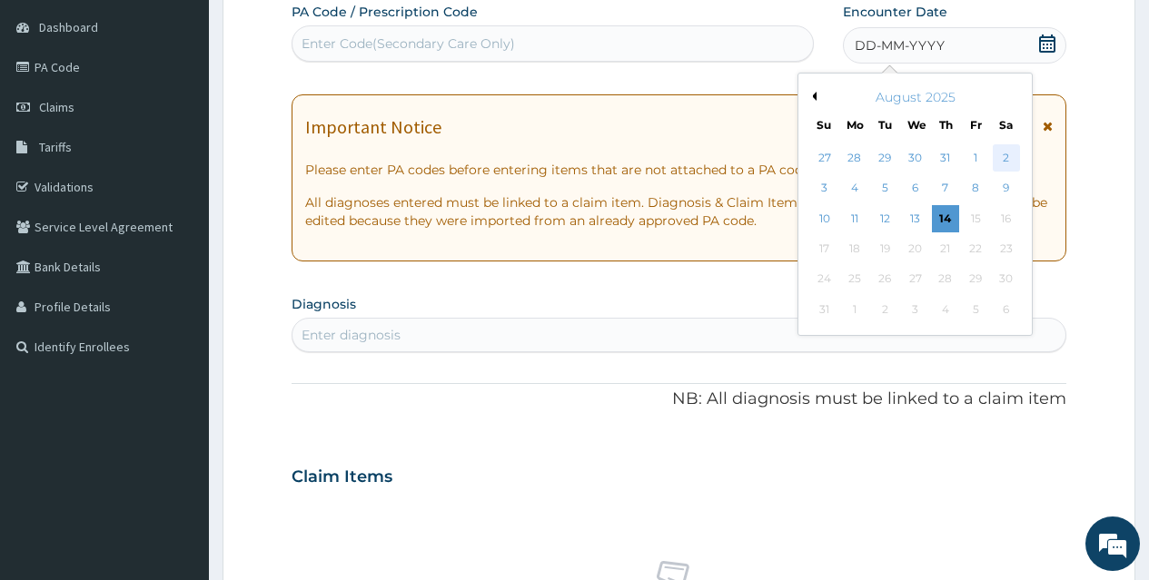
click at [1005, 156] on div "2" at bounding box center [1005, 157] width 27 height 27
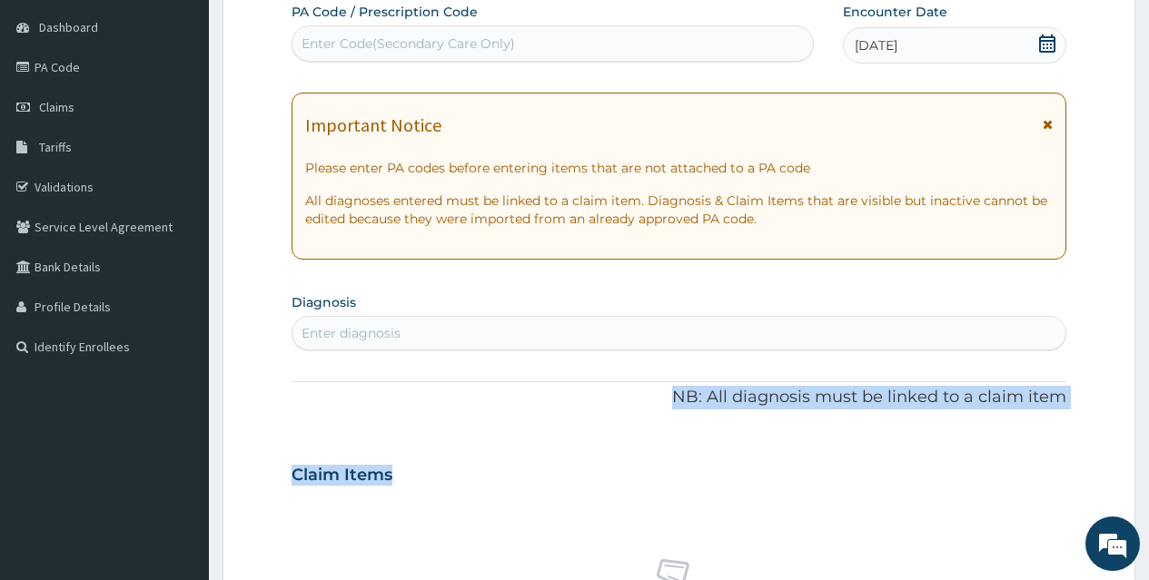
drag, startPoint x: 893, startPoint y: 431, endPoint x: 548, endPoint y: 403, distance: 346.3
click at [548, 403] on div "PA Code / Prescription Code Enter Code(Secondary Care Only) Encounter Date 02-0…" at bounding box center [679, 473] width 775 height 940
click at [548, 403] on p "NB: All diagnosis must be linked to a claim item" at bounding box center [679, 398] width 775 height 24
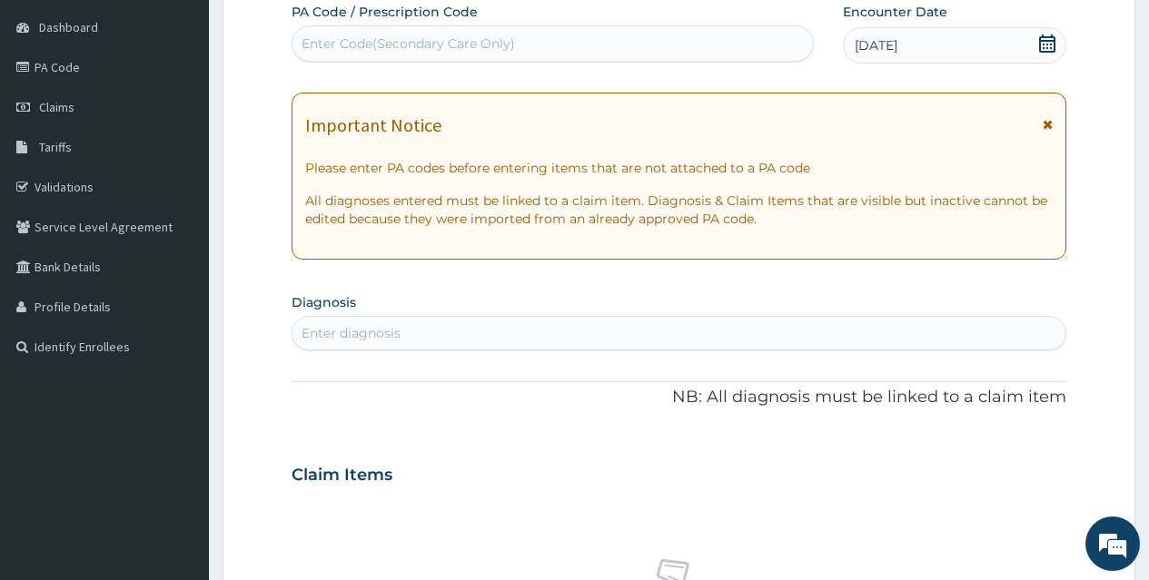
click at [545, 332] on div "Enter diagnosis" at bounding box center [678, 333] width 773 height 29
type input "PLASMO"
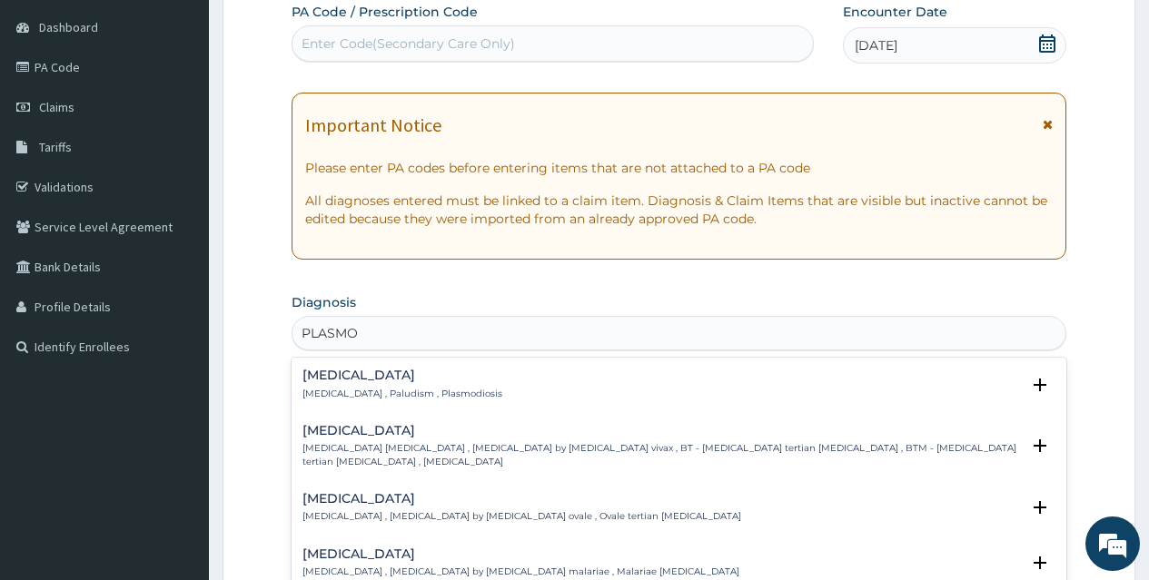
click at [405, 388] on p "Malaria , Paludism , Plasmodiosis" at bounding box center [402, 394] width 200 height 13
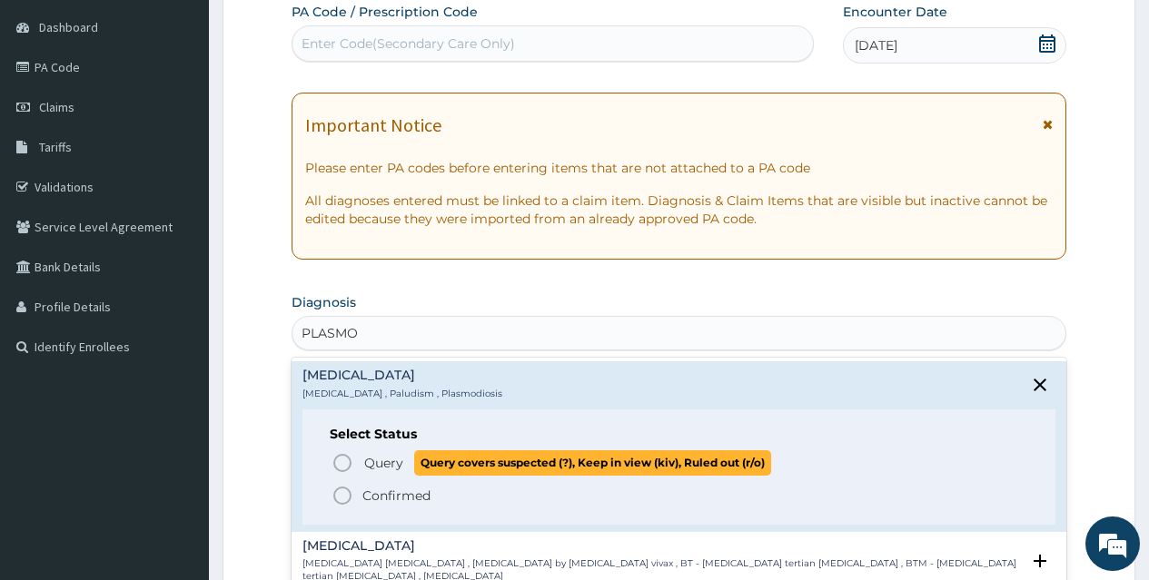
click at [341, 459] on icon "status option query" at bounding box center [342, 463] width 22 height 22
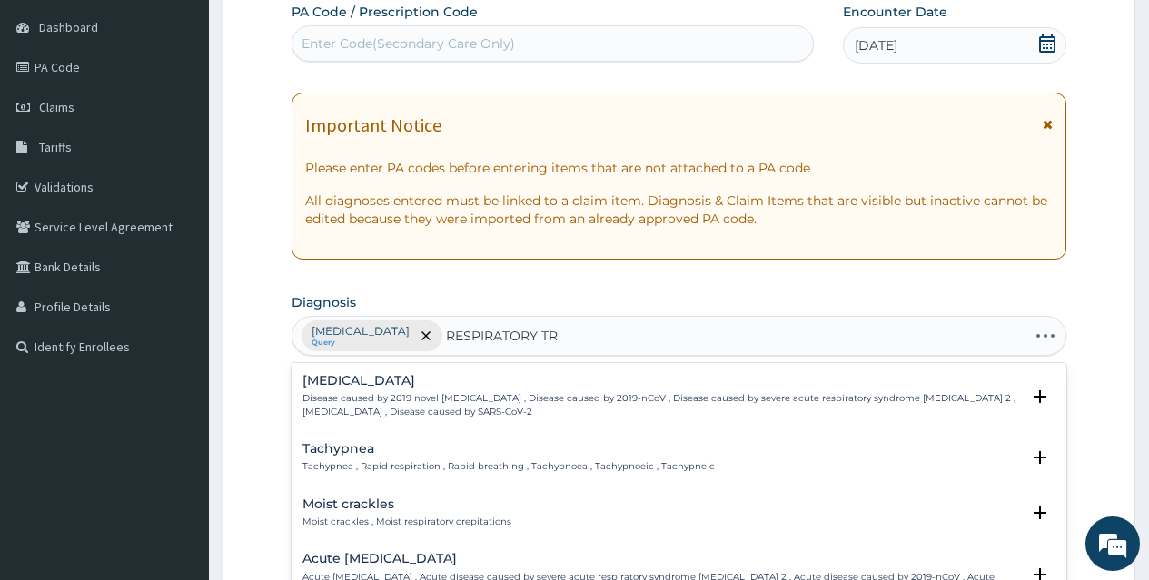
type input "RESPIRATORY TRA"
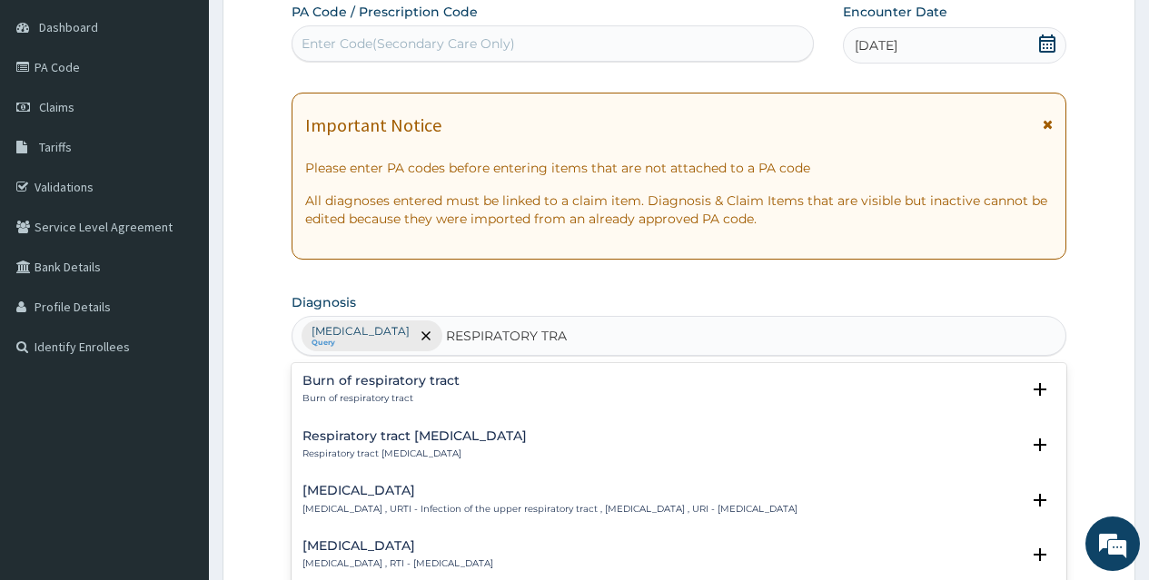
click at [399, 501] on div "Upper respiratory infection Upper respiratory infection , URTI - Infection of t…" at bounding box center [549, 500] width 495 height 32
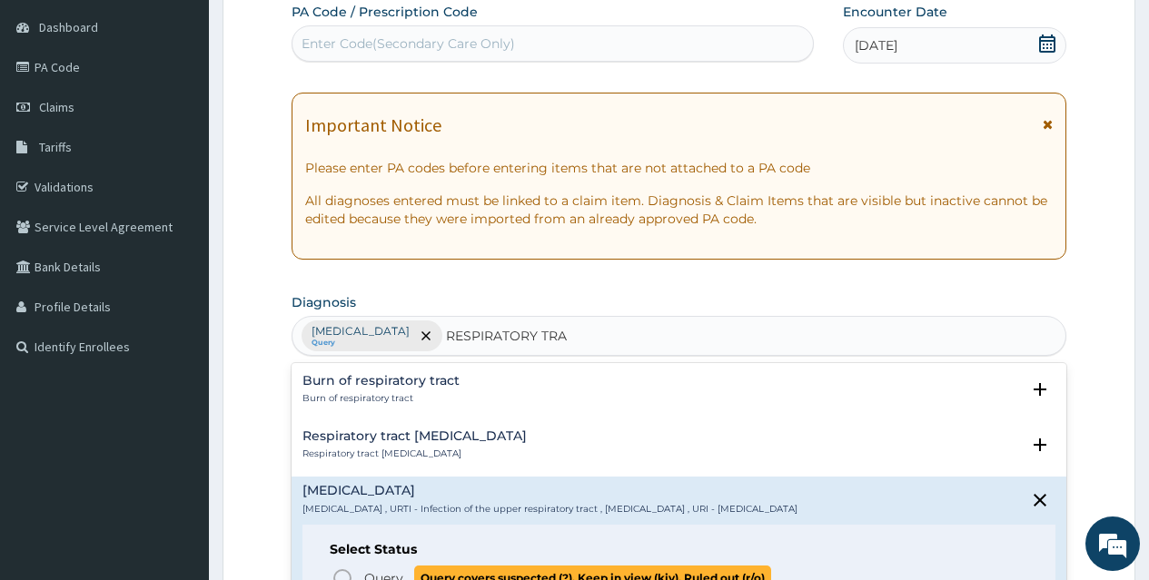
click at [337, 573] on circle "status option query" at bounding box center [342, 578] width 16 height 16
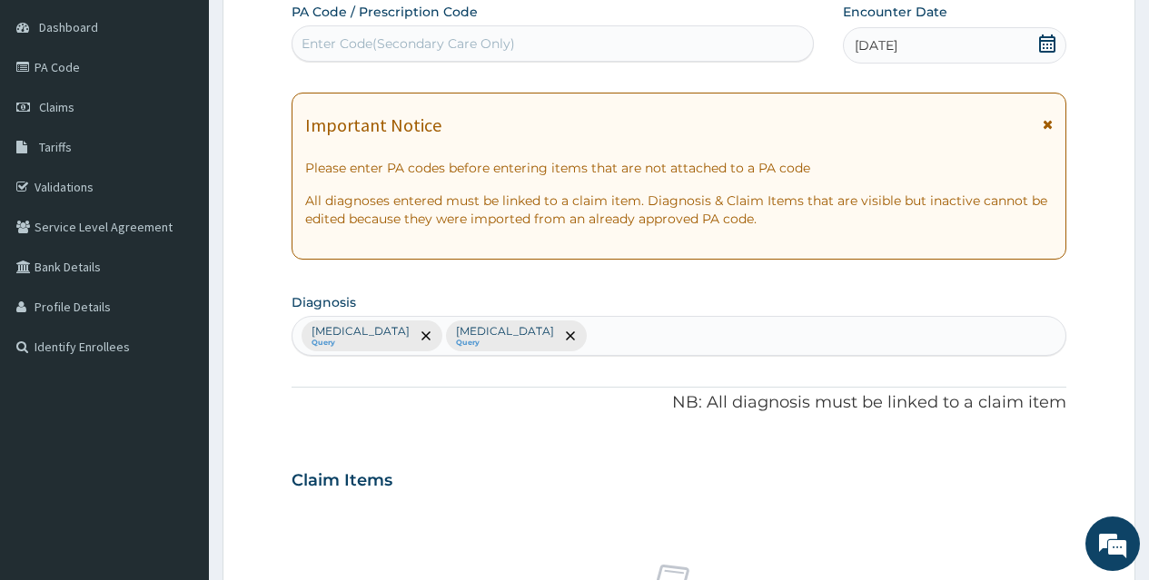
scroll to position [678, 0]
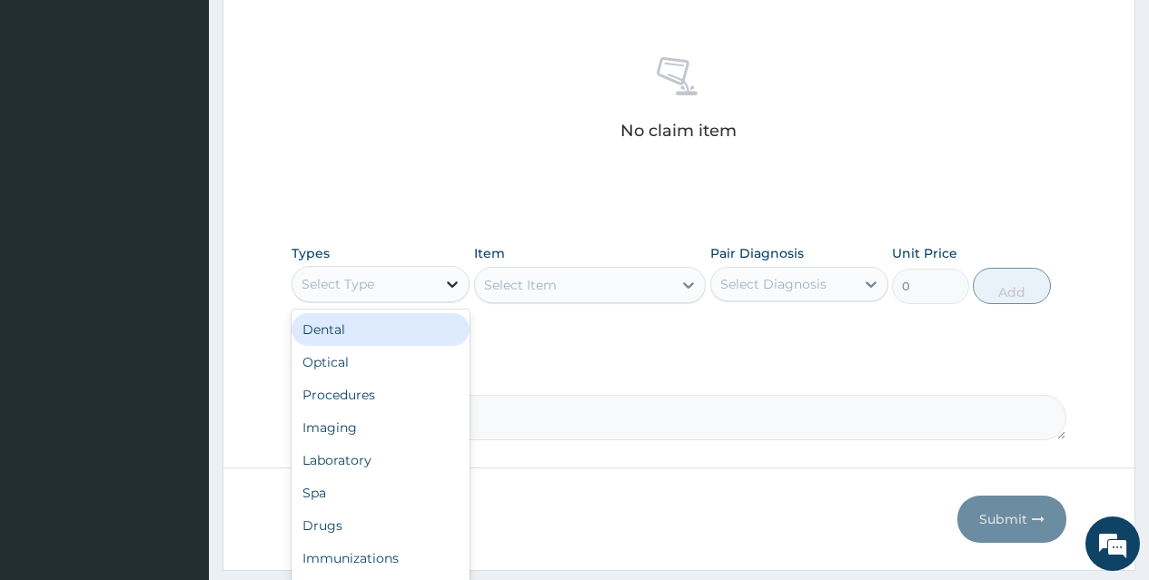
click at [447, 282] on icon at bounding box center [452, 284] width 18 height 18
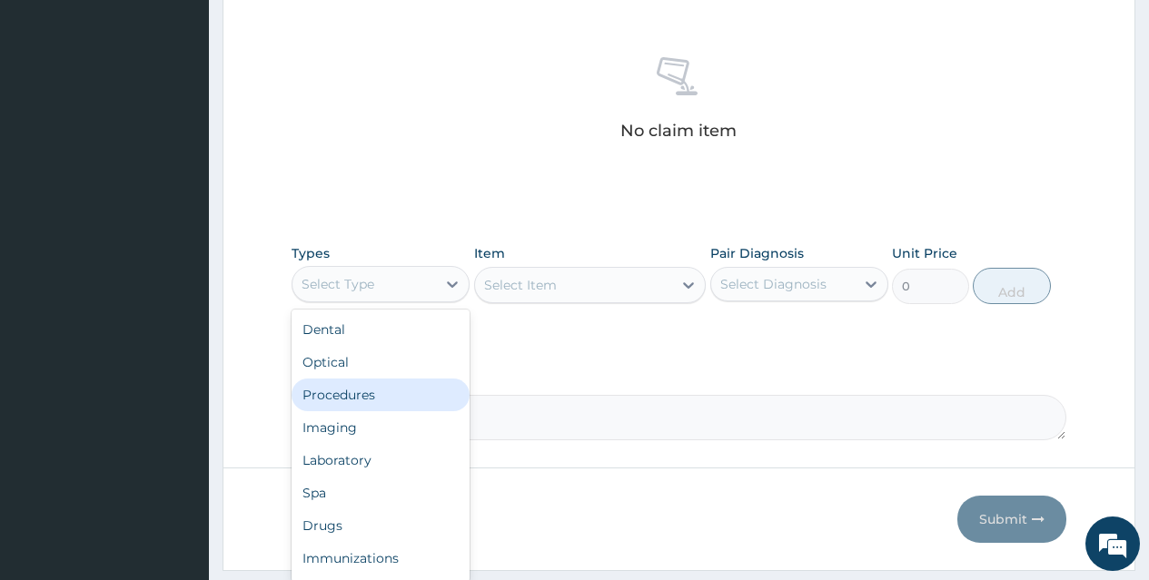
click at [407, 388] on div "Procedures" at bounding box center [381, 395] width 178 height 33
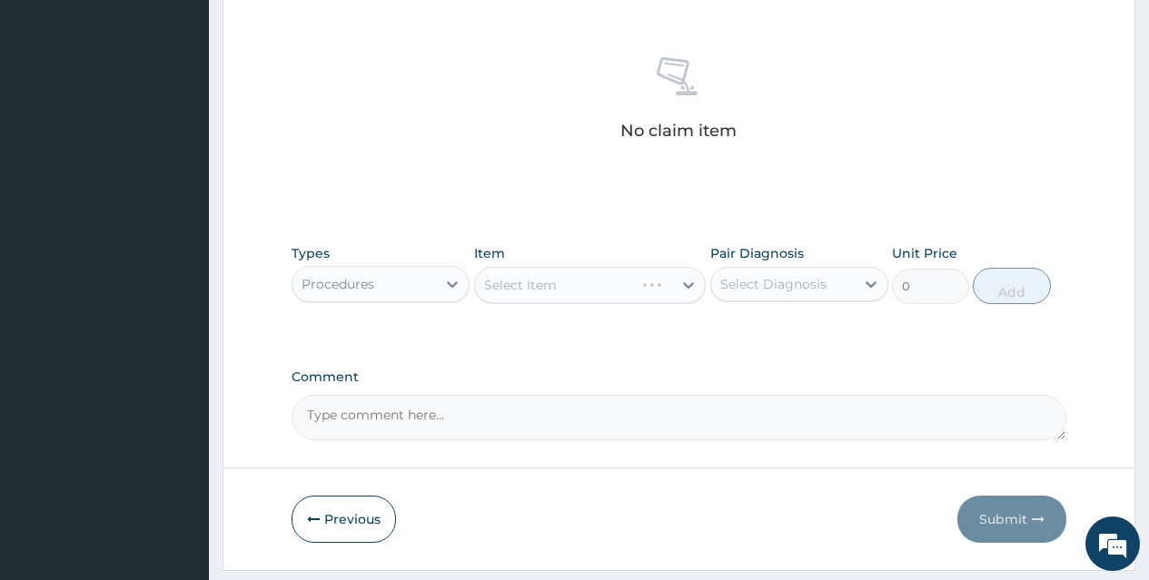
click at [603, 291] on div "Select Item" at bounding box center [590, 285] width 232 height 36
click at [603, 291] on div "Select Item" at bounding box center [574, 285] width 198 height 29
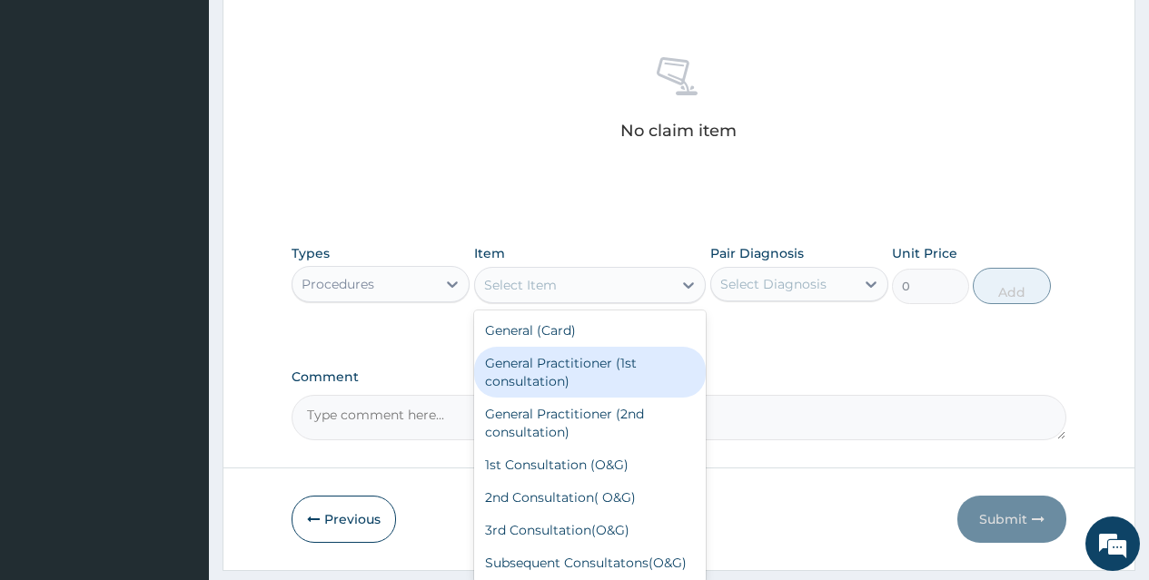
click at [605, 355] on div "General Practitioner (1st consultation)" at bounding box center [590, 372] width 232 height 51
type input "1500"
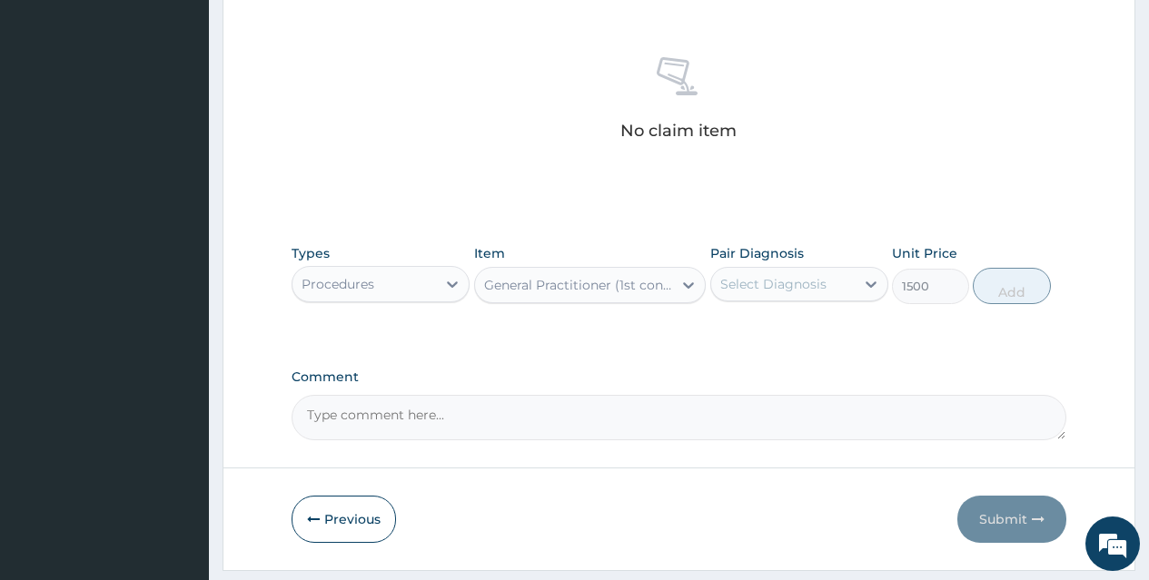
click at [768, 279] on div "Select Diagnosis" at bounding box center [773, 284] width 106 height 18
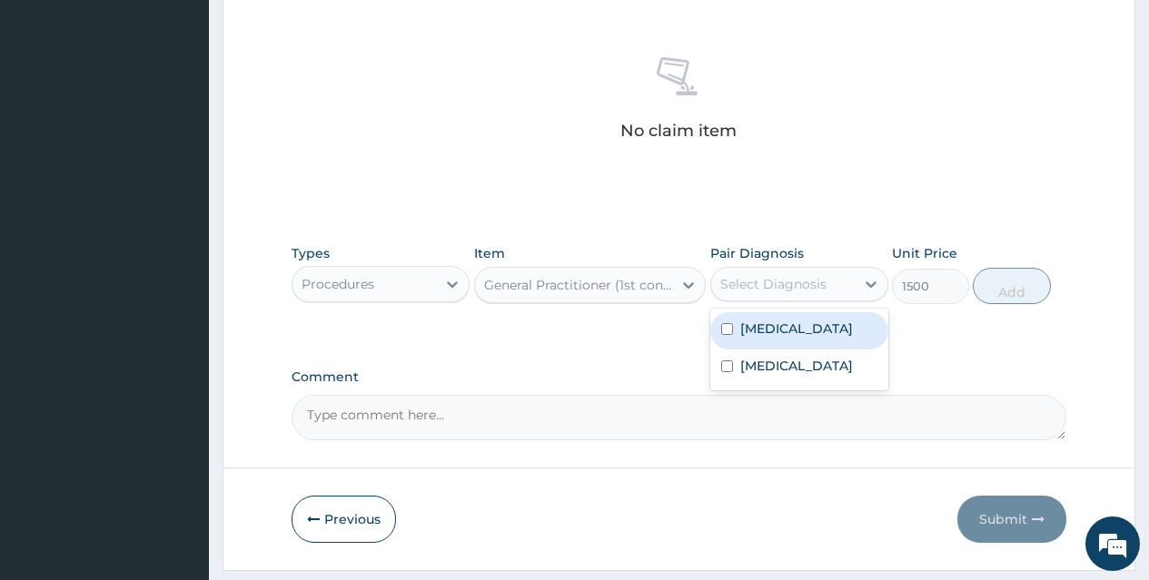
click at [788, 315] on div "Malaria" at bounding box center [799, 330] width 178 height 37
checkbox input "true"
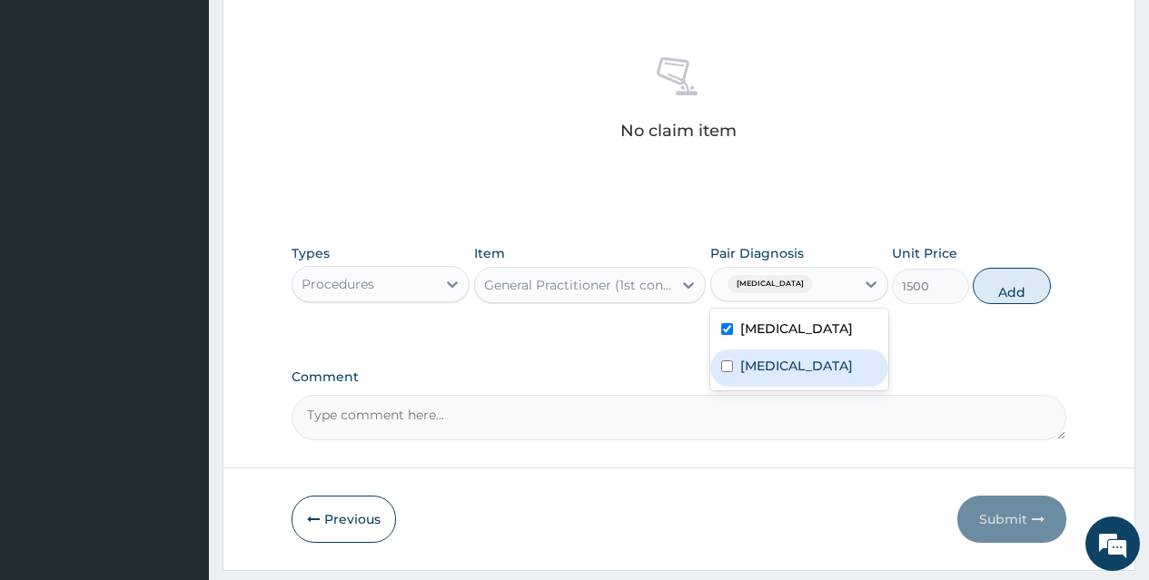
click at [800, 375] on label "Upper respiratory infection" at bounding box center [796, 366] width 113 height 18
checkbox input "true"
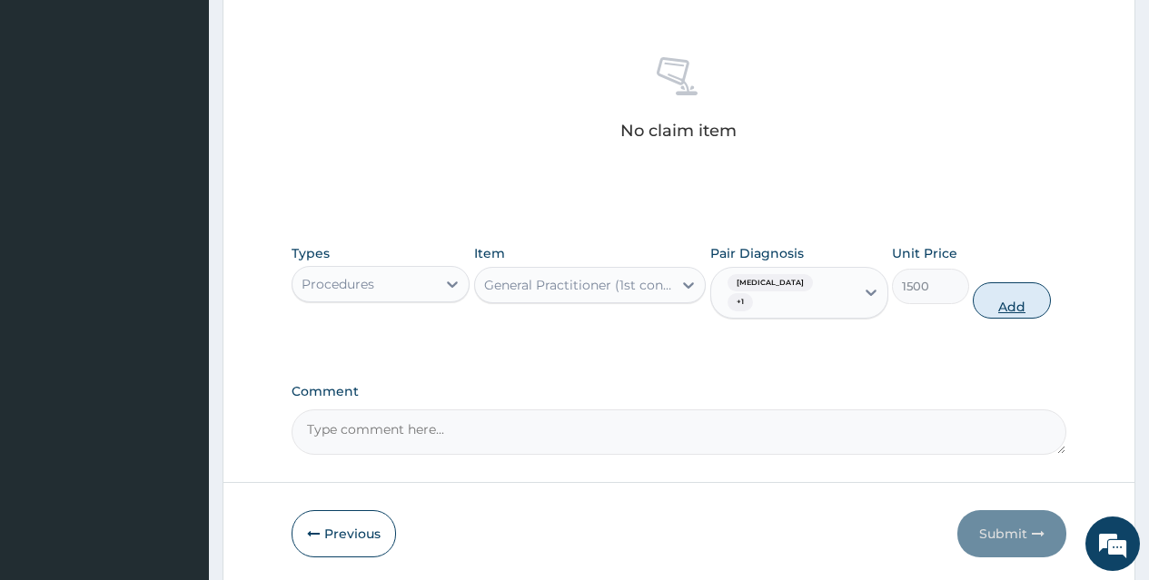
click at [1007, 294] on button "Add" at bounding box center [1011, 300] width 77 height 36
type input "0"
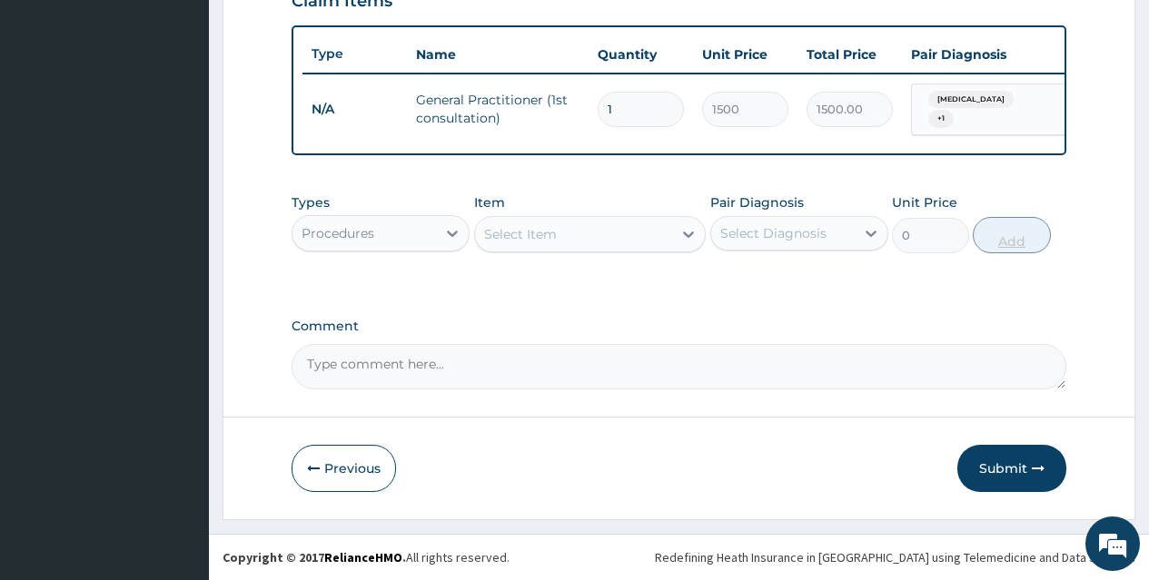
scroll to position [657, 0]
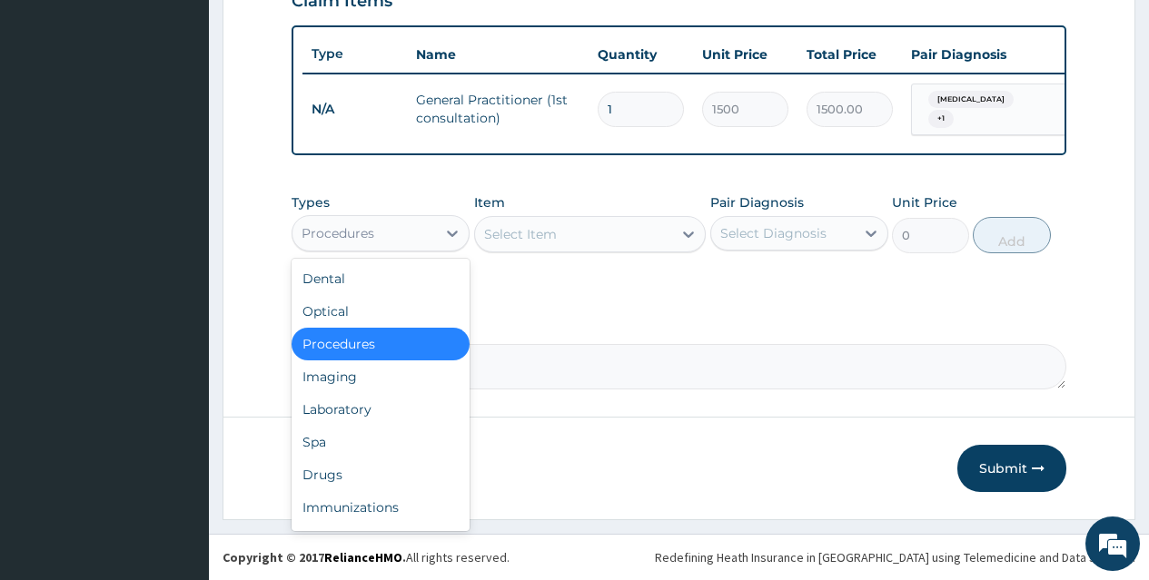
click at [417, 228] on div "Procedures" at bounding box center [363, 233] width 143 height 29
click at [402, 461] on div "Drugs" at bounding box center [381, 475] width 178 height 33
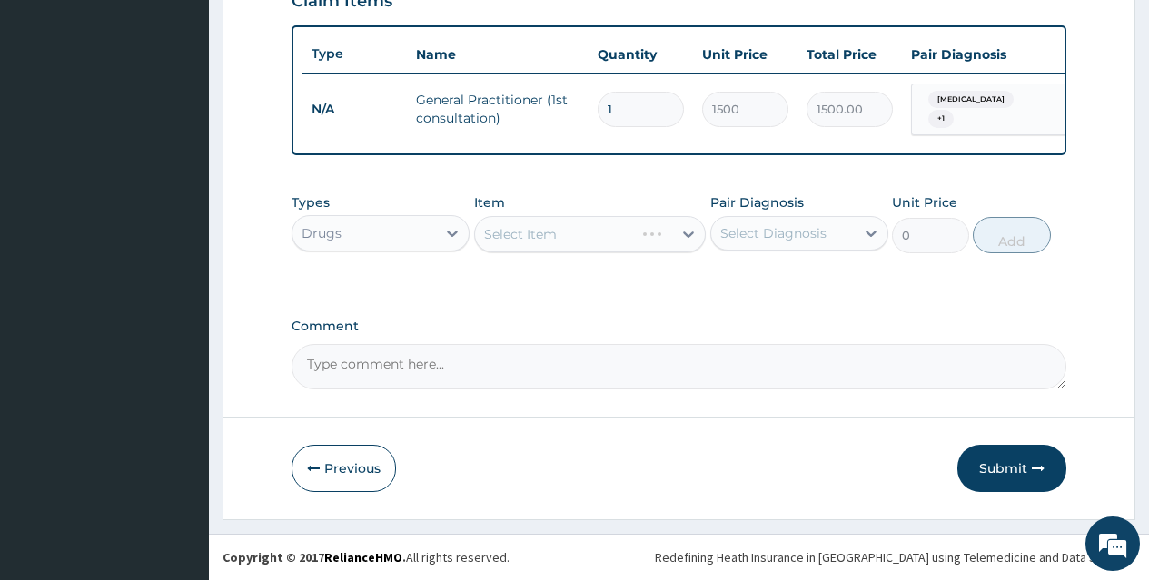
click at [626, 224] on div "Select Item" at bounding box center [590, 234] width 232 height 36
click at [628, 246] on div "Select Item" at bounding box center [574, 234] width 198 height 29
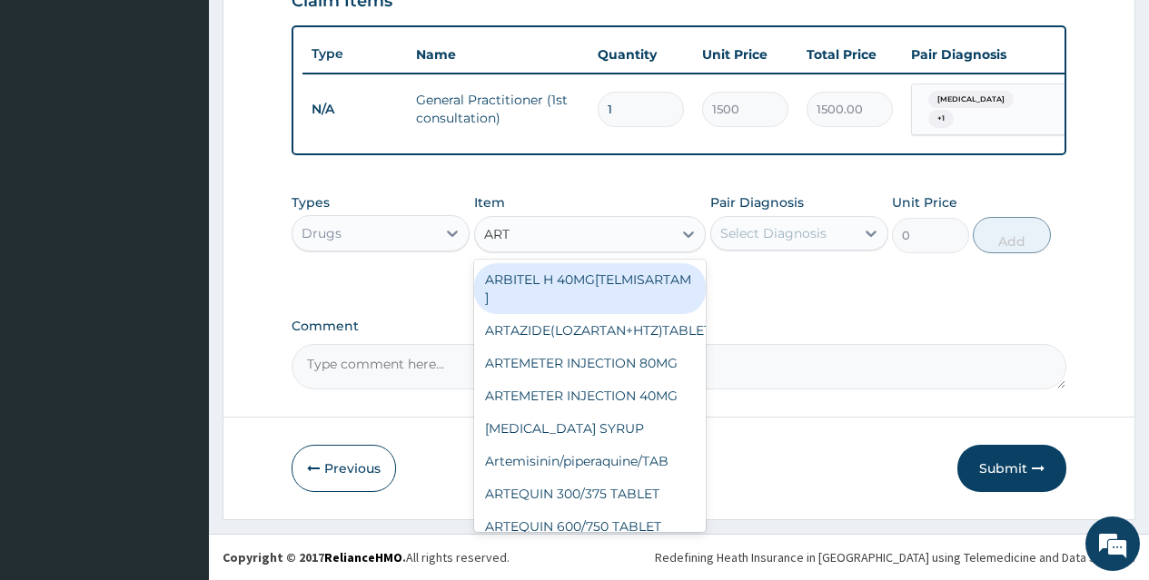
type input "ARTE"
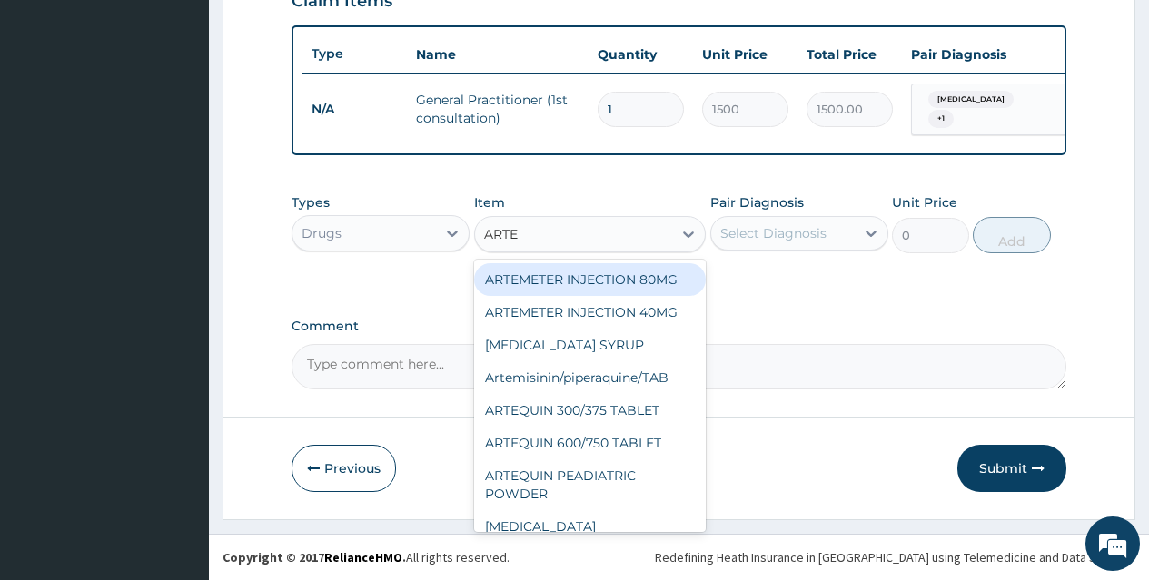
click at [628, 293] on div "ARTEMETER INJECTION 80MG" at bounding box center [590, 279] width 232 height 33
type input "210"
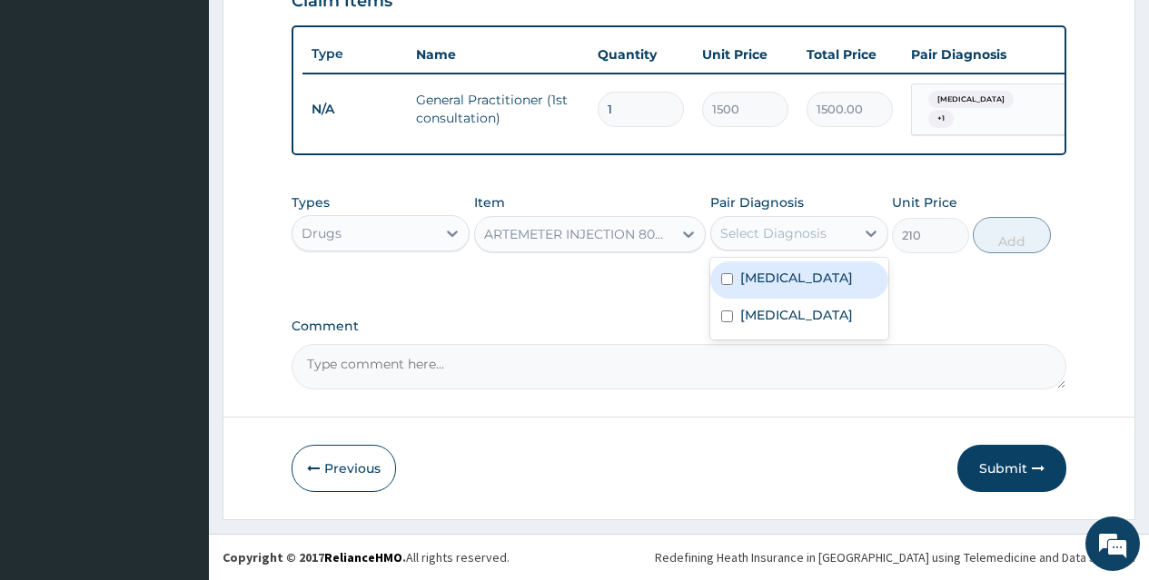
click at [821, 236] on div "Select Diagnosis" at bounding box center [773, 233] width 106 height 18
click at [819, 292] on div "Malaria" at bounding box center [799, 280] width 178 height 37
checkbox input "true"
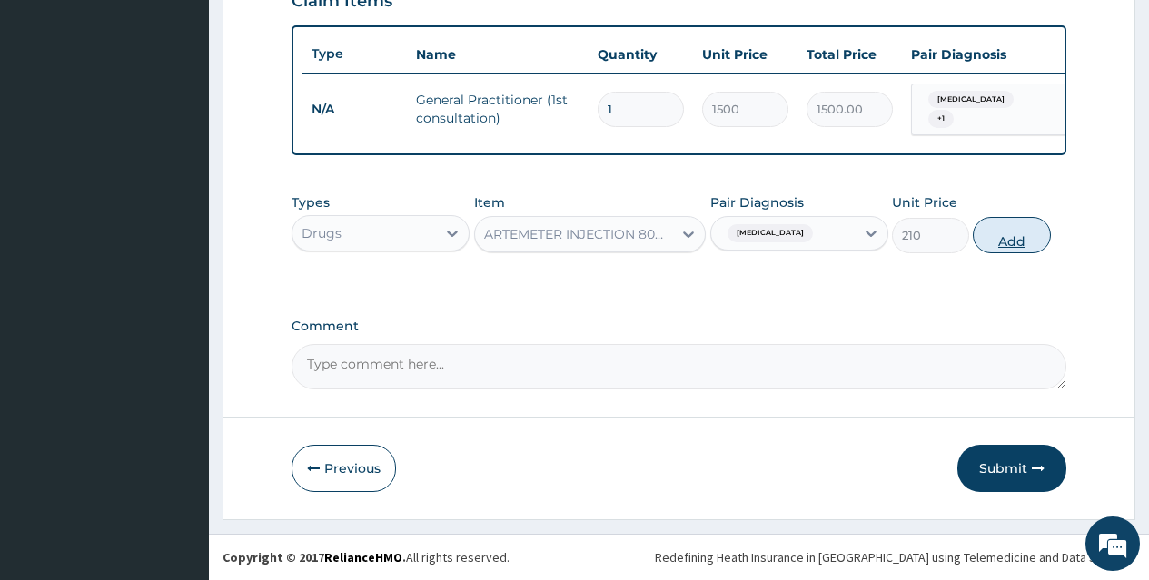
click at [1006, 240] on button "Add" at bounding box center [1011, 235] width 77 height 36
type input "0"
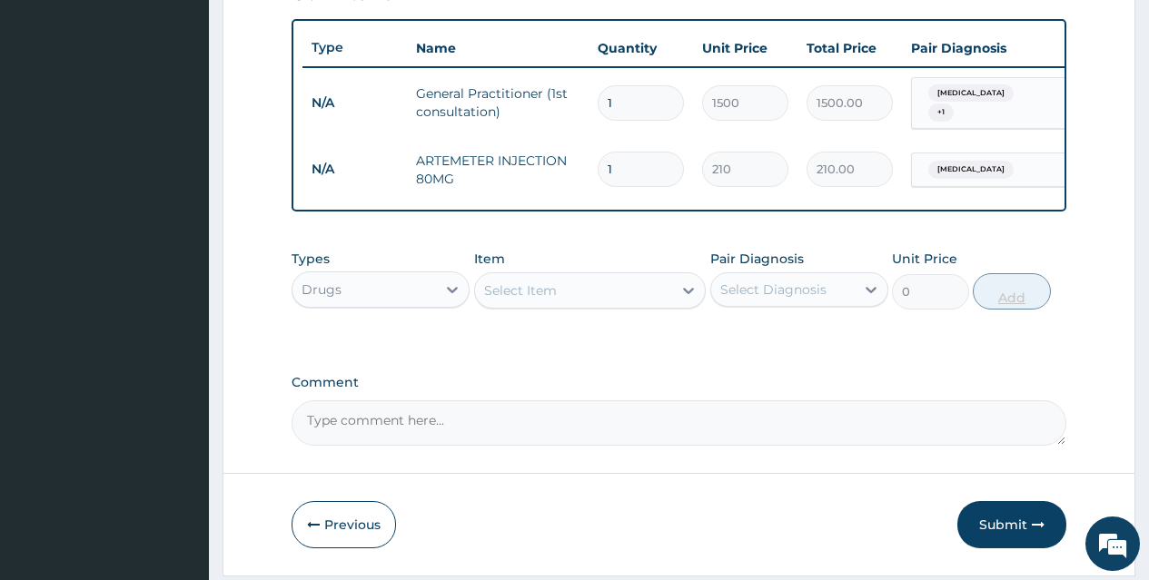
type input "0.00"
type input "6"
type input "1260.00"
type input "6"
click at [629, 298] on div "Select Item" at bounding box center [574, 290] width 198 height 29
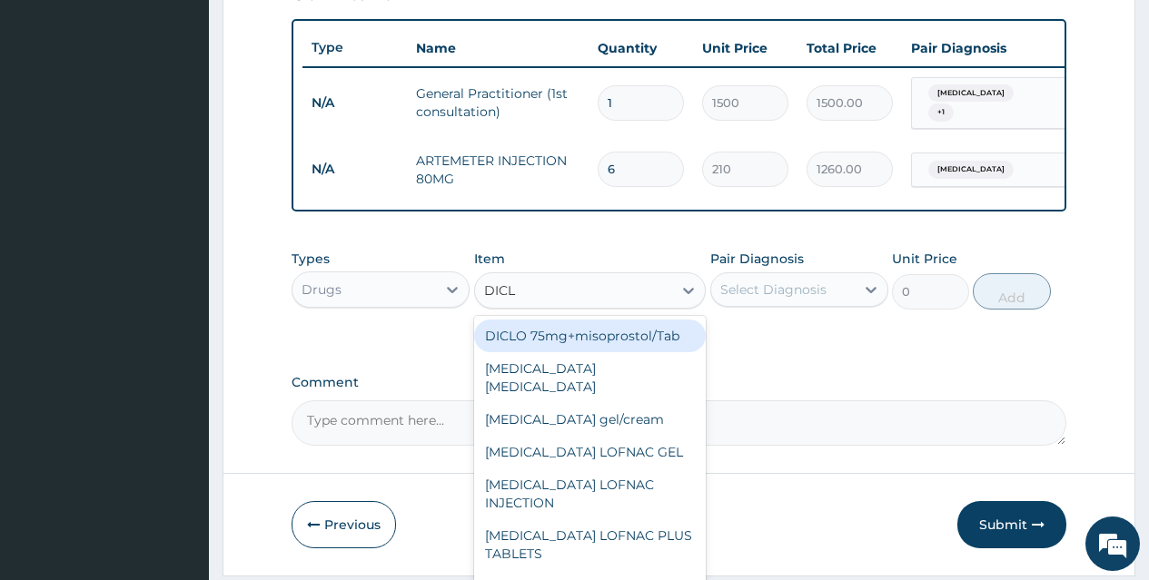
type input "DICLO"
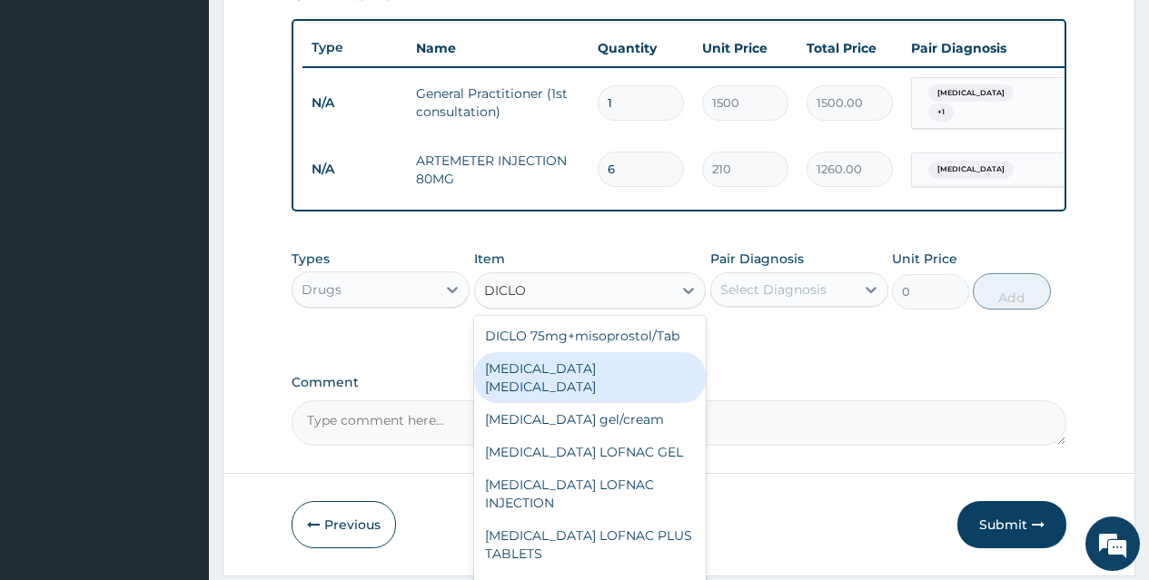
scroll to position [238, 0]
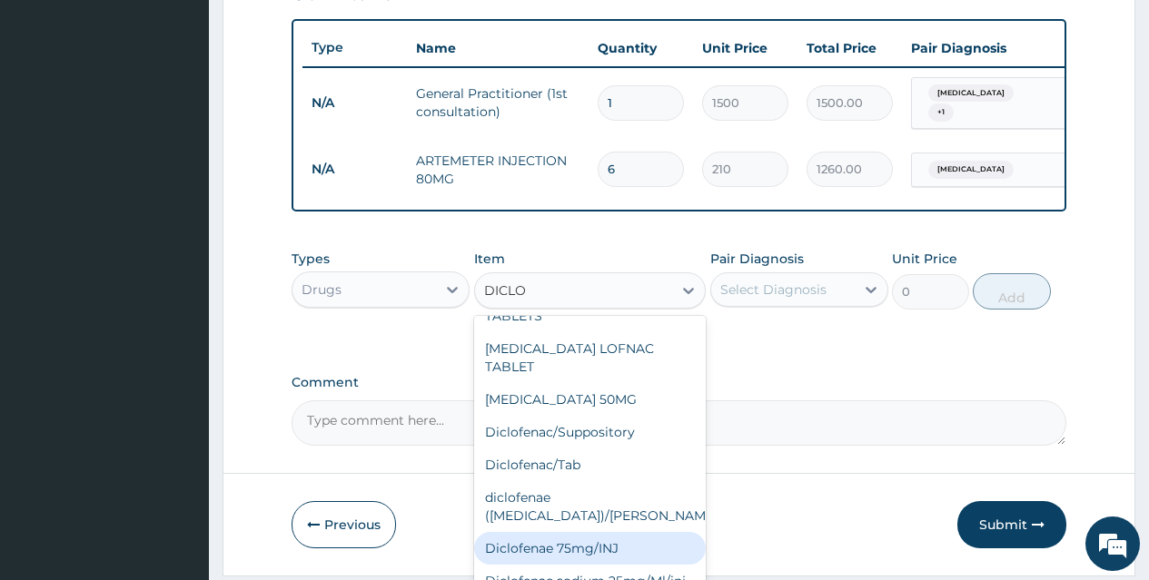
click at [642, 532] on div "Diclofenae 75mg/INJ" at bounding box center [590, 548] width 232 height 33
type input "39.38"
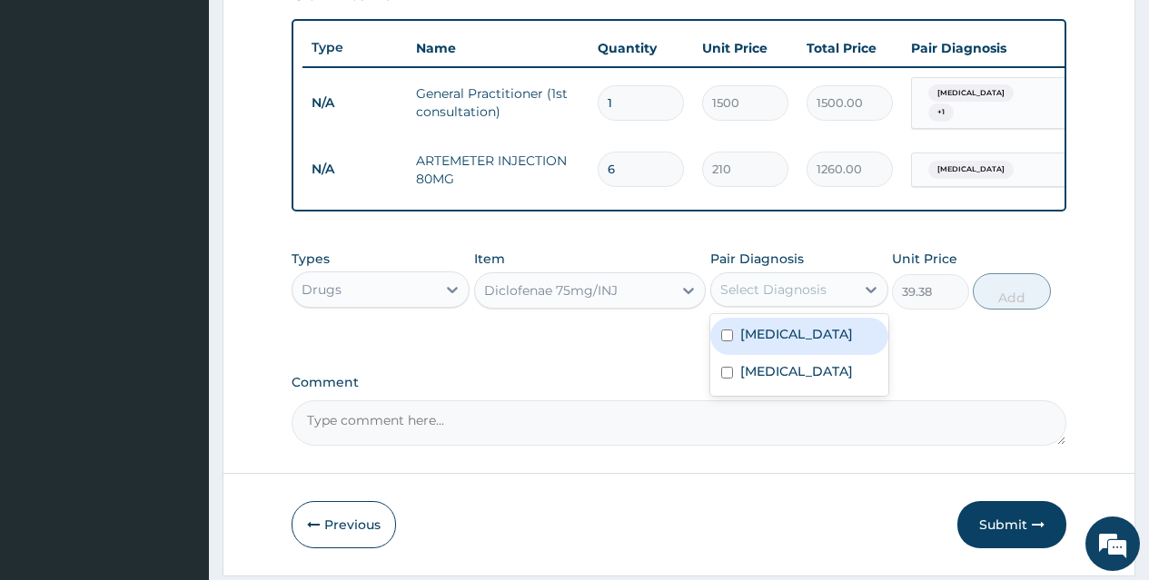
click at [831, 304] on div "Select Diagnosis" at bounding box center [782, 289] width 143 height 29
click at [831, 344] on div "Malaria" at bounding box center [799, 336] width 178 height 37
checkbox input "true"
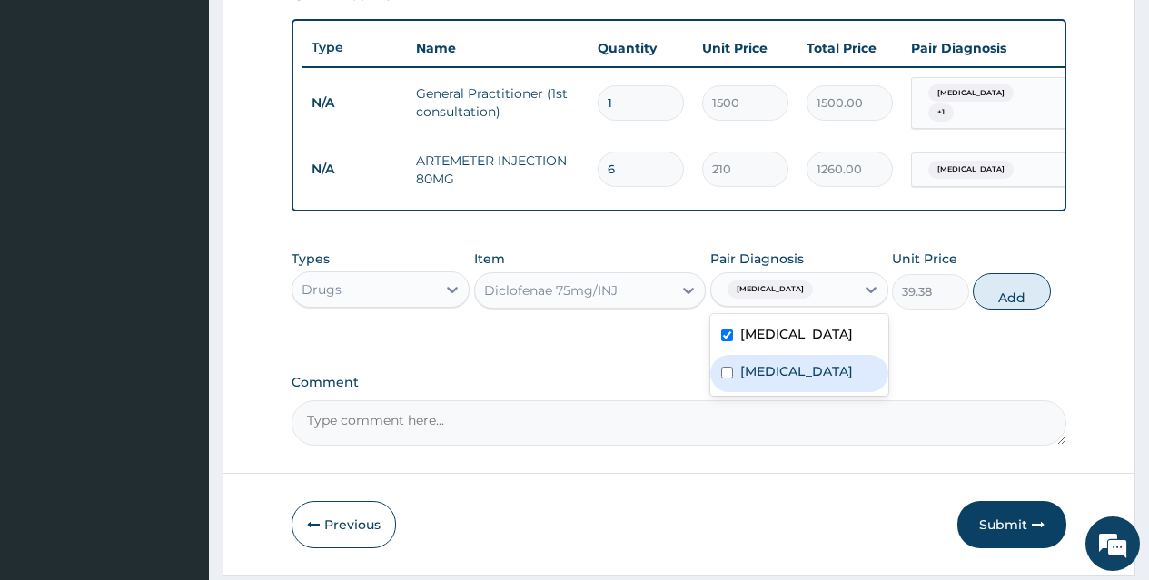
click at [831, 378] on label "Upper respiratory infection" at bounding box center [796, 371] width 113 height 18
checkbox input "true"
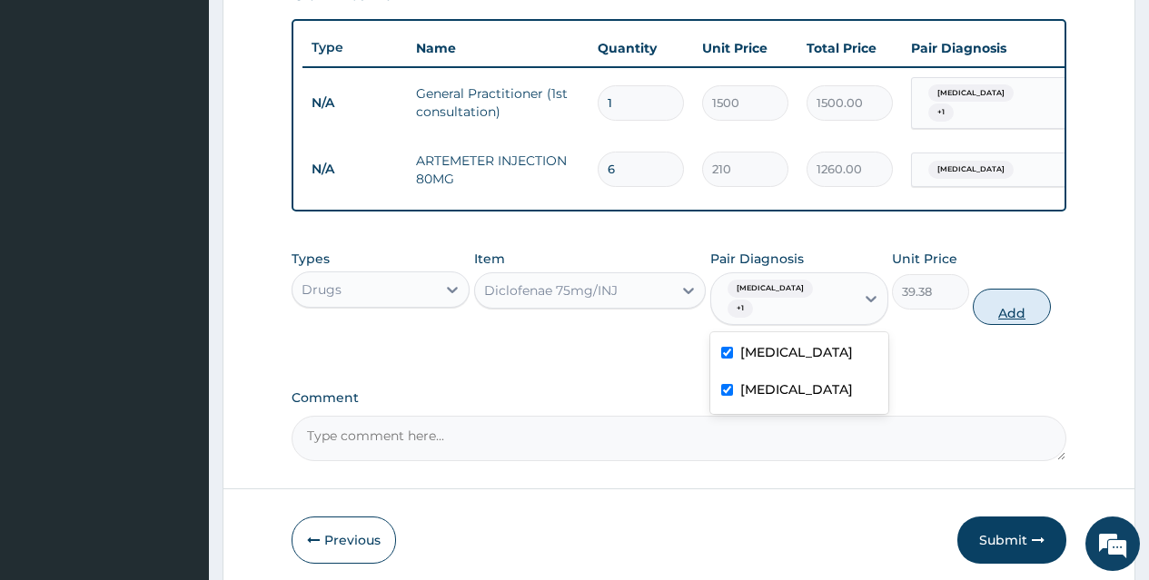
click at [1007, 299] on button "Add" at bounding box center [1011, 307] width 77 height 36
type input "0"
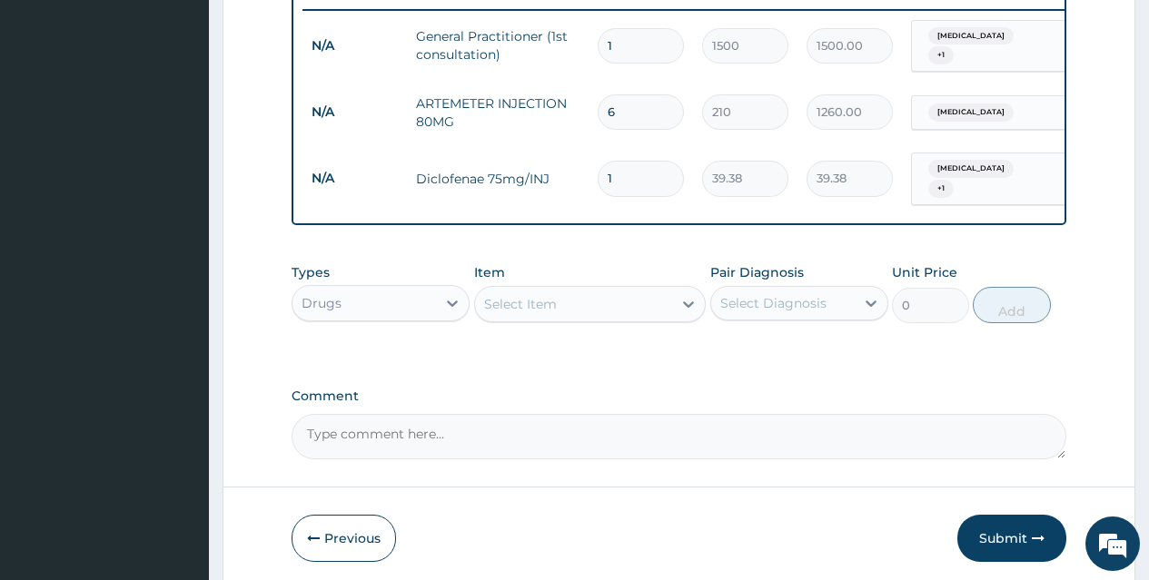
scroll to position [782, 0]
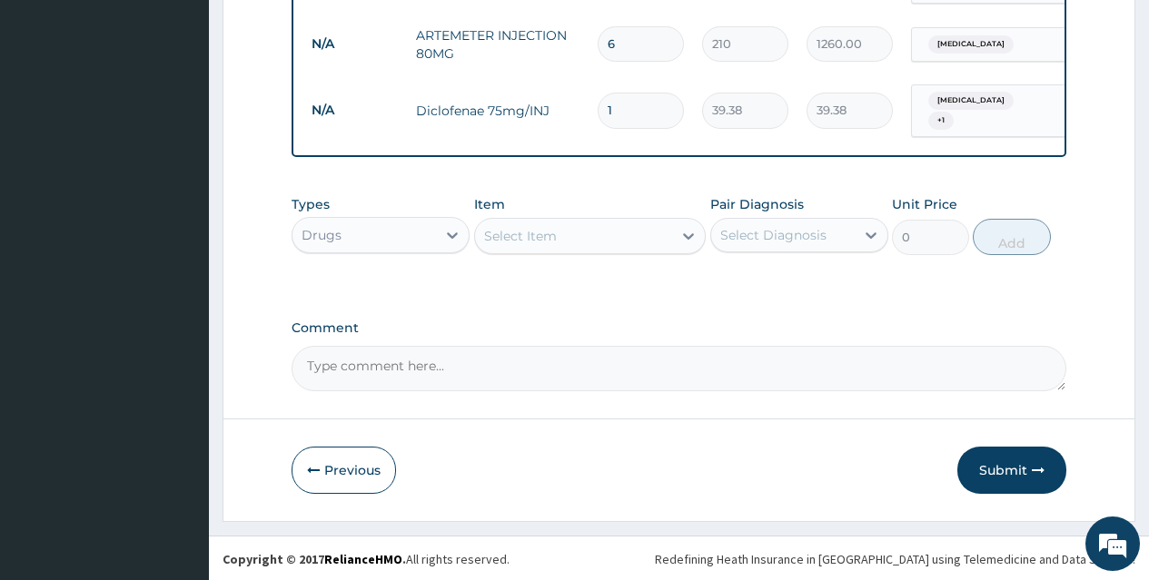
click at [648, 231] on div "Select Item" at bounding box center [574, 236] width 198 height 29
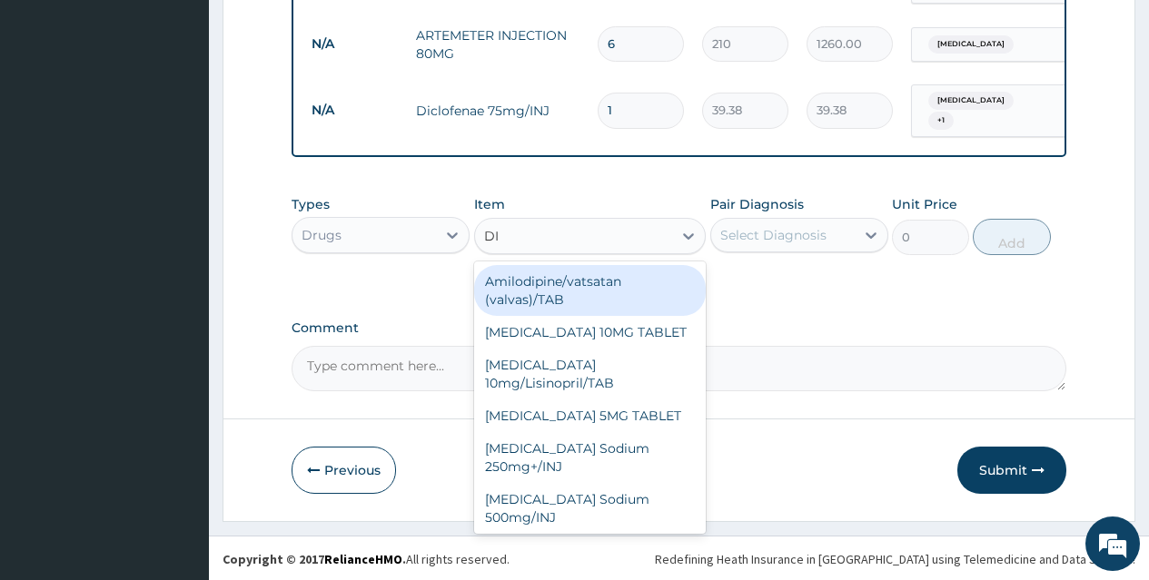
type input "DIC"
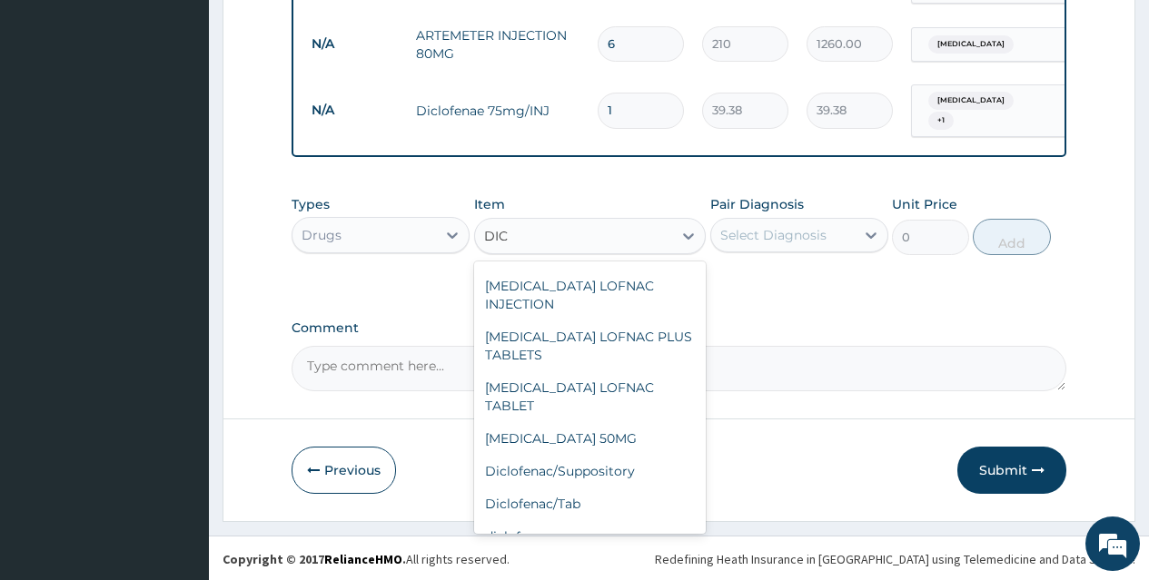
scroll to position [238, 0]
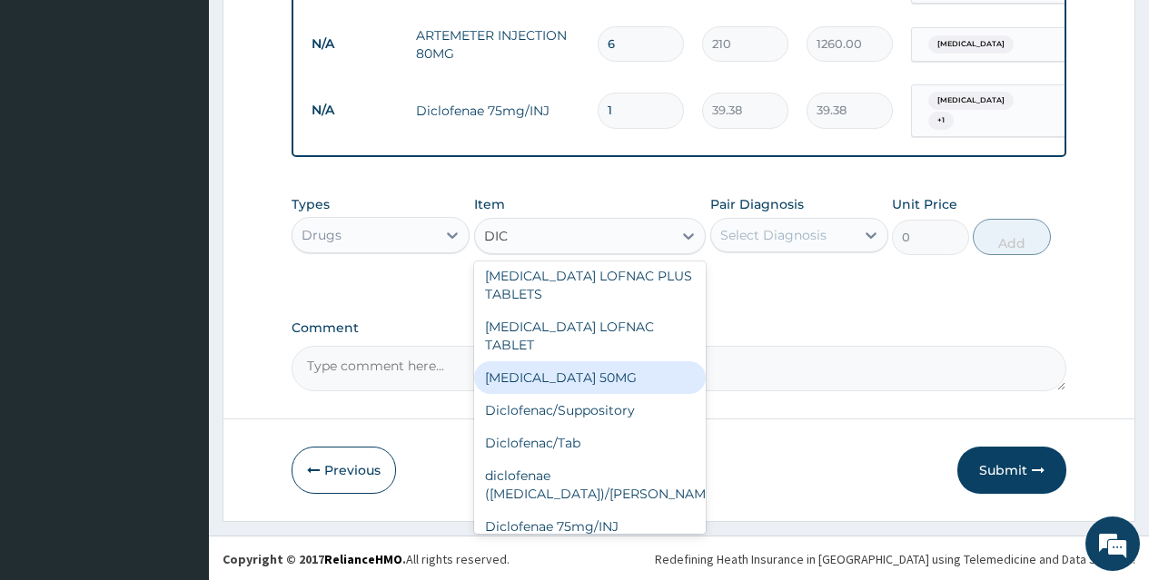
click at [656, 361] on div "DICLOFENAC SODIUM 50MG" at bounding box center [590, 377] width 232 height 33
type input "8.92"
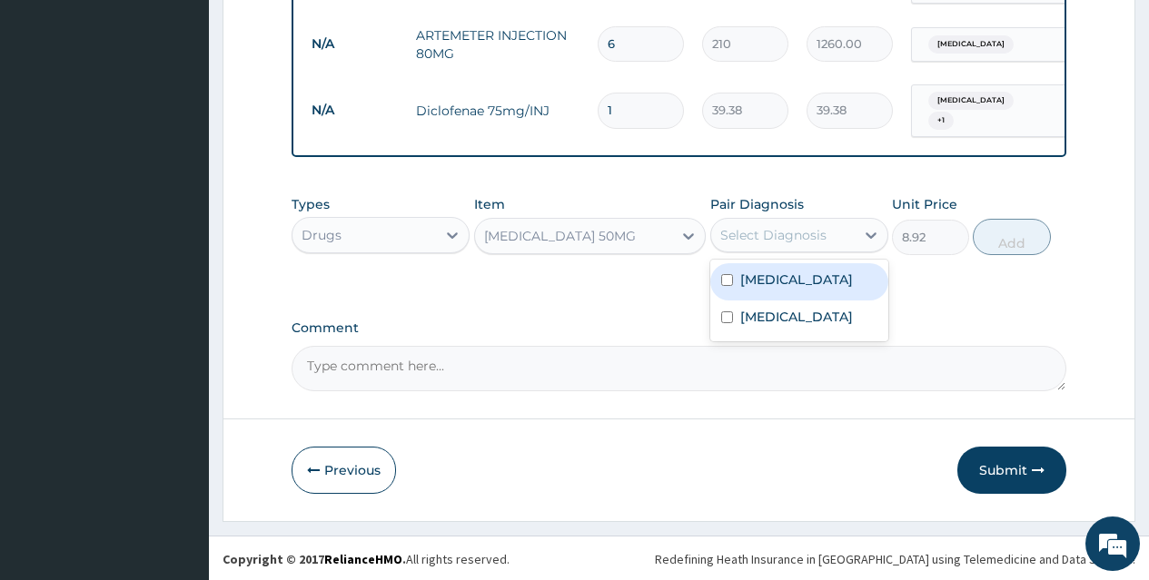
click at [763, 233] on div "Select Diagnosis" at bounding box center [773, 235] width 106 height 18
click at [779, 289] on div "Malaria" at bounding box center [799, 281] width 178 height 37
checkbox input "true"
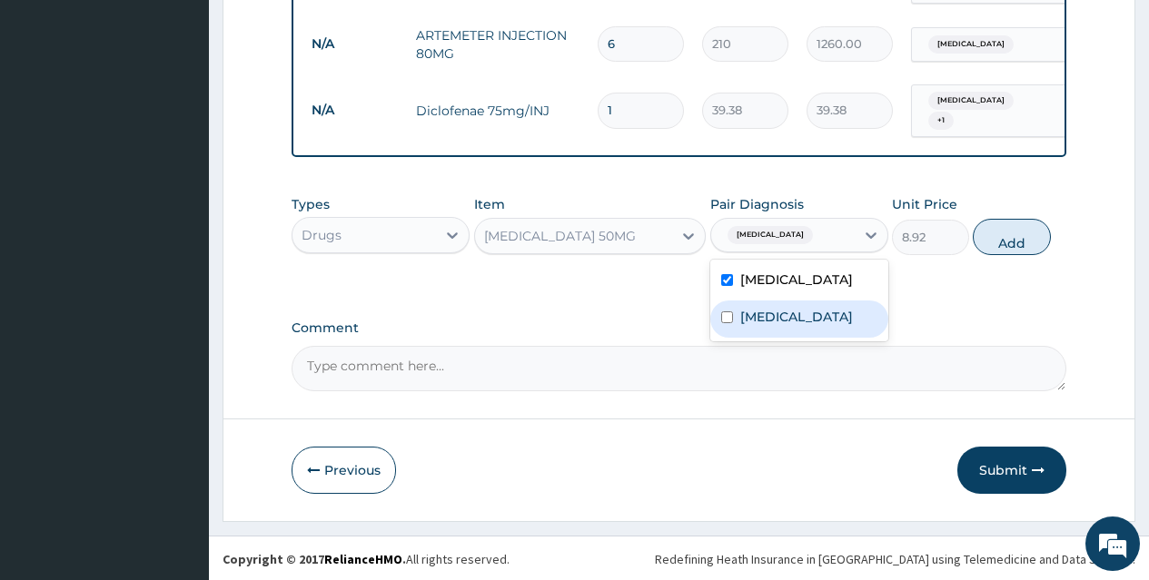
click at [785, 325] on label "Upper respiratory infection" at bounding box center [796, 317] width 113 height 18
checkbox input "true"
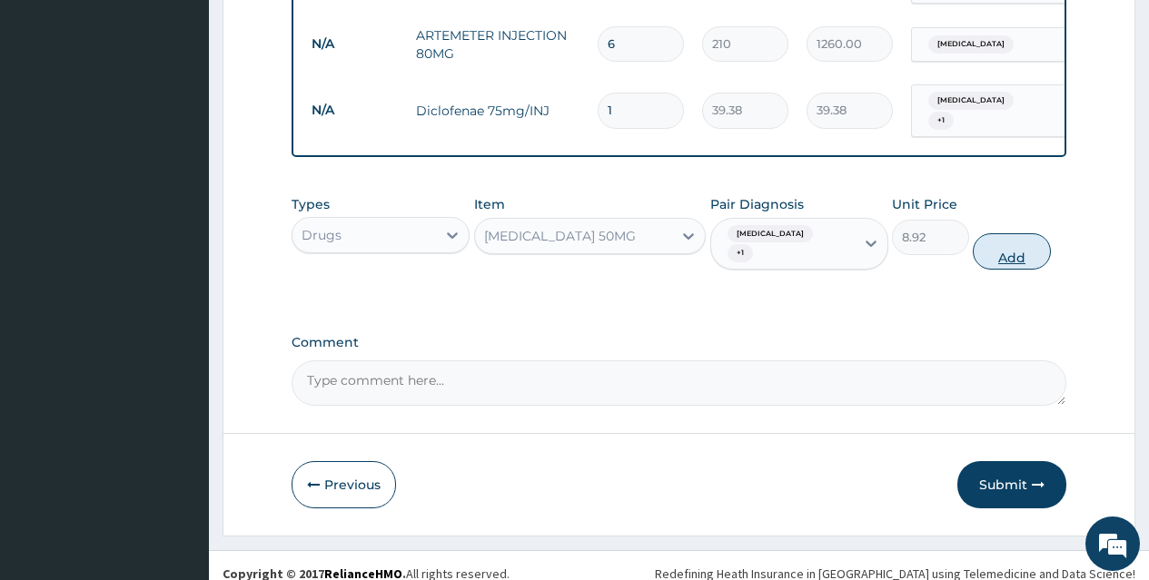
click at [1017, 233] on button "Add" at bounding box center [1011, 251] width 77 height 36
type input "0"
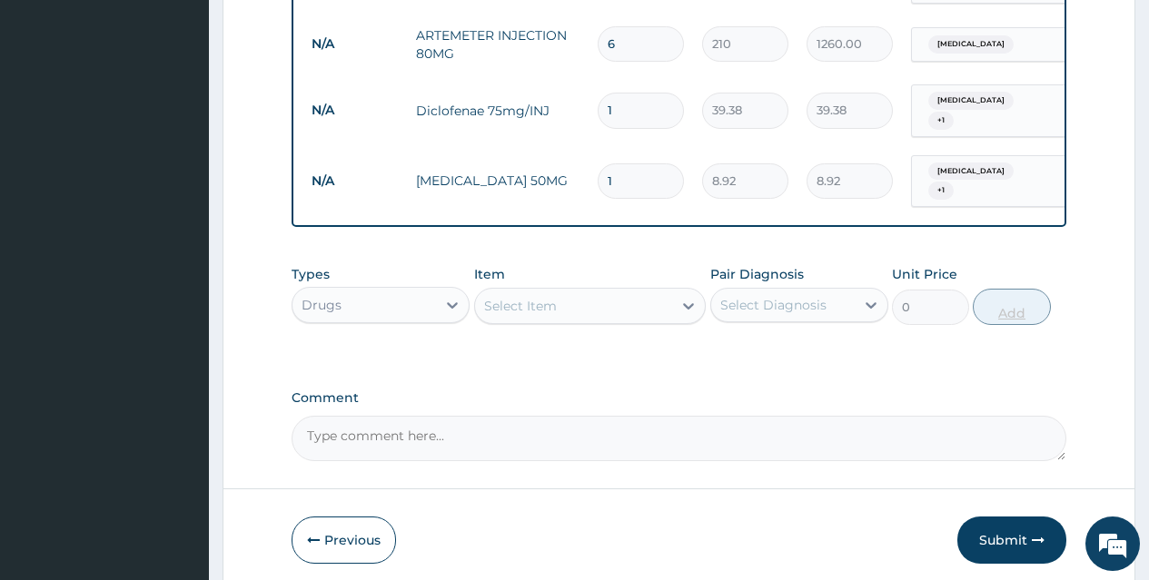
type input "10"
type input "89.20"
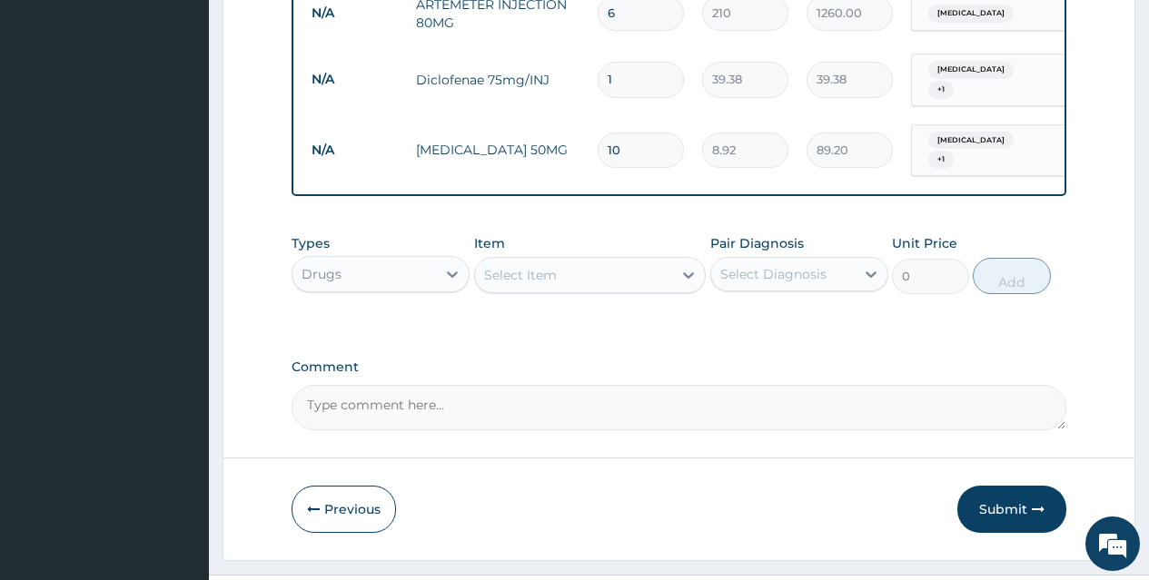
scroll to position [845, 0]
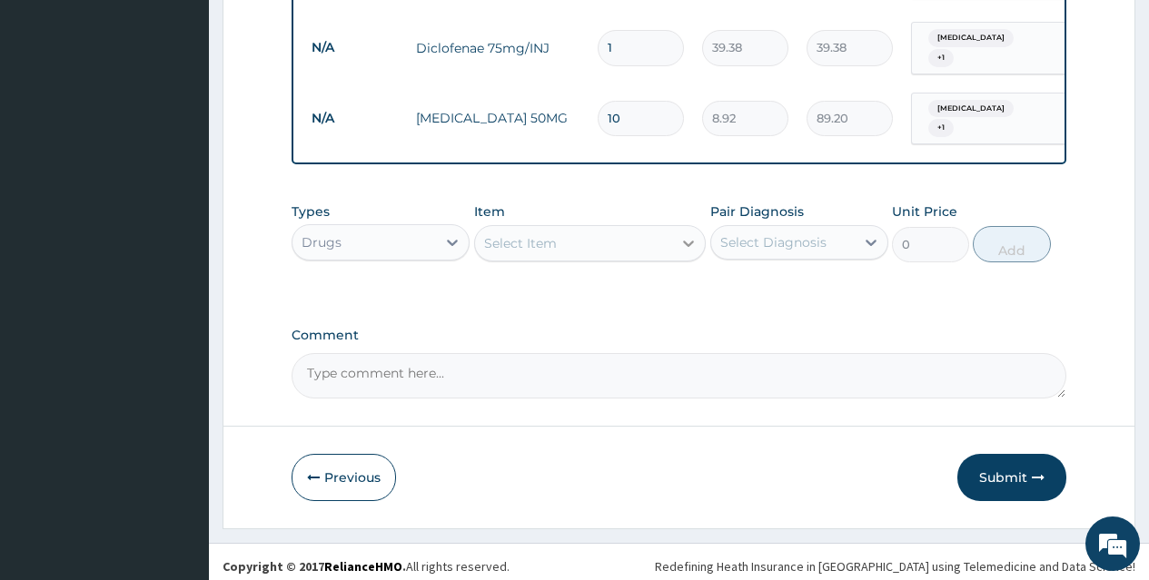
type input "10"
click at [673, 236] on div at bounding box center [688, 243] width 33 height 33
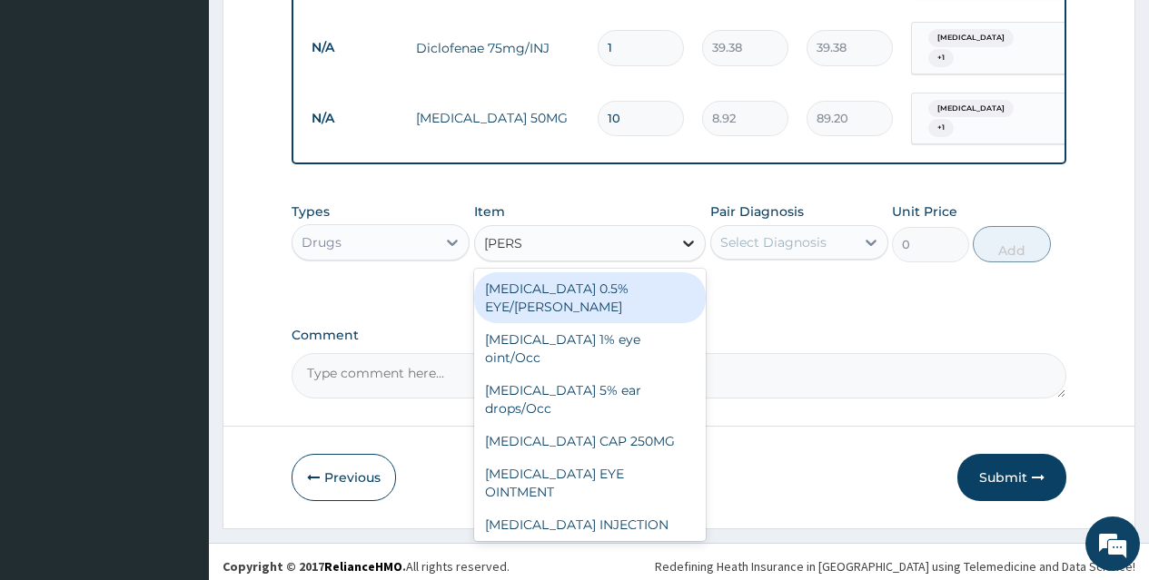
type input "LORAT"
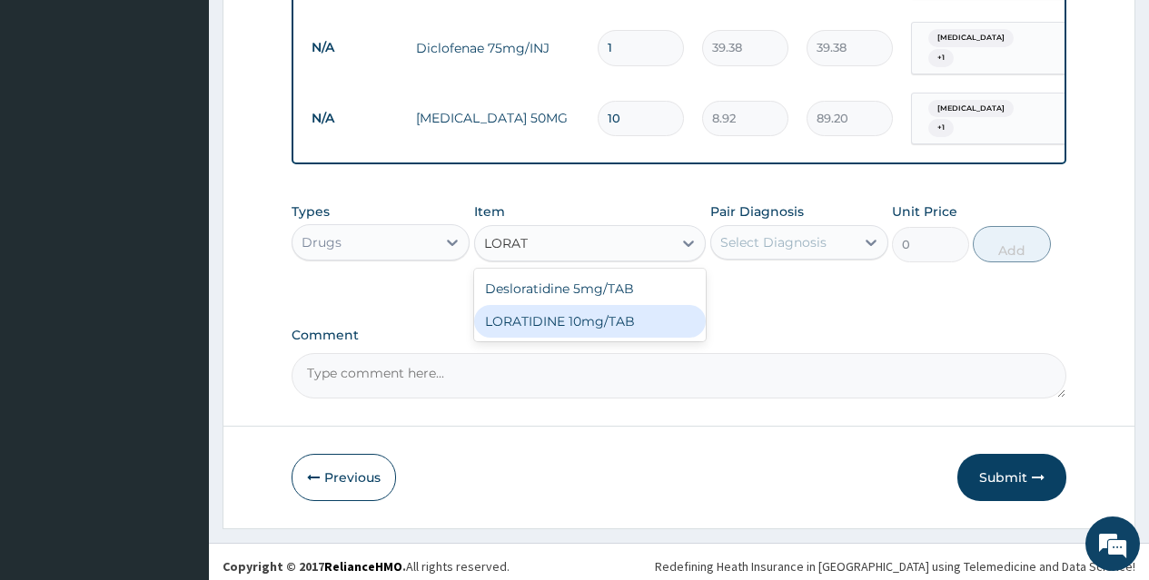
click at [673, 317] on div "LORATIDINE 10mg/TAB" at bounding box center [590, 321] width 232 height 33
type input "11.55"
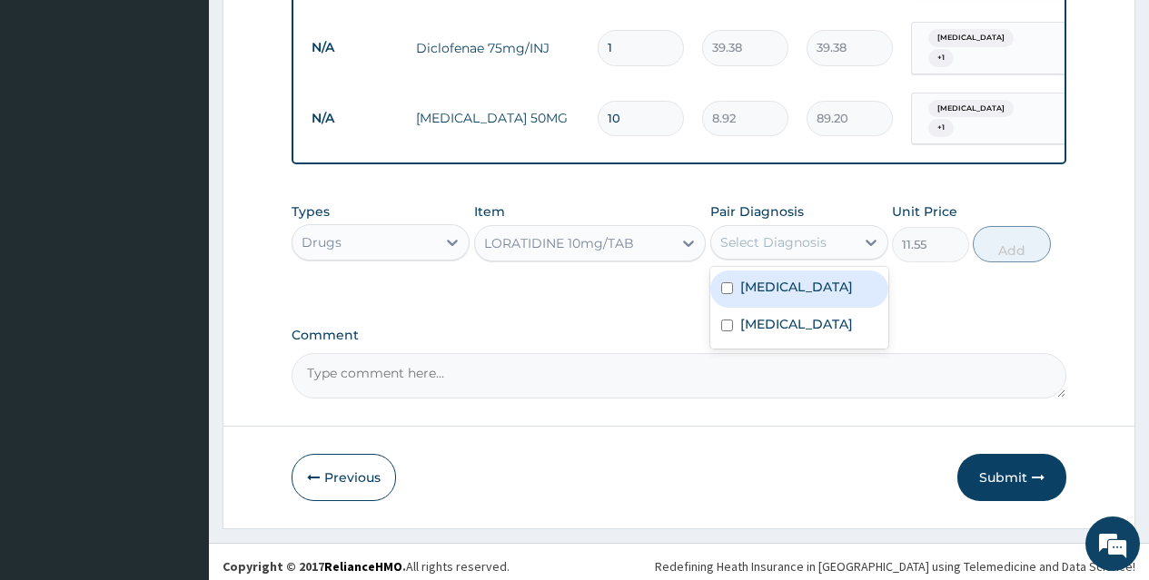
click at [780, 233] on div "Select Diagnosis" at bounding box center [773, 242] width 106 height 18
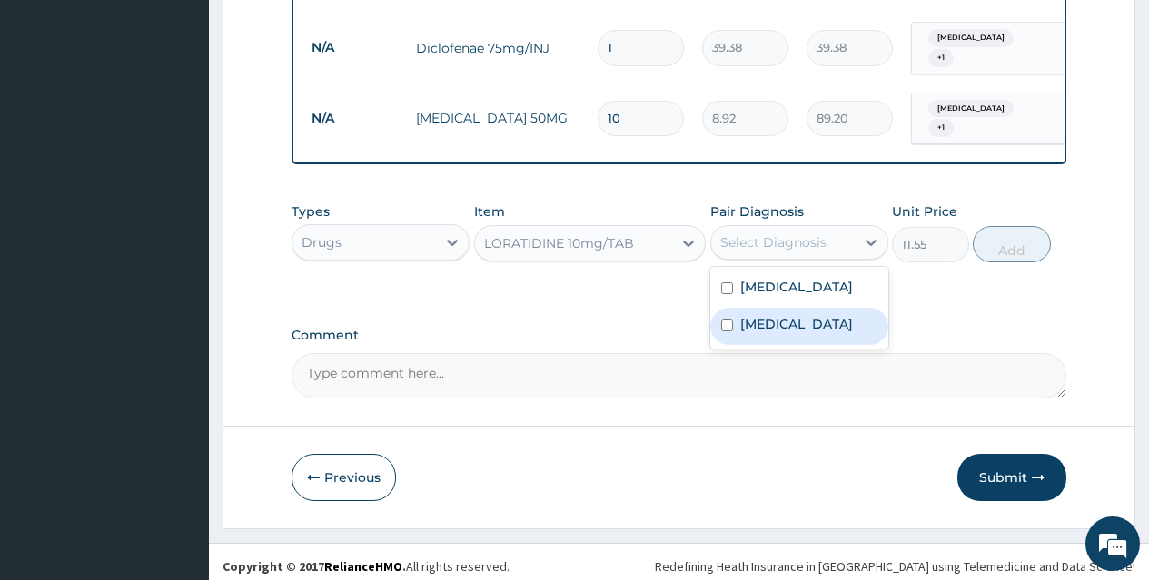
click at [800, 308] on div "Upper respiratory infection" at bounding box center [799, 326] width 178 height 37
checkbox input "true"
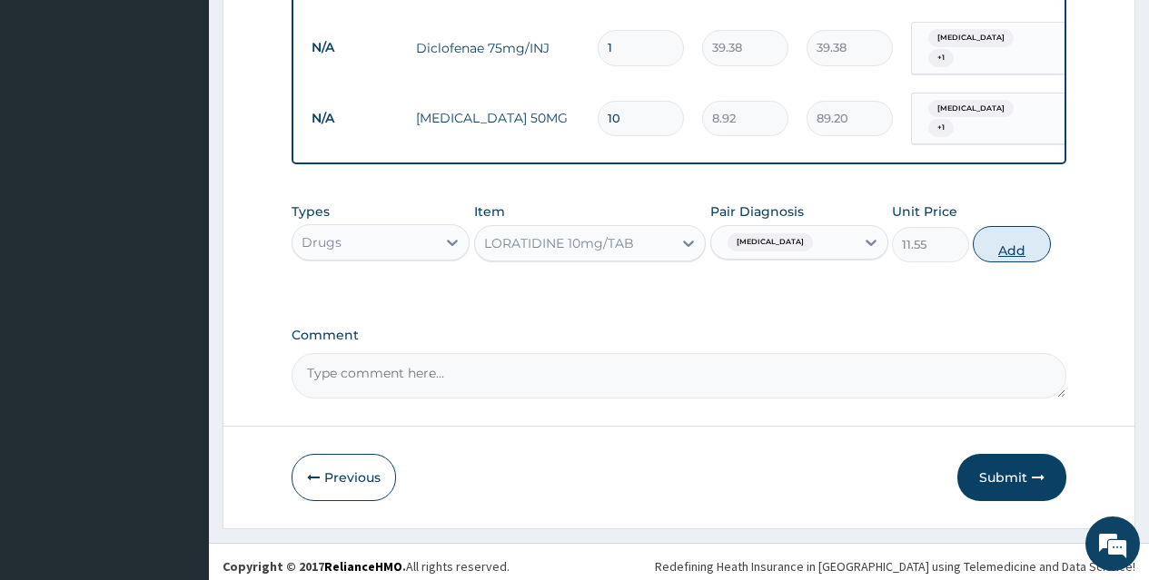
click at [1003, 241] on button "Add" at bounding box center [1011, 244] width 77 height 36
type input "0"
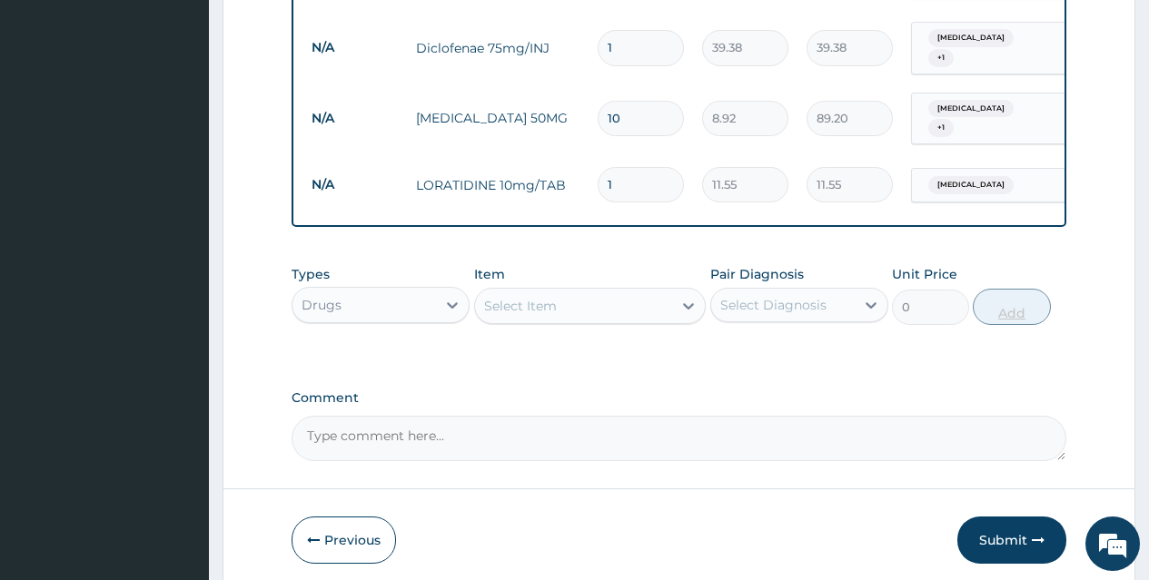
type input "0.00"
type input "5"
type input "57.75"
type input "5"
click at [619, 292] on div "Select Item" at bounding box center [574, 306] width 198 height 29
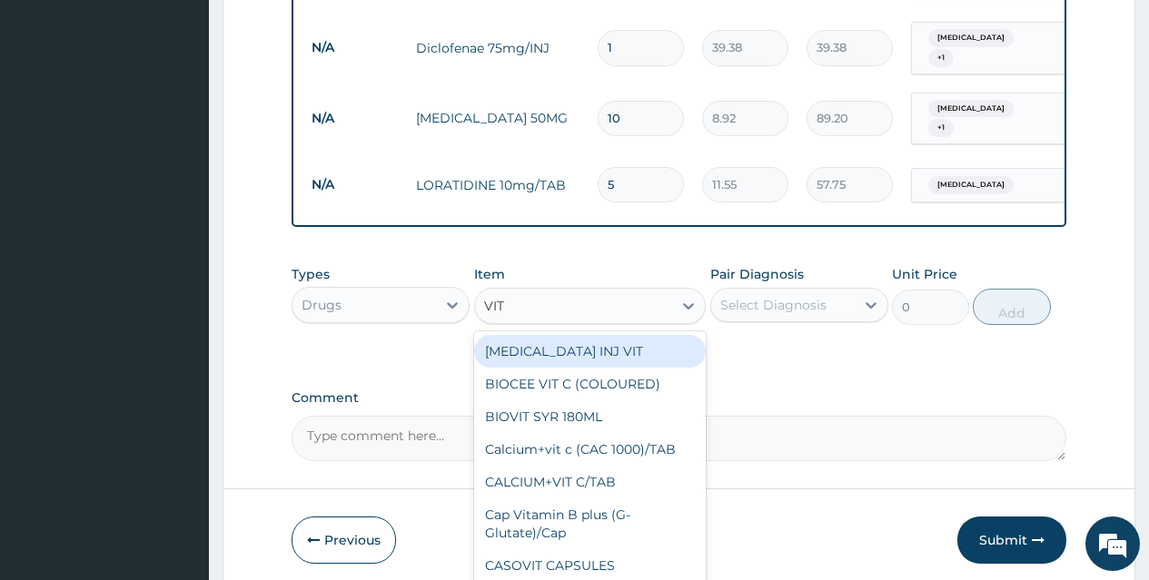
type input "VIT B"
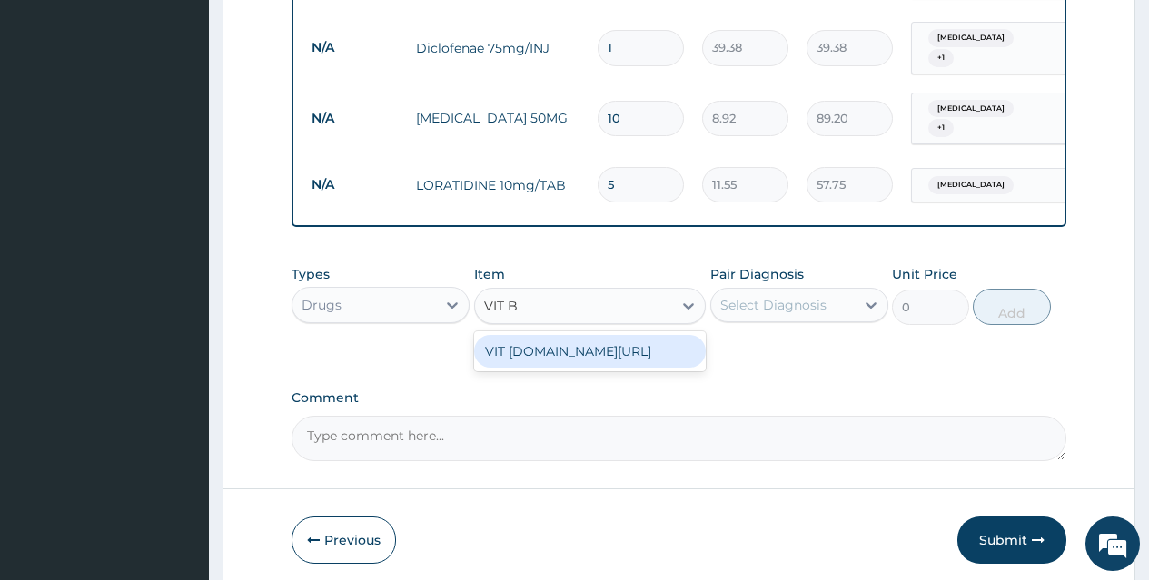
click at [619, 355] on div "VIT B.co/TAB" at bounding box center [590, 351] width 232 height 33
type input "13.12"
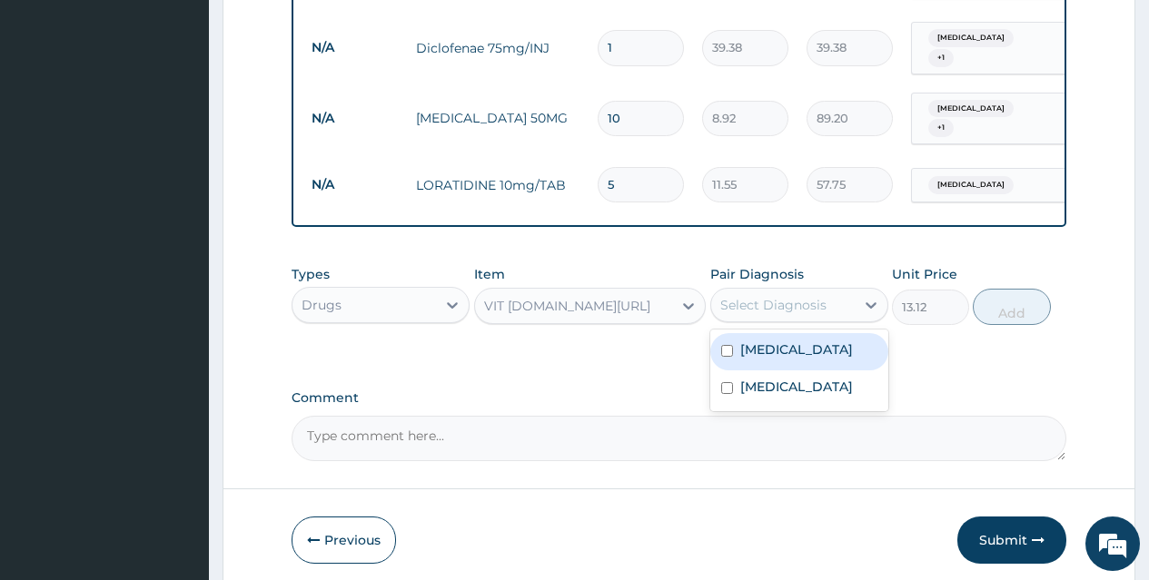
click at [785, 291] on div "Select Diagnosis" at bounding box center [782, 305] width 143 height 29
click at [805, 341] on div "Malaria" at bounding box center [799, 351] width 178 height 37
checkbox input "true"
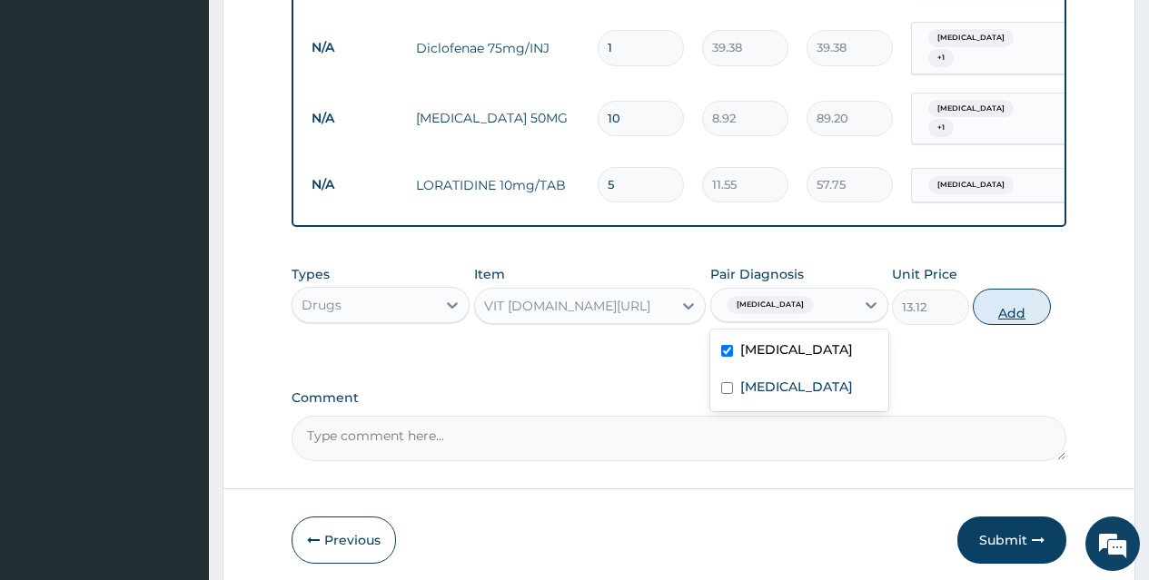
click at [1004, 300] on button "Add" at bounding box center [1011, 307] width 77 height 36
type input "0"
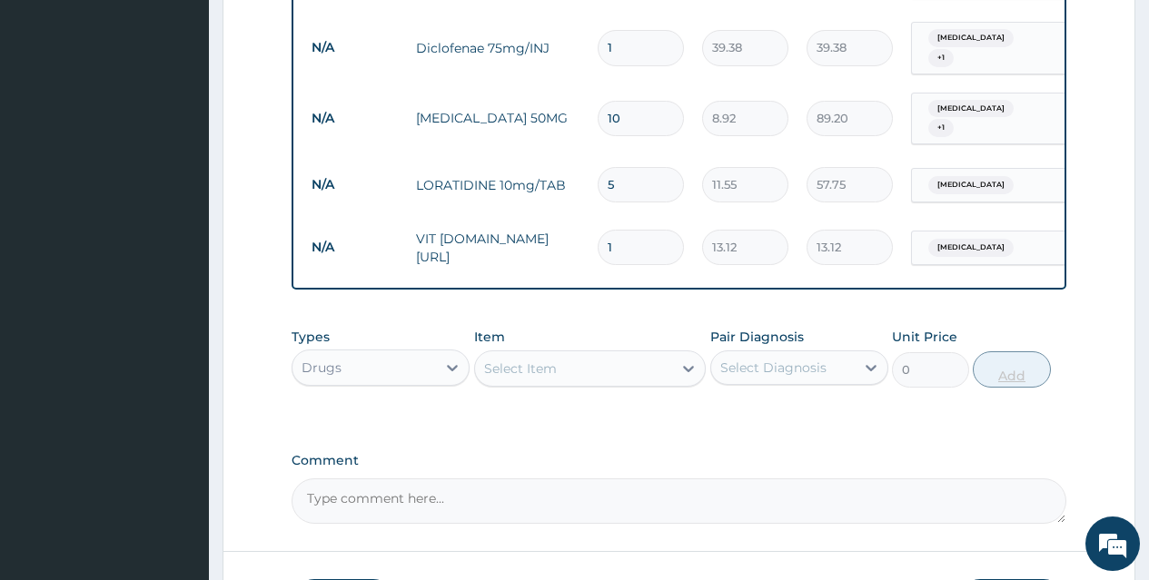
type input "10"
type input "131.20"
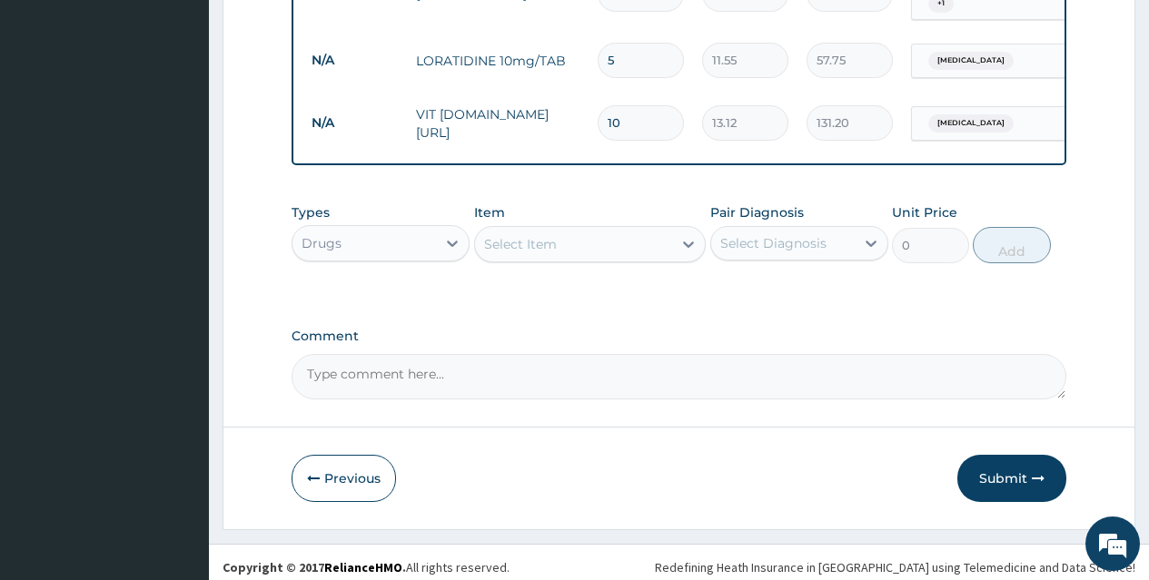
scroll to position [970, 0]
type input "10"
click at [648, 235] on div "Select Item" at bounding box center [574, 243] width 198 height 29
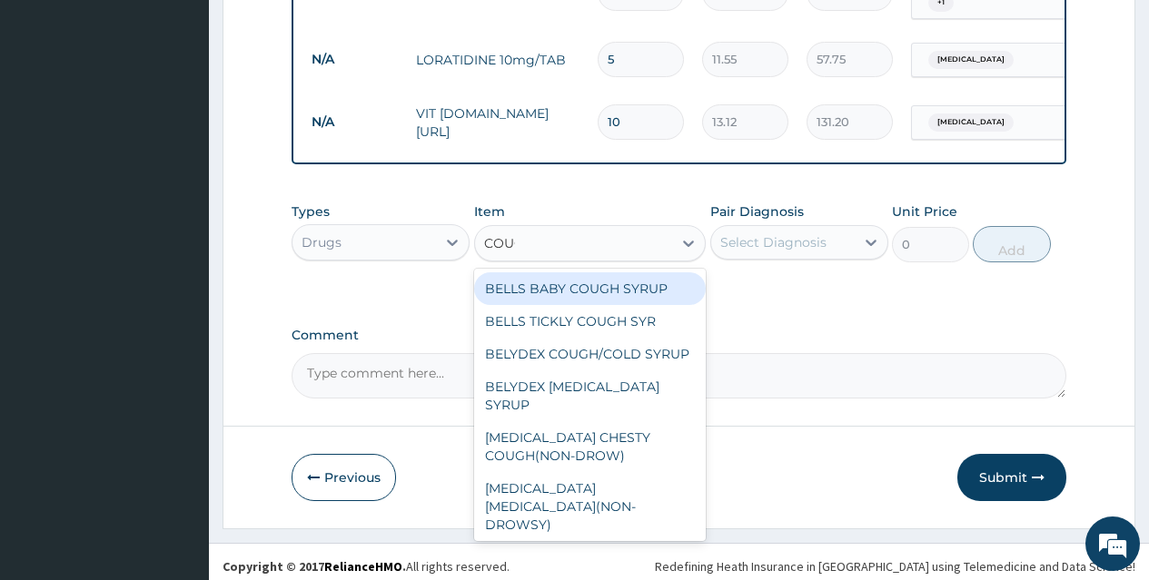
type input "COUGH"
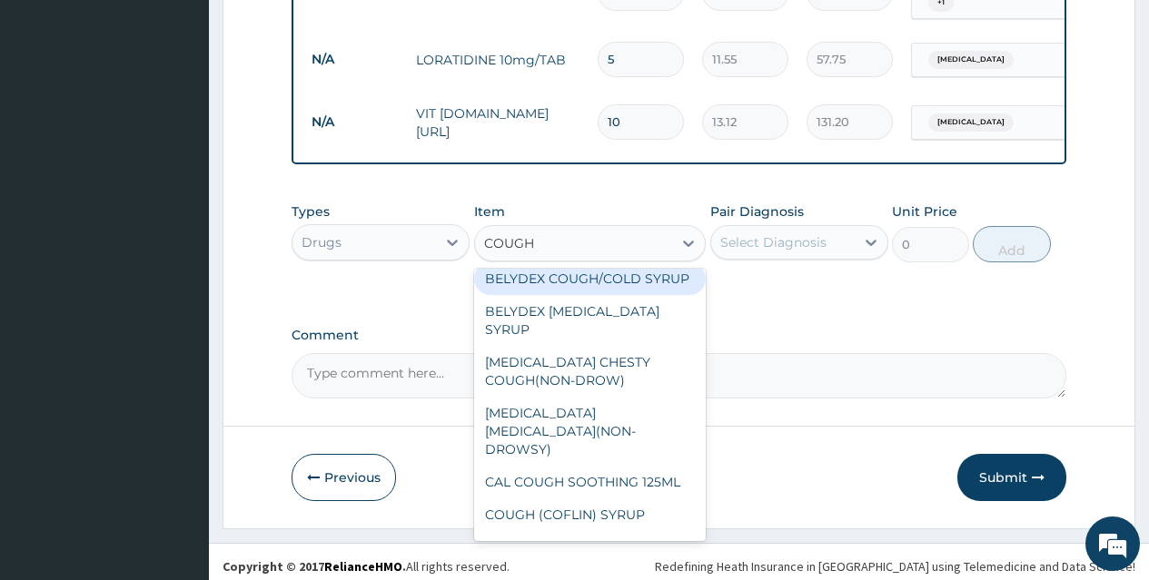
scroll to position [116, 0]
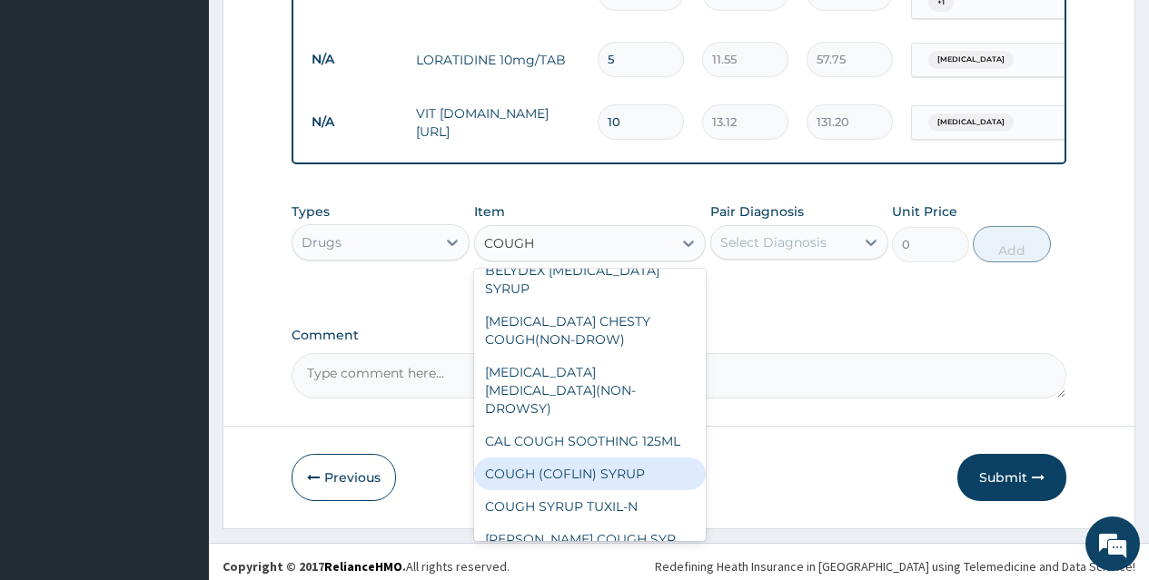
click at [644, 458] on div "COUGH (COFLIN) SYRUP" at bounding box center [590, 474] width 232 height 33
type input "157.5"
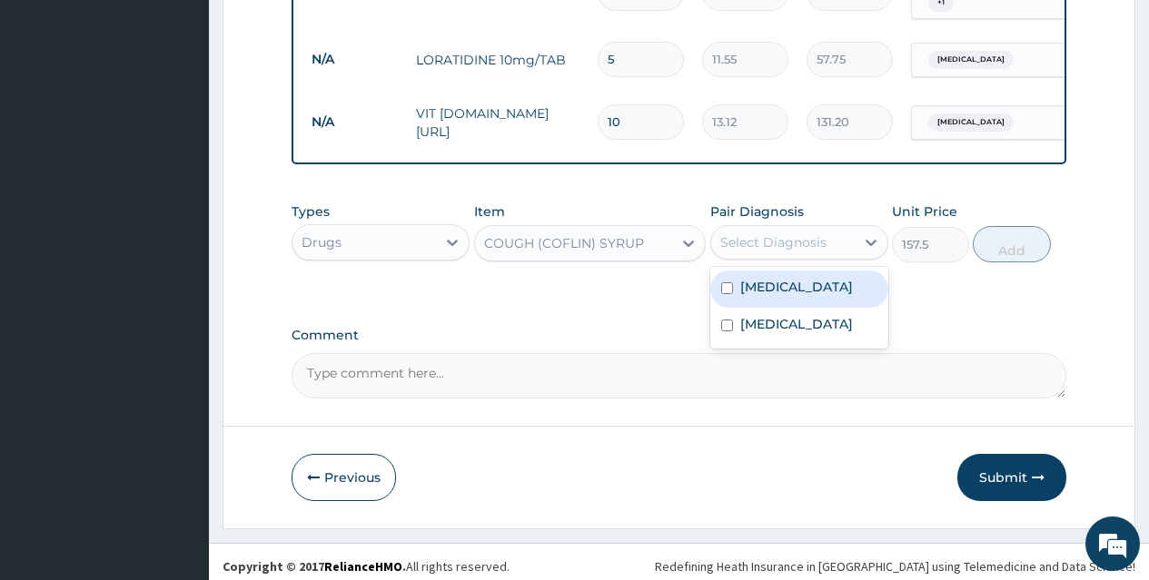
click at [836, 228] on div "Select Diagnosis" at bounding box center [782, 242] width 143 height 29
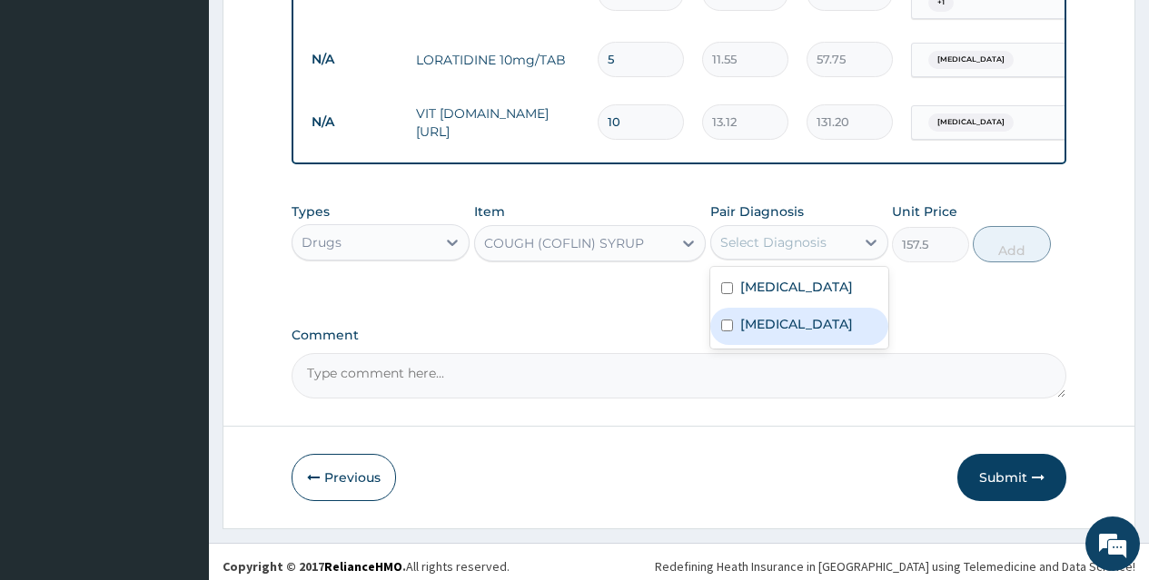
click at [831, 315] on label "Upper respiratory infection" at bounding box center [796, 324] width 113 height 18
checkbox input "true"
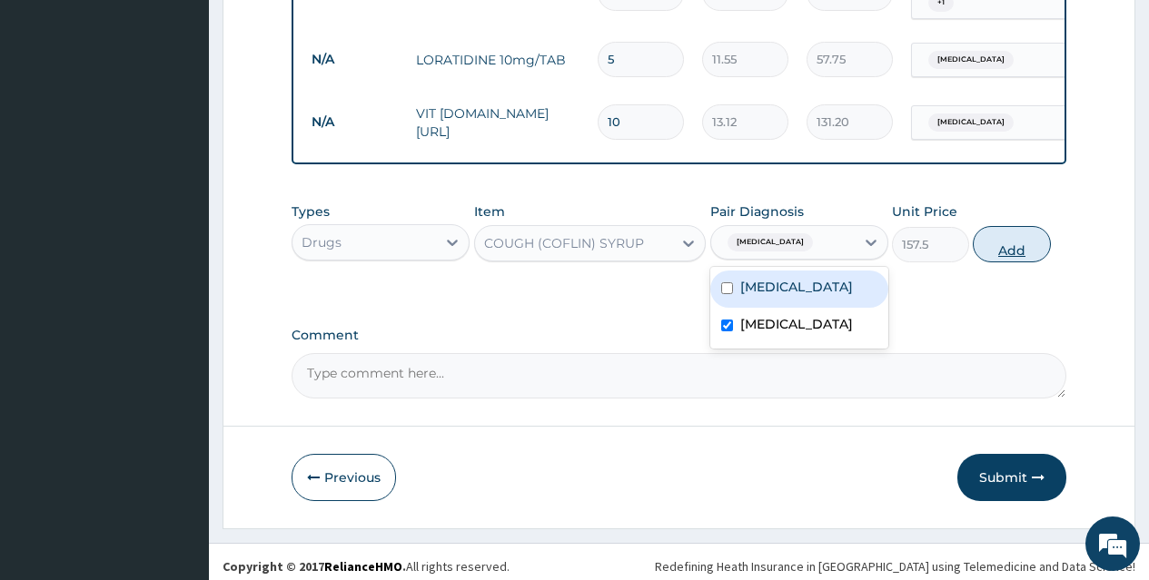
click at [1024, 226] on button "Add" at bounding box center [1011, 244] width 77 height 36
type input "0"
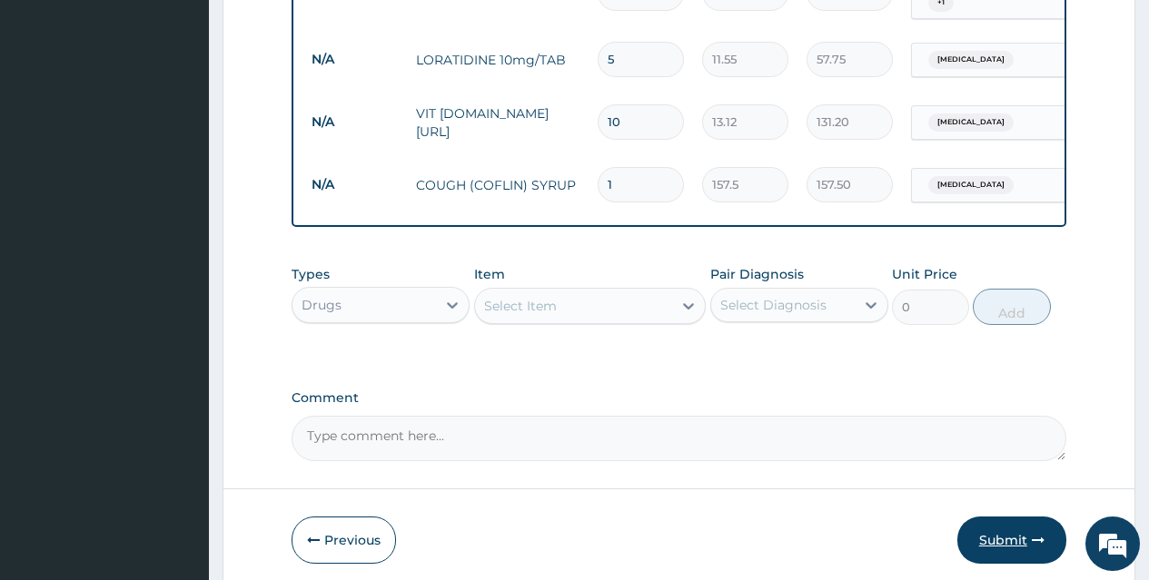
click at [1014, 525] on button "Submit" at bounding box center [1011, 540] width 109 height 47
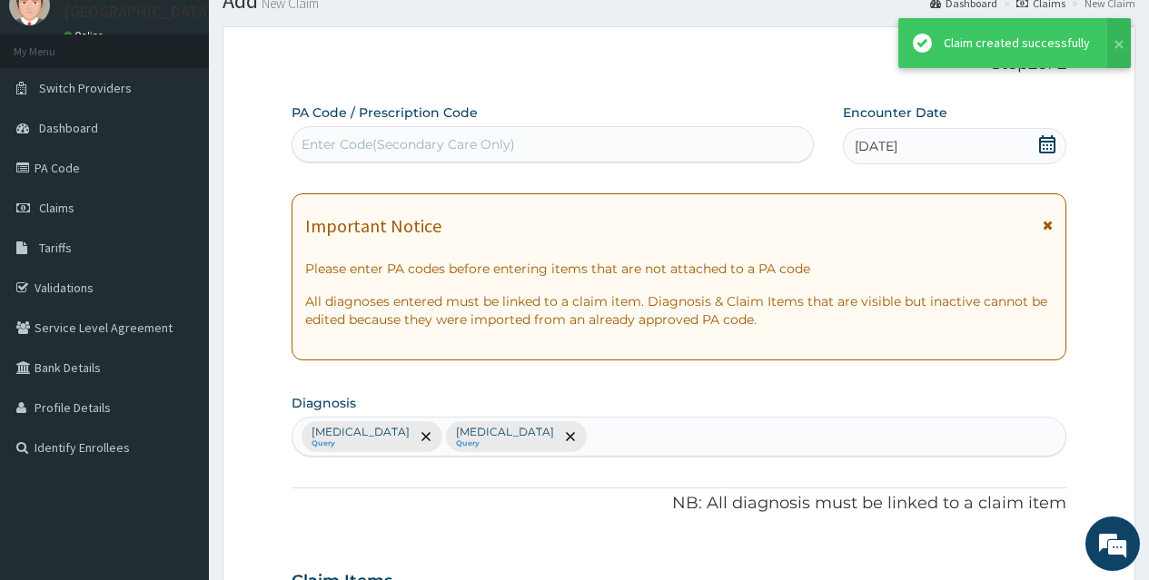
scroll to position [970, 0]
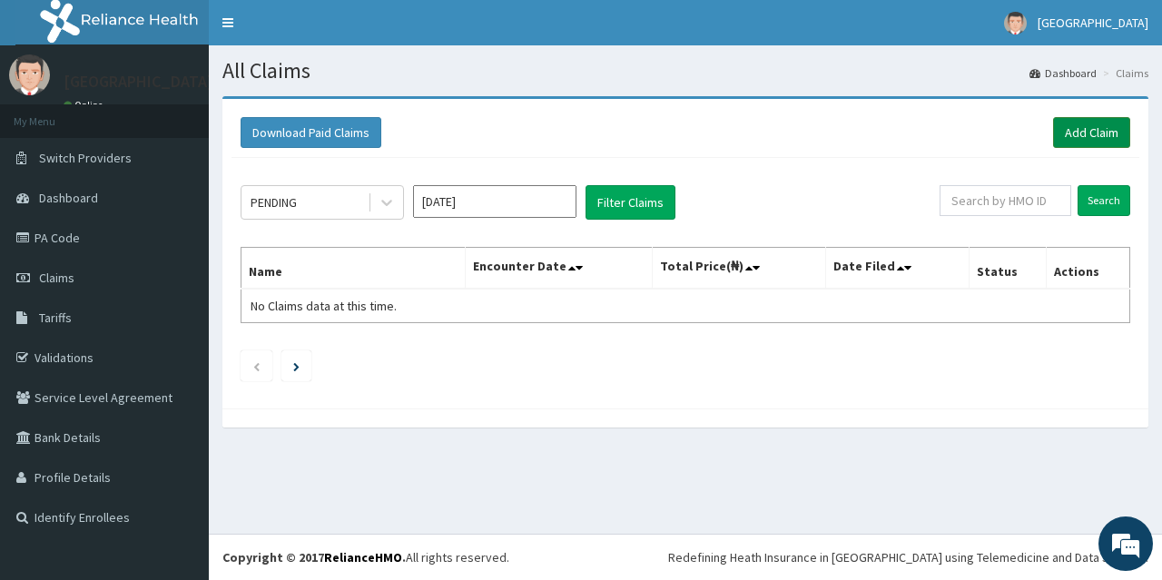
click at [1097, 130] on link "Add Claim" at bounding box center [1091, 132] width 77 height 31
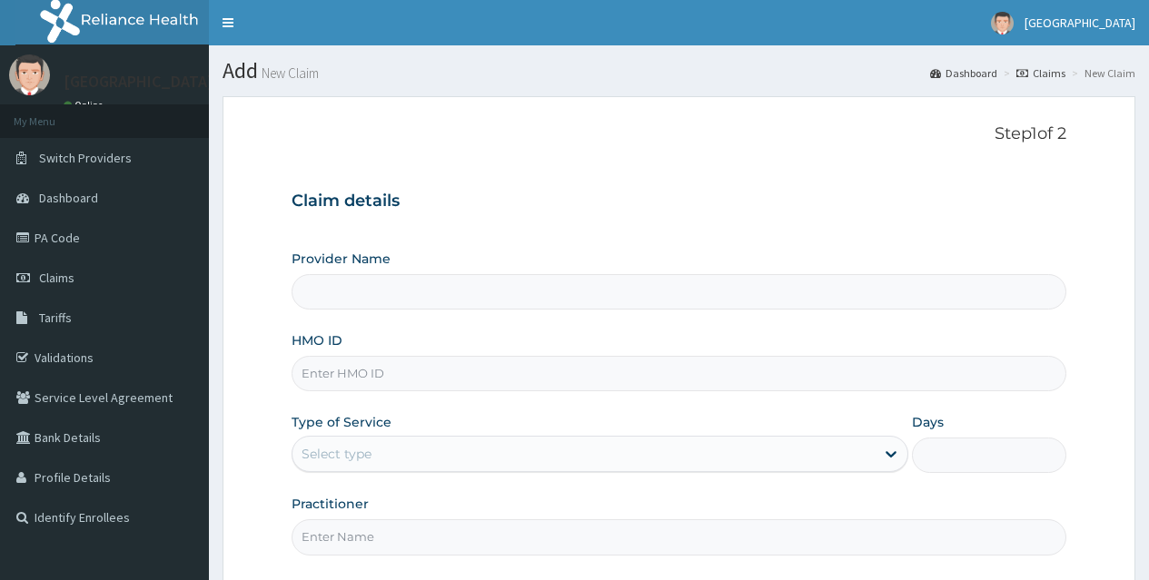
type input "[GEOGRAPHIC_DATA]"
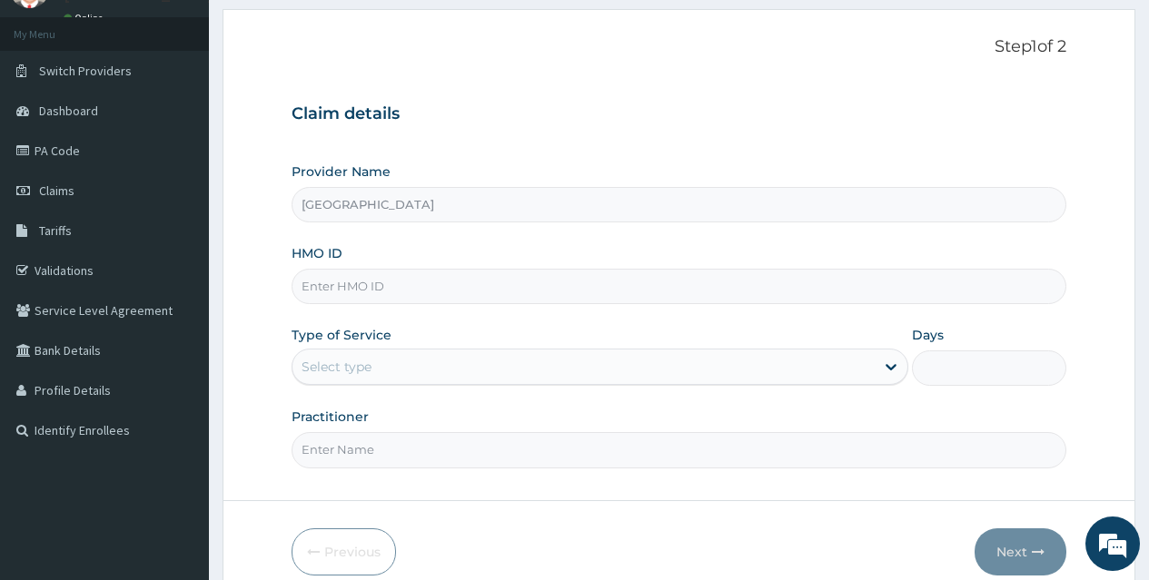
scroll to position [109, 0]
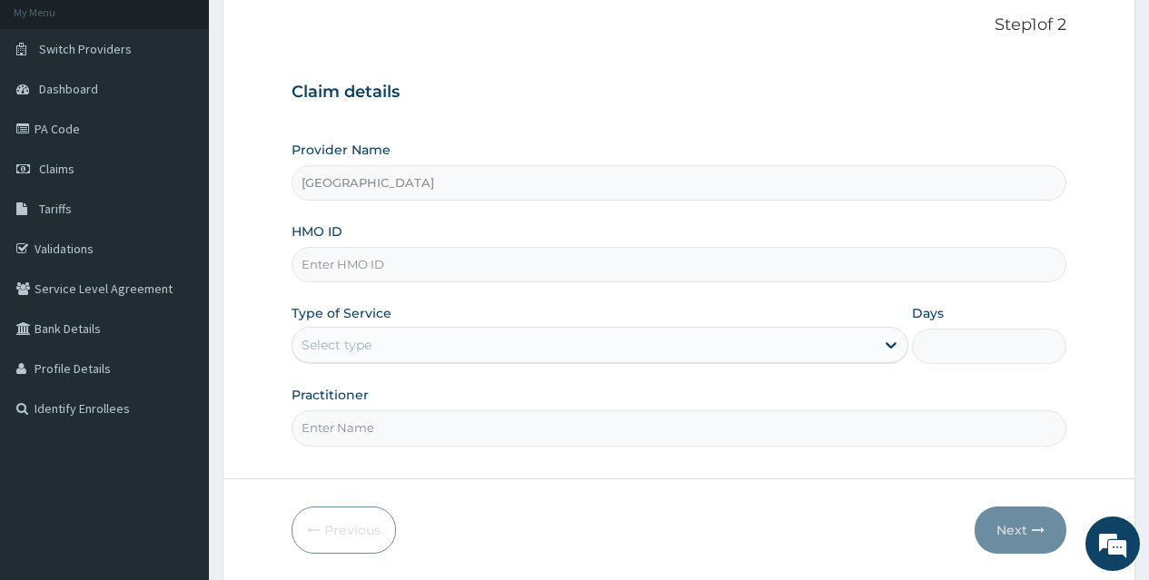
click at [731, 265] on input "HMO ID" at bounding box center [679, 264] width 775 height 35
type input "MAL/1014/A"
click at [687, 343] on div "Select type" at bounding box center [583, 345] width 582 height 29
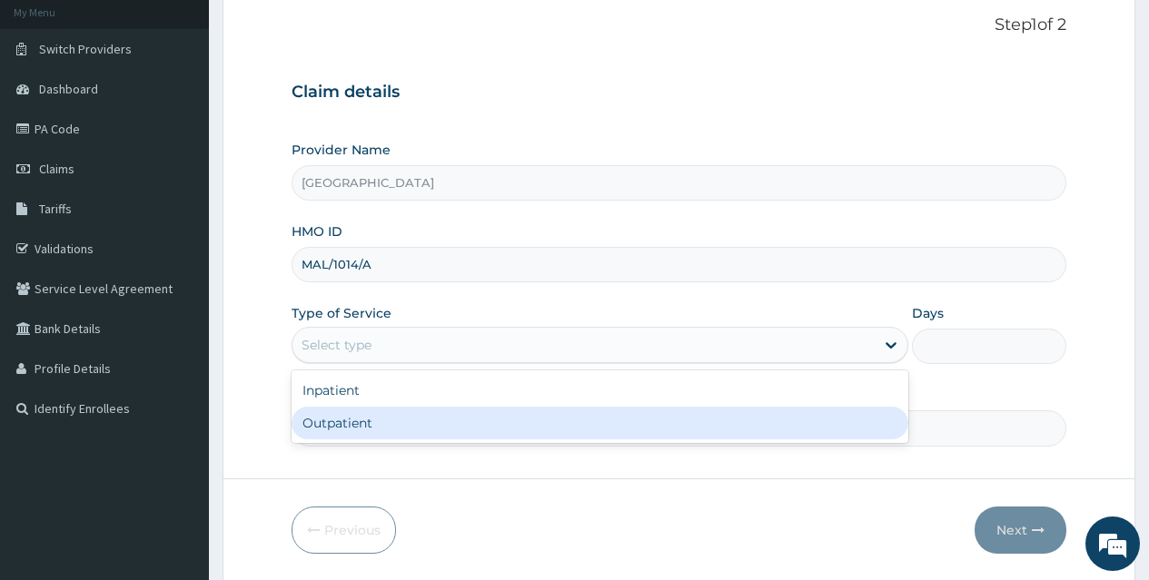
click at [668, 417] on div "Outpatient" at bounding box center [600, 423] width 617 height 33
type input "1"
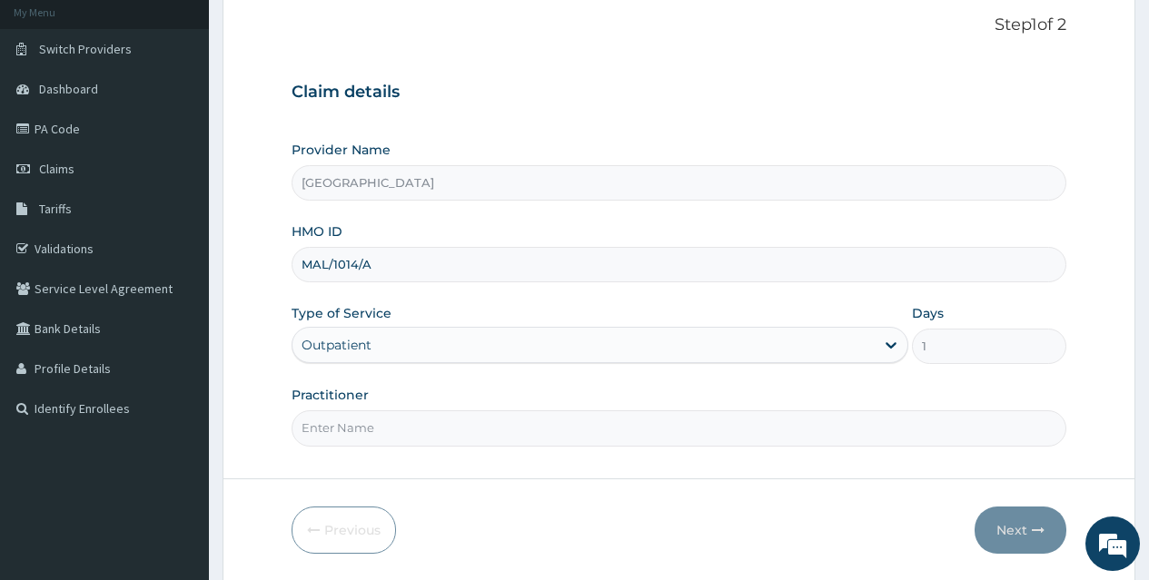
click at [614, 432] on input "Practitioner" at bounding box center [679, 427] width 775 height 35
type input "[PERSON_NAME]"
click at [1032, 525] on icon "button" at bounding box center [1038, 530] width 13 height 13
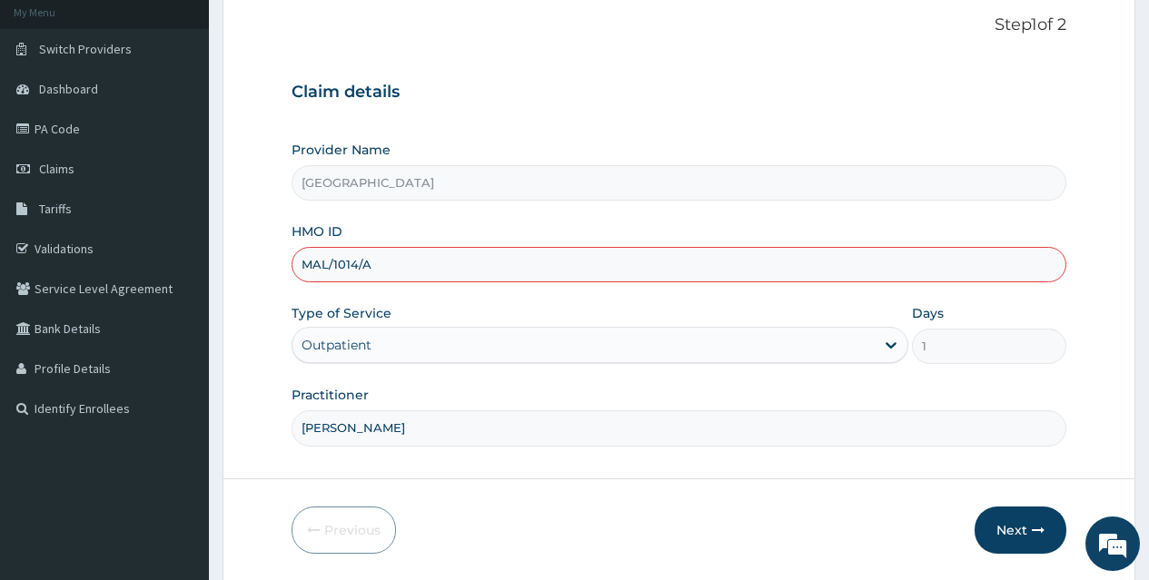
click at [349, 266] on input "MAL/1014/A" at bounding box center [679, 264] width 775 height 35
type input "MAL/10104/A"
click at [1003, 518] on button "Next" at bounding box center [1020, 530] width 92 height 47
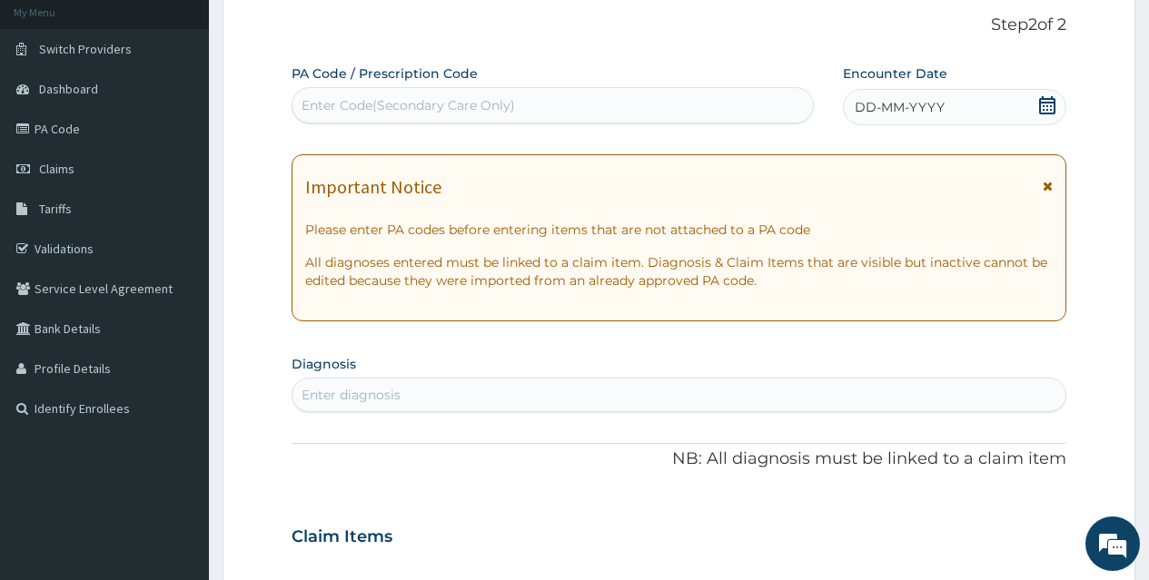
click at [1053, 110] on icon at bounding box center [1047, 105] width 18 height 18
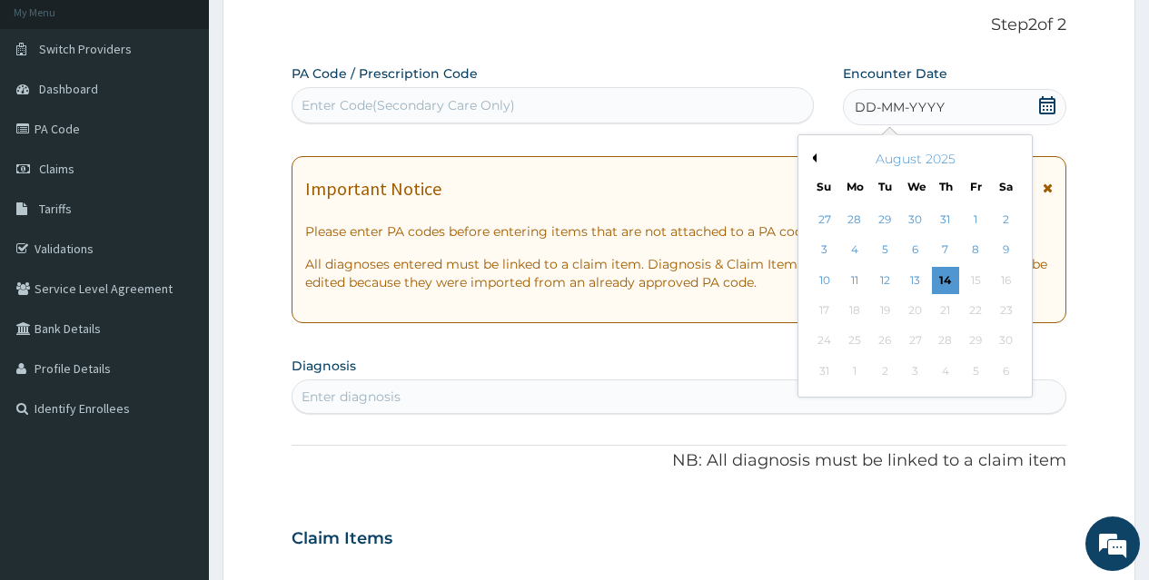
click at [813, 156] on button "Previous Month" at bounding box center [811, 157] width 9 height 9
click at [949, 307] on div "24" at bounding box center [945, 310] width 27 height 27
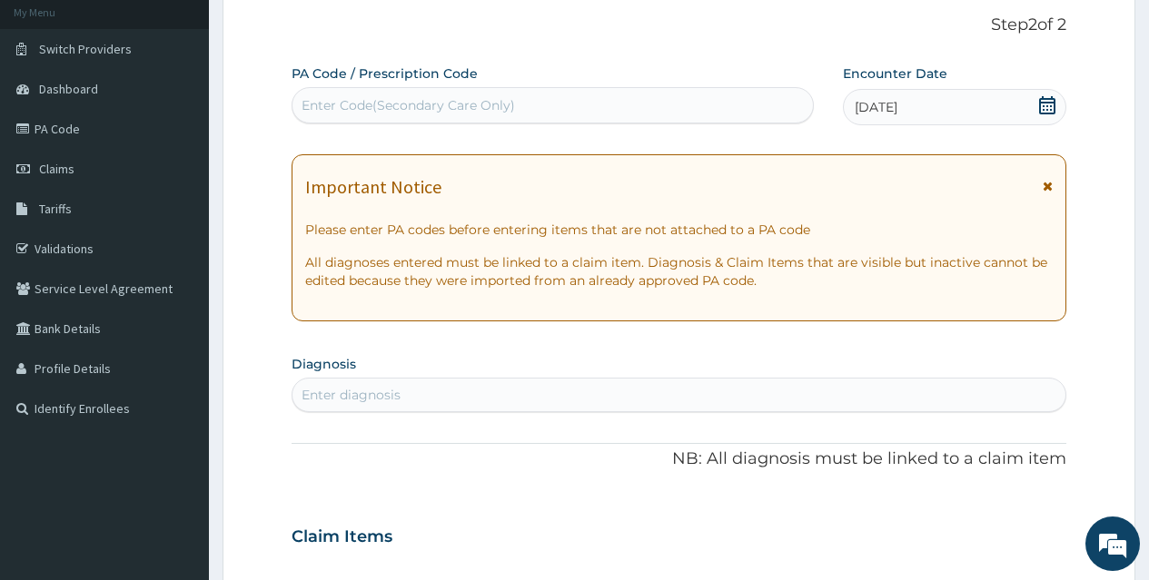
click at [1123, 464] on form "Step 2 of 2 PA Code / Prescription Code Enter Code(Secondary Care Only) Encount…" at bounding box center [679, 561] width 913 height 1148
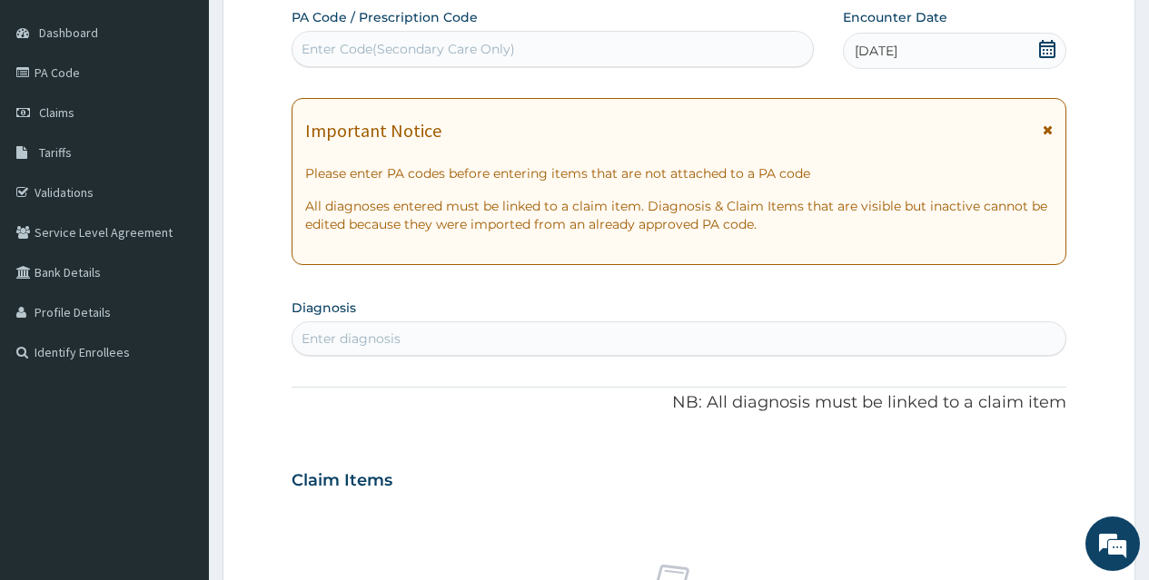
scroll to position [182, 0]
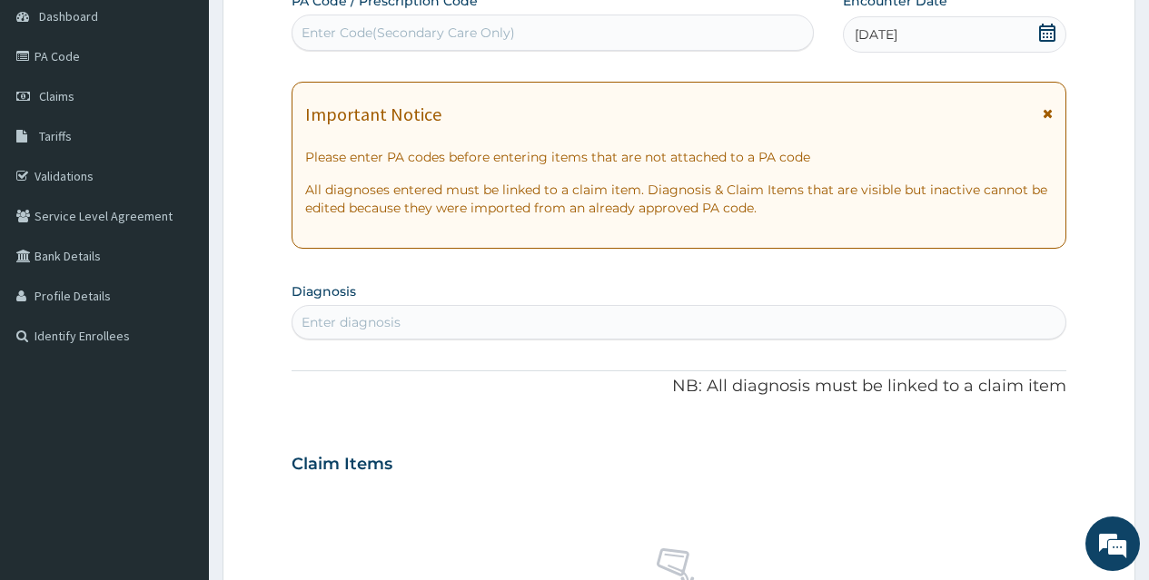
click at [708, 313] on div "Enter diagnosis" at bounding box center [678, 322] width 773 height 29
type input "PLASMOD"
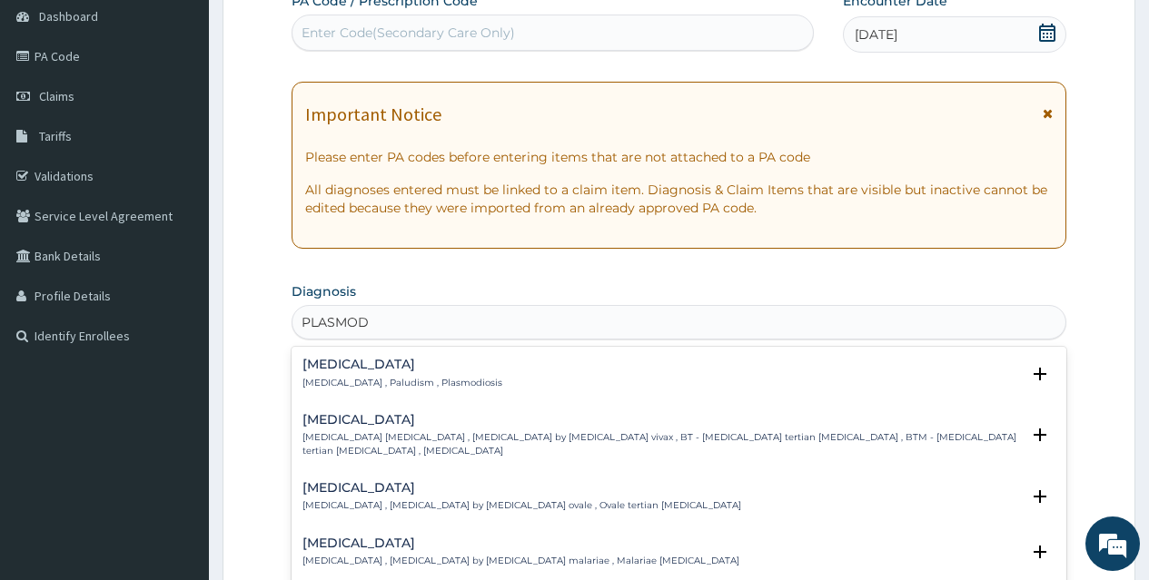
click at [376, 362] on h4 "Malaria" at bounding box center [402, 365] width 200 height 14
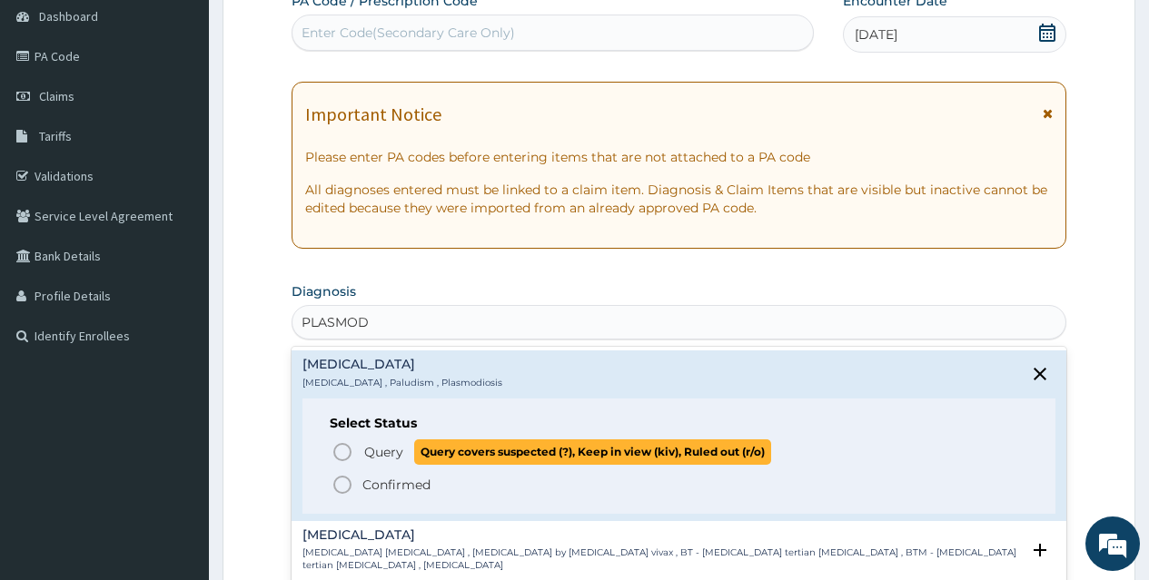
click at [342, 450] on icon "status option query" at bounding box center [342, 452] width 22 height 22
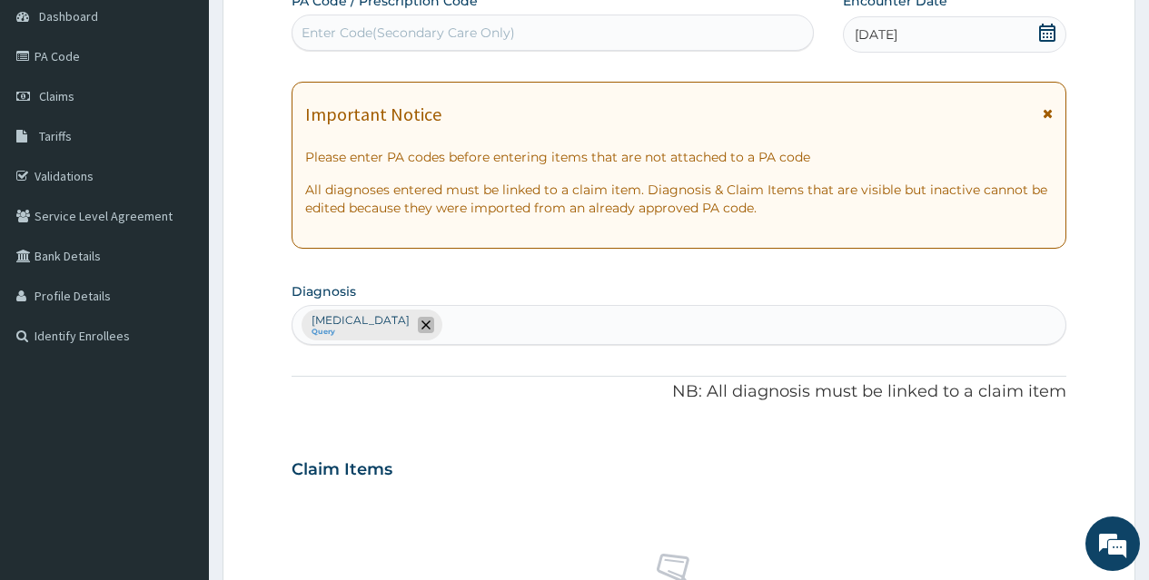
click at [421, 324] on icon "remove selection option" at bounding box center [425, 325] width 9 height 9
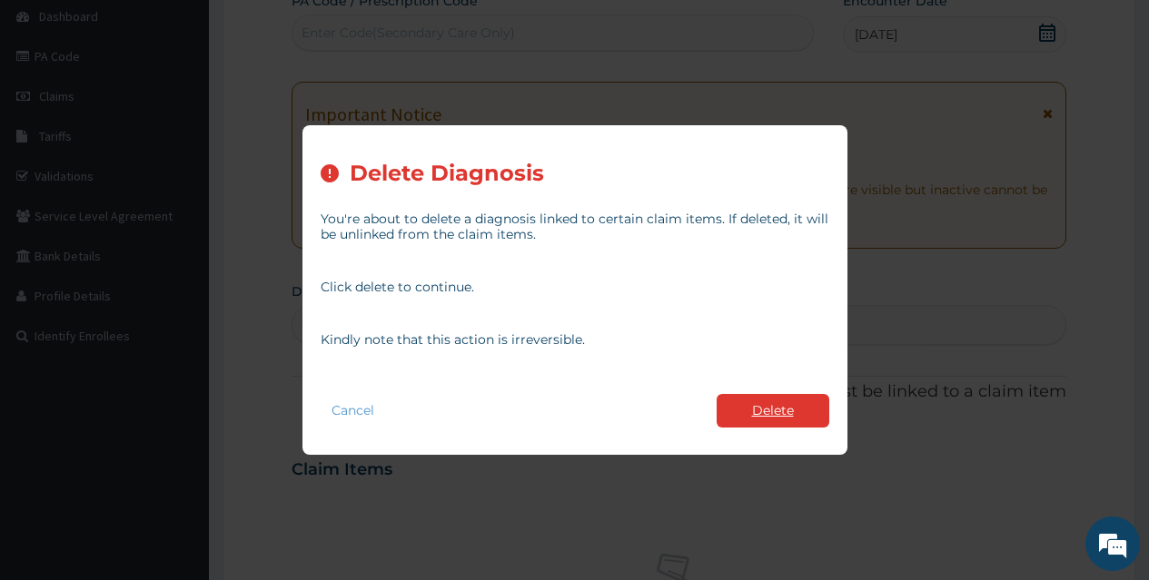
click at [751, 409] on button "Delete" at bounding box center [773, 411] width 113 height 34
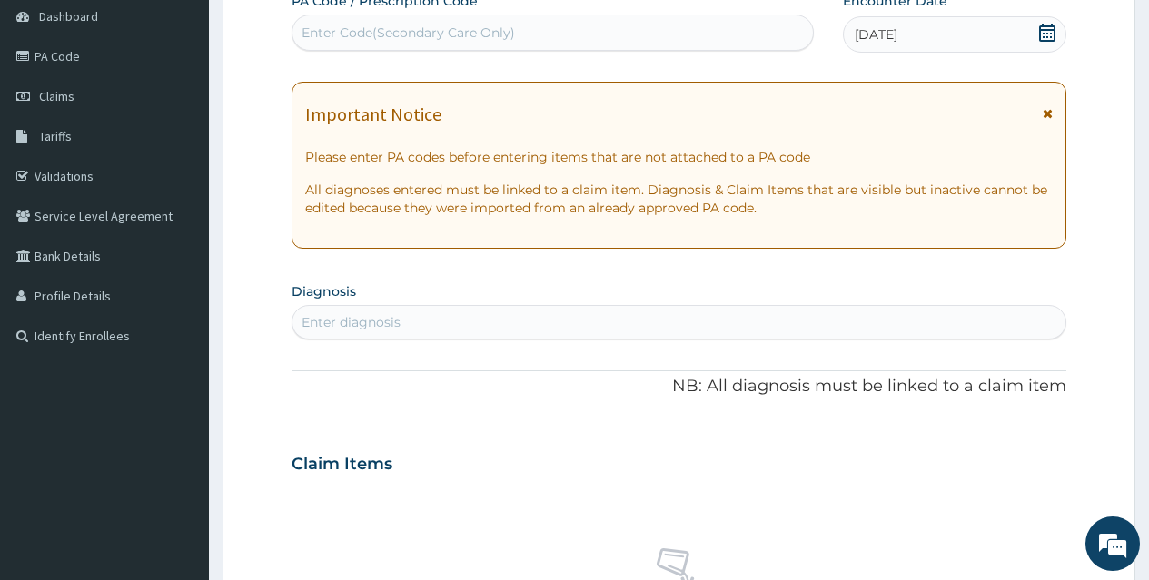
click at [468, 309] on div "Enter diagnosis" at bounding box center [678, 322] width 773 height 29
type input "PLASMO"
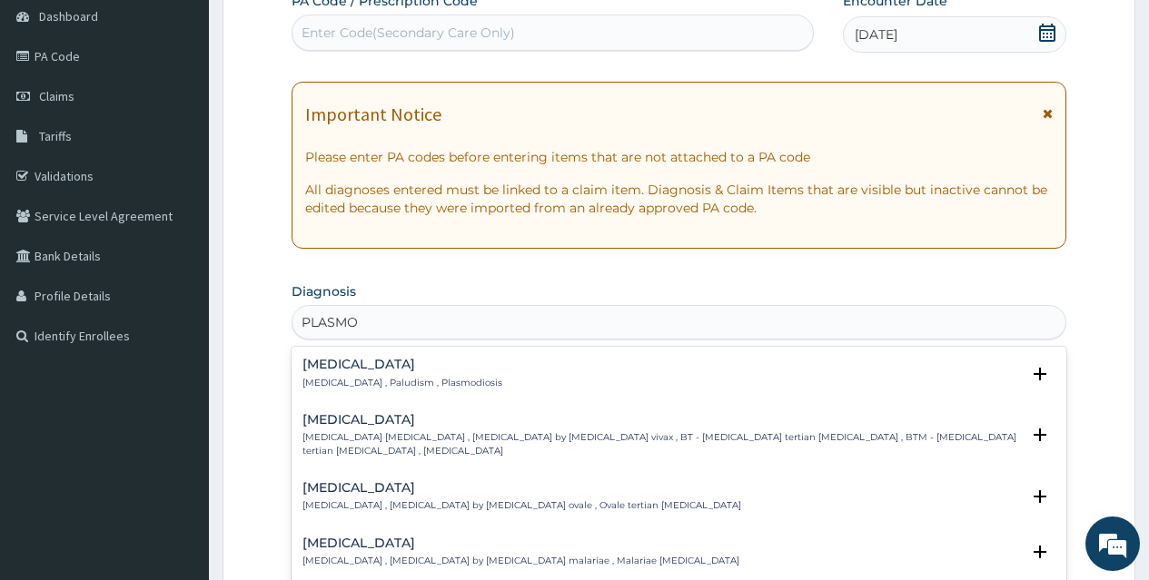
click at [340, 358] on h4 "Malaria" at bounding box center [402, 365] width 200 height 14
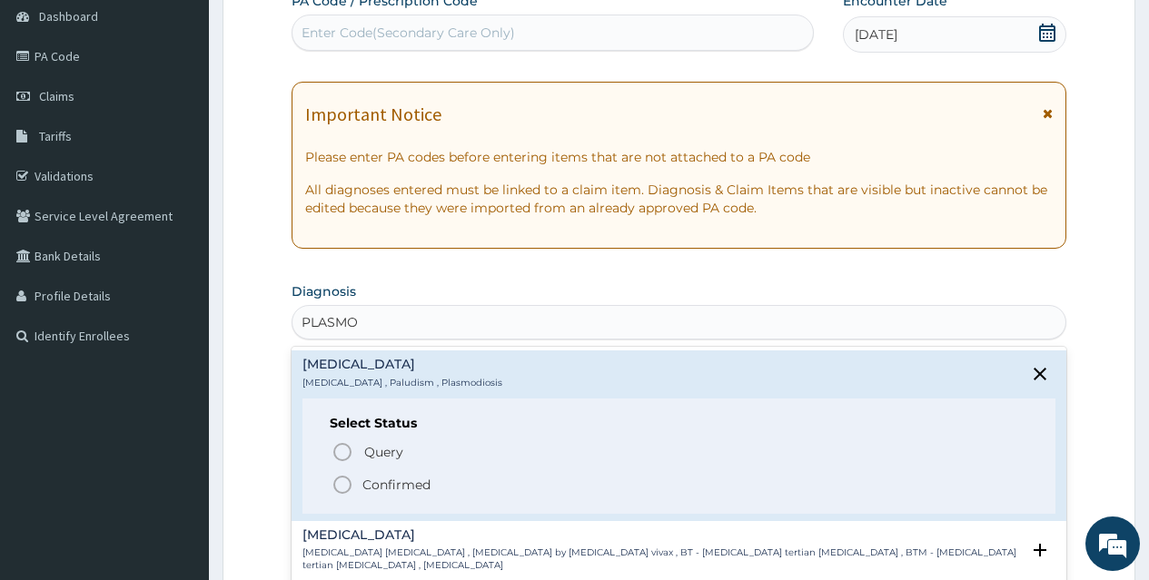
click at [342, 477] on circle "status option filled" at bounding box center [342, 485] width 16 height 16
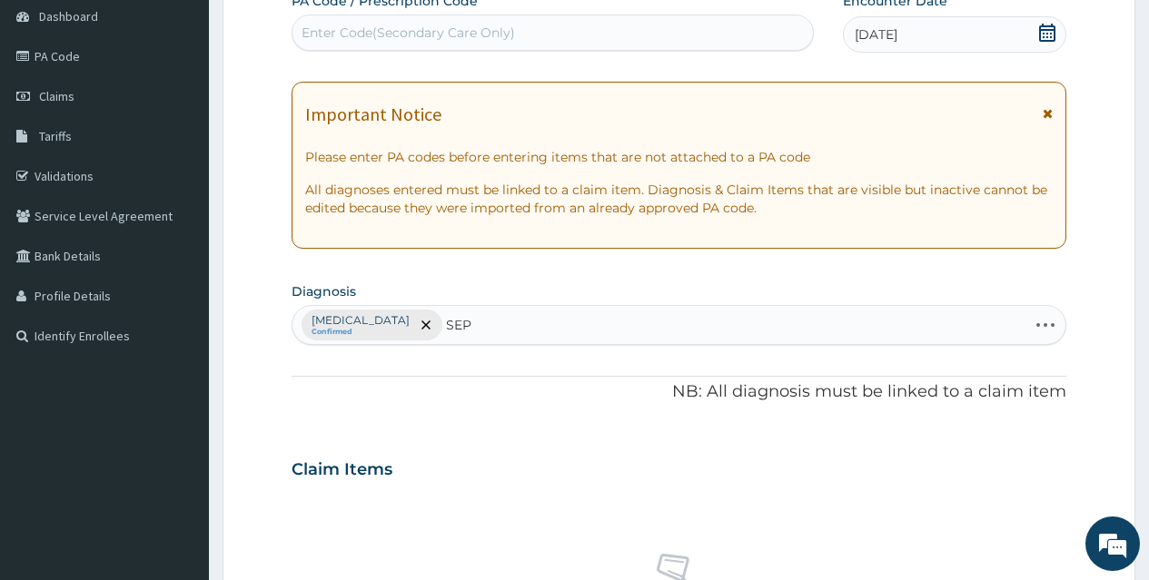
type input "SEPS"
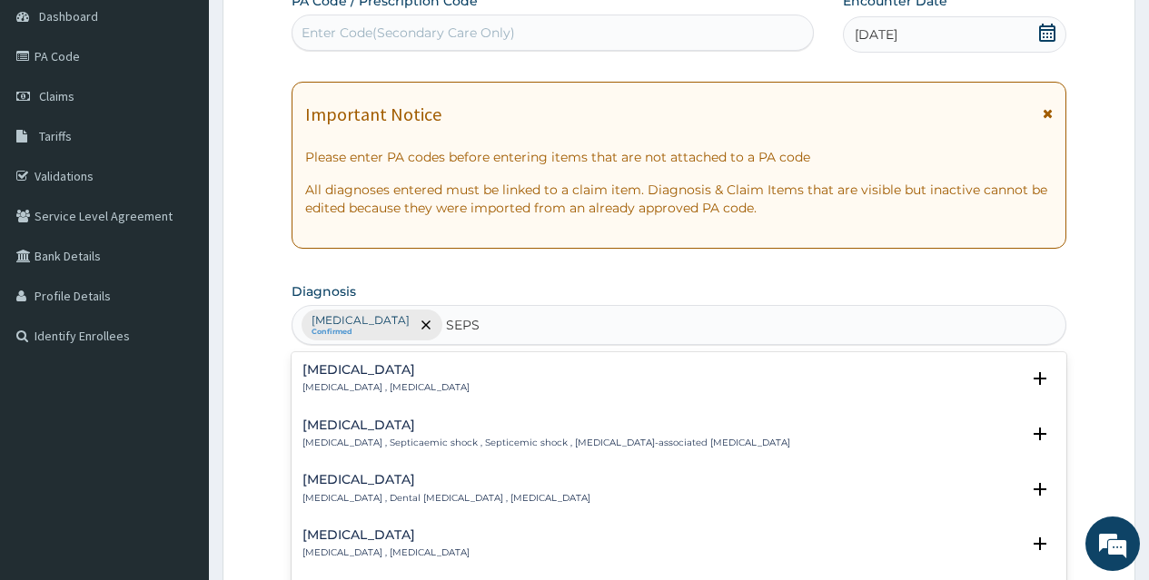
click at [347, 373] on h4 "Sepsis" at bounding box center [385, 370] width 167 height 14
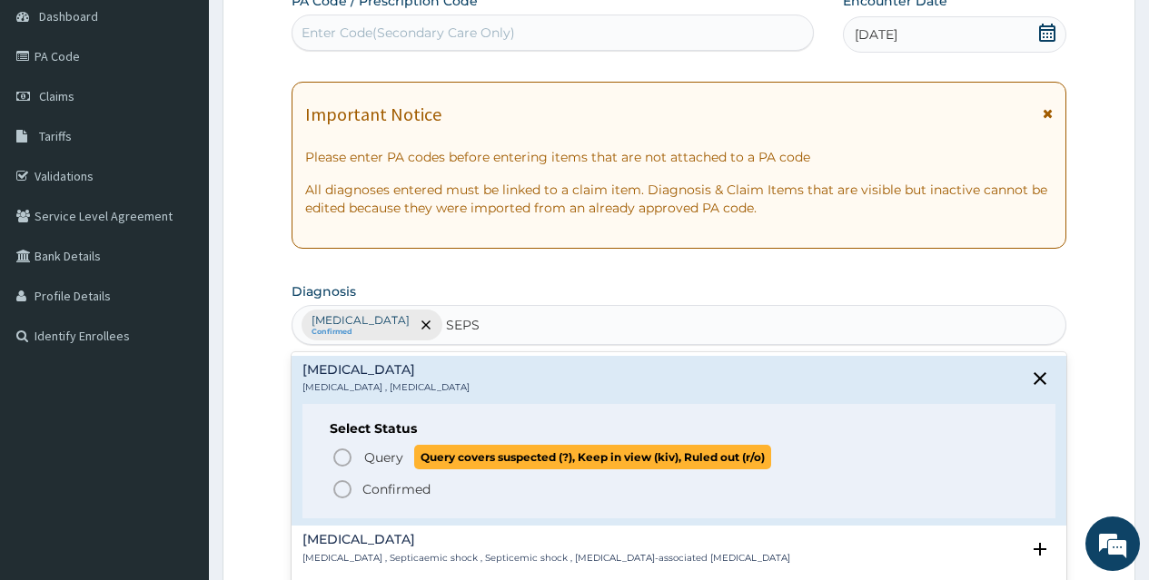
click at [345, 453] on icon "status option query" at bounding box center [342, 458] width 22 height 22
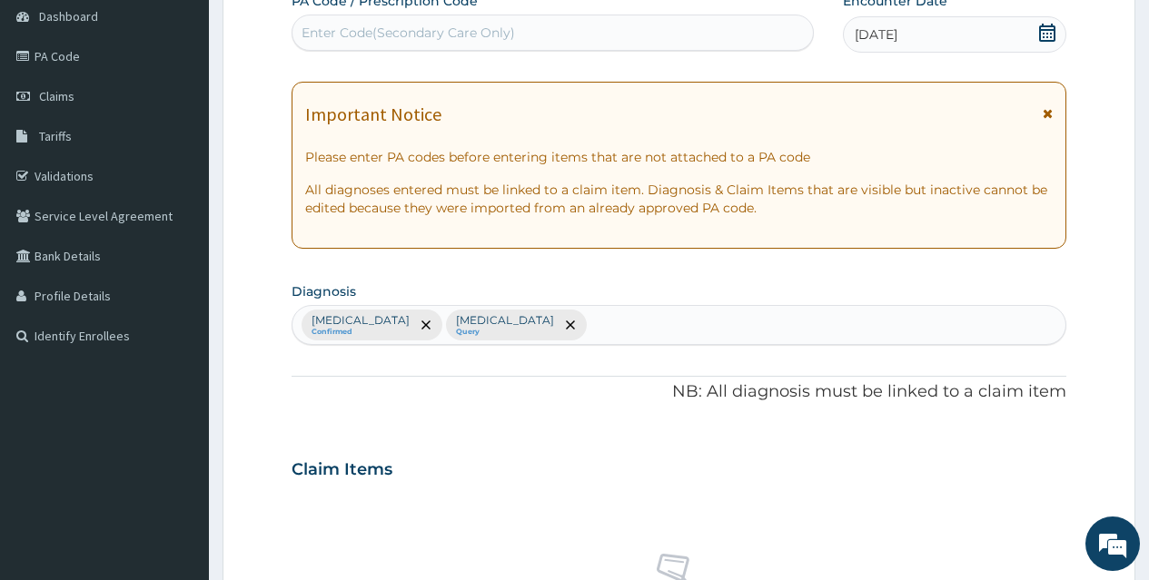
scroll to position [689, 0]
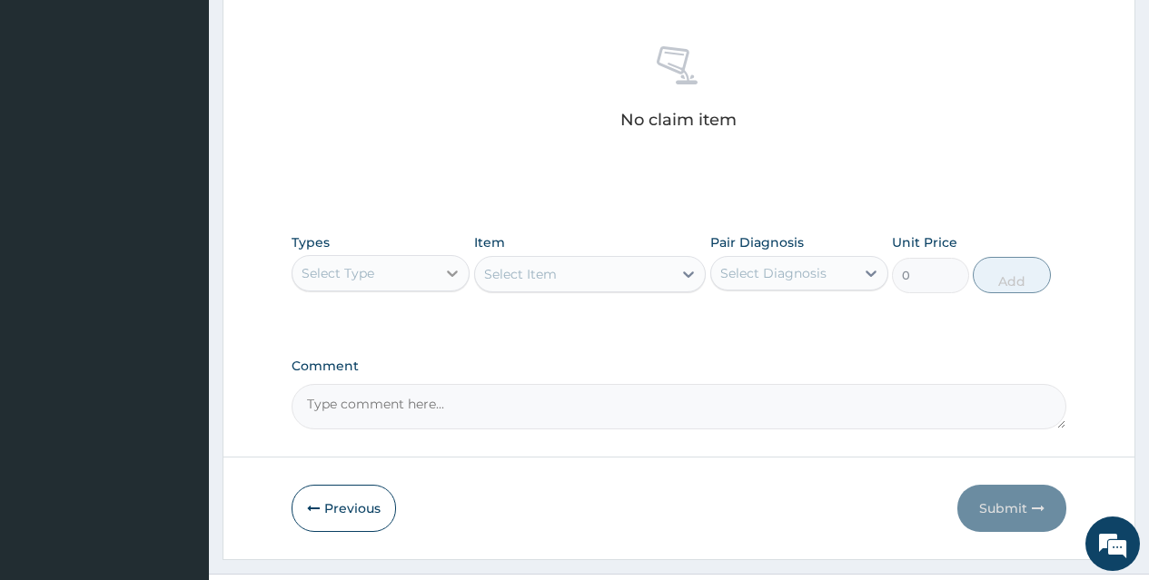
click at [440, 272] on div at bounding box center [452, 273] width 33 height 33
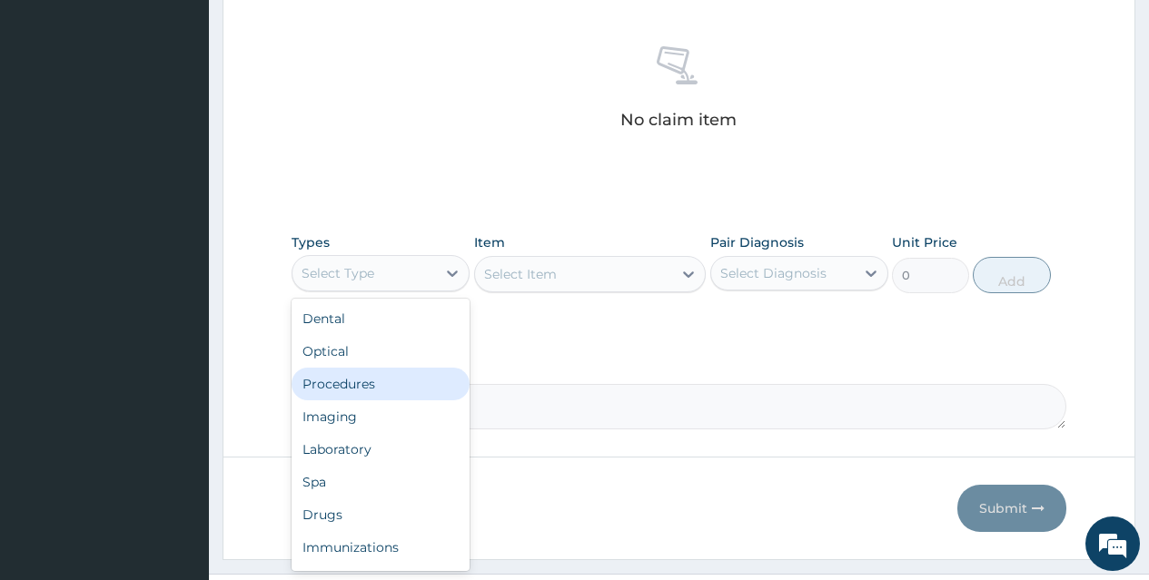
click at [416, 388] on div "Procedures" at bounding box center [381, 384] width 178 height 33
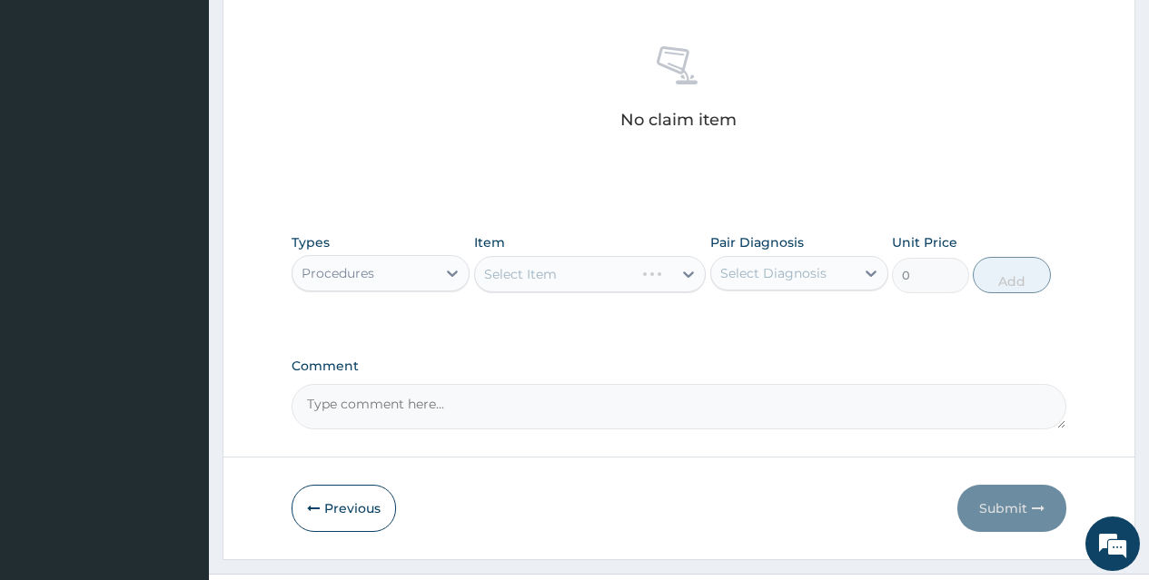
click at [642, 270] on div "Select Item" at bounding box center [590, 274] width 232 height 36
click at [642, 270] on div "Select Item" at bounding box center [574, 274] width 198 height 29
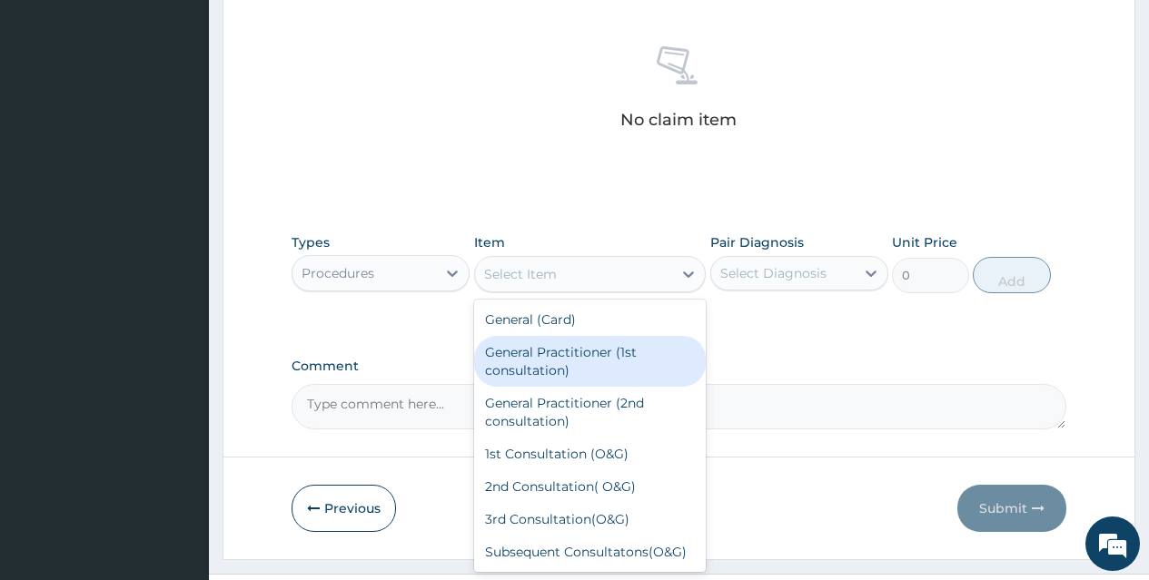
click at [636, 346] on div "General Practitioner (1st consultation)" at bounding box center [590, 361] width 232 height 51
type input "1500"
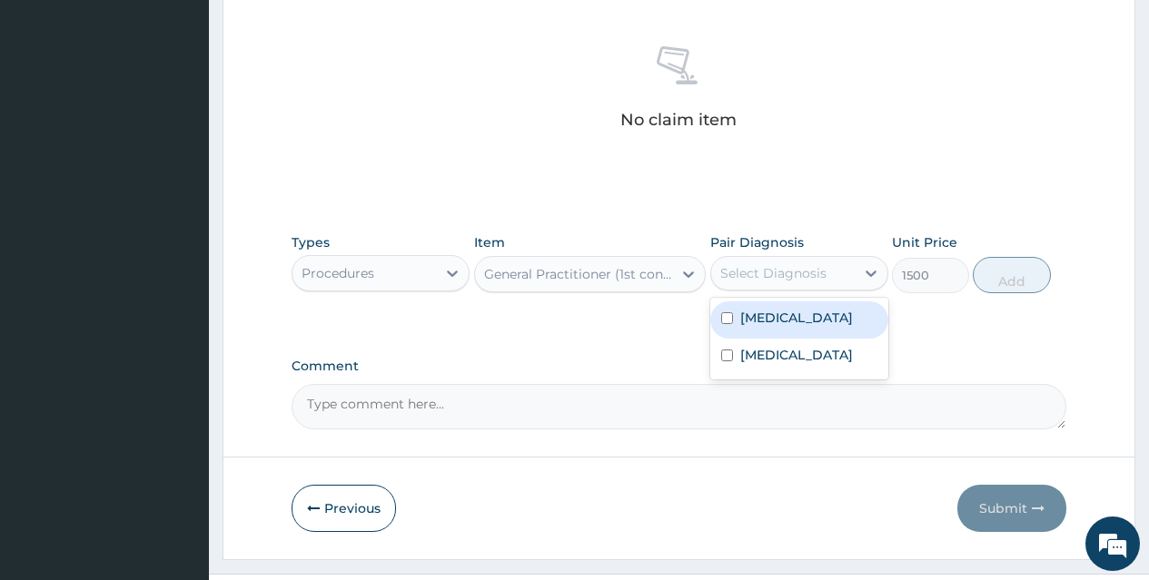
click at [781, 273] on div "Select Diagnosis" at bounding box center [773, 273] width 106 height 18
click at [808, 318] on div "Malaria" at bounding box center [799, 320] width 178 height 37
checkbox input "true"
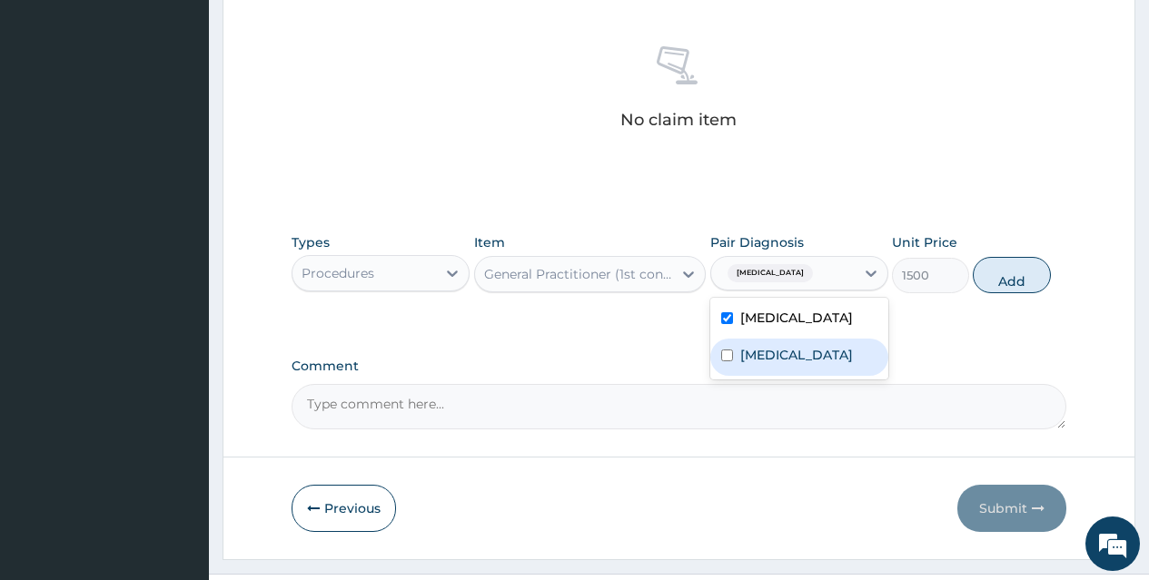
click at [808, 358] on div "Sepsis" at bounding box center [799, 357] width 178 height 37
checkbox input "true"
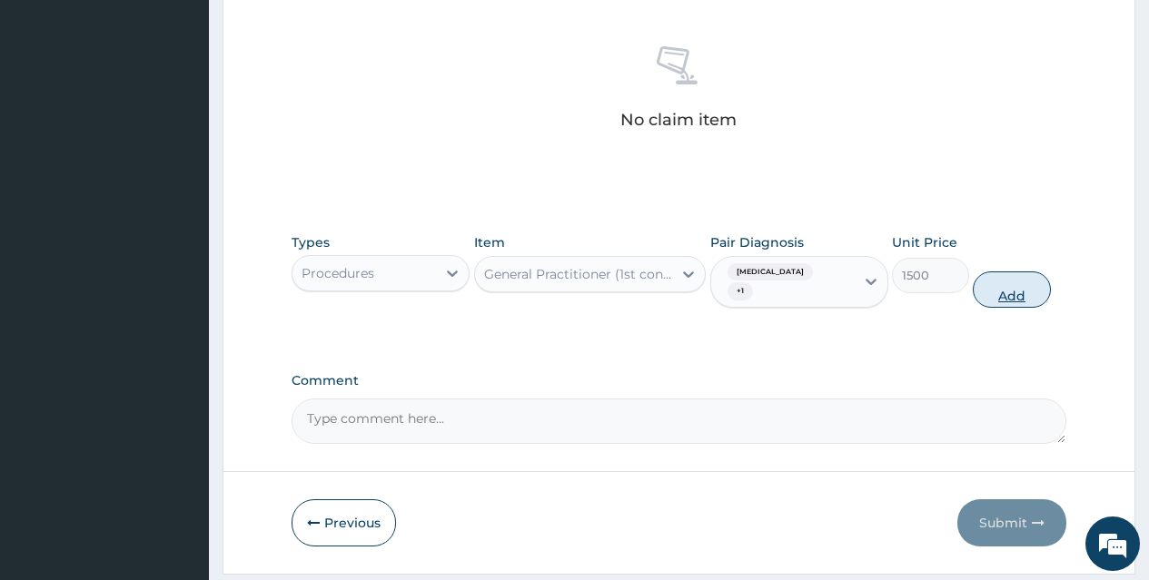
click at [994, 280] on button "Add" at bounding box center [1011, 290] width 77 height 36
type input "0"
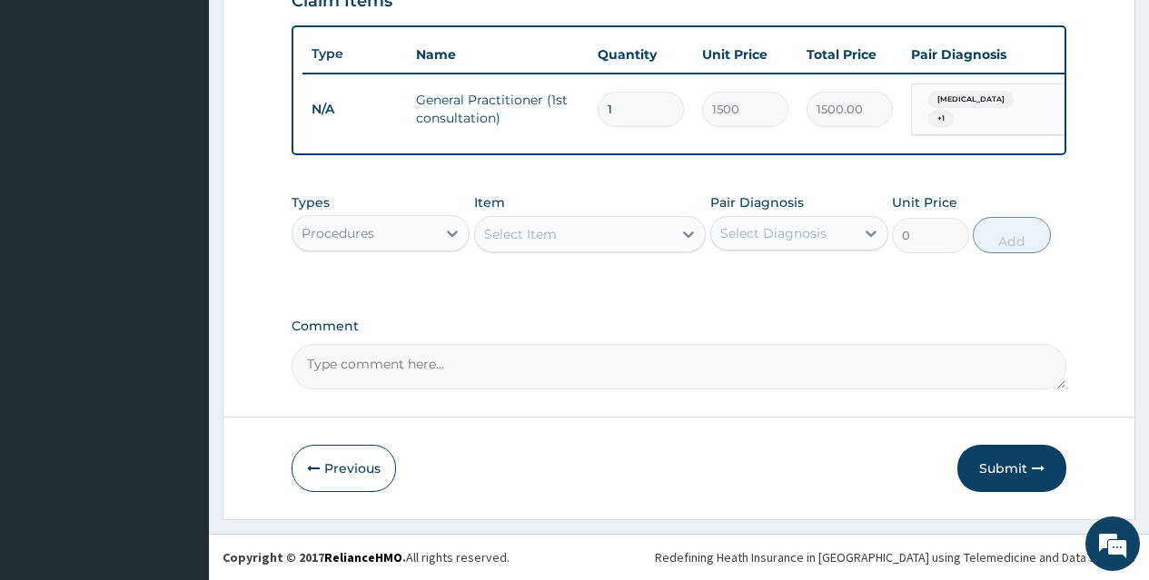
click at [381, 240] on div "Procedures" at bounding box center [363, 233] width 143 height 29
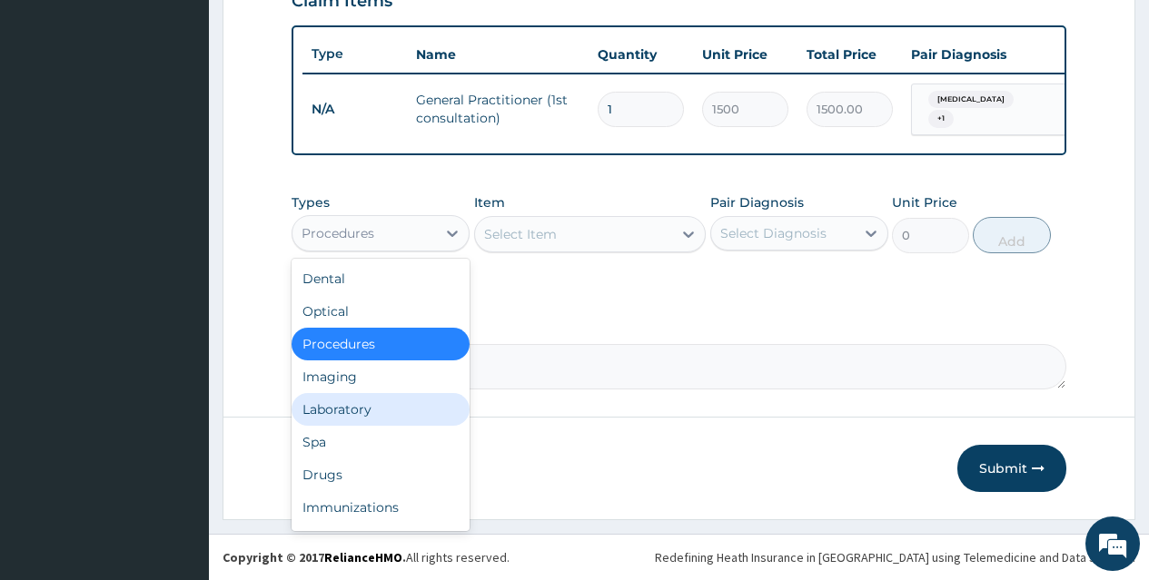
click at [383, 397] on div "Laboratory" at bounding box center [381, 409] width 178 height 33
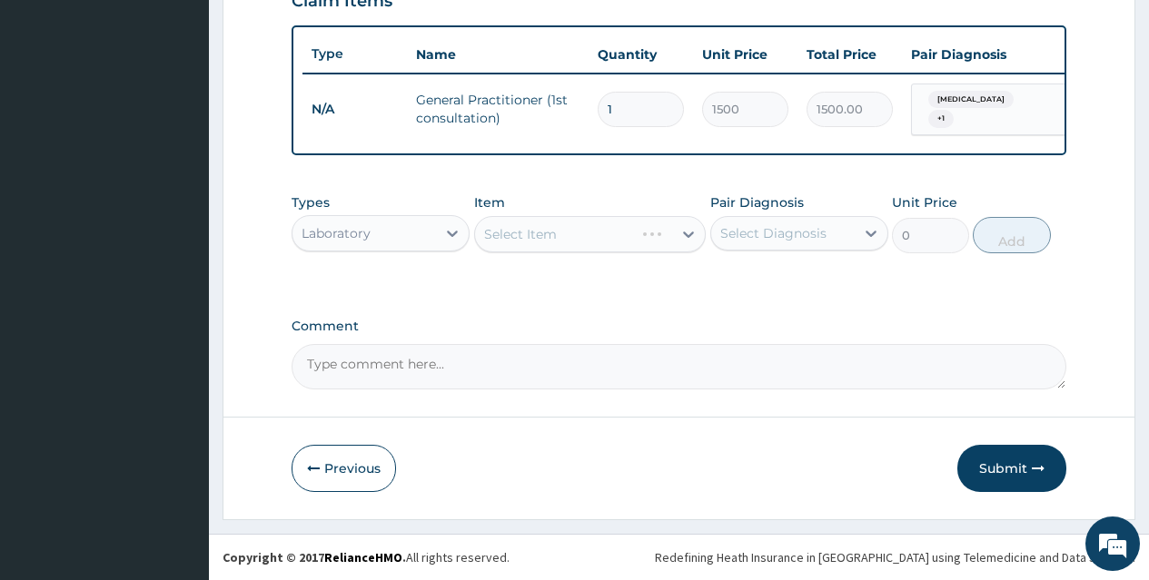
click at [581, 229] on div "Select Item" at bounding box center [590, 234] width 232 height 36
click at [581, 234] on div "Select Item" at bounding box center [574, 234] width 198 height 29
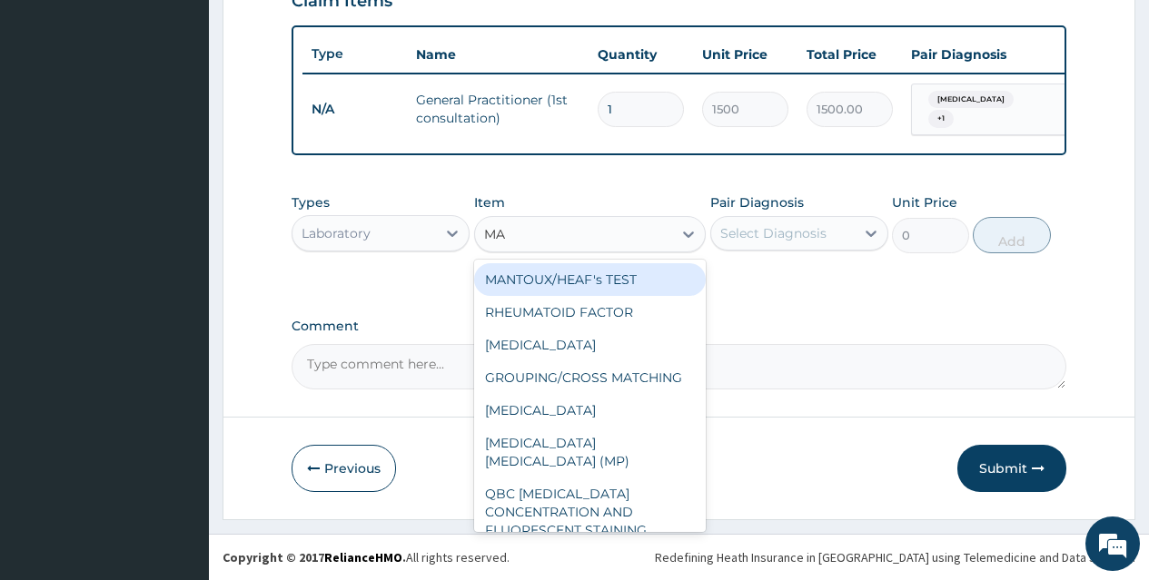
type input "MAL"
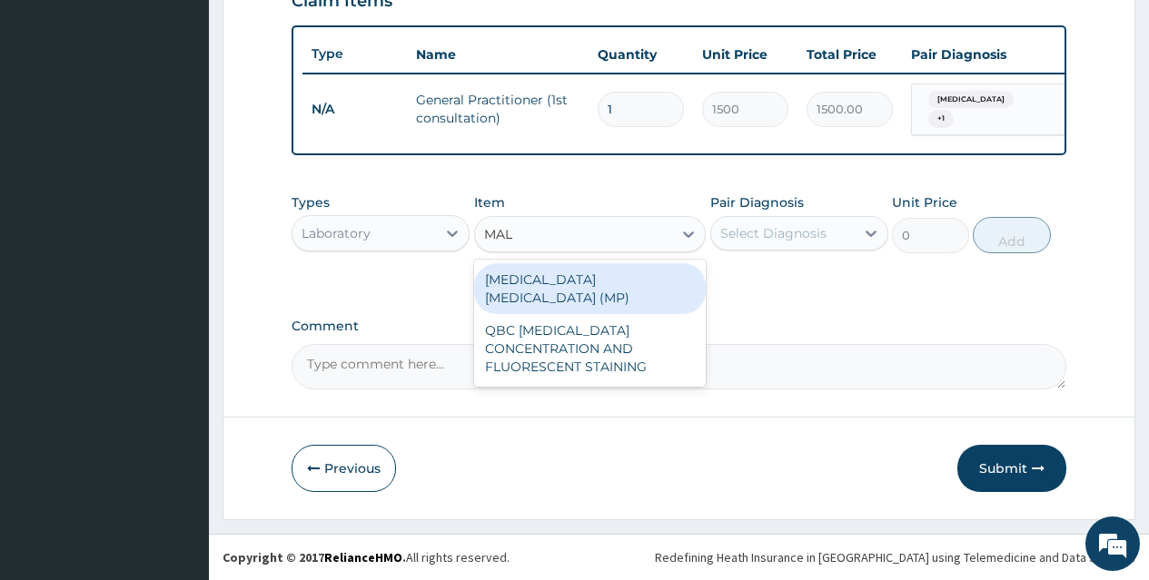
click at [586, 270] on div "MALARIA PARASITE (MP)" at bounding box center [590, 288] width 232 height 51
type input "560"
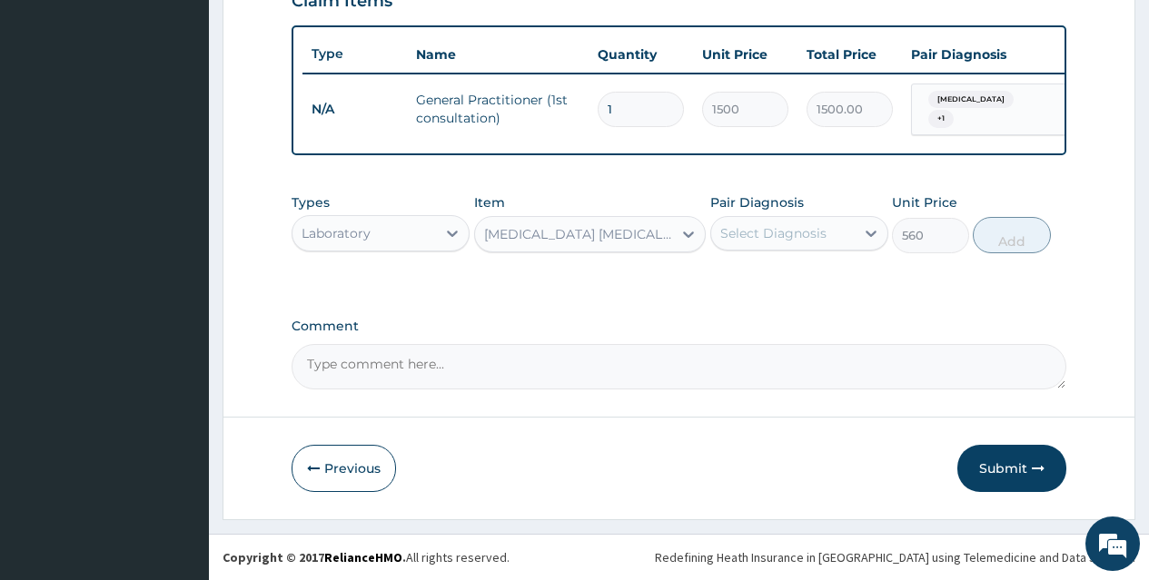
click at [790, 235] on div "Select Diagnosis" at bounding box center [773, 233] width 106 height 18
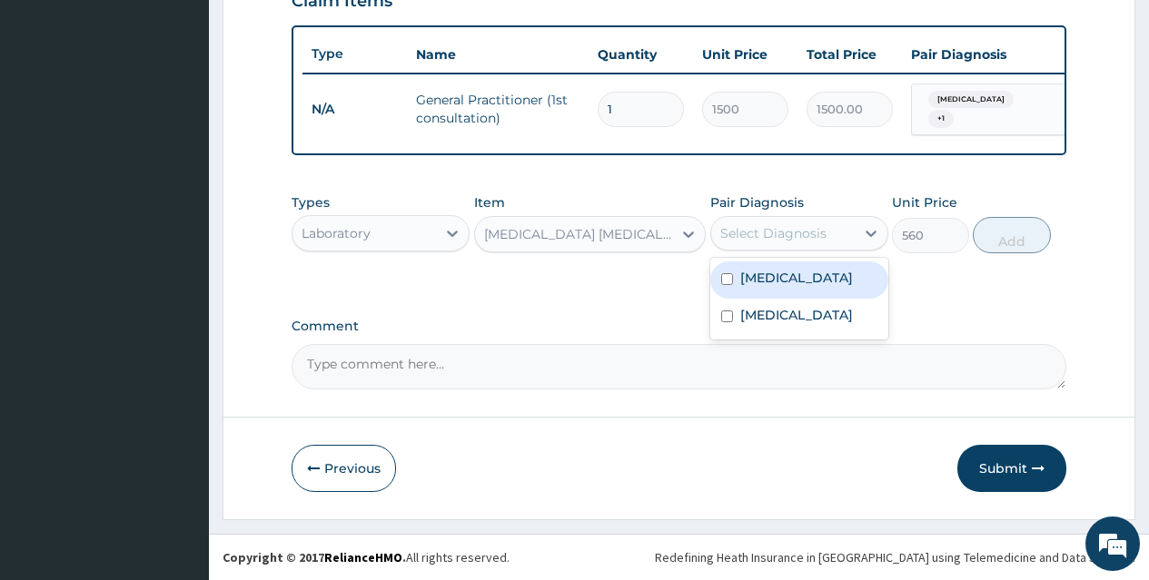
click at [796, 277] on div "Malaria" at bounding box center [799, 280] width 178 height 37
checkbox input "true"
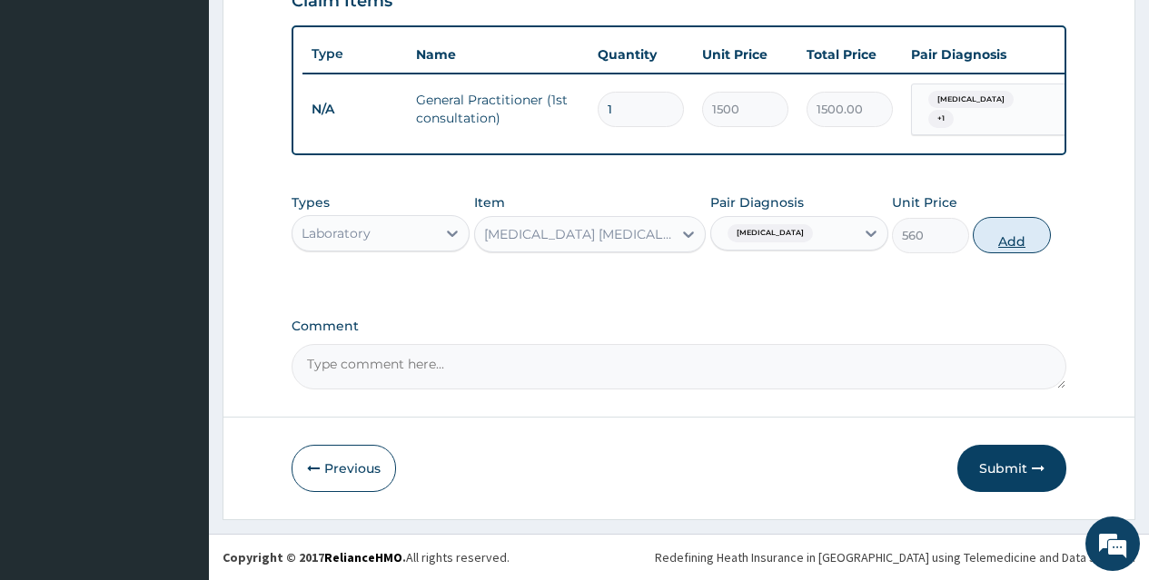
click at [1013, 230] on button "Add" at bounding box center [1011, 235] width 77 height 36
type input "0"
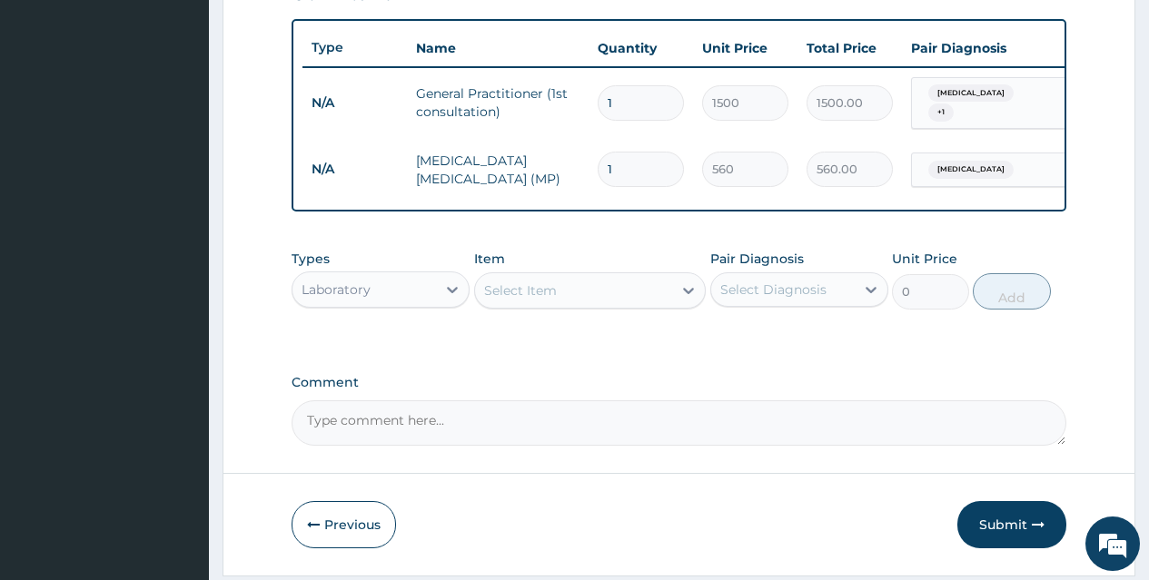
click at [598, 301] on div "Select Item" at bounding box center [574, 290] width 198 height 29
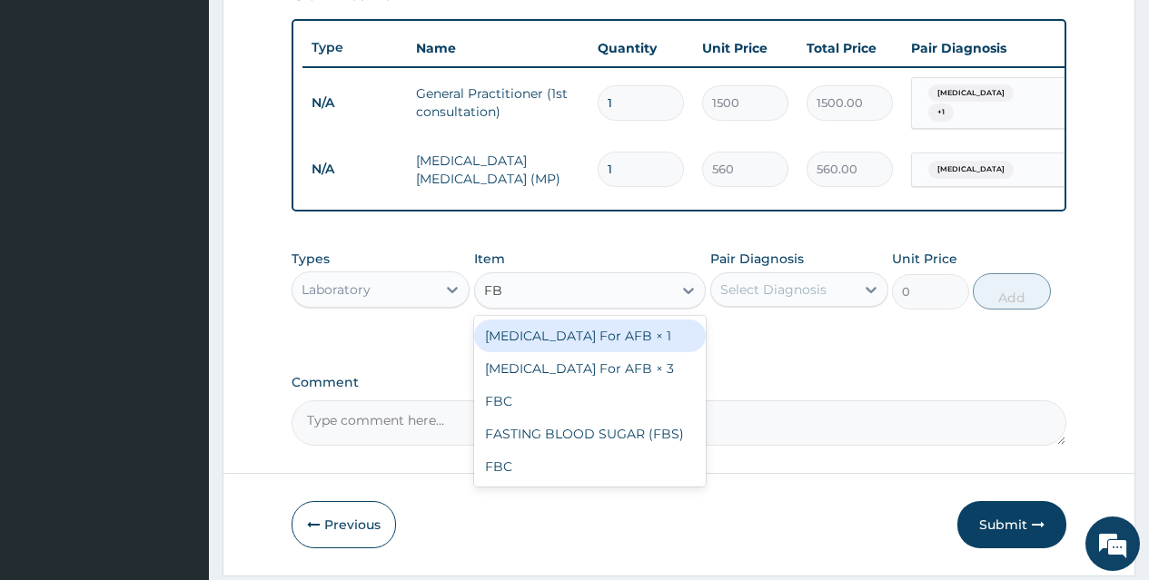
type input "FBC"
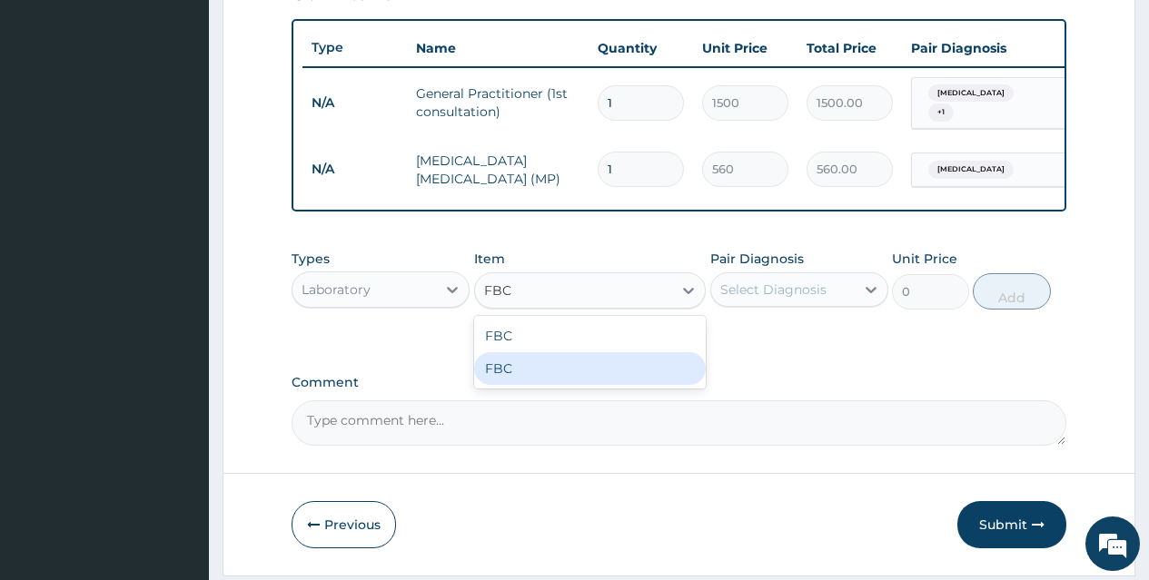
click at [598, 365] on div "FBC" at bounding box center [590, 368] width 232 height 33
type input "3000"
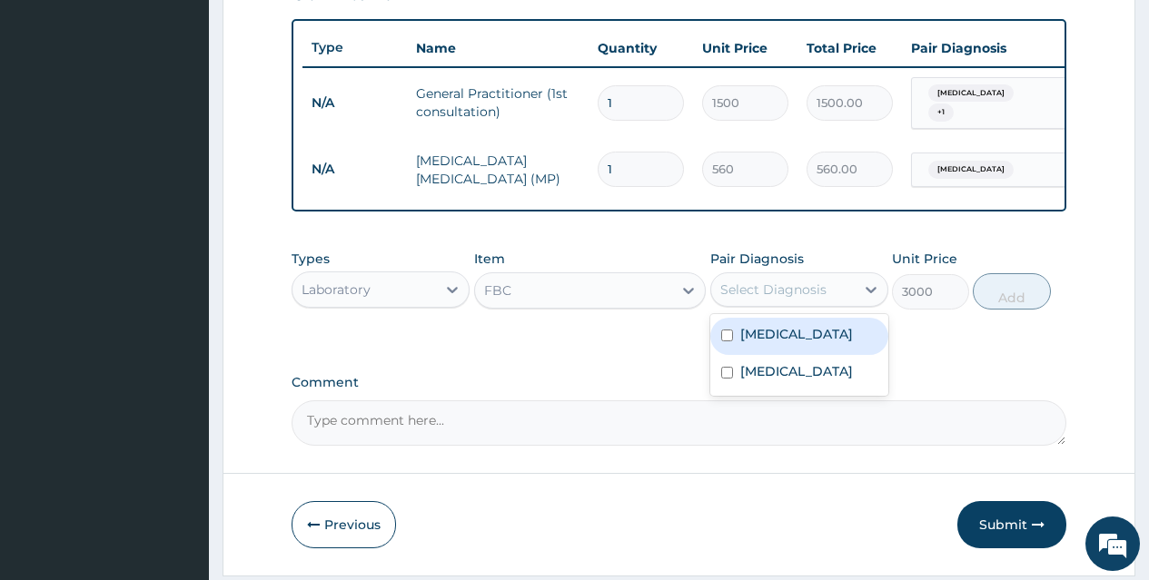
click at [801, 299] on div "Select Diagnosis" at bounding box center [773, 290] width 106 height 18
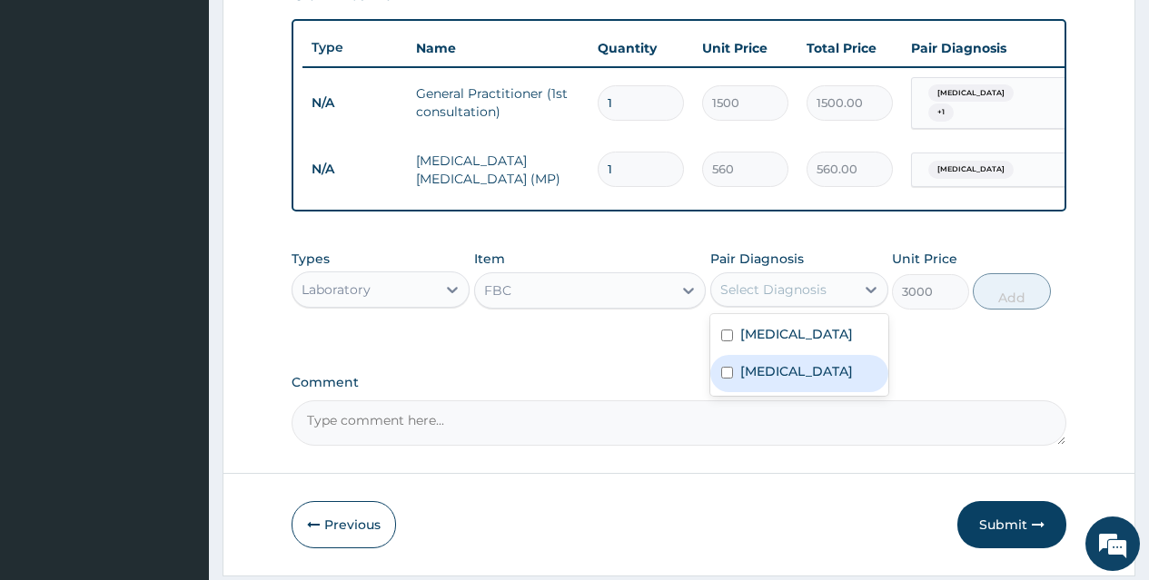
click at [815, 376] on div "Sepsis" at bounding box center [799, 373] width 178 height 37
checkbox input "true"
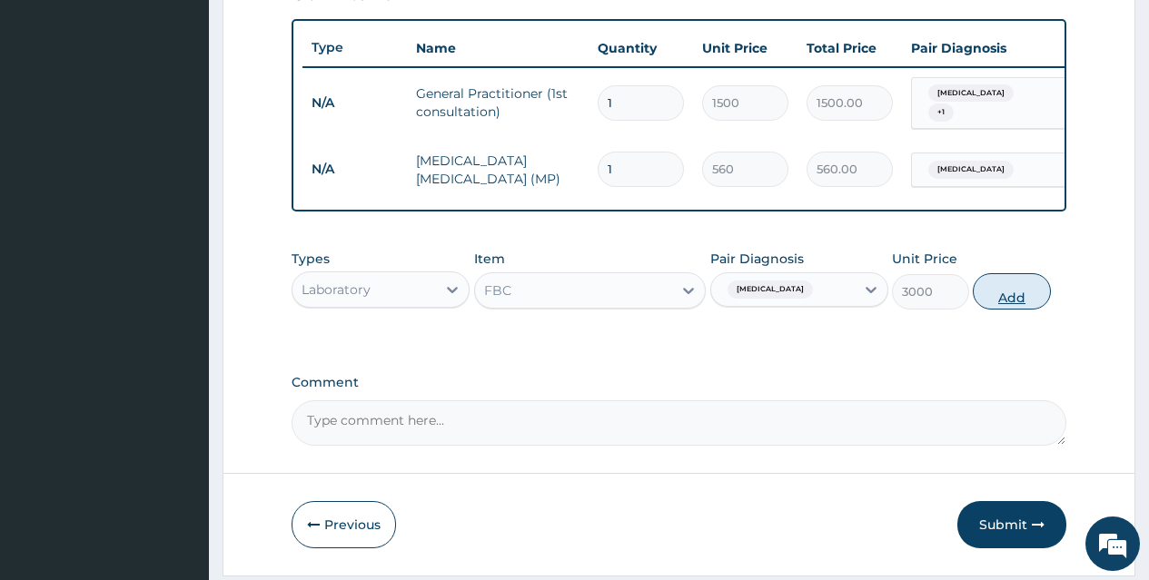
click at [1012, 287] on button "Add" at bounding box center [1011, 291] width 77 height 36
type input "0"
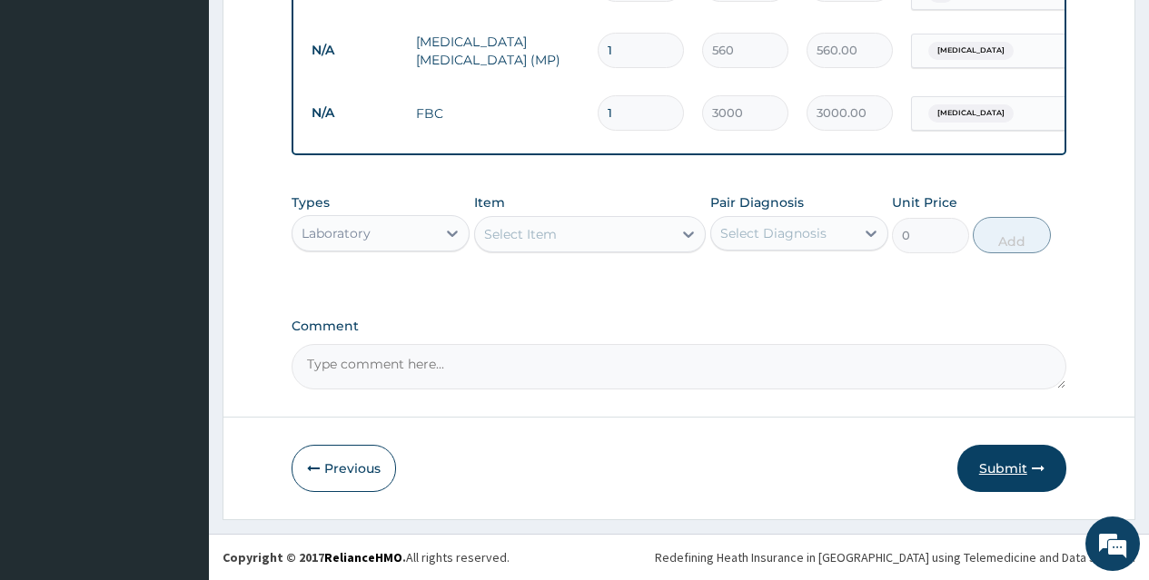
scroll to position [782, 0]
click at [391, 234] on div "Laboratory" at bounding box center [363, 233] width 143 height 29
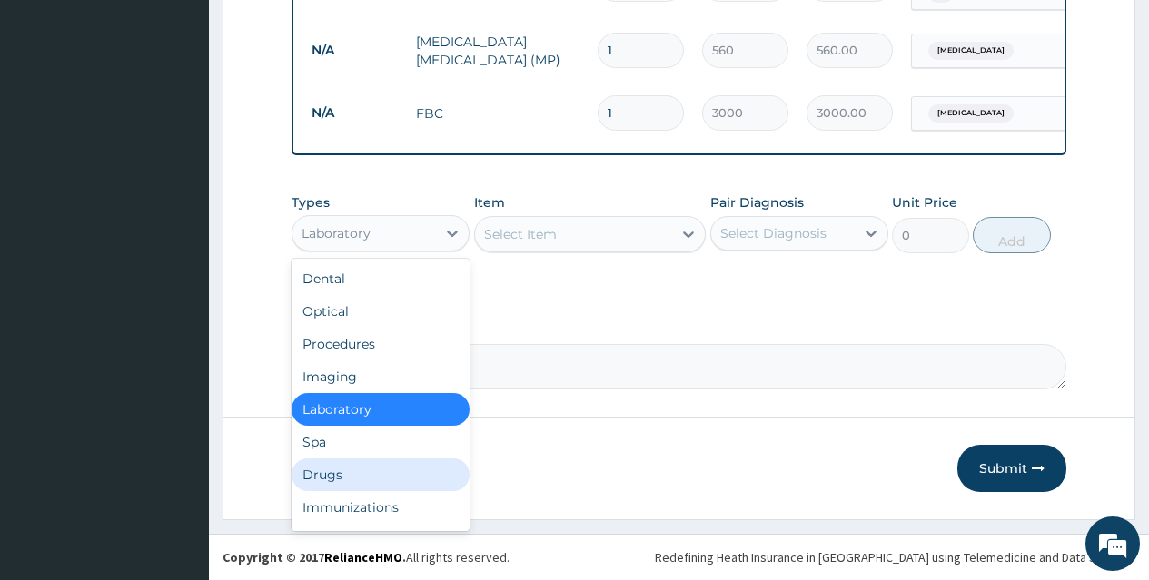
click at [390, 466] on div "Drugs" at bounding box center [381, 475] width 178 height 33
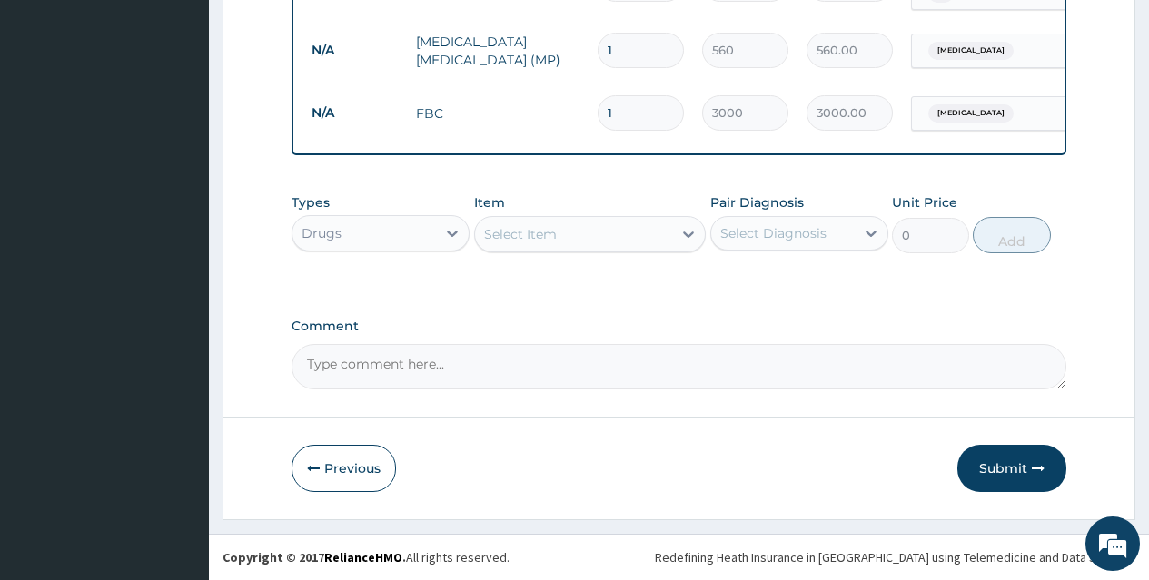
click at [597, 235] on div "Select Item" at bounding box center [574, 234] width 198 height 29
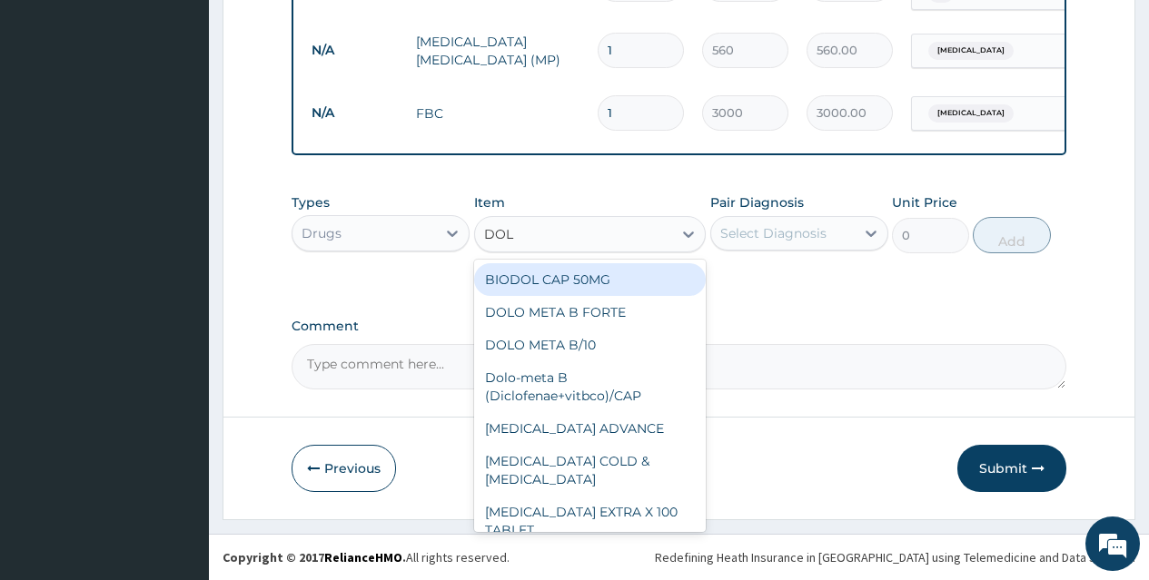
type input "DOLO"
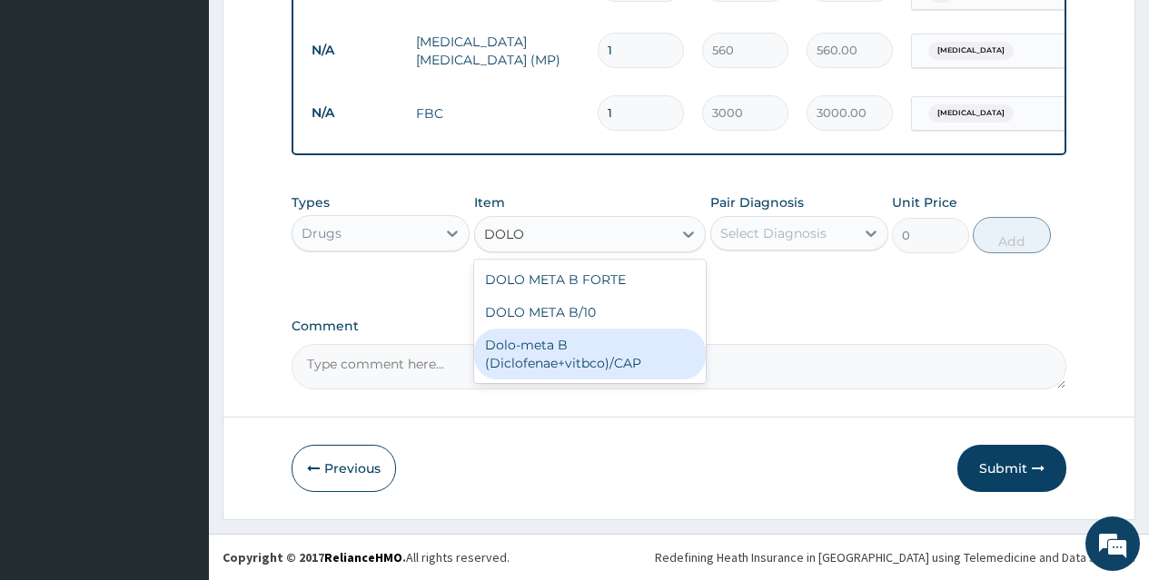
click at [602, 353] on div "Dolo-meta B (Diclofenae+vitbco)/CAP" at bounding box center [590, 354] width 232 height 51
type input "15.75"
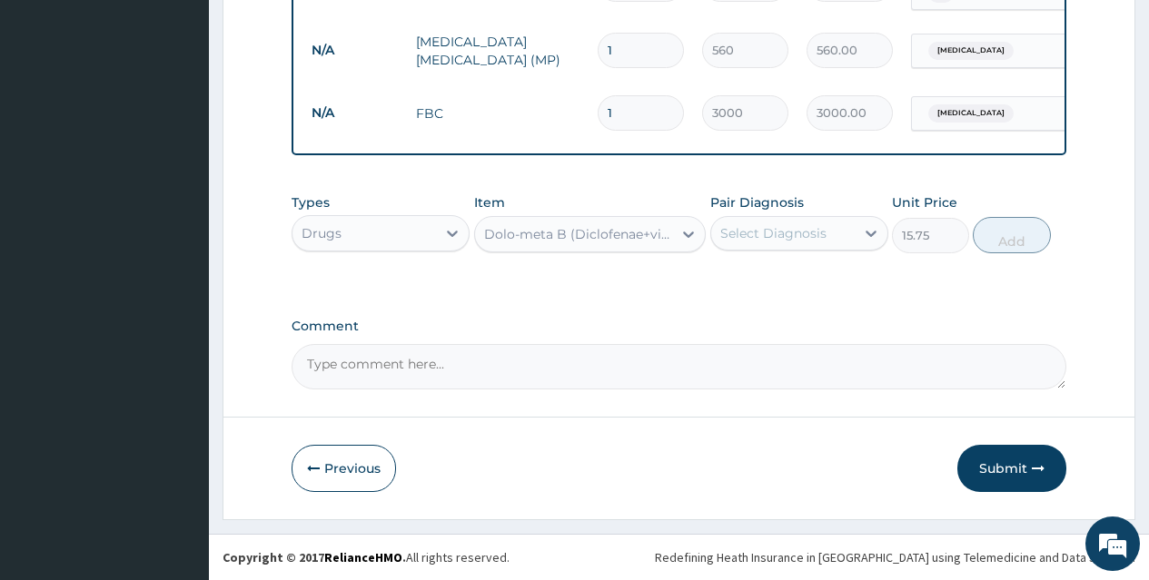
click at [787, 237] on div "Select Diagnosis" at bounding box center [773, 233] width 106 height 18
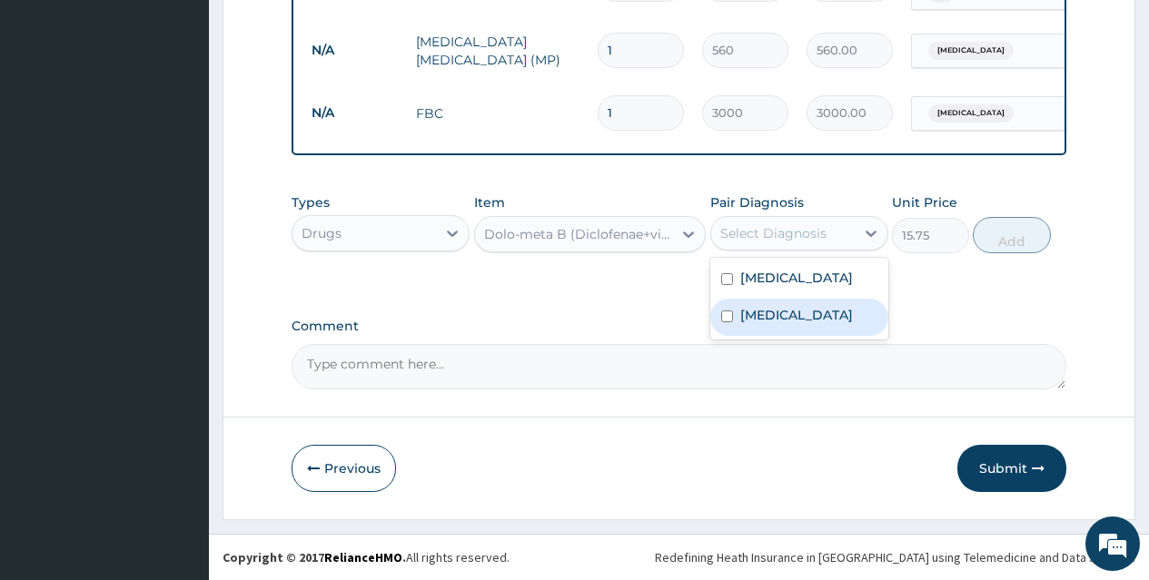
click at [799, 311] on div "Sepsis" at bounding box center [799, 317] width 178 height 37
checkbox input "true"
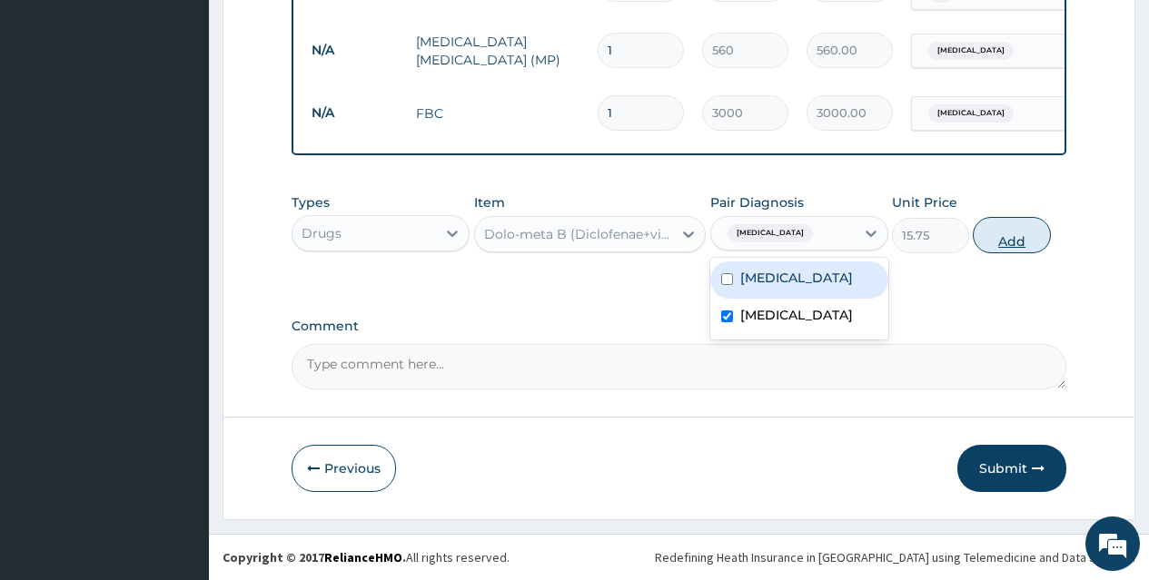
click at [1010, 242] on button "Add" at bounding box center [1011, 235] width 77 height 36
type input "0"
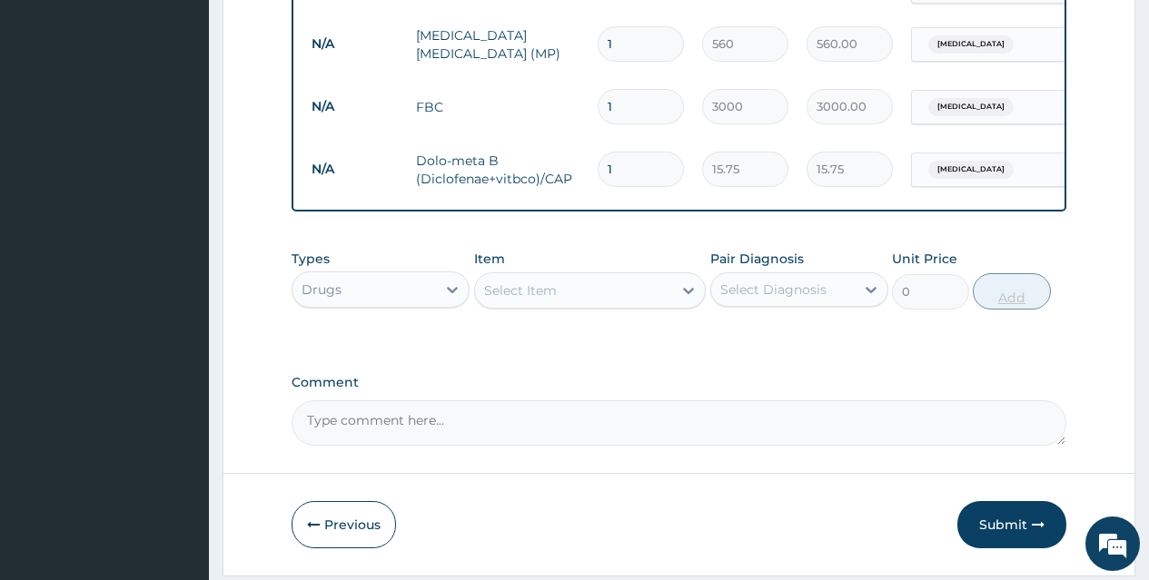
type input "10"
type input "157.50"
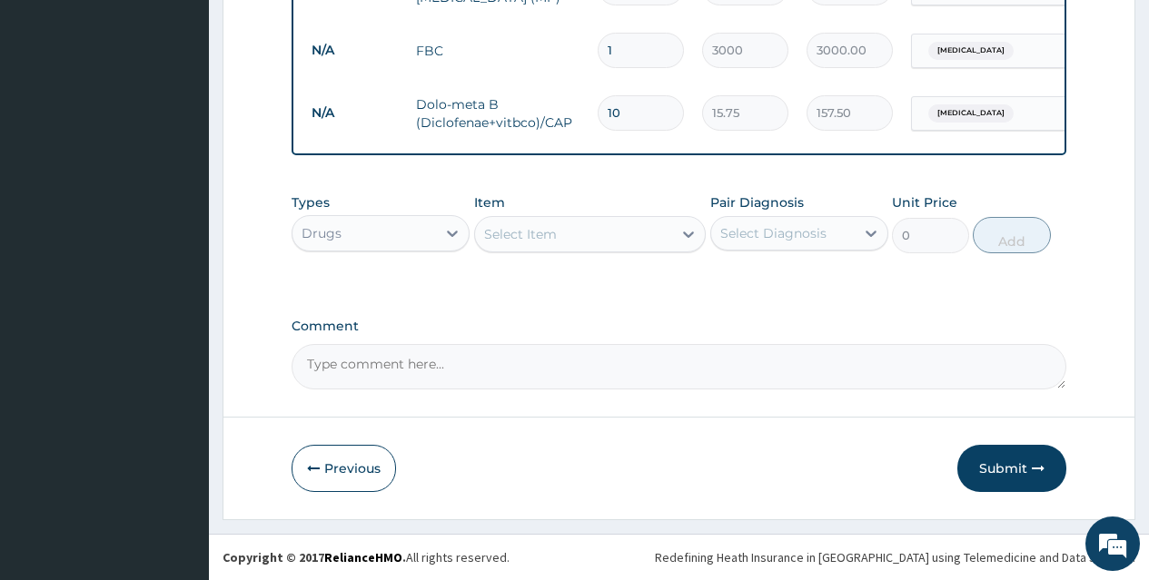
type input "10"
click at [658, 237] on div "Select Item" at bounding box center [574, 234] width 198 height 29
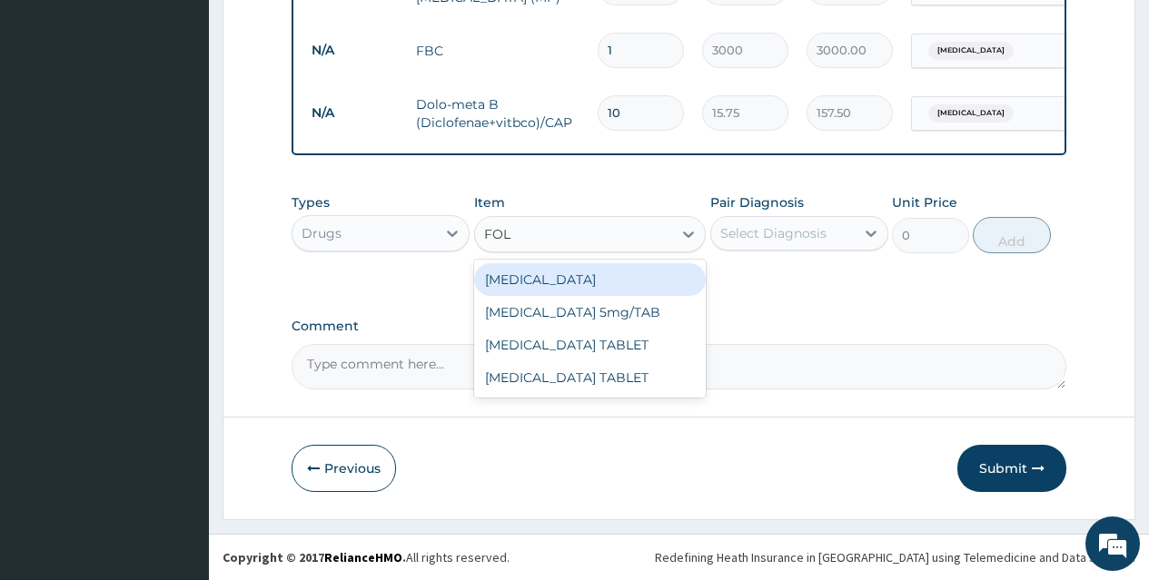
type input "FOLI"
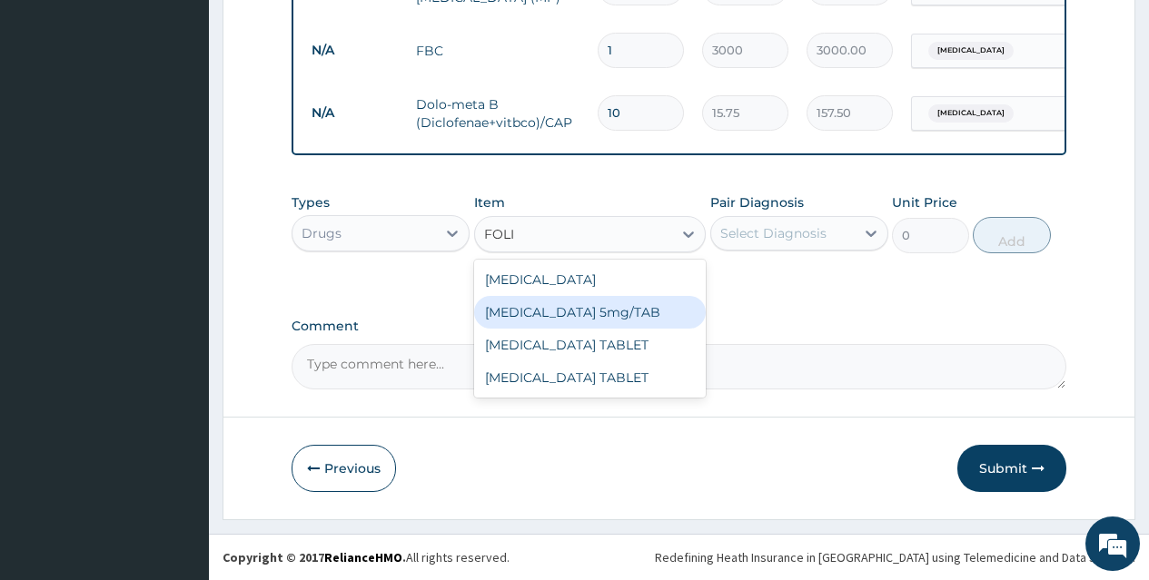
click at [622, 305] on div "[MEDICAL_DATA] 5mg/TAB" at bounding box center [590, 312] width 232 height 33
type input "2.1"
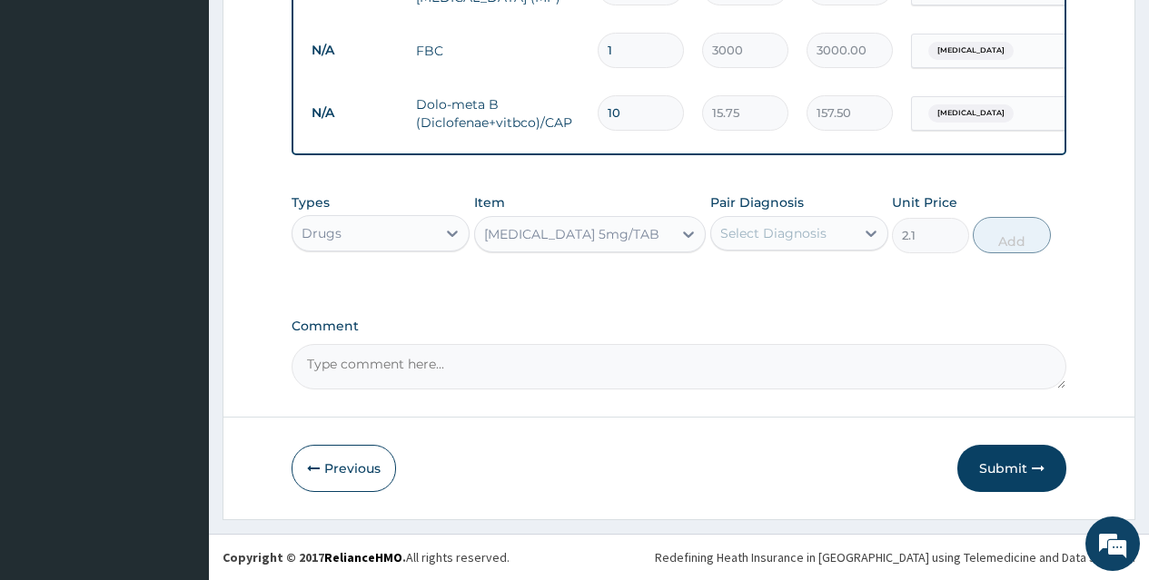
click at [821, 232] on div "Select Diagnosis" at bounding box center [773, 233] width 106 height 18
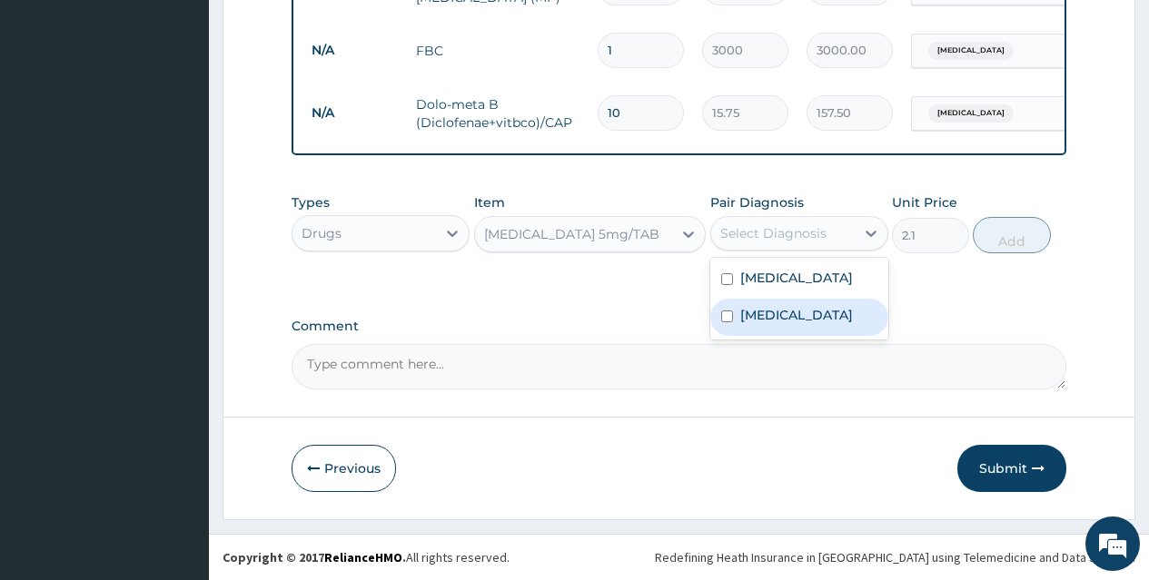
click at [821, 321] on div "Sepsis" at bounding box center [799, 317] width 178 height 37
checkbox input "true"
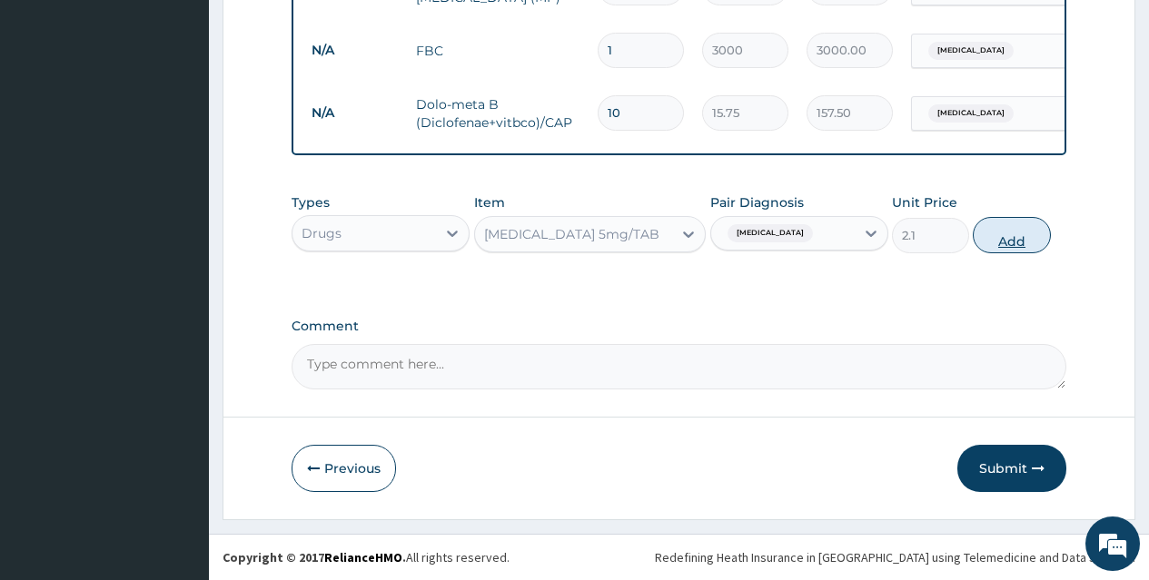
click at [1003, 226] on button "Add" at bounding box center [1011, 235] width 77 height 36
type input "0"
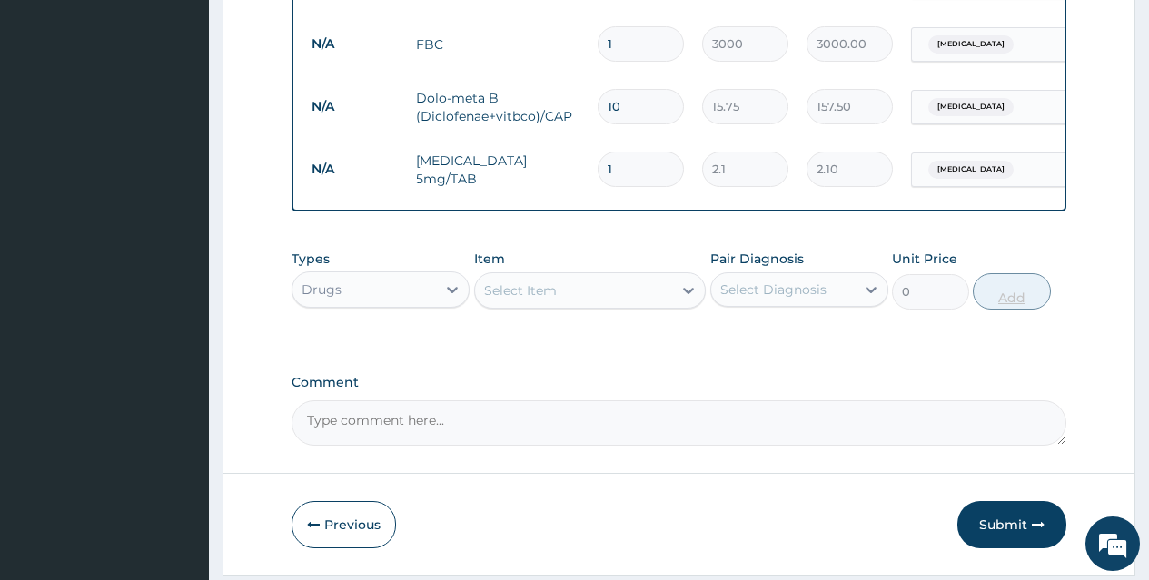
type input "0.00"
type input "7"
type input "14.70"
type input "7"
click at [657, 298] on div "Select Item" at bounding box center [574, 290] width 198 height 29
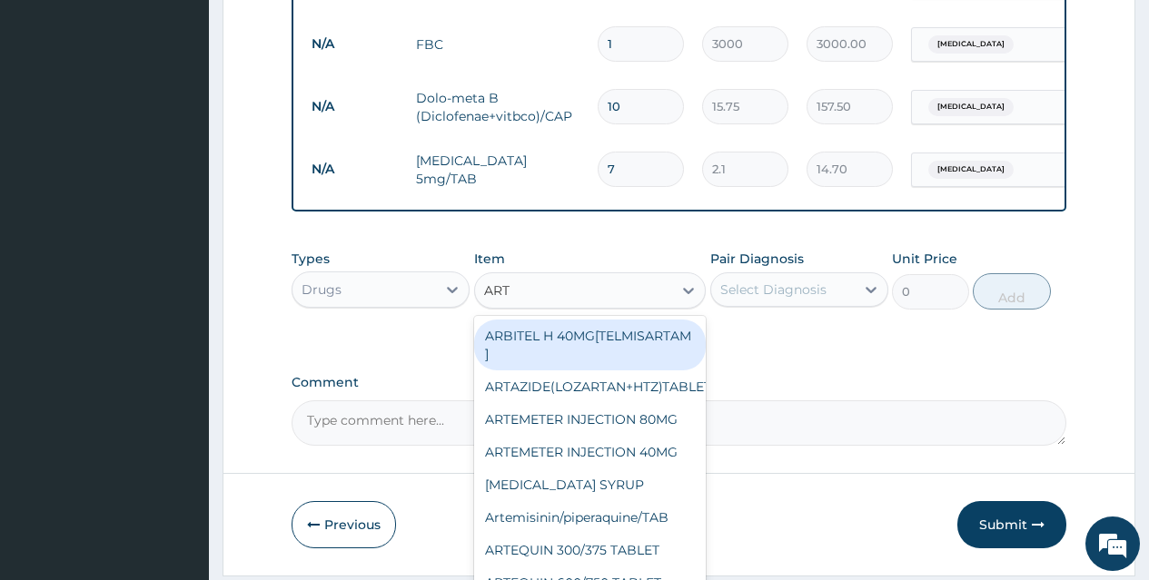
type input "ARTE"
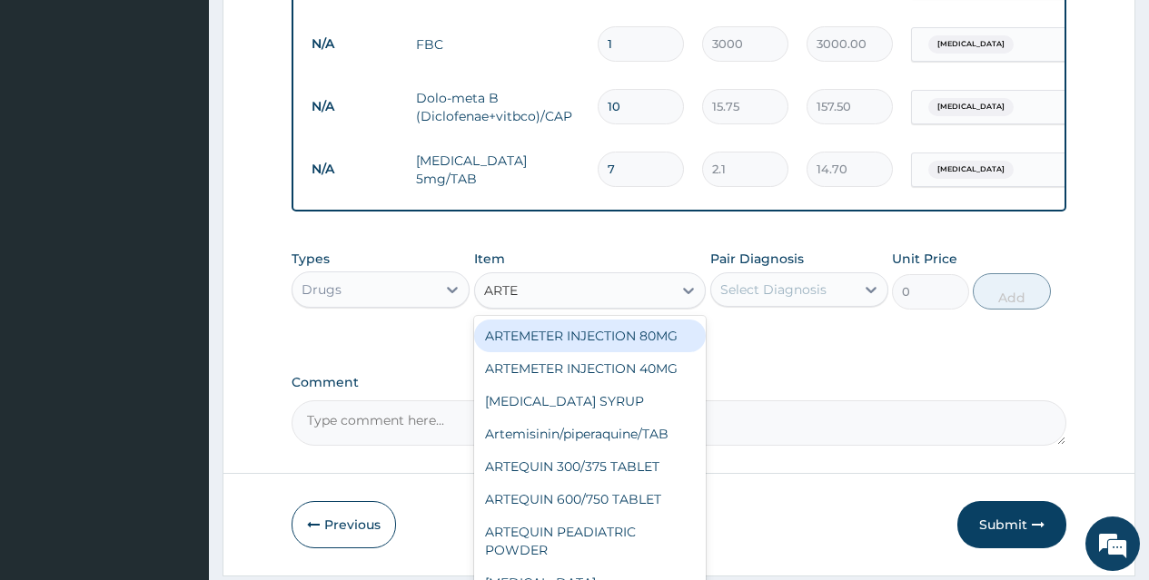
click at [657, 333] on div "ARTEMETER INJECTION 80MG" at bounding box center [590, 336] width 232 height 33
type input "210"
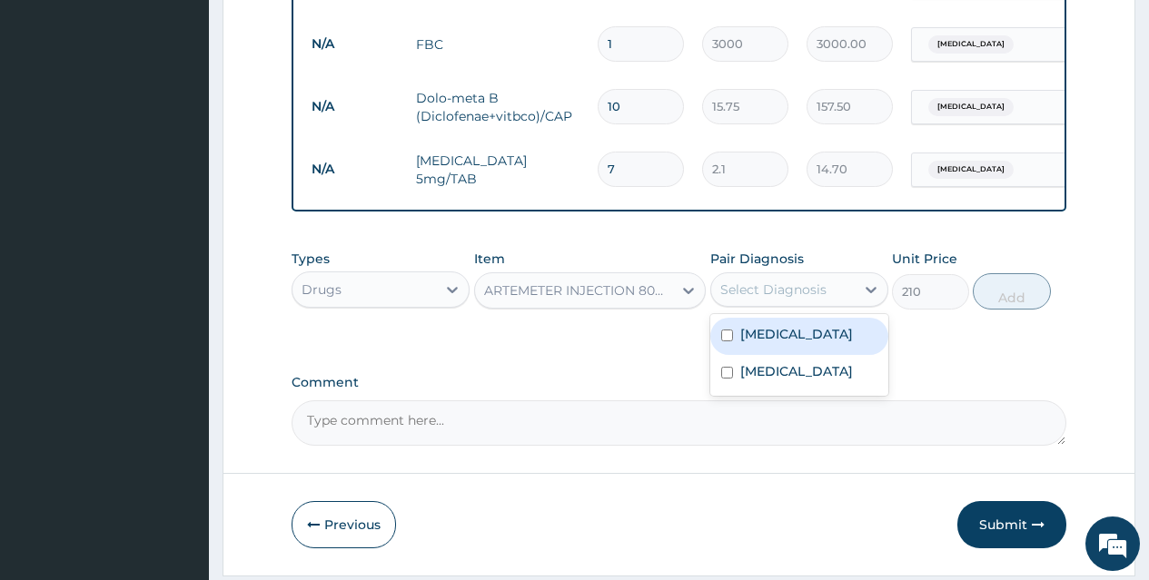
click at [799, 287] on div "Select Diagnosis" at bounding box center [773, 290] width 106 height 18
click at [801, 340] on div "Malaria" at bounding box center [799, 336] width 178 height 37
checkbox input "true"
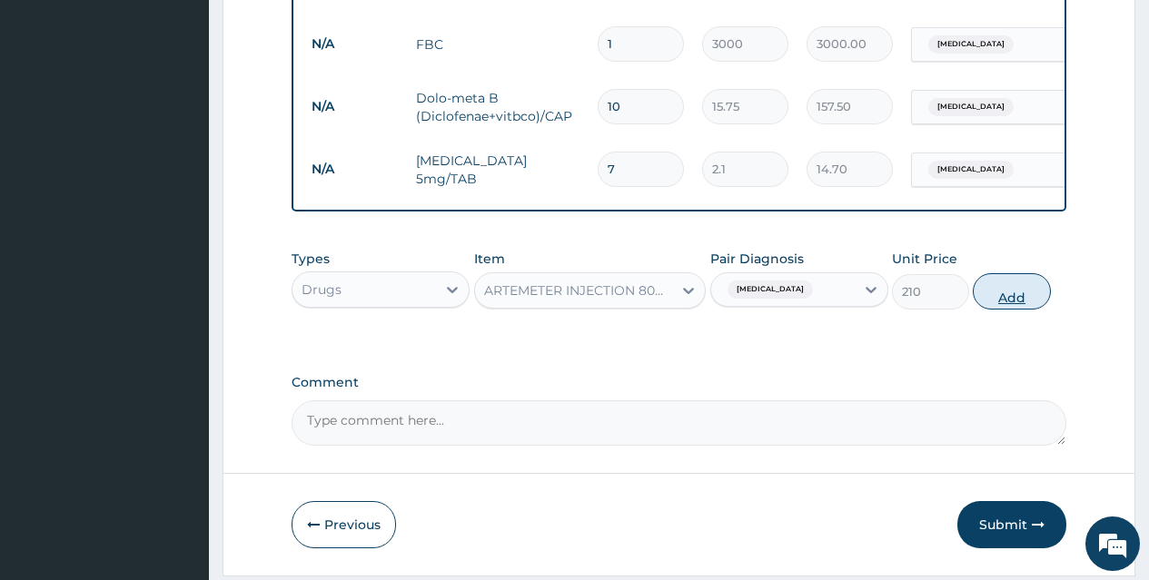
click at [998, 293] on button "Add" at bounding box center [1011, 291] width 77 height 36
type input "0"
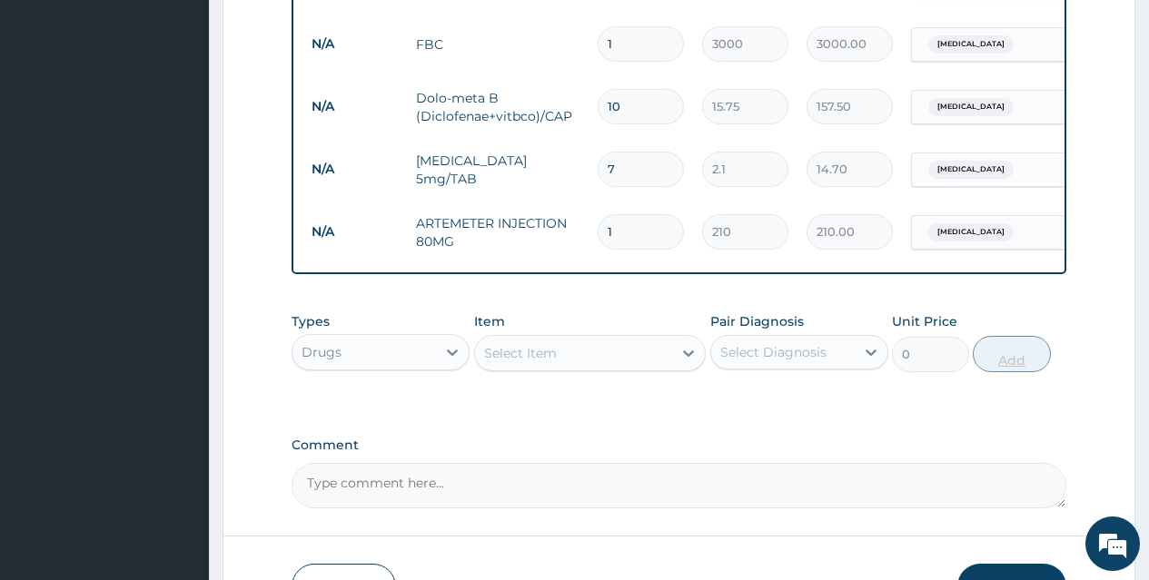
type input "0.00"
type input "6"
type input "1260.00"
type input "6"
click at [678, 359] on div at bounding box center [688, 353] width 33 height 33
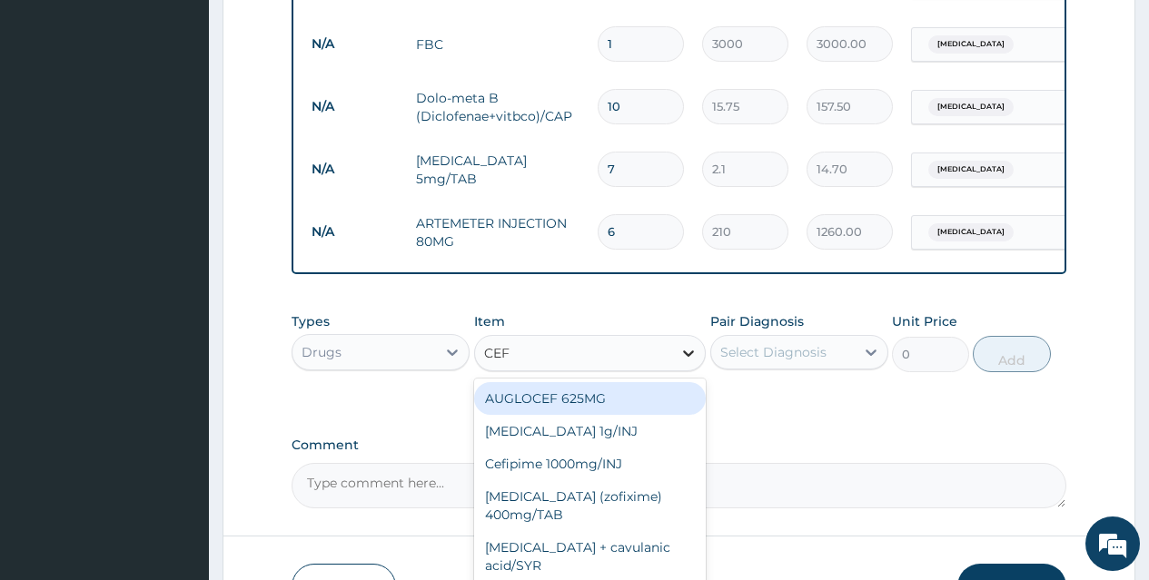
type input "CEFT"
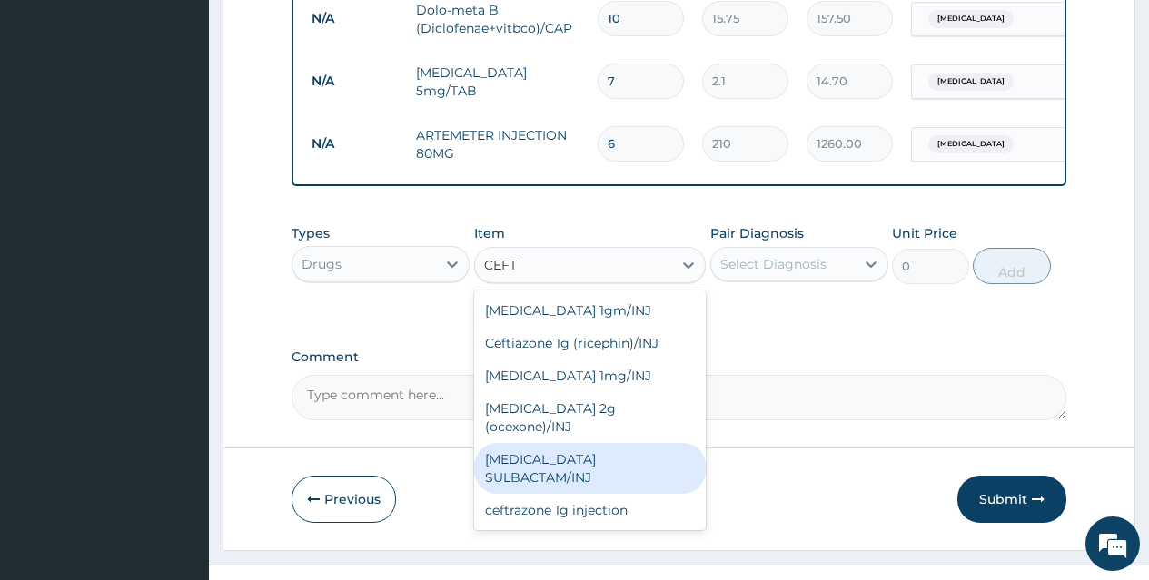
scroll to position [970, 0]
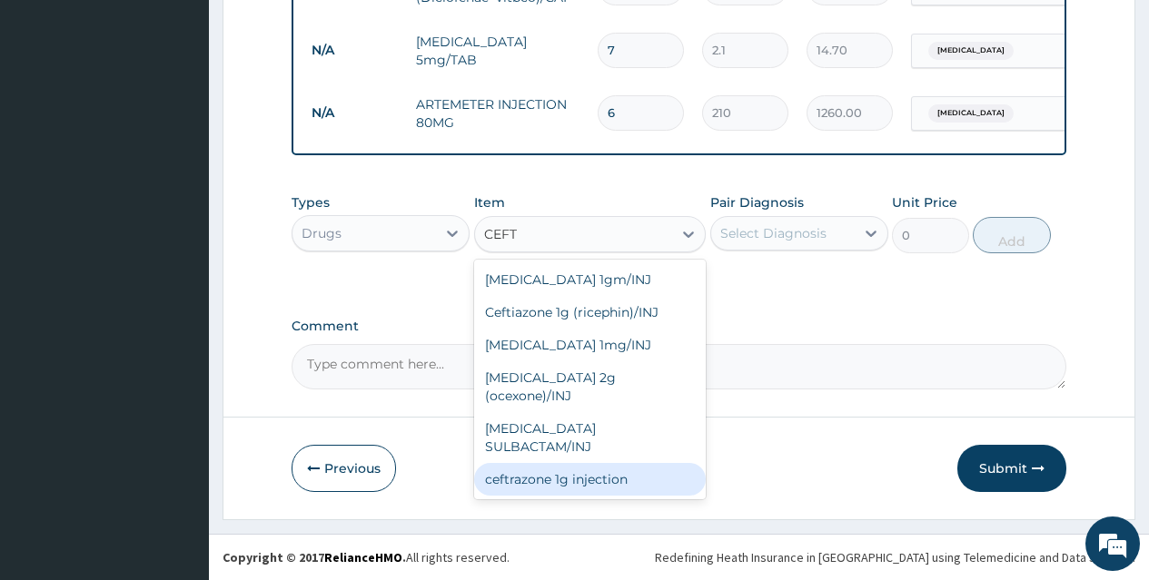
click at [658, 463] on div "ceftrazone 1g injection" at bounding box center [590, 479] width 232 height 33
type input "1000"
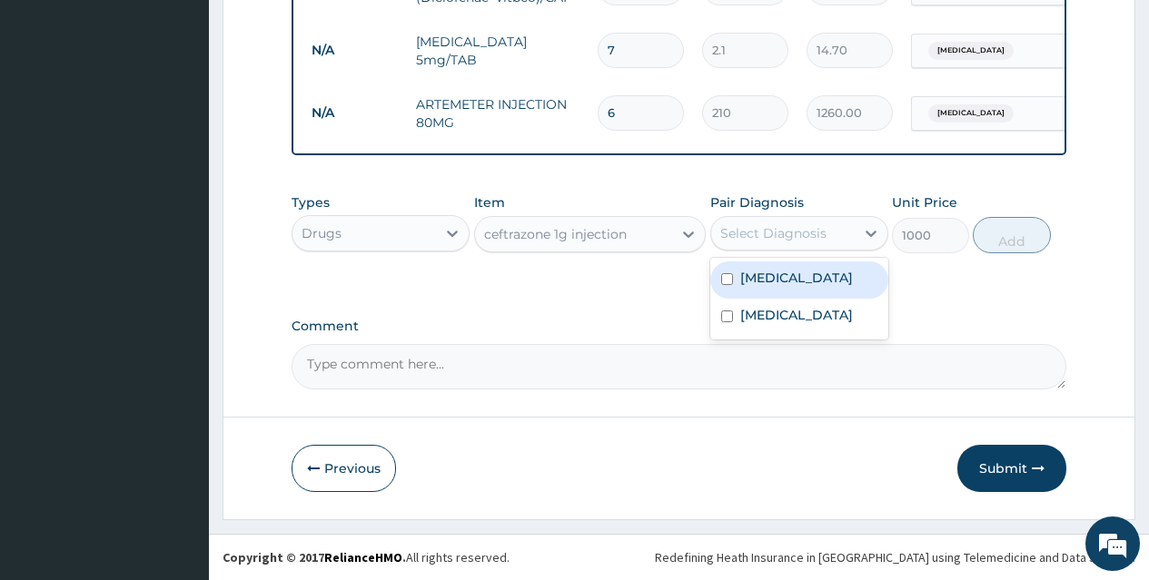
click at [811, 230] on div "Select Diagnosis" at bounding box center [773, 233] width 106 height 18
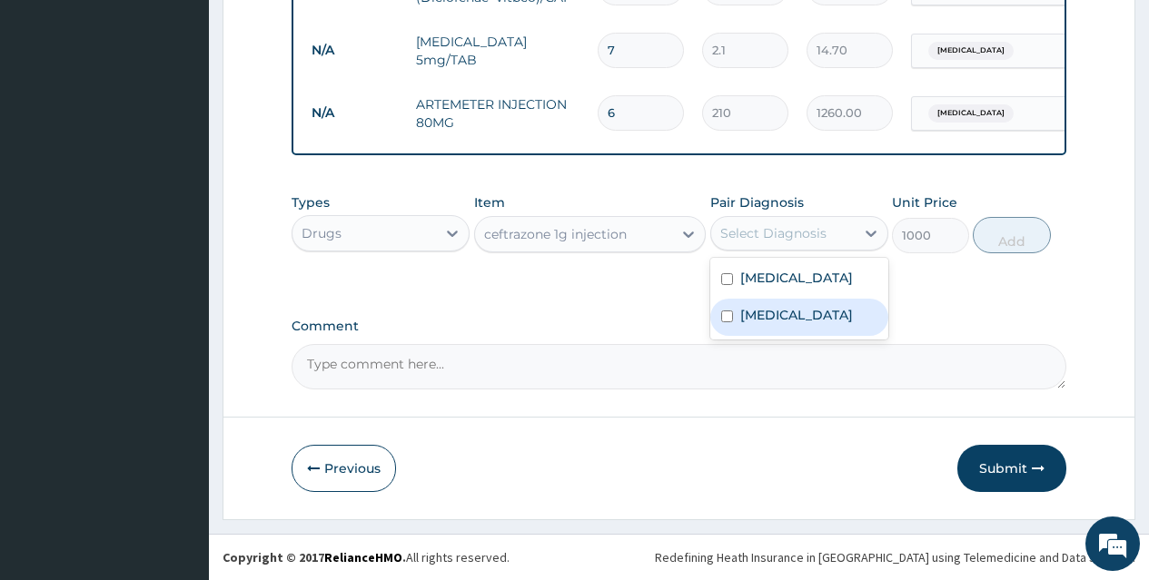
click at [830, 312] on div "Sepsis" at bounding box center [799, 317] width 178 height 37
checkbox input "true"
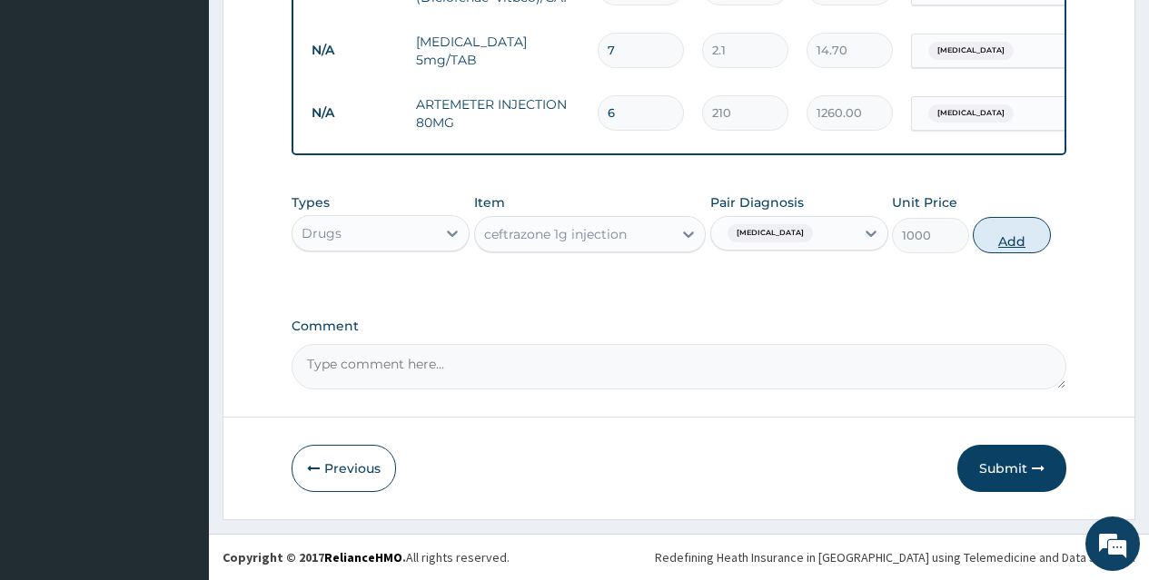
click at [1003, 236] on button "Add" at bounding box center [1011, 235] width 77 height 36
type input "0"
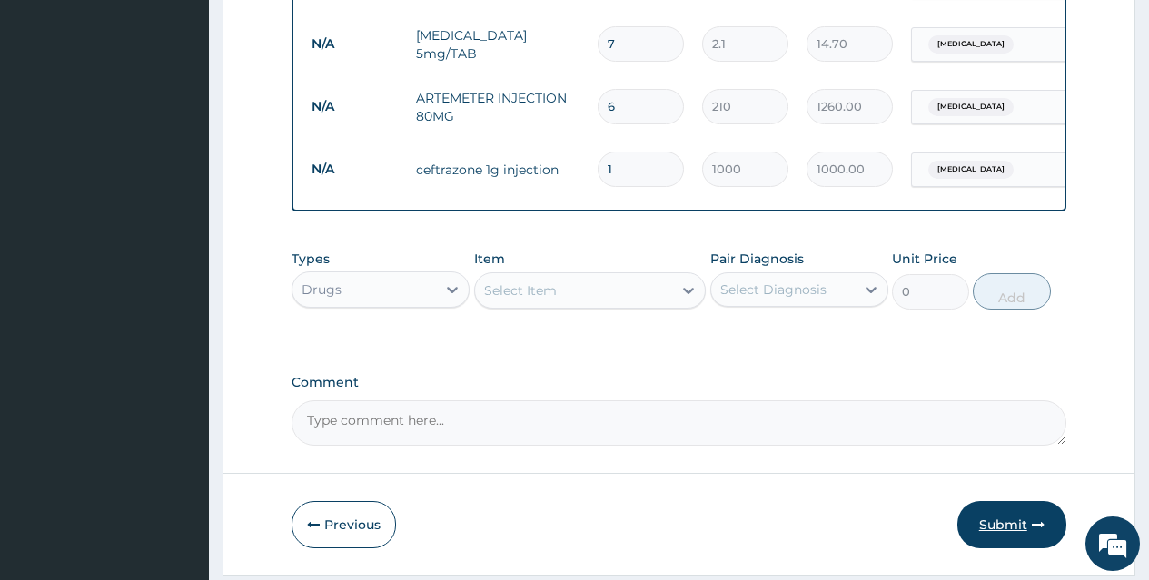
click at [1000, 529] on button "Submit" at bounding box center [1011, 524] width 109 height 47
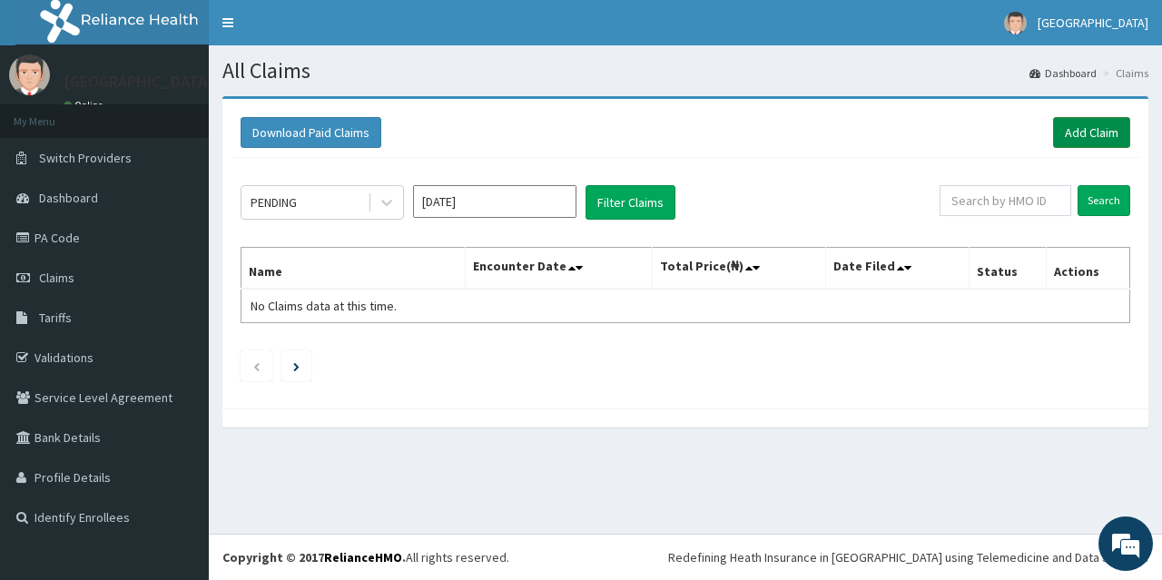
click at [1085, 136] on link "Add Claim" at bounding box center [1091, 132] width 77 height 31
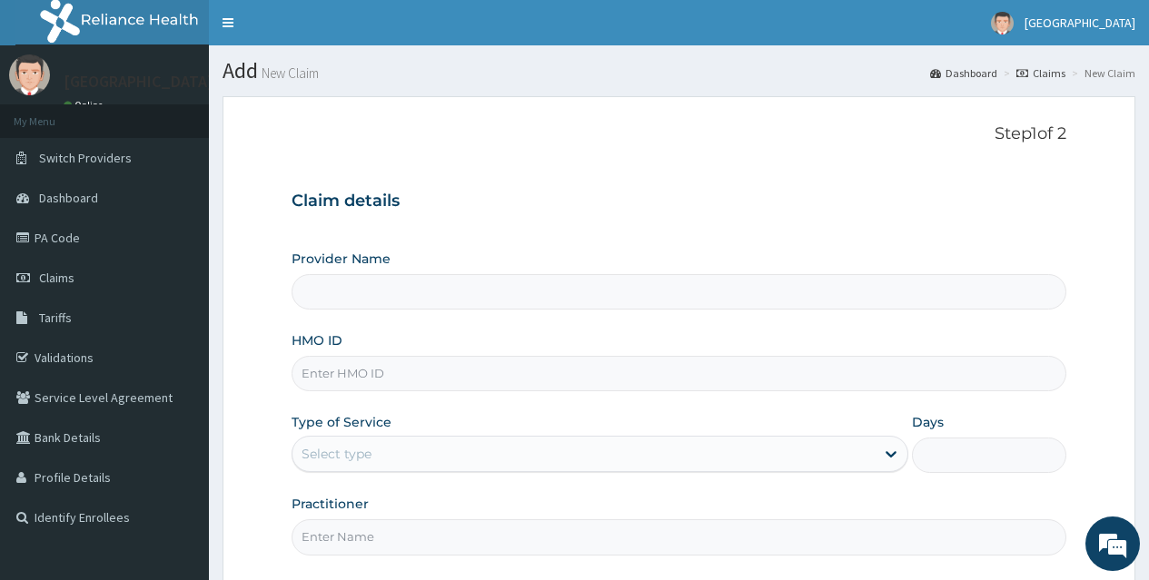
type input "[GEOGRAPHIC_DATA]"
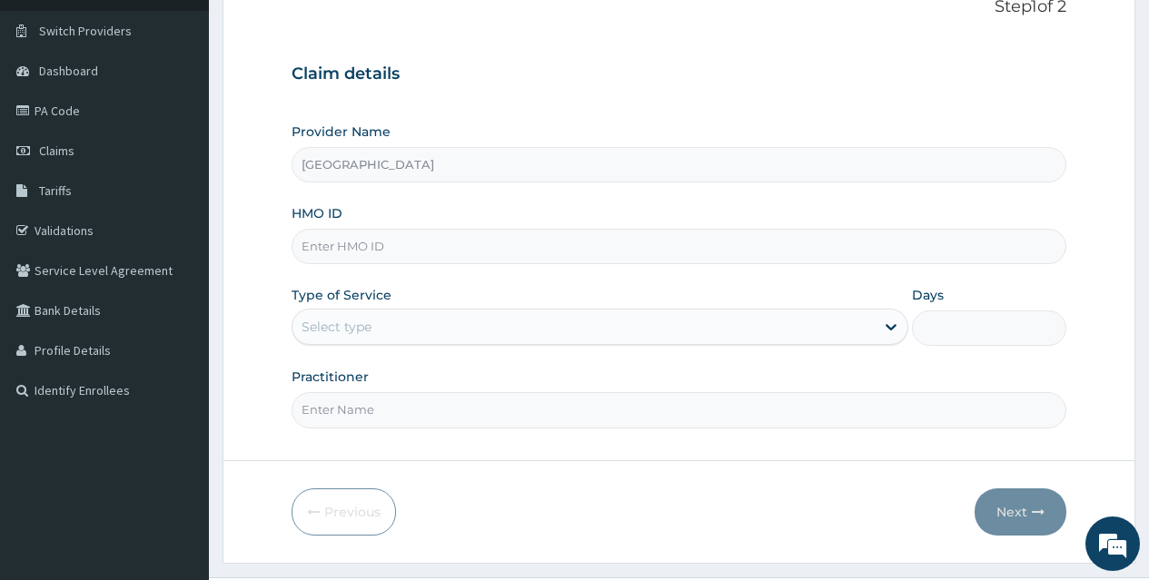
scroll to position [171, 0]
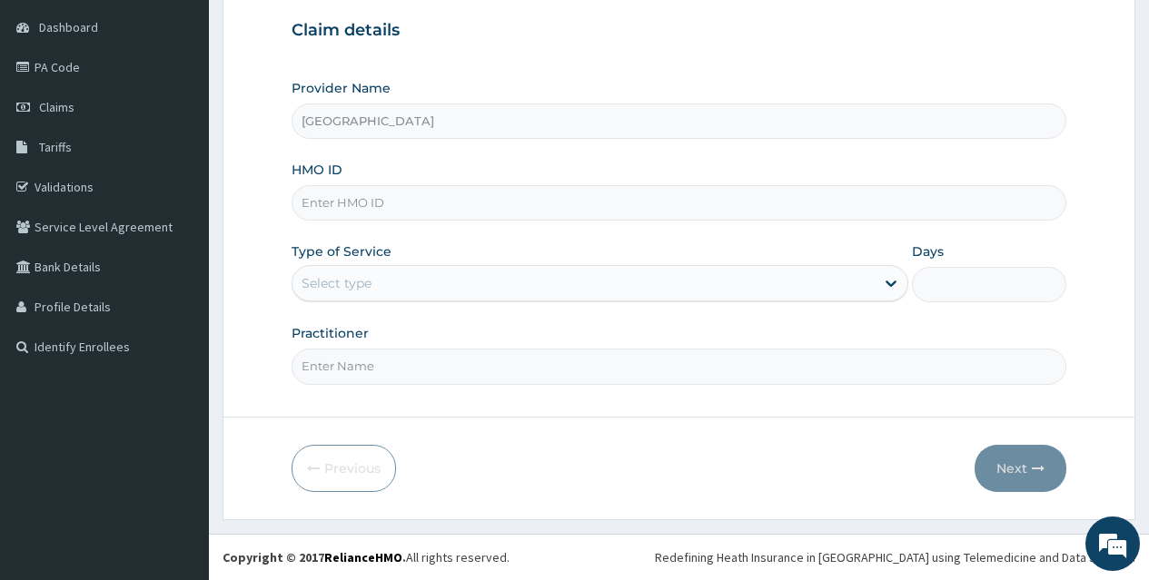
click at [650, 193] on input "HMO ID" at bounding box center [679, 202] width 775 height 35
type input "LGL/10155/C"
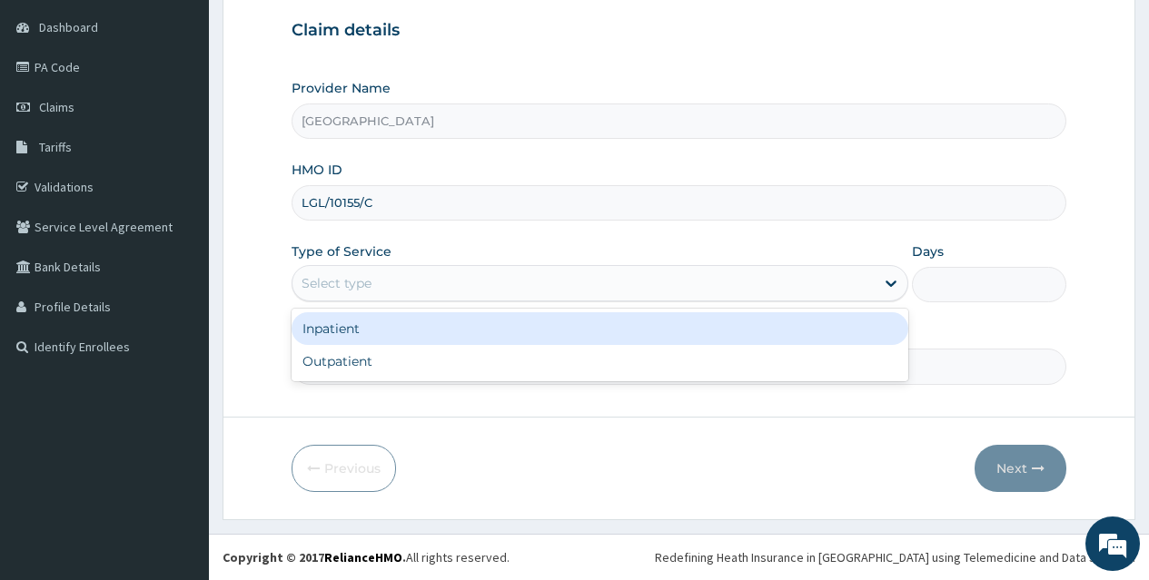
click at [618, 287] on div "Select type" at bounding box center [583, 283] width 582 height 29
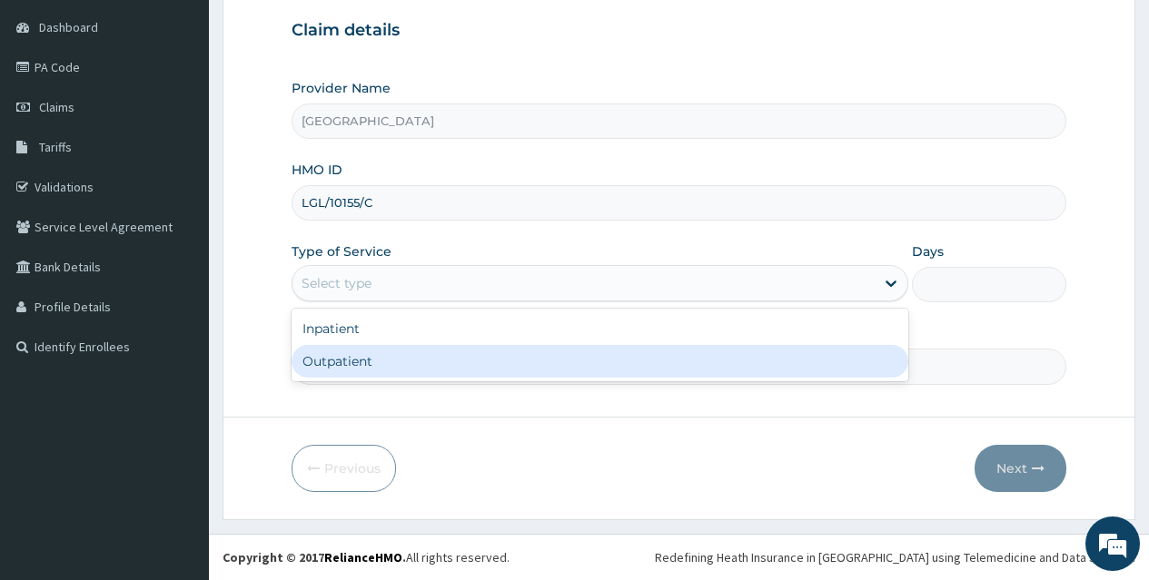
click at [602, 351] on div "Outpatient" at bounding box center [600, 361] width 617 height 33
type input "1"
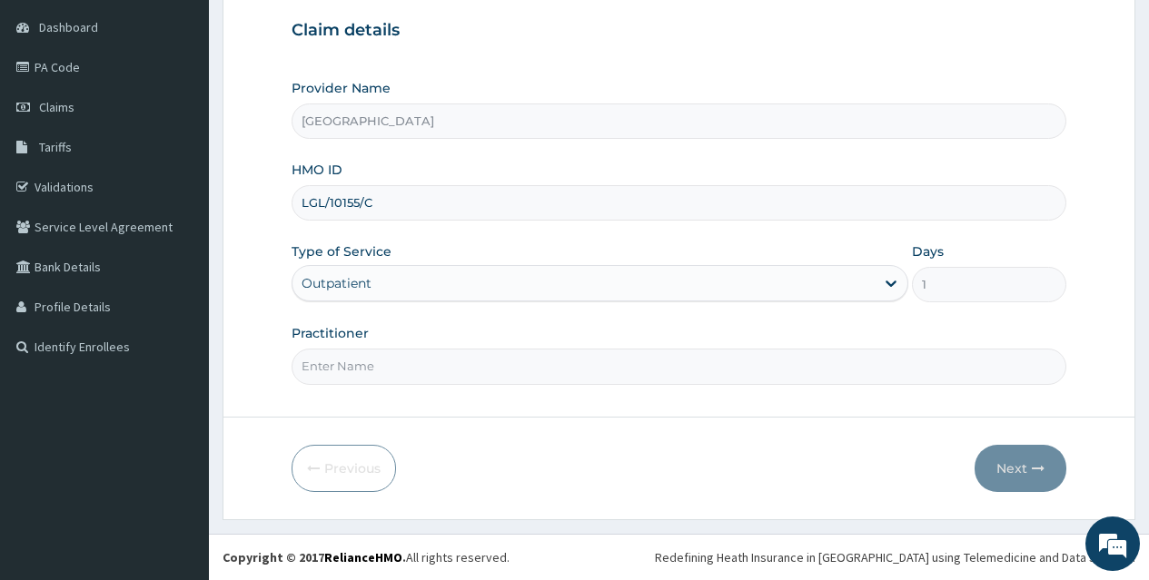
click at [509, 353] on input "Practitioner" at bounding box center [679, 366] width 775 height 35
type input "[PERSON_NAME]"
click at [1018, 467] on button "Next" at bounding box center [1020, 468] width 92 height 47
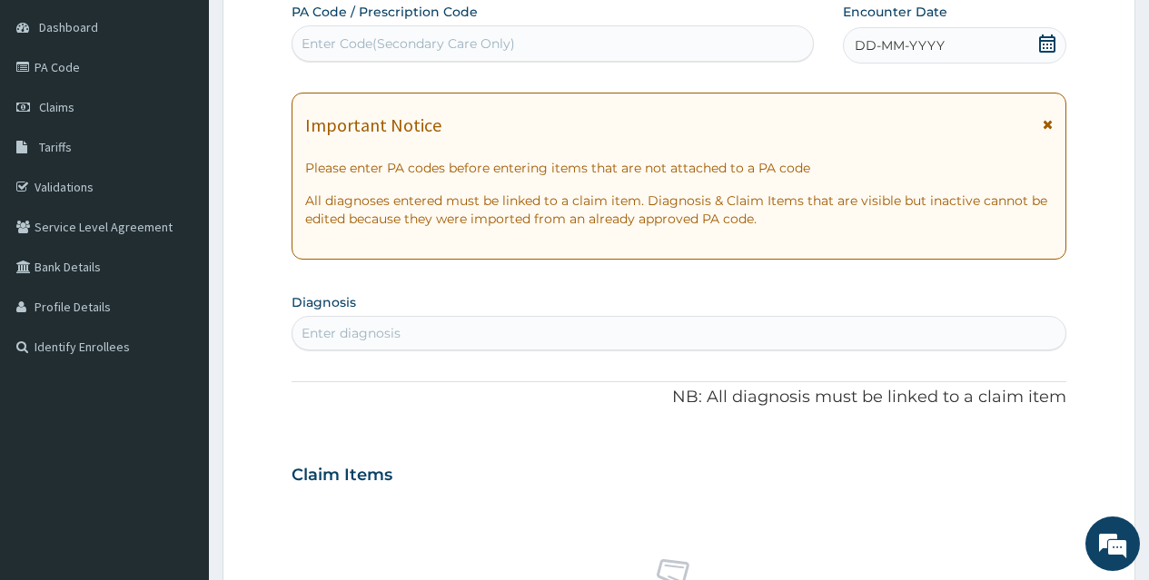
click at [1048, 48] on icon at bounding box center [1047, 44] width 18 height 18
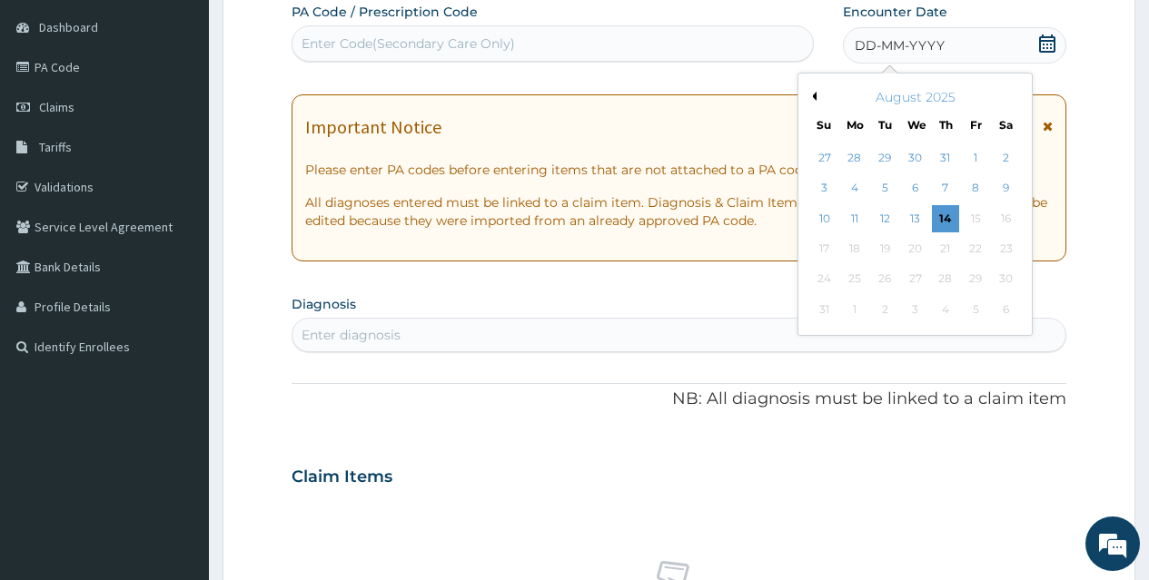
click at [813, 98] on button "Previous Month" at bounding box center [811, 96] width 9 height 9
click at [1013, 212] on div "19" at bounding box center [1005, 218] width 27 height 27
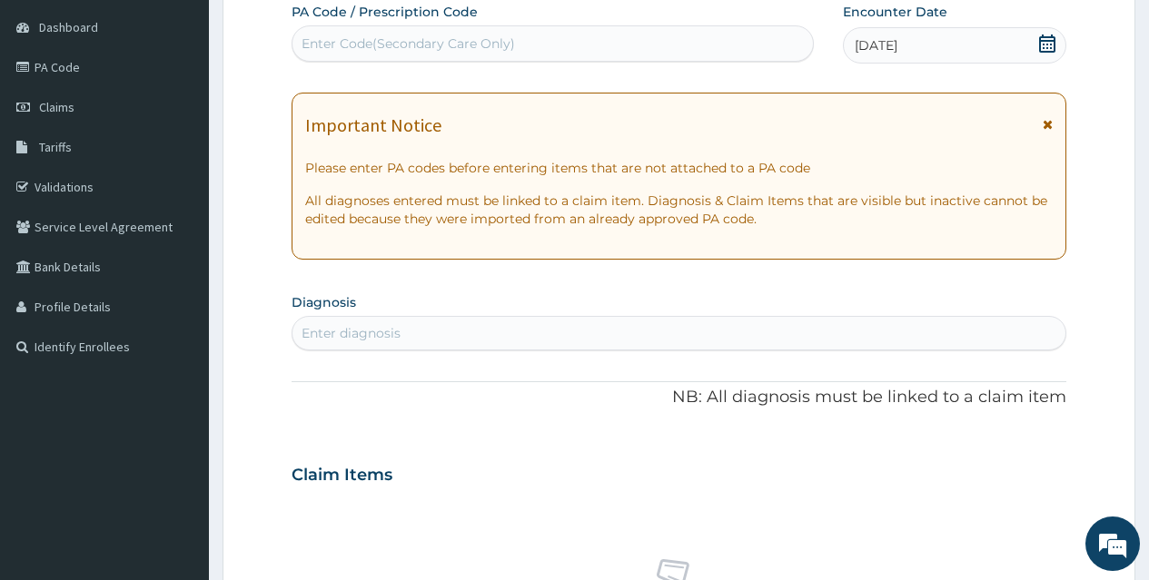
click at [758, 324] on div "Enter diagnosis" at bounding box center [678, 333] width 773 height 29
type input "GASTRI"
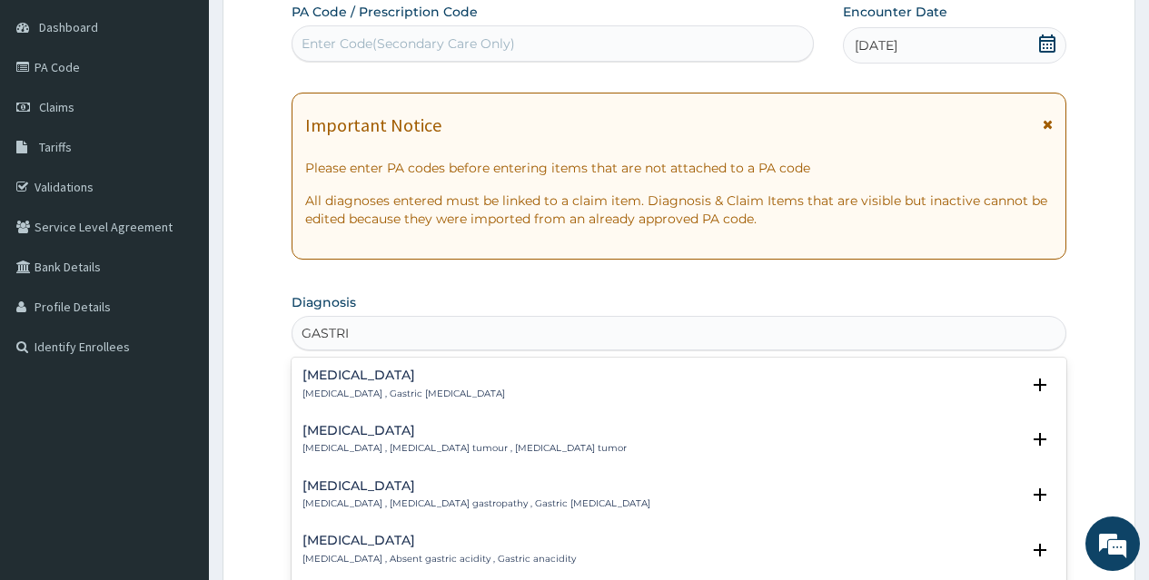
click at [335, 383] on div "[MEDICAL_DATA] [MEDICAL_DATA] , Gastric [MEDICAL_DATA]" at bounding box center [403, 385] width 203 height 32
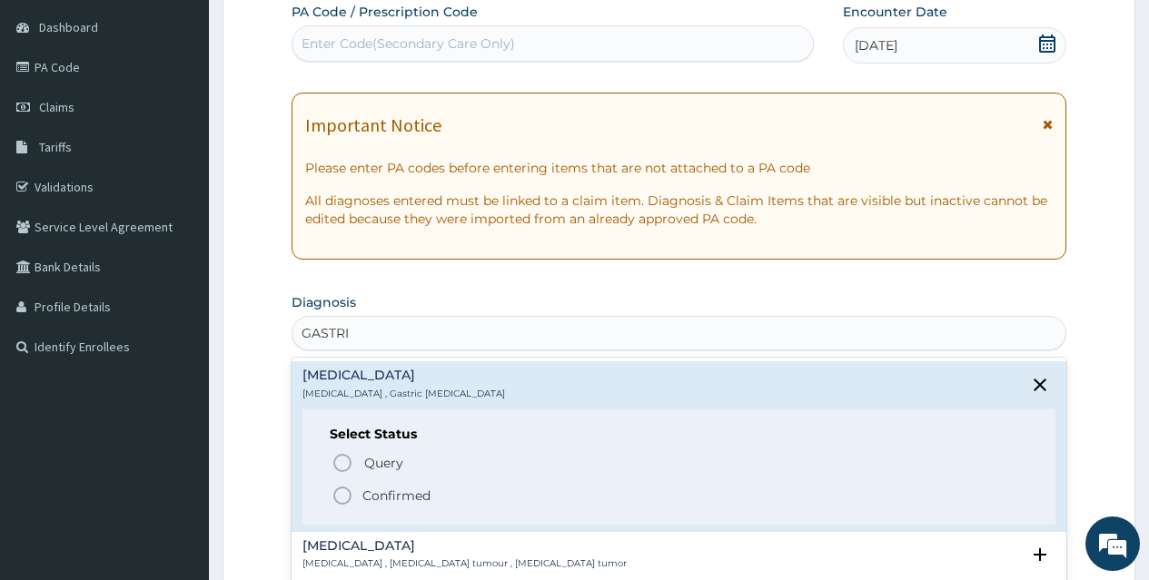
click at [349, 486] on icon "status option filled" at bounding box center [342, 496] width 22 height 22
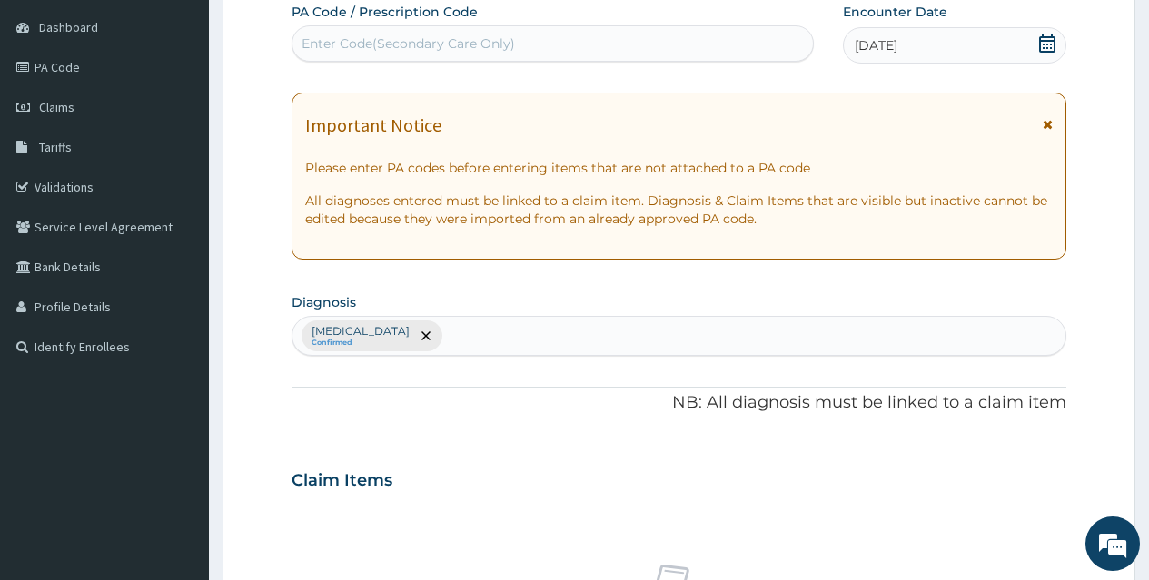
scroll to position [678, 0]
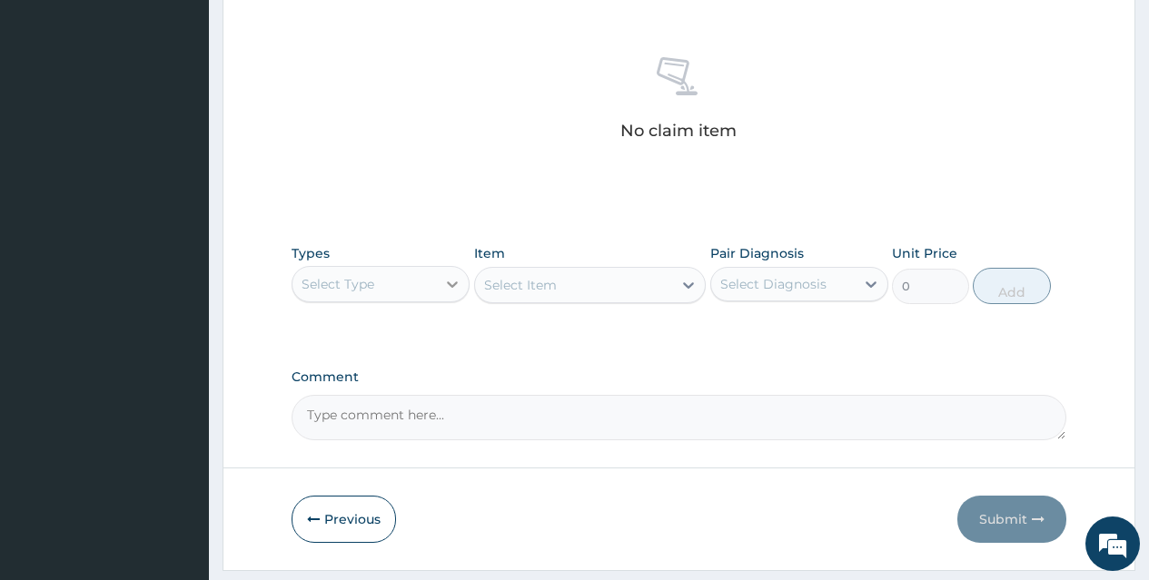
click at [449, 288] on icon at bounding box center [452, 284] width 18 height 18
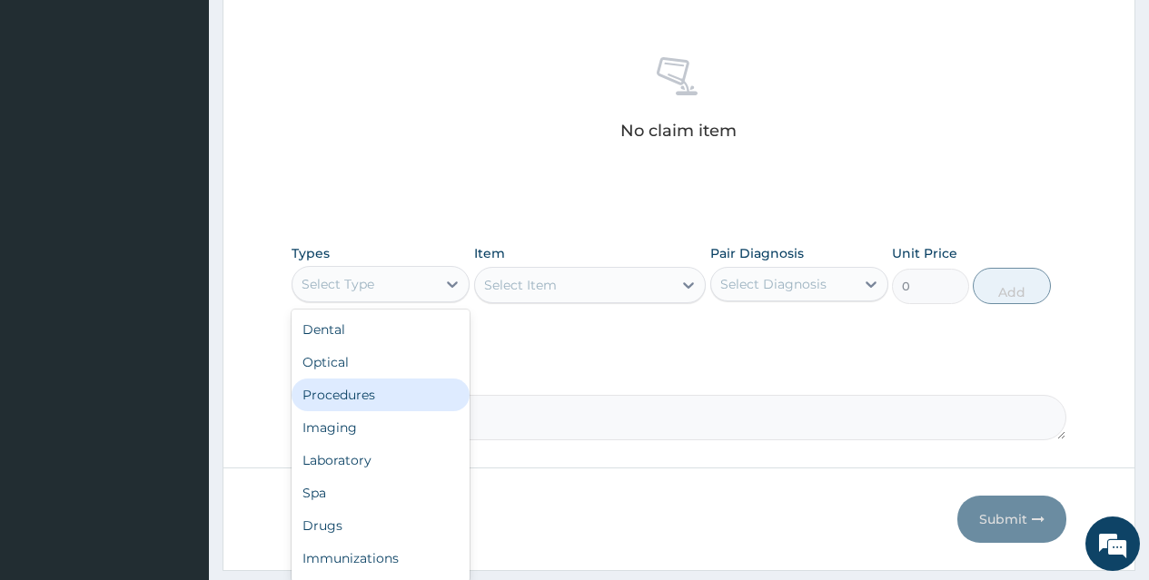
click at [405, 402] on div "Procedures" at bounding box center [381, 395] width 178 height 33
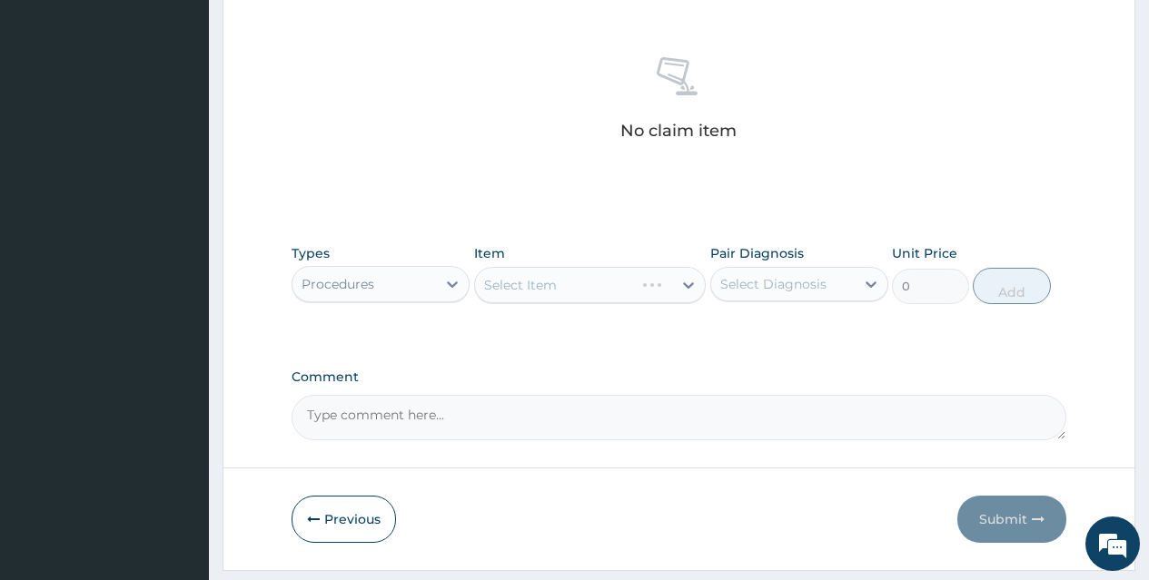
click at [632, 275] on div "Select Item" at bounding box center [590, 285] width 232 height 36
click at [632, 276] on div "Select Item" at bounding box center [574, 285] width 198 height 29
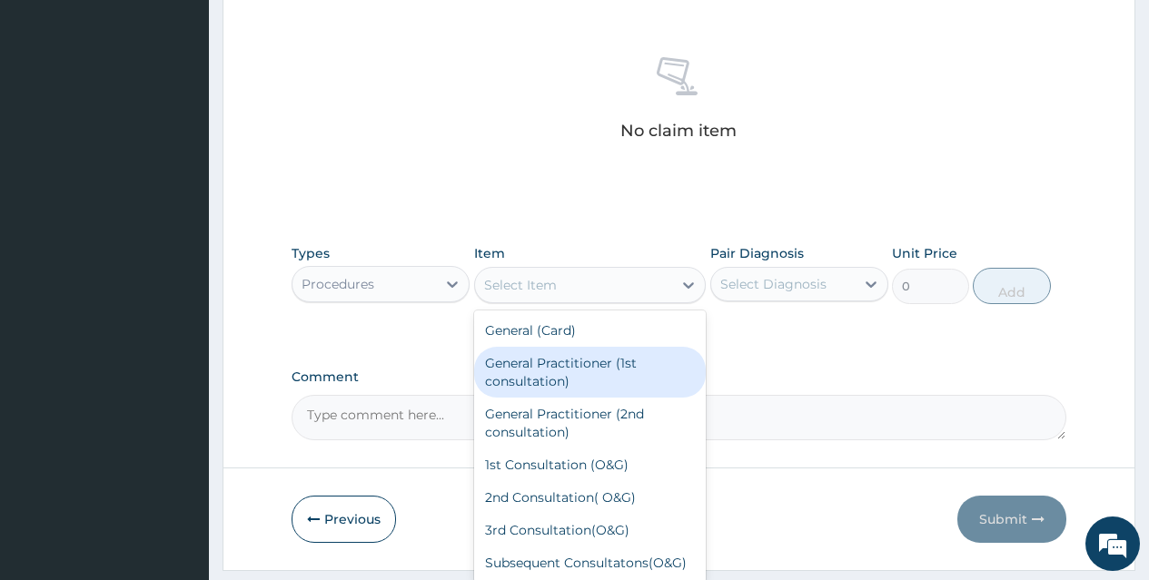
click at [628, 376] on div "General Practitioner (1st consultation)" at bounding box center [590, 372] width 232 height 51
type input "1500"
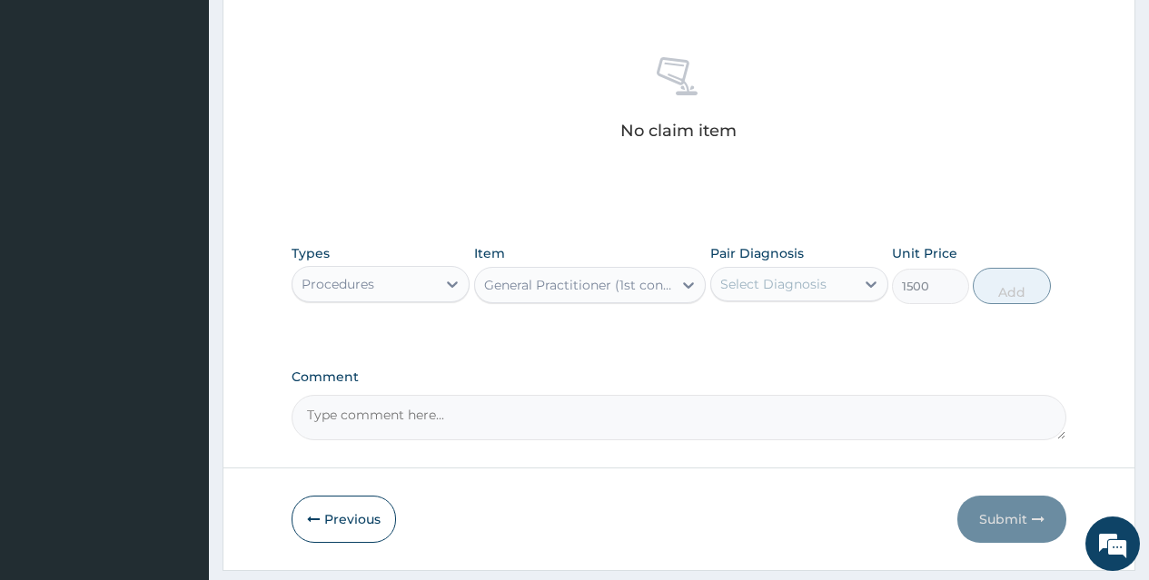
click at [803, 294] on div "Select Diagnosis" at bounding box center [782, 284] width 143 height 29
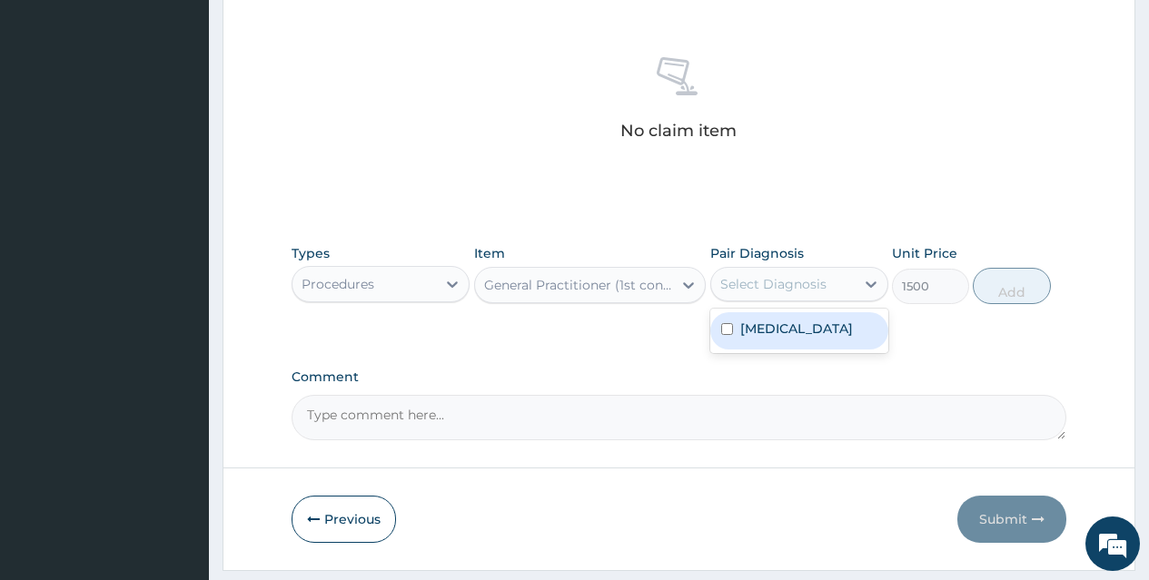
click at [812, 331] on div "[MEDICAL_DATA]" at bounding box center [799, 330] width 178 height 37
checkbox input "true"
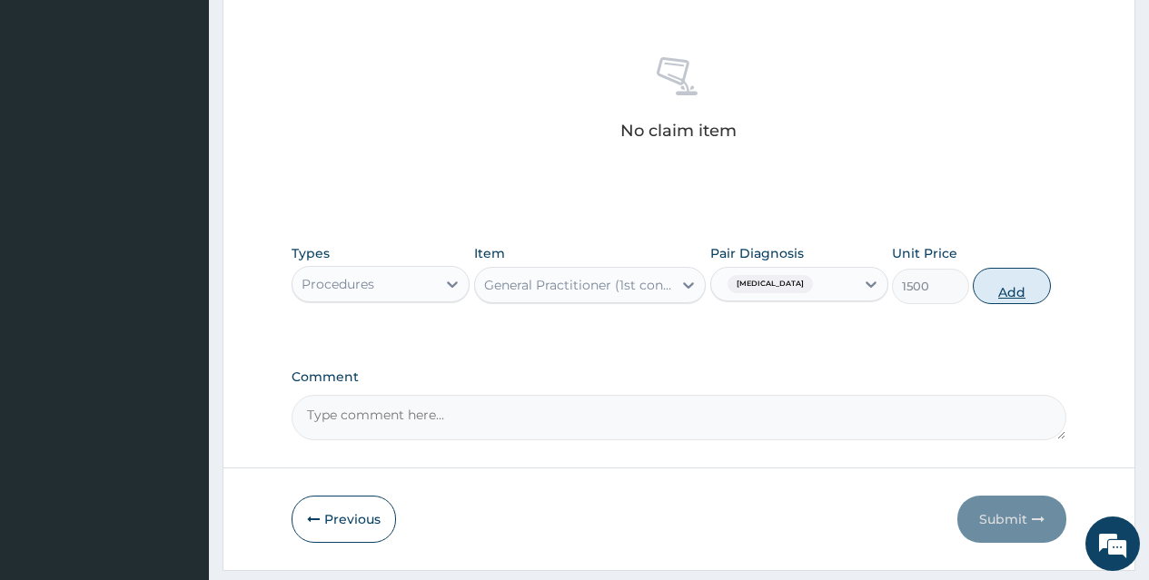
click at [1007, 281] on button "Add" at bounding box center [1011, 286] width 77 height 36
type input "0"
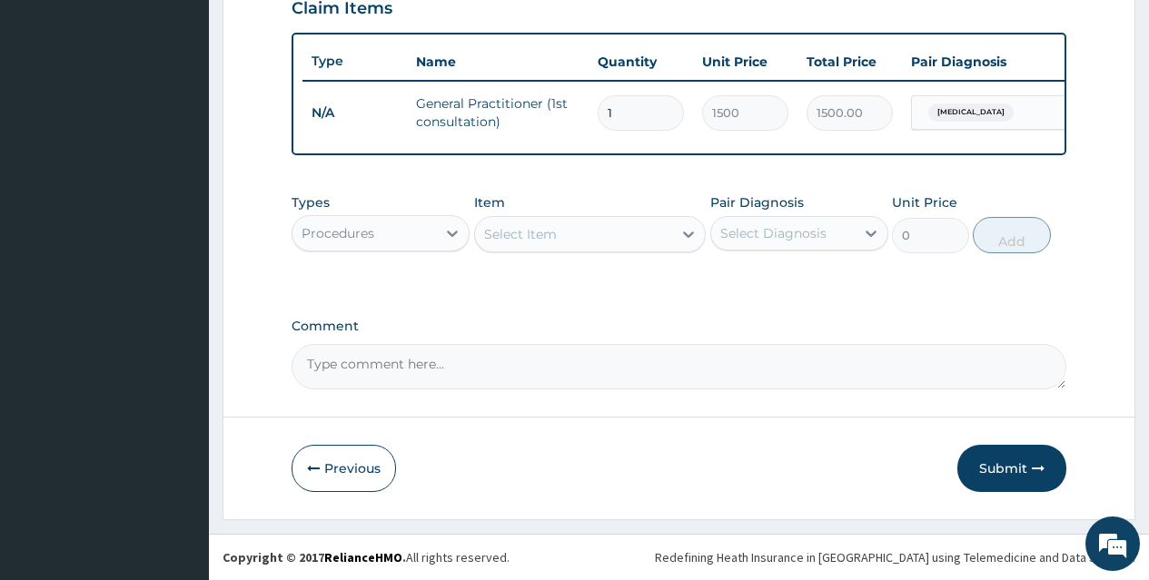
scroll to position [657, 0]
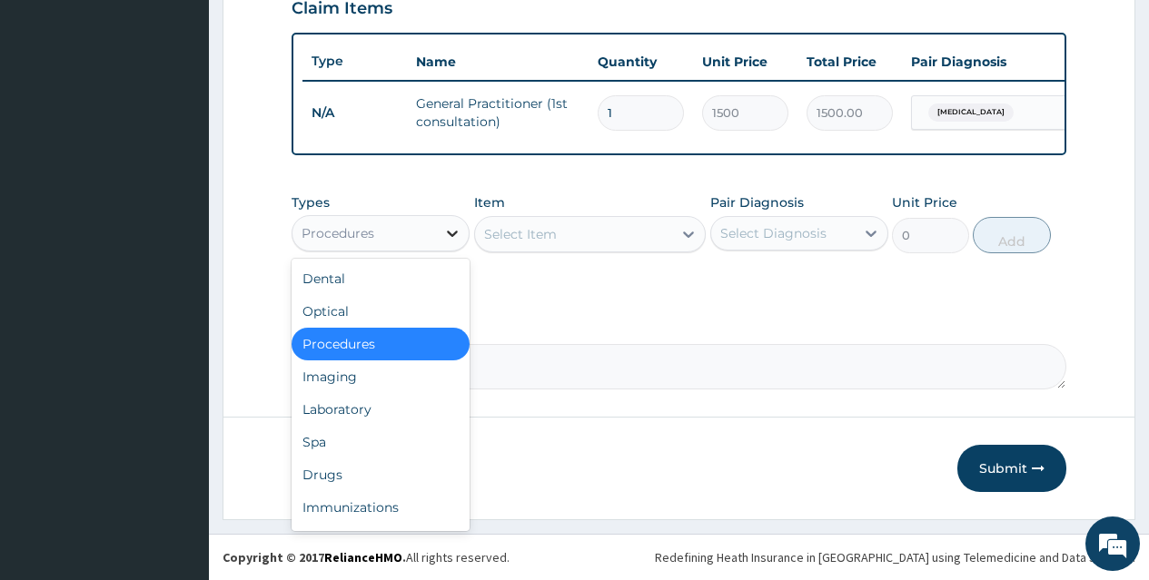
click at [450, 234] on icon at bounding box center [452, 234] width 11 height 6
click at [430, 488] on div "Drugs" at bounding box center [381, 475] width 178 height 33
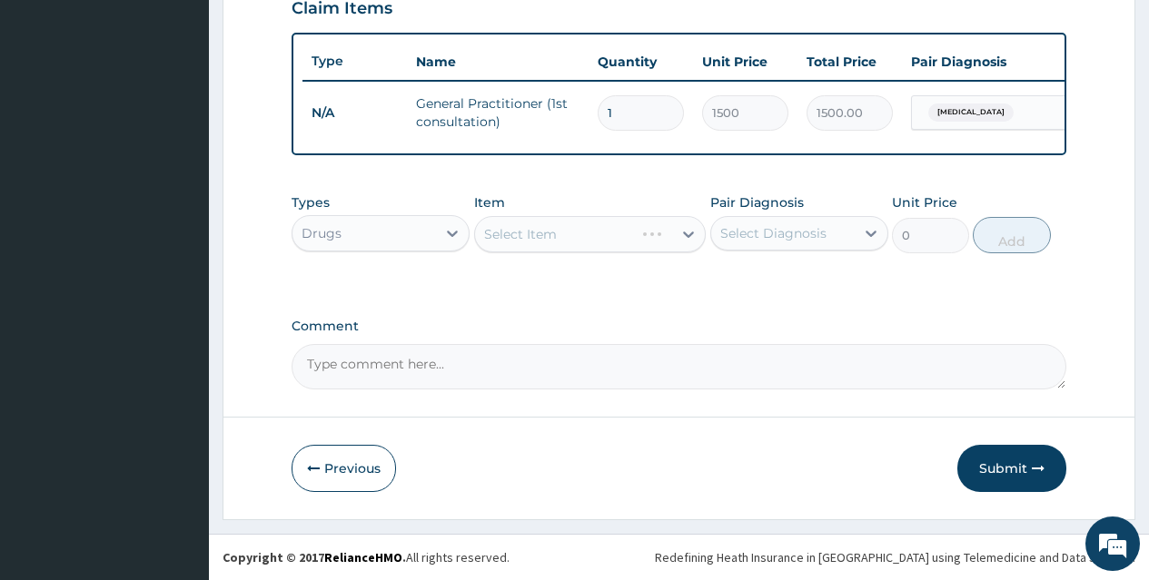
click at [628, 239] on div "Select Item" at bounding box center [590, 234] width 232 height 36
click at [628, 239] on div "Select Item" at bounding box center [574, 234] width 198 height 29
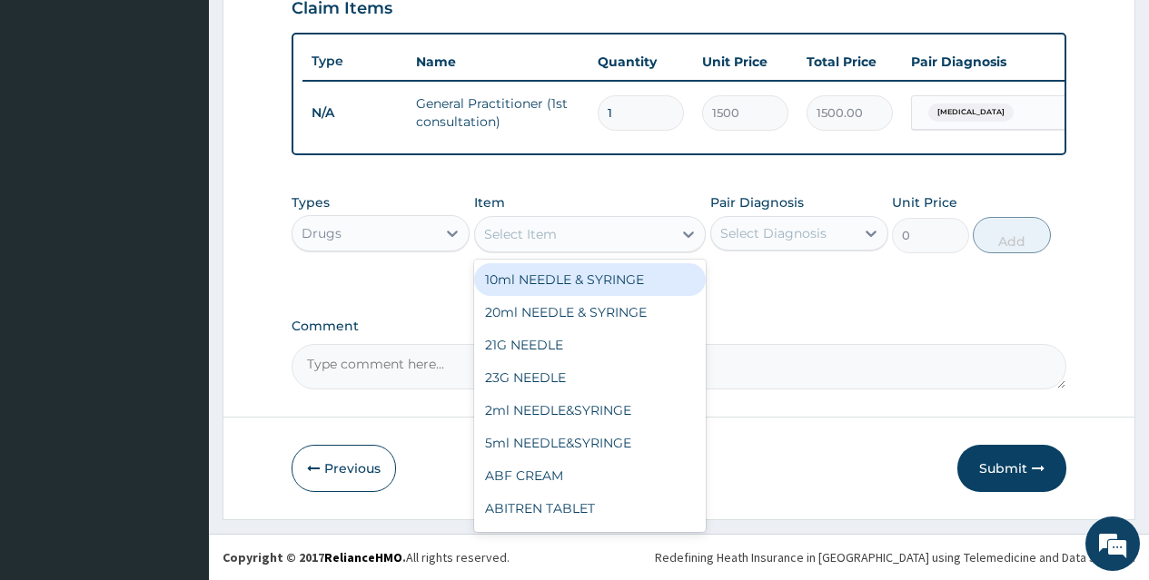
click at [589, 239] on div "Select Item" at bounding box center [574, 234] width 198 height 29
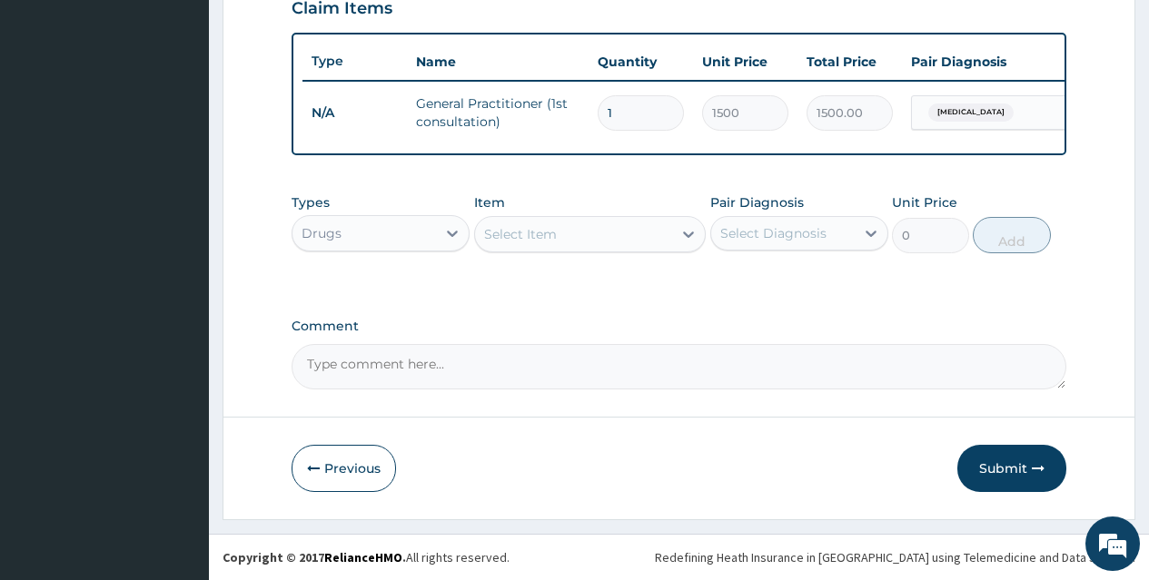
click at [589, 239] on div "Select Item" at bounding box center [574, 234] width 198 height 29
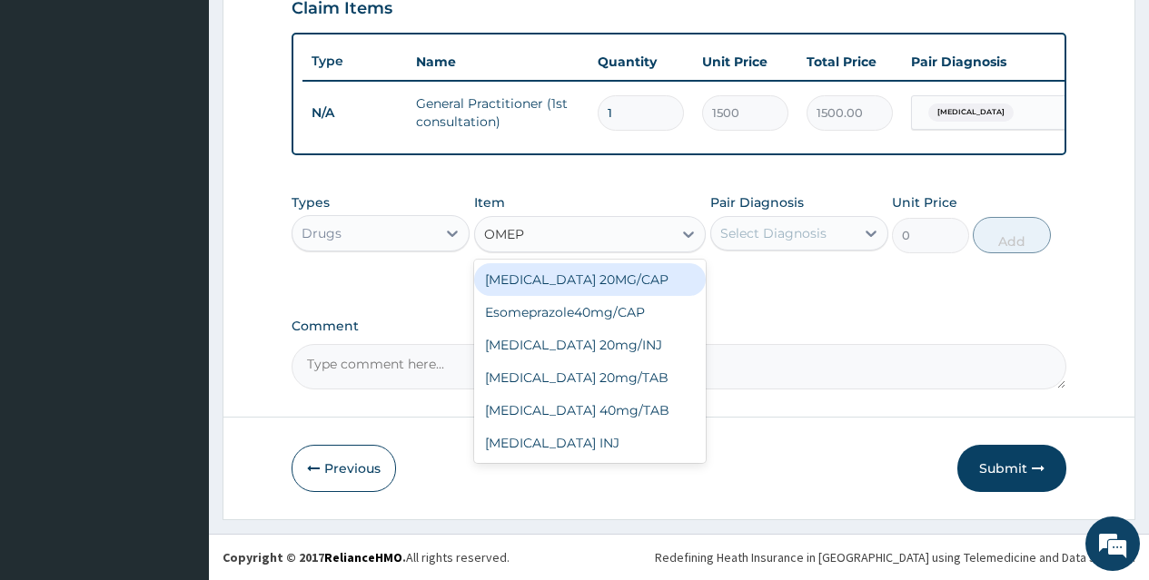
type input "OMEPR"
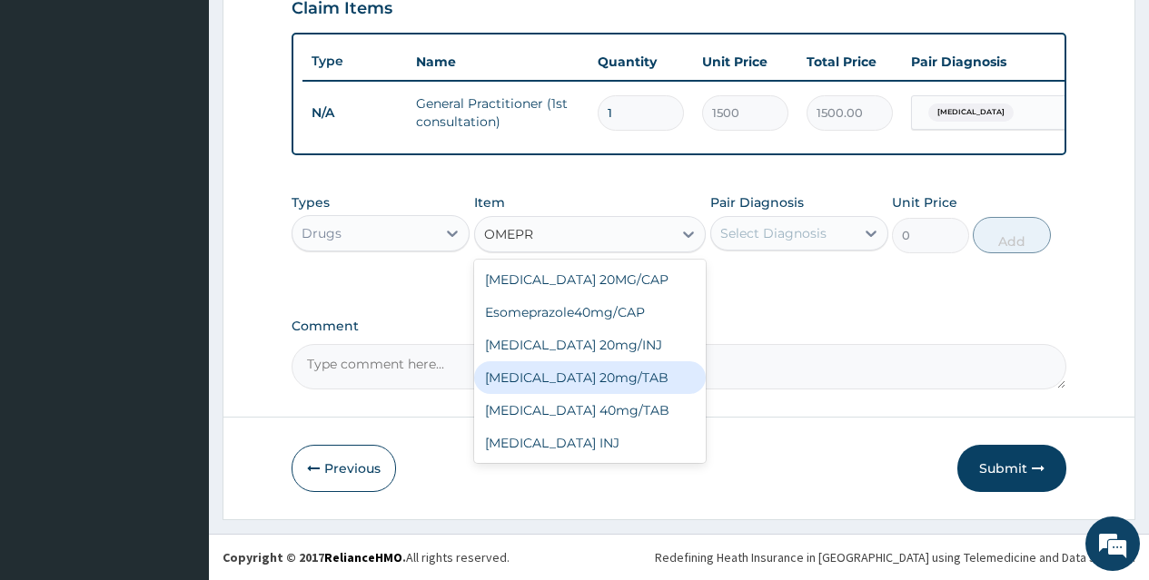
click at [603, 370] on div "[MEDICAL_DATA] 20mg/TAB" at bounding box center [590, 377] width 232 height 33
type input "78.75"
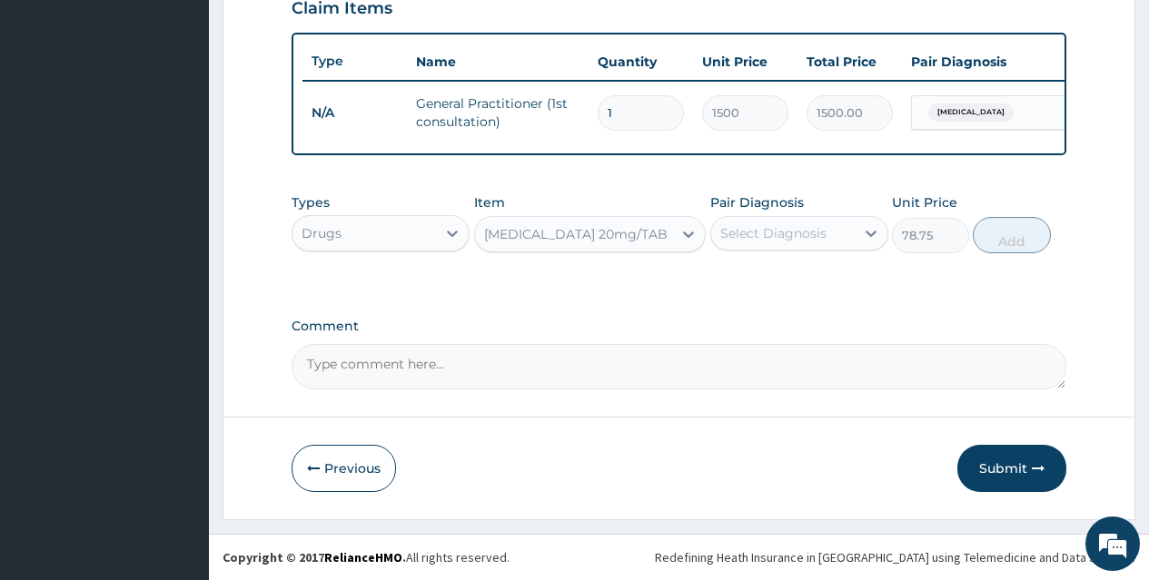
click at [773, 234] on div "Select Diagnosis" at bounding box center [773, 233] width 106 height 18
click at [773, 282] on label "Gastritis" at bounding box center [796, 278] width 113 height 18
checkbox input "true"
click at [1000, 232] on button "Add" at bounding box center [1011, 235] width 77 height 36
type input "0"
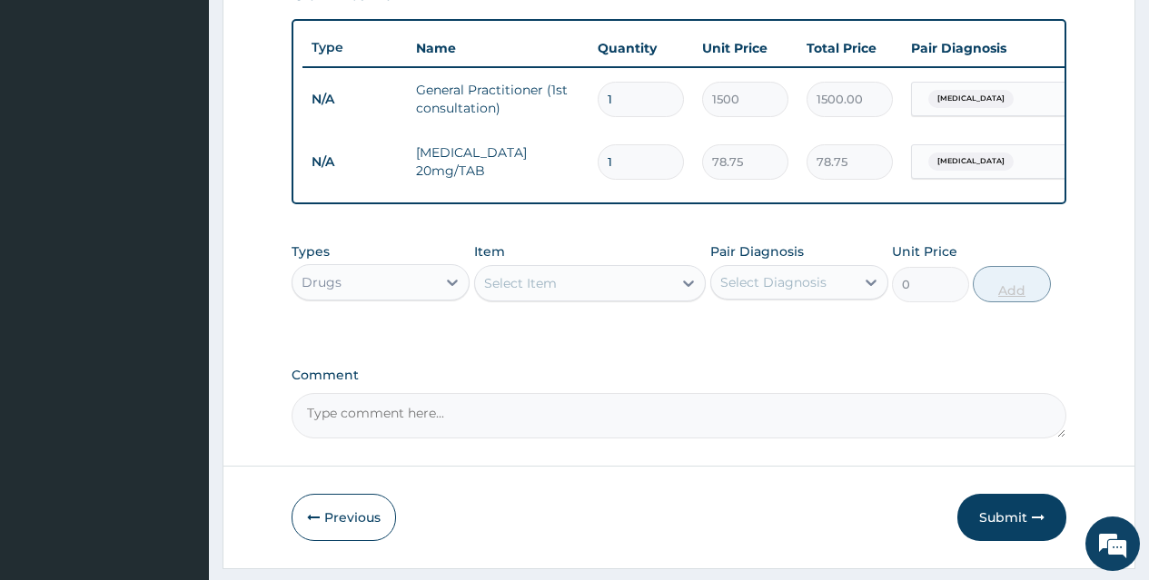
type input "14"
type input "1102.50"
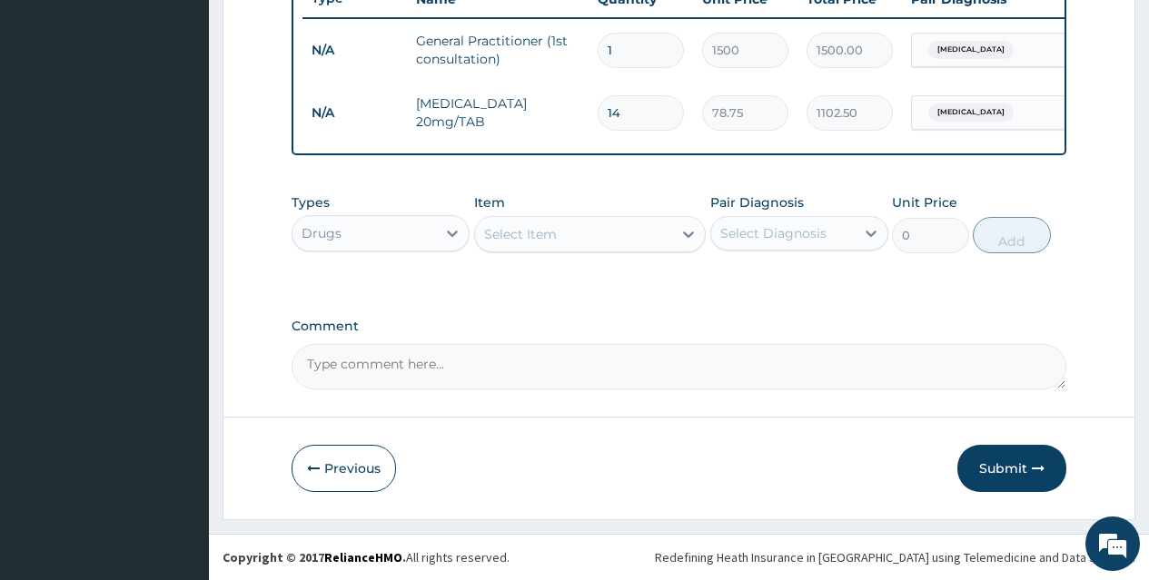
type input "14"
click at [660, 235] on div "Select Item" at bounding box center [574, 234] width 198 height 29
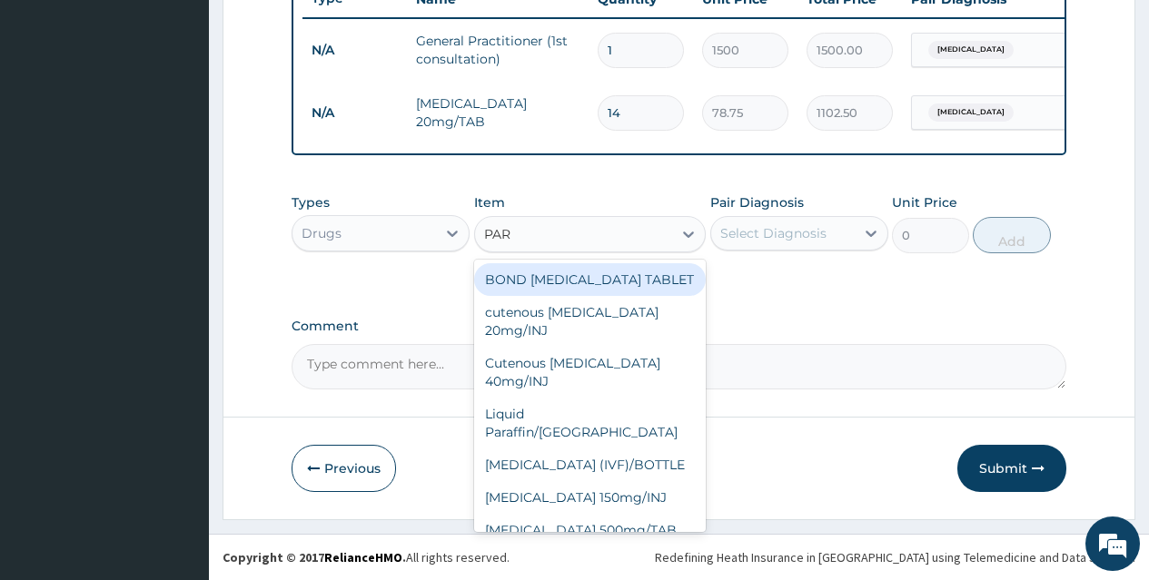
type input "PARA"
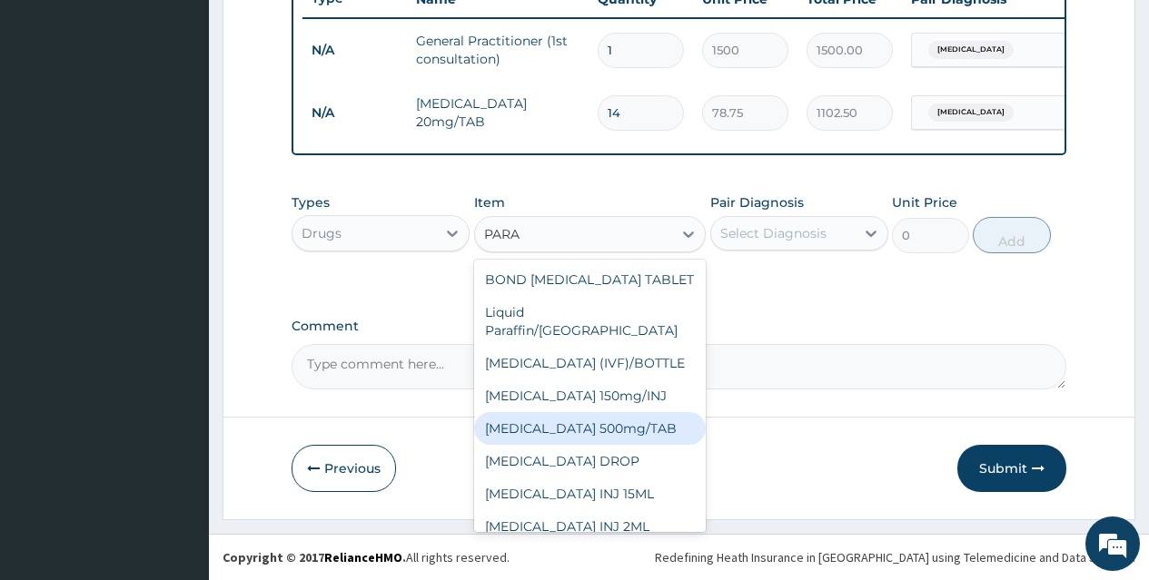
click at [659, 412] on div "PARACETAMOL 500mg/TAB" at bounding box center [590, 428] width 232 height 33
type input "5.25"
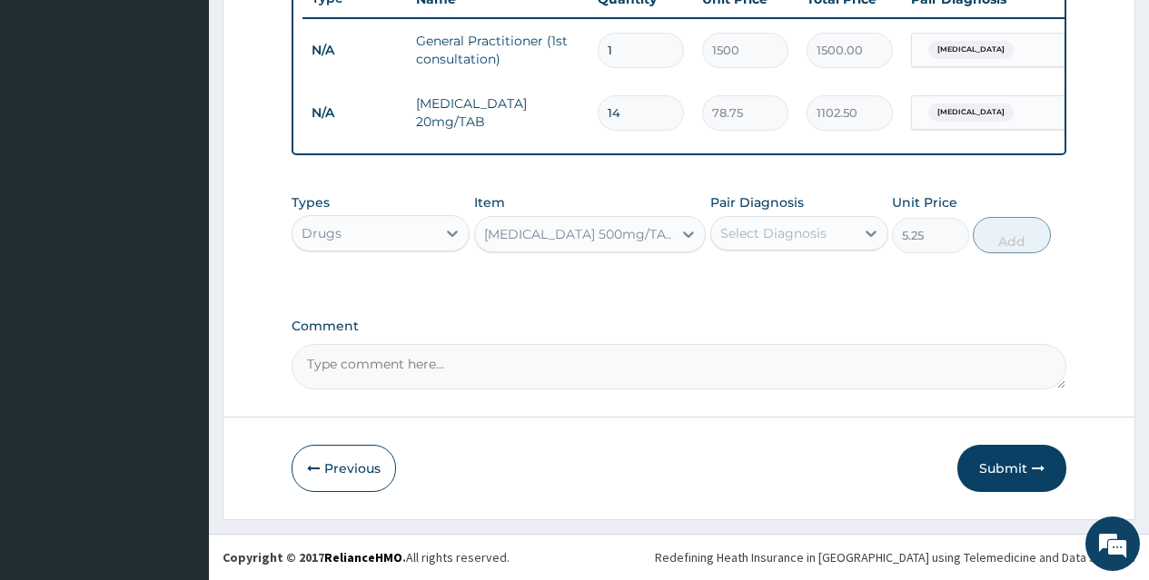
click at [788, 224] on div "Select Diagnosis" at bounding box center [773, 233] width 106 height 18
click at [797, 277] on div "Gastritis" at bounding box center [799, 280] width 178 height 37
checkbox input "true"
click at [992, 233] on button "Add" at bounding box center [1011, 235] width 77 height 36
type input "0"
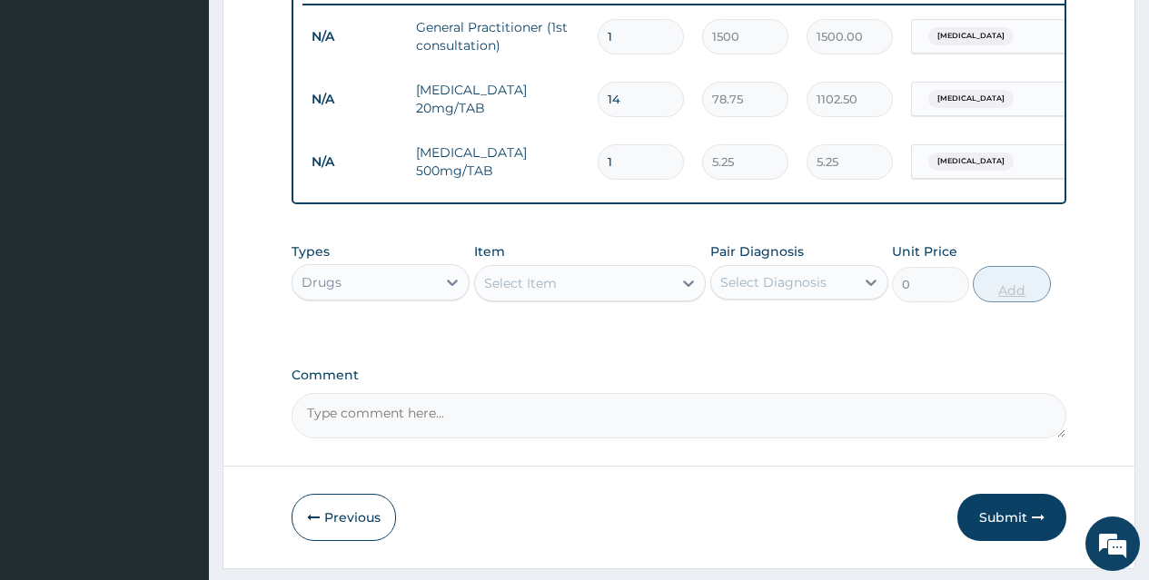
type input "18"
type input "94.50"
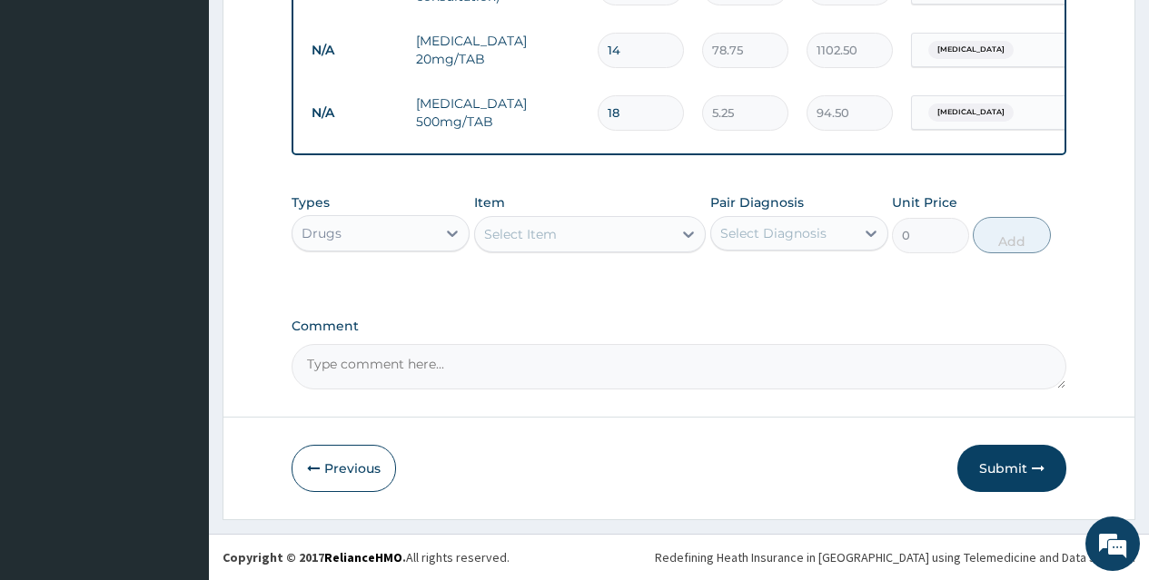
type input "18"
click at [638, 223] on div "Select Item" at bounding box center [574, 234] width 198 height 29
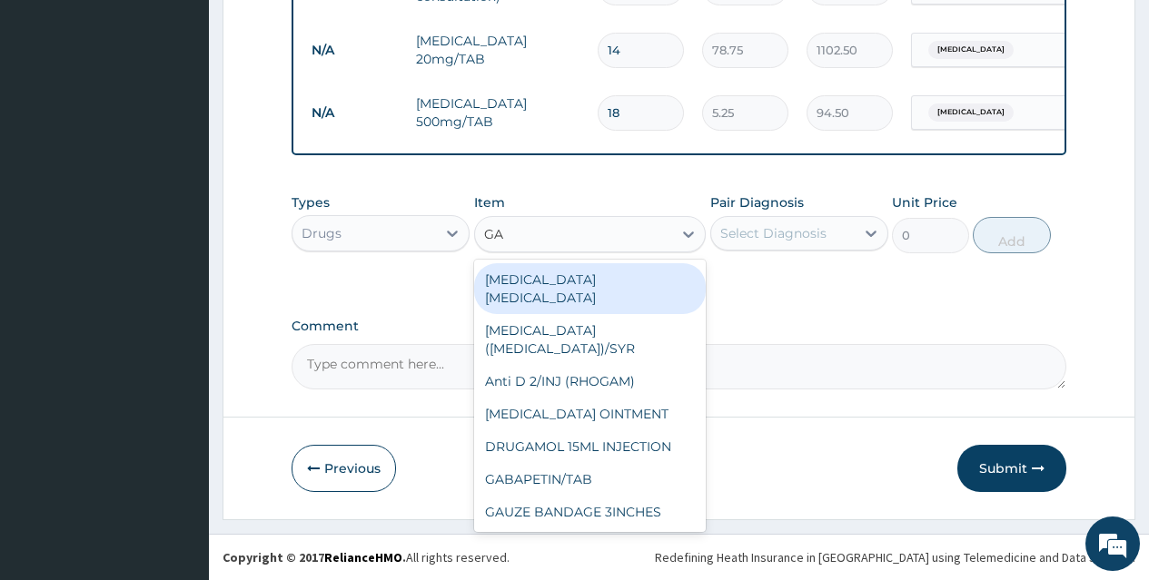
type input "G"
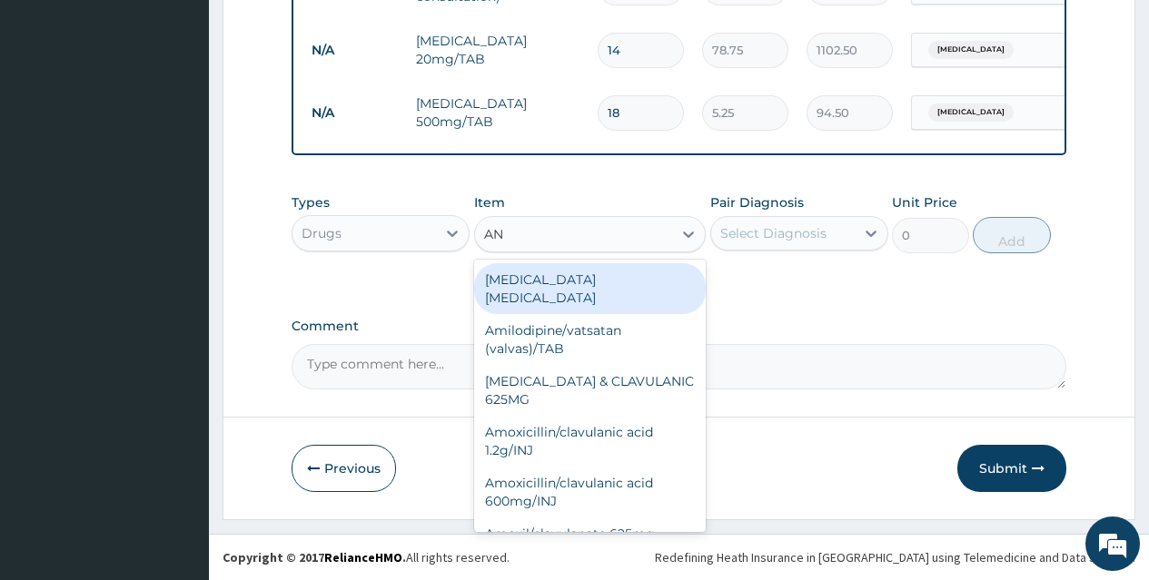
type input "ANT"
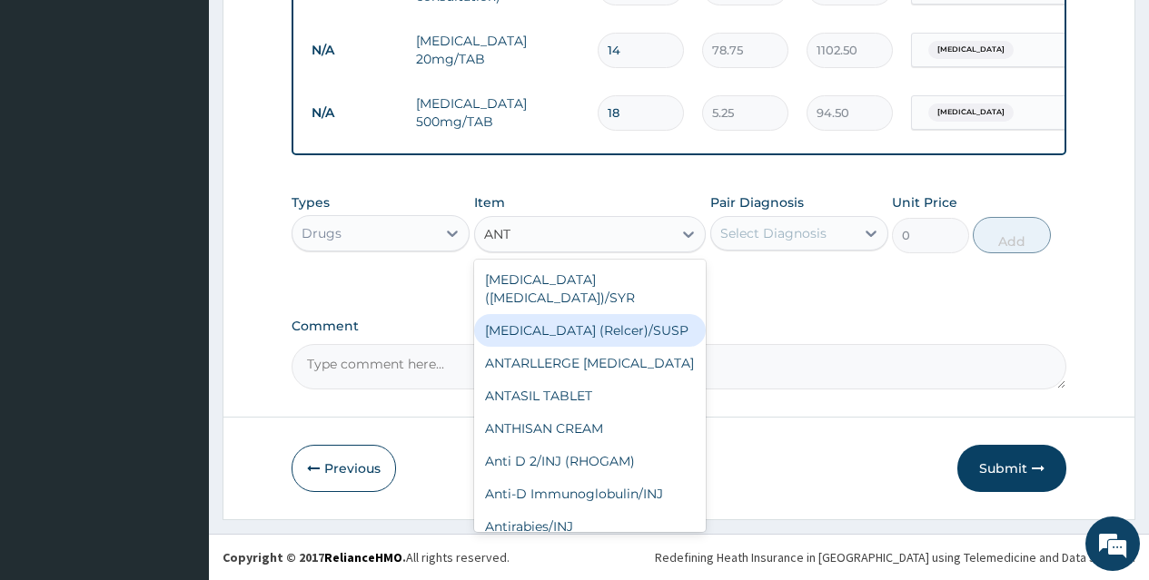
click at [615, 314] on div "antacid (Relcer)/SUSP" at bounding box center [590, 330] width 232 height 33
type input "446.25"
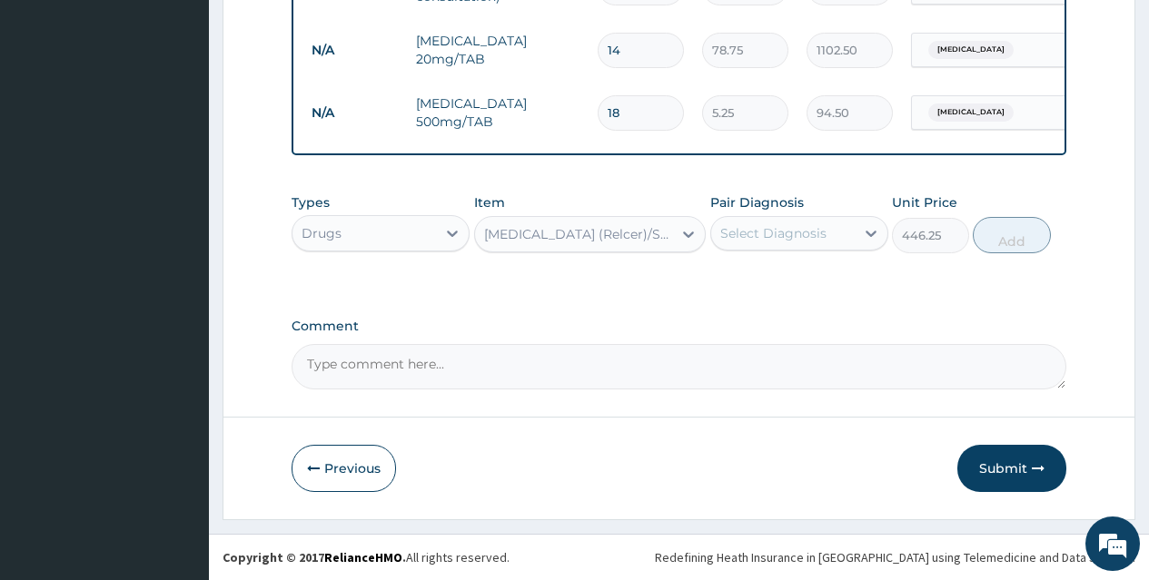
click at [781, 222] on div "Select Diagnosis" at bounding box center [782, 233] width 143 height 29
click at [785, 282] on label "Gastritis" at bounding box center [796, 278] width 113 height 18
checkbox input "true"
click at [994, 233] on button "Add" at bounding box center [1011, 235] width 77 height 36
type input "0"
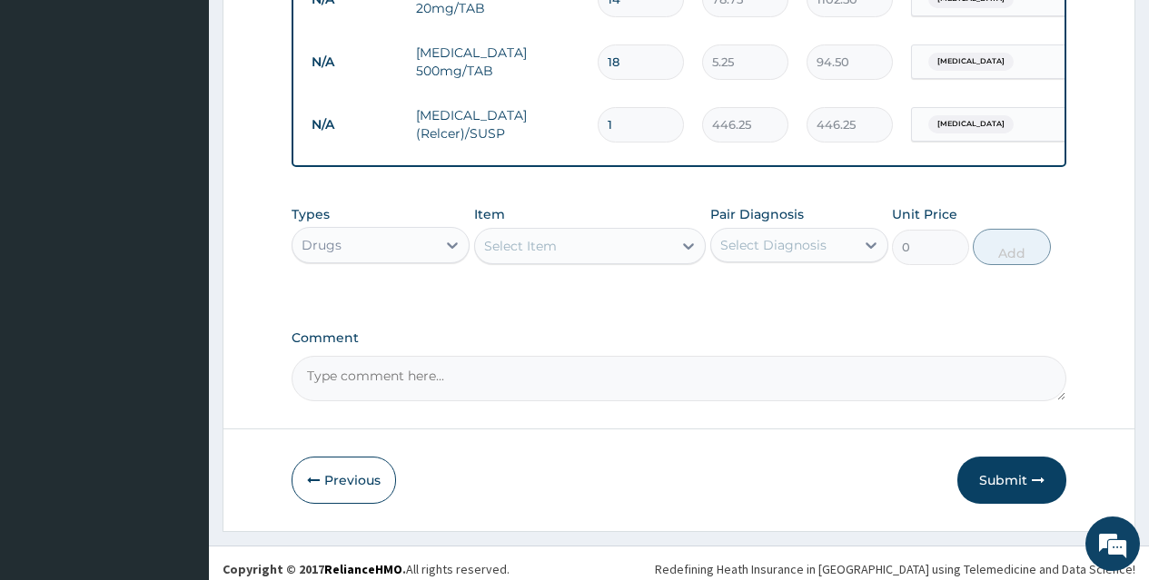
scroll to position [845, 0]
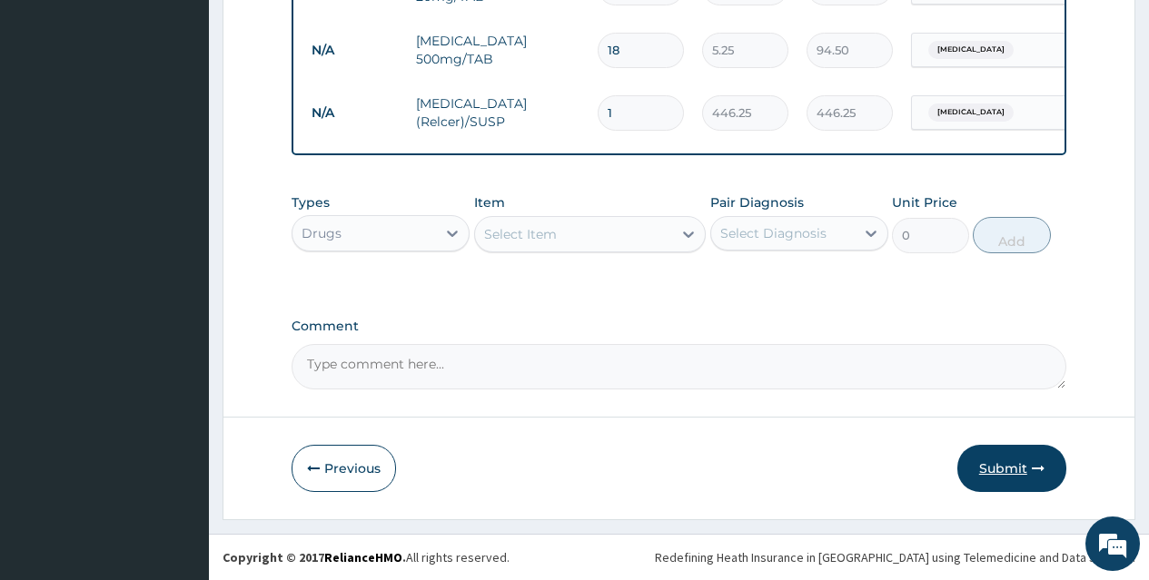
click at [1023, 467] on button "Submit" at bounding box center [1011, 468] width 109 height 47
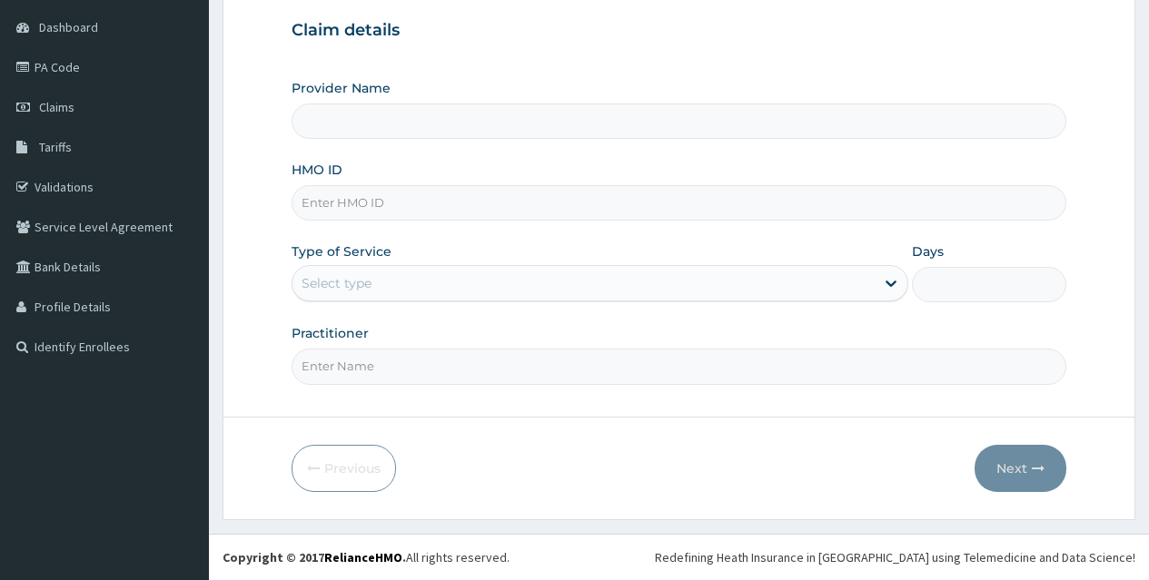
click at [647, 195] on input "HMO ID" at bounding box center [679, 202] width 775 height 35
type input "[GEOGRAPHIC_DATA]"
type input "GCE/10080/E"
click at [663, 278] on div "Select type" at bounding box center [583, 283] width 582 height 29
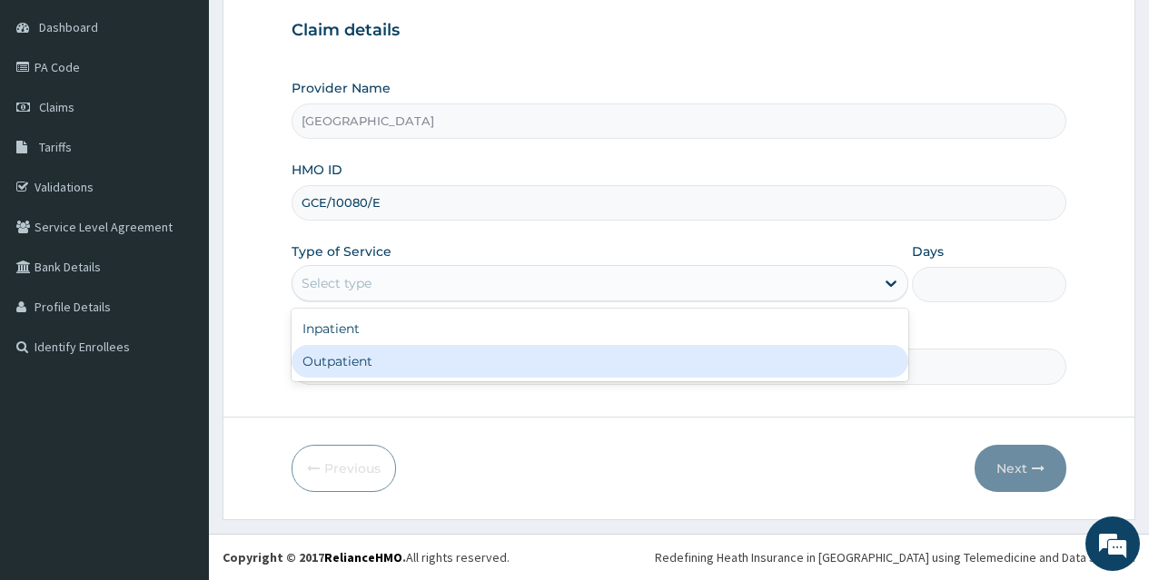
click at [650, 352] on div "Outpatient" at bounding box center [600, 361] width 617 height 33
type input "1"
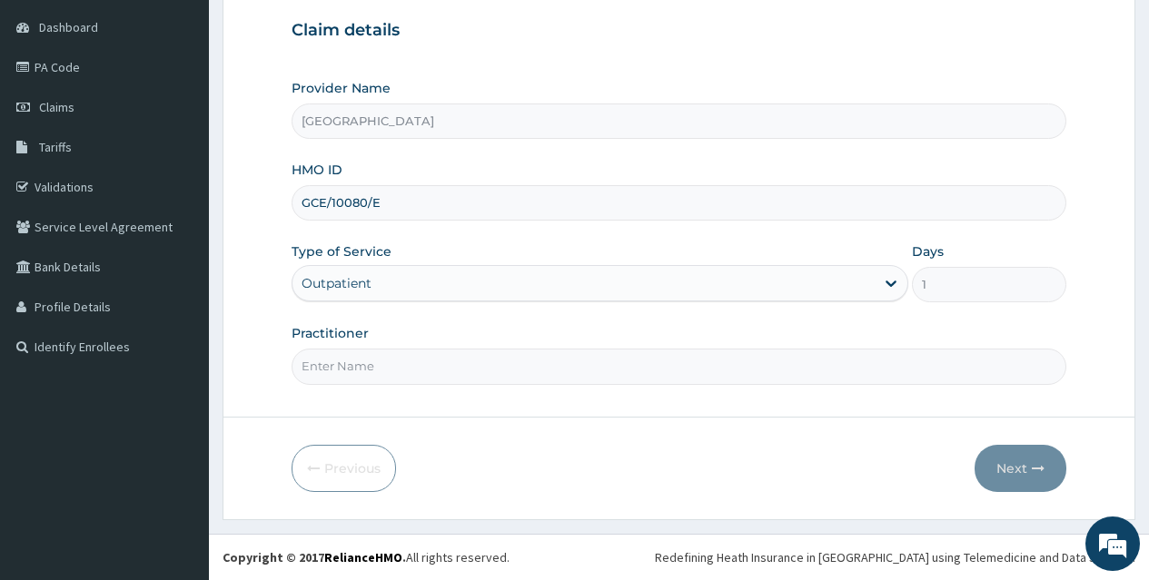
click at [574, 353] on input "Practitioner" at bounding box center [679, 366] width 775 height 35
type input "DR AYO ONI"
click at [1024, 467] on button "Next" at bounding box center [1020, 468] width 92 height 47
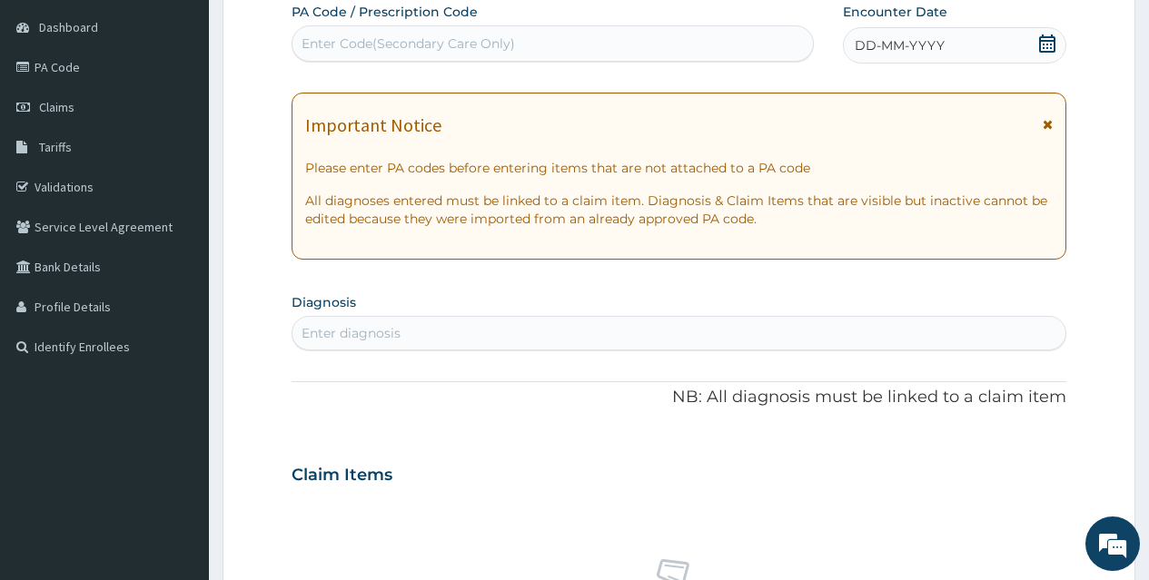
click at [1048, 43] on icon at bounding box center [1047, 44] width 18 height 18
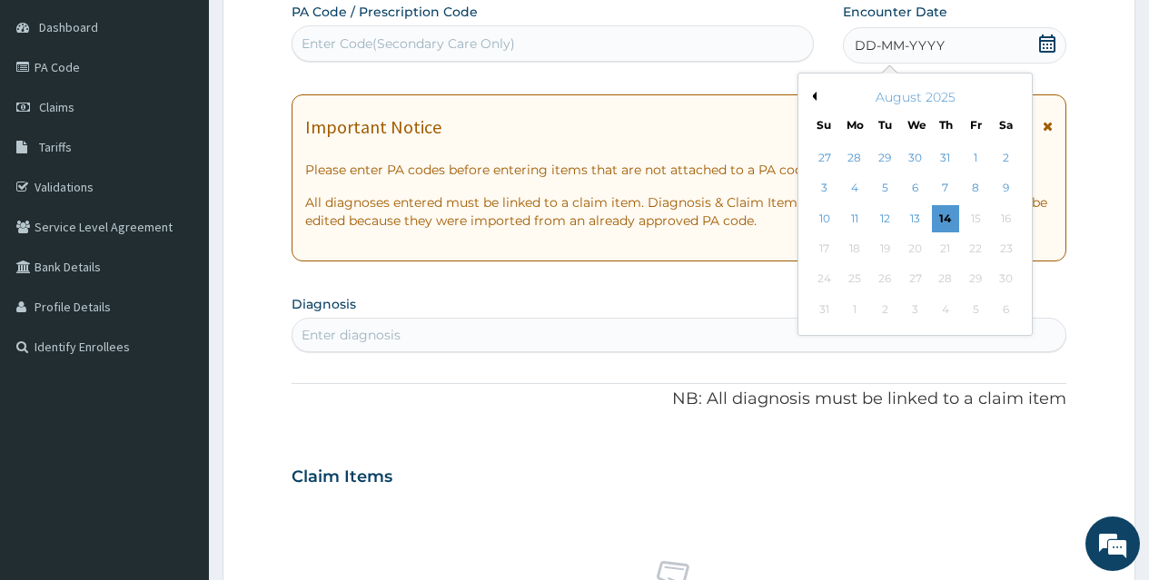
click at [811, 95] on button "Previous Month" at bounding box center [811, 96] width 9 height 9
click at [946, 251] on div "24" at bounding box center [945, 248] width 27 height 27
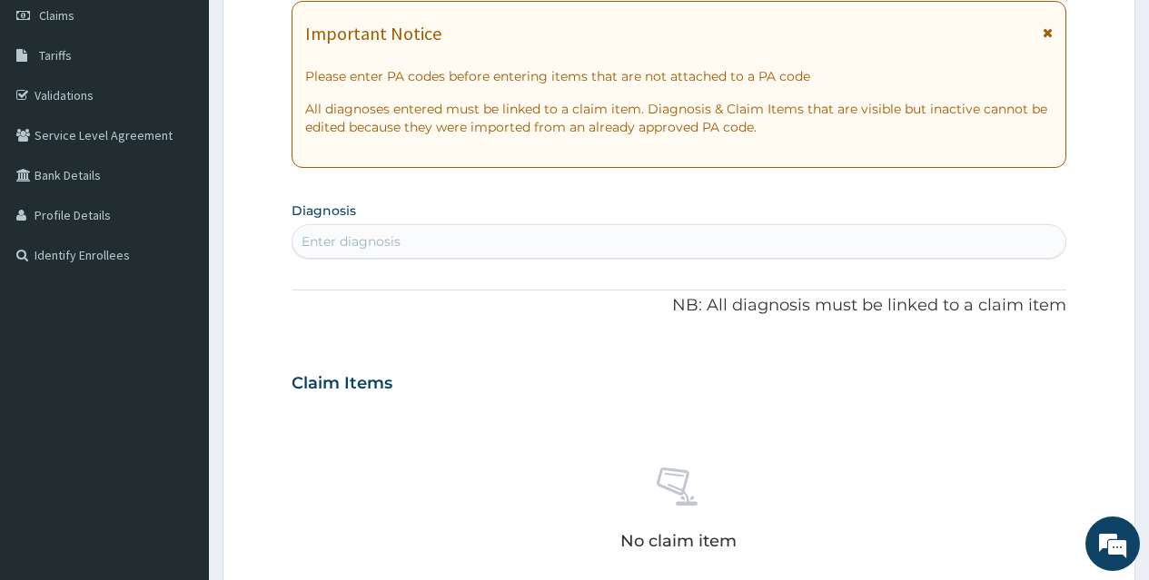
scroll to position [280, 0]
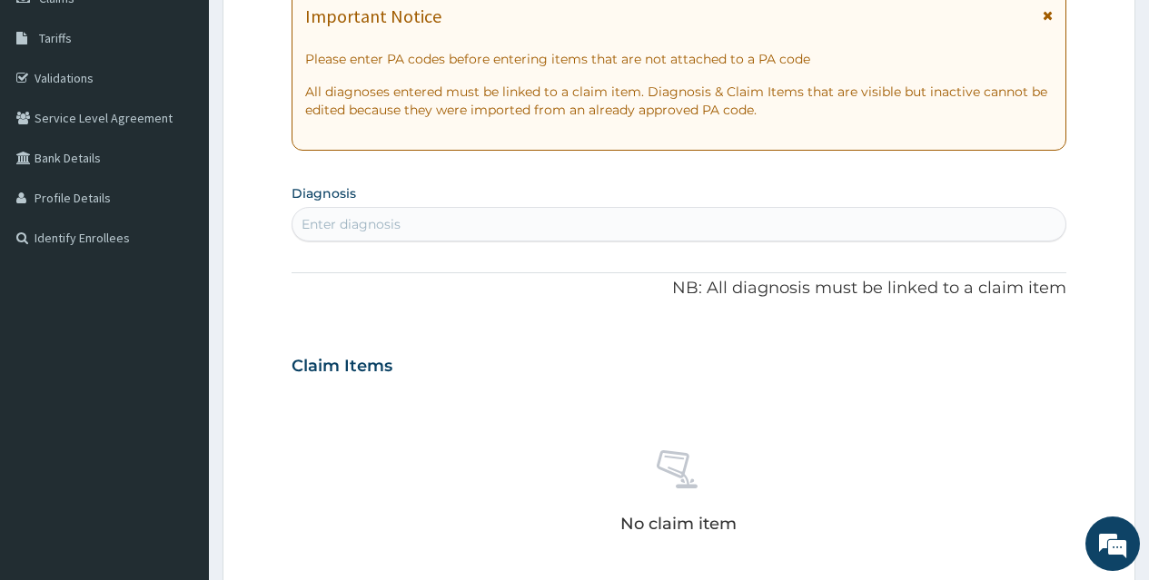
click at [588, 219] on div "Enter diagnosis" at bounding box center [678, 224] width 773 height 29
type input "PLASMO"
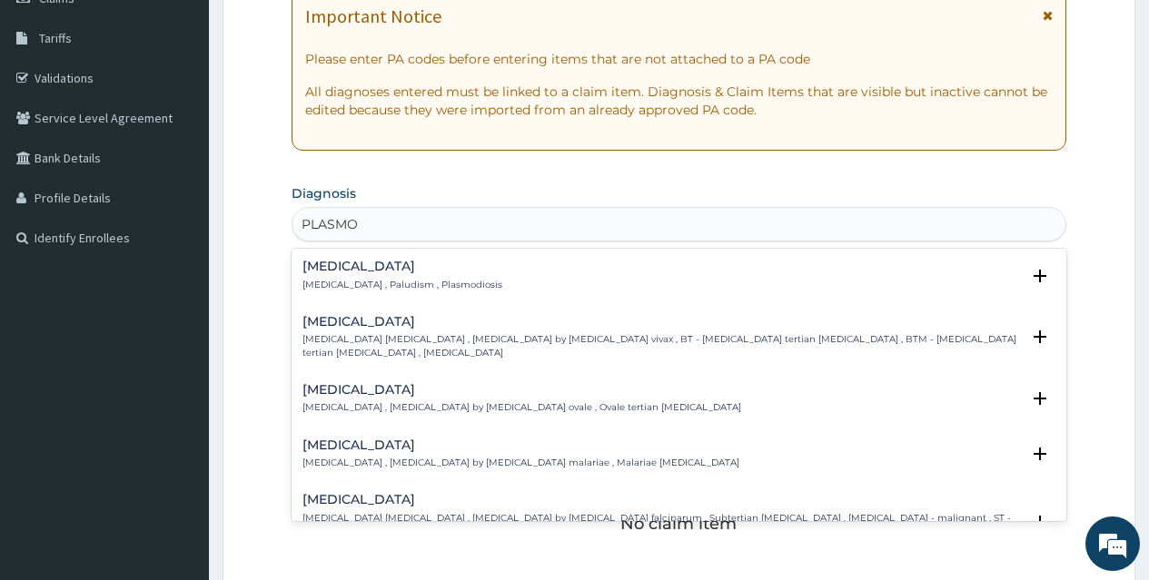
click at [360, 272] on h4 "Malaria" at bounding box center [402, 267] width 200 height 14
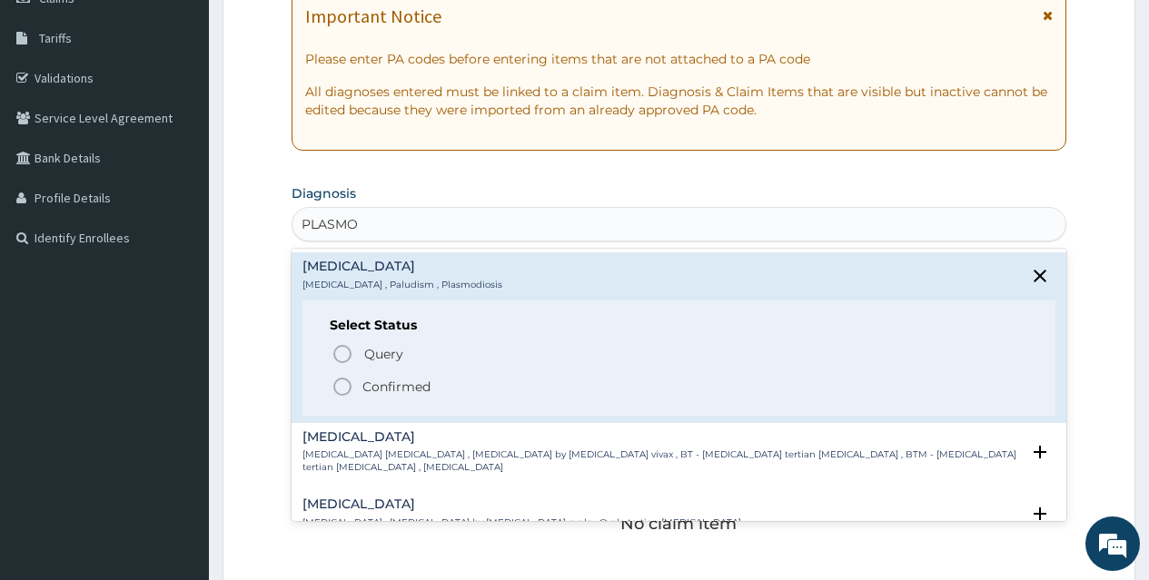
click at [346, 391] on icon "status option filled" at bounding box center [342, 387] width 22 height 22
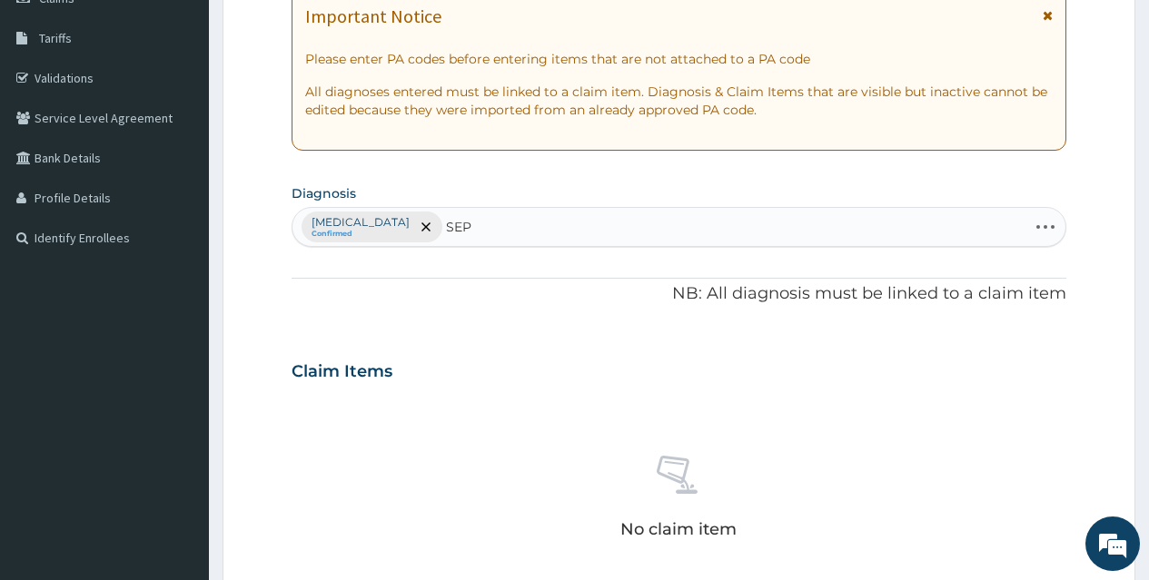
type input "SEPS"
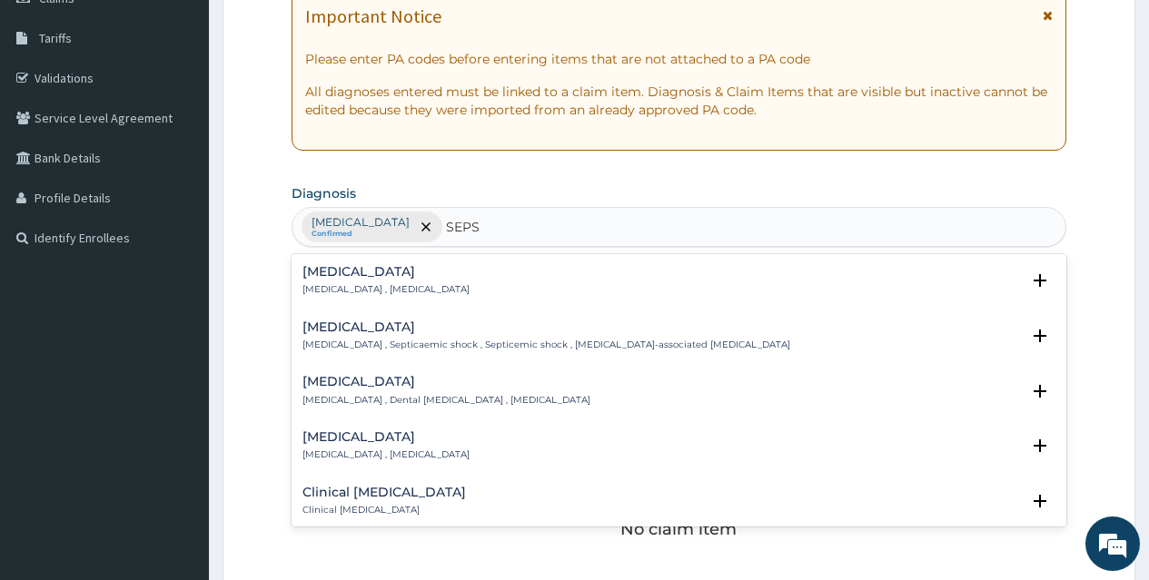
click at [338, 274] on h4 "Sepsis" at bounding box center [385, 272] width 167 height 14
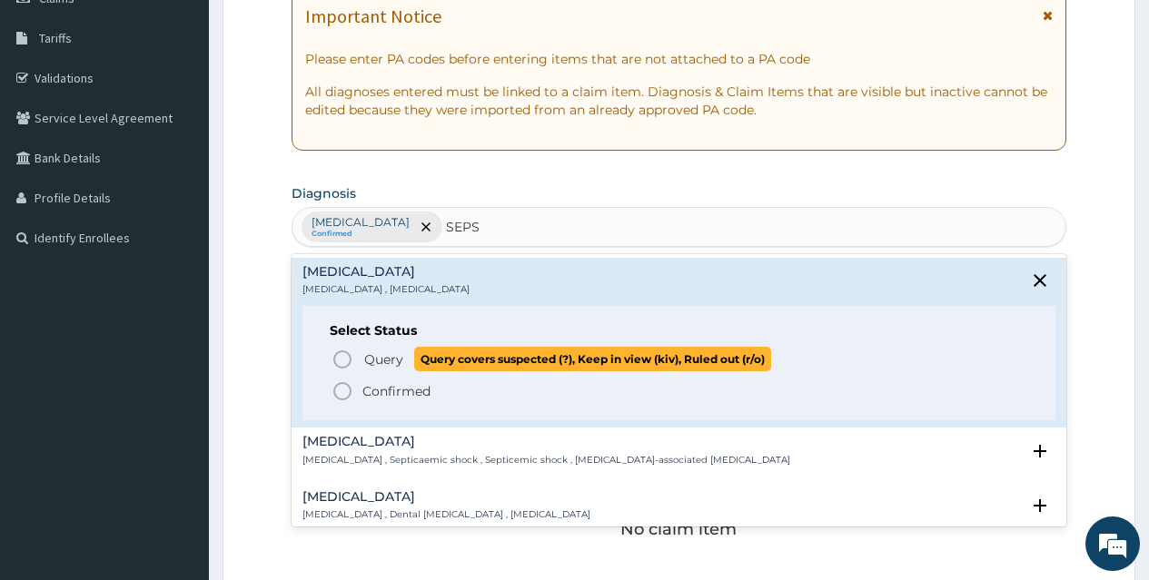
click at [341, 357] on icon "status option query" at bounding box center [342, 360] width 22 height 22
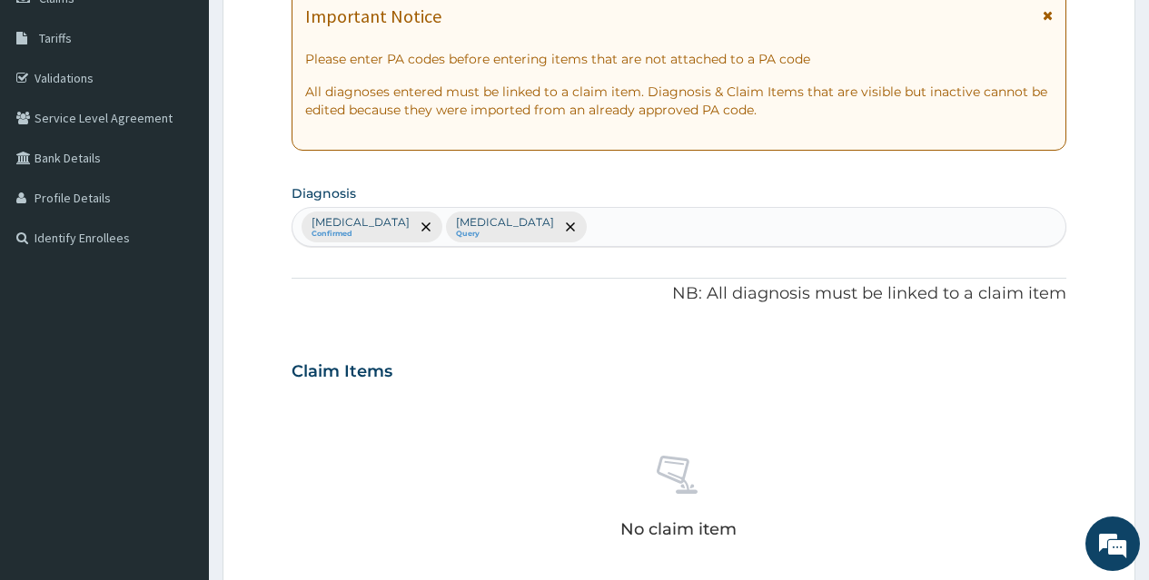
scroll to position [729, 0]
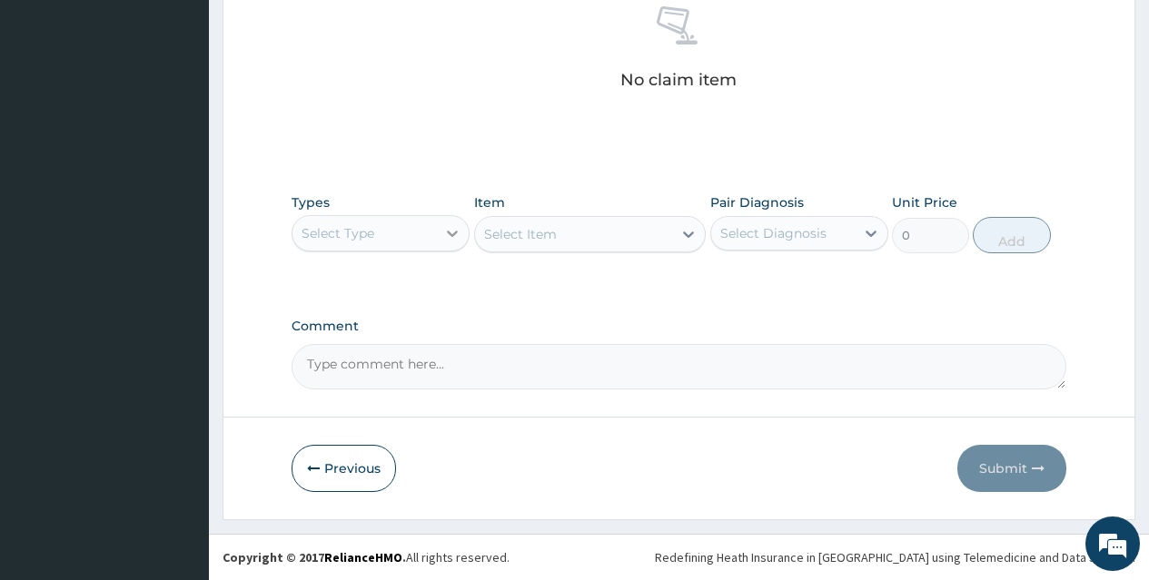
click at [450, 232] on icon at bounding box center [452, 234] width 11 height 6
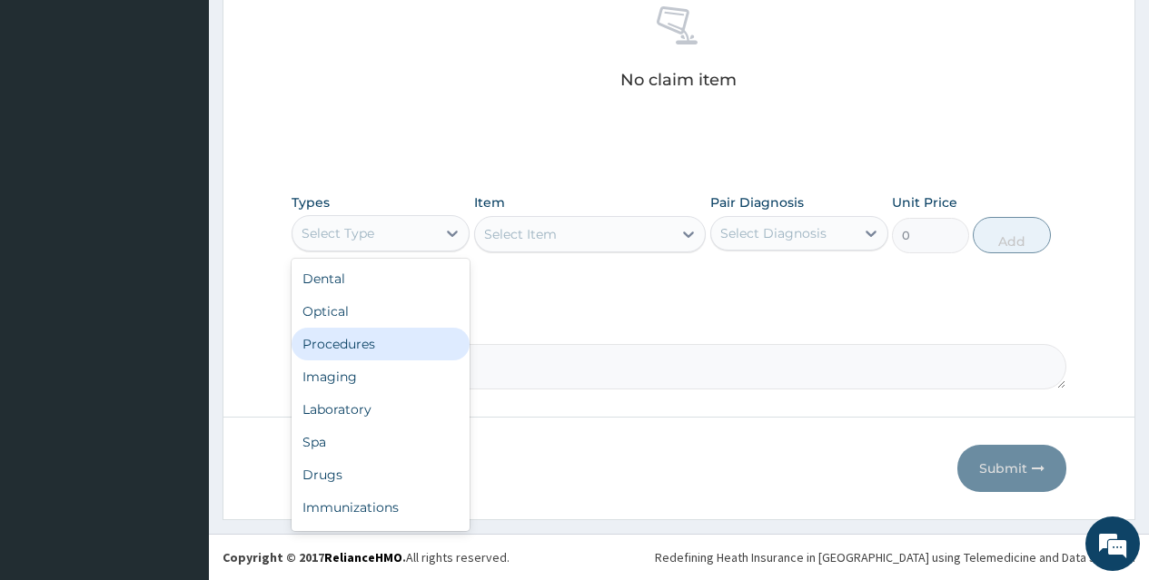
click at [414, 340] on div "Procedures" at bounding box center [381, 344] width 178 height 33
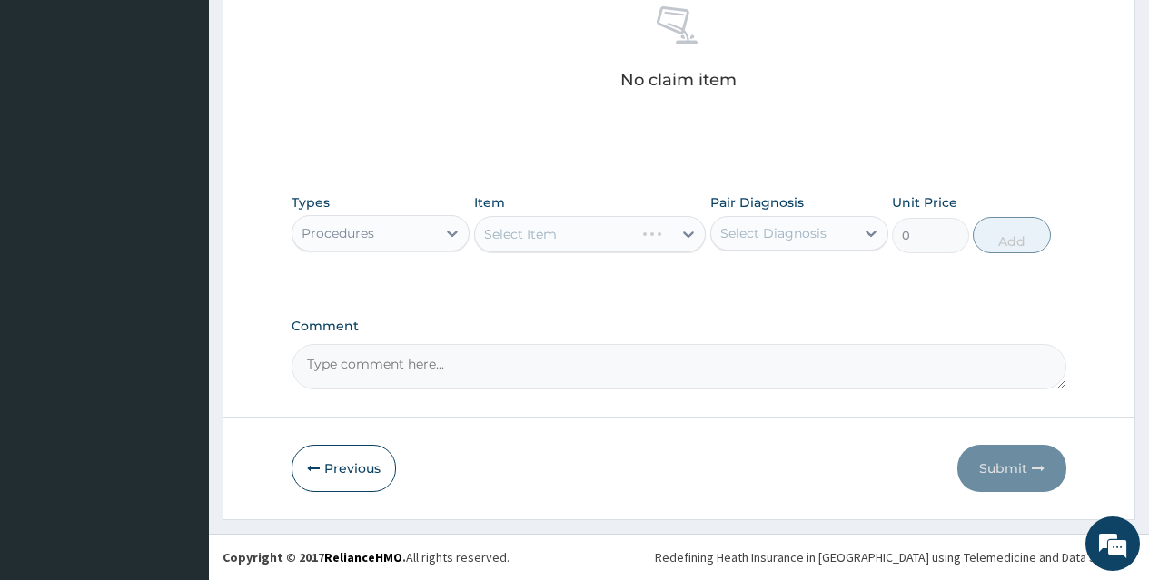
click at [602, 234] on div "Select Item" at bounding box center [590, 234] width 232 height 36
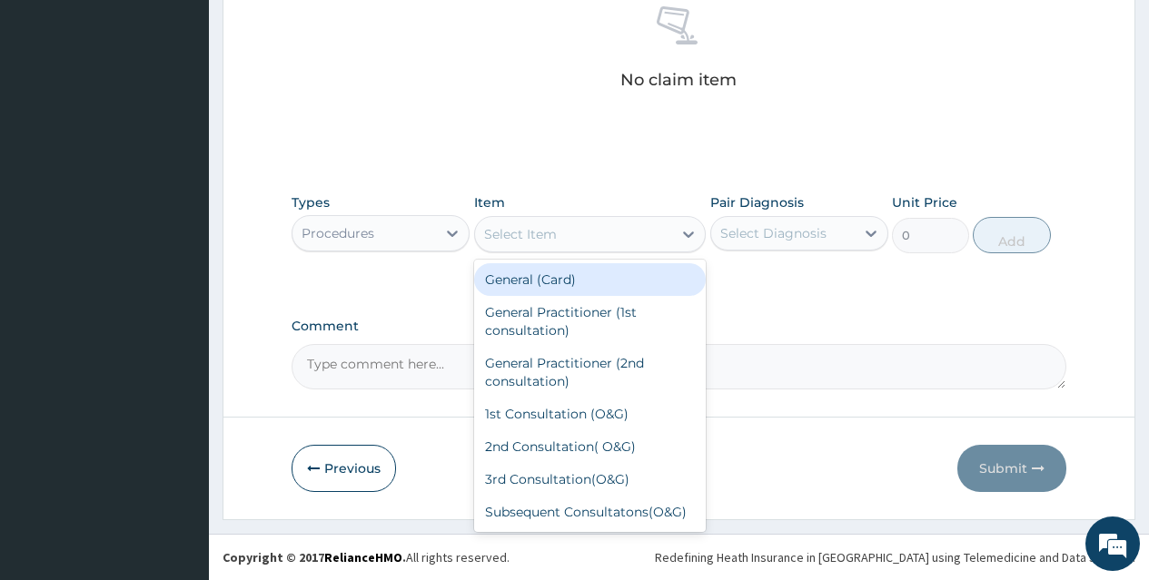
click at [602, 234] on div "Select Item" at bounding box center [574, 234] width 198 height 29
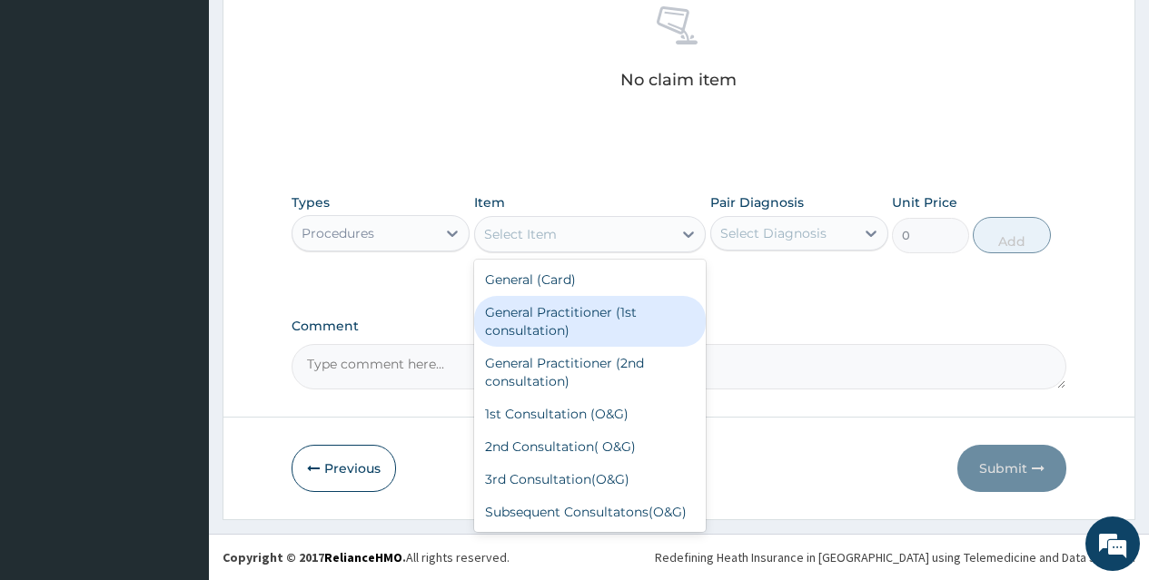
click at [598, 317] on div "General Practitioner (1st consultation)" at bounding box center [590, 321] width 232 height 51
type input "1500"
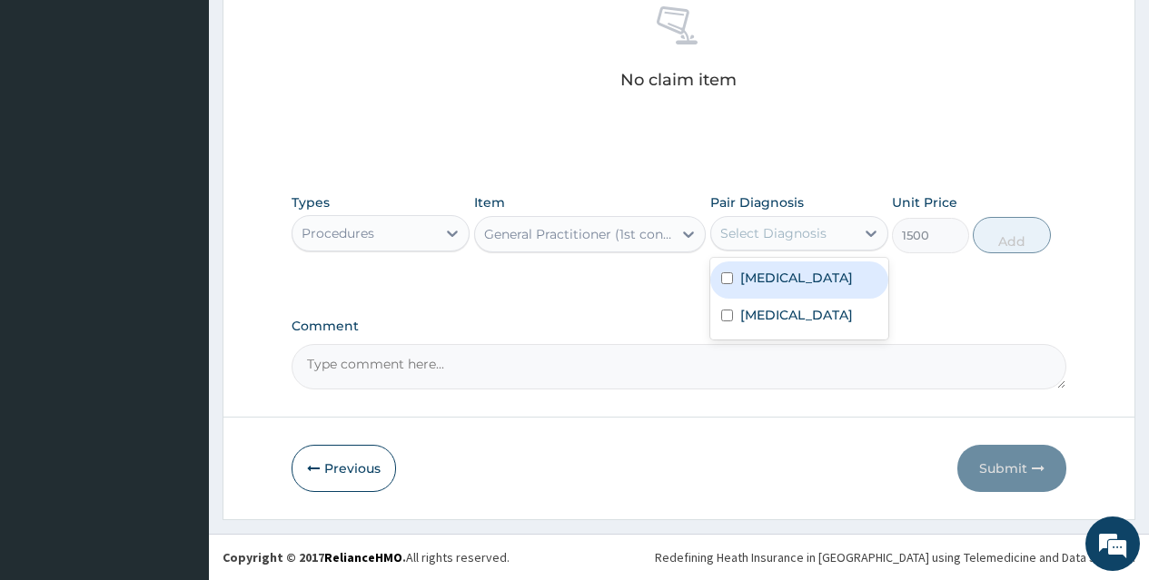
click at [796, 226] on div "Select Diagnosis" at bounding box center [773, 233] width 106 height 18
click at [804, 272] on div "Malaria" at bounding box center [799, 280] width 178 height 37
checkbox input "true"
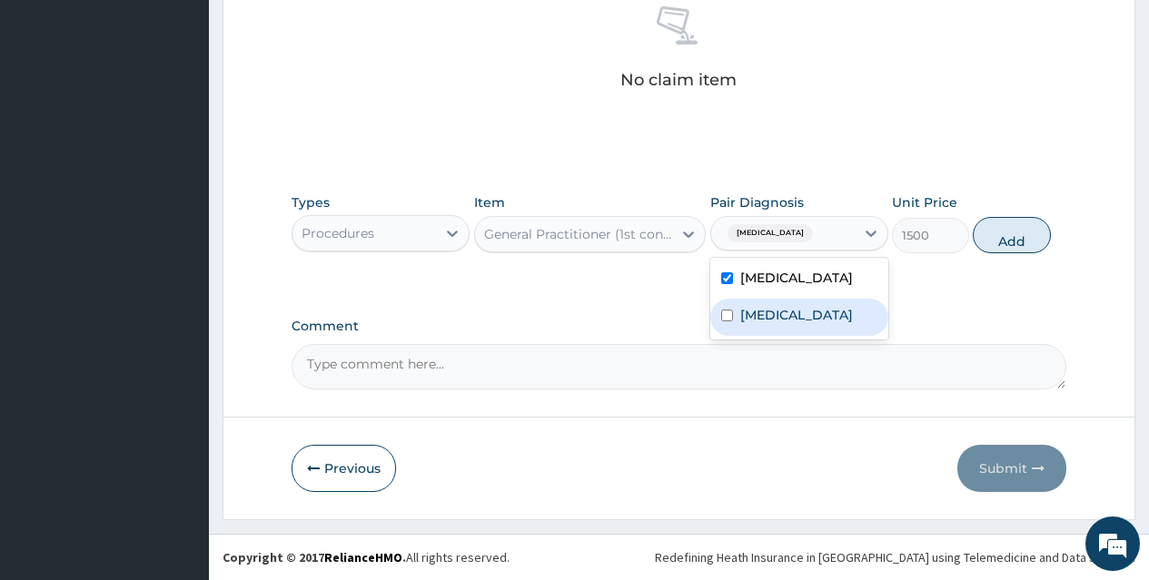
click at [805, 318] on div "Sepsis" at bounding box center [799, 317] width 178 height 37
checkbox input "true"
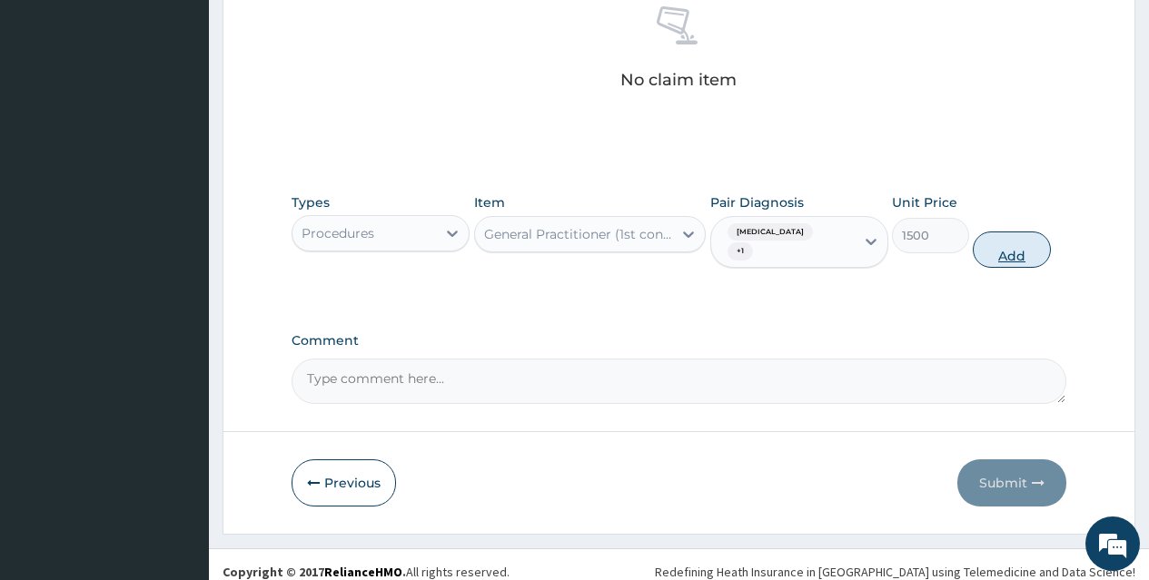
click at [1007, 232] on button "Add" at bounding box center [1011, 250] width 77 height 36
type input "0"
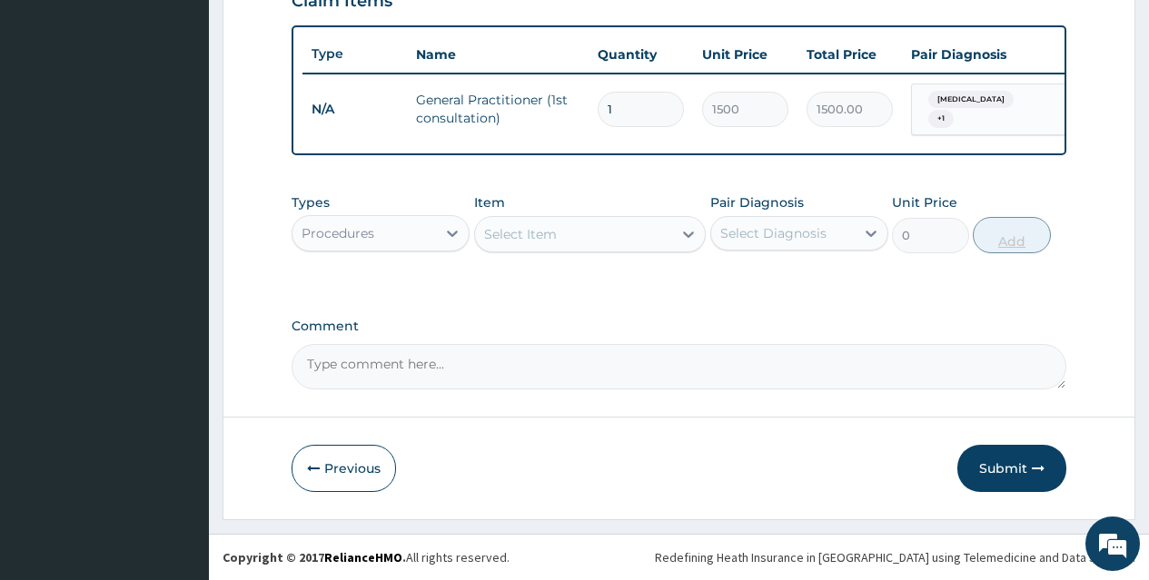
scroll to position [657, 0]
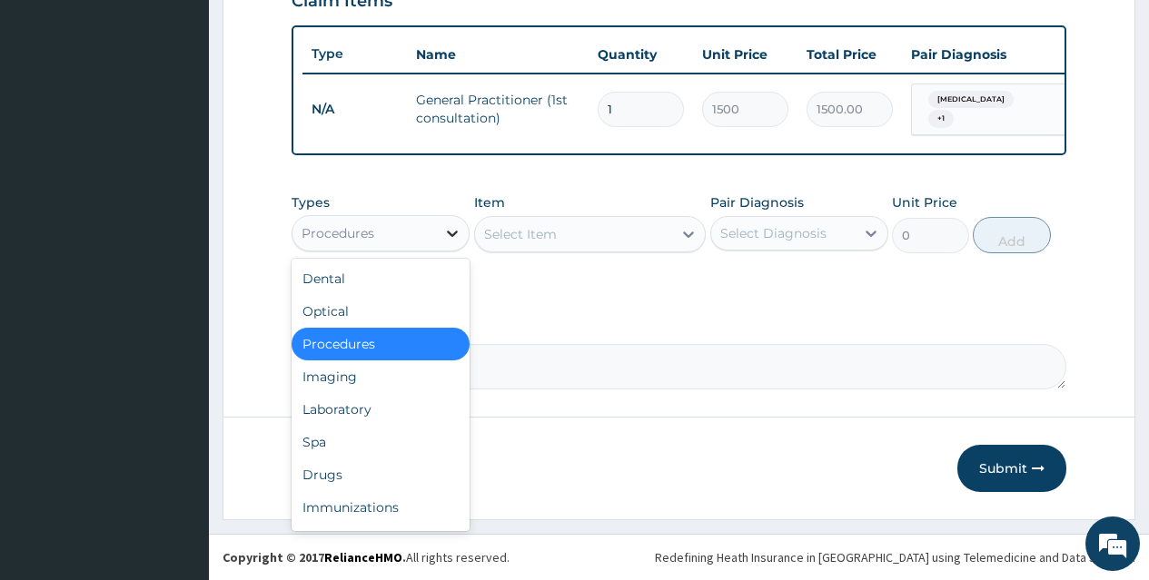
click at [444, 235] on icon at bounding box center [452, 233] width 18 height 18
click at [408, 409] on div "Laboratory" at bounding box center [381, 409] width 178 height 33
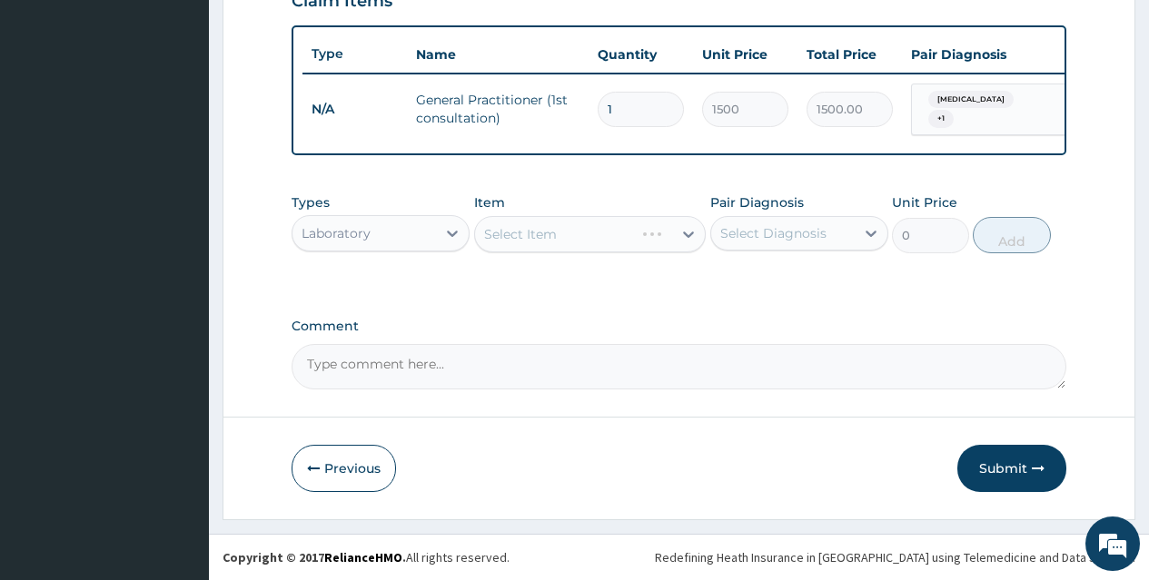
click at [630, 228] on div "Select Item" at bounding box center [590, 234] width 232 height 36
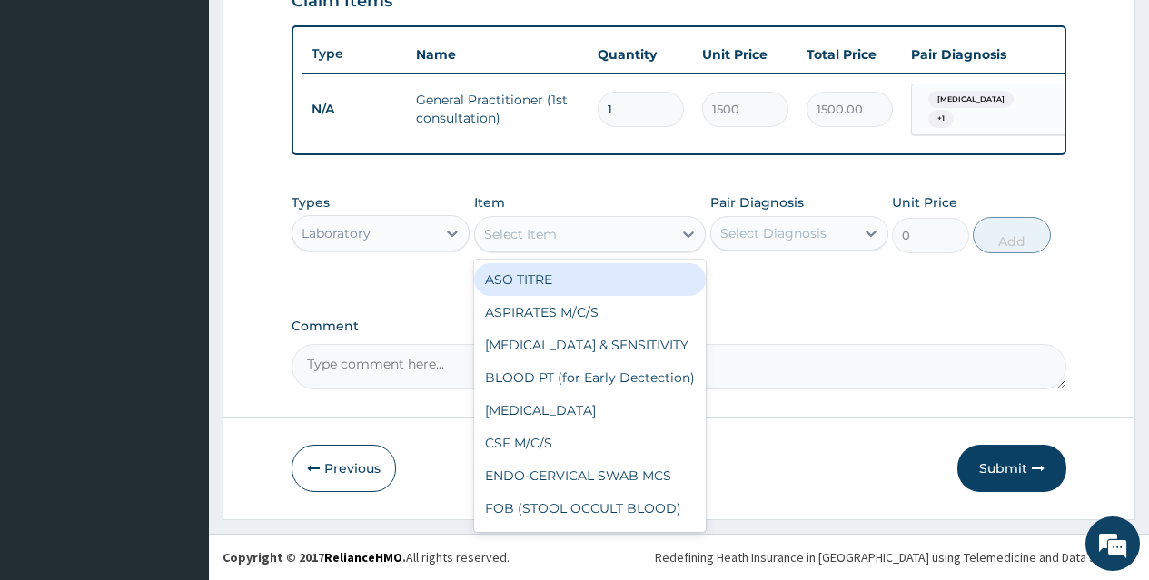
click at [627, 234] on div "Select Item" at bounding box center [574, 234] width 198 height 29
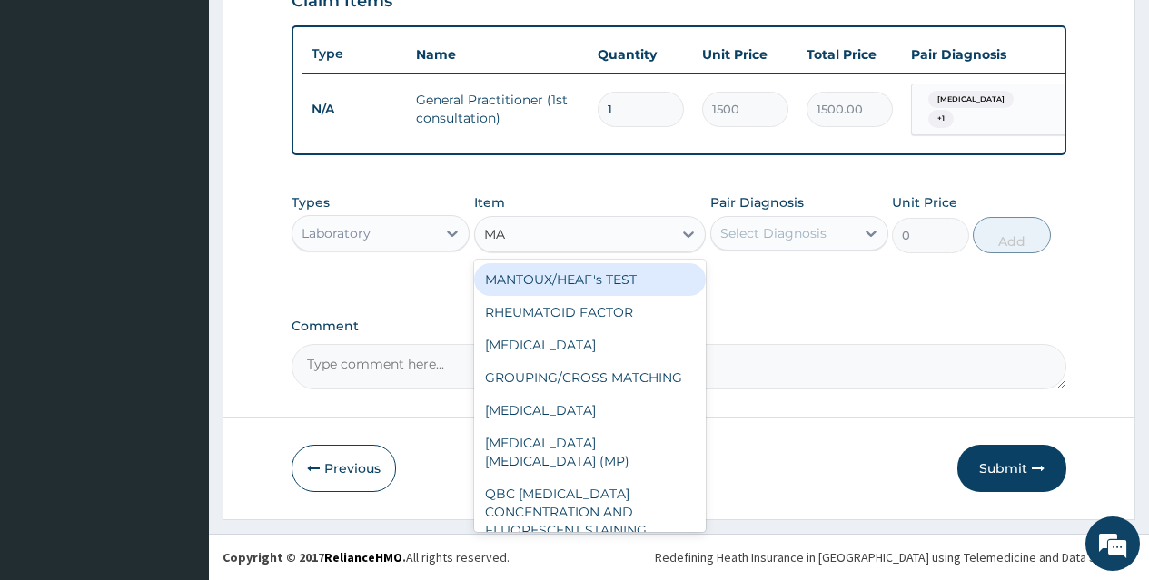
type input "MAL"
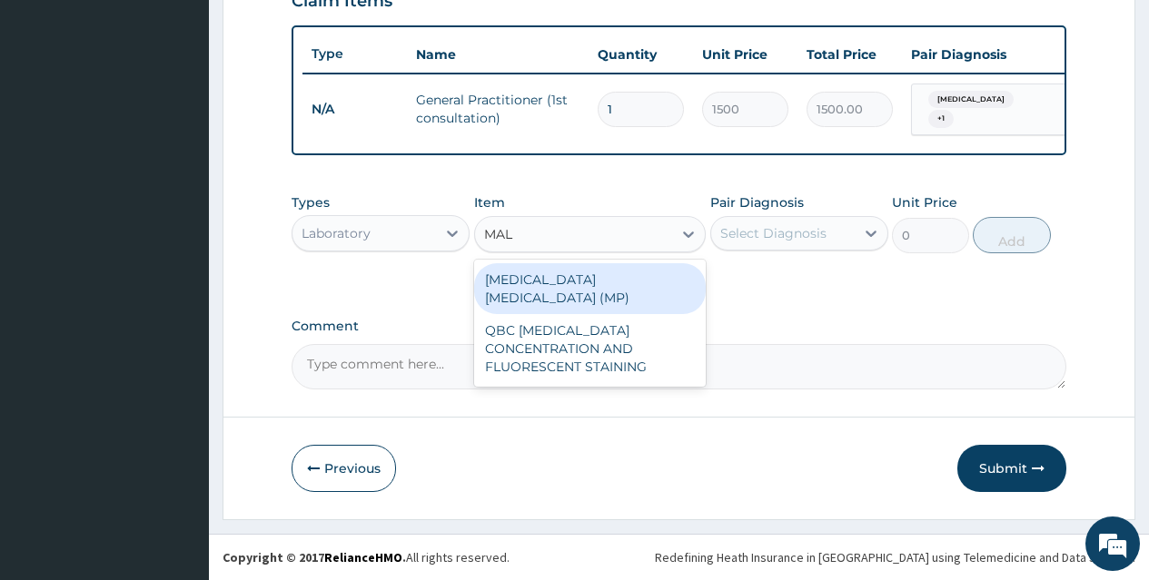
click at [628, 278] on div "MALARIA PARASITE (MP)" at bounding box center [590, 288] width 232 height 51
type input "560"
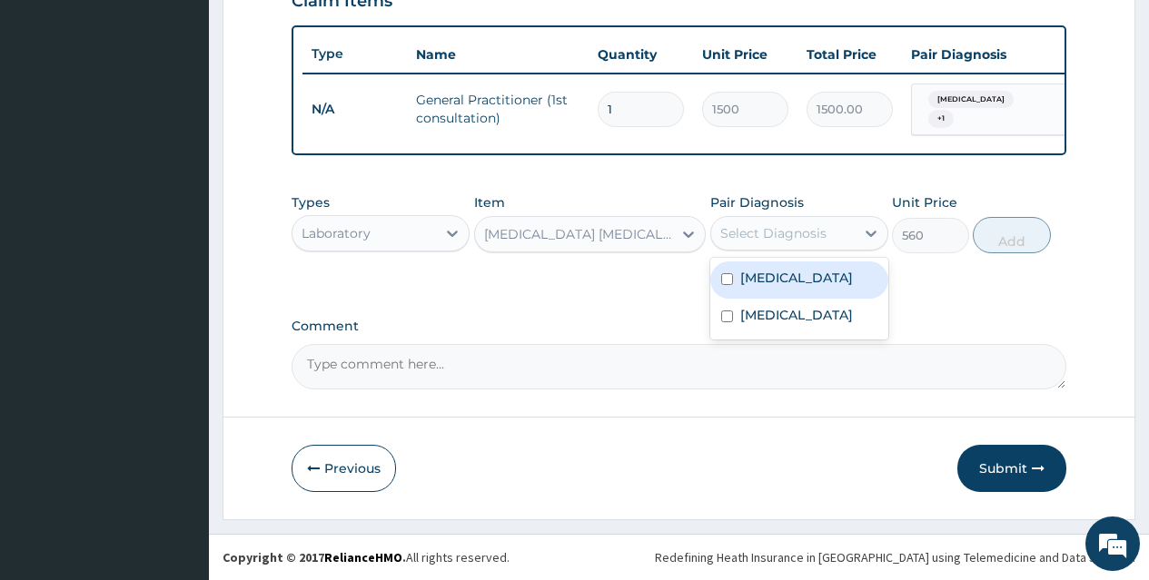
click at [767, 234] on div "Select Diagnosis" at bounding box center [773, 233] width 106 height 18
click at [776, 277] on label "Malaria" at bounding box center [796, 278] width 113 height 18
checkbox input "true"
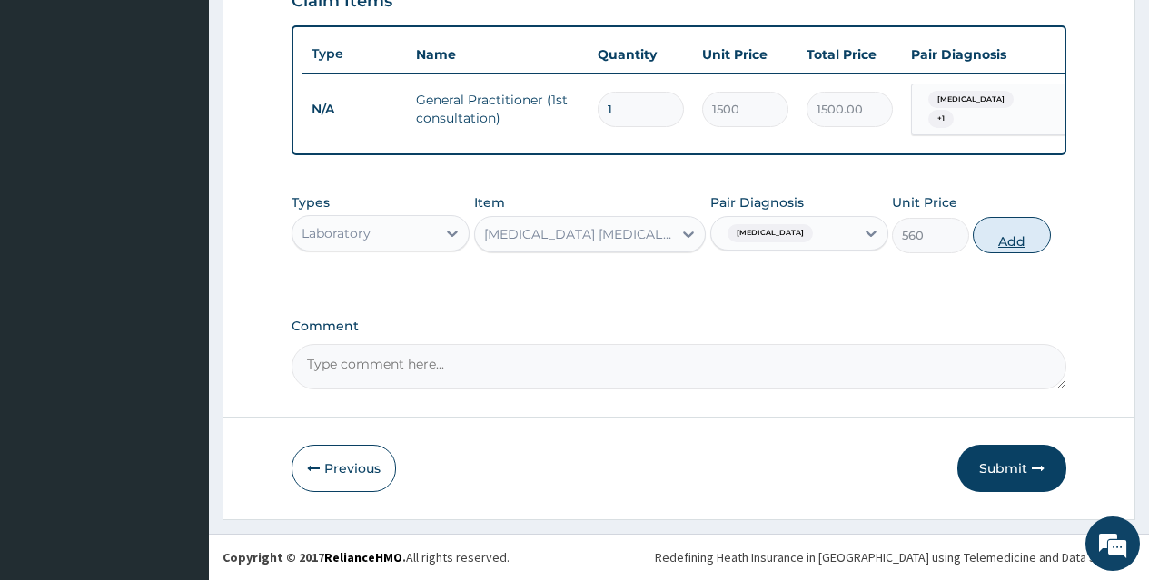
click at [1010, 233] on button "Add" at bounding box center [1011, 235] width 77 height 36
type input "0"
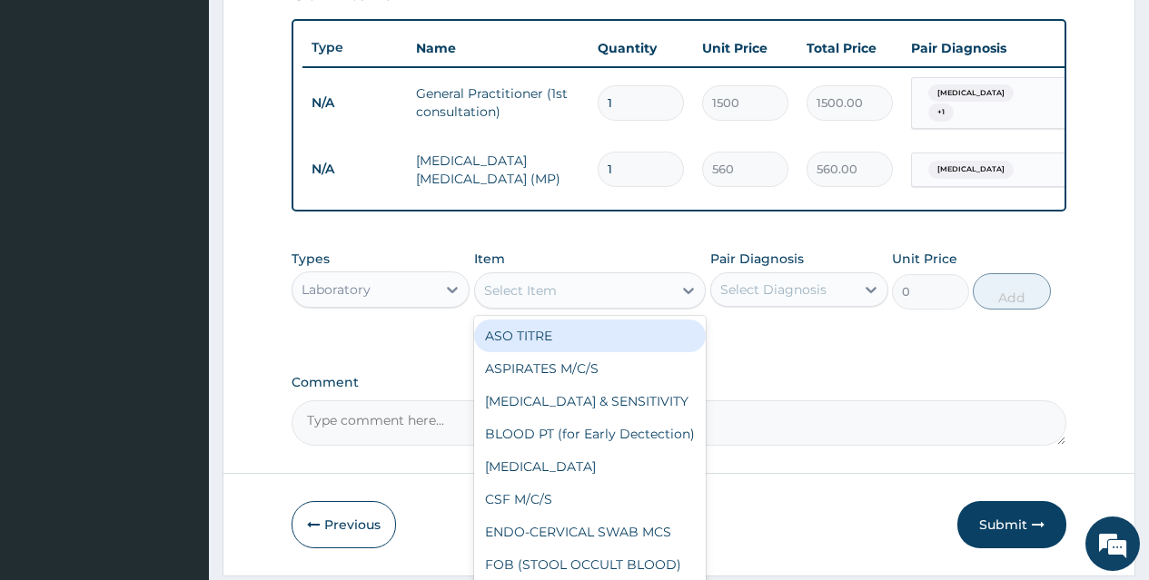
click at [658, 299] on div "Select Item" at bounding box center [574, 290] width 198 height 29
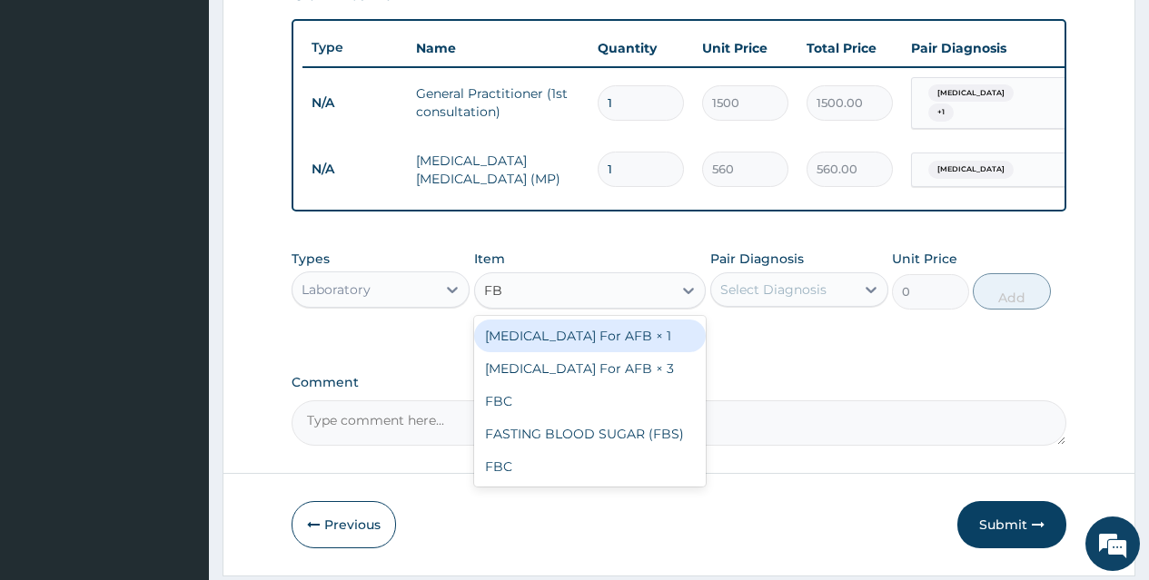
type input "FBC"
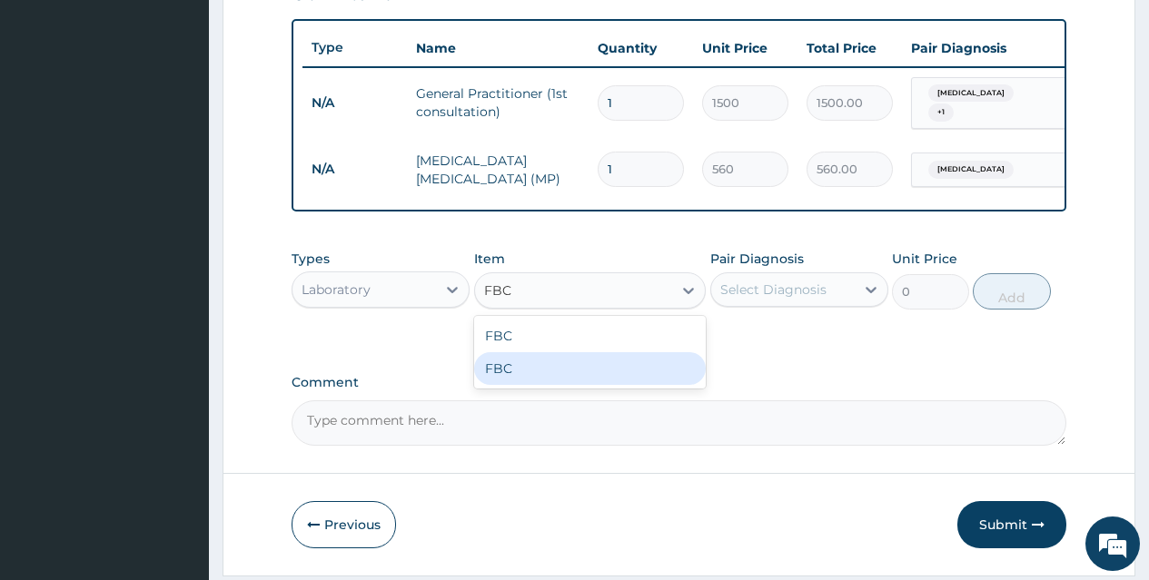
click at [658, 373] on div "FBC" at bounding box center [590, 368] width 232 height 33
type input "3000"
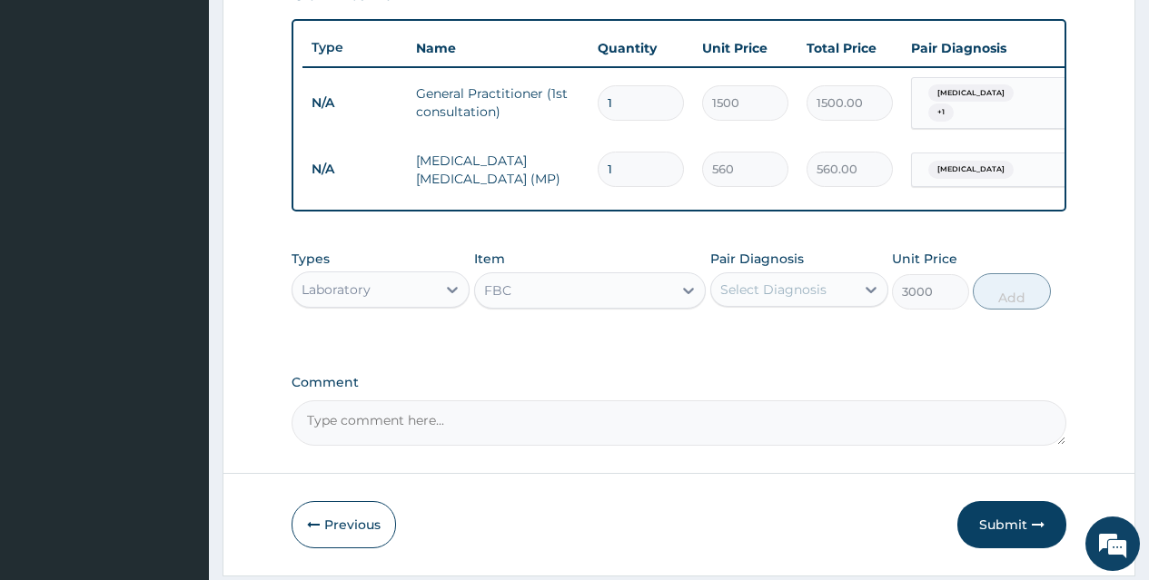
click at [790, 299] on div "Select Diagnosis" at bounding box center [773, 290] width 106 height 18
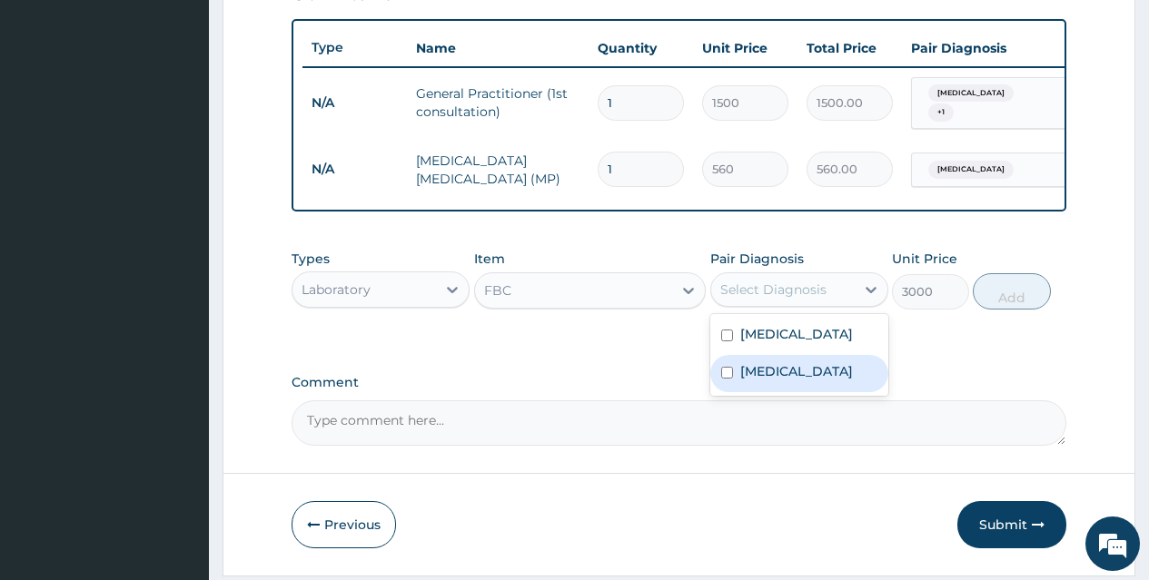
click at [803, 372] on div "Sepsis" at bounding box center [799, 373] width 178 height 37
checkbox input "true"
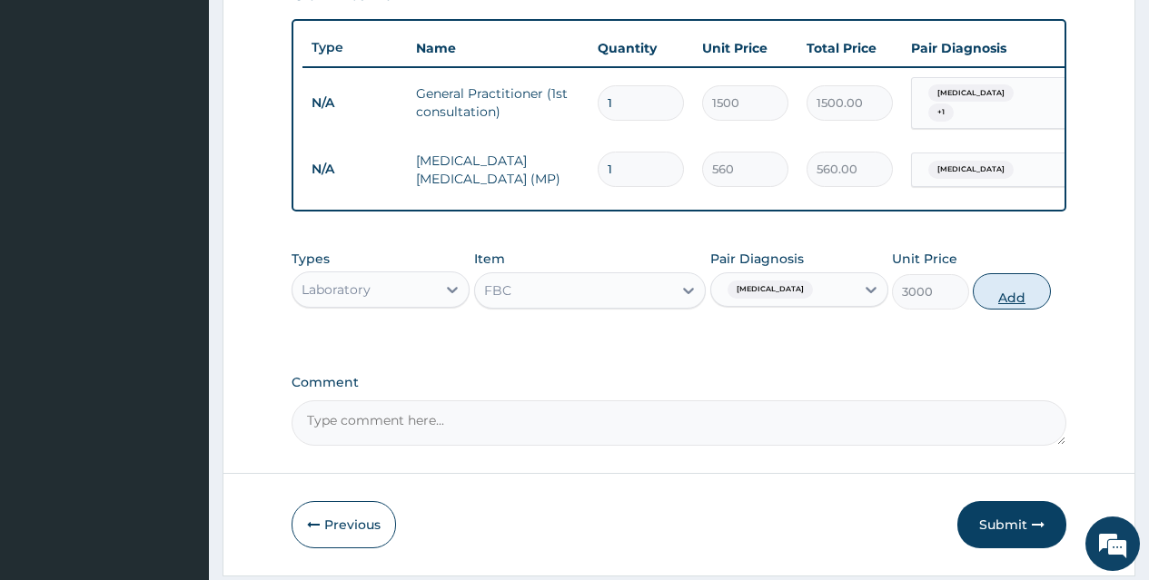
click at [1008, 297] on button "Add" at bounding box center [1011, 291] width 77 height 36
type input "0"
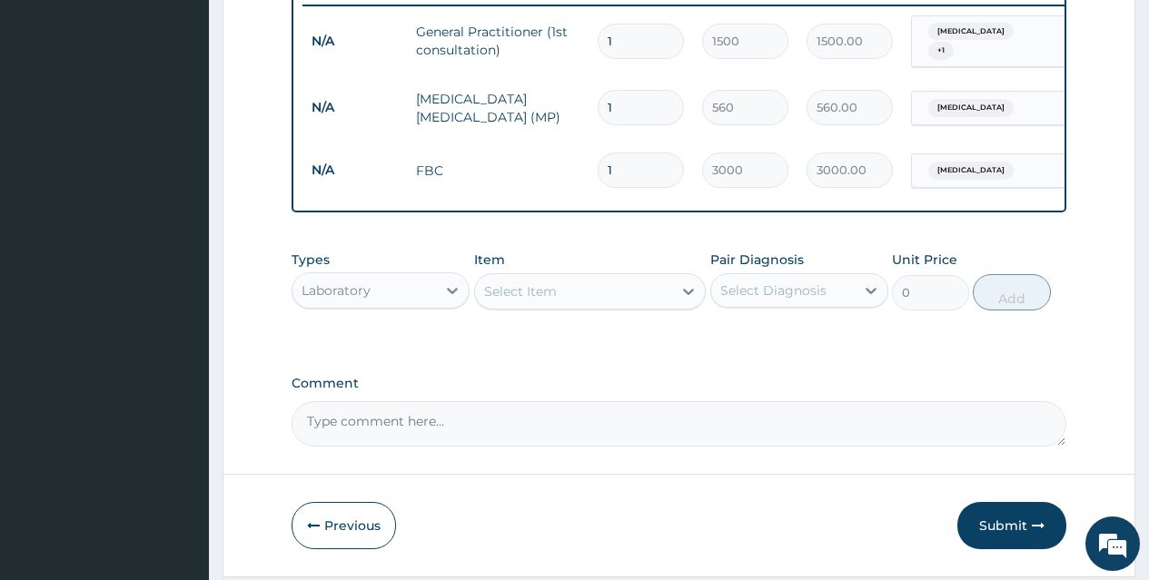
scroll to position [782, 0]
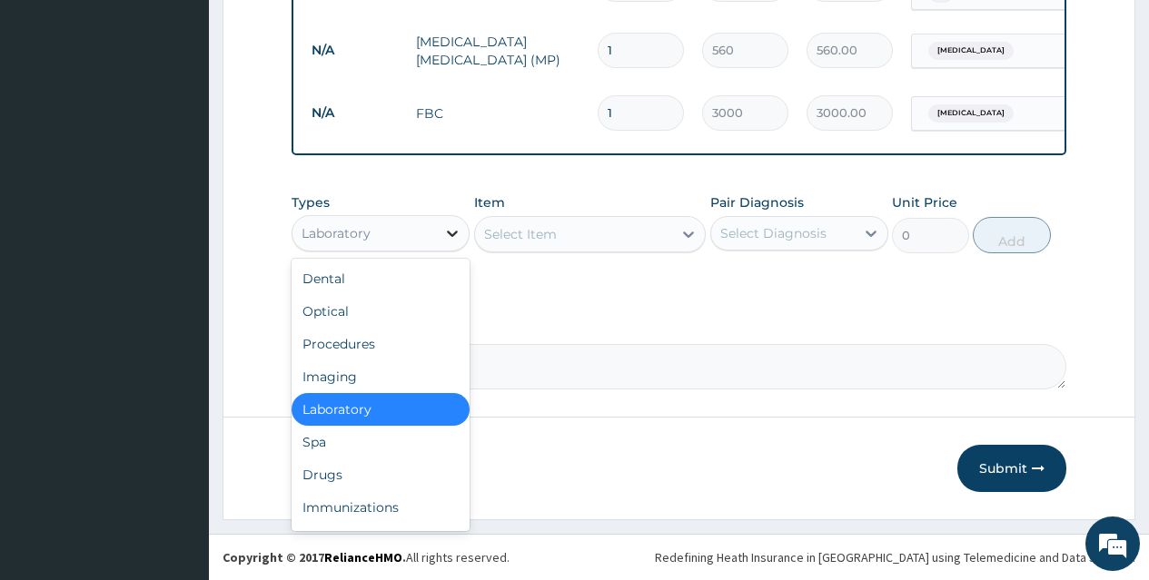
click at [444, 231] on icon at bounding box center [452, 233] width 18 height 18
click at [401, 471] on div "Drugs" at bounding box center [381, 475] width 178 height 33
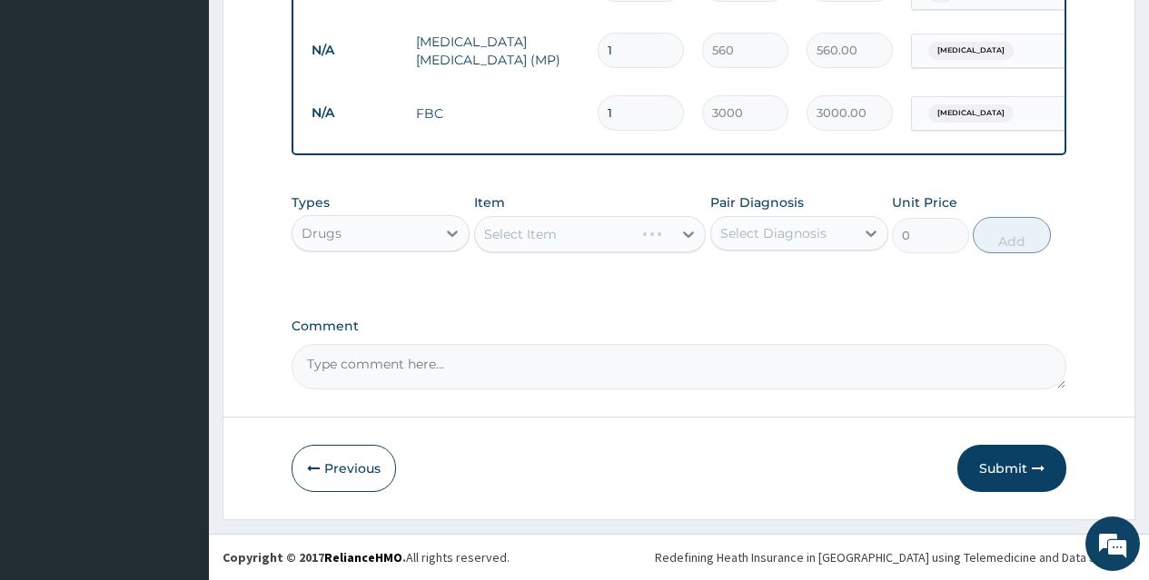
click at [638, 229] on div "Select Item" at bounding box center [590, 234] width 232 height 36
click at [631, 238] on div "Select Item" at bounding box center [590, 234] width 232 height 36
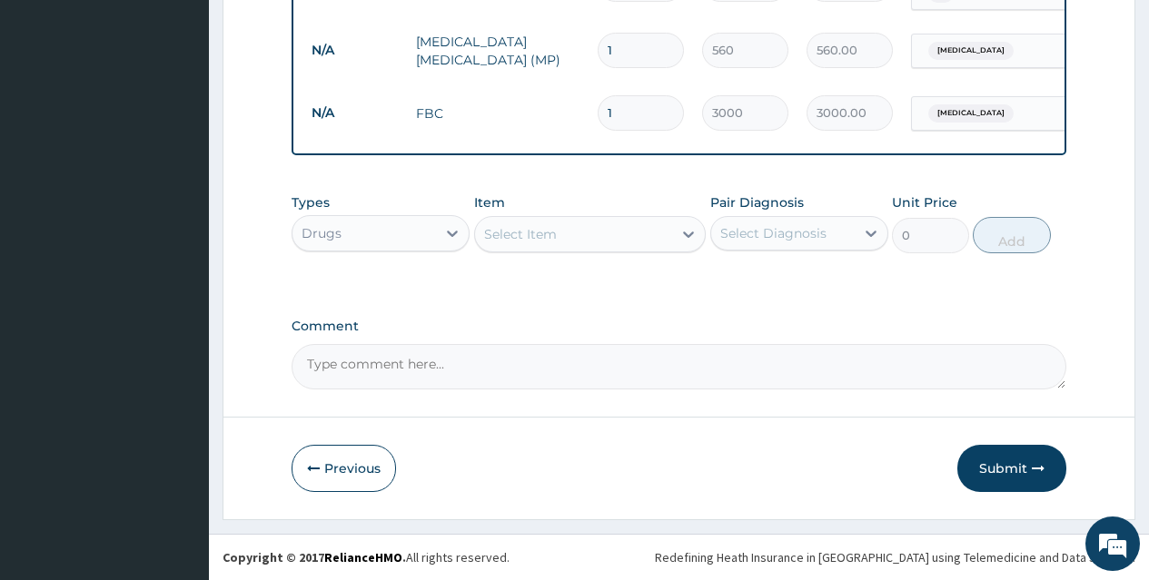
click at [631, 238] on div "Select Item" at bounding box center [574, 234] width 198 height 29
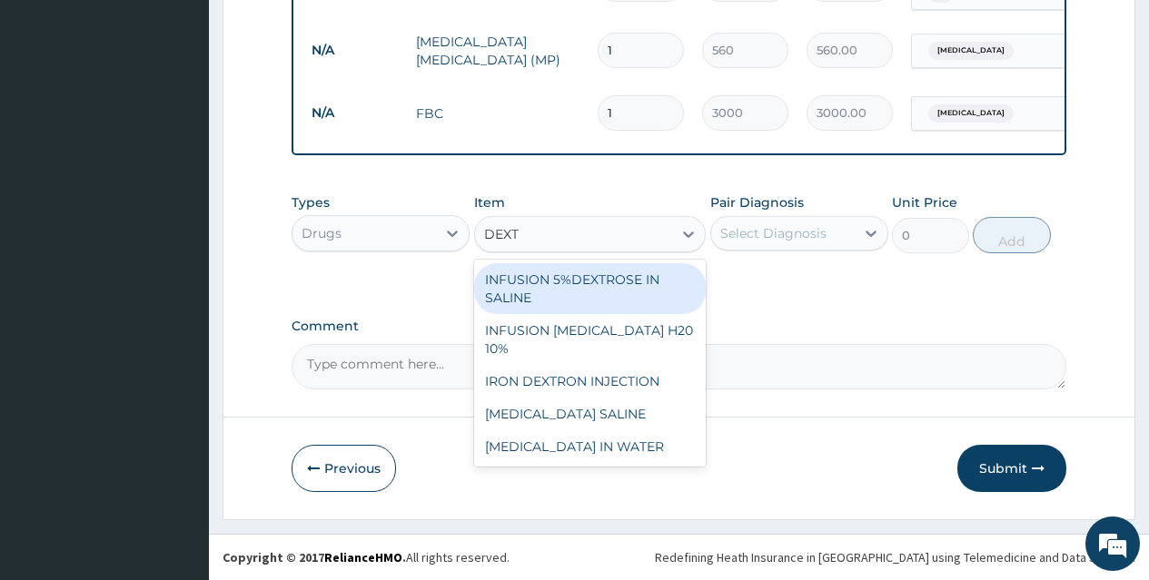
type input "DEXTR"
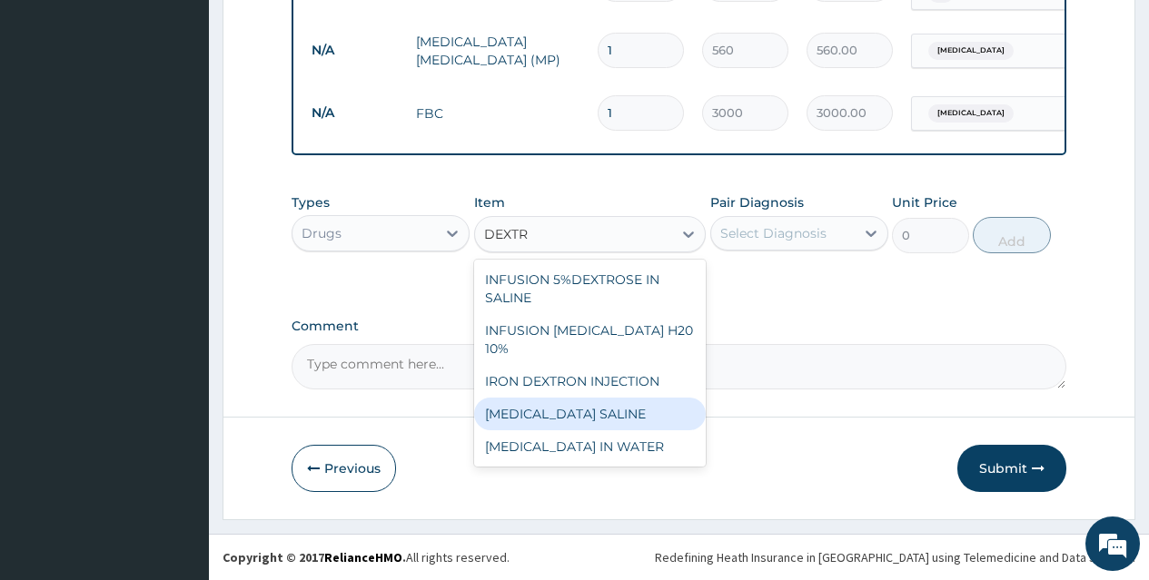
click at [635, 398] on div "DEXTROSE SALINE" at bounding box center [590, 414] width 232 height 33
type input "600"
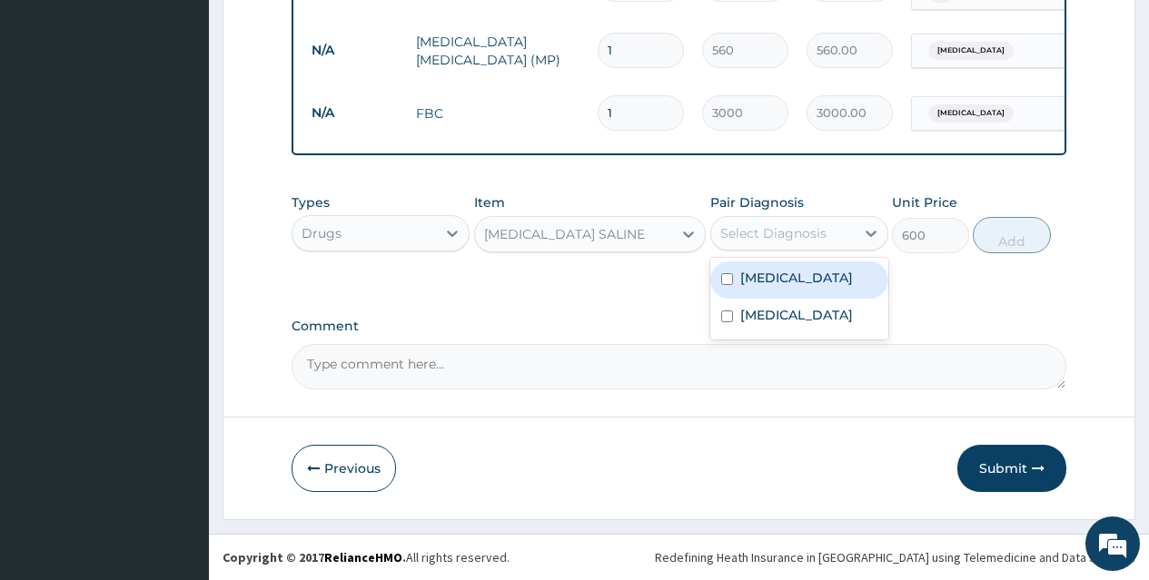
click at [806, 224] on div "Select Diagnosis" at bounding box center [773, 233] width 106 height 18
click at [803, 285] on div "Malaria" at bounding box center [799, 280] width 178 height 37
checkbox input "true"
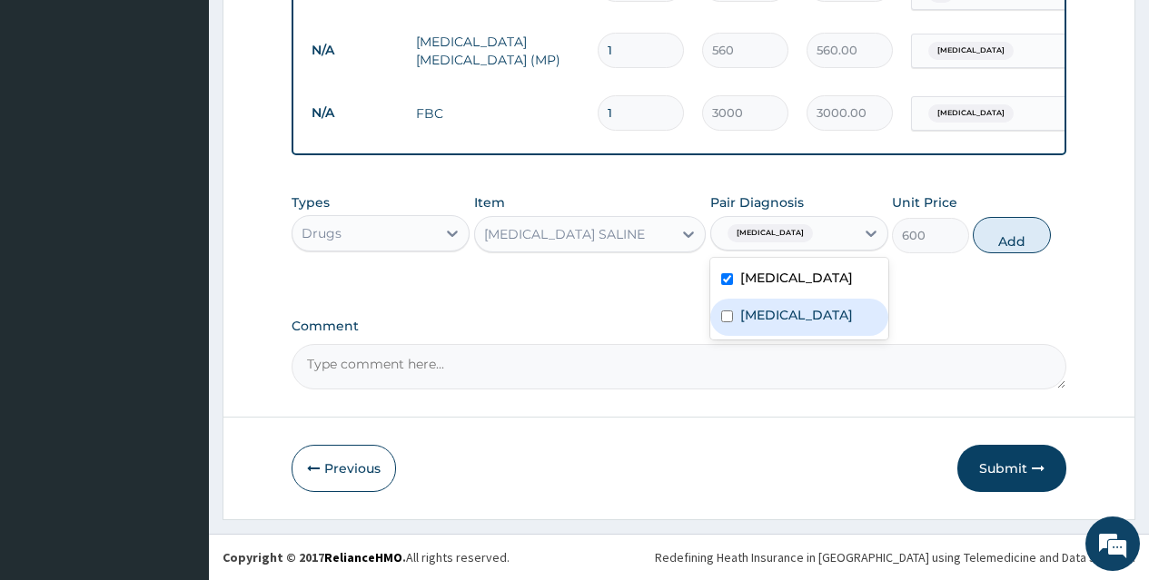
click at [803, 324] on div "Sepsis" at bounding box center [799, 317] width 178 height 37
checkbox input "true"
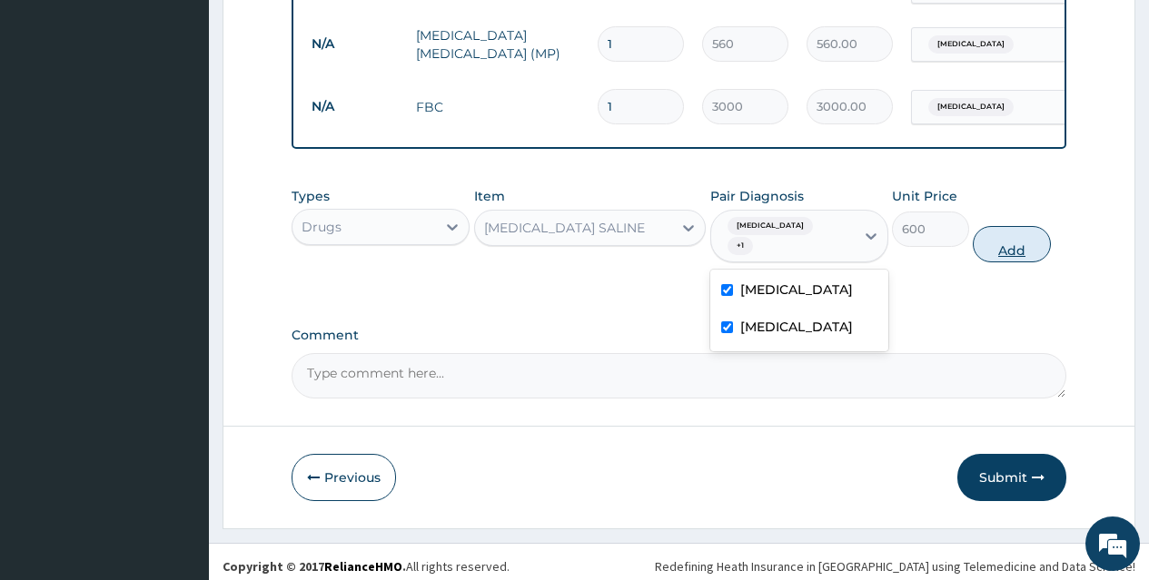
click at [1004, 232] on button "Add" at bounding box center [1011, 244] width 77 height 36
type input "0"
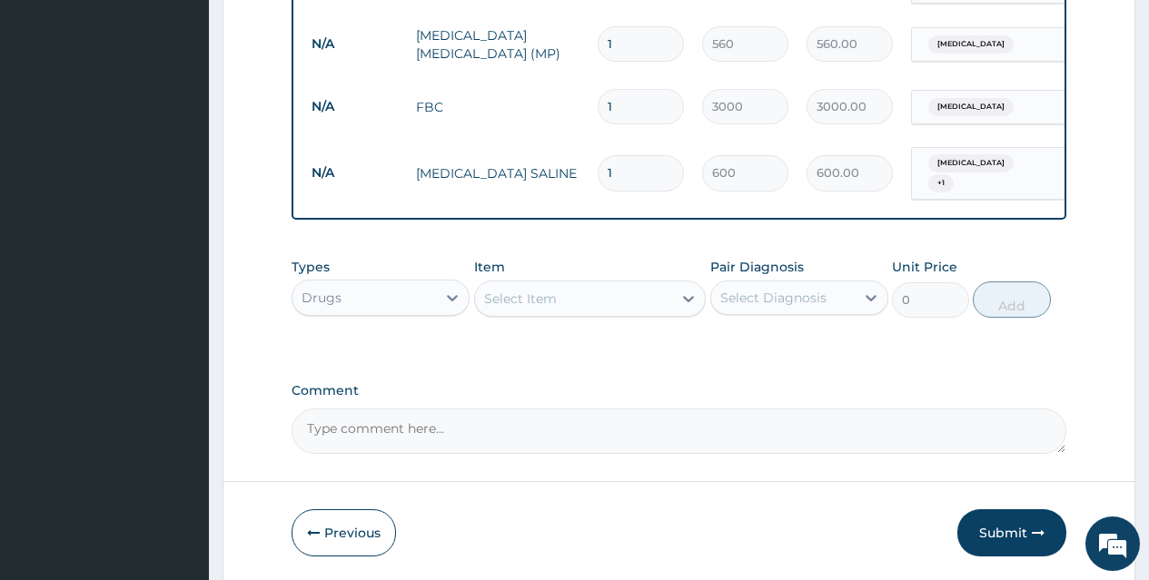
click at [648, 295] on div "Select Item" at bounding box center [574, 298] width 198 height 29
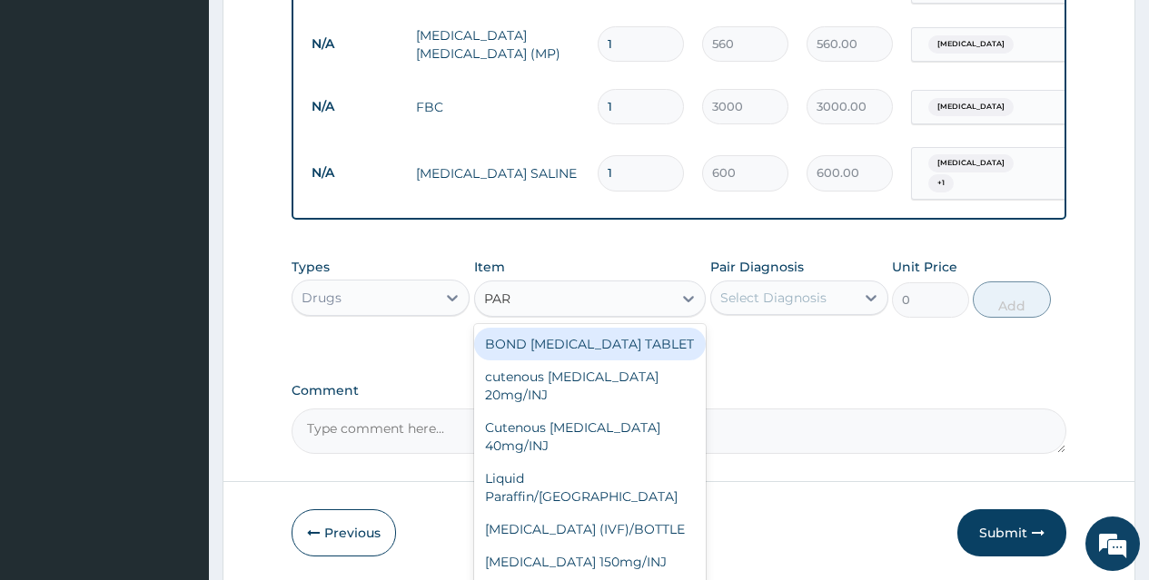
type input "PARA"
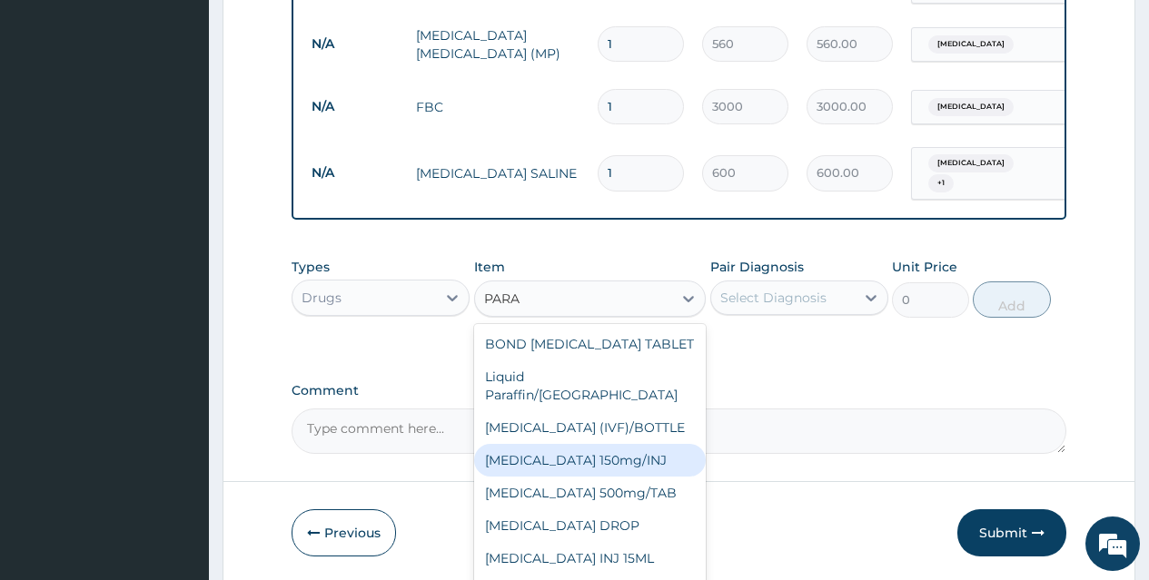
click at [641, 444] on div "Paracetamol 150mg/INJ" at bounding box center [590, 460] width 232 height 33
type input "31.5"
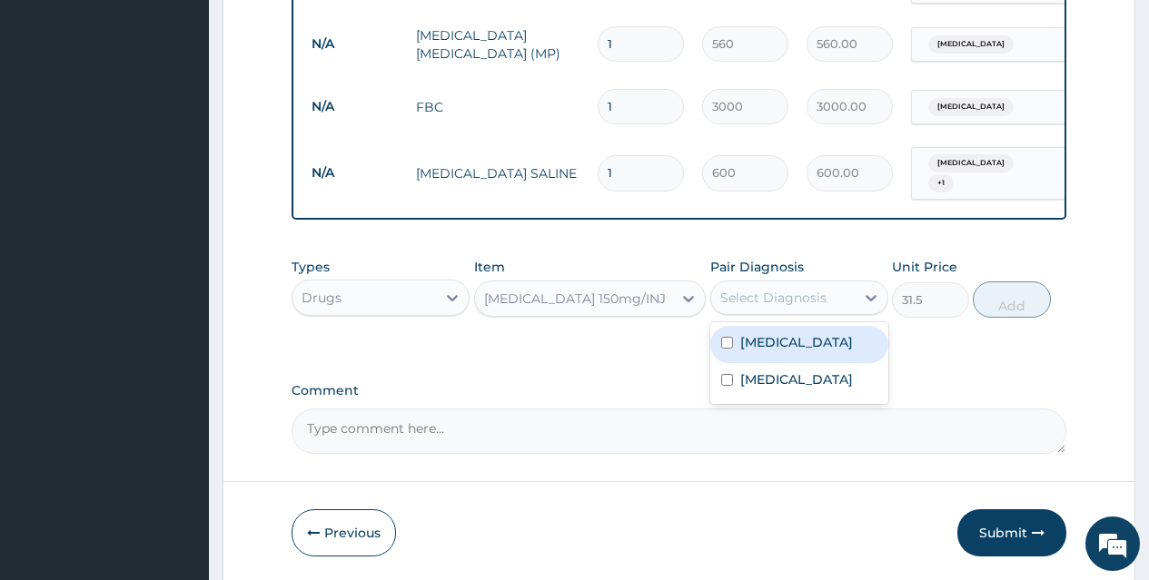
click at [789, 291] on div "Select Diagnosis" at bounding box center [773, 298] width 106 height 18
click at [794, 342] on div "Malaria" at bounding box center [799, 344] width 178 height 37
checkbox input "true"
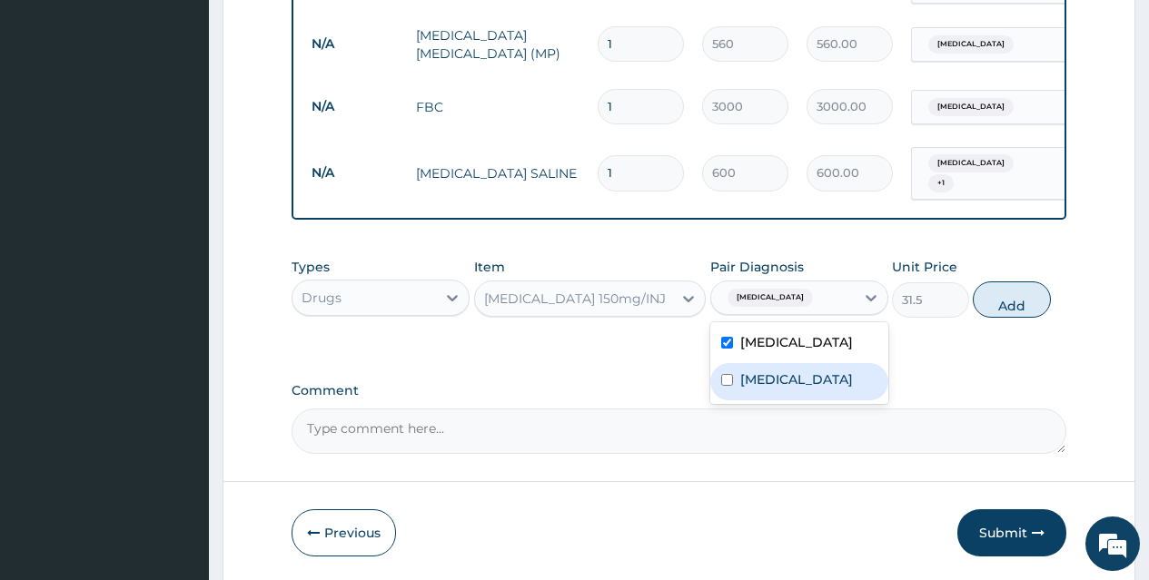
click at [797, 370] on div "Sepsis" at bounding box center [799, 381] width 178 height 37
checkbox input "true"
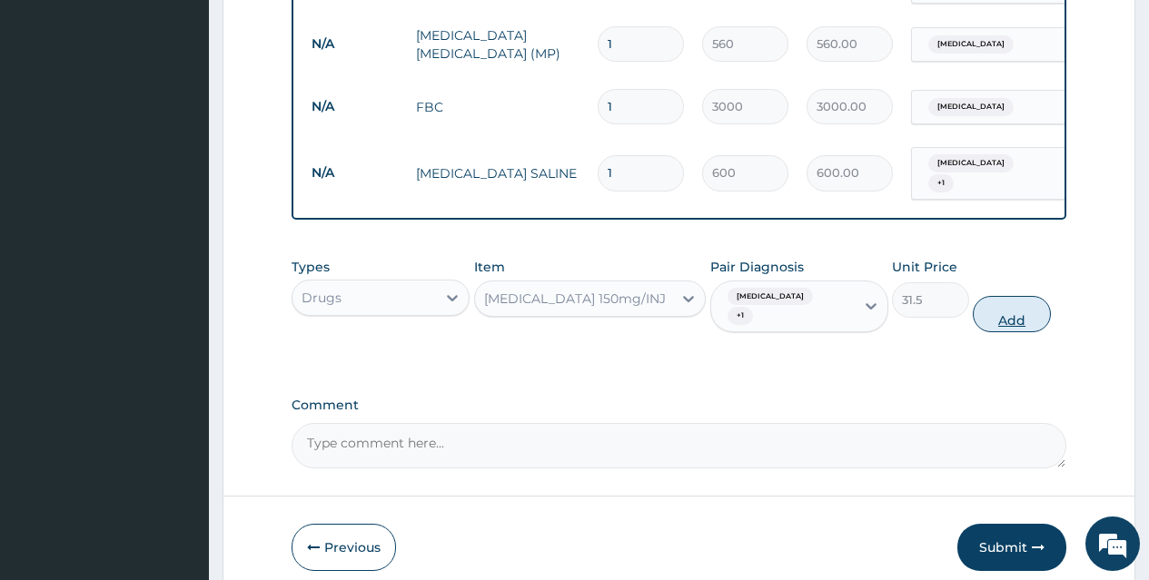
click at [1009, 300] on button "Add" at bounding box center [1011, 314] width 77 height 36
type input "0"
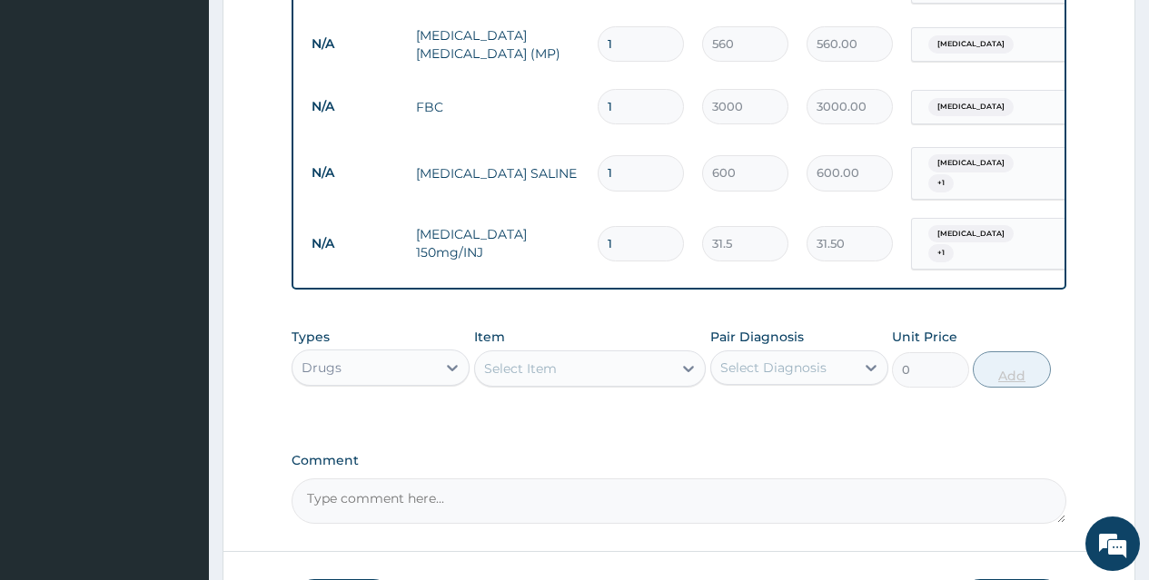
type input "0.00"
type input "3"
type input "94.50"
type input "3"
click at [648, 361] on div "Select Item" at bounding box center [574, 368] width 198 height 29
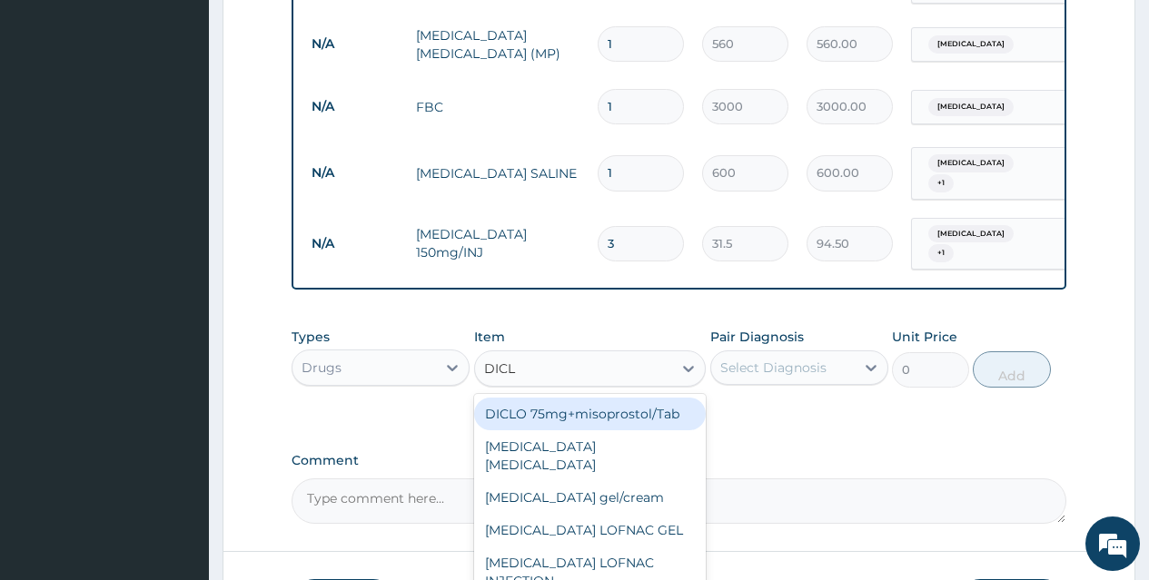
type input "DICLO"
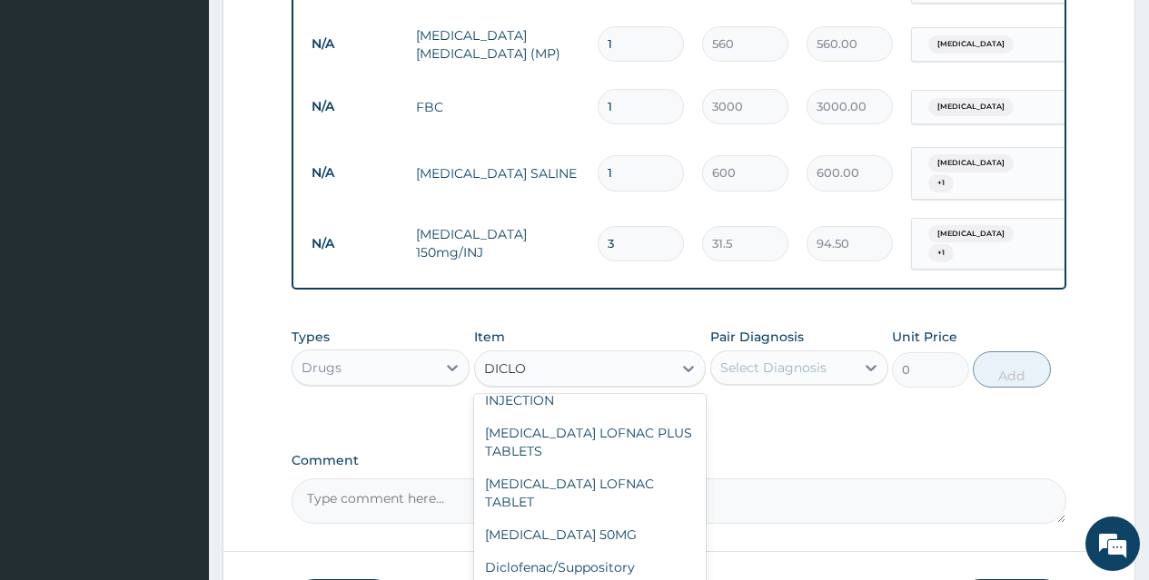
scroll to position [238, 0]
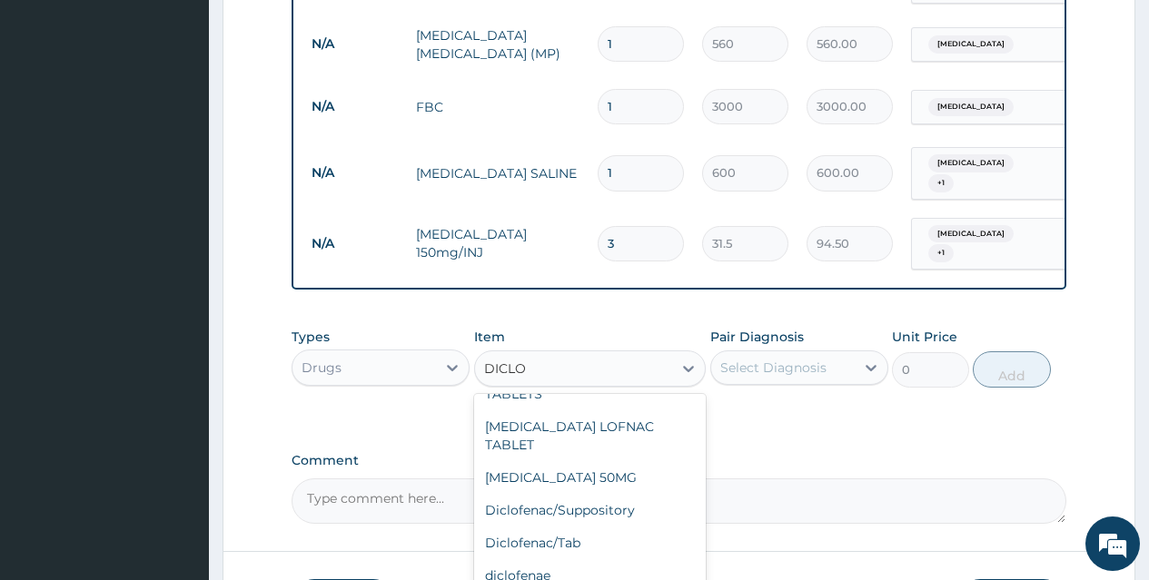
type input "39.38"
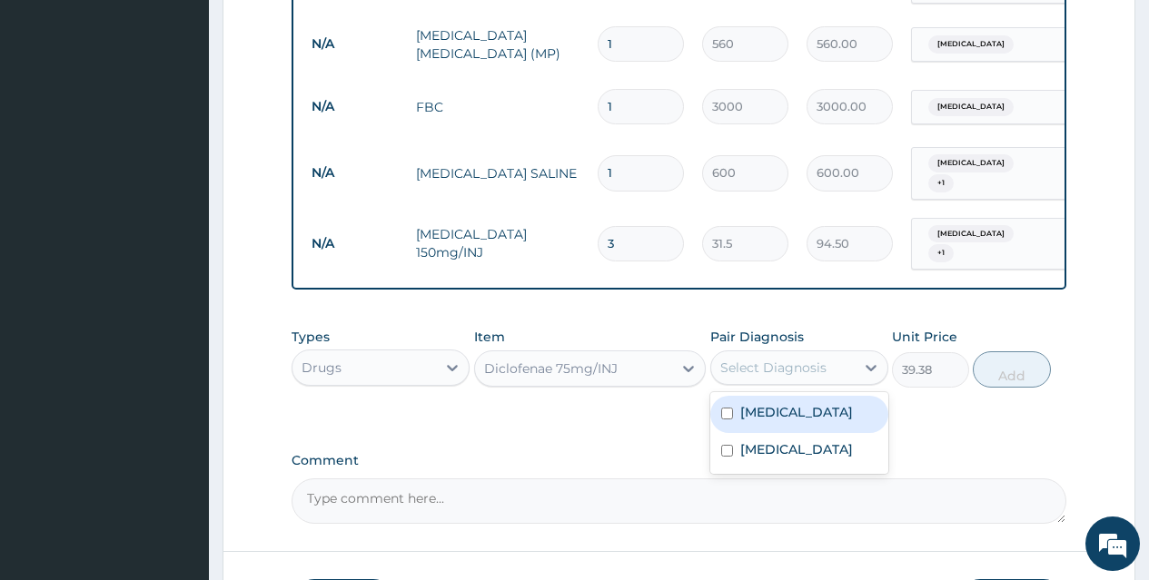
click at [768, 353] on div "Select Diagnosis" at bounding box center [782, 367] width 143 height 29
click at [781, 405] on label "Malaria" at bounding box center [796, 412] width 113 height 18
checkbox input "true"
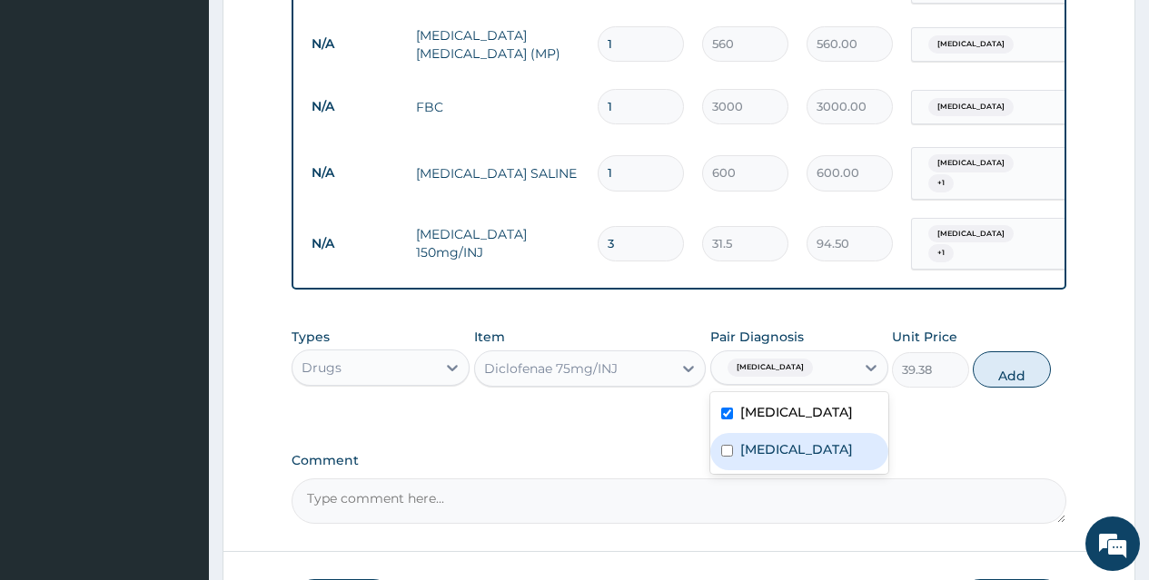
click at [785, 440] on div "Sepsis" at bounding box center [799, 451] width 178 height 37
checkbox input "true"
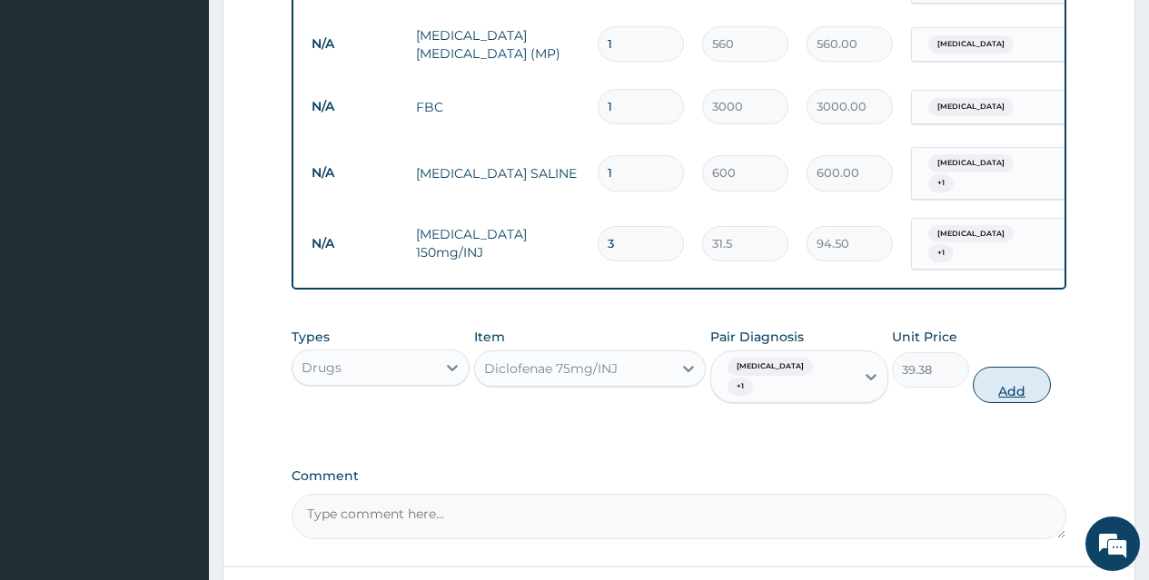
click at [996, 367] on button "Add" at bounding box center [1011, 385] width 77 height 36
type input "0"
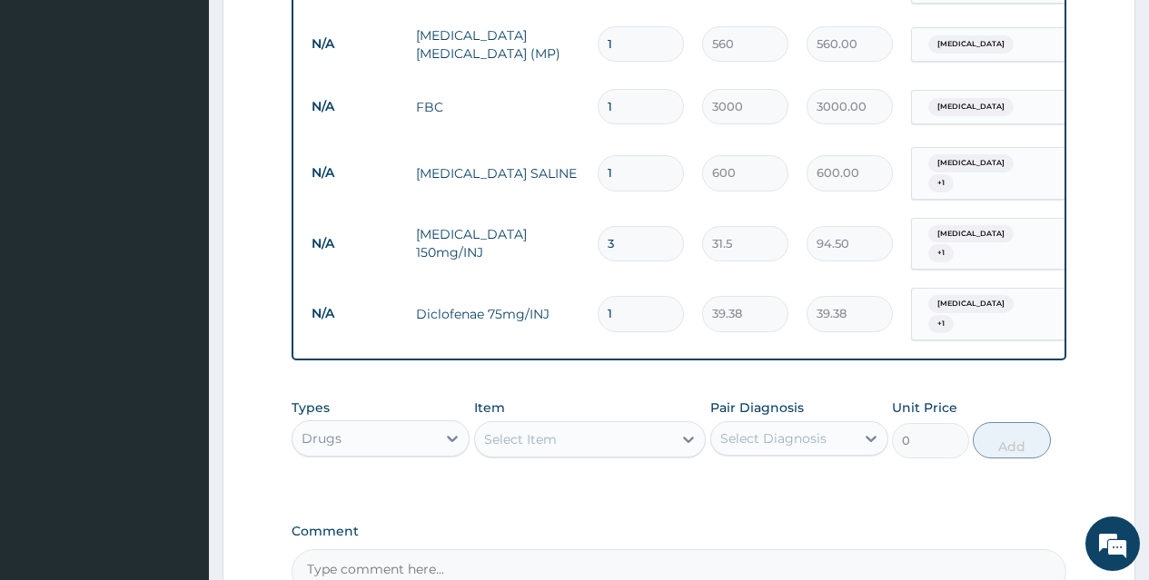
scroll to position [970, 0]
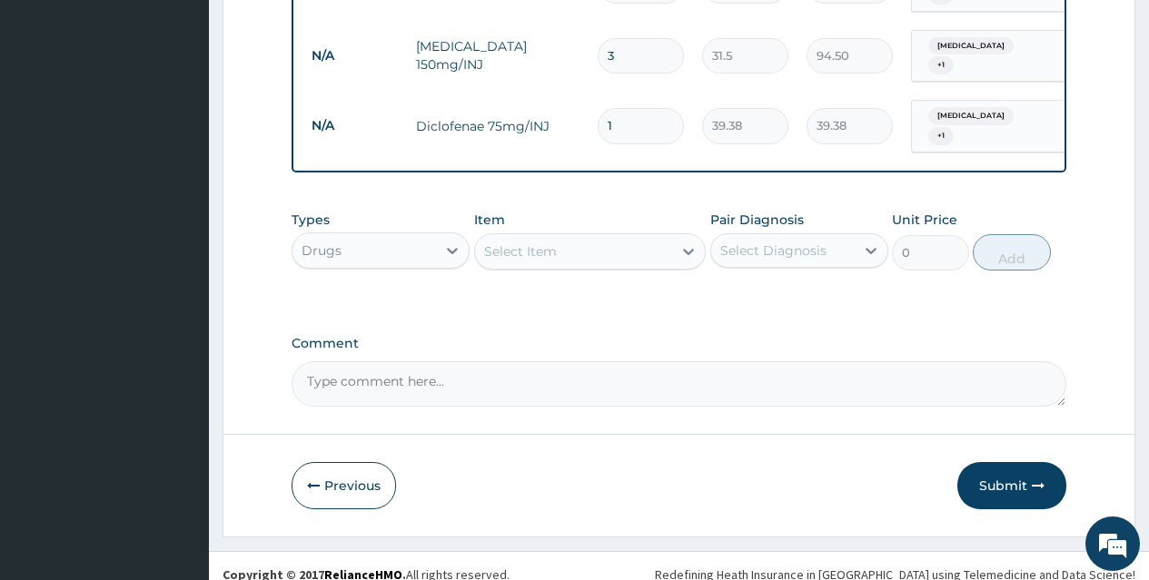
click at [609, 237] on div "Select Item" at bounding box center [574, 251] width 198 height 29
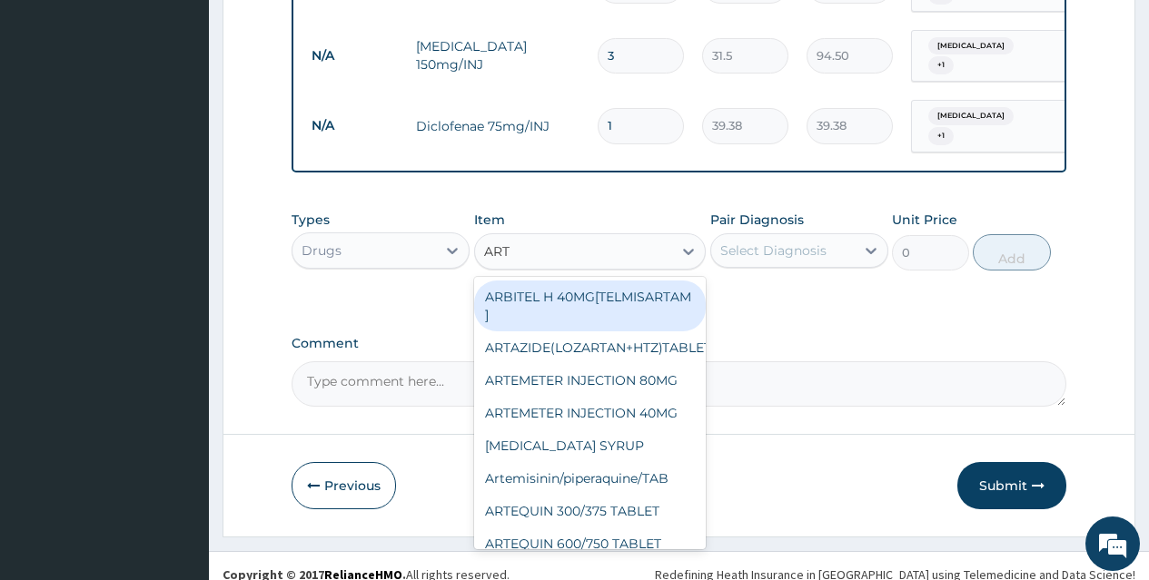
type input "ARTE"
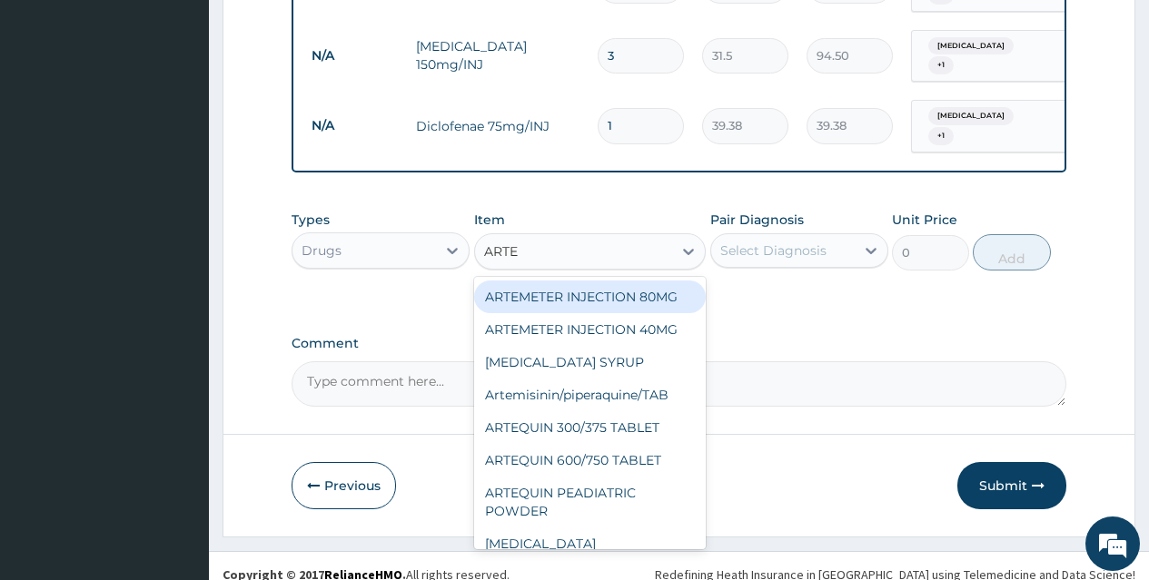
click at [642, 285] on div "ARTEMETER INJECTION 80MG" at bounding box center [590, 297] width 232 height 33
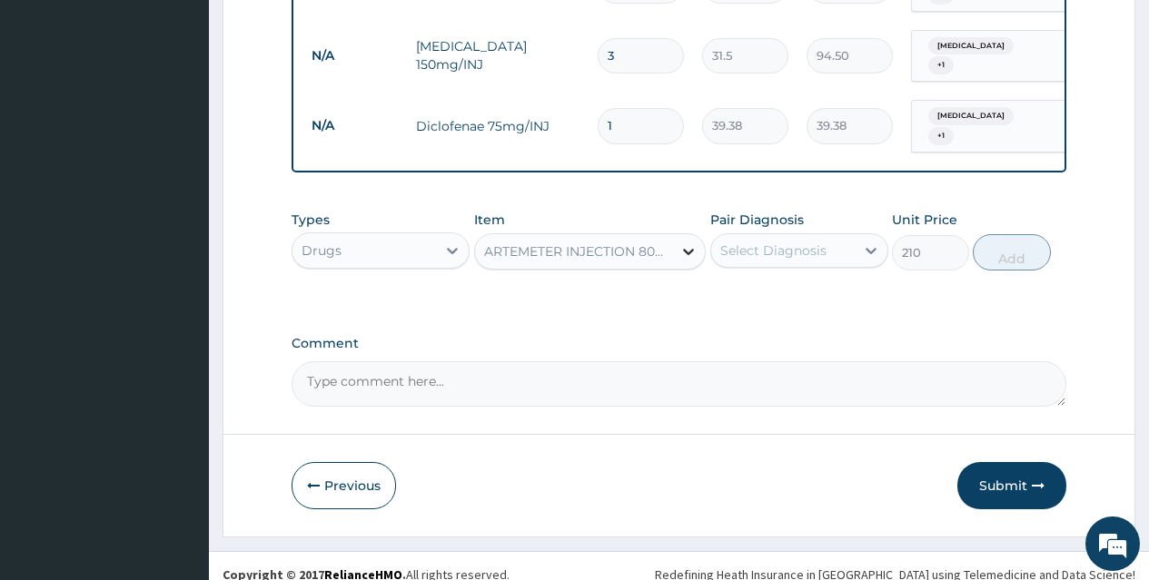
click at [673, 235] on div at bounding box center [688, 251] width 33 height 33
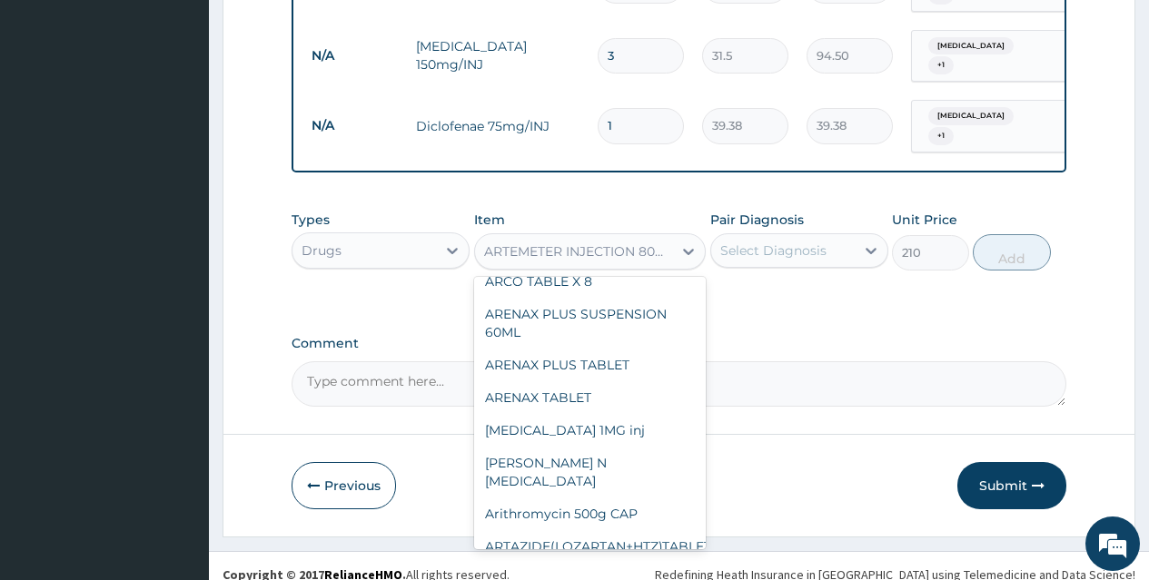
scroll to position [4737, 0]
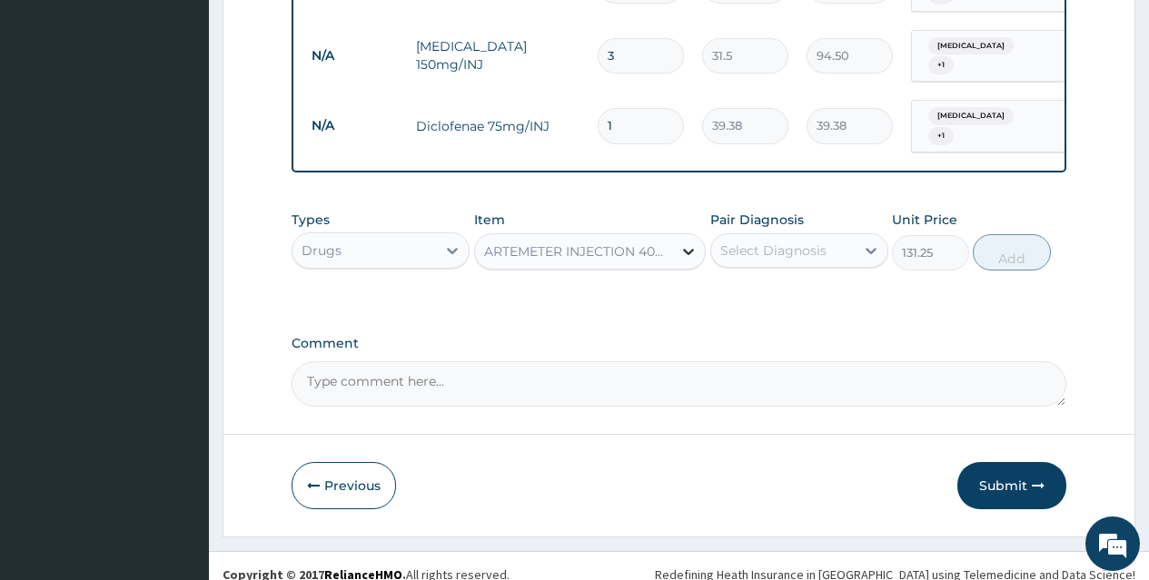
click at [677, 237] on div at bounding box center [688, 251] width 33 height 33
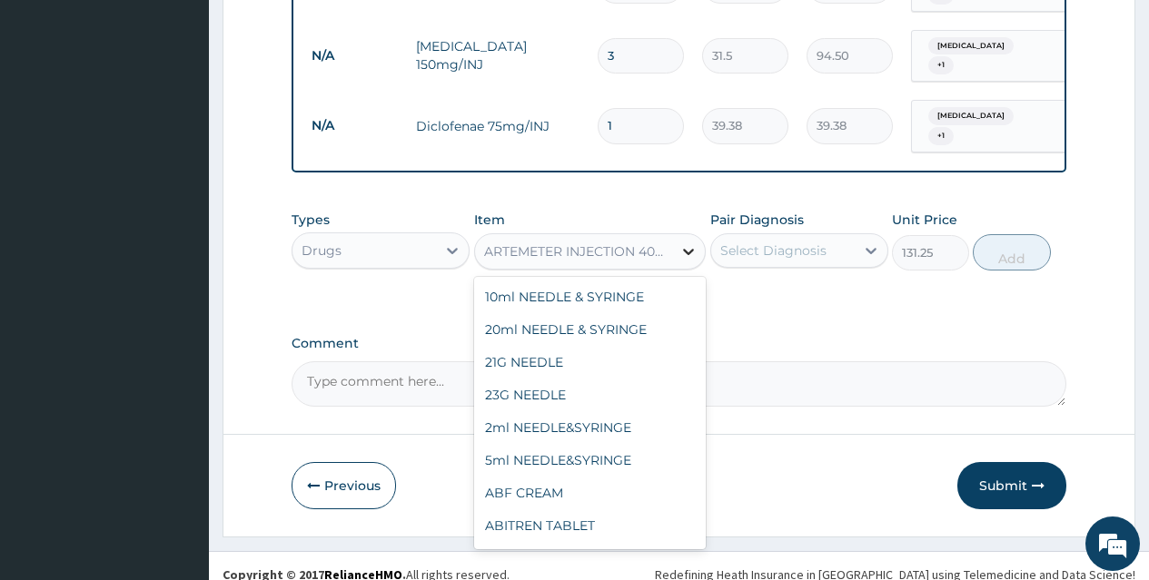
scroll to position [4733, 0]
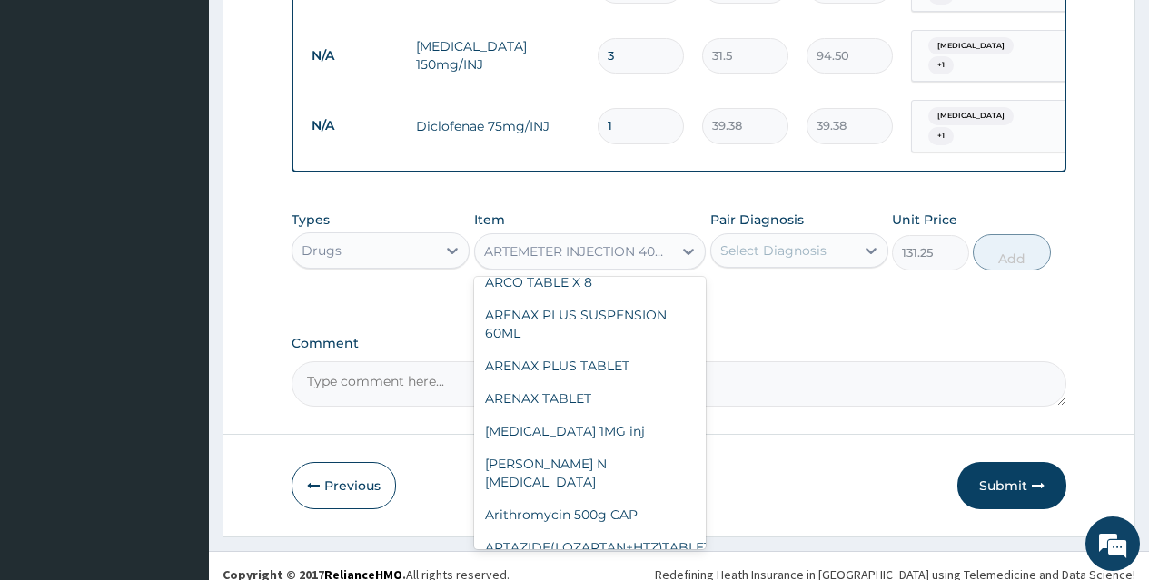
click at [667, 564] on div "ARTEMETER INJECTION 80MG" at bounding box center [590, 580] width 232 height 33
type input "210"
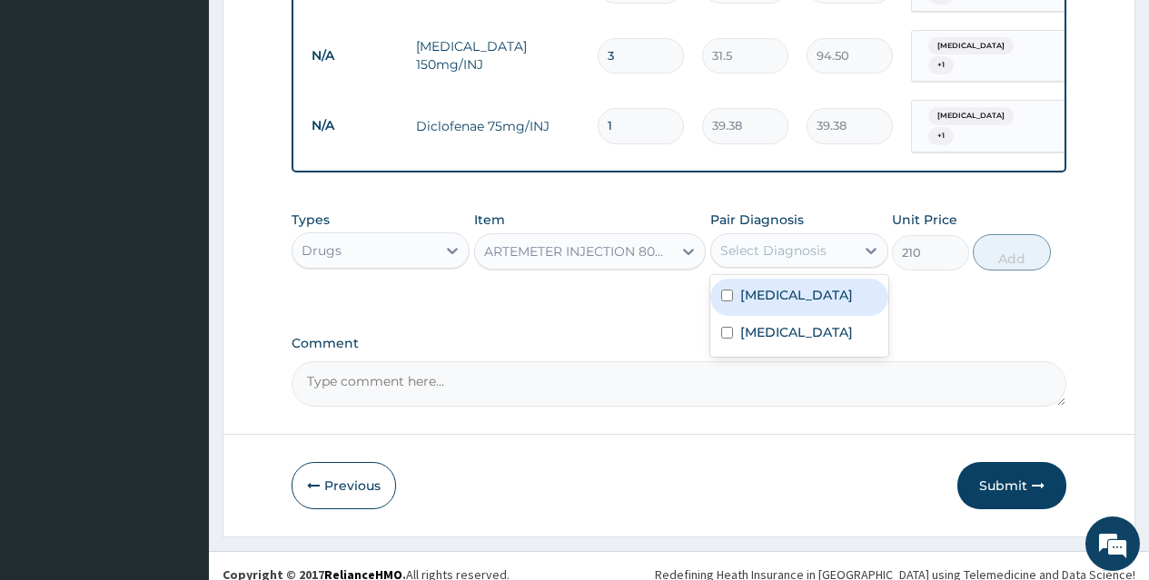
click at [813, 242] on div "Select Diagnosis" at bounding box center [773, 251] width 106 height 18
click at [815, 280] on div "Malaria" at bounding box center [799, 297] width 178 height 37
checkbox input "true"
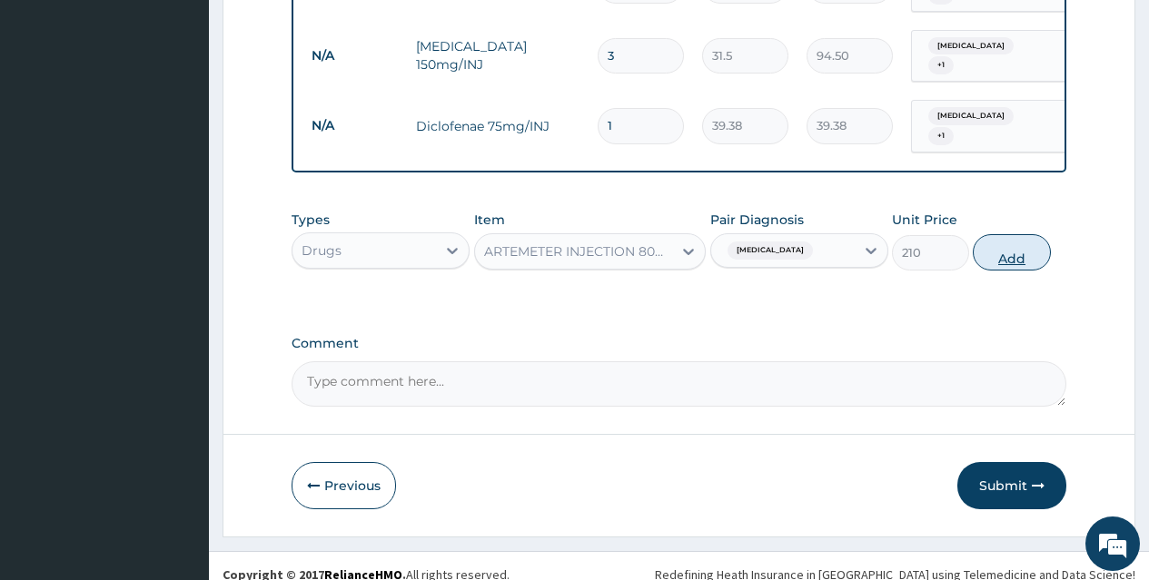
click at [1012, 237] on button "Add" at bounding box center [1011, 252] width 77 height 36
type input "0"
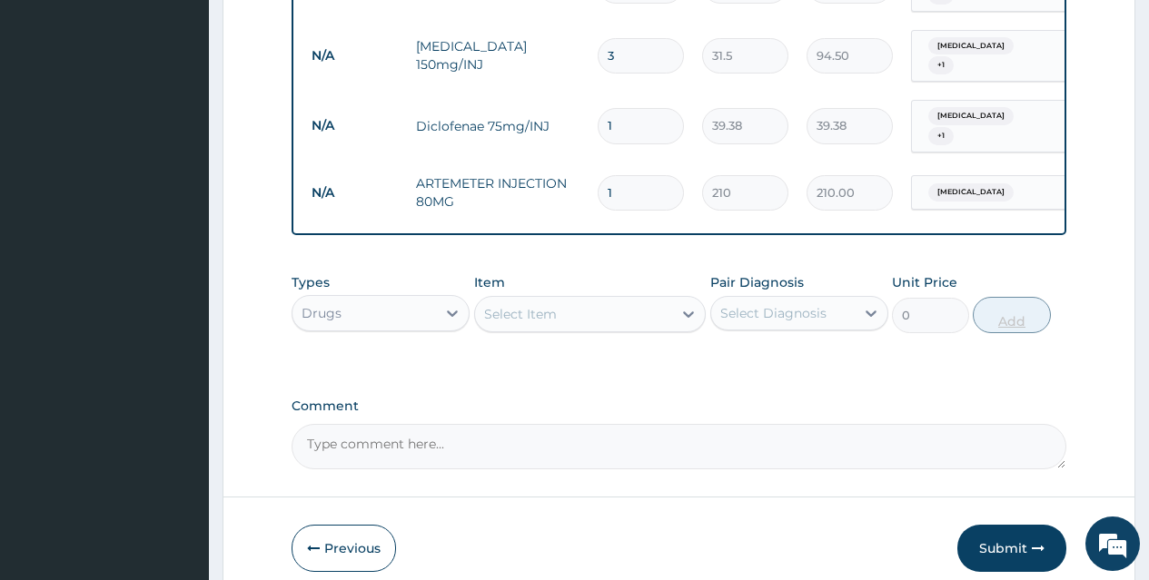
type input "0.00"
type input "3"
type input "630.00"
type input "3"
click at [628, 300] on div "Select Item" at bounding box center [574, 314] width 198 height 29
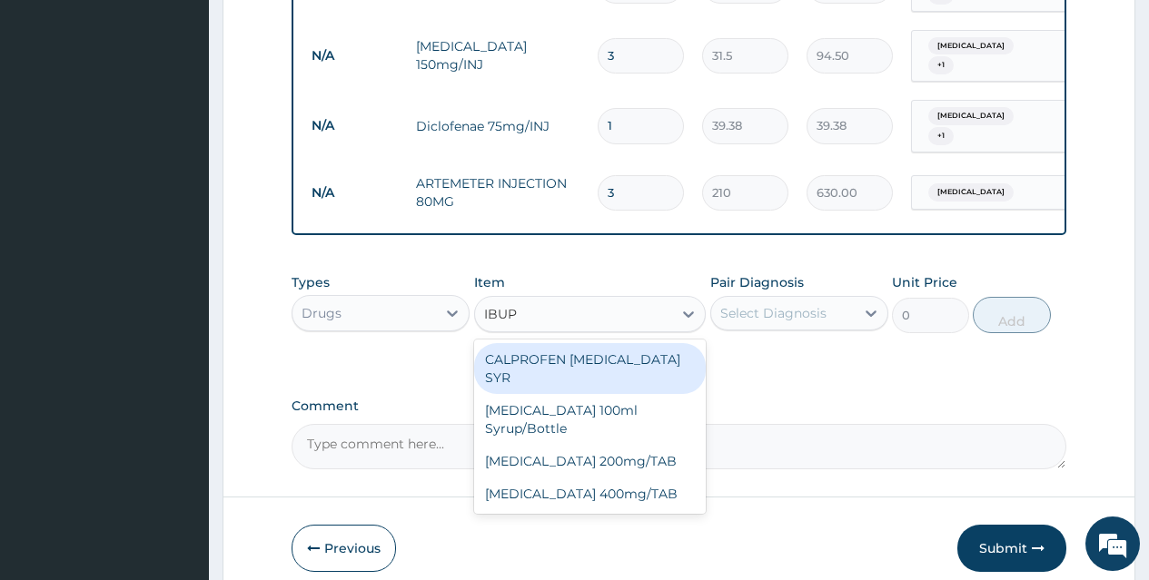
type input "IBUPR"
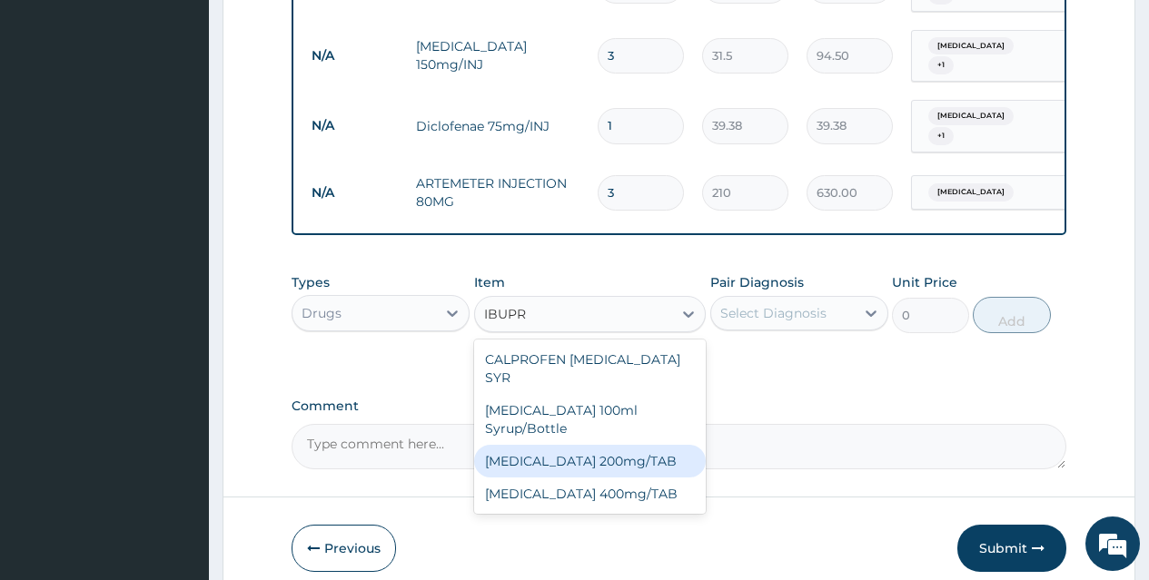
click at [628, 445] on div "IBUPROFEN 200mg/TAB" at bounding box center [590, 461] width 232 height 33
type input "21"
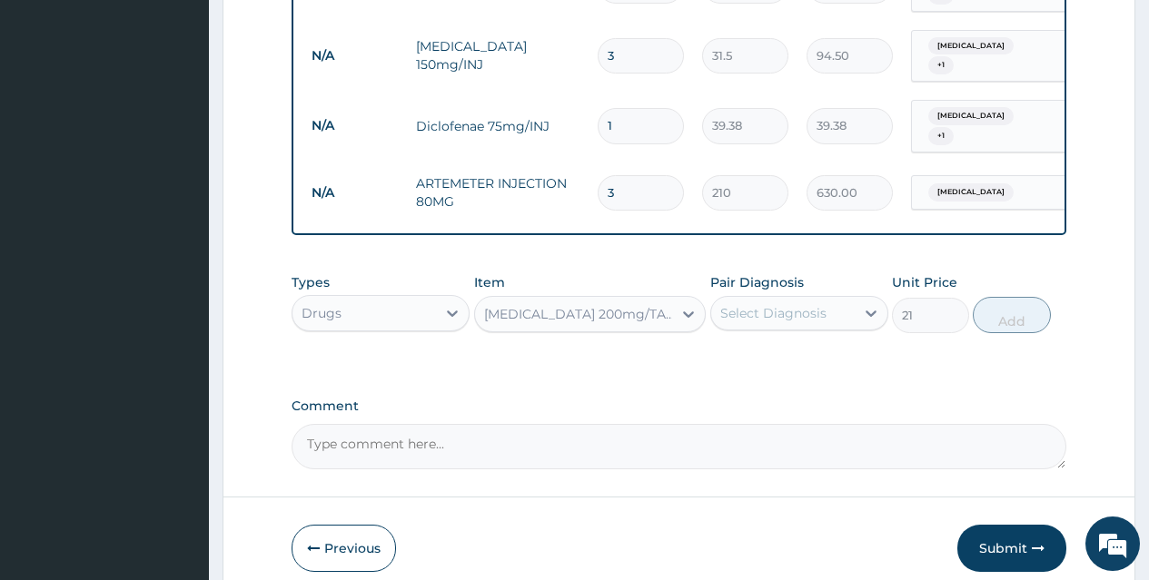
click at [839, 299] on div "Select Diagnosis" at bounding box center [782, 313] width 143 height 29
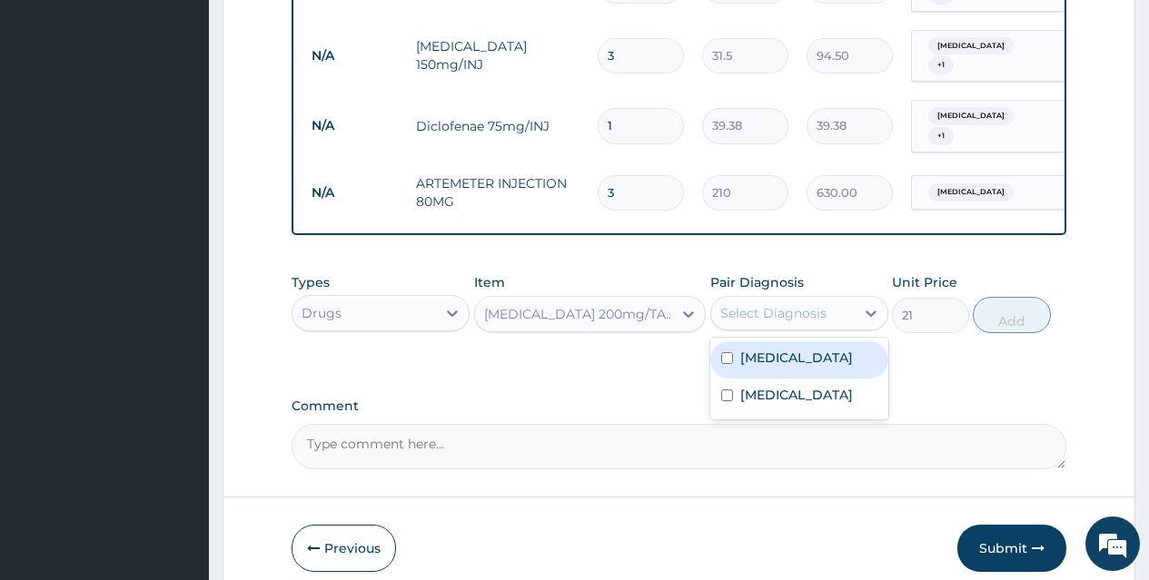
click at [839, 341] on div "Malaria" at bounding box center [799, 359] width 178 height 37
checkbox input "true"
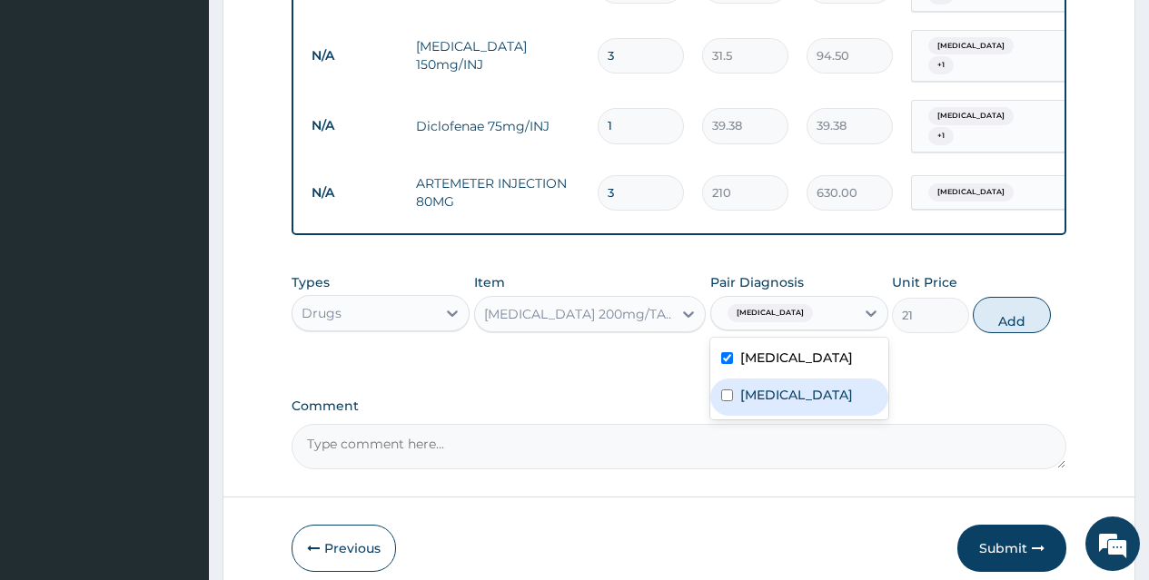
click at [838, 384] on div "Sepsis" at bounding box center [799, 397] width 178 height 37
checkbox input "true"
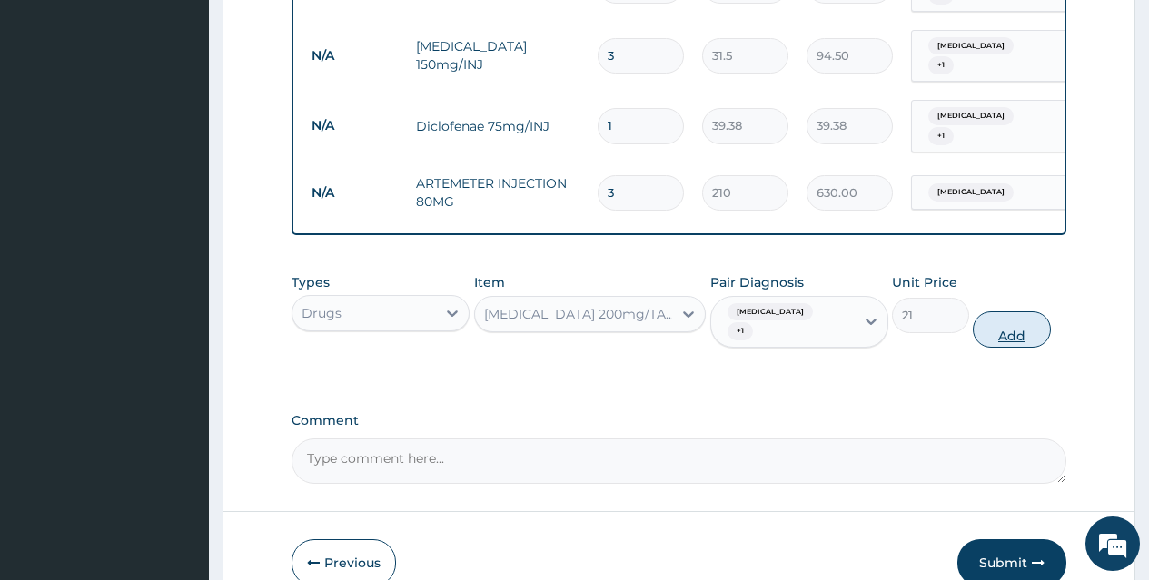
click at [1018, 312] on button "Add" at bounding box center [1011, 330] width 77 height 36
type input "0"
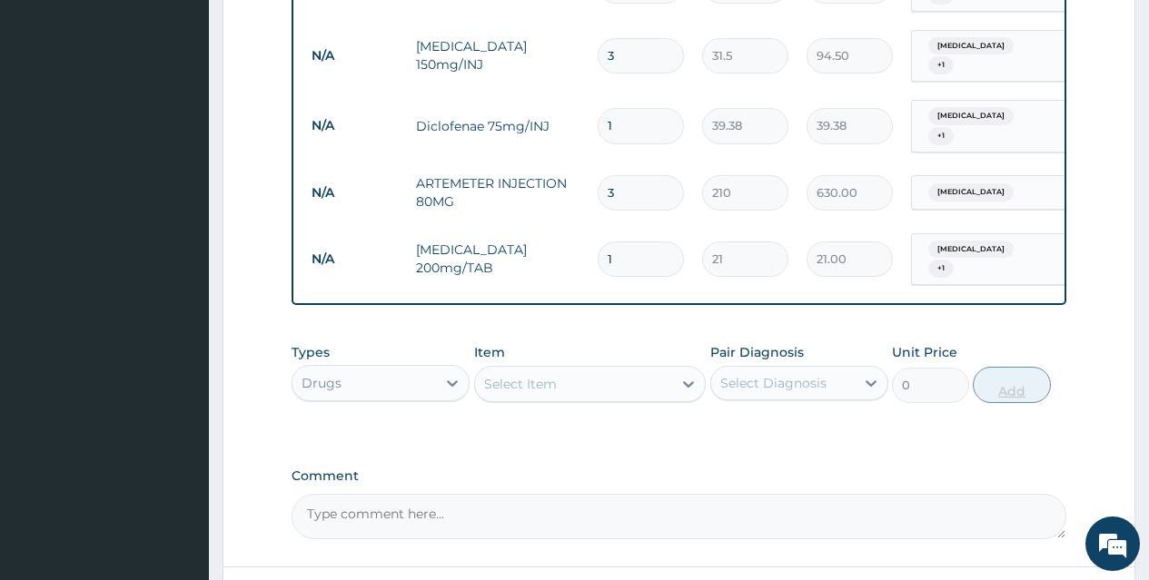
type input "10"
type input "210.00"
type input "10"
click at [646, 370] on div "Select Item" at bounding box center [574, 384] width 198 height 29
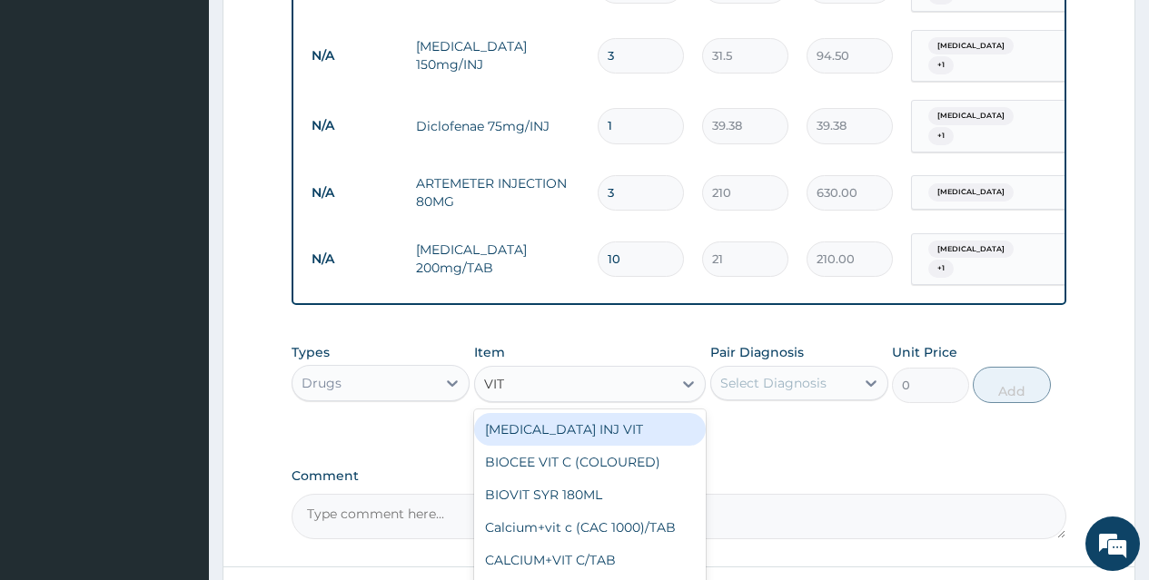
type input "VIT B"
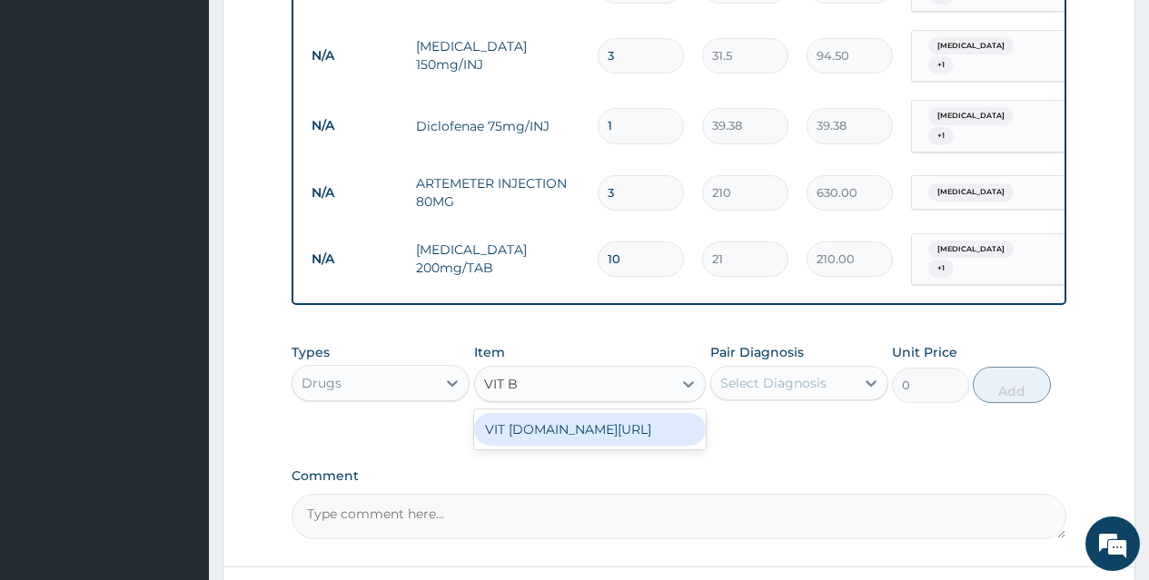
click at [646, 413] on div "VIT B.co/TAB" at bounding box center [590, 429] width 232 height 33
type input "13.12"
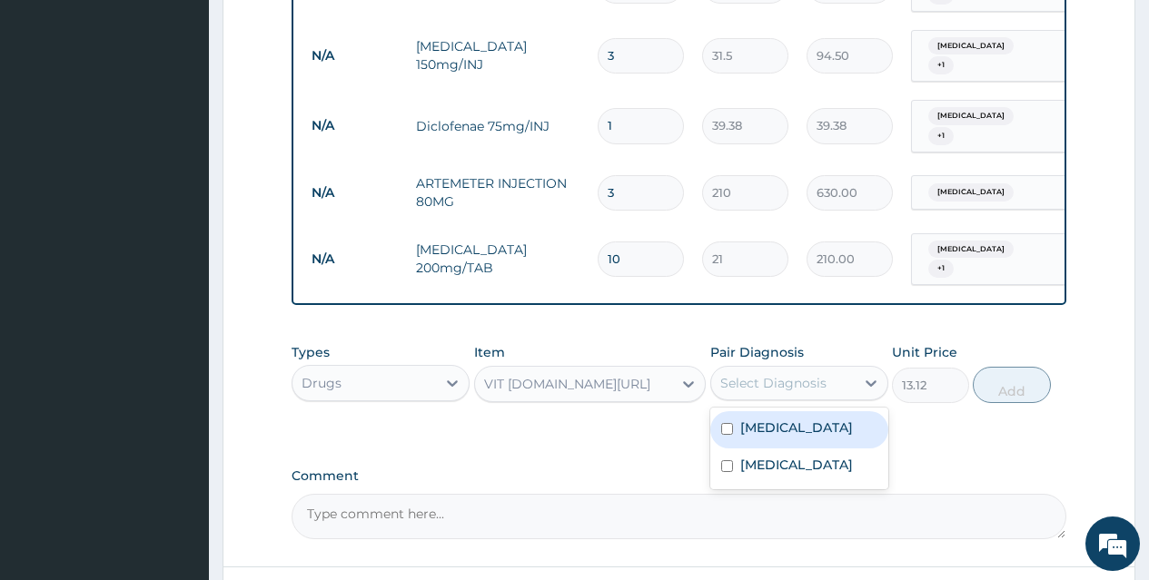
click at [780, 374] on div "Select Diagnosis" at bounding box center [773, 383] width 106 height 18
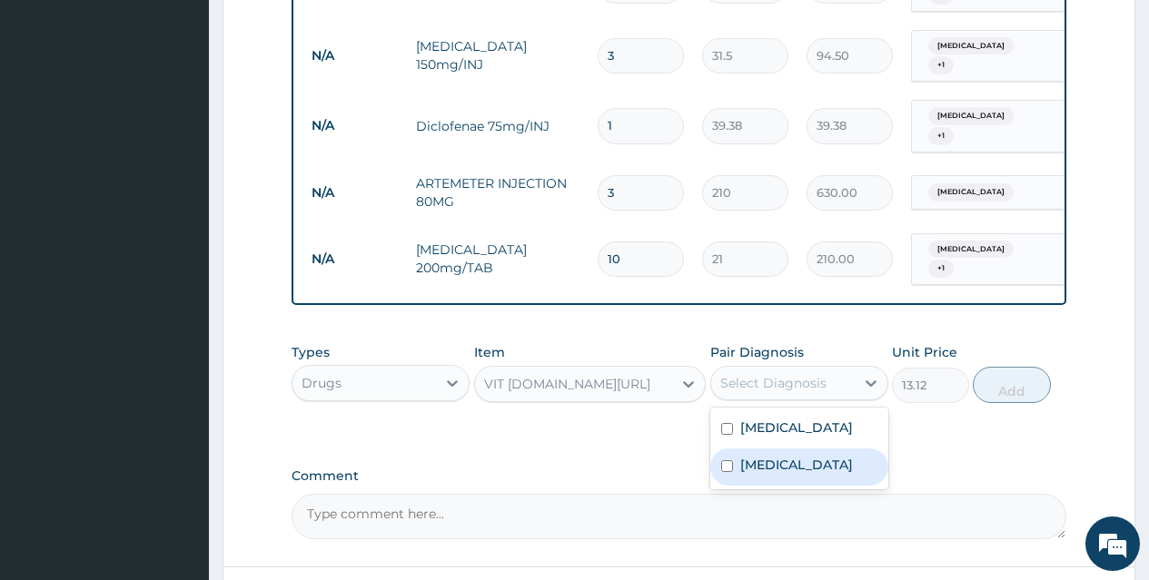
click at [806, 449] on div "Sepsis" at bounding box center [799, 467] width 178 height 37
checkbox input "true"
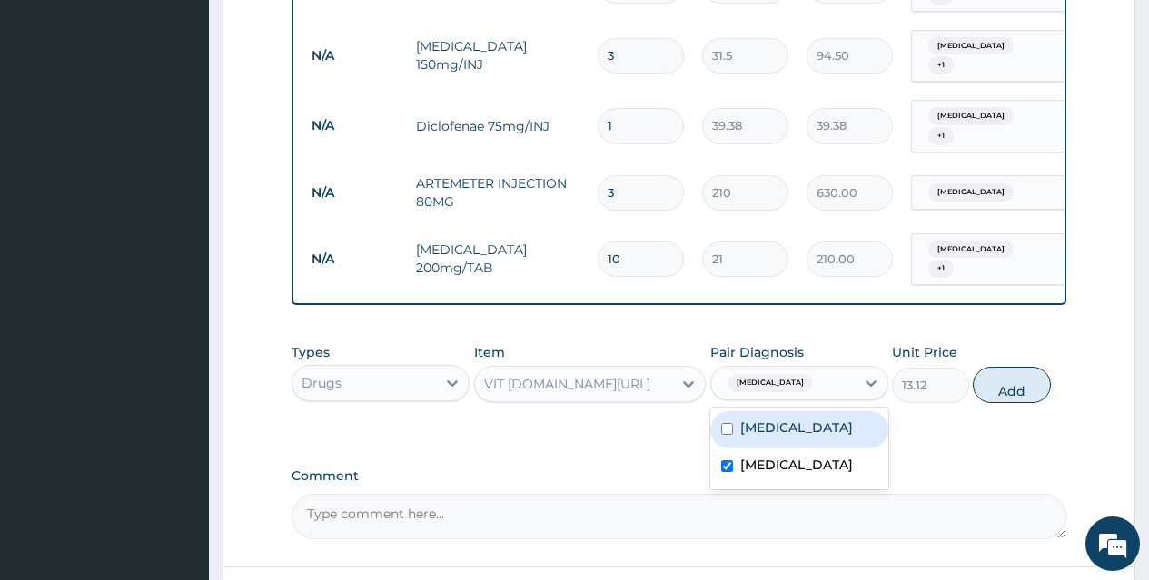
click at [836, 411] on div "Malaria" at bounding box center [799, 429] width 178 height 37
checkbox input "true"
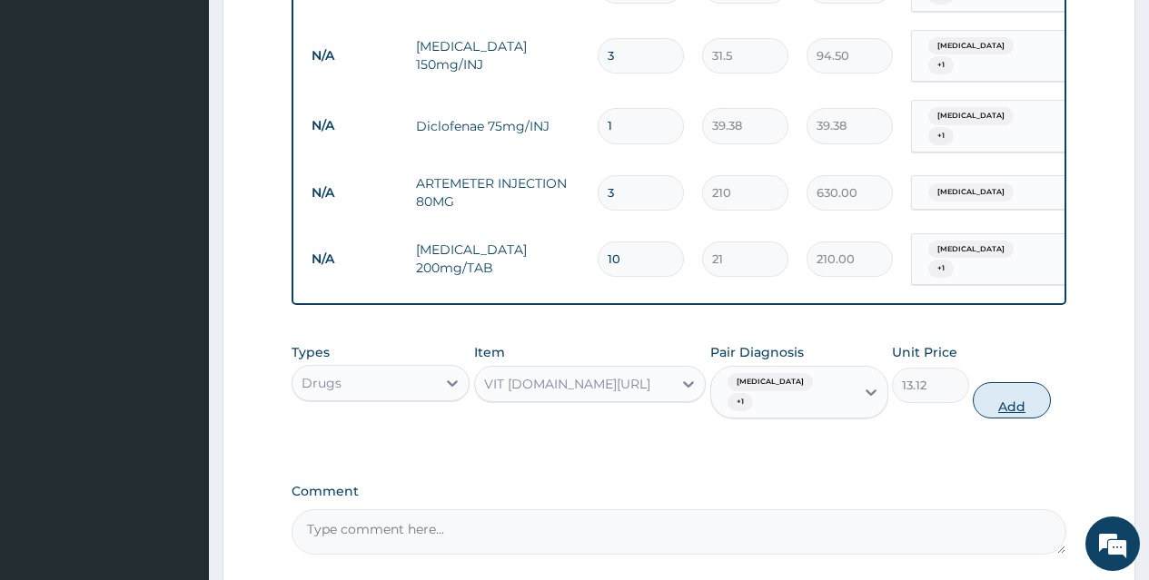
click at [994, 382] on button "Add" at bounding box center [1011, 400] width 77 height 36
type input "0"
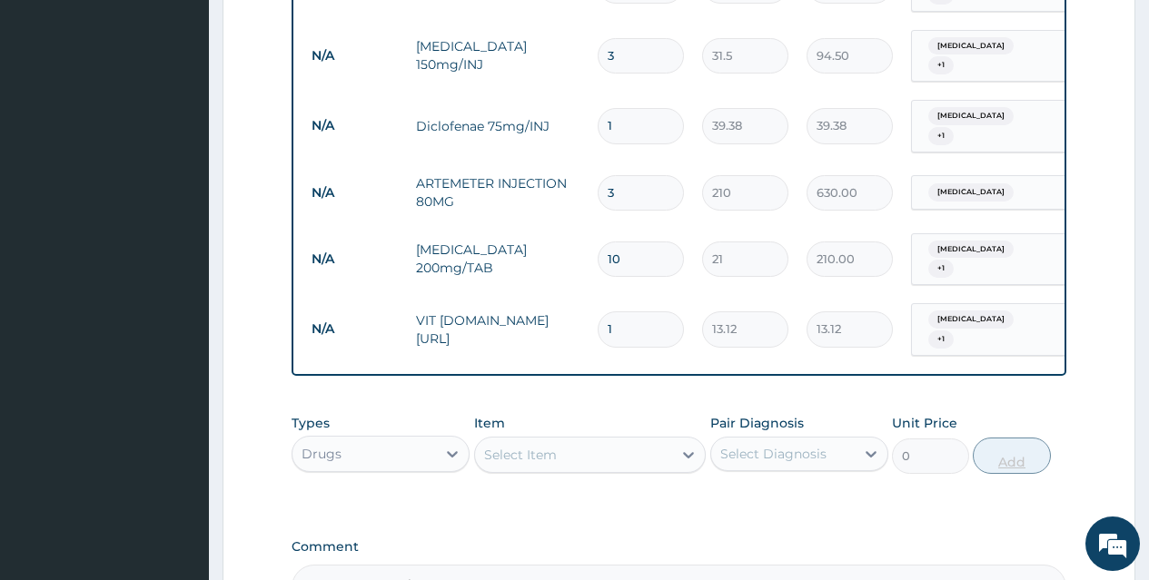
type input "10"
type input "131.20"
type input "10"
click at [614, 440] on div "Select Item" at bounding box center [574, 454] width 198 height 29
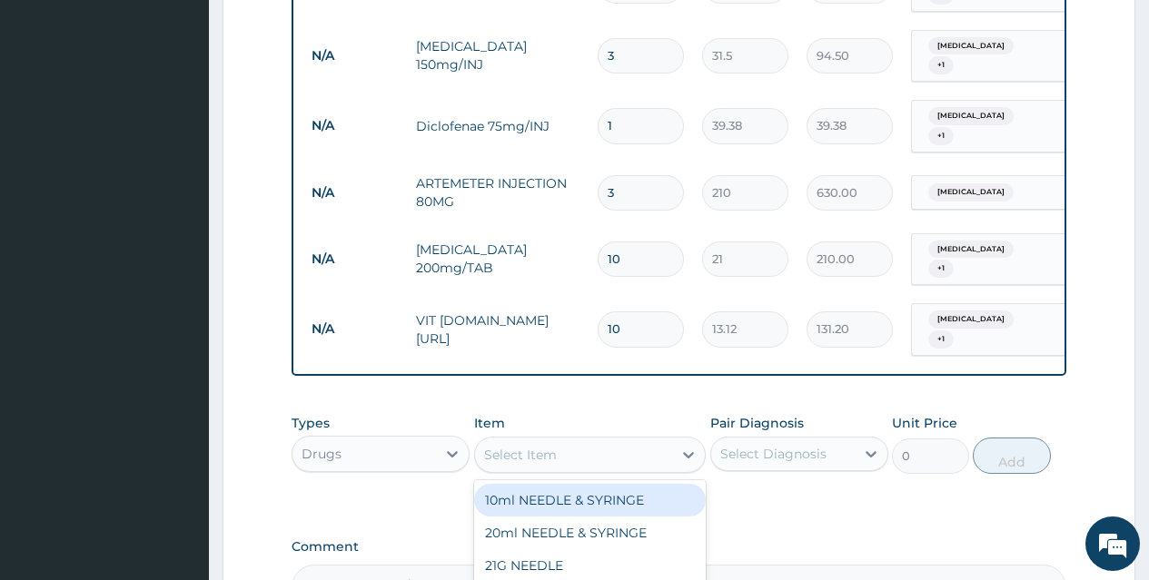
click at [614, 440] on div "Select Item" at bounding box center [574, 454] width 198 height 29
type input "VIT C"
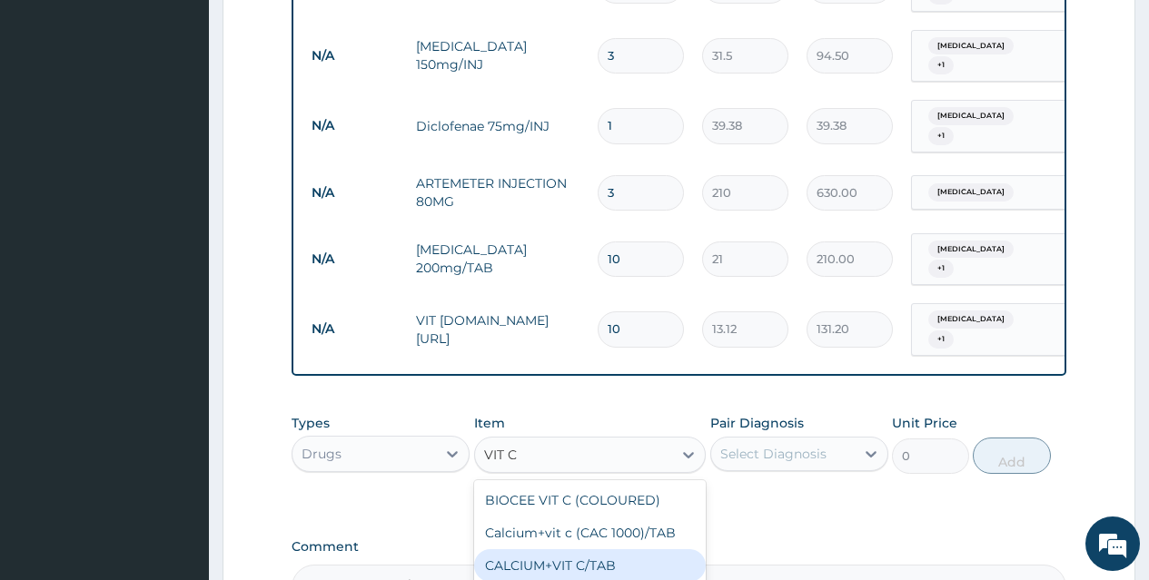
scroll to position [1158, 0]
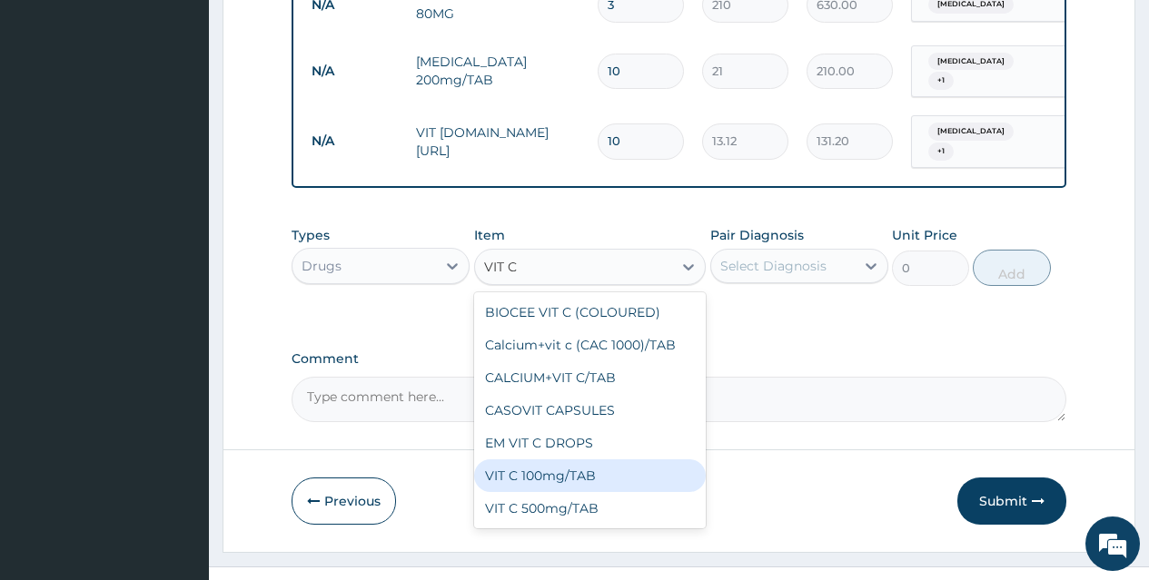
click at [634, 460] on div "VIT C 100mg/TAB" at bounding box center [590, 476] width 232 height 33
type input "4.2"
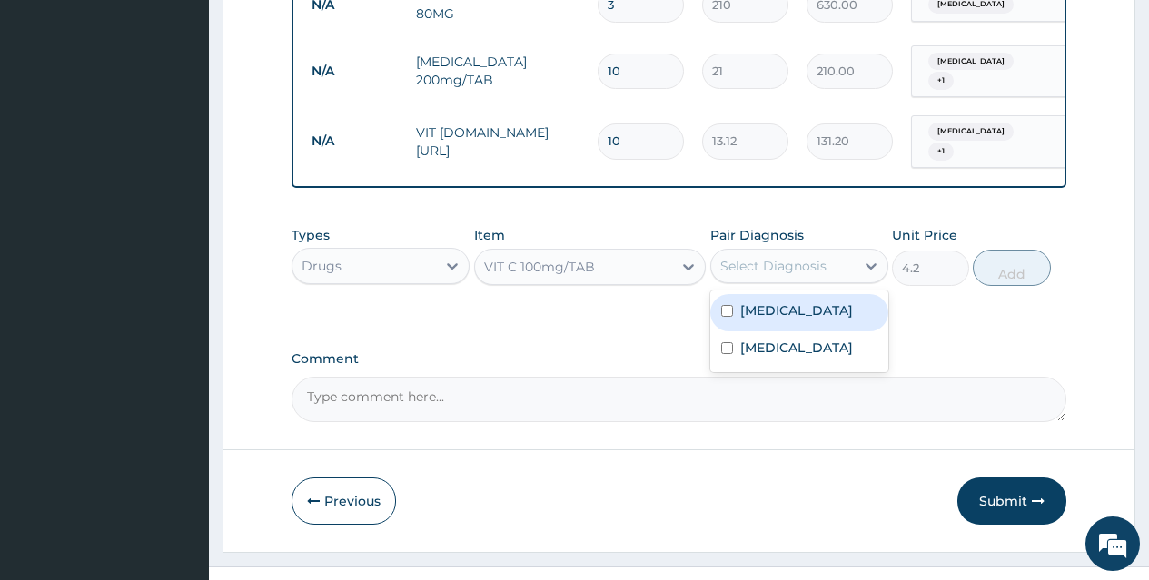
click at [800, 257] on div "Select Diagnosis" at bounding box center [773, 266] width 106 height 18
click at [800, 294] on div "Malaria" at bounding box center [799, 312] width 178 height 37
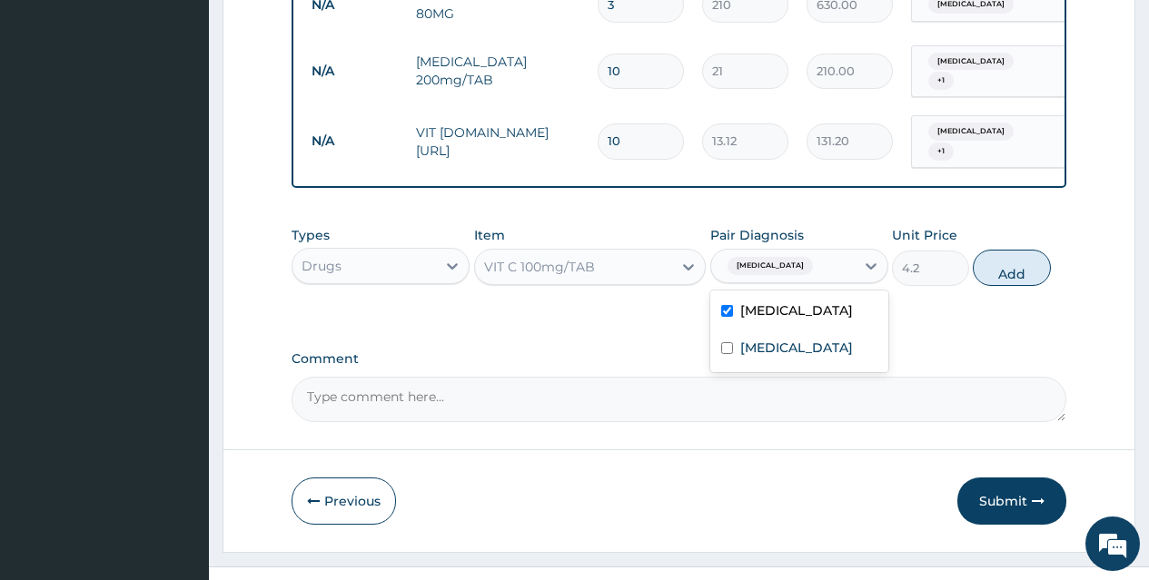
click at [828, 294] on div "Malaria" at bounding box center [799, 312] width 178 height 37
checkbox input "false"
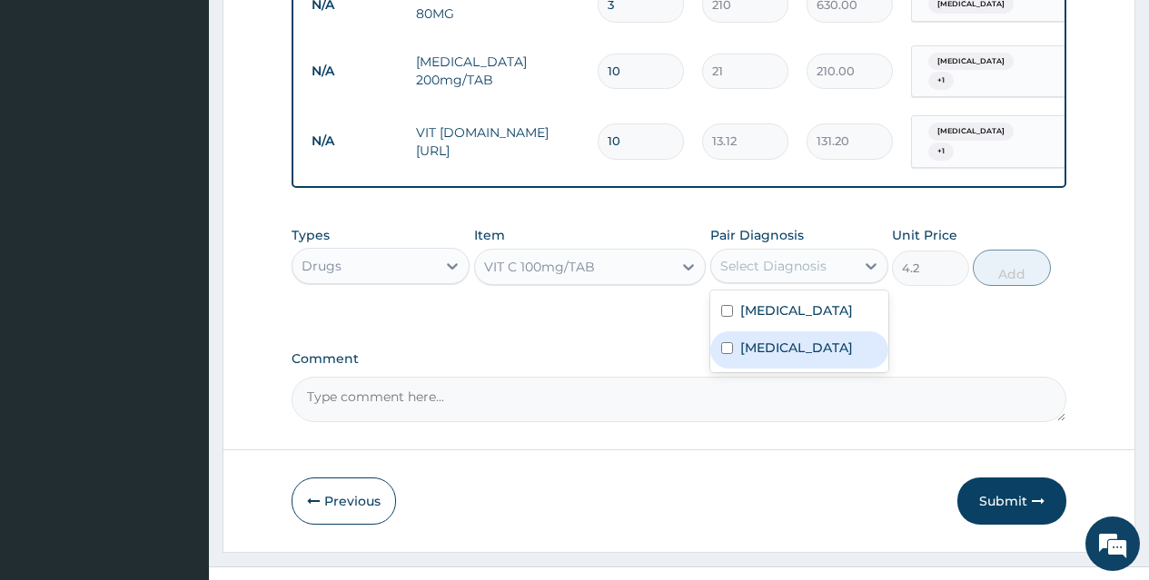
click at [821, 331] on div "Sepsis" at bounding box center [799, 349] width 178 height 37
checkbox input "true"
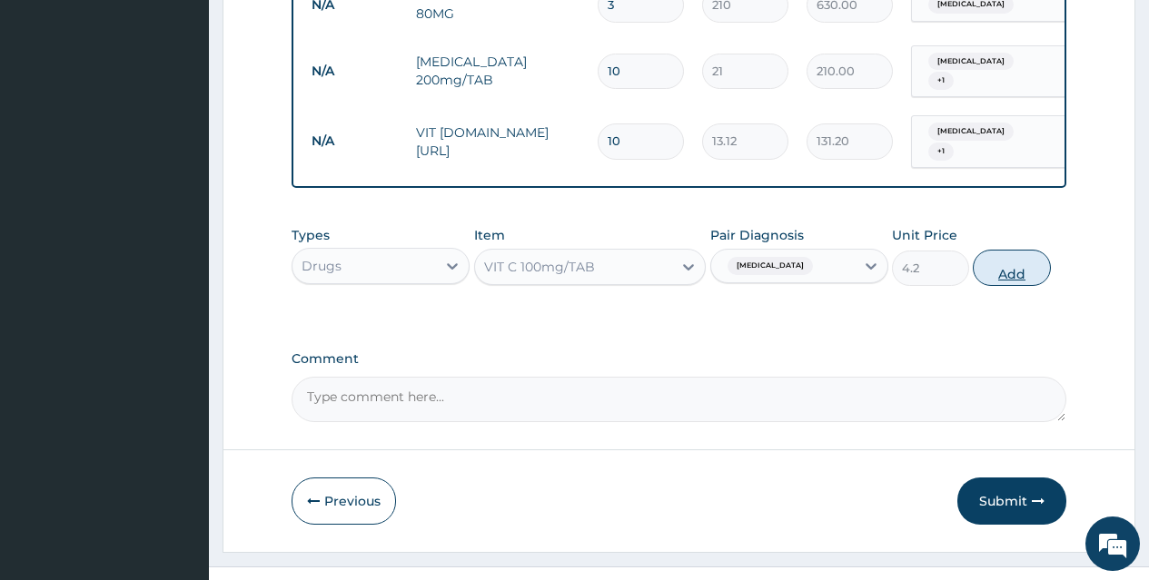
click at [1010, 250] on button "Add" at bounding box center [1011, 268] width 77 height 36
type input "0"
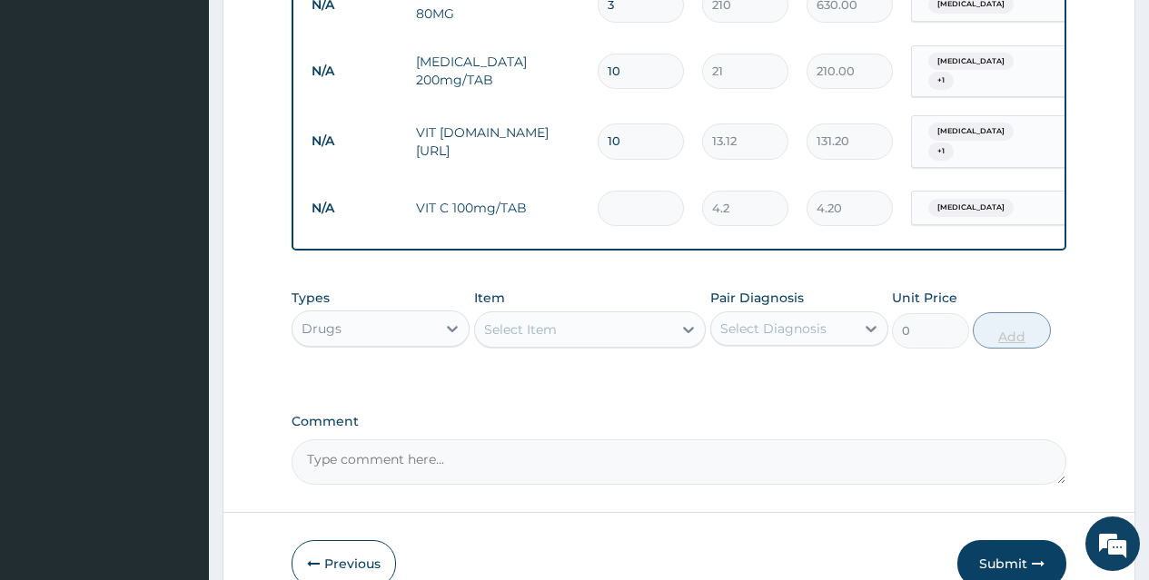
type input "0.00"
type input "3"
type input "12.60"
type input "30"
type input "126.00"
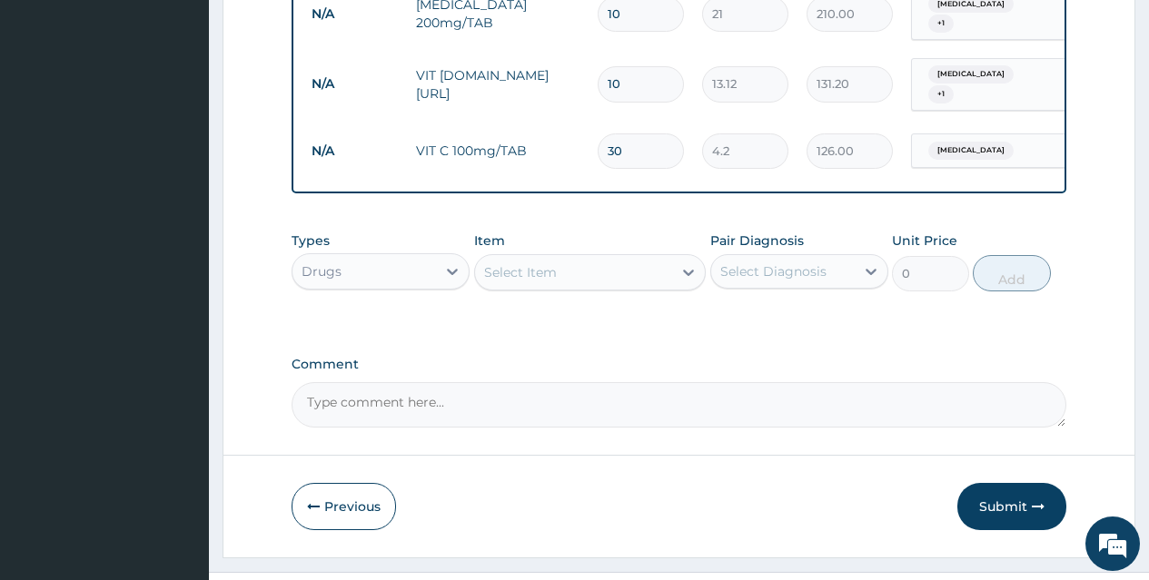
scroll to position [1221, 0]
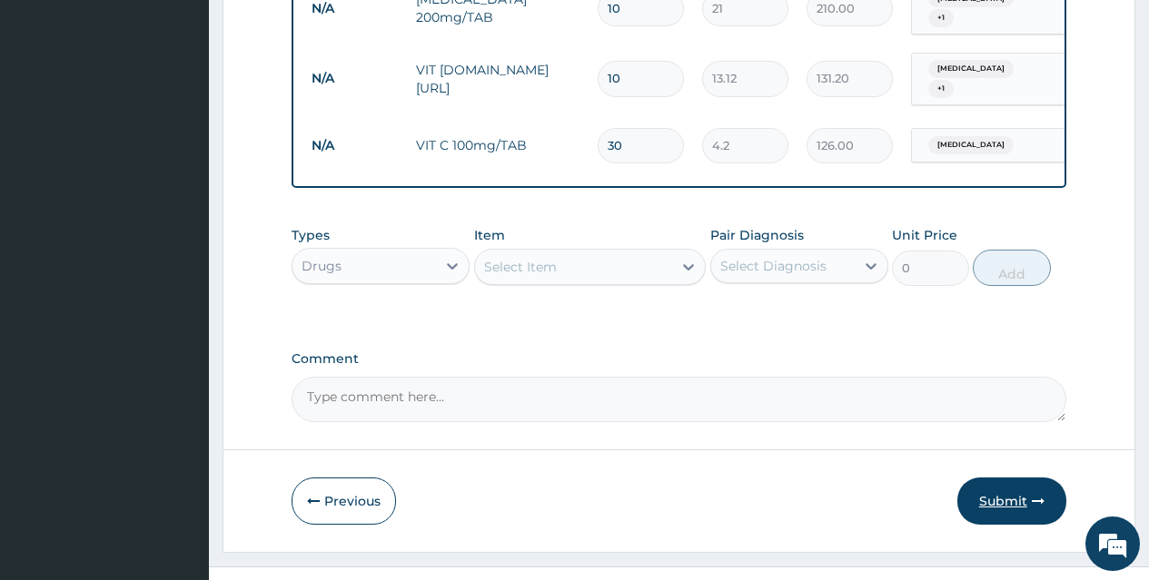
type input "30"
click at [1023, 478] on button "Submit" at bounding box center [1011, 501] width 109 height 47
